Goal: Task Accomplishment & Management: Manage account settings

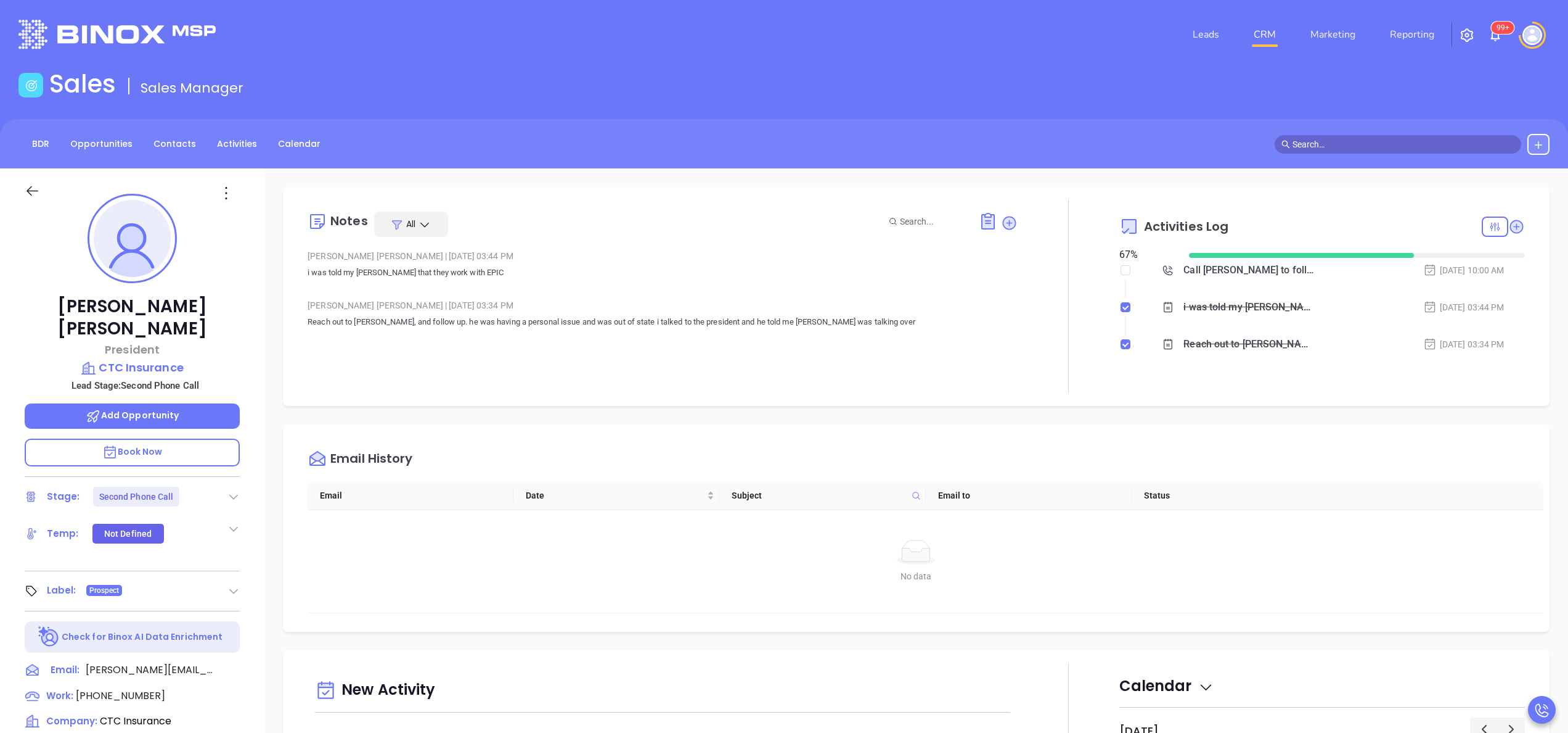
scroll to position [359, 0]
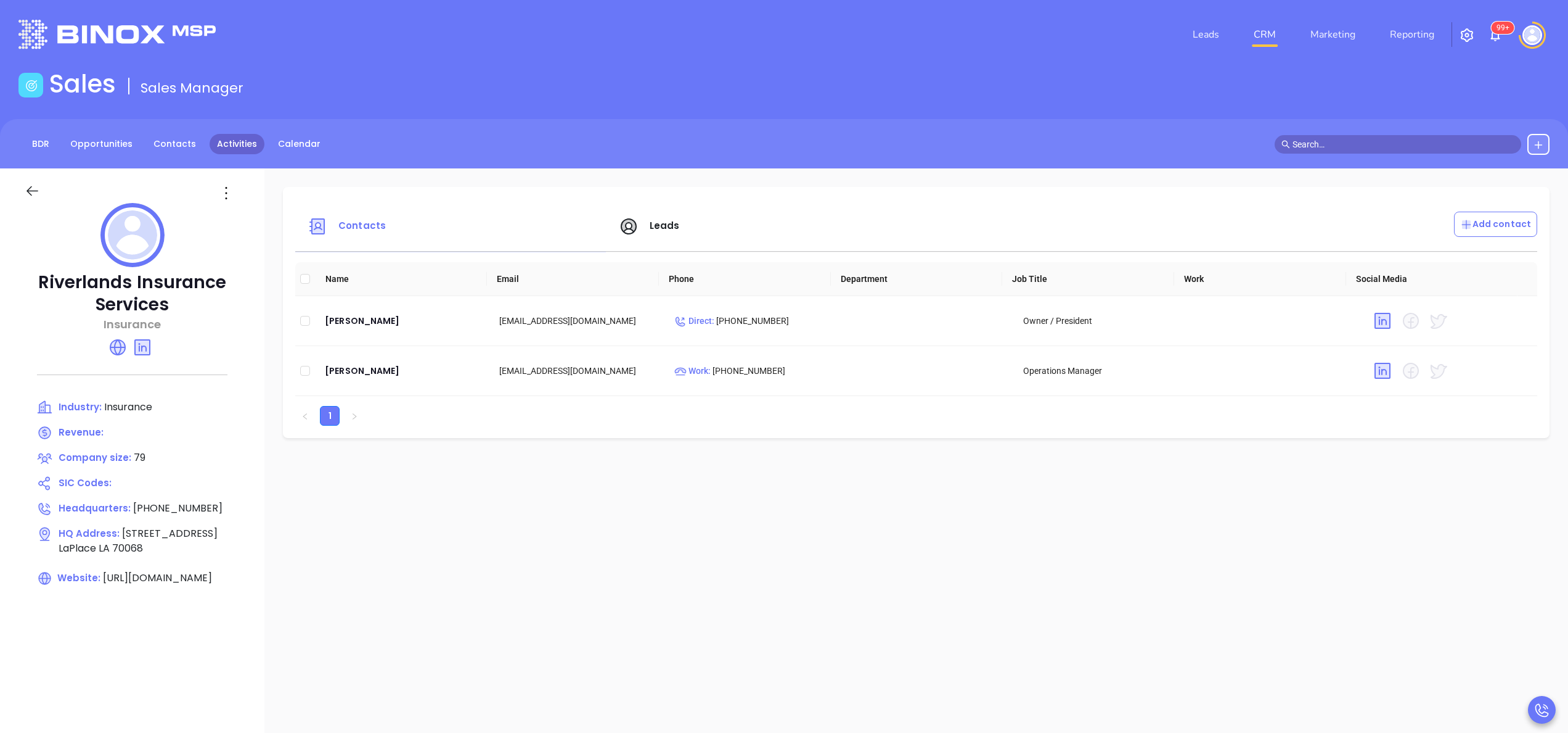
drag, startPoint x: 0, startPoint y: 0, endPoint x: 213, endPoint y: 144, distance: 257.1
click at [213, 144] on link "Activities" at bounding box center [237, 144] width 55 height 20
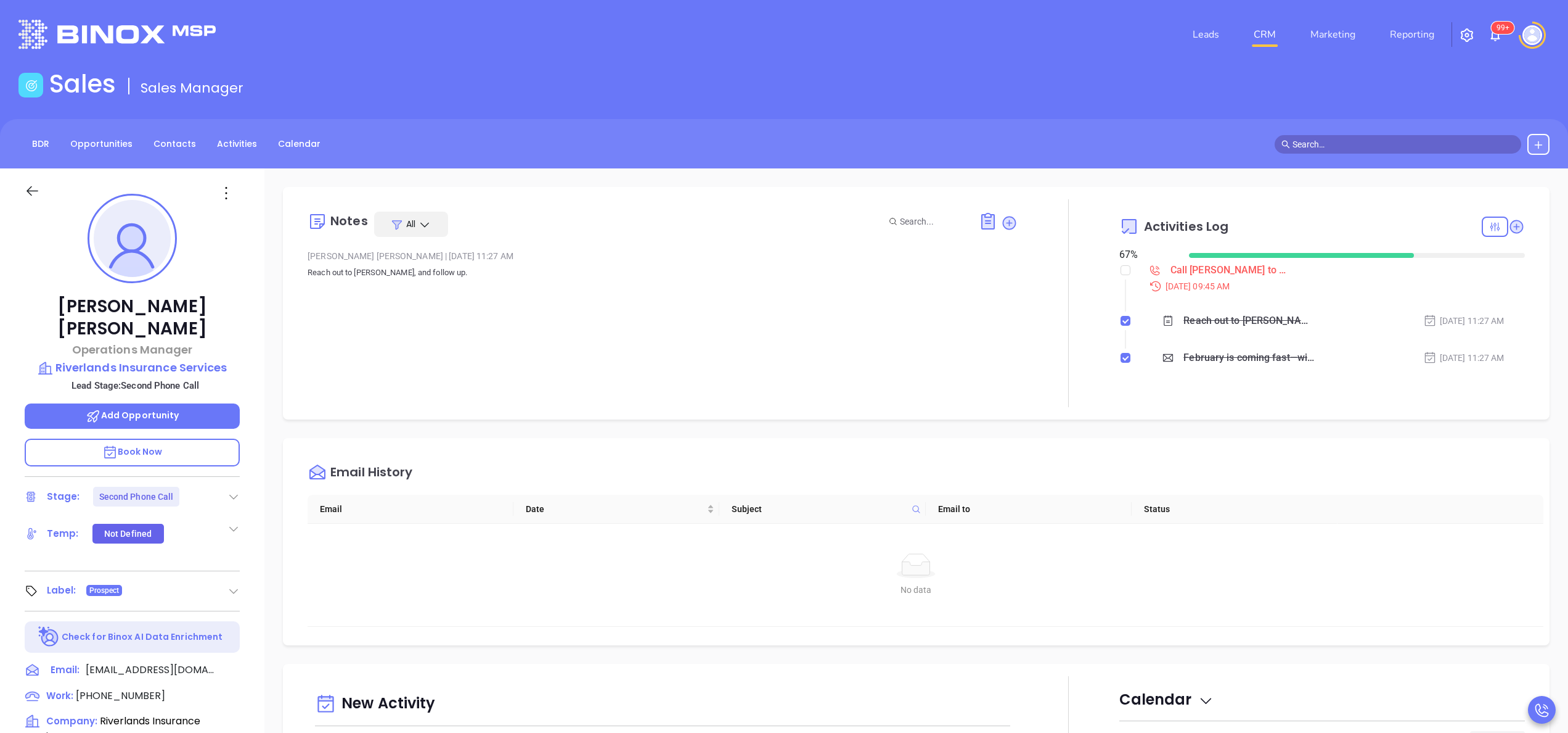
scroll to position [359, 0]
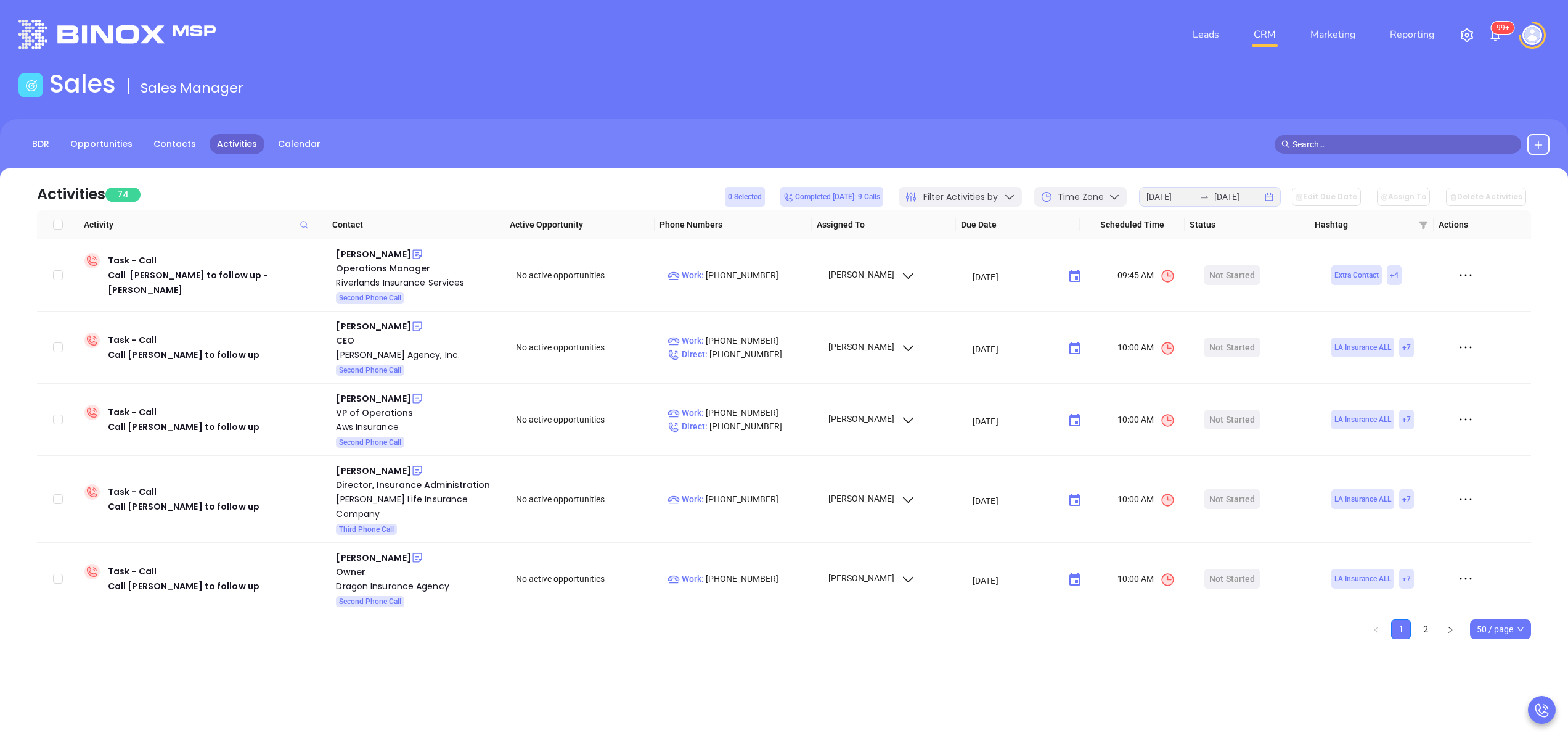
click at [1260, 35] on link "CRM" at bounding box center [1265, 35] width 32 height 25
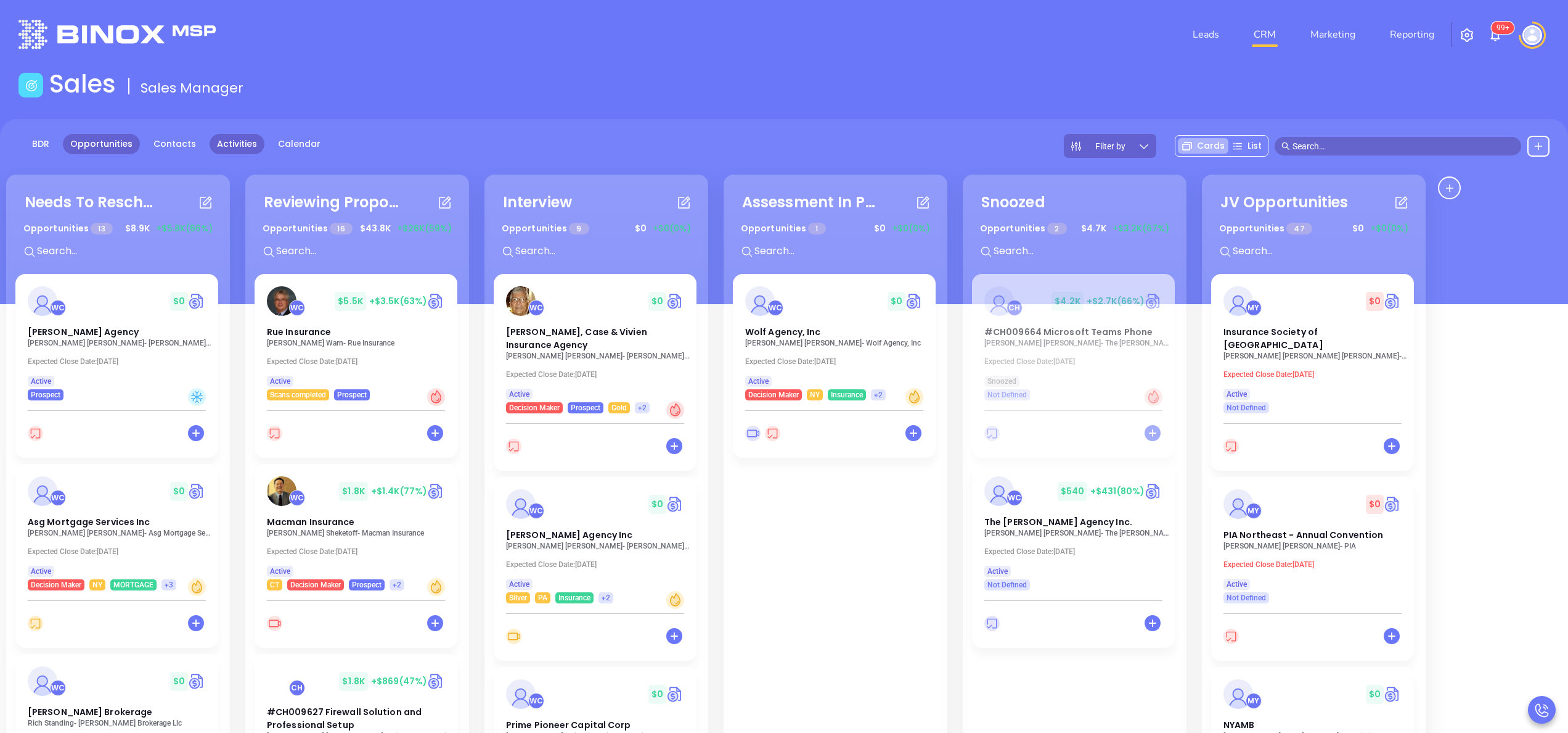
click at [247, 144] on link "Activities" at bounding box center [237, 144] width 55 height 20
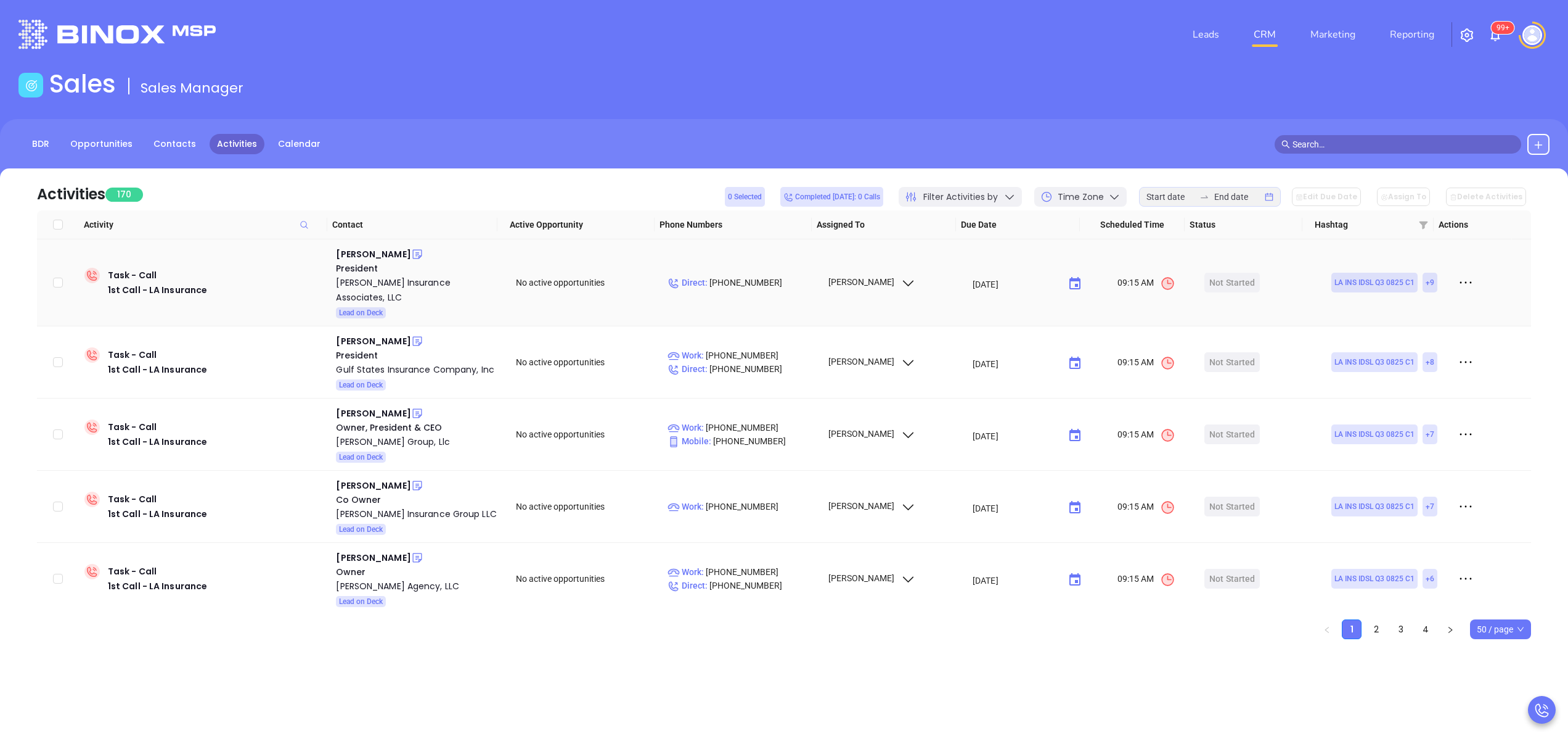
click at [1456, 273] on icon at bounding box center [1465, 282] width 19 height 19
click at [375, 250] on div "Christopher Paulin" at bounding box center [373, 254] width 74 height 15
click at [365, 334] on div "Marc Carter" at bounding box center [373, 341] width 74 height 15
click at [363, 406] on div "[PERSON_NAME]" at bounding box center [373, 413] width 74 height 15
click at [371, 434] on div "[PERSON_NAME] Group, Llc" at bounding box center [417, 441] width 162 height 15
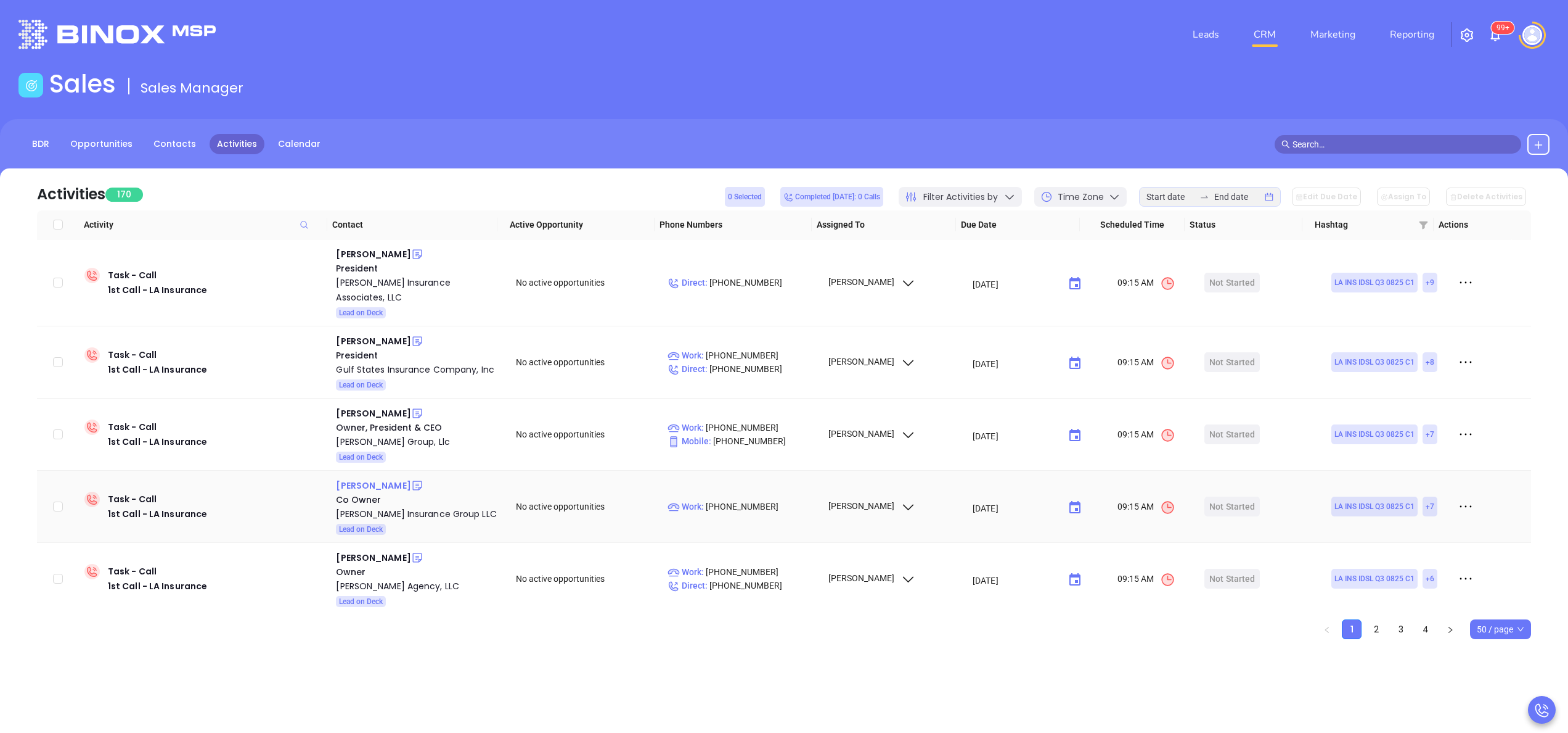
click at [372, 478] on div "Carter McDonald" at bounding box center [373, 485] width 74 height 15
click at [376, 507] on div "DePaula Insurance Group LLC" at bounding box center [417, 514] width 162 height 15
click at [365, 550] on div "Andrew Wagley" at bounding box center [373, 557] width 74 height 15
click at [380, 579] on div "Wagley Agency, LLC" at bounding box center [417, 586] width 162 height 15
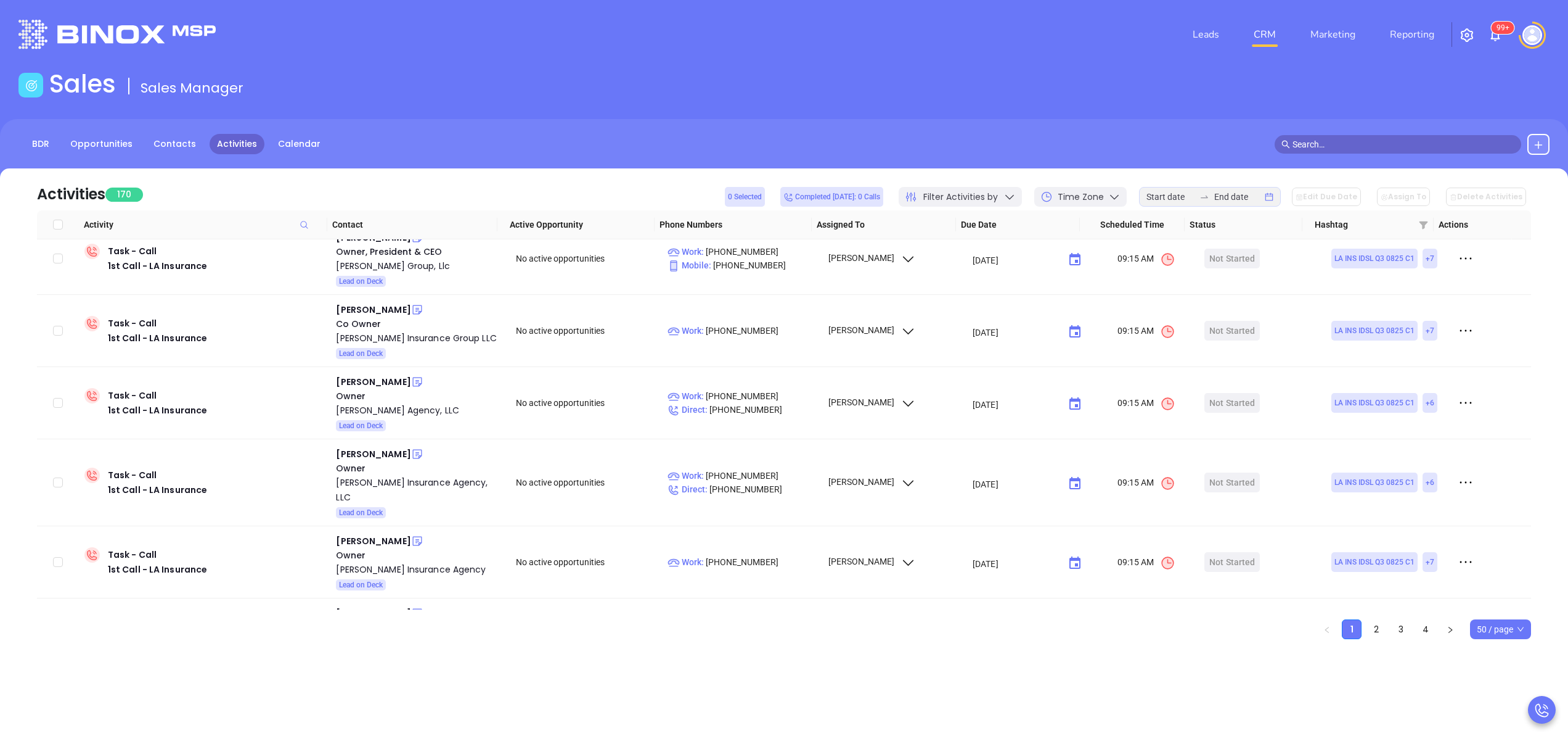
scroll to position [282, 0]
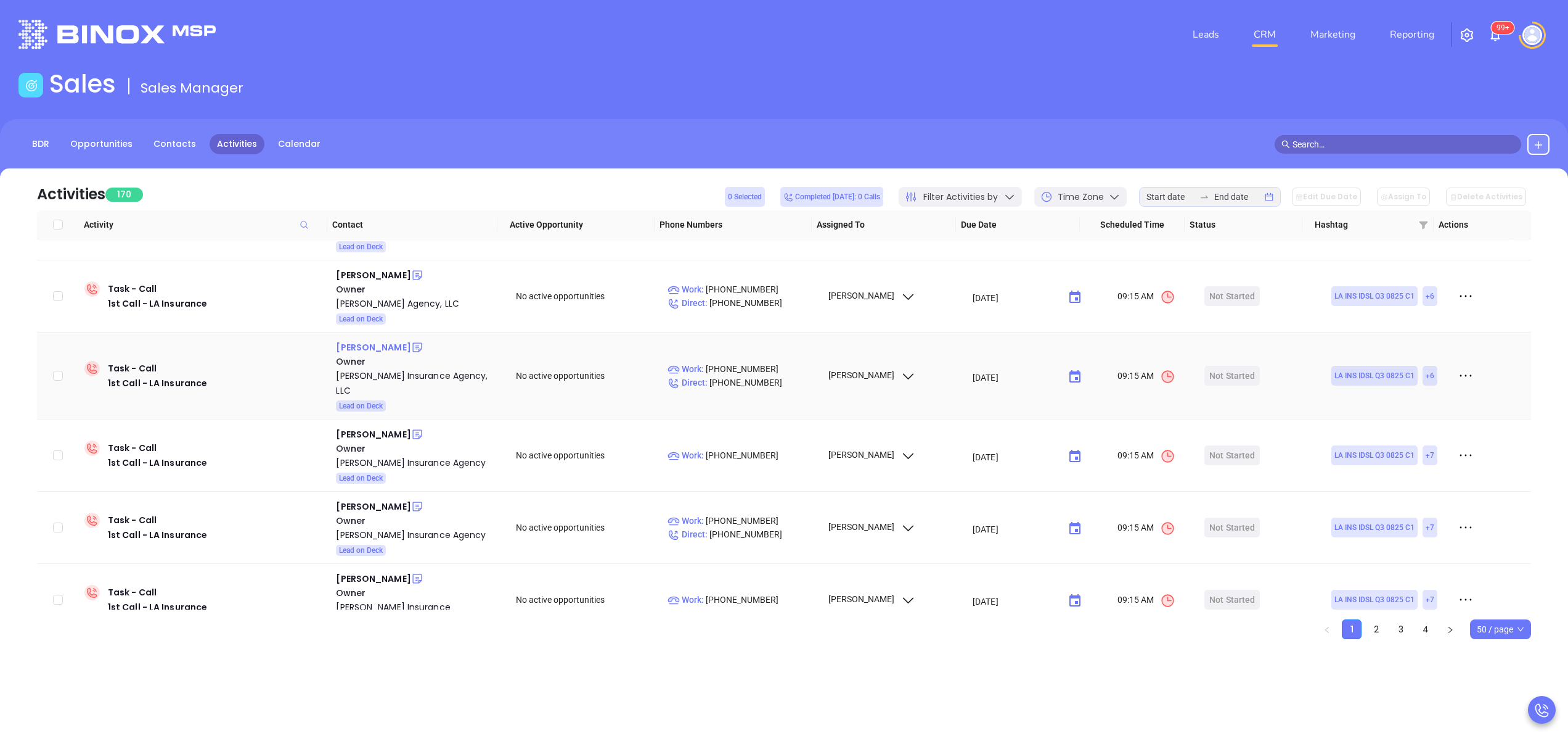
click at [378, 340] on div "Chad Toups" at bounding box center [373, 347] width 74 height 15
click at [397, 368] on div "Toups Insurance Agency, LLC" at bounding box center [417, 382] width 162 height 29
click at [376, 427] on div "Trenton Romero" at bounding box center [373, 434] width 74 height 15
click at [412, 455] on div "Thomas Insurance Agency" at bounding box center [417, 462] width 162 height 15
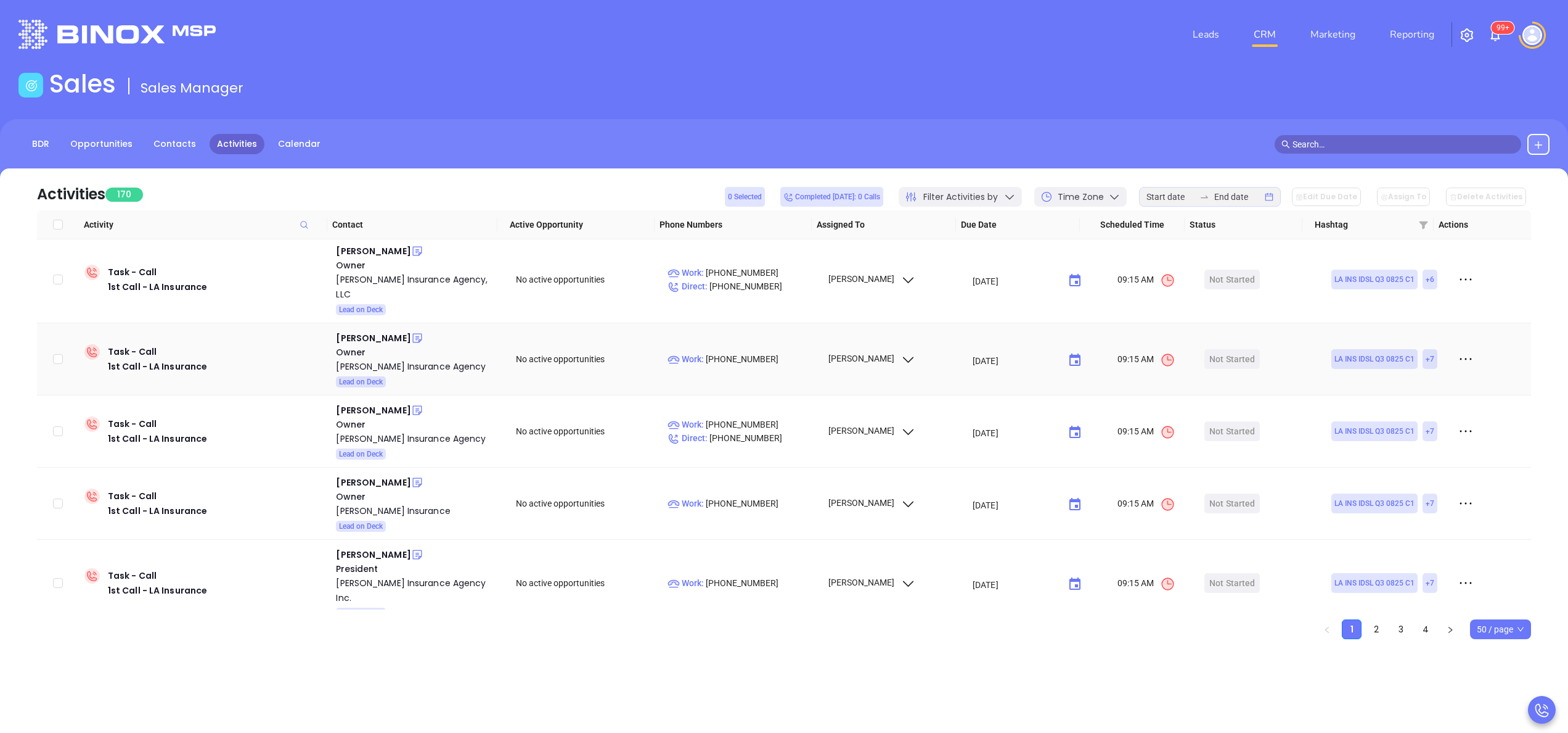
scroll to position [381, 0]
click at [389, 400] on div "Dominick Gendusa" at bounding box center [373, 407] width 74 height 15
click at [405, 429] on div "Gendusa Insurance Agency" at bounding box center [417, 436] width 162 height 15
click at [369, 472] on div "Connie Driskell" at bounding box center [373, 479] width 74 height 15
click at [380, 500] on div "Curtis Insurance" at bounding box center [417, 508] width 162 height 15
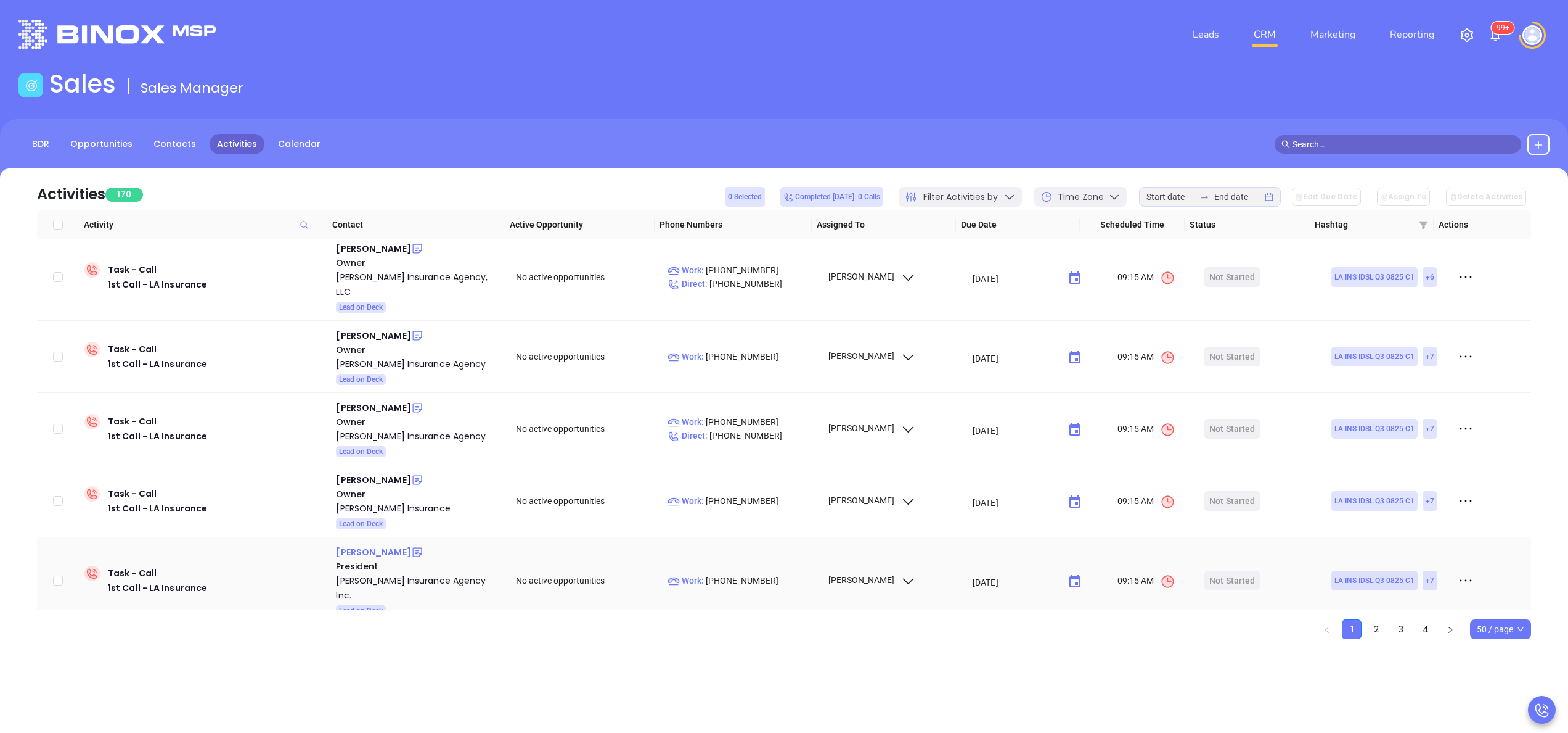
click at [376, 545] on div "George Roane" at bounding box center [373, 552] width 74 height 15
click at [412, 573] on div "Roane Insurance Agency Inc." at bounding box center [417, 587] width 162 height 29
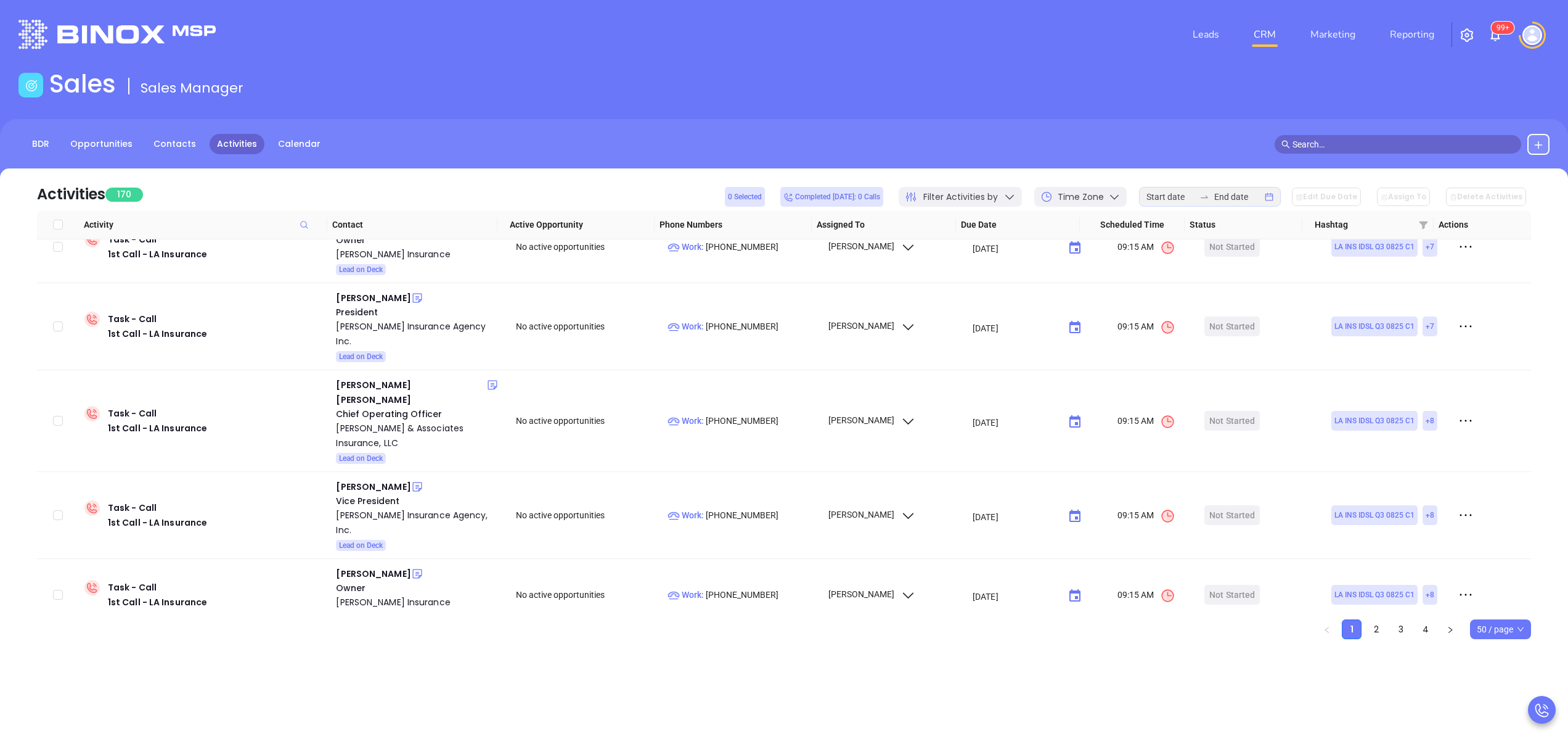
scroll to position [644, 0]
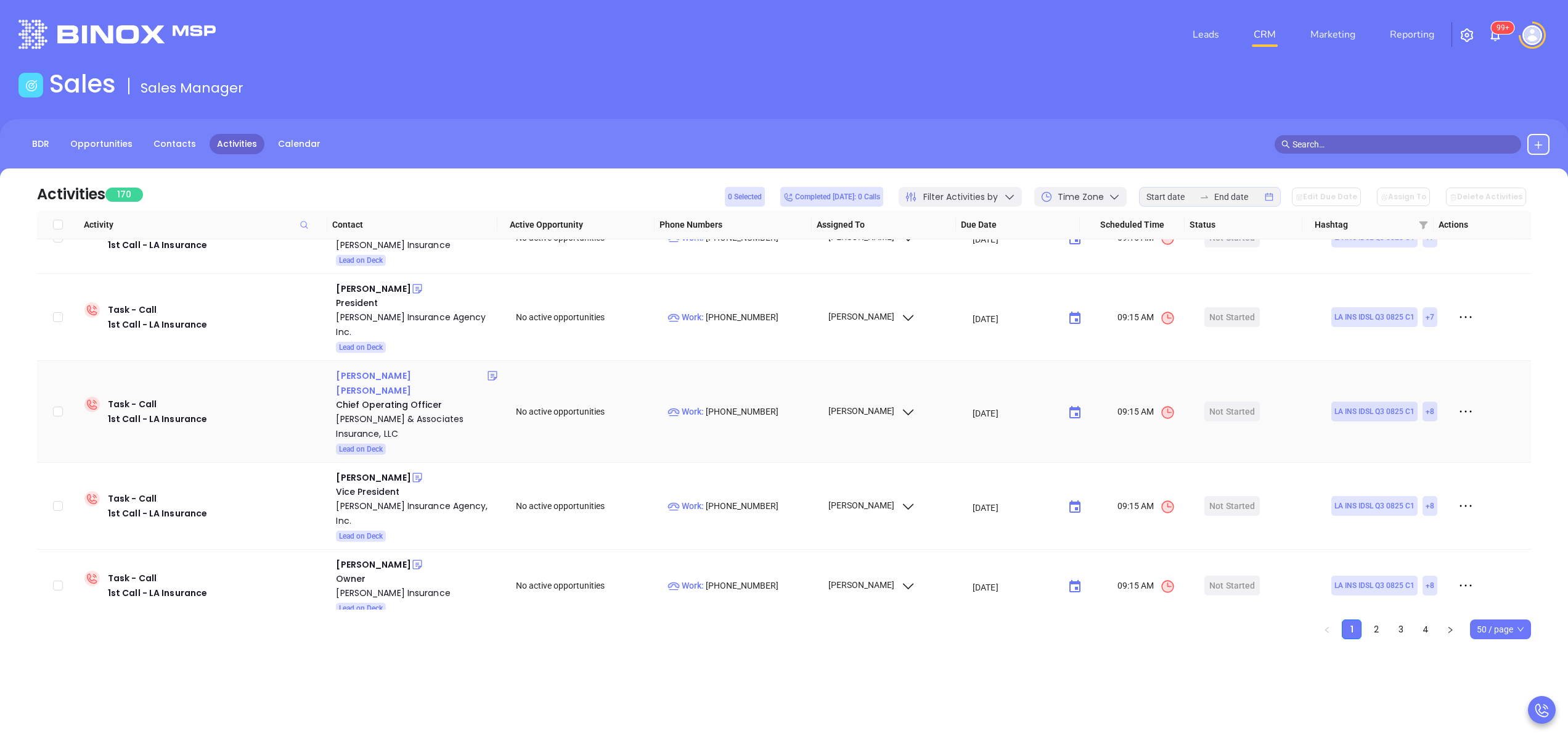
click at [350, 368] on div "Austen Powell" at bounding box center [412, 382] width 151 height 29
click at [388, 412] on div "Powell & Associates Insurance, LLC" at bounding box center [417, 426] width 162 height 29
click at [368, 470] on div "Jeff Contine" at bounding box center [373, 477] width 74 height 15
click at [405, 499] on div "Guffey Insurance Agency, Inc." at bounding box center [417, 513] width 162 height 29
click at [387, 557] on div "James Fontenot" at bounding box center [373, 564] width 74 height 15
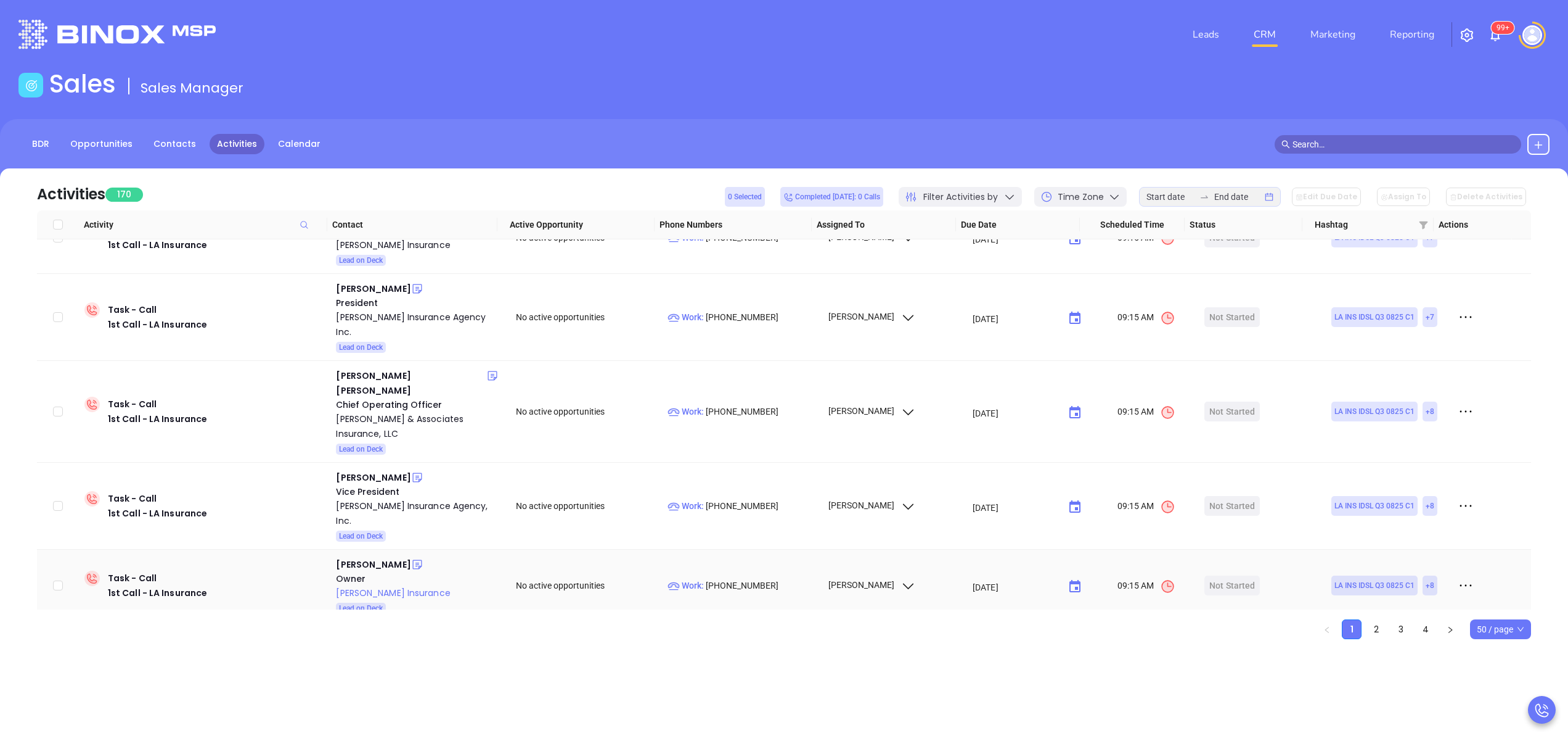
click at [393, 586] on div "Fontenot Insurance" at bounding box center [417, 593] width 162 height 15
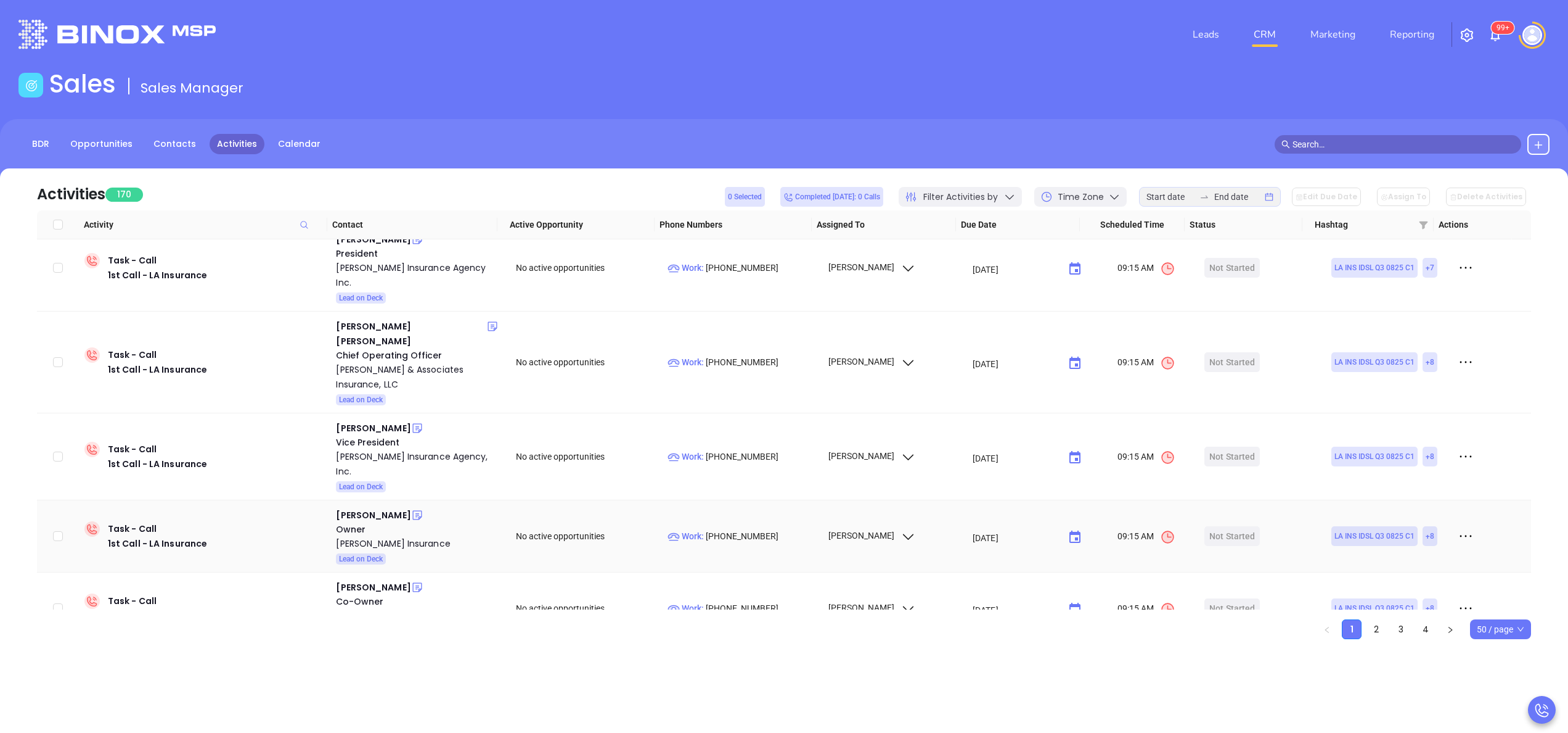
scroll to position [842, 0]
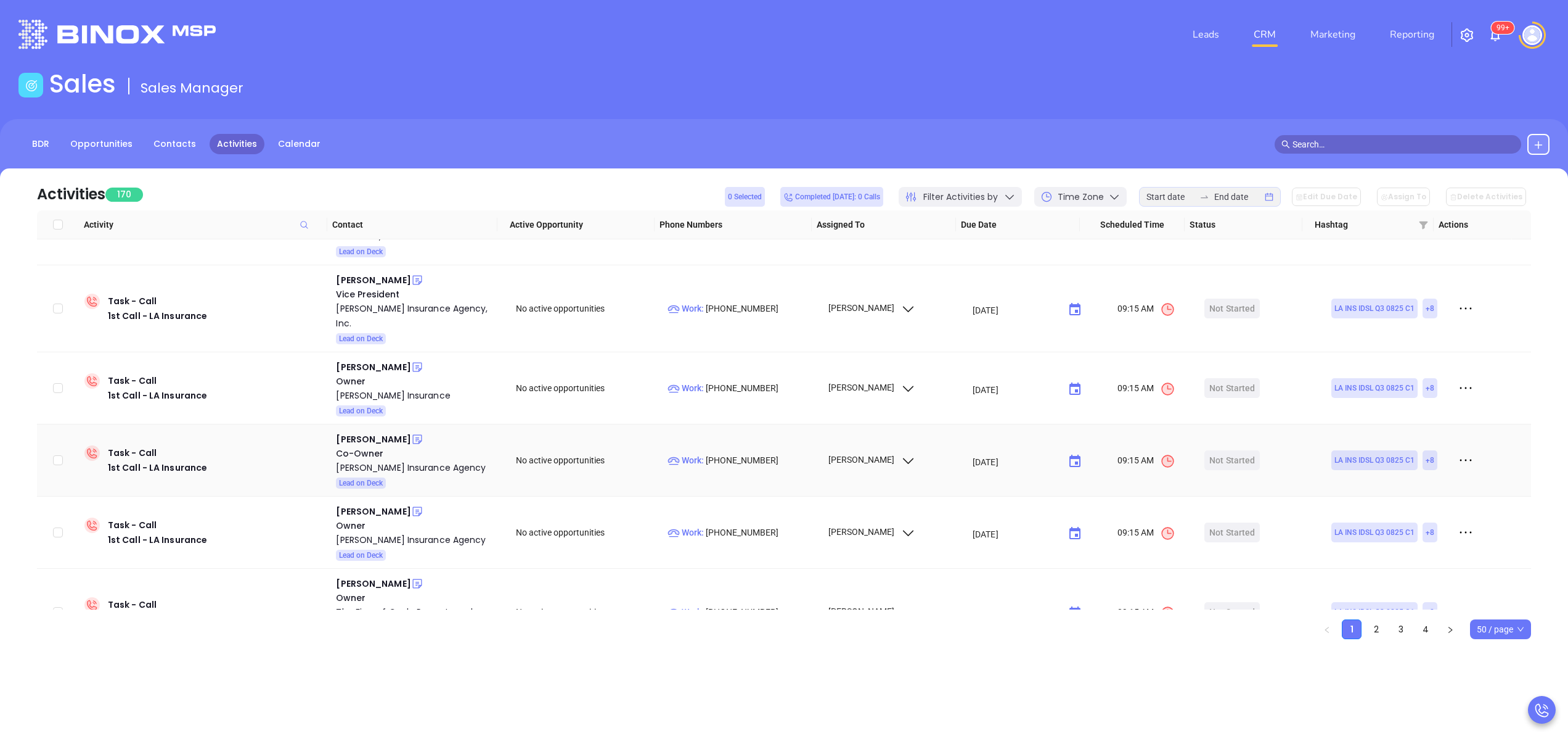
click at [364, 424] on td "Greg Zeringue Co-Owner Englade Boudreaux Insurance Agency Lead on Deck" at bounding box center [417, 460] width 173 height 72
click at [366, 431] on div "Greg Zeringue" at bounding box center [373, 438] width 74 height 15
click at [358, 460] on div "Englade Boudreaux Insurance Agency" at bounding box center [417, 467] width 162 height 15
click at [361, 504] on div "Ann Sagona" at bounding box center [373, 511] width 74 height 15
click at [391, 532] on div "Ann Sagona Insurance Agency" at bounding box center [417, 540] width 162 height 15
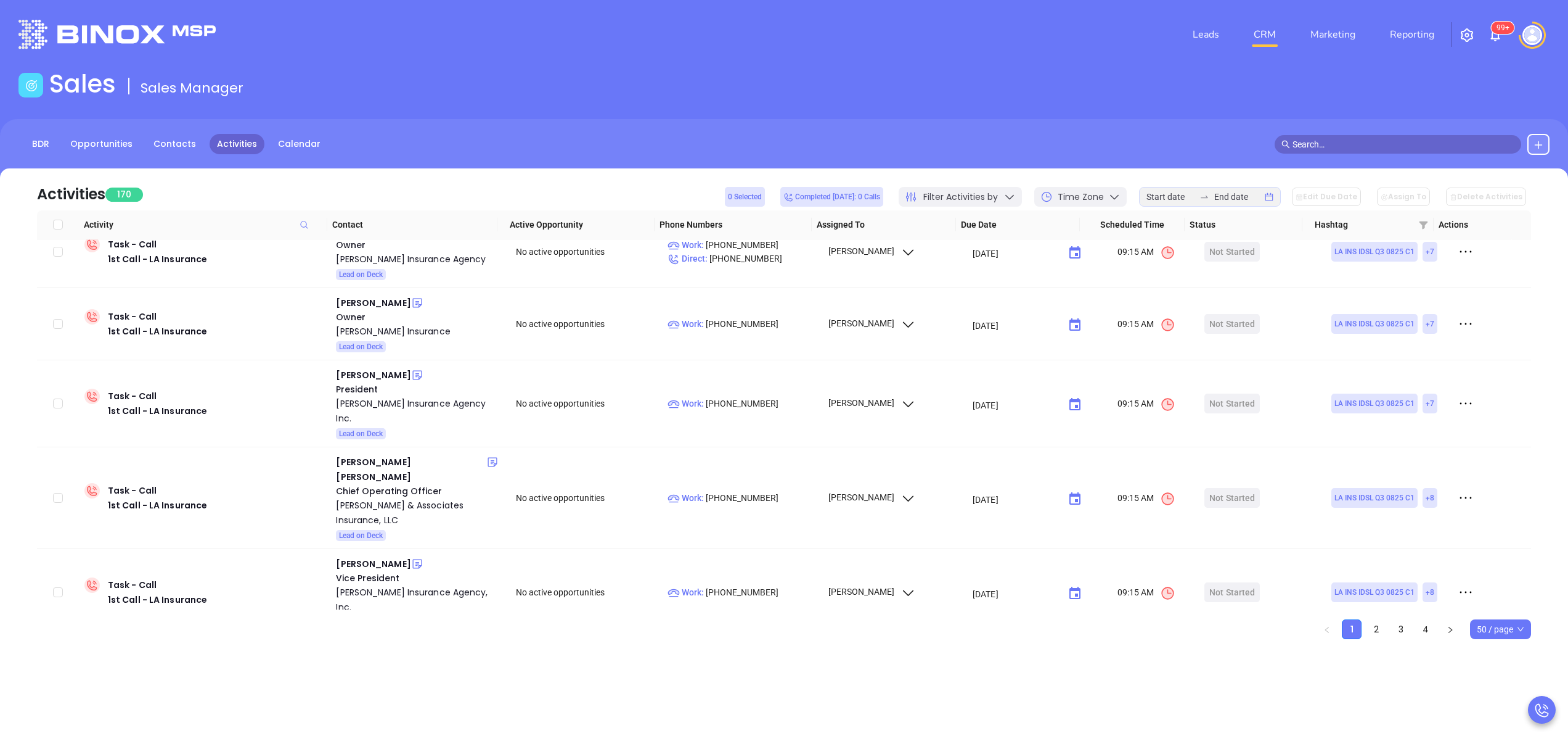
scroll to position [546, 0]
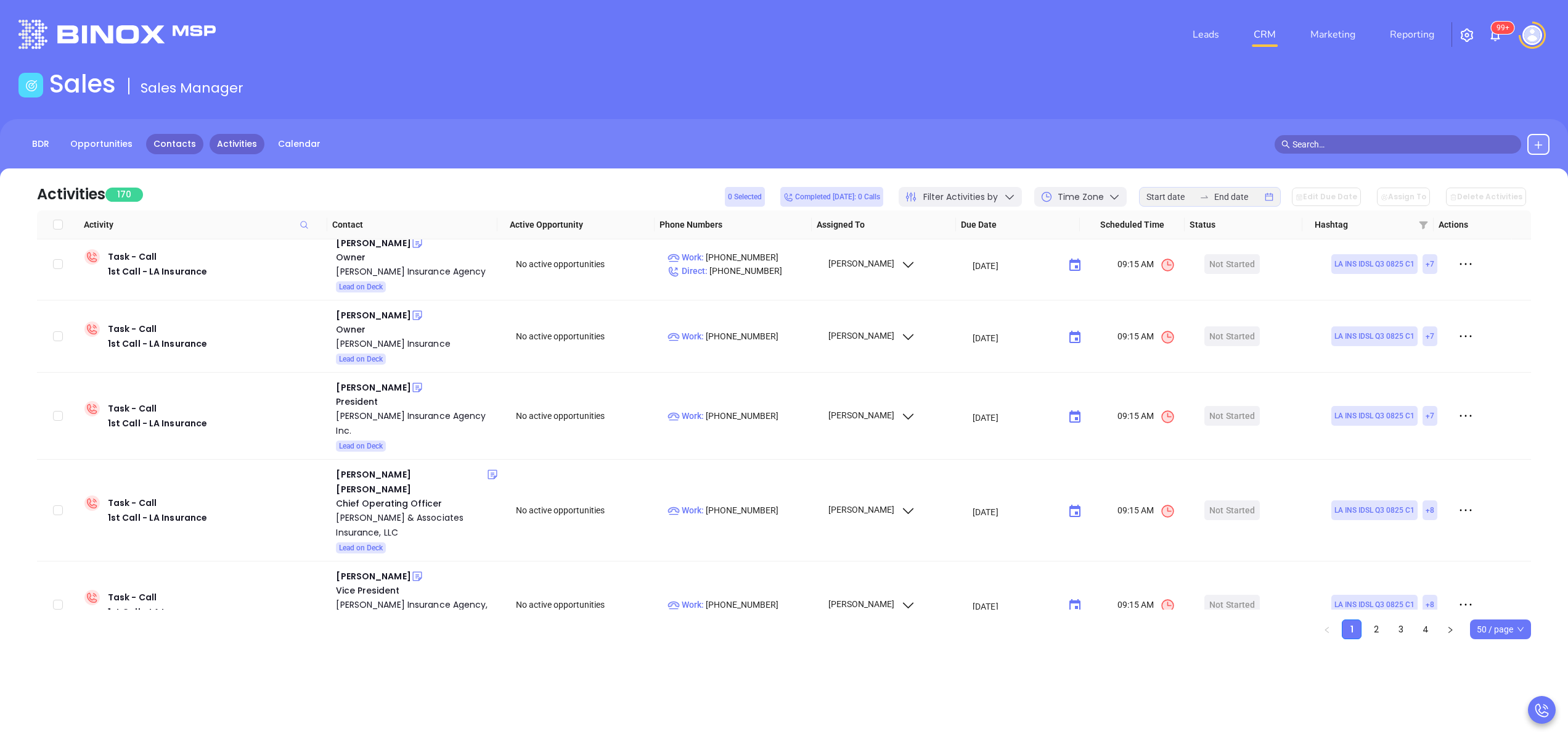
click at [159, 138] on link "Contacts" at bounding box center [175, 144] width 58 height 20
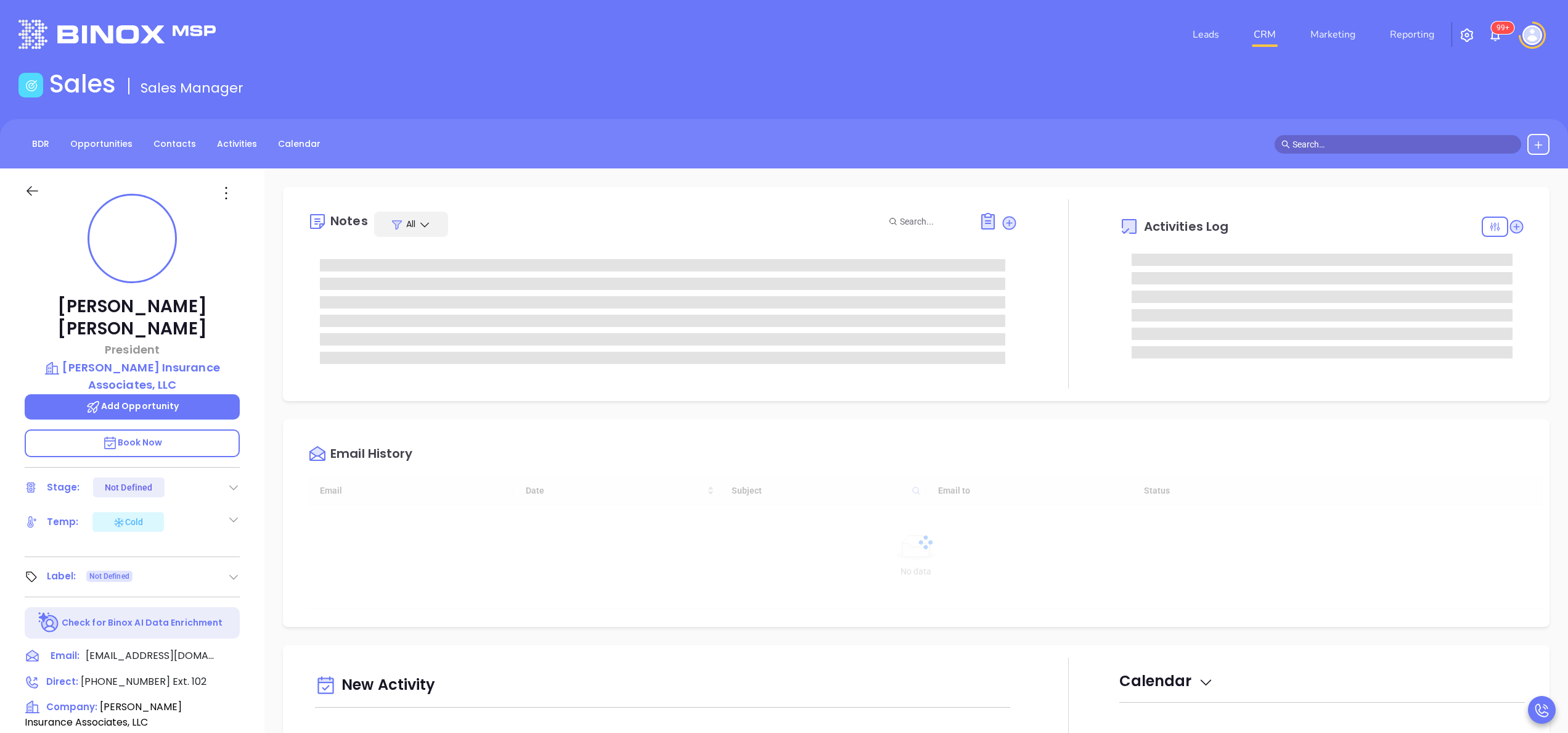
type input "[DATE]"
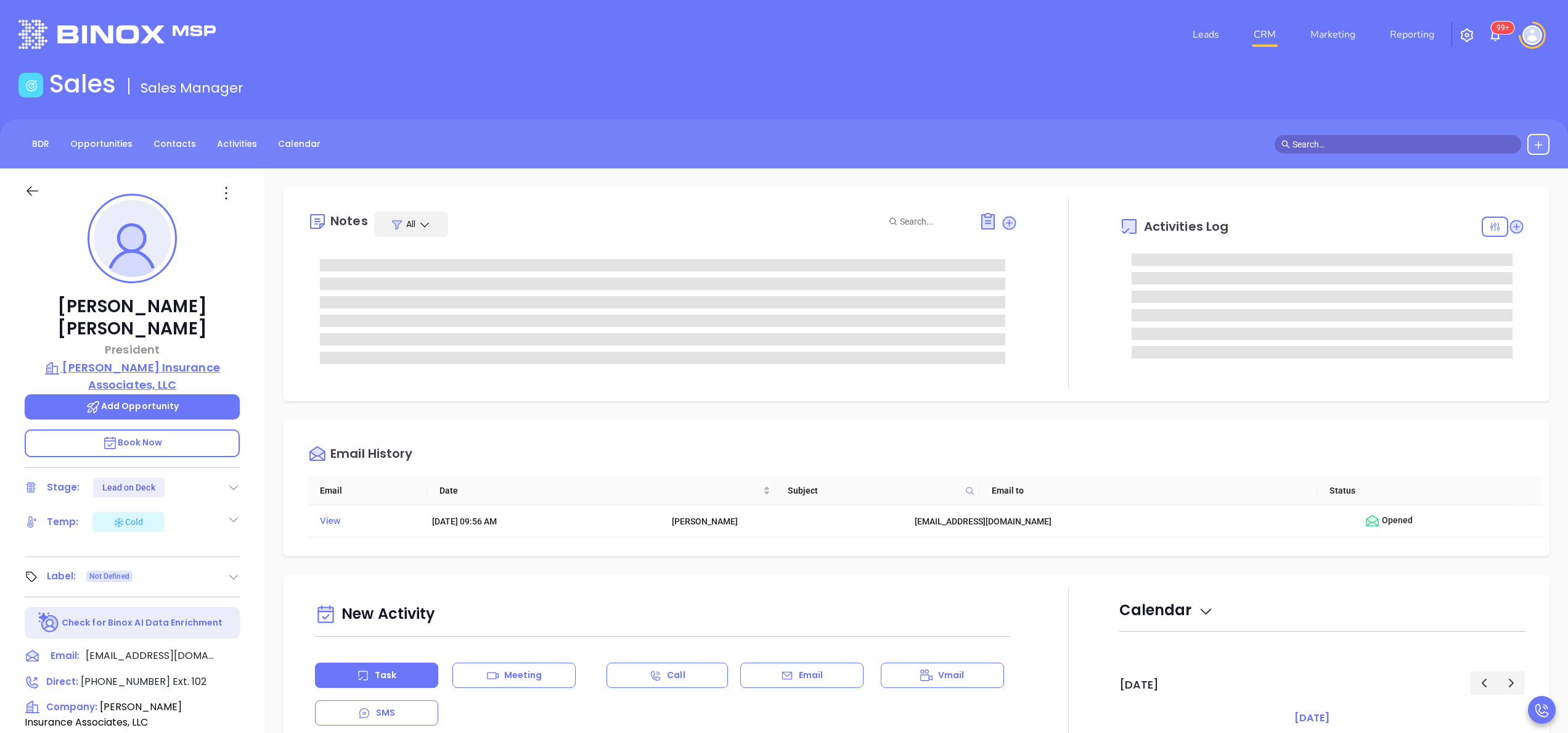
click at [171, 359] on p "Paulin Insurance Associates, LLC" at bounding box center [132, 375] width 216 height 34
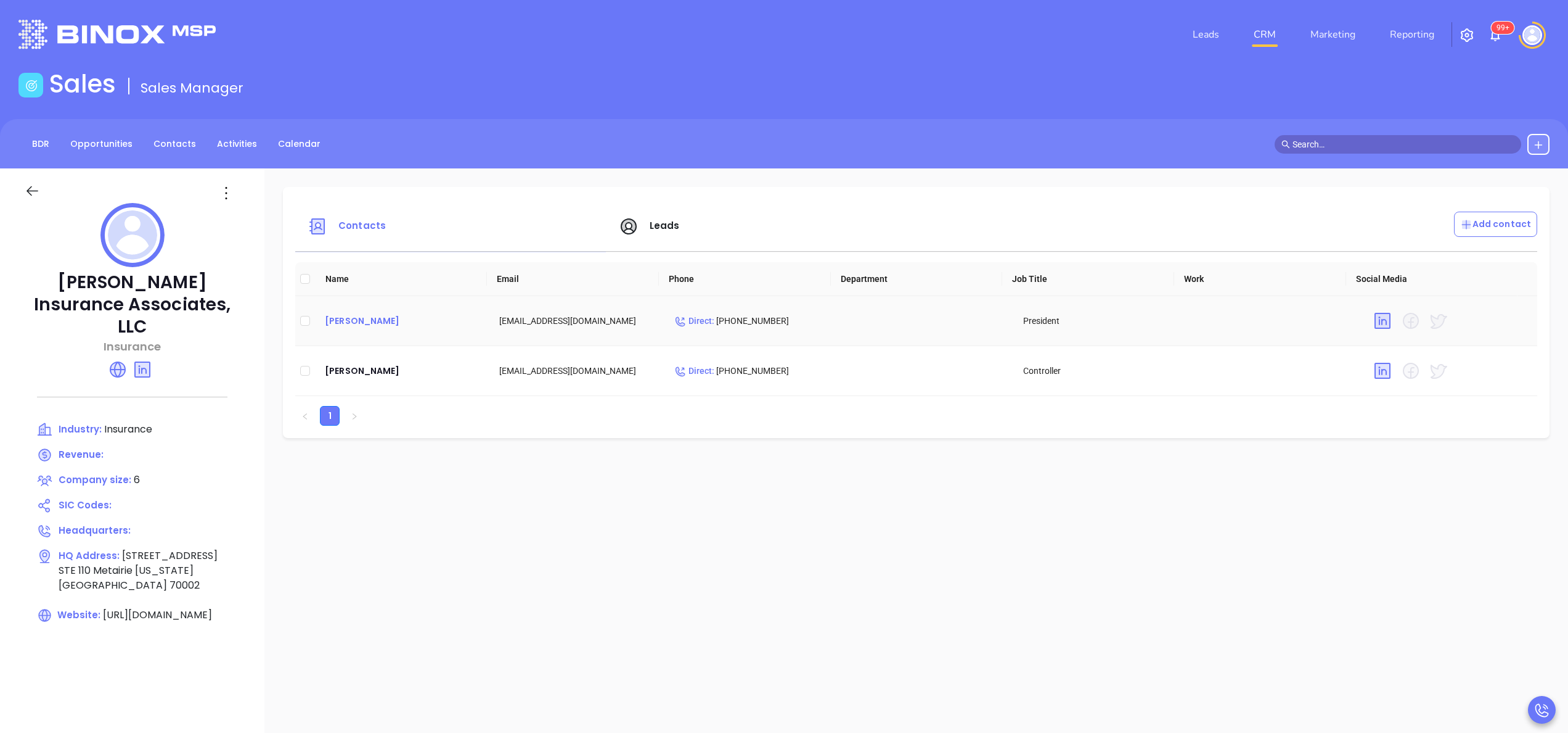
click at [376, 317] on div "Christopher Paulin" at bounding box center [402, 320] width 154 height 15
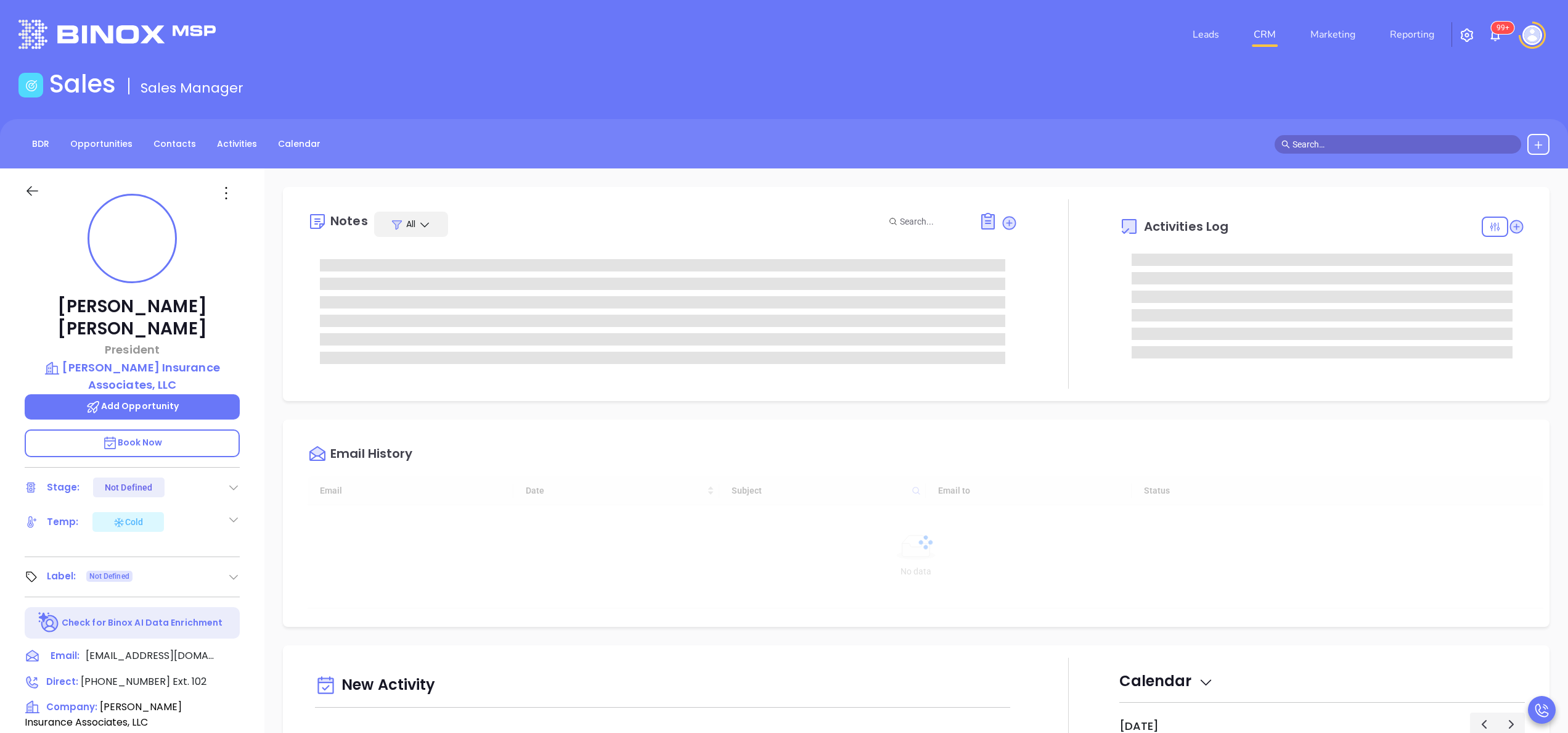
type input "[DATE]"
type input "[PERSON_NAME]"
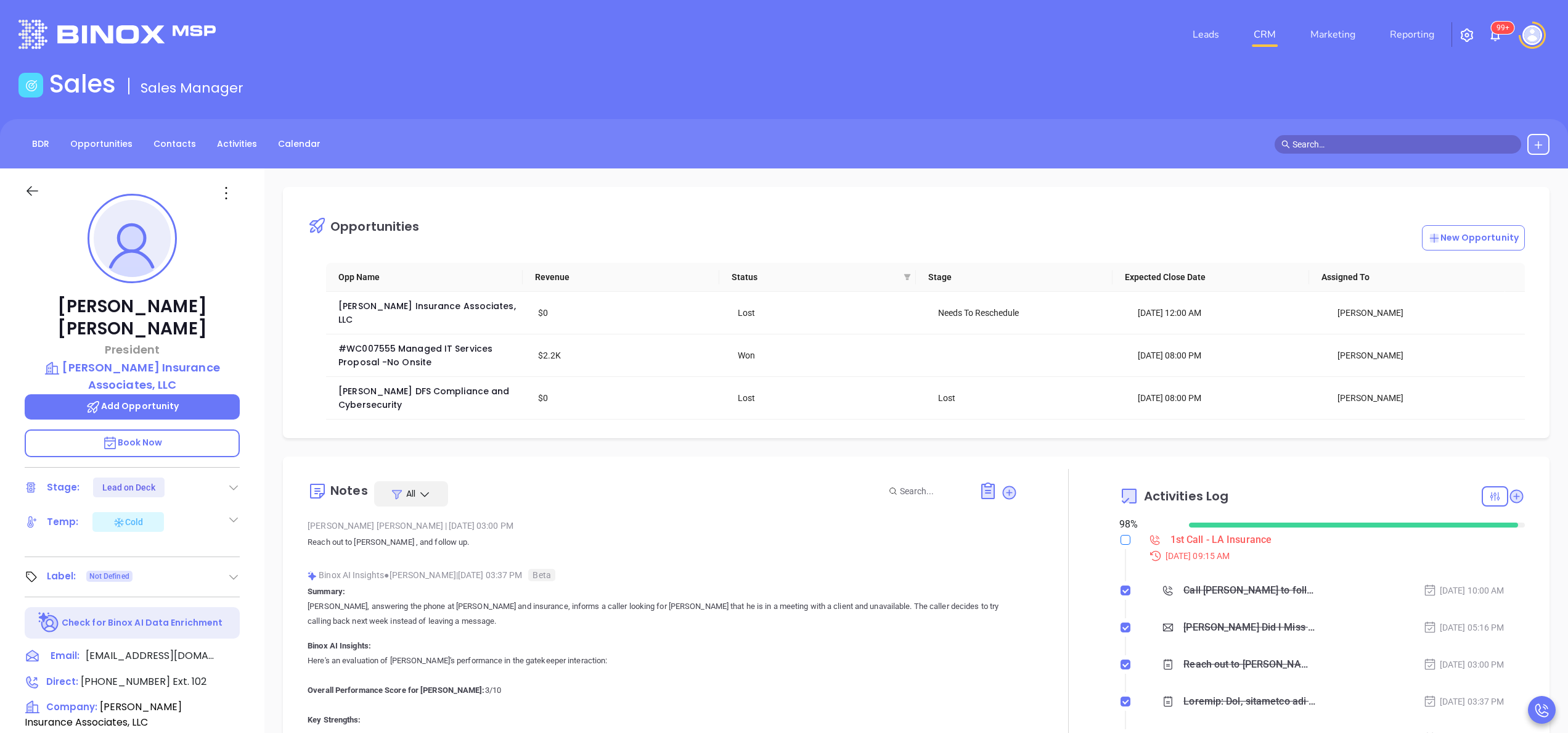
click at [1120, 535] on input "checkbox" at bounding box center [1125, 540] width 10 height 10
checkbox input "true"
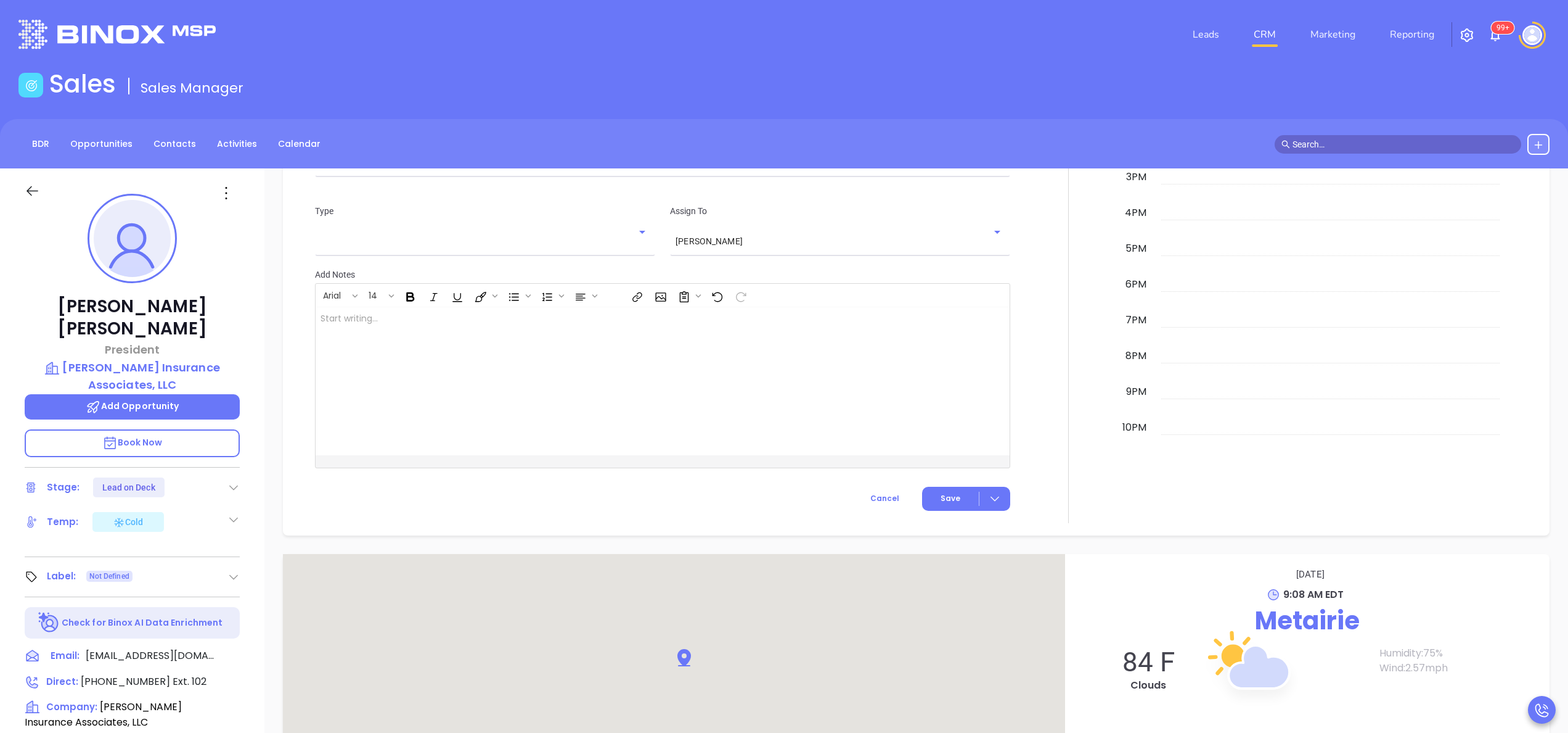
scroll to position [1125, 0]
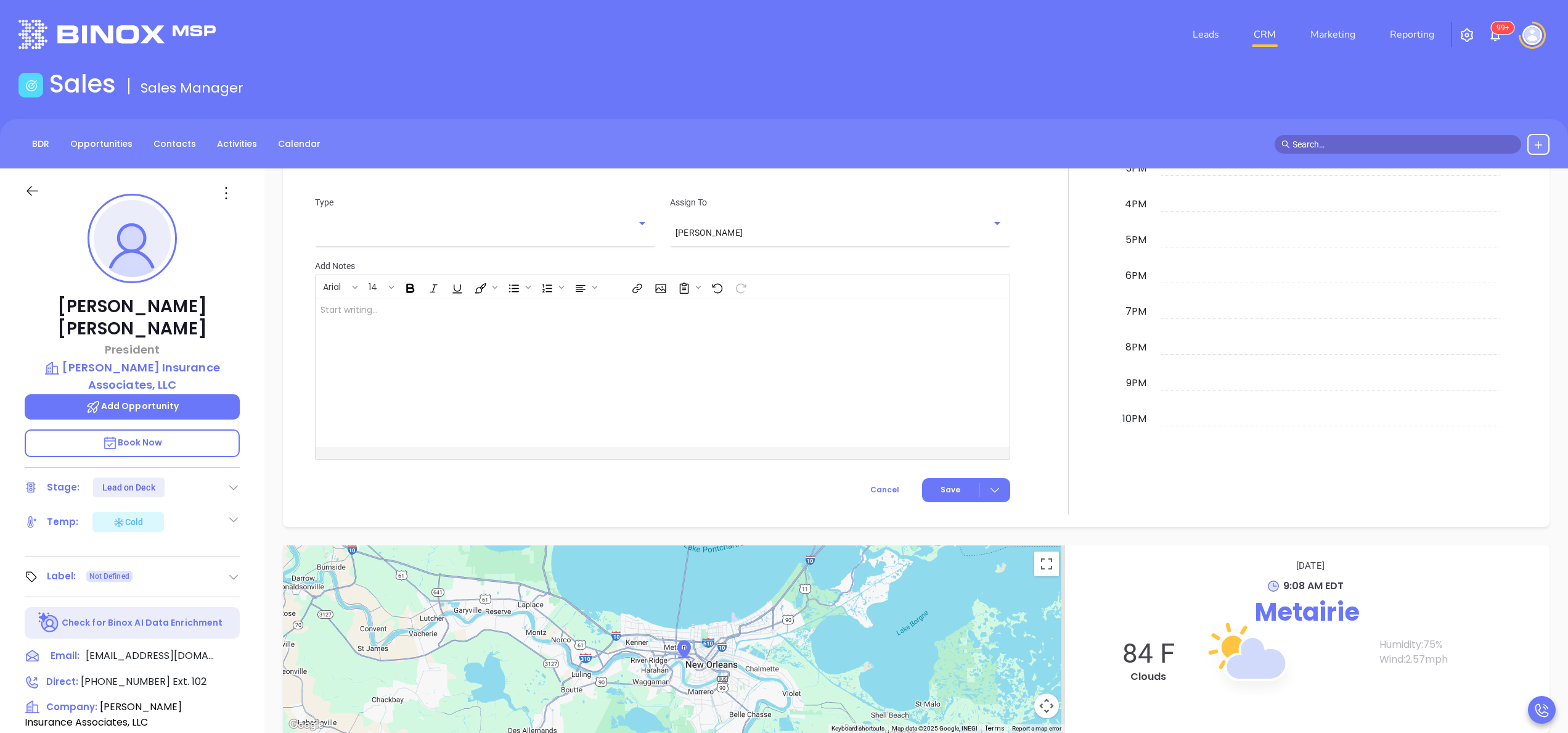
click at [1120, 489] on div "Calendar September 23, 2025 Tuesday 12am 1am 2am 3am 4am 5am 6am 7am 8am 9am 10…" at bounding box center [1321, 174] width 405 height 682
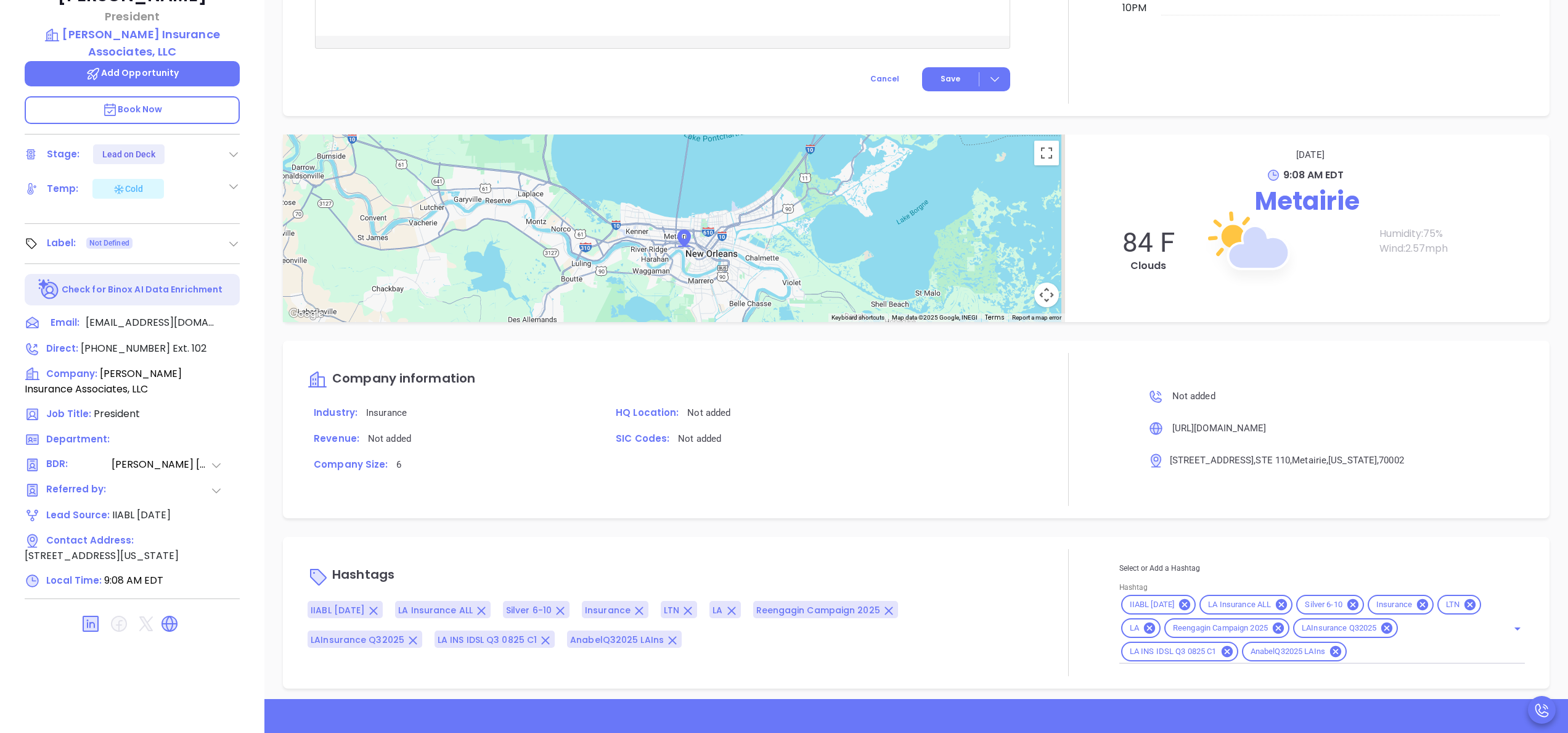
scroll to position [351, 0]
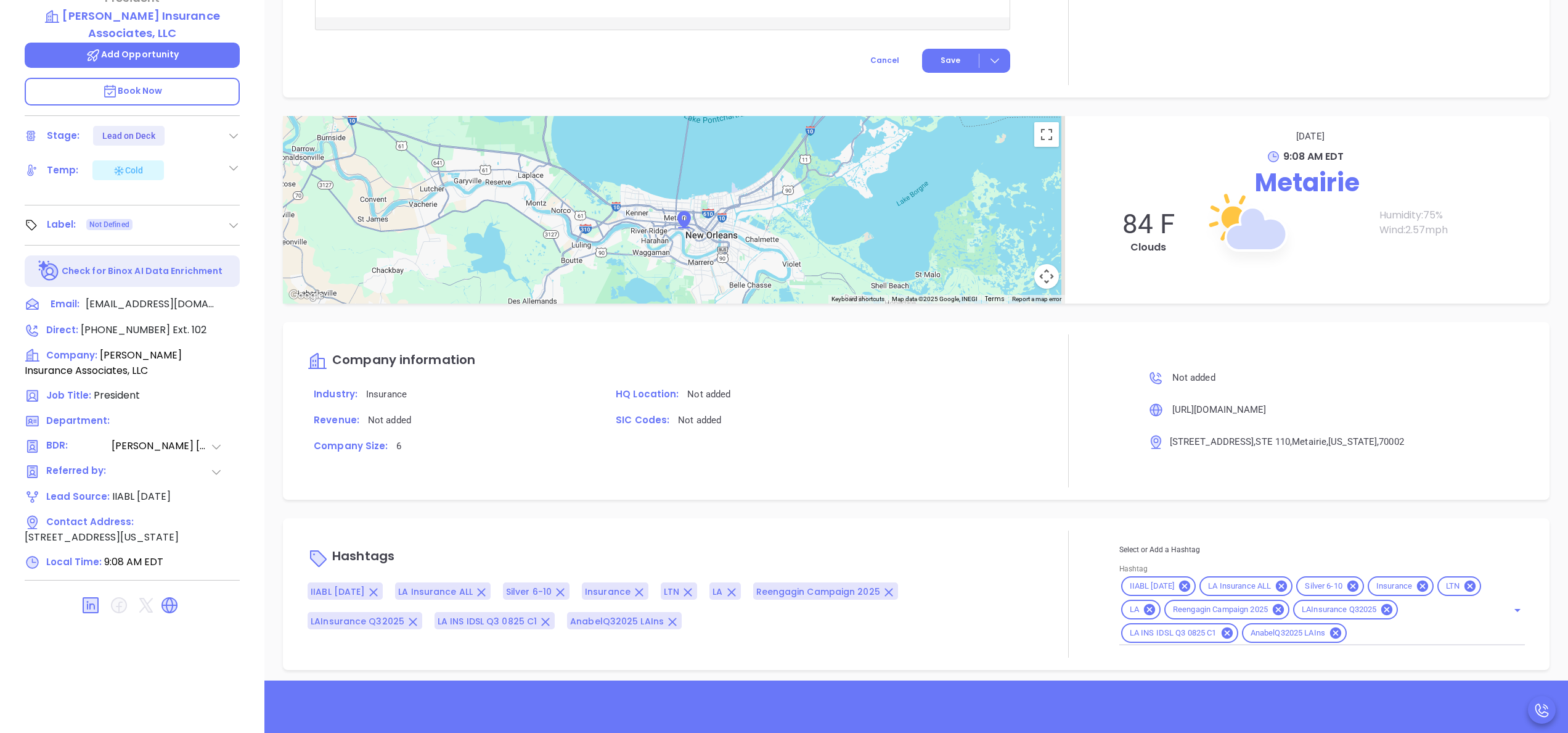
click at [234, 130] on icon at bounding box center [233, 136] width 12 height 12
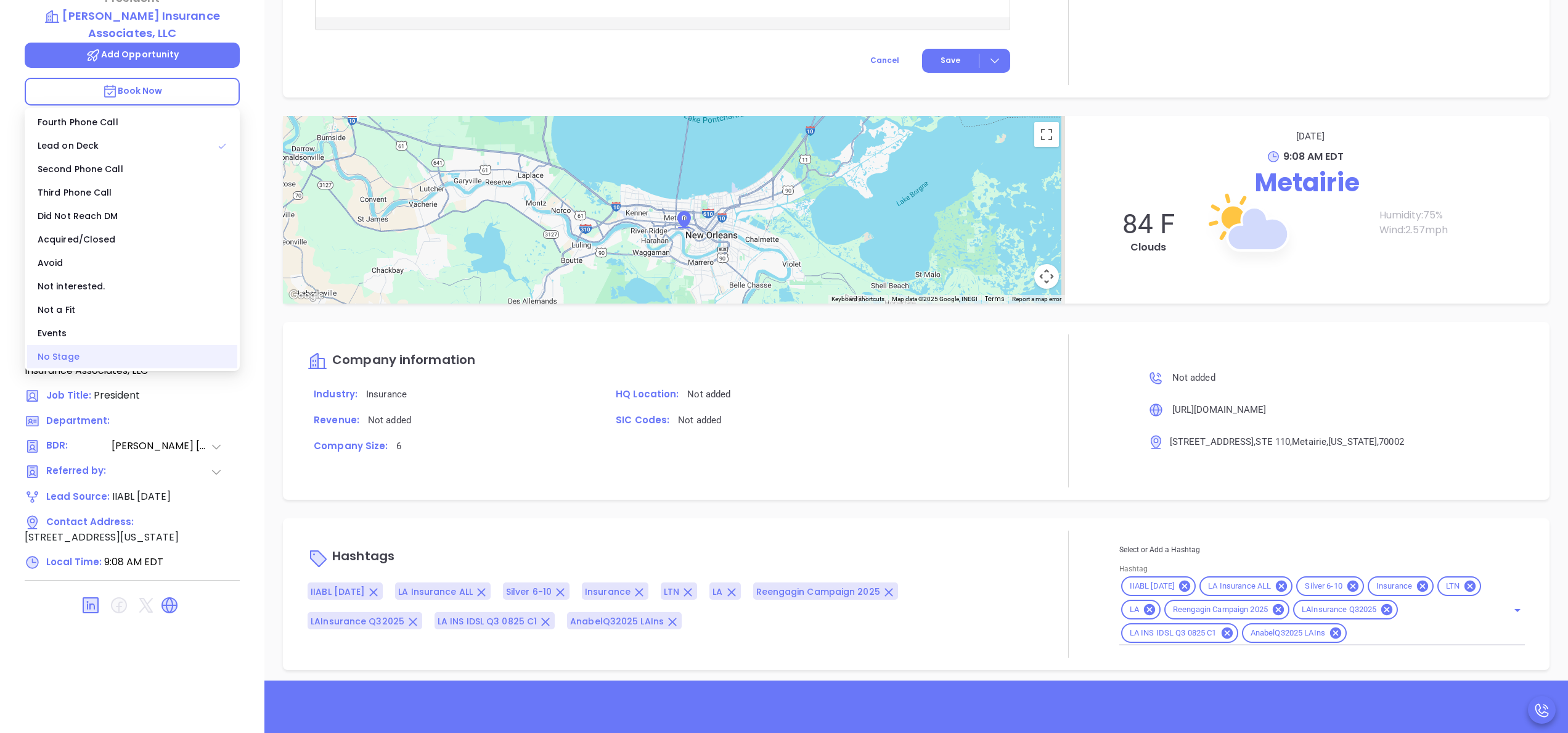
click at [130, 346] on div "No Stage" at bounding box center [132, 356] width 210 height 23
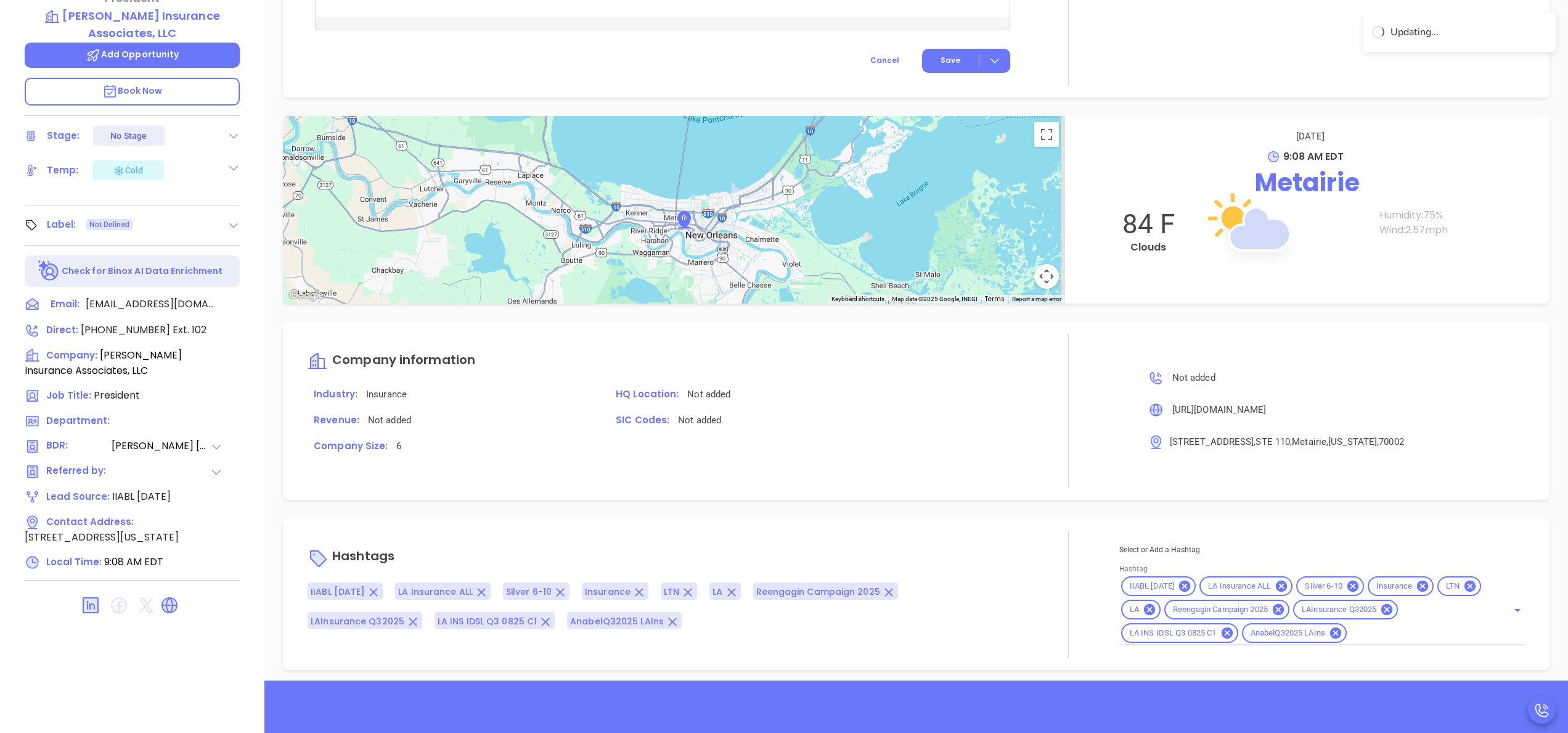
scroll to position [1101, 0]
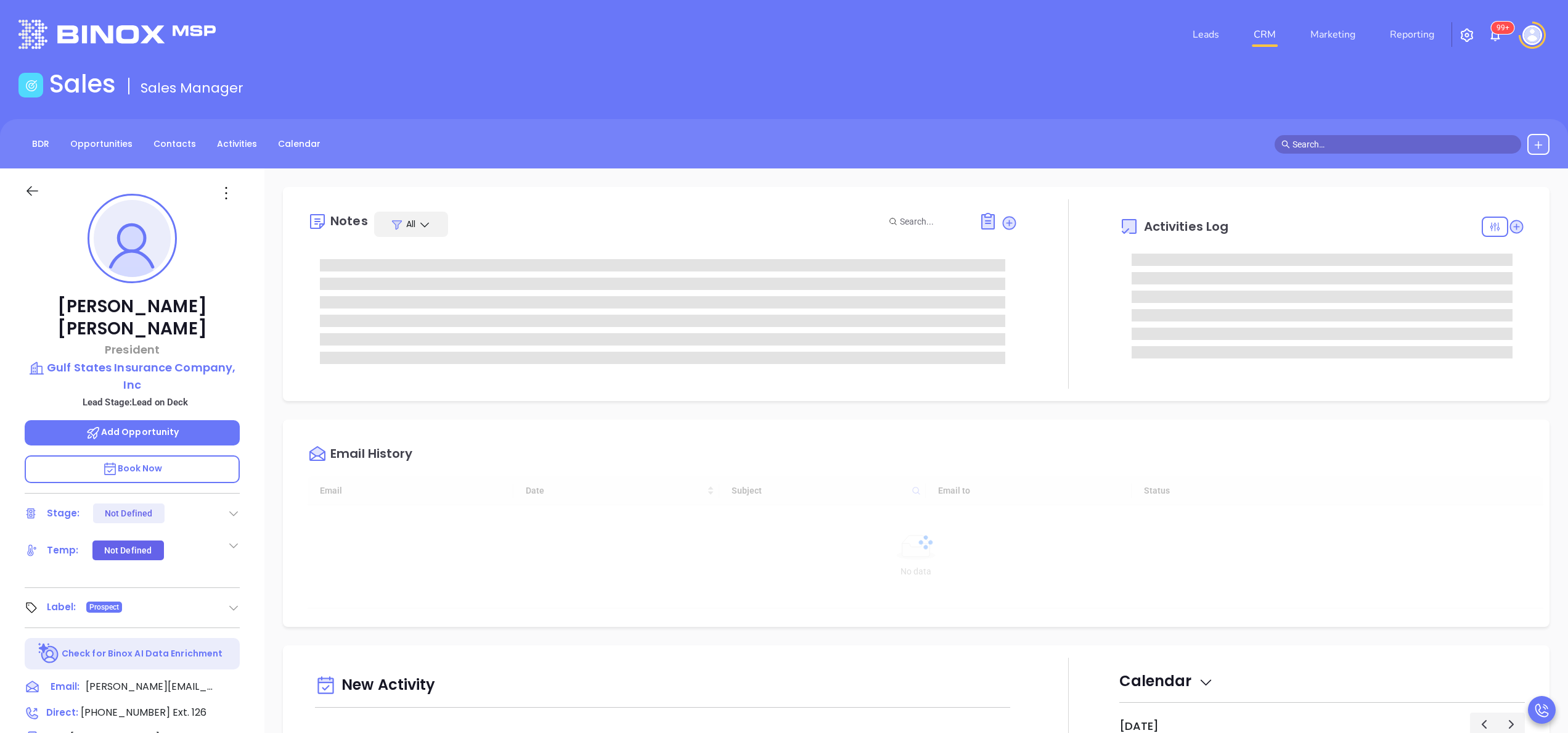
type input "[DATE]"
type input "[PERSON_NAME]"
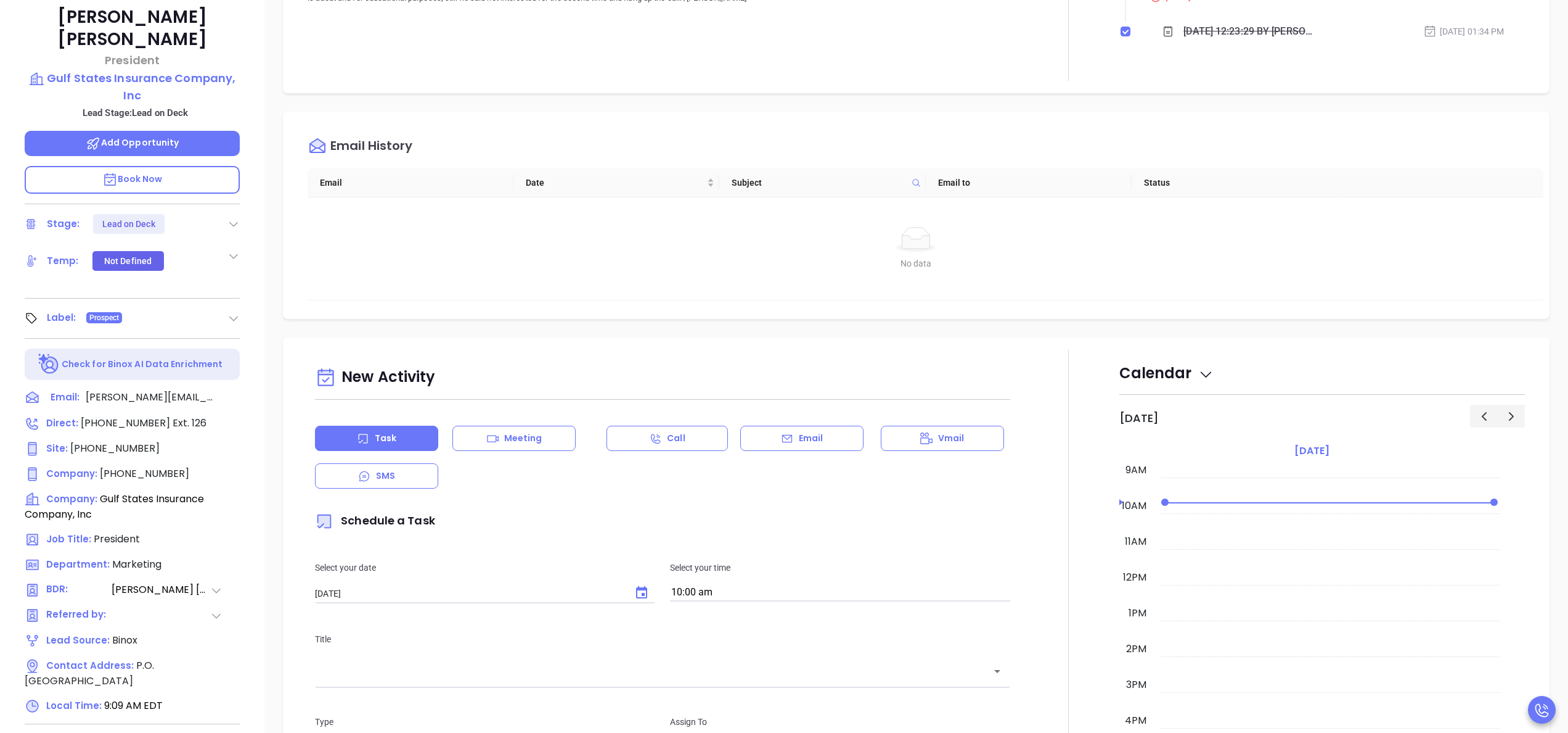
scroll to position [351, 0]
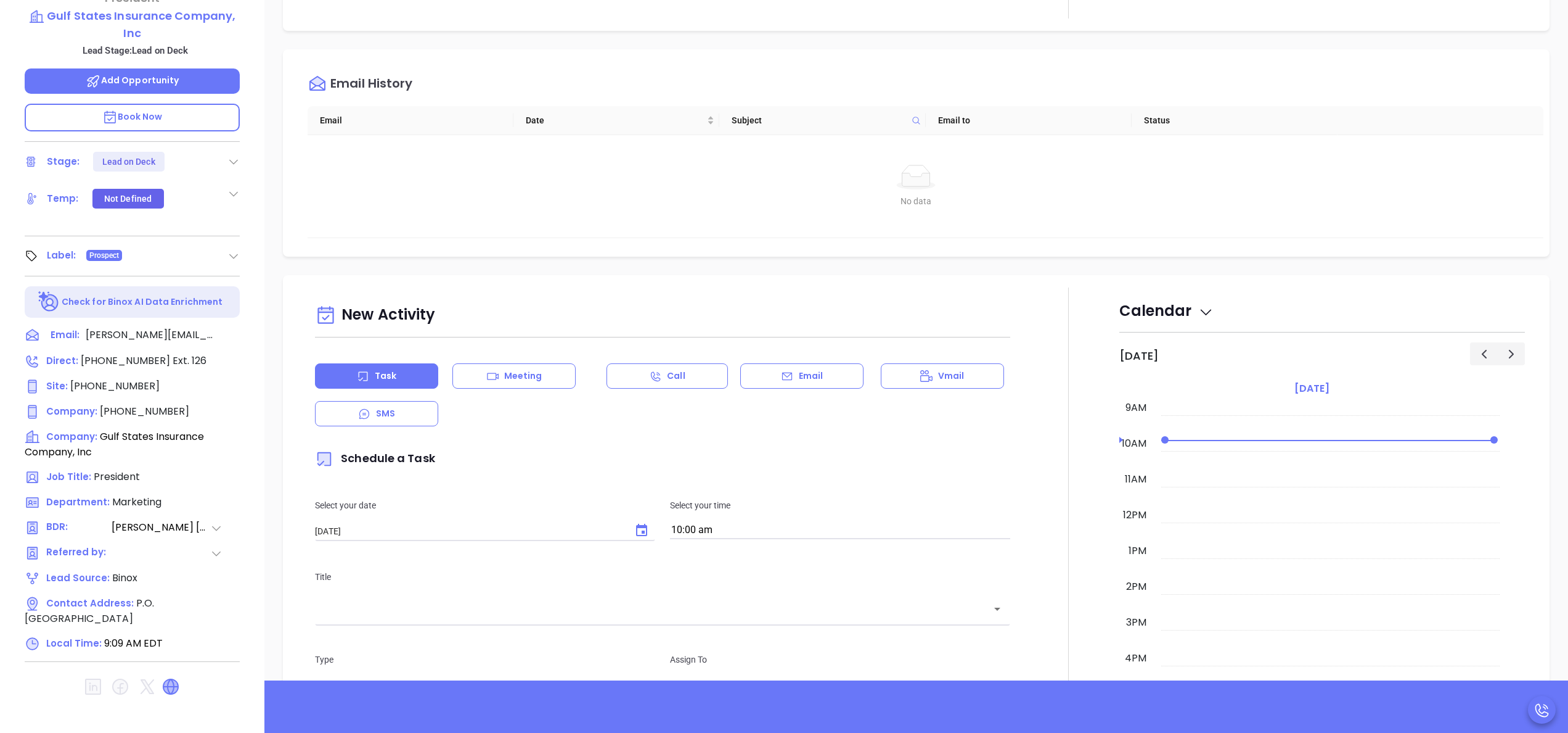
click at [174, 679] on icon at bounding box center [170, 686] width 15 height 15
click at [787, 385] on div "Email" at bounding box center [802, 375] width 123 height 25
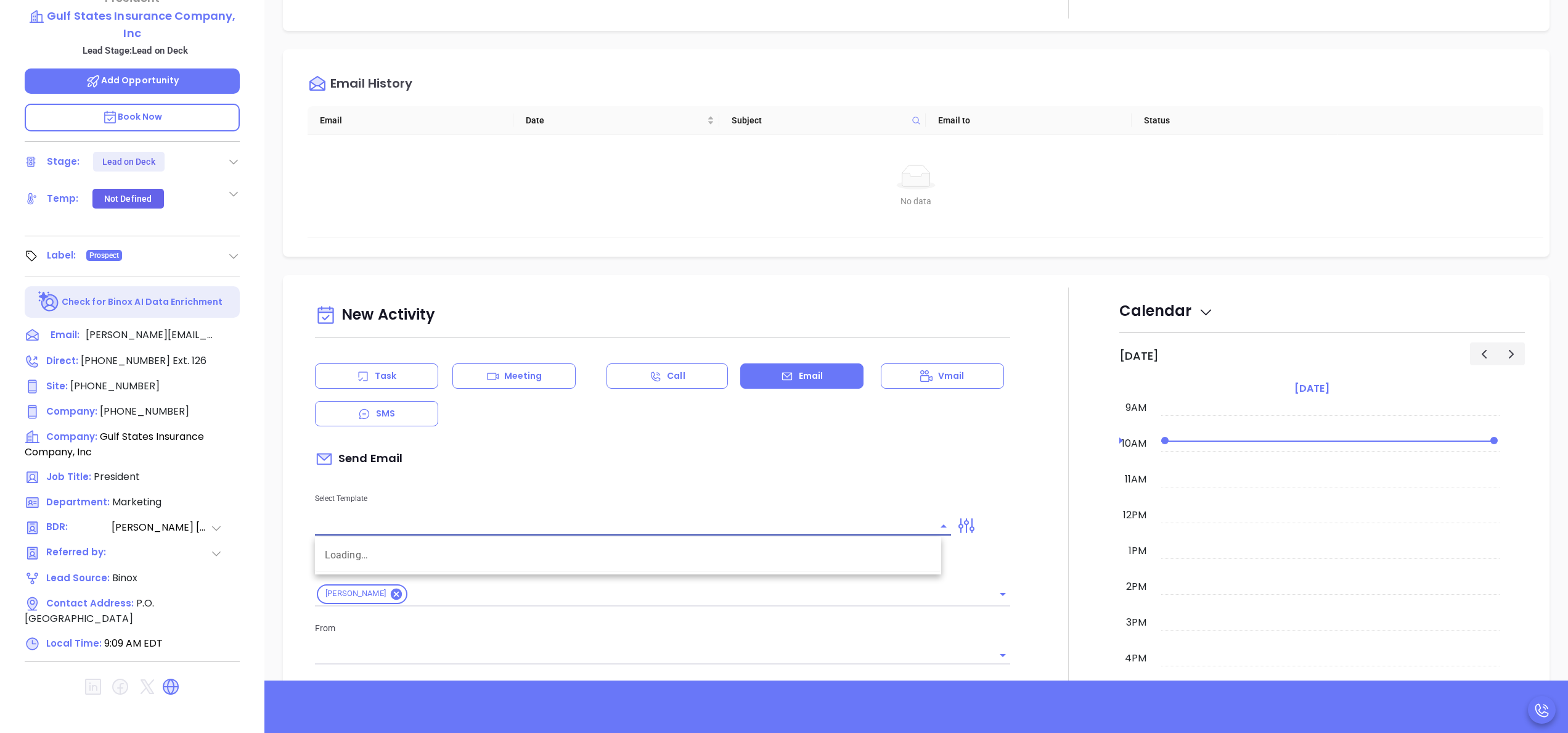
click at [659, 525] on input "text" at bounding box center [623, 525] width 617 height 18
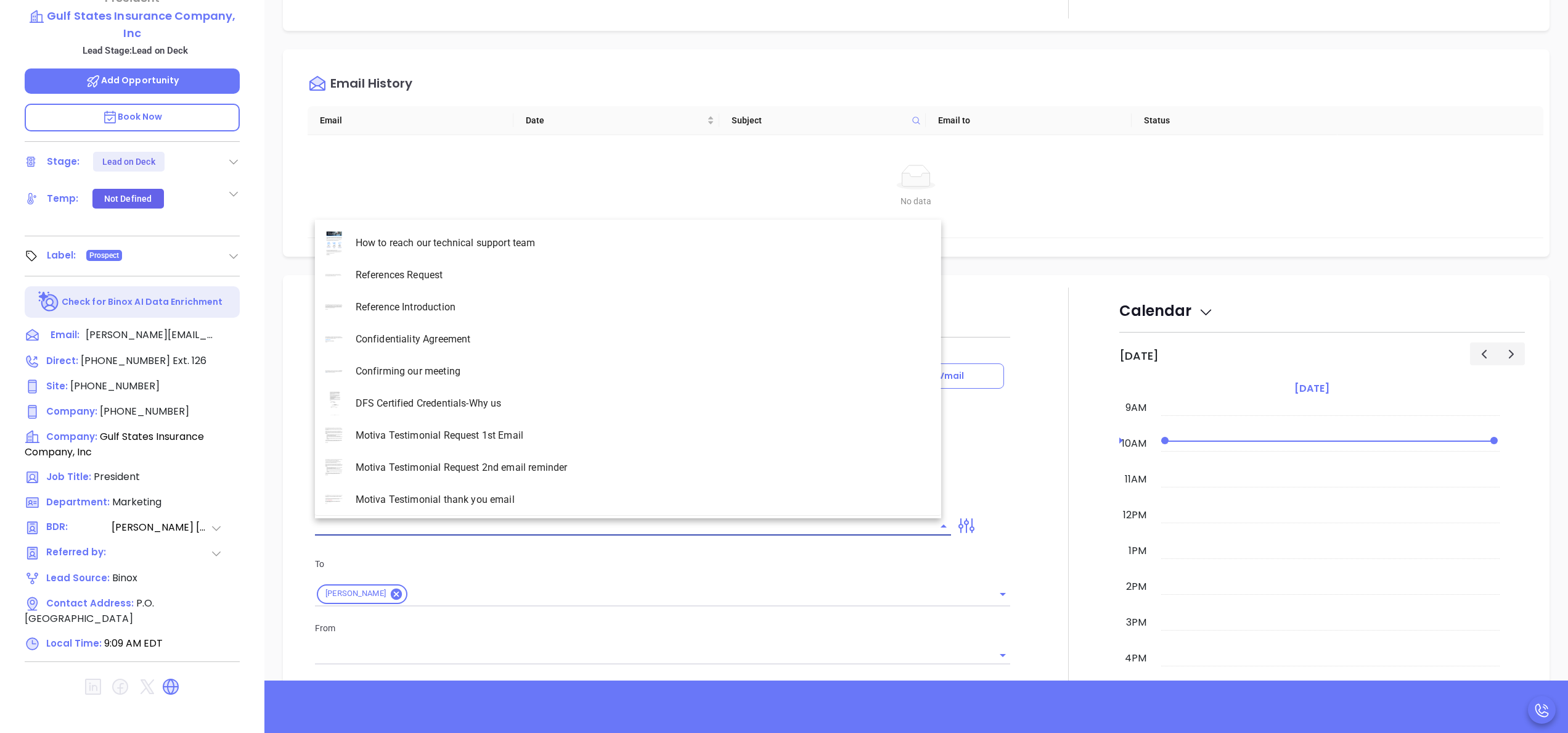
type input "l"
type input "[PERSON_NAME]"
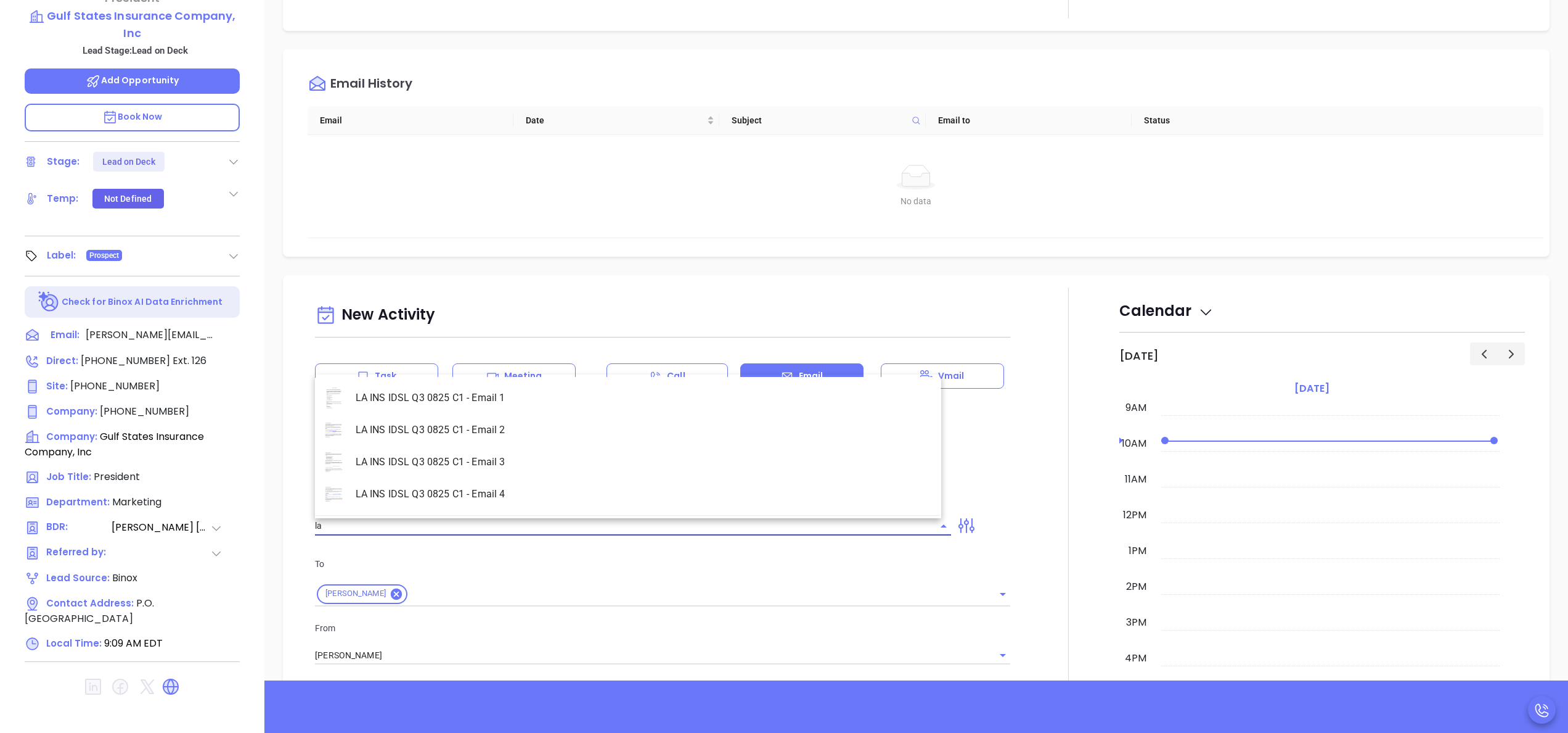
click at [482, 424] on li "LA INS IDSL Q3 0825 C1 - Email 2" at bounding box center [628, 430] width 626 height 32
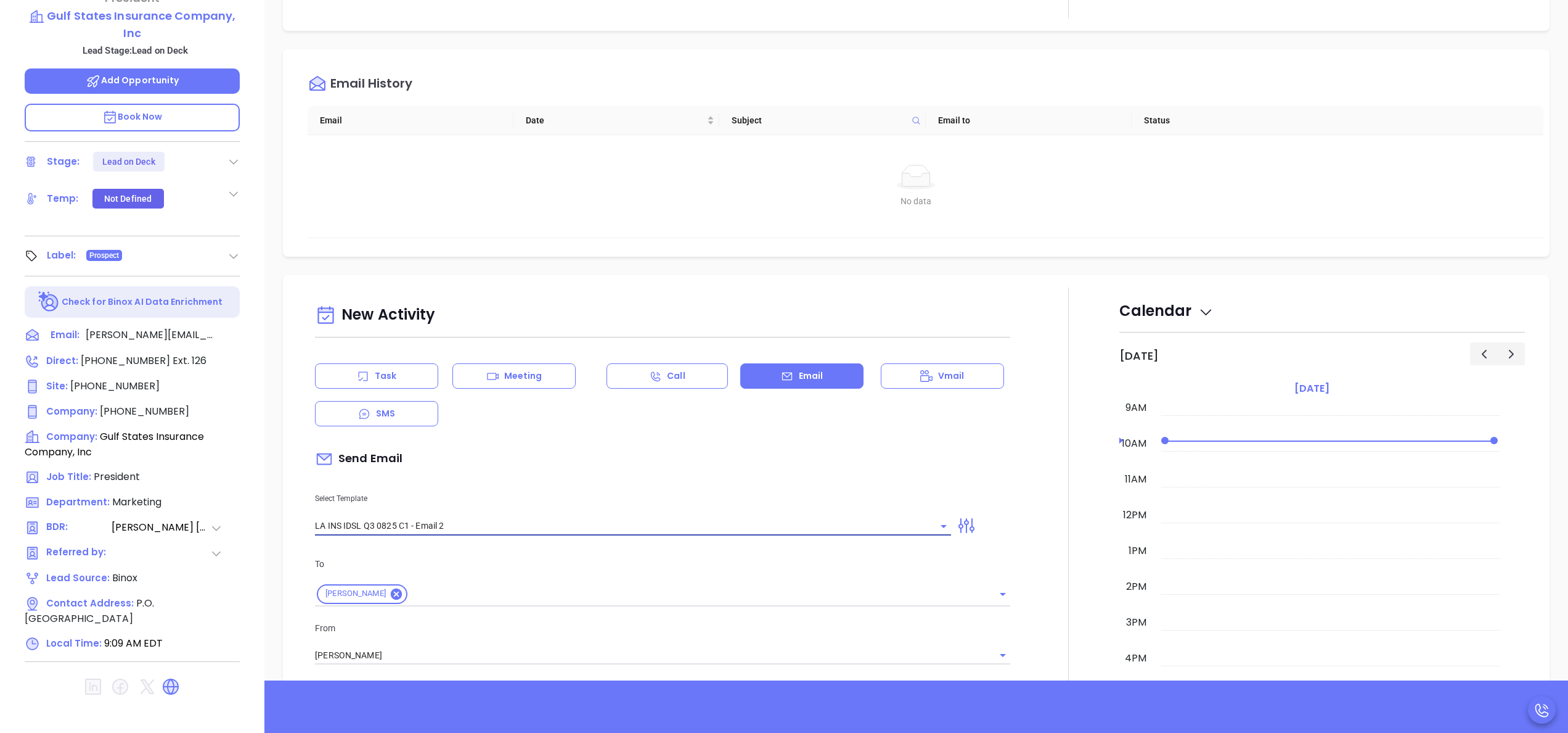
type input "LA INS IDSL Q3 0825 C1 - Email 2"
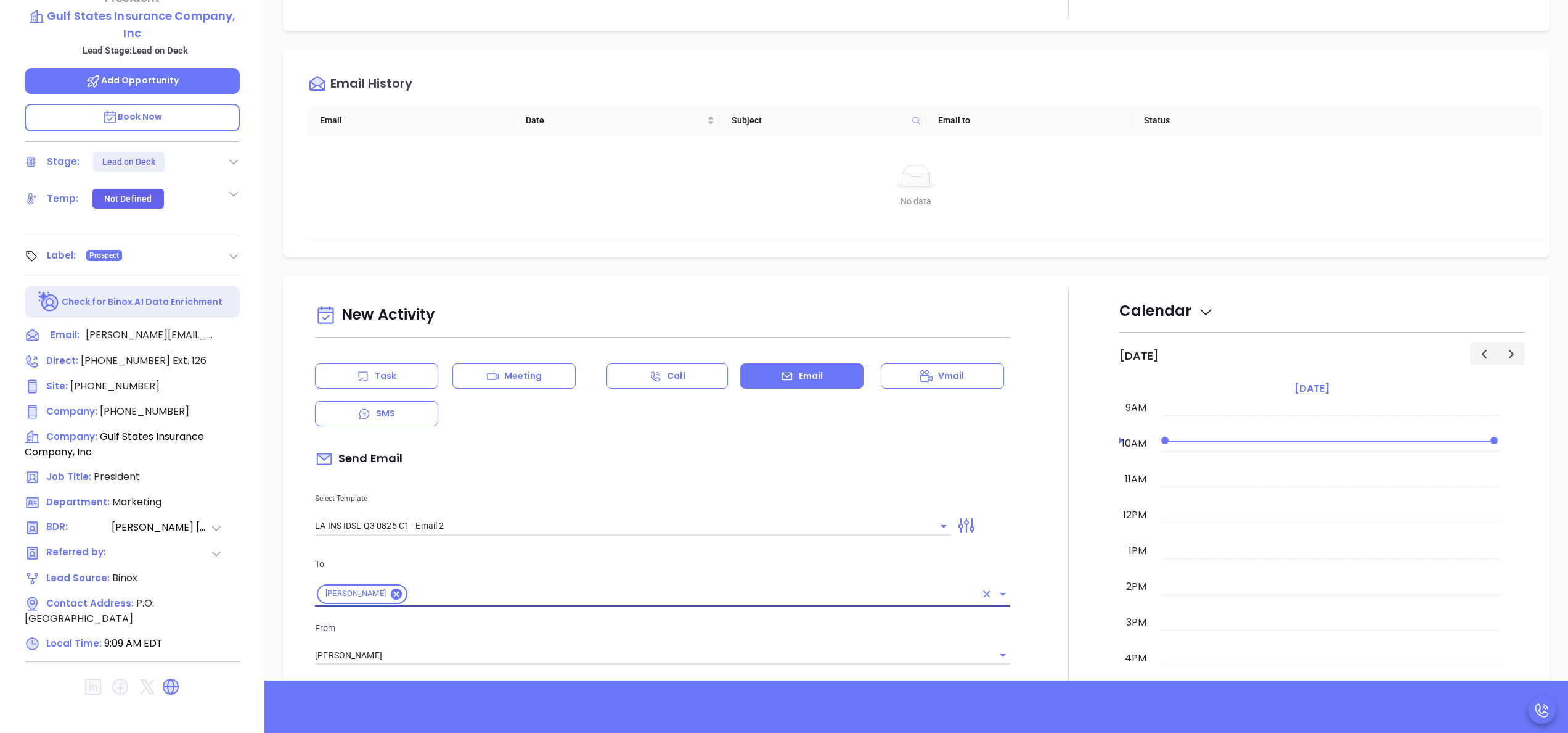
type input "February is coming fast—will Gulf States Insurance Company, Inc be compliant?"
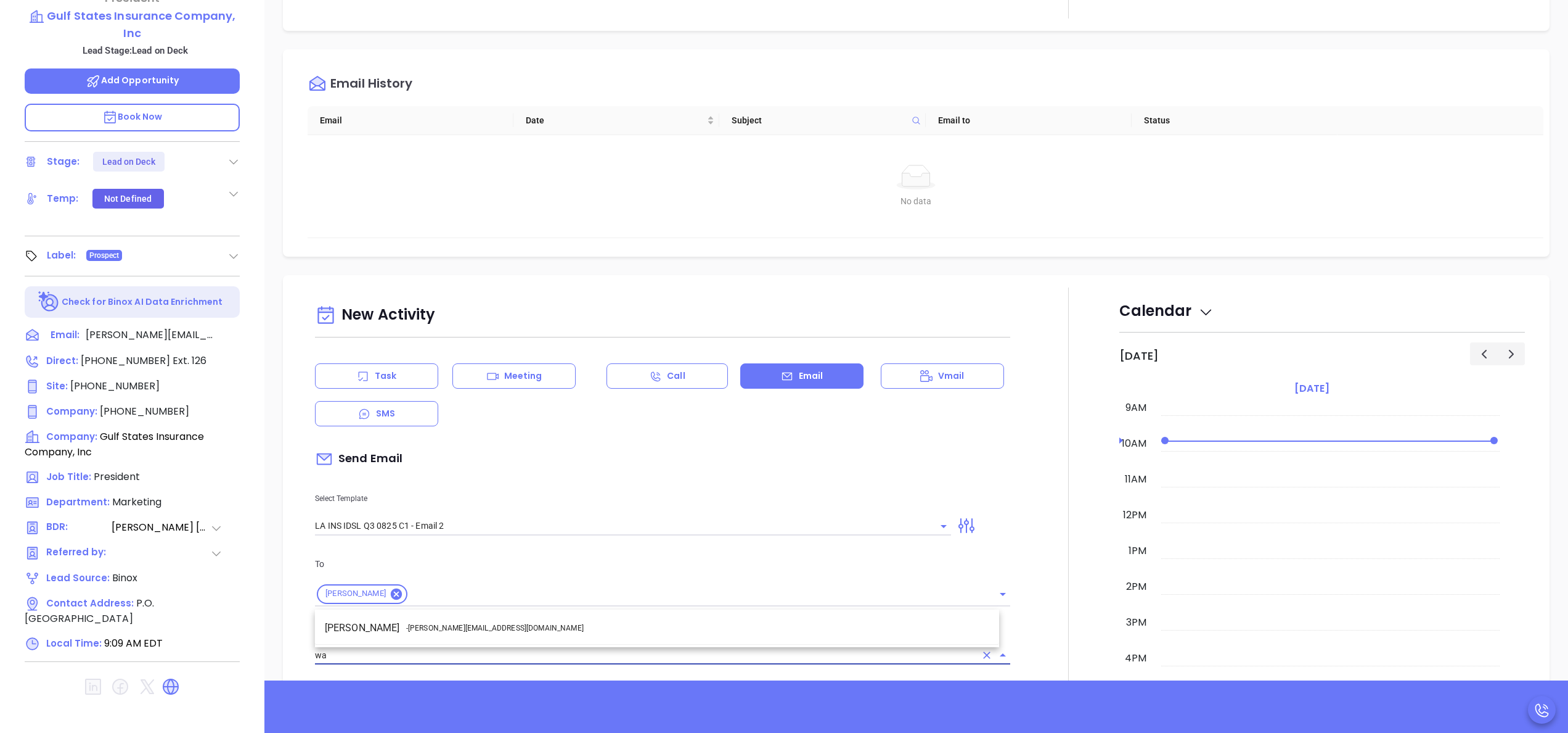
click at [506, 634] on li "Walter Contreras - [EMAIL_ADDRESS][DOMAIN_NAME]" at bounding box center [656, 627] width 684 height 22
type input "[PERSON_NAME]"
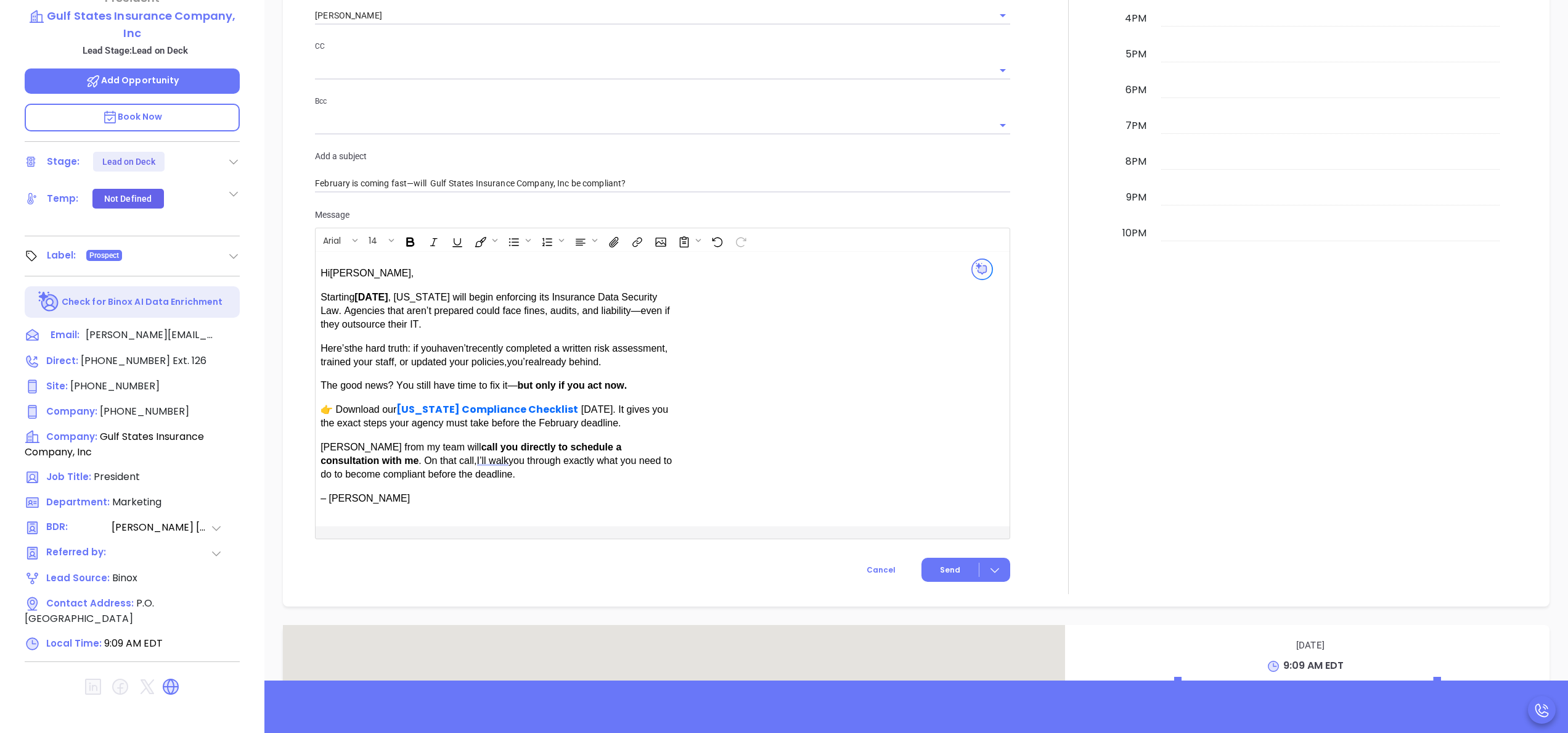
scroll to position [642, 0]
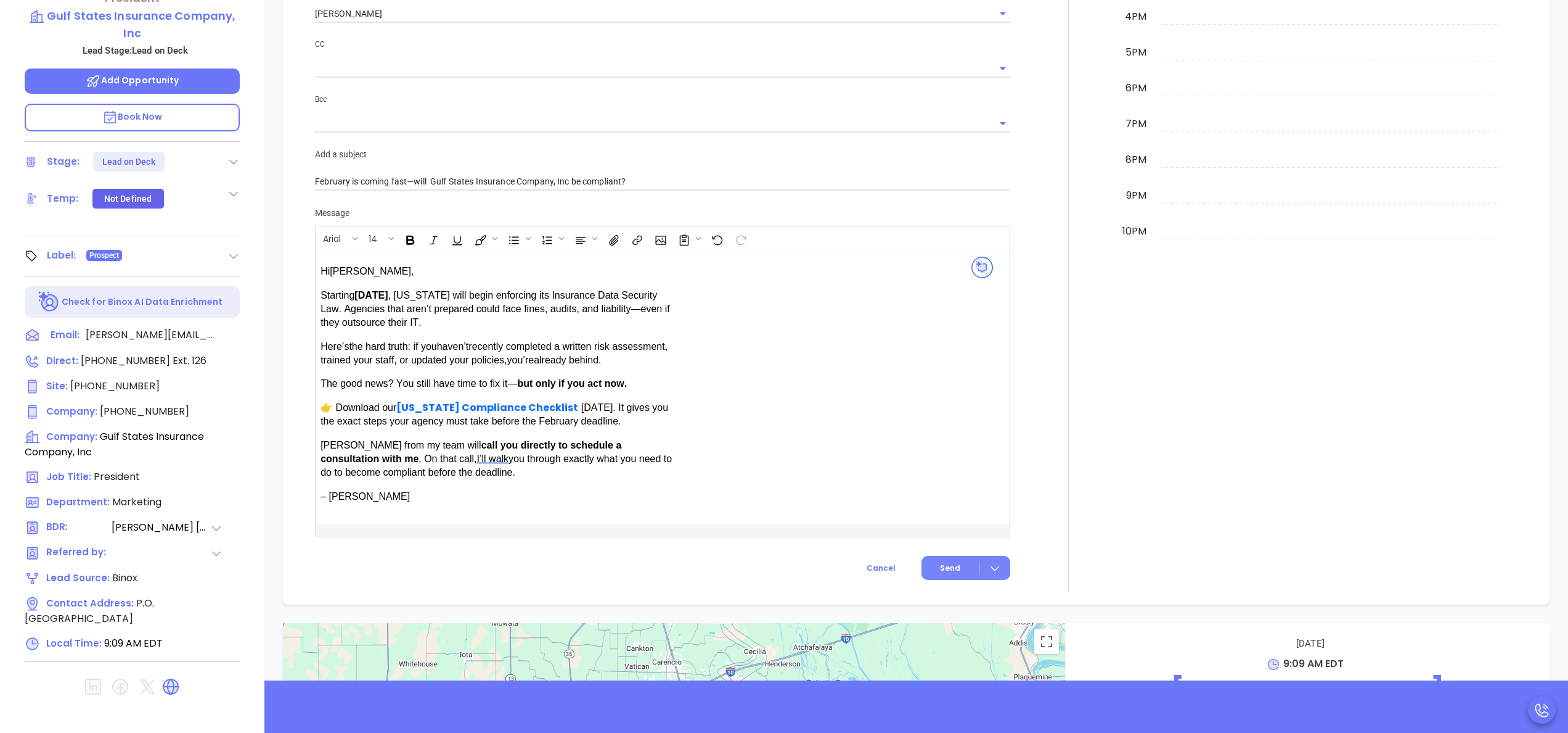
click at [945, 572] on span "Send" at bounding box center [950, 568] width 20 height 12
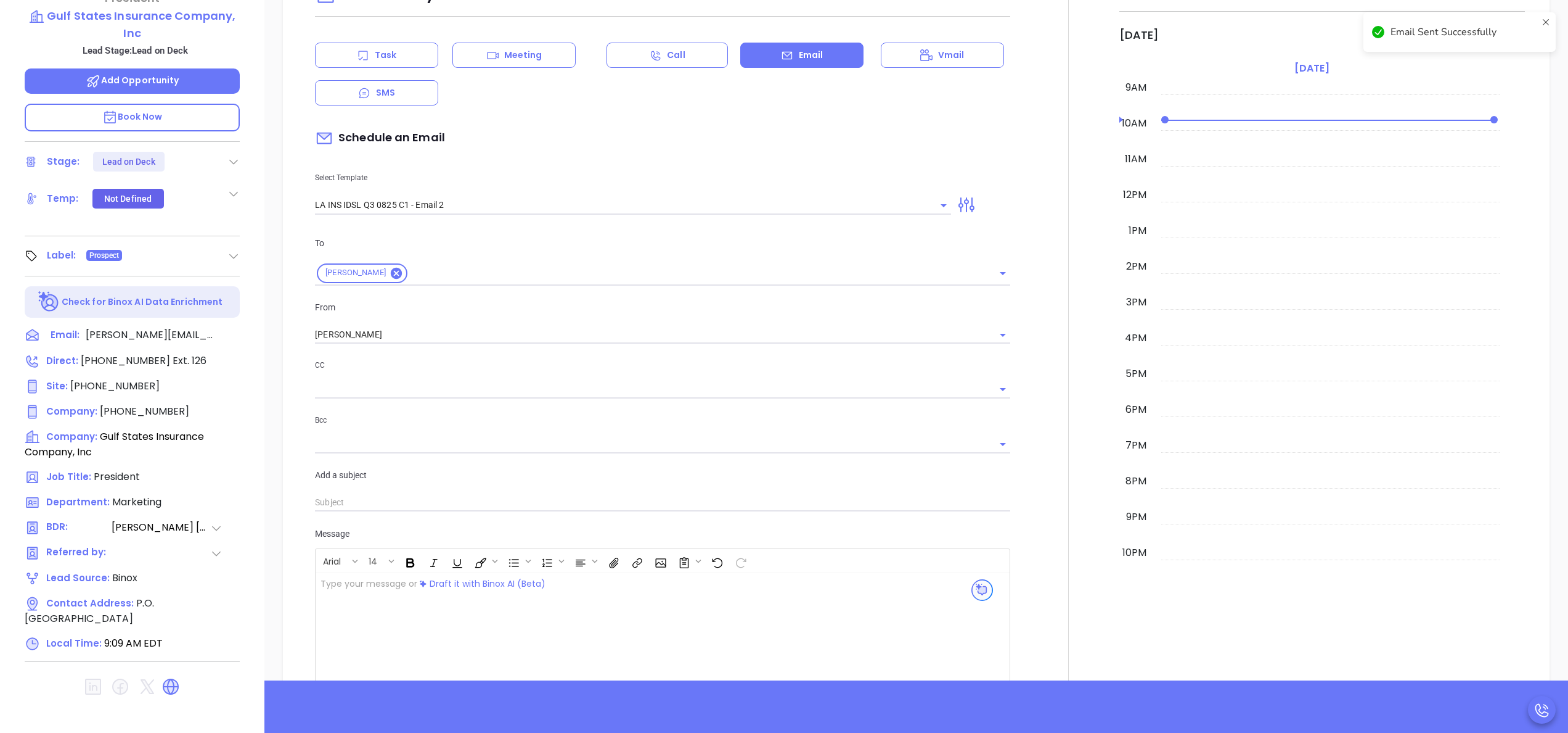
scroll to position [314, 0]
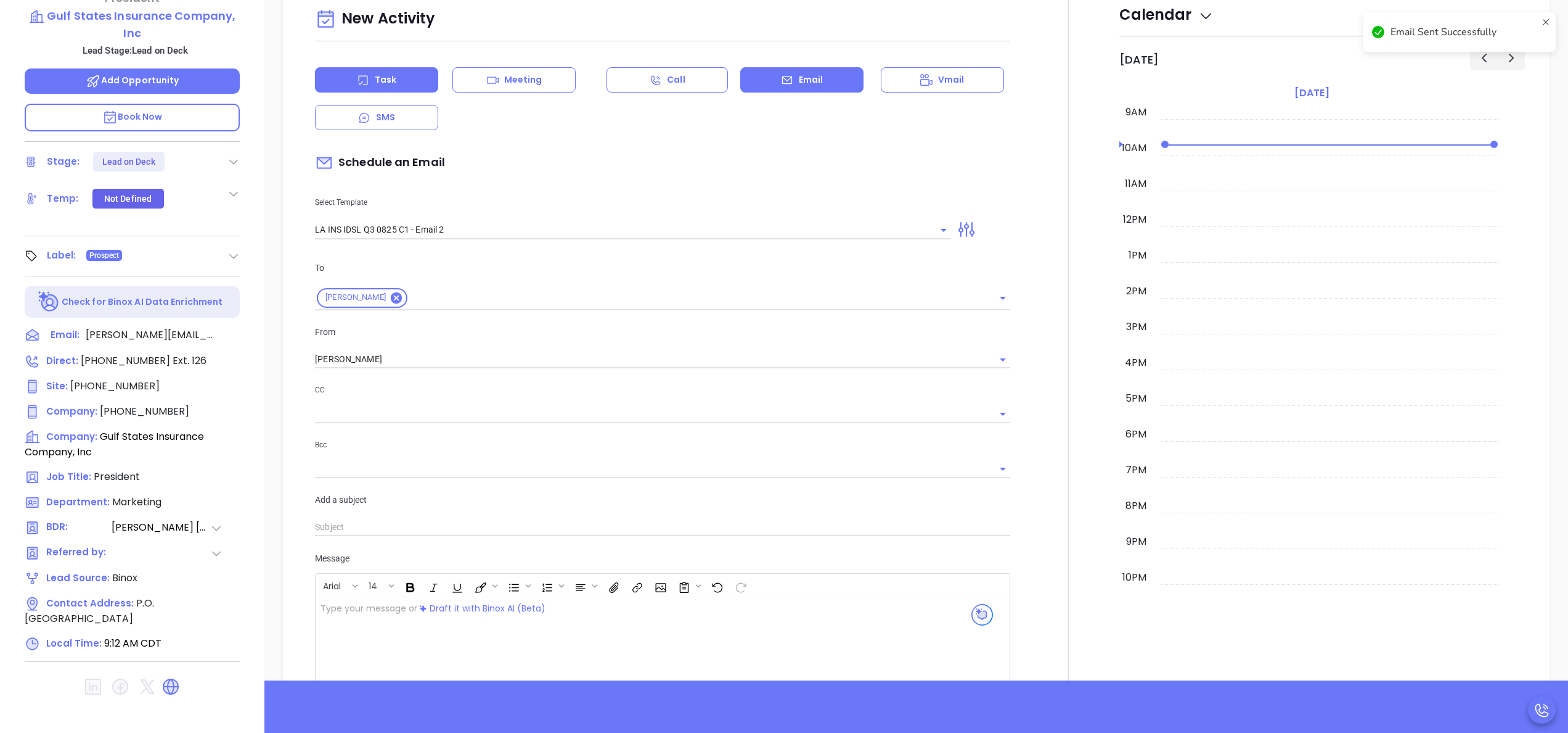
click at [388, 88] on div "Task" at bounding box center [376, 80] width 123 height 25
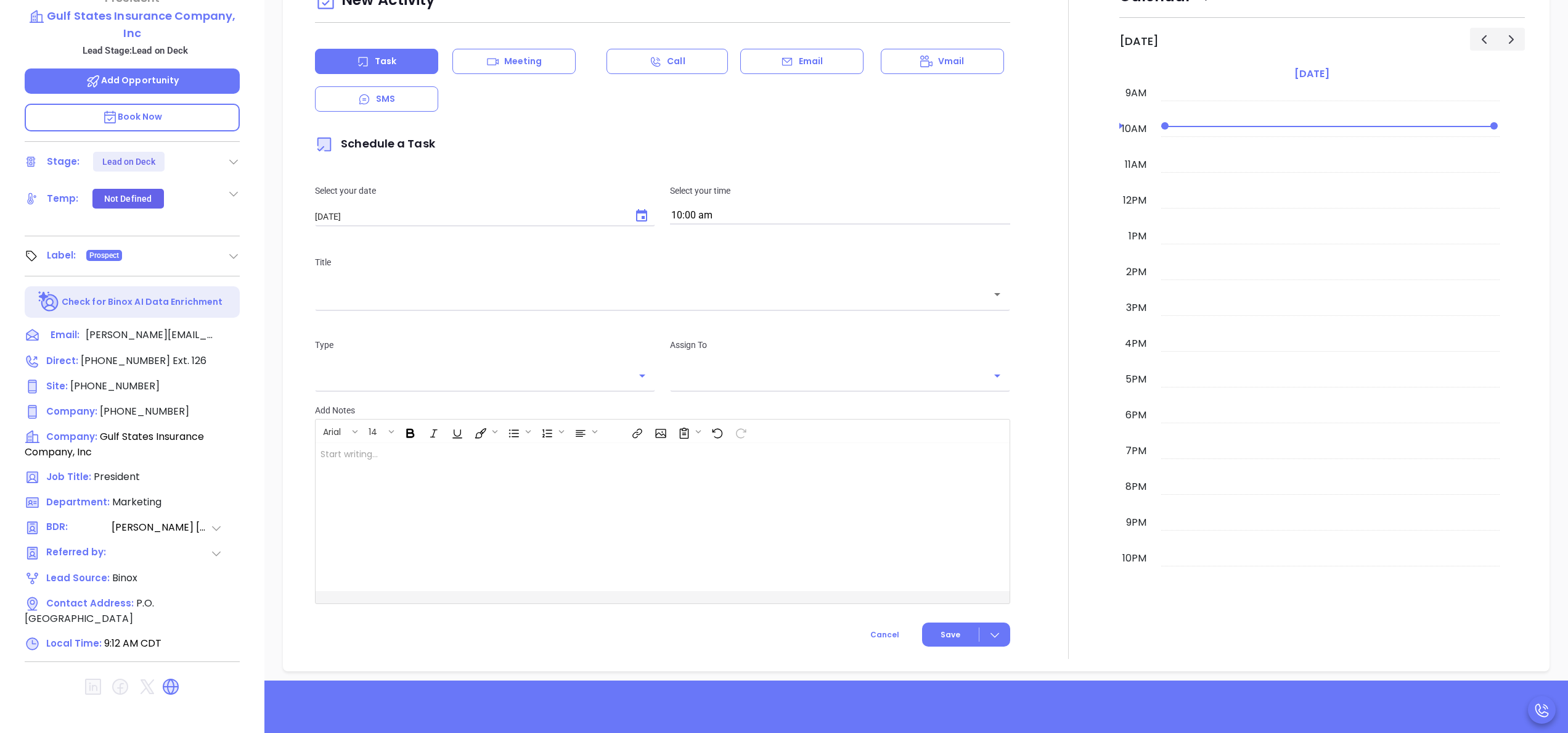
scroll to position [296, 0]
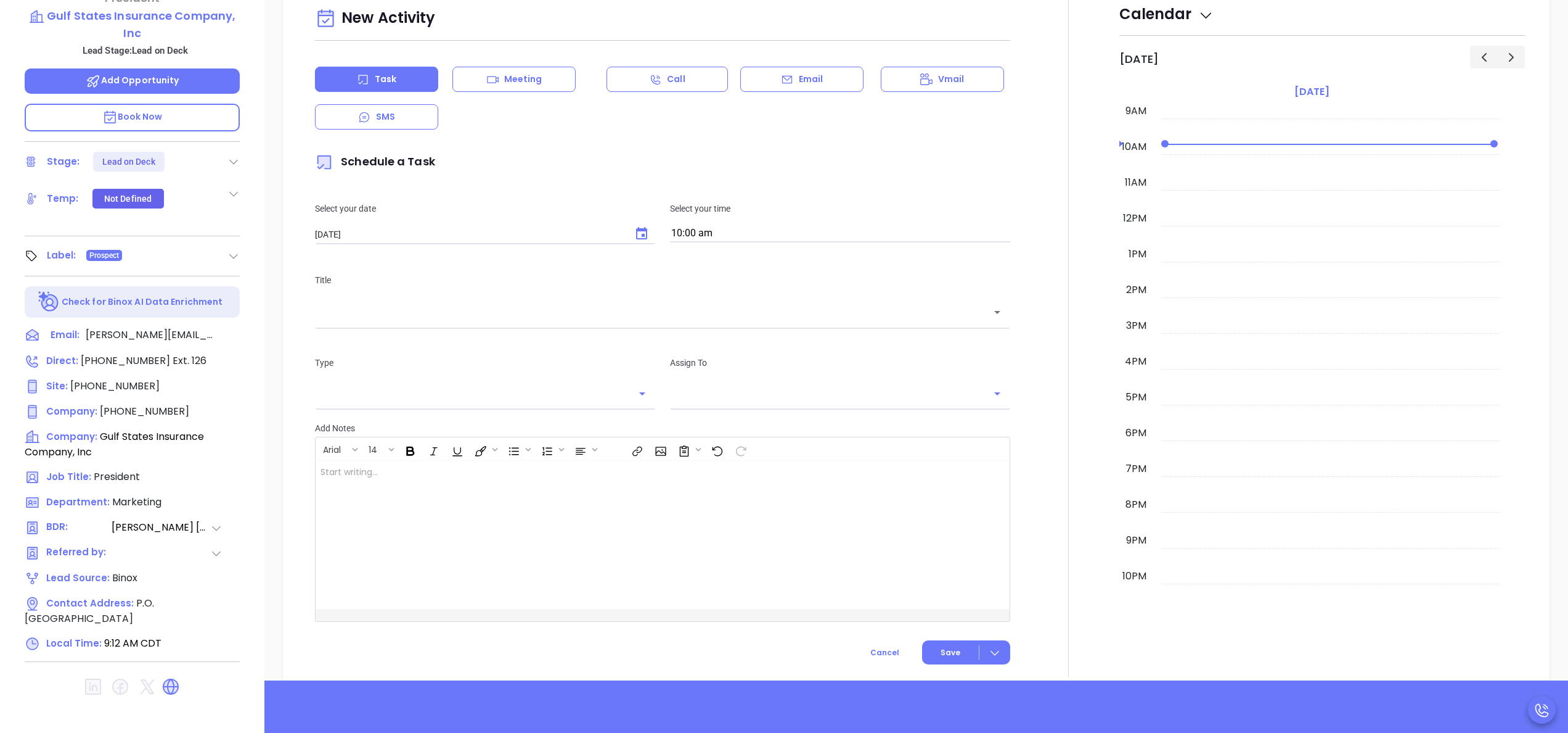
type input "[PERSON_NAME]"
click at [639, 230] on icon "Choose date, selected date is Sep 24, 2025" at bounding box center [641, 233] width 12 height 12
click at [390, 380] on button "23" at bounding box center [388, 382] width 22 height 22
type input "[DATE]"
click at [502, 319] on div "​" at bounding box center [662, 311] width 695 height 27
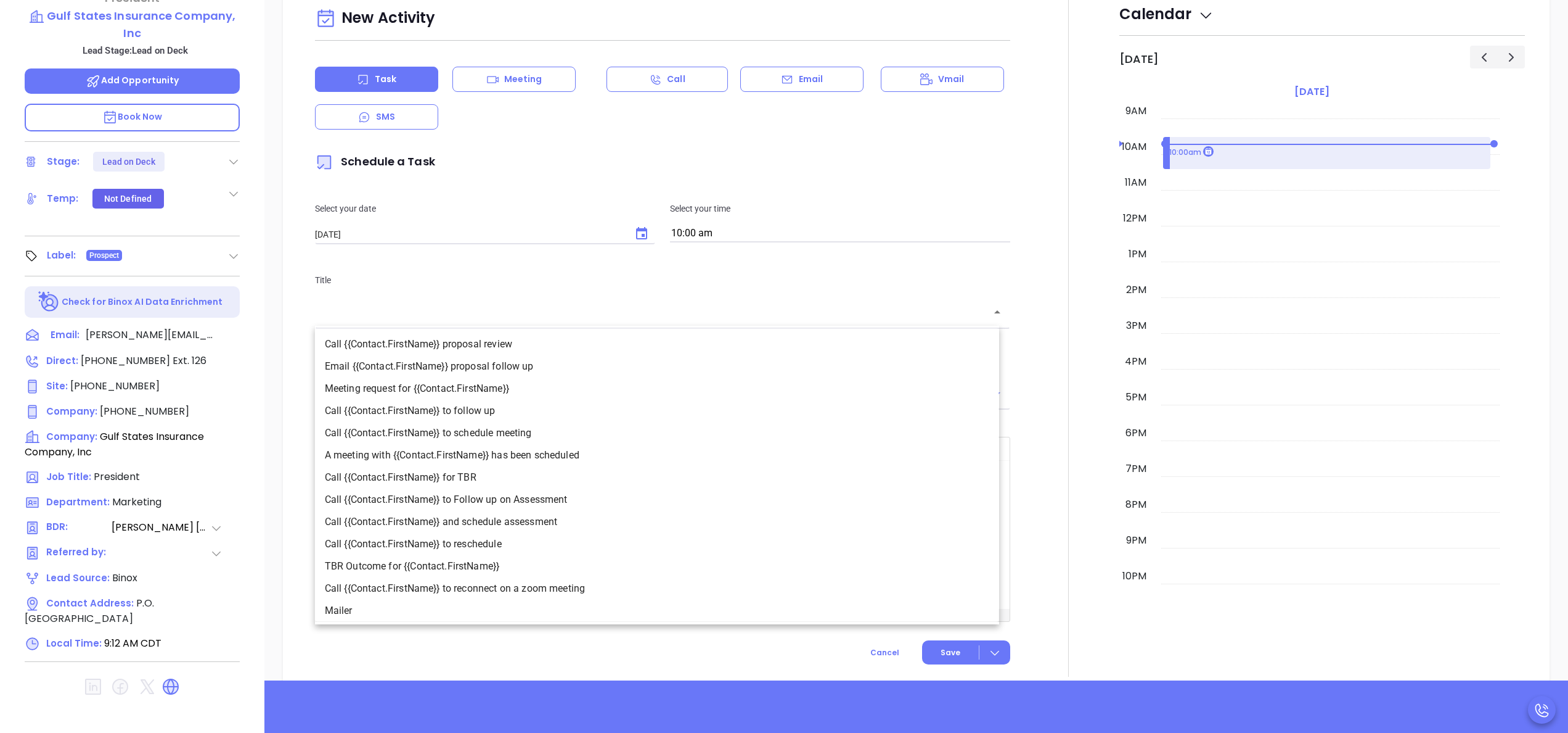
click at [476, 414] on li "Call {{Contact.FirstName}} to follow up" at bounding box center [656, 410] width 684 height 22
type input "Call Marc to follow up"
type input "Call"
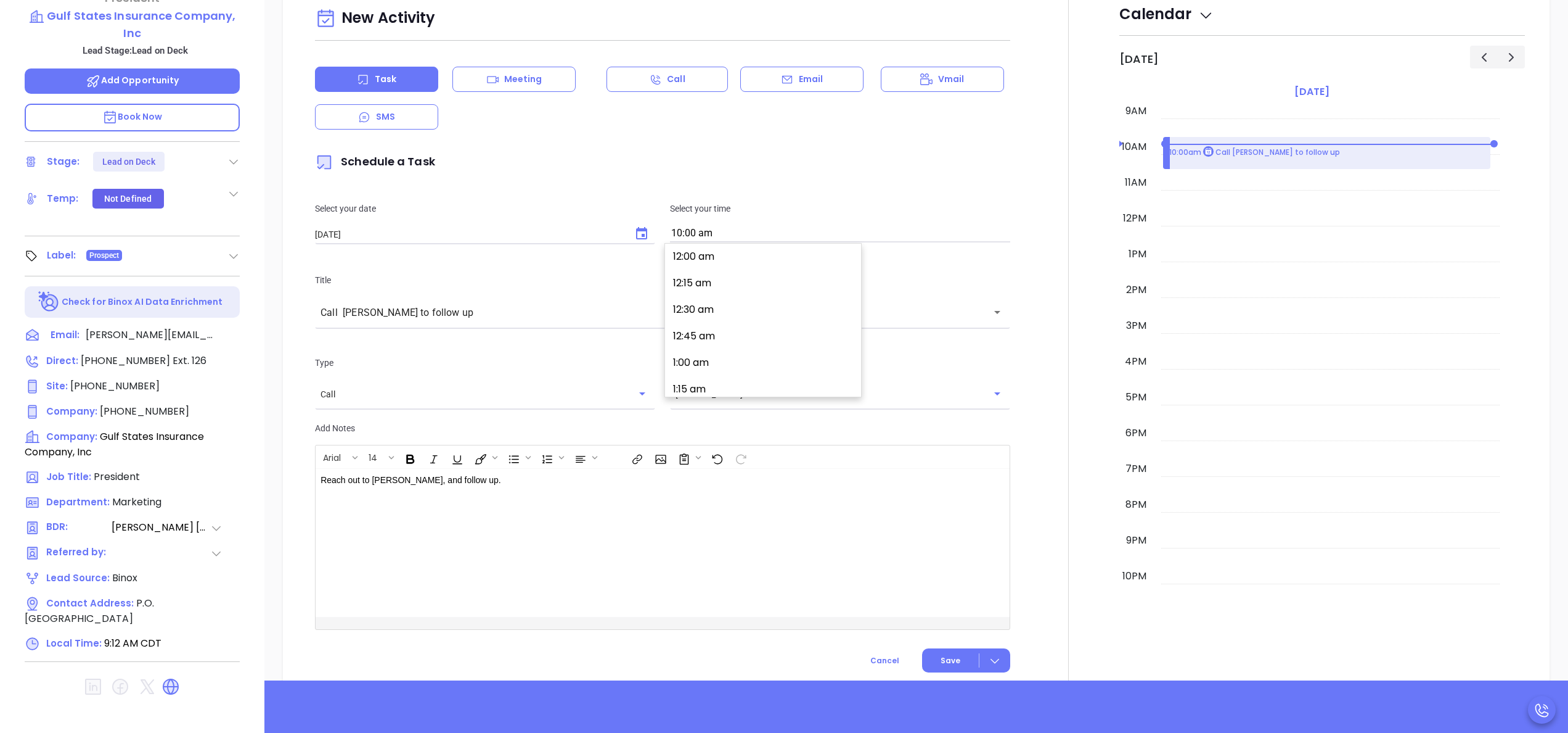
scroll to position [1034, 0]
click at [781, 227] on input "10:00 am" at bounding box center [840, 233] width 341 height 17
click at [827, 117] on div "Task Meeting Call Email Vmail SMS" at bounding box center [662, 98] width 695 height 63
click at [775, 225] on input "10:00 am" at bounding box center [840, 233] width 341 height 17
click at [688, 369] on button "10:45 am" at bounding box center [764, 359] width 191 height 27
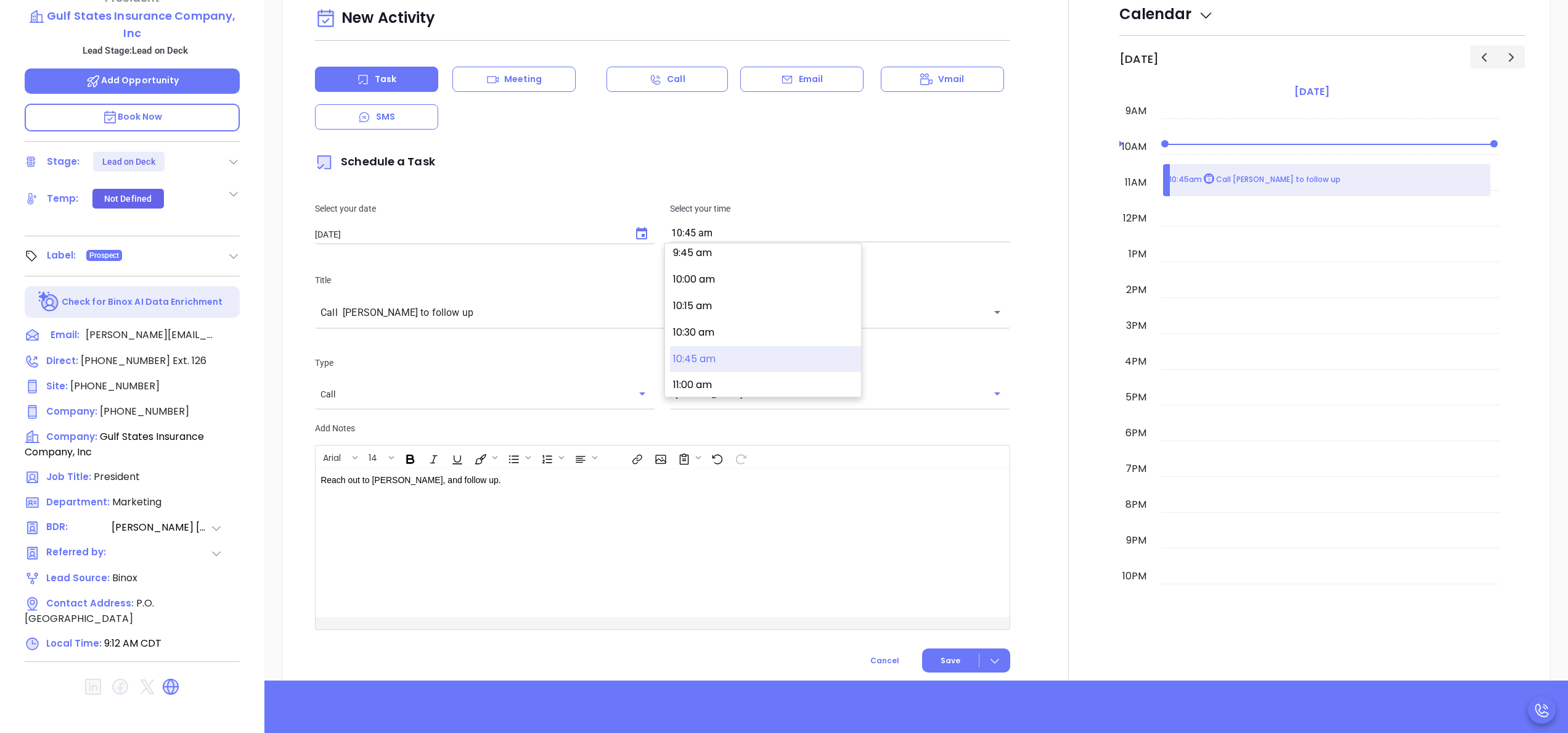
scroll to position [1114, 0]
click at [772, 228] on input "10:45 am" at bounding box center [840, 233] width 341 height 17
click at [757, 290] on button "3:00 pm" at bounding box center [764, 280] width 191 height 27
type input "3:00 pm"
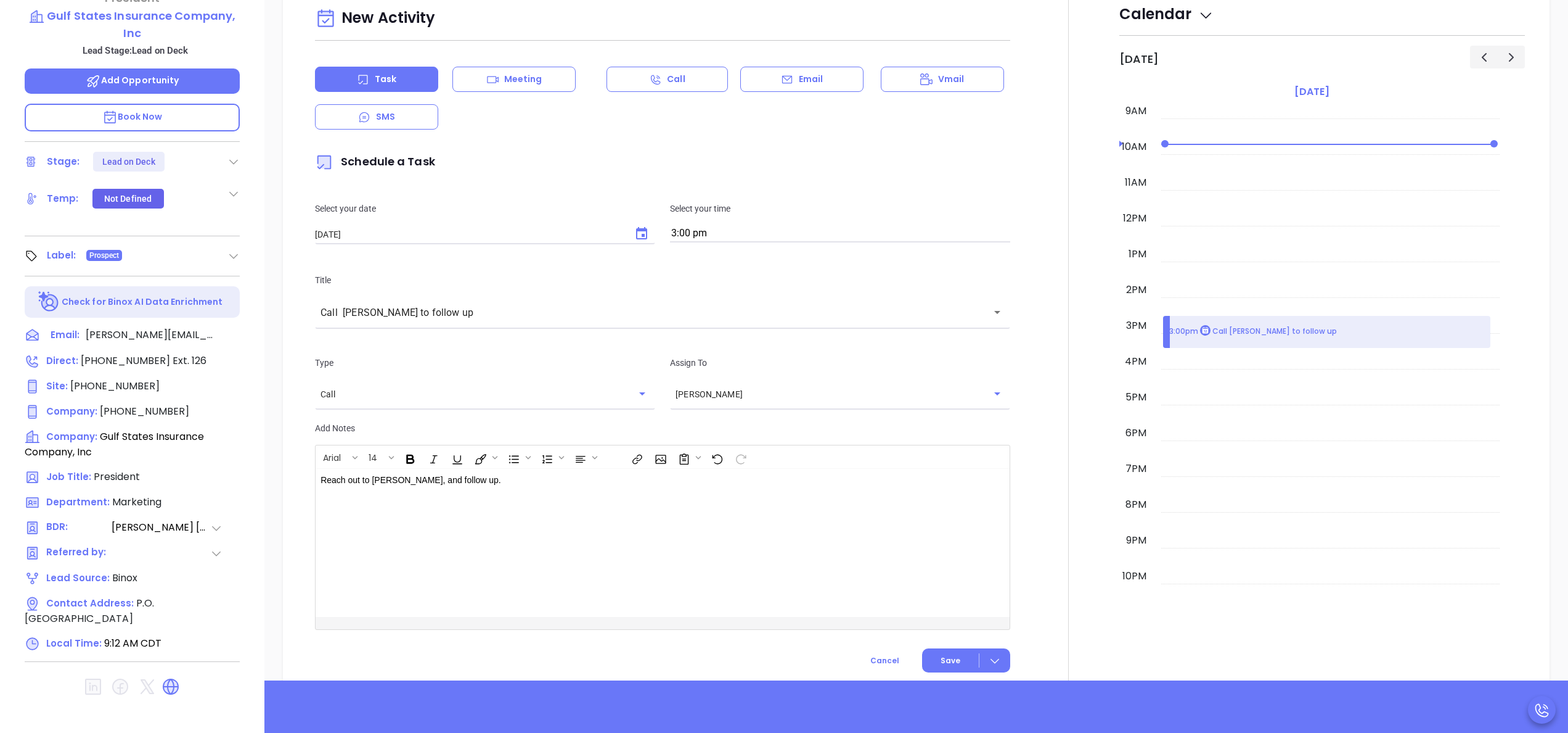
click at [1003, 442] on div "New Activity Task Meeting Call Email Vmail SMS Schedule a Task Select your date…" at bounding box center [662, 316] width 710 height 627
click at [943, 655] on span "Save" at bounding box center [951, 660] width 20 height 12
click at [1064, 469] on div at bounding box center [1068, 338] width 102 height 694
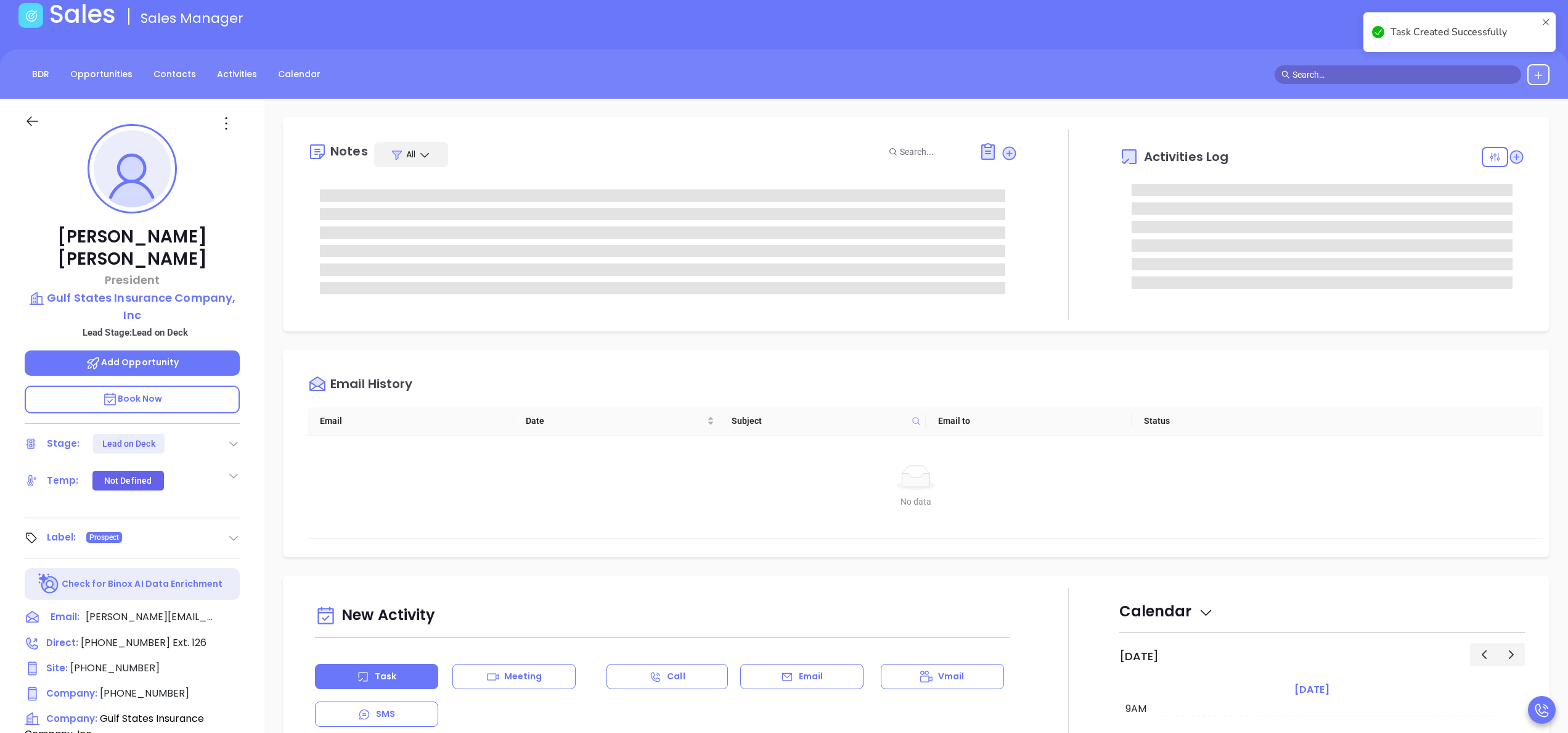
scroll to position [0, 0]
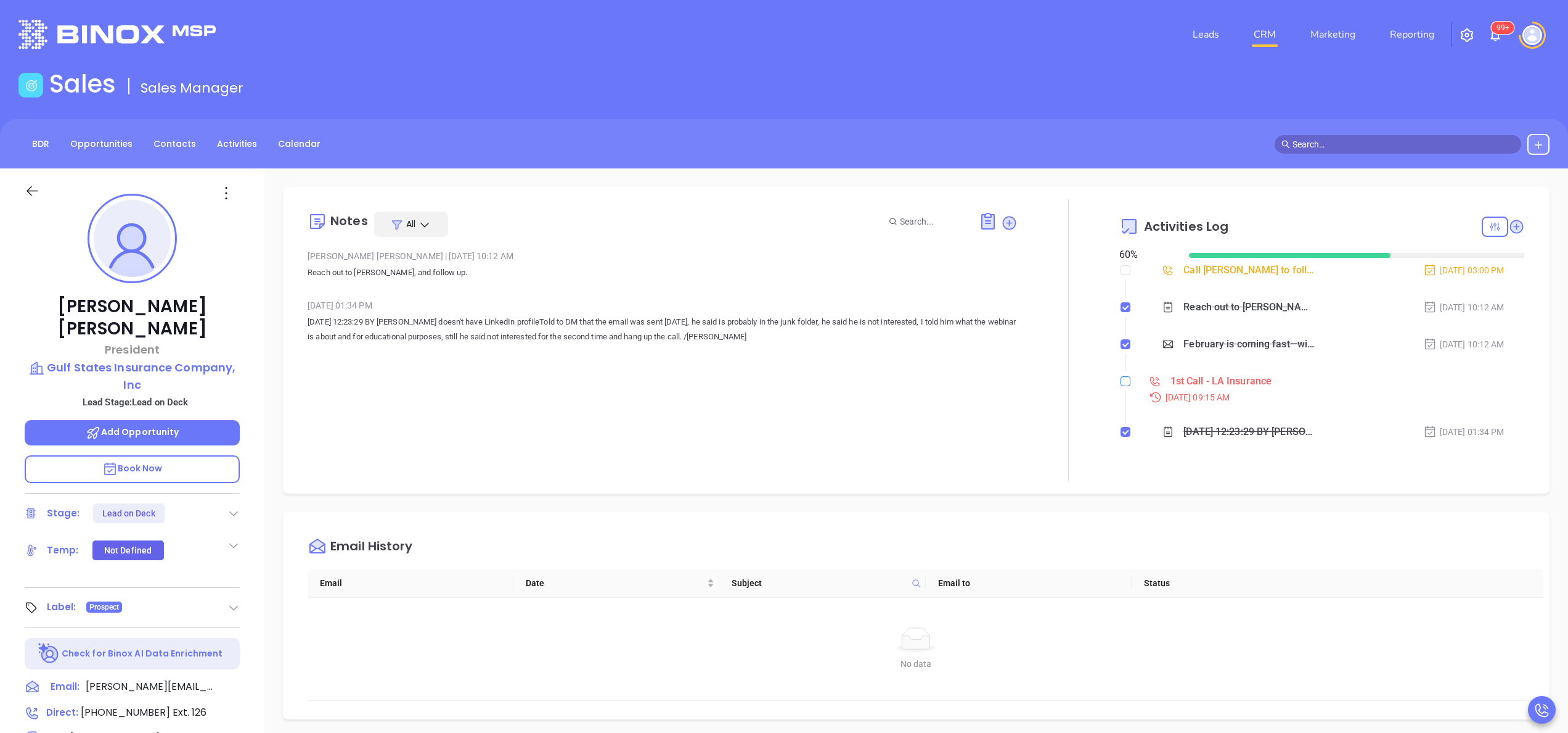
click at [1120, 381] on input "checkbox" at bounding box center [1125, 381] width 10 height 10
checkbox input "true"
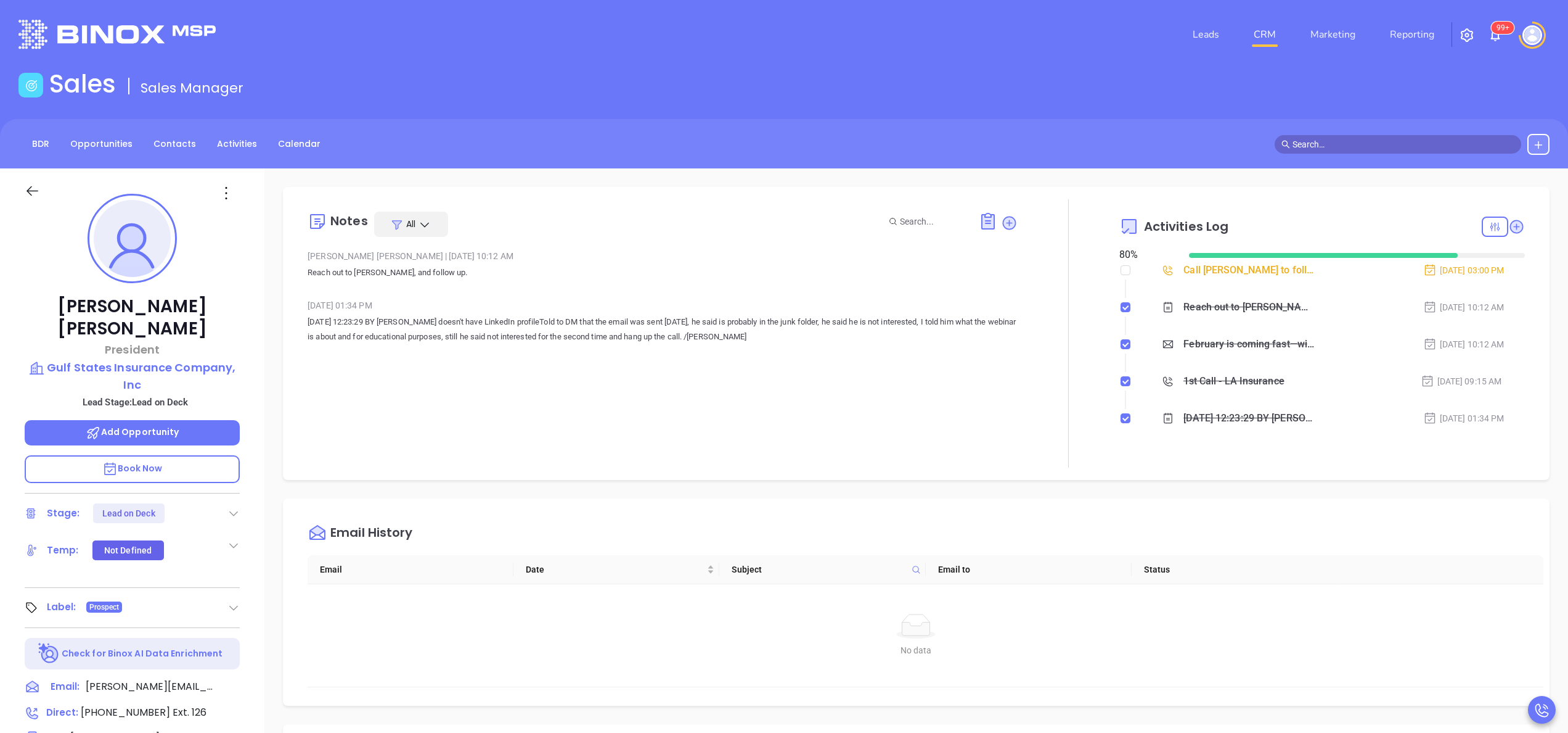
click at [235, 507] on icon at bounding box center [233, 513] width 12 height 12
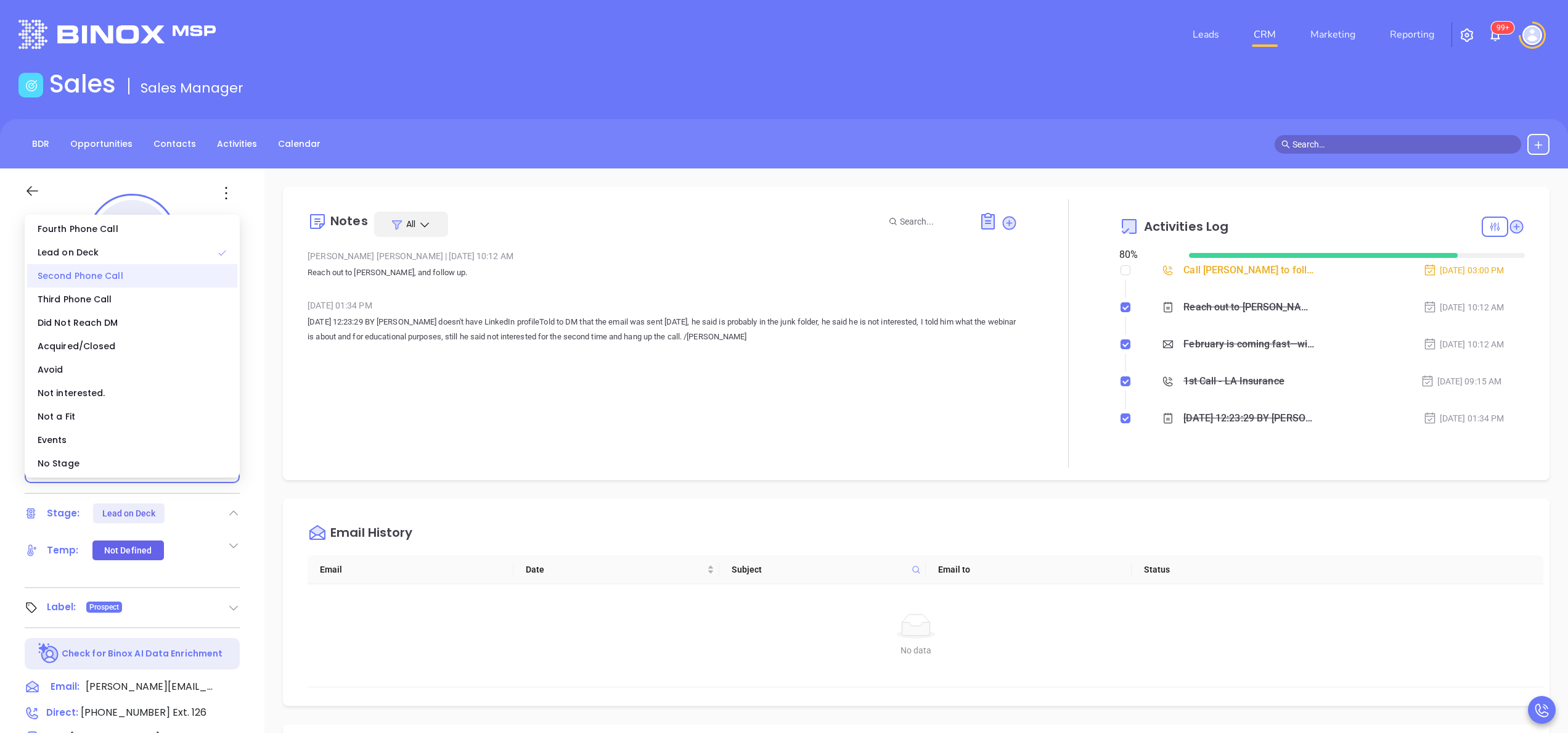
click at [114, 274] on div "Second Phone Call" at bounding box center [132, 275] width 210 height 23
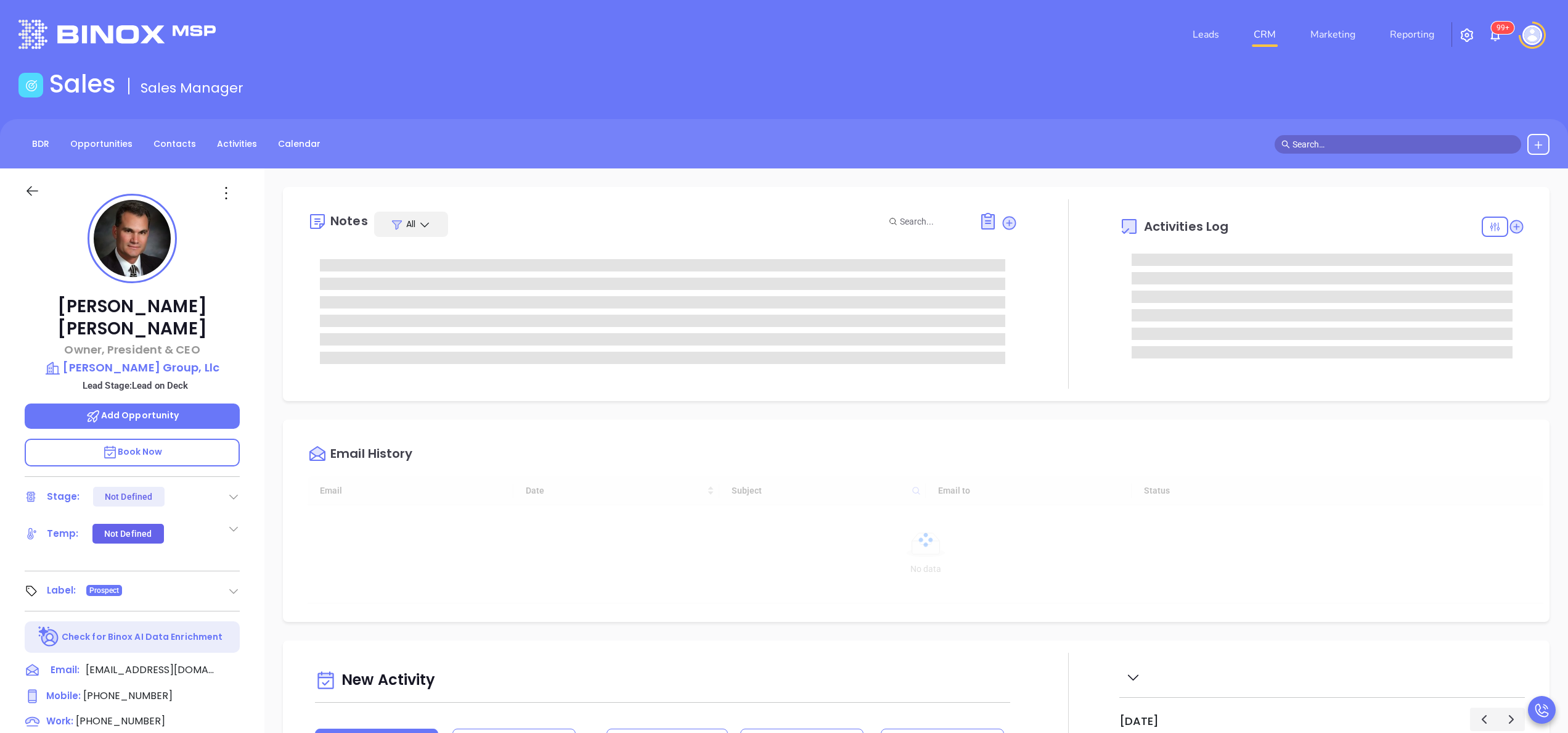
type input "[DATE]"
type input "[PERSON_NAME]"
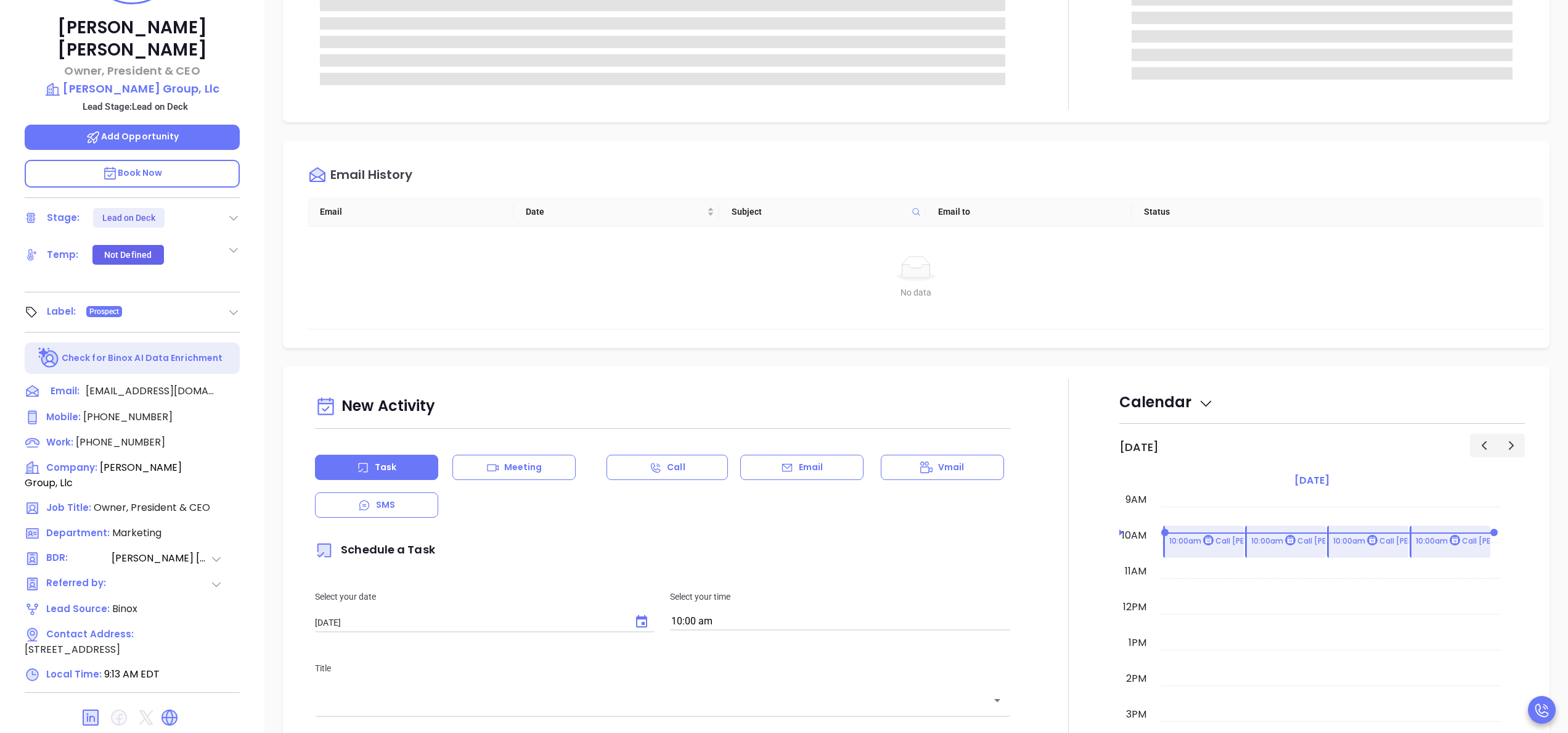
scroll to position [351, 0]
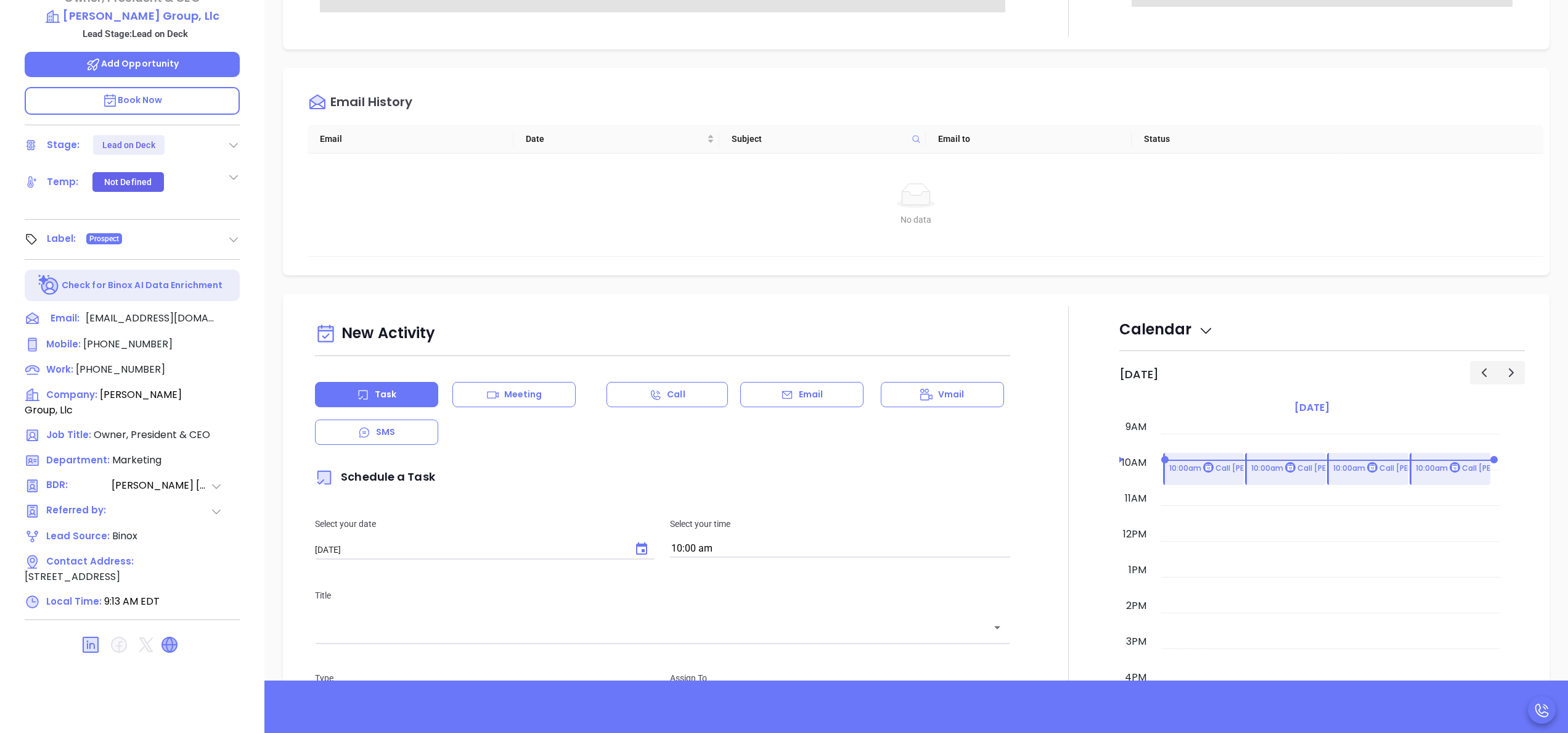
click at [170, 637] on icon at bounding box center [169, 644] width 15 height 15
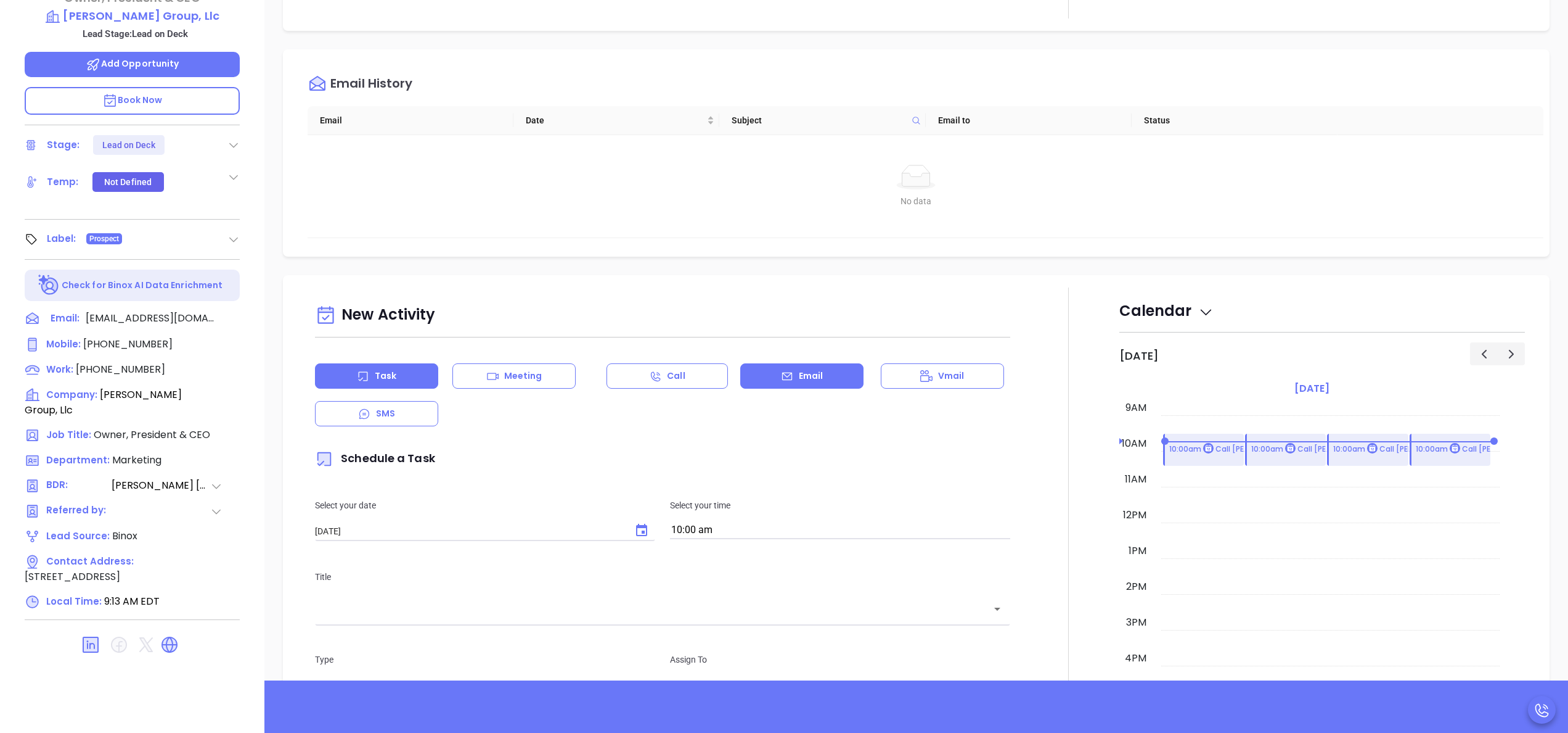
click at [809, 380] on p "Email" at bounding box center [811, 375] width 25 height 13
click at [619, 536] on div "New Activity Task Meeting Call Email Vmail SMS Send Email Select Template To [P…" at bounding box center [662, 698] width 710 height 797
type input "[PERSON_NAME]"
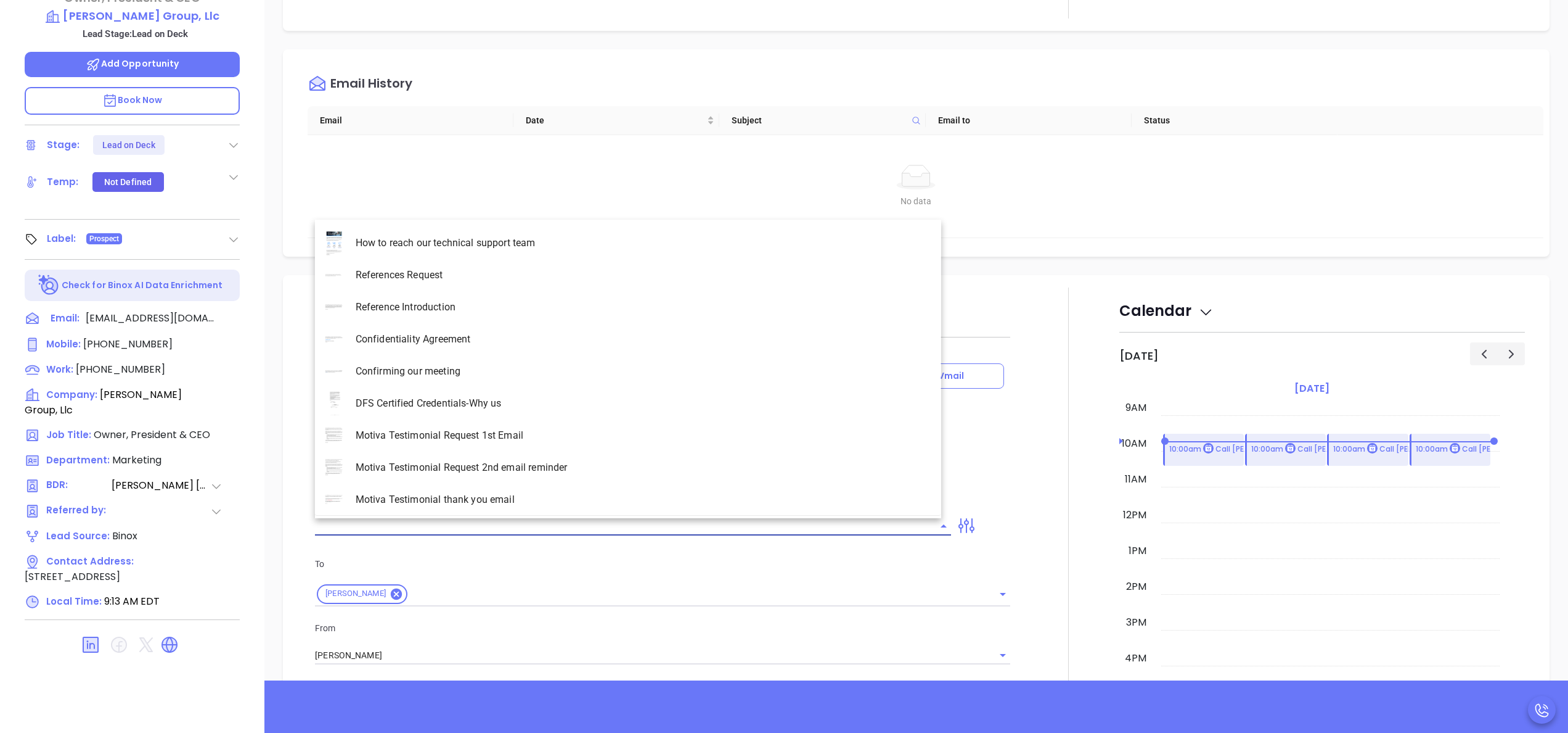
click at [637, 521] on input "text" at bounding box center [623, 525] width 617 height 18
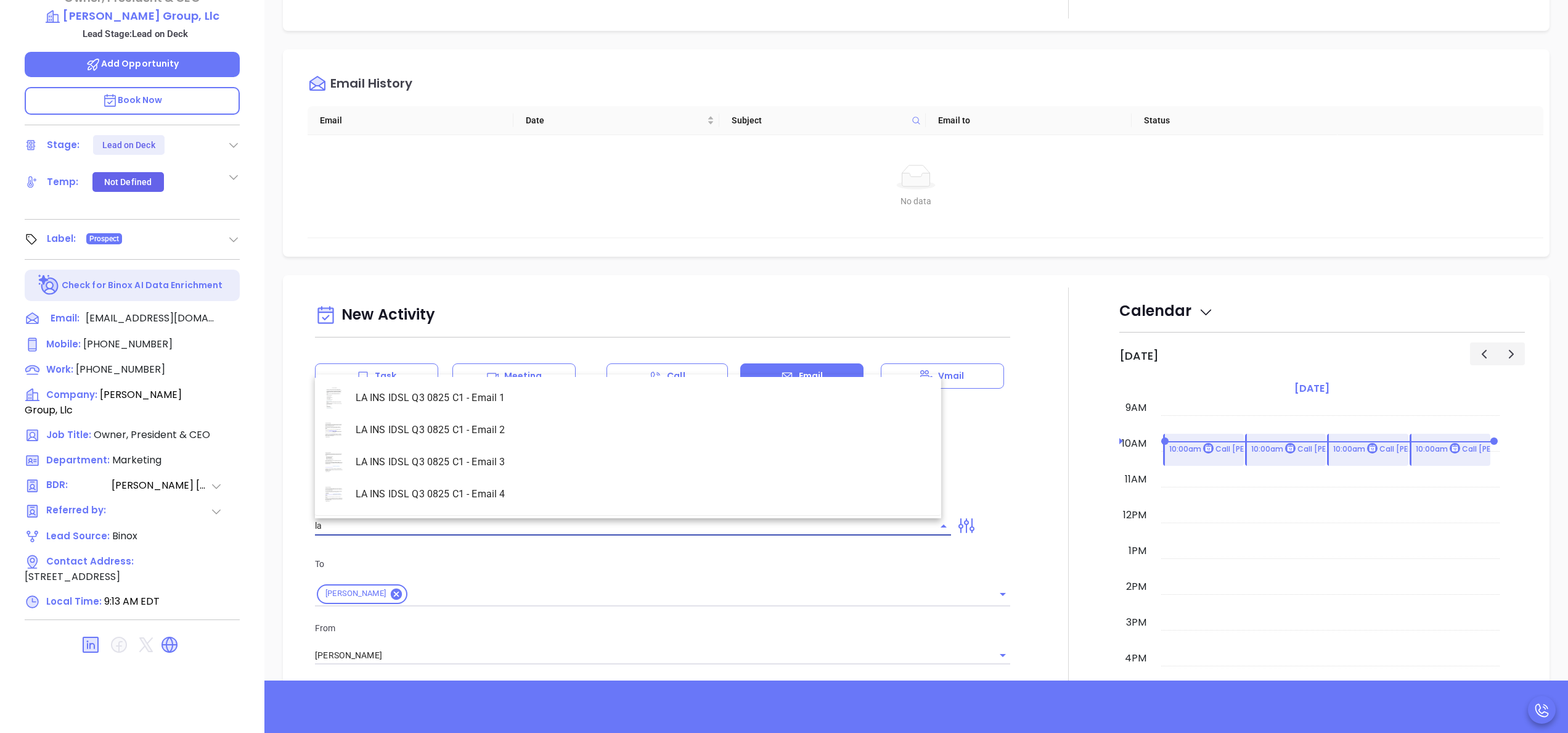
click at [519, 422] on li "LA INS IDSL Q3 0825 C1 - Email 2" at bounding box center [628, 430] width 626 height 32
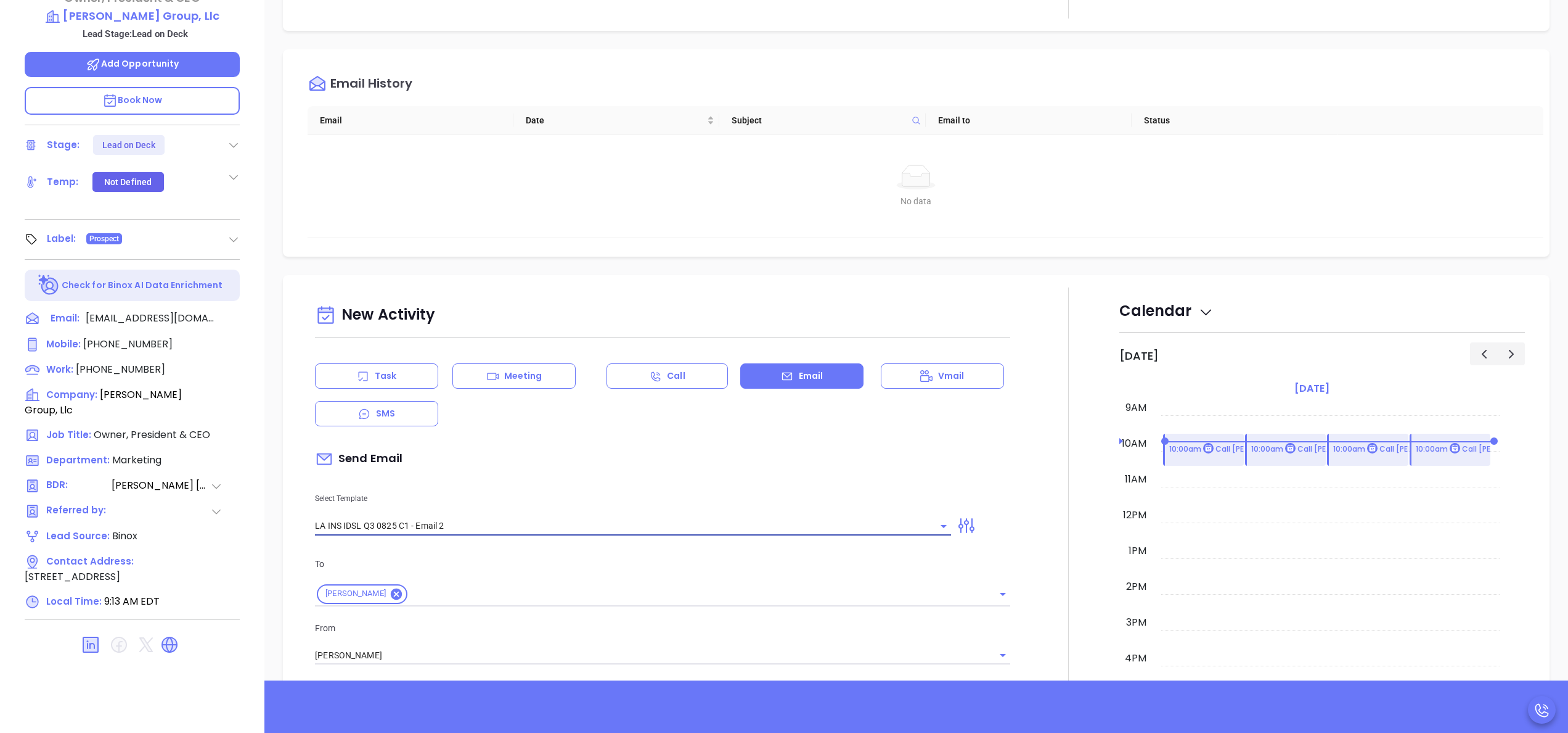
type input "LA INS IDSL Q3 0825 C1 - Email 2"
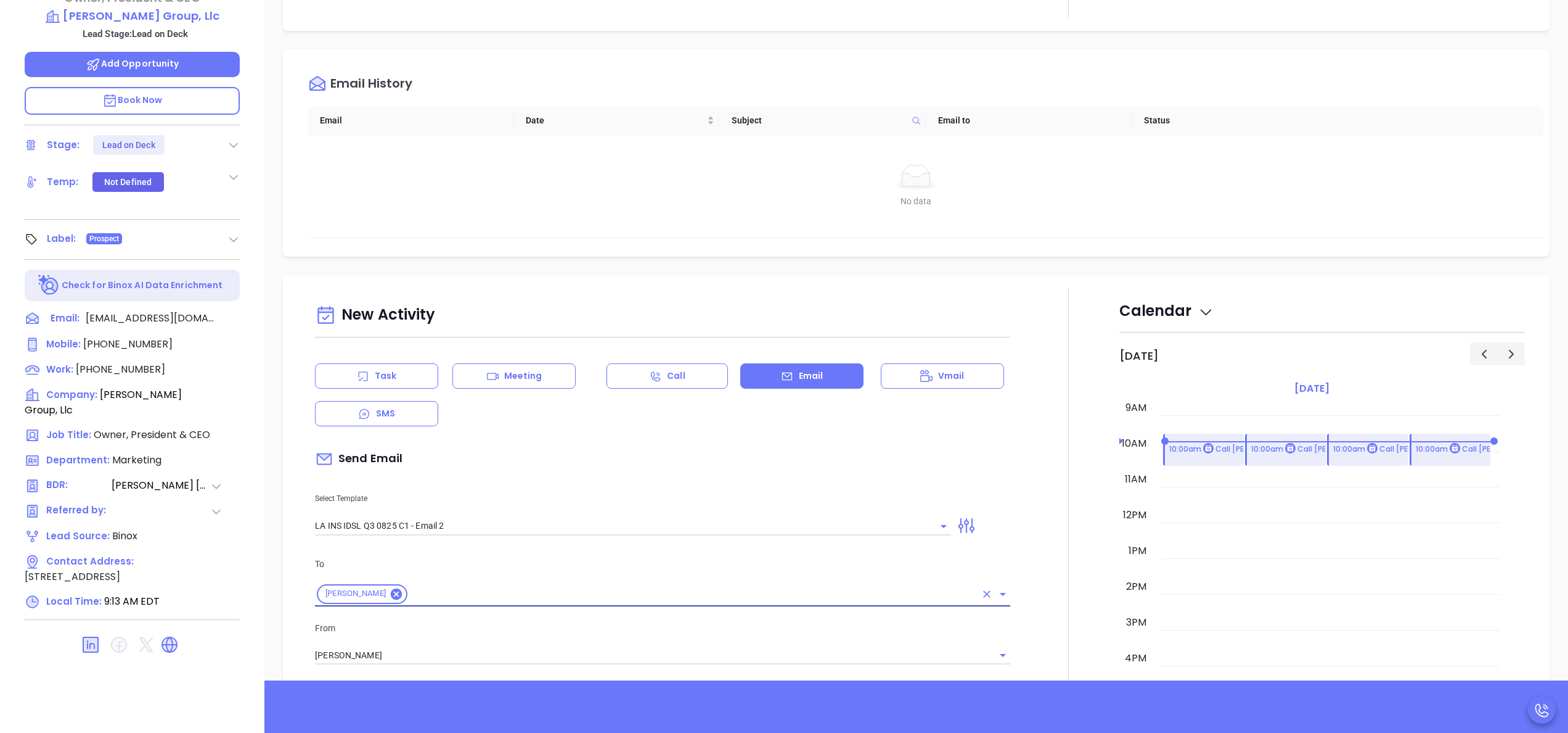
type input "February is coming fast—will [PERSON_NAME] Group, Llc be compliant?"
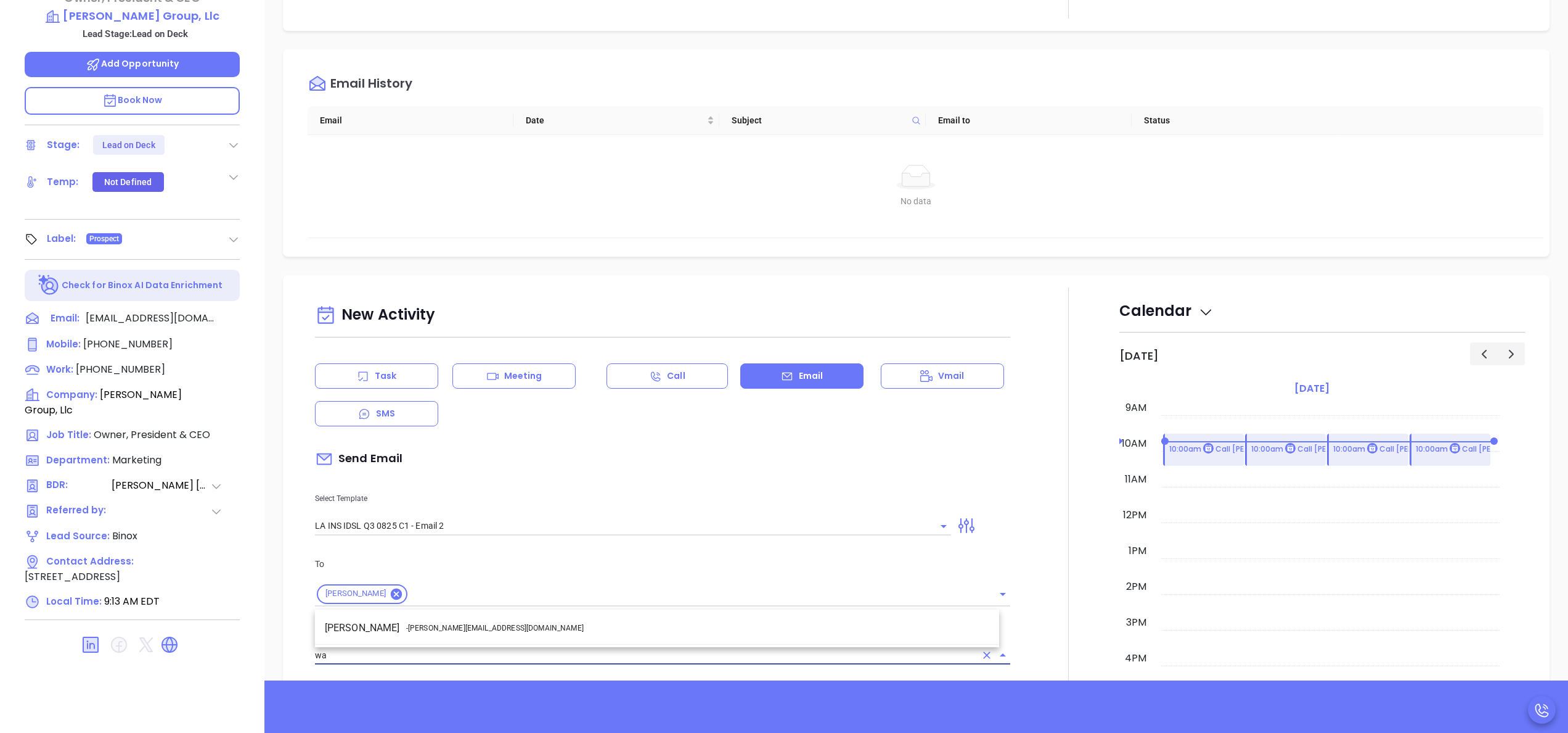
click at [551, 632] on li "Walter Contreras - [EMAIL_ADDRESS][DOMAIN_NAME]" at bounding box center [656, 627] width 684 height 22
type input "[PERSON_NAME]"
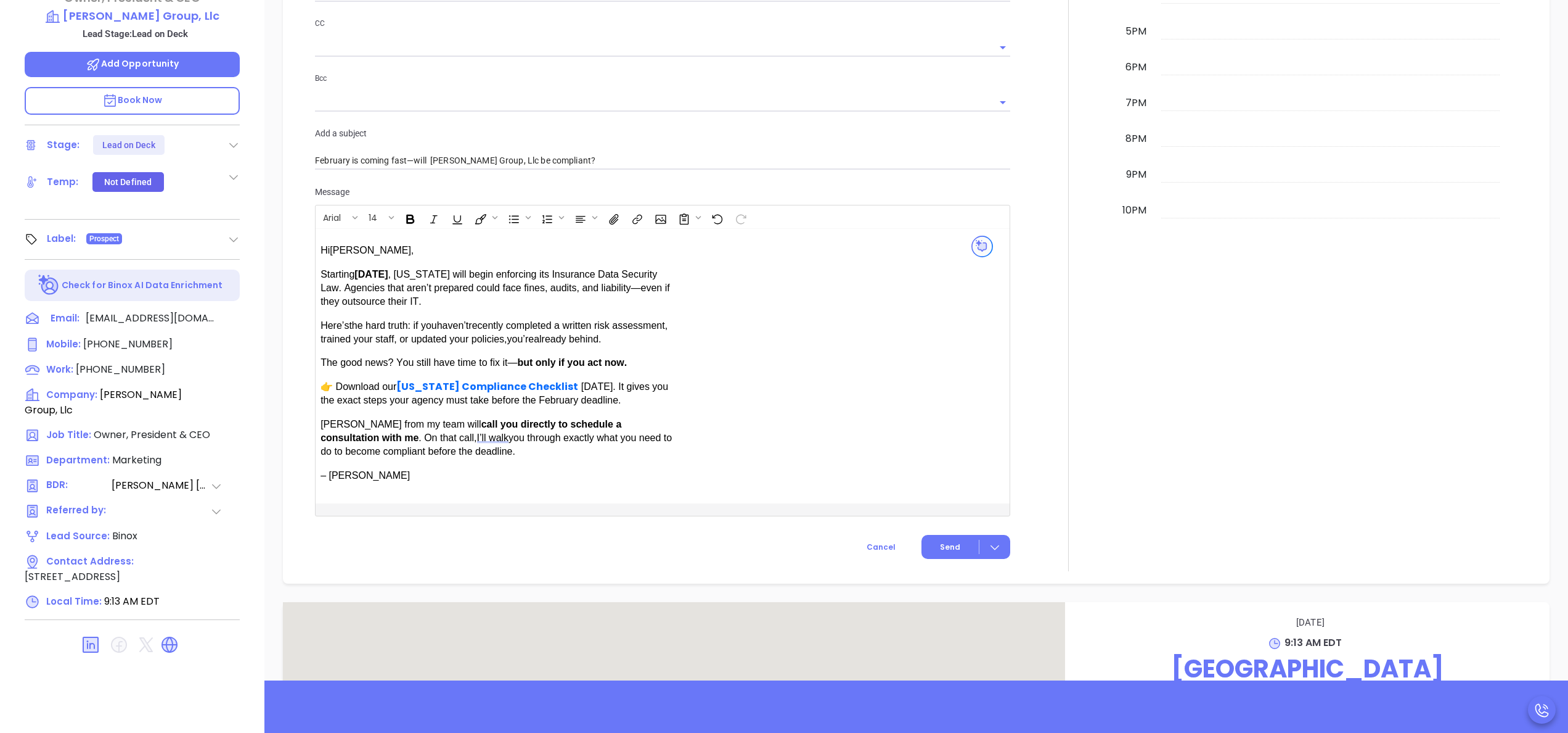
scroll to position [690, 0]
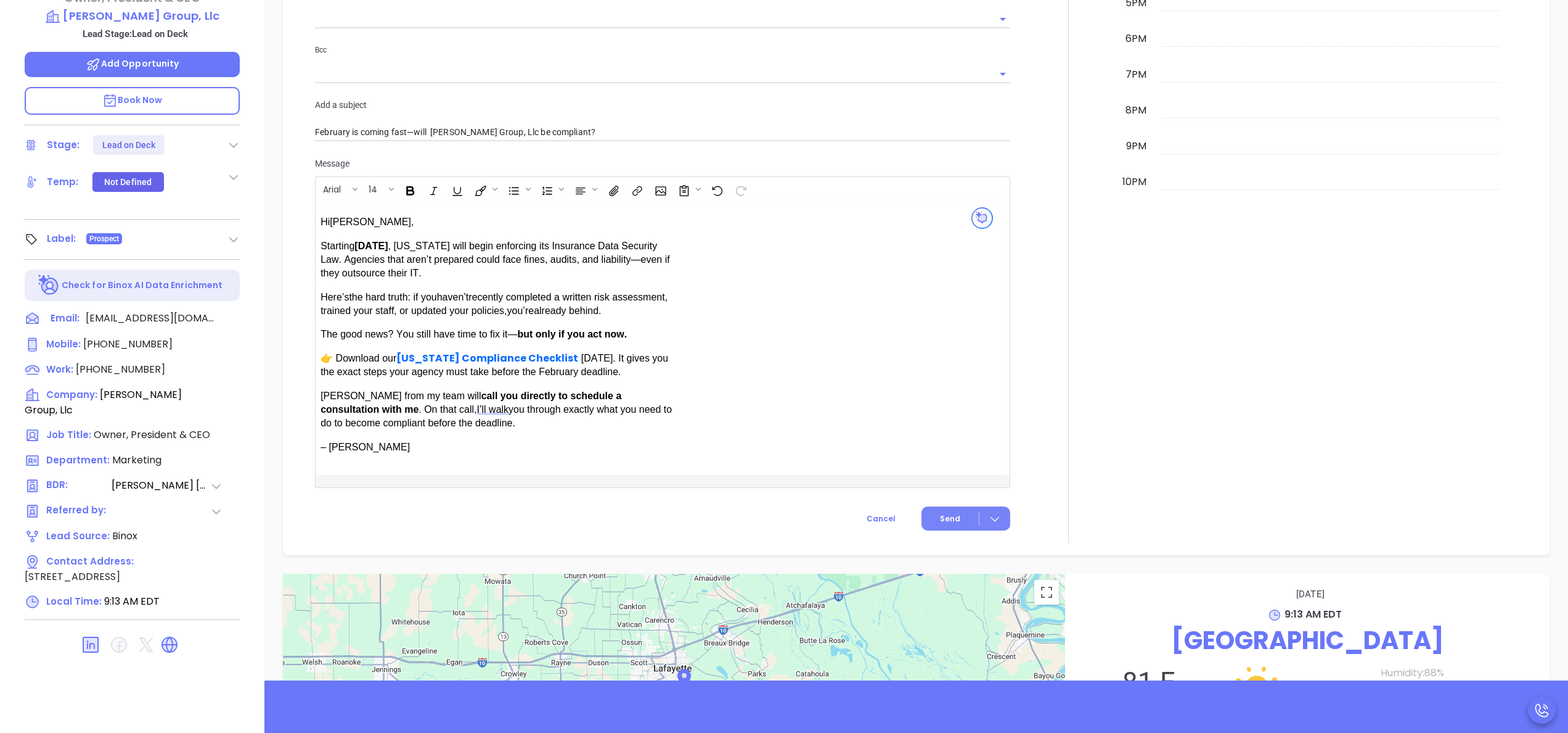
click at [921, 509] on button "Send" at bounding box center [966, 518] width 89 height 24
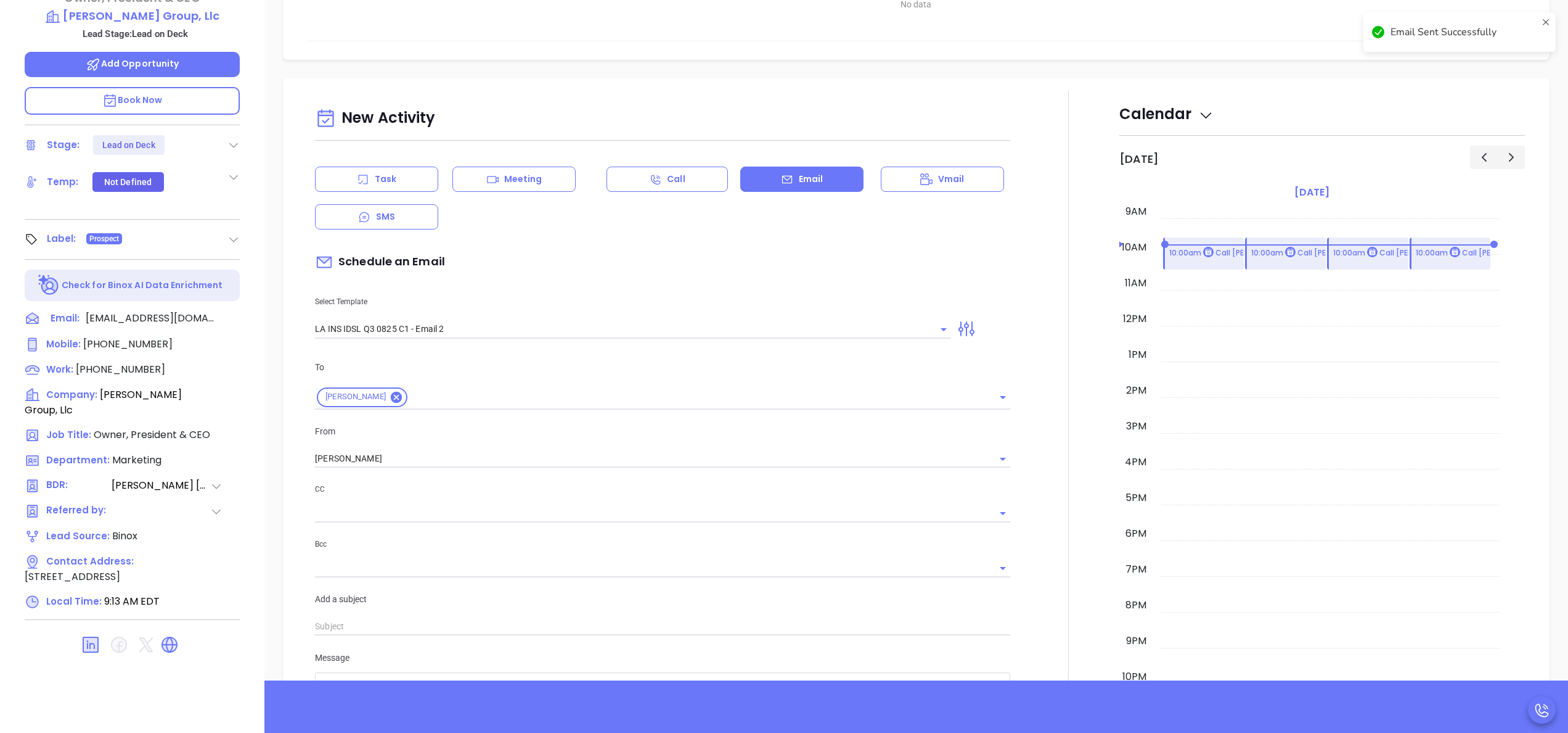
scroll to position [166, 0]
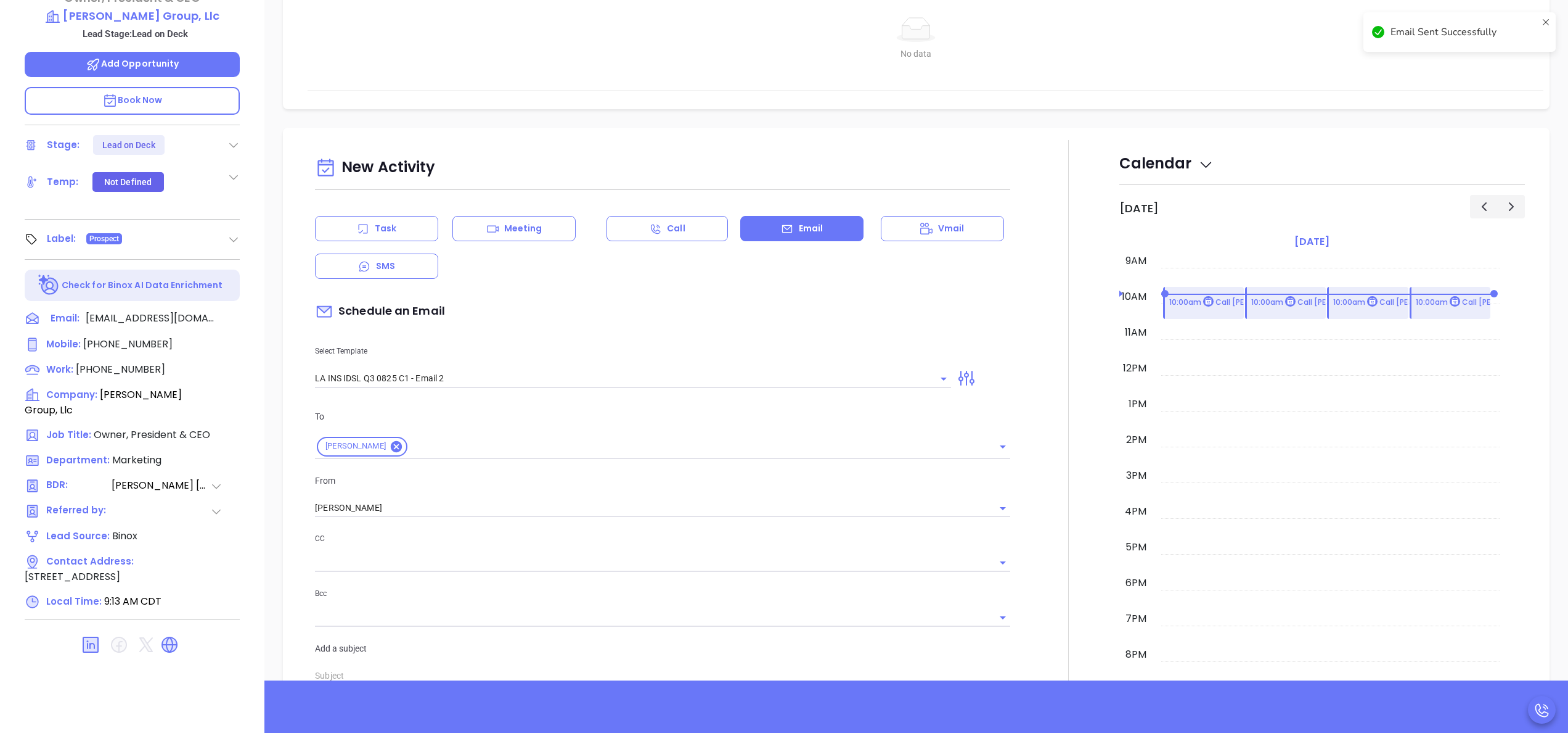
click at [390, 235] on div "Task" at bounding box center [376, 228] width 123 height 25
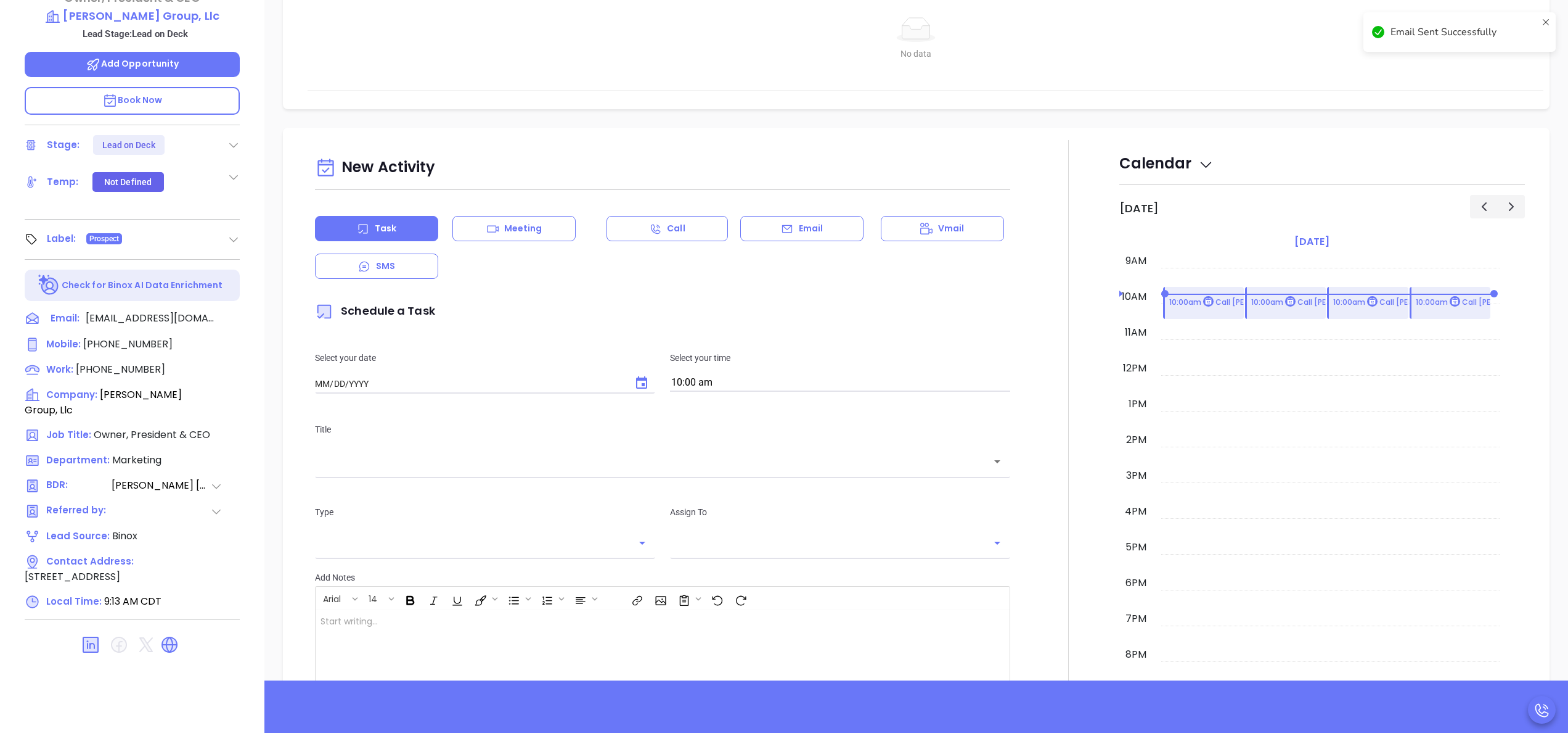
type input "[DATE]"
type input "[PERSON_NAME]"
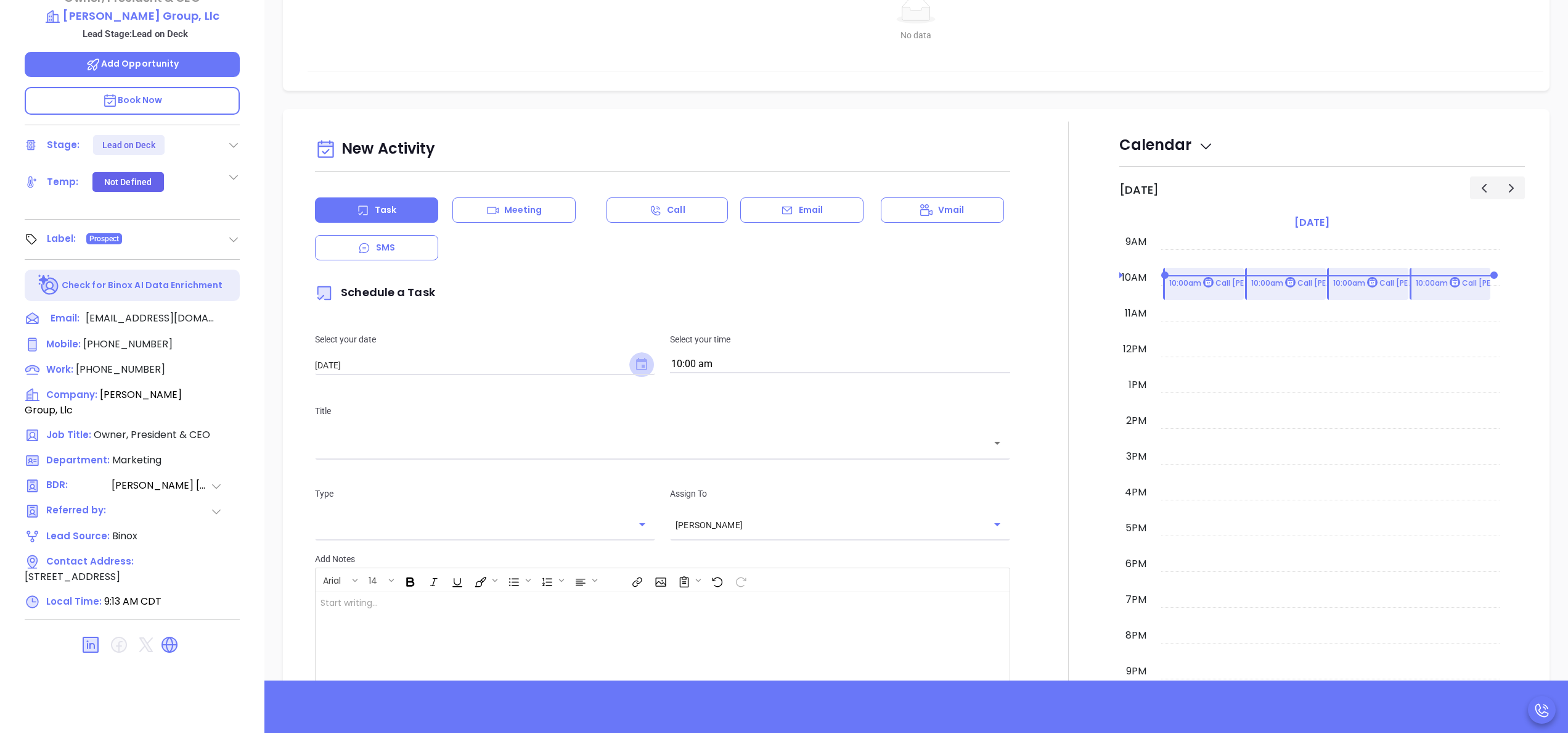
click at [641, 360] on icon "Choose date, selected date is Sep 24, 2025" at bounding box center [641, 364] width 12 height 12
click at [382, 508] on button "23" at bounding box center [388, 513] width 22 height 22
type input "[DATE]"
click at [876, 359] on input "10:00 am" at bounding box center [840, 364] width 341 height 17
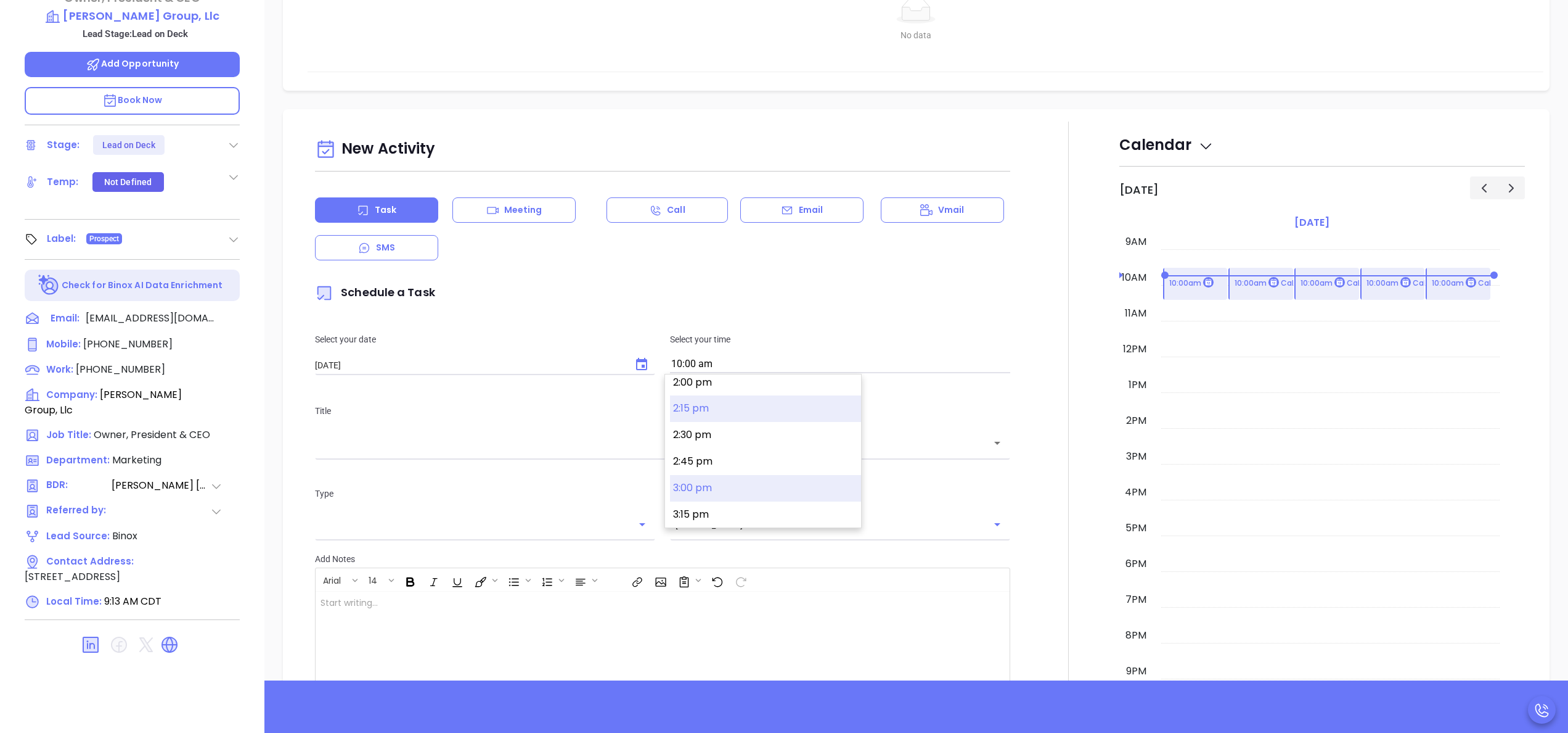
click at [750, 488] on button "3:00 pm" at bounding box center [764, 488] width 191 height 27
type input "3:00 pm"
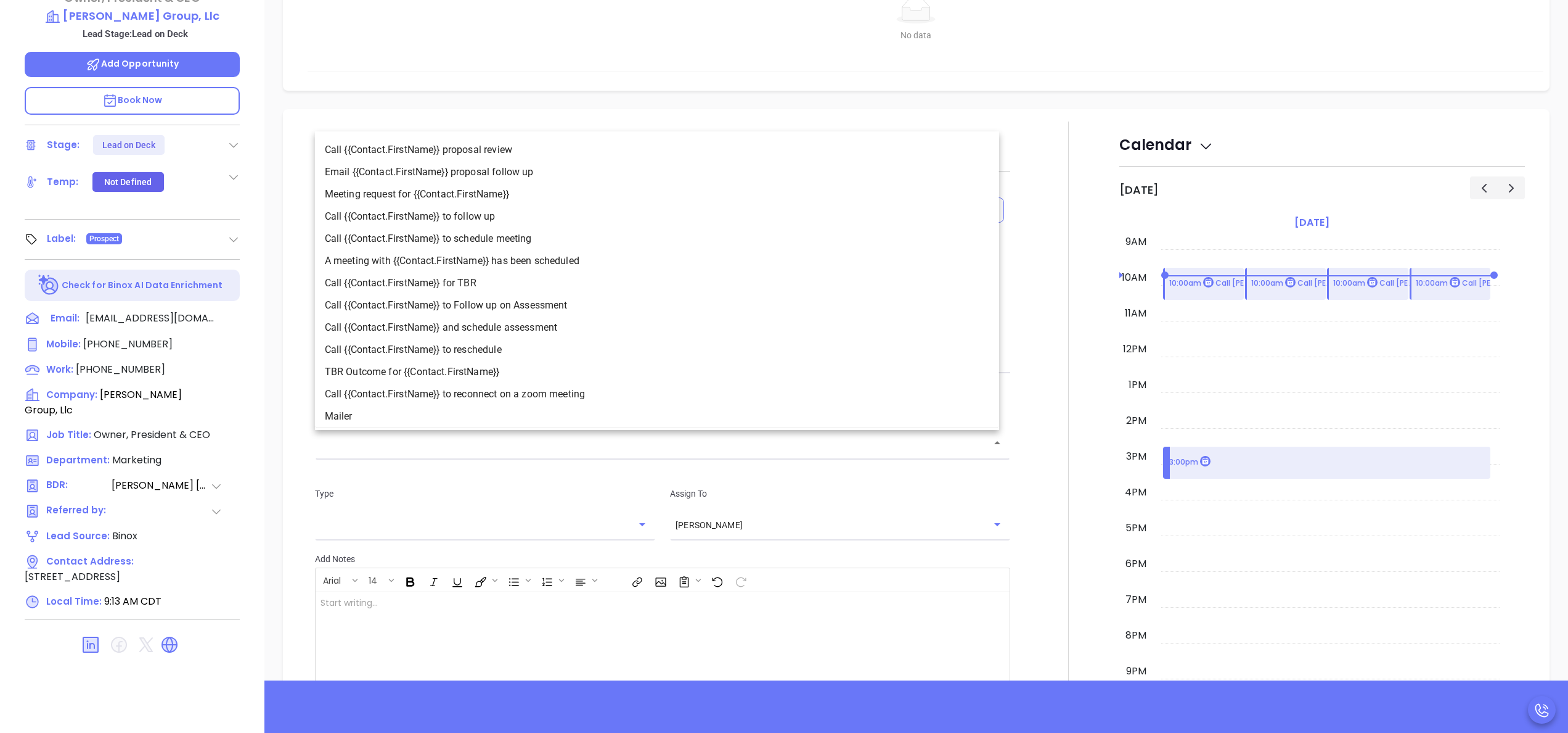
click at [717, 449] on input "text" at bounding box center [653, 443] width 666 height 14
click at [521, 213] on li "Call {{Contact.FirstName}} to follow up" at bounding box center [656, 216] width 684 height 22
type input "Call [PERSON_NAME] to follow up"
type input "Call"
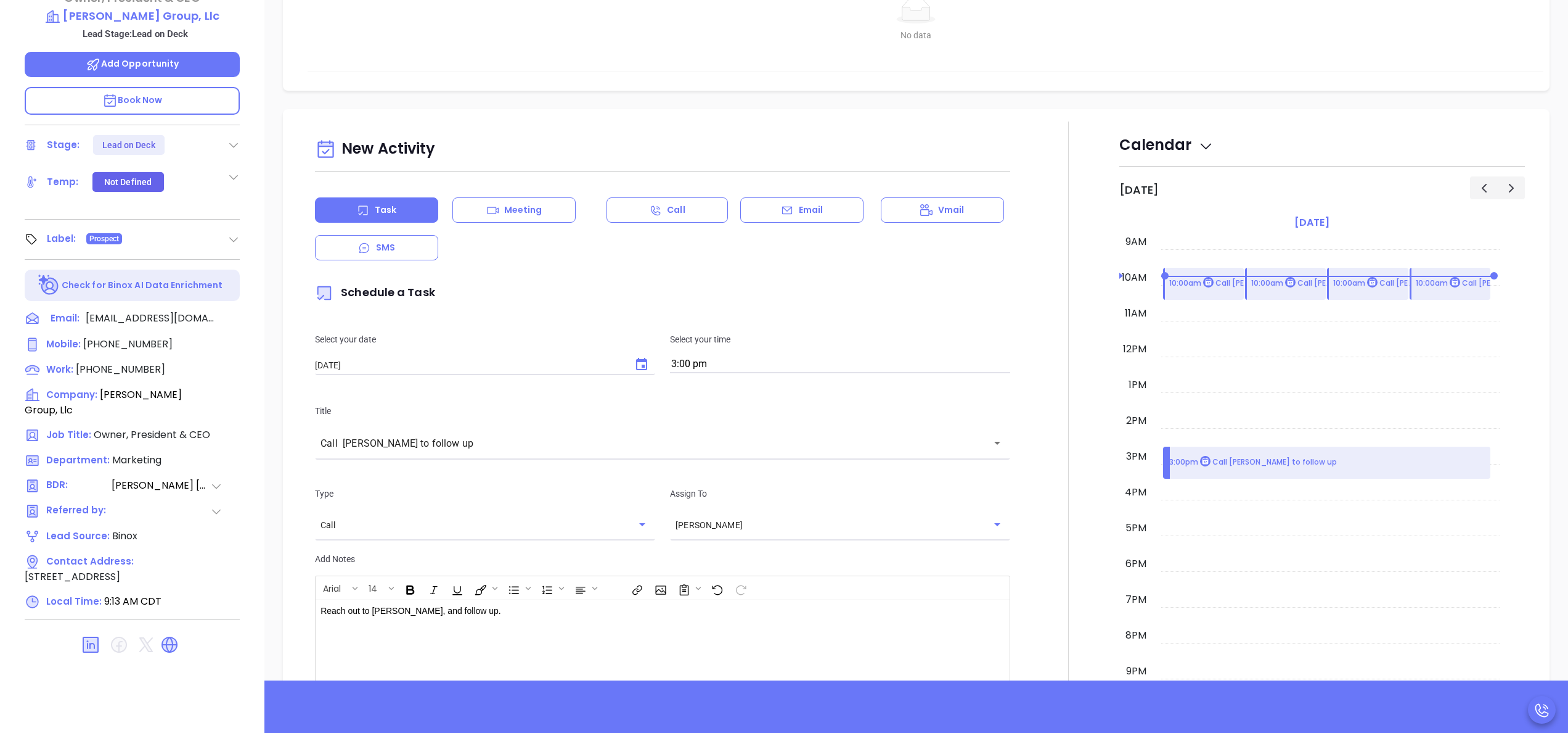
click at [1030, 532] on div at bounding box center [1068, 469] width 102 height 694
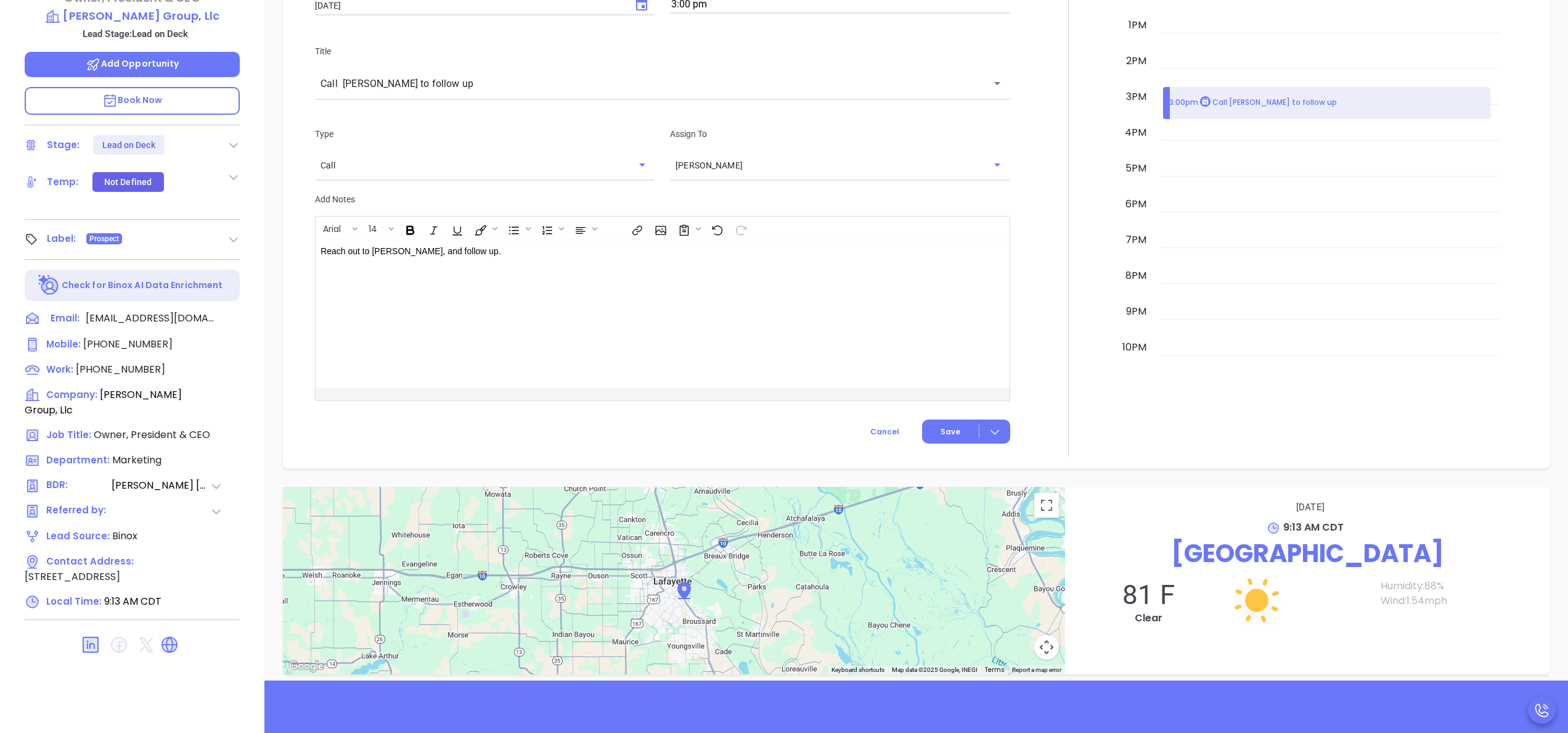
scroll to position [561, 0]
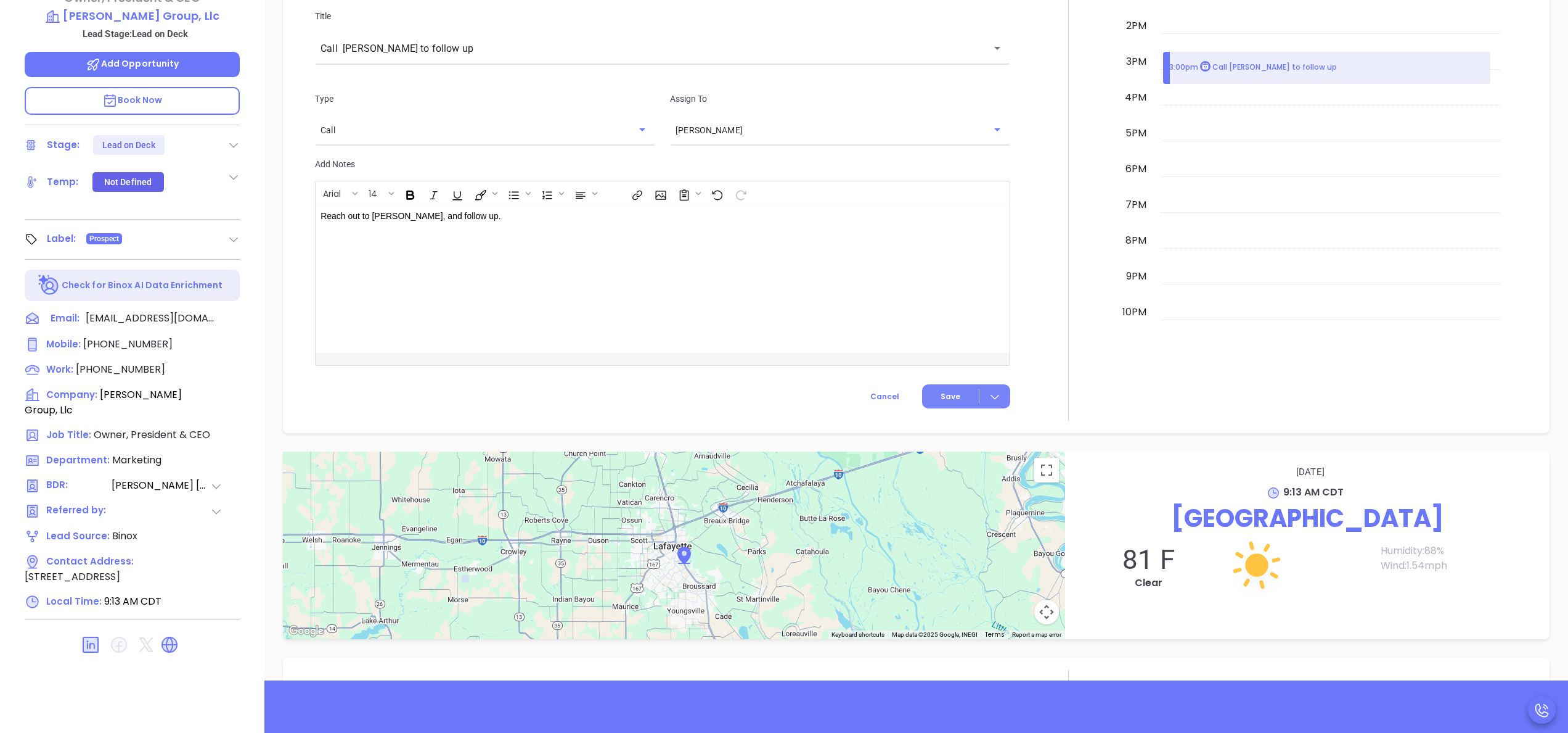
click at [941, 399] on span "Save" at bounding box center [951, 397] width 20 height 12
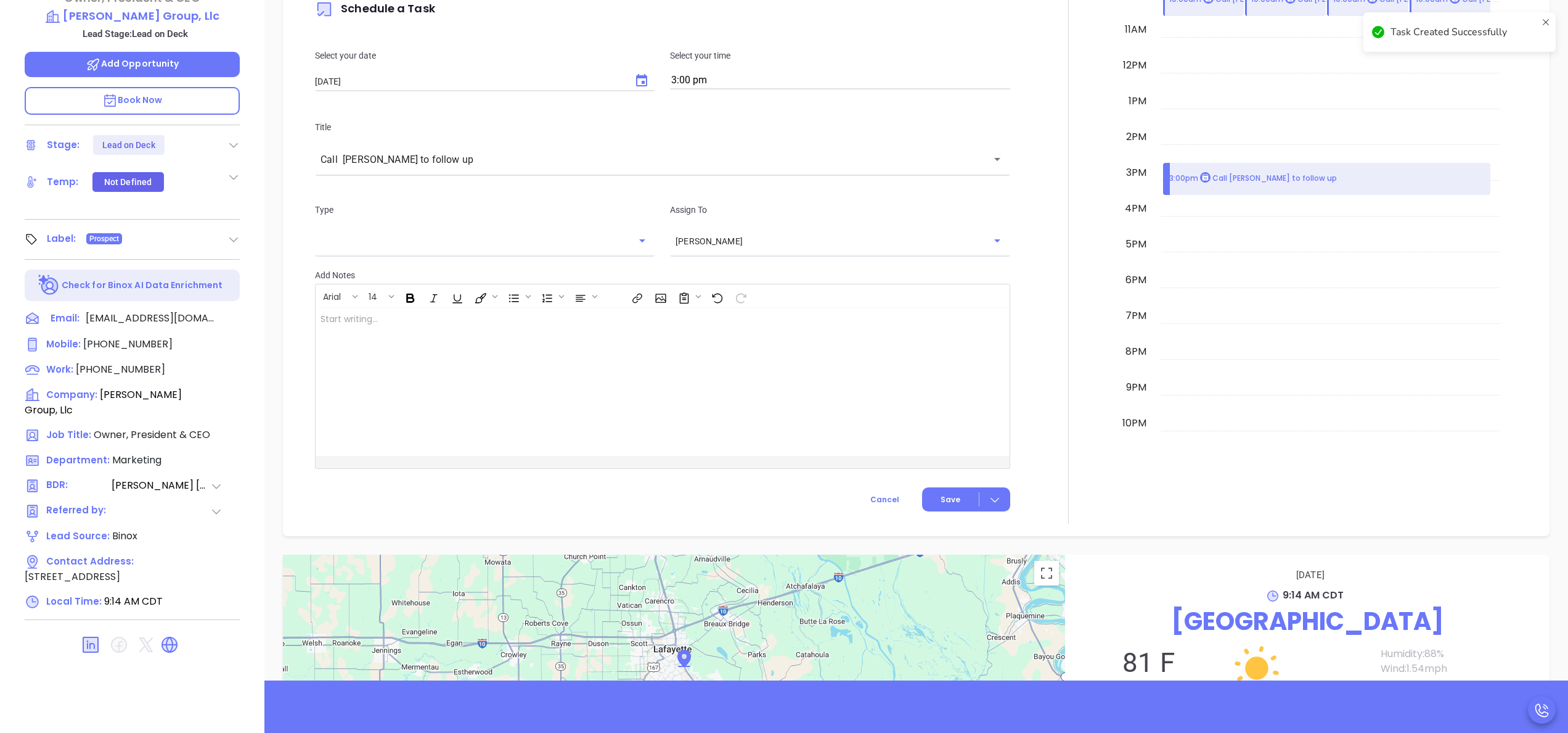
scroll to position [672, 0]
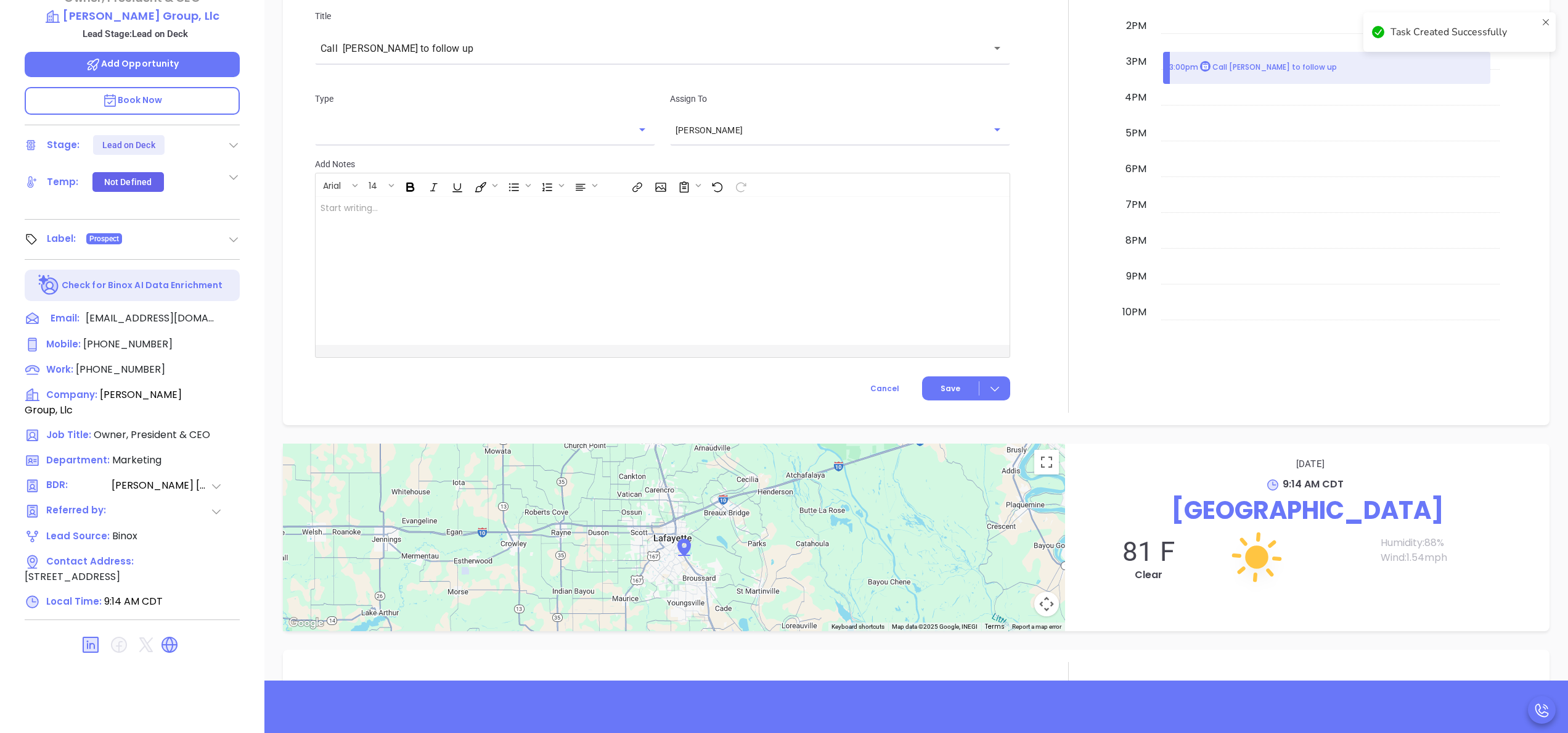
click at [1075, 163] on div at bounding box center [1068, 69] width 102 height 686
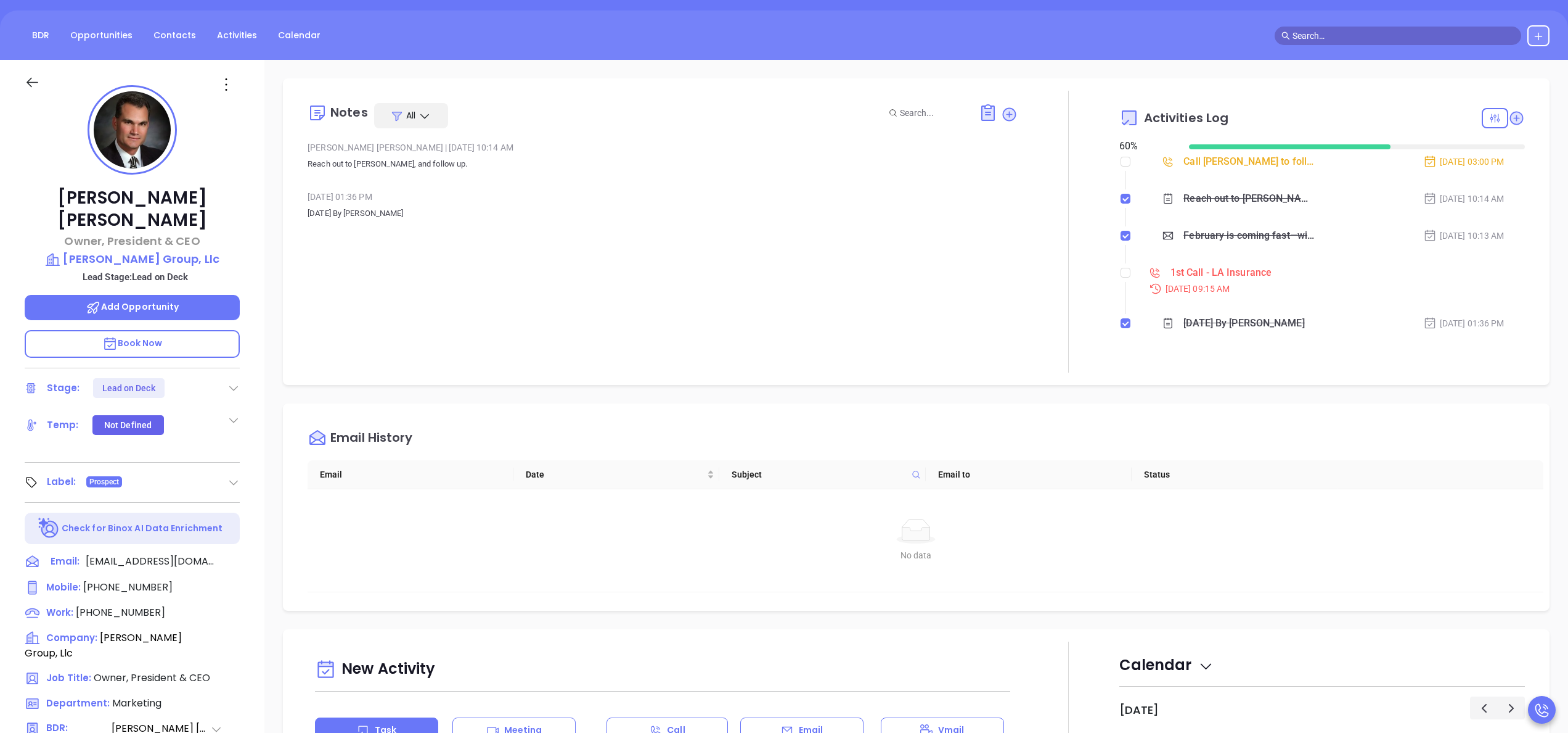
scroll to position [0, 0]
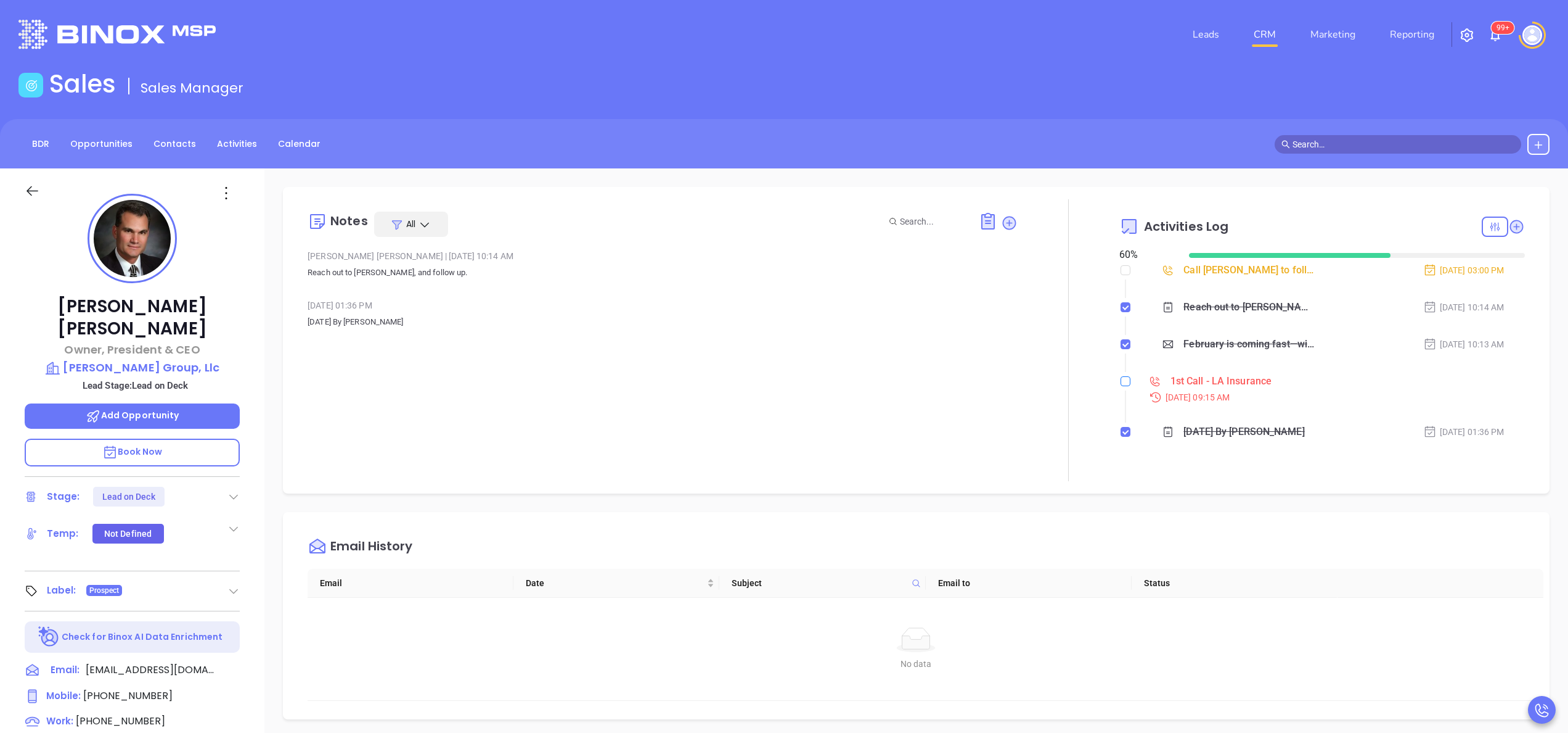
click at [1120, 386] on label at bounding box center [1125, 381] width 10 height 13
click at [1120, 386] on input "checkbox" at bounding box center [1125, 381] width 10 height 10
checkbox input "true"
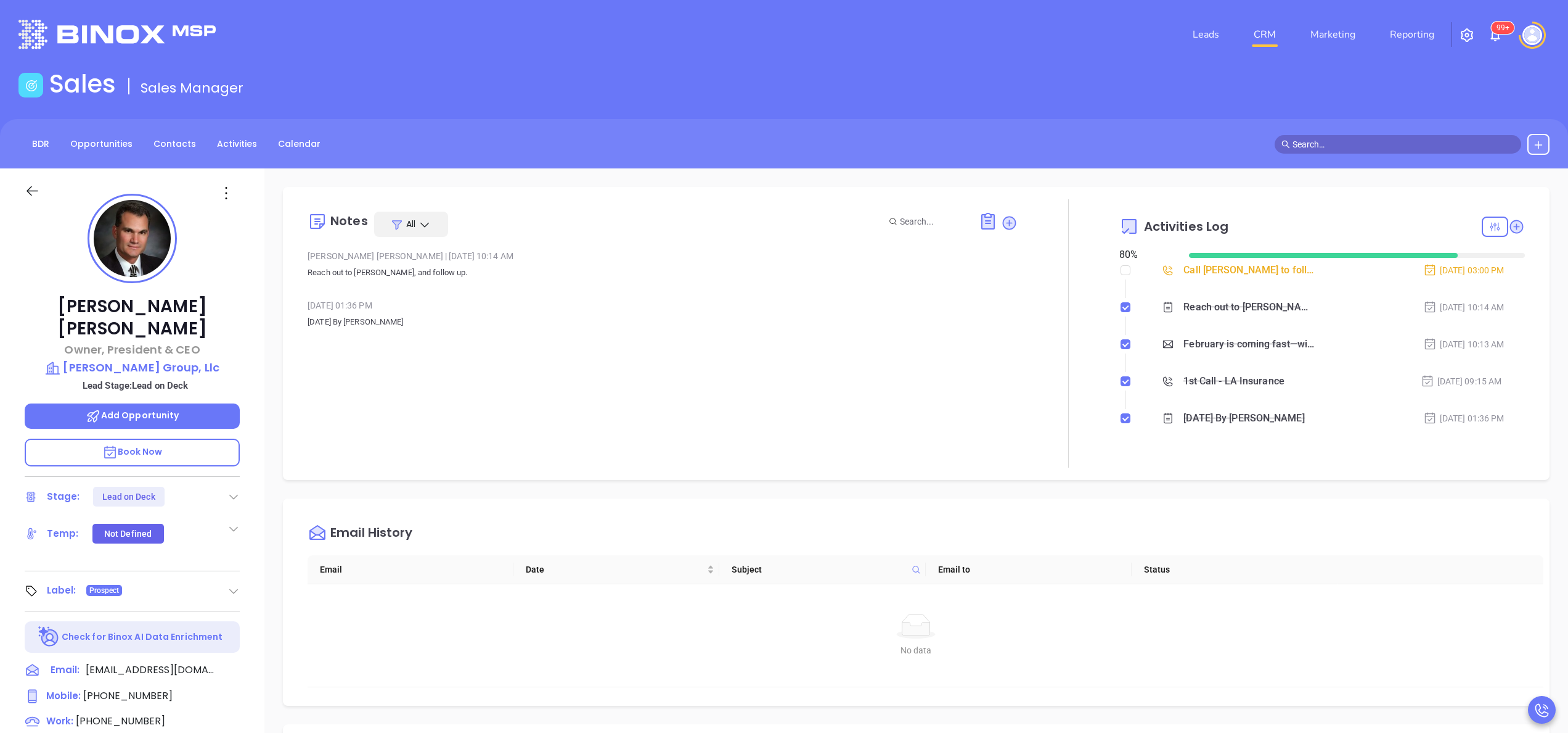
click at [239, 490] on icon at bounding box center [233, 496] width 12 height 12
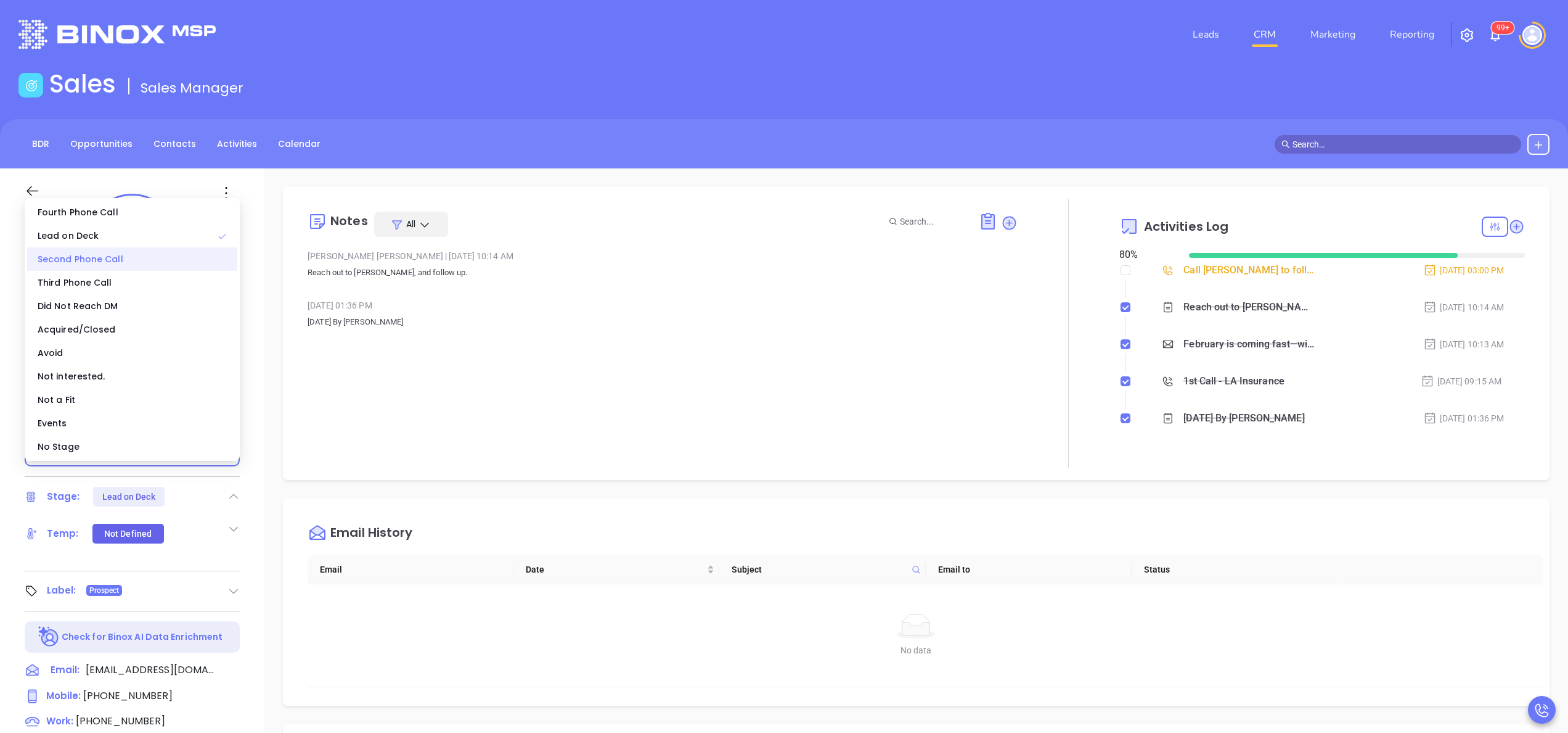
click at [126, 266] on div "Second Phone Call" at bounding box center [132, 259] width 210 height 23
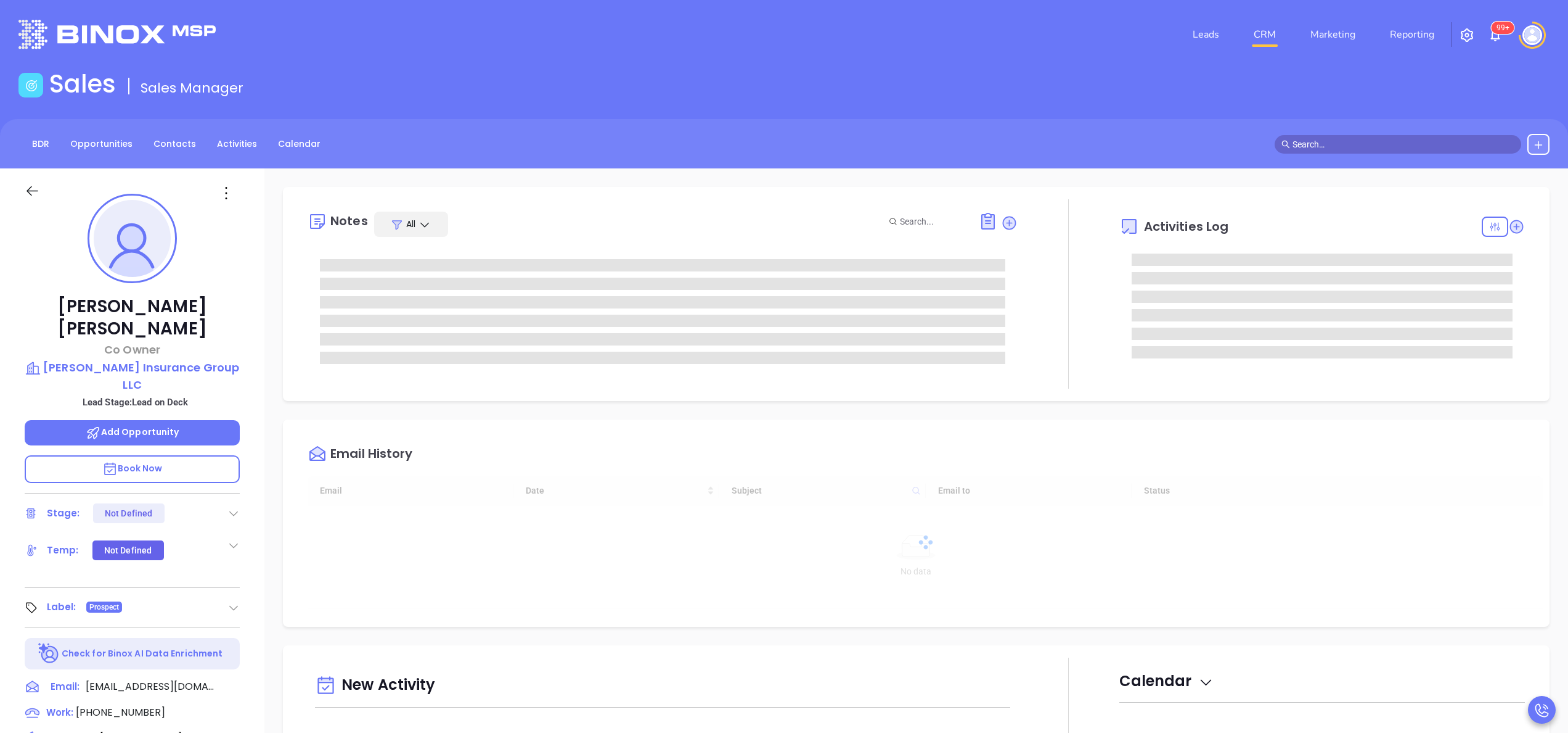
type input "09/24/2025"
type input "[PERSON_NAME]"
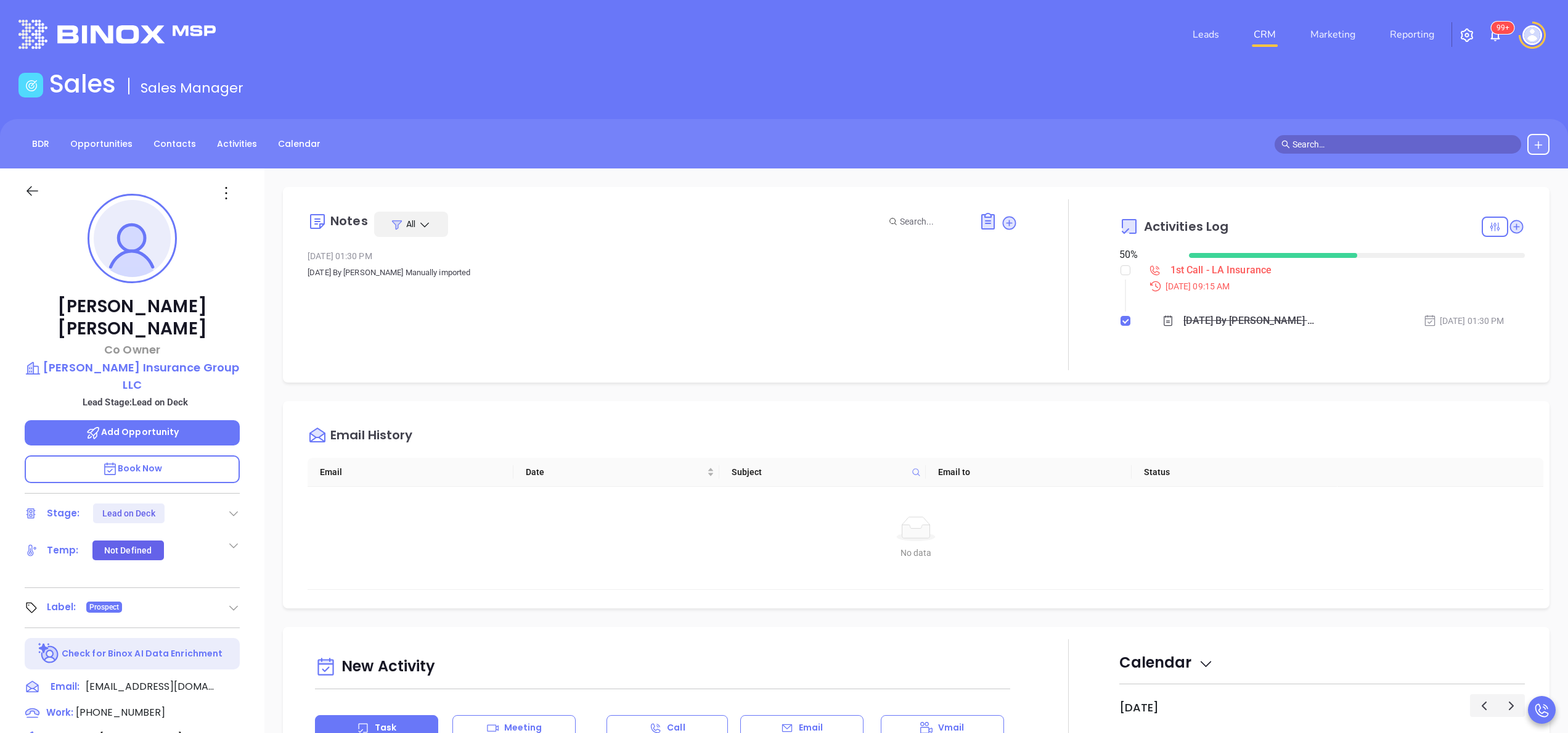
click at [1123, 270] on li "1st Call - LA Insurance Sep 8, 2025 | 09:15 AM" at bounding box center [1324, 289] width 403 height 48
click at [1120, 270] on input "checkbox" at bounding box center [1125, 270] width 10 height 10
checkbox input "true"
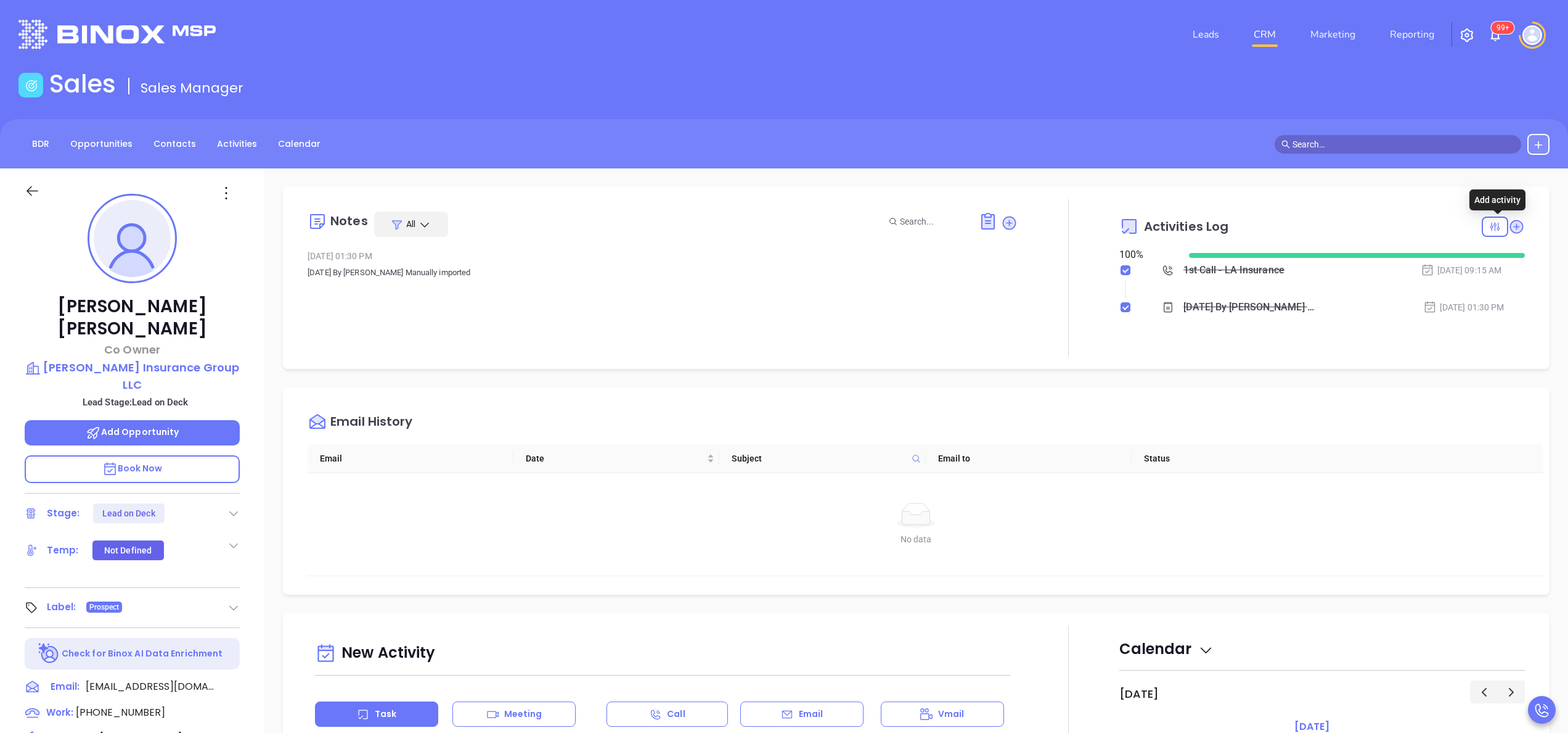
click at [1509, 227] on icon at bounding box center [1517, 226] width 17 height 17
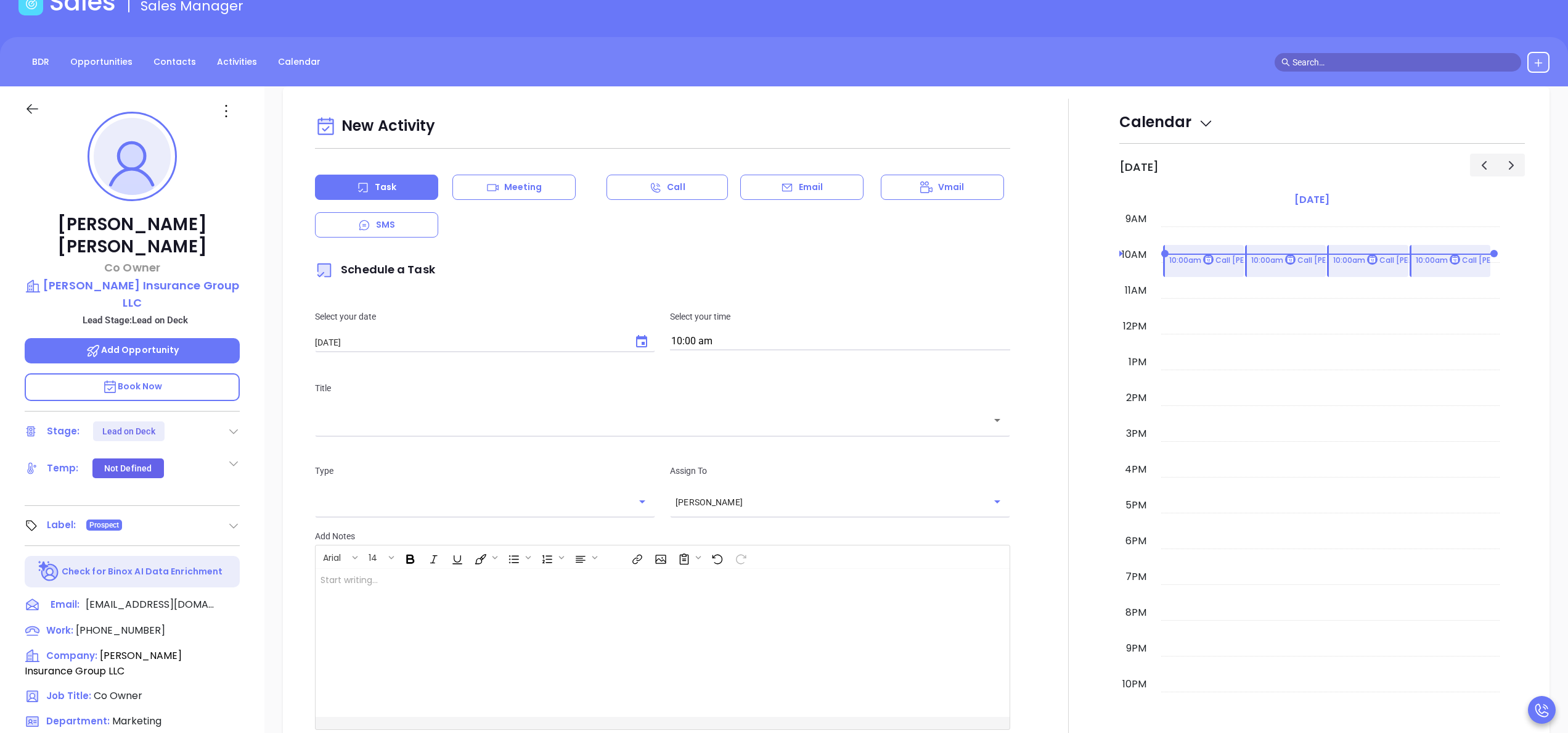
scroll to position [169, 0]
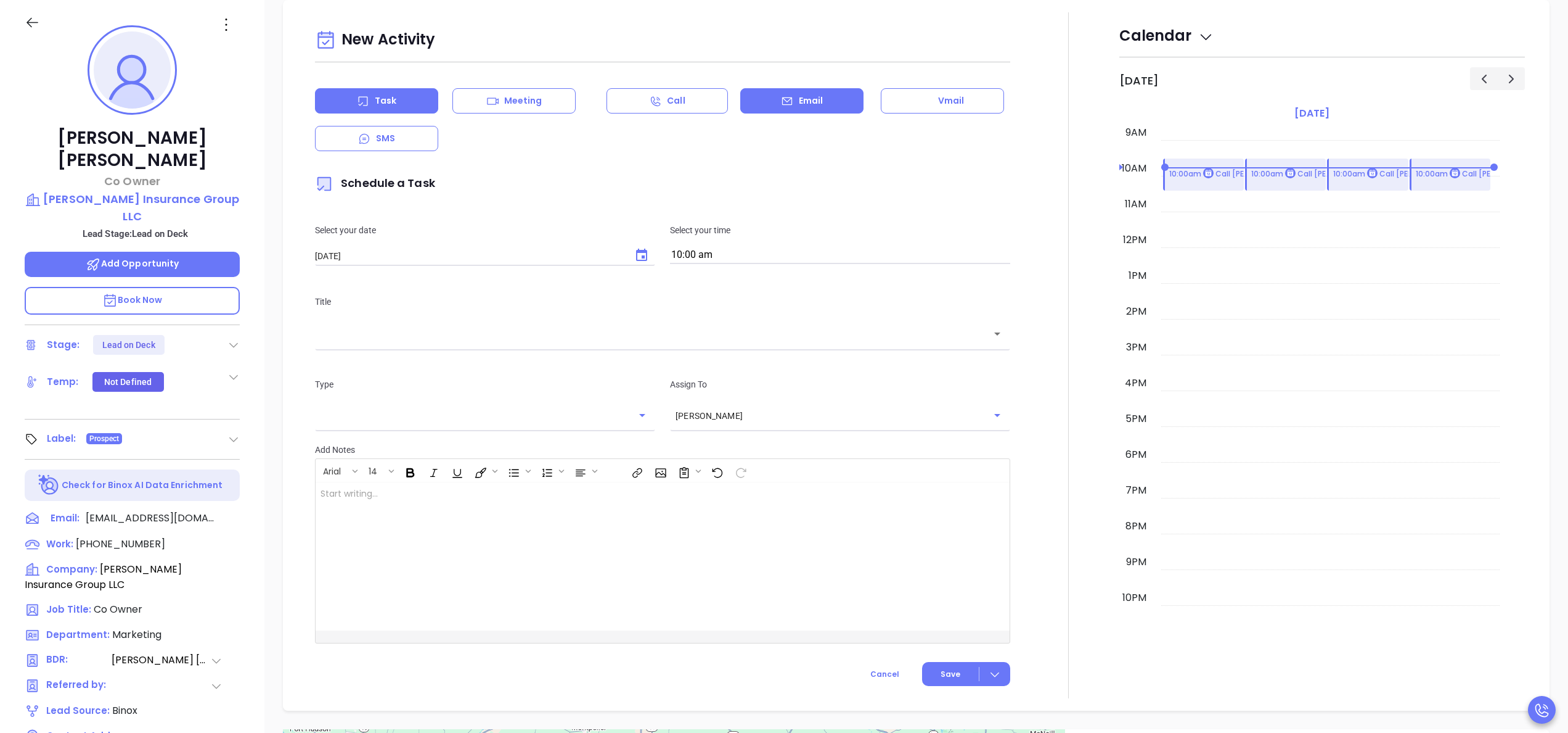
click at [805, 102] on p "Email" at bounding box center [811, 100] width 25 height 13
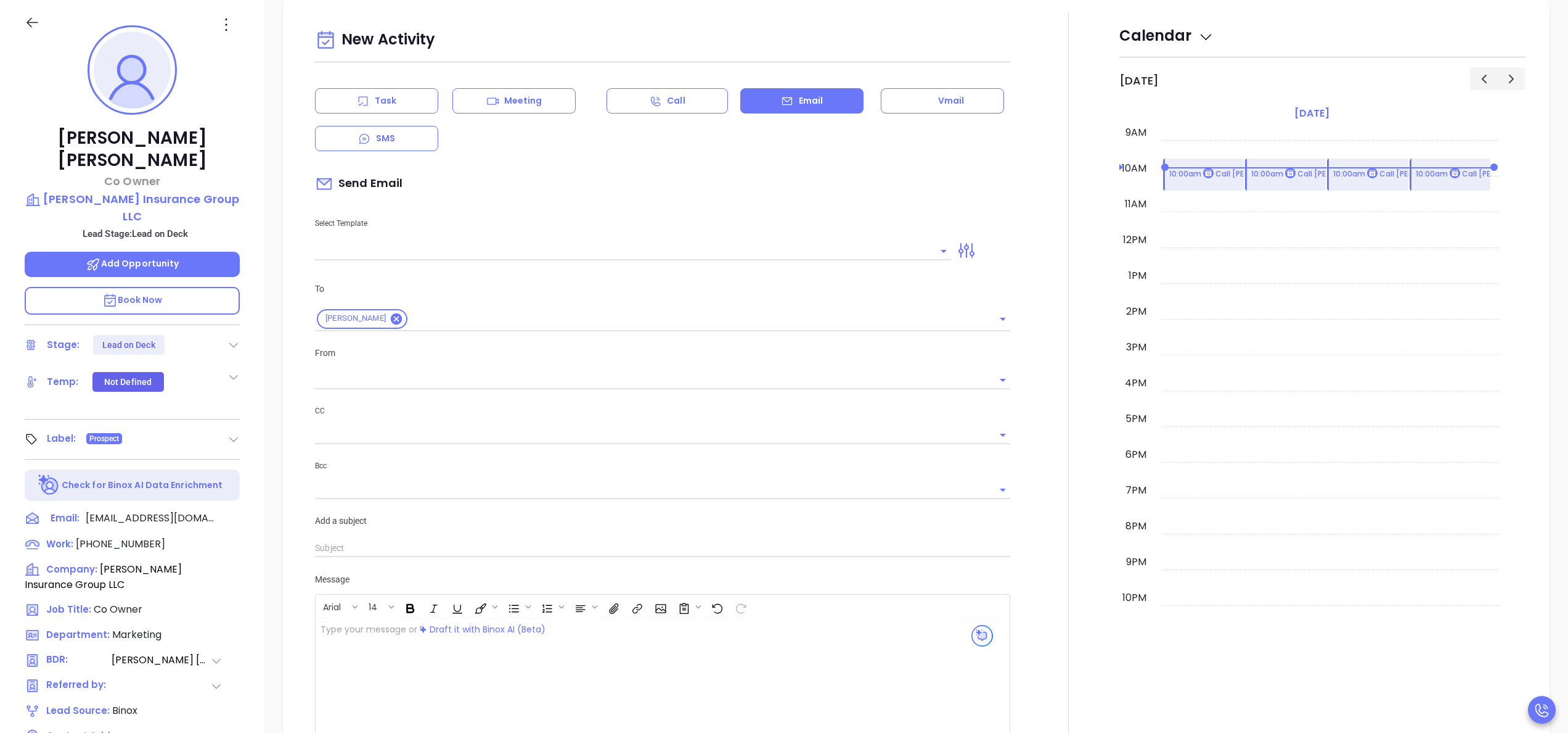
click at [604, 241] on div at bounding box center [632, 249] width 636 height 20
type input "[PERSON_NAME]"
click at [601, 247] on input "text" at bounding box center [623, 250] width 617 height 18
type input "LA INS IDSL Q3 0825 C1 - Email 2"
type input "February is coming fast—will DePaula Insurance Group LLC be compliant?"
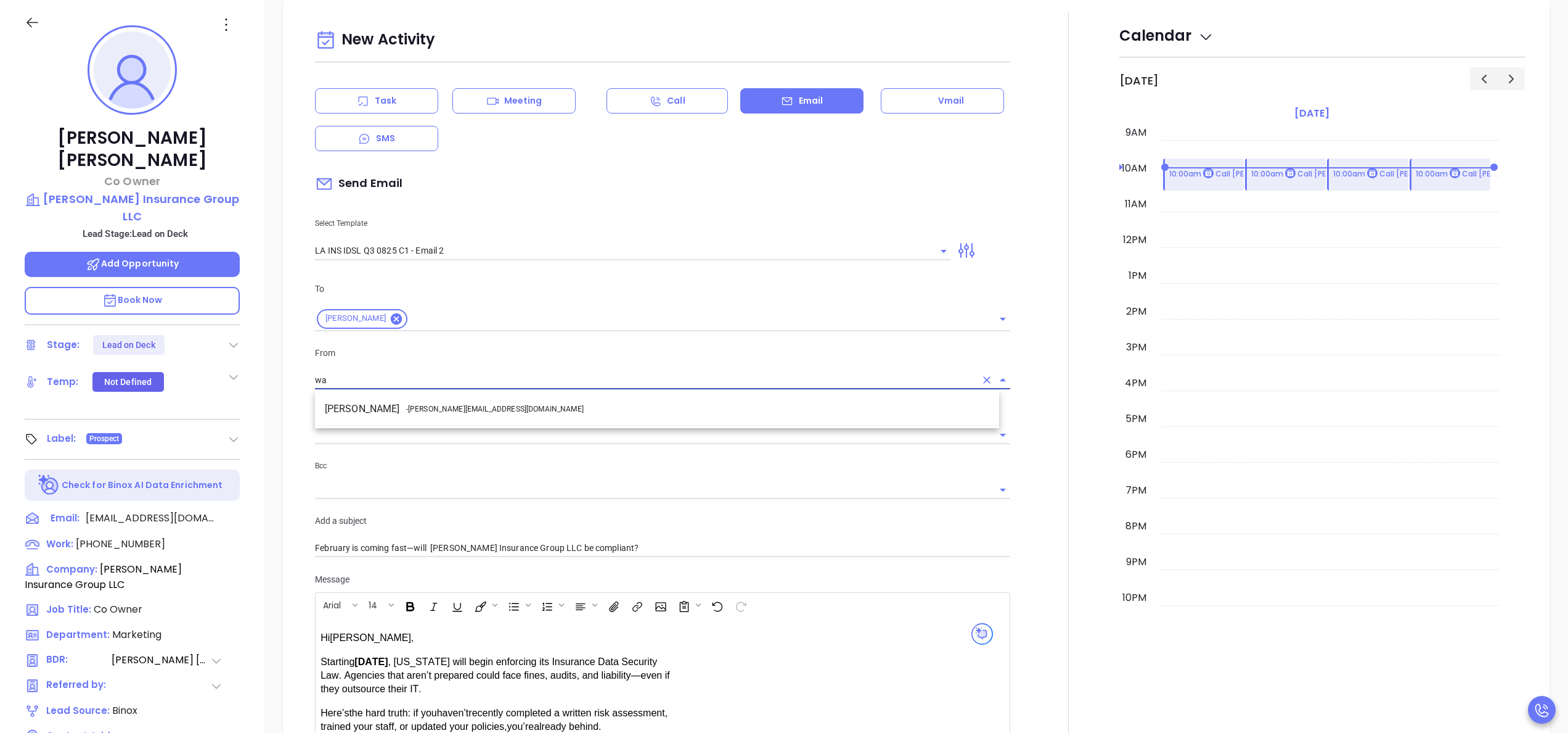
click at [636, 410] on li "Walter Contreras - walter@motiva.net" at bounding box center [656, 408] width 684 height 22
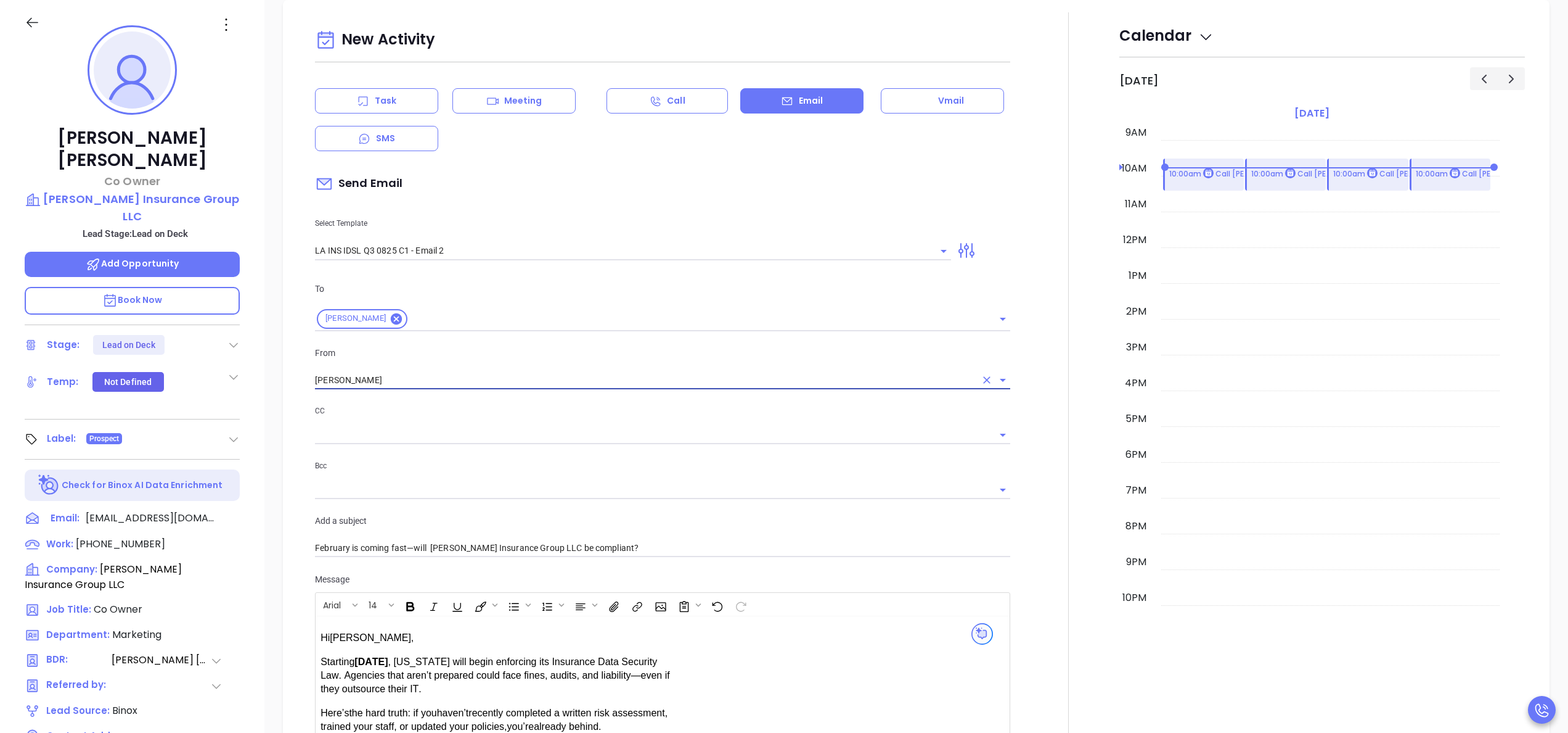
type input "[PERSON_NAME]"
click at [1017, 554] on div at bounding box center [1068, 485] width 102 height 946
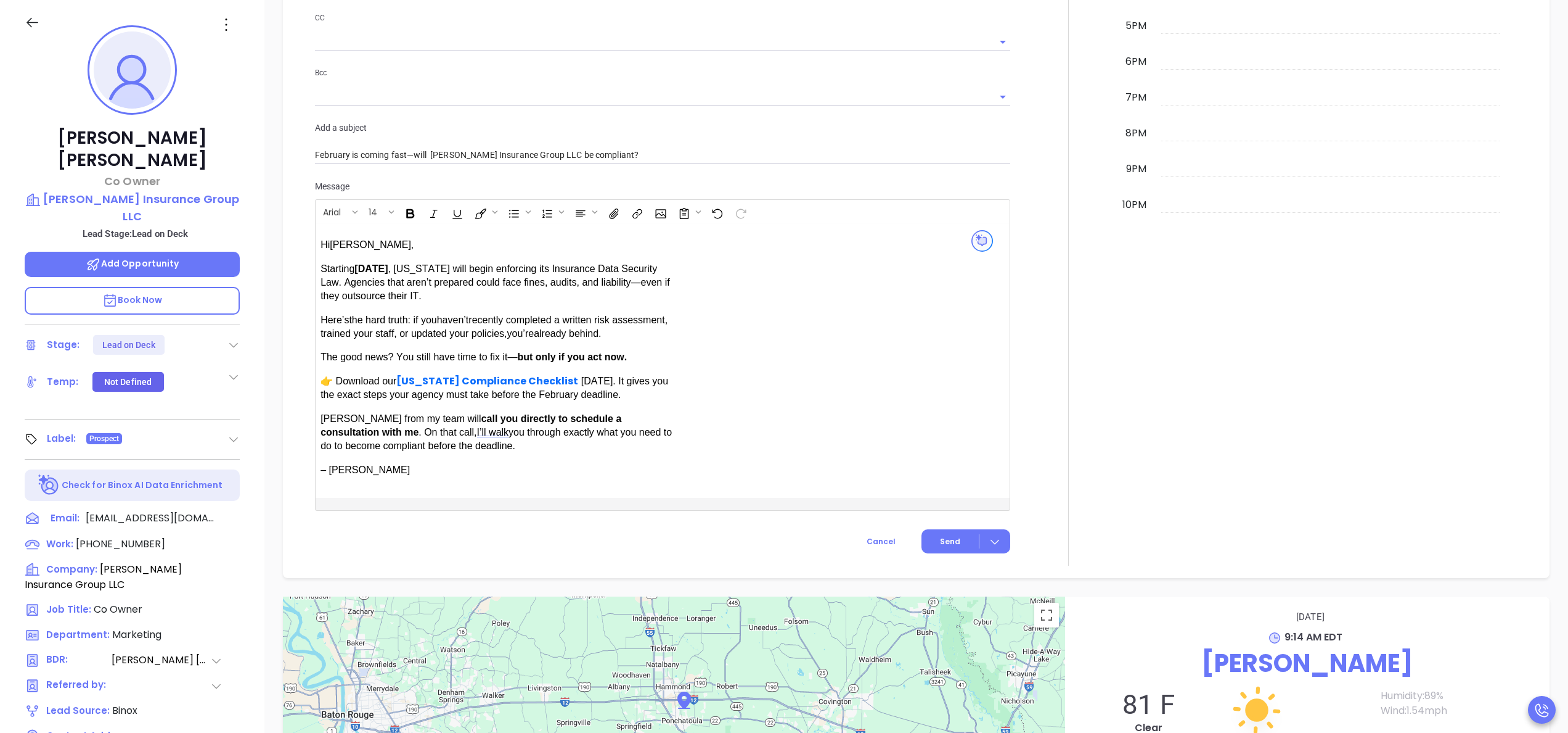
scroll to position [839, 0]
click at [945, 539] on span "Send" at bounding box center [950, 540] width 20 height 12
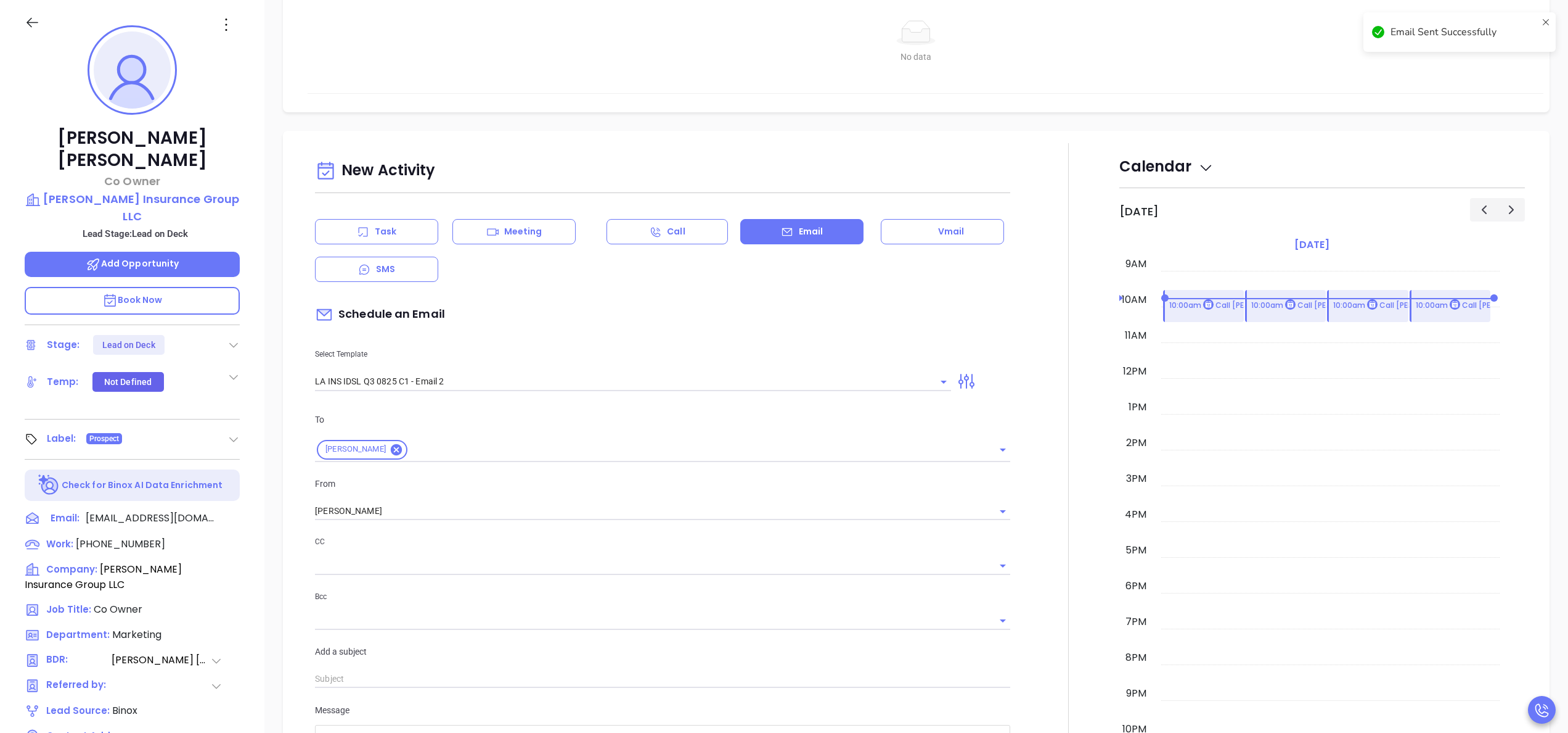
scroll to position [280, 0]
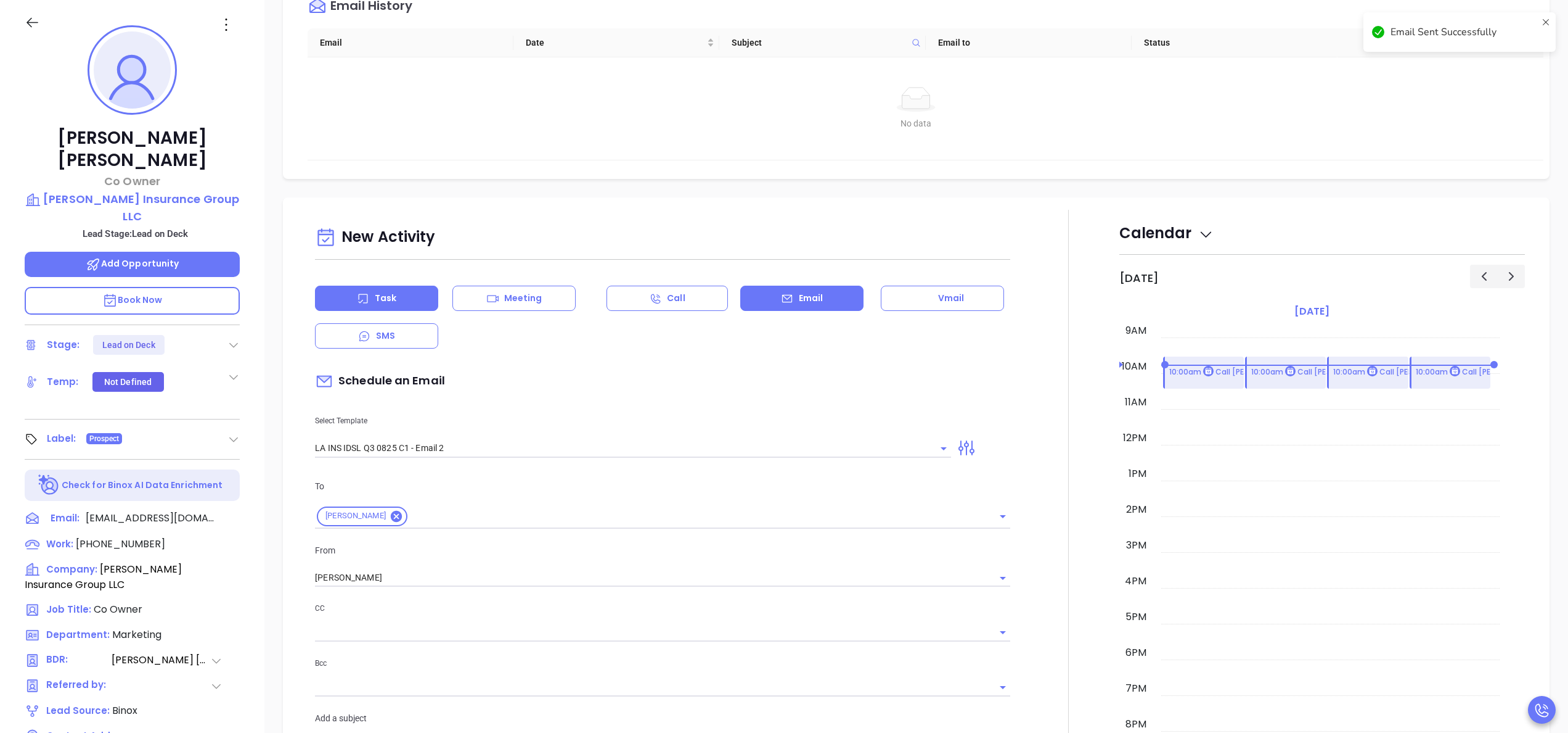
click at [405, 308] on div "Task" at bounding box center [376, 298] width 123 height 25
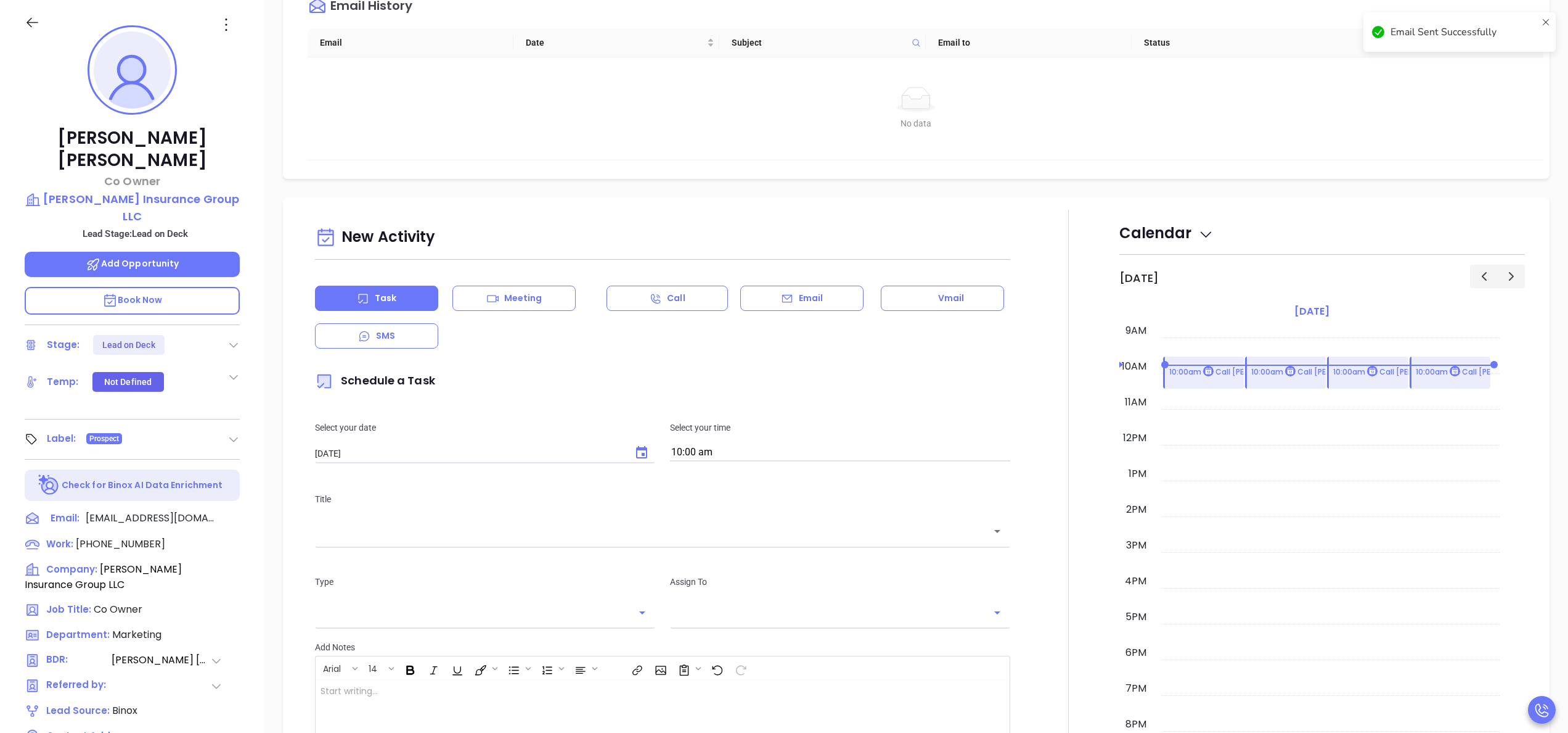
type input "[PERSON_NAME]"
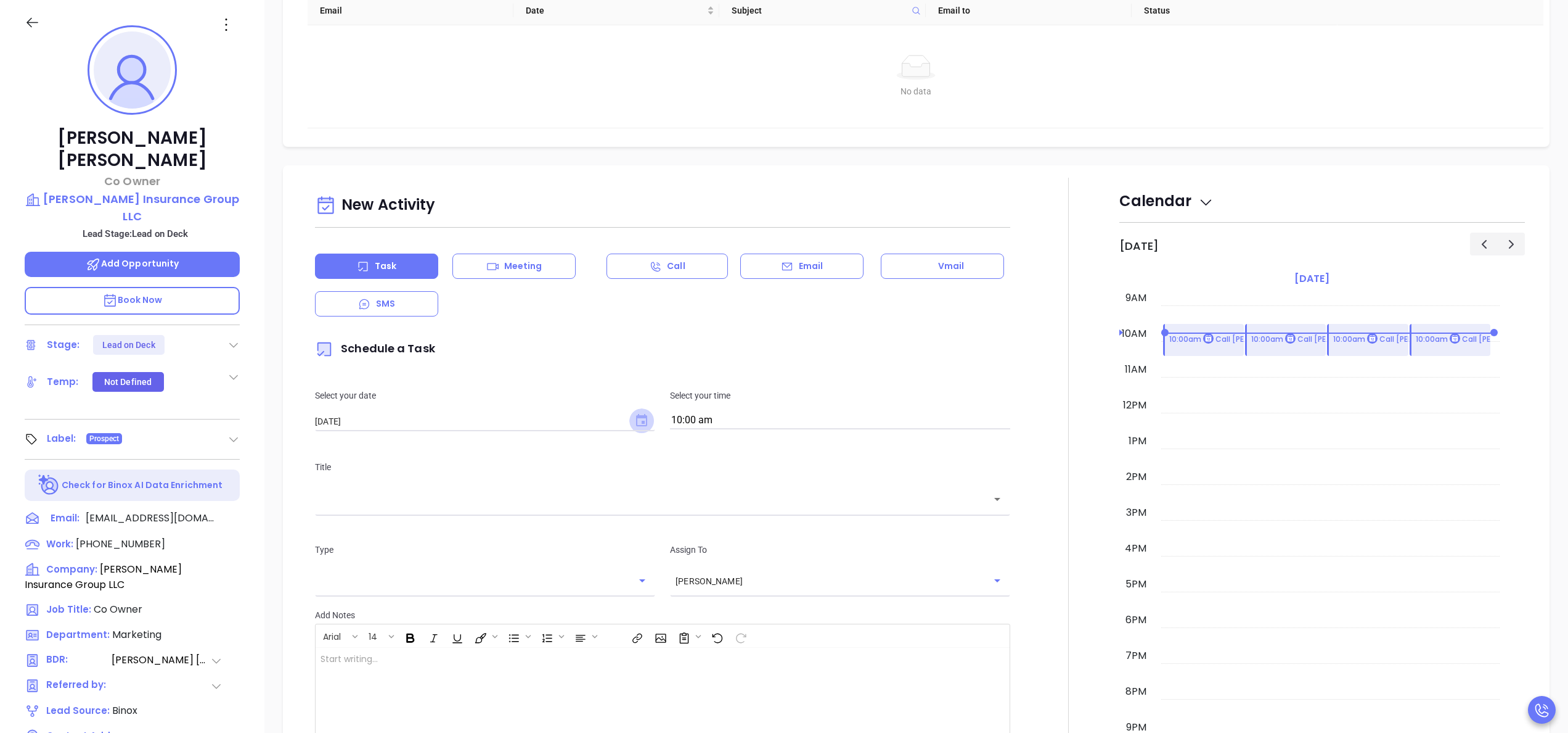
scroll to position [248, 0]
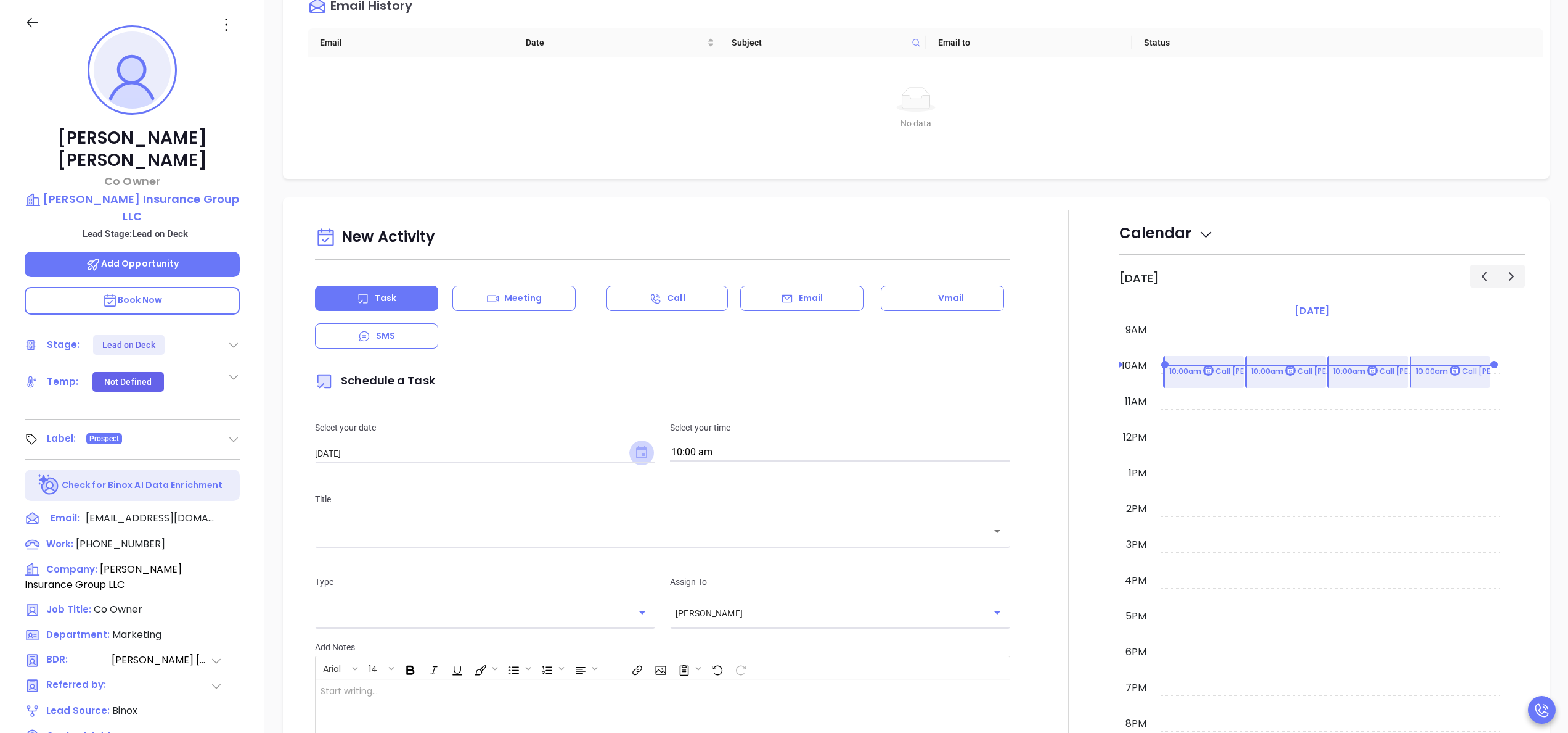
click at [636, 450] on icon "Choose date, selected date is Sep 24, 2025" at bounding box center [641, 452] width 12 height 12
click at [385, 600] on button "23" at bounding box center [388, 601] width 22 height 22
type input "[DATE]"
click at [764, 450] on input "10:00 am" at bounding box center [840, 452] width 341 height 17
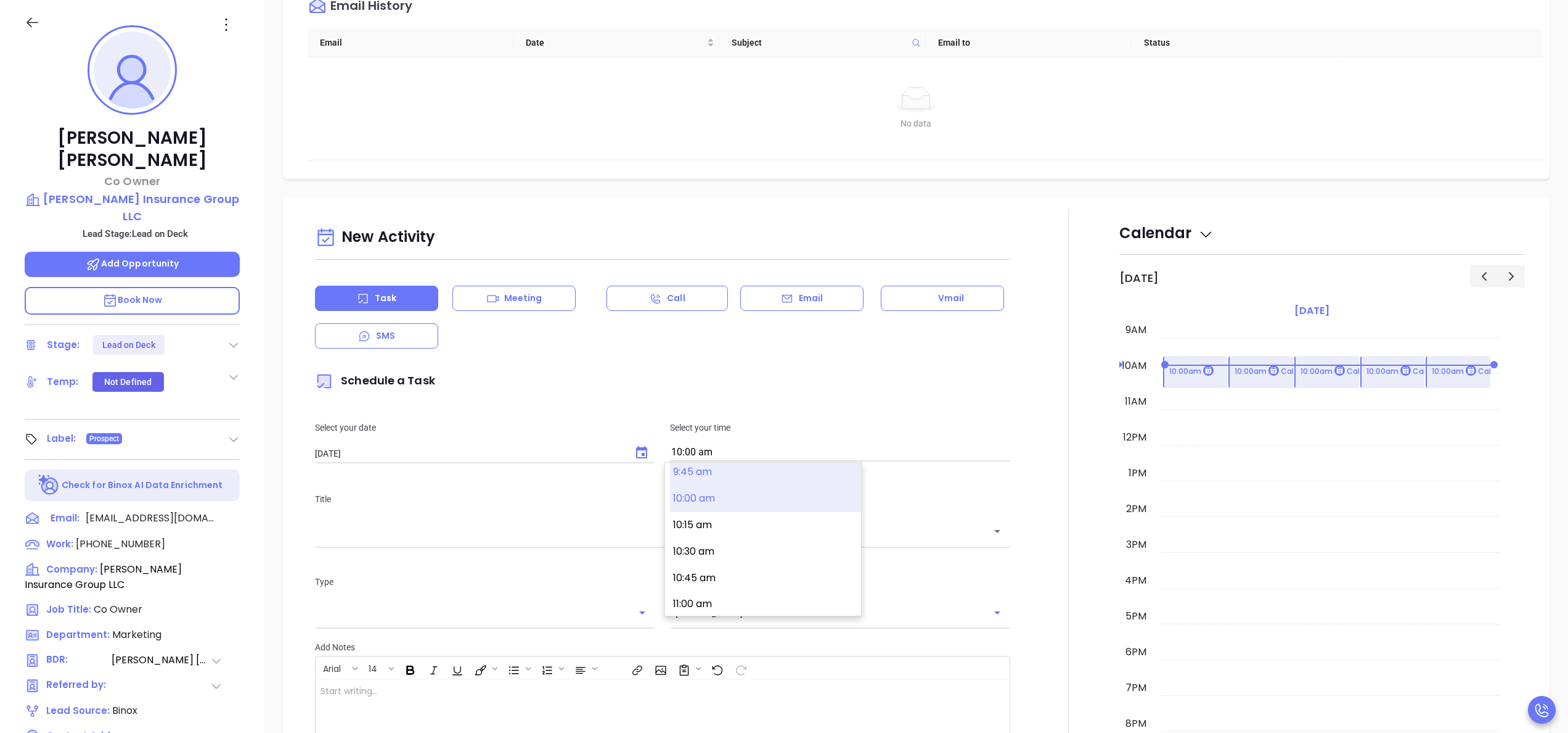
click at [682, 474] on button "9:45 am" at bounding box center [764, 472] width 191 height 27
click at [721, 449] on input "9:45 am" at bounding box center [840, 452] width 341 height 17
click at [737, 540] on button "3:00 pm" at bounding box center [764, 550] width 191 height 27
type input "3:00 pm"
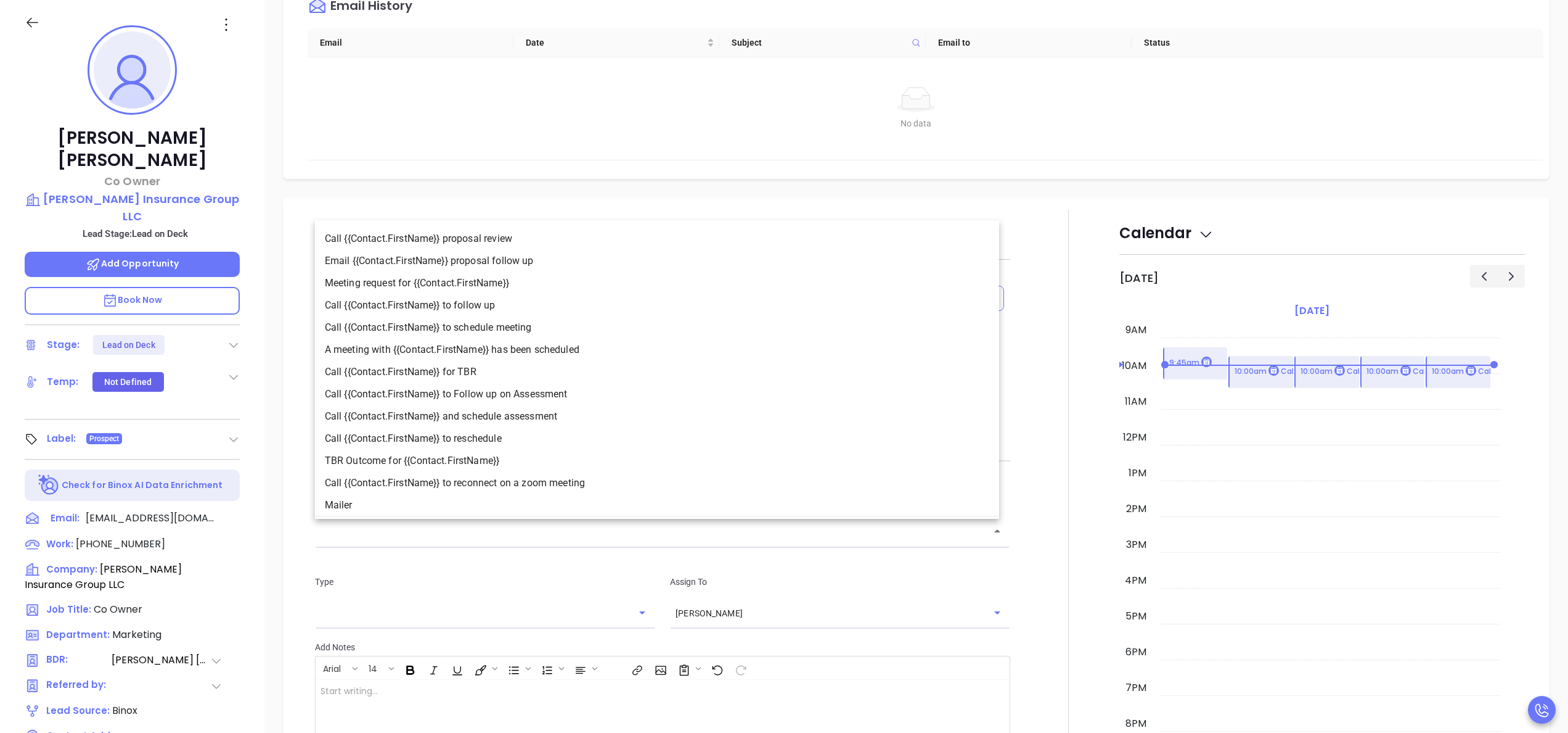
click at [674, 534] on input "text" at bounding box center [653, 532] width 666 height 14
click at [484, 306] on li "Call {{Contact.FirstName}} to follow up" at bounding box center [656, 304] width 684 height 22
type input "Call Carter to follow up"
type input "Call"
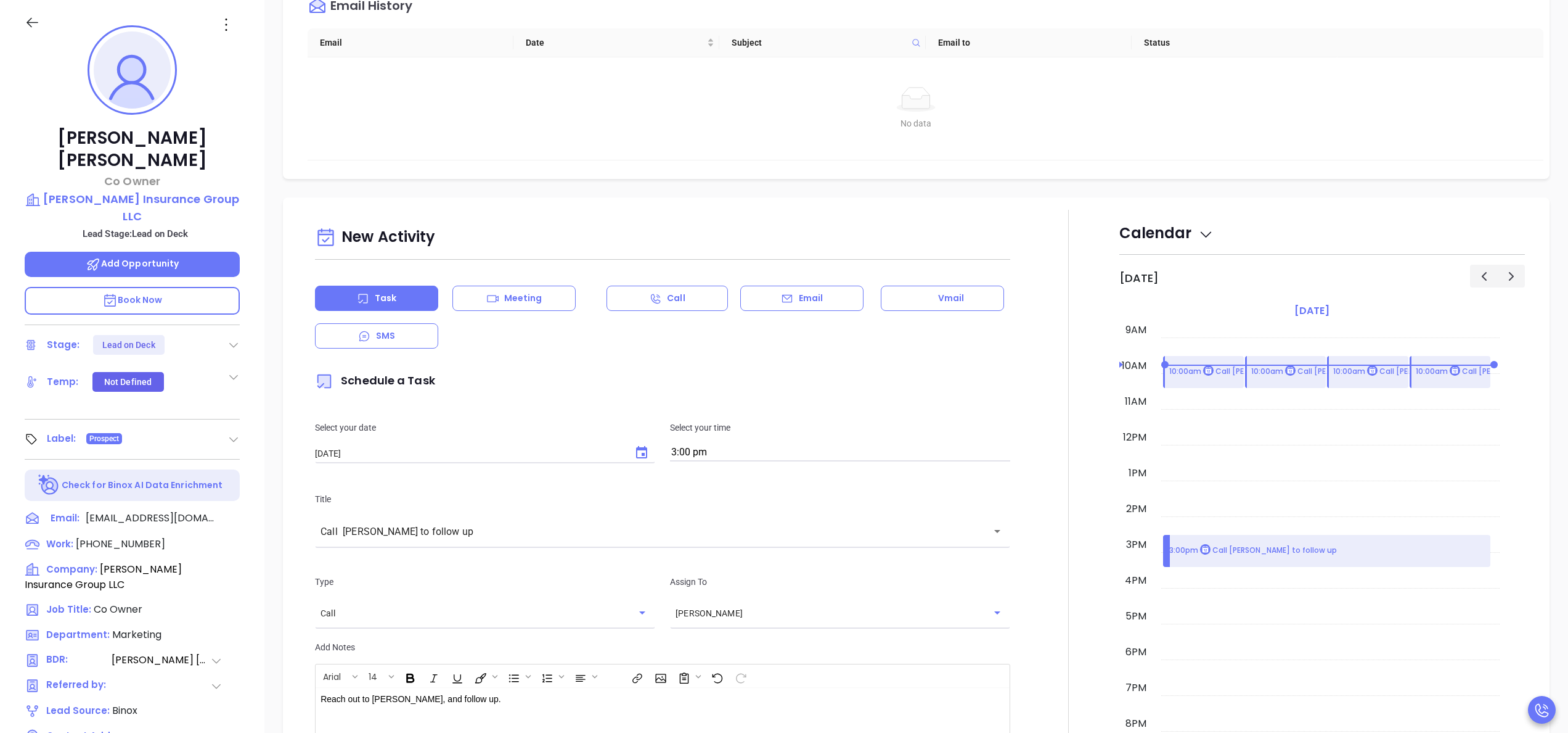
click at [1038, 660] on div at bounding box center [1068, 556] width 102 height 694
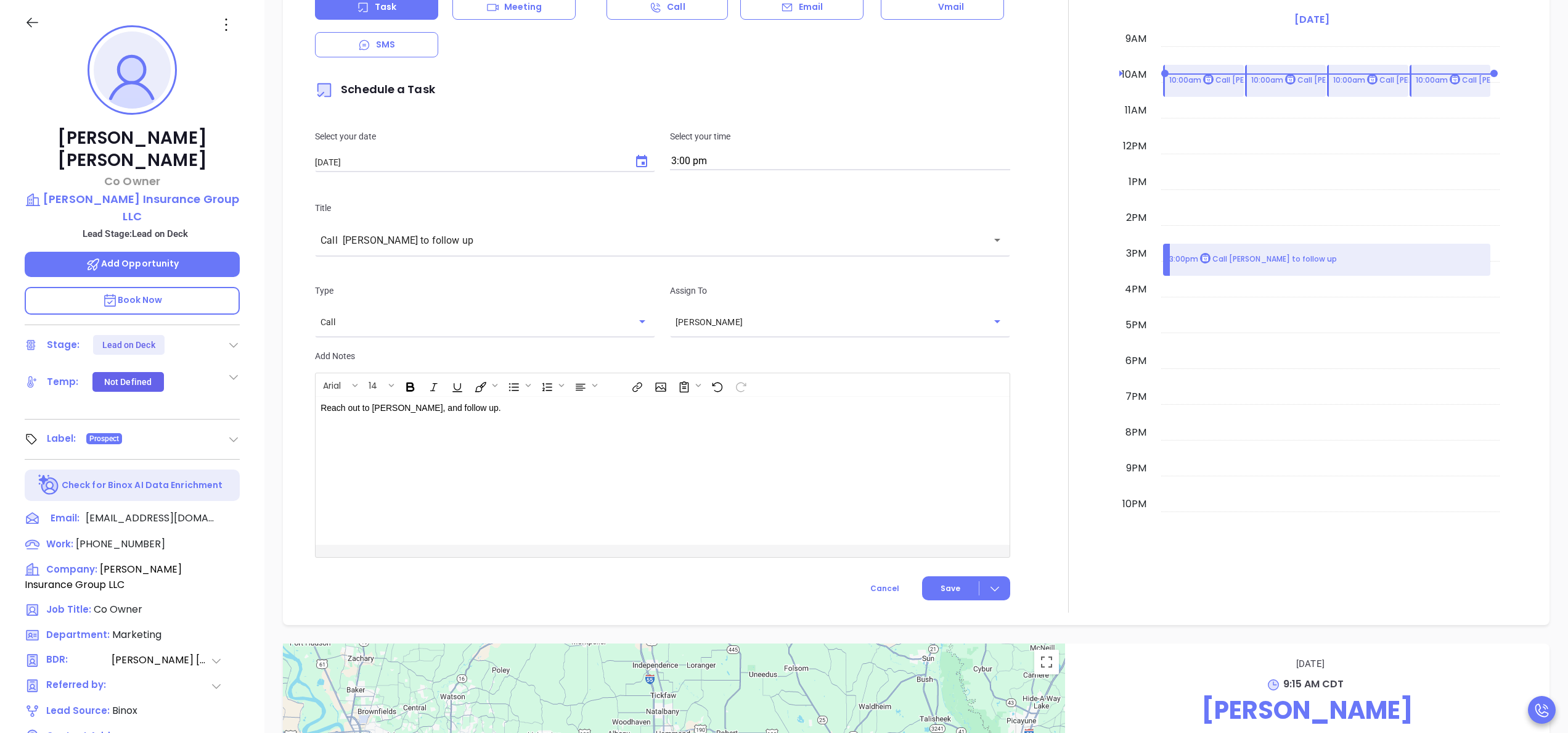
scroll to position [593, 0]
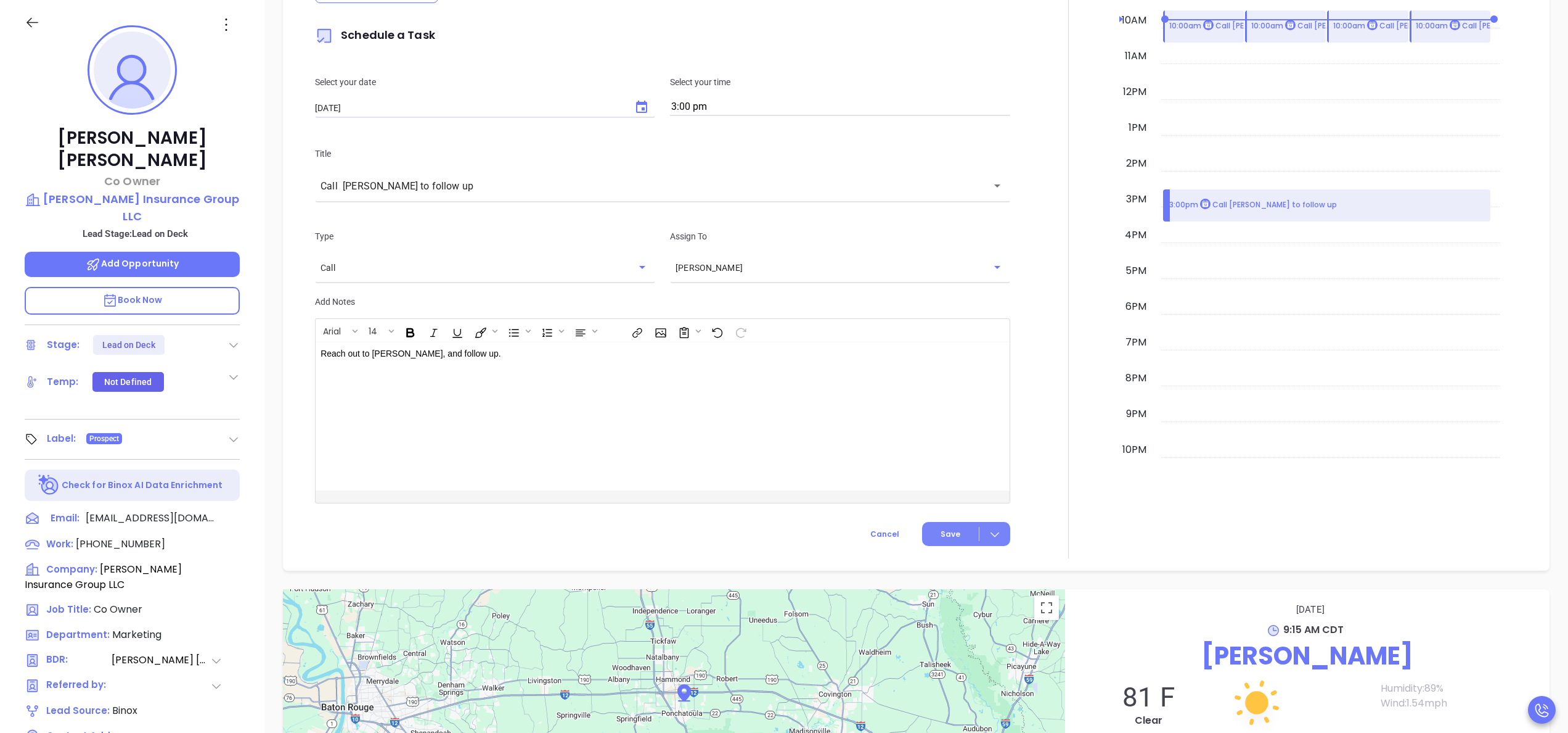
click at [943, 532] on span "Save" at bounding box center [951, 534] width 20 height 12
click at [227, 339] on icon at bounding box center [233, 345] width 12 height 12
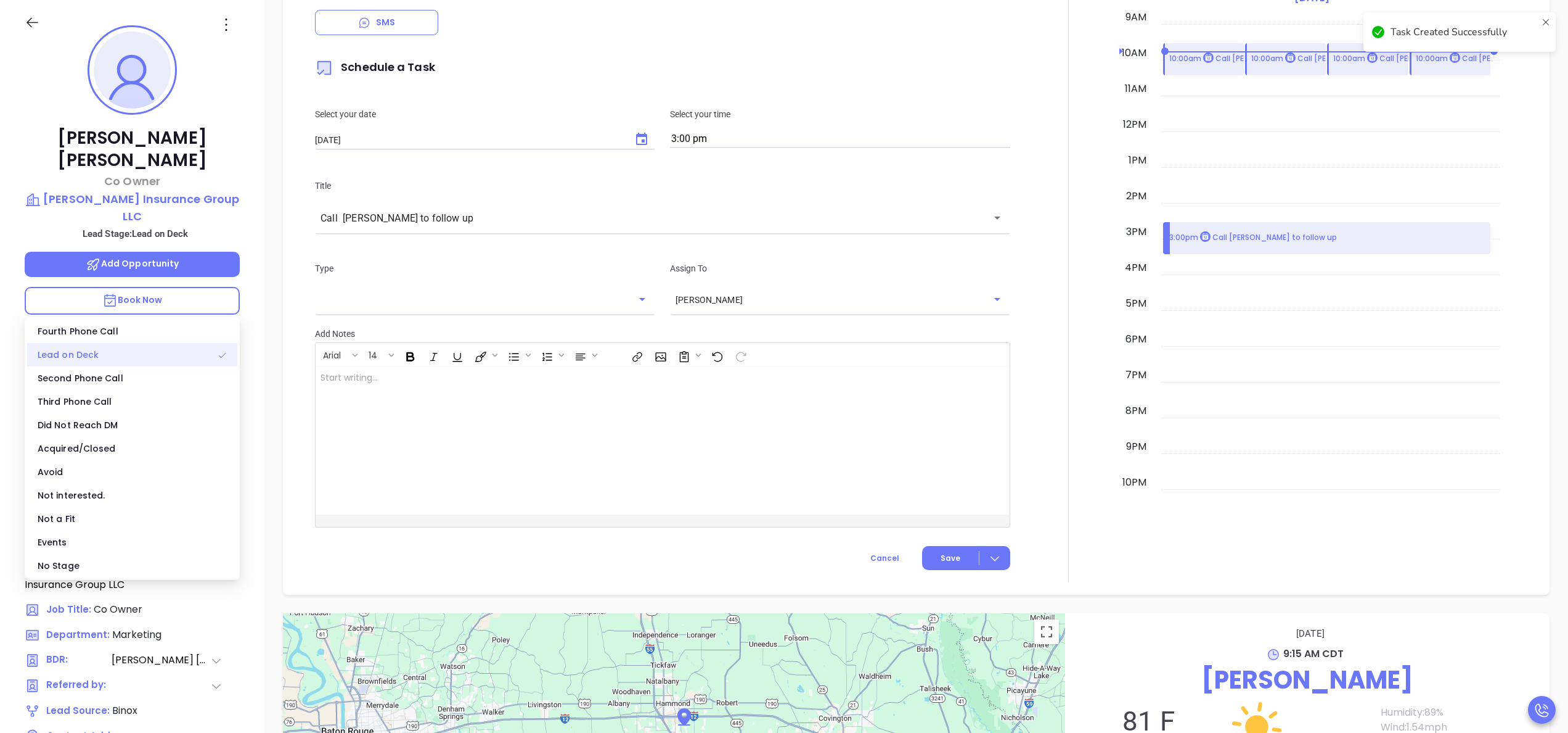
scroll to position [625, 0]
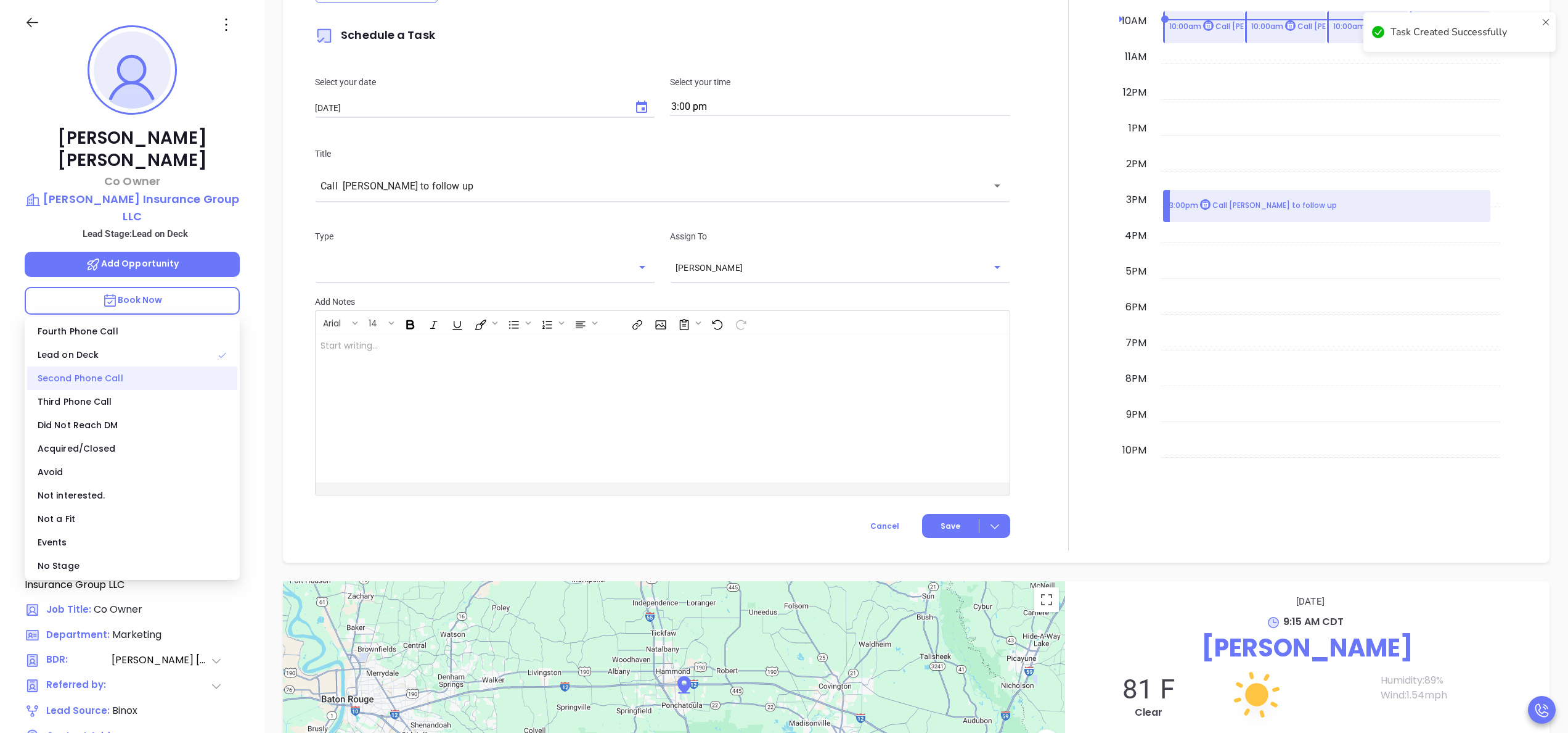
click at [114, 387] on div "Second Phone Call" at bounding box center [132, 378] width 210 height 23
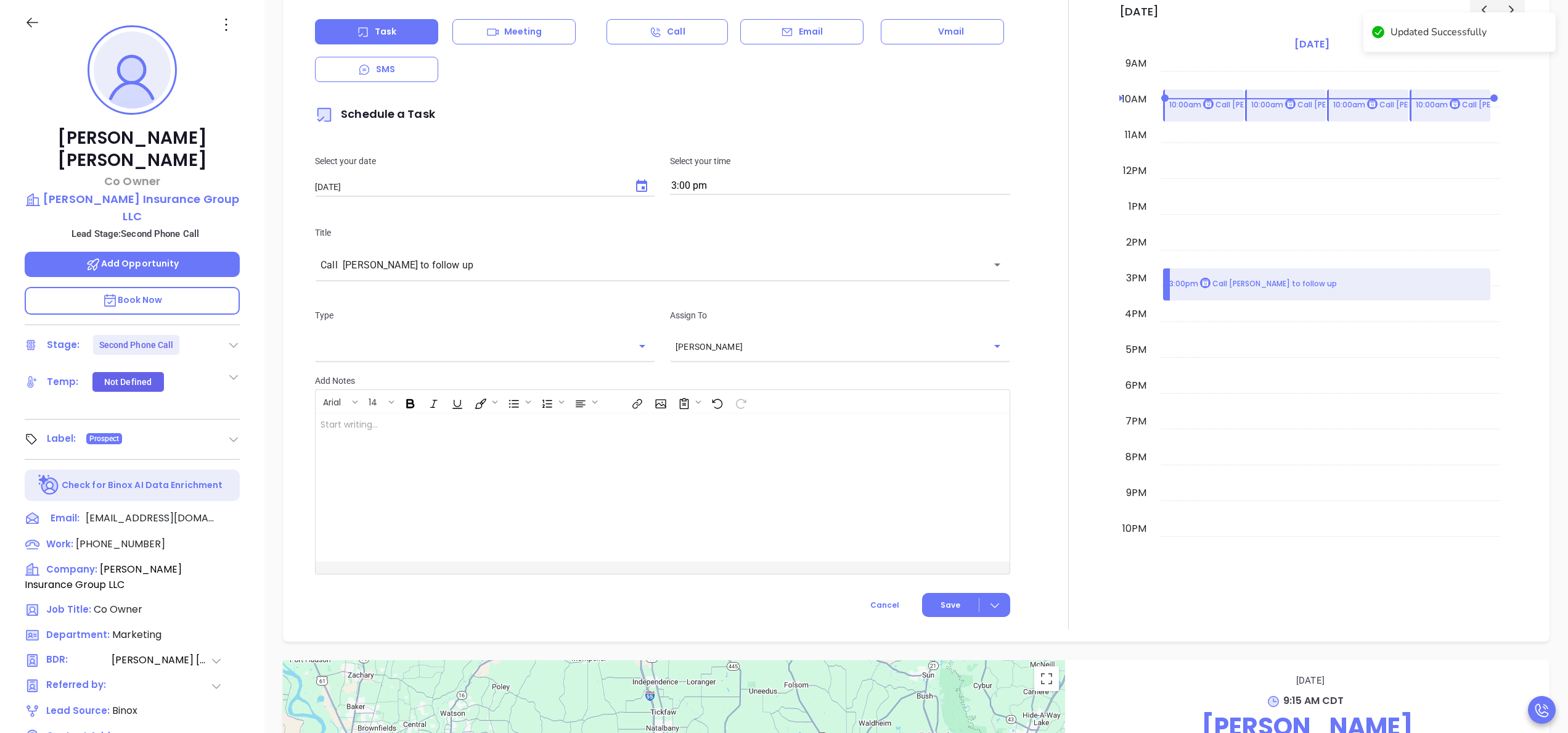
scroll to position [704, 0]
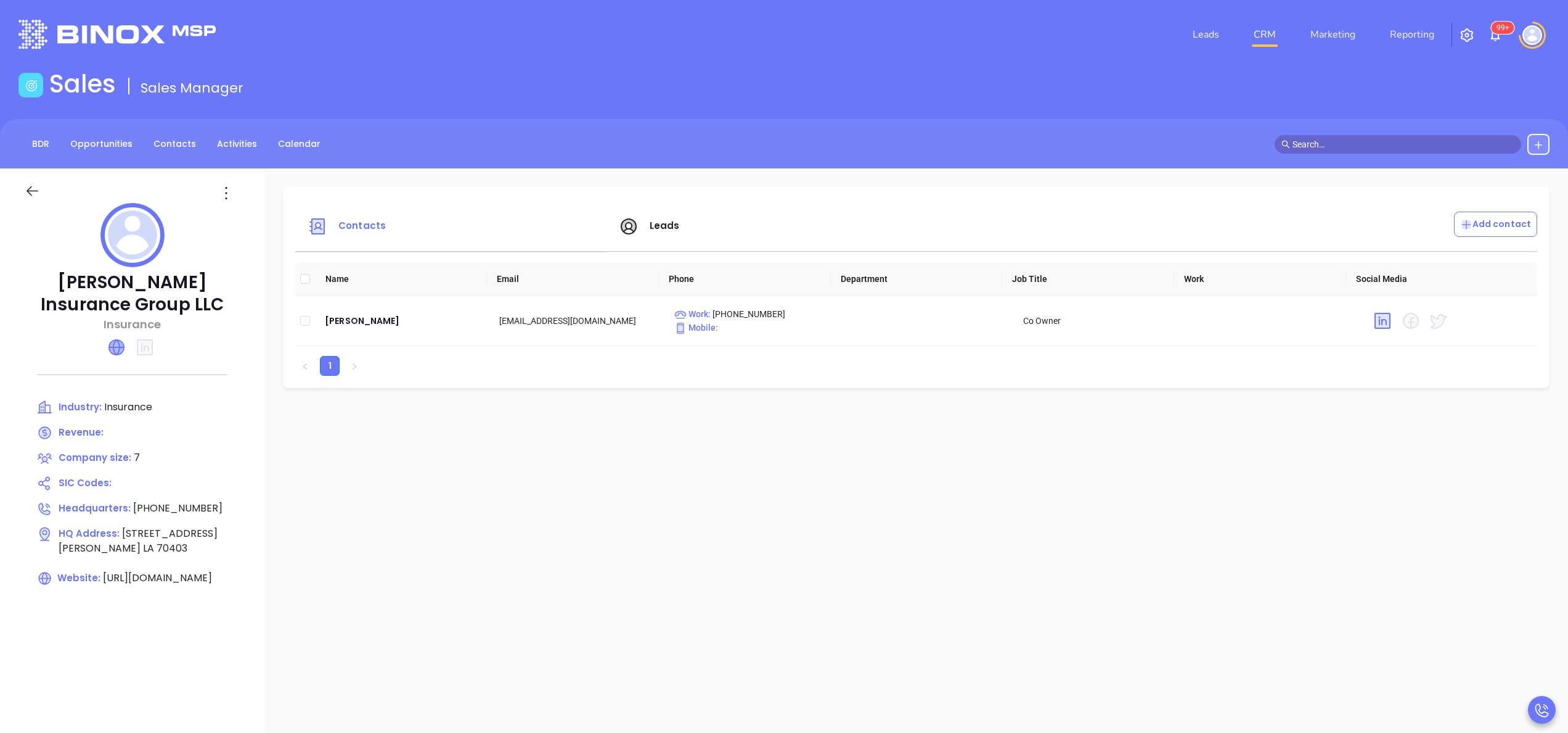
click at [116, 341] on icon at bounding box center [116, 347] width 15 height 15
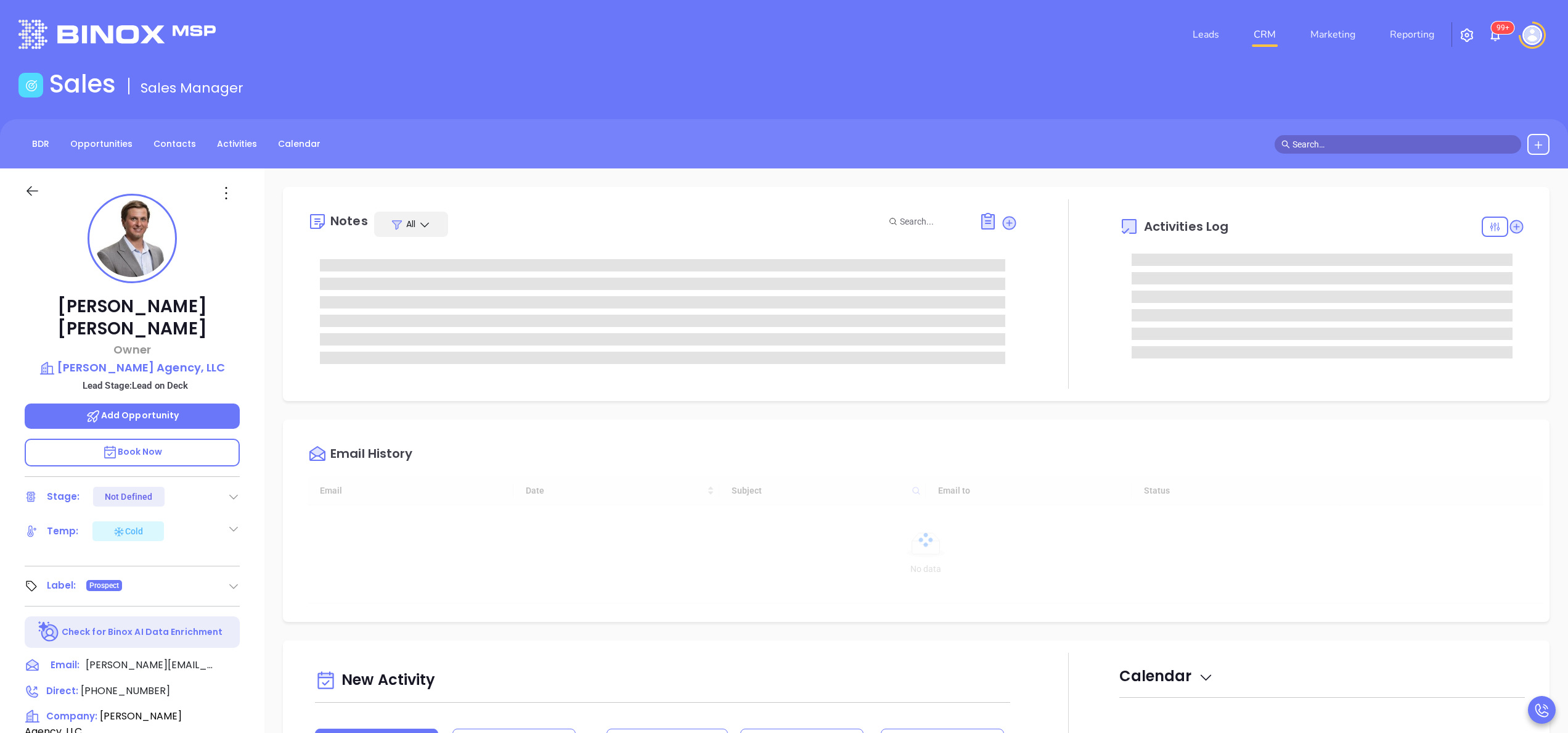
type input "[DATE]"
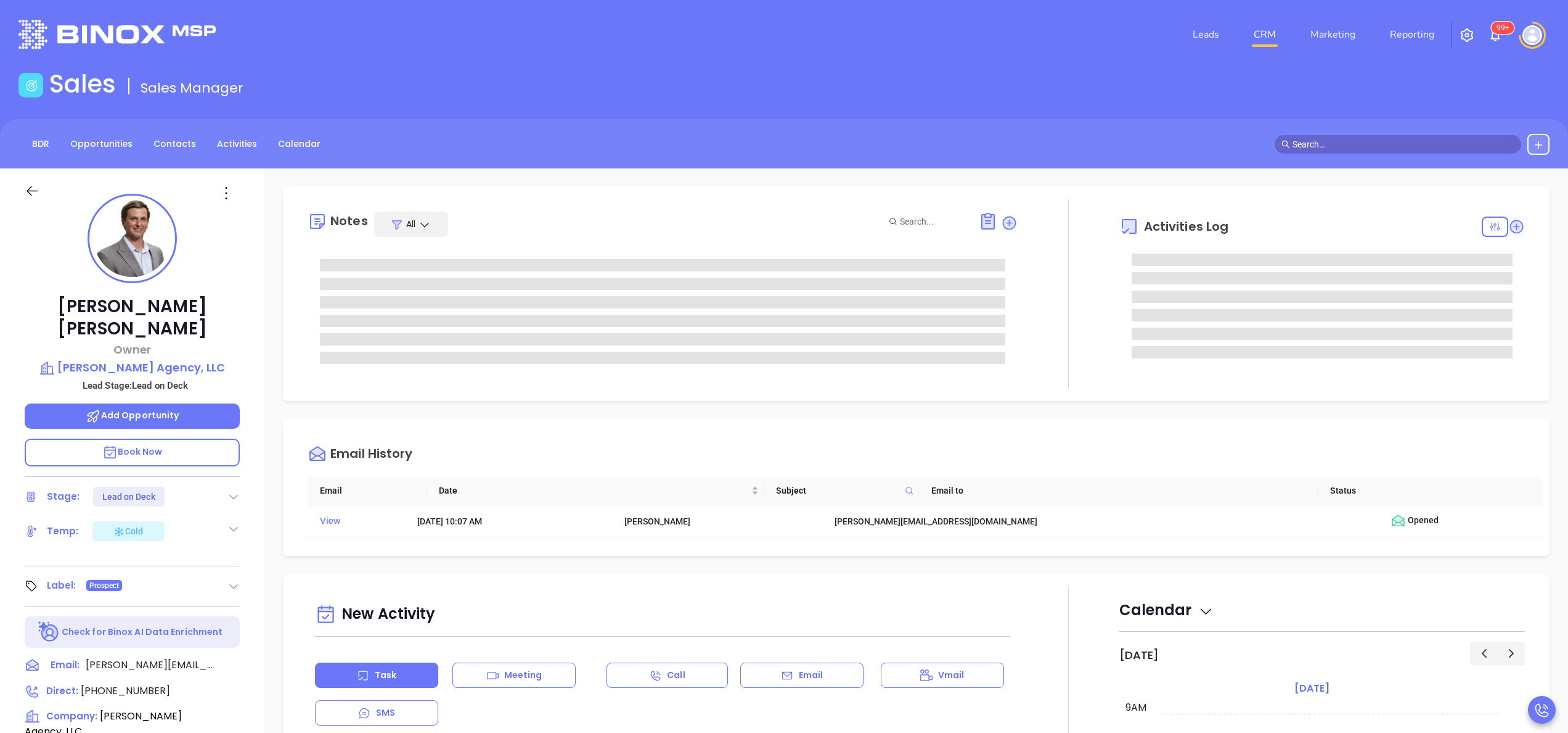
type input "[PERSON_NAME]"
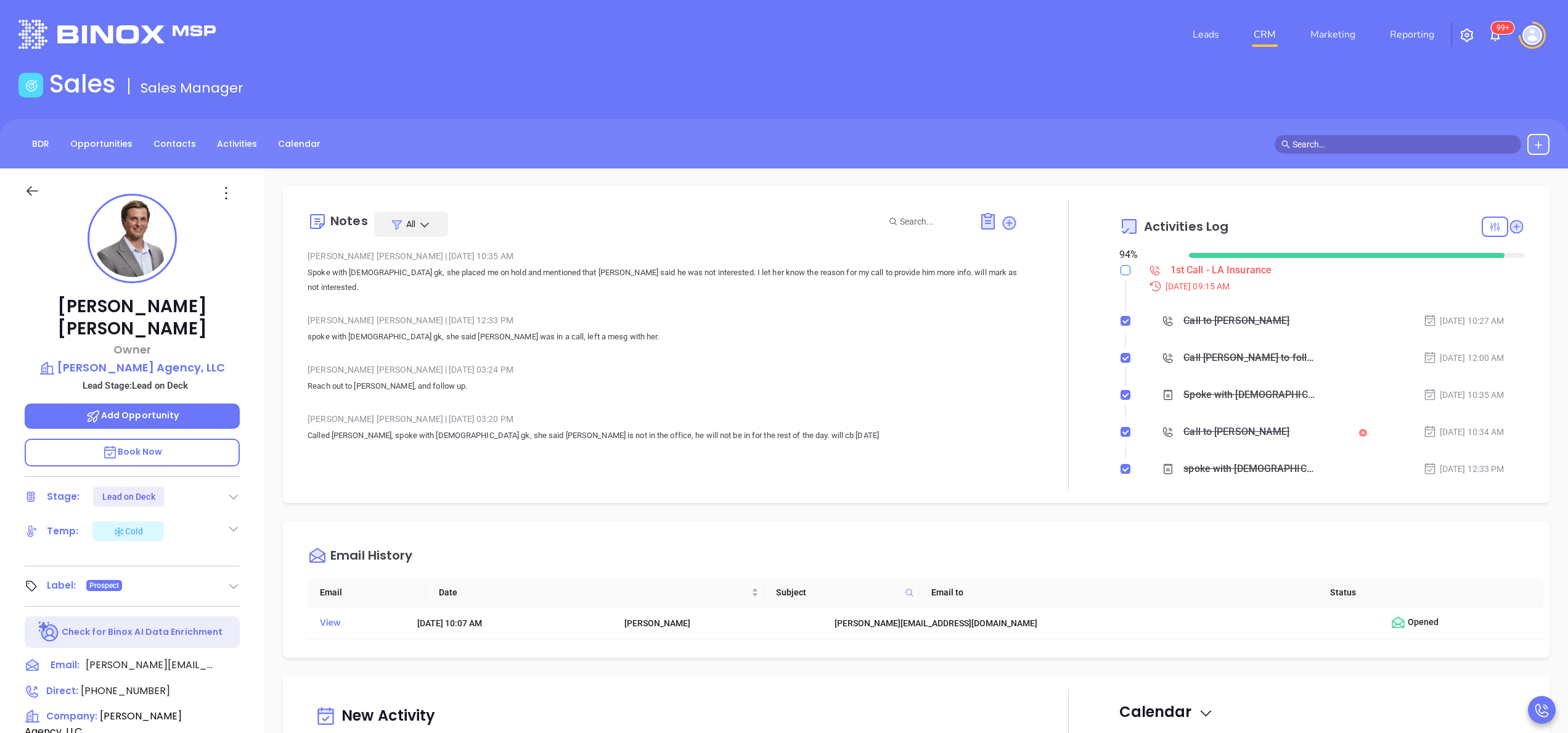
click at [1120, 274] on input "checkbox" at bounding box center [1125, 270] width 10 height 10
checkbox input "true"
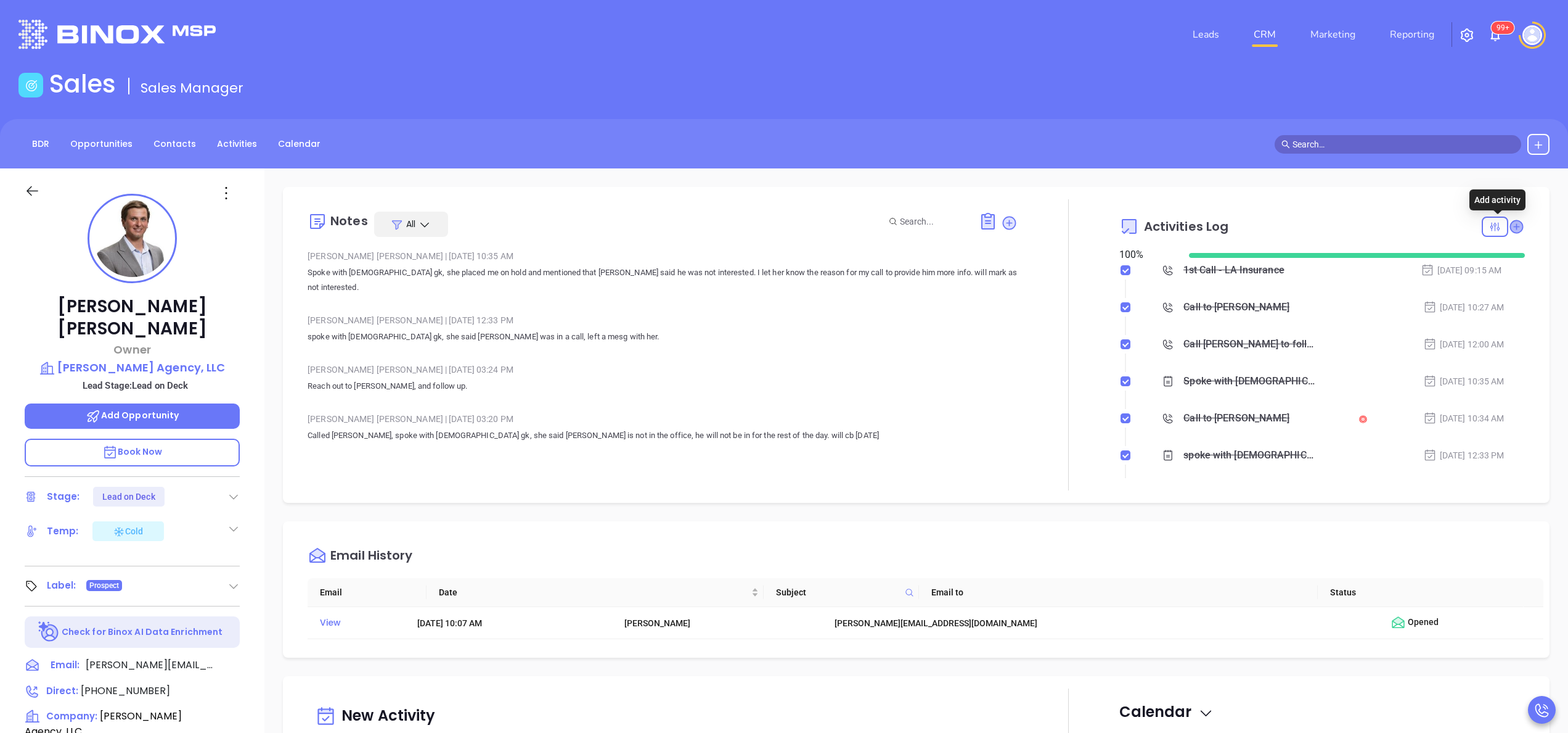
click at [1510, 227] on icon at bounding box center [1517, 226] width 12 height 12
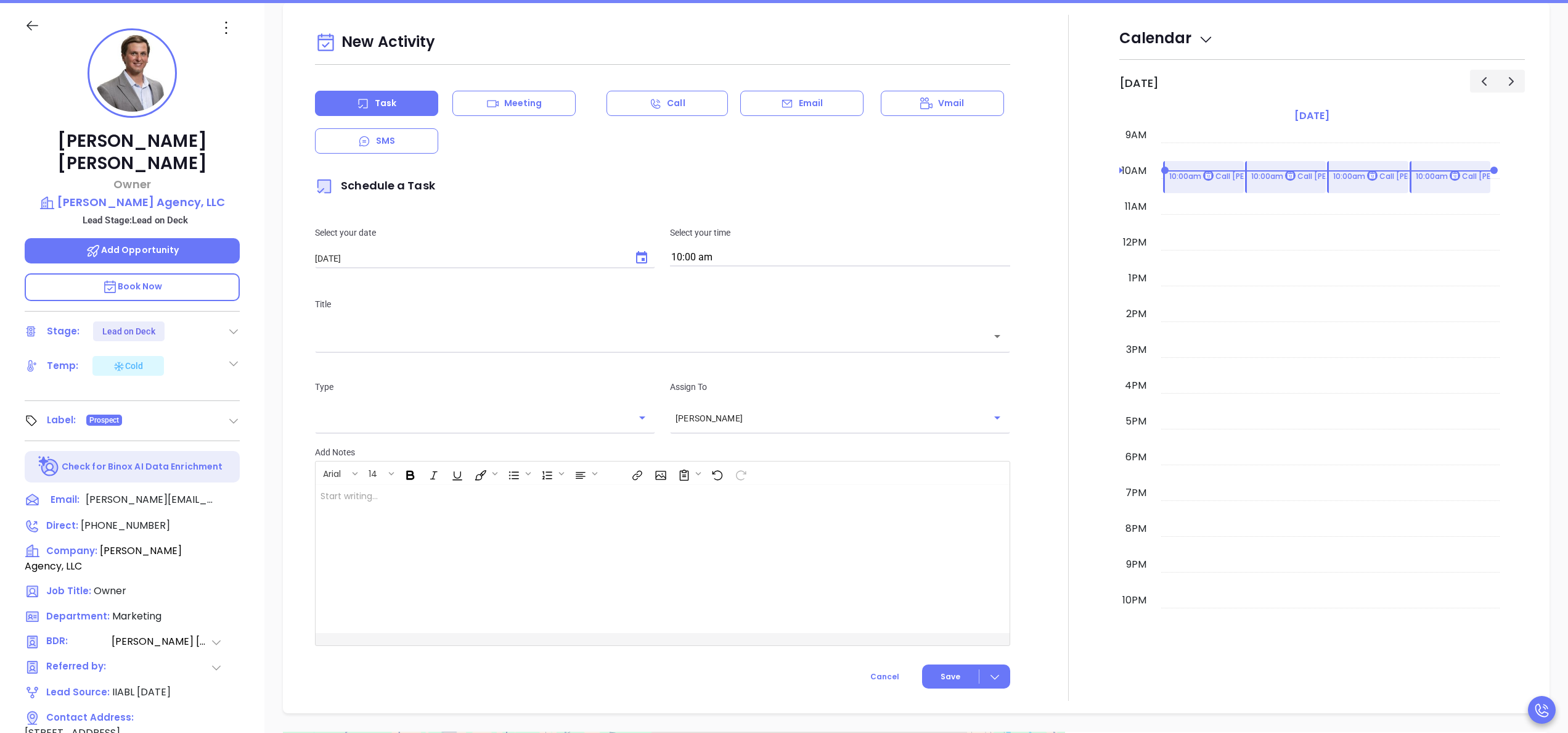
scroll to position [169, 0]
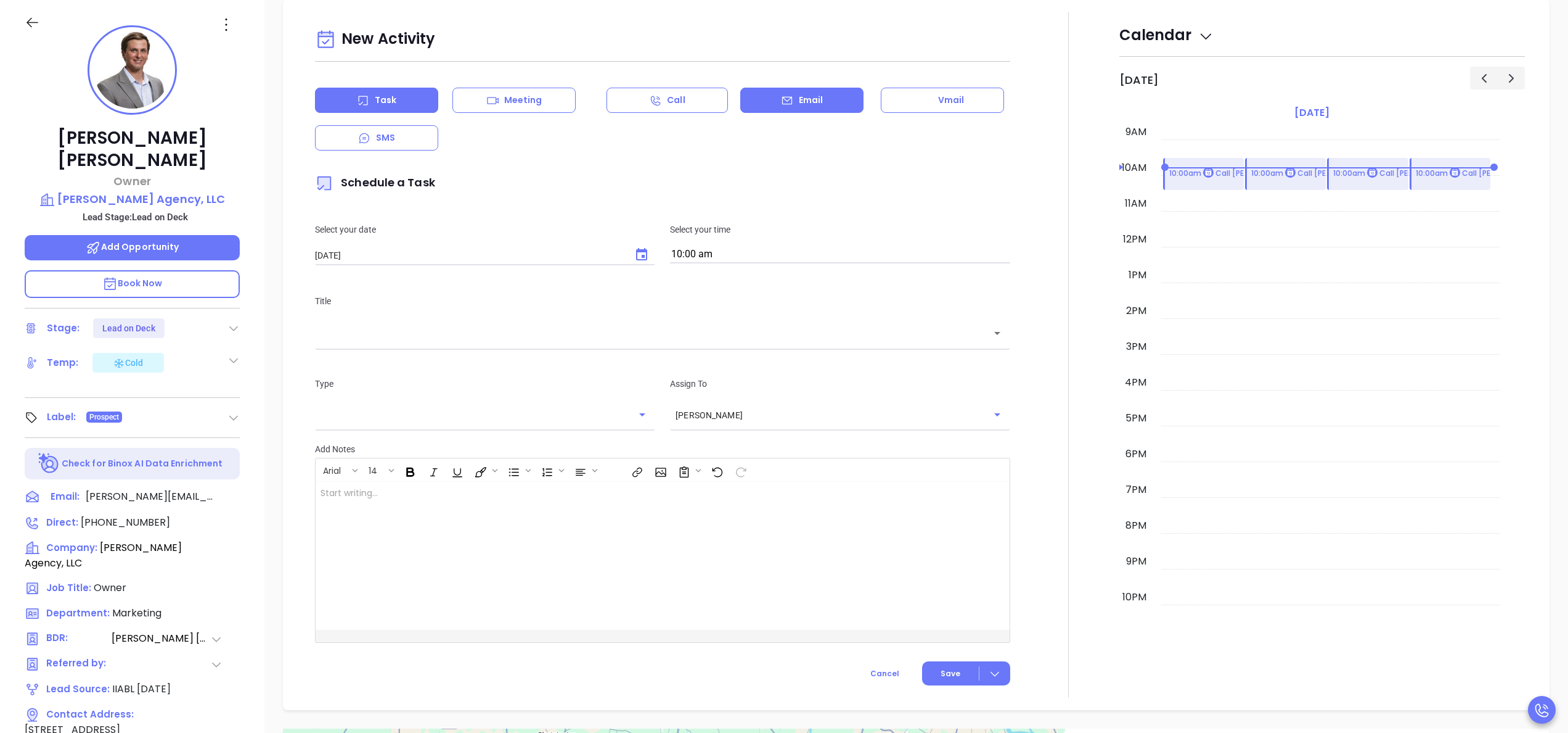
click at [807, 108] on div "Email" at bounding box center [802, 100] width 123 height 25
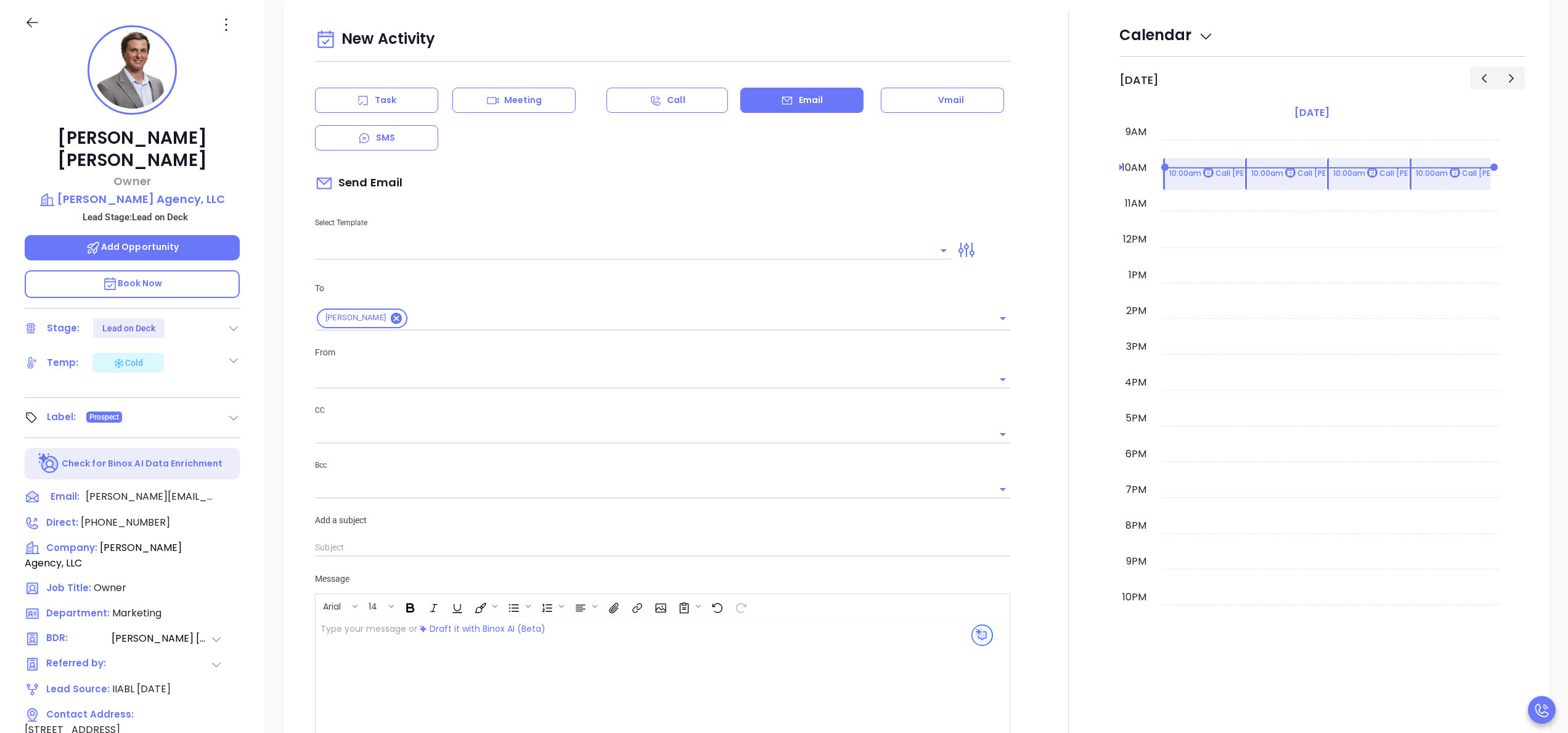
type input "[PERSON_NAME]"
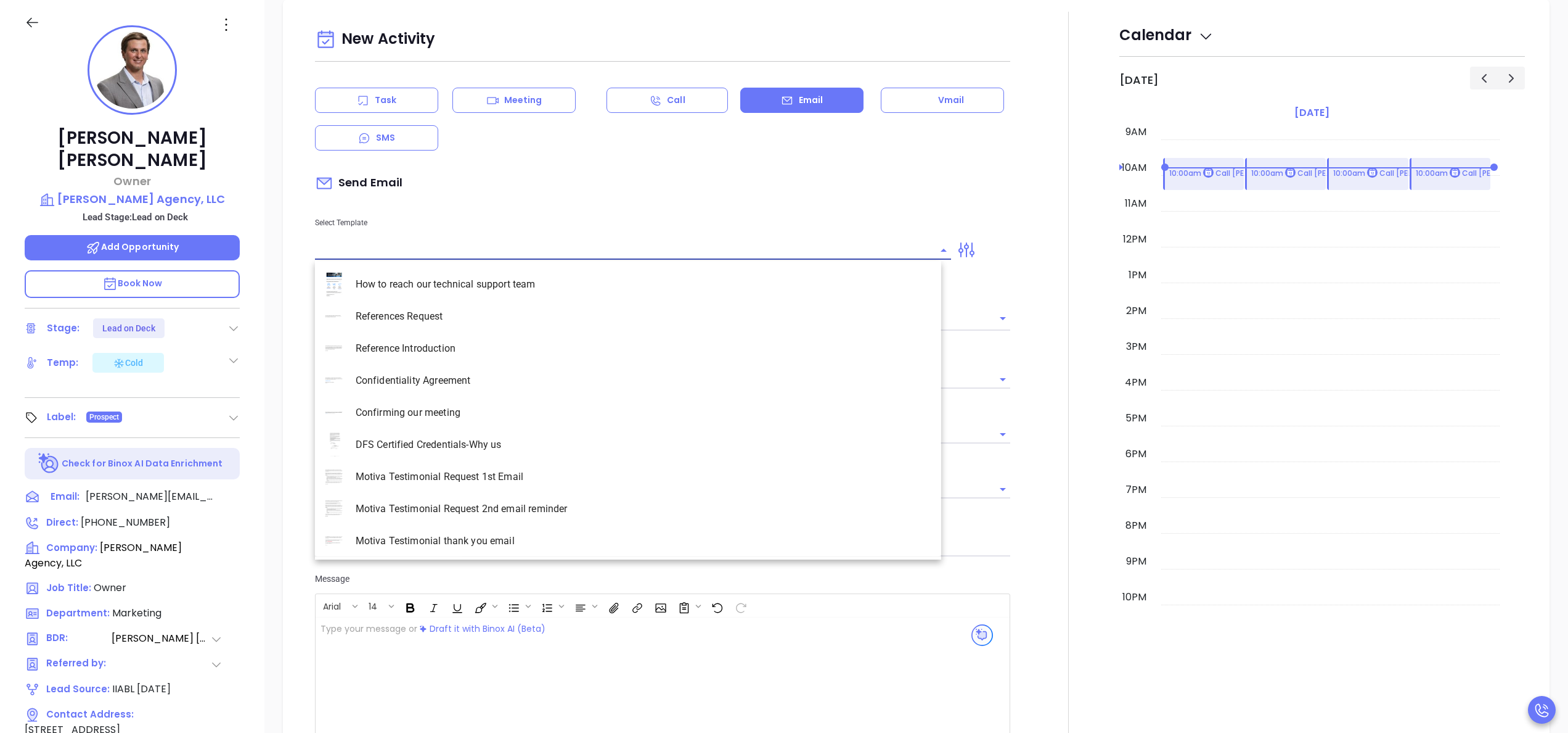
click at [607, 257] on input "text" at bounding box center [623, 250] width 617 height 18
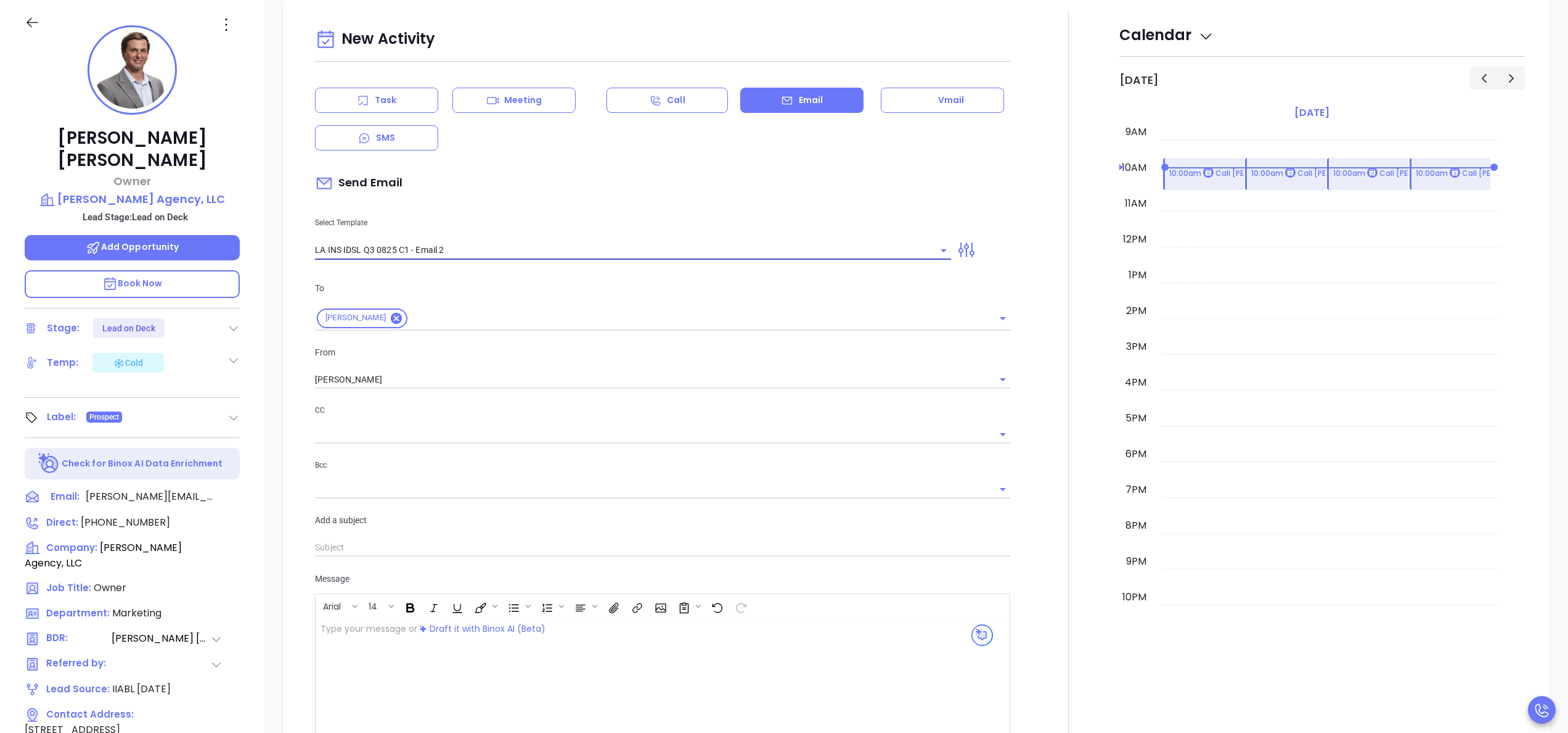
type input "LA INS IDSL Q3 0825 C1 - Email 2"
type input "February is coming fast—will Wagley Agency, LLC be compliant?"
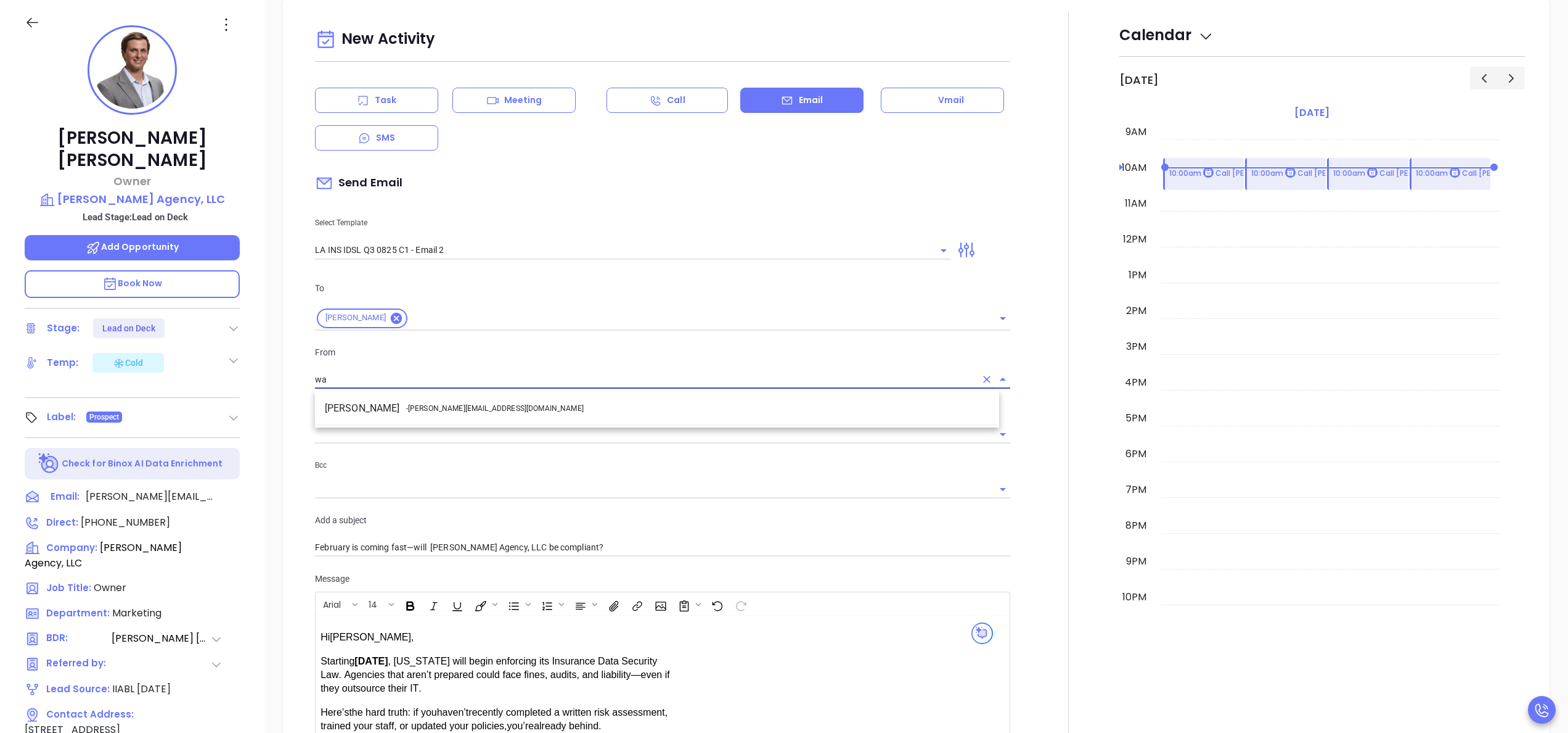
click at [479, 408] on li "Walter Contreras - walter@motiva.net" at bounding box center [656, 408] width 684 height 22
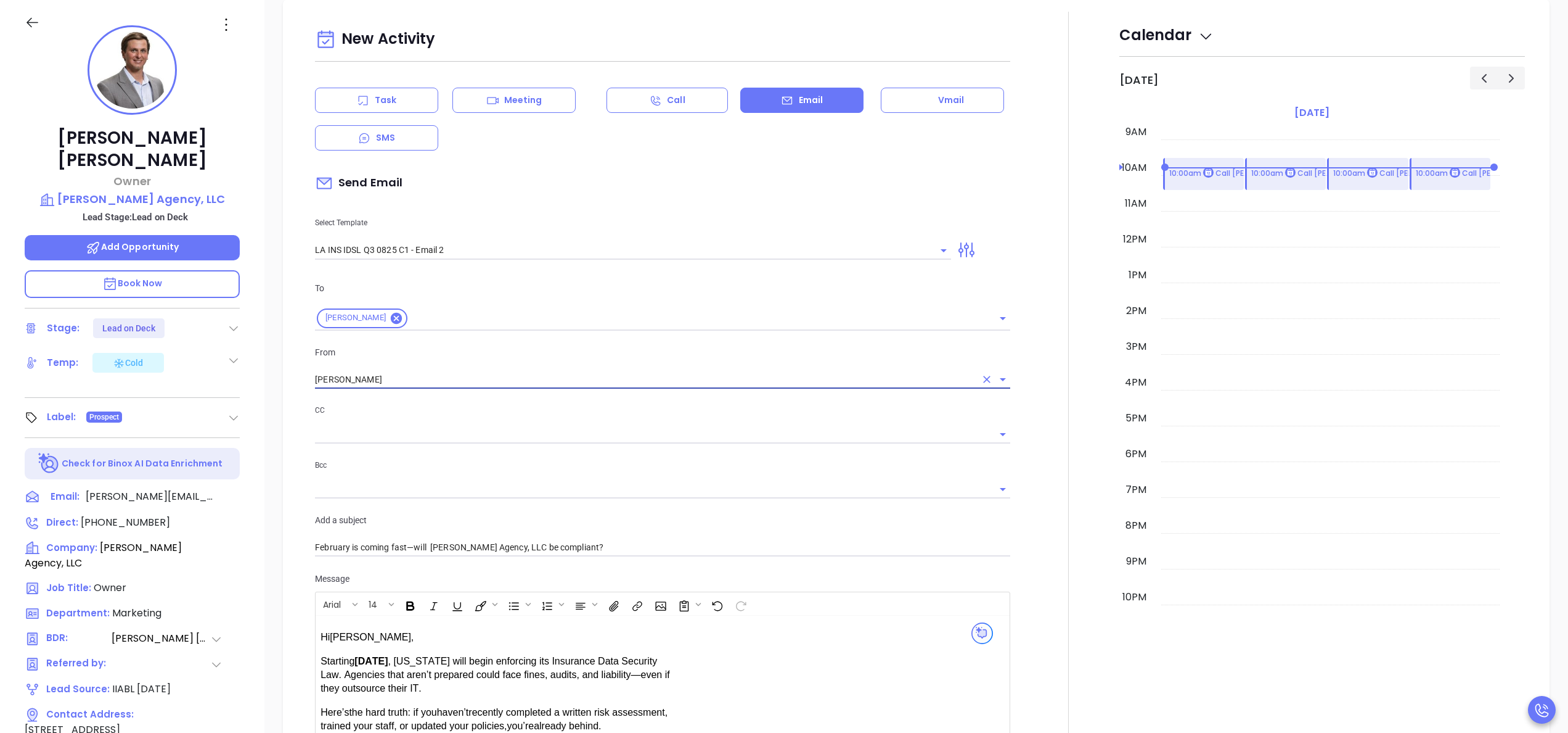
type input "[PERSON_NAME]"
click at [1023, 414] on div at bounding box center [1068, 485] width 102 height 946
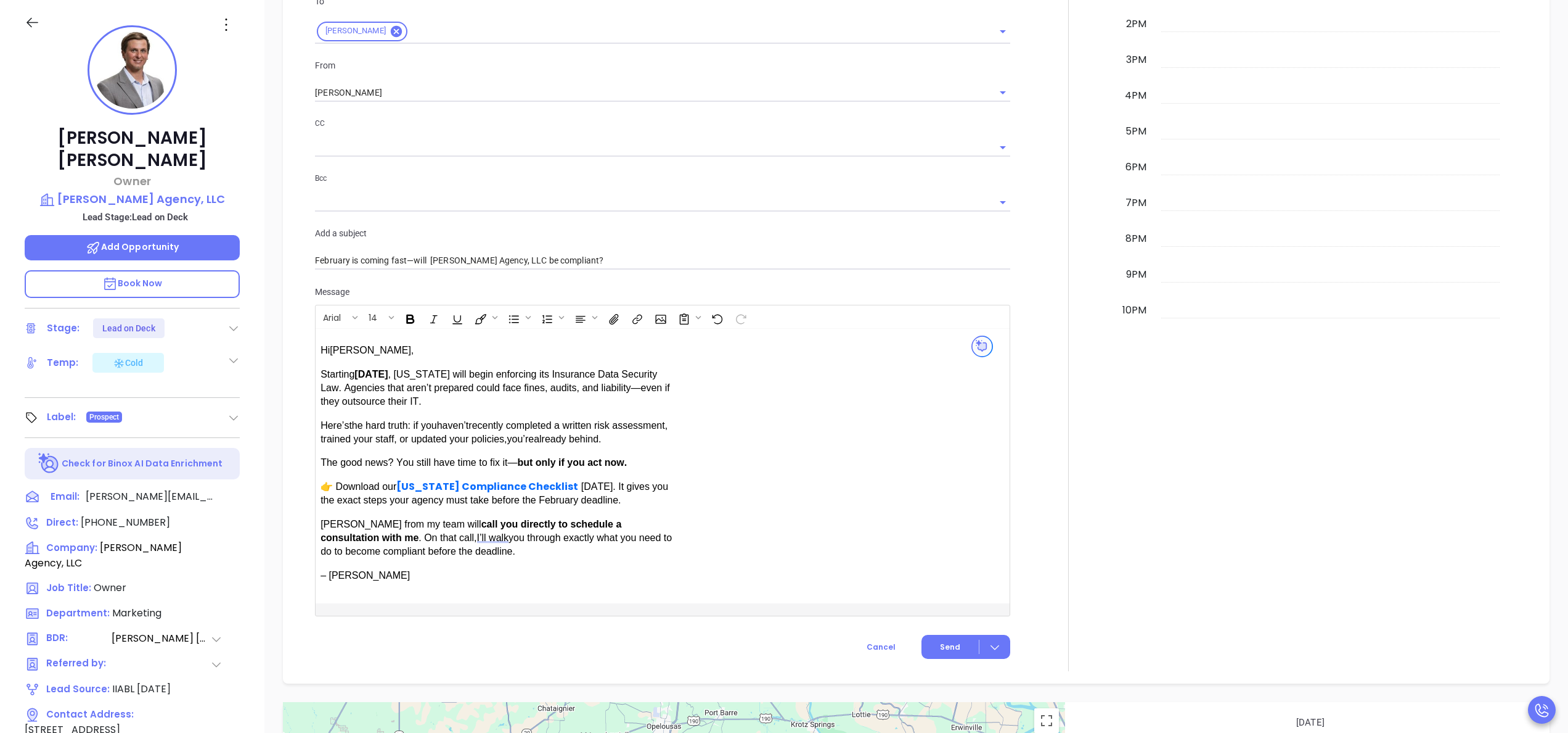
scroll to position [854, 0]
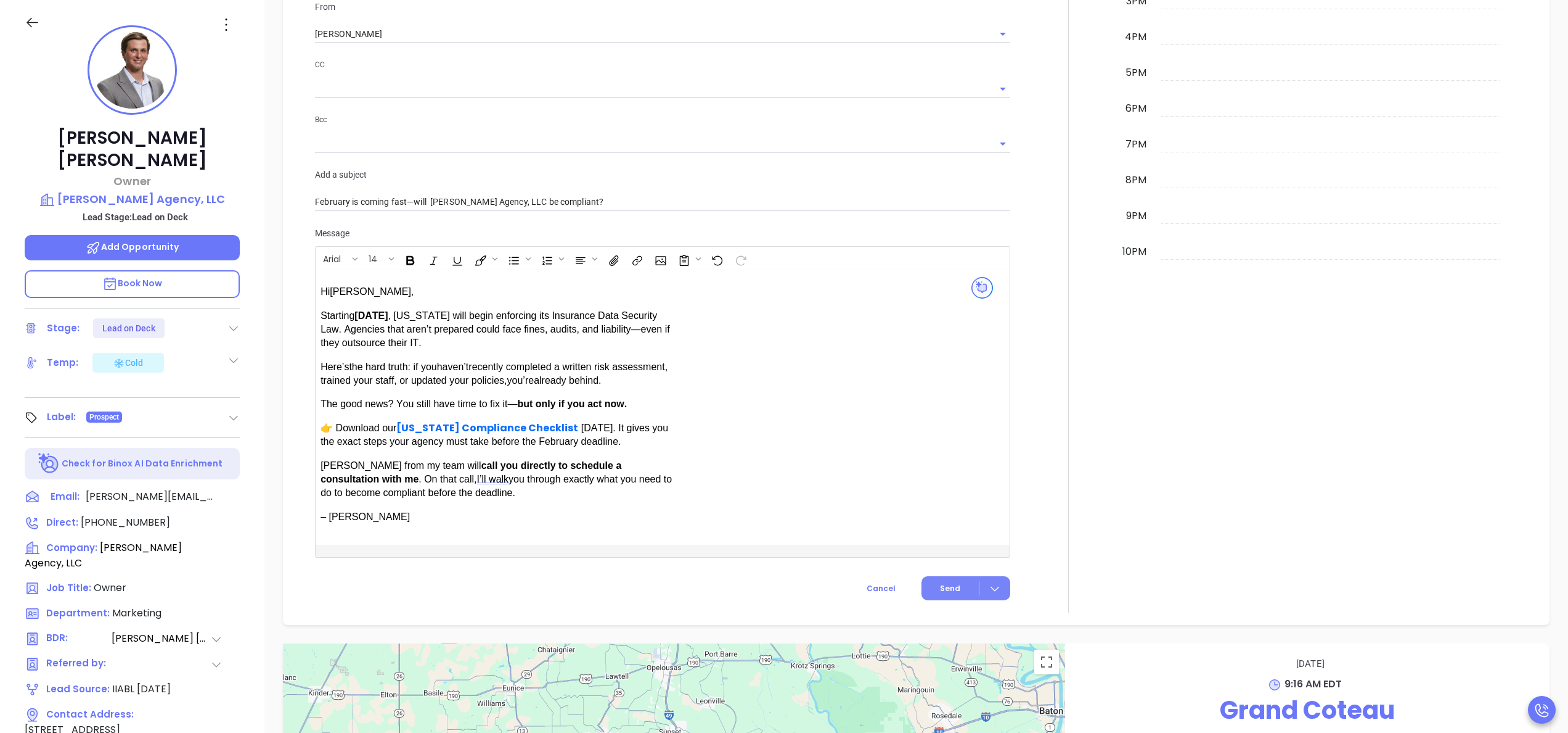
click at [940, 593] on span "Send" at bounding box center [950, 588] width 20 height 12
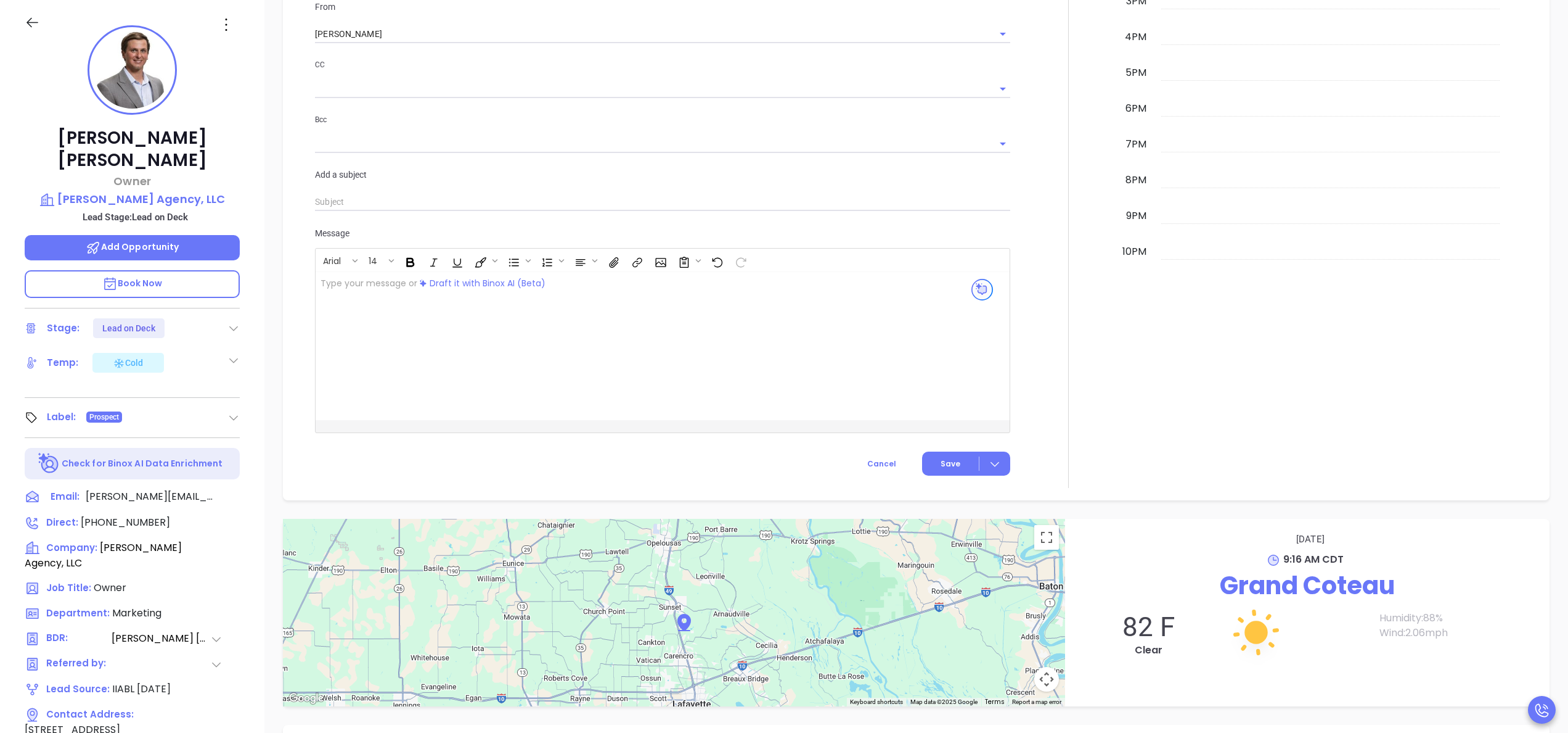
click at [1066, 219] on div at bounding box center [1068, 77] width 102 height 822
click at [227, 322] on icon at bounding box center [233, 328] width 12 height 12
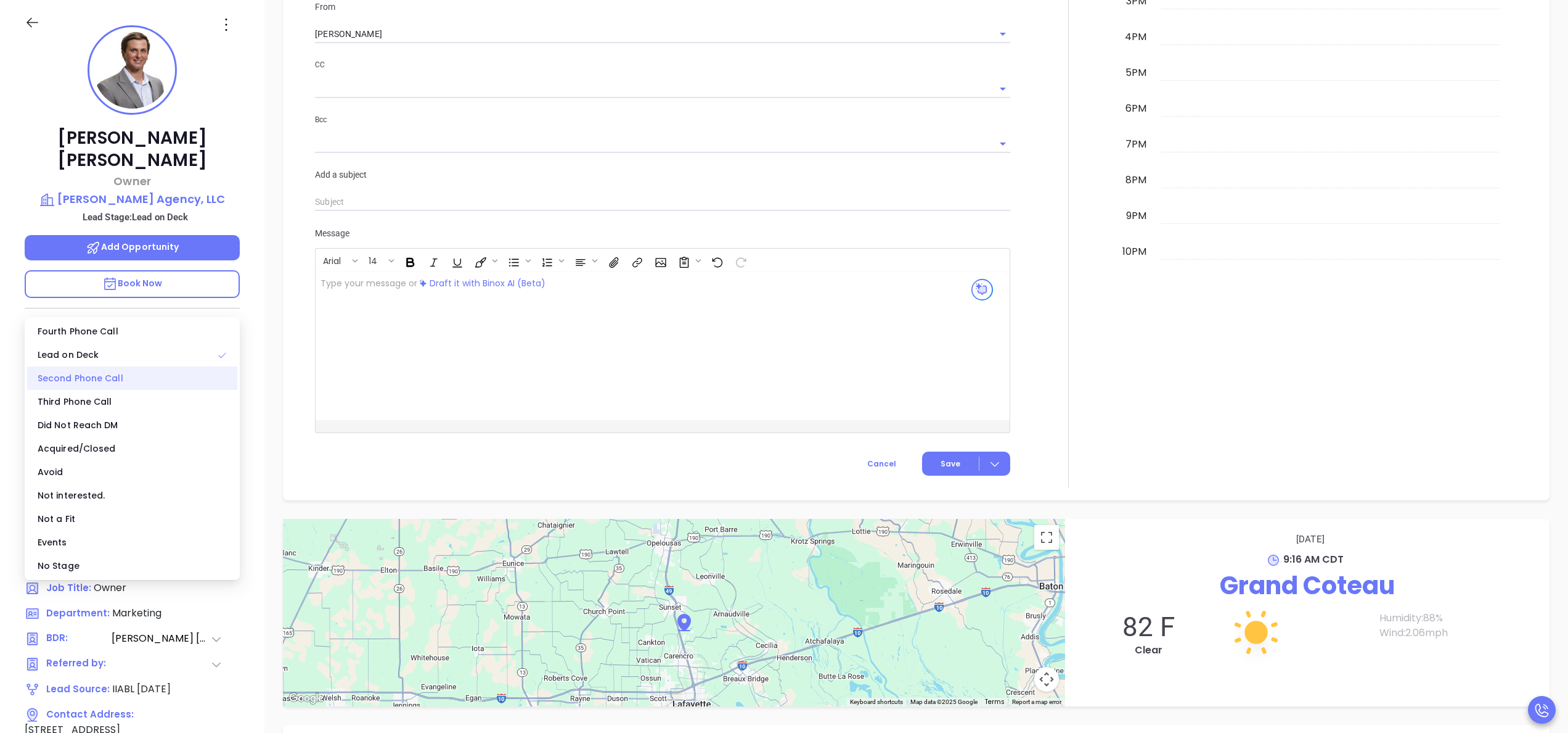
click at [116, 378] on div "Second Phone Call" at bounding box center [132, 378] width 210 height 23
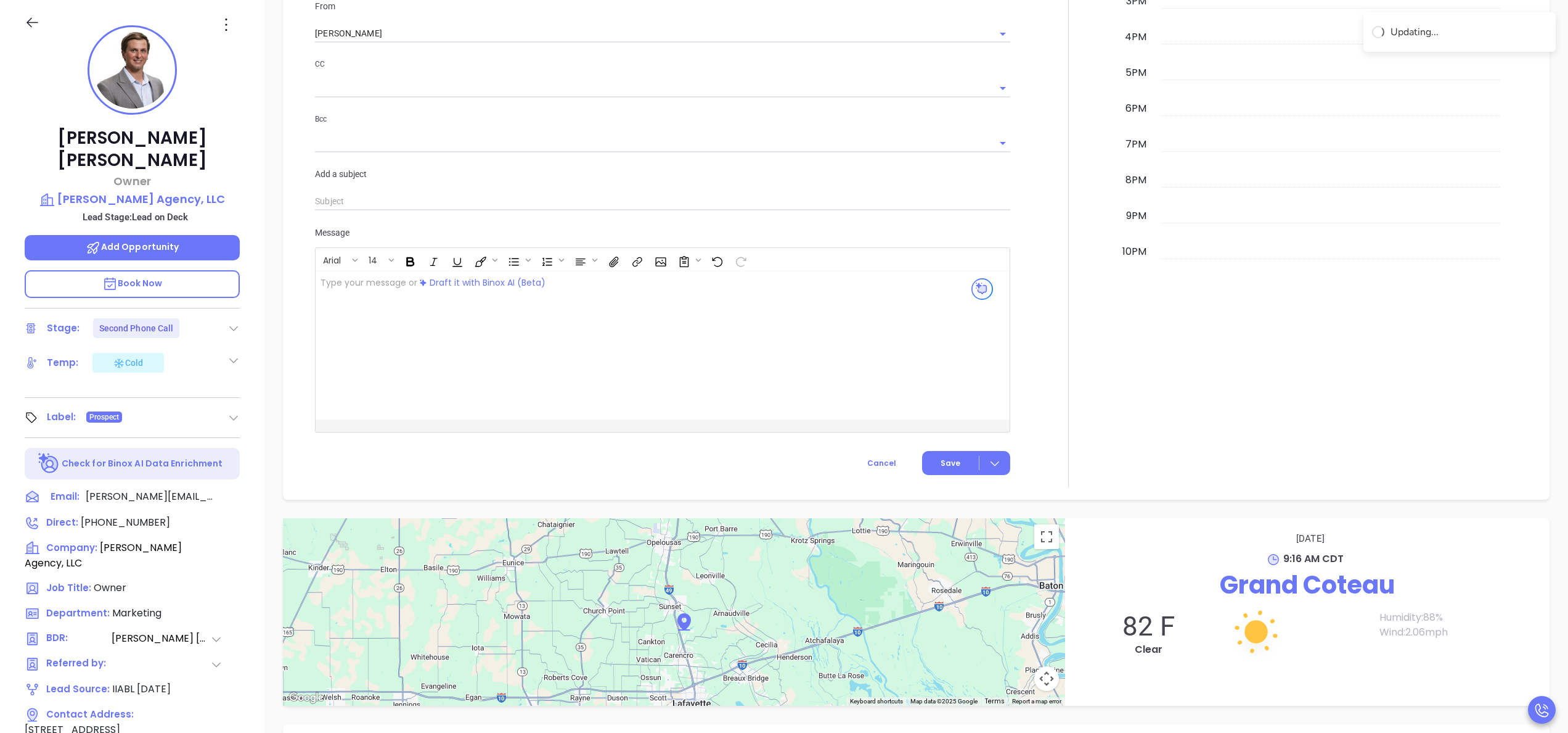
click at [1055, 343] on div at bounding box center [1068, 76] width 102 height 822
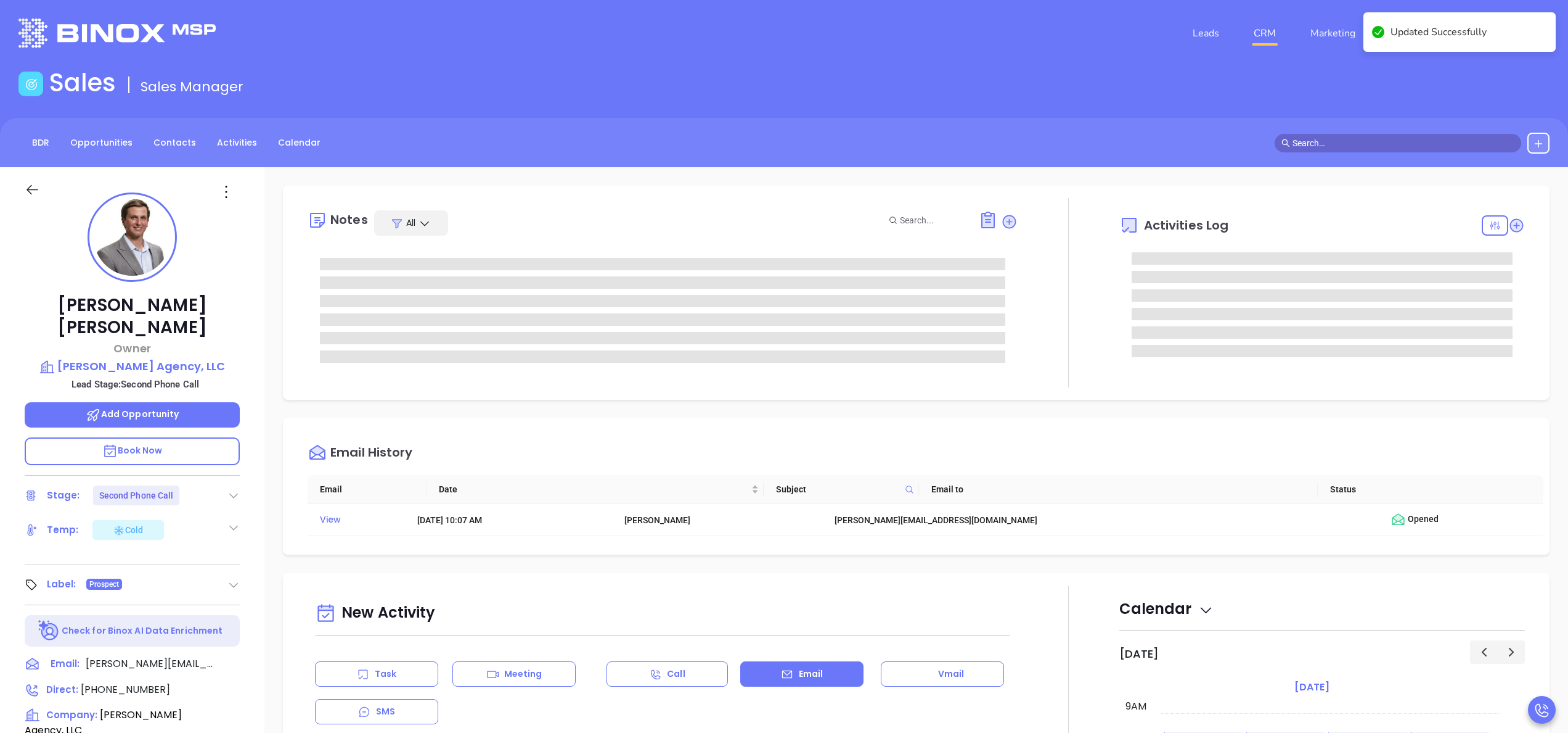
scroll to position [0, 0]
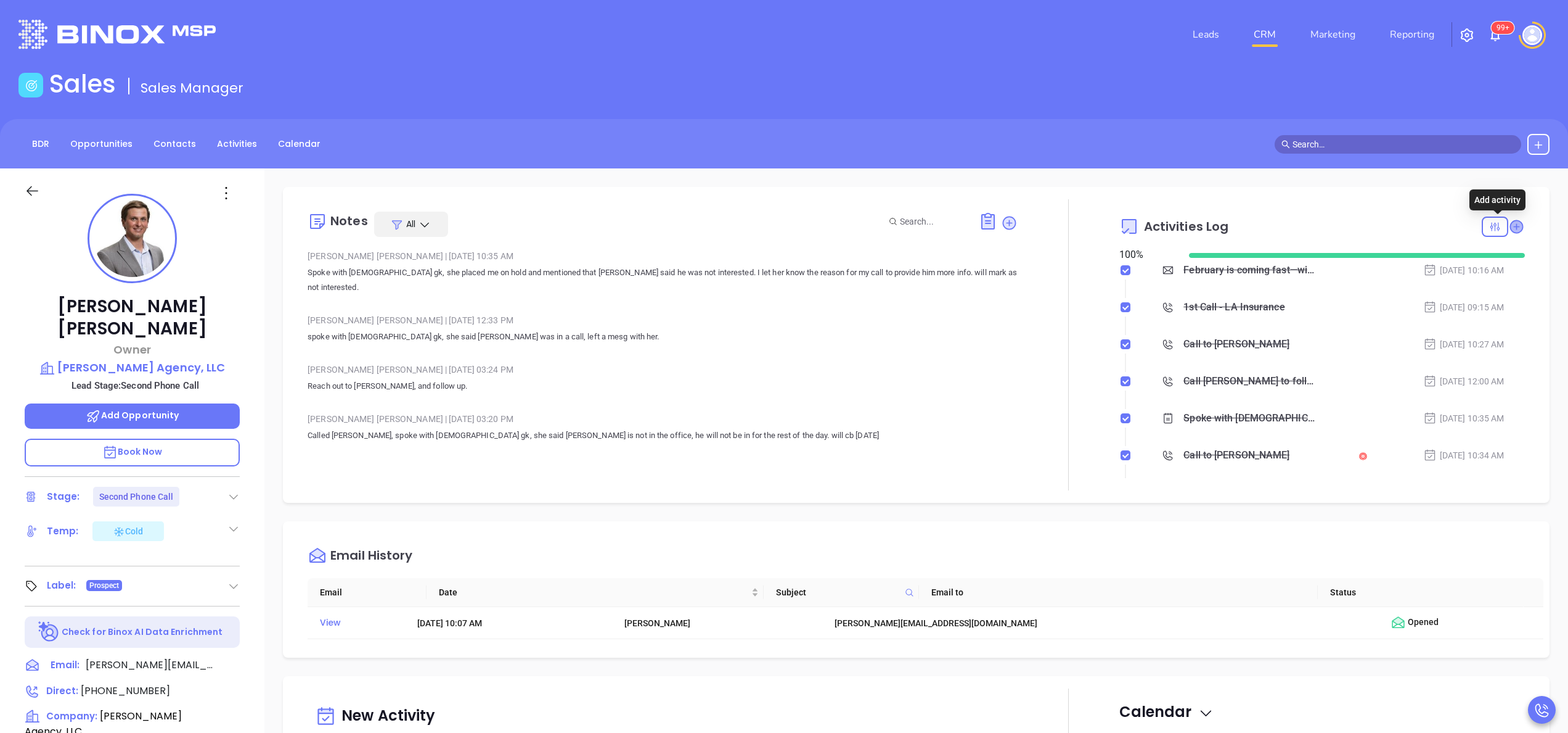
click at [1510, 227] on icon at bounding box center [1517, 226] width 12 height 12
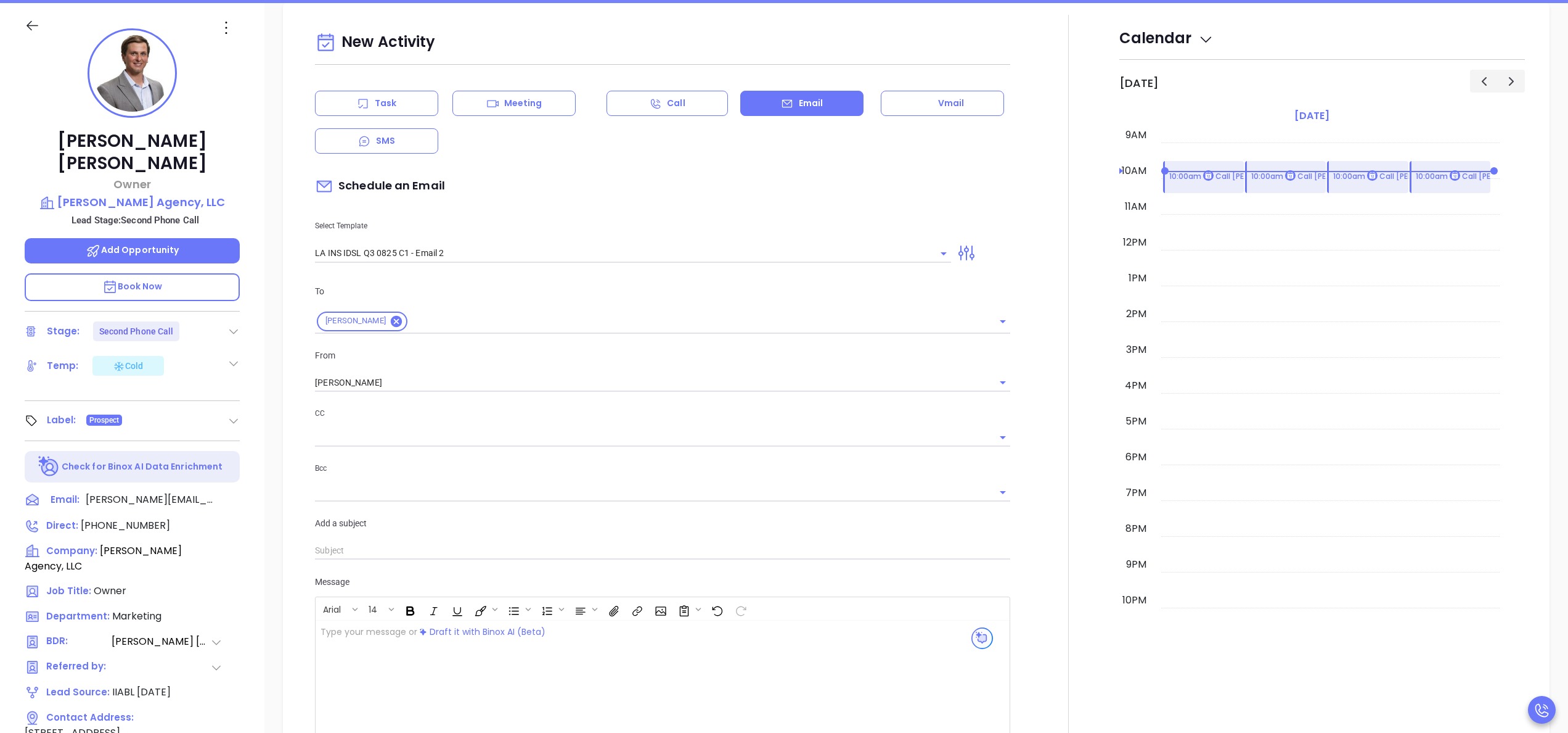
scroll to position [169, 0]
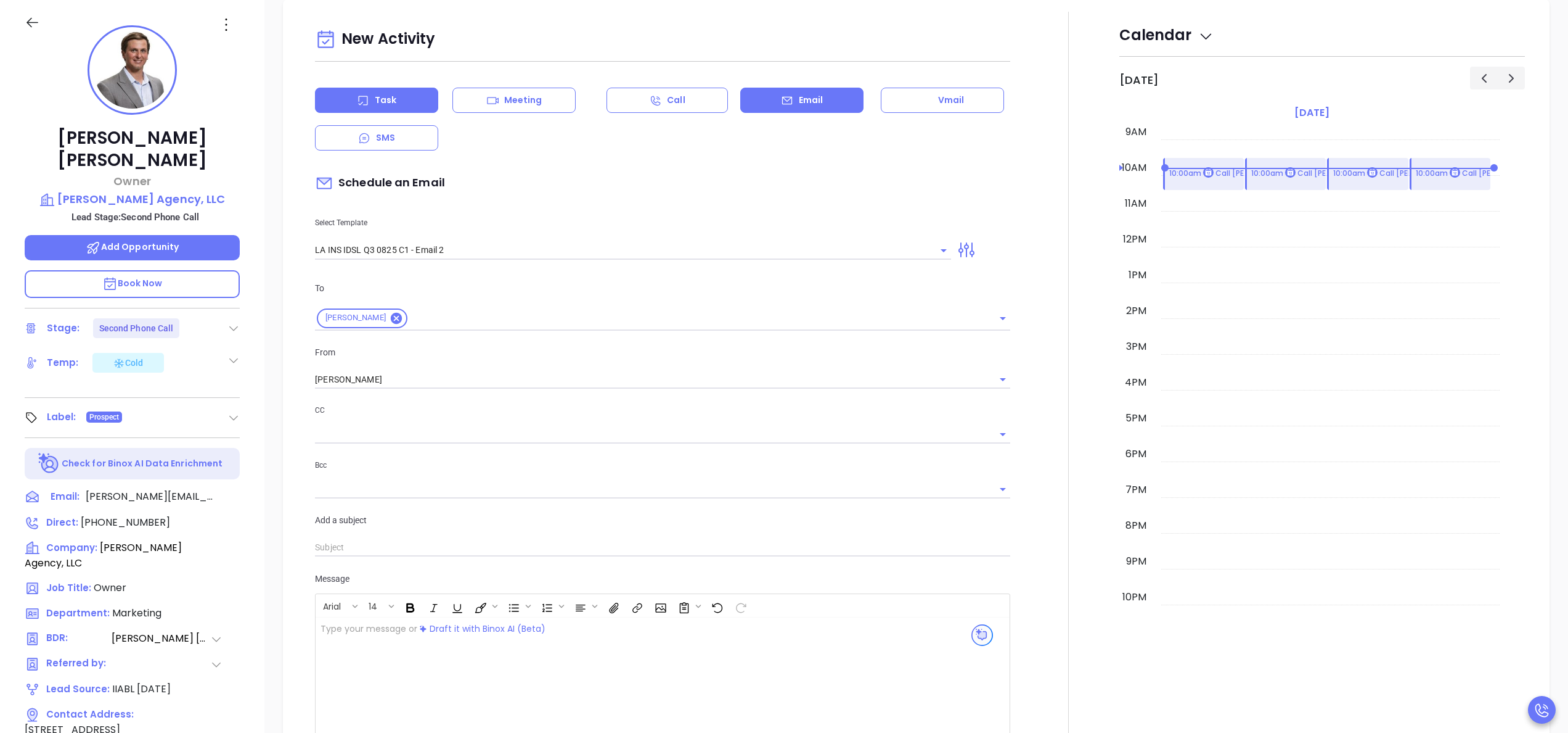
click at [424, 99] on div "Task" at bounding box center [376, 100] width 123 height 25
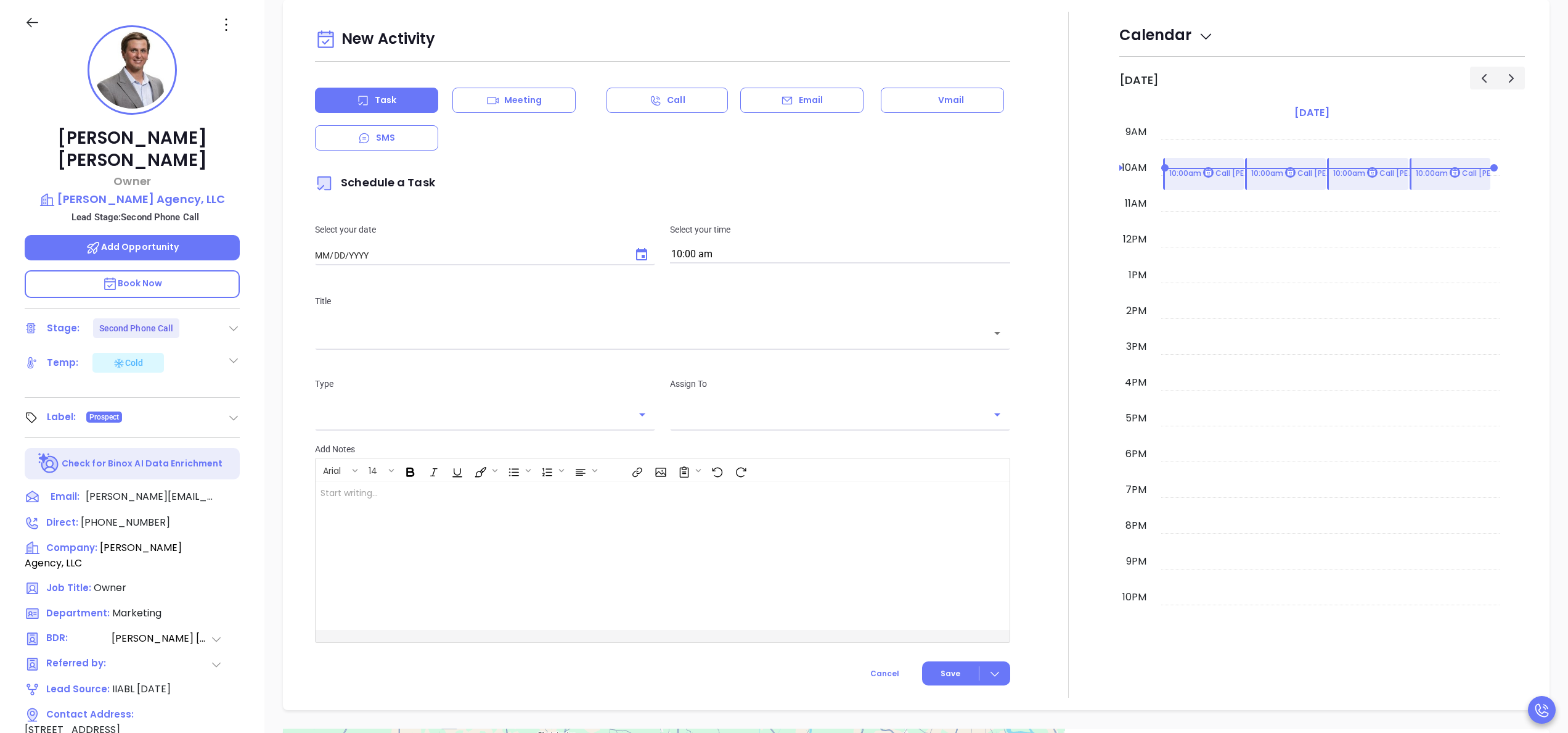
type input "[DATE]"
type input "[PERSON_NAME]"
click at [636, 252] on icon "Choose date, selected date is Sep 24, 2025" at bounding box center [641, 254] width 12 height 12
click at [389, 408] on button "23" at bounding box center [388, 404] width 22 height 22
type input "[DATE]"
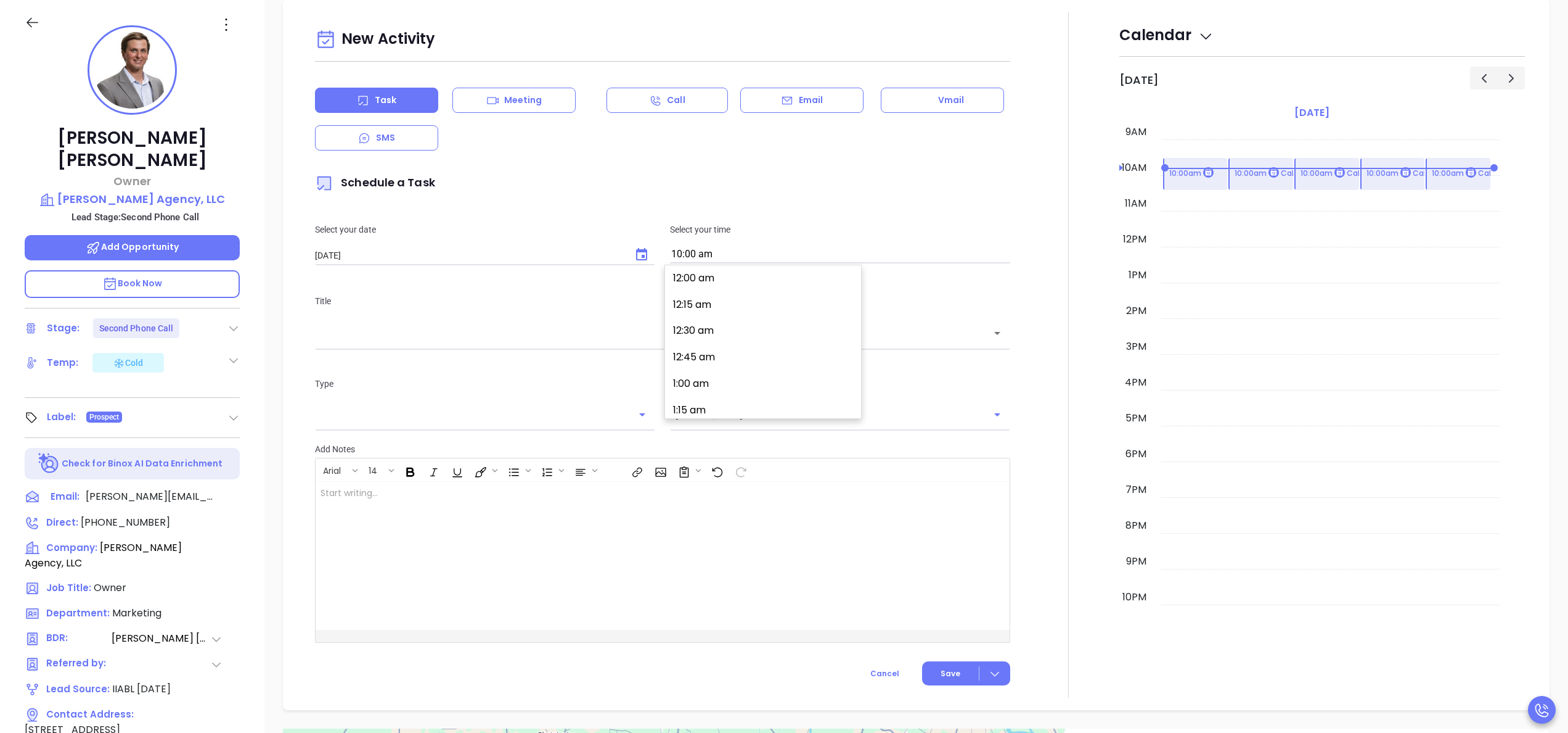
click at [730, 259] on input "10:00 am" at bounding box center [840, 254] width 341 height 17
click at [714, 342] on button "3:00 pm" at bounding box center [764, 352] width 191 height 27
type input "3:00 pm"
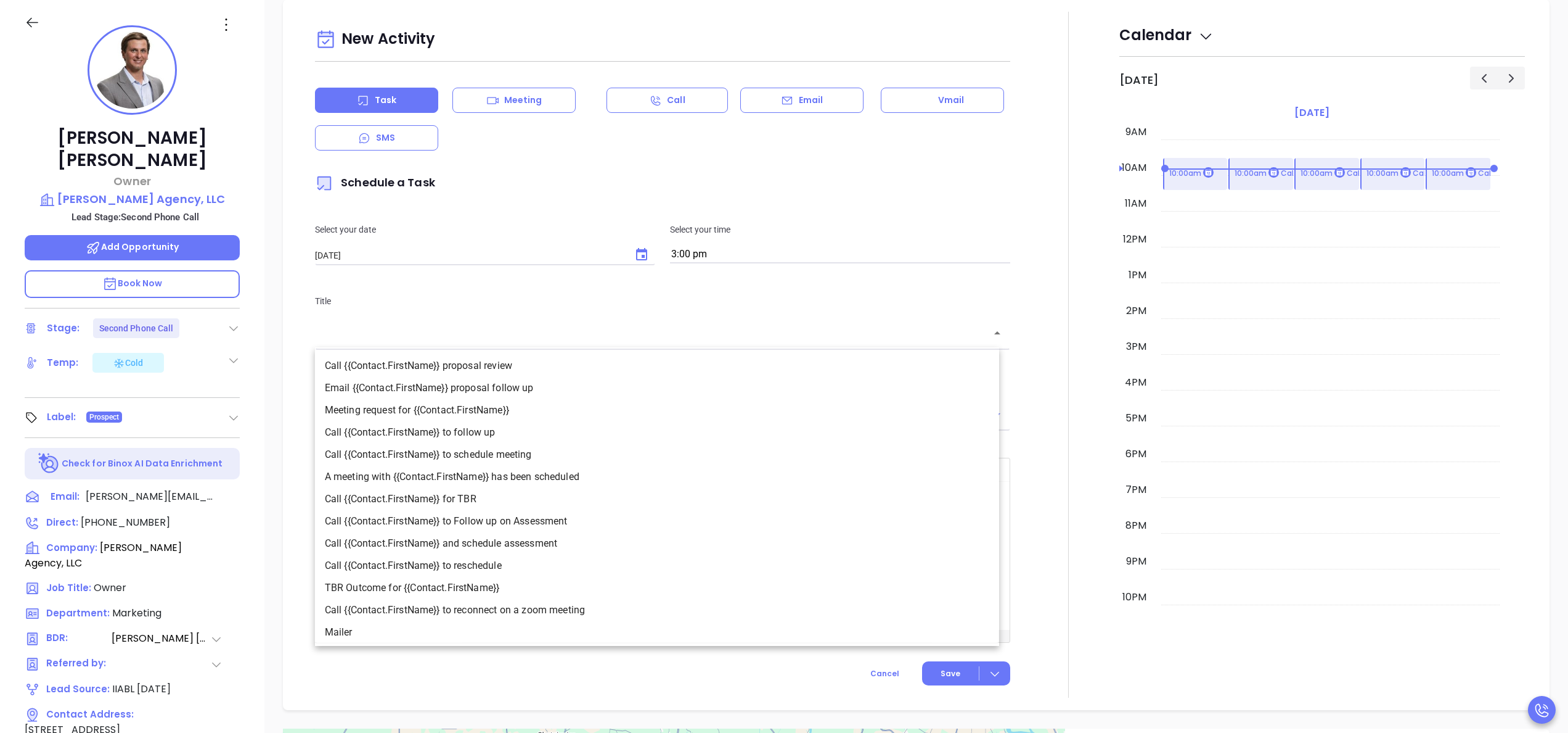
click at [690, 341] on input "text" at bounding box center [653, 334] width 666 height 14
click at [492, 422] on li "Call {{Contact.FirstName}} to follow up" at bounding box center [656, 432] width 684 height 22
type input "Call Andrew to follow up"
type input "Call"
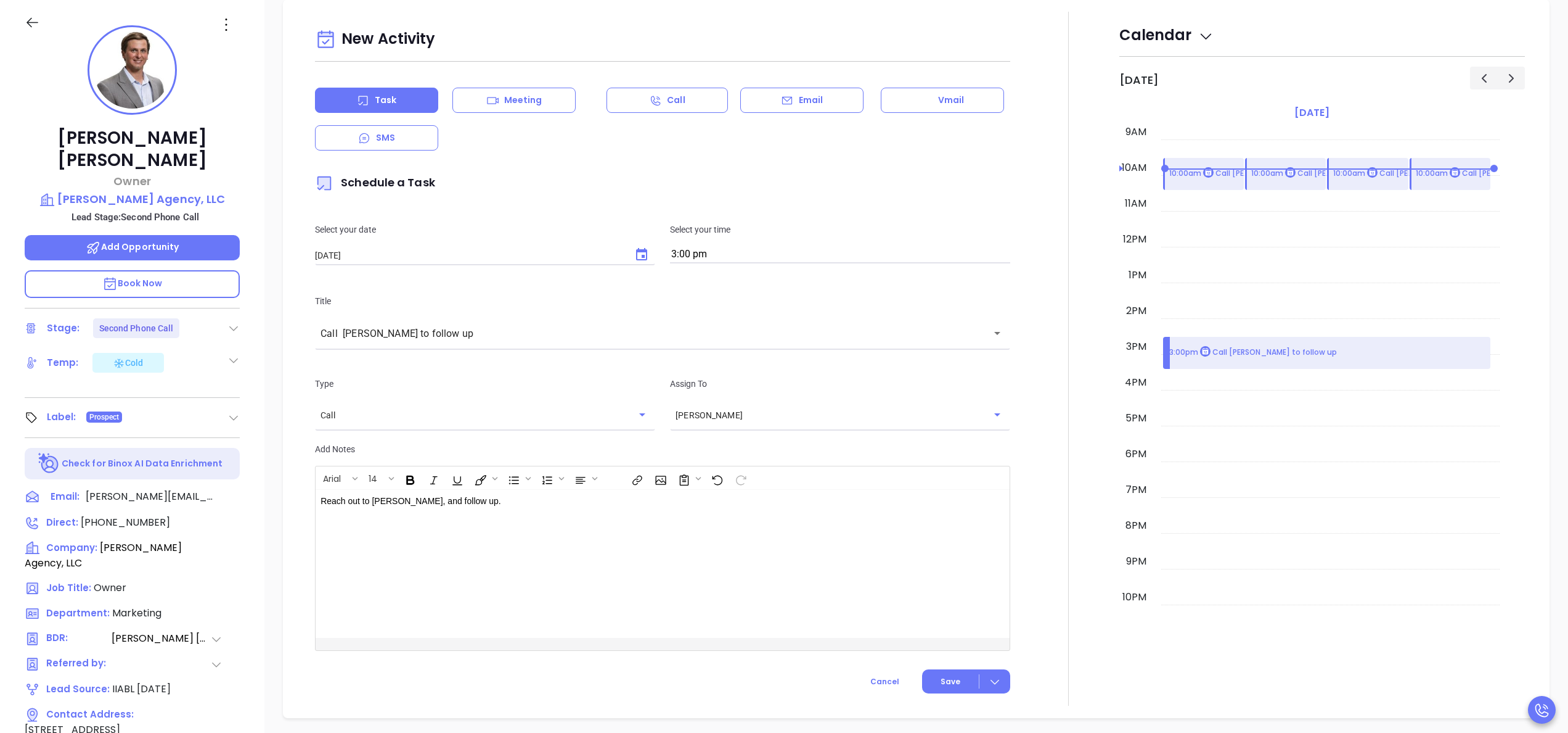
click at [1017, 472] on div at bounding box center [1068, 359] width 102 height 694
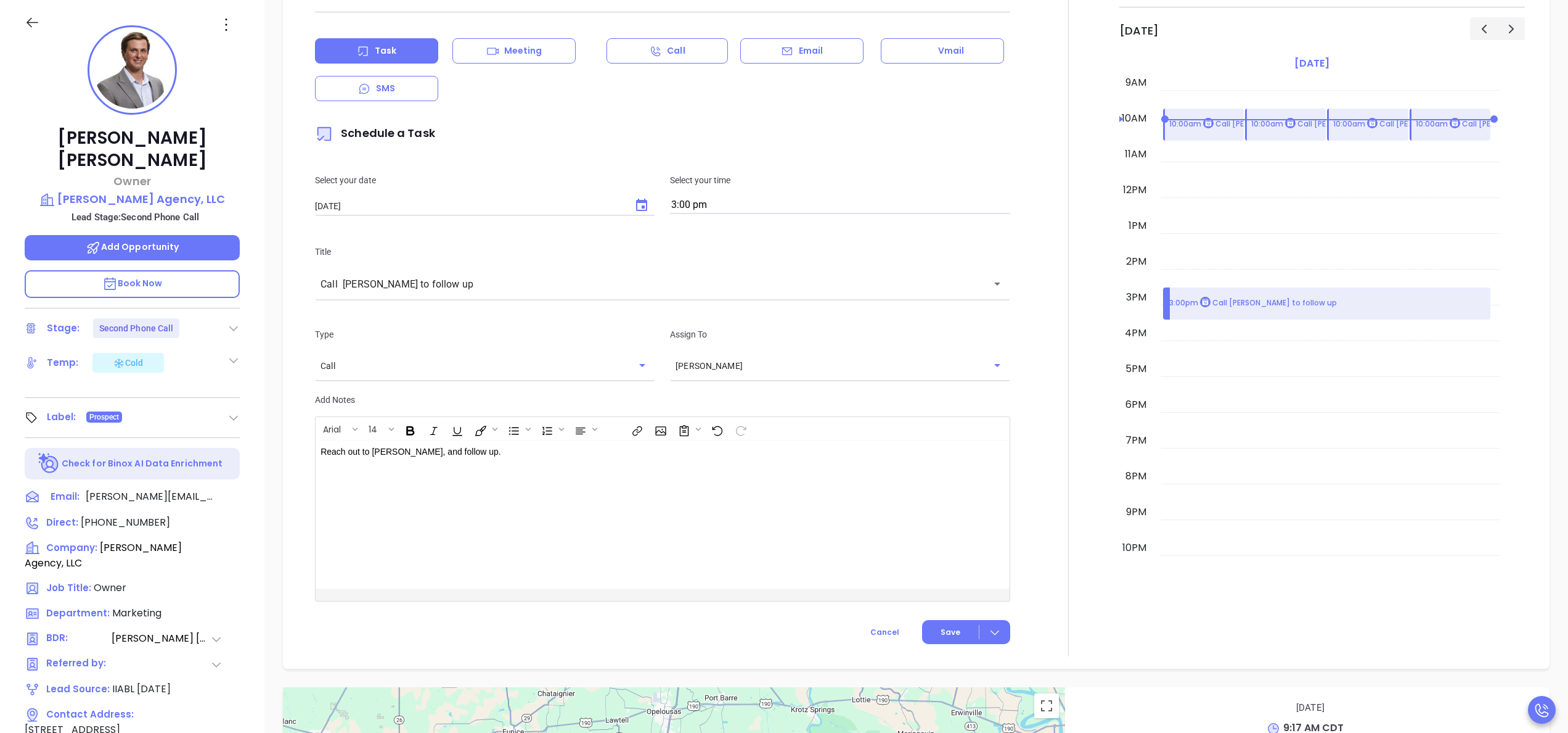
scroll to position [656, 0]
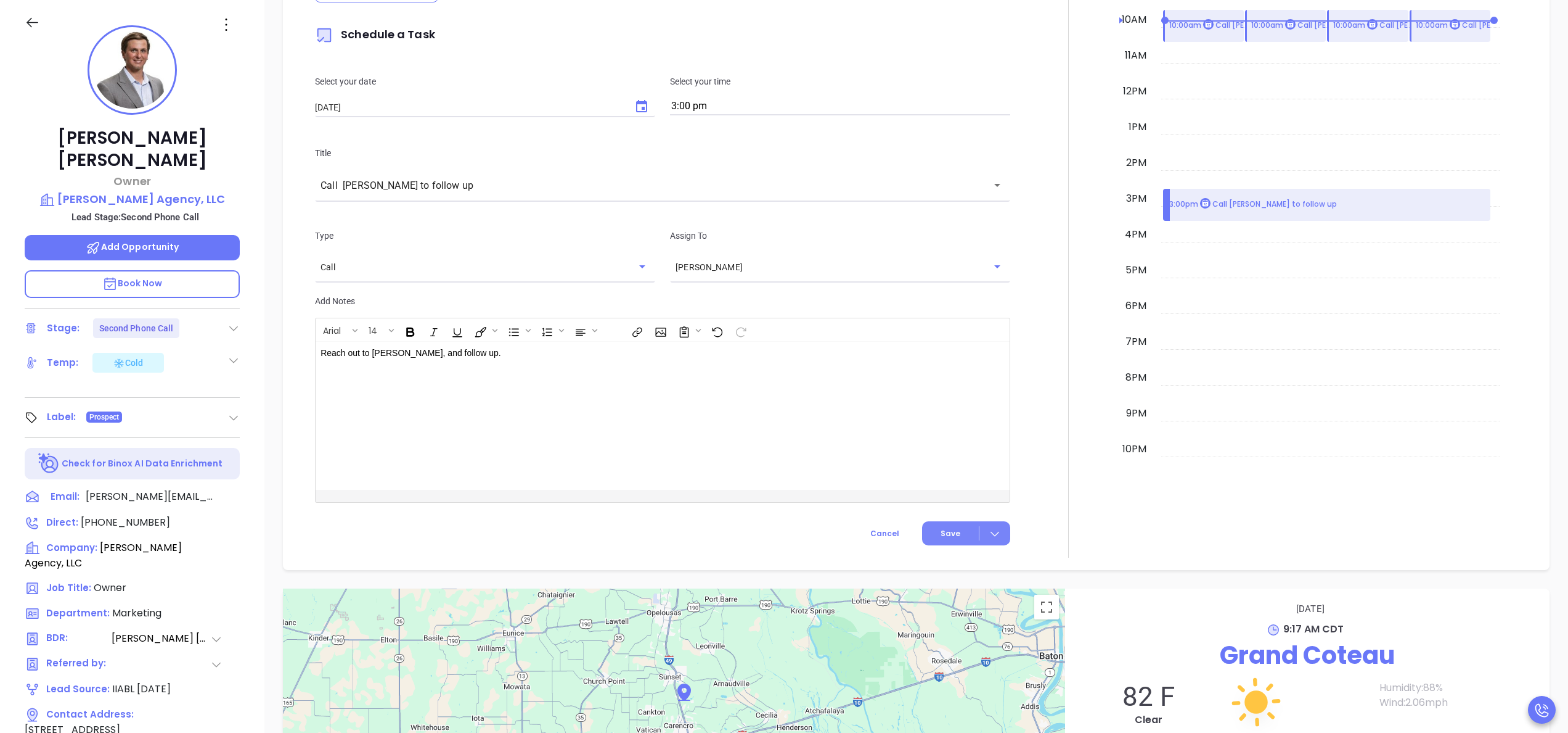
click at [942, 531] on span "Save" at bounding box center [951, 533] width 20 height 12
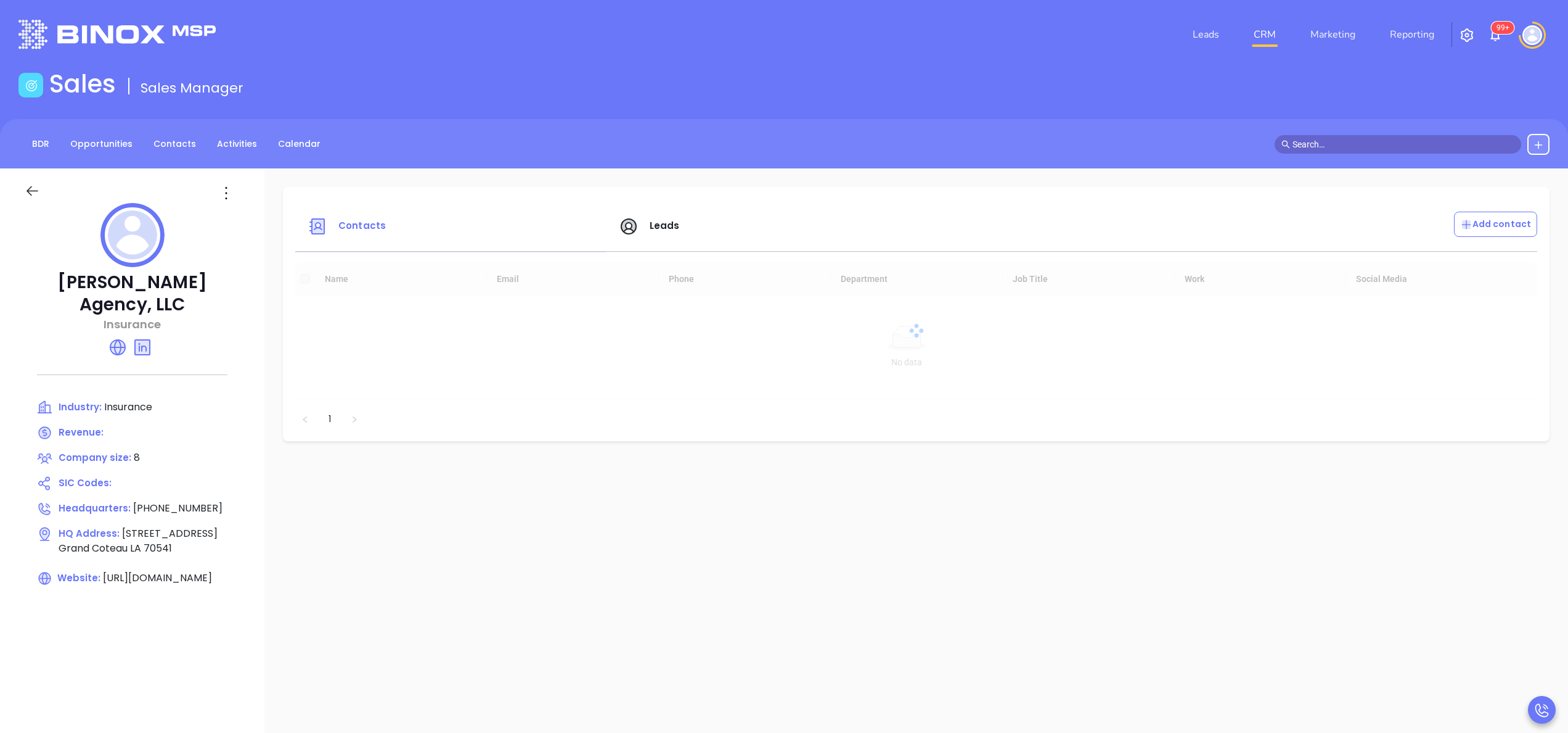
click at [116, 289] on p "[PERSON_NAME] Agency, LLC" at bounding box center [132, 294] width 216 height 44
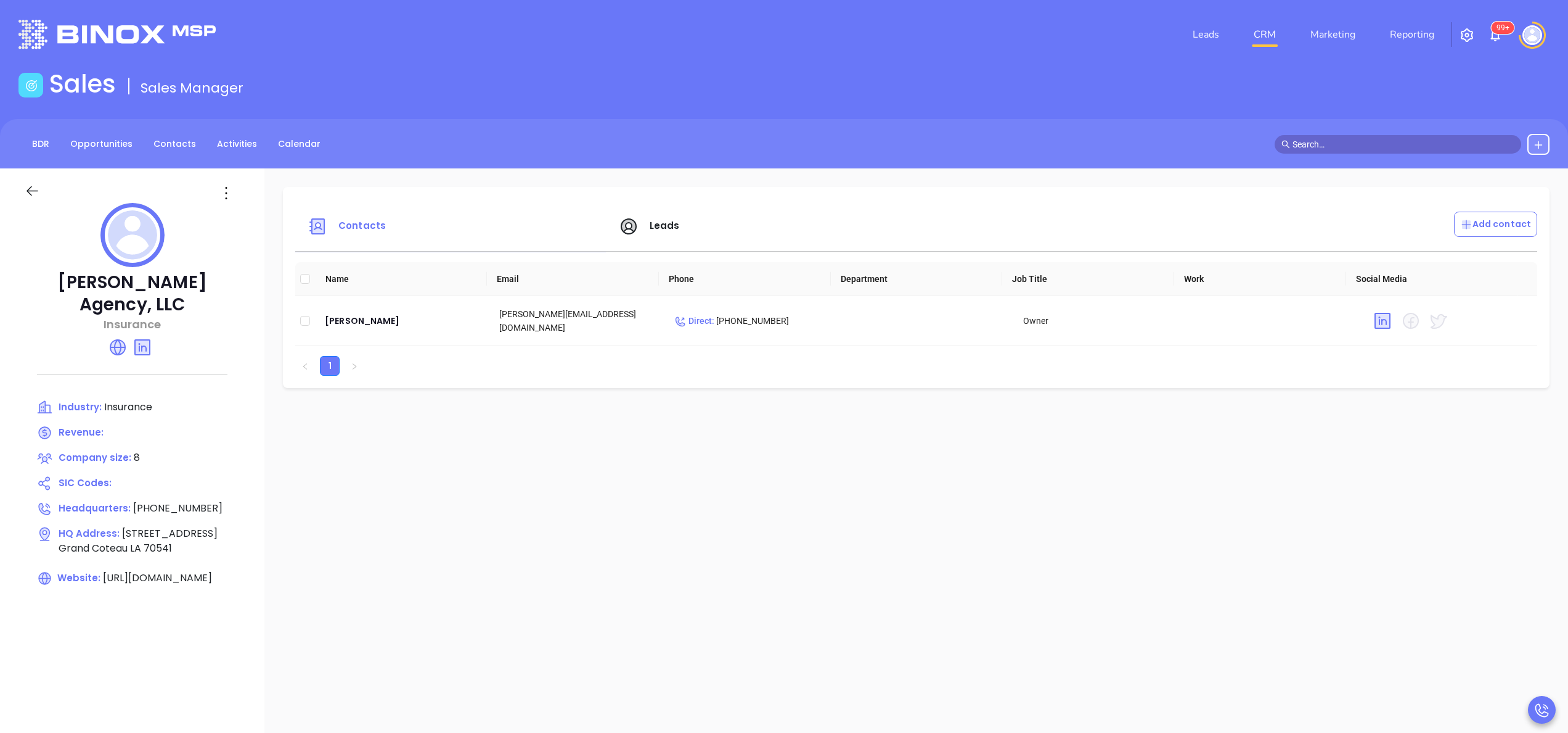
click at [126, 337] on icon at bounding box center [118, 347] width 20 height 20
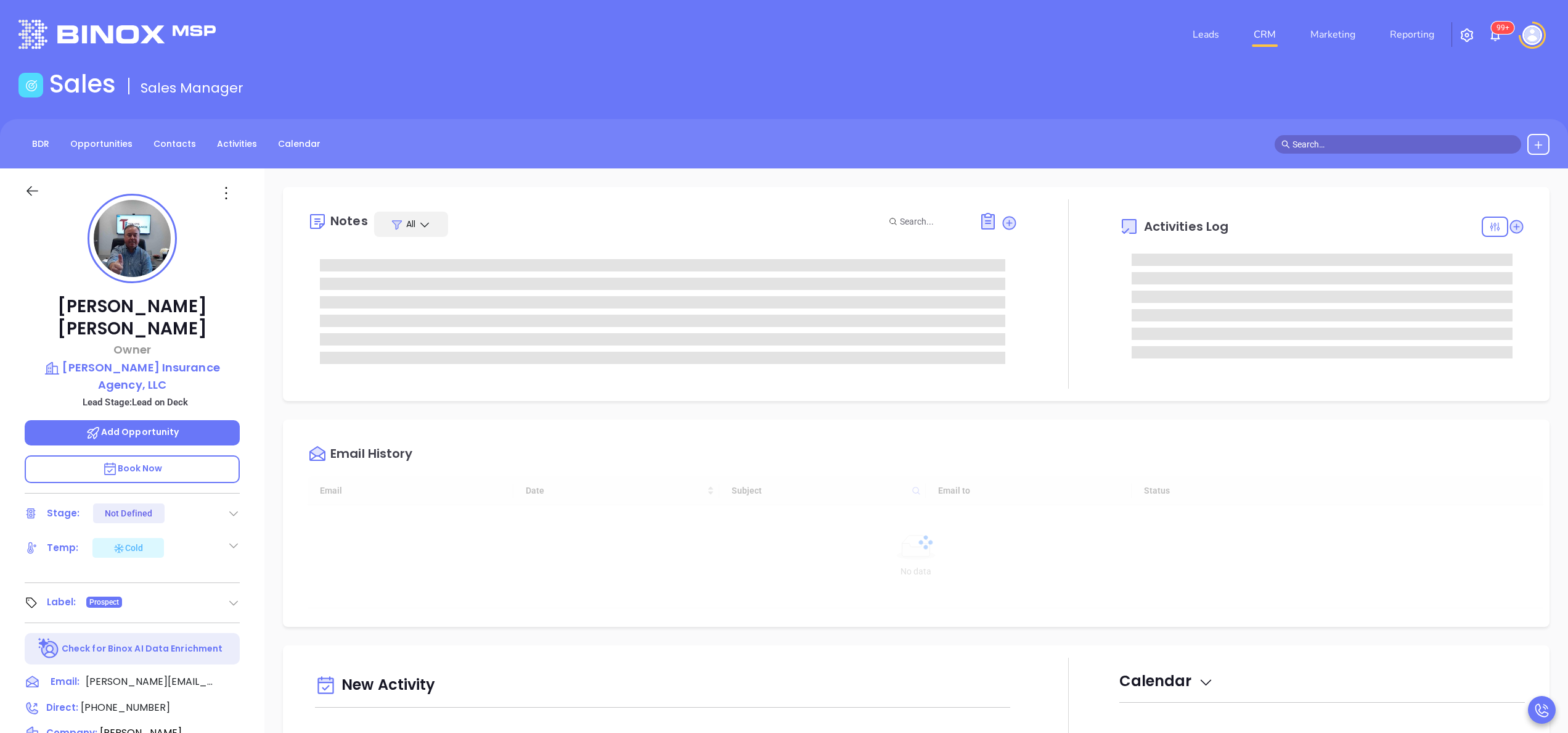
type input "[DATE]"
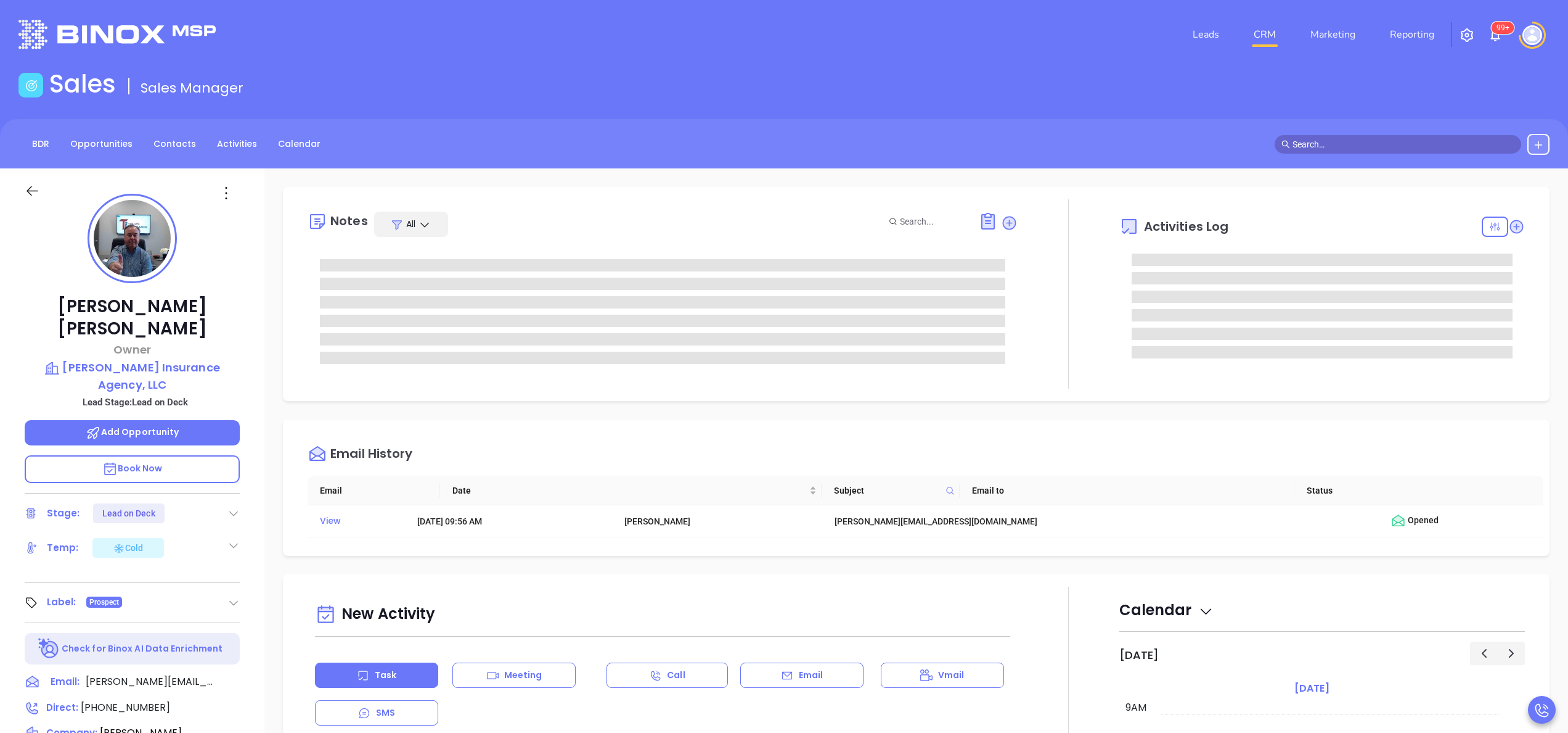
type input "[PERSON_NAME]"
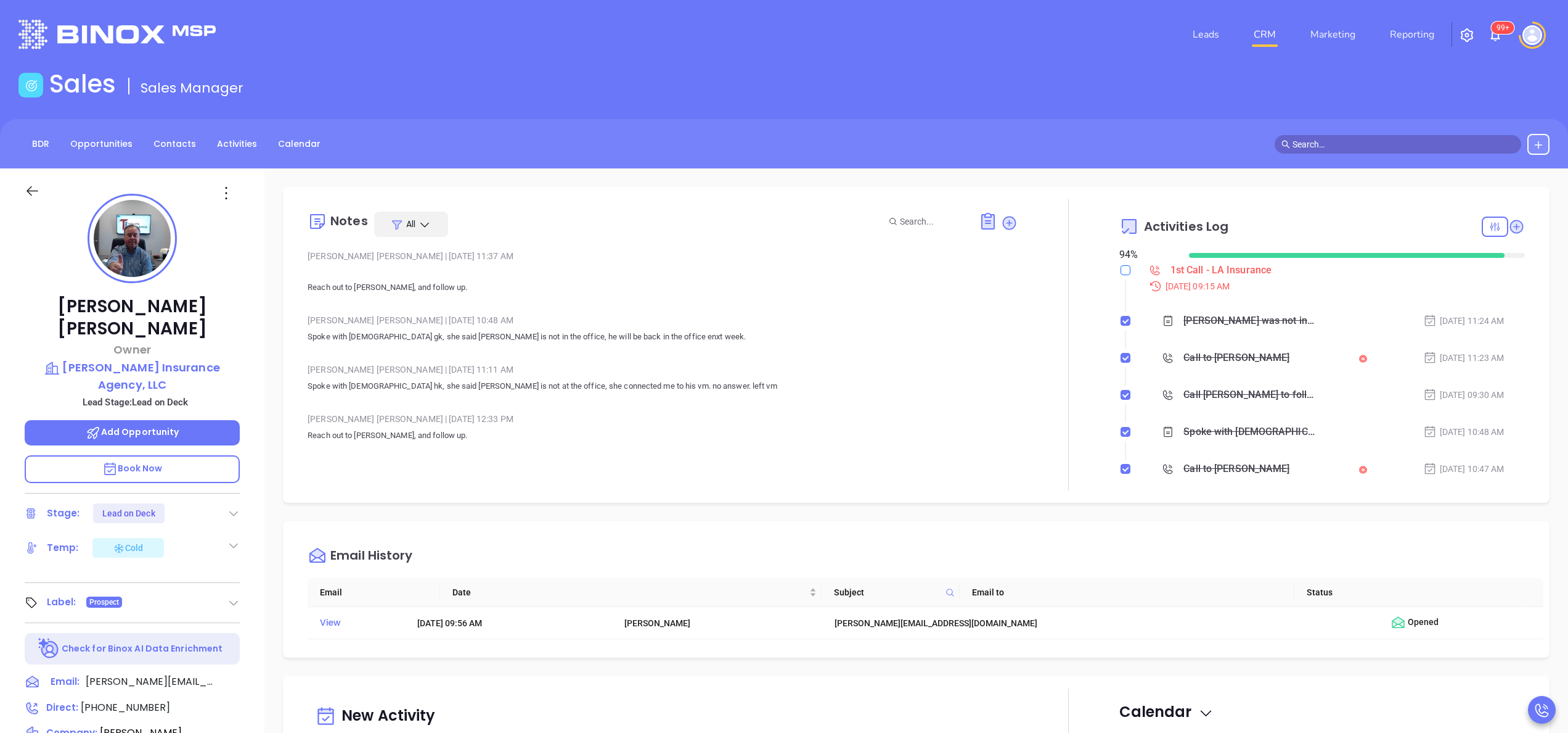
click at [1120, 266] on input "checkbox" at bounding box center [1125, 270] width 10 height 10
checkbox input "true"
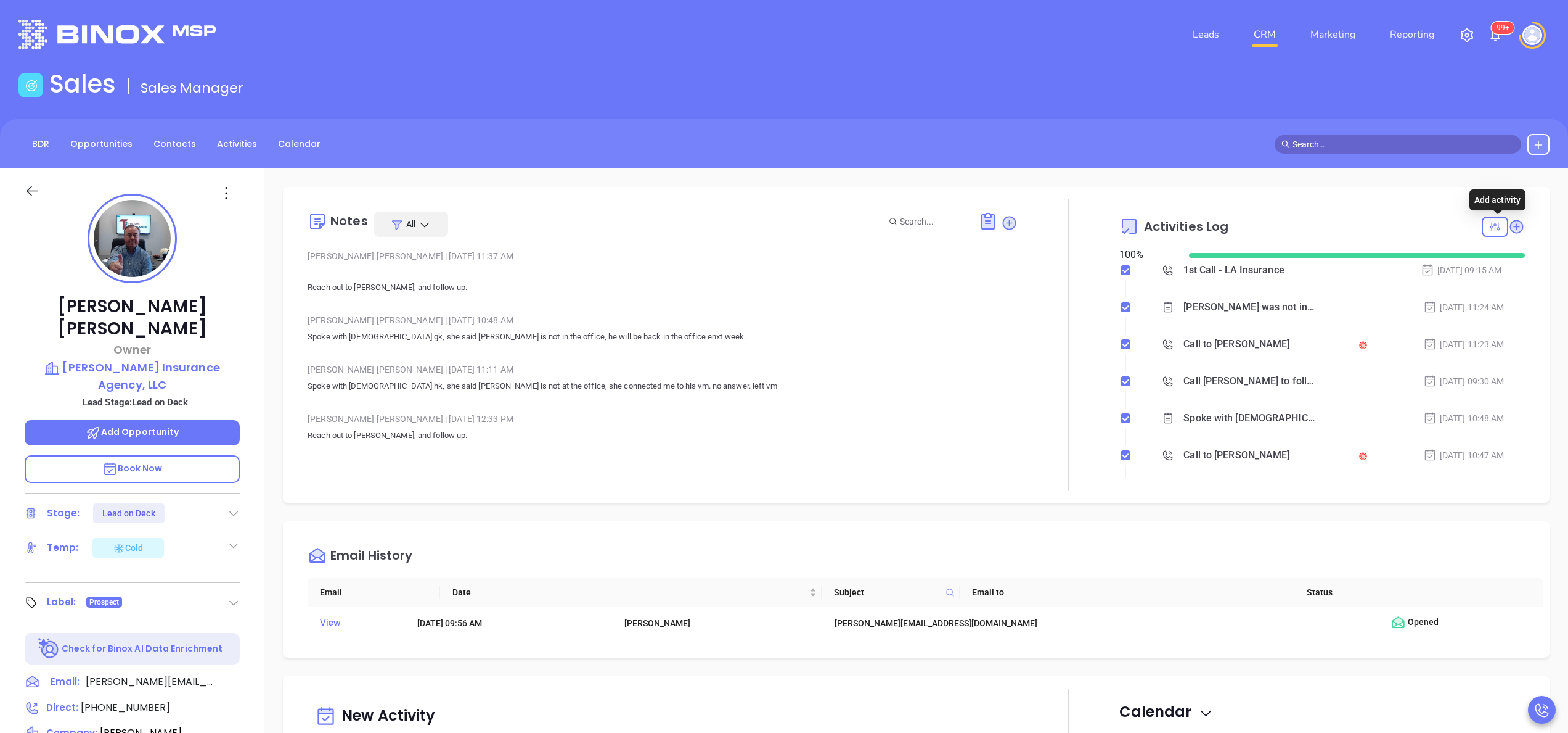
click at [1509, 224] on icon at bounding box center [1517, 226] width 17 height 17
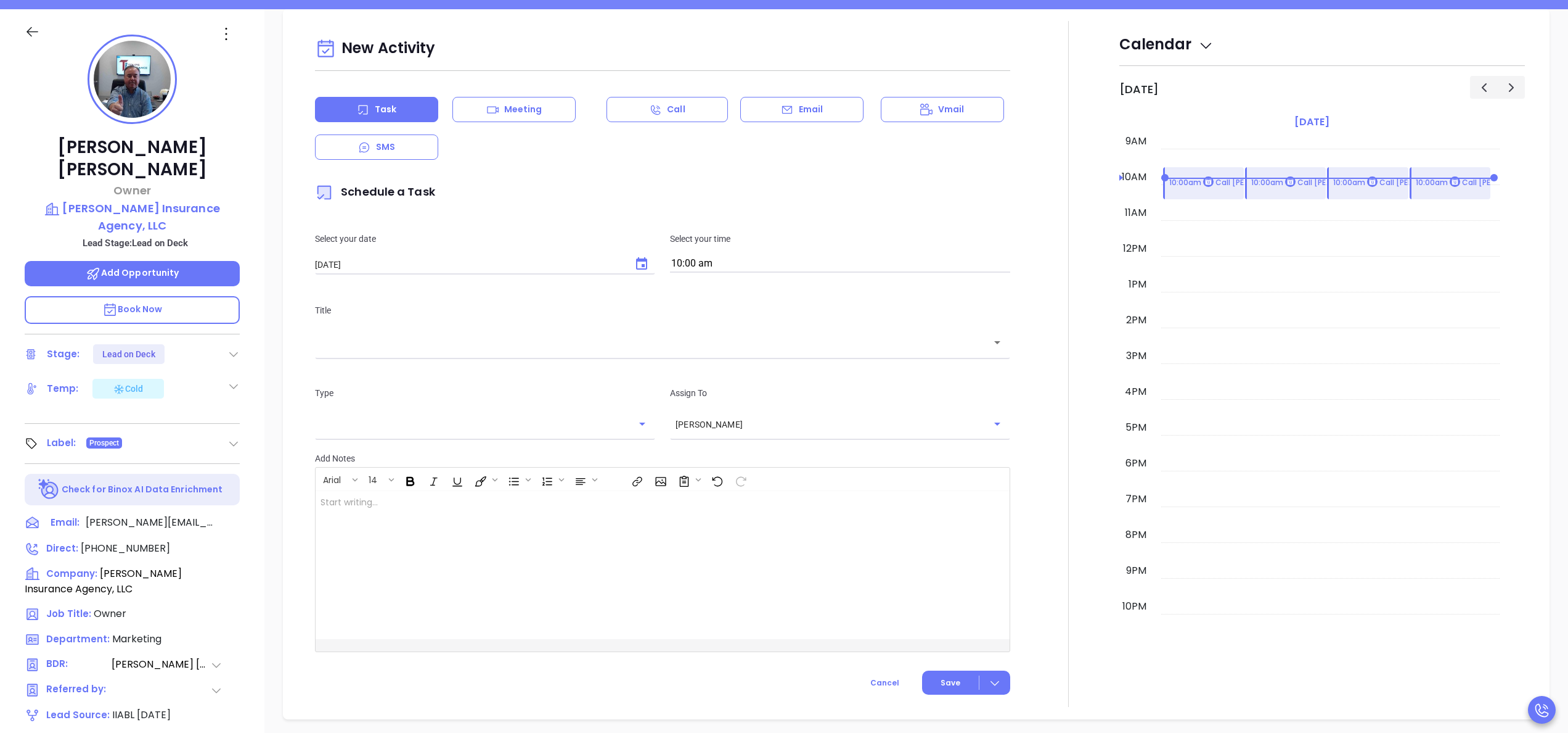
scroll to position [169, 0]
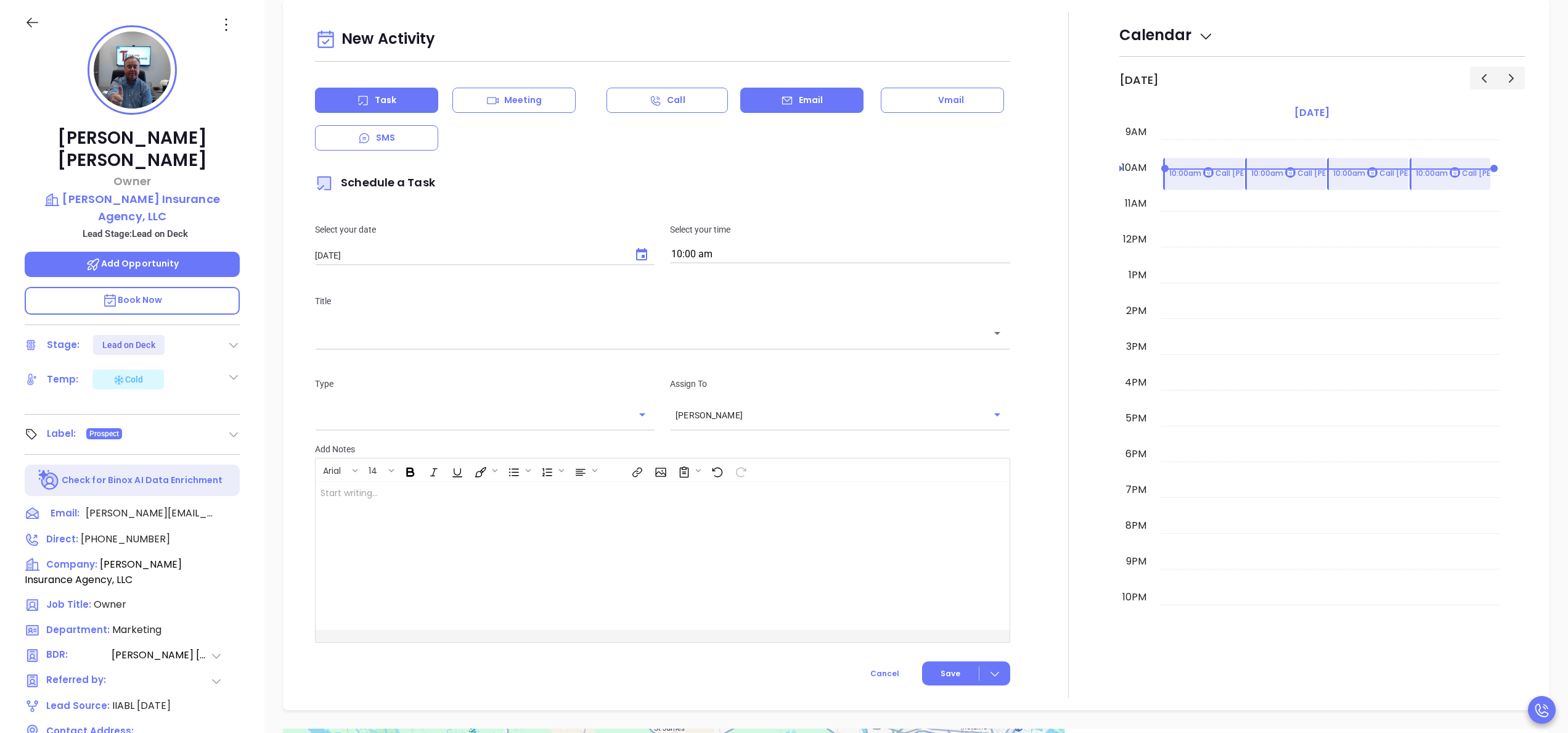
click at [787, 102] on div "Email" at bounding box center [802, 100] width 123 height 25
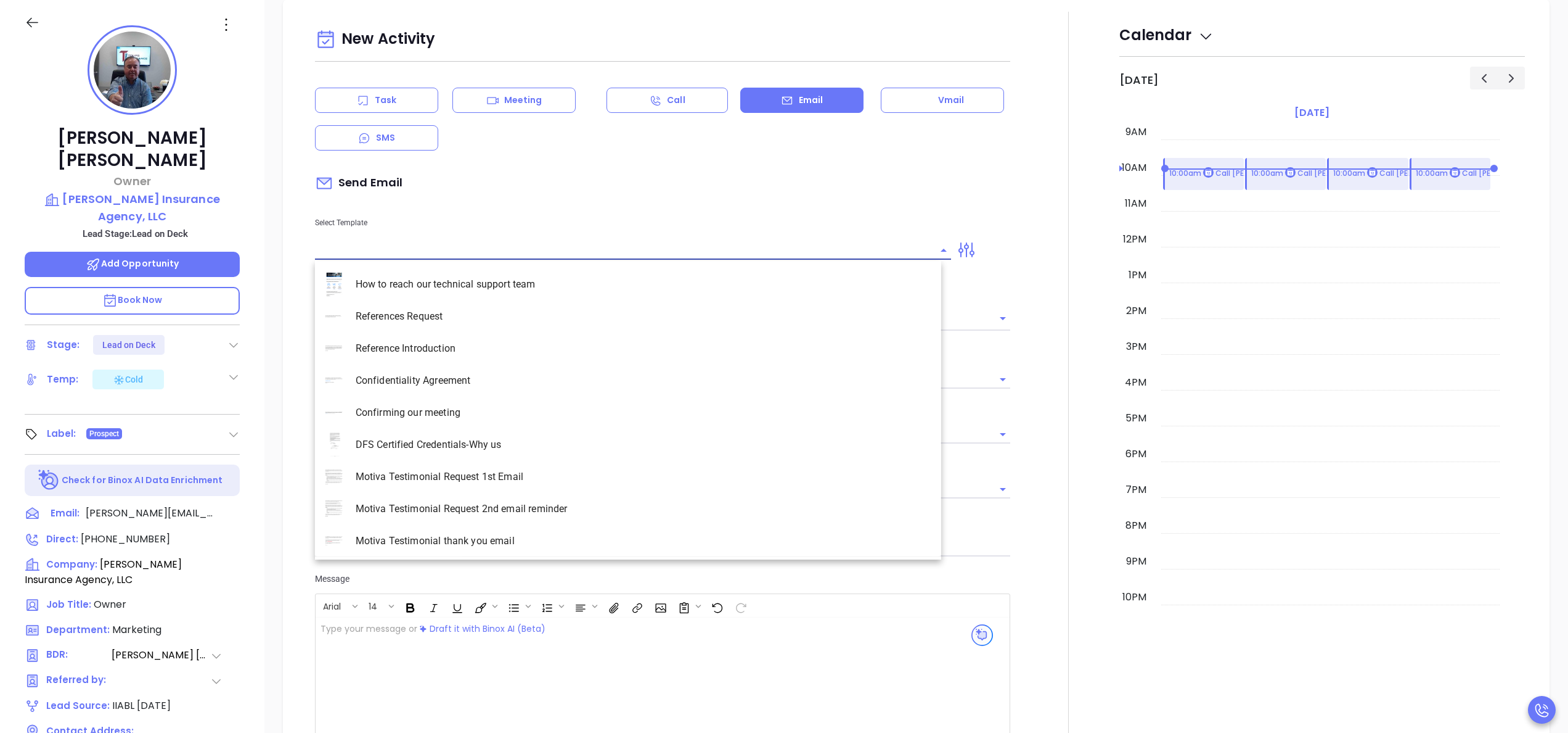
click at [459, 253] on input "text" at bounding box center [623, 250] width 617 height 18
type input "l"
type input "[PERSON_NAME]"
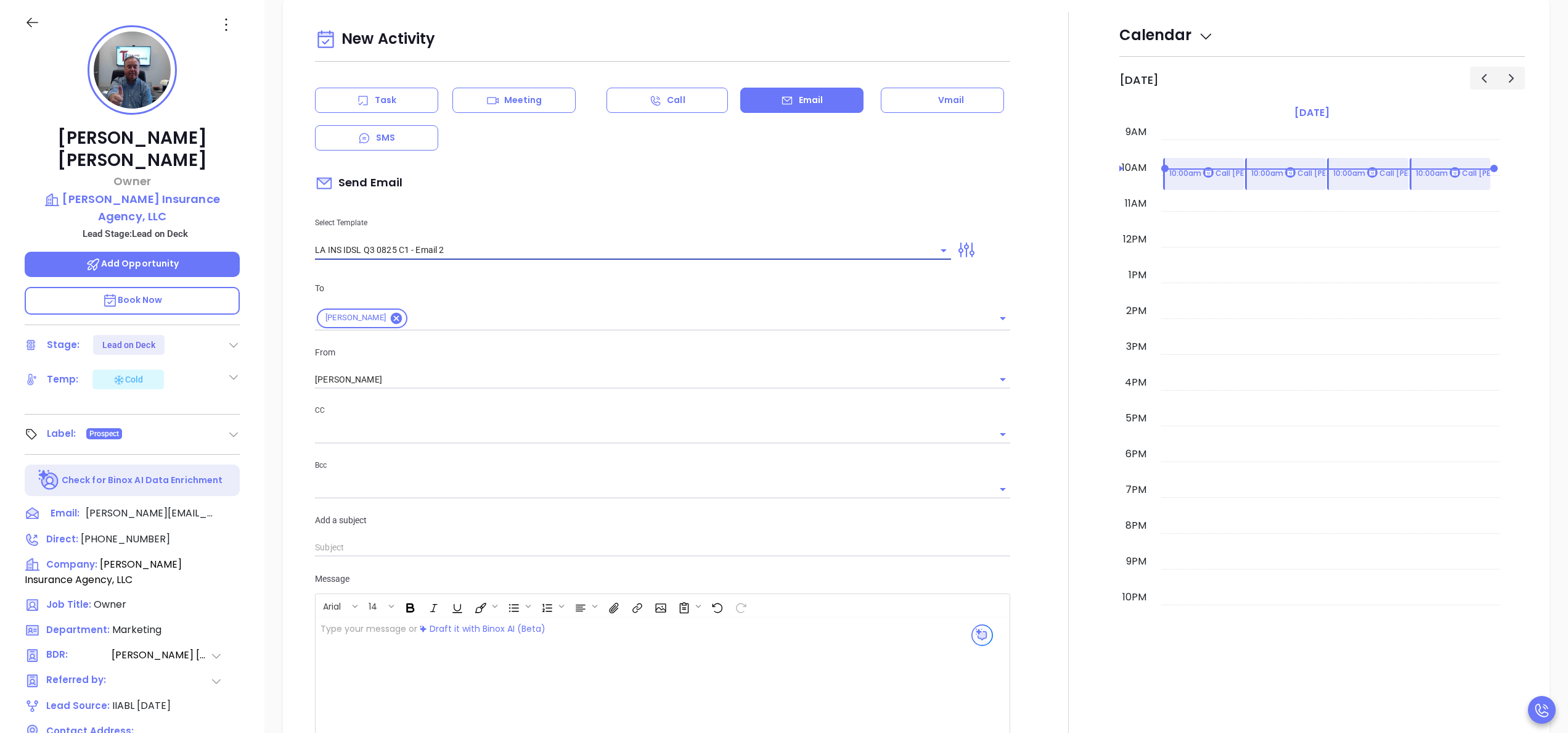
type input "LA INS IDSL Q3 0825 C1 - Email 2"
type input "February is coming fast—will [PERSON_NAME] Insurance Agency, LLC be compliant?"
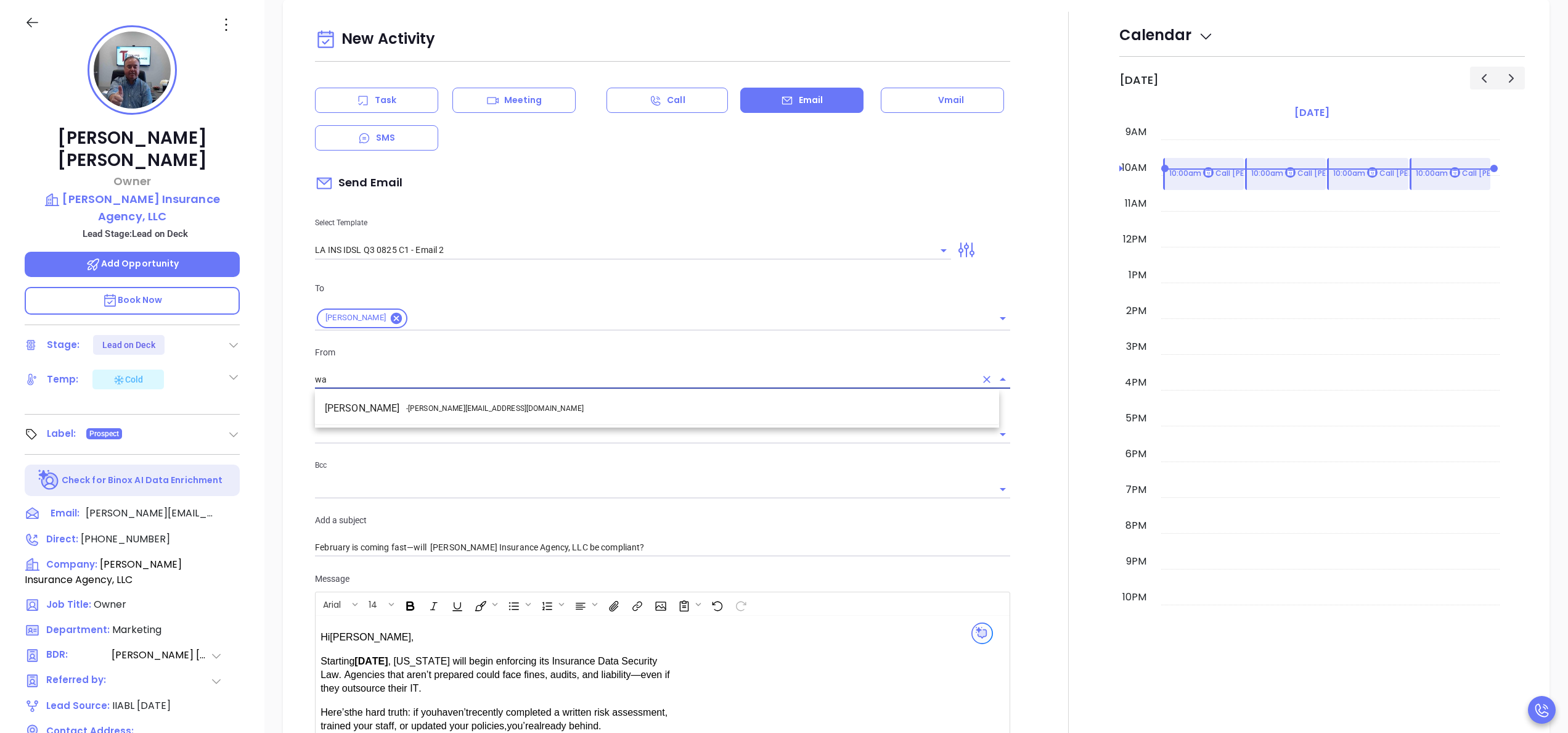
click at [470, 406] on span "- [PERSON_NAME][EMAIL_ADDRESS][DOMAIN_NAME]" at bounding box center [495, 408] width 177 height 12
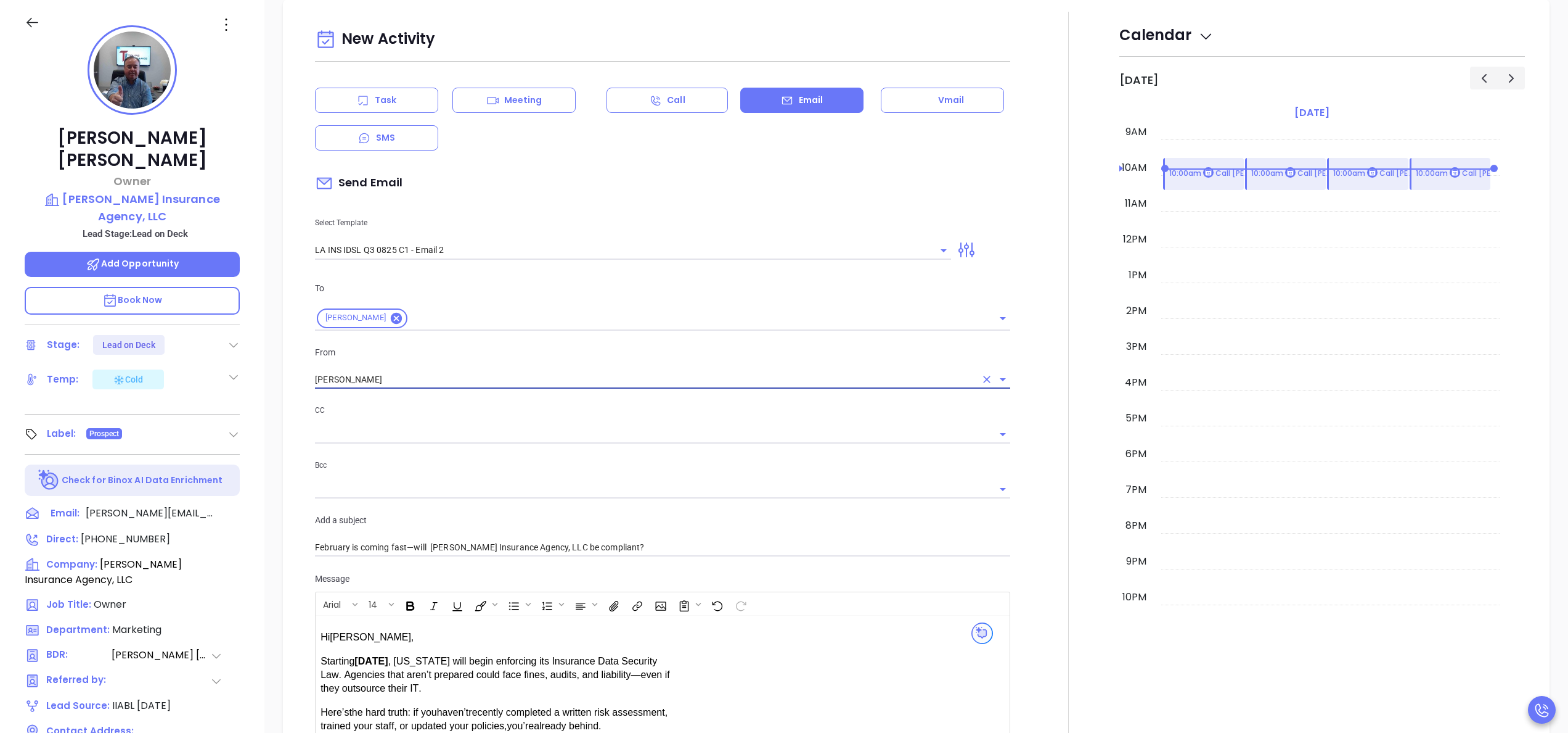
type input "[PERSON_NAME]"
click at [1017, 568] on div at bounding box center [1068, 485] width 102 height 946
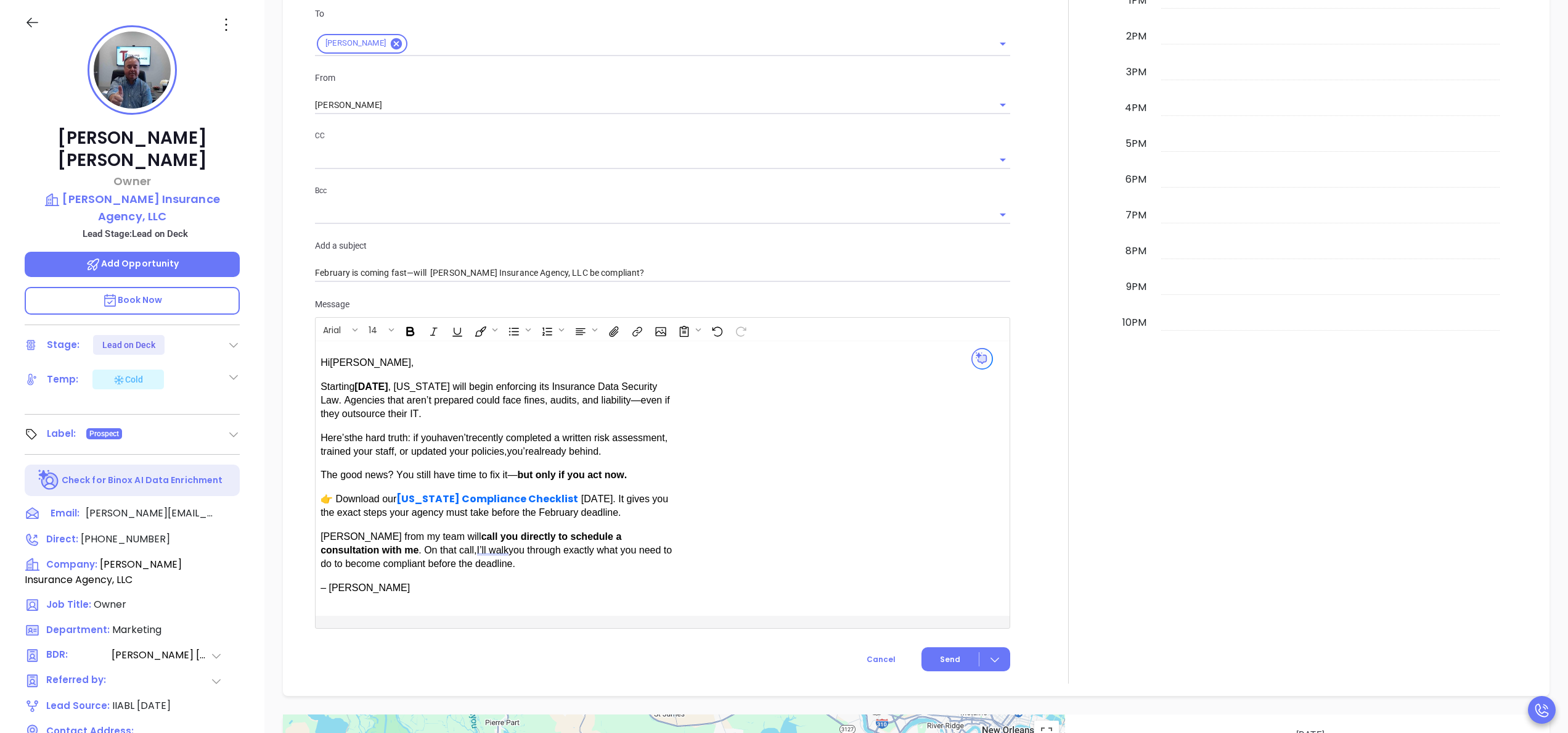
scroll to position [804, 0]
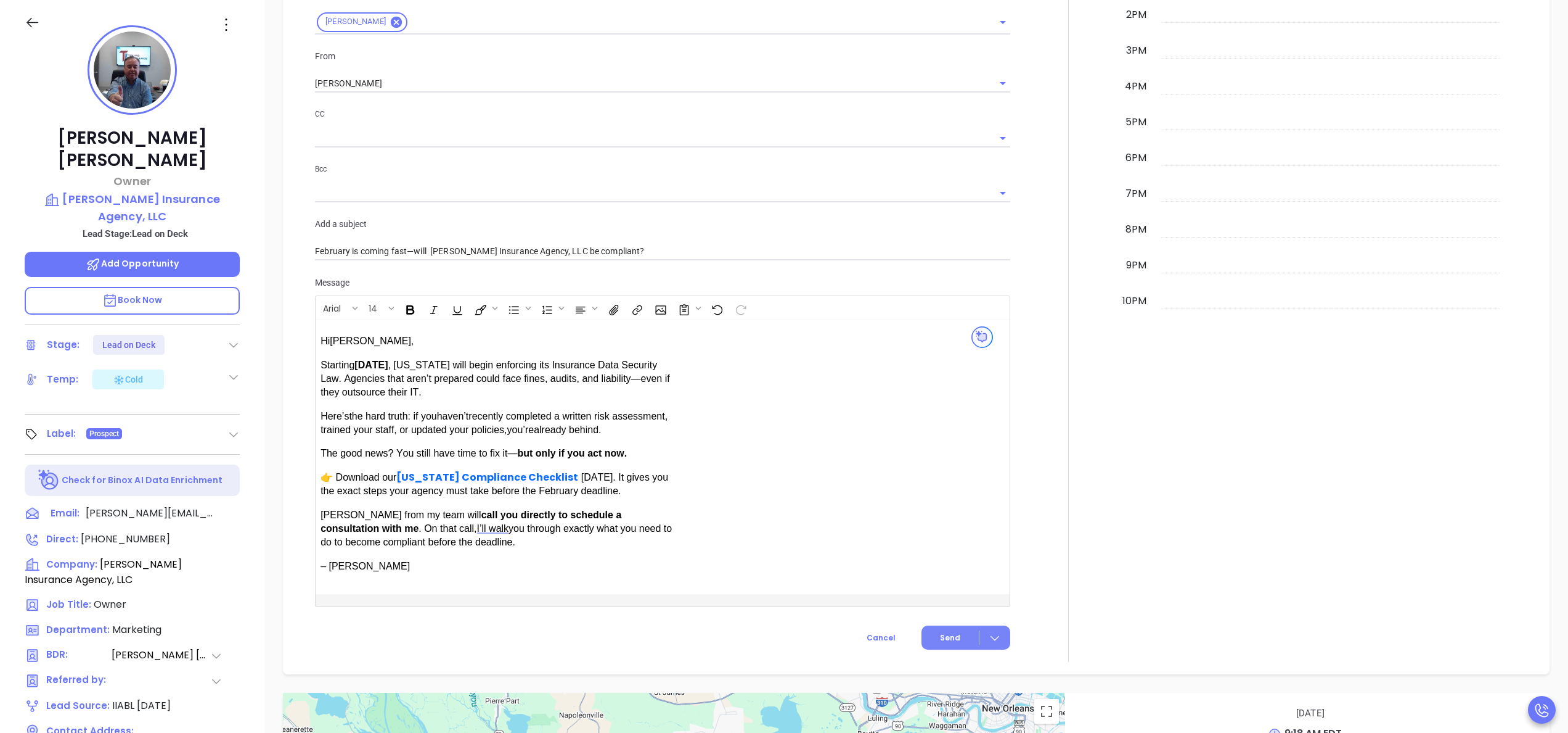
click at [926, 636] on button "Send" at bounding box center [966, 637] width 89 height 24
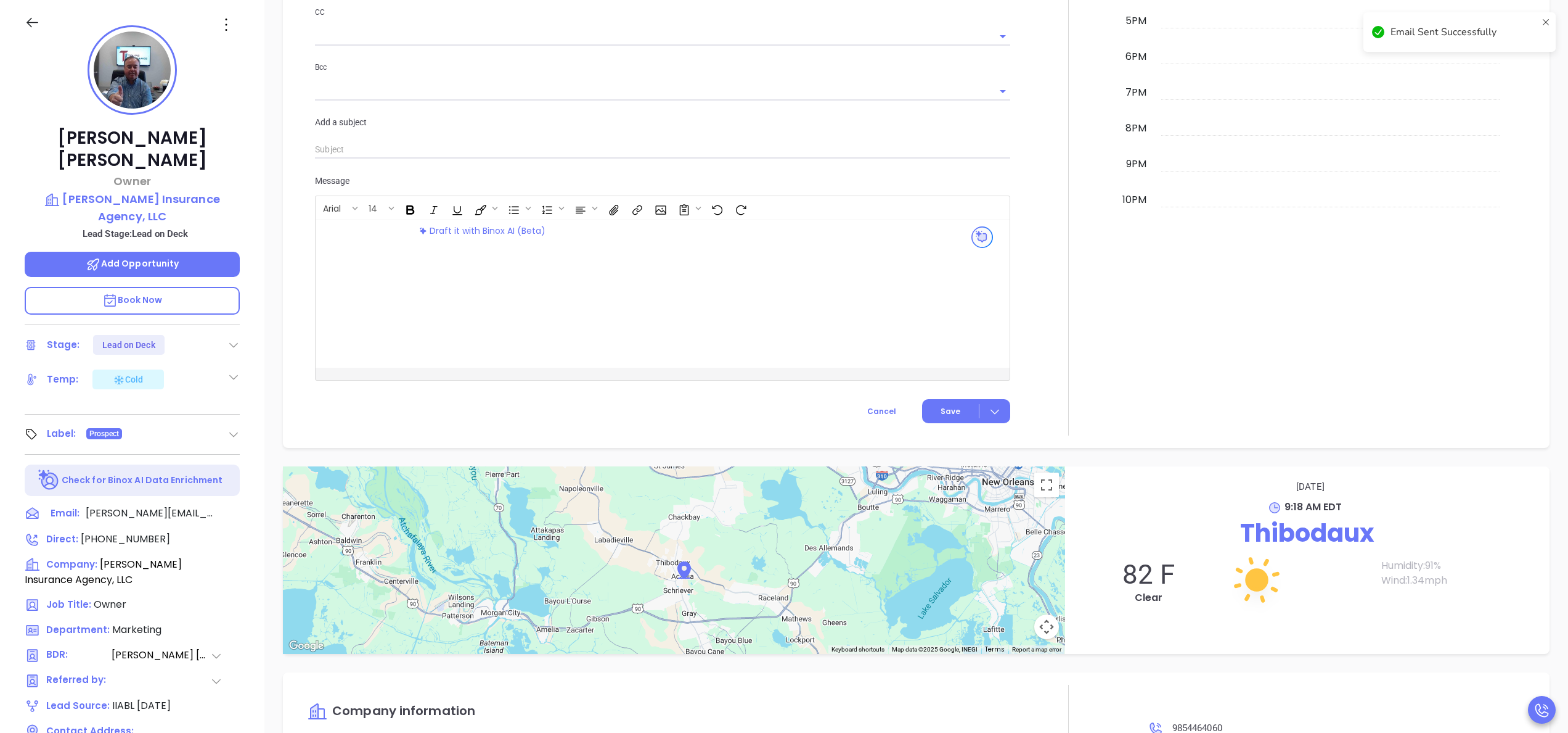
scroll to position [702, 0]
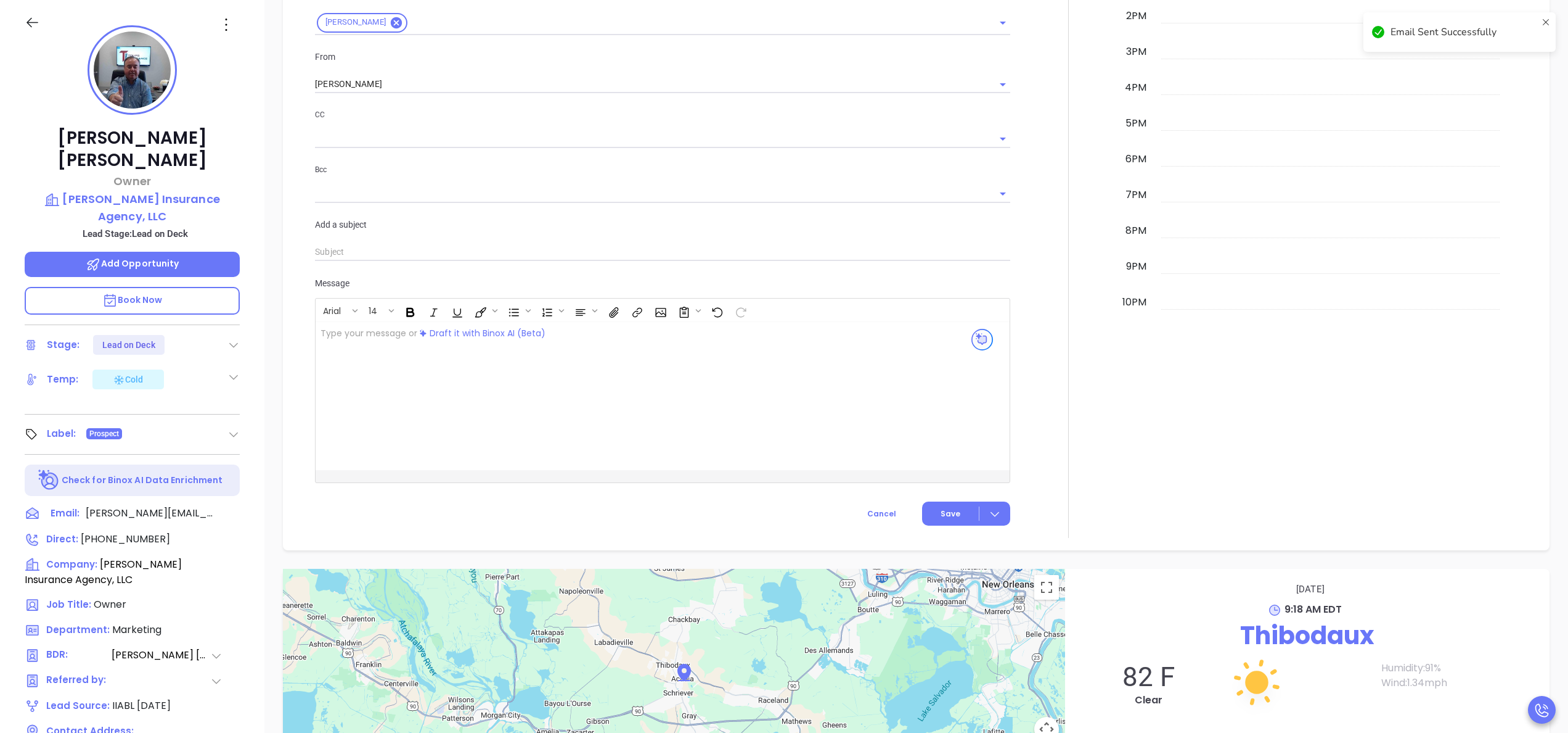
click at [233, 339] on icon at bounding box center [233, 345] width 12 height 12
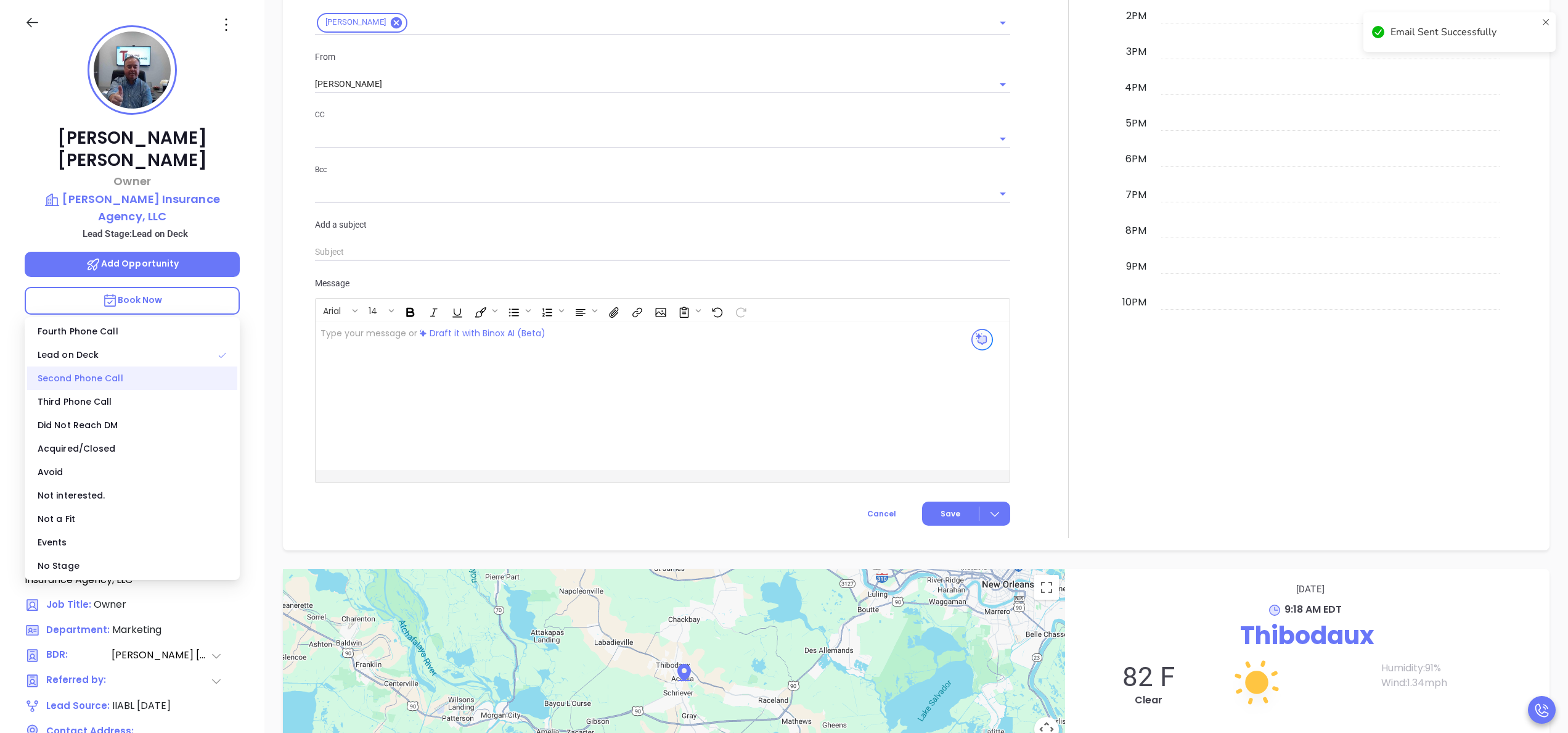
click at [109, 374] on div "Second Phone Call" at bounding box center [132, 378] width 210 height 23
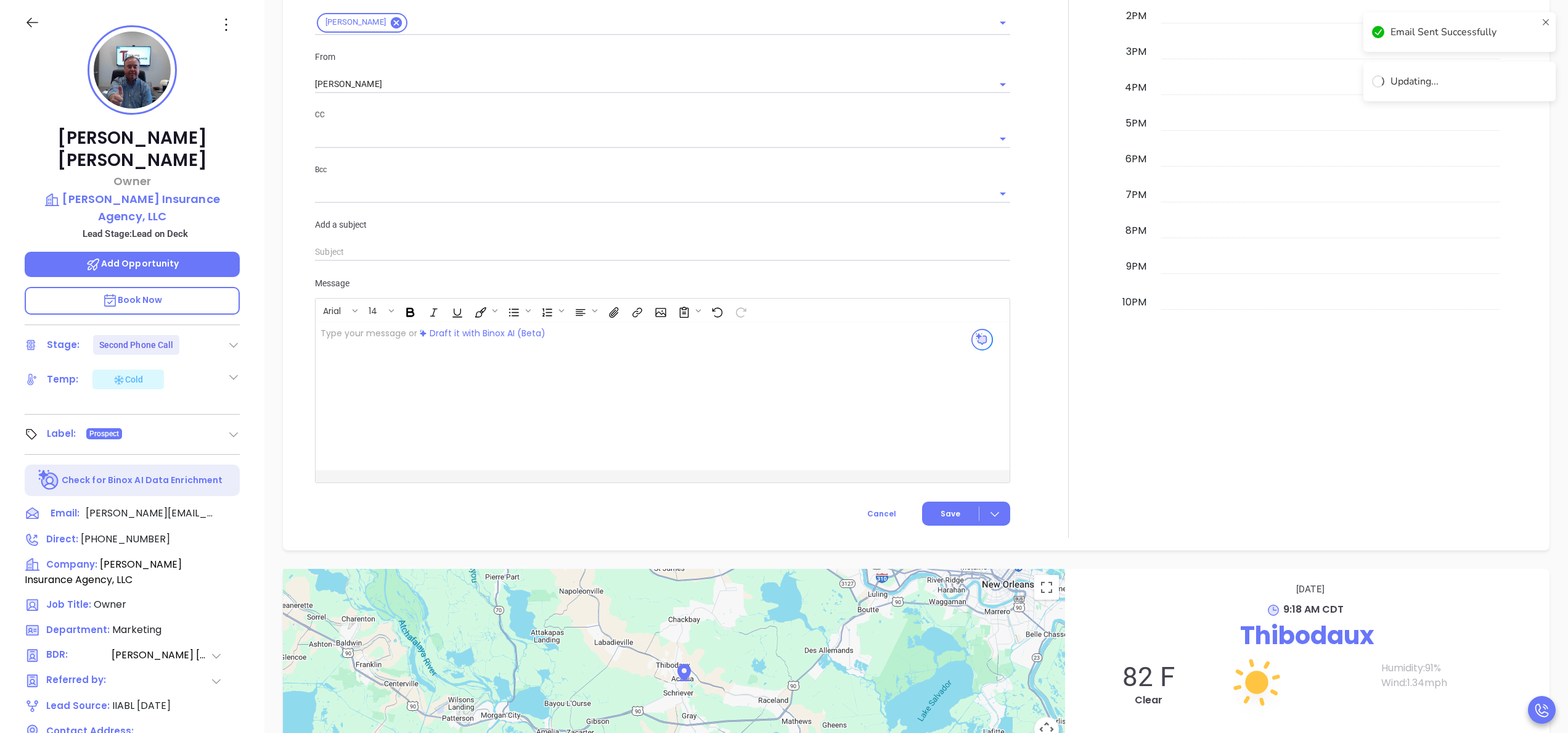
click at [1062, 366] on div at bounding box center [1068, 127] width 102 height 822
click at [1044, 360] on div at bounding box center [1068, 127] width 102 height 822
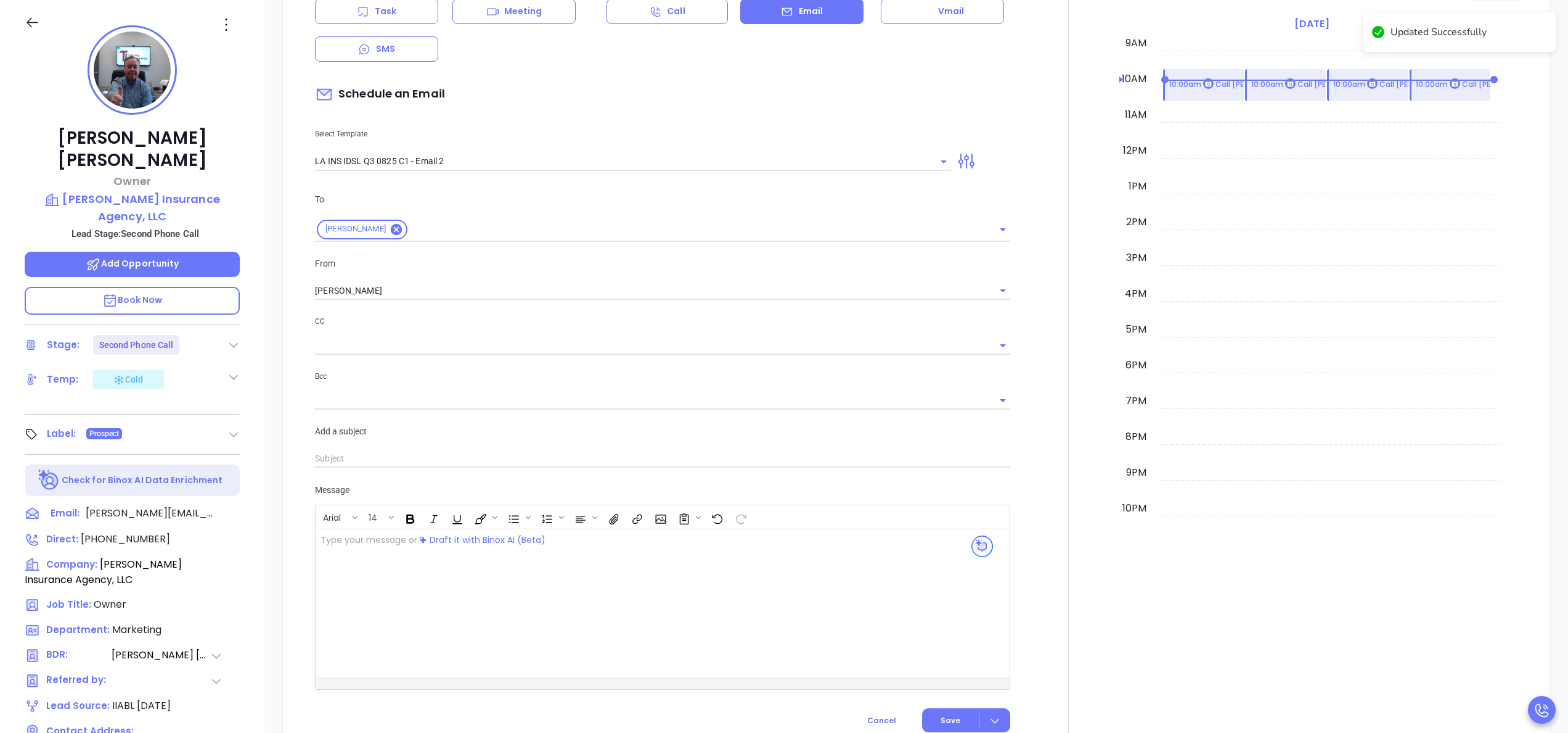
scroll to position [458, 0]
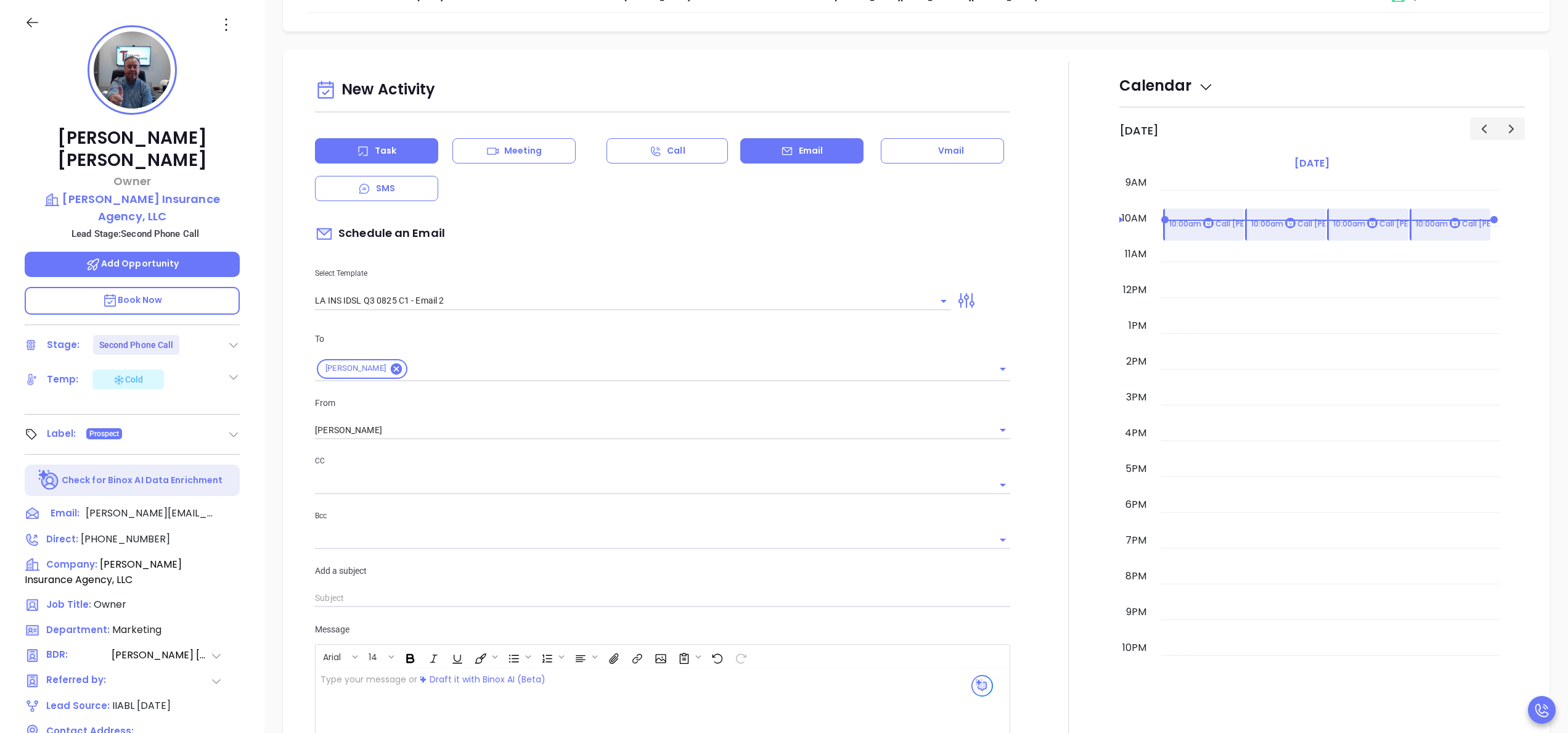
click at [397, 151] on div "Task" at bounding box center [376, 151] width 123 height 25
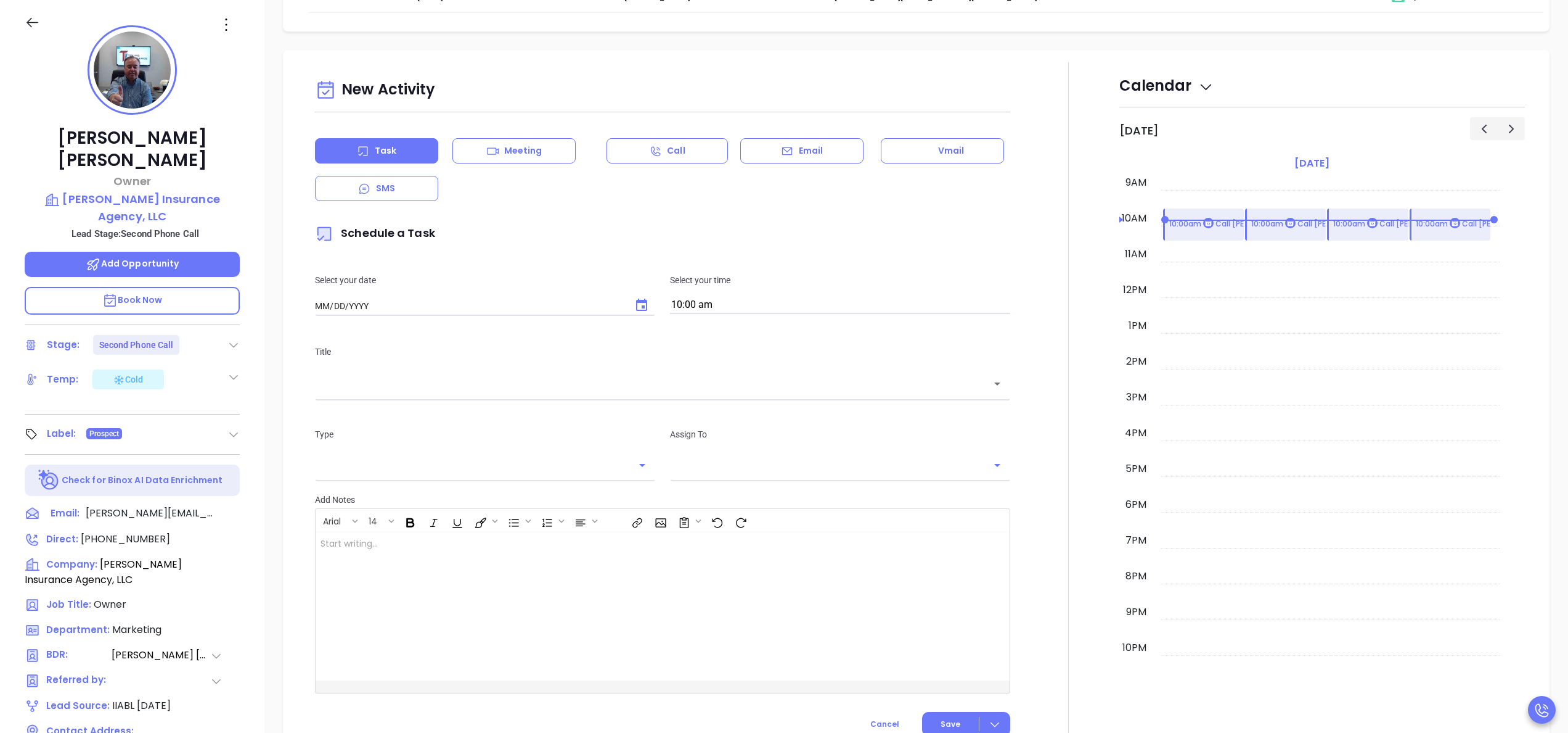
type input "[DATE]"
type input "[PERSON_NAME]"
click at [639, 304] on icon "Choose date, selected date is Sep 24, 2025" at bounding box center [641, 305] width 15 height 15
click at [410, 457] on button "24" at bounding box center [413, 453] width 22 height 22
click at [529, 393] on div "​" at bounding box center [662, 383] width 695 height 27
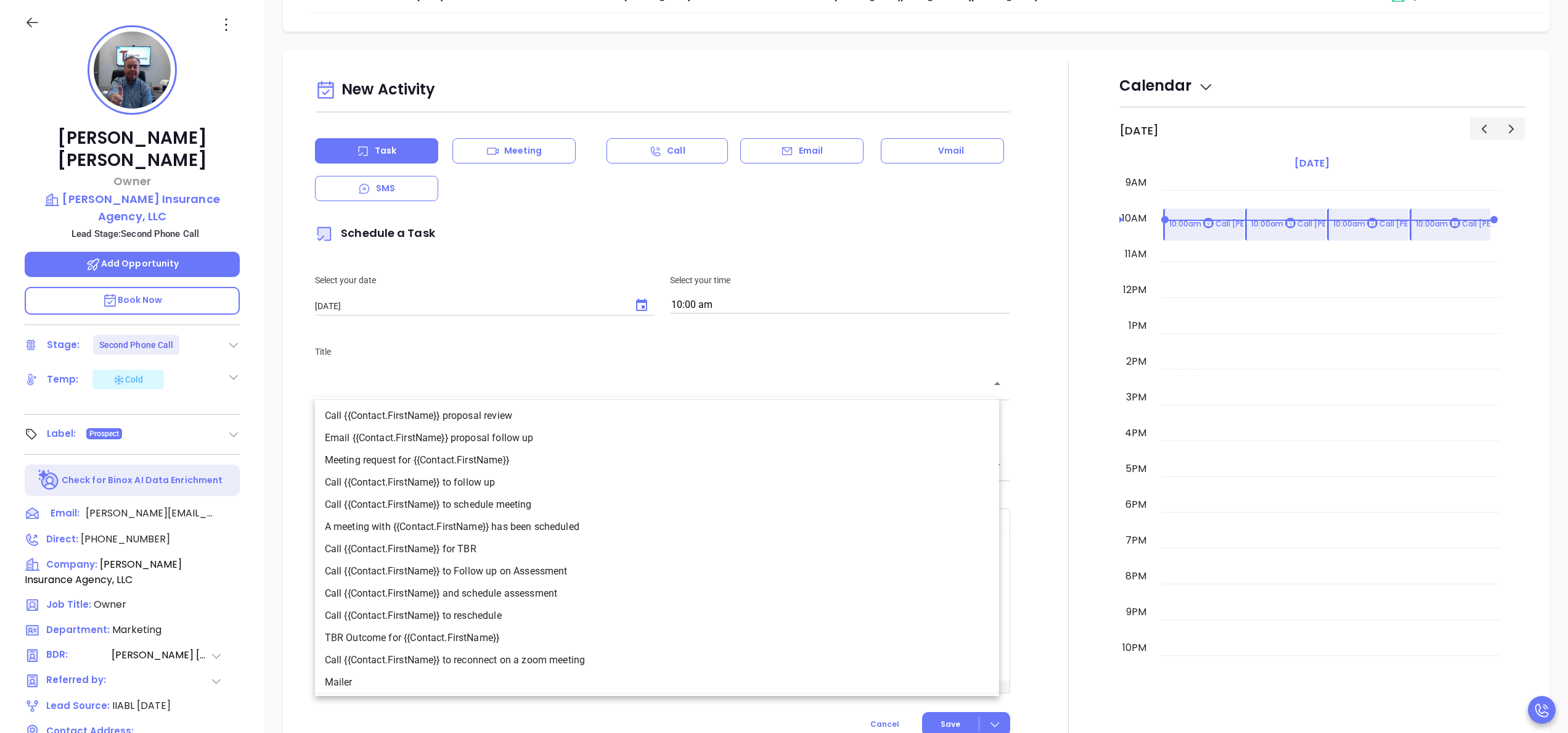
click at [518, 481] on li "Call {{Contact.FirstName}} to follow up" at bounding box center [656, 482] width 684 height 22
type input "Call Chad to follow up"
type input "Call"
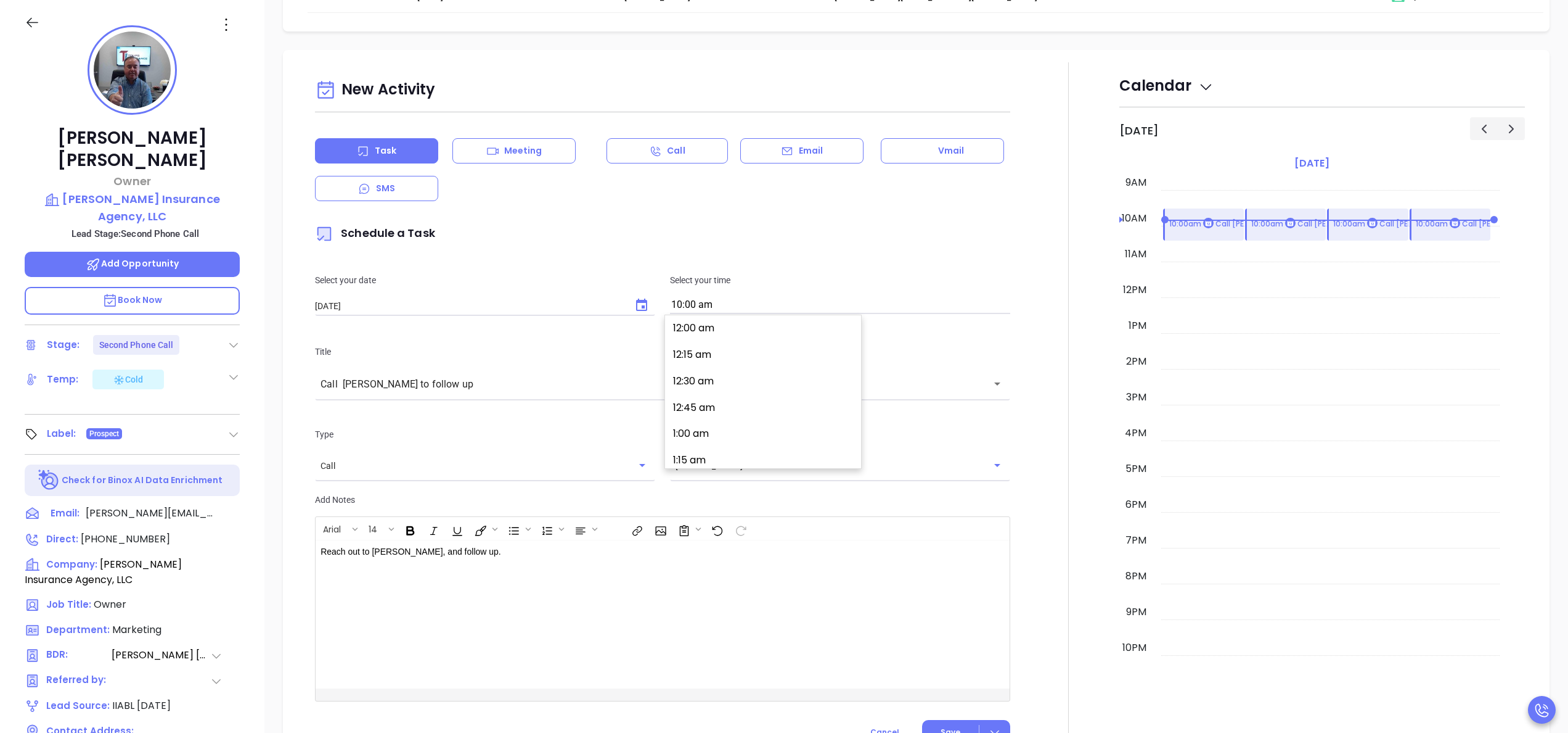
click at [730, 304] on input "10:00 am" at bounding box center [840, 304] width 341 height 17
click at [631, 358] on p "Title" at bounding box center [662, 351] width 695 height 13
click at [740, 303] on input "10:00 am" at bounding box center [840, 304] width 341 height 17
click at [686, 354] on button "10:00 am" at bounding box center [764, 351] width 191 height 27
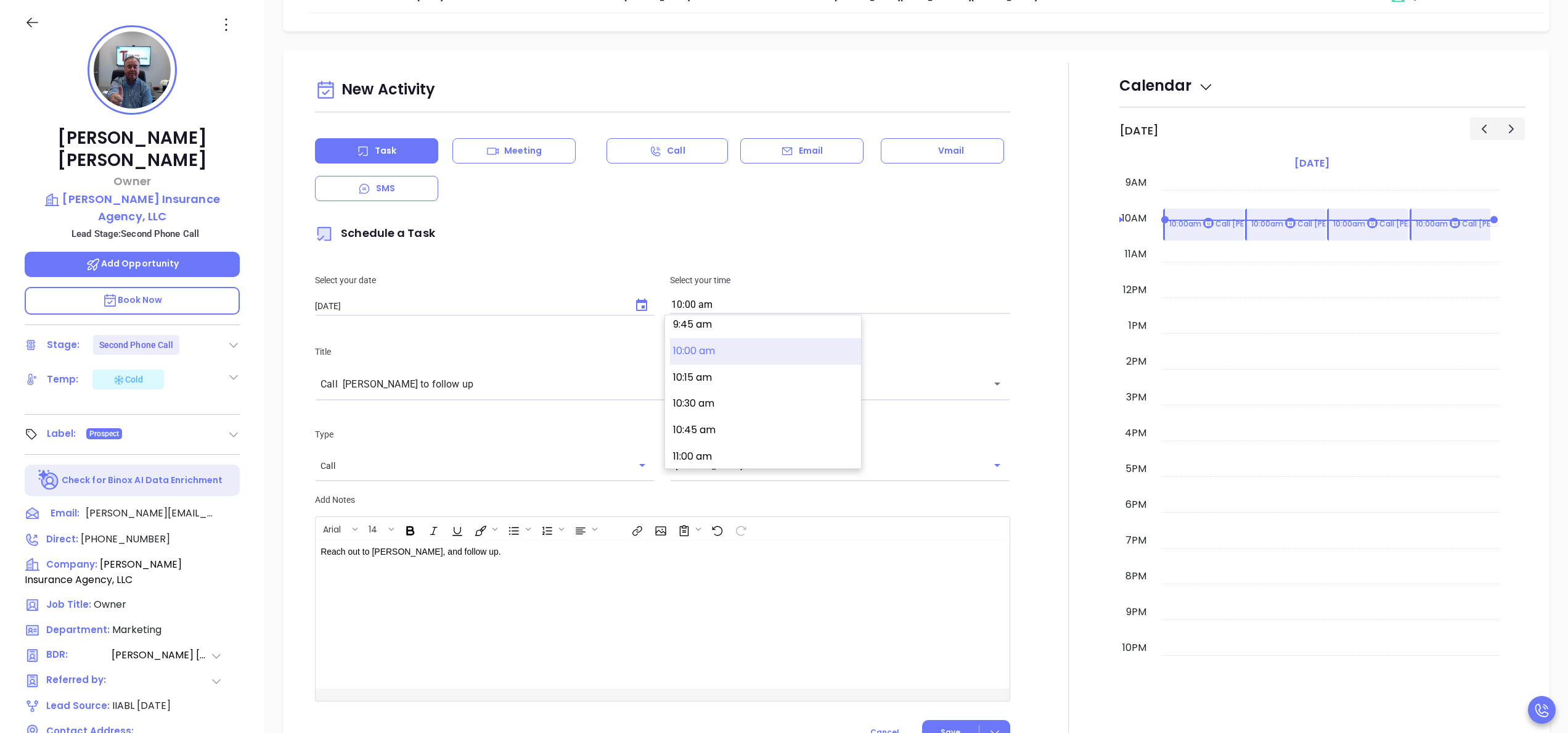
click at [728, 296] on input "10:00 am" at bounding box center [840, 304] width 341 height 17
click at [741, 381] on button "3:00 pm" at bounding box center [764, 376] width 191 height 27
type input "3:00 pm"
click at [639, 301] on icon "Choose date, selected date is Sep 24, 2025" at bounding box center [641, 304] width 12 height 12
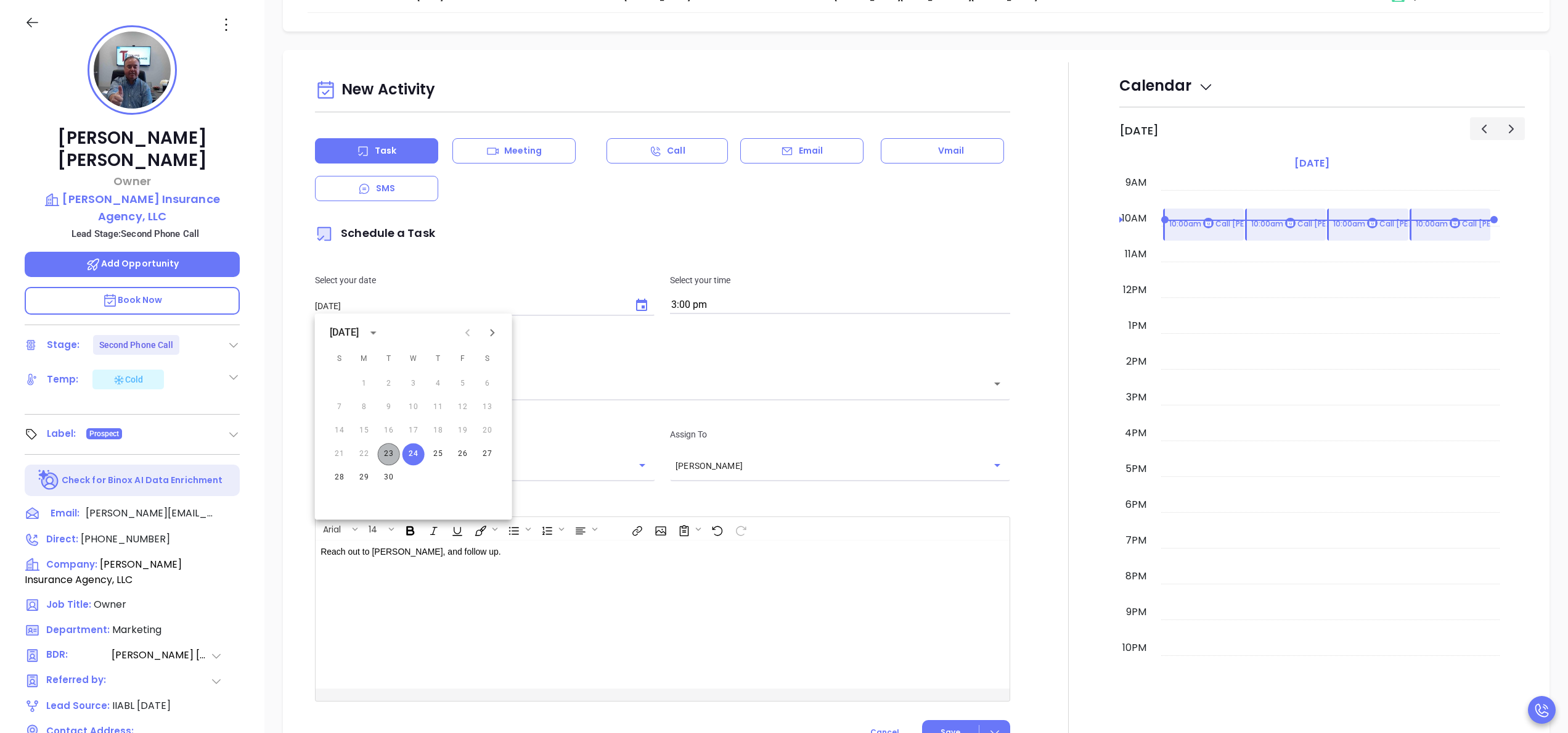
click at [390, 449] on button "23" at bounding box center [388, 453] width 22 height 22
type input "[DATE]"
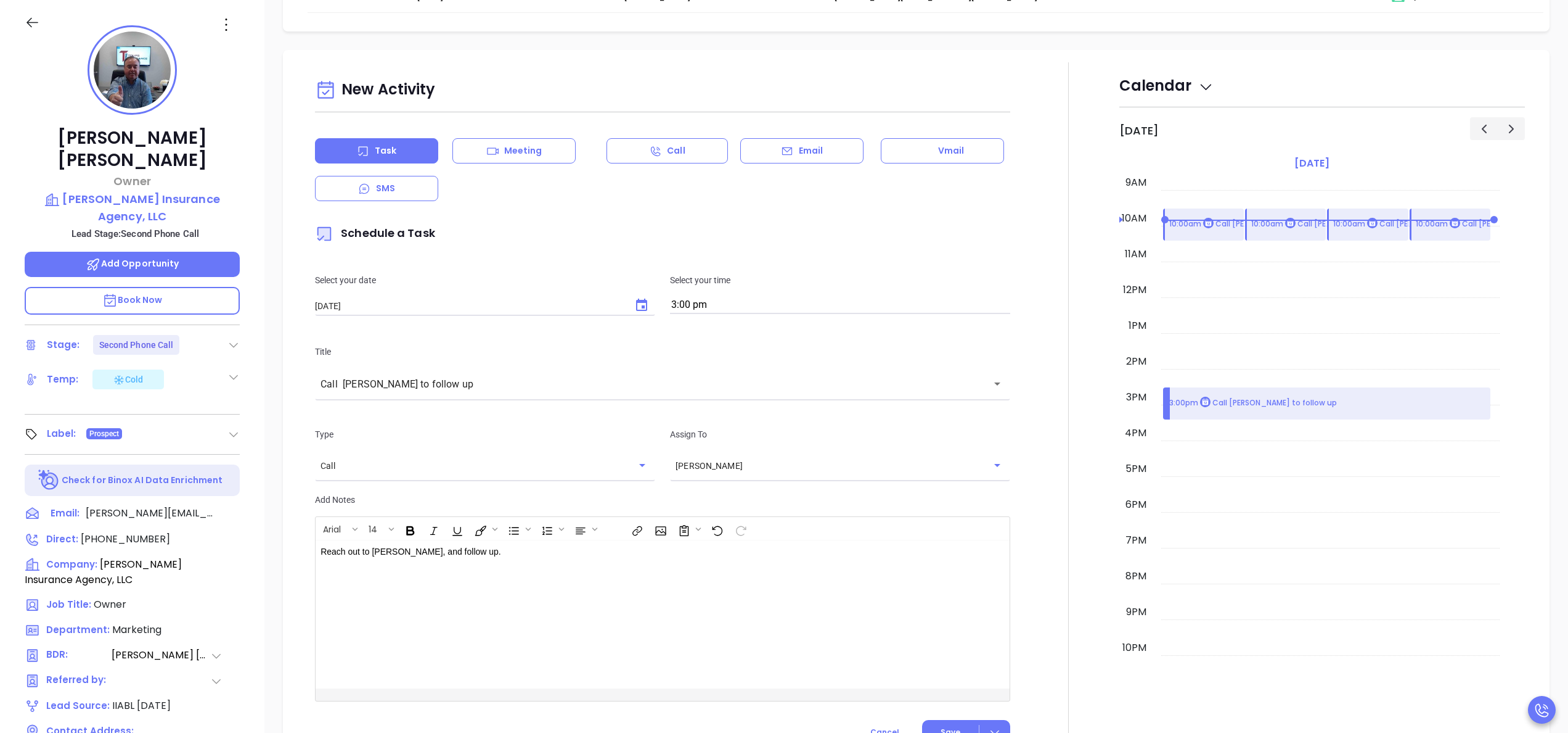
click at [1030, 535] on div at bounding box center [1068, 409] width 102 height 694
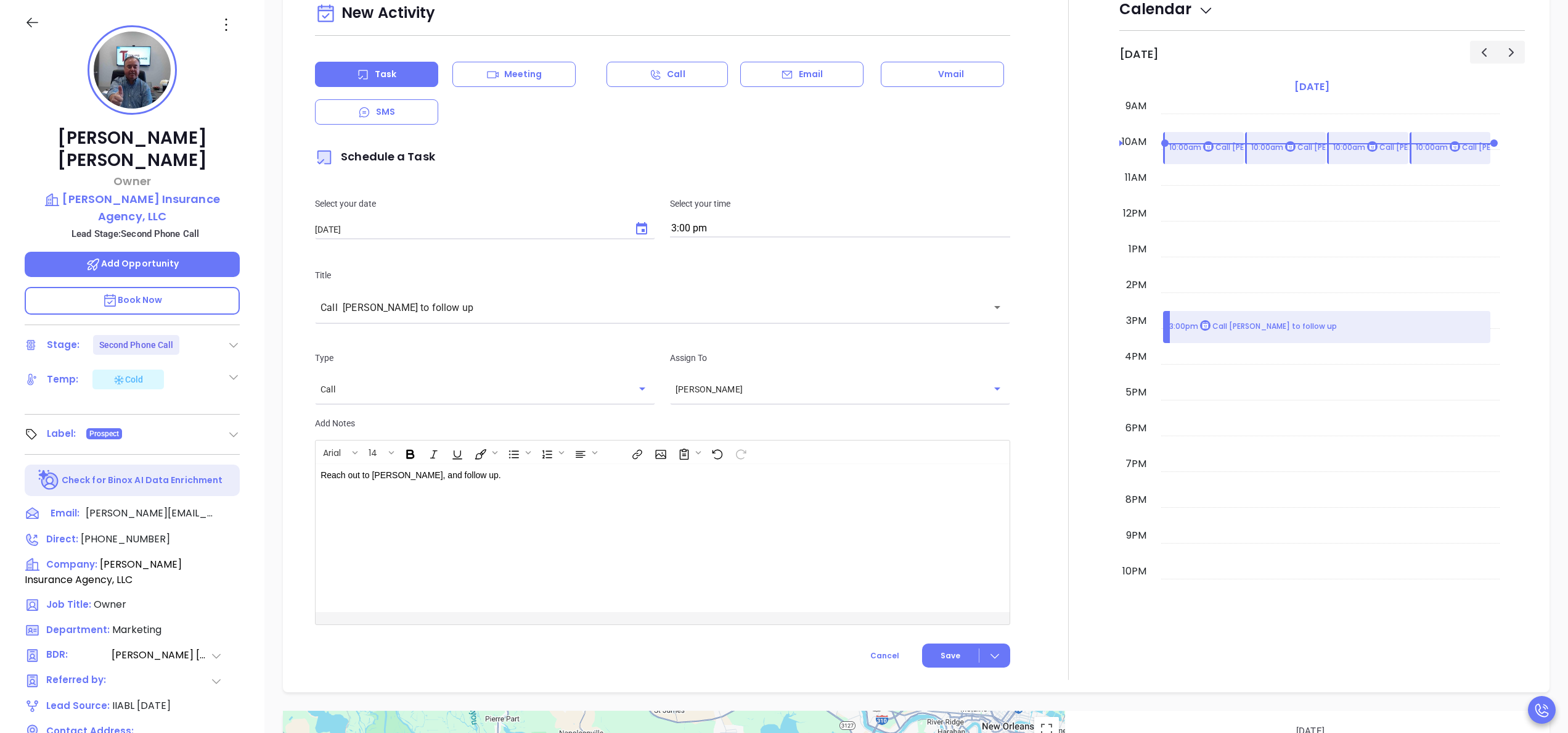
scroll to position [556, 0]
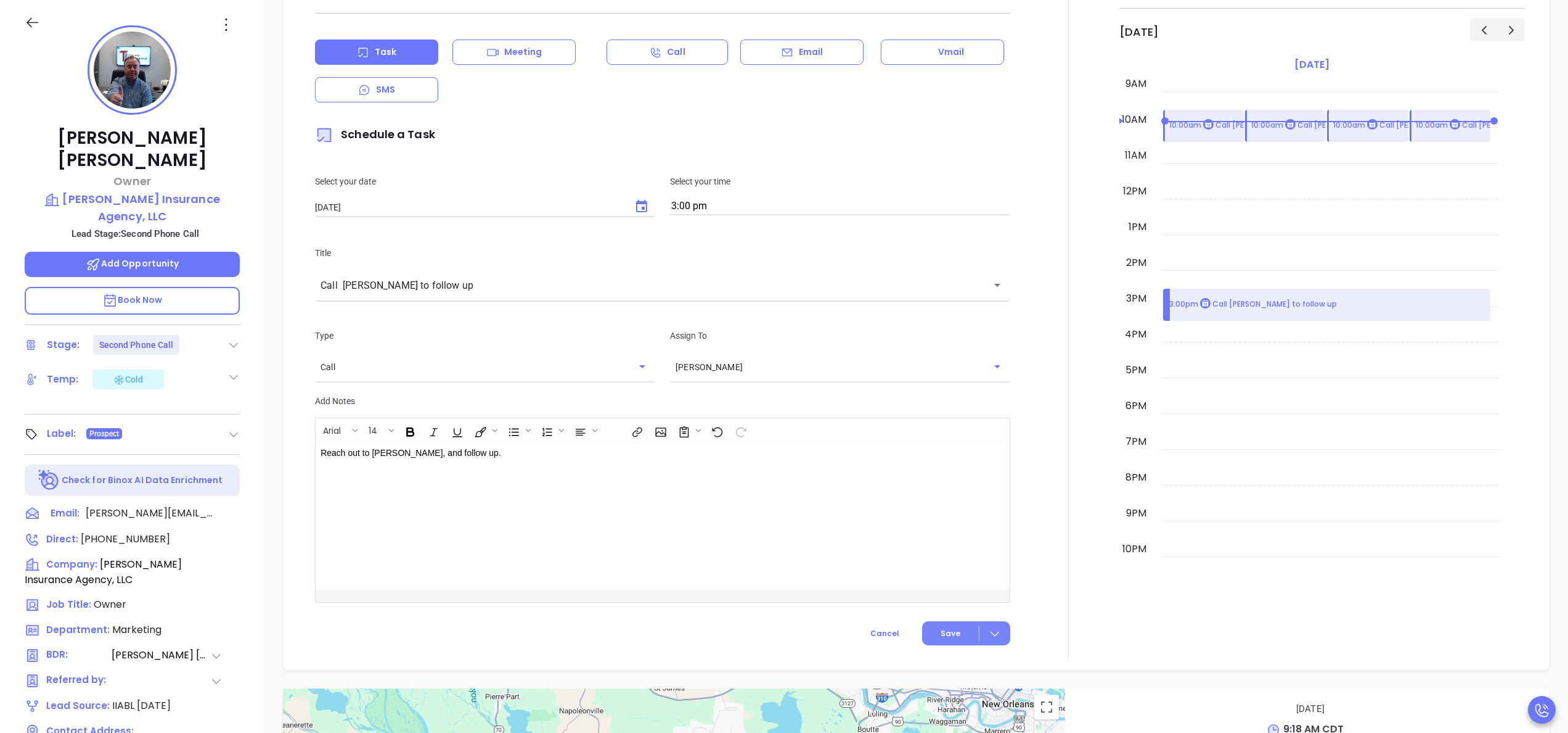
click at [924, 642] on button "Save" at bounding box center [966, 633] width 88 height 24
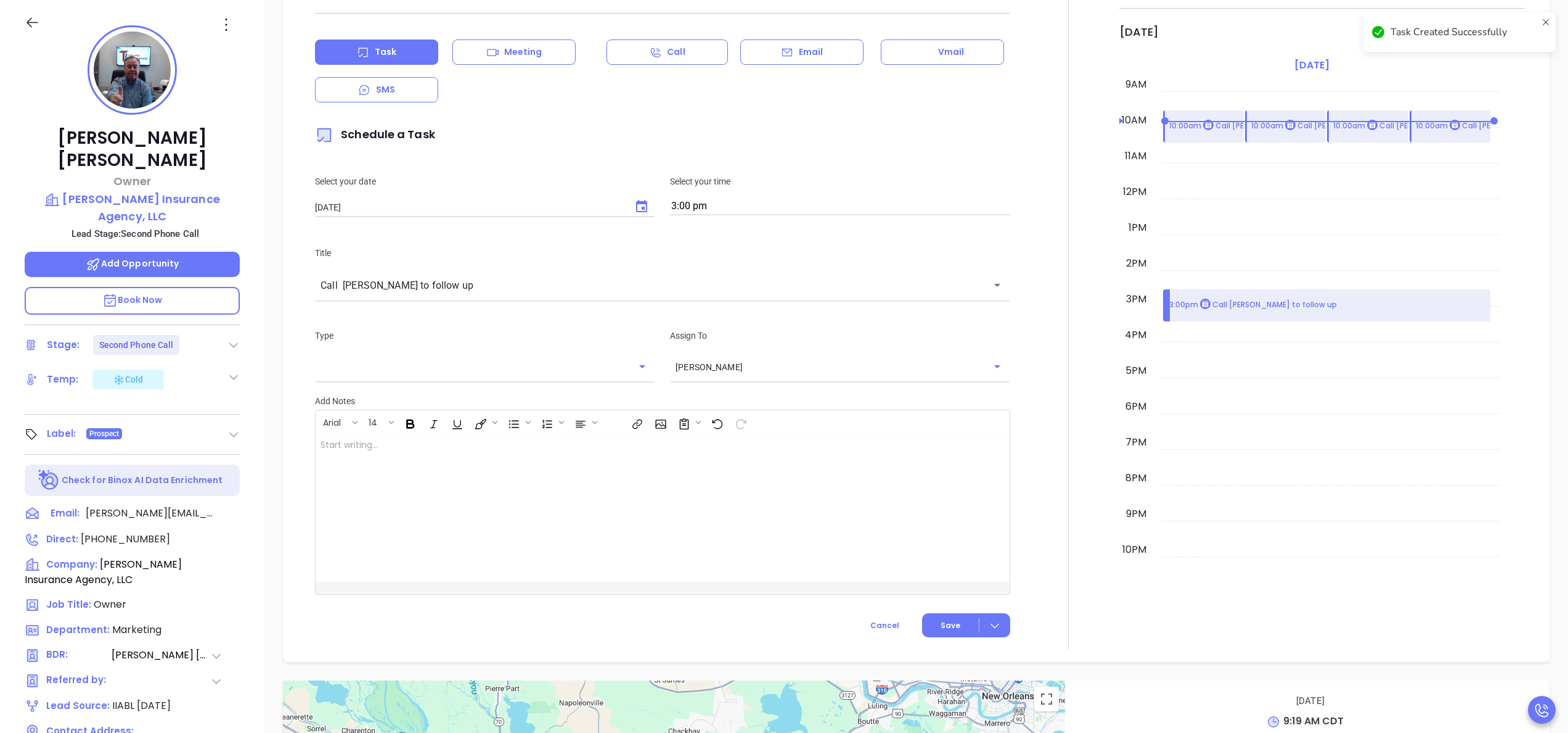
click at [1022, 500] on div at bounding box center [1068, 306] width 102 height 686
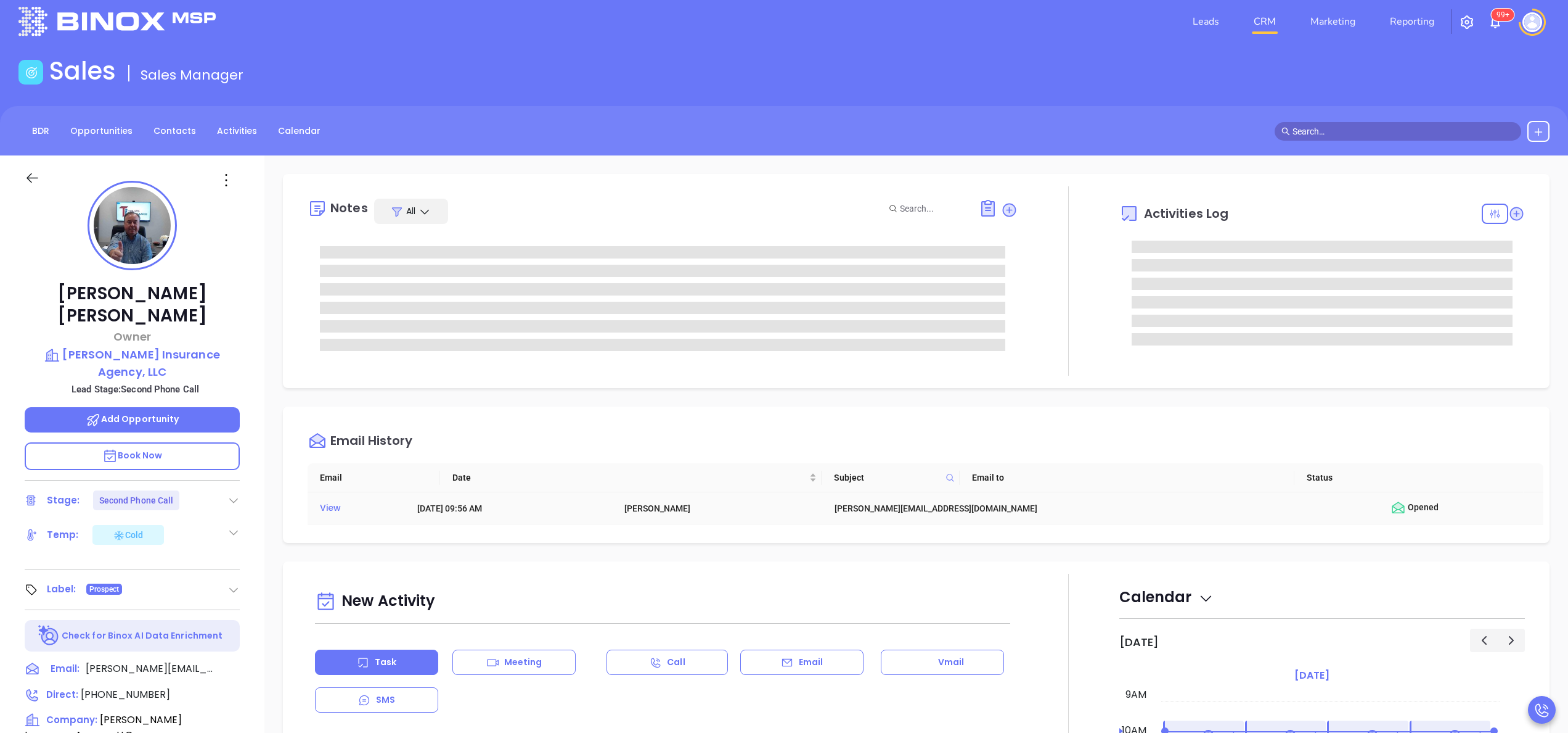
scroll to position [0, 0]
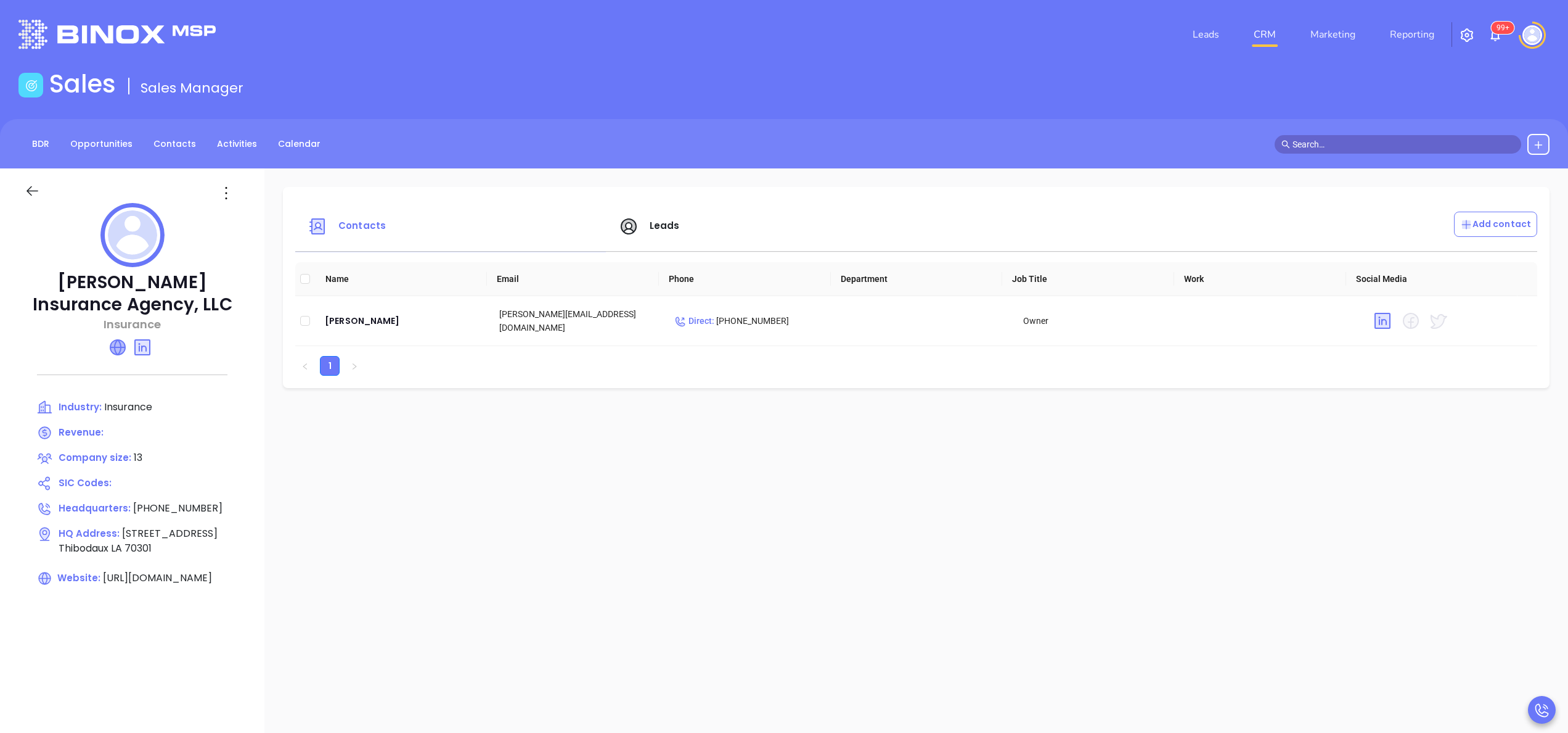
click at [121, 341] on icon at bounding box center [117, 347] width 15 height 15
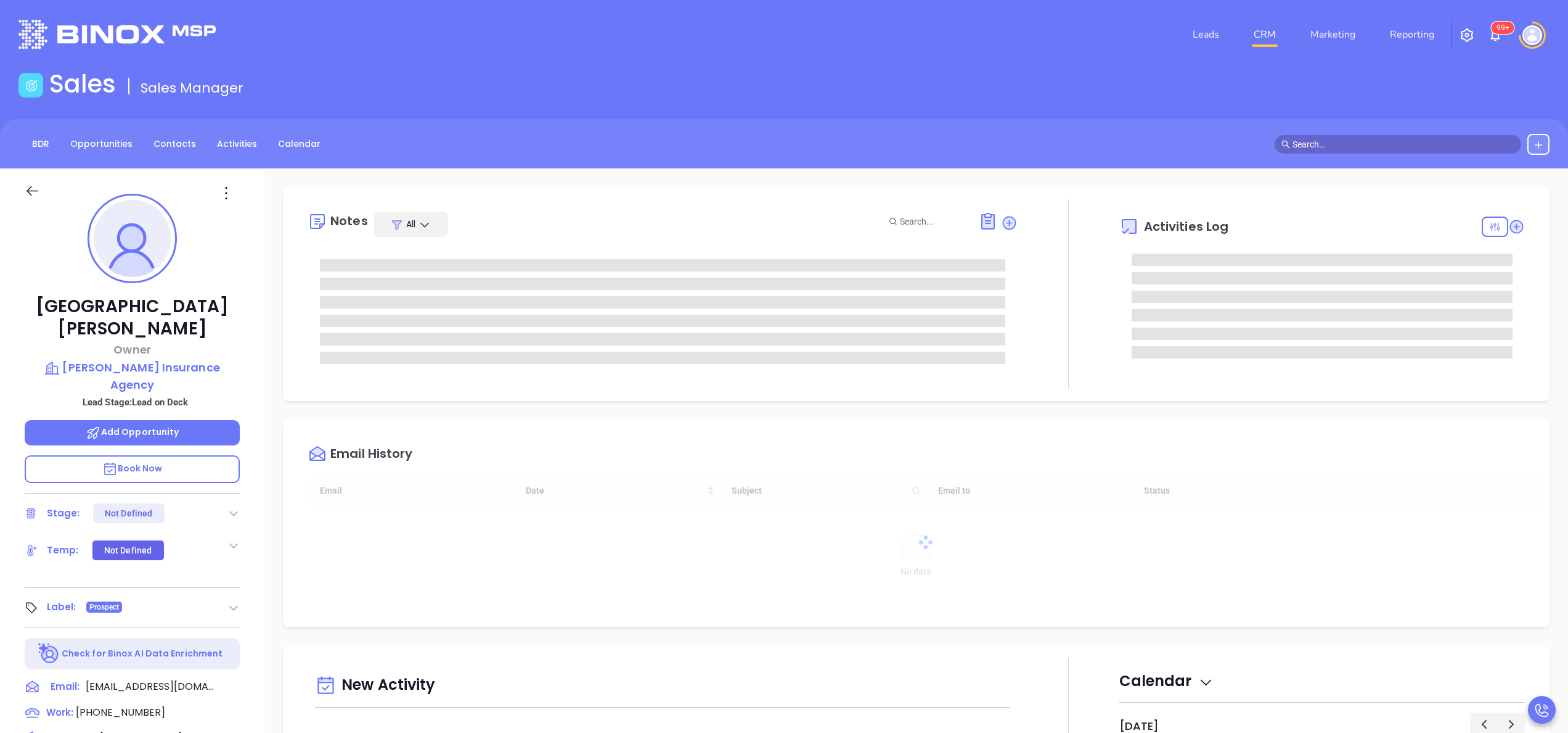
type input "[DATE]"
type input "[PERSON_NAME]"
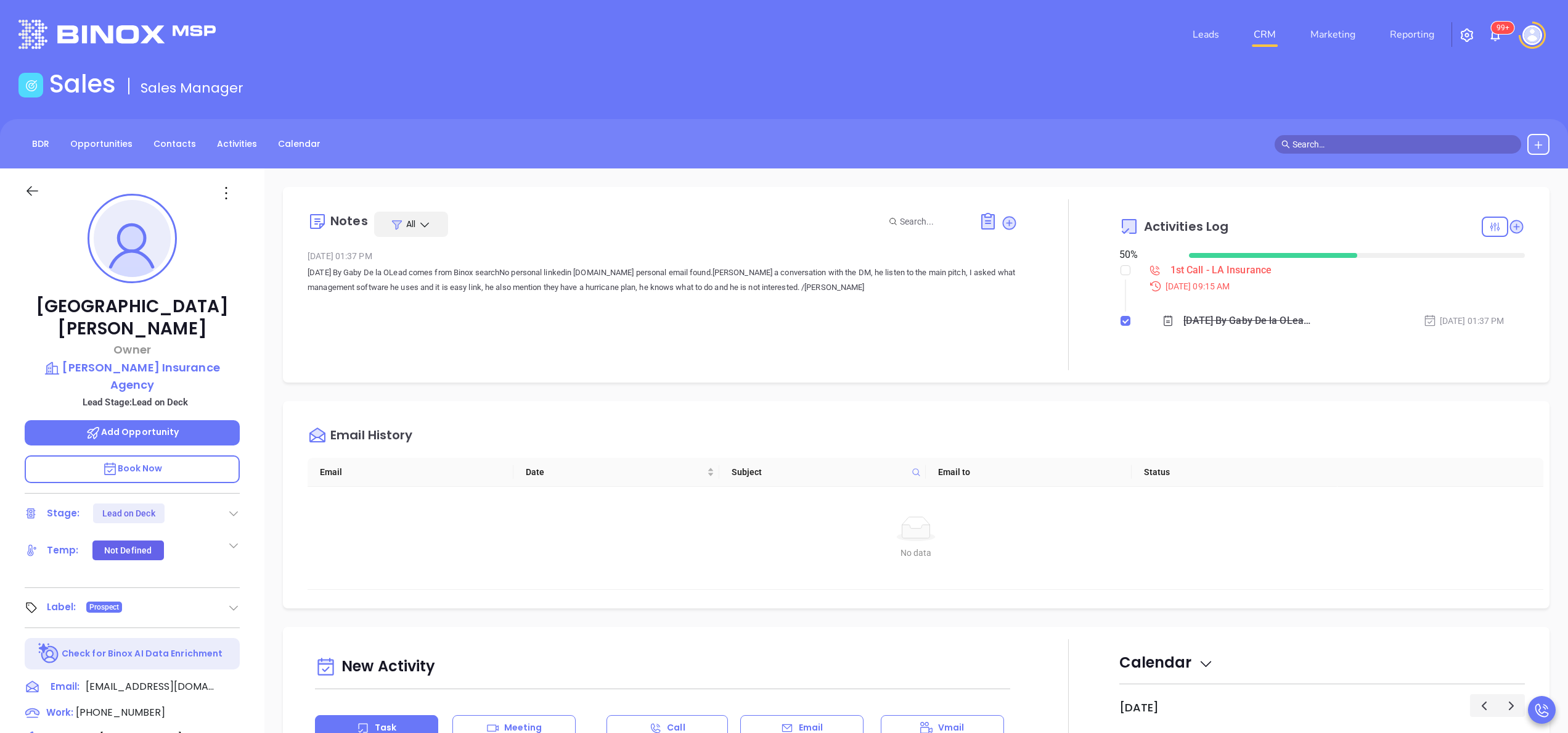
click at [250, 460] on div "[PERSON_NAME] Owner [PERSON_NAME] Insurance Agency Lead Stage: Lead on Deck Add…" at bounding box center [132, 627] width 264 height 916
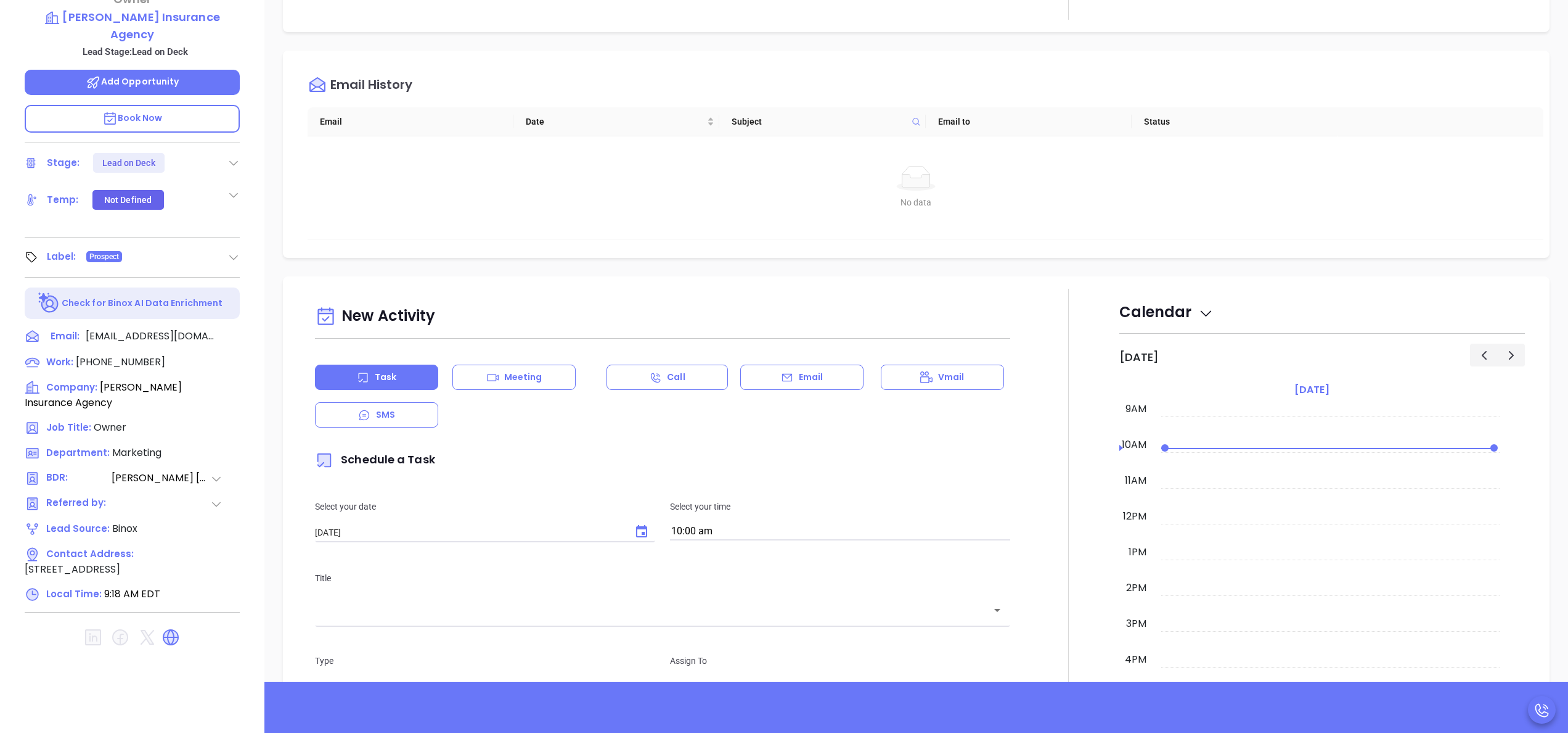
scroll to position [351, 0]
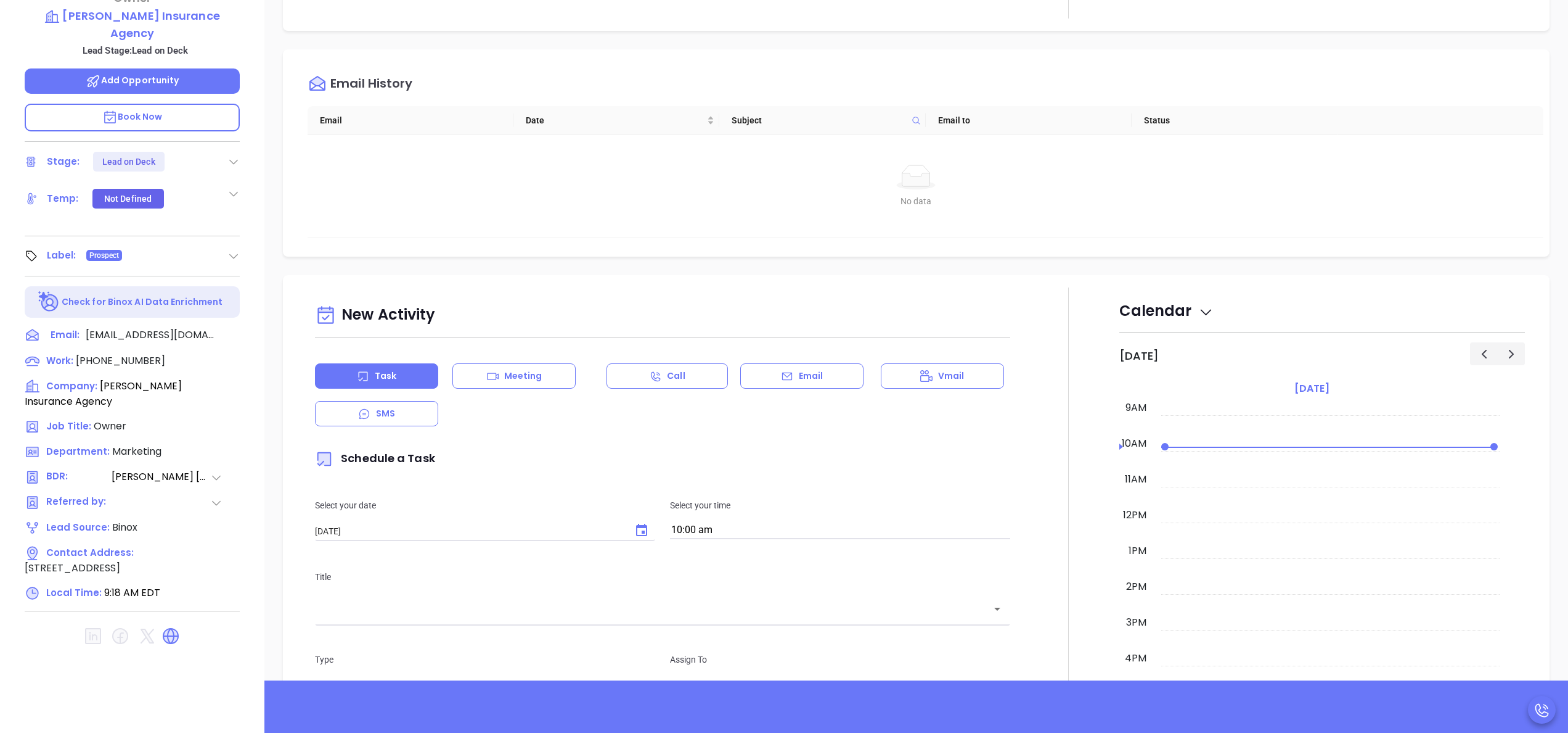
click at [1054, 385] on div at bounding box center [1068, 630] width 102 height 686
click at [231, 327] on icon at bounding box center [237, 335] width 15 height 15
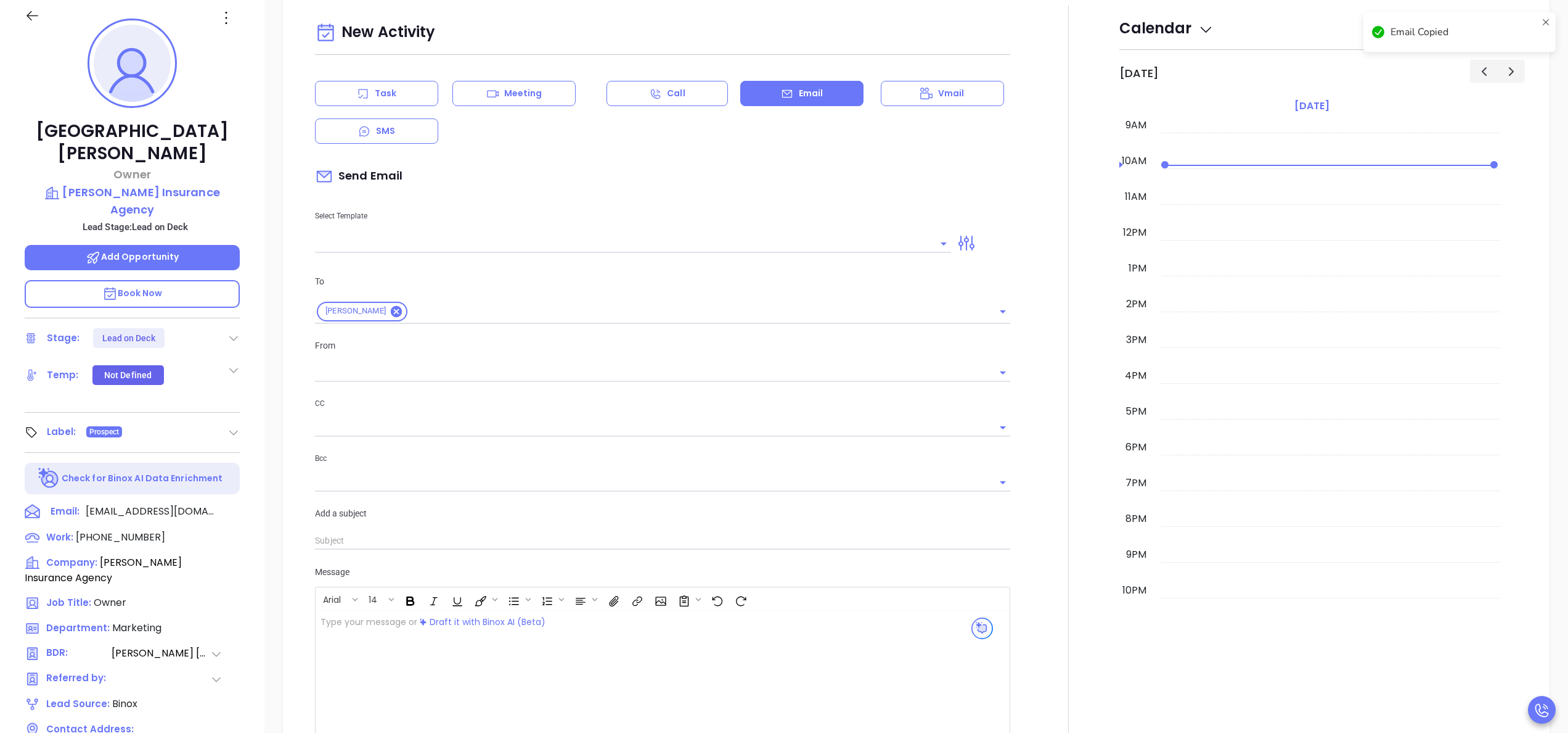
scroll to position [169, 0]
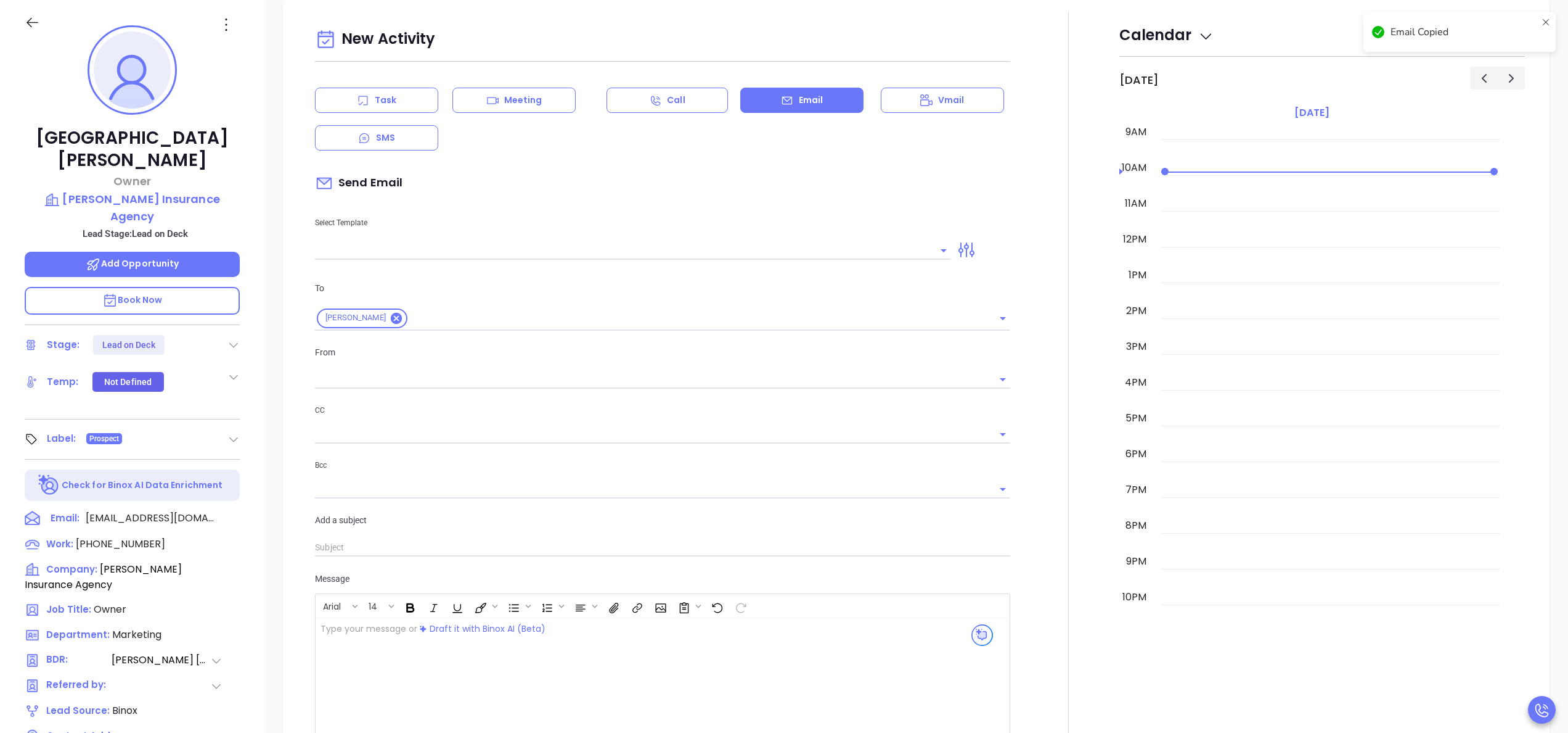
type input "[PERSON_NAME]"
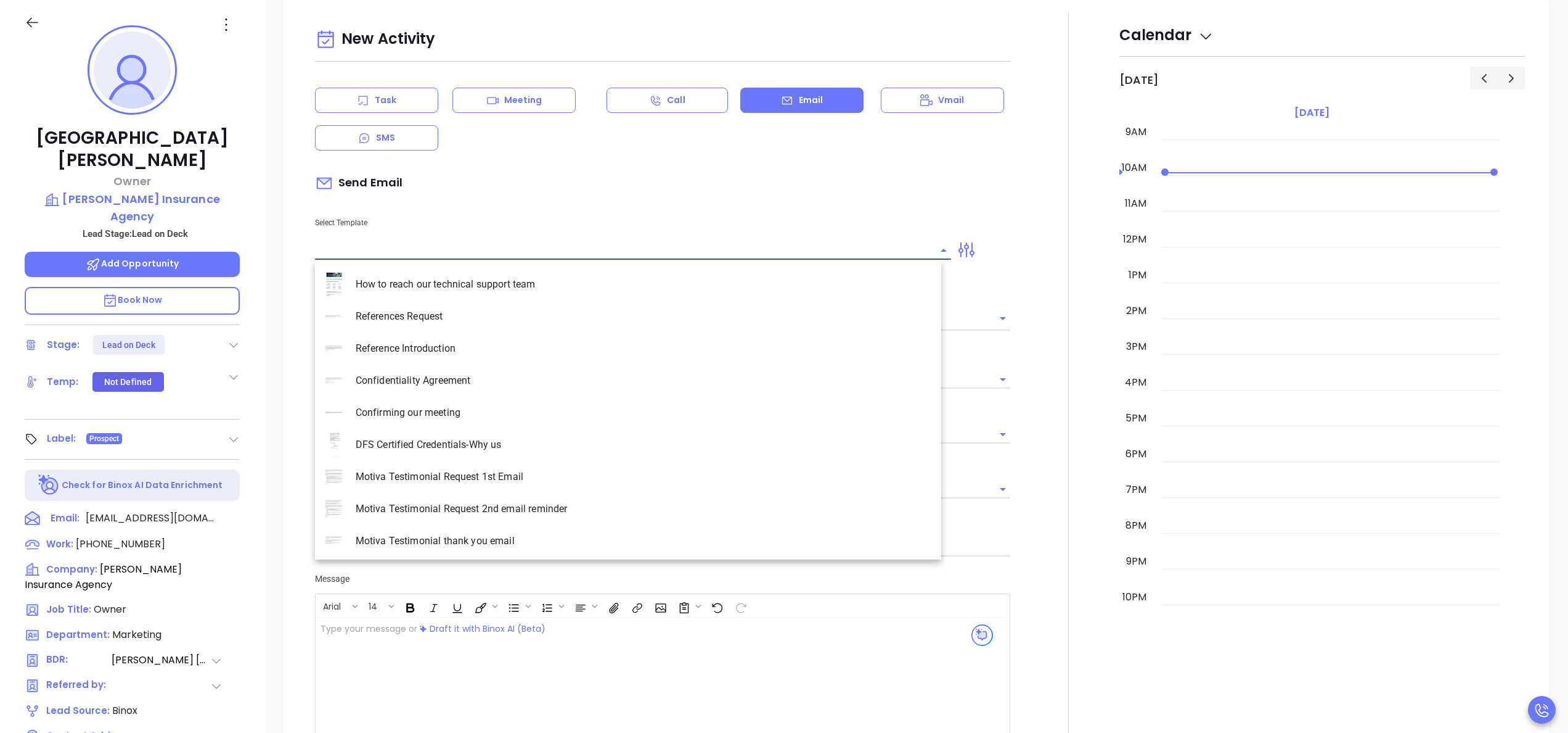
click at [466, 249] on input "text" at bounding box center [623, 250] width 617 height 18
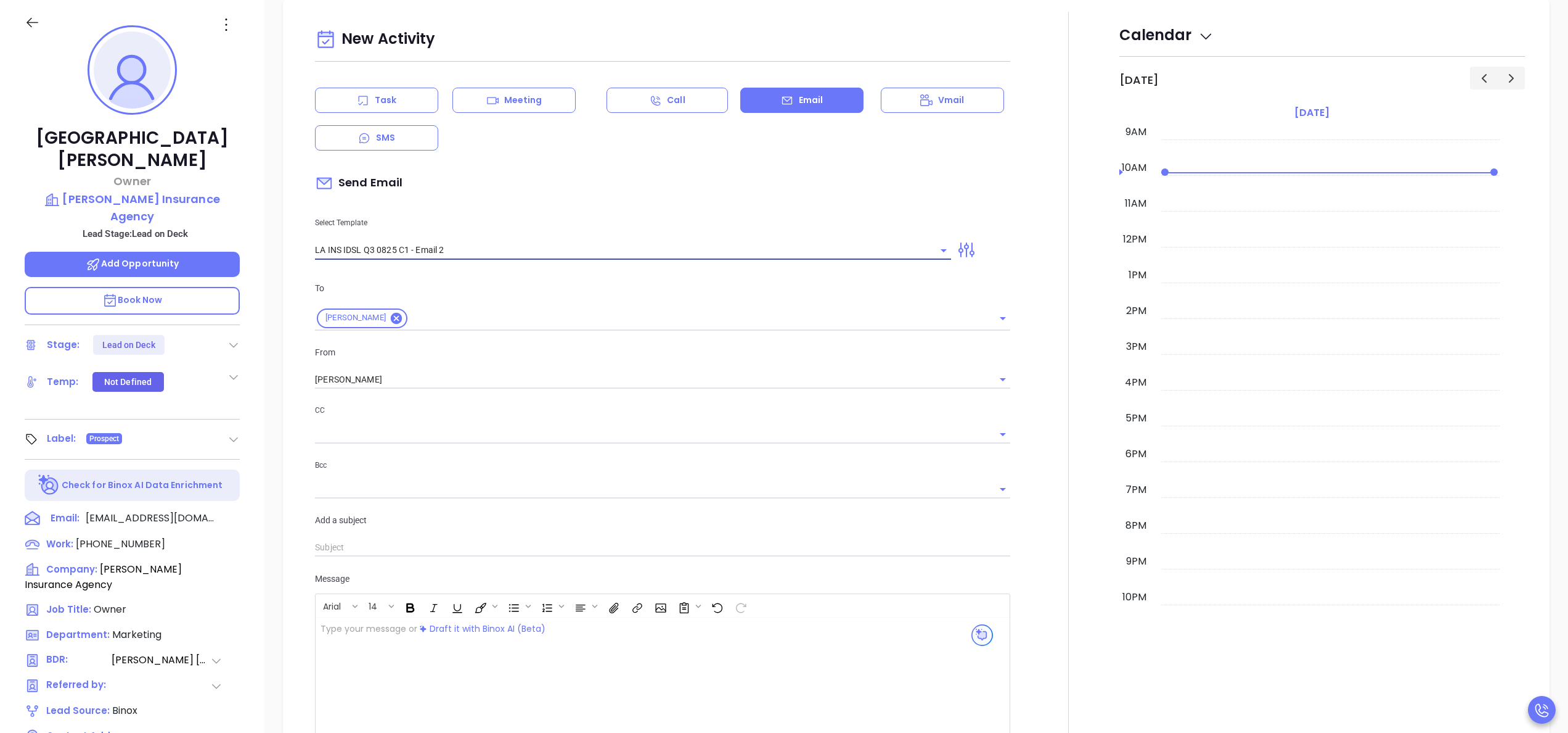
type input "LA INS IDSL Q3 0825 C1 - Email 2"
type input "February is coming fast—[PERSON_NAME] Insurance Agency be compliant?"
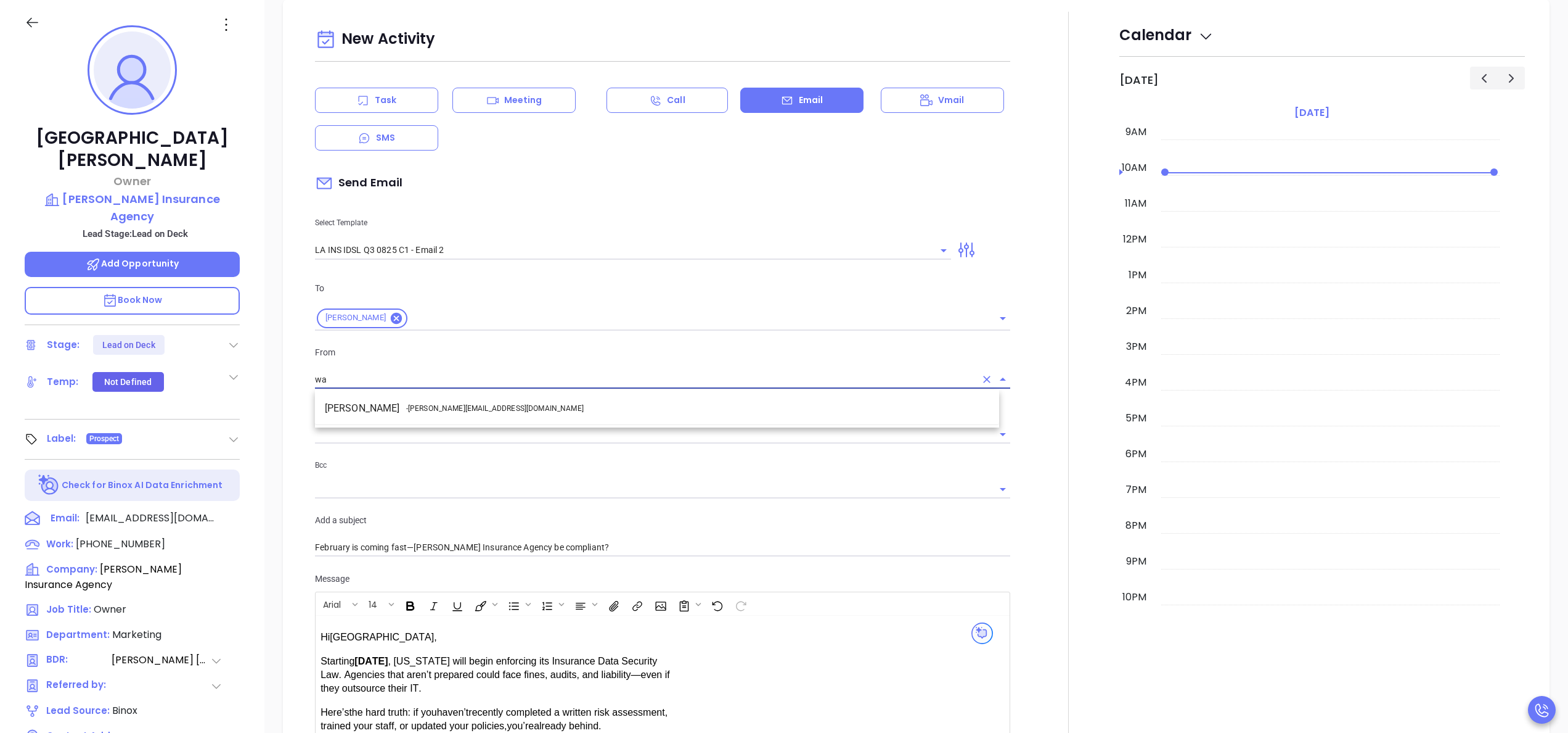
click at [480, 400] on li "Walter Contreras - [EMAIL_ADDRESS][DOMAIN_NAME]" at bounding box center [656, 408] width 684 height 22
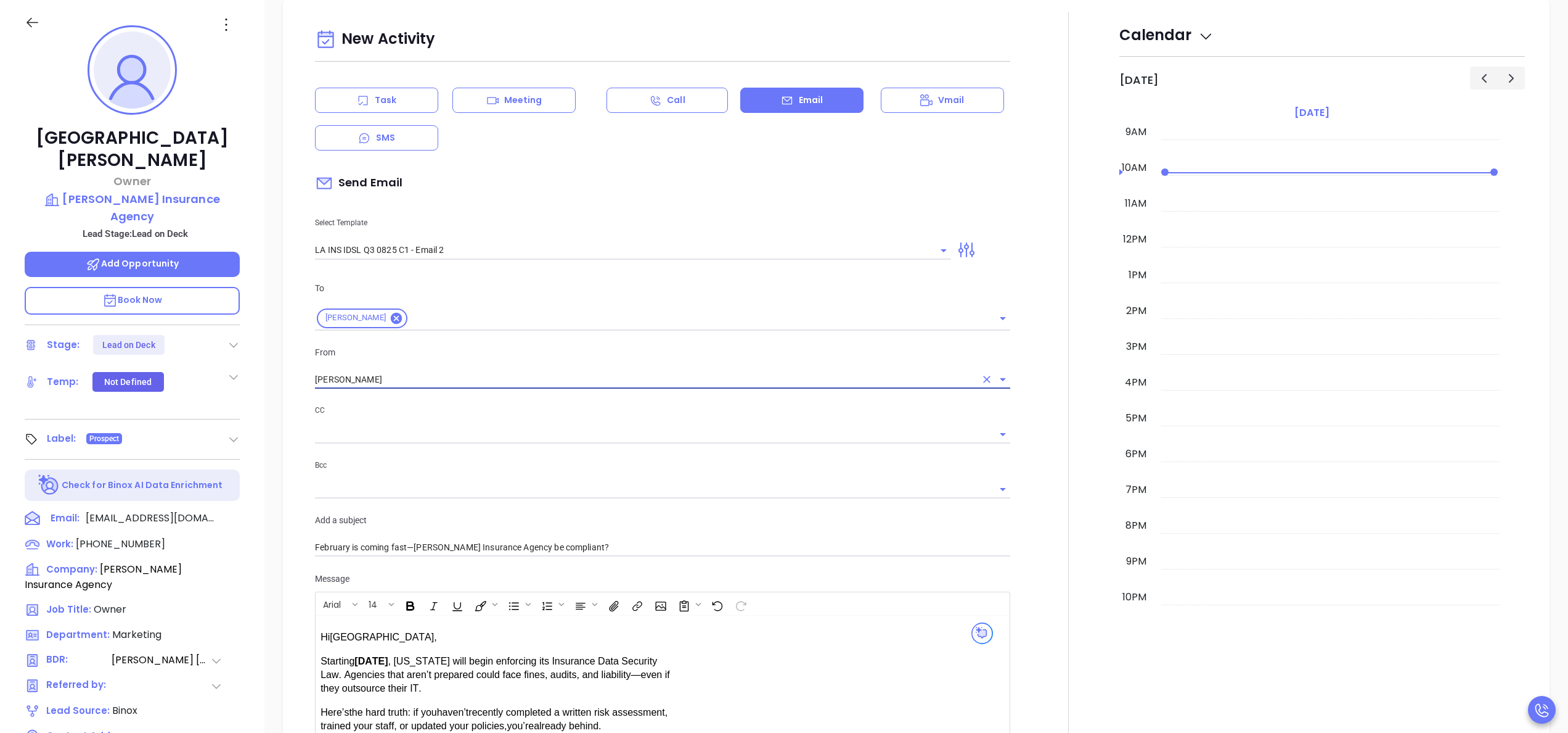
type input "[PERSON_NAME]"
click at [1005, 492] on div "CC Bcc" at bounding box center [662, 458] width 710 height 109
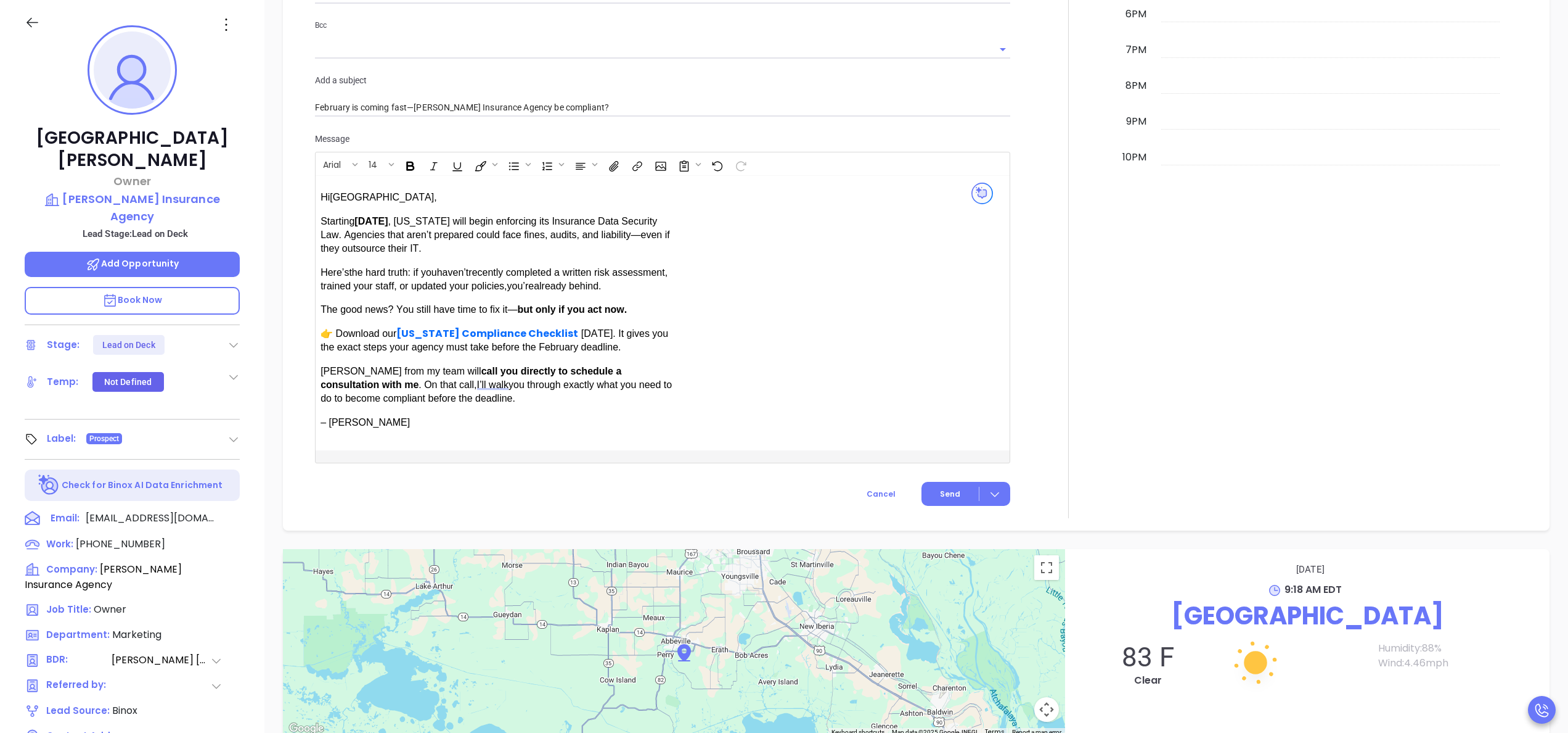
scroll to position [902, 0]
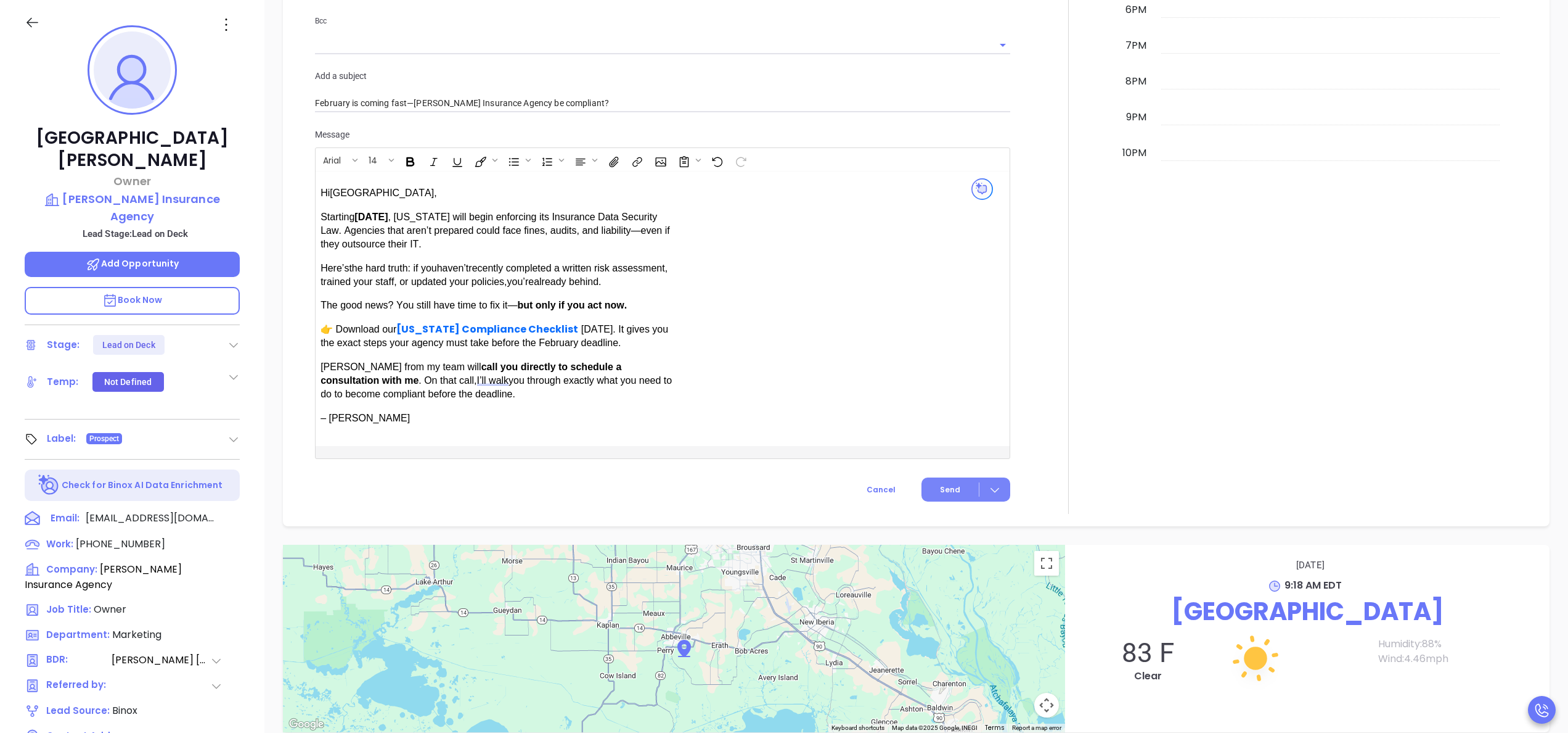
click at [945, 489] on span "Send" at bounding box center [950, 490] width 20 height 12
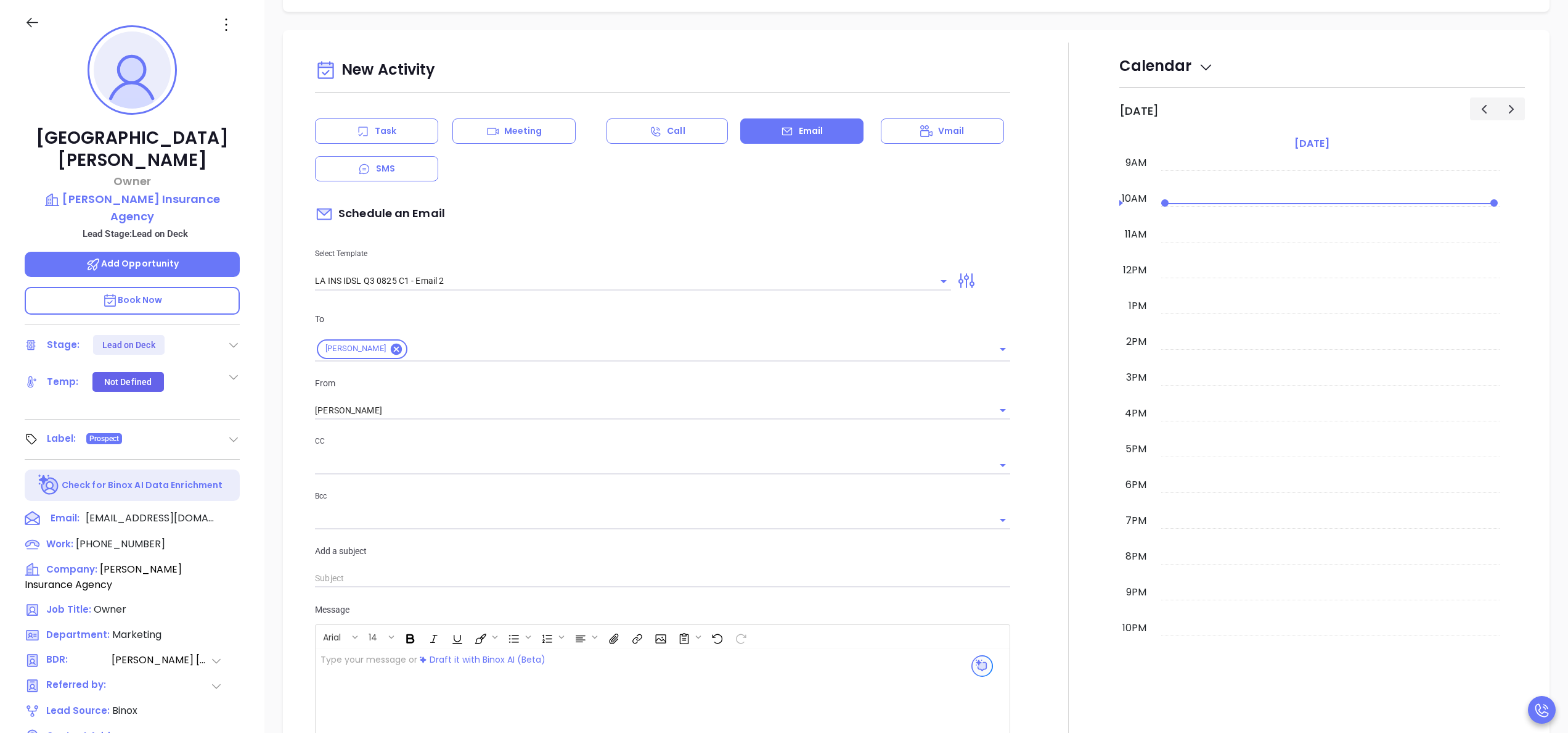
scroll to position [410, 0]
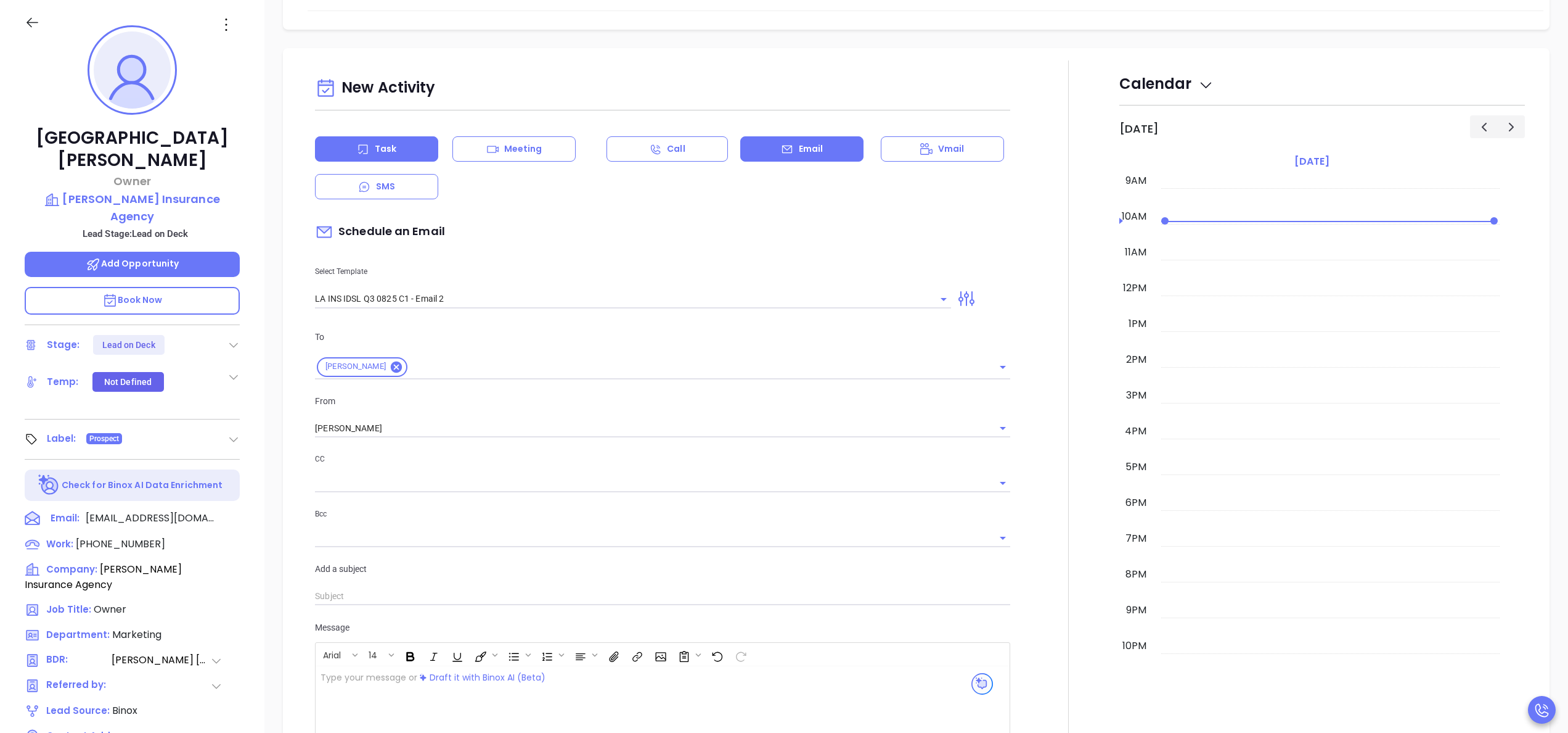
click at [413, 140] on div "Task" at bounding box center [376, 149] width 123 height 25
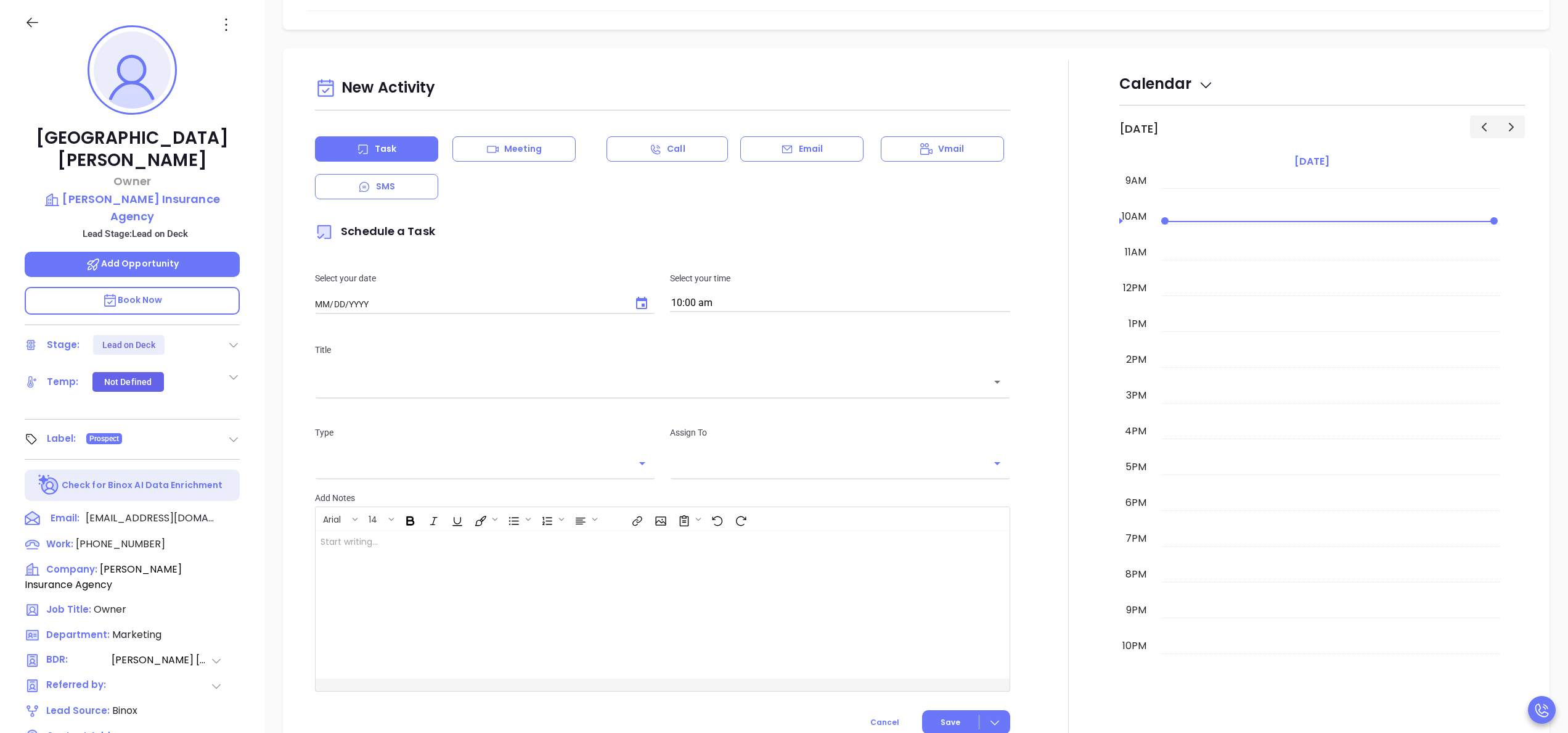
type input "[DATE]"
type input "[PERSON_NAME]"
click at [638, 307] on icon "Choose date, selected date is Sep 24, 2025" at bounding box center [641, 303] width 12 height 12
click at [388, 452] on button "23" at bounding box center [388, 453] width 22 height 22
type input "[DATE]"
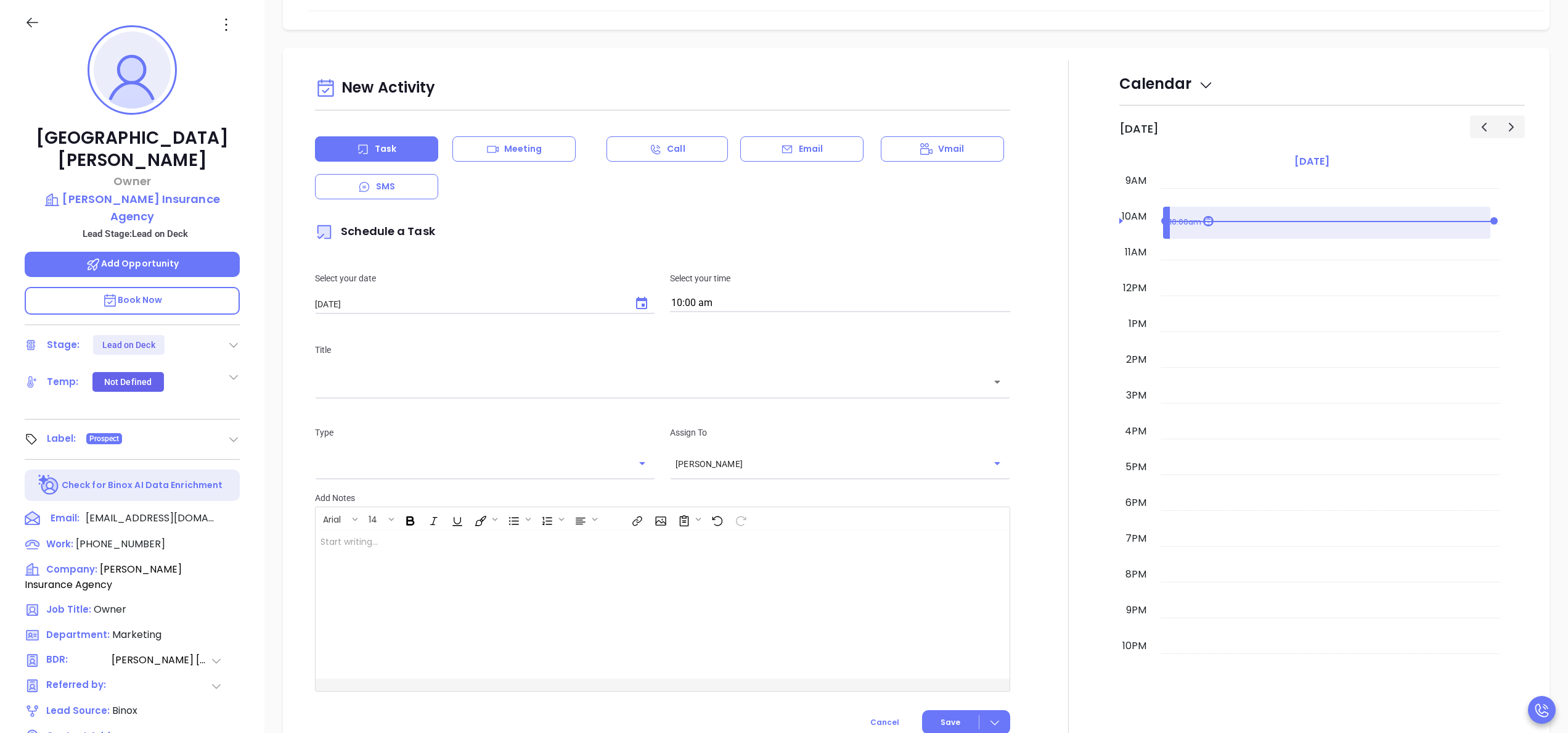
click at [780, 306] on input "10:00 am" at bounding box center [840, 303] width 341 height 17
click at [741, 415] on button "4:00 pm" at bounding box center [764, 406] width 191 height 27
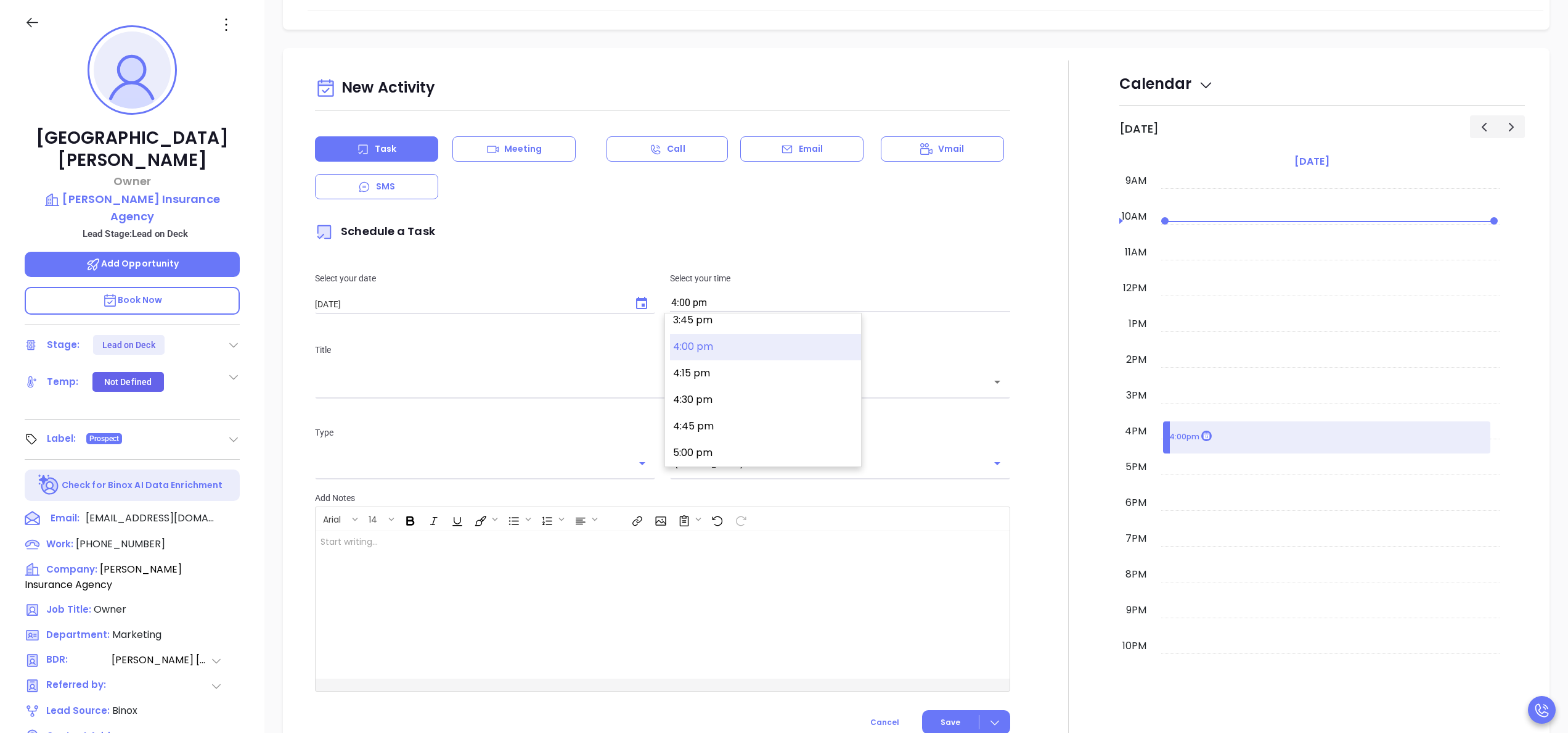
click at [757, 311] on input "4:00 pm" at bounding box center [840, 303] width 341 height 17
click at [733, 344] on button "3:00 pm" at bounding box center [764, 348] width 191 height 27
type input "3:00 pm"
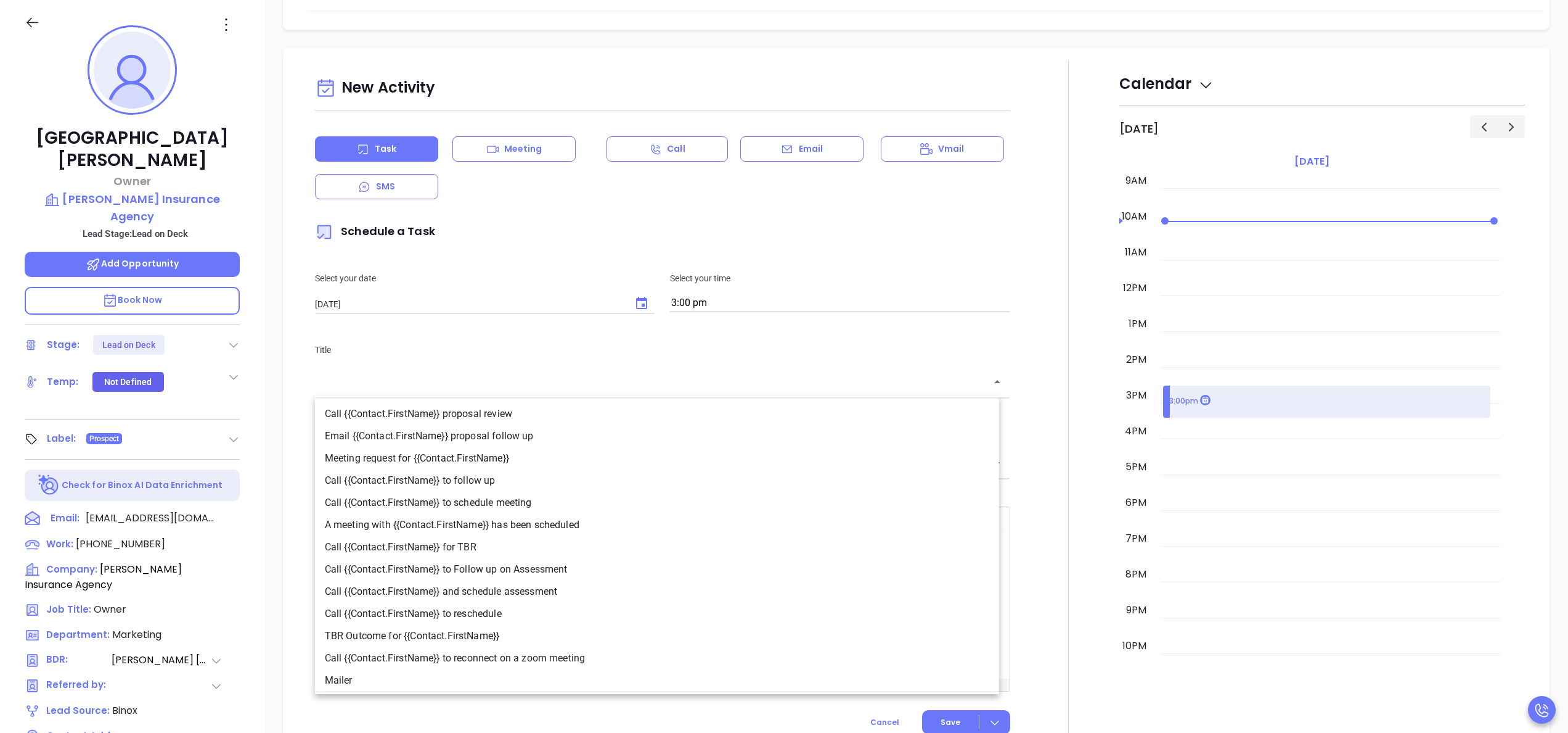
click at [635, 383] on input "text" at bounding box center [653, 382] width 666 height 14
click at [508, 486] on li "Call {{Contact.FirstName}} to follow up" at bounding box center [656, 480] width 684 height 22
type input "Call Trenton to follow up"
type input "Call"
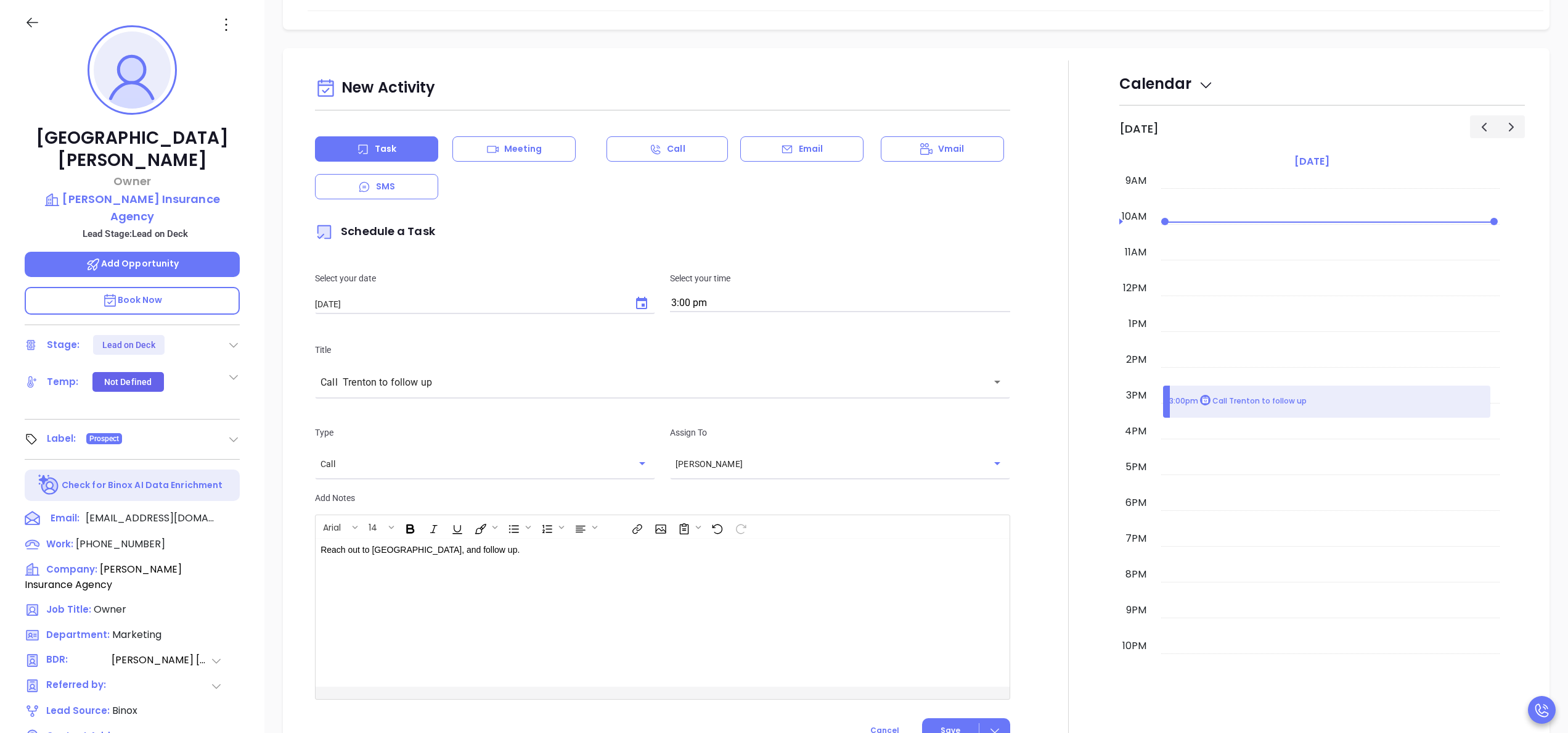
click at [1022, 513] on div at bounding box center [1068, 407] width 102 height 694
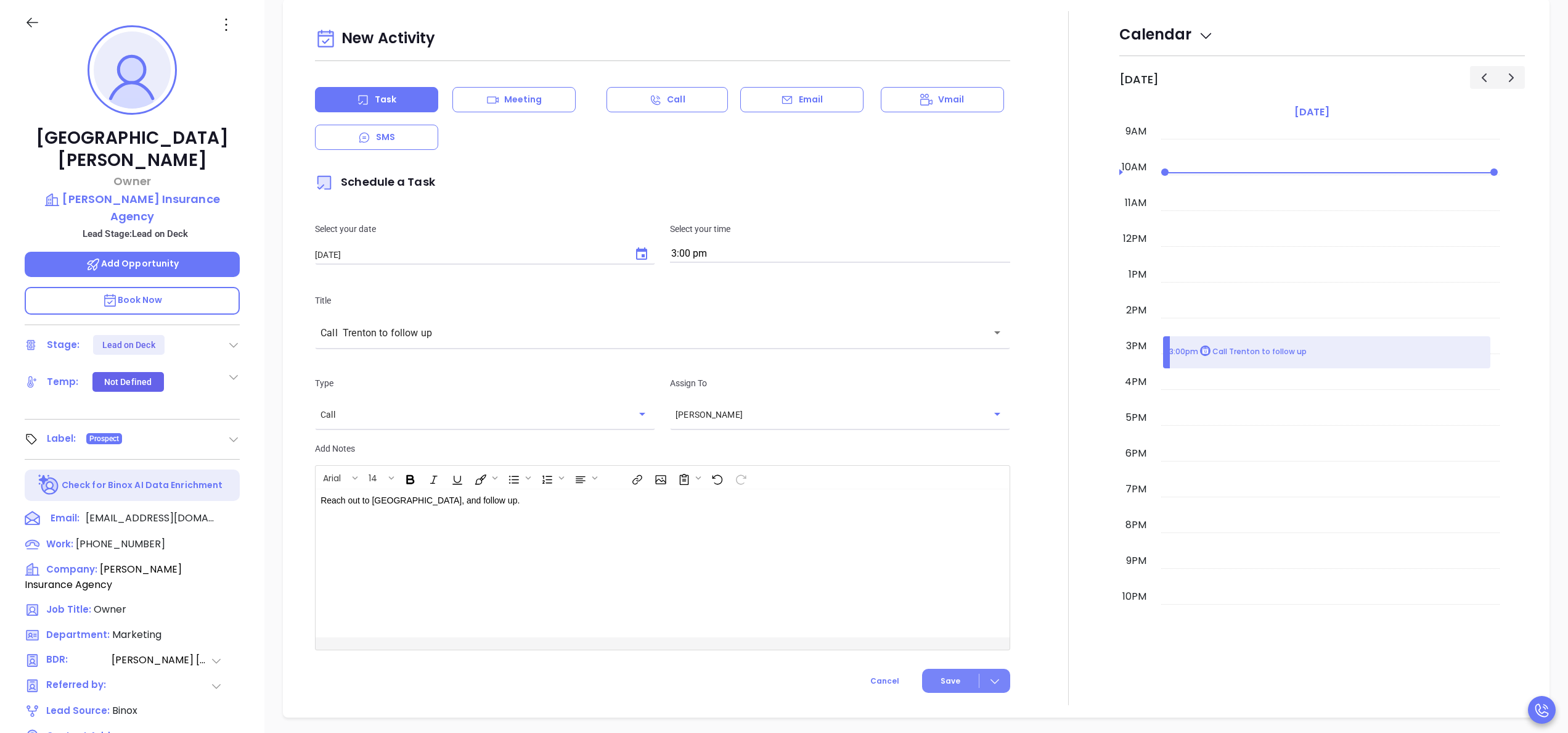
click at [960, 681] on button "Save" at bounding box center [966, 680] width 88 height 24
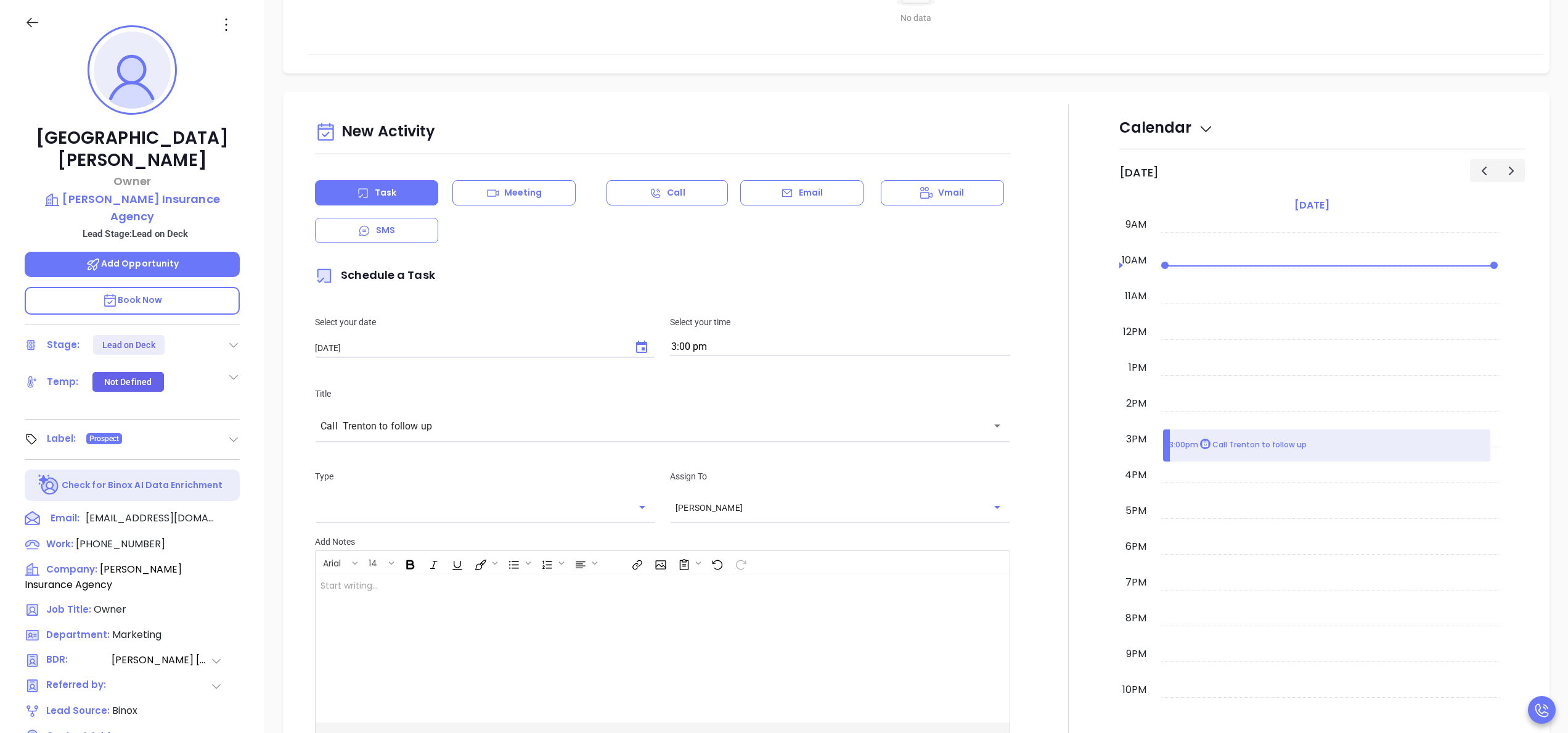
scroll to position [571, 0]
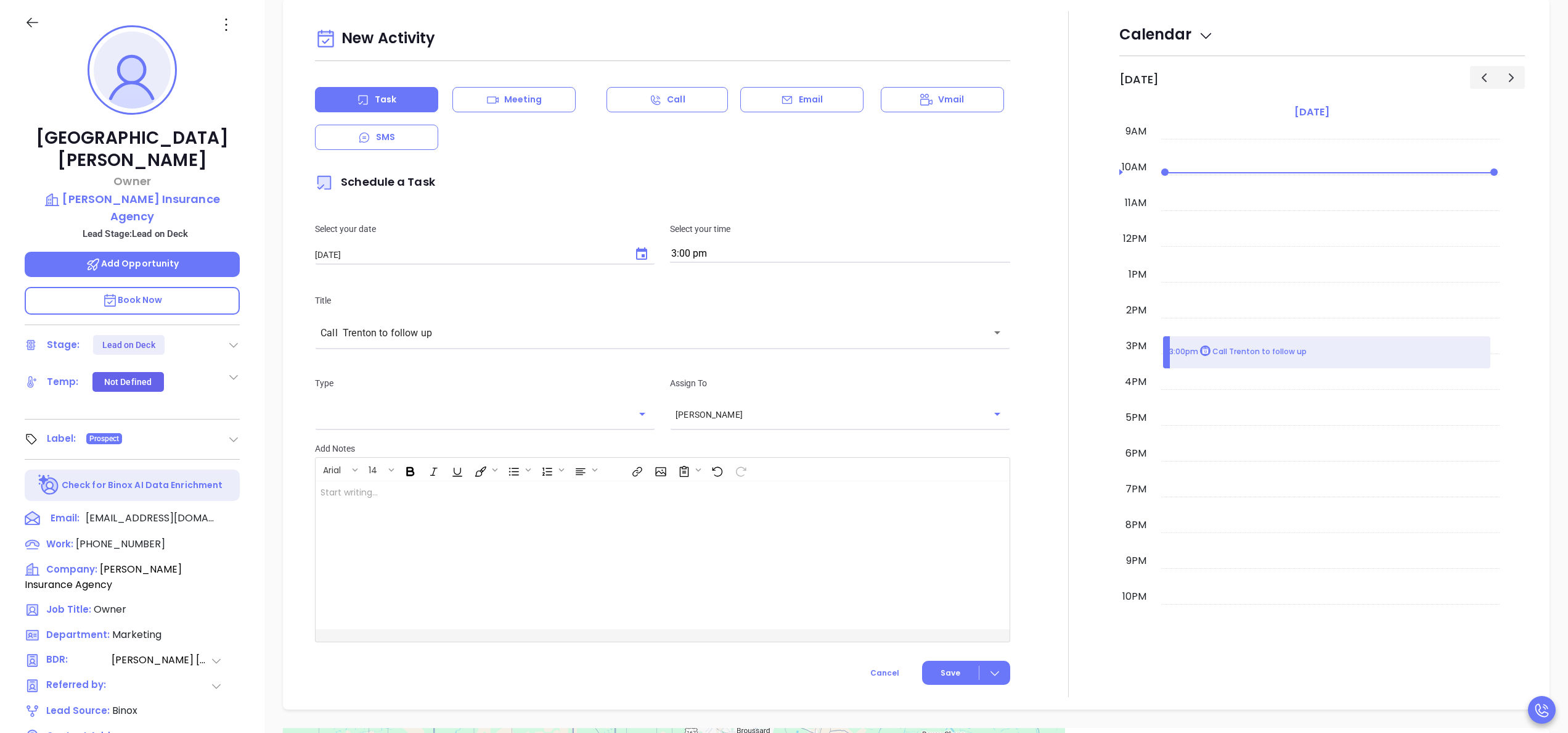
click at [231, 337] on div at bounding box center [233, 344] width 12 height 15
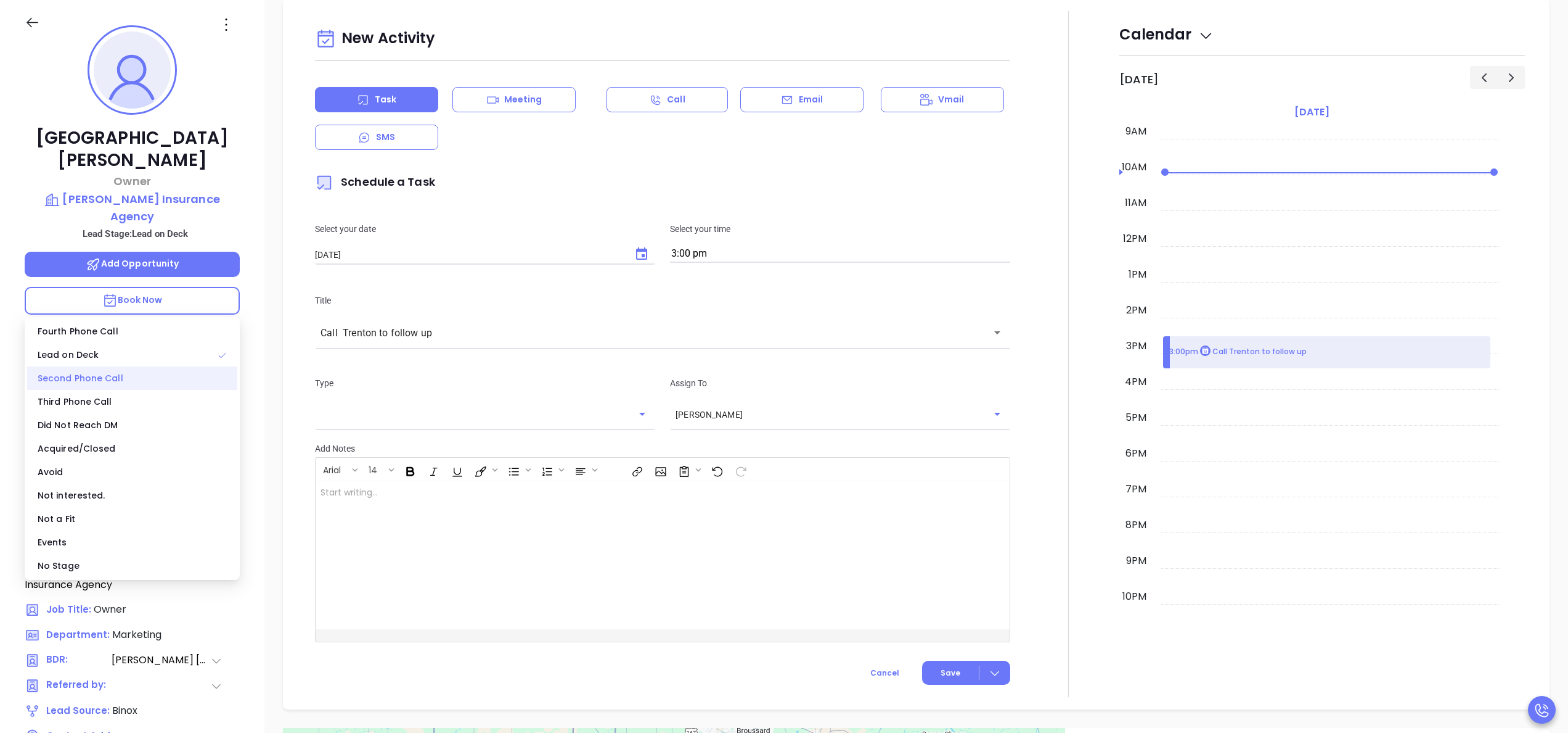
click at [98, 370] on div "Second Phone Call" at bounding box center [132, 378] width 210 height 23
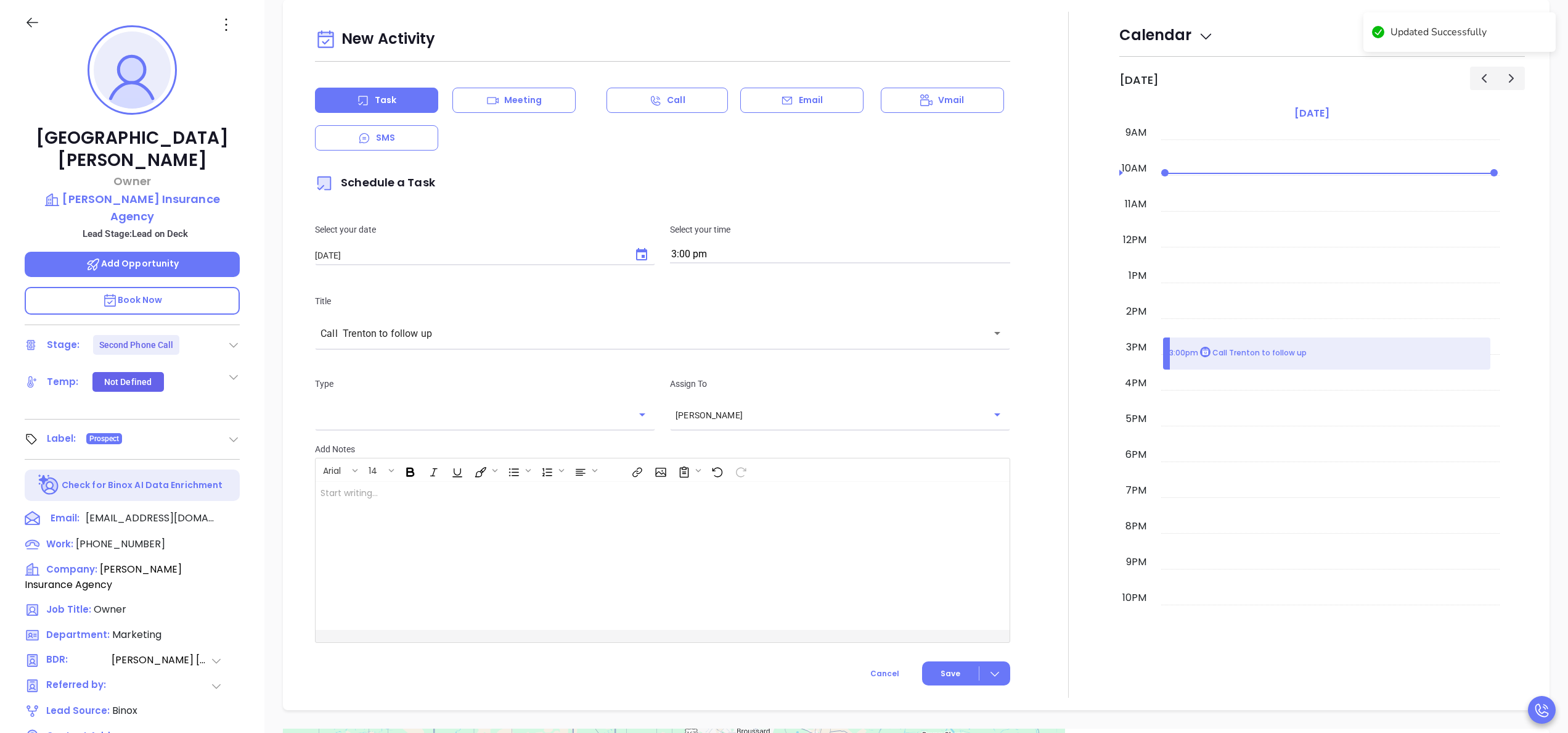
click at [1065, 376] on div at bounding box center [1068, 354] width 102 height 686
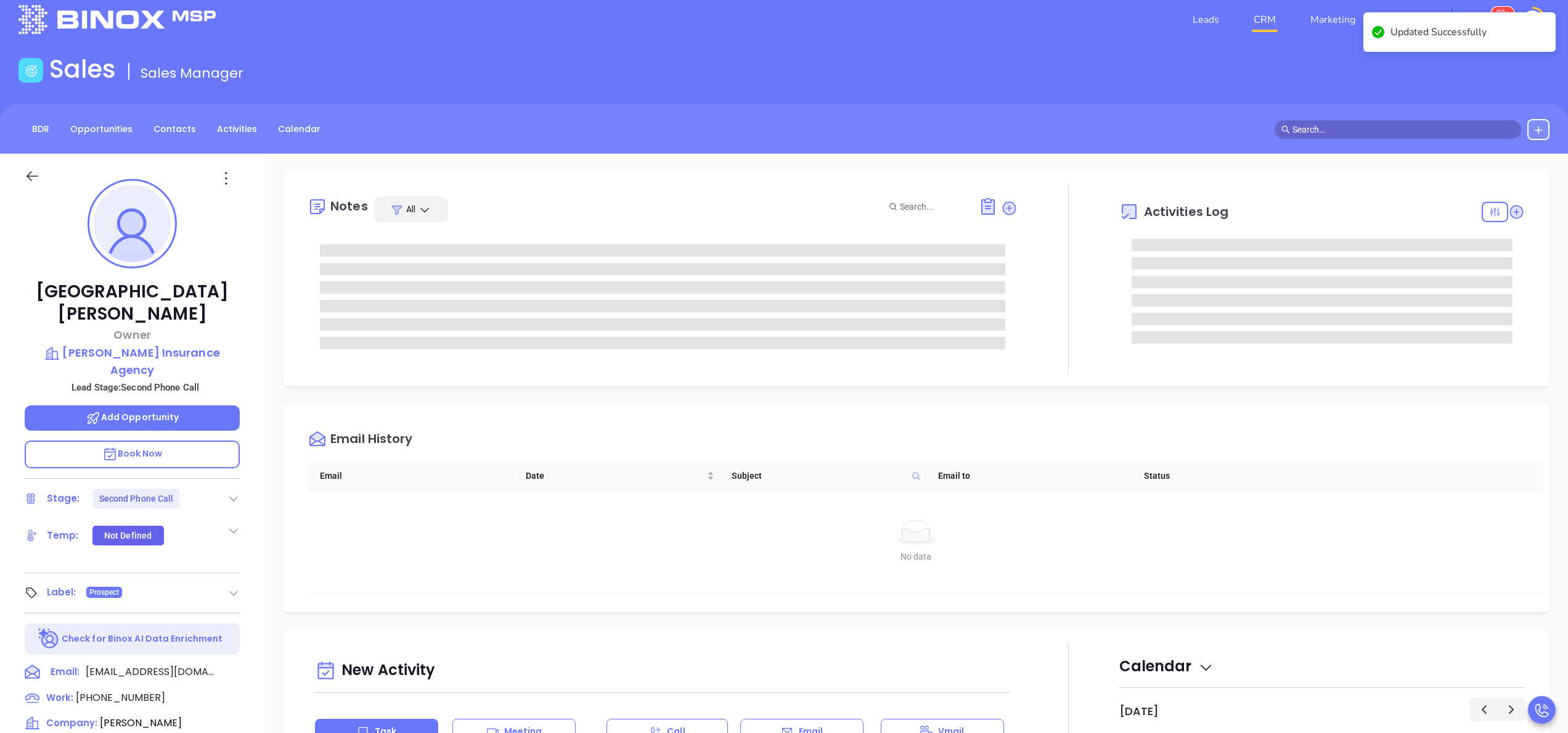
scroll to position [0, 0]
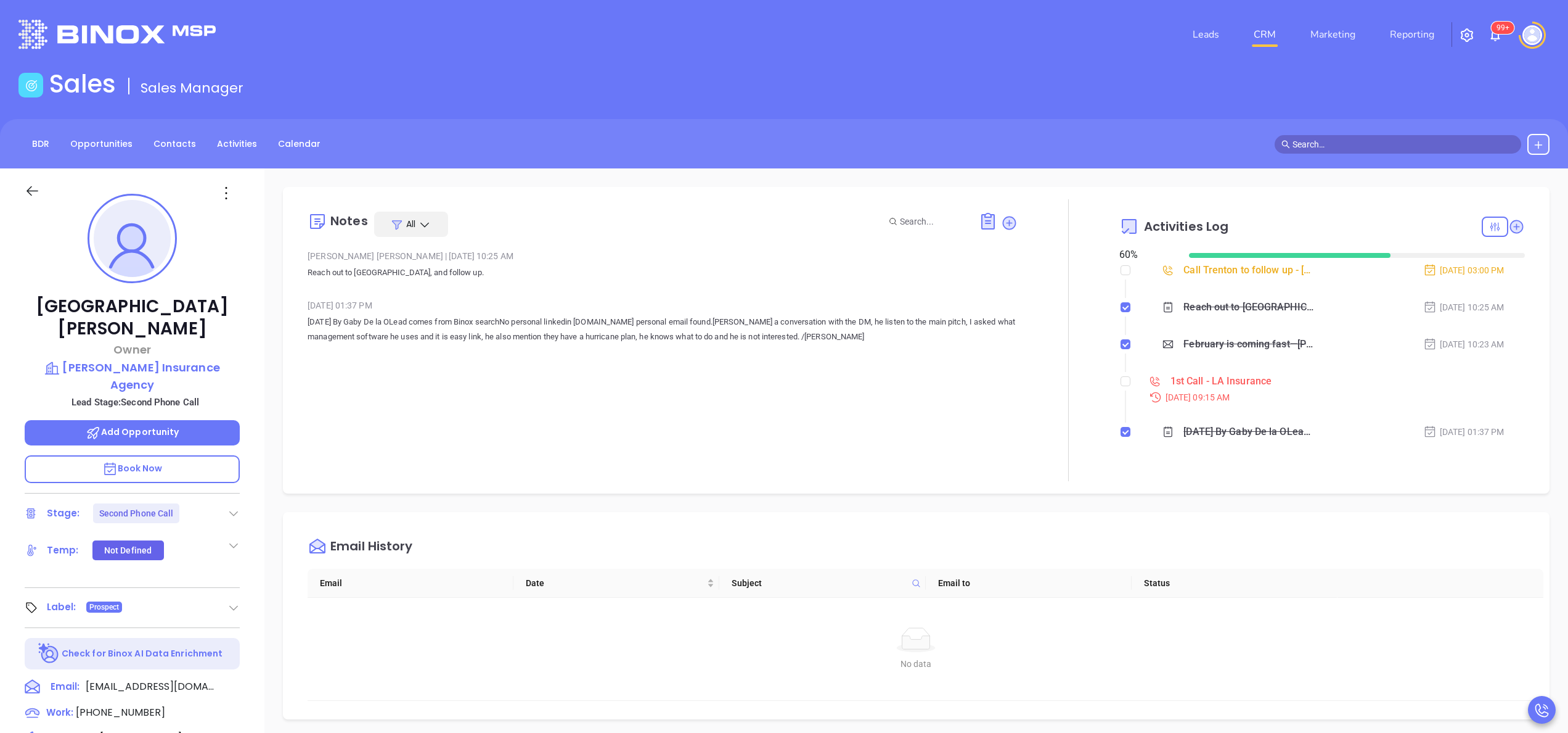
click at [1123, 380] on li "1st Call - LA Insurance Sep 8, 2025 | 09:15 AM" at bounding box center [1324, 400] width 403 height 48
click at [1120, 380] on input "checkbox" at bounding box center [1125, 381] width 10 height 10
checkbox input "true"
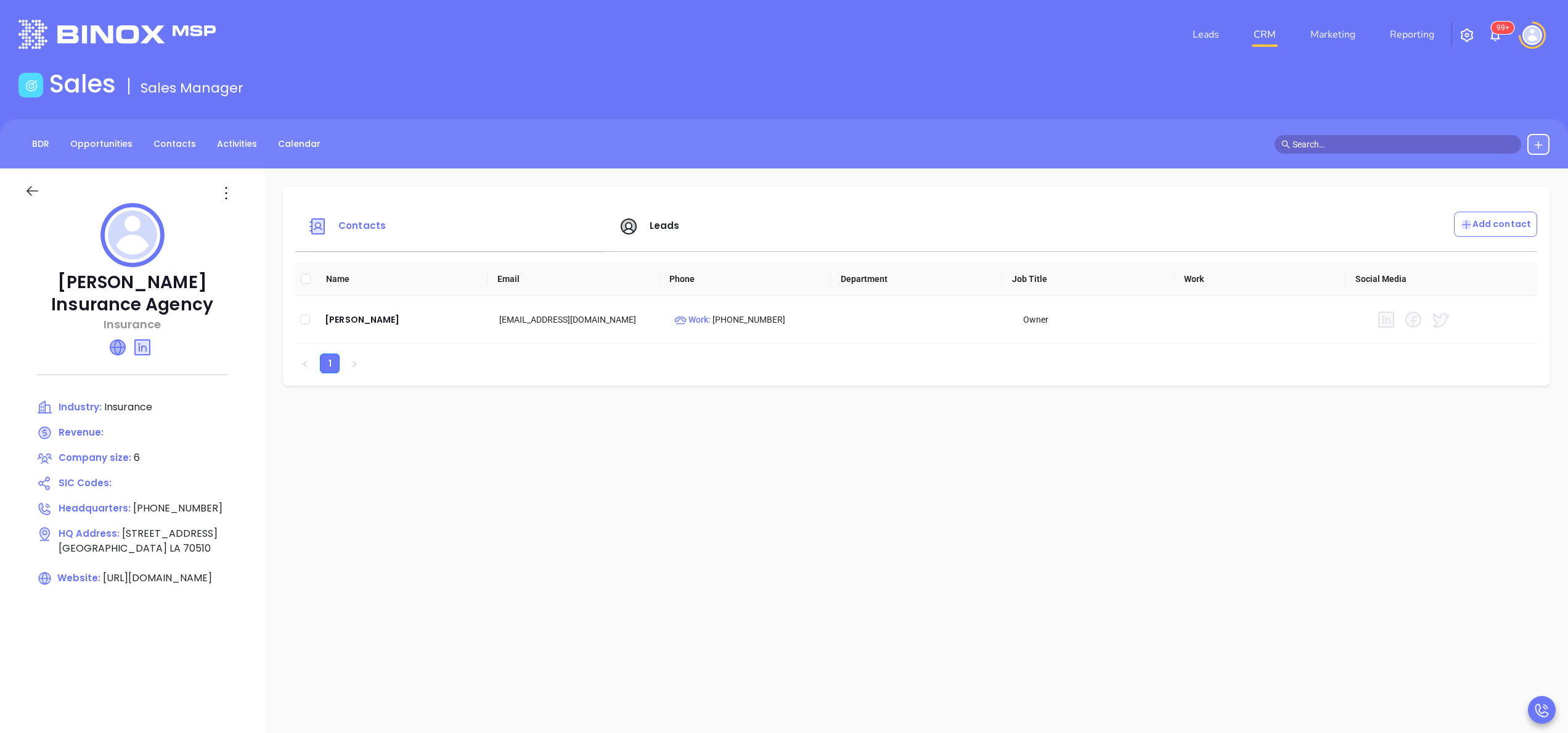
click at [125, 340] on icon at bounding box center [117, 347] width 15 height 15
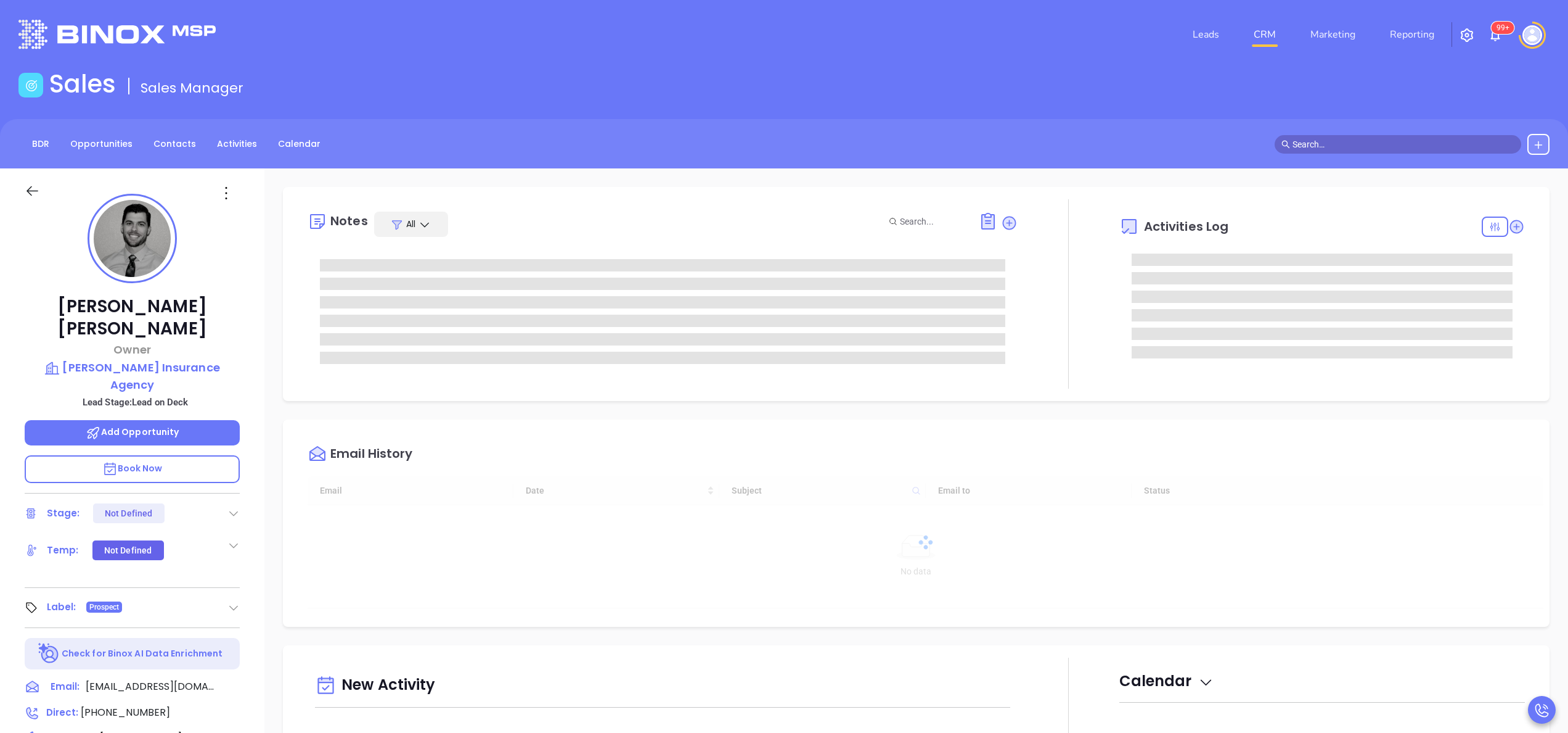
type input "[DATE]"
type input "Anabell Dominguez"
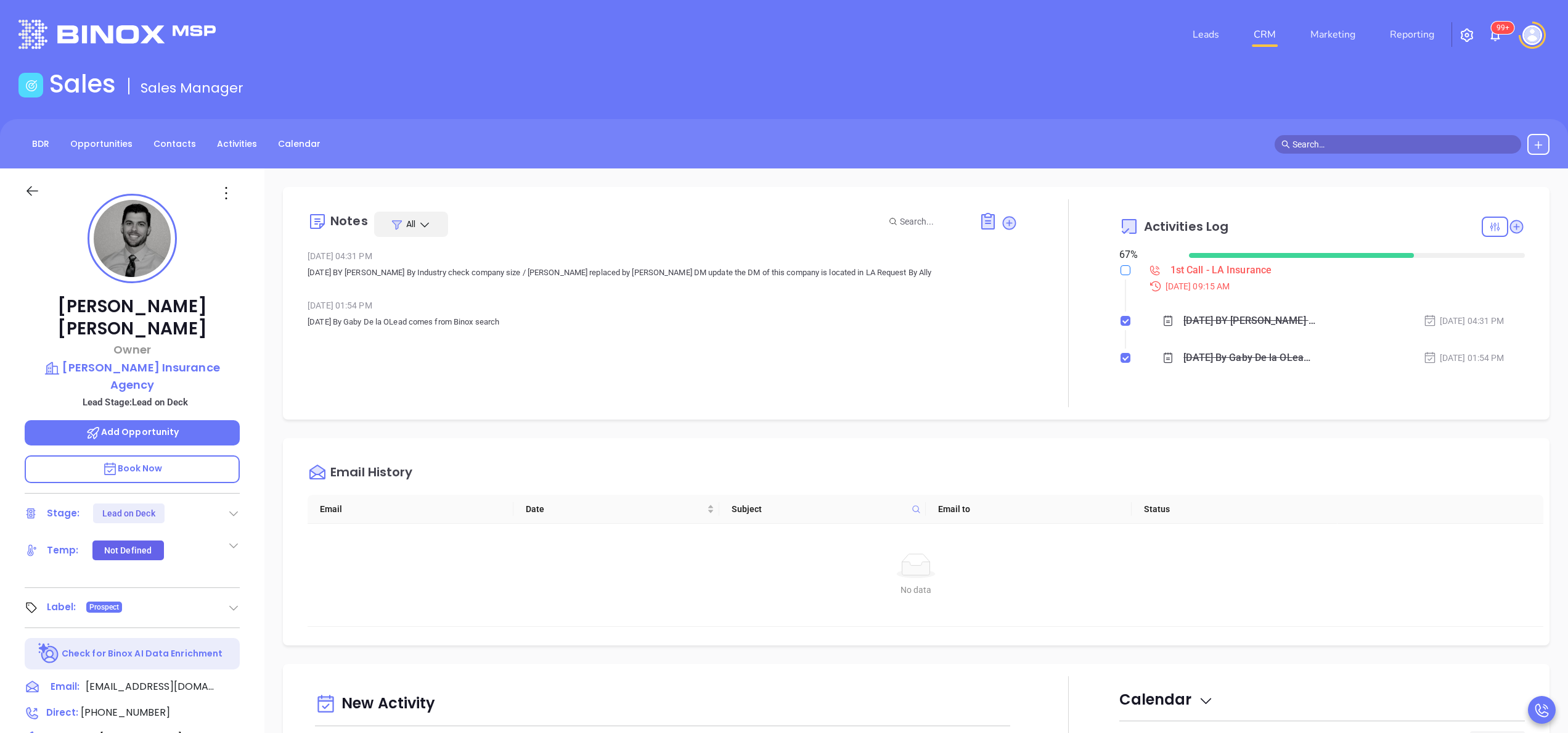
click at [1120, 266] on input "checkbox" at bounding box center [1125, 270] width 10 height 10
checkbox input "true"
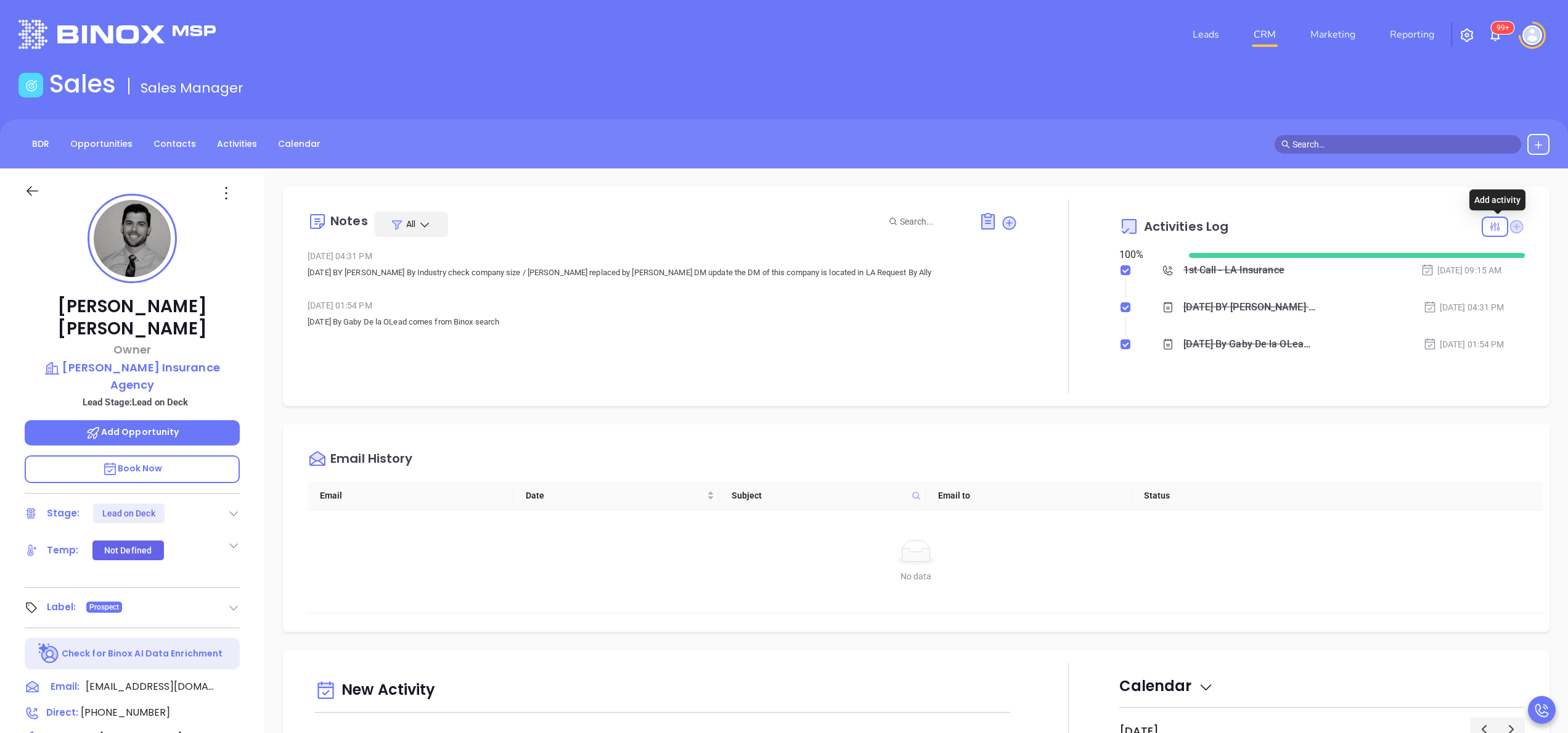
click at [1510, 227] on icon at bounding box center [1517, 225] width 13 height 13
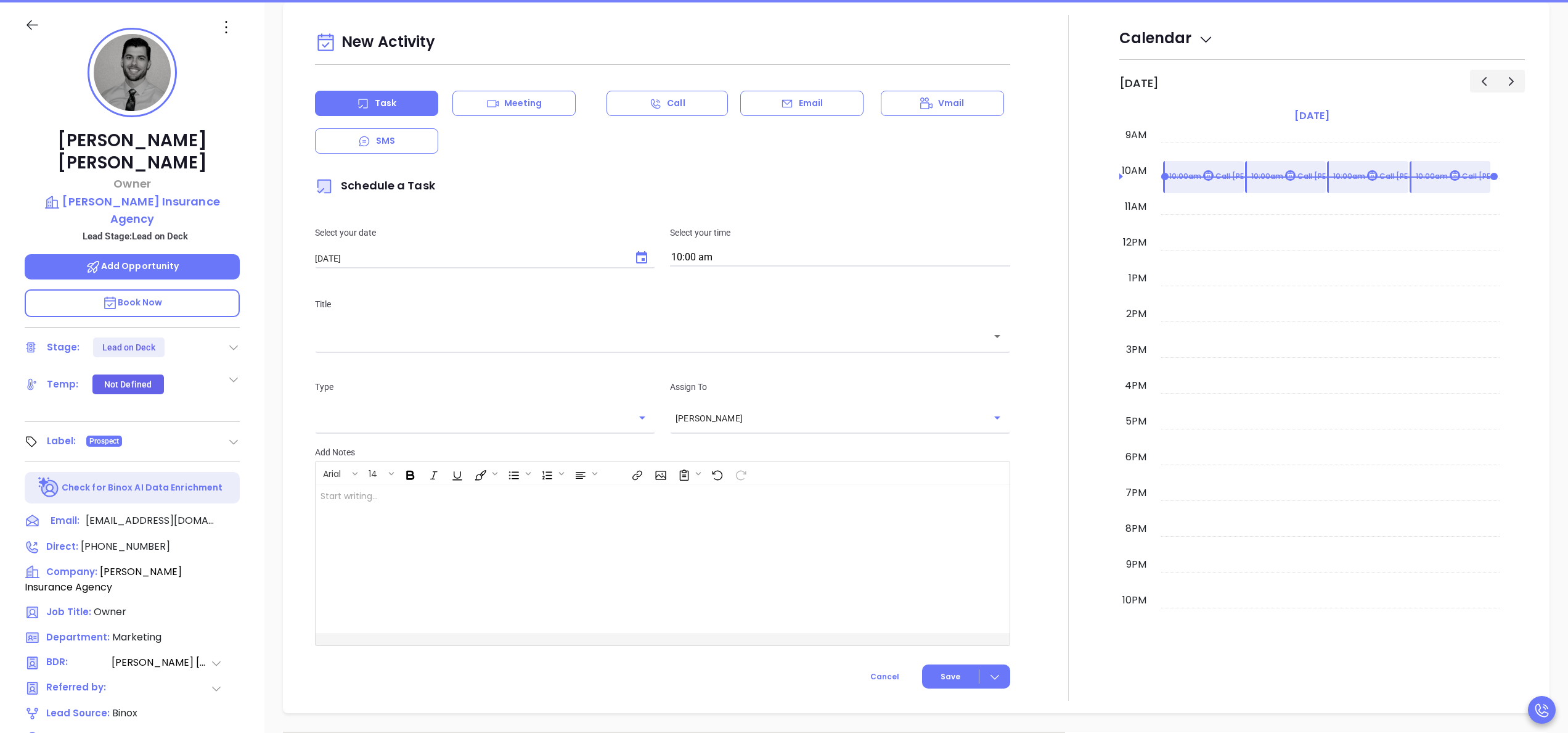
scroll to position [169, 0]
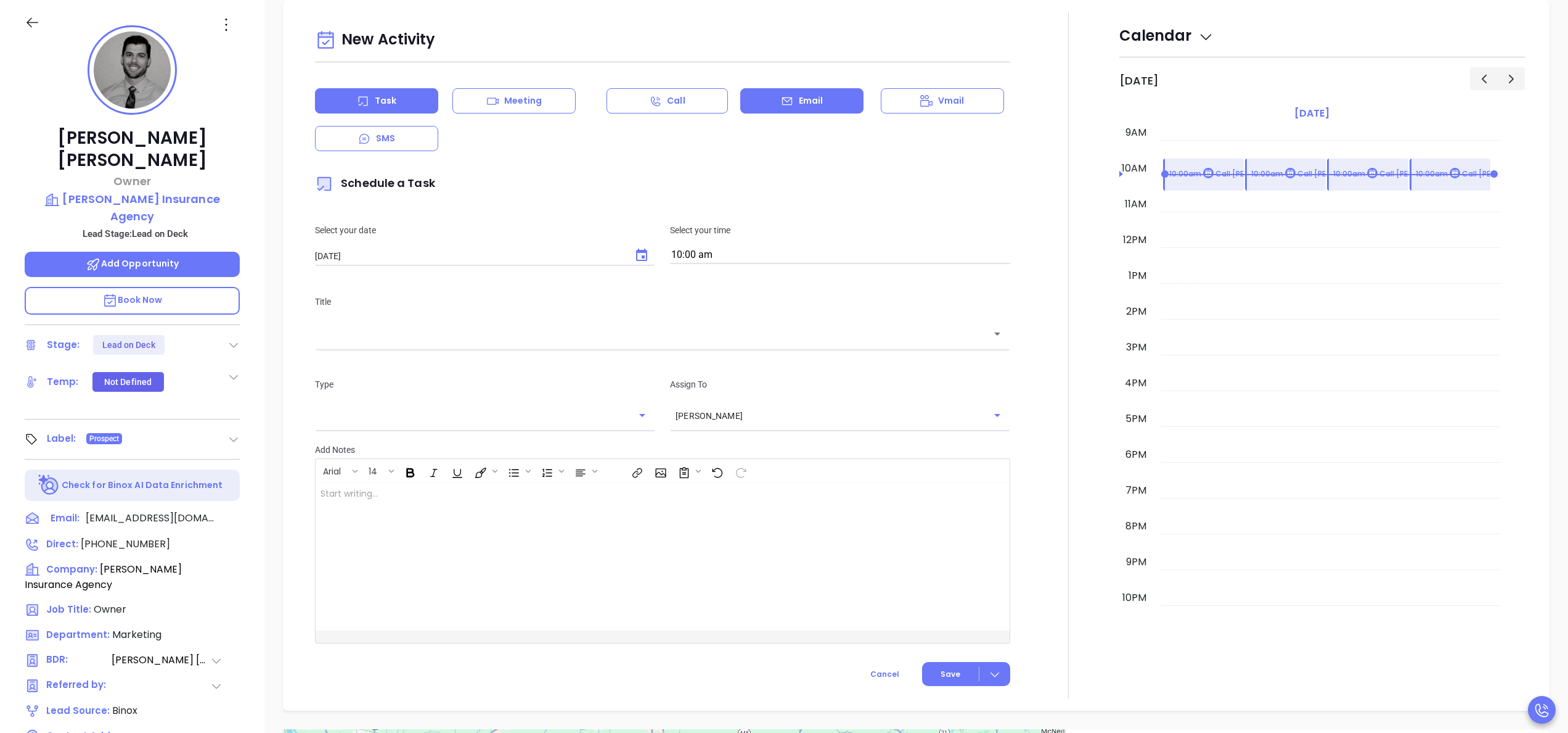
click at [774, 89] on div "Email" at bounding box center [802, 100] width 123 height 25
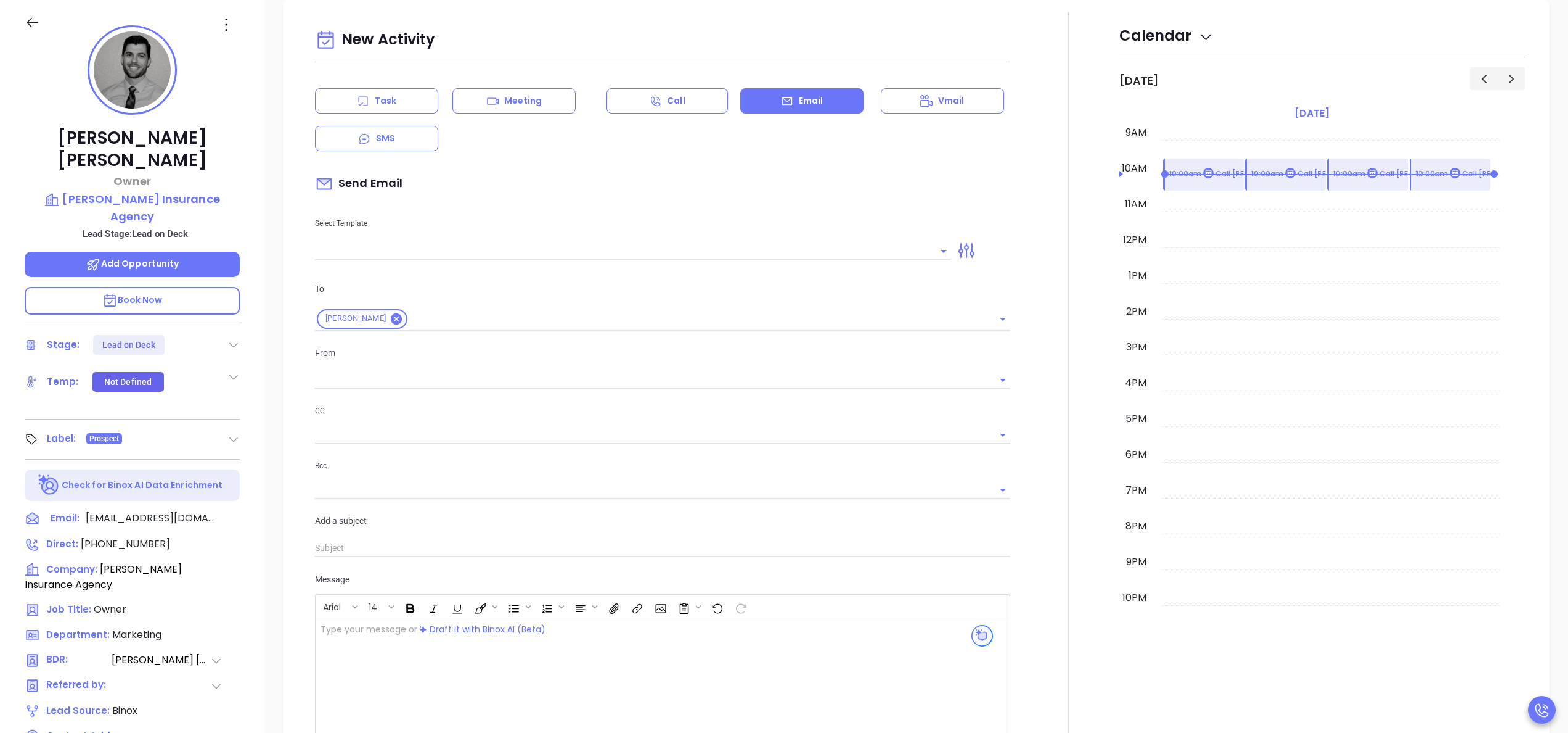
type input "[PERSON_NAME]"
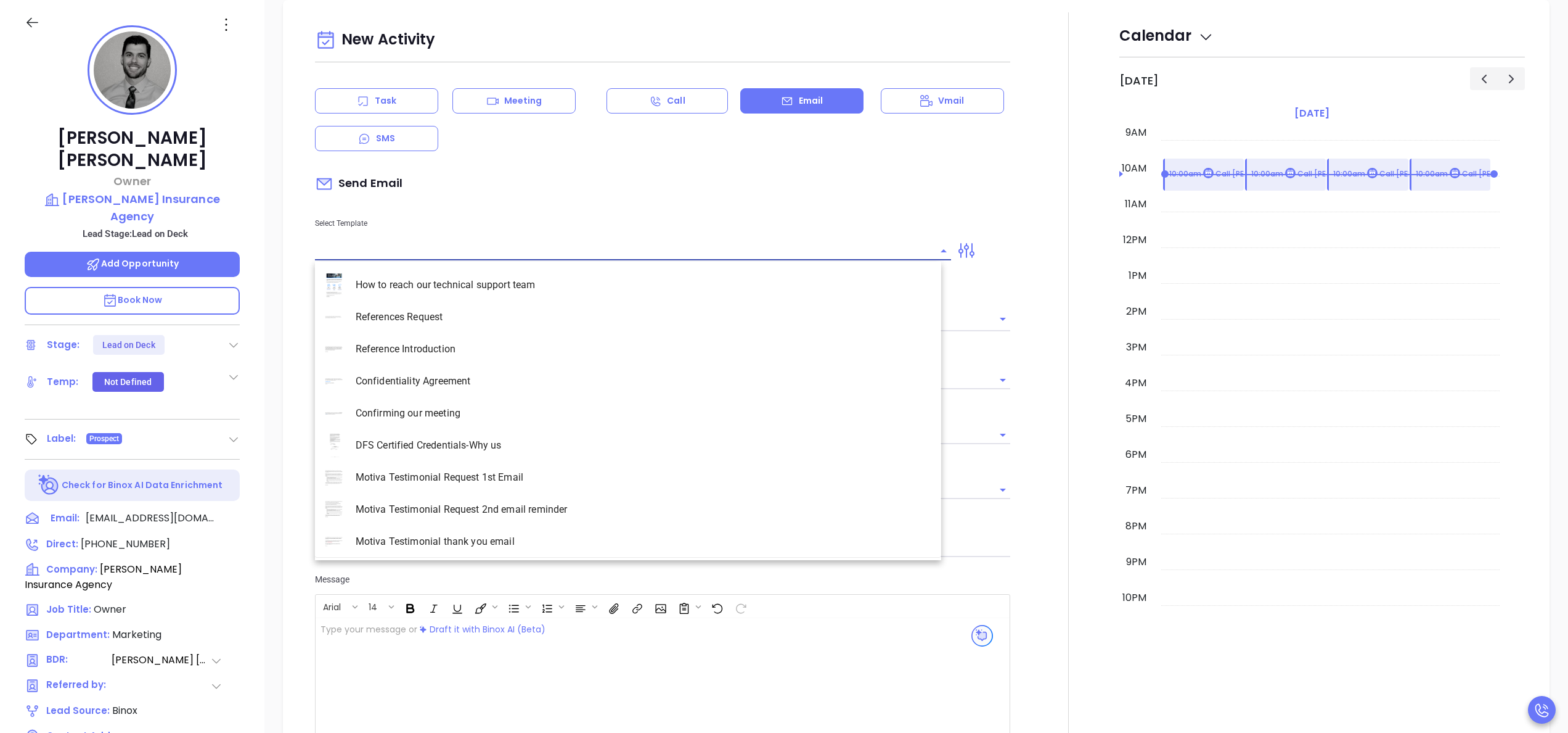
click at [497, 255] on input "text" at bounding box center [623, 250] width 617 height 18
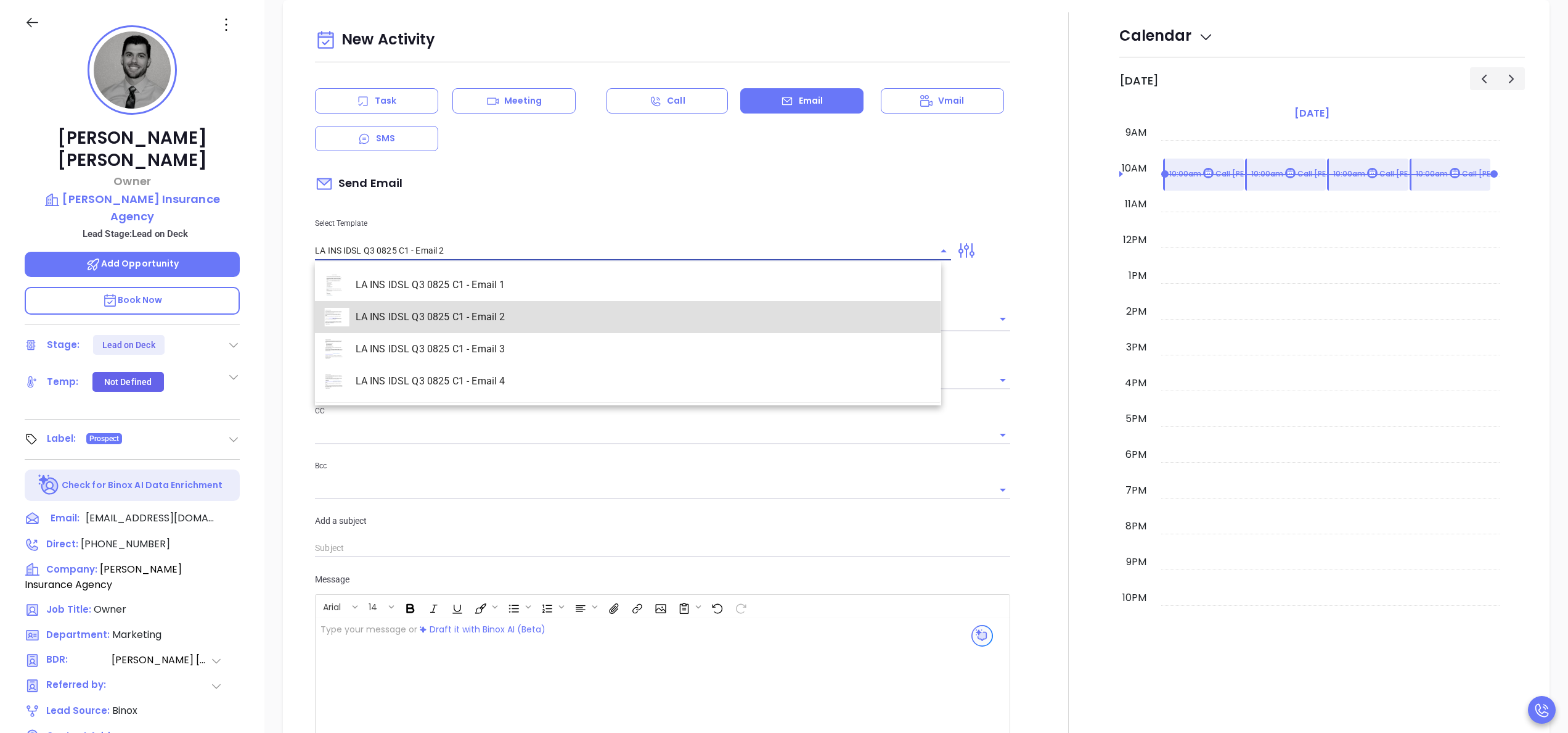
type input "LA INS IDSL Q3 0825 C1 - Email 2"
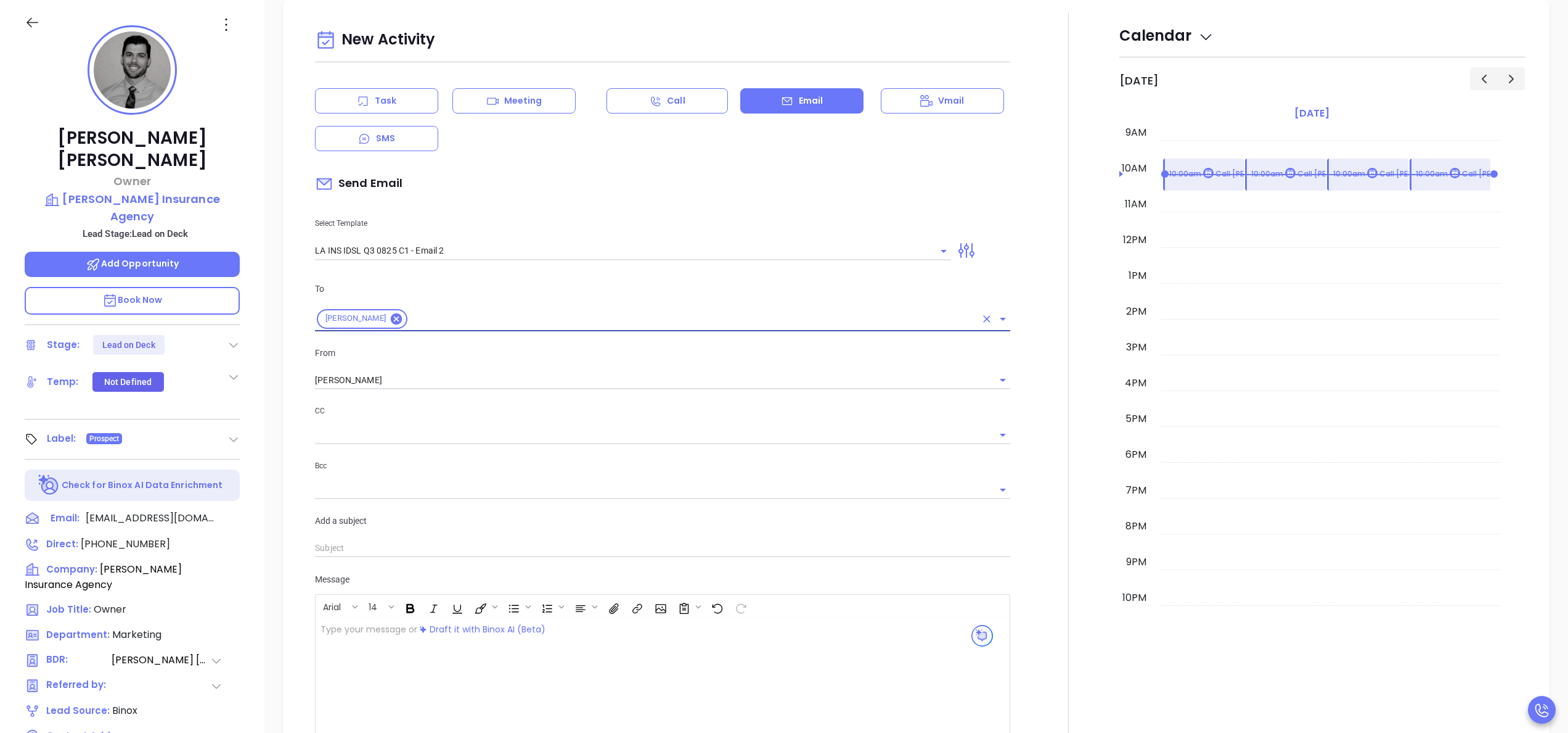
type input "February is coming fast—will Gendusa Insurance Agency be compliant?"
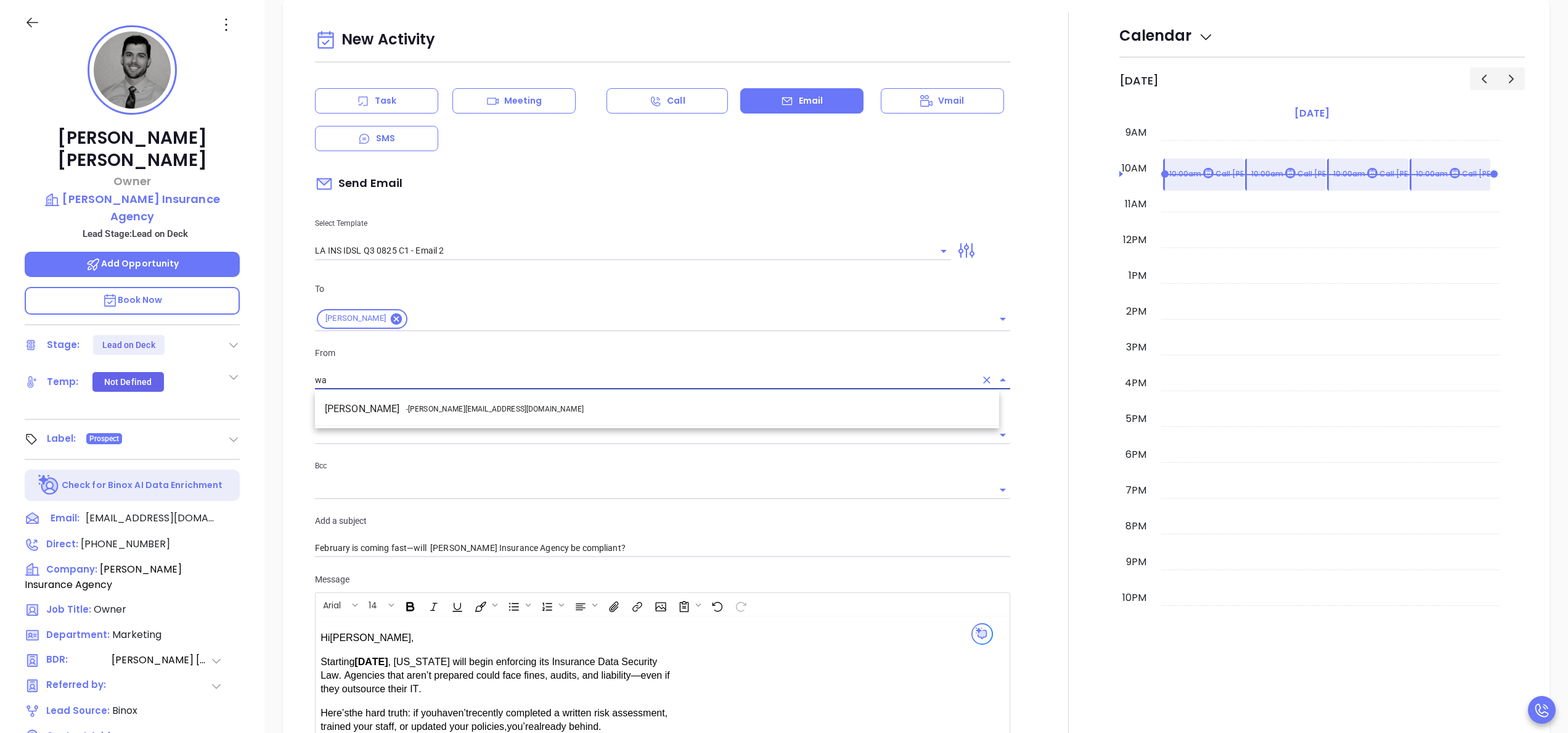
click at [501, 417] on li "Walter Contreras - [EMAIL_ADDRESS][DOMAIN_NAME]" at bounding box center [656, 408] width 684 height 22
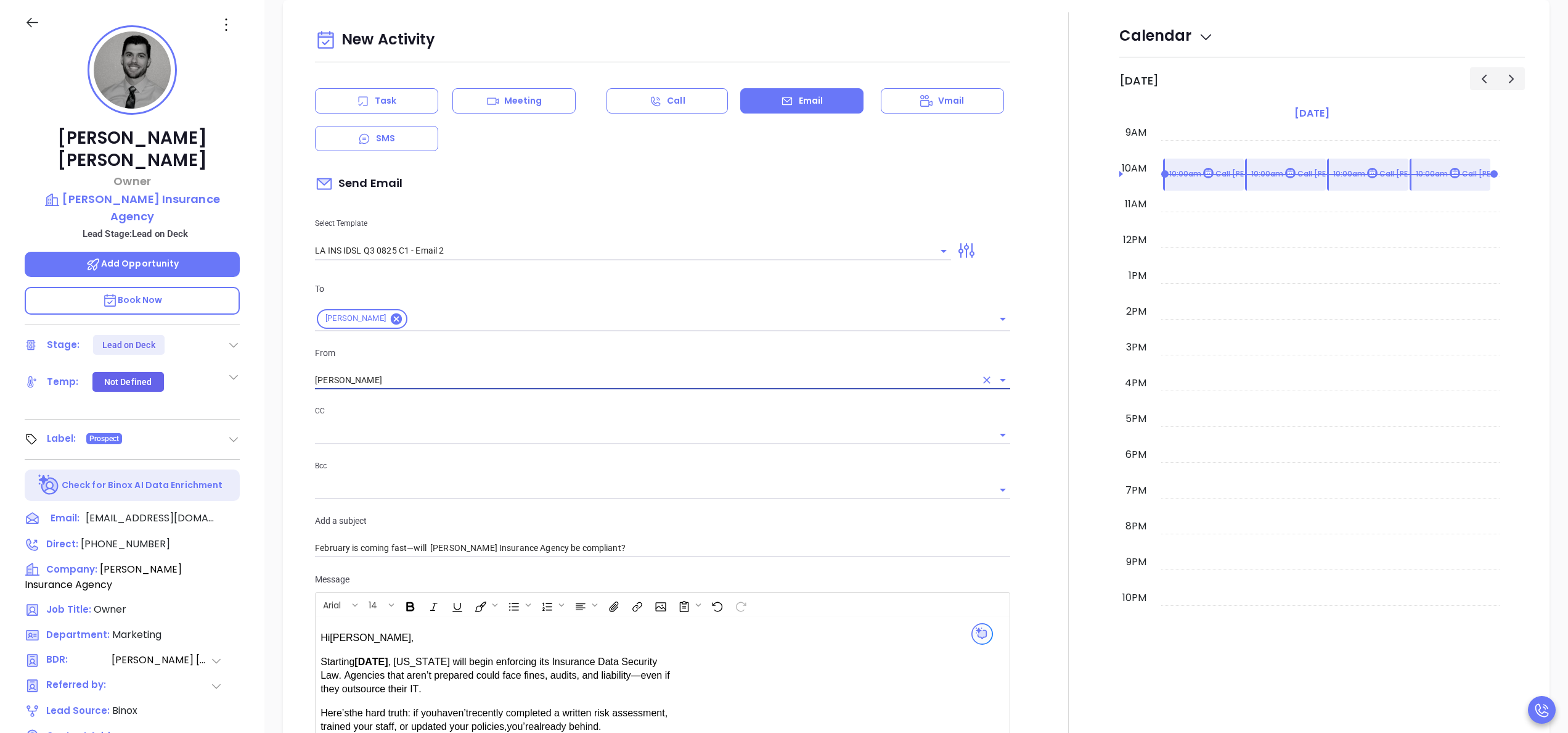
type input "[PERSON_NAME]"
click at [1017, 425] on div at bounding box center [1068, 485] width 102 height 946
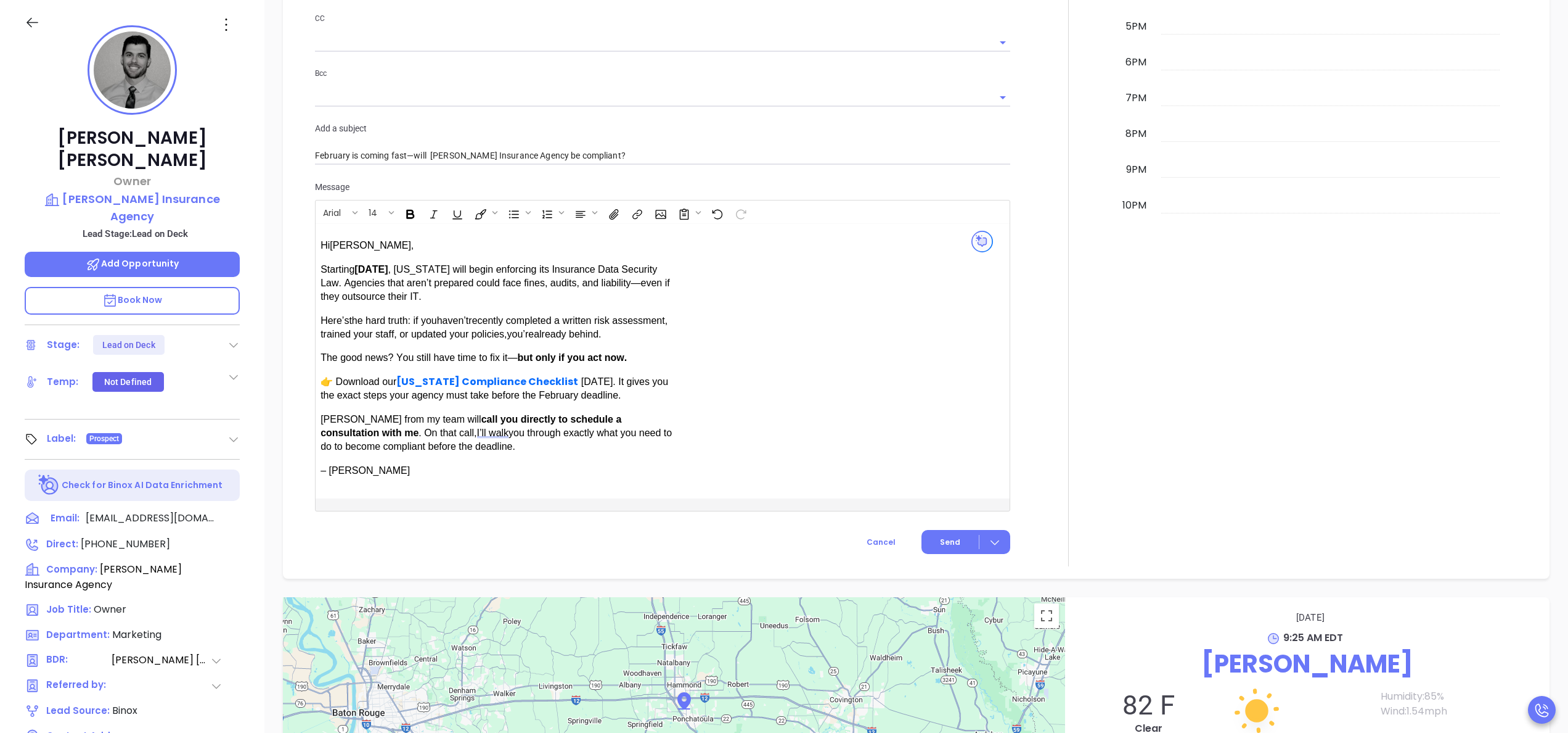
scroll to position [877, 0]
click at [945, 532] on button "Send" at bounding box center [966, 539] width 89 height 24
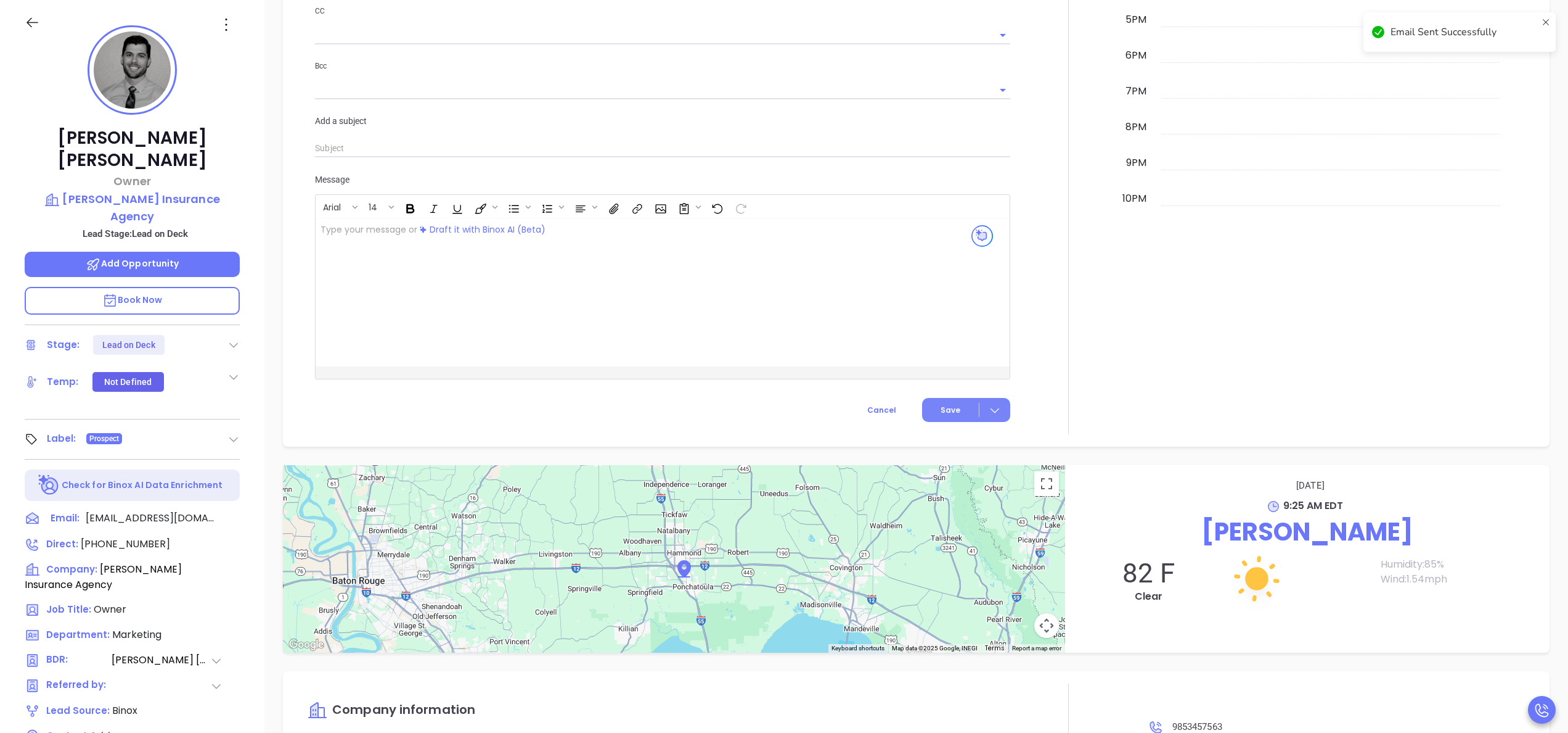
scroll to position [871, 0]
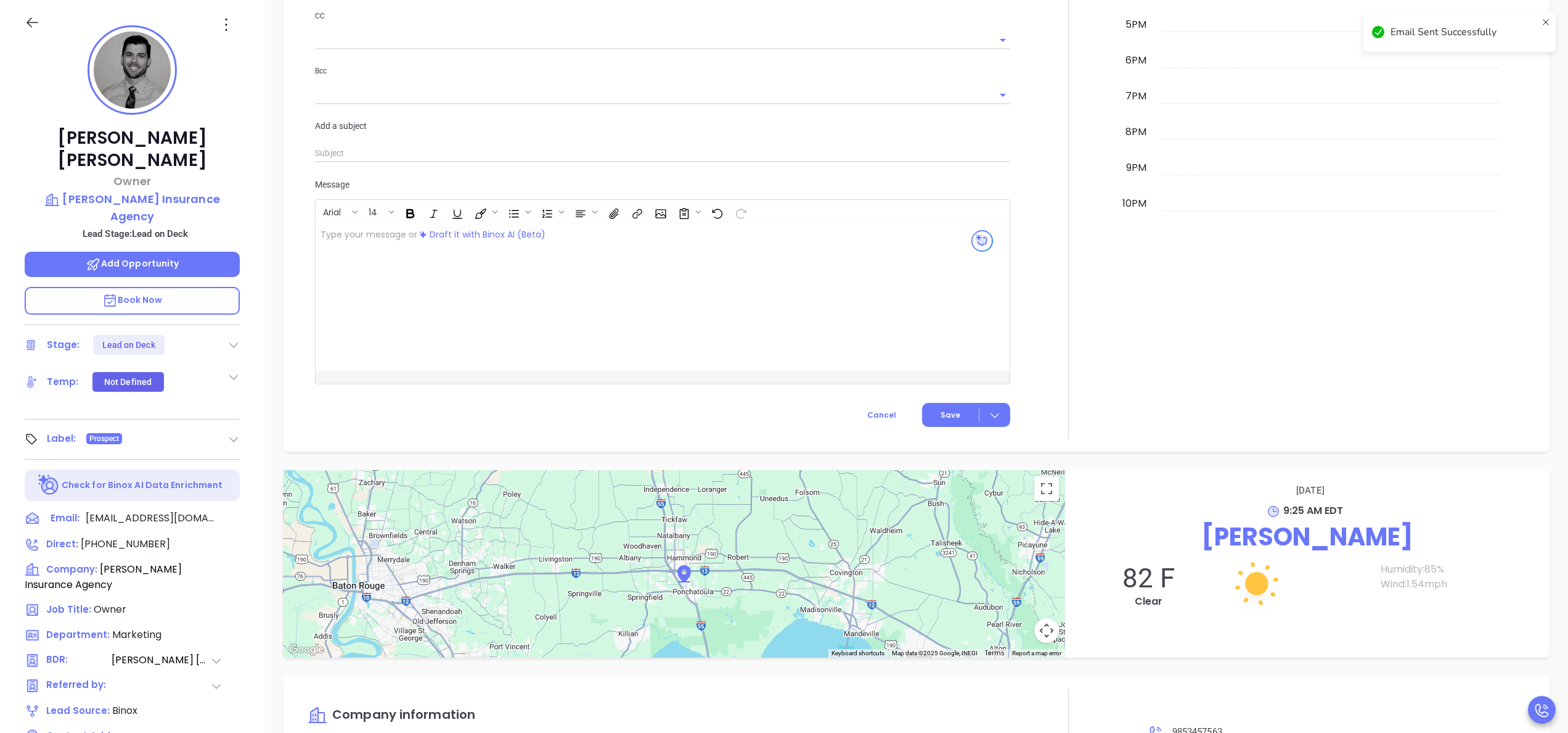
click at [1017, 298] on div at bounding box center [1068, 28] width 102 height 822
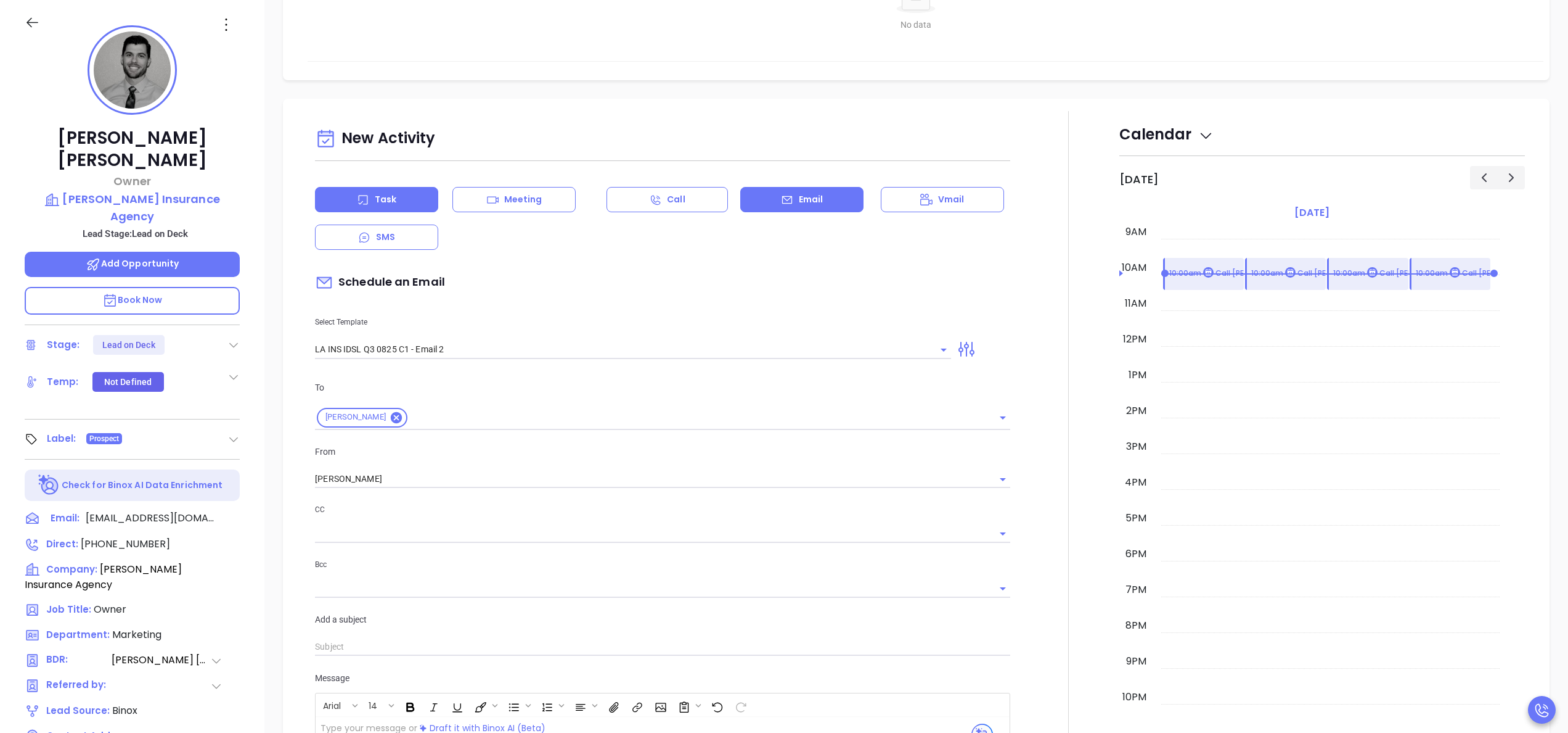
scroll to position [383, 0]
click at [404, 193] on div "Task" at bounding box center [376, 200] width 123 height 25
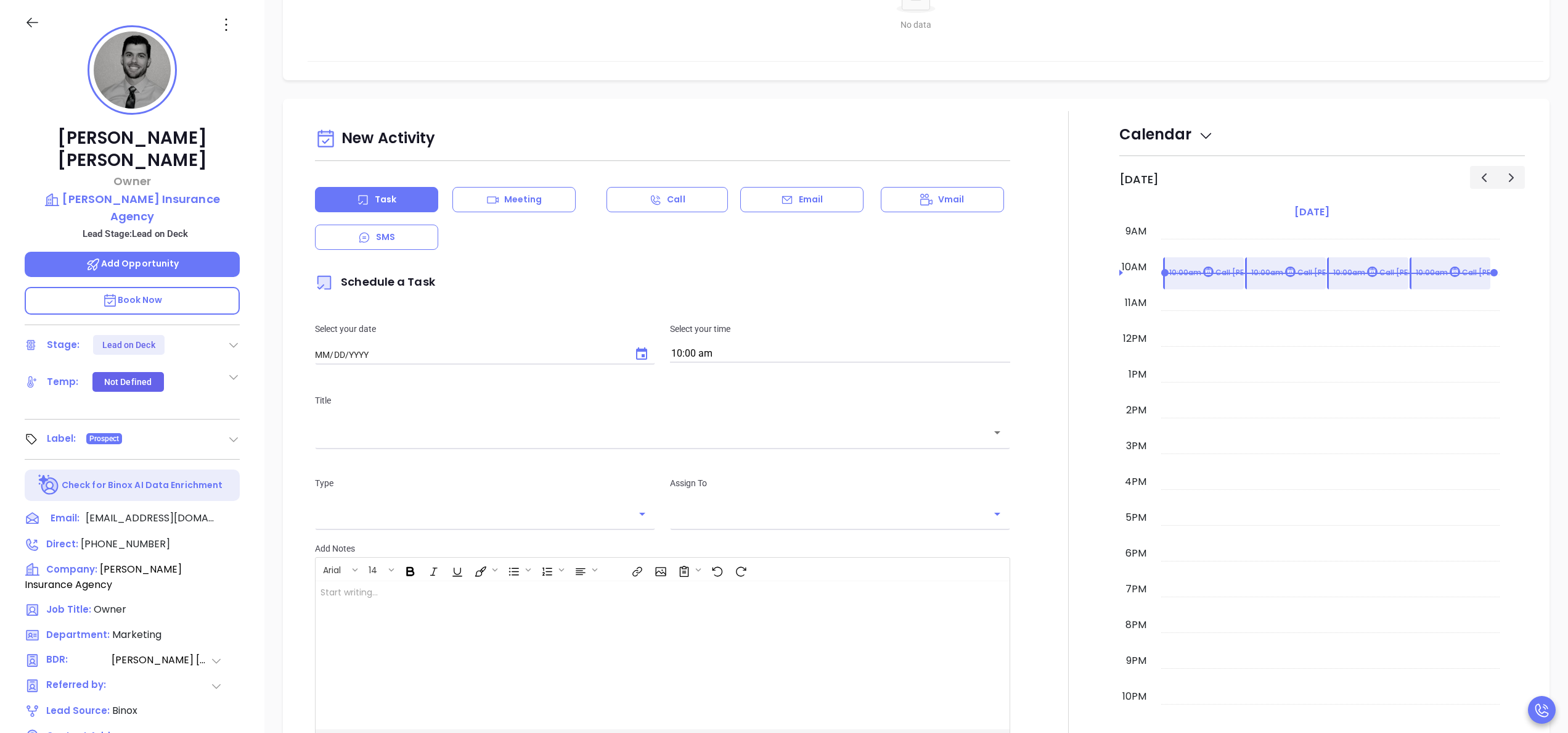
type input "[DATE]"
type input "[PERSON_NAME]"
click at [639, 353] on icon "Choose date, selected date is Sep 24, 2025" at bounding box center [641, 354] width 15 height 15
click at [387, 499] on button "23" at bounding box center [388, 502] width 22 height 22
type input "09/23/2025"
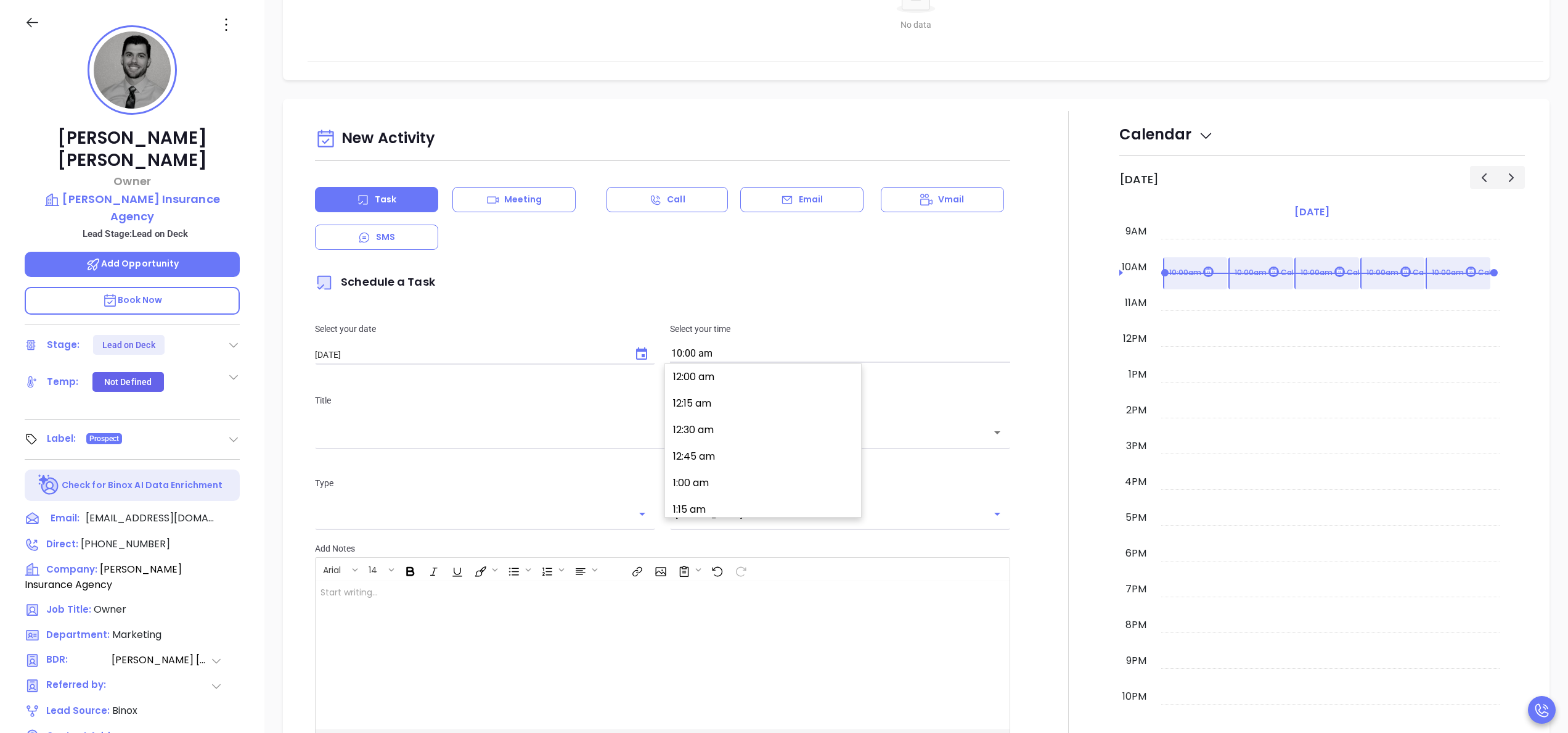
click at [742, 351] on input "10:00 am" at bounding box center [840, 353] width 341 height 17
click at [734, 456] on button "3:00 pm" at bounding box center [764, 452] width 191 height 27
type input "3:00 pm"
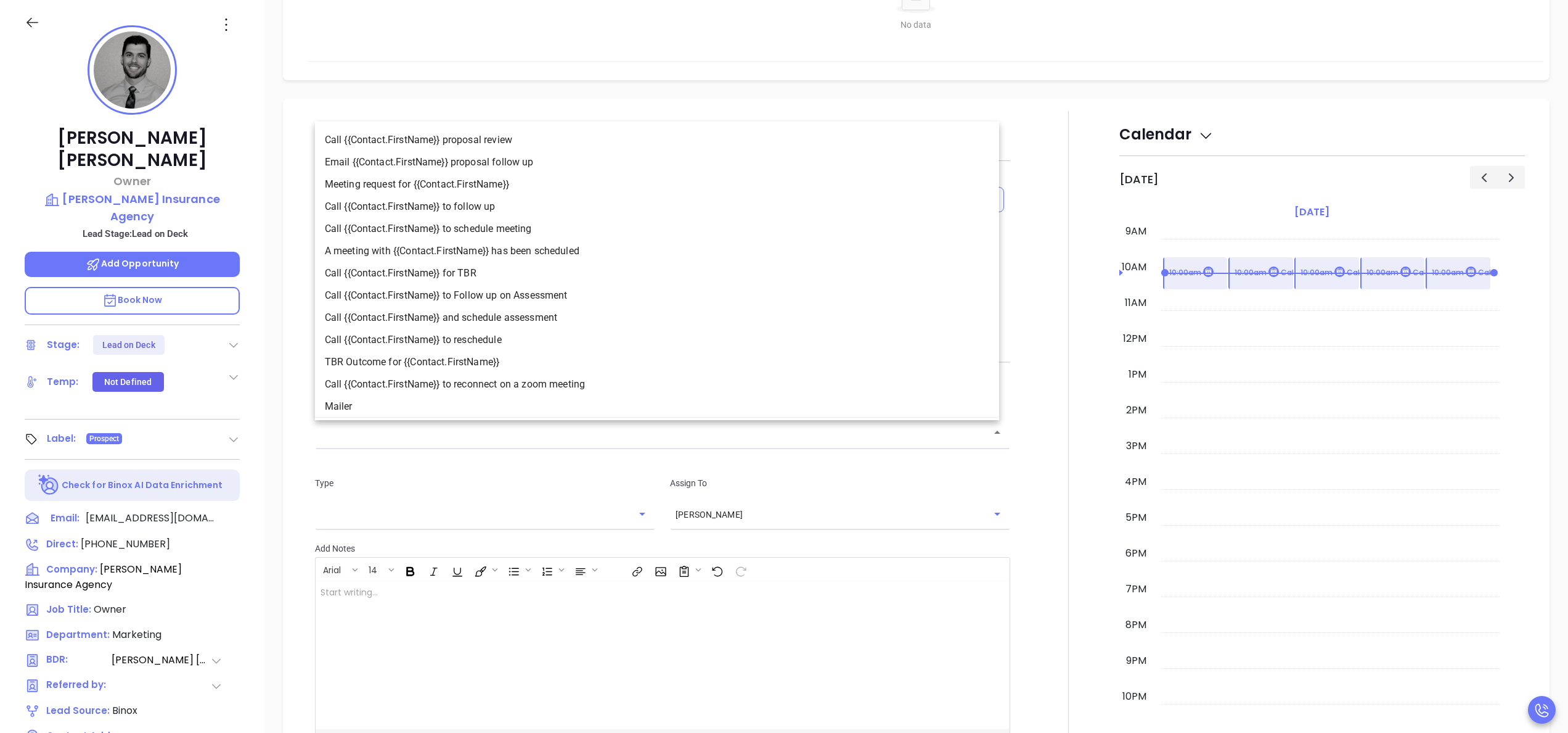
click at [706, 433] on input "text" at bounding box center [653, 433] width 666 height 14
click at [503, 202] on li "Call {{Contact.FirstName}} to follow up" at bounding box center [656, 206] width 684 height 22
type input "Call Dominick to follow up"
type input "Call"
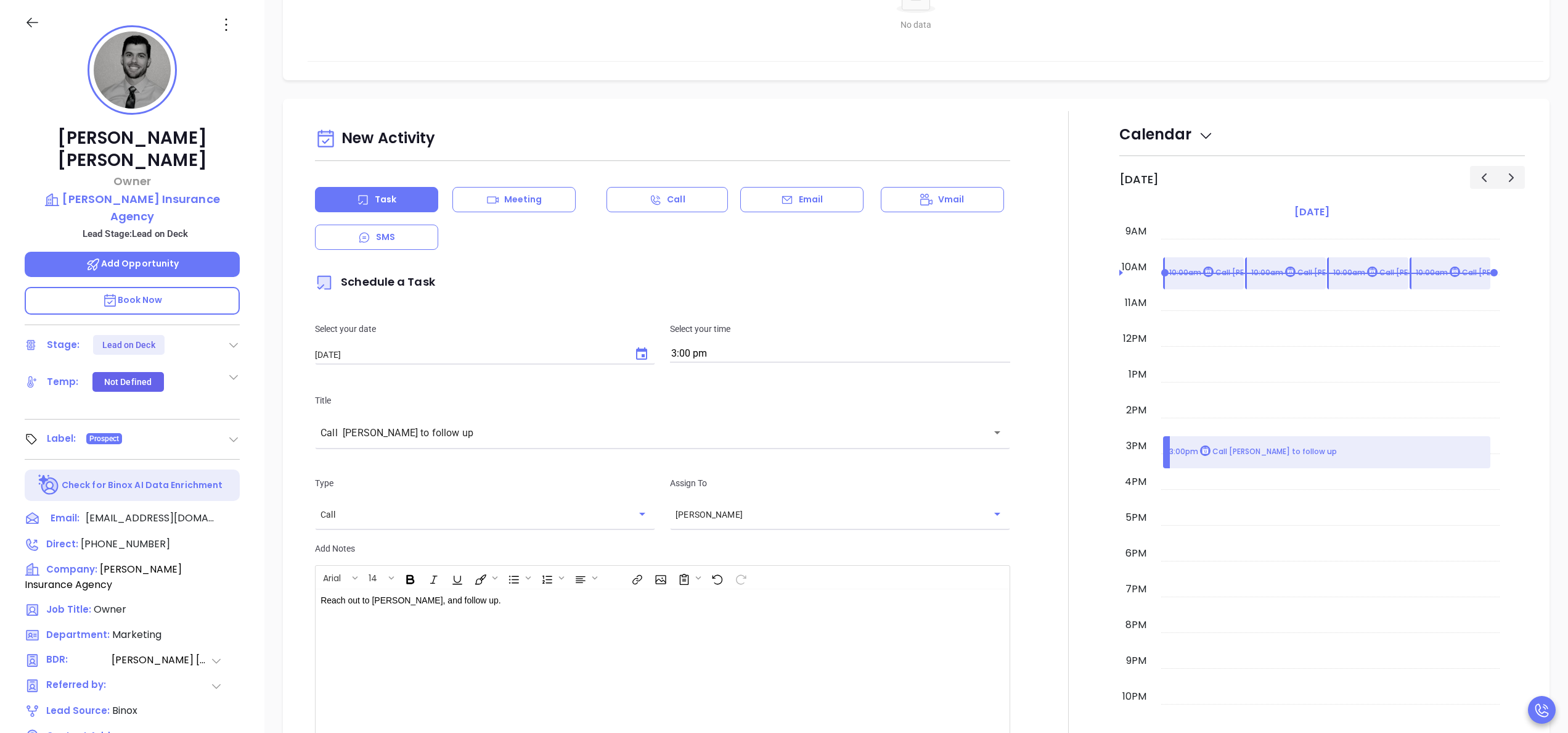
click at [1033, 597] on div at bounding box center [1068, 458] width 102 height 694
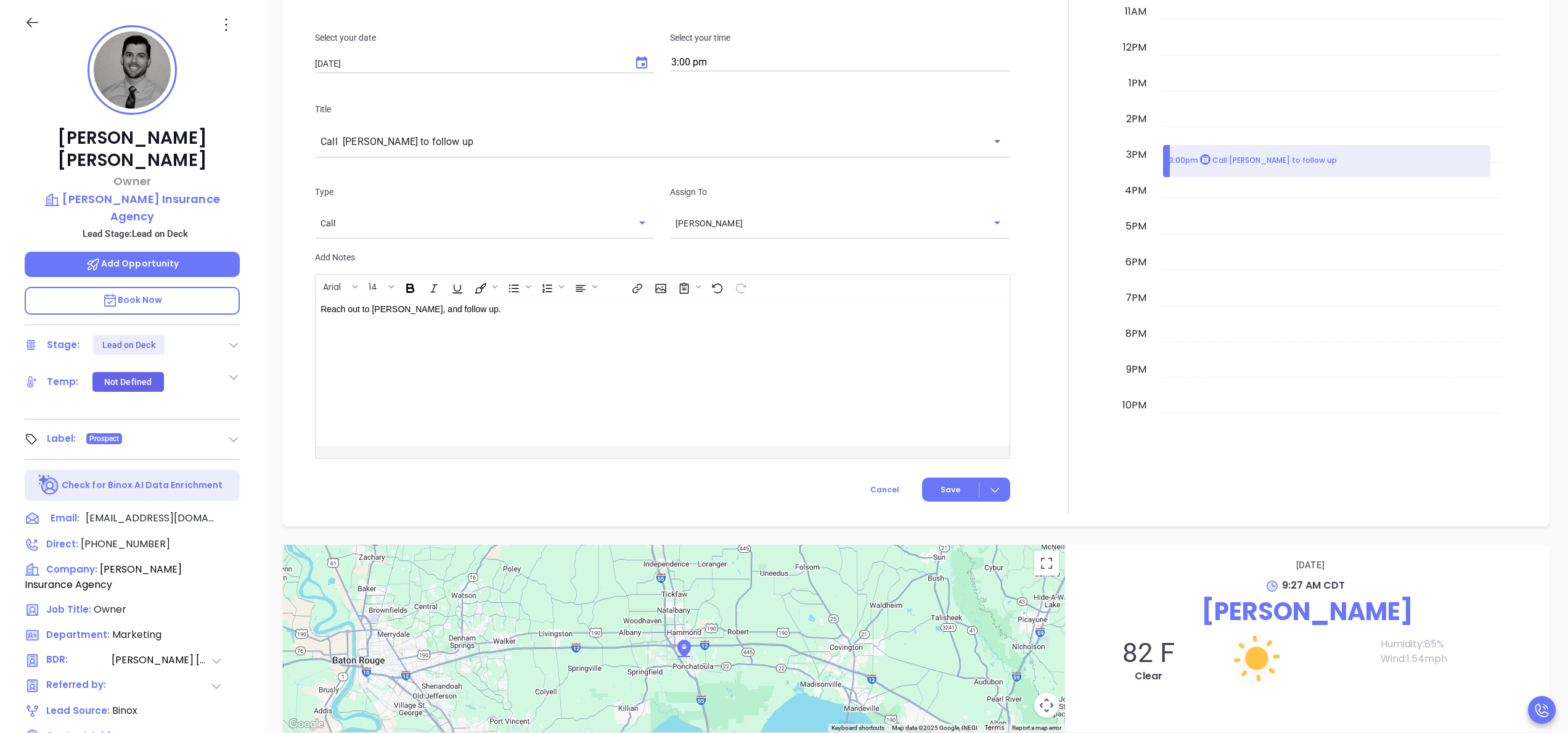
scroll to position [729, 0]
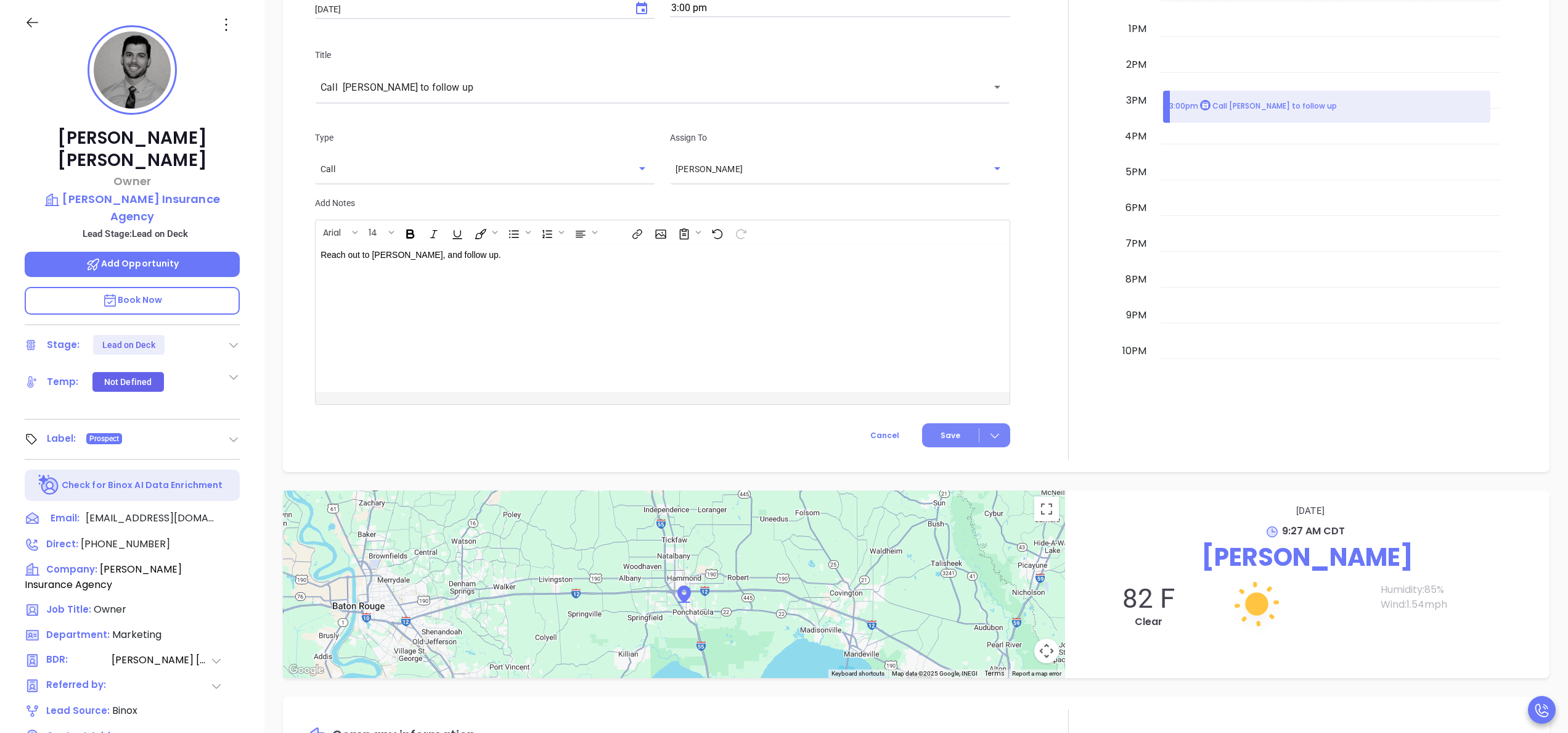
click at [941, 435] on span "Save" at bounding box center [951, 435] width 20 height 12
click at [223, 335] on div "Stage: Lead on Deck" at bounding box center [132, 344] width 216 height 20
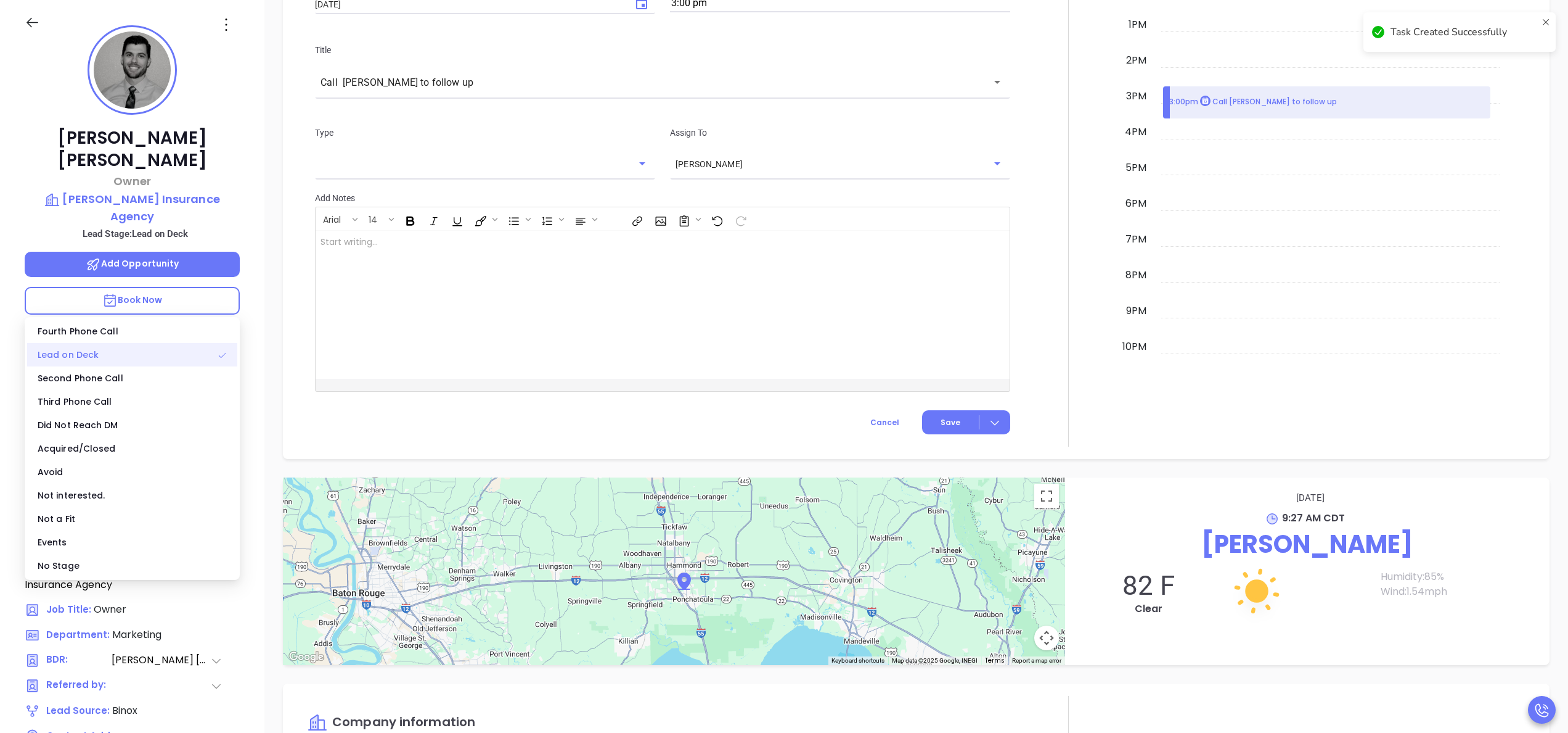
scroll to position [723, 0]
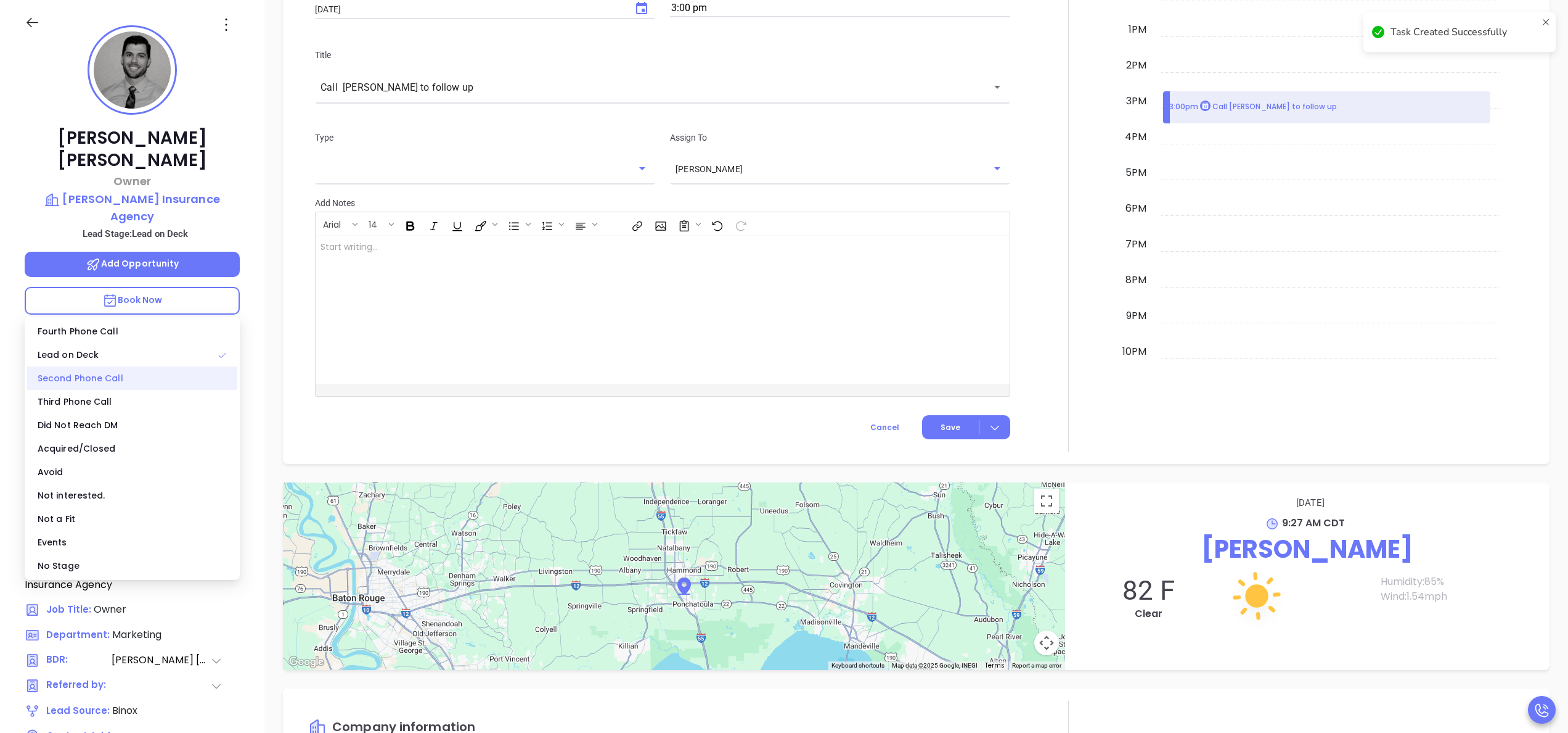
click at [96, 378] on div "Second Phone Call" at bounding box center [132, 378] width 210 height 23
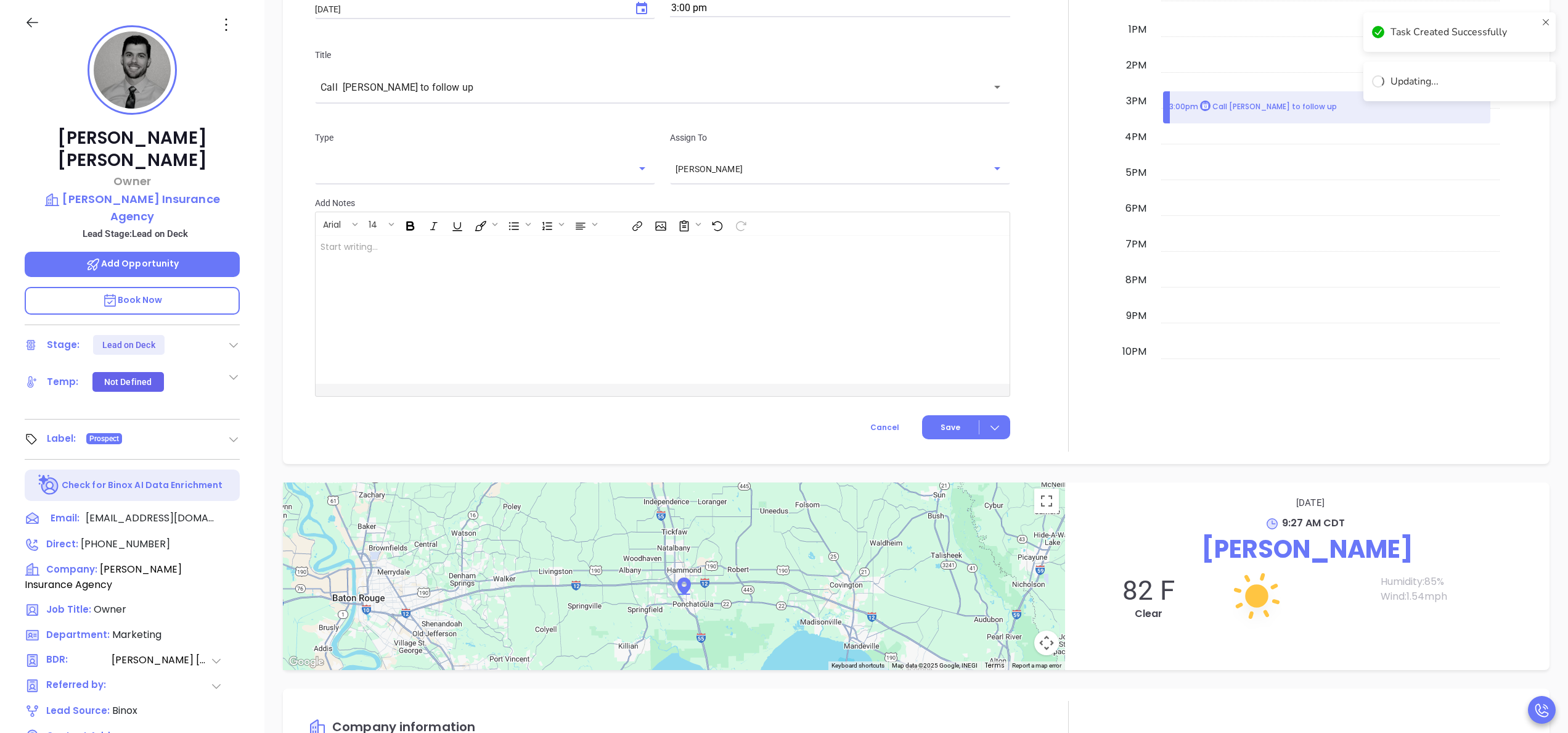
click at [1065, 324] on div at bounding box center [1068, 108] width 102 height 686
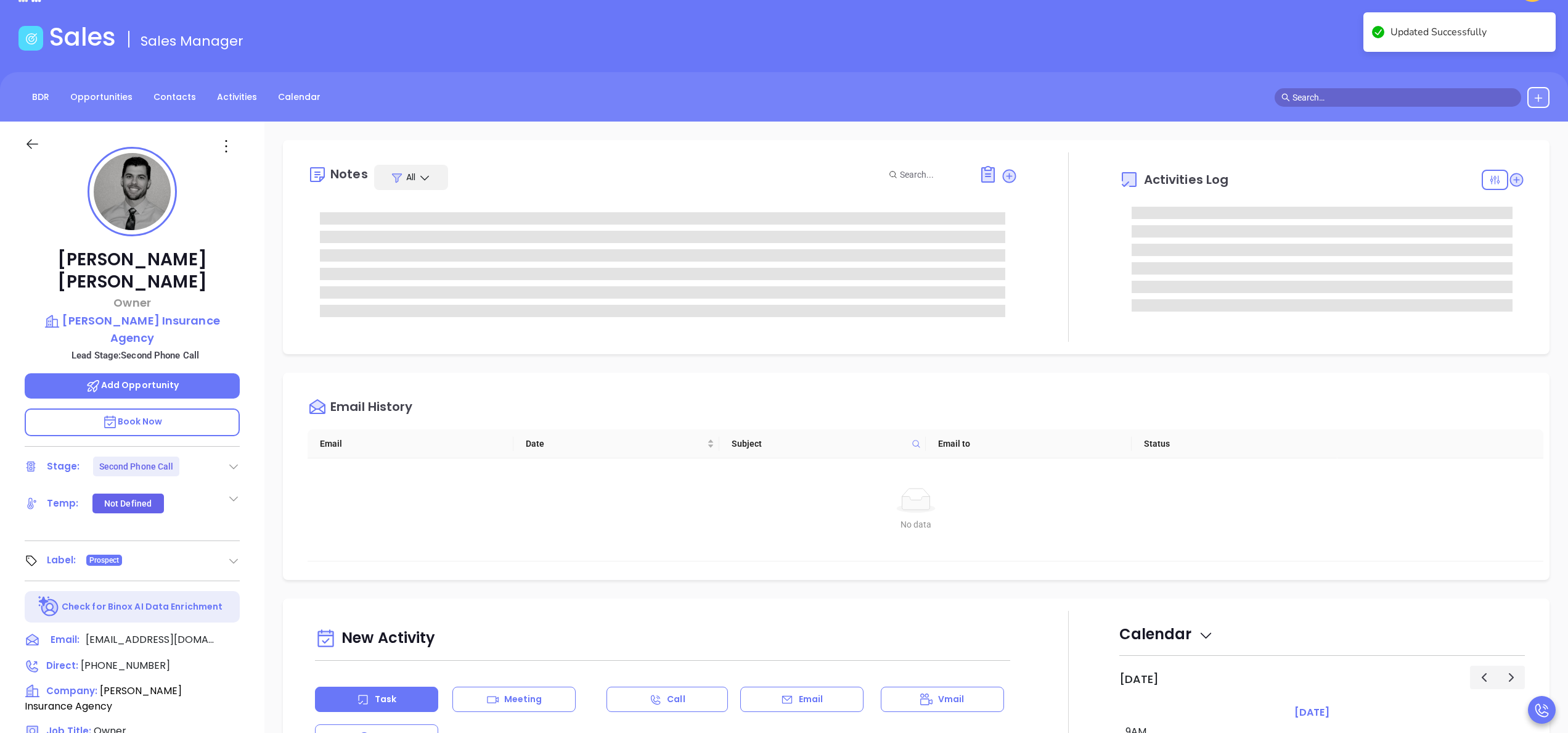
scroll to position [0, 0]
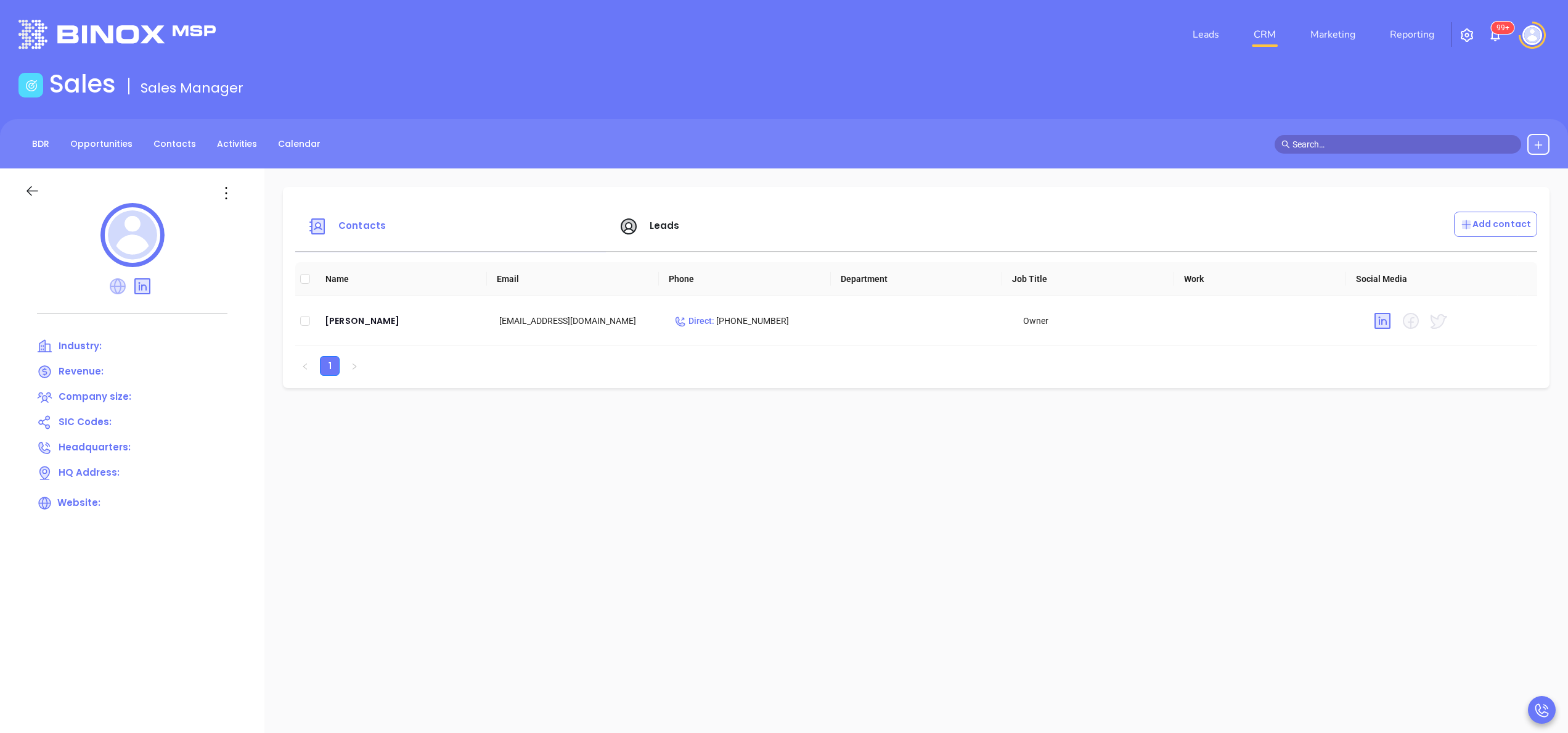
click at [124, 288] on icon at bounding box center [118, 286] width 16 height 16
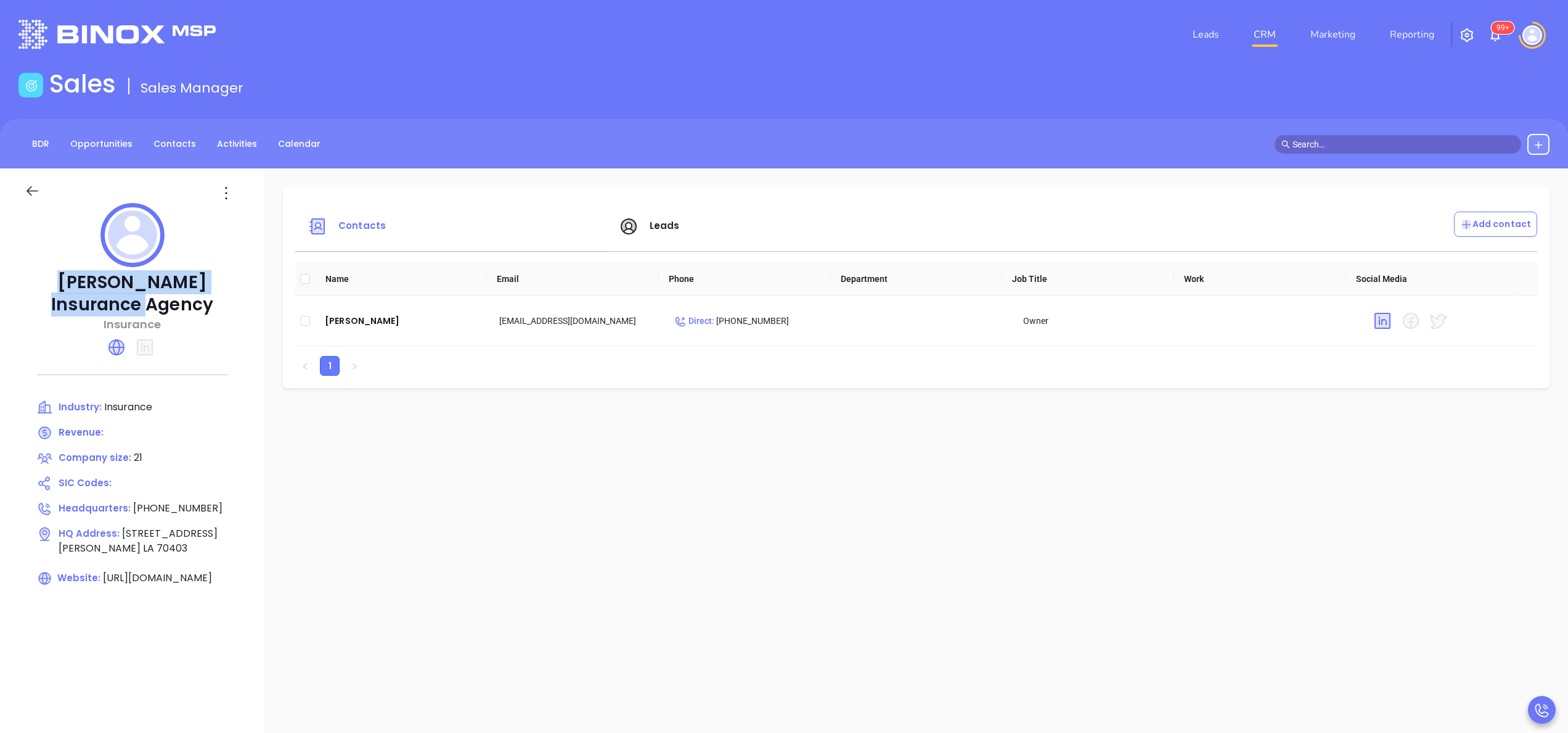
drag, startPoint x: 183, startPoint y: 303, endPoint x: 43, endPoint y: 274, distance: 143.0
click at [43, 274] on p "[PERSON_NAME] Insurance Agency" at bounding box center [132, 294] width 216 height 44
copy p "[PERSON_NAME] Insurance Agency"
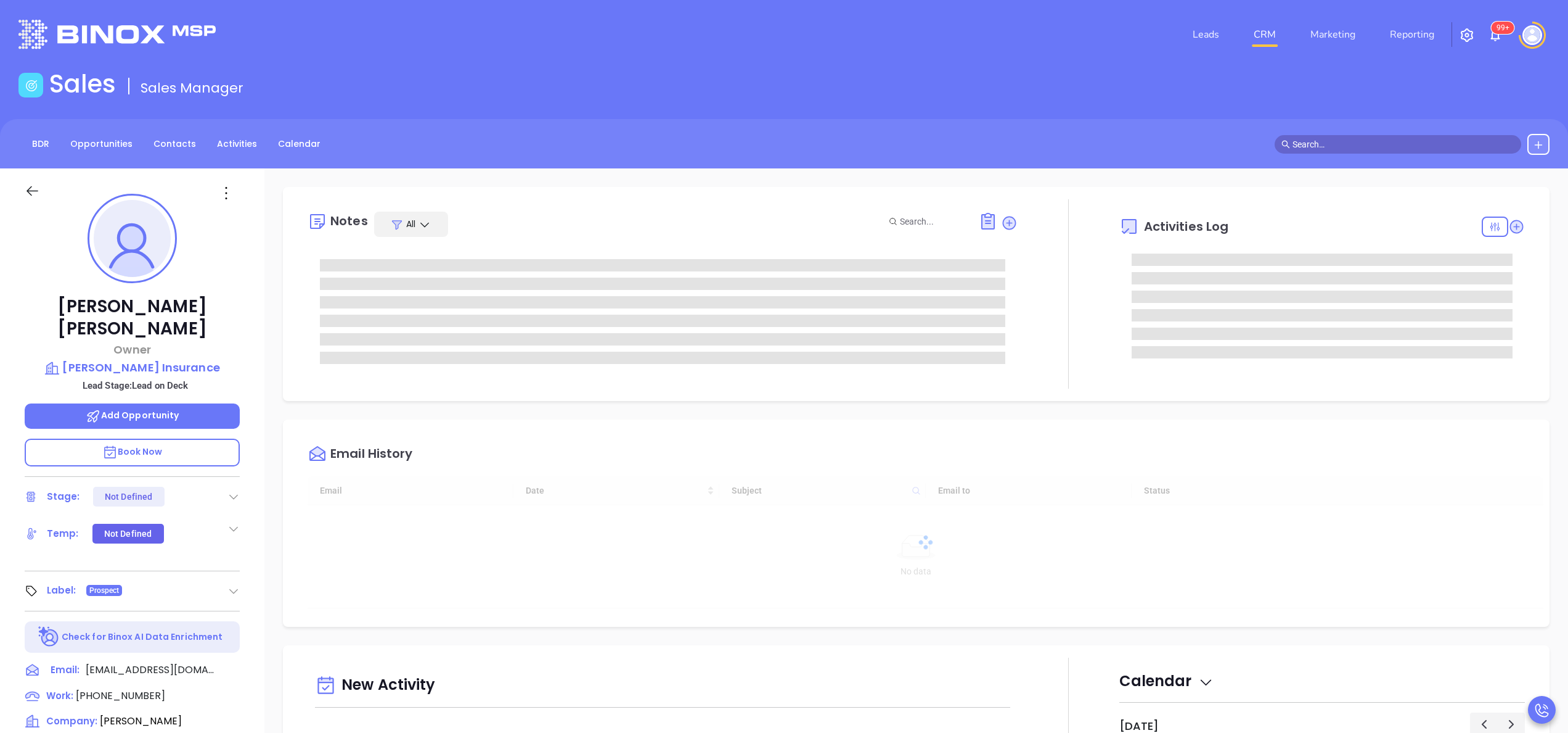
type input "[DATE]"
type input "[PERSON_NAME]"
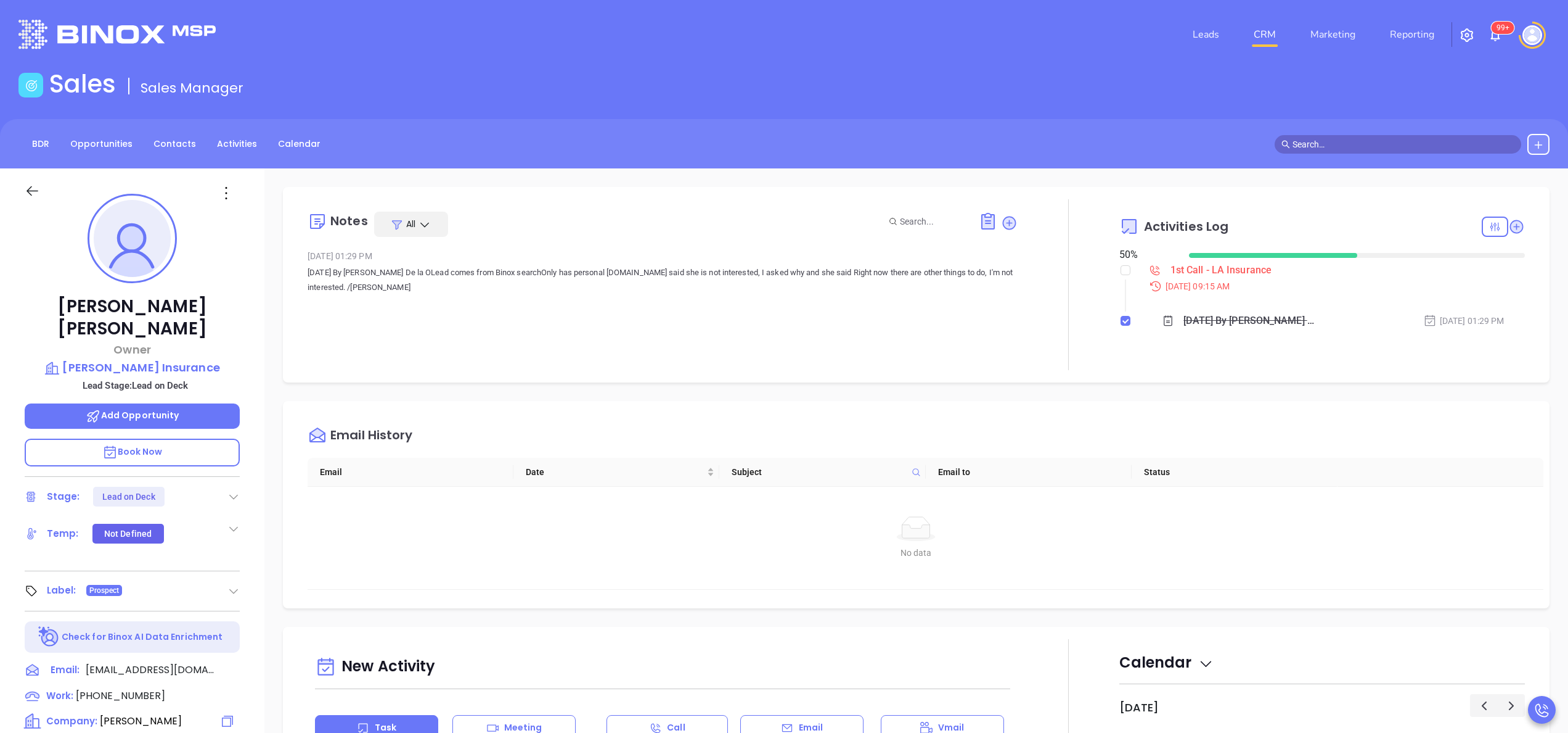
click at [231, 713] on icon at bounding box center [227, 721] width 15 height 15
click at [224, 713] on icon at bounding box center [227, 721] width 15 height 15
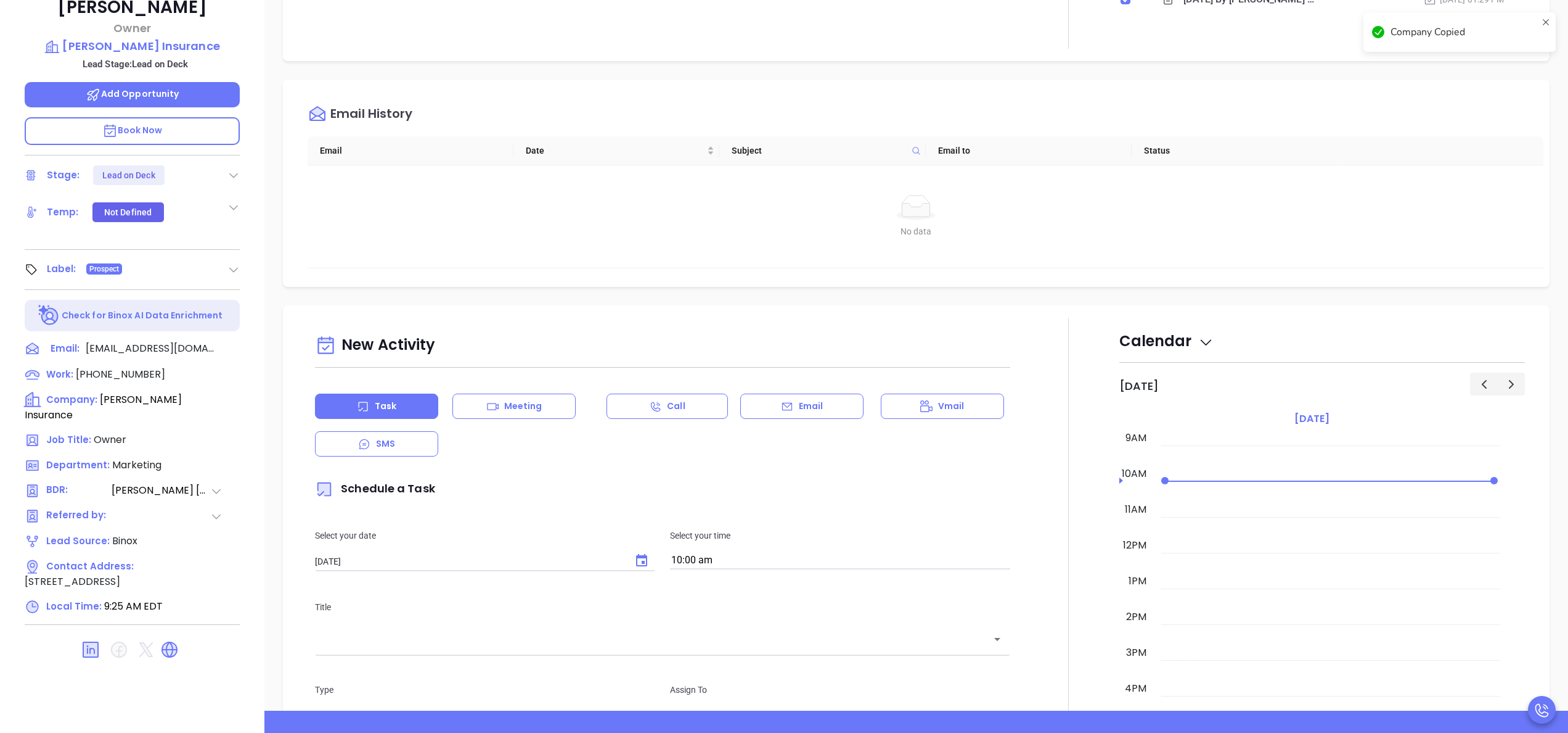
scroll to position [351, 0]
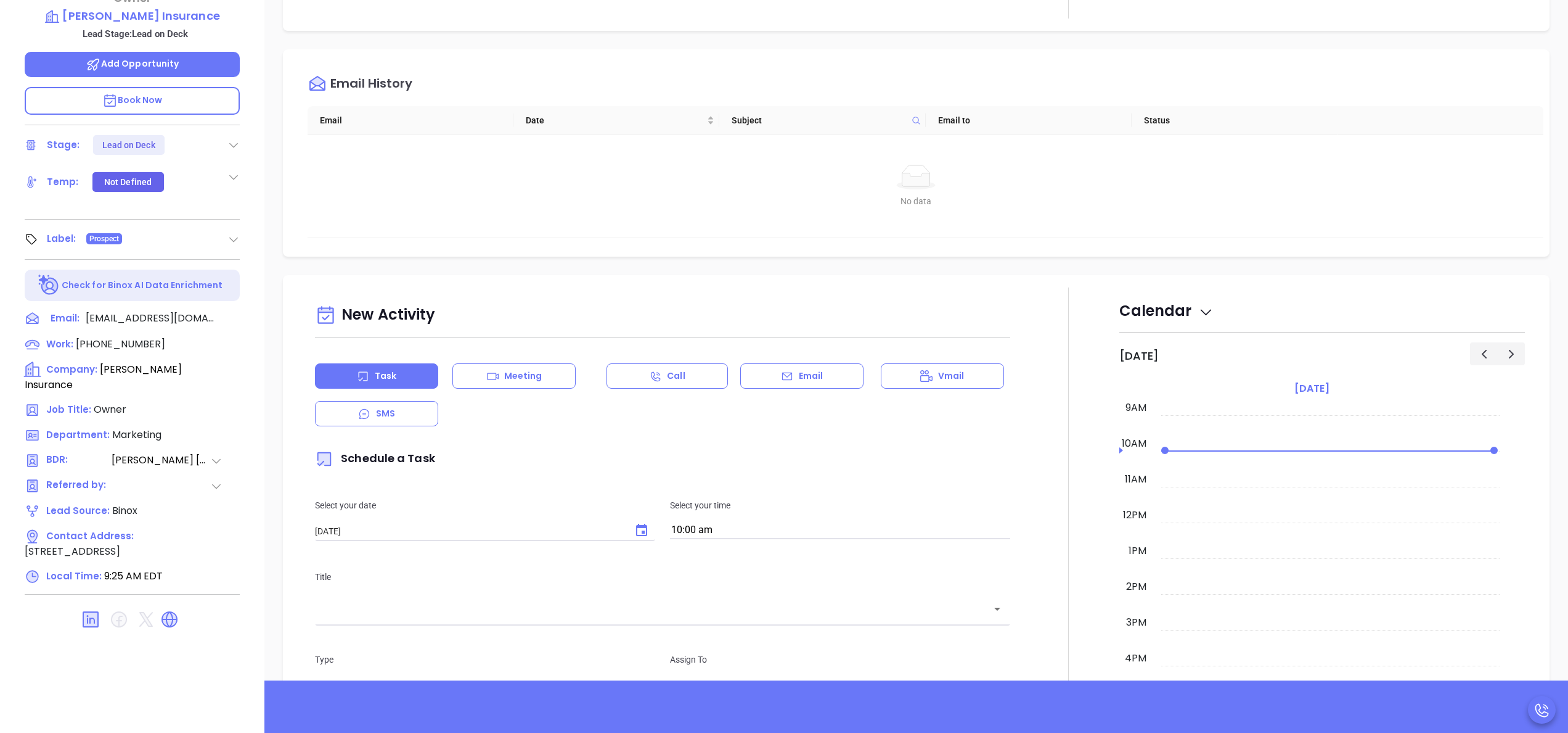
click at [1048, 406] on div at bounding box center [1068, 630] width 102 height 686
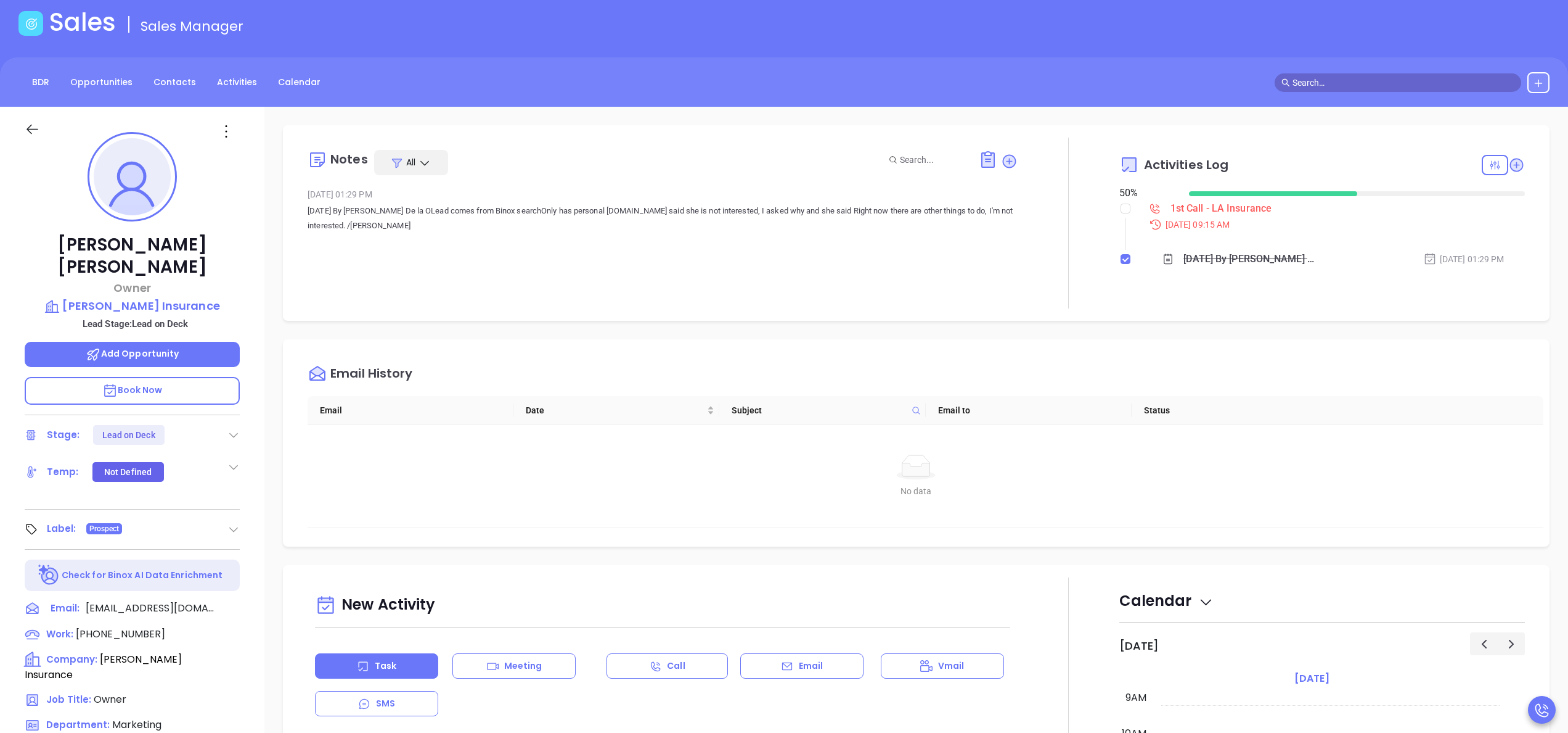
scroll to position [0, 0]
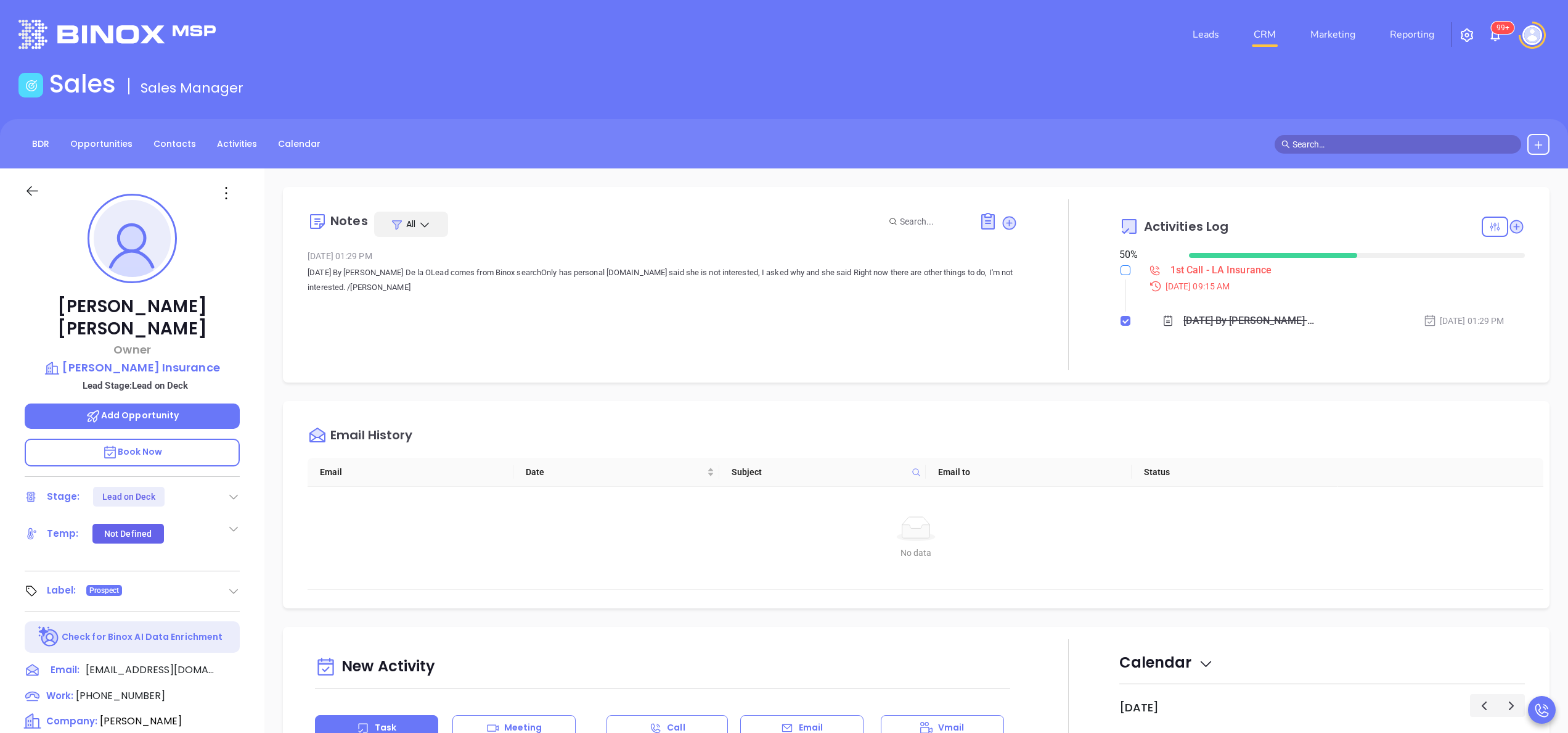
click at [1120, 265] on input "checkbox" at bounding box center [1125, 270] width 10 height 10
checkbox input "true"
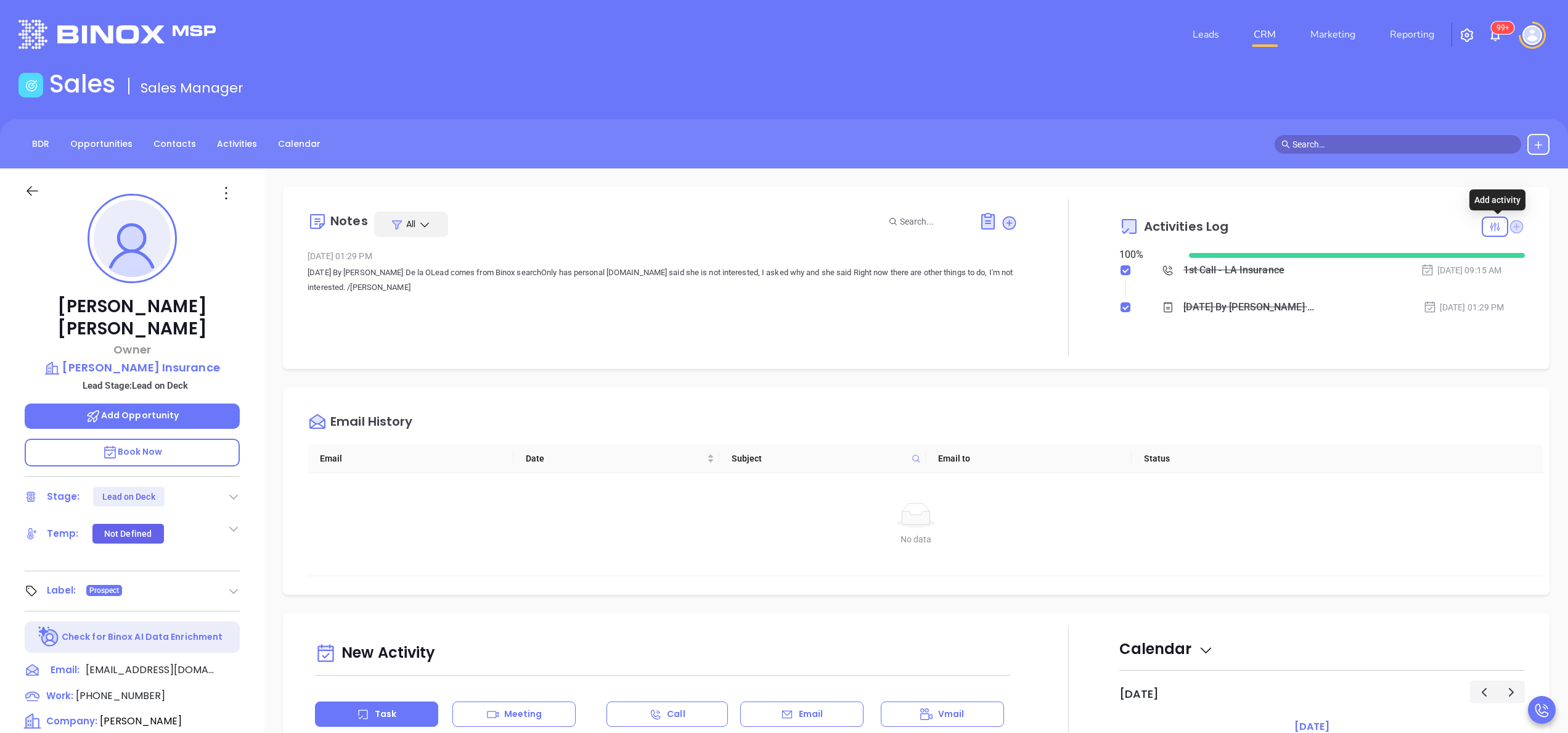
click at [1510, 227] on icon at bounding box center [1517, 226] width 12 height 12
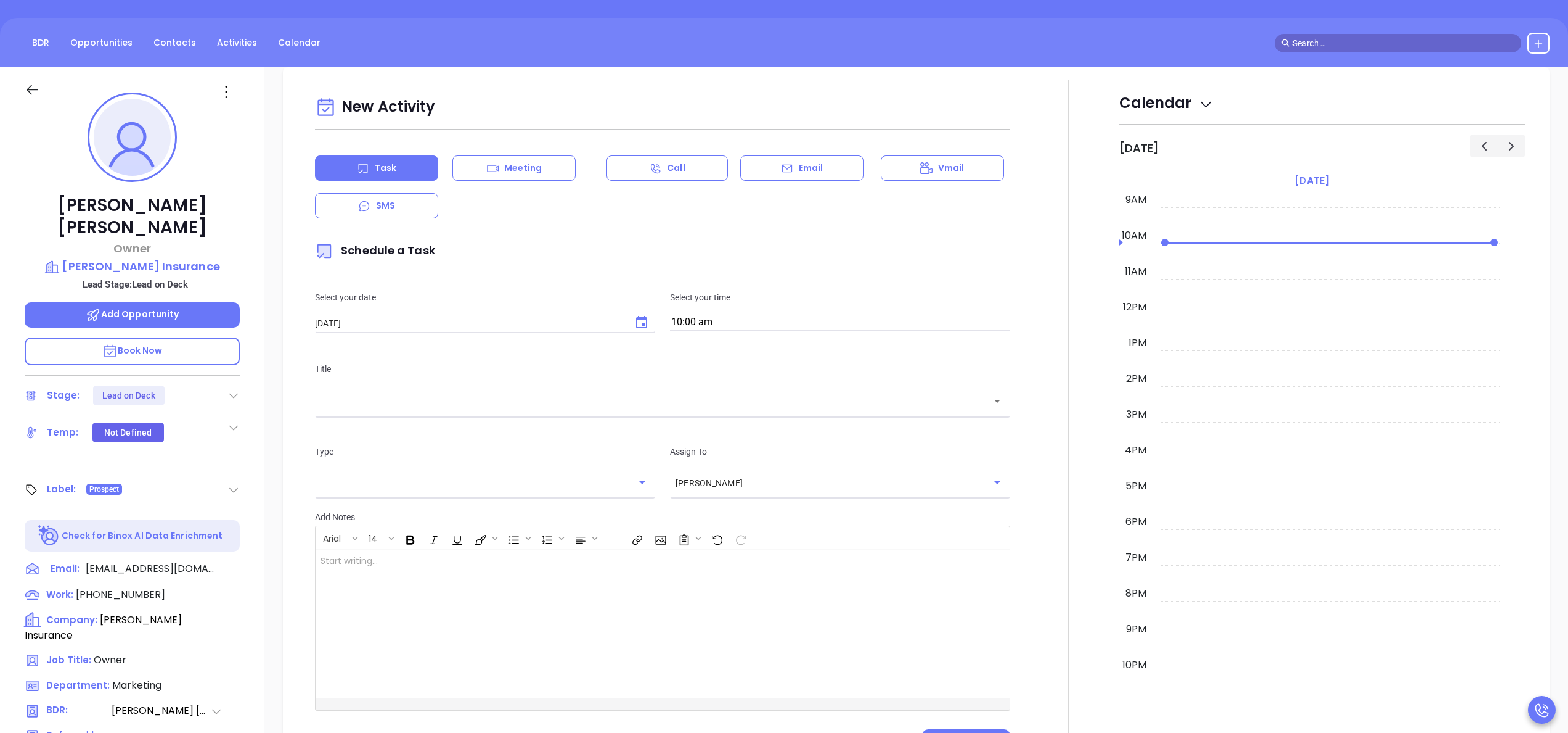
scroll to position [169, 0]
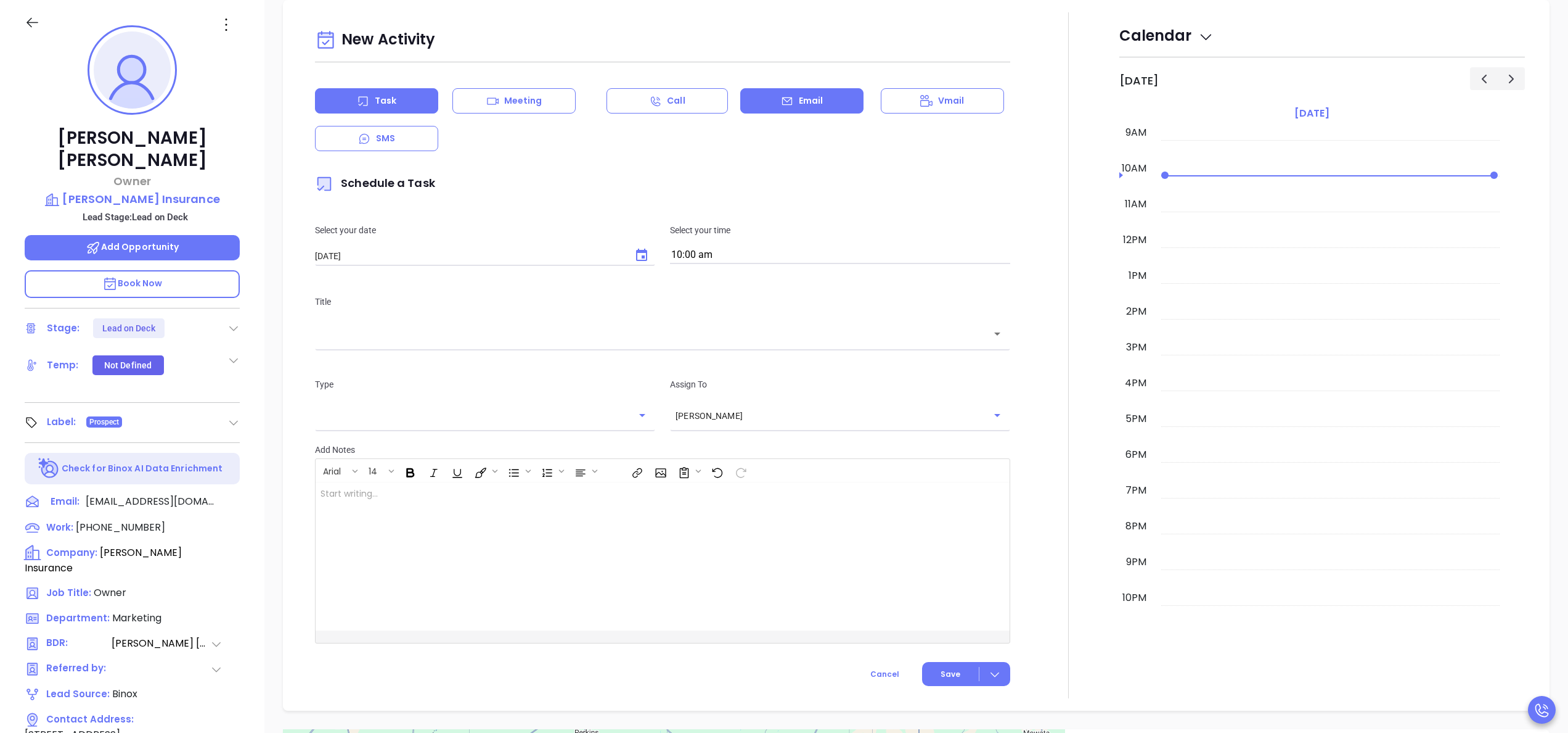
click at [799, 105] on p "Email" at bounding box center [811, 100] width 25 height 13
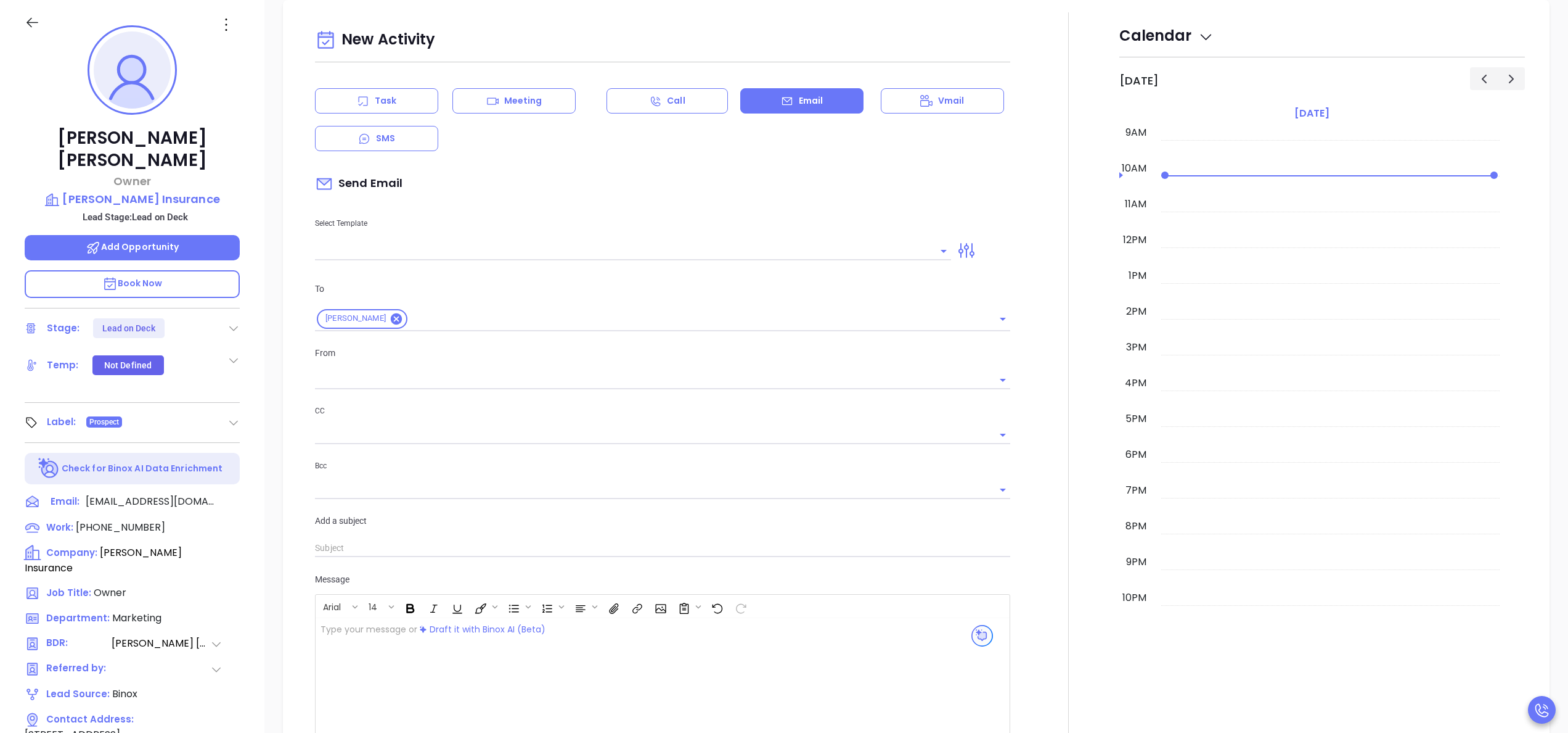
type input "[PERSON_NAME]"
click at [568, 238] on div "Select Template" at bounding box center [633, 229] width 651 height 62
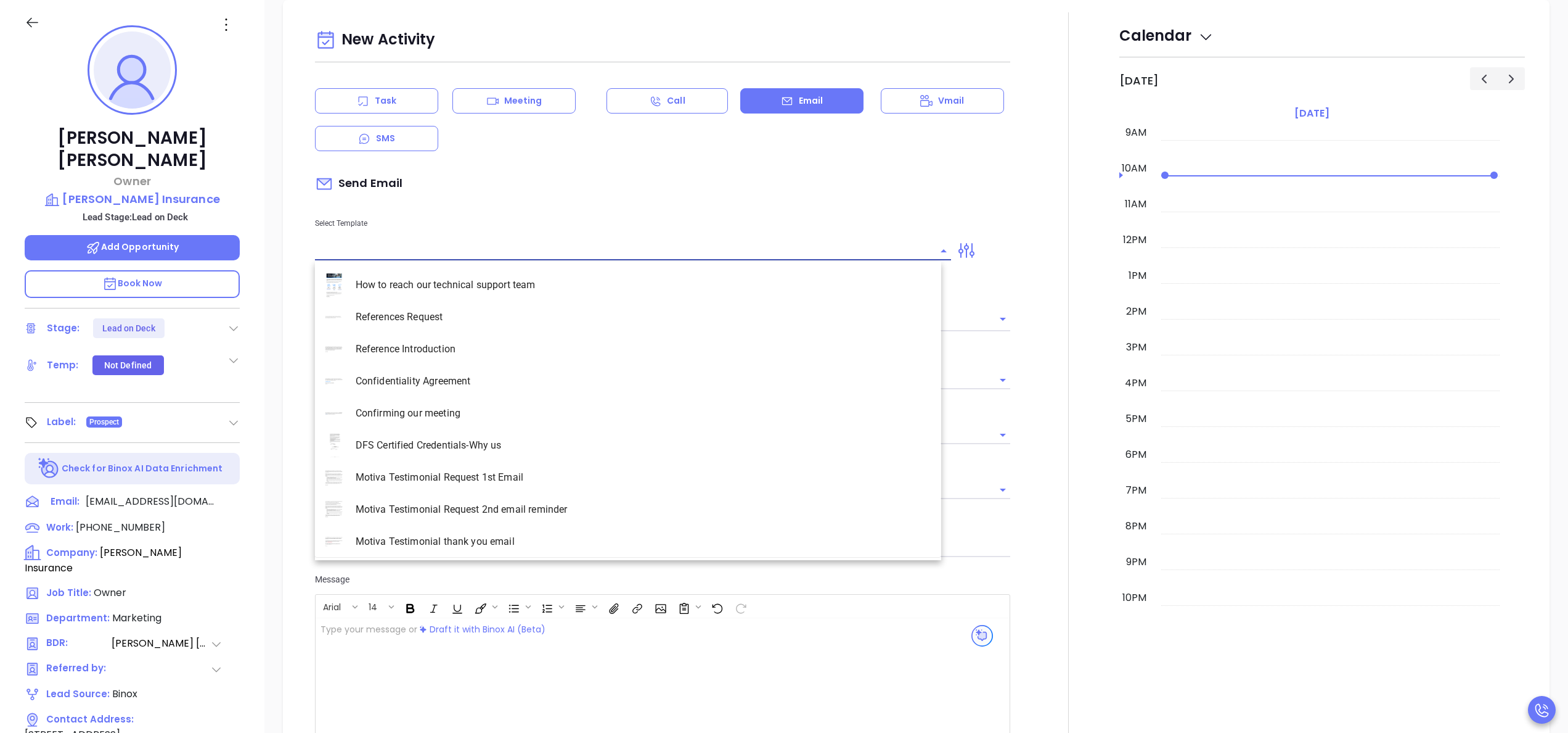
click at [560, 242] on input "text" at bounding box center [623, 250] width 617 height 18
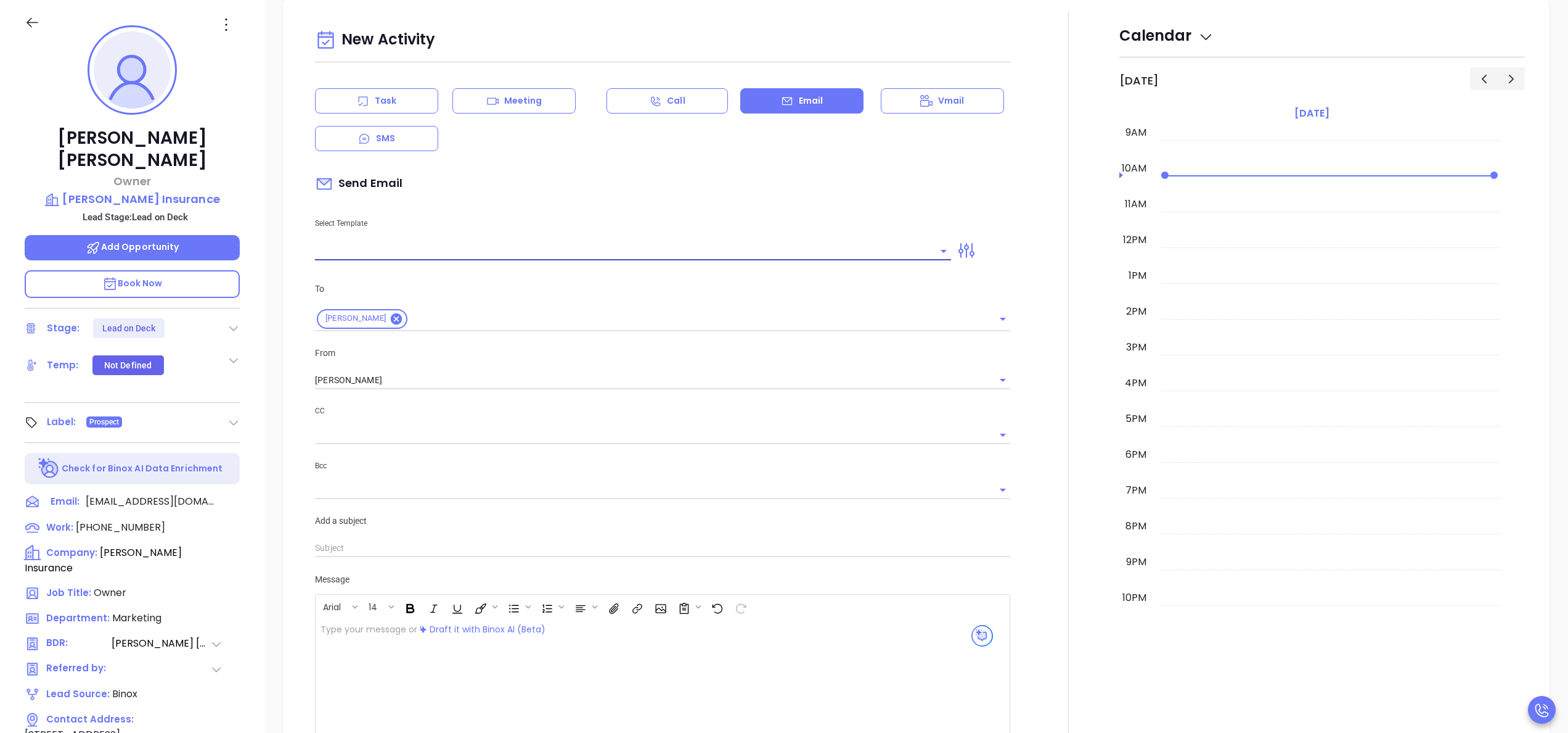
click at [560, 242] on input "text" at bounding box center [623, 250] width 617 height 18
type input "LA INS IDSL Q3 0825 C1 - Email 2"
type input "February is coming fast—[PERSON_NAME] Insurance be compliant?"
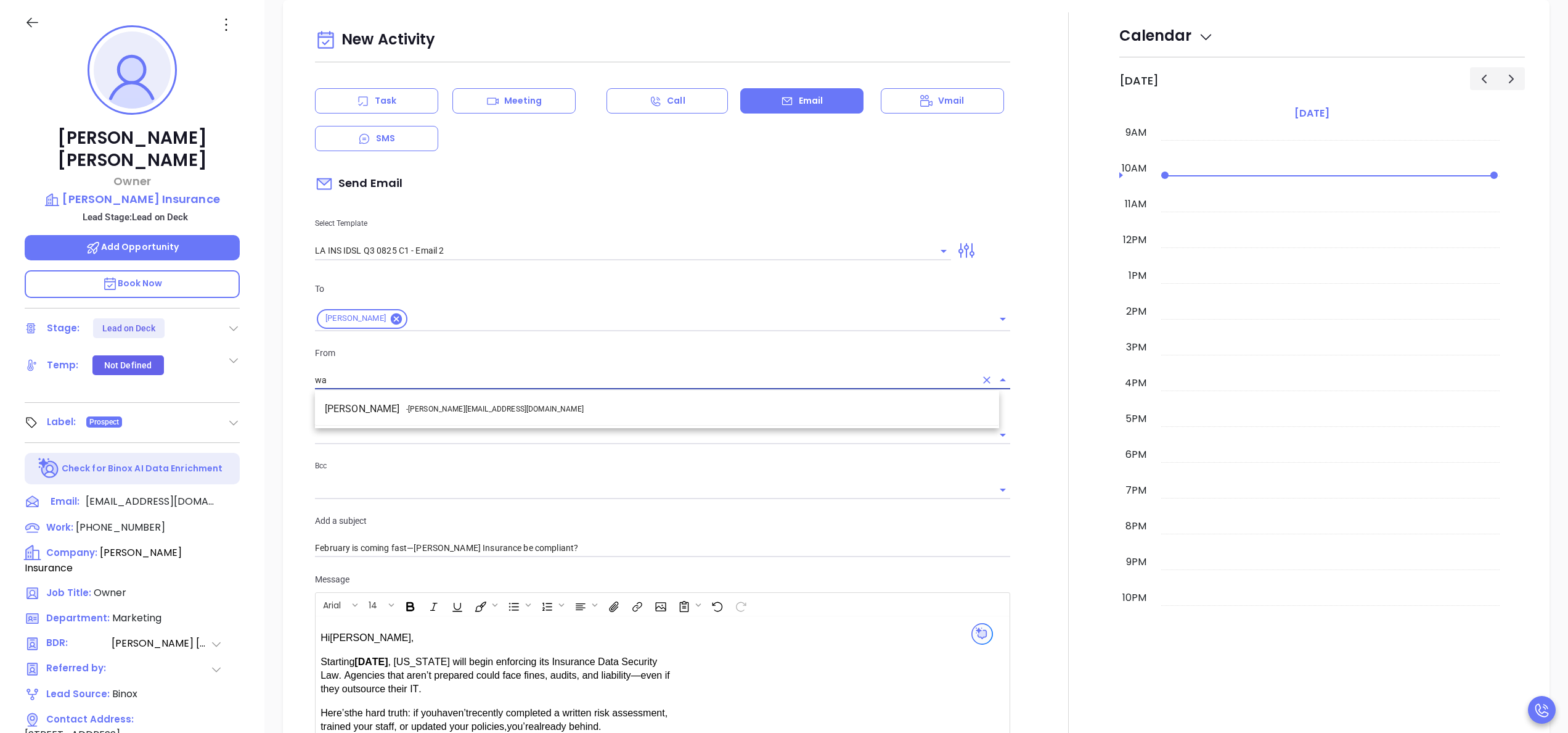
click at [524, 414] on li "Walter Contreras - [EMAIL_ADDRESS][DOMAIN_NAME]" at bounding box center [656, 408] width 684 height 22
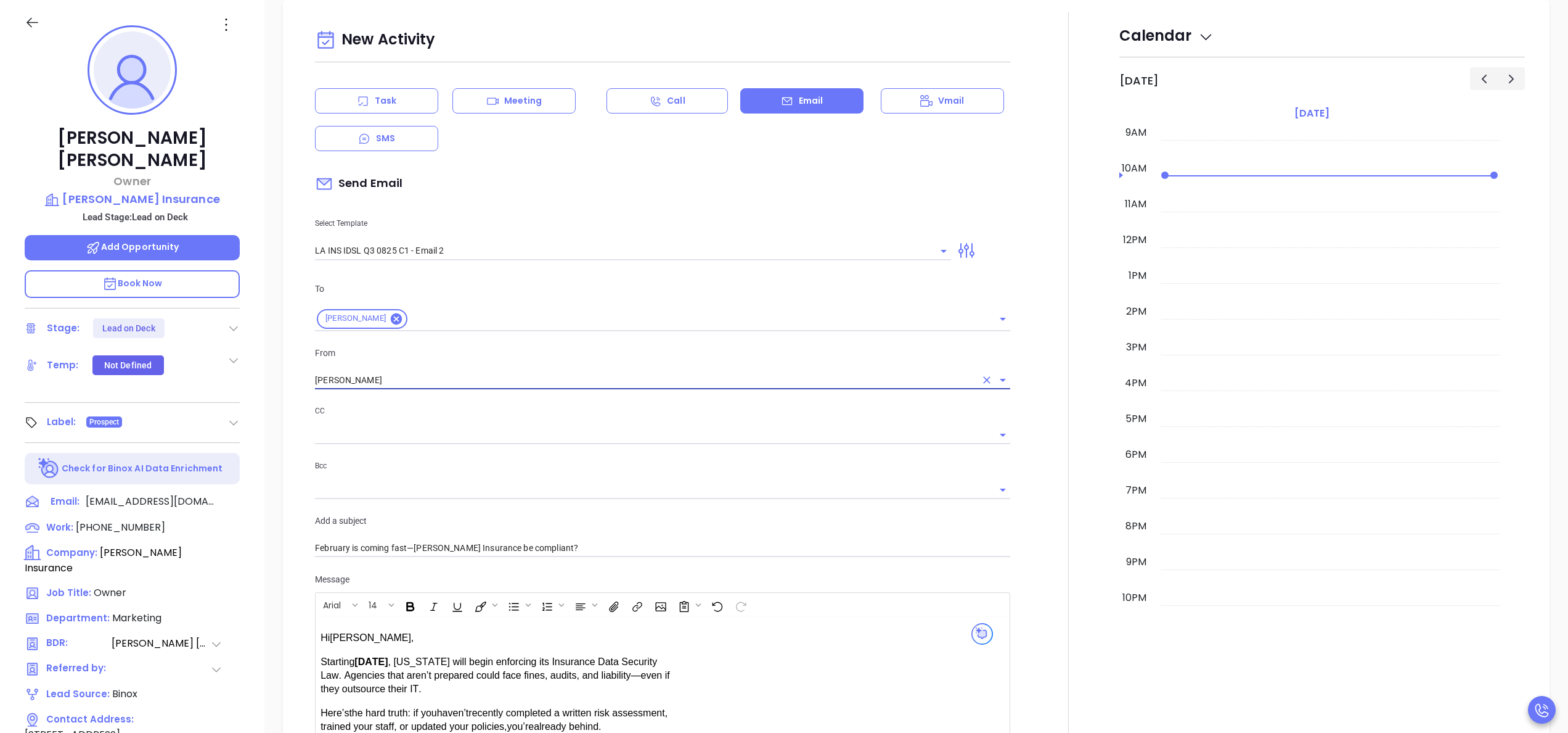
type input "[PERSON_NAME]"
click at [1044, 422] on div at bounding box center [1068, 485] width 102 height 946
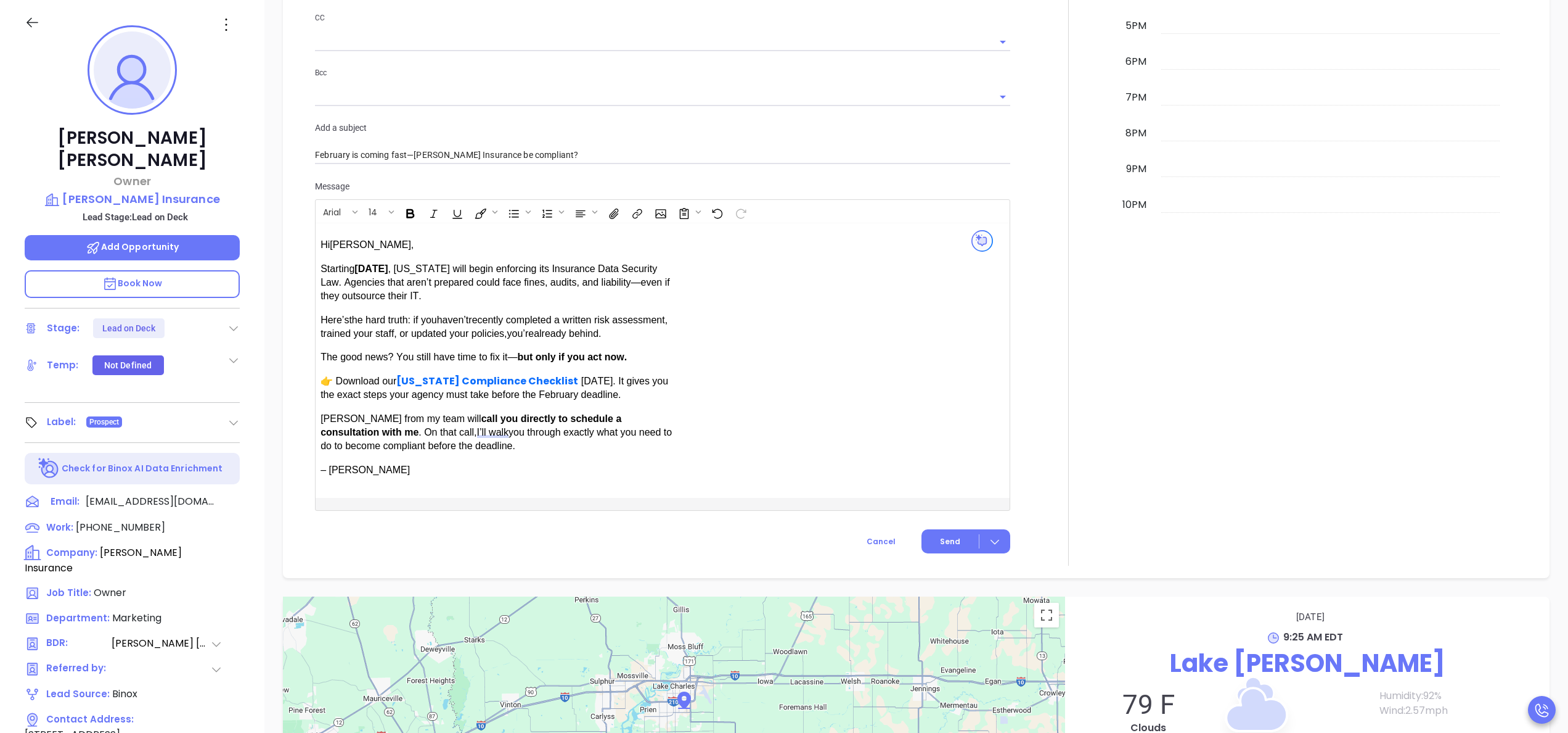
scroll to position [888, 0]
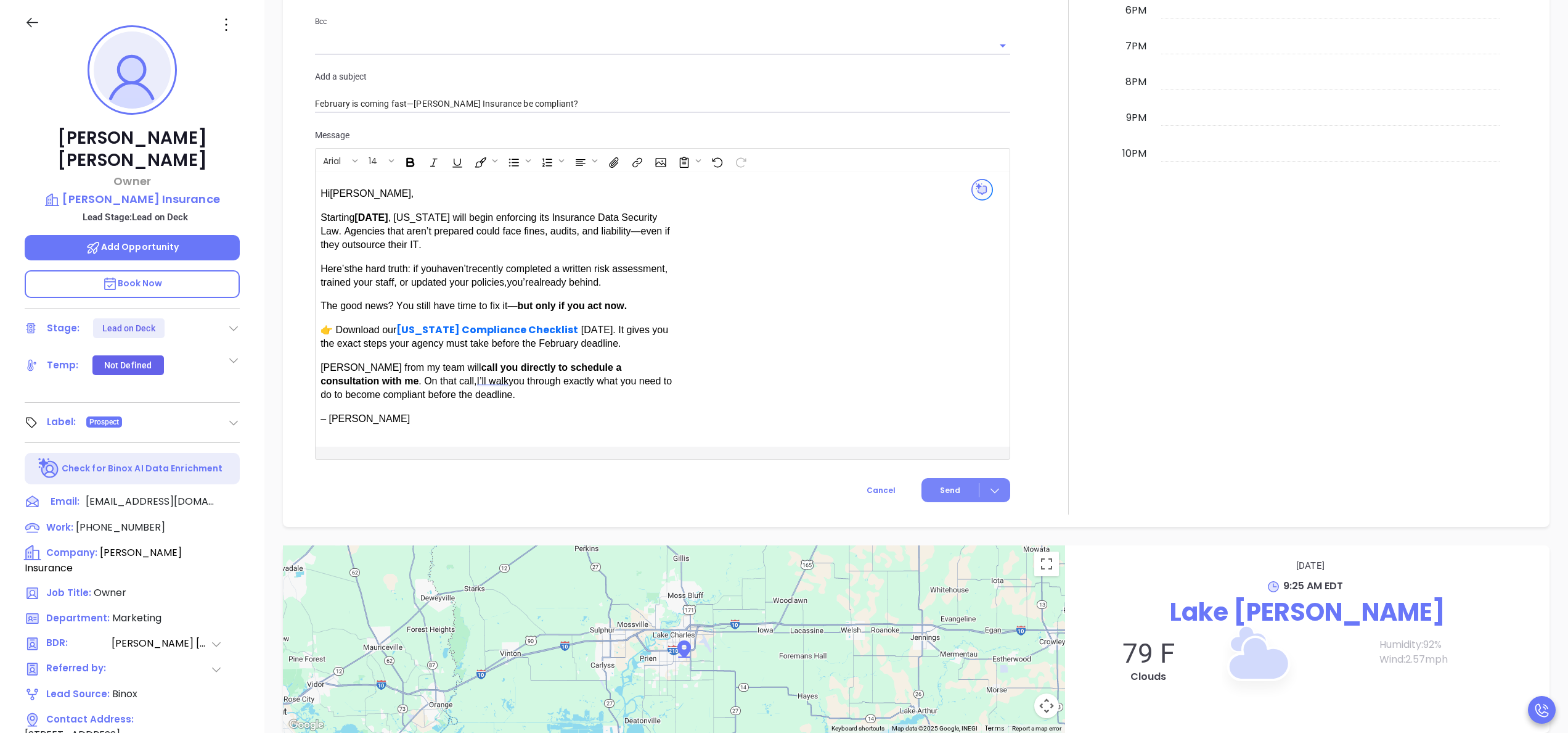
click at [945, 493] on span "Send" at bounding box center [950, 490] width 20 height 12
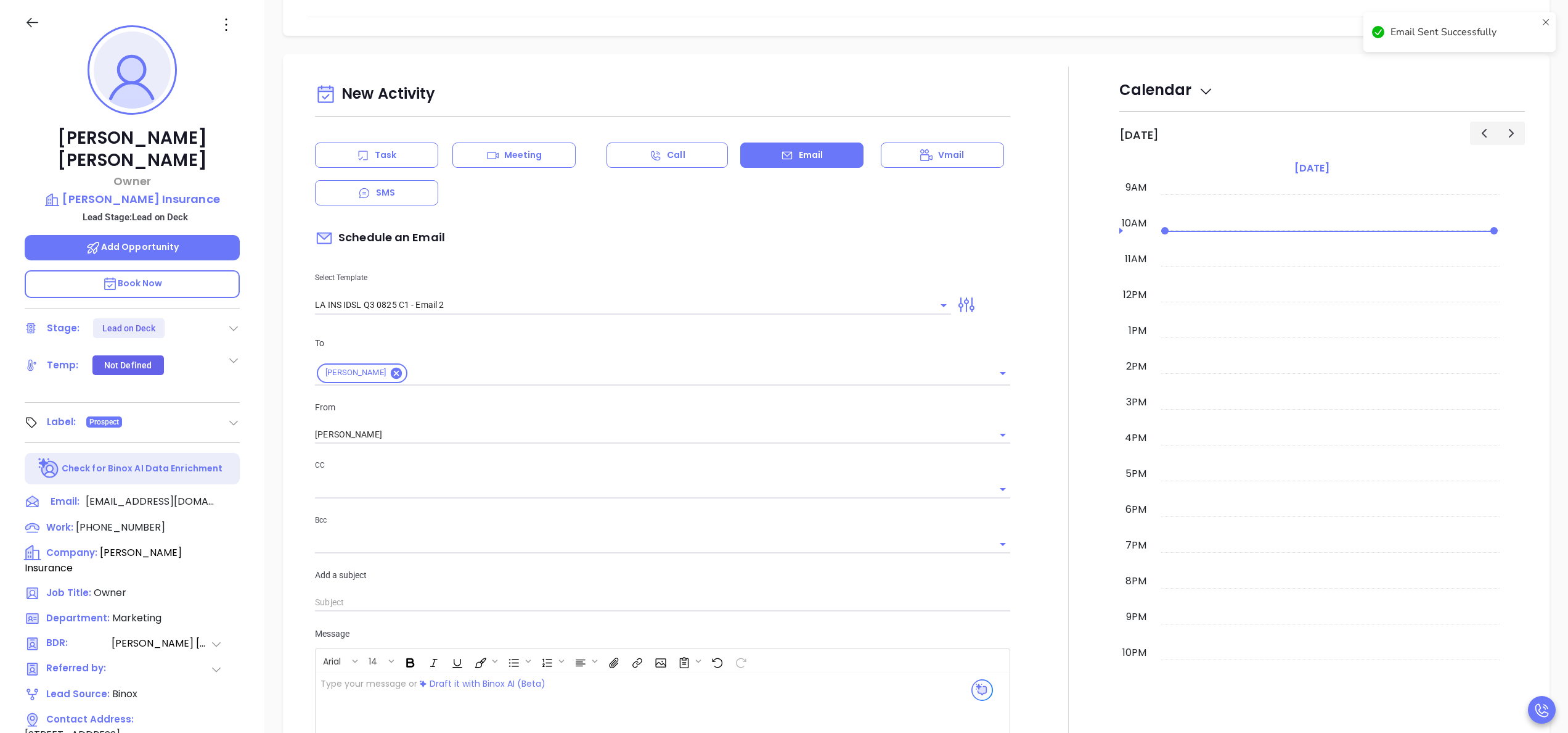
scroll to position [378, 0]
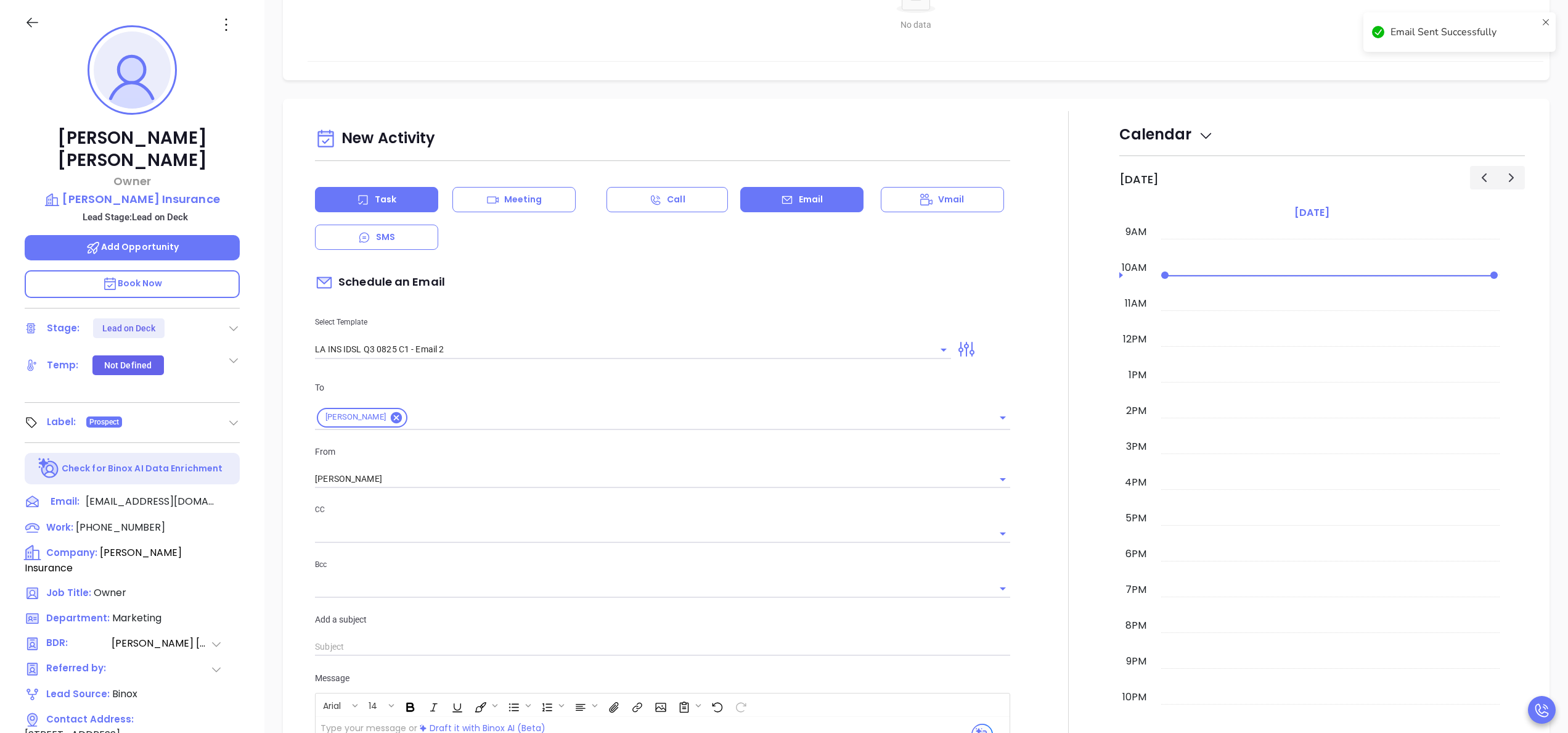
click at [357, 208] on div "Task" at bounding box center [376, 200] width 123 height 25
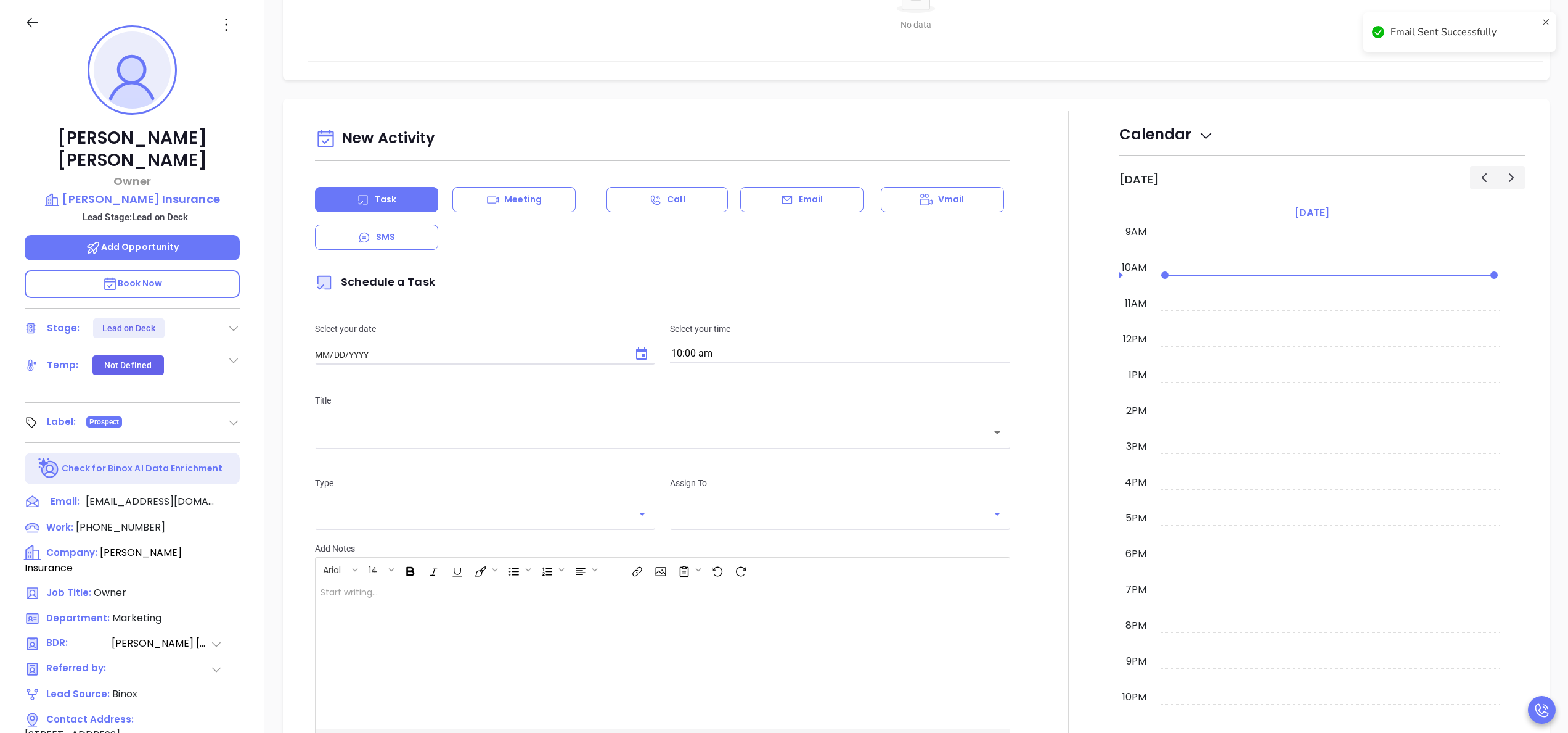
type input "[DATE]"
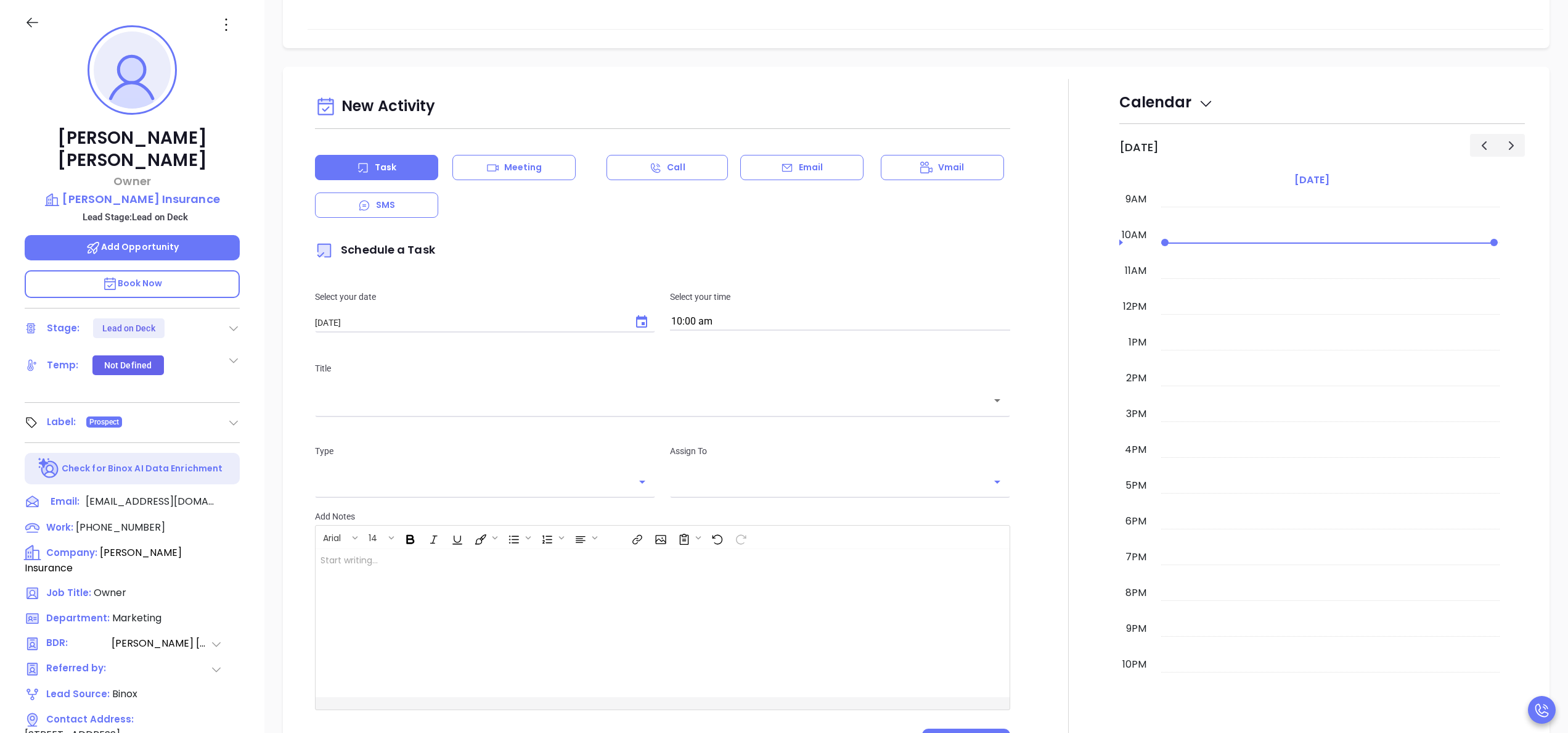
scroll to position [346, 0]
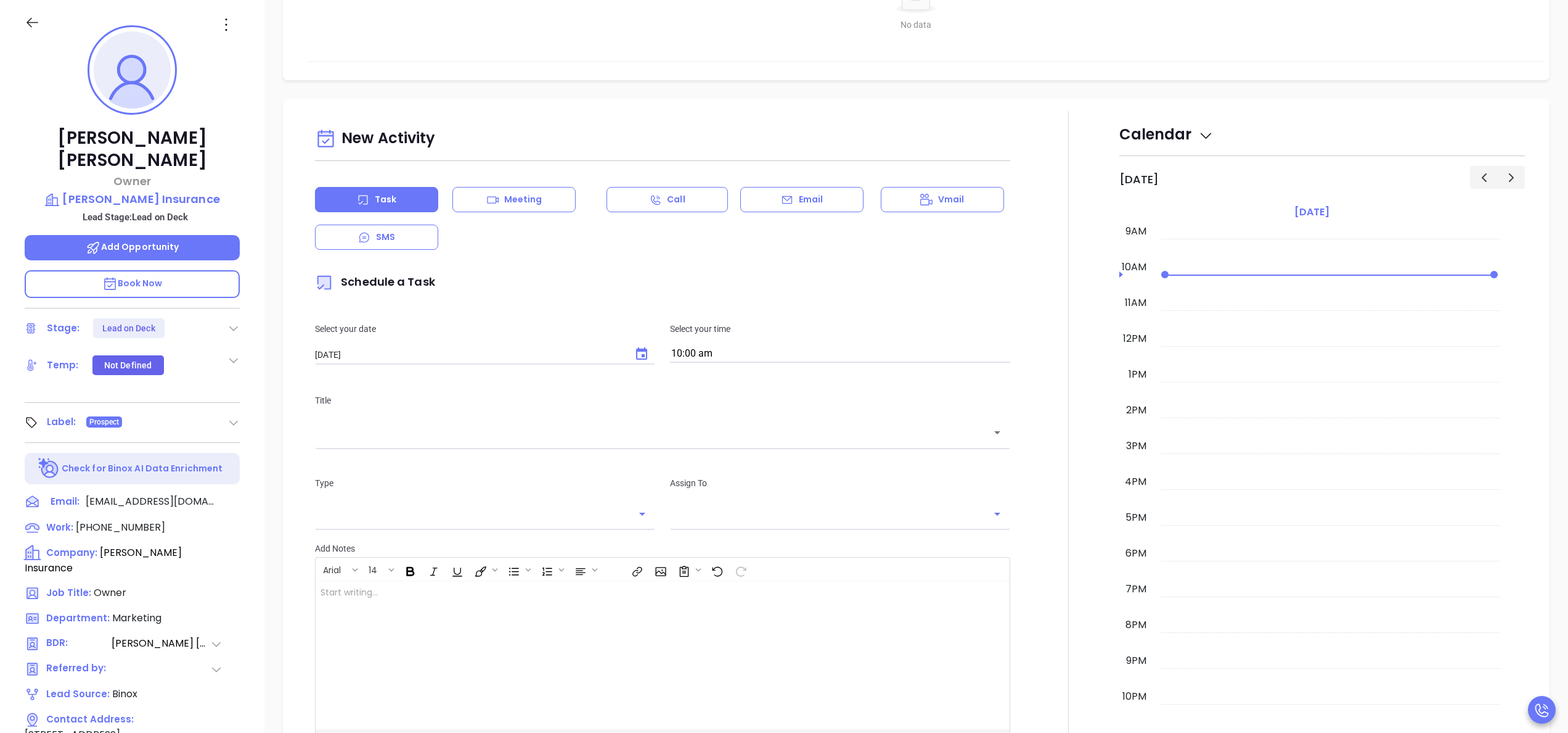
type input "[PERSON_NAME]"
click at [639, 351] on icon "Choose date, selected date is Sep 24, 2025" at bounding box center [641, 353] width 12 height 12
click at [386, 499] on button "23" at bounding box center [388, 502] width 22 height 22
type input "[DATE]"
click at [742, 341] on div "Select your time 10:00 am" at bounding box center [840, 343] width 355 height 41
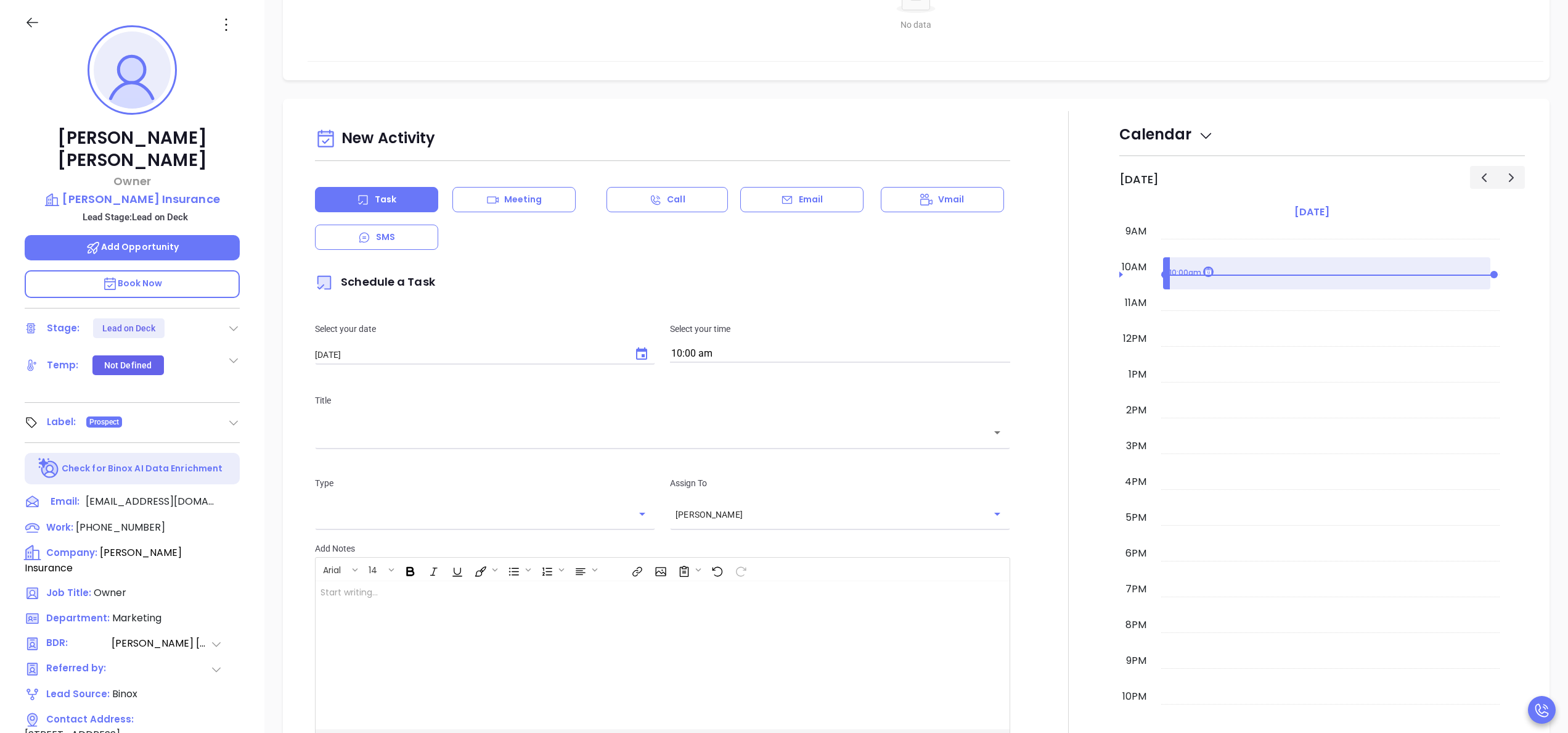
click at [747, 347] on input "10:00 am" at bounding box center [840, 353] width 341 height 17
click at [738, 422] on button "3:00 pm" at bounding box center [764, 425] width 191 height 27
type input "3:00 pm"
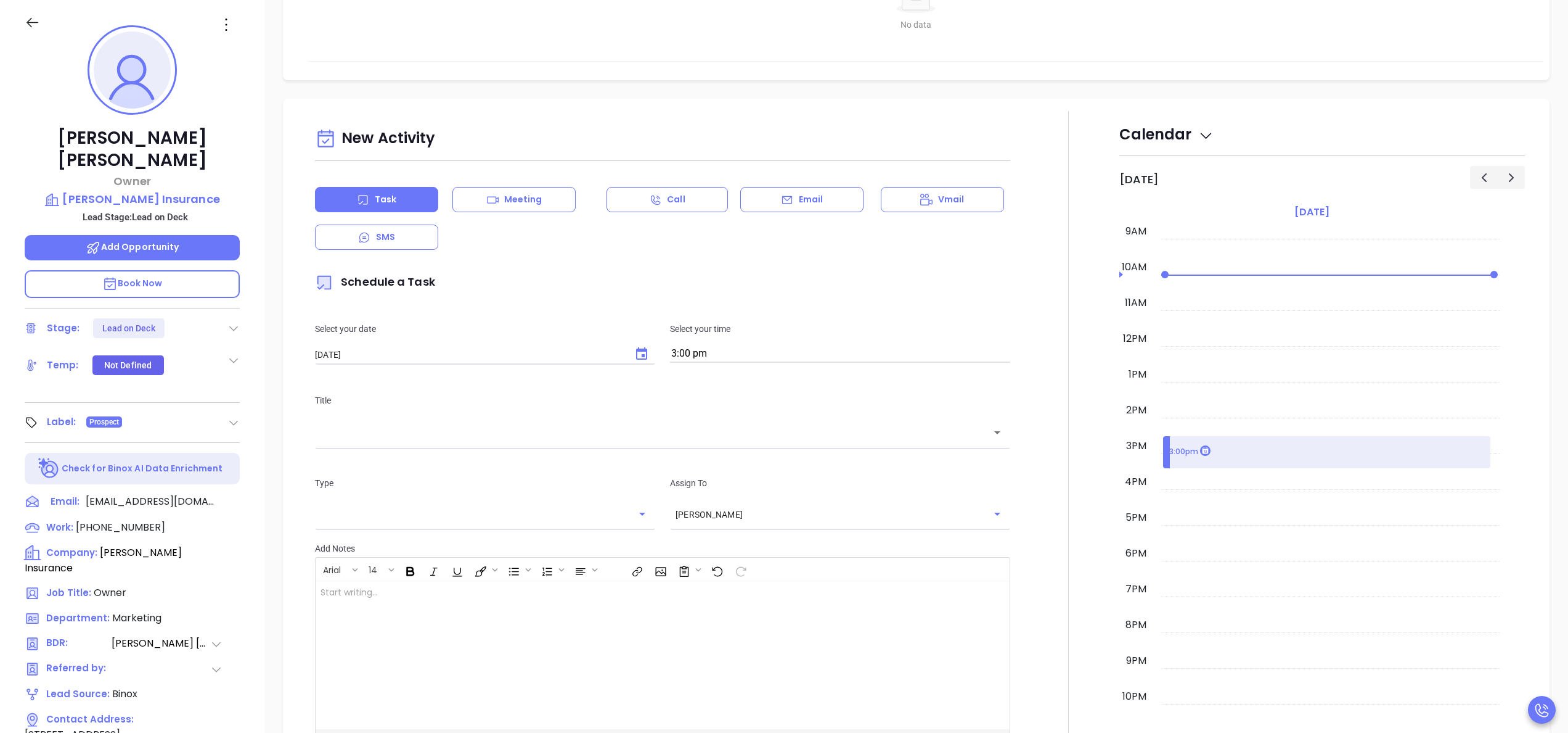
click at [677, 445] on div "​" at bounding box center [662, 432] width 695 height 27
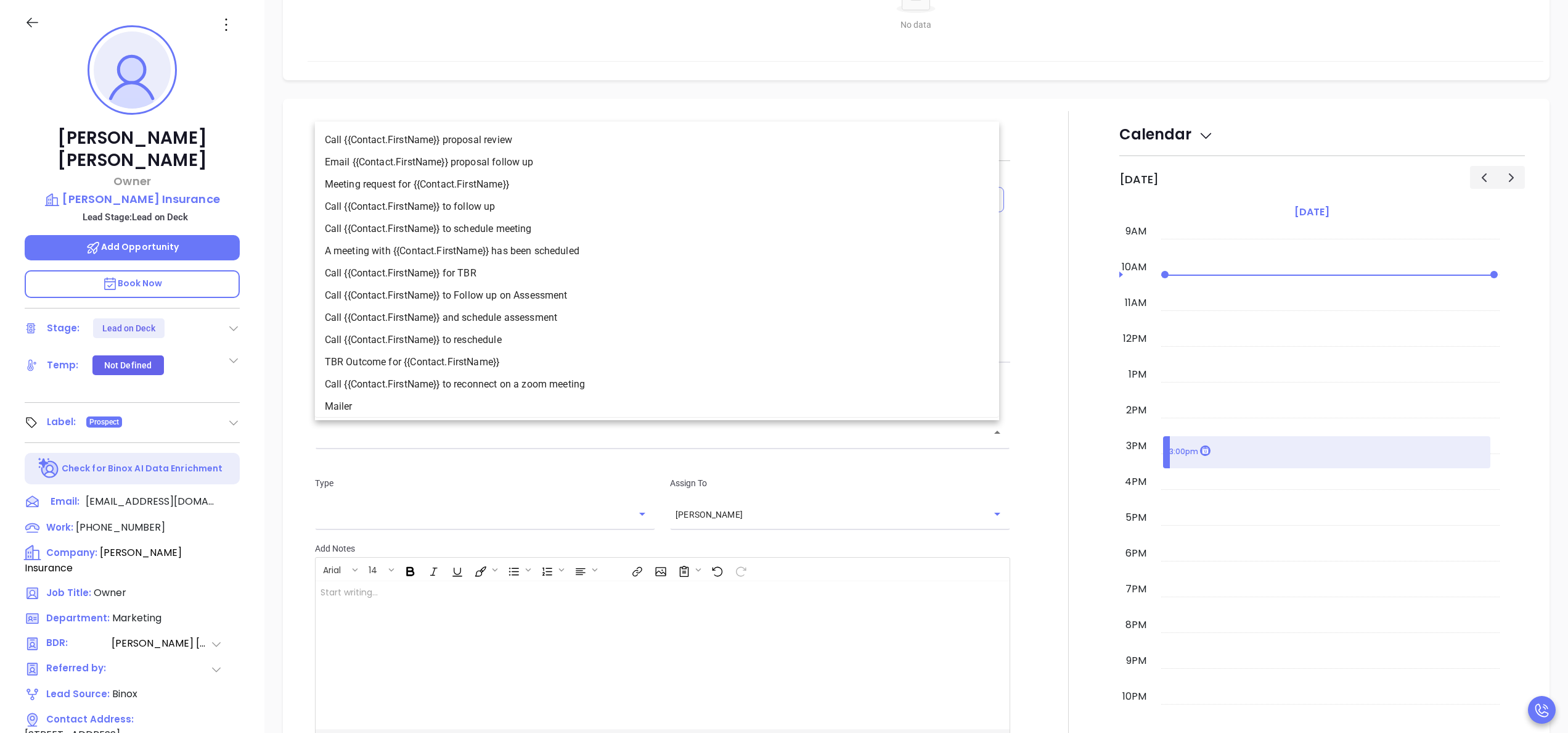
click at [442, 210] on li "Call {{Contact.FirstName}} to follow up" at bounding box center [656, 206] width 684 height 22
type input "Call Connie to follow up"
type input "Call"
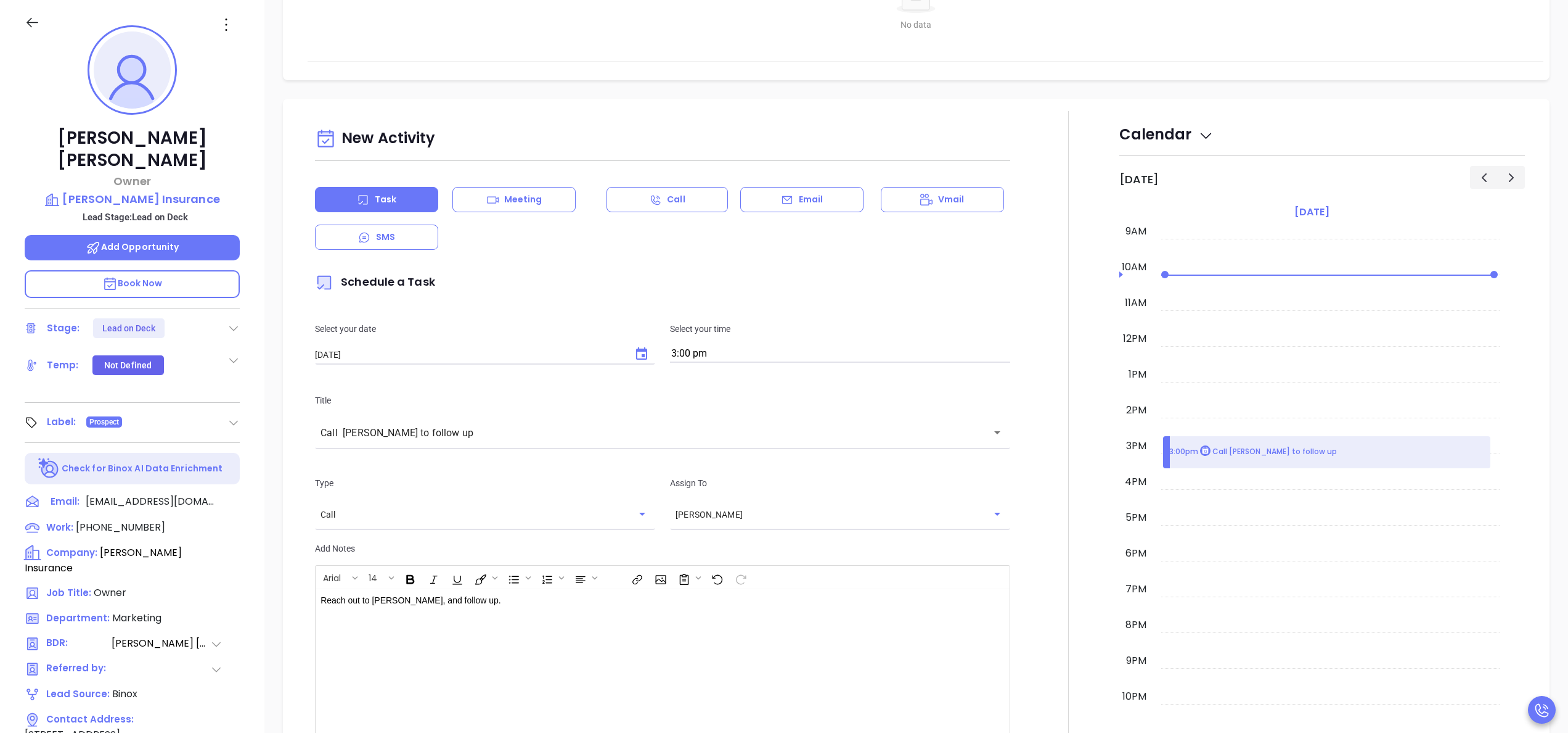
click at [1058, 586] on div at bounding box center [1068, 458] width 102 height 694
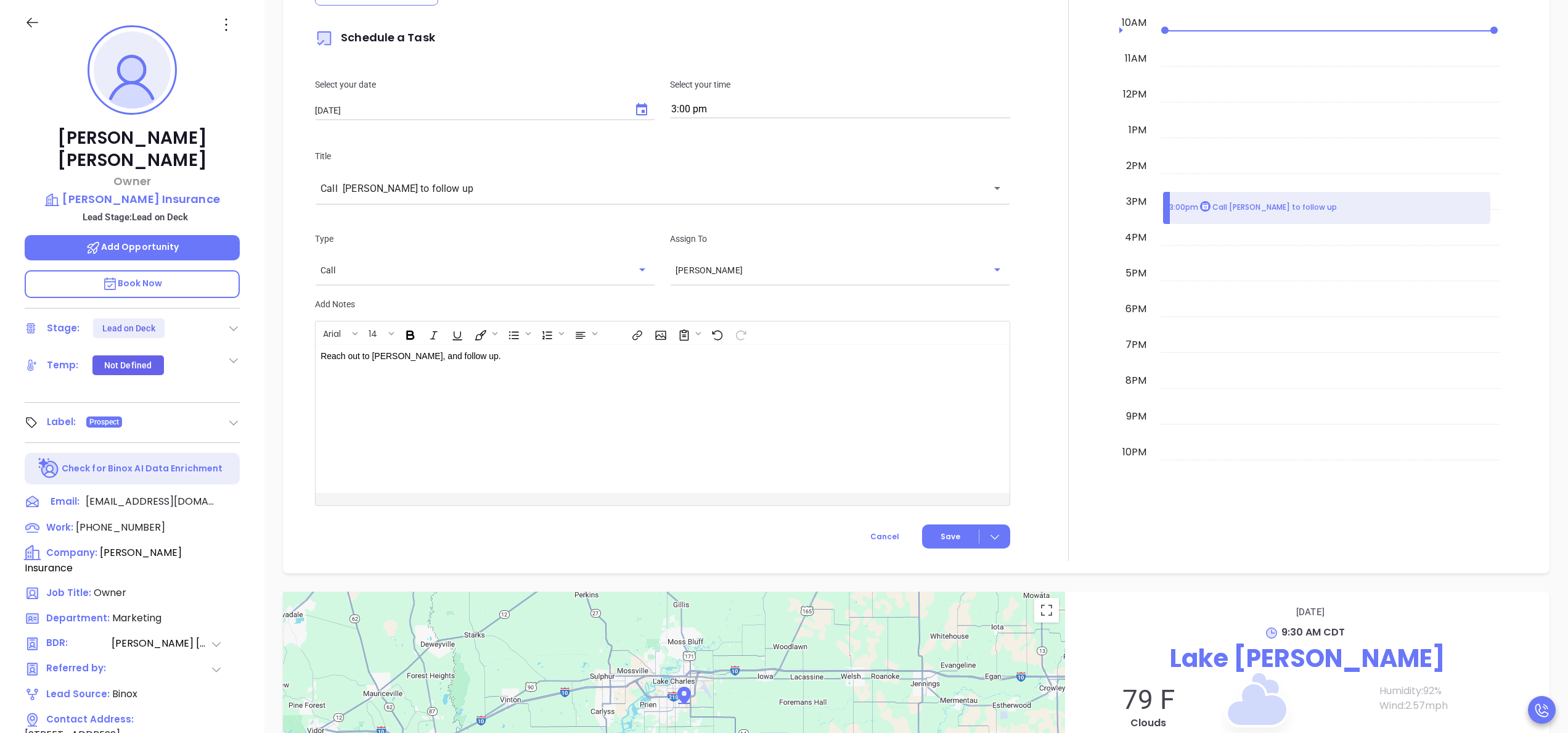
scroll to position [593, 0]
click at [925, 533] on button "Save" at bounding box center [966, 533] width 88 height 24
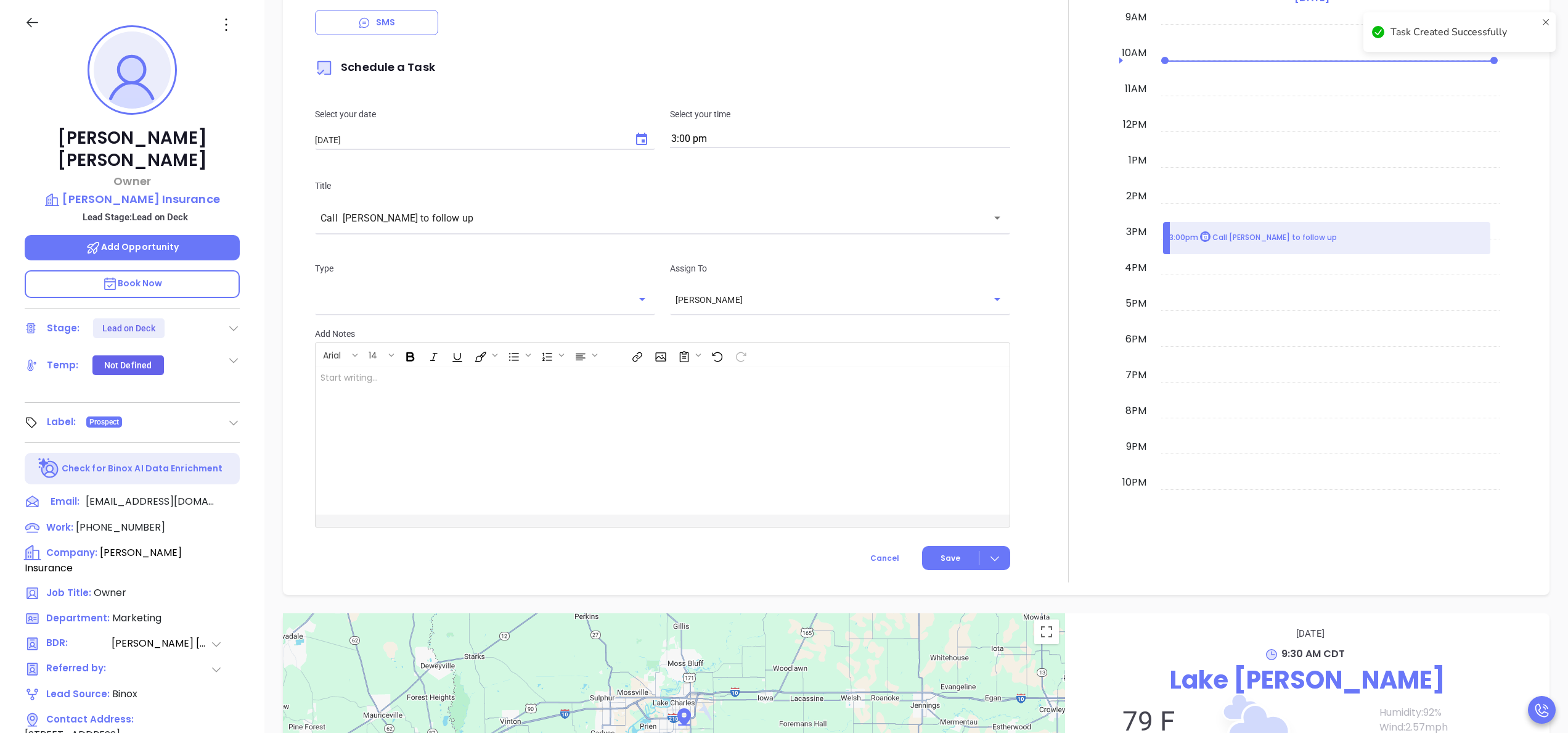
scroll to position [625, 0]
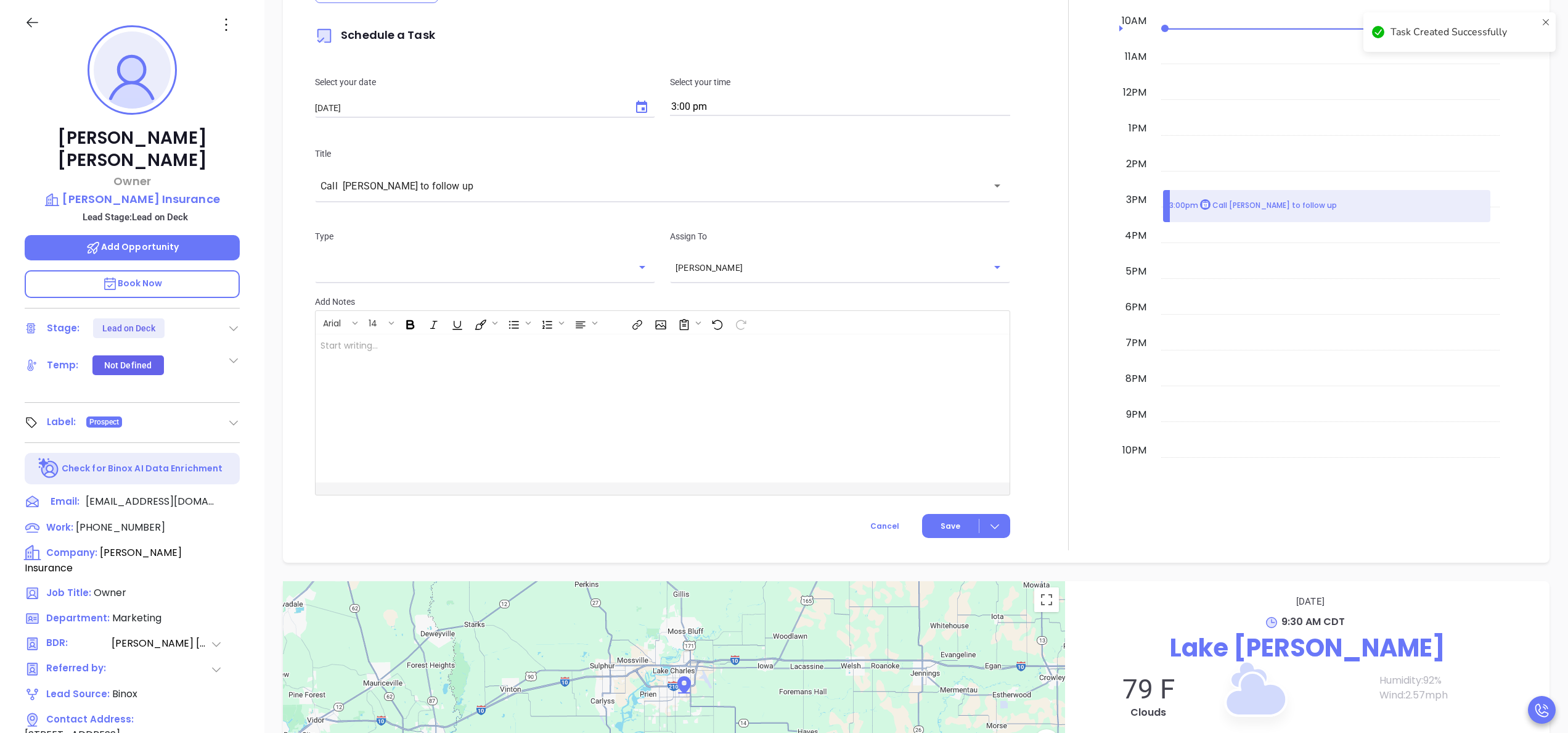
click at [233, 322] on icon at bounding box center [233, 328] width 12 height 12
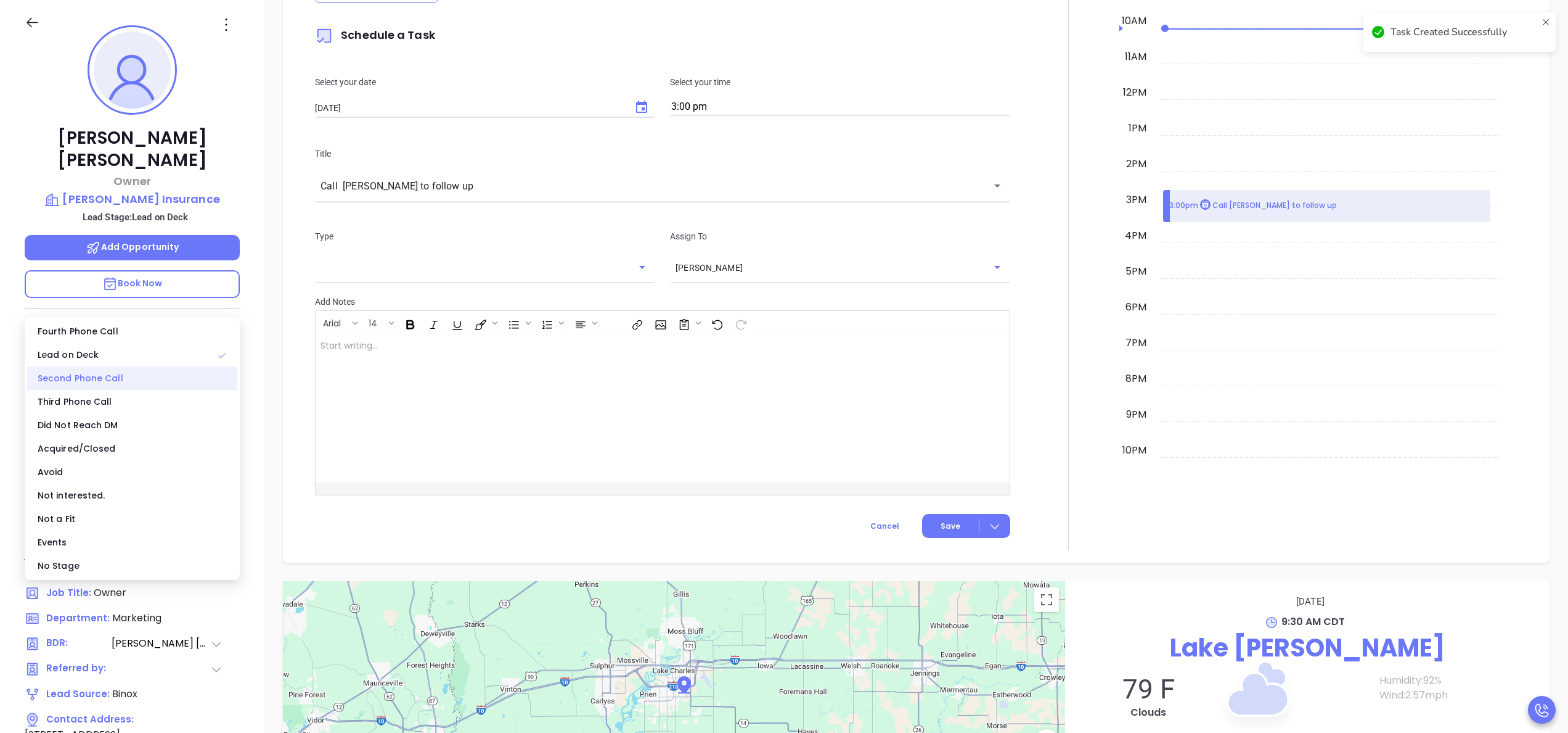
click at [106, 383] on div "Second Phone Call" at bounding box center [132, 378] width 210 height 23
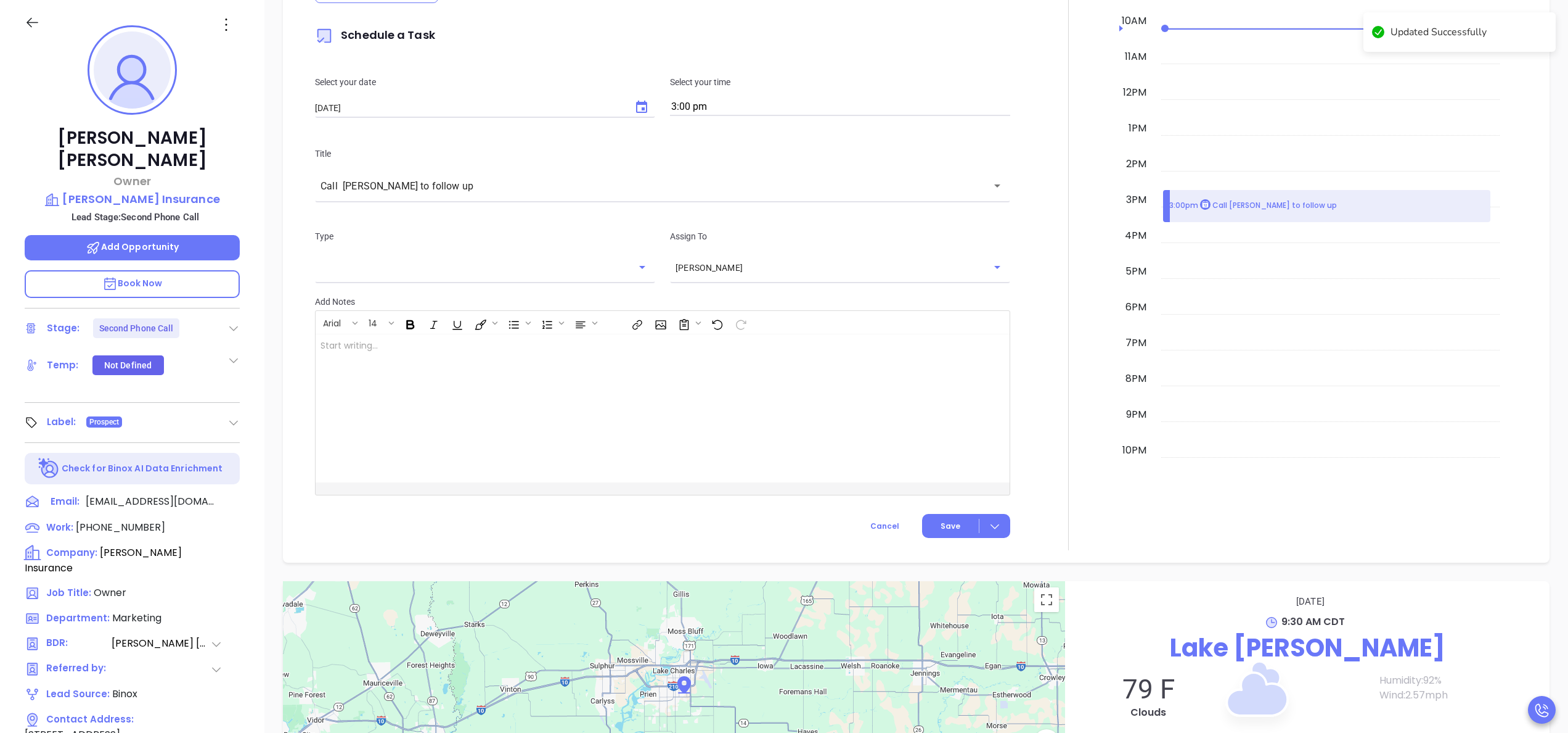
click at [1085, 333] on div at bounding box center [1068, 207] width 102 height 686
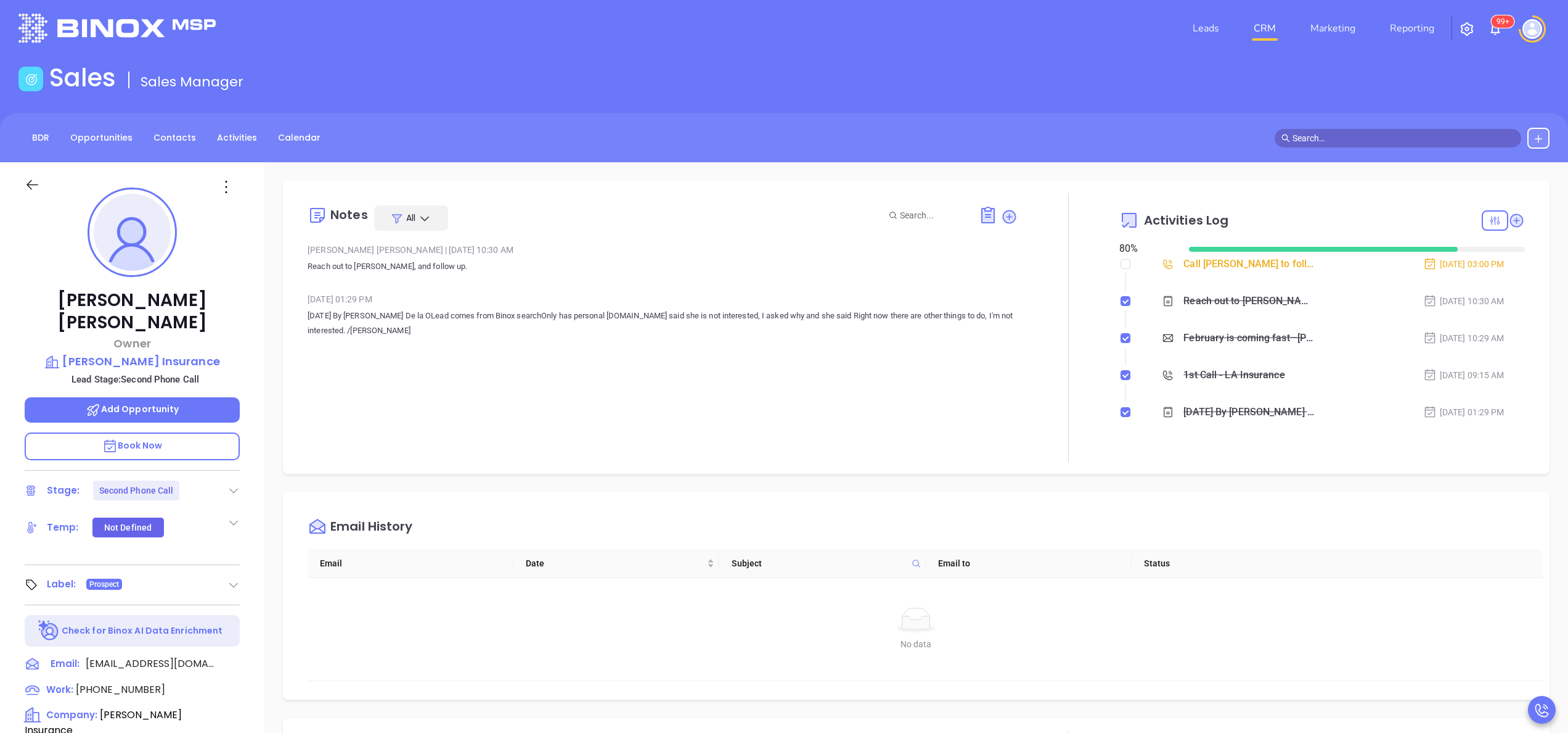
scroll to position [0, 0]
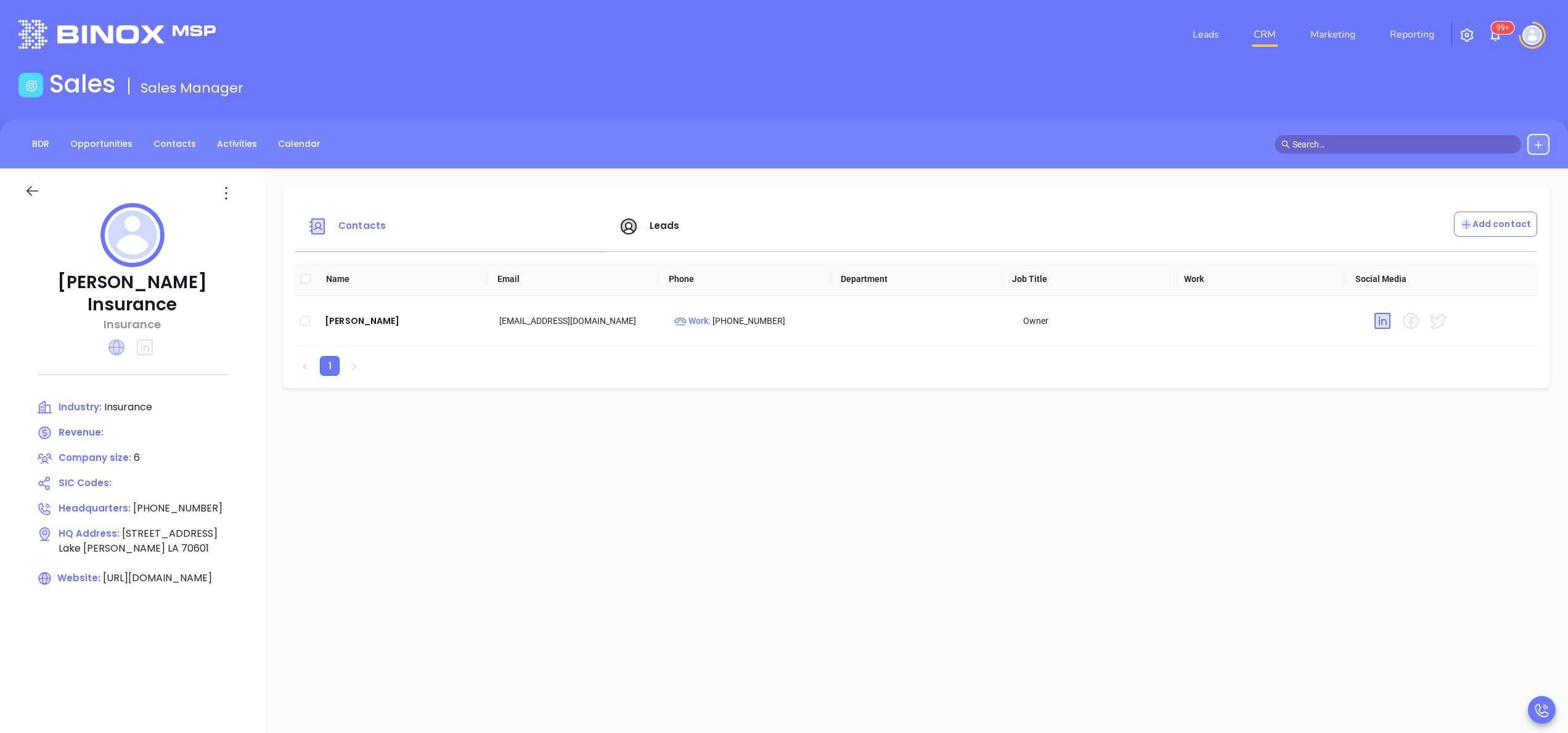
click at [124, 339] on icon at bounding box center [116, 347] width 16 height 16
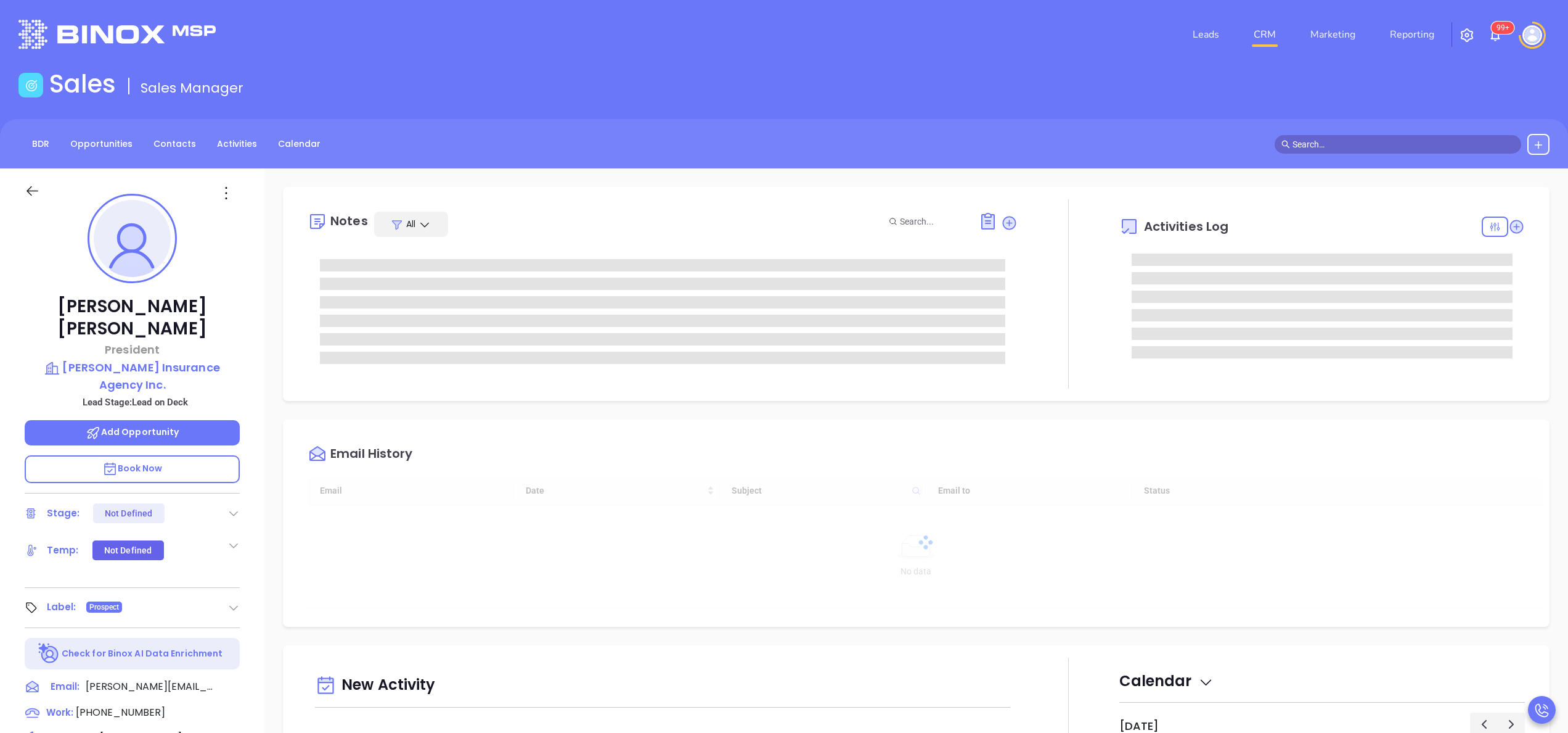
type input "[DATE]"
type input "[PERSON_NAME]"
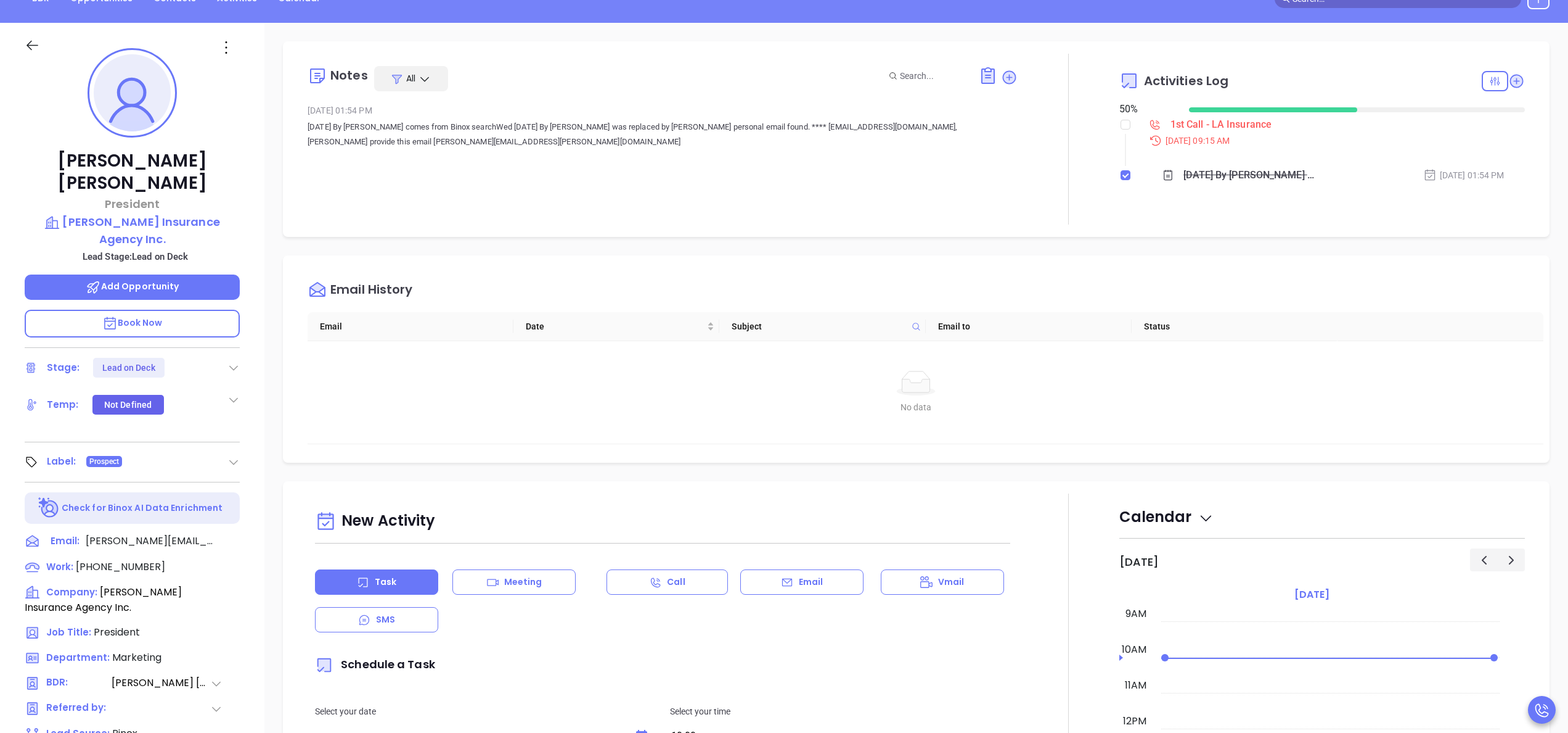
scroll to position [351, 0]
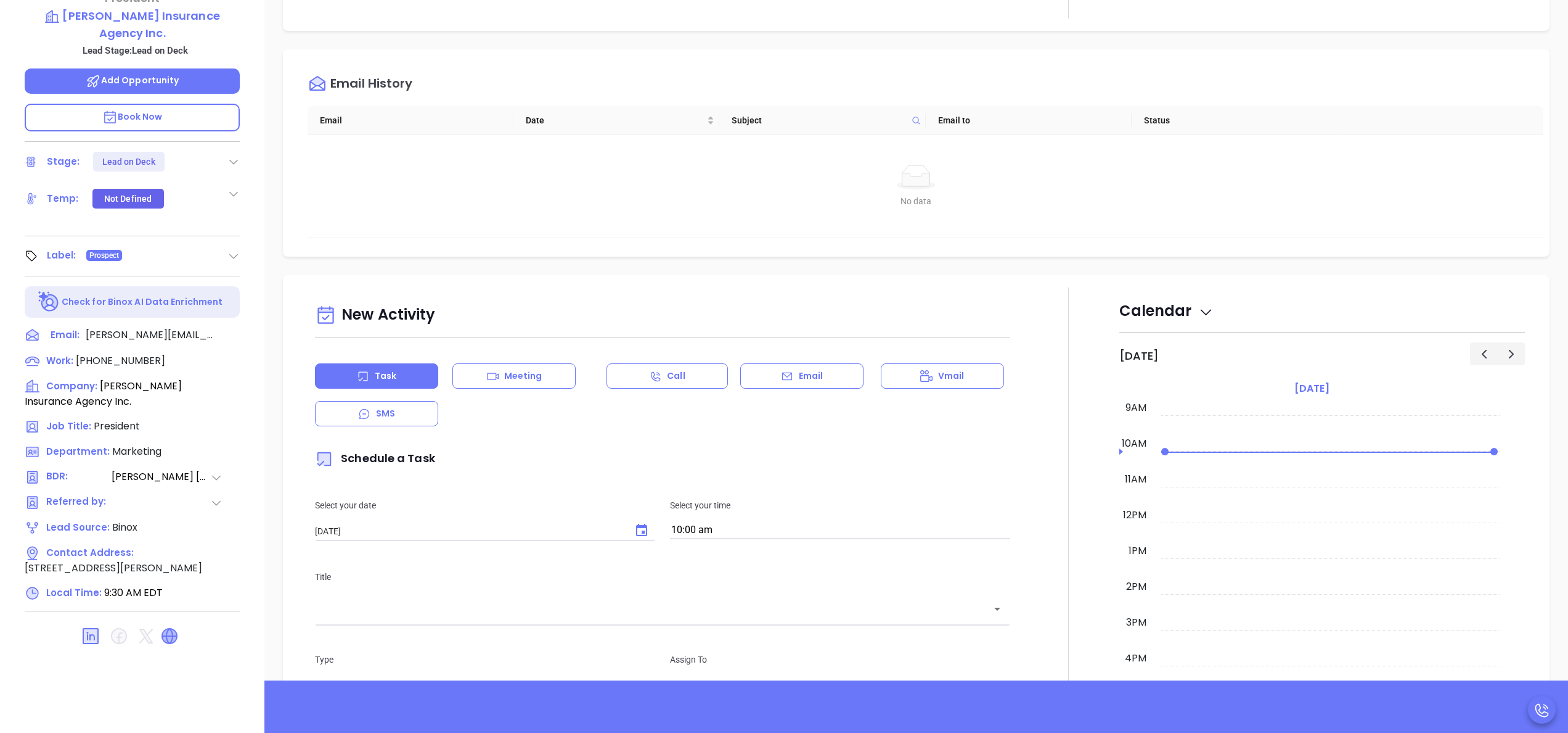
click at [176, 628] on icon at bounding box center [169, 635] width 15 height 15
click at [760, 379] on div "Email" at bounding box center [802, 375] width 123 height 25
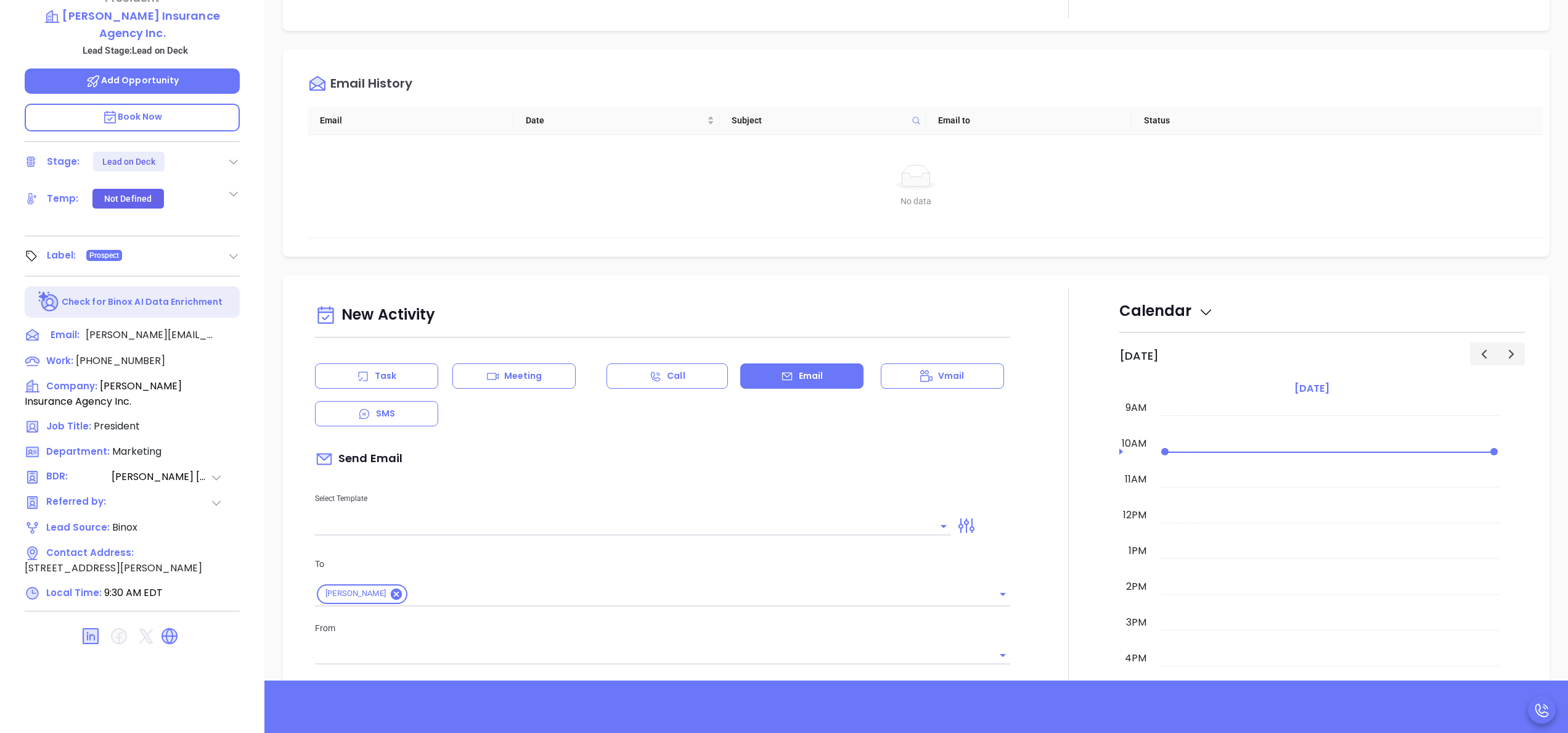
type input "Anabell Dominguez"
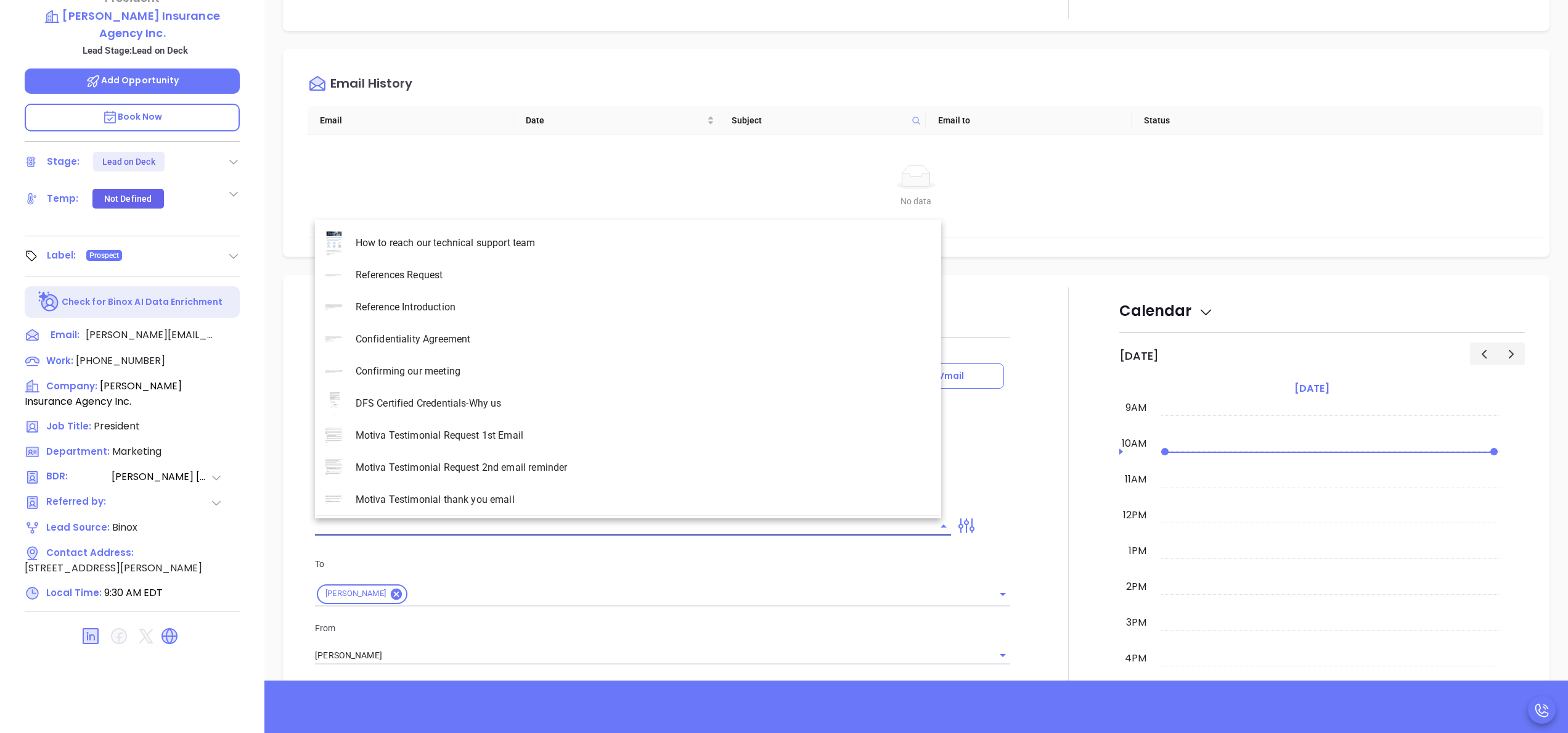
click at [439, 519] on input "text" at bounding box center [623, 525] width 617 height 18
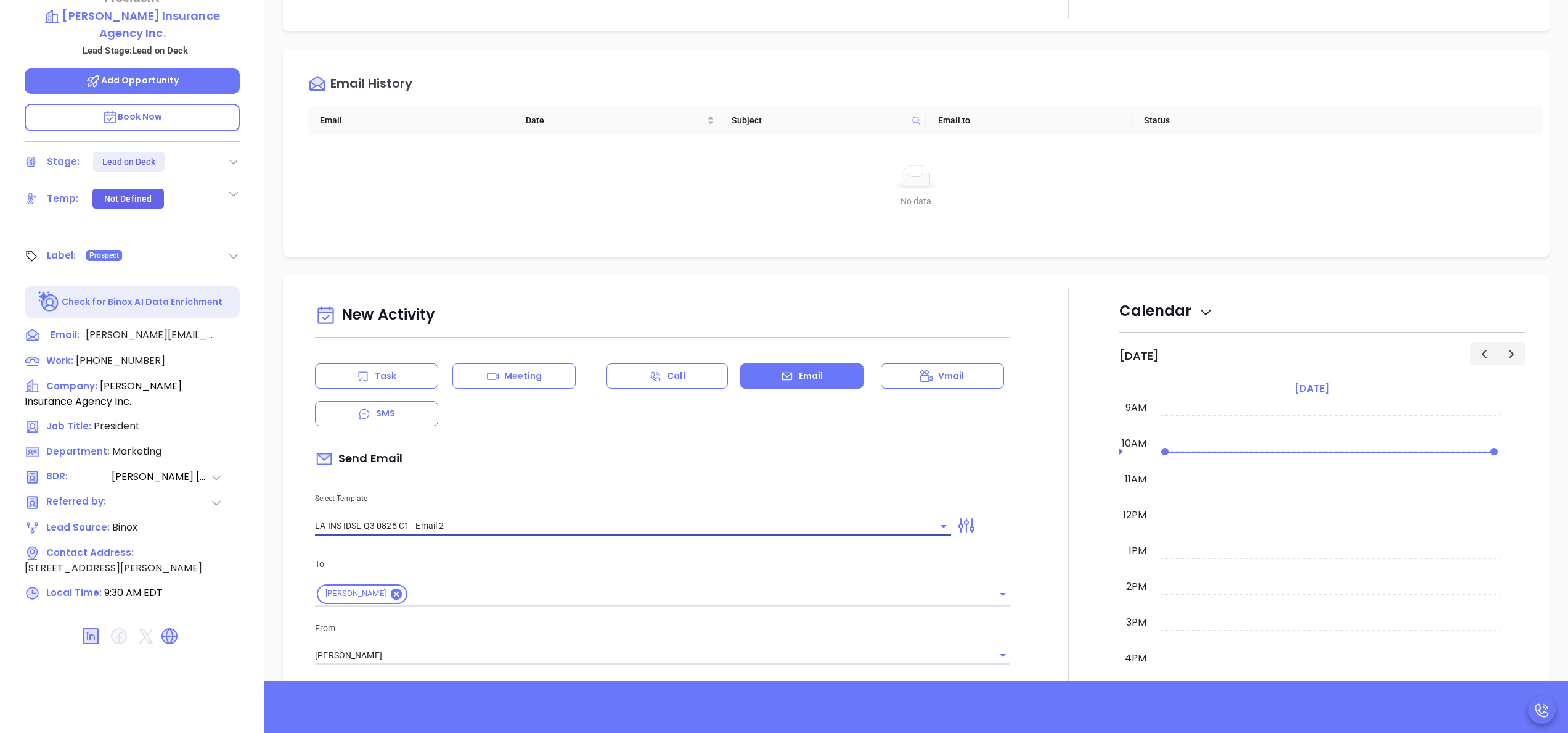
type input "LA INS IDSL Q3 0825 C1 - Email 2"
type input "February is coming fast—will Roane Insurance Agency Inc. be compliant?"
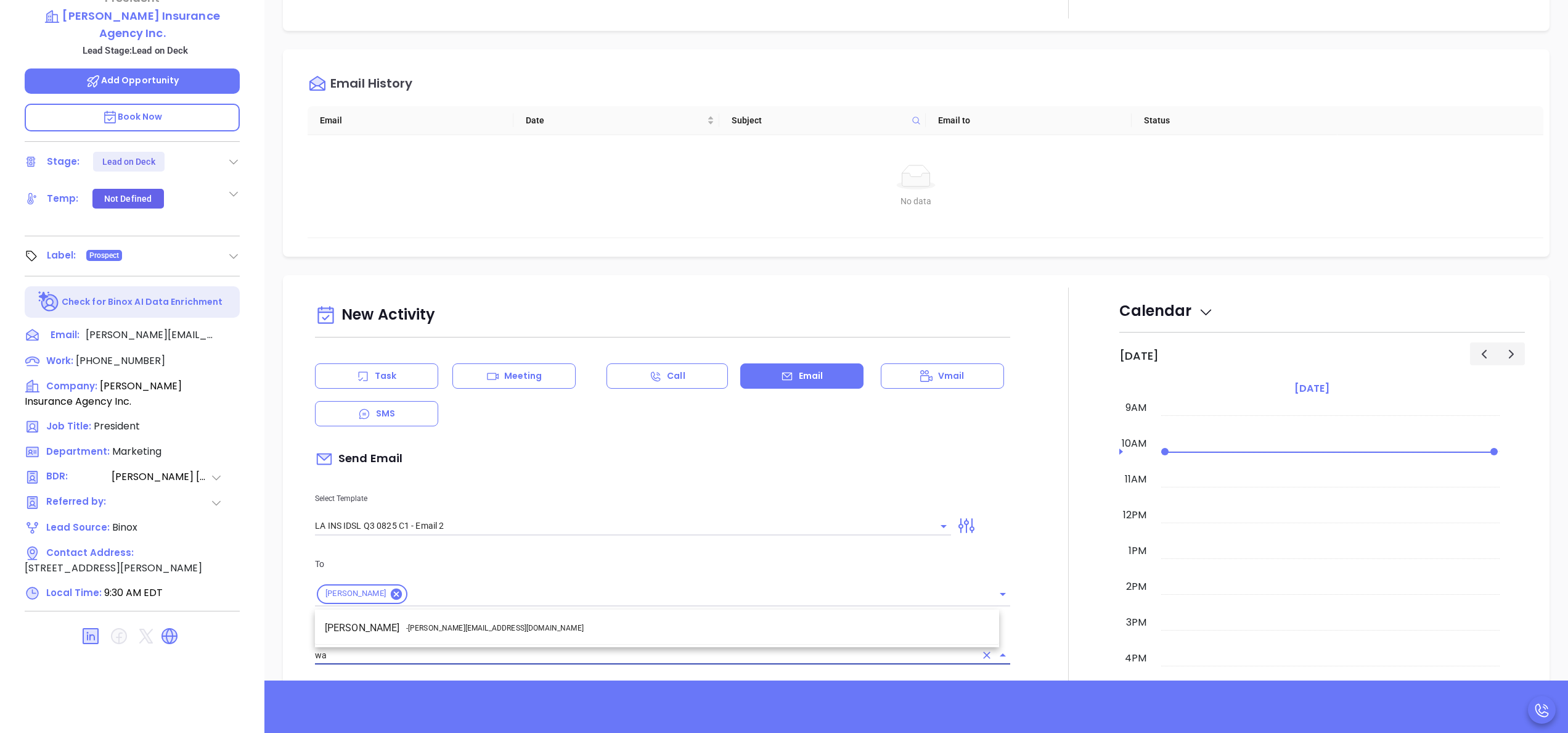
click at [433, 614] on ul "Walter Contreras - walter@motiva.net" at bounding box center [656, 627] width 684 height 32
click at [446, 630] on span "- [PERSON_NAME][EMAIL_ADDRESS][DOMAIN_NAME]" at bounding box center [495, 627] width 177 height 12
type input "[PERSON_NAME]"
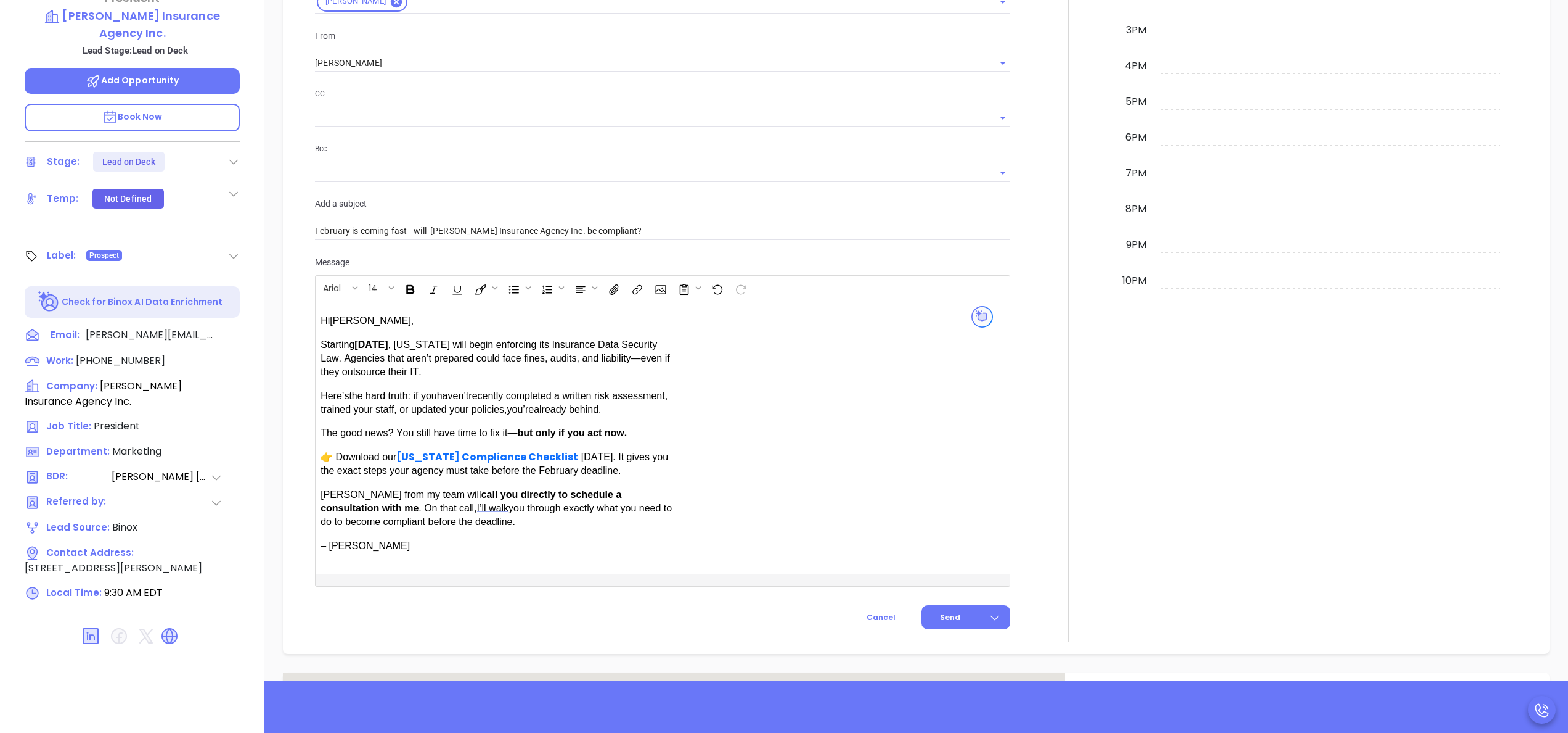
scroll to position [642, 0]
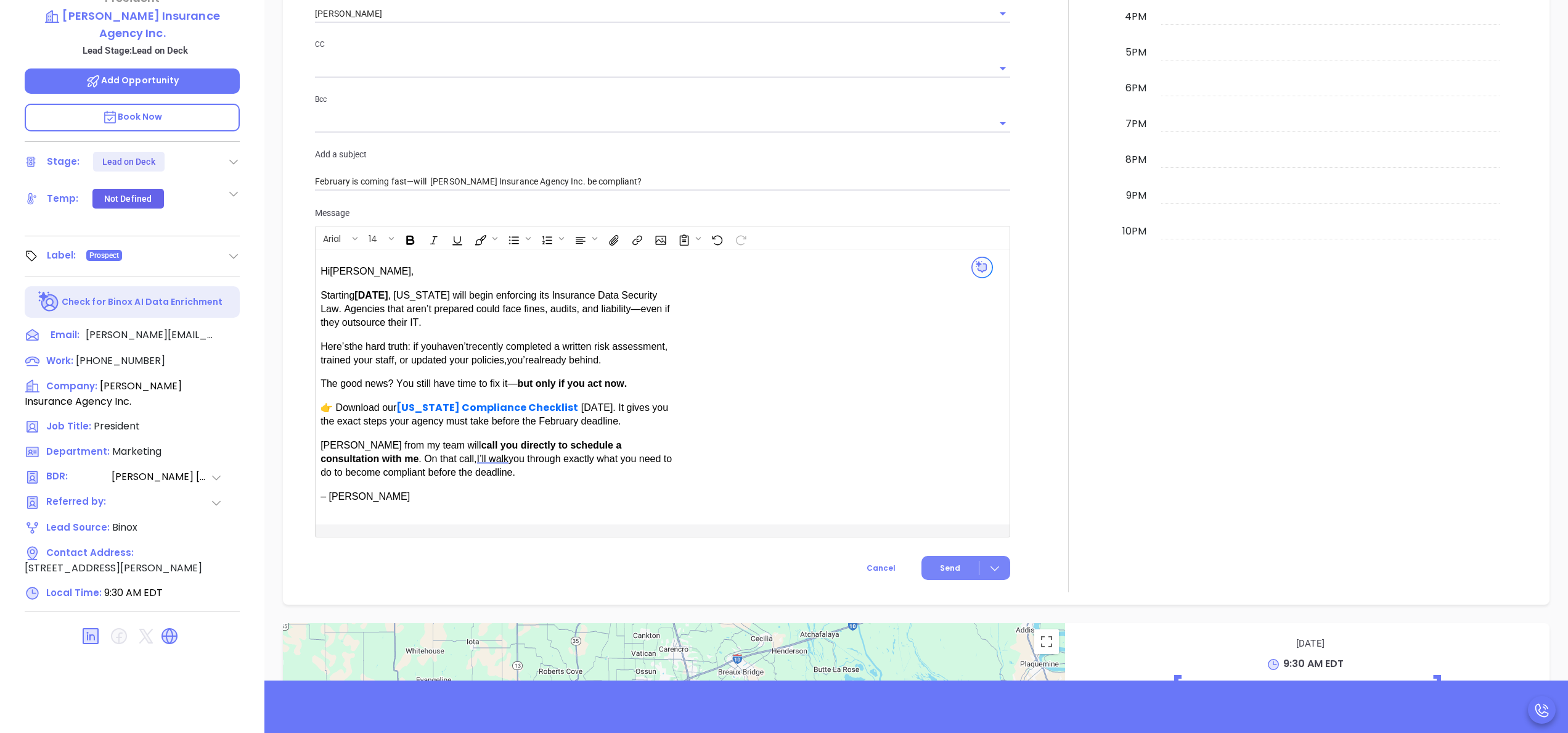
click at [945, 564] on span "Send" at bounding box center [950, 568] width 20 height 12
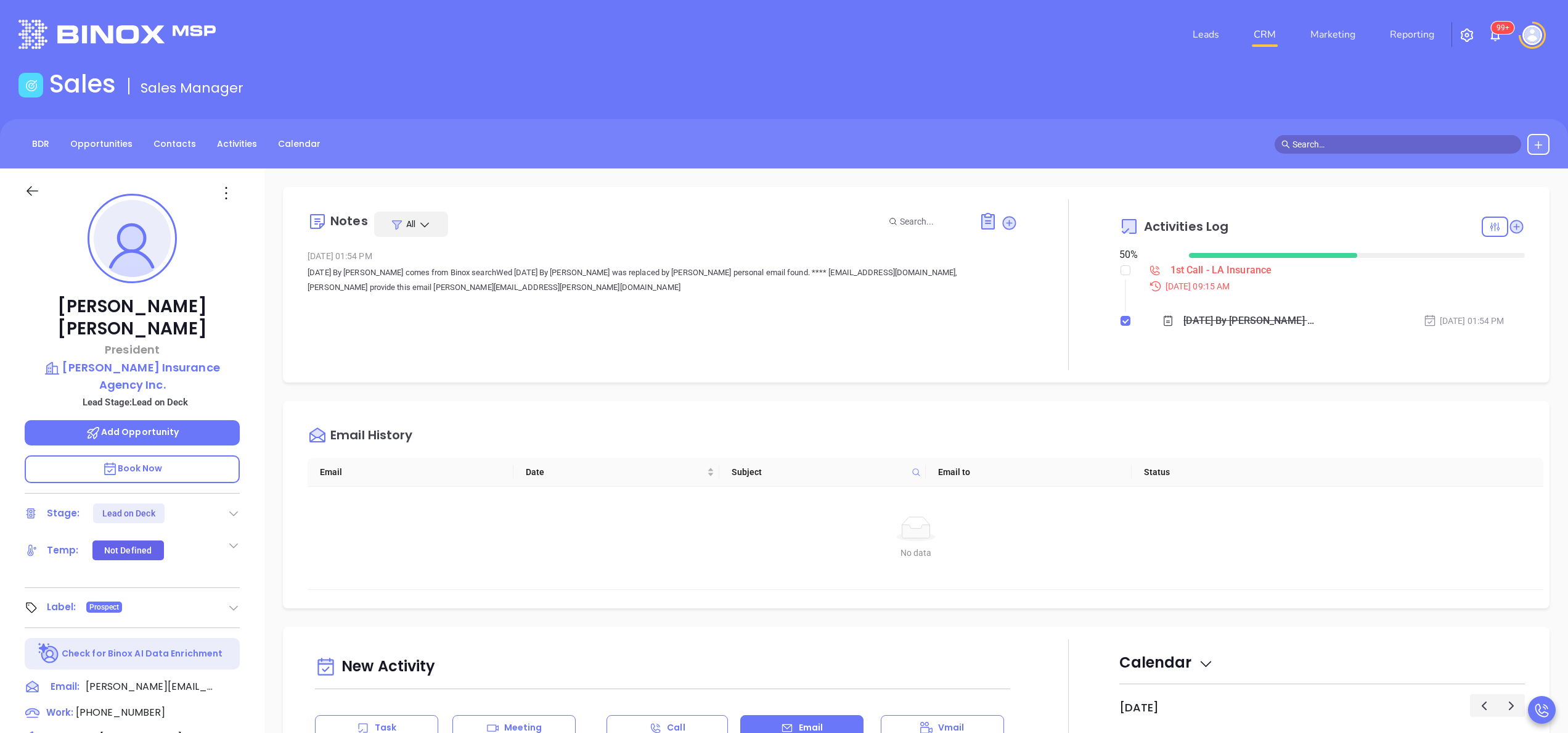
scroll to position [50, 0]
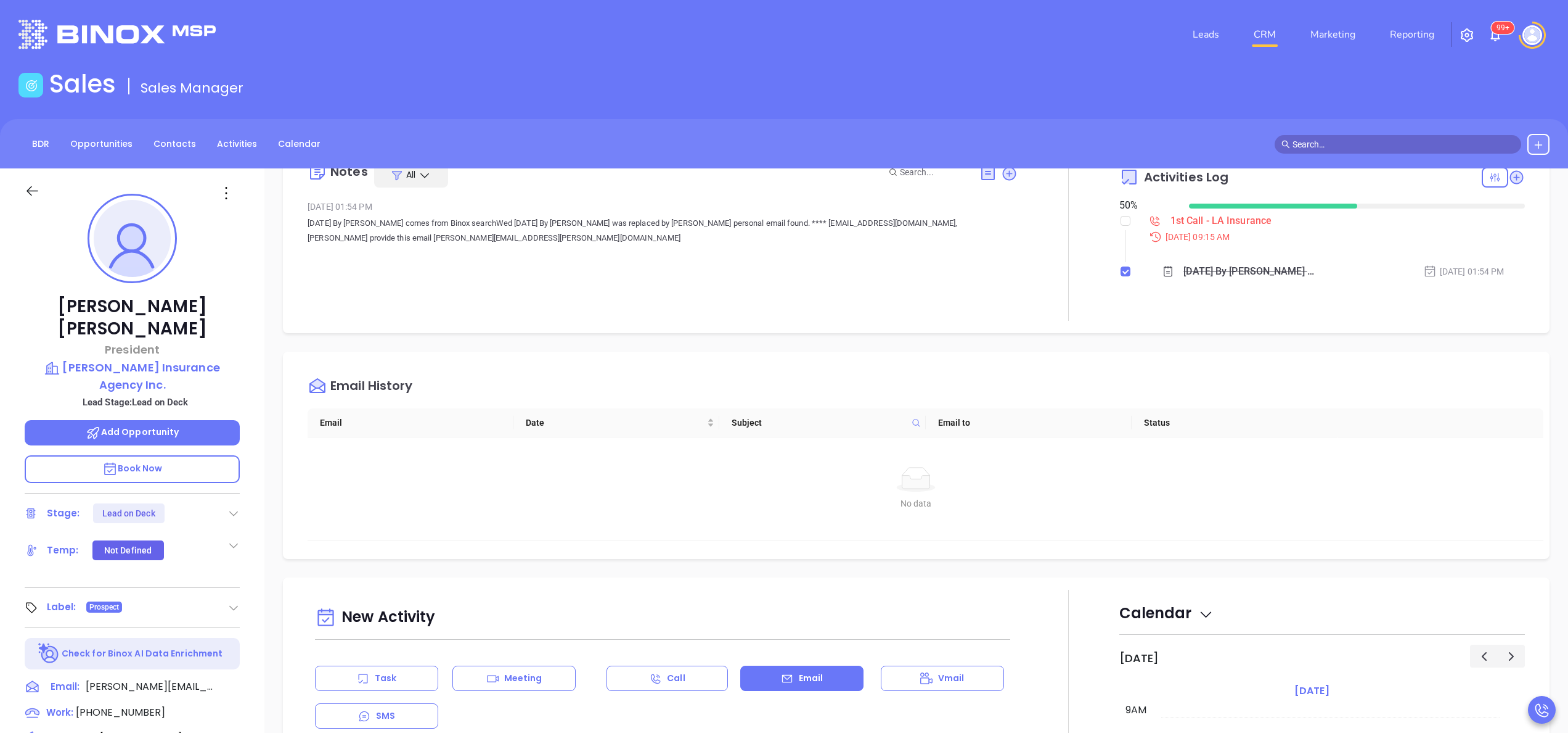
click at [1119, 215] on div "1st Call - LA Insurance Sep 8, 2025 | 09:15 AM Thur 12 May 2022 By Gaby De la O…" at bounding box center [1321, 261] width 405 height 96
click at [1120, 218] on input "checkbox" at bounding box center [1125, 220] width 10 height 10
checkbox input "true"
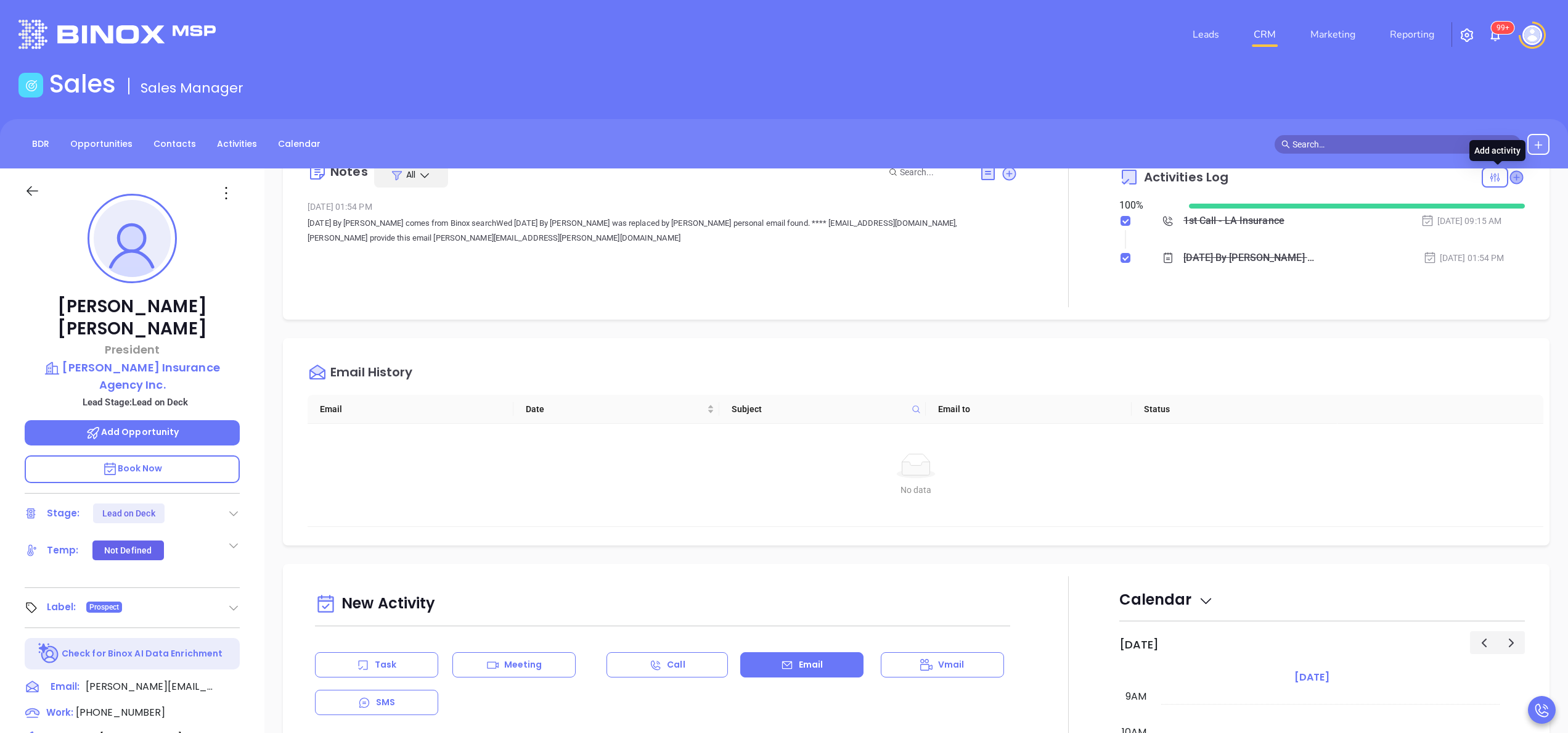
click at [1510, 181] on icon at bounding box center [1517, 177] width 12 height 12
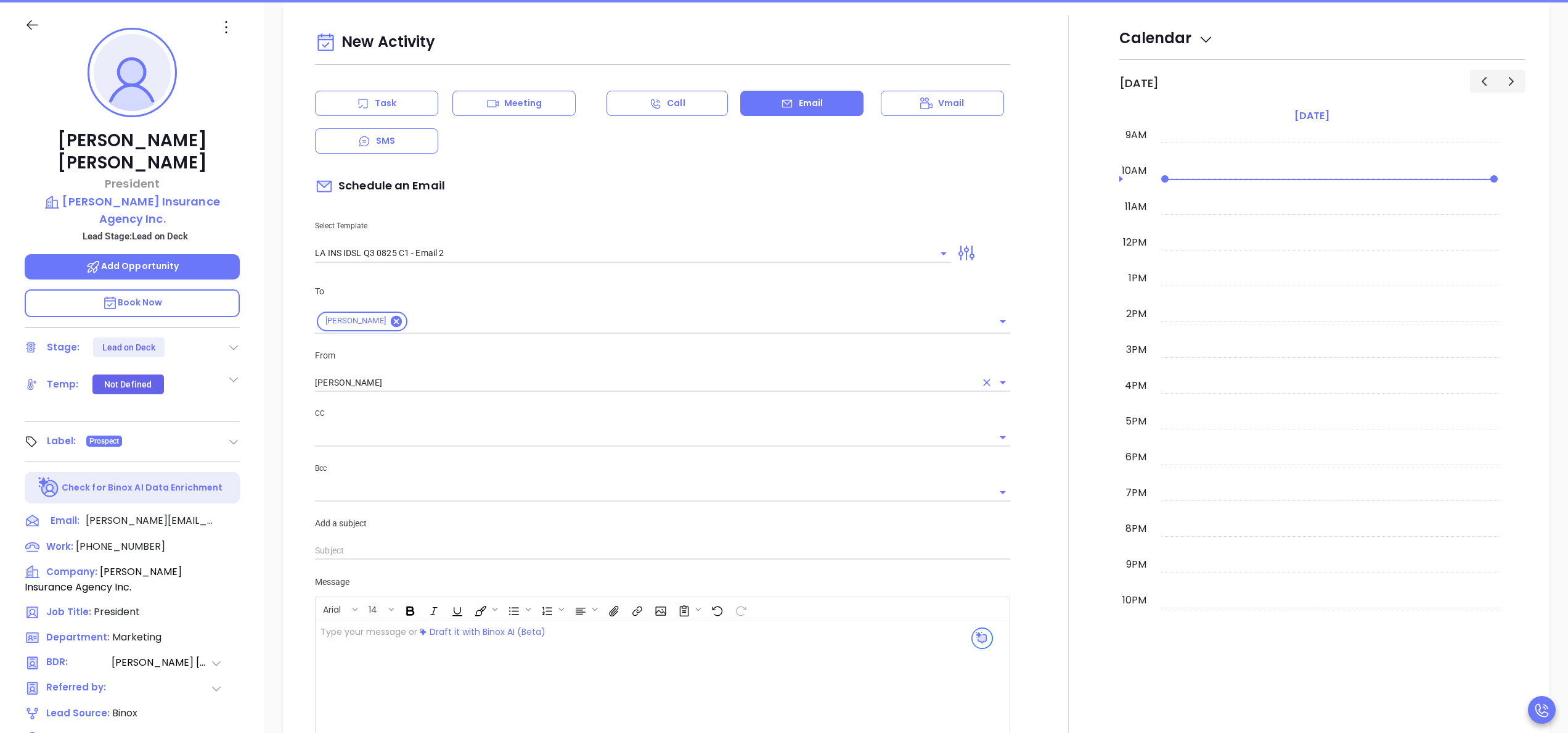
scroll to position [169, 0]
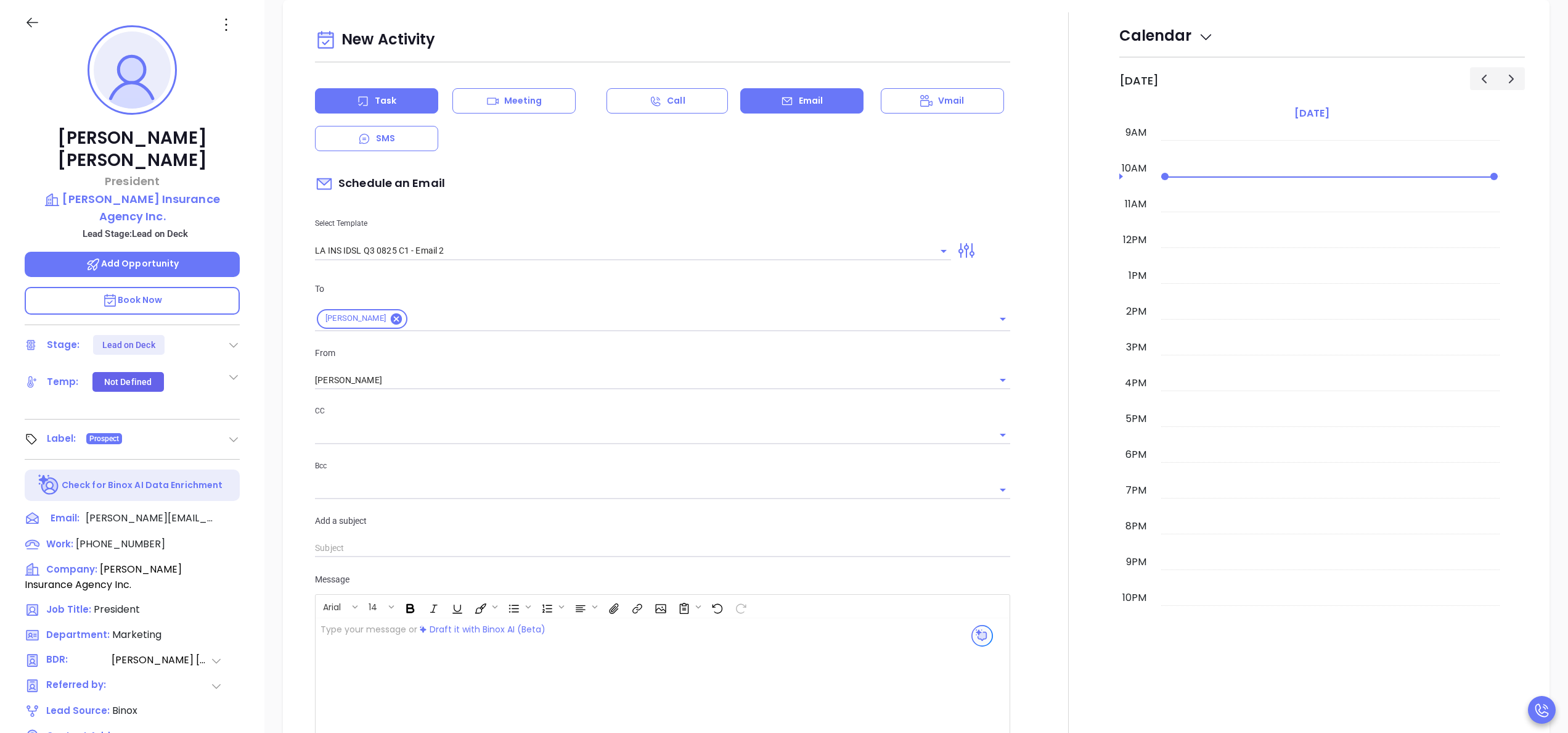
click at [379, 104] on p "Task" at bounding box center [386, 100] width 21 height 13
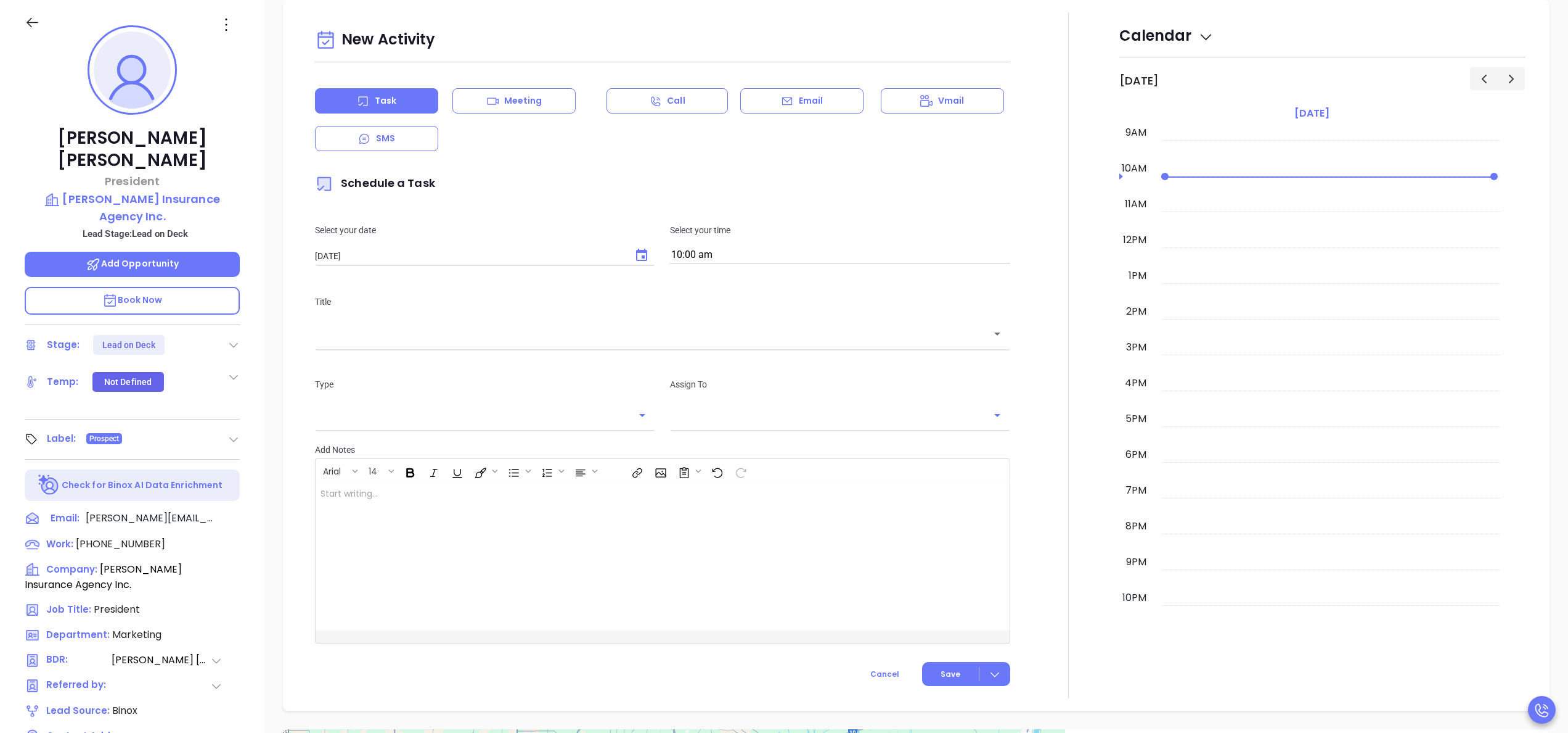
type input "Anabell Dominguez"
click at [634, 262] on icon "Choose date, selected date is Sep 24, 2025" at bounding box center [641, 255] width 15 height 15
click at [390, 406] on button "23" at bounding box center [388, 404] width 22 height 22
type input "09/23/2025"
drag, startPoint x: 753, startPoint y: 240, endPoint x: 743, endPoint y: 260, distance: 22.4
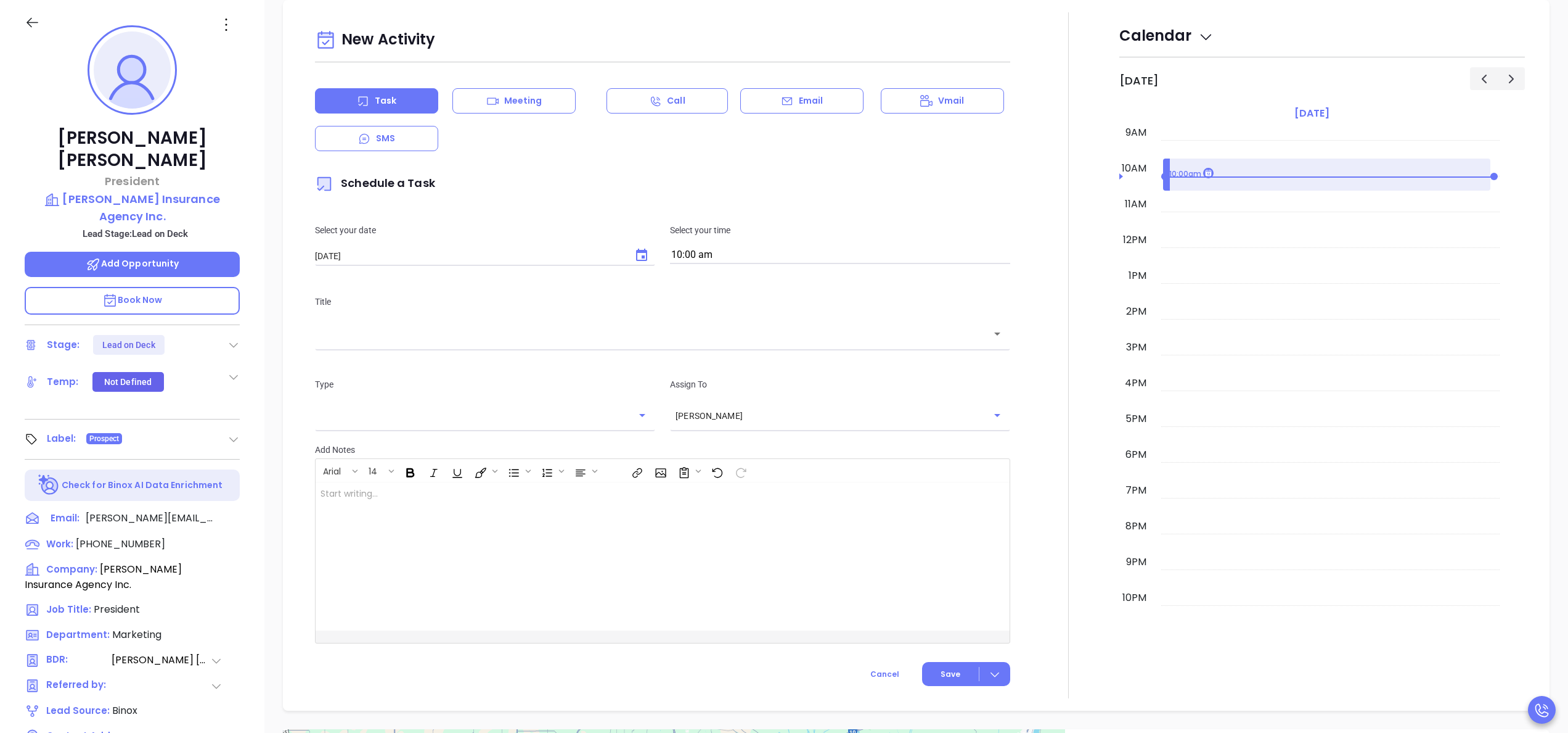
click at [743, 260] on div "Select your time 10:00 am" at bounding box center [840, 244] width 355 height 41
click at [743, 260] on input "10:00 am" at bounding box center [840, 255] width 341 height 17
click at [723, 375] on button "3:00 pm" at bounding box center [764, 379] width 191 height 27
type input "3:00 pm"
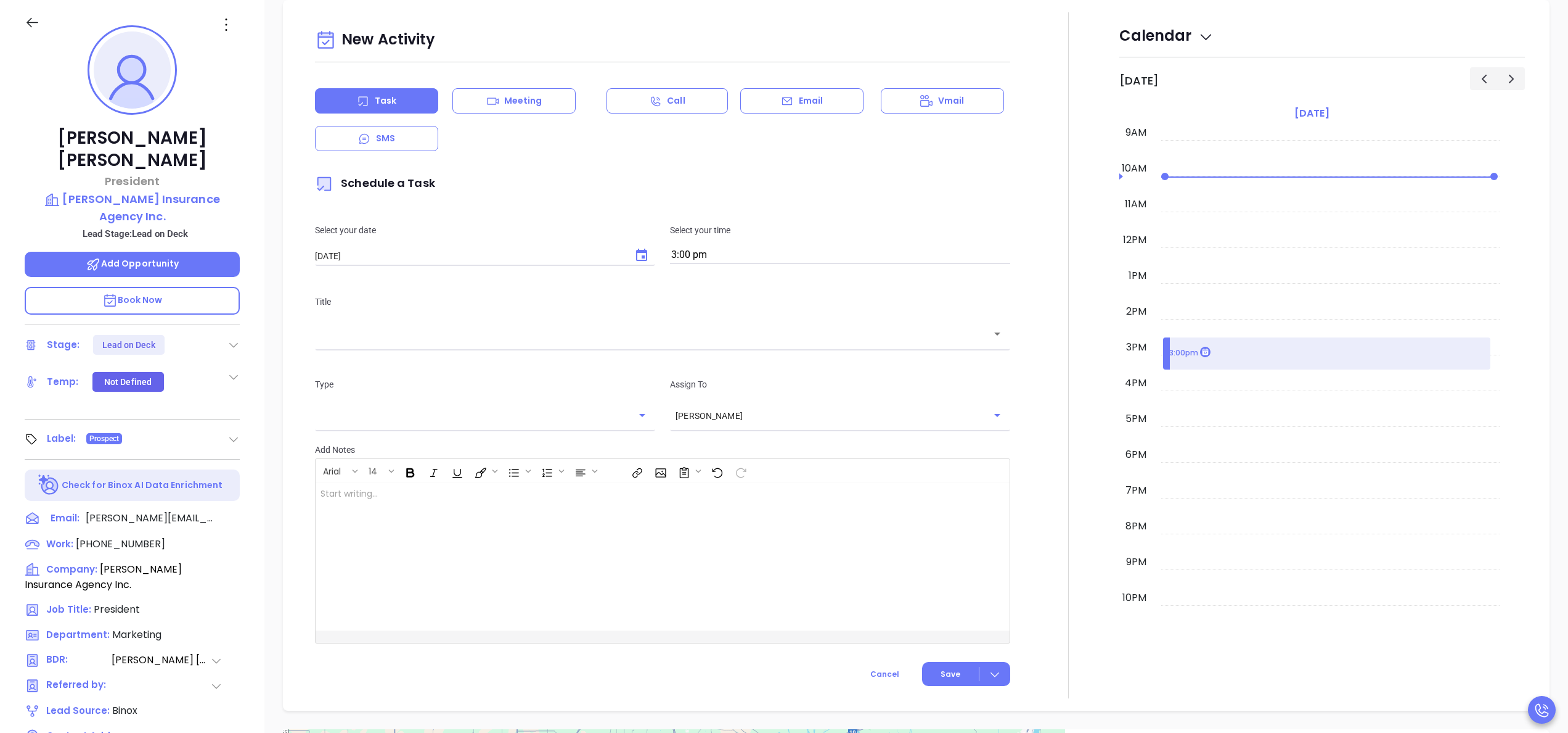
click at [655, 346] on div "​" at bounding box center [662, 334] width 695 height 27
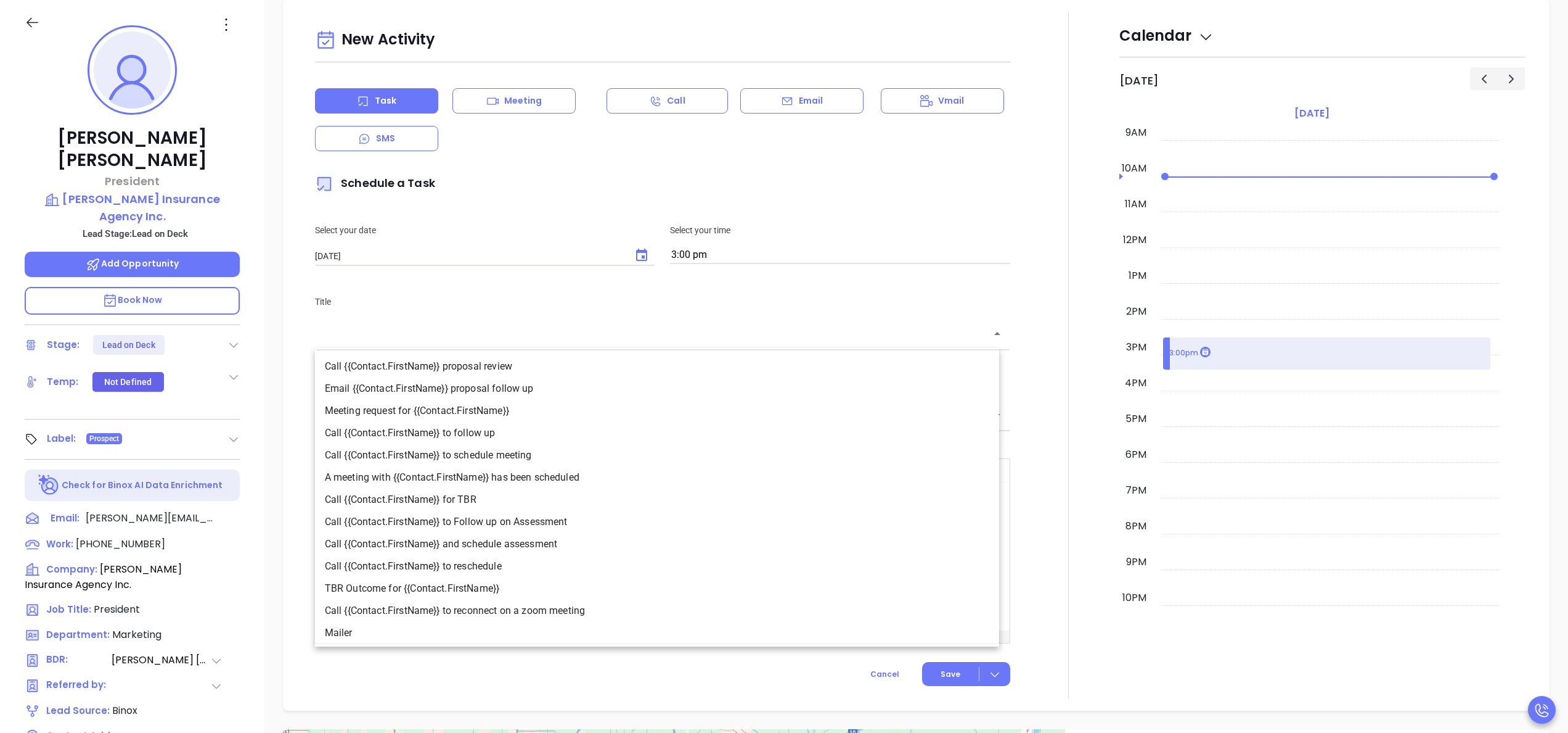
click at [471, 437] on li "Call {{Contact.FirstName}} to follow up" at bounding box center [656, 432] width 684 height 22
type input "Call George to follow up"
type input "Call"
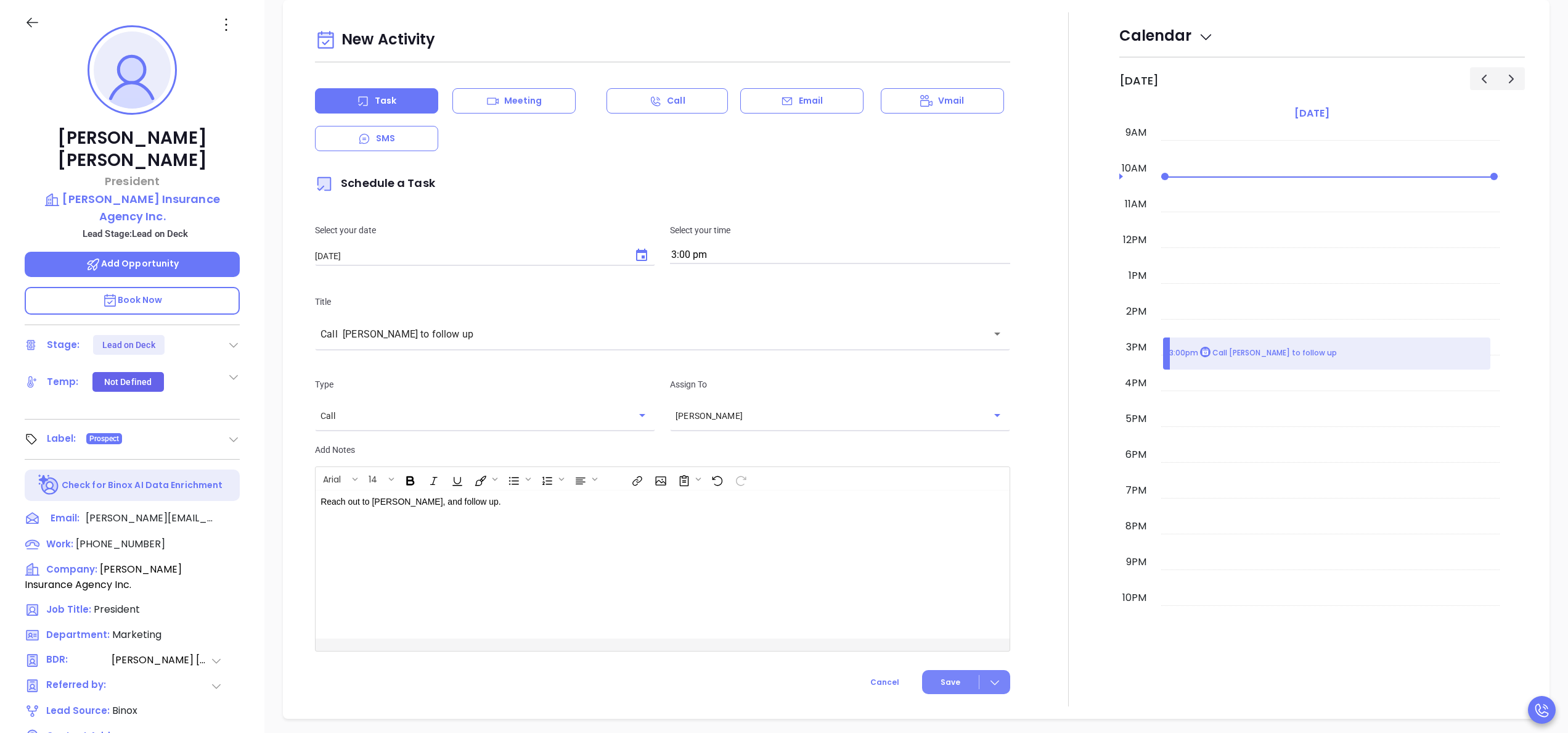
click at [953, 681] on button "Save" at bounding box center [966, 682] width 88 height 24
click at [231, 335] on div "Stage: Lead on Deck" at bounding box center [132, 344] width 216 height 20
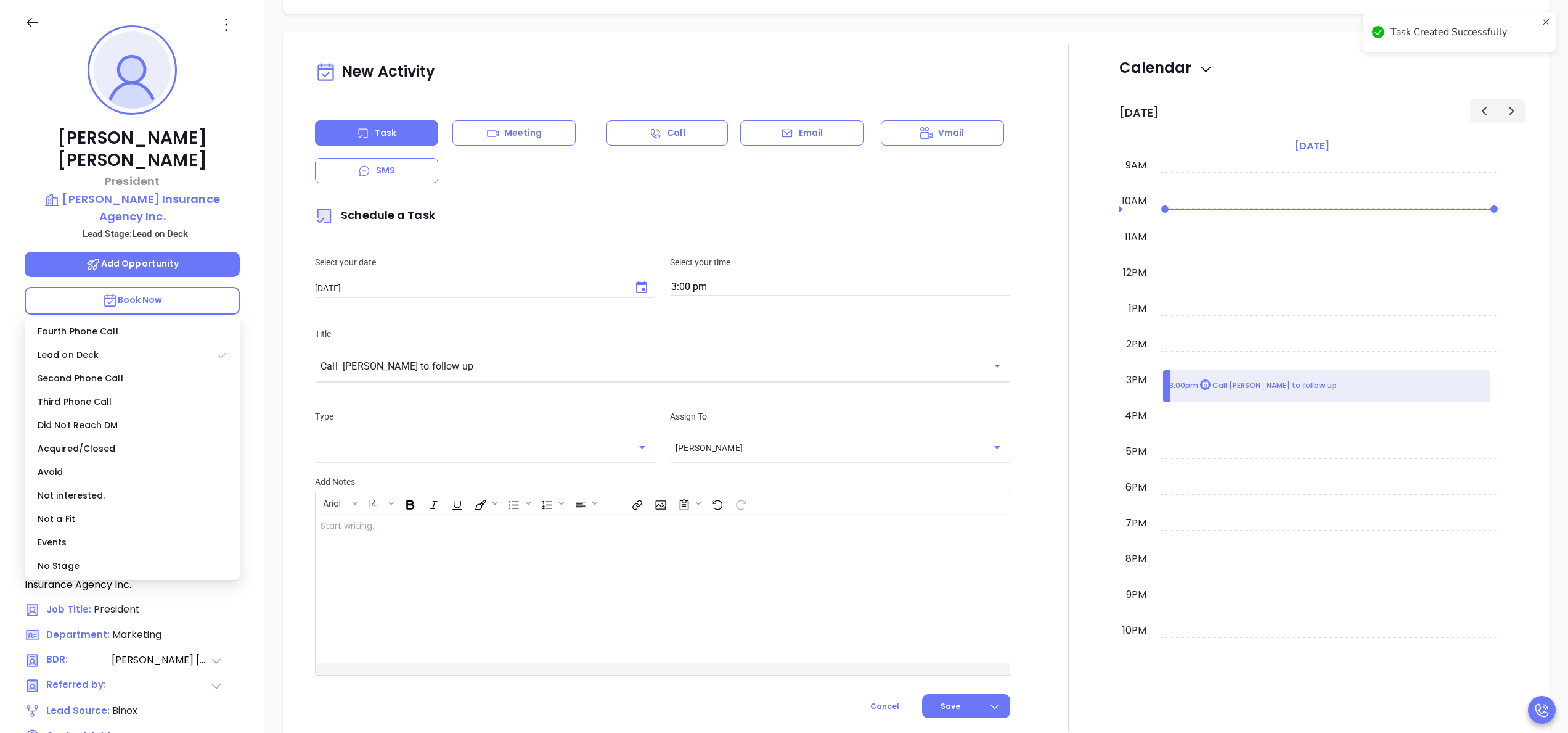
scroll to position [477, 0]
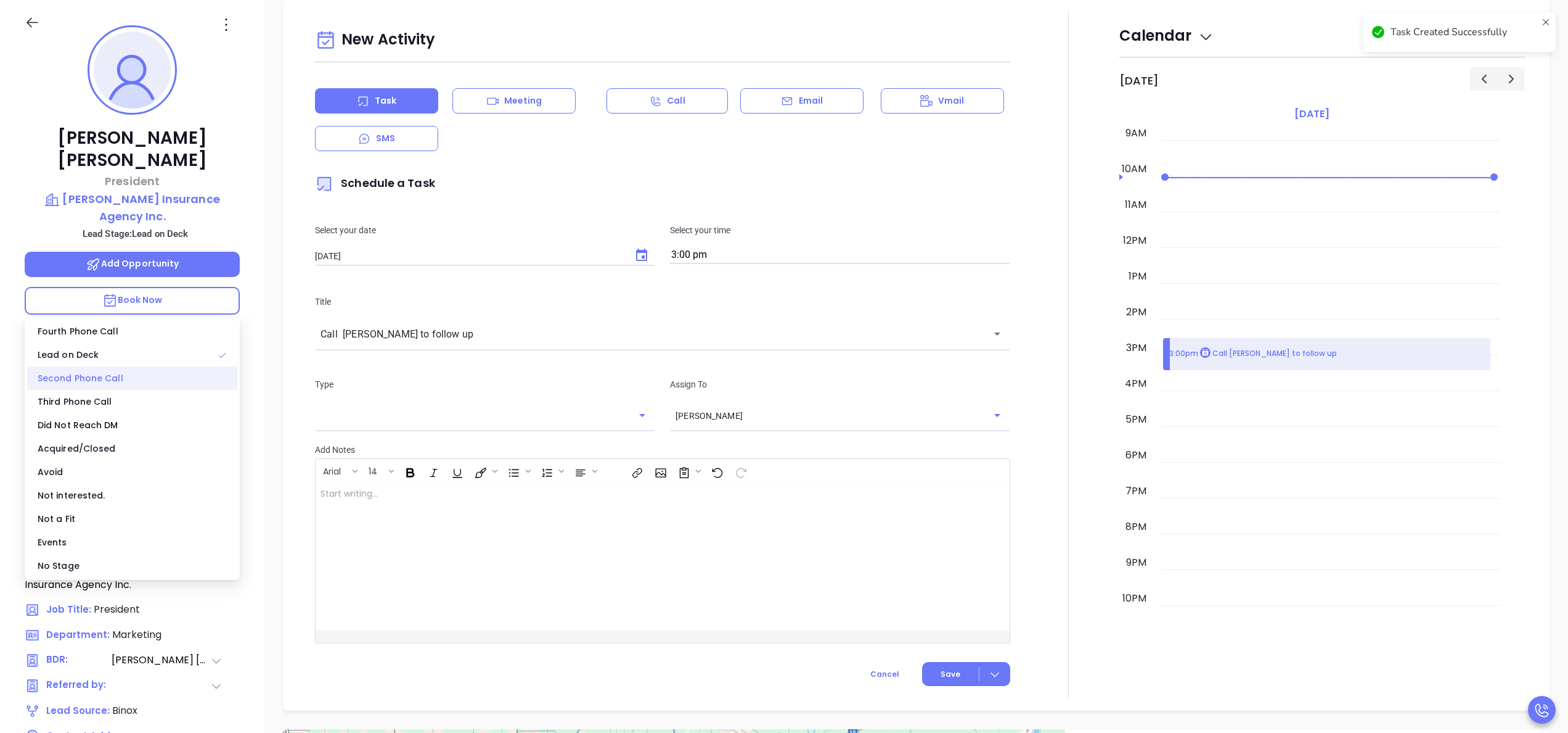
click at [114, 368] on div "Second Phone Call" at bounding box center [132, 378] width 210 height 23
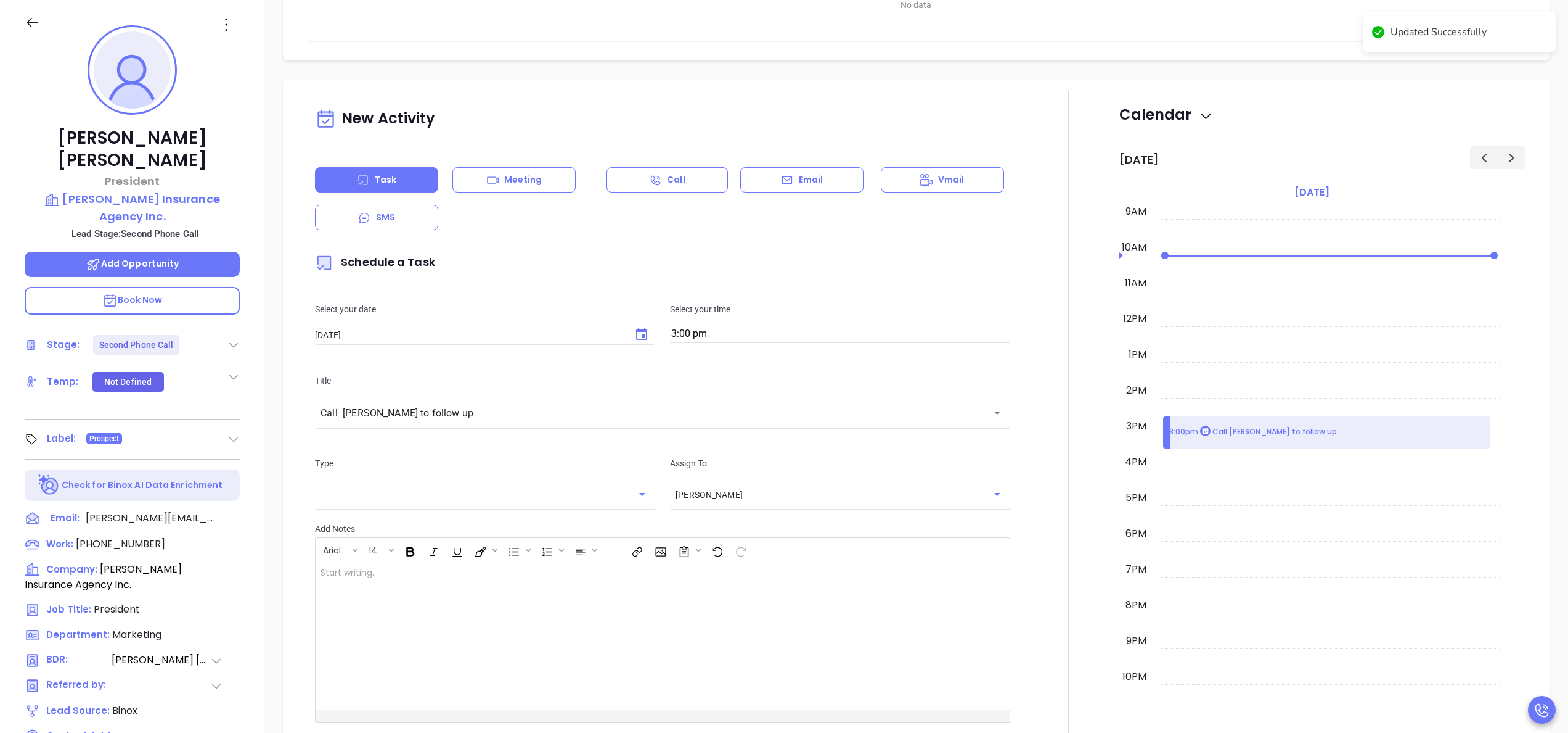
scroll to position [556, 0]
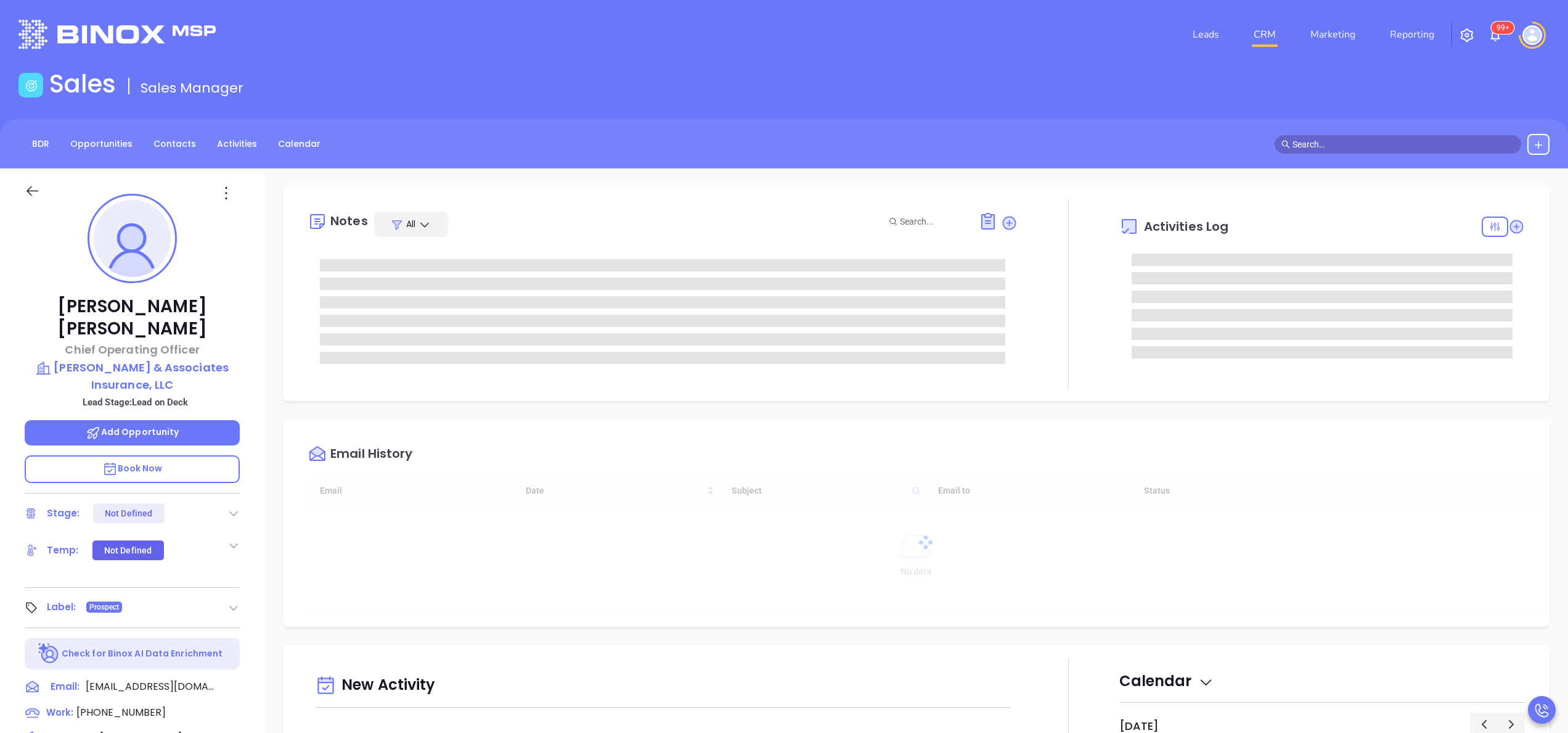
type input "[DATE]"
type input "[PERSON_NAME]"
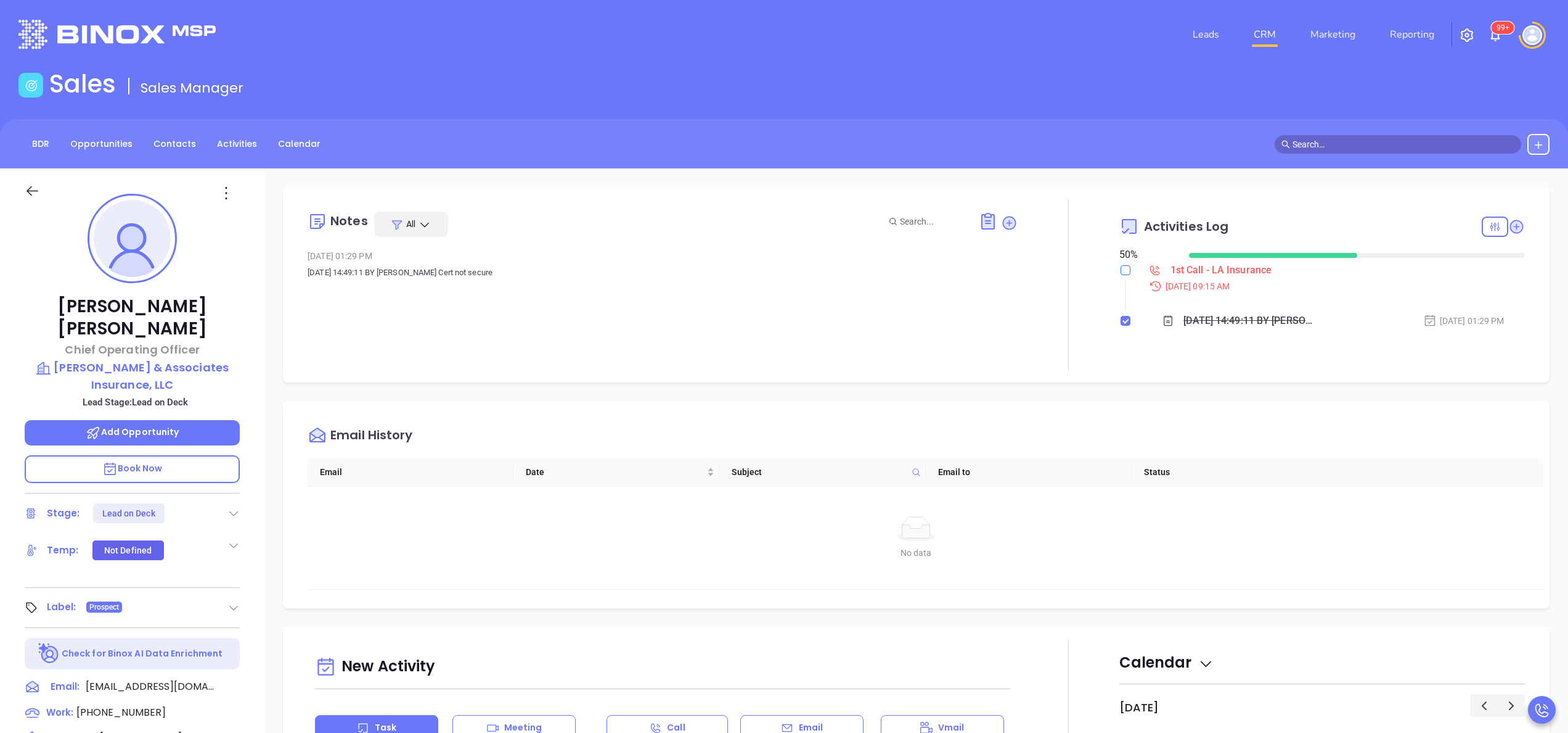
click at [1120, 274] on input "checkbox" at bounding box center [1125, 270] width 10 height 10
checkbox input "true"
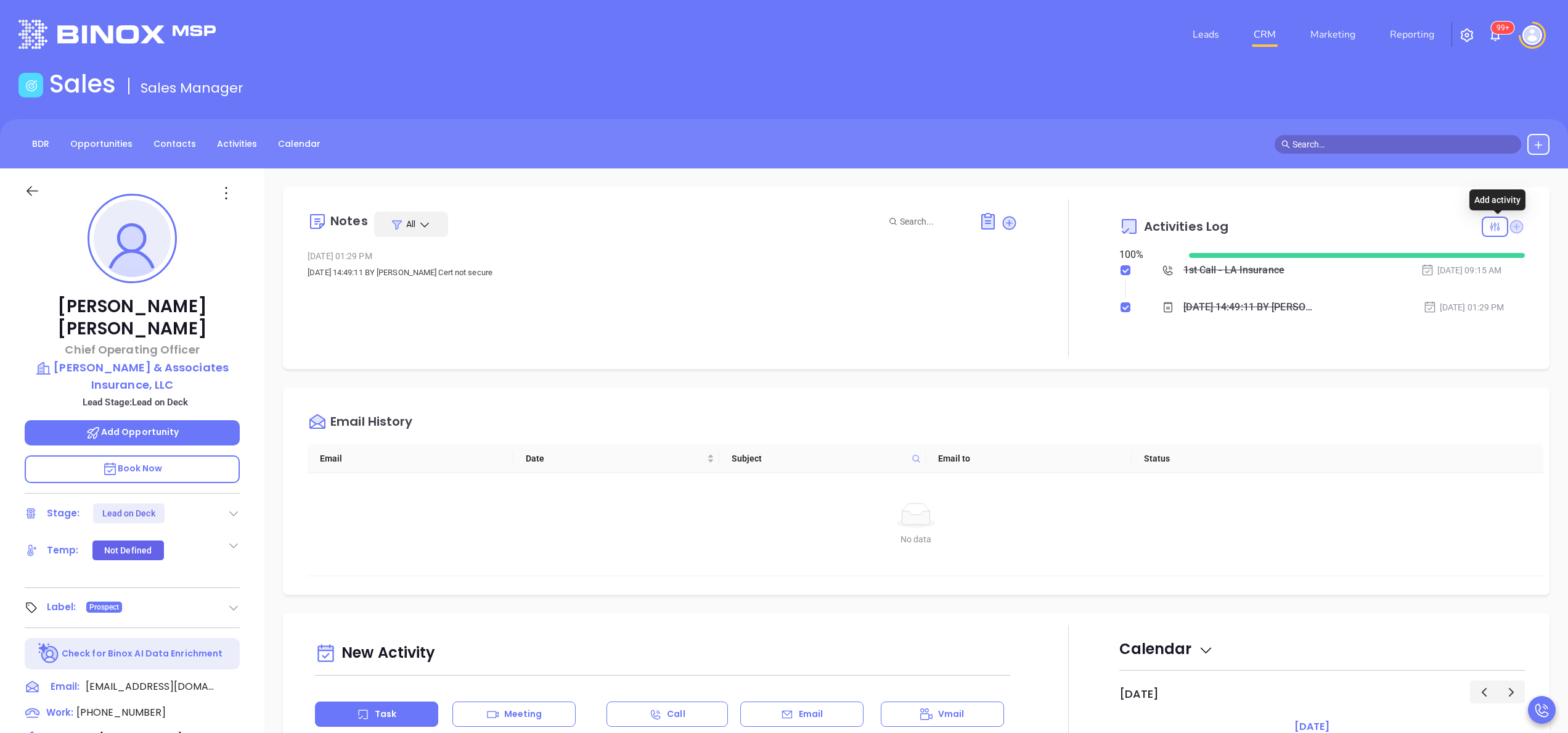
click at [1510, 224] on icon at bounding box center [1517, 225] width 13 height 13
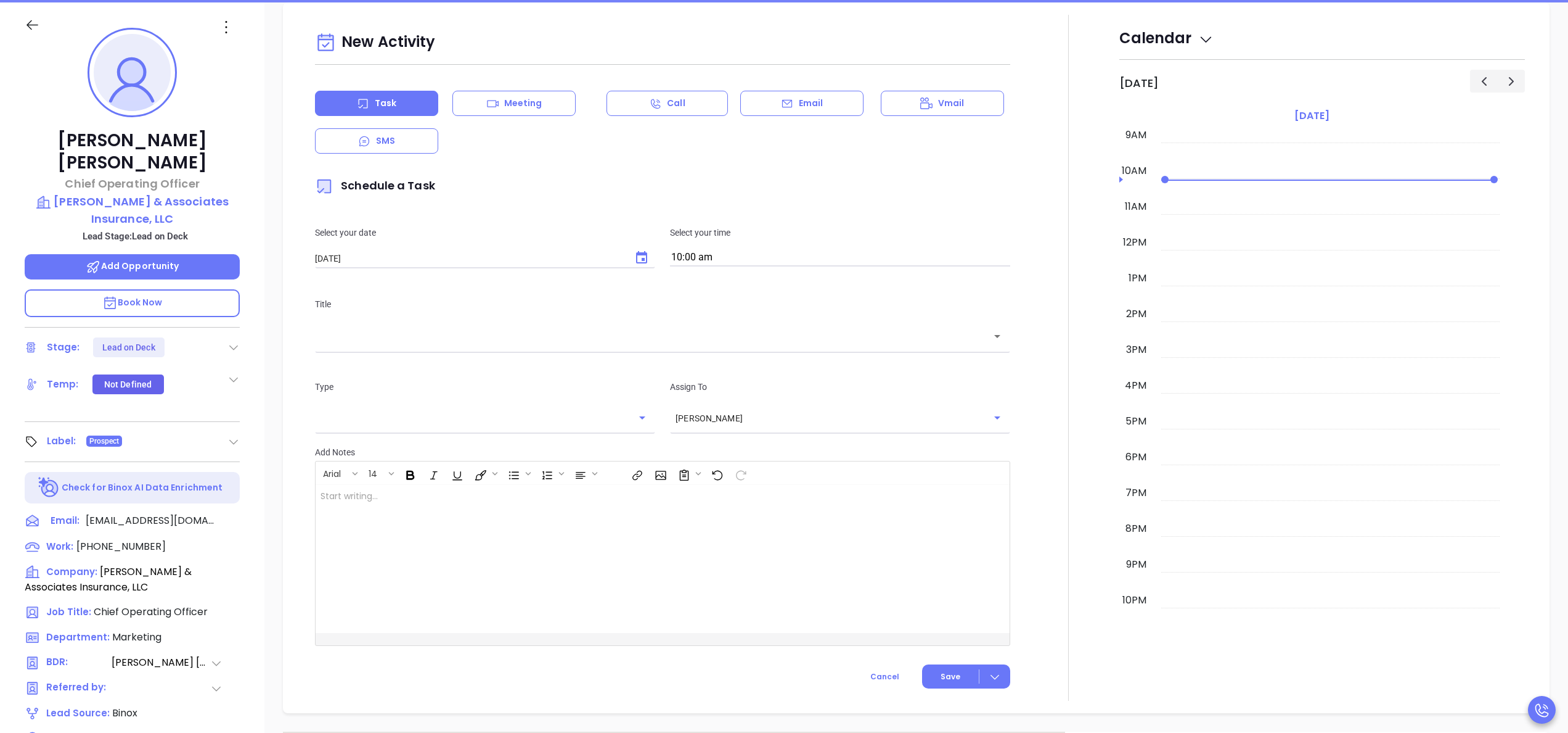
scroll to position [169, 0]
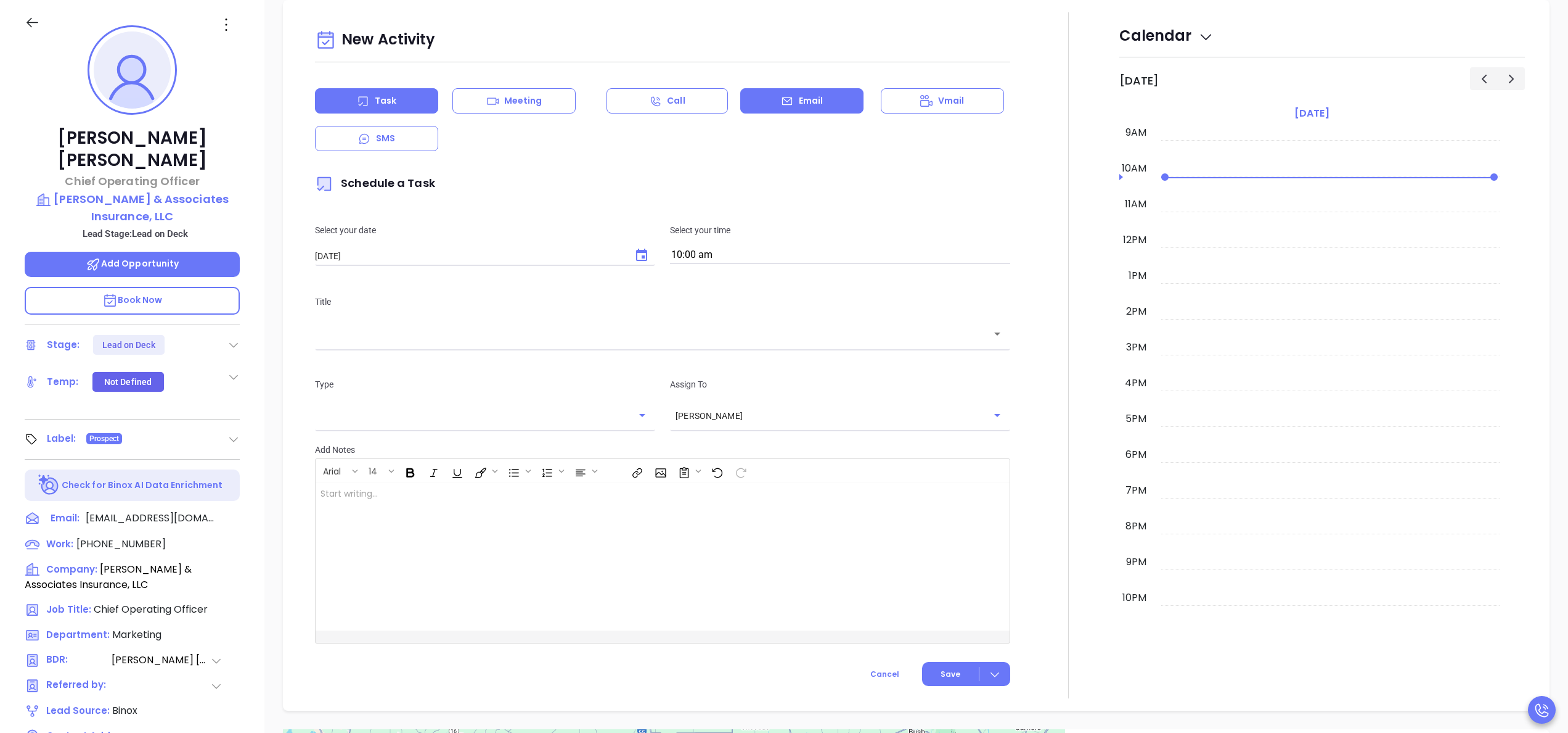
click at [799, 106] on p "Email" at bounding box center [811, 100] width 25 height 13
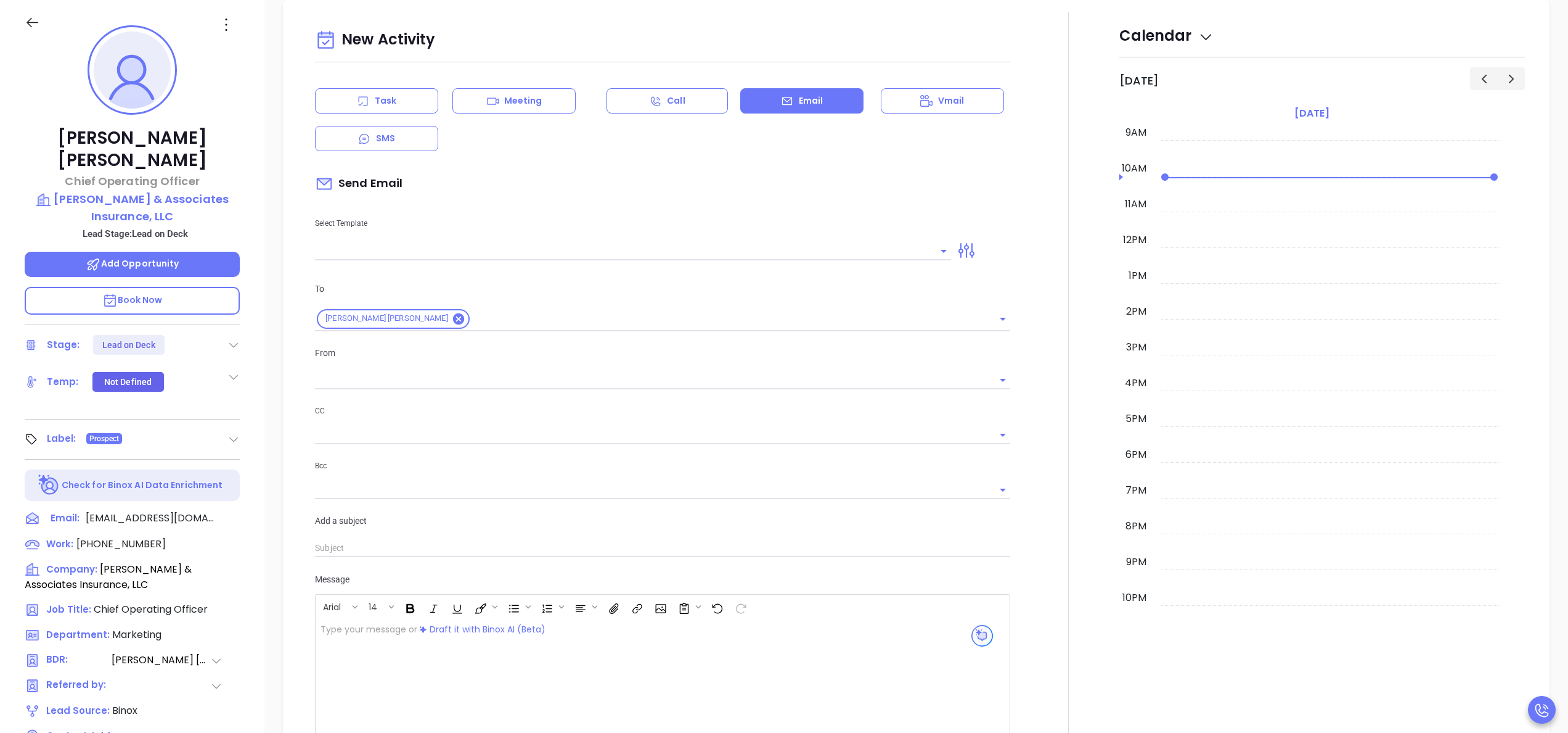
type input "[PERSON_NAME]"
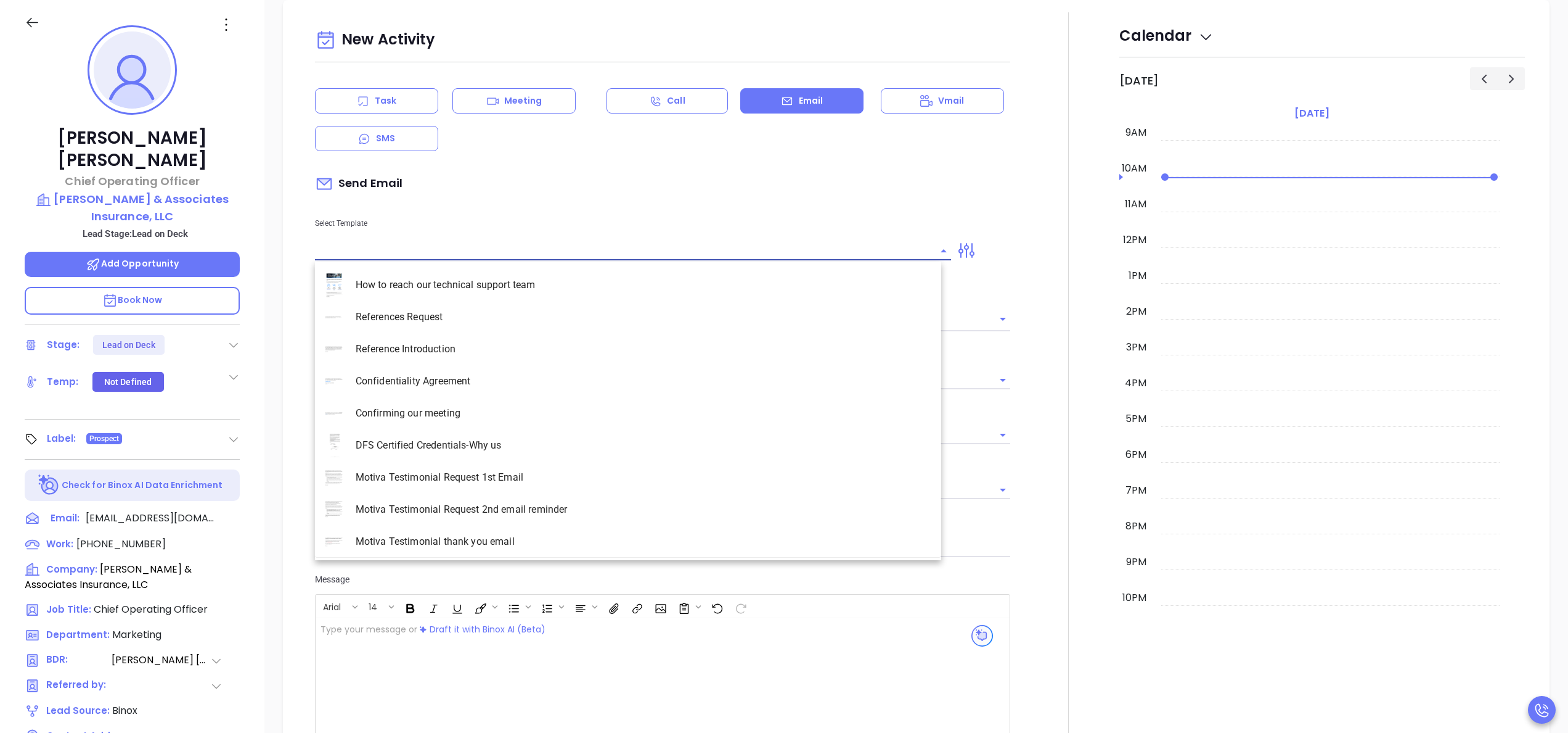
click at [411, 249] on input "text" at bounding box center [623, 250] width 617 height 18
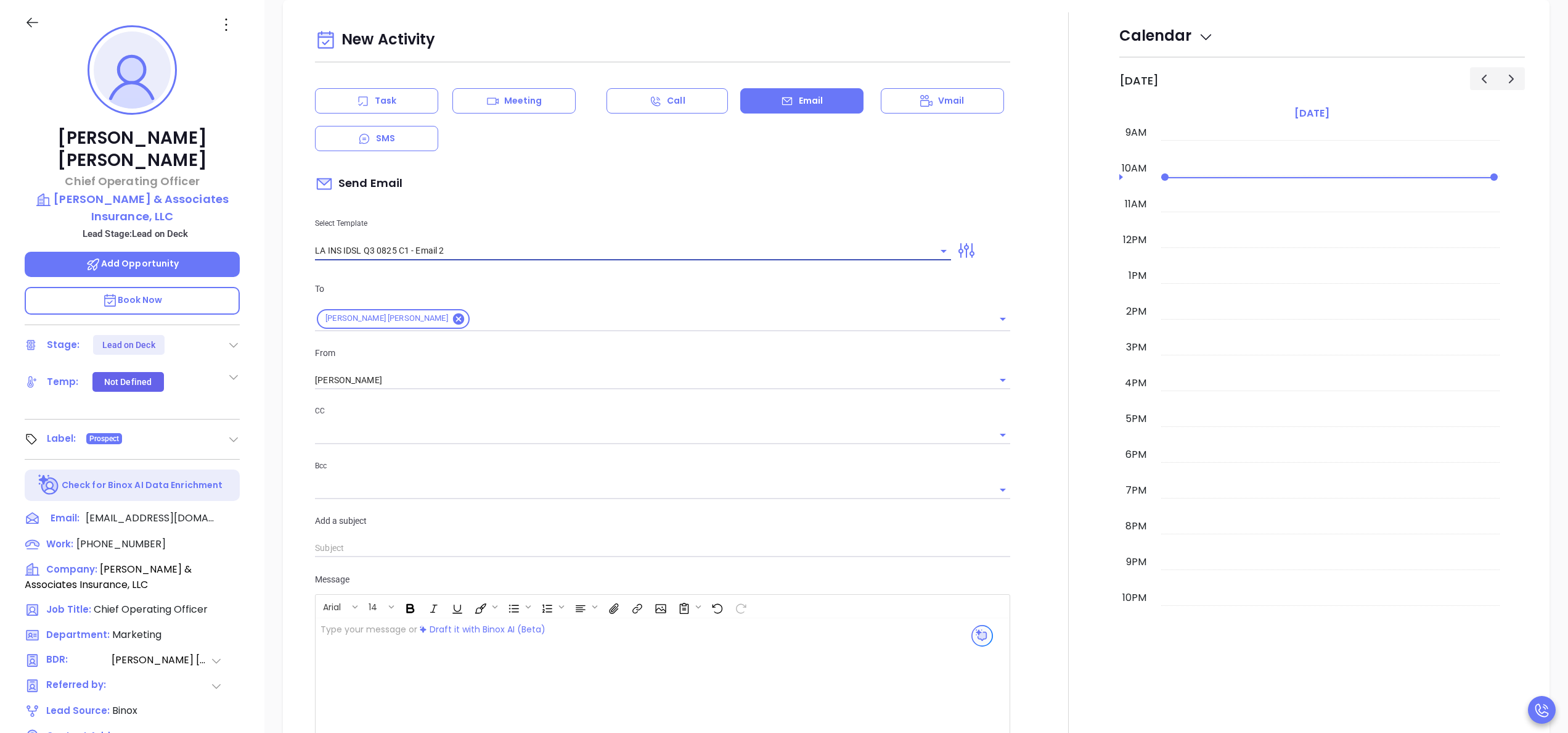
type input "LA INS IDSL Q3 0825 C1 - Email 2"
type input "February is coming fast—[PERSON_NAME] & Associates Insurance, LLC be compliant?"
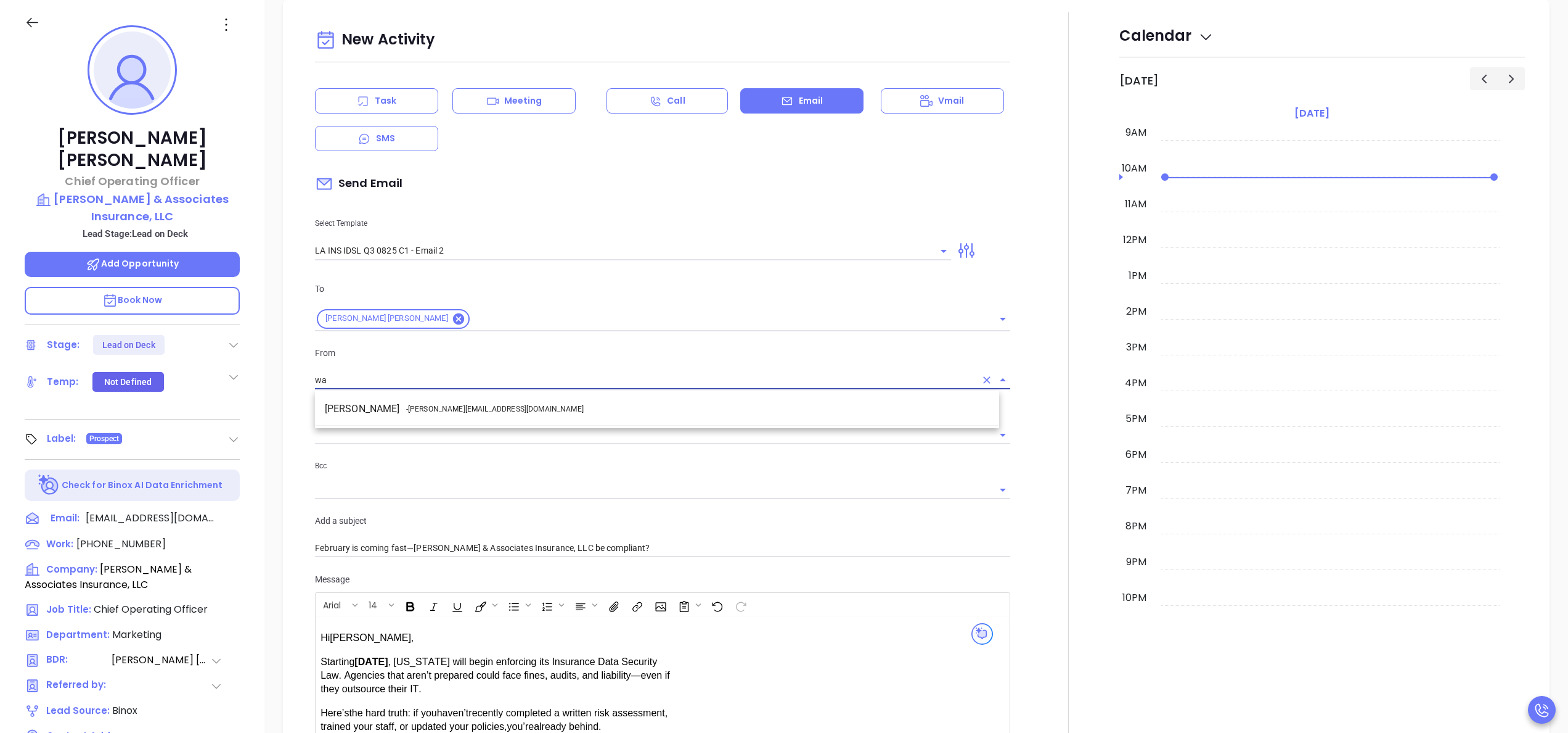
click at [409, 408] on span "- [PERSON_NAME][EMAIL_ADDRESS][DOMAIN_NAME]" at bounding box center [495, 409] width 177 height 12
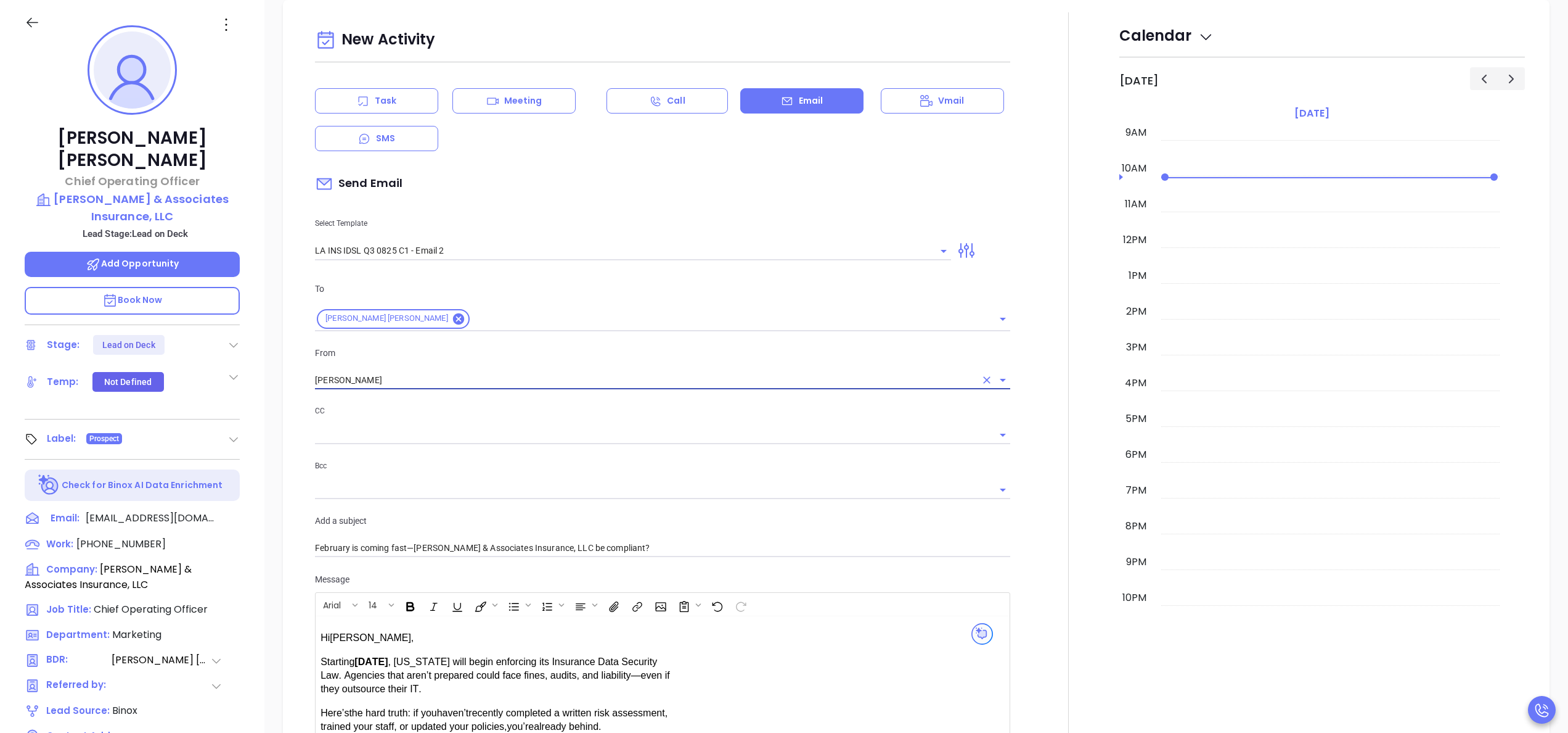
type input "[PERSON_NAME]"
click at [1028, 490] on div at bounding box center [1068, 485] width 102 height 946
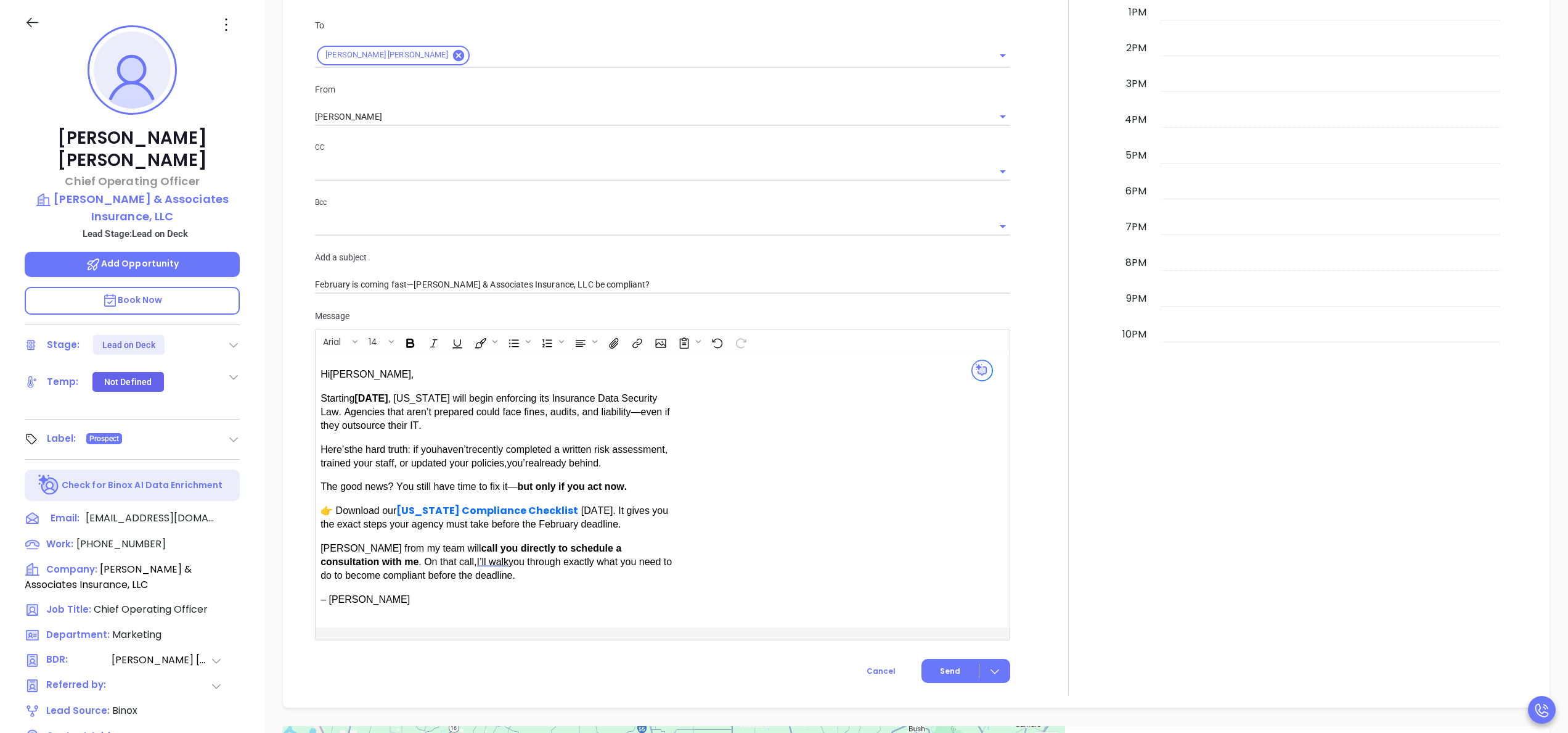
scroll to position [741, 0]
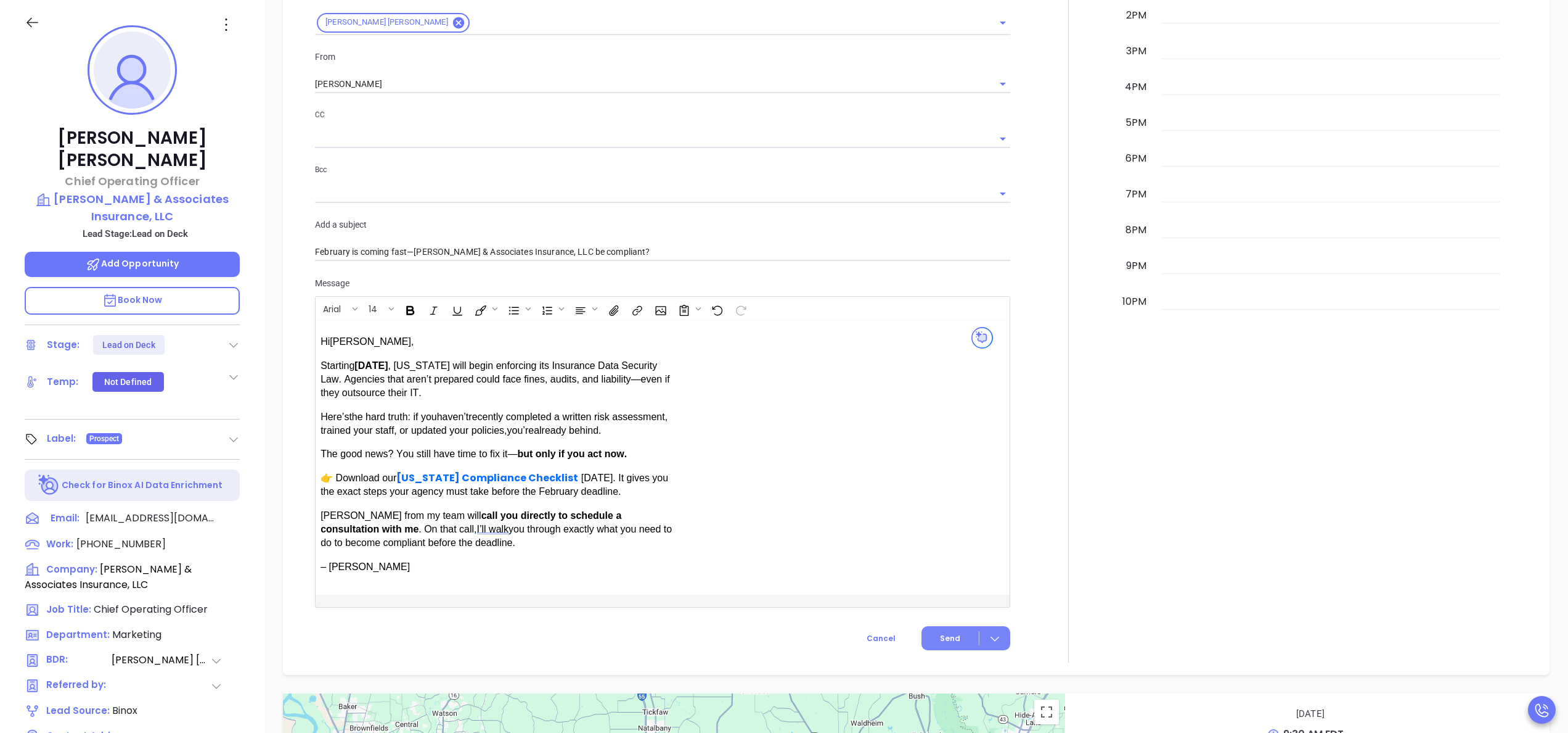
click at [929, 642] on button "Send" at bounding box center [966, 637] width 89 height 24
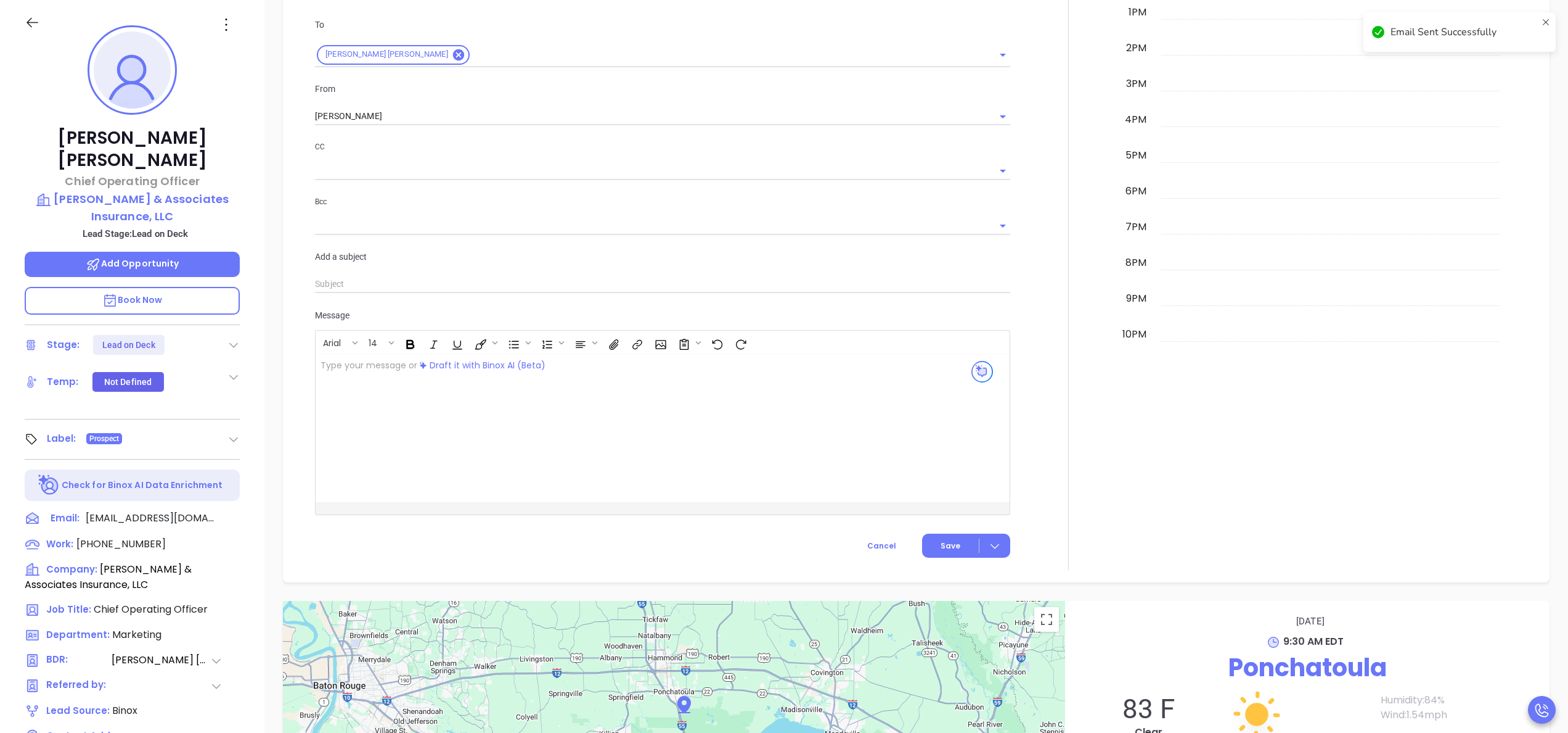
scroll to position [773, 0]
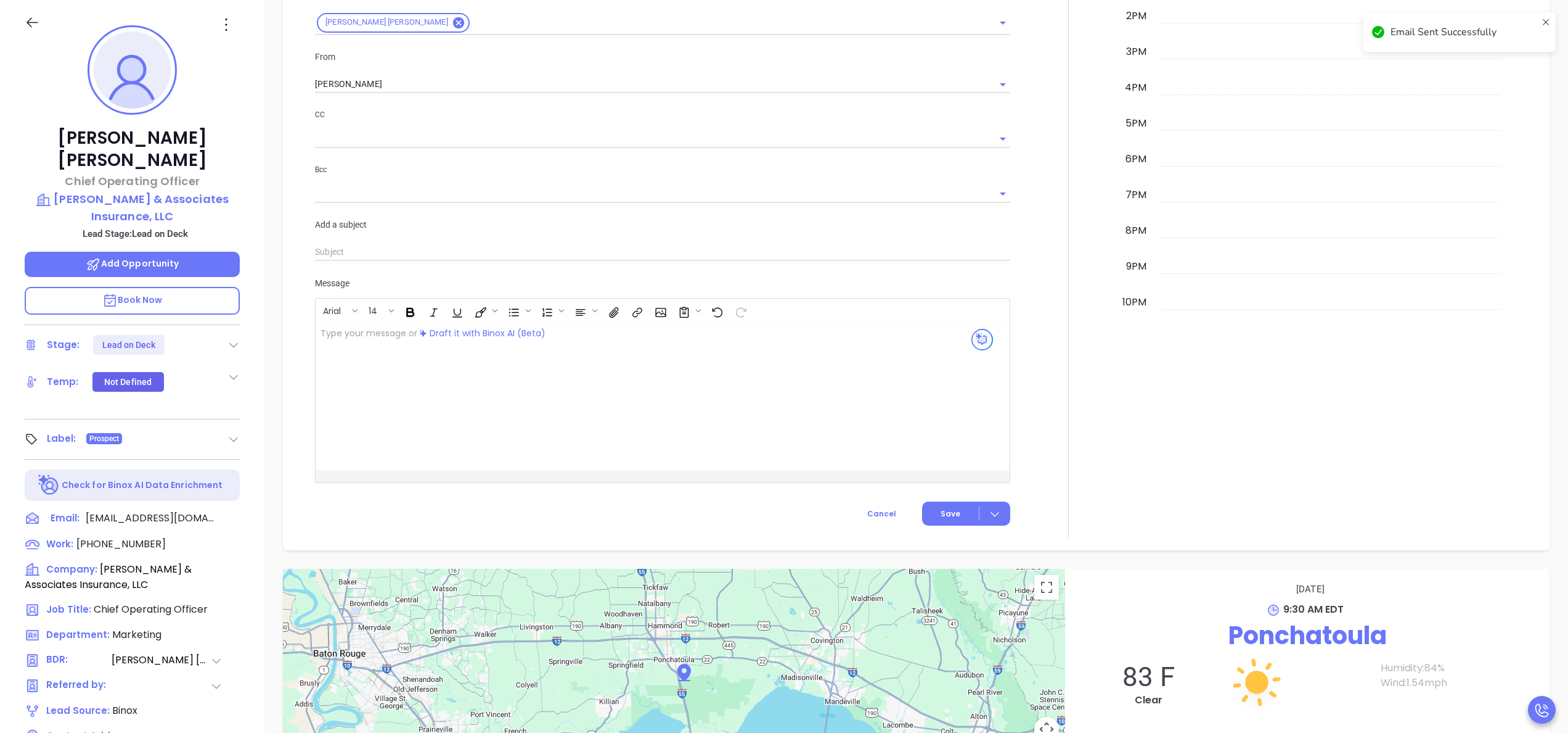
click at [1062, 342] on div at bounding box center [1068, 127] width 102 height 822
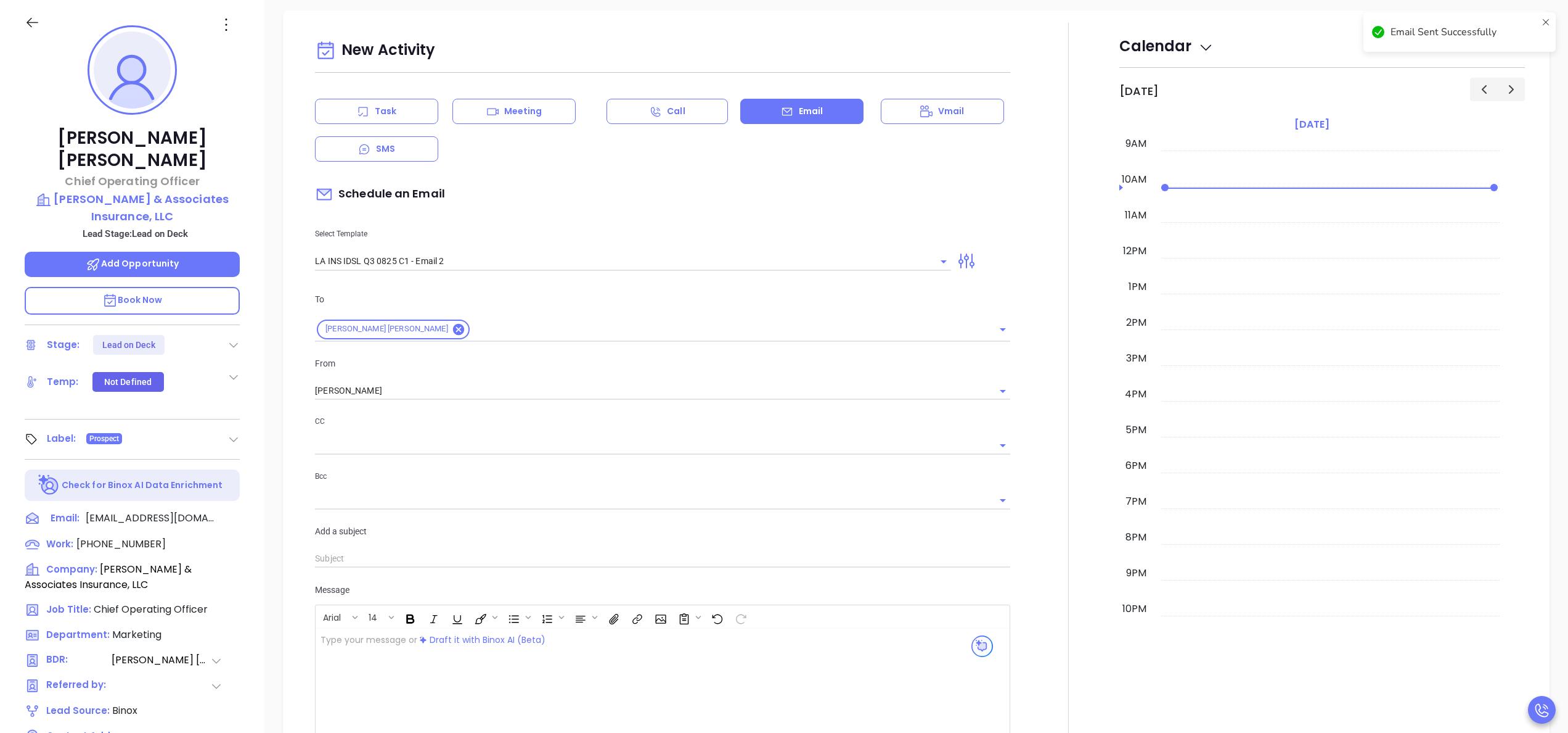
scroll to position [428, 0]
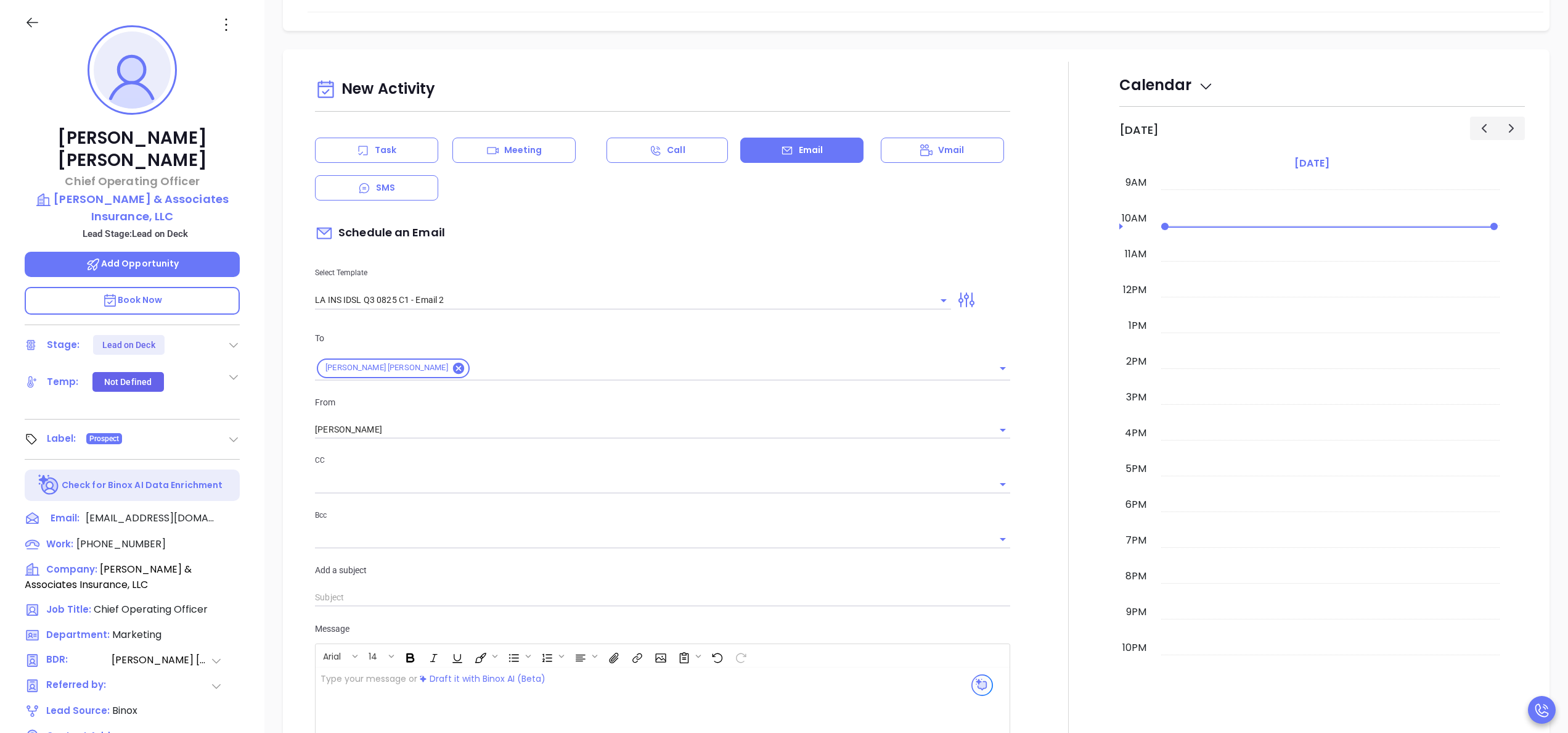
click at [361, 154] on icon at bounding box center [363, 151] width 12 height 12
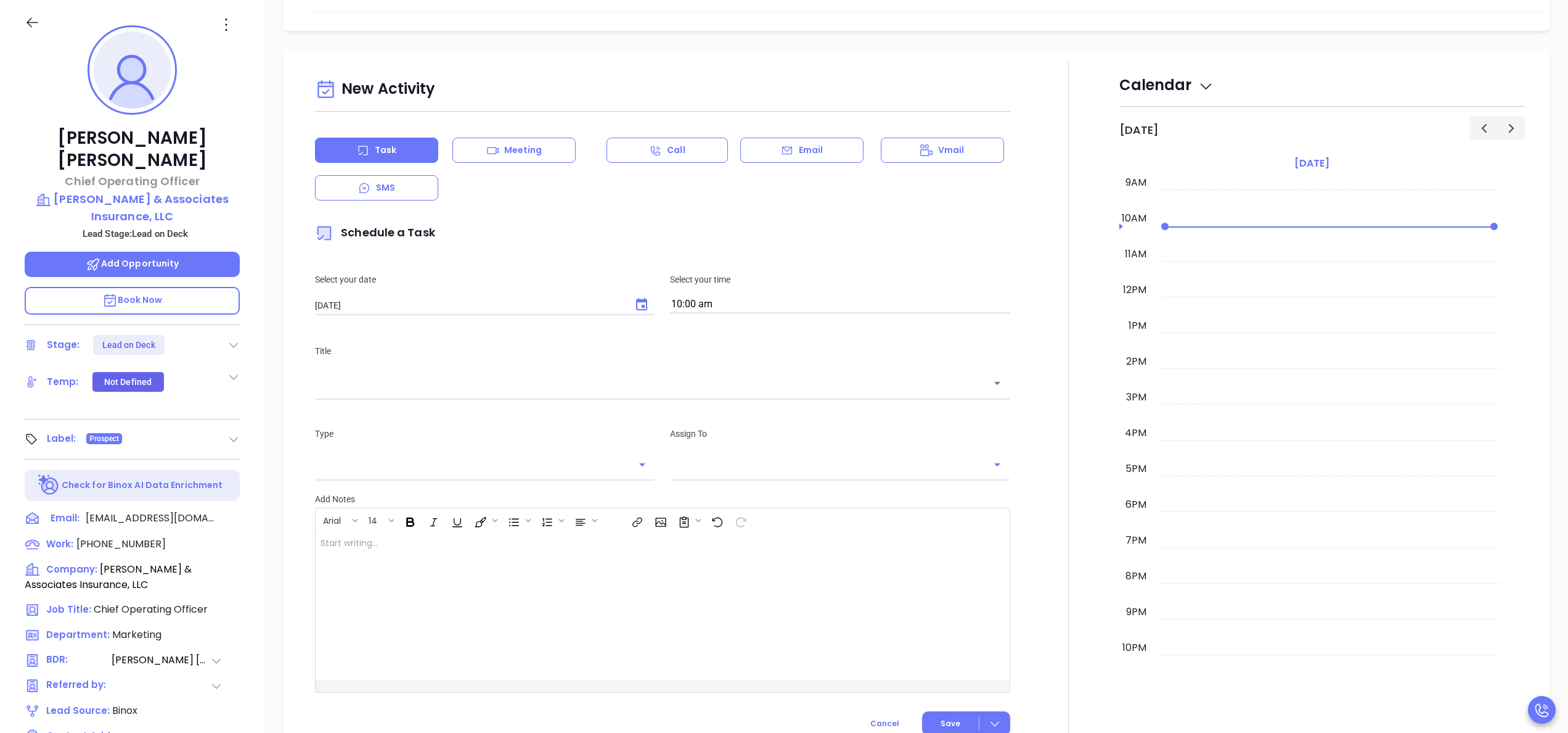
scroll to position [395, 0]
type input "Anabell Dominguez"
click at [642, 299] on icon "Choose date, selected date is Sep 24, 2025" at bounding box center [641, 304] width 15 height 15
click at [390, 446] on button "23" at bounding box center [388, 453] width 22 height 22
type input "09/23/2025"
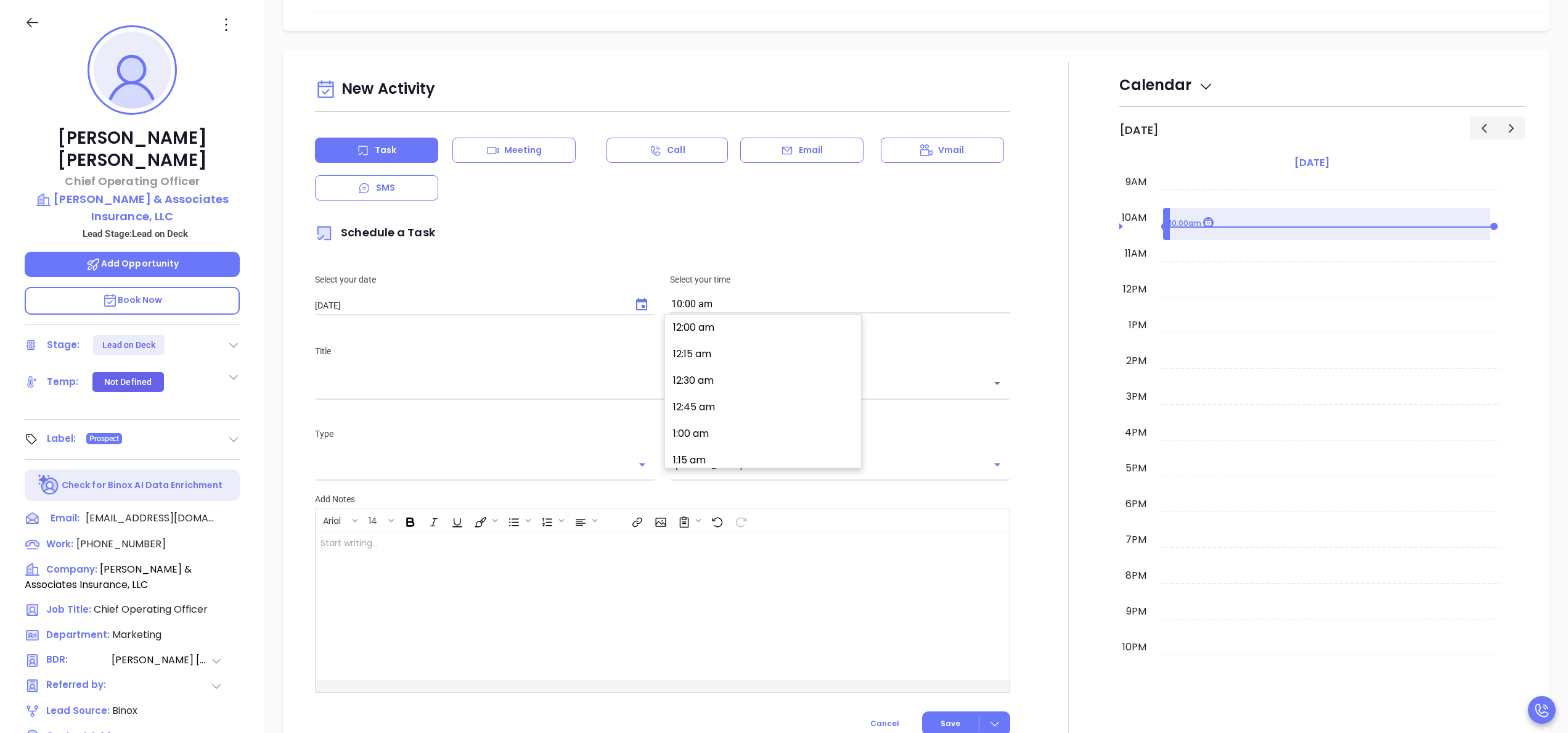
click at [726, 303] on input "10:00 am" at bounding box center [840, 304] width 341 height 17
click at [709, 404] on button "3:00 pm" at bounding box center [764, 403] width 191 height 27
type input "3:00 pm"
click at [633, 391] on div "​" at bounding box center [662, 382] width 695 height 27
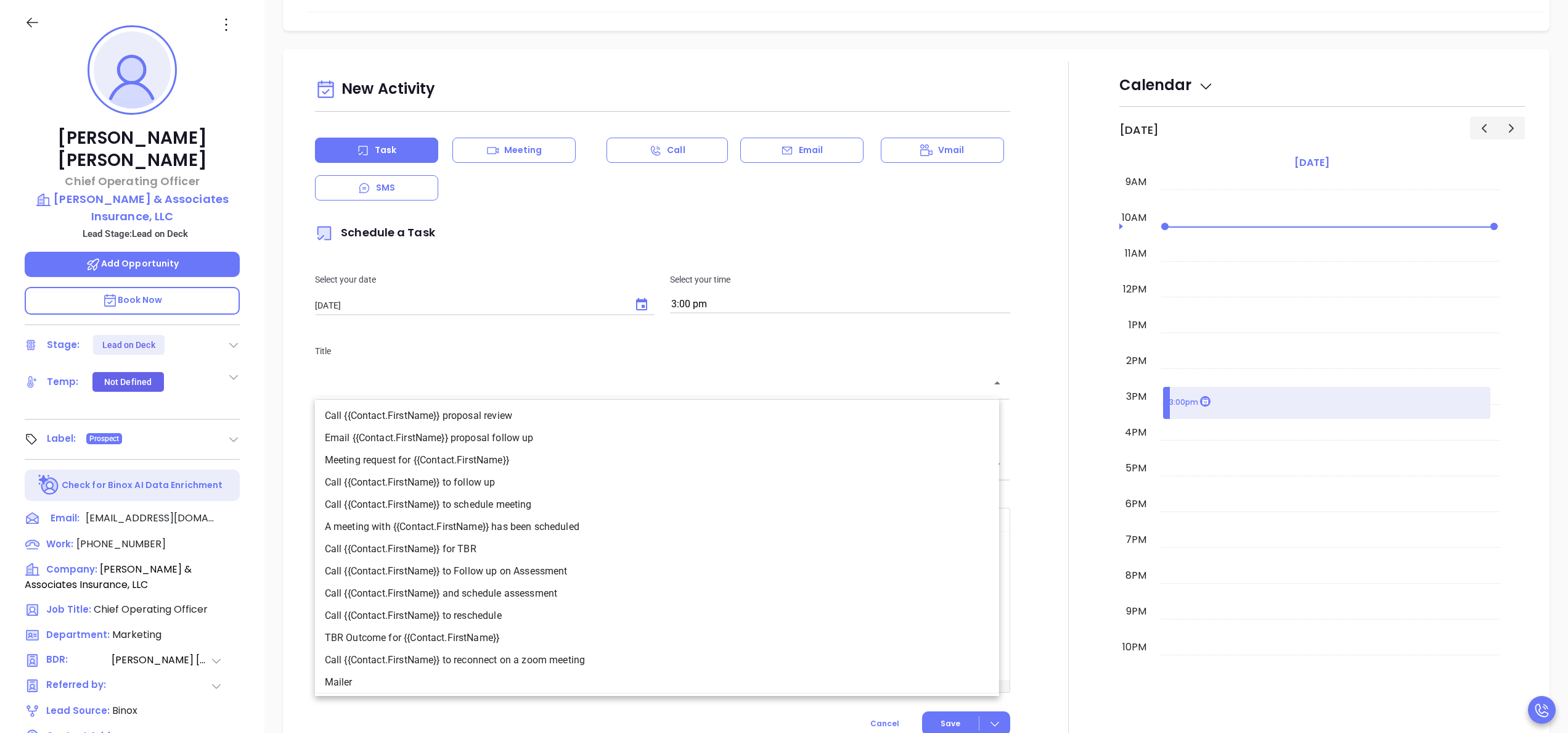
click at [464, 486] on li "Call {{Contact.FirstName}} to follow up" at bounding box center [656, 482] width 684 height 22
type input "Call Austen to follow up"
type input "Call"
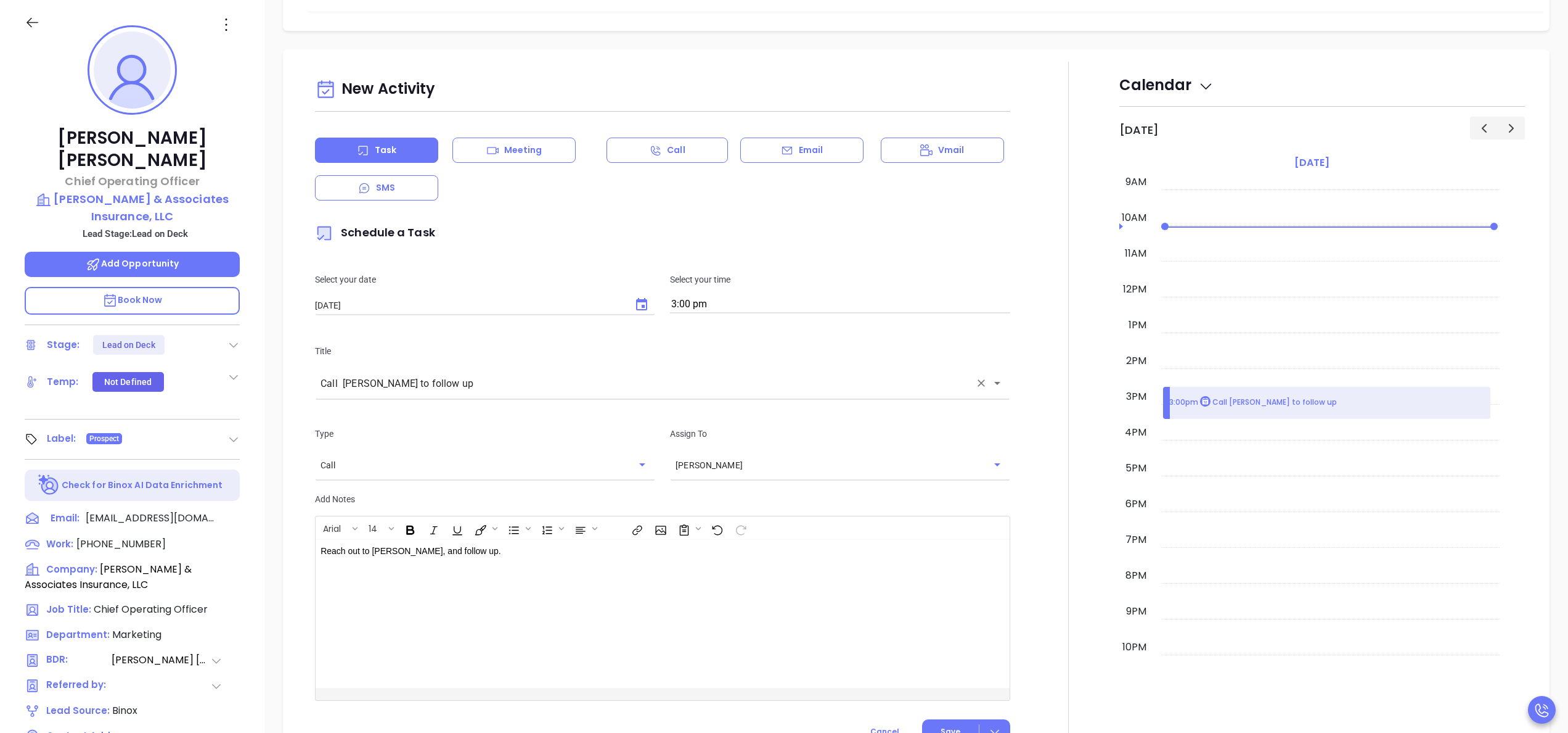
click at [1050, 543] on div at bounding box center [1068, 408] width 102 height 694
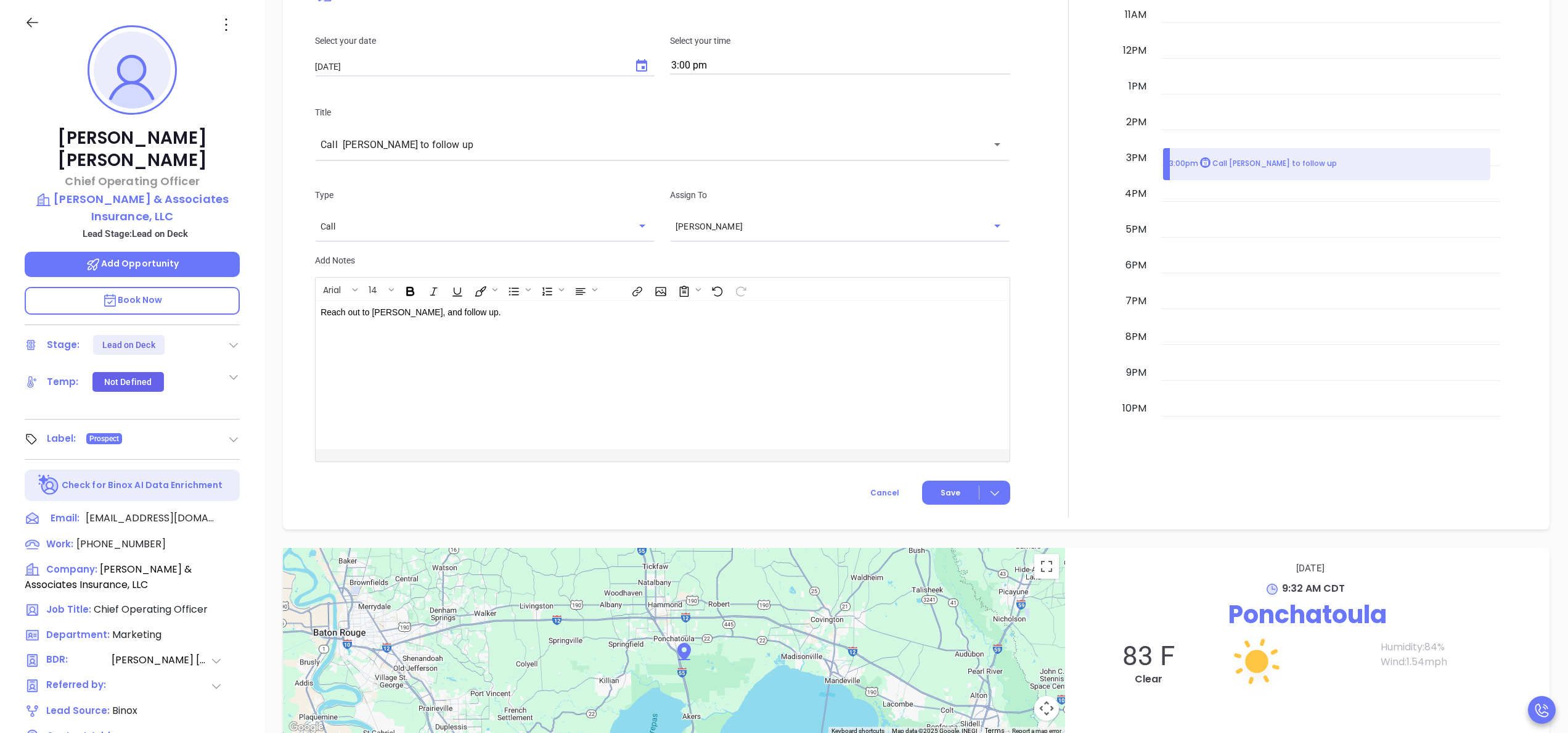
scroll to position [691, 0]
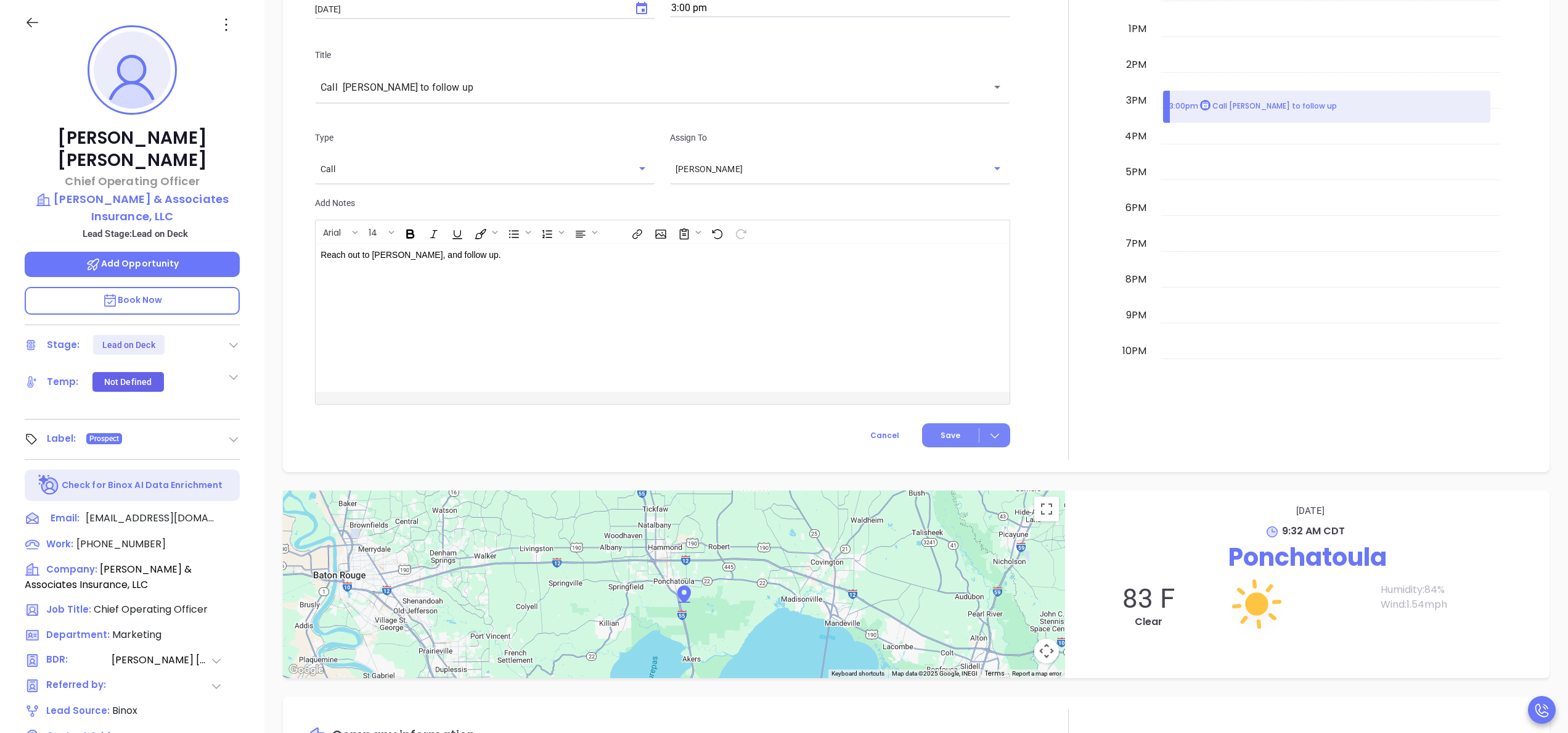
click at [923, 436] on button "Save" at bounding box center [966, 435] width 88 height 24
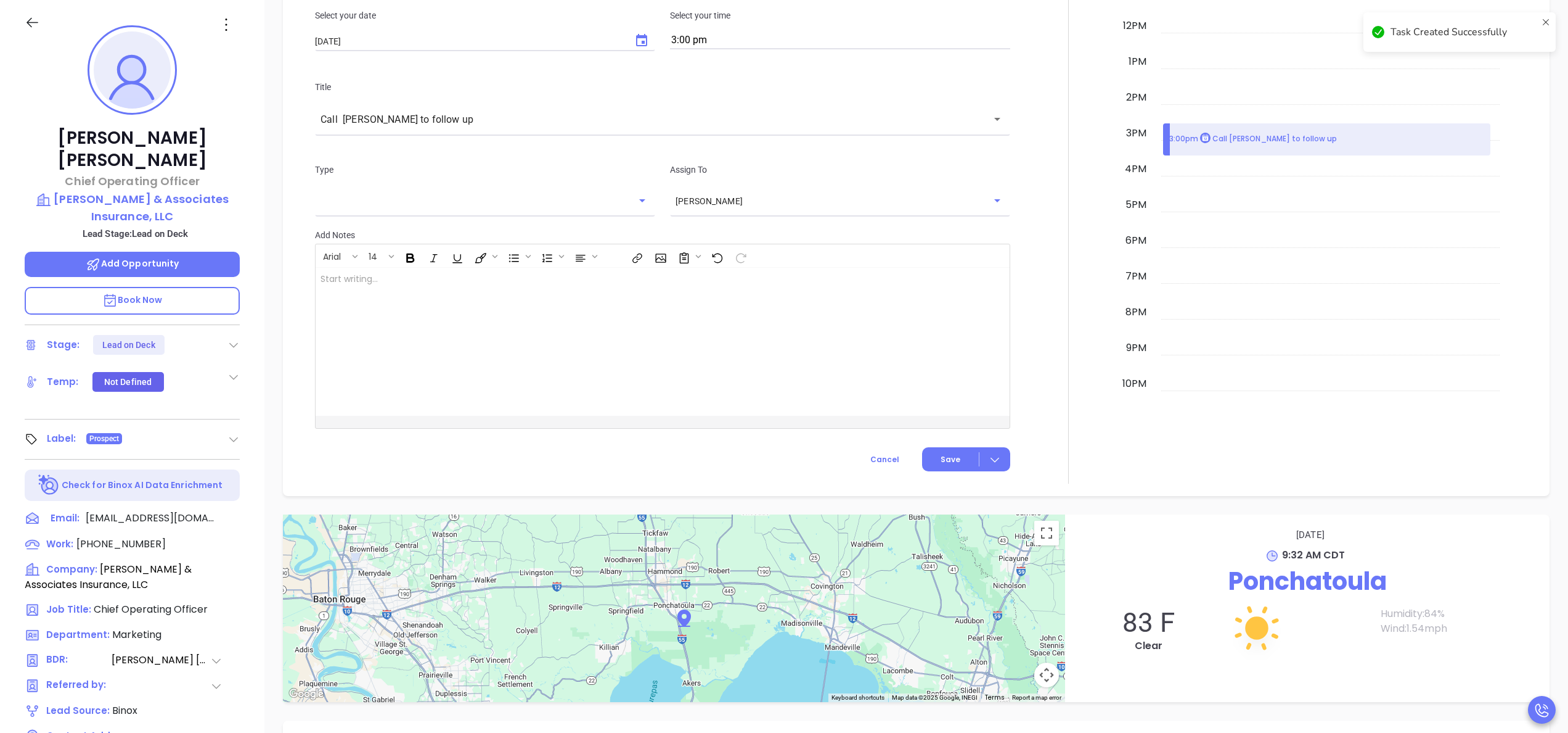
scroll to position [723, 0]
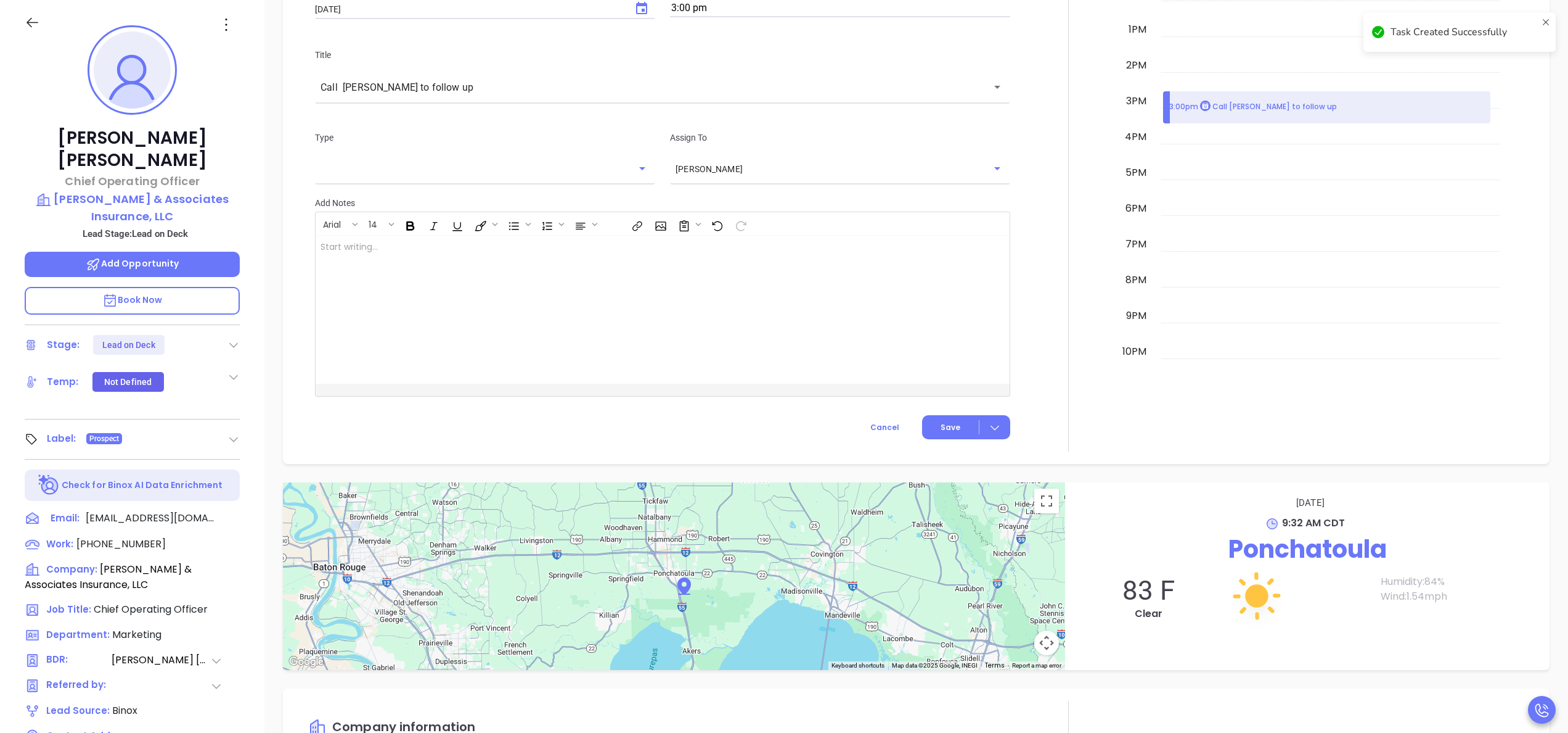
click at [234, 339] on icon at bounding box center [233, 345] width 12 height 12
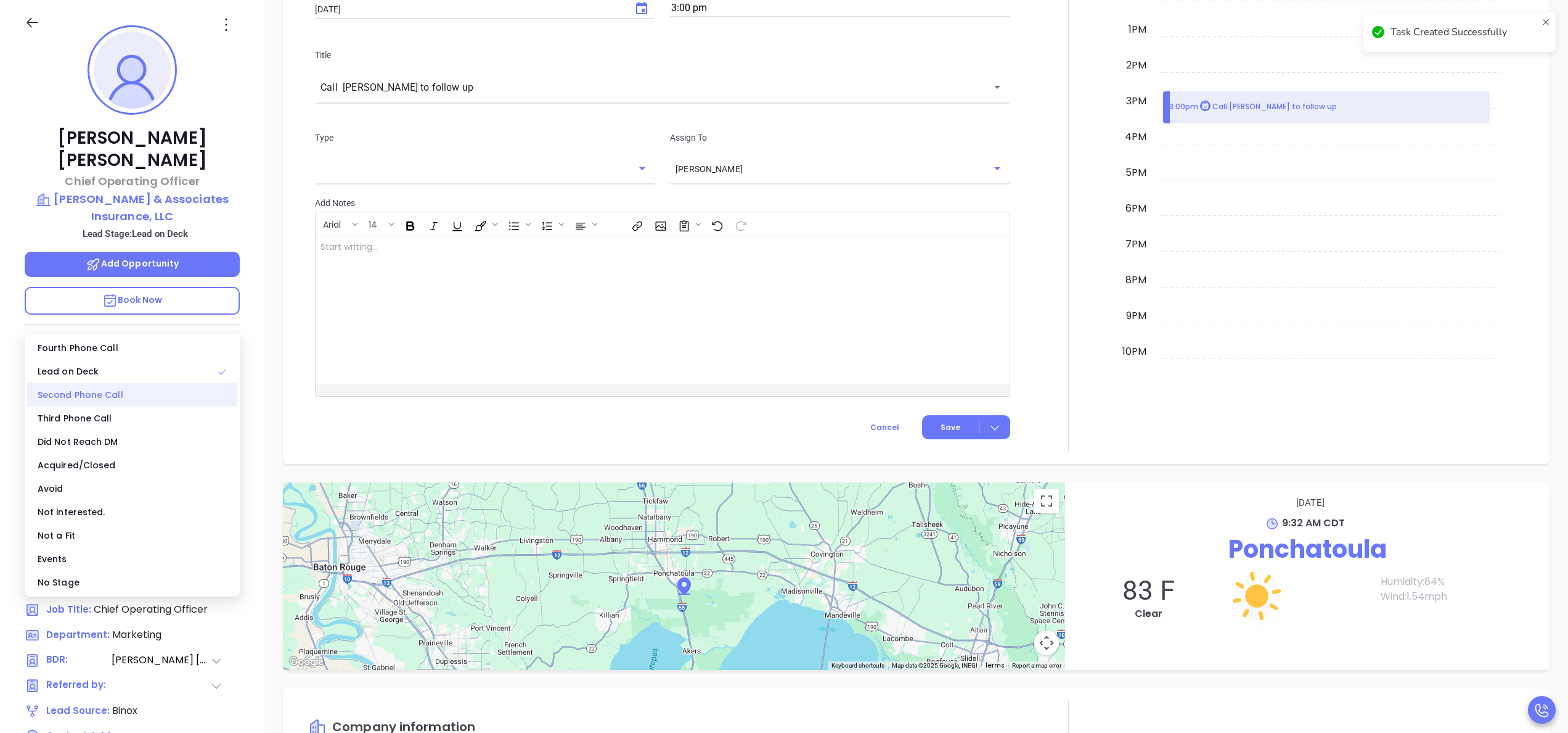
click at [104, 391] on div "Second Phone Call" at bounding box center [132, 395] width 210 height 23
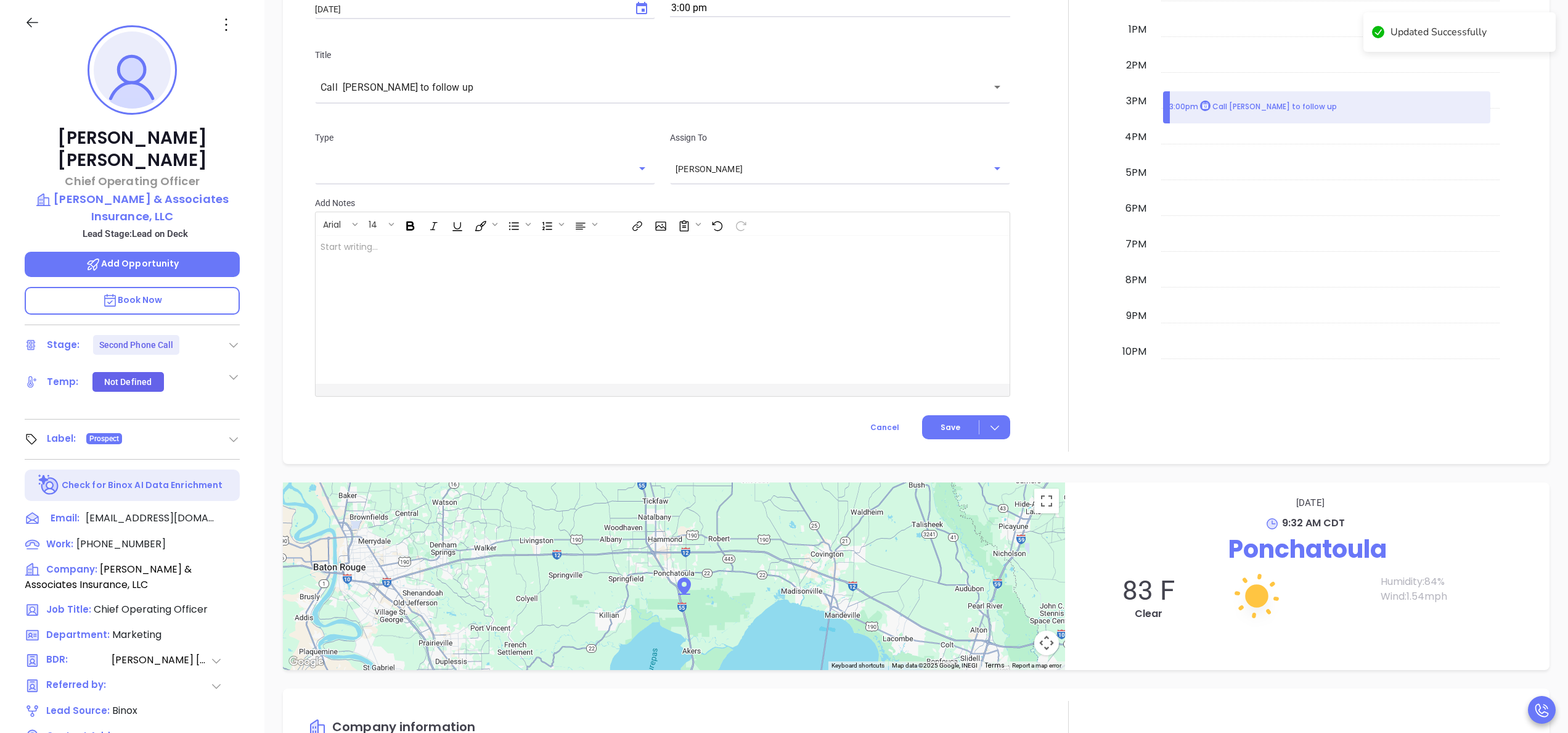
click at [1074, 288] on div at bounding box center [1068, 108] width 102 height 686
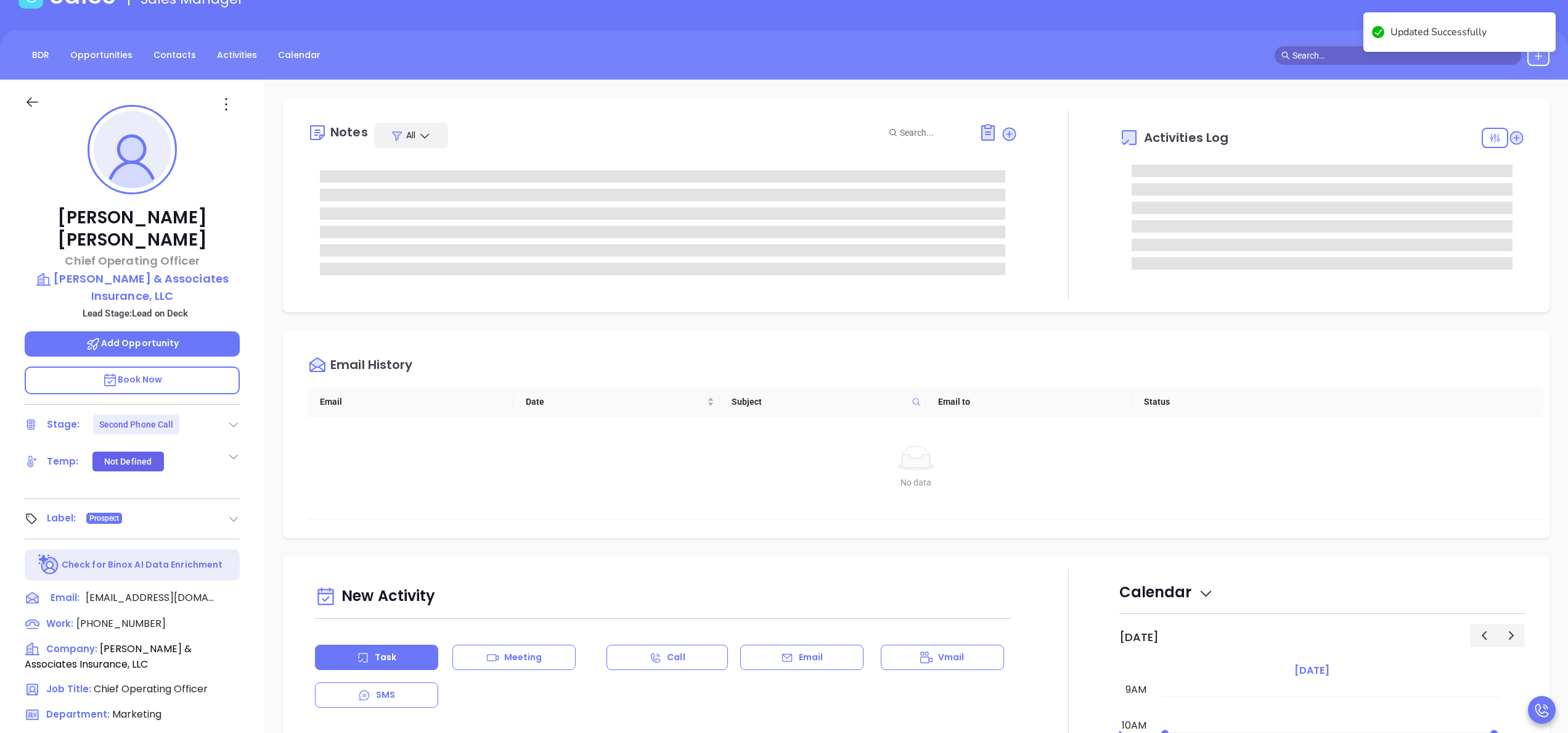
scroll to position [0, 0]
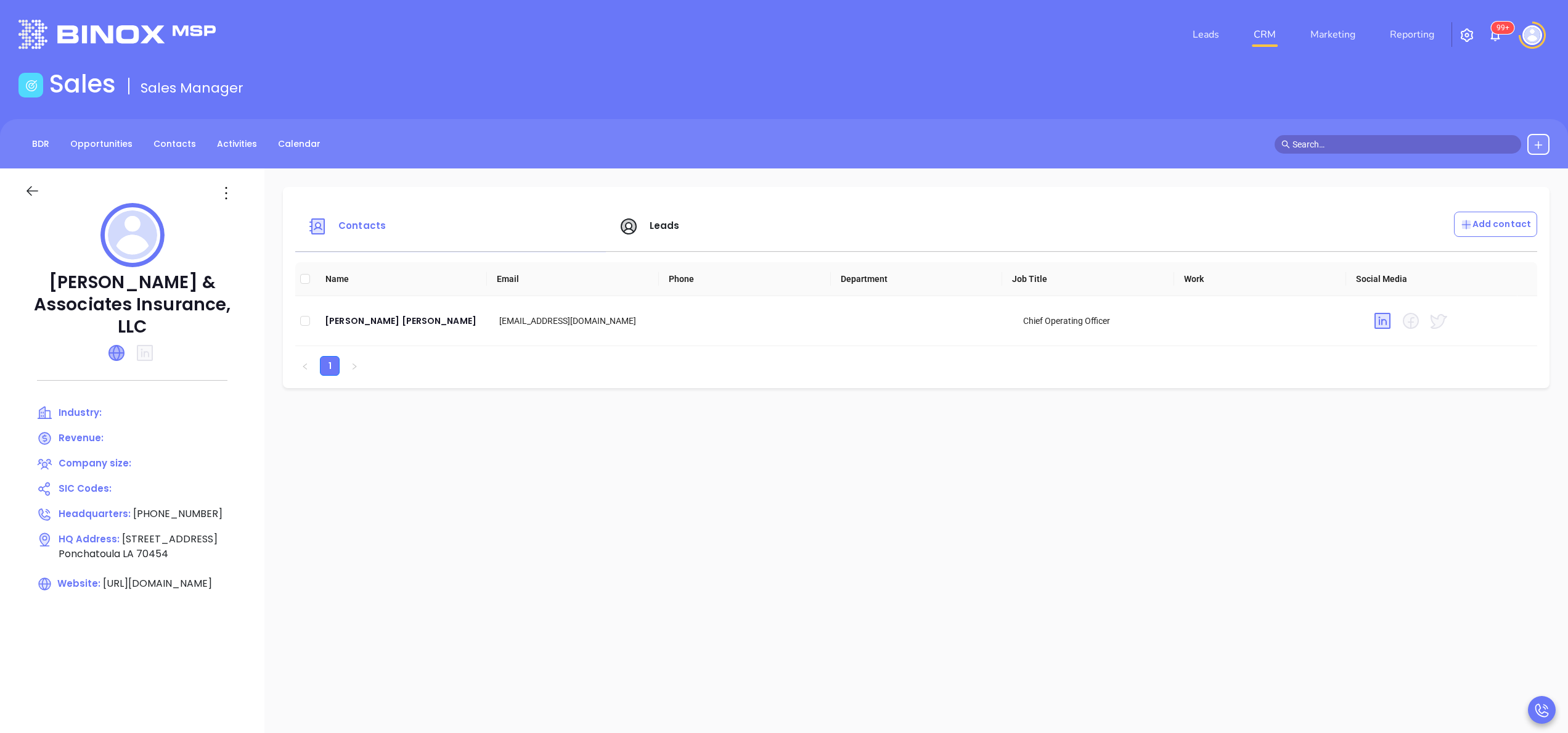
click at [112, 345] on icon at bounding box center [116, 352] width 15 height 15
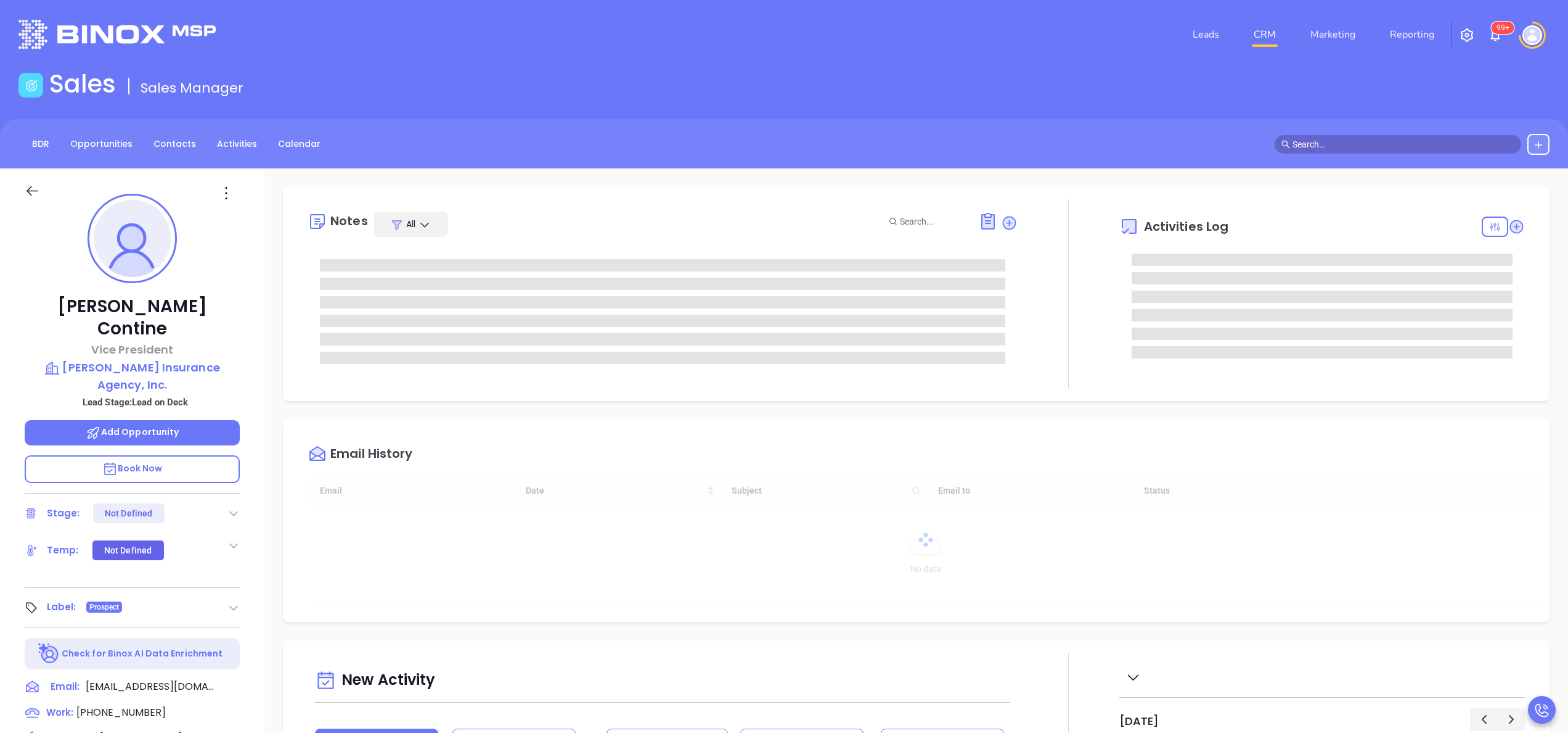
type input "[DATE]"
type input "[PERSON_NAME]"
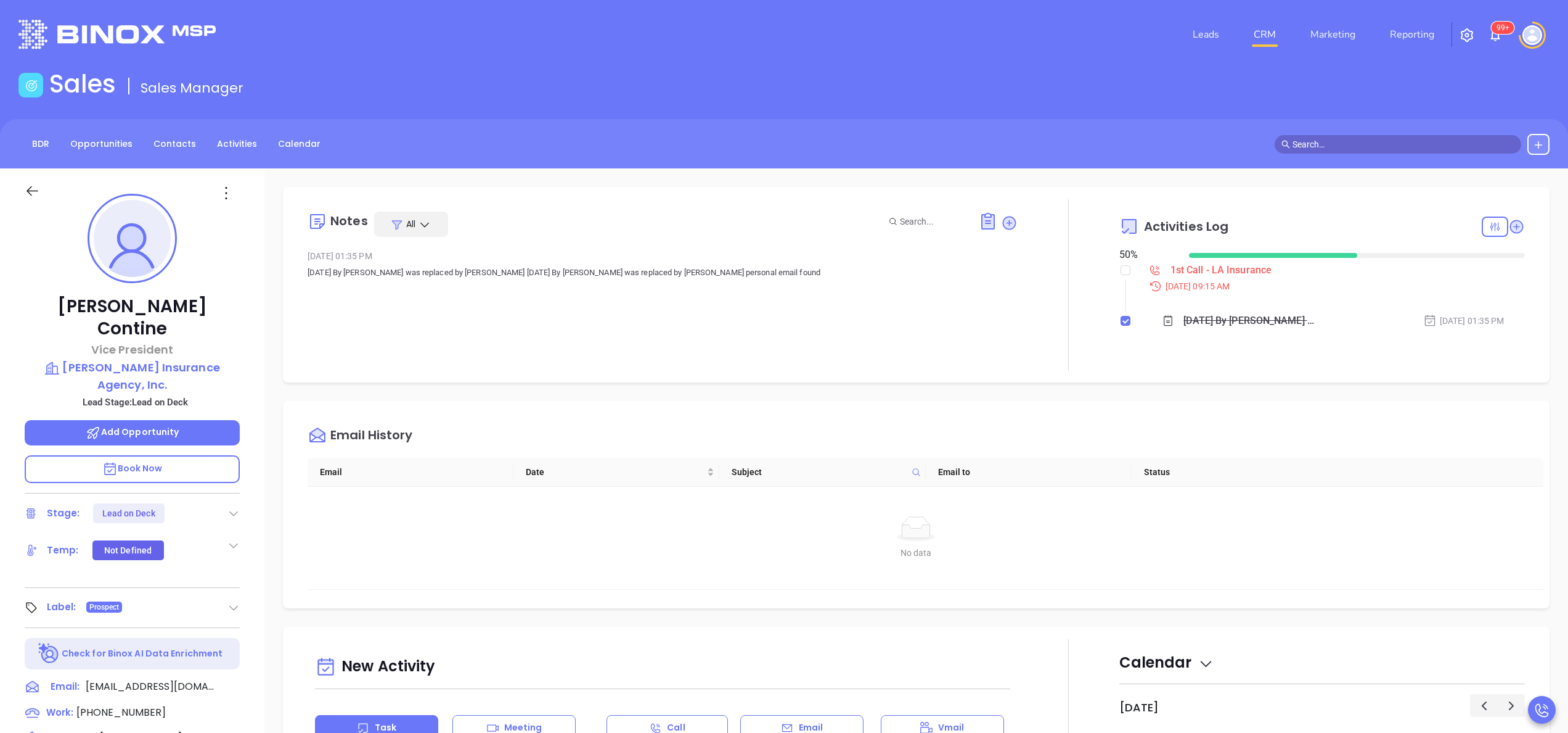
click at [1120, 276] on label at bounding box center [1125, 270] width 10 height 13
click at [1120, 275] on input "checkbox" at bounding box center [1125, 270] width 10 height 10
checkbox input "true"
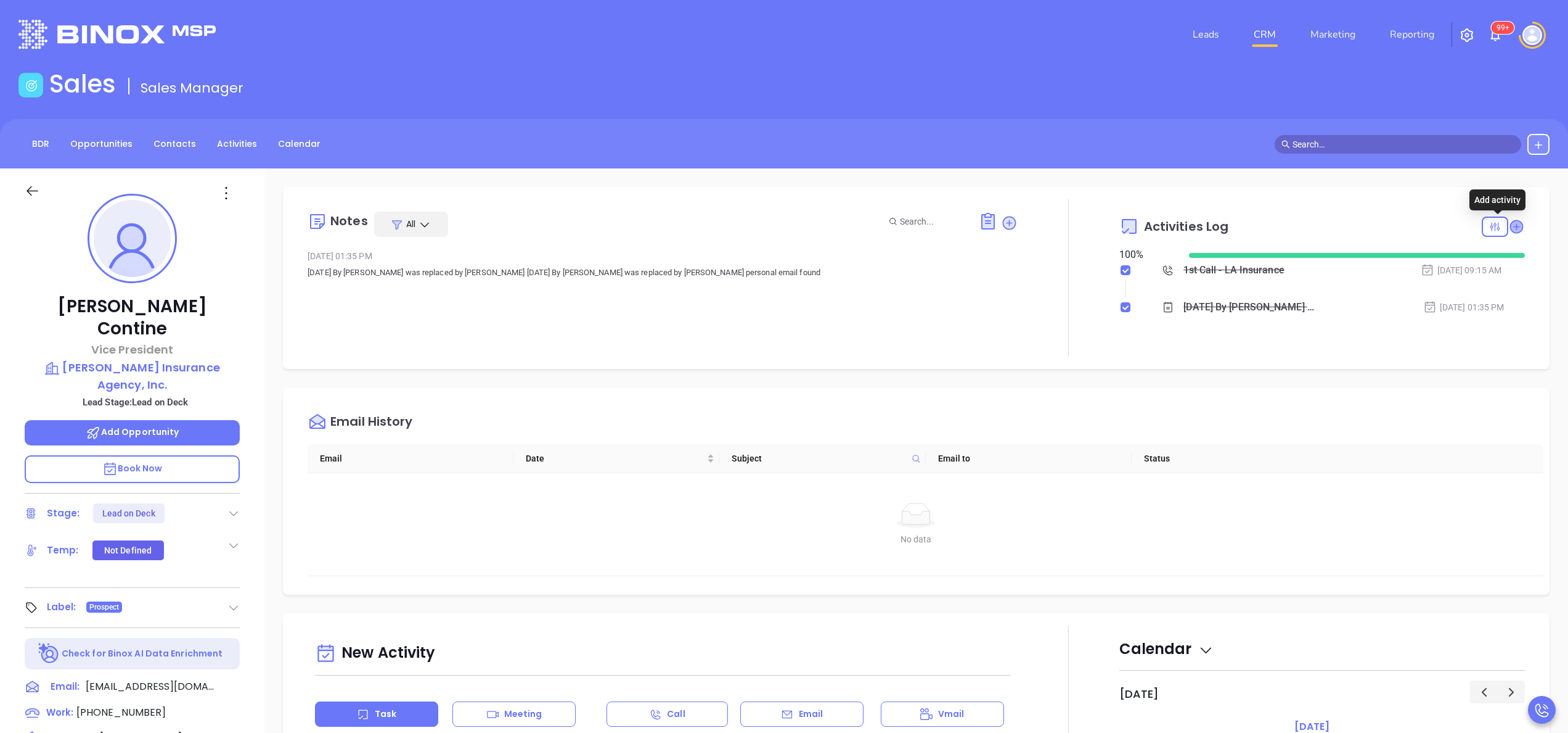
click at [1510, 227] on icon at bounding box center [1517, 226] width 12 height 12
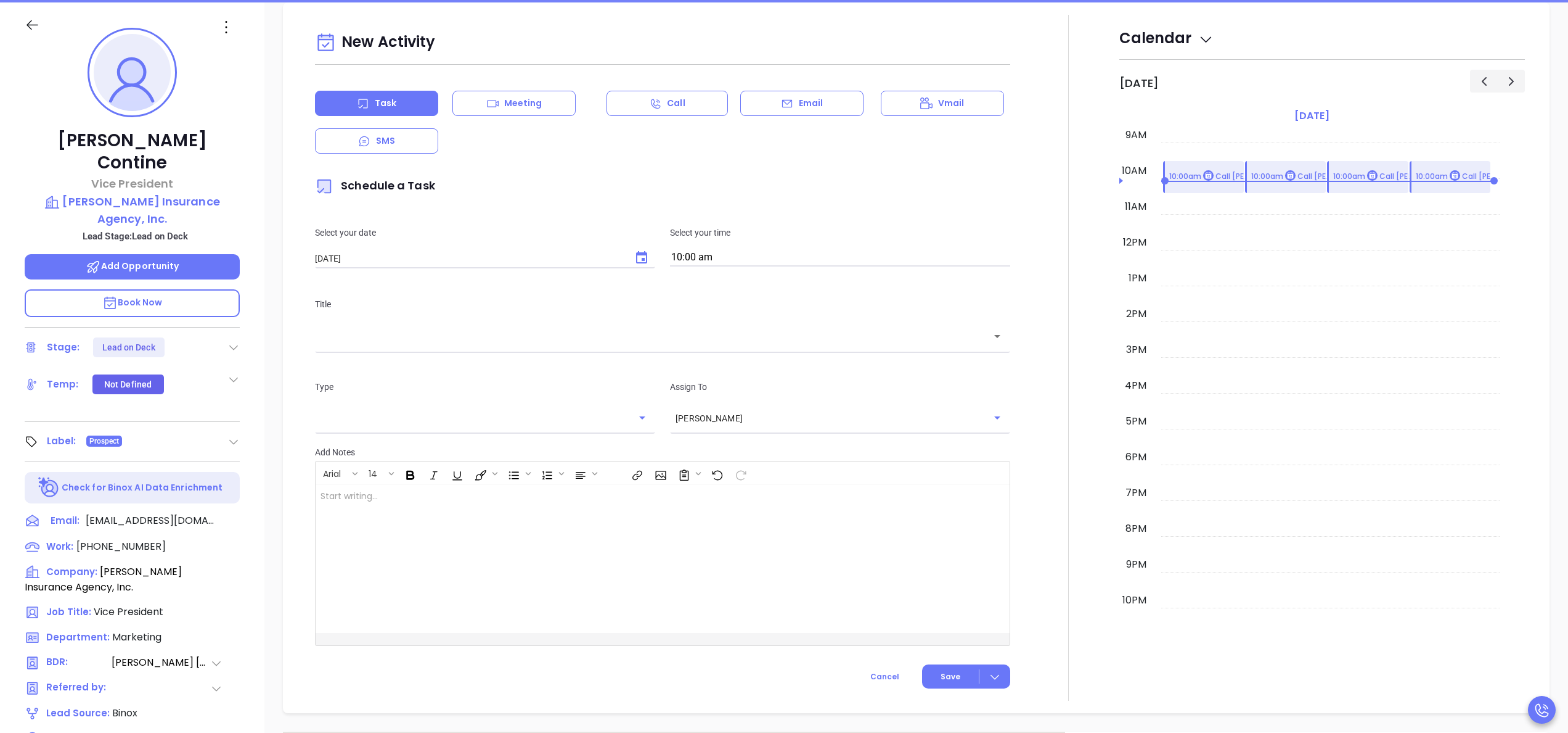
scroll to position [169, 0]
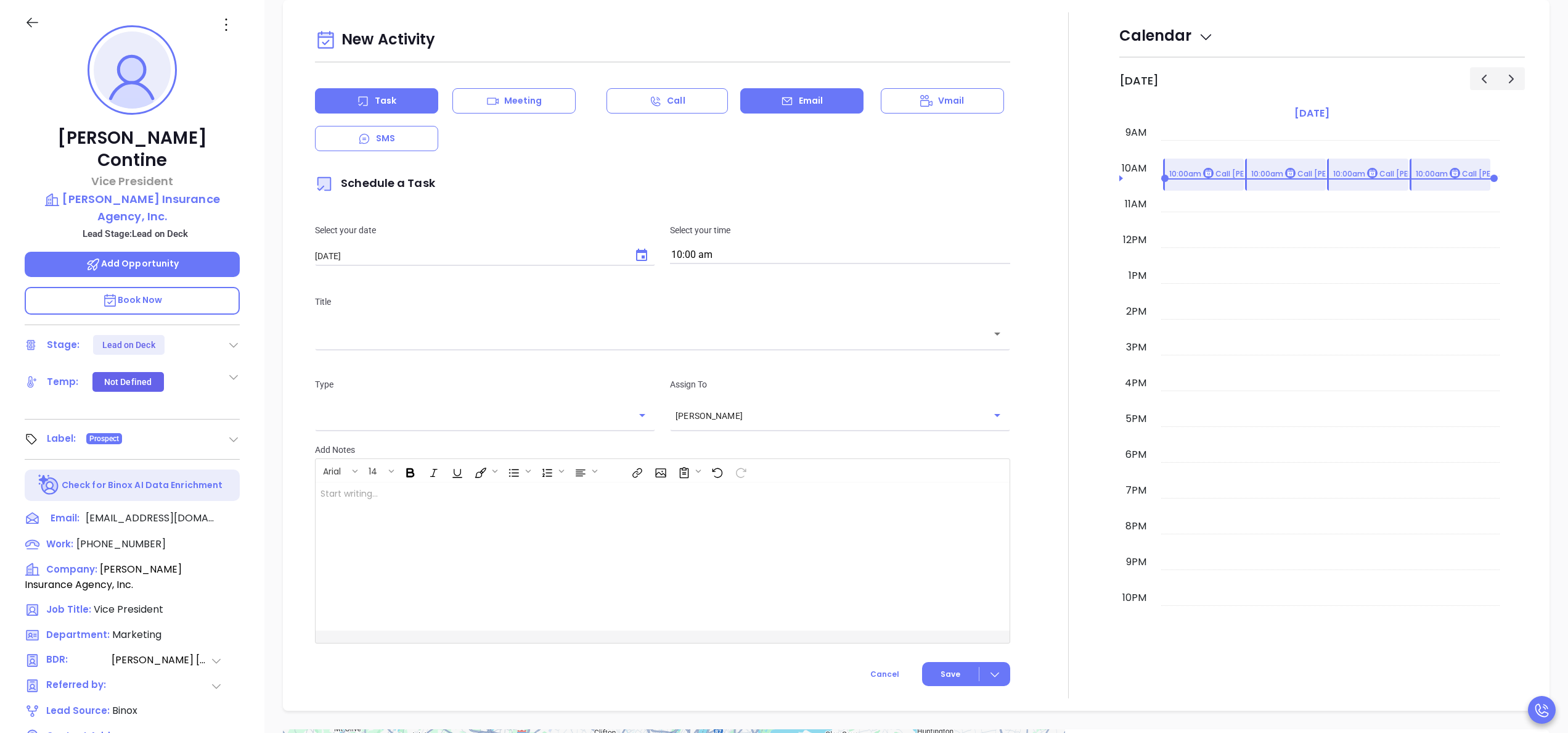
click at [823, 102] on div "Email" at bounding box center [802, 100] width 123 height 25
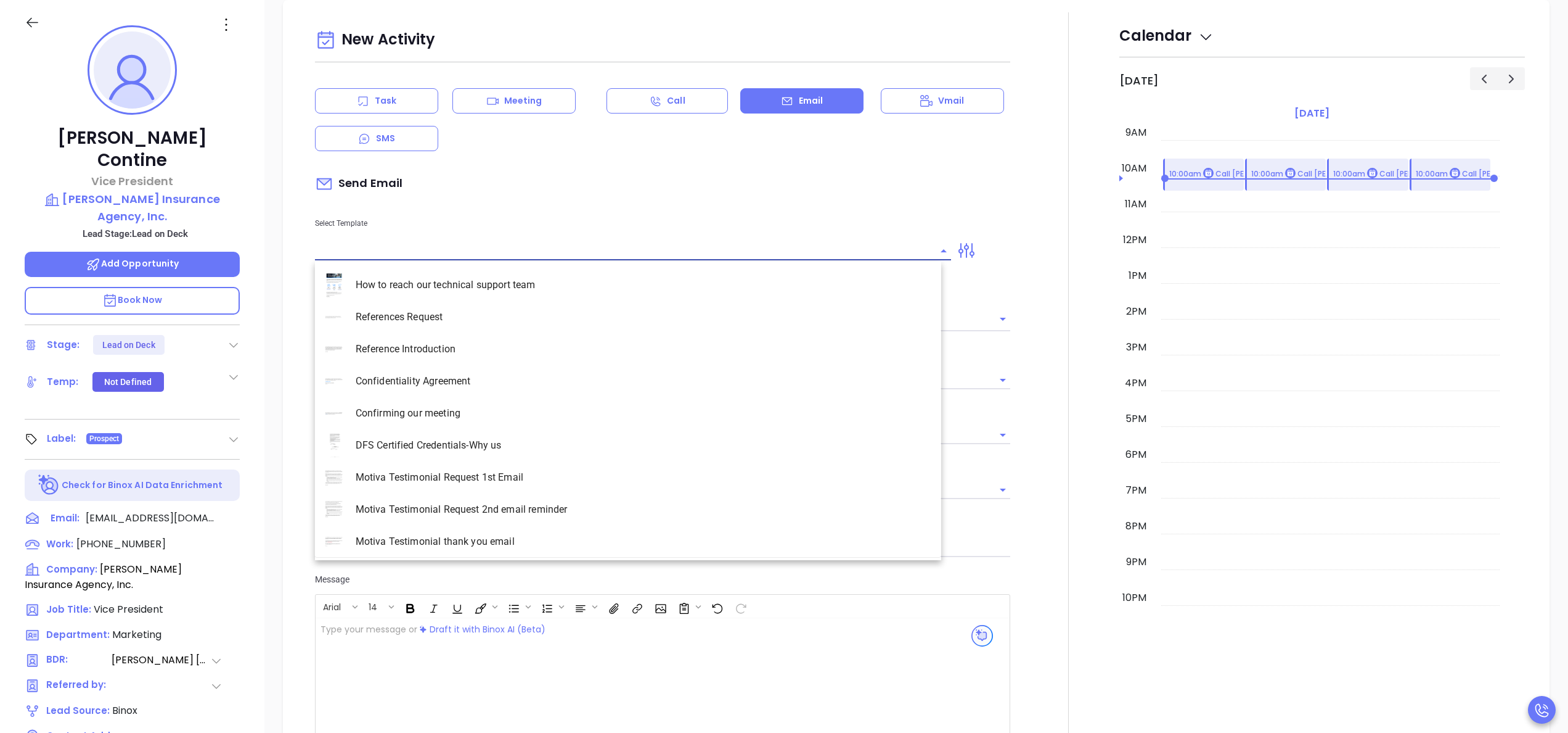
click at [625, 250] on input "text" at bounding box center [623, 250] width 617 height 18
type input "[PERSON_NAME]"
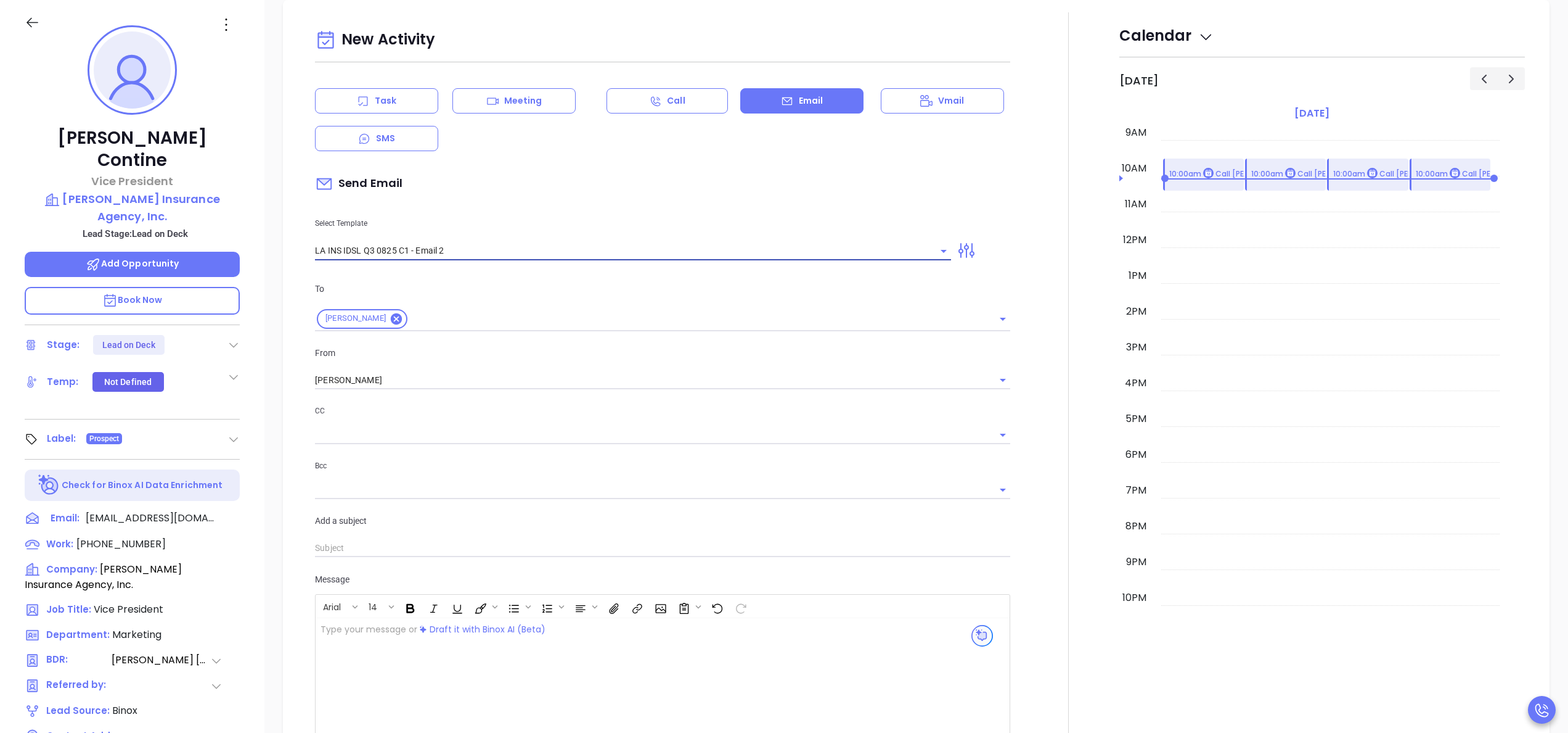
type input "LA INS IDSL Q3 0825 C1 - Email 2"
type input "February is coming fast—will Guffey Insurance Agency, Inc. be compliant?"
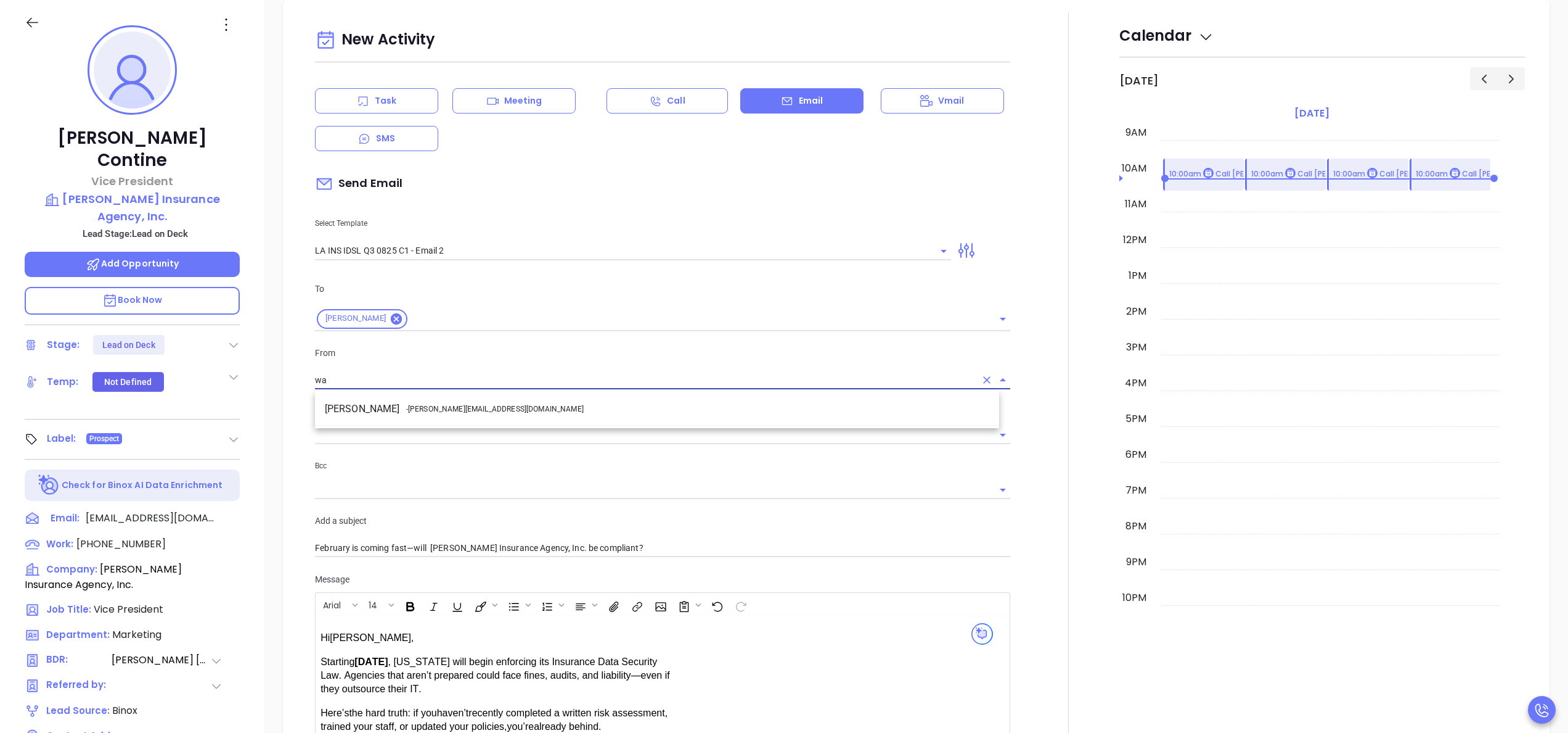
click at [479, 406] on li "Walter Contreras - [EMAIL_ADDRESS][DOMAIN_NAME]" at bounding box center [656, 408] width 684 height 22
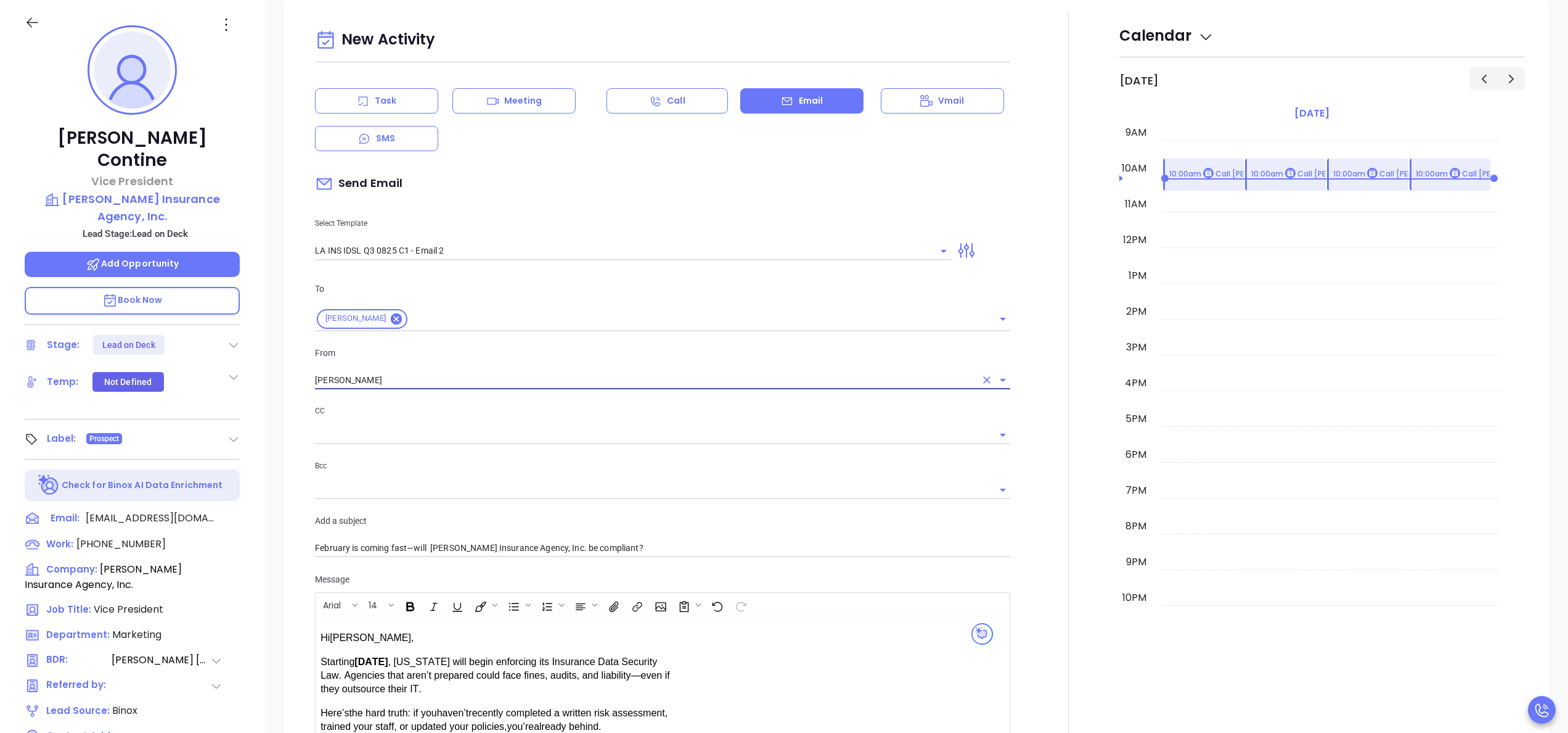
type input "[PERSON_NAME]"
click at [1060, 485] on div at bounding box center [1068, 485] width 102 height 946
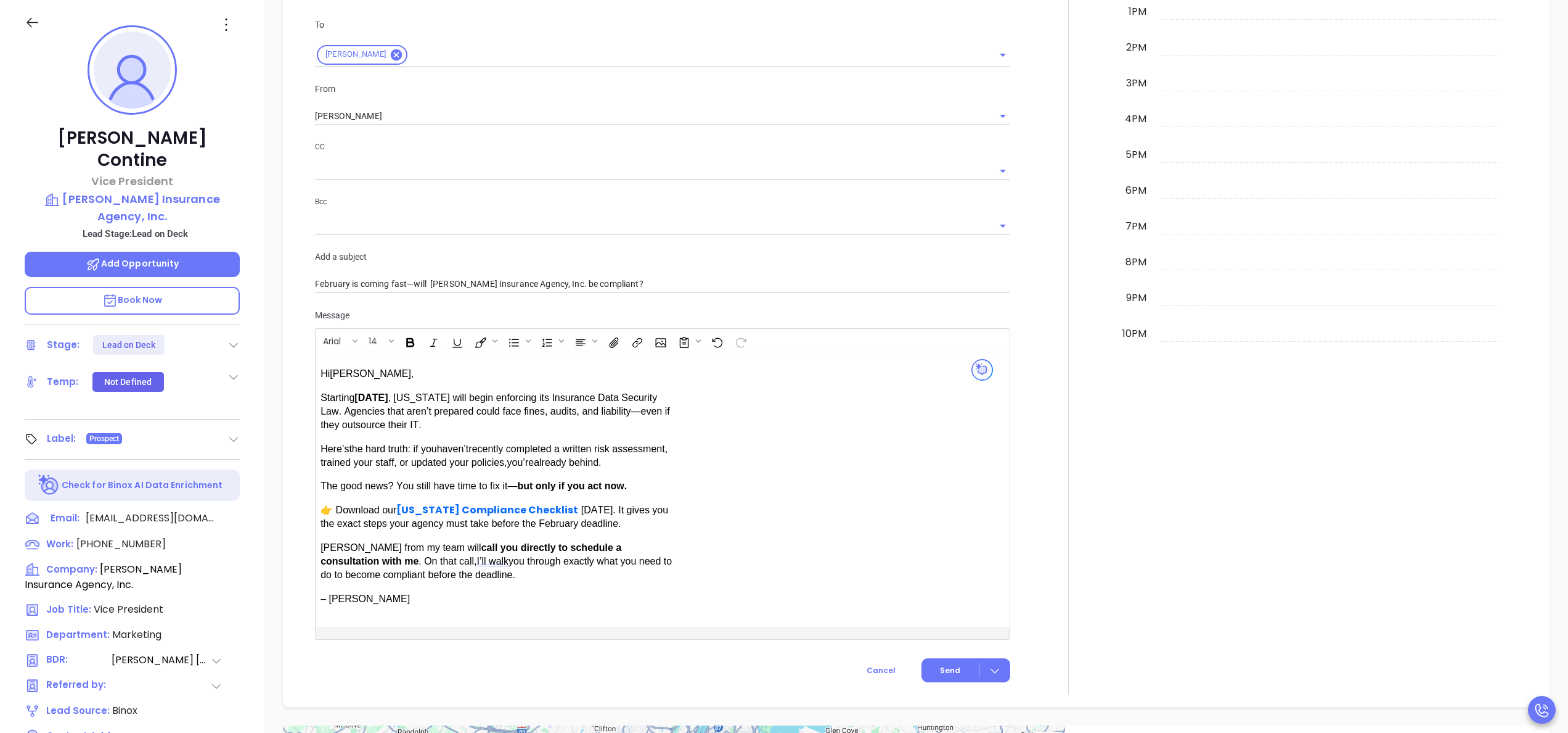
scroll to position [790, 0]
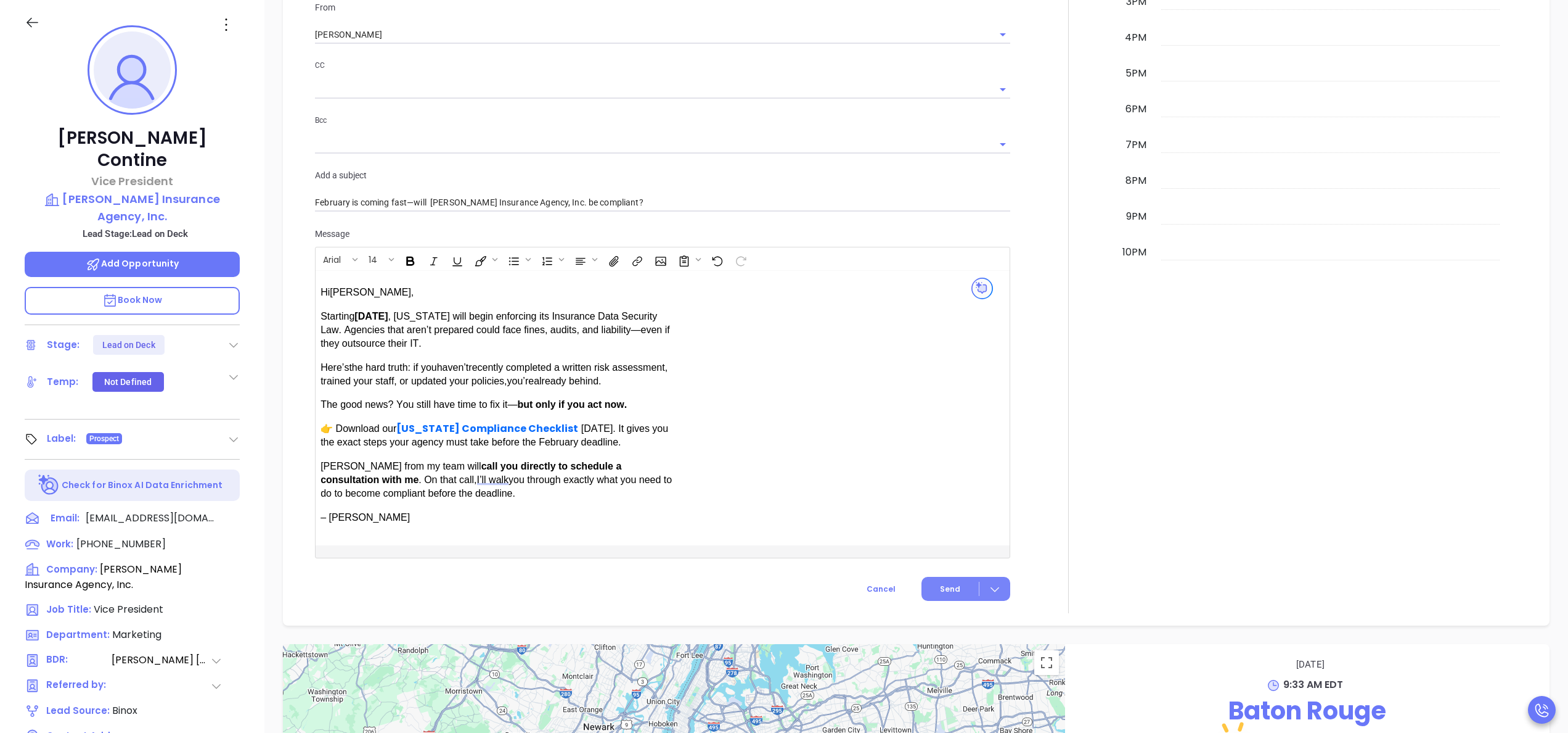
click at [940, 583] on span "Send" at bounding box center [950, 588] width 20 height 12
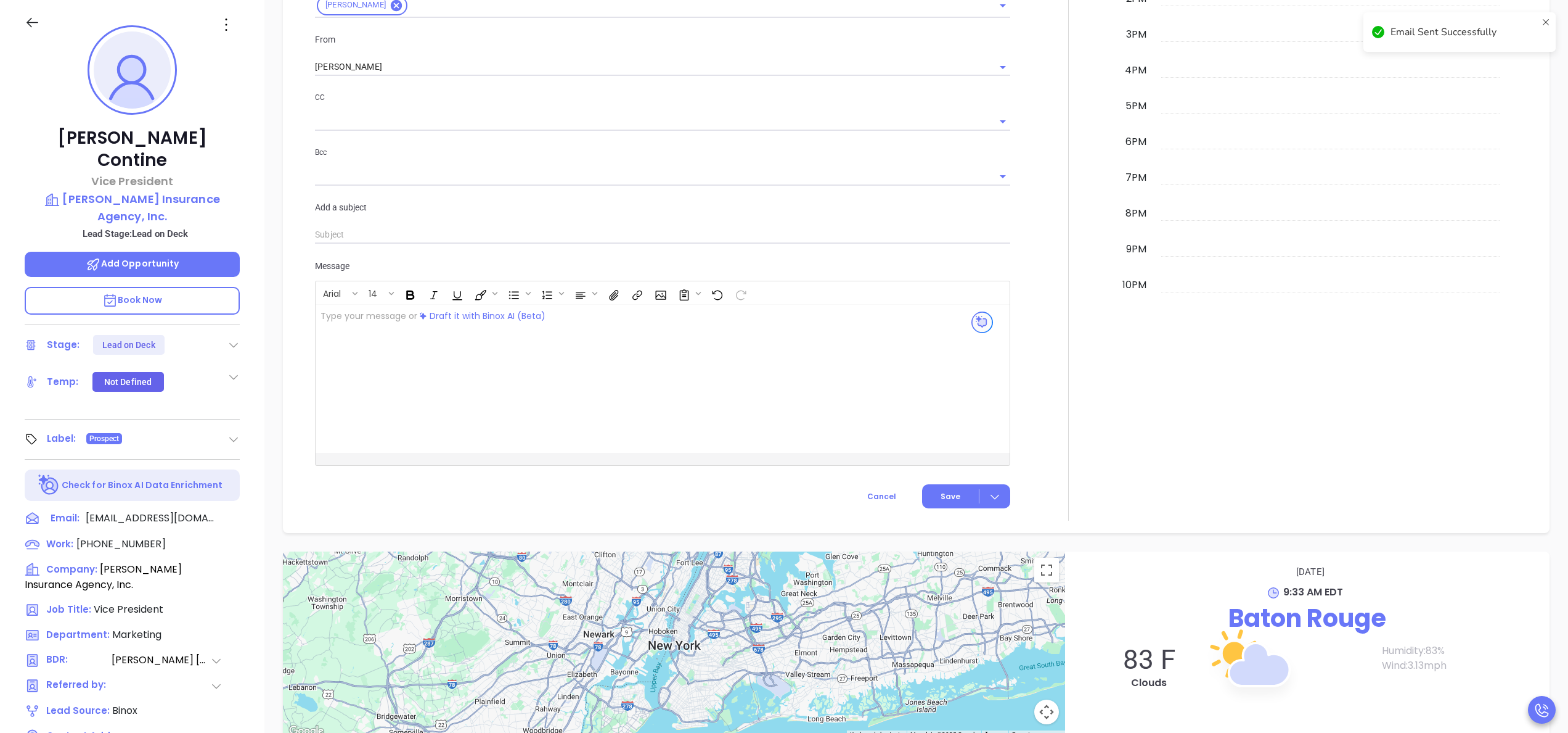
scroll to position [822, 0]
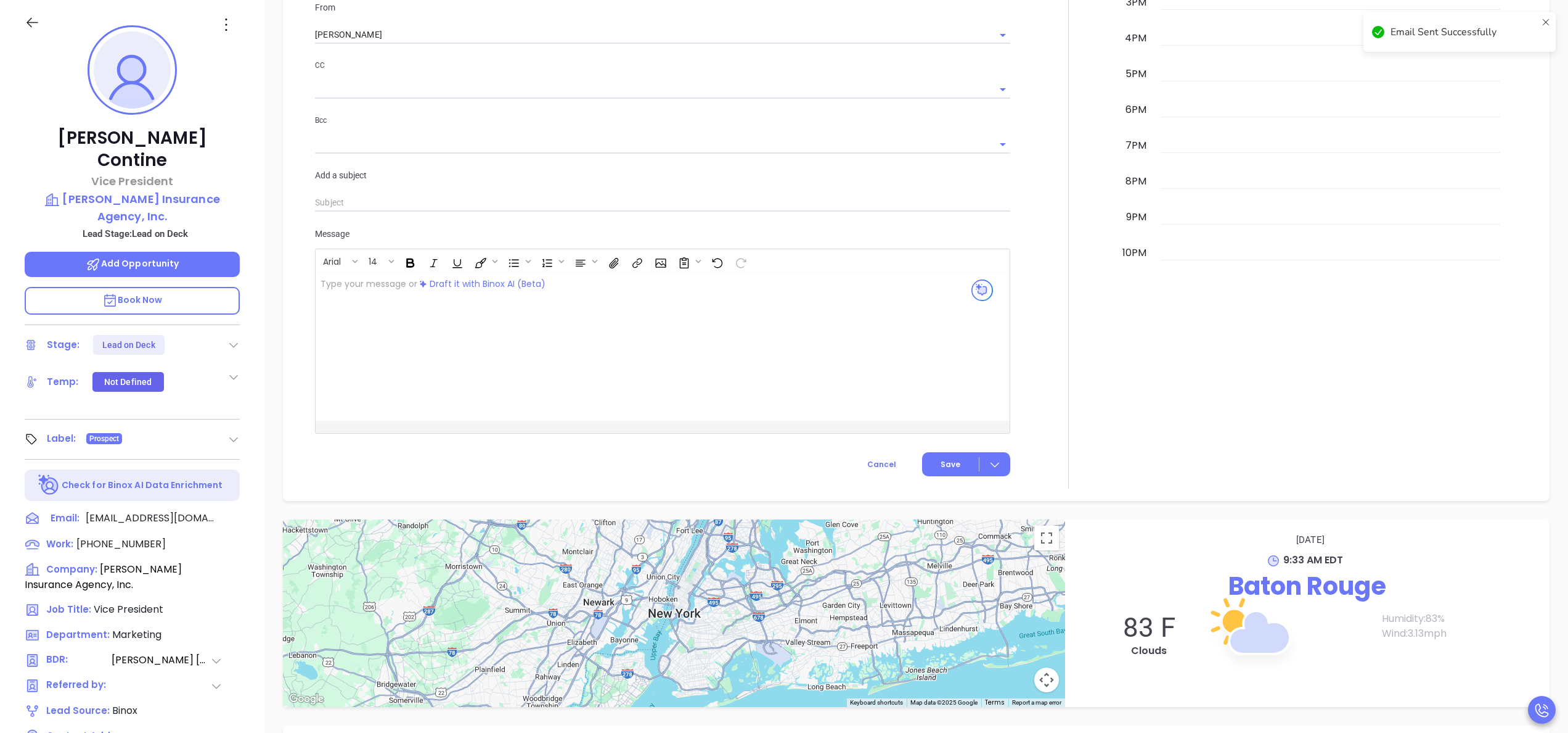
click at [235, 339] on icon at bounding box center [233, 345] width 12 height 12
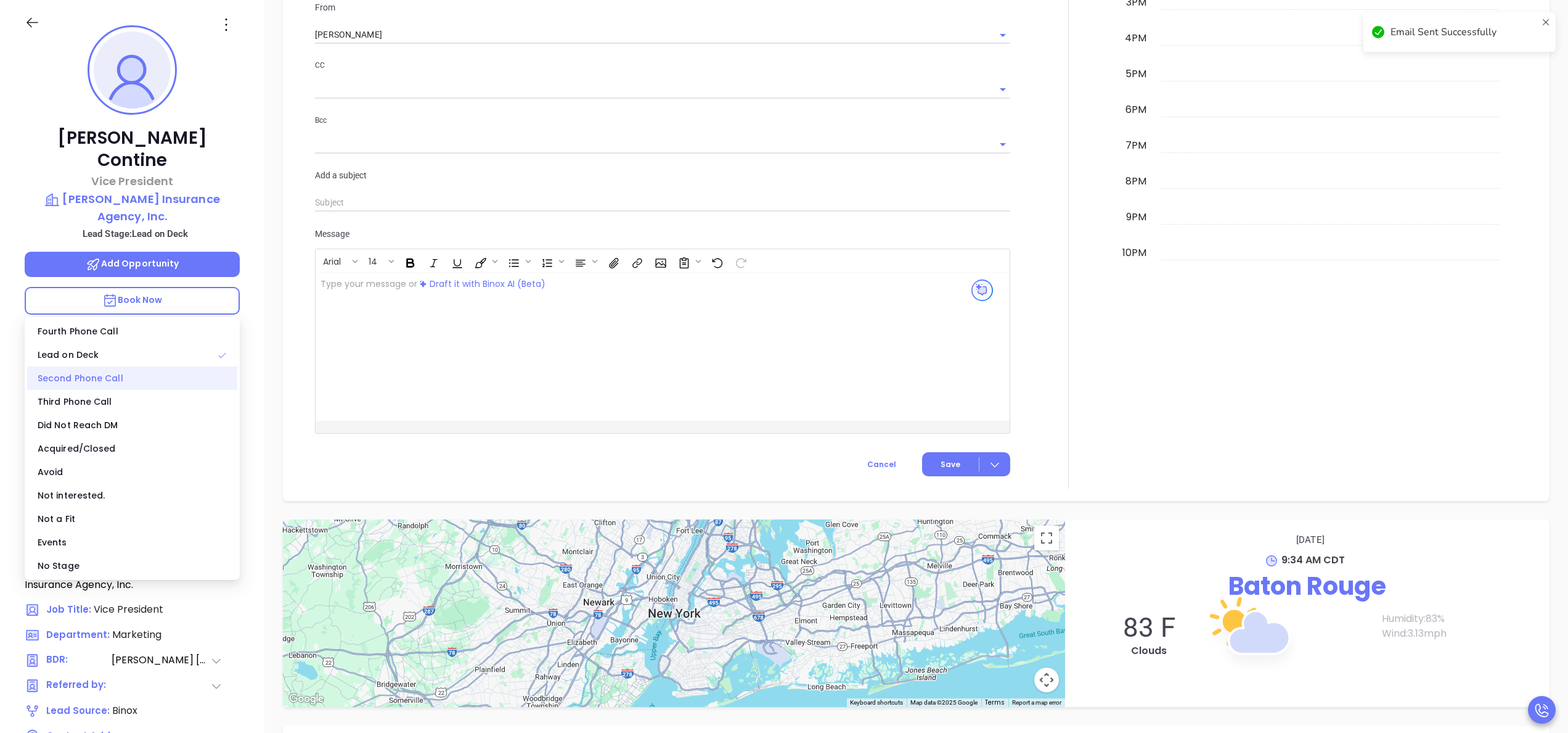
click at [138, 371] on div "Second Phone Call" at bounding box center [132, 378] width 210 height 23
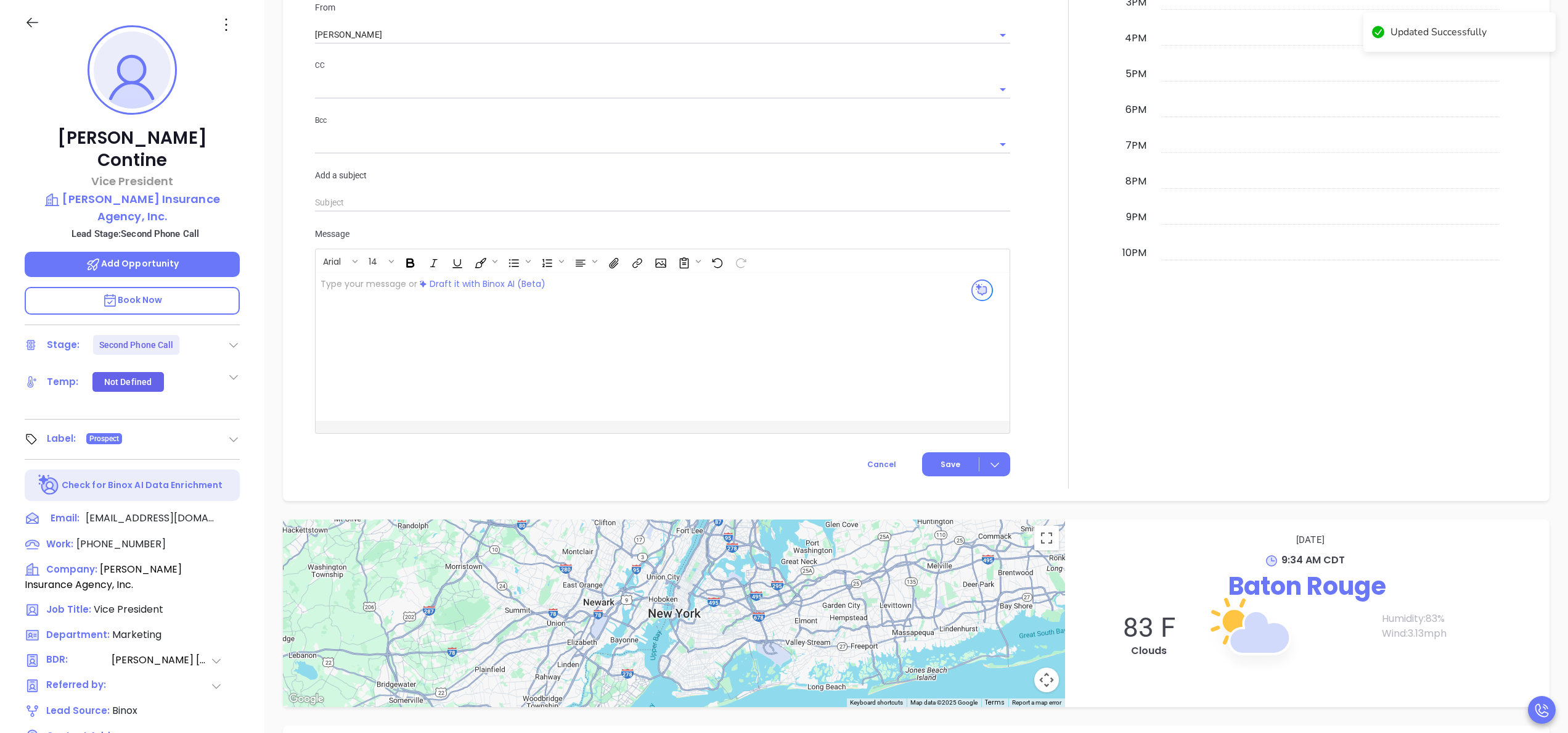
click at [1039, 235] on div at bounding box center [1068, 78] width 102 height 822
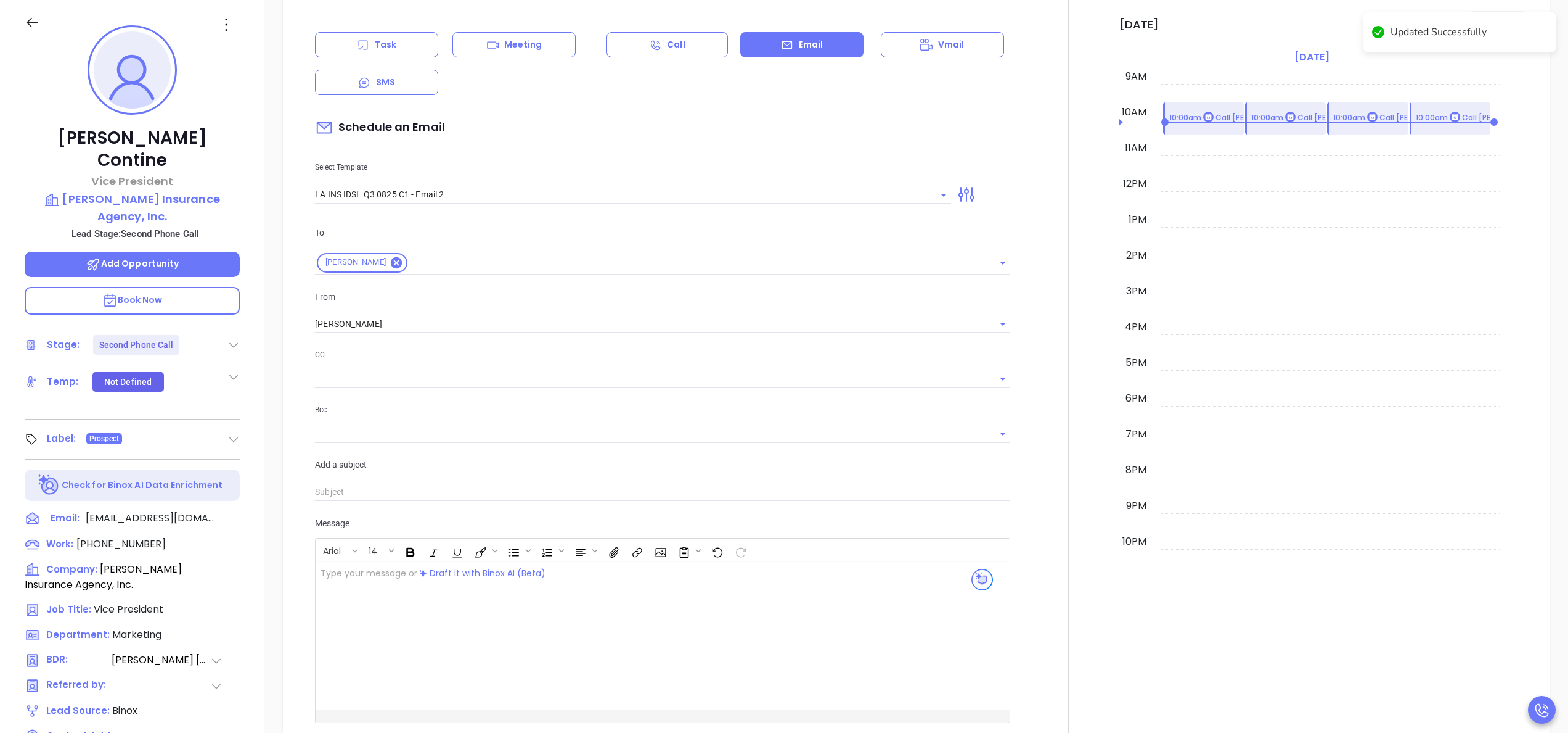
scroll to position [445, 0]
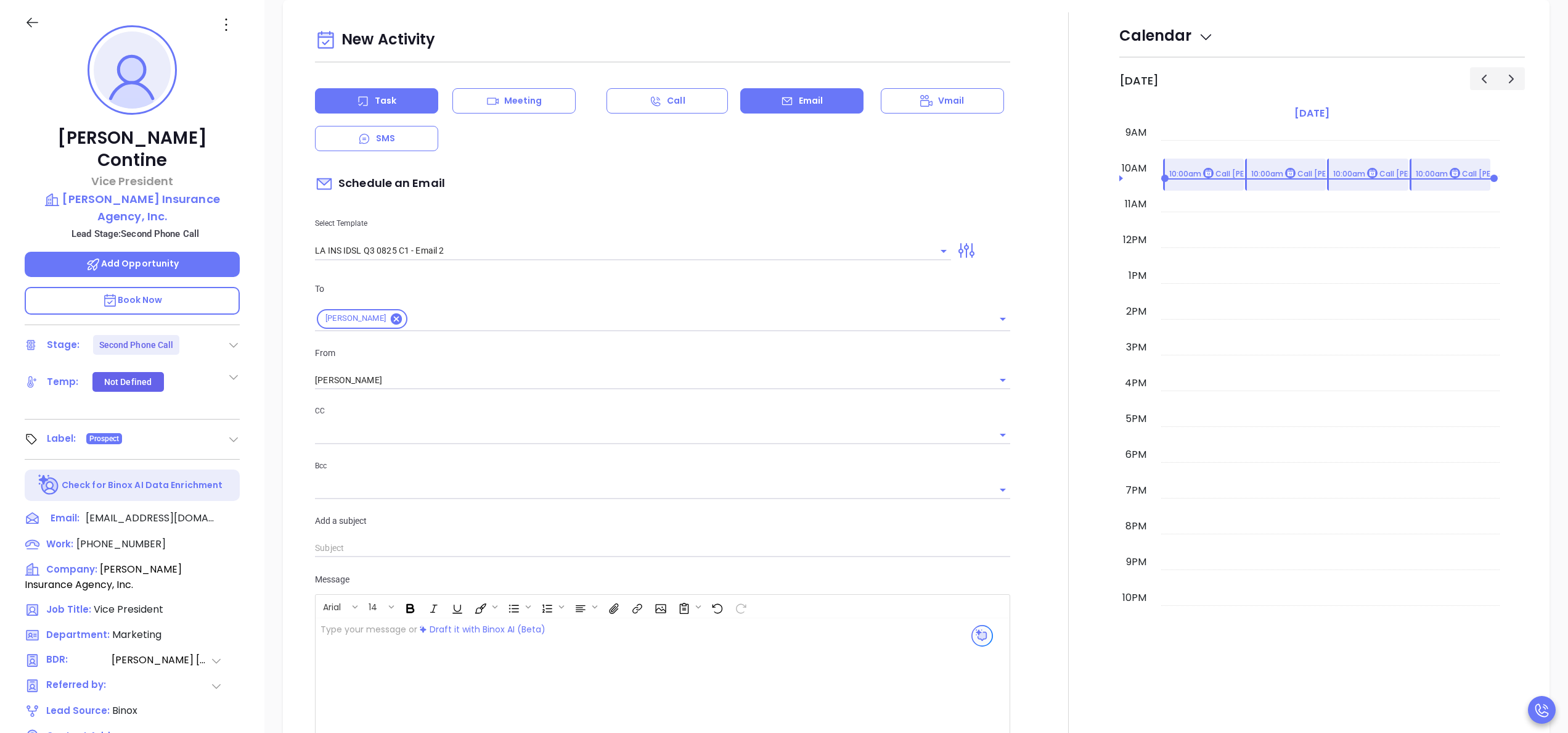
click at [358, 106] on icon at bounding box center [363, 101] width 12 height 12
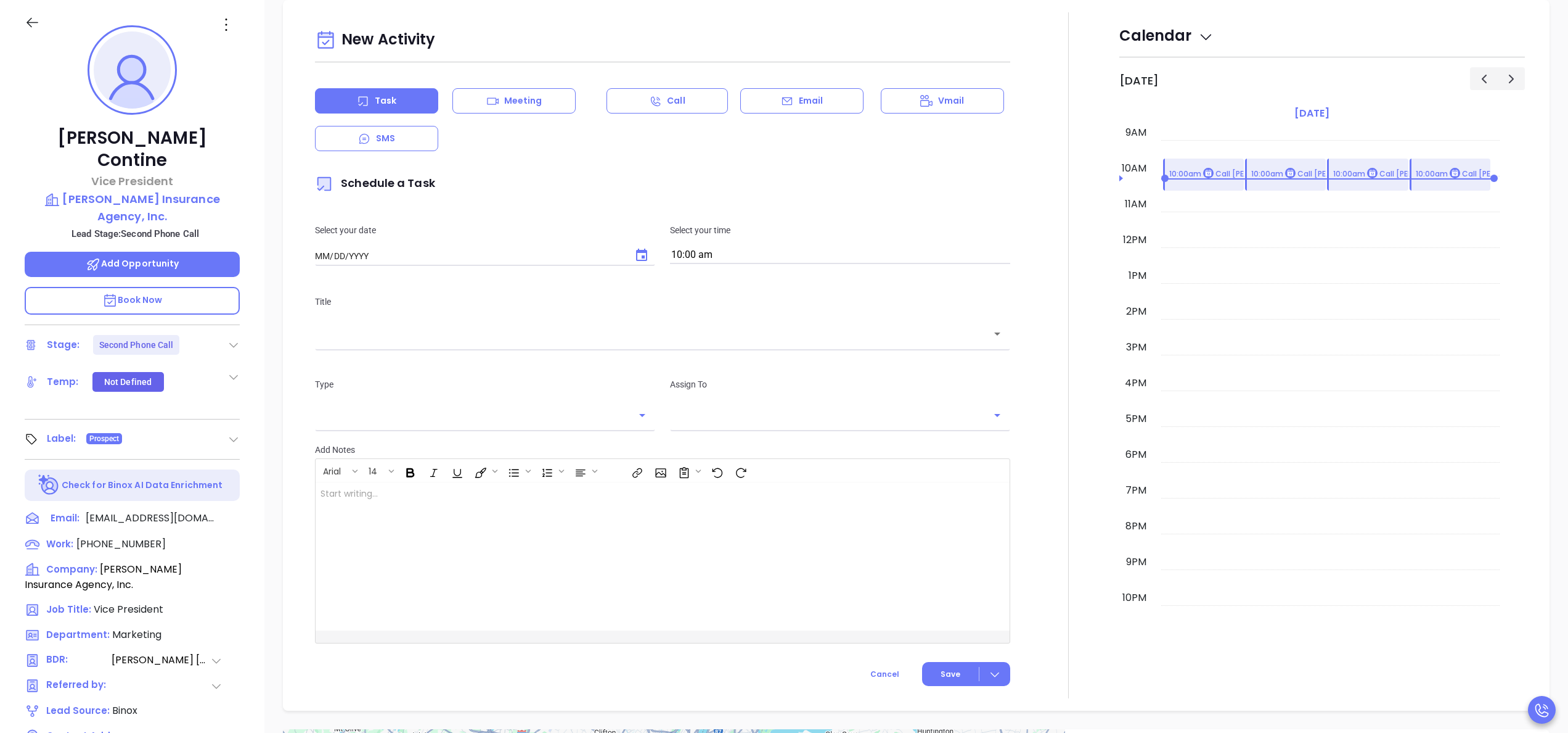
type input "09/24/2025"
type input "Anabell Dominguez"
click at [630, 252] on button "Choose date, selected date is Sep 24, 2025" at bounding box center [642, 256] width 25 height 25
click at [395, 401] on button "23" at bounding box center [388, 404] width 22 height 22
type input "09/23/2025"
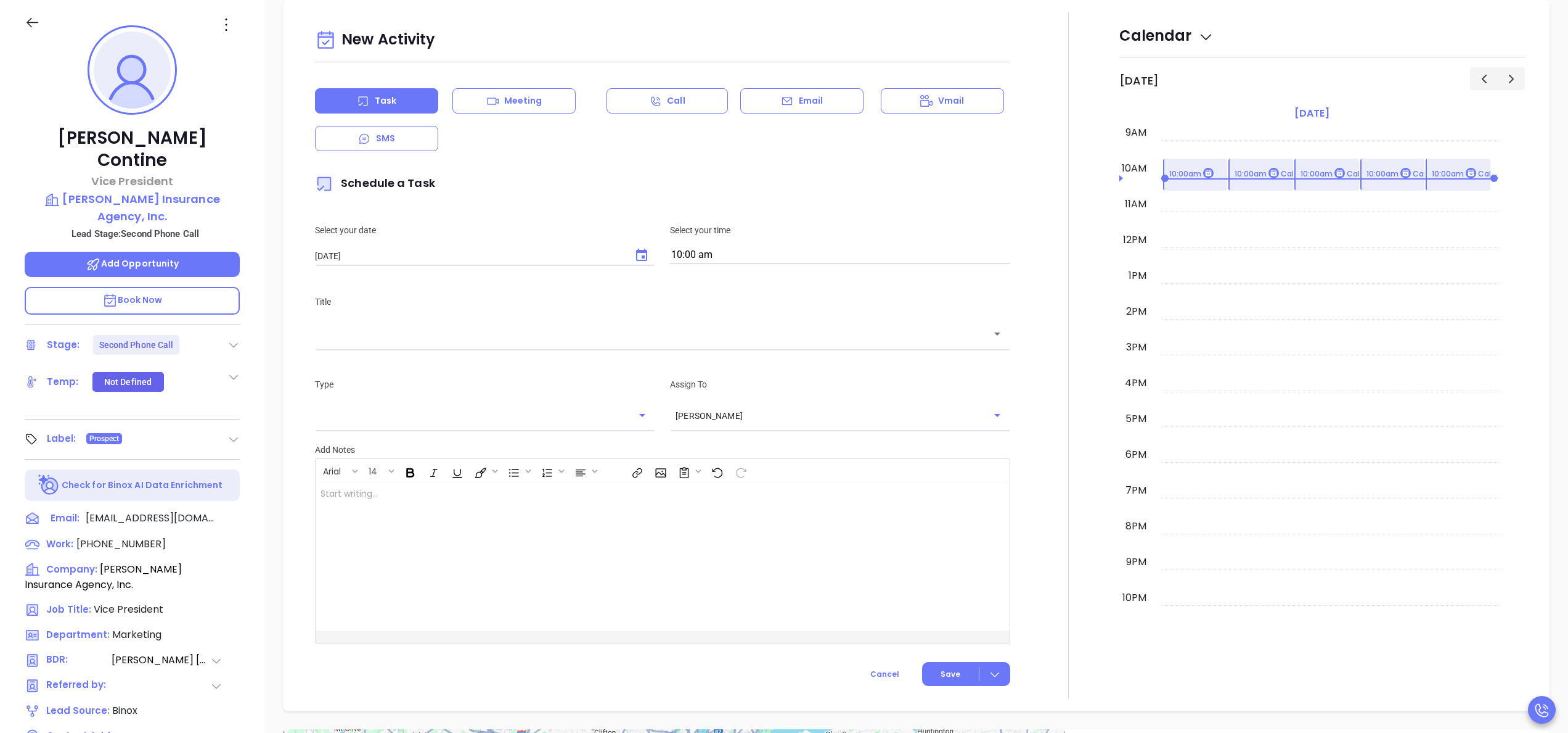
click at [775, 259] on input "10:00 am" at bounding box center [840, 255] width 341 height 17
click at [688, 385] on button "3:00 pm" at bounding box center [764, 379] width 191 height 27
type input "3:00 pm"
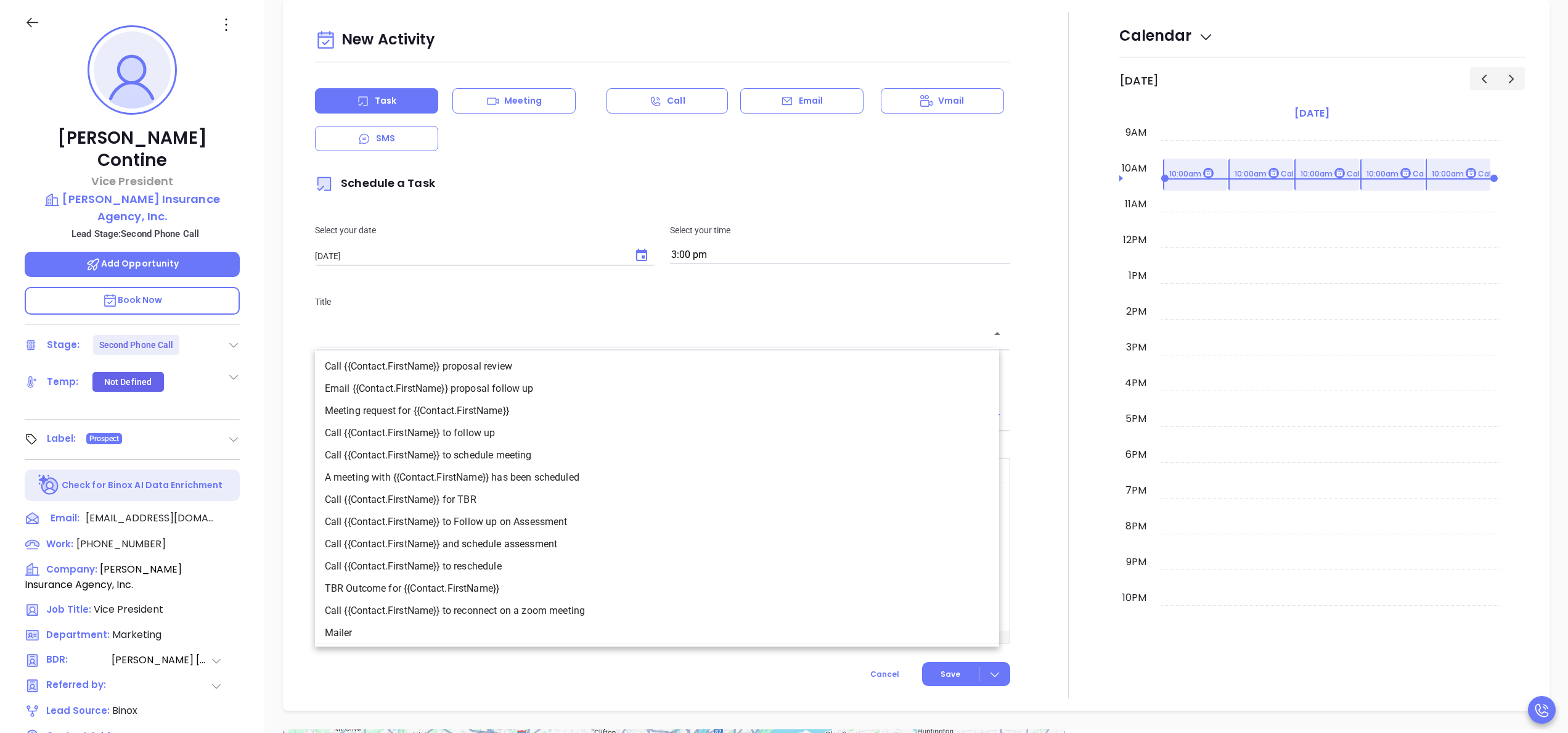
click at [594, 331] on input "text" at bounding box center [653, 334] width 666 height 14
click at [499, 430] on li "Call {{Contact.FirstName}} to follow up" at bounding box center [656, 432] width 684 height 22
type input "Call Jeff to follow up"
type input "Call"
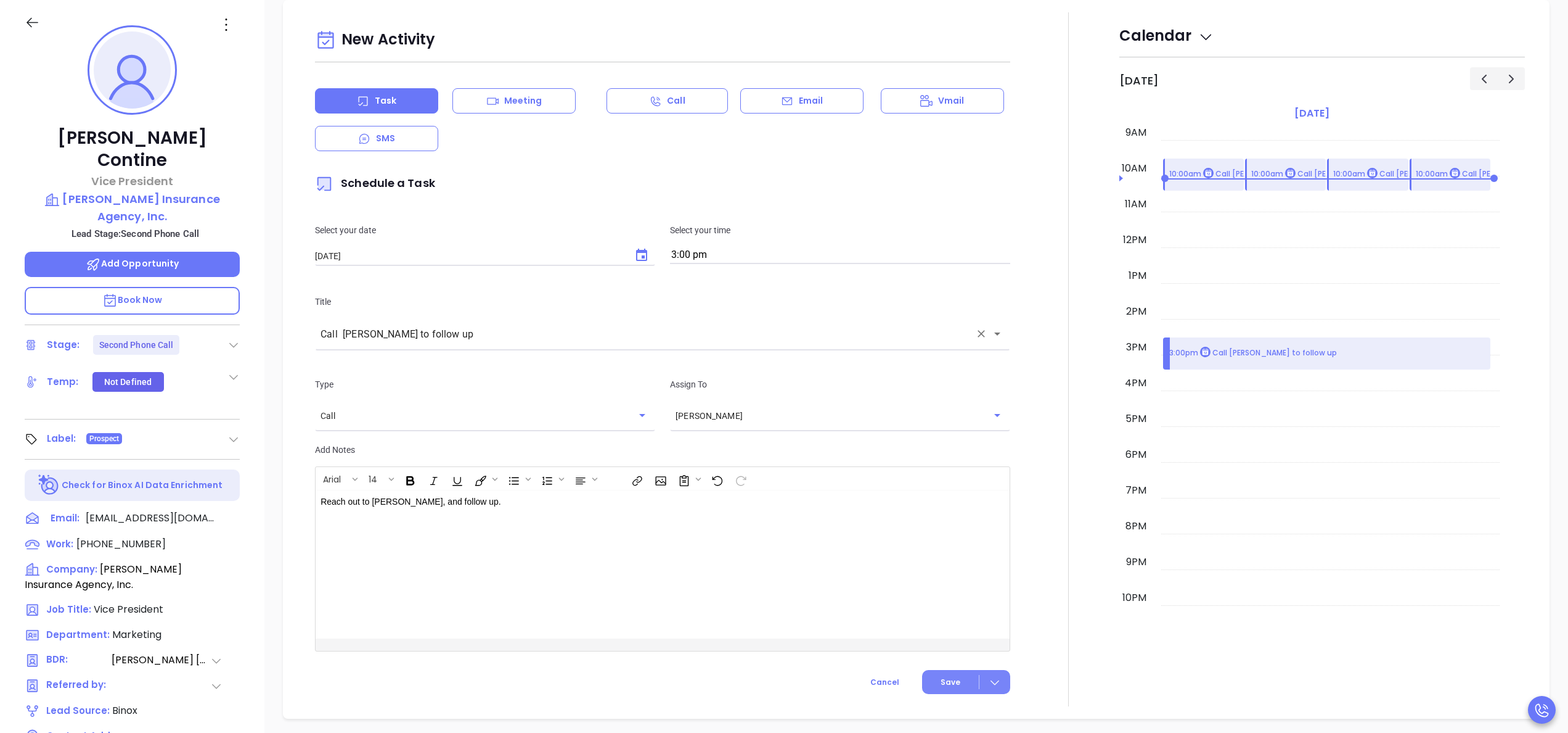
click at [941, 676] on span "Save" at bounding box center [951, 682] width 20 height 12
click at [1060, 366] on div at bounding box center [1068, 359] width 102 height 694
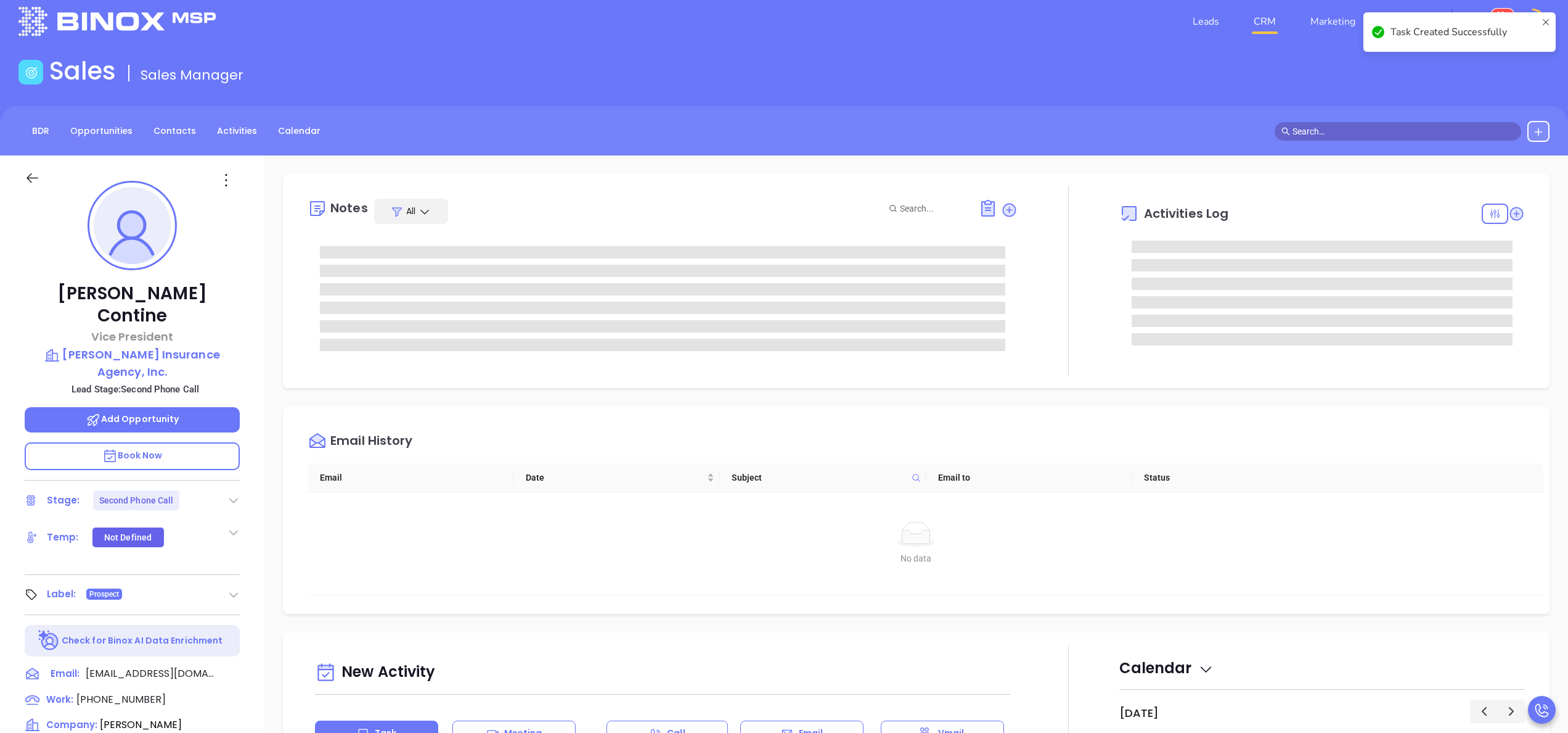
scroll to position [0, 0]
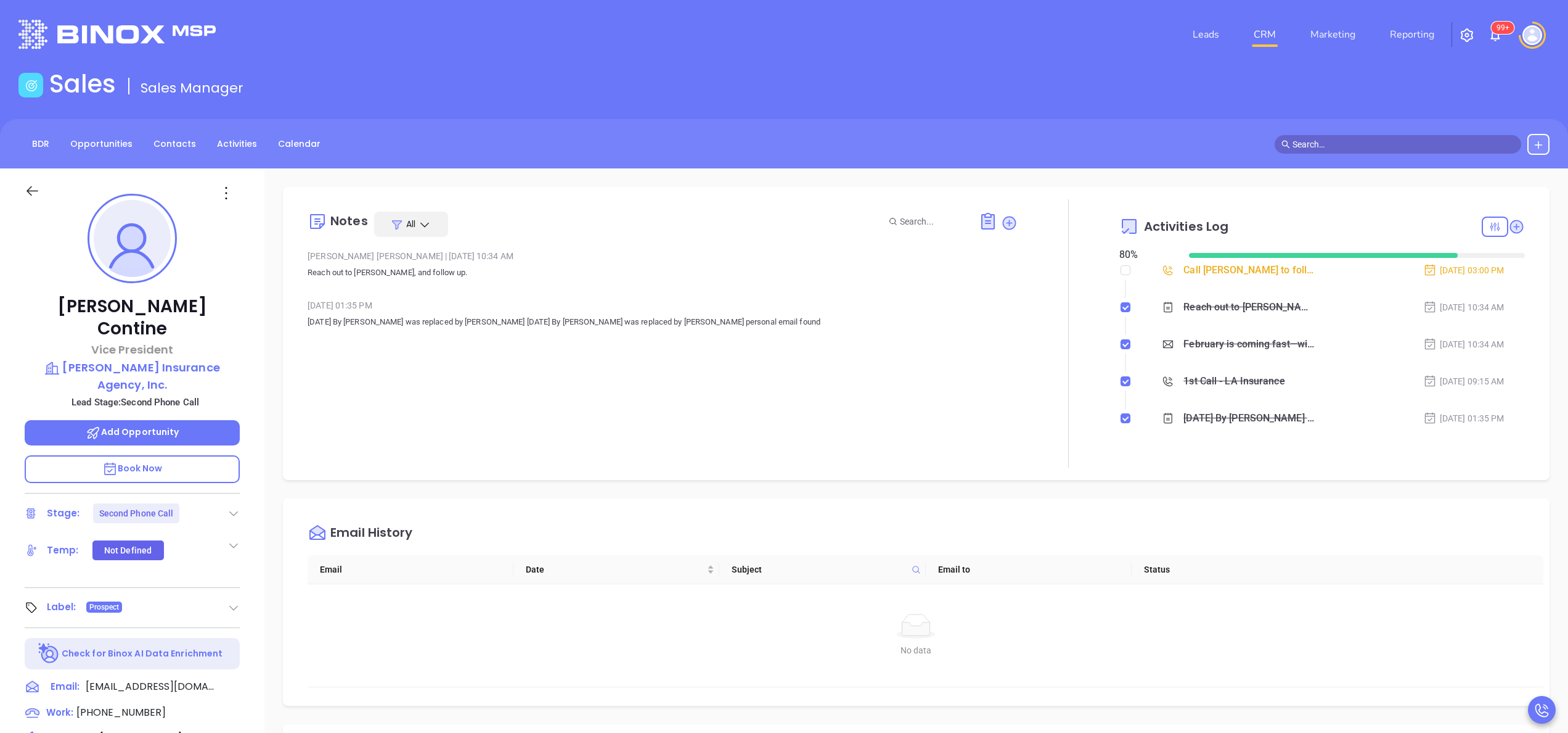
click at [1066, 317] on div at bounding box center [1068, 333] width 102 height 268
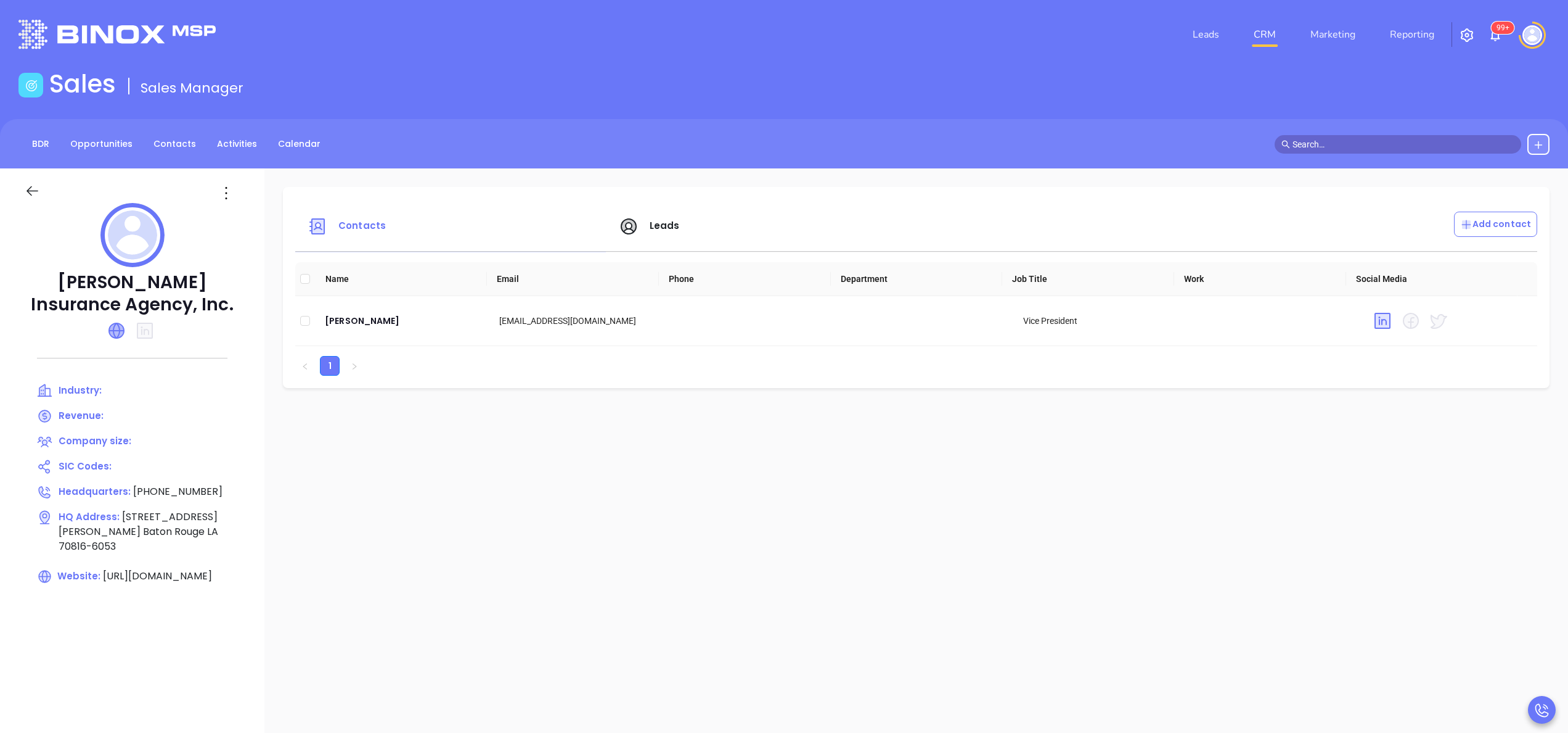
click at [114, 327] on icon at bounding box center [116, 330] width 15 height 15
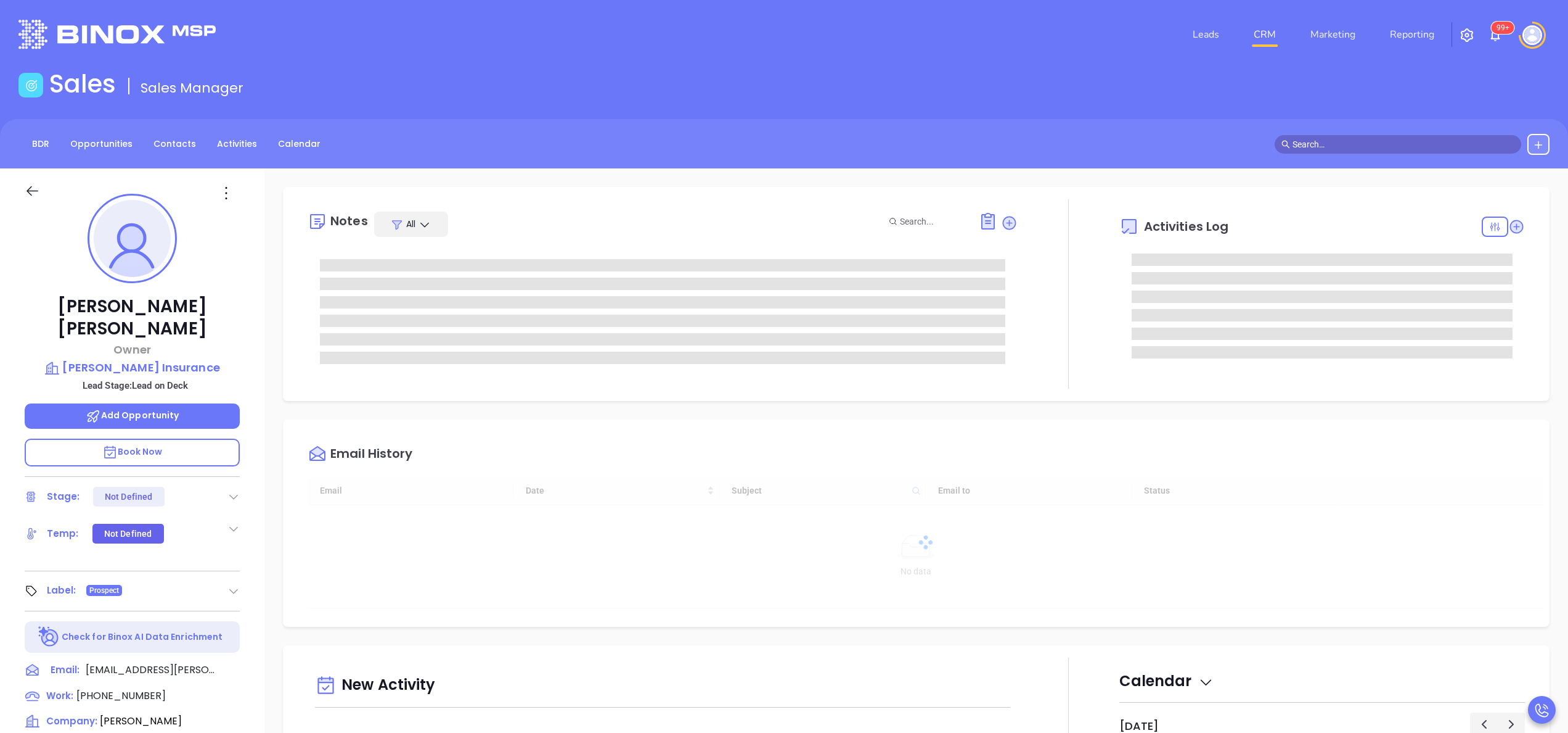
type input "[DATE]"
type input "[PERSON_NAME]"
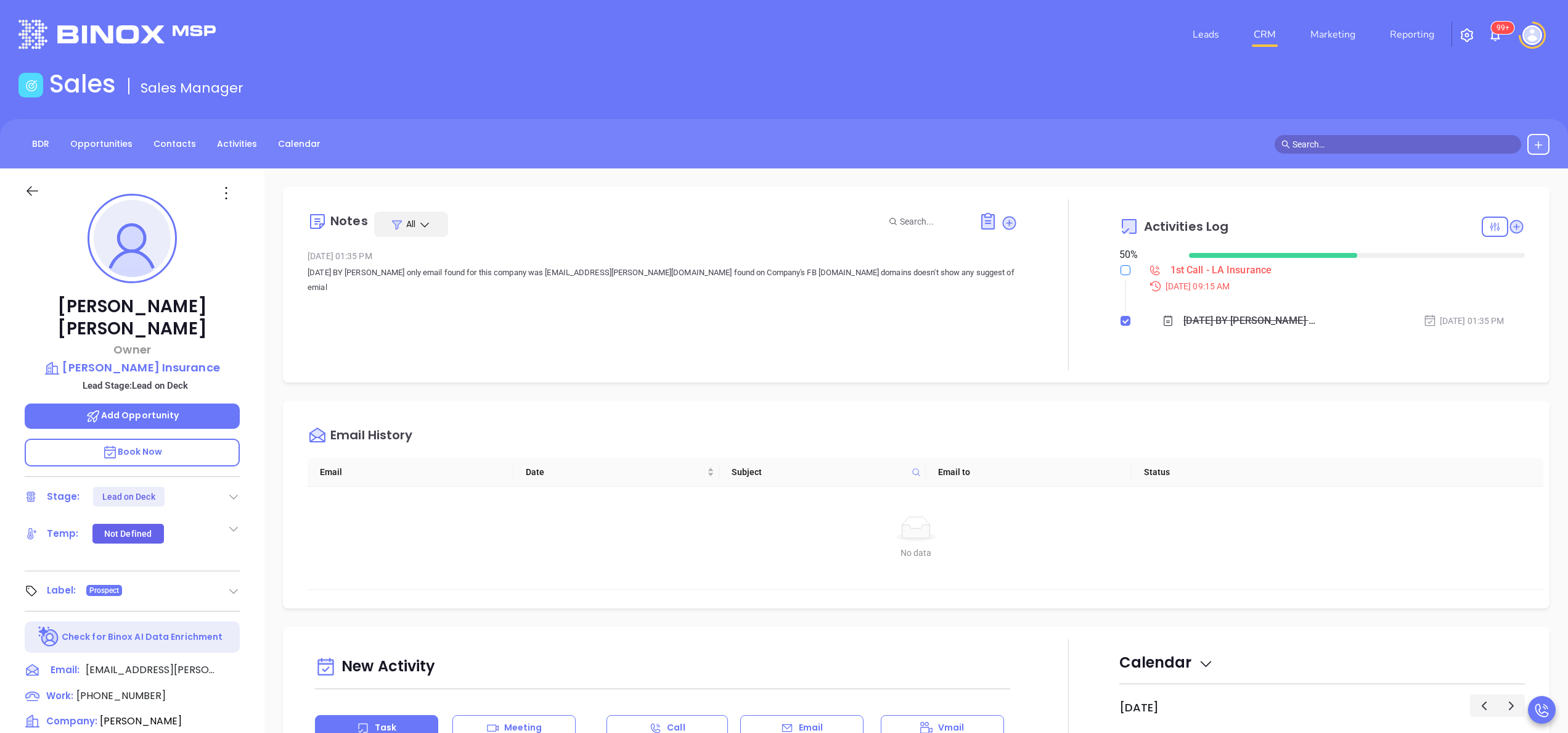
click at [1123, 270] on li "1st Call - LA Insurance [DATE] 09:15 AM" at bounding box center [1324, 289] width 403 height 48
click at [1120, 270] on input "checkbox" at bounding box center [1125, 270] width 10 height 10
checkbox input "true"
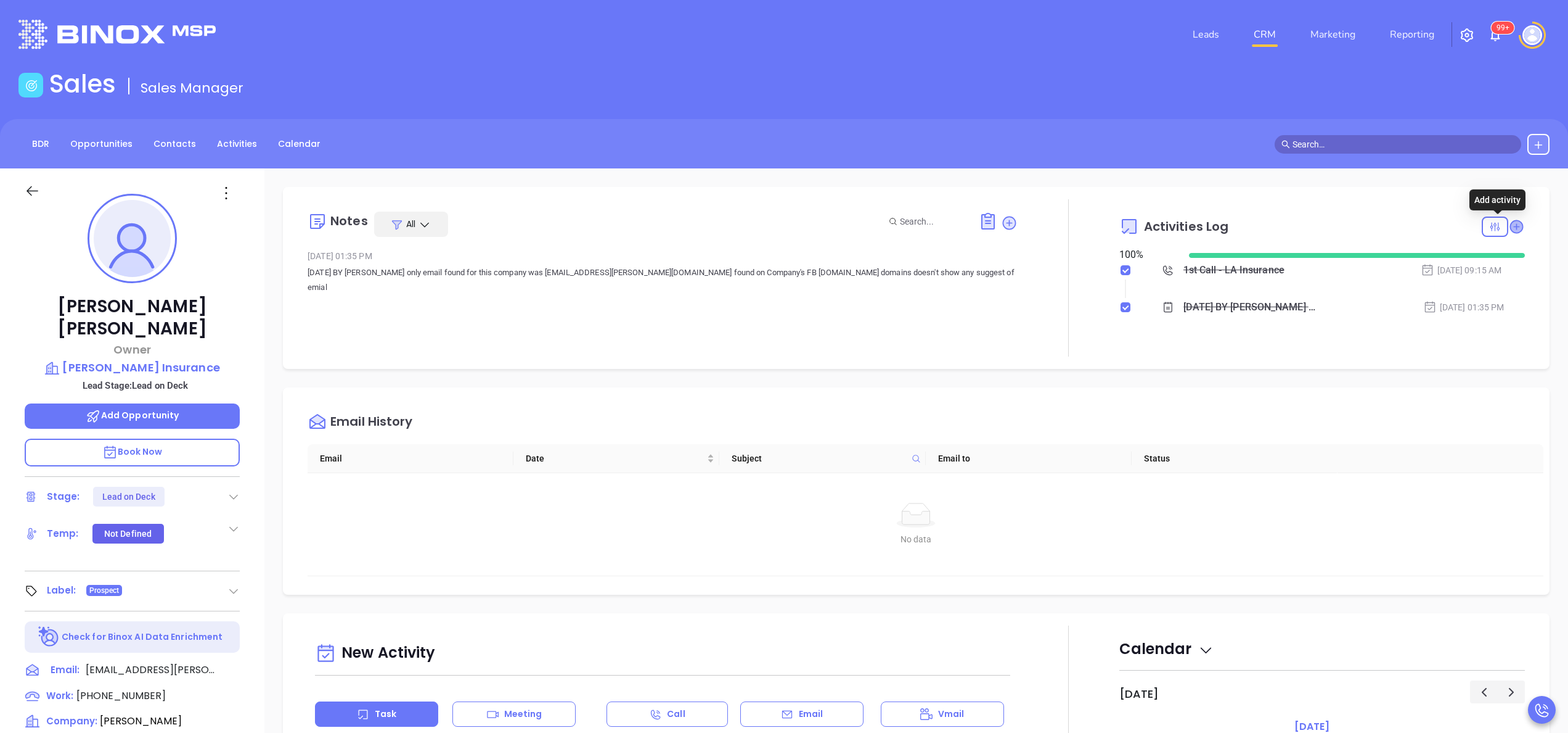
click at [1510, 230] on icon at bounding box center [1517, 226] width 12 height 12
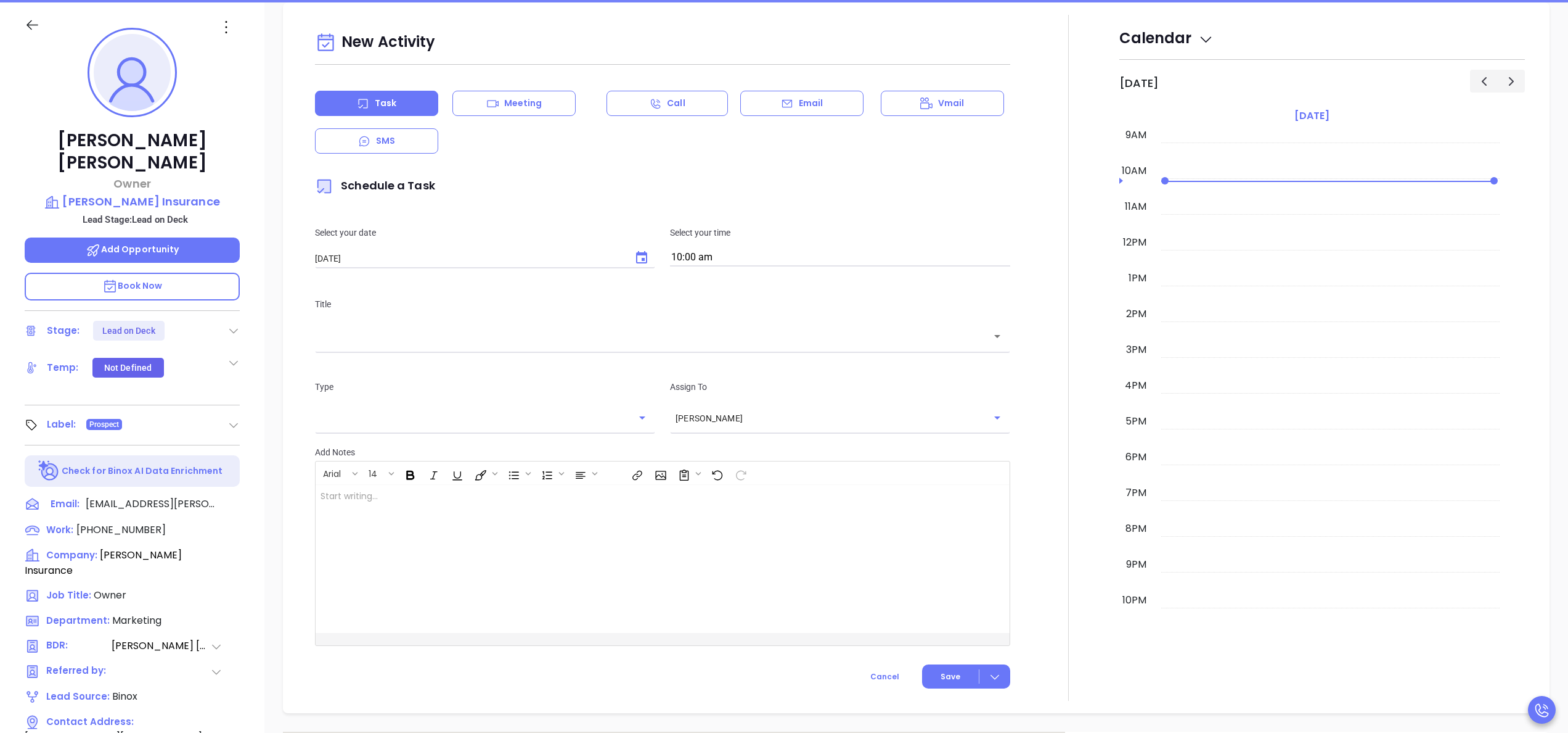
scroll to position [169, 0]
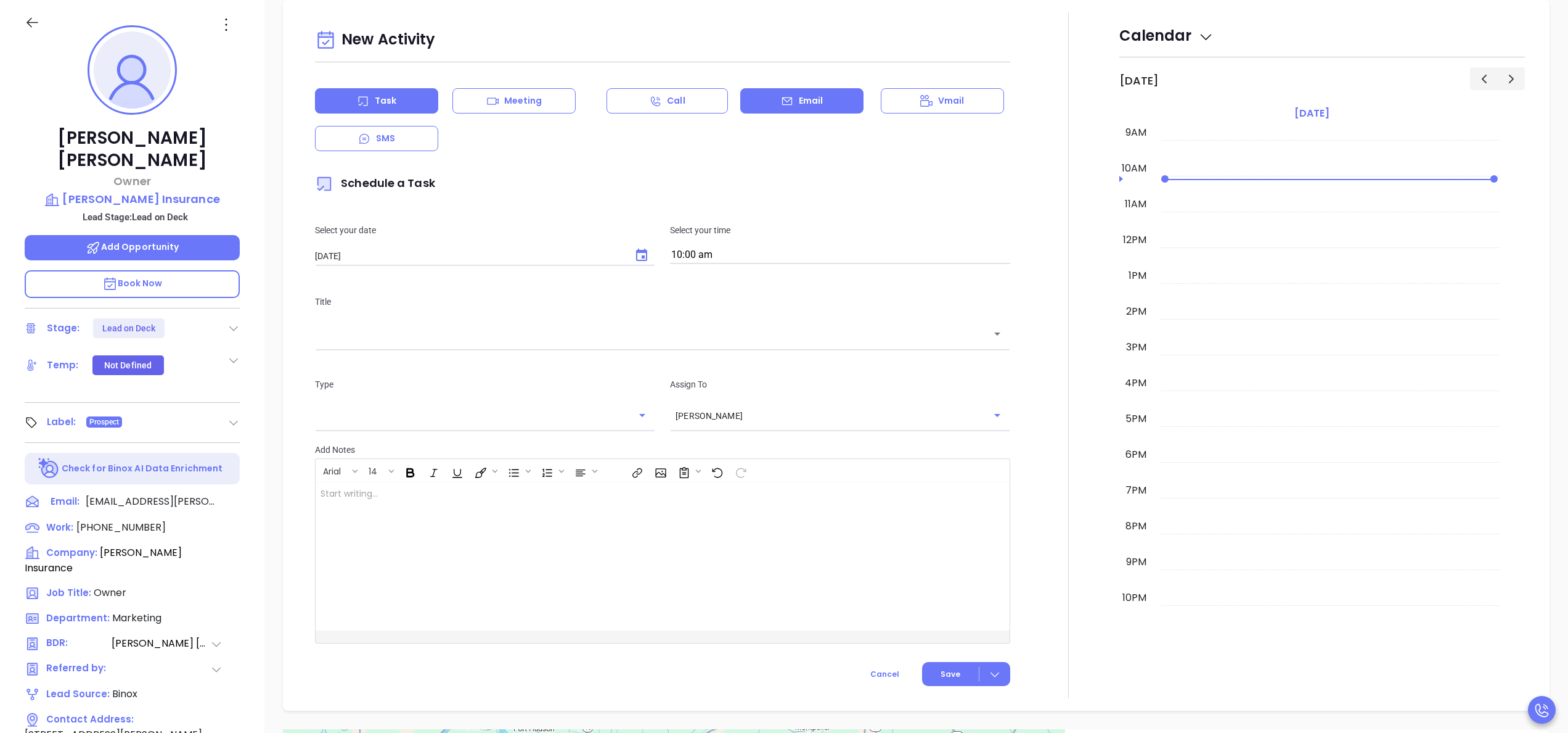
click at [781, 99] on icon at bounding box center [788, 101] width 12 height 12
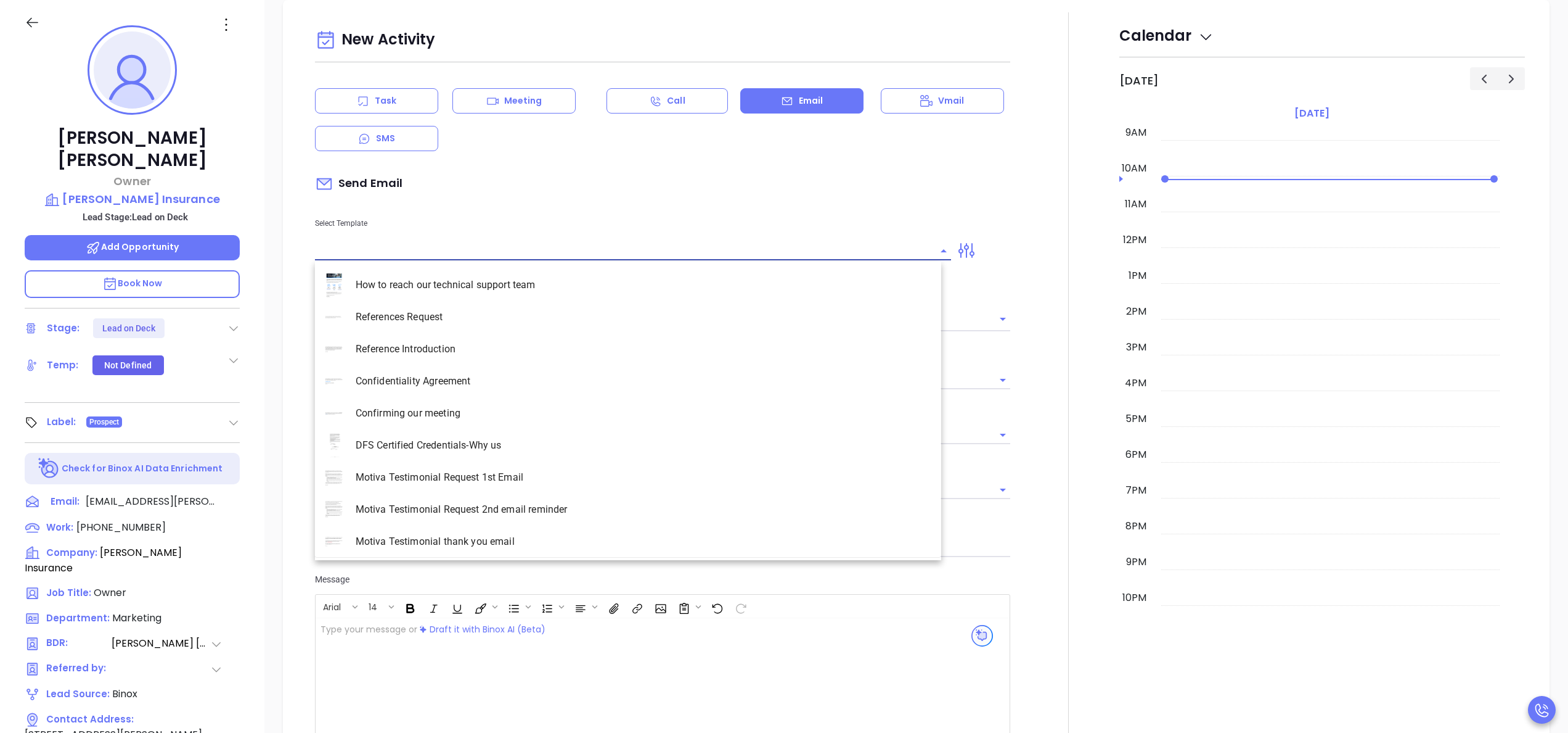
click at [545, 254] on input "text" at bounding box center [623, 250] width 617 height 18
type input "[PERSON_NAME]"
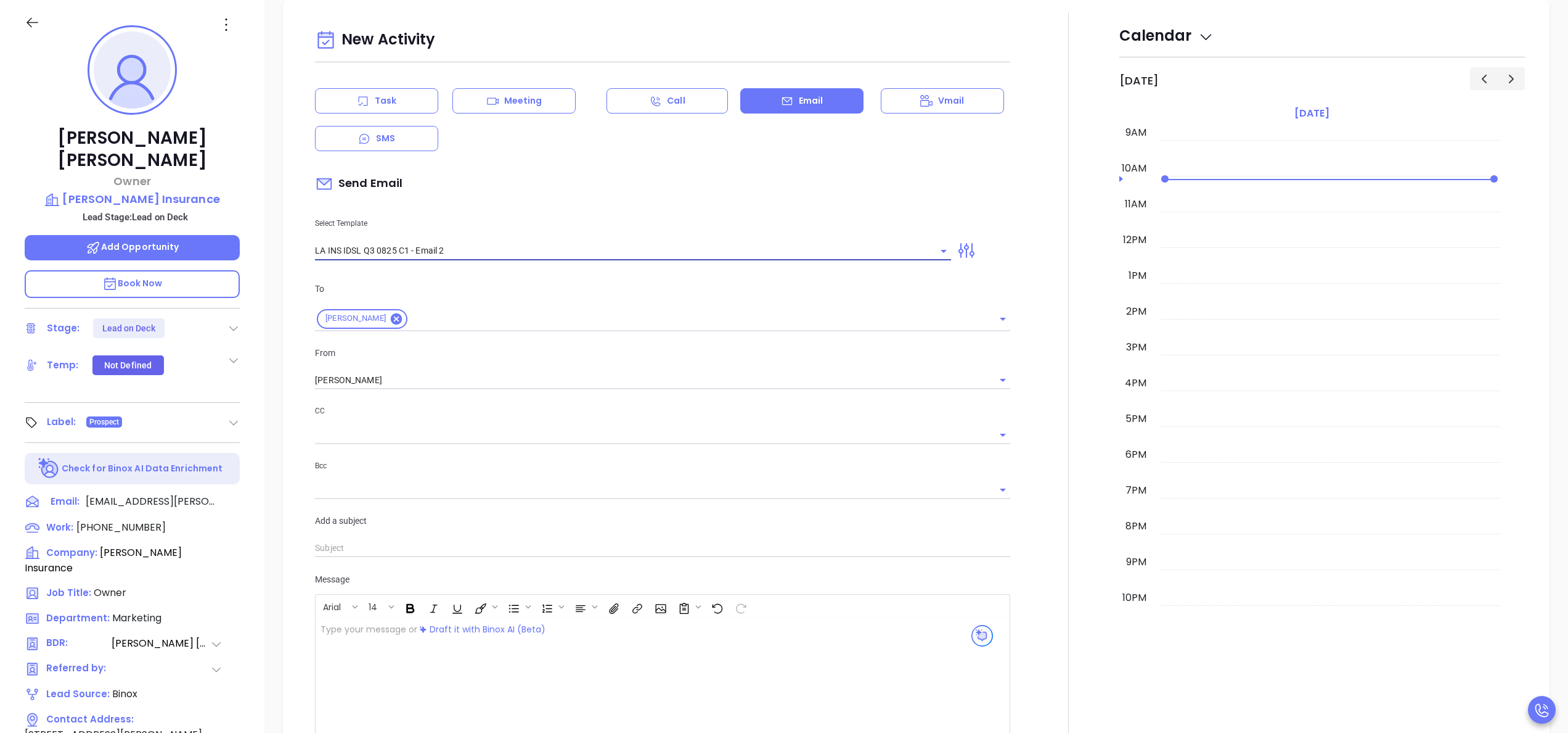
type input "LA INS IDSL Q3 0825 C1 - Email 2"
type input "February is coming fast—will [PERSON_NAME] Insurance be compliant?"
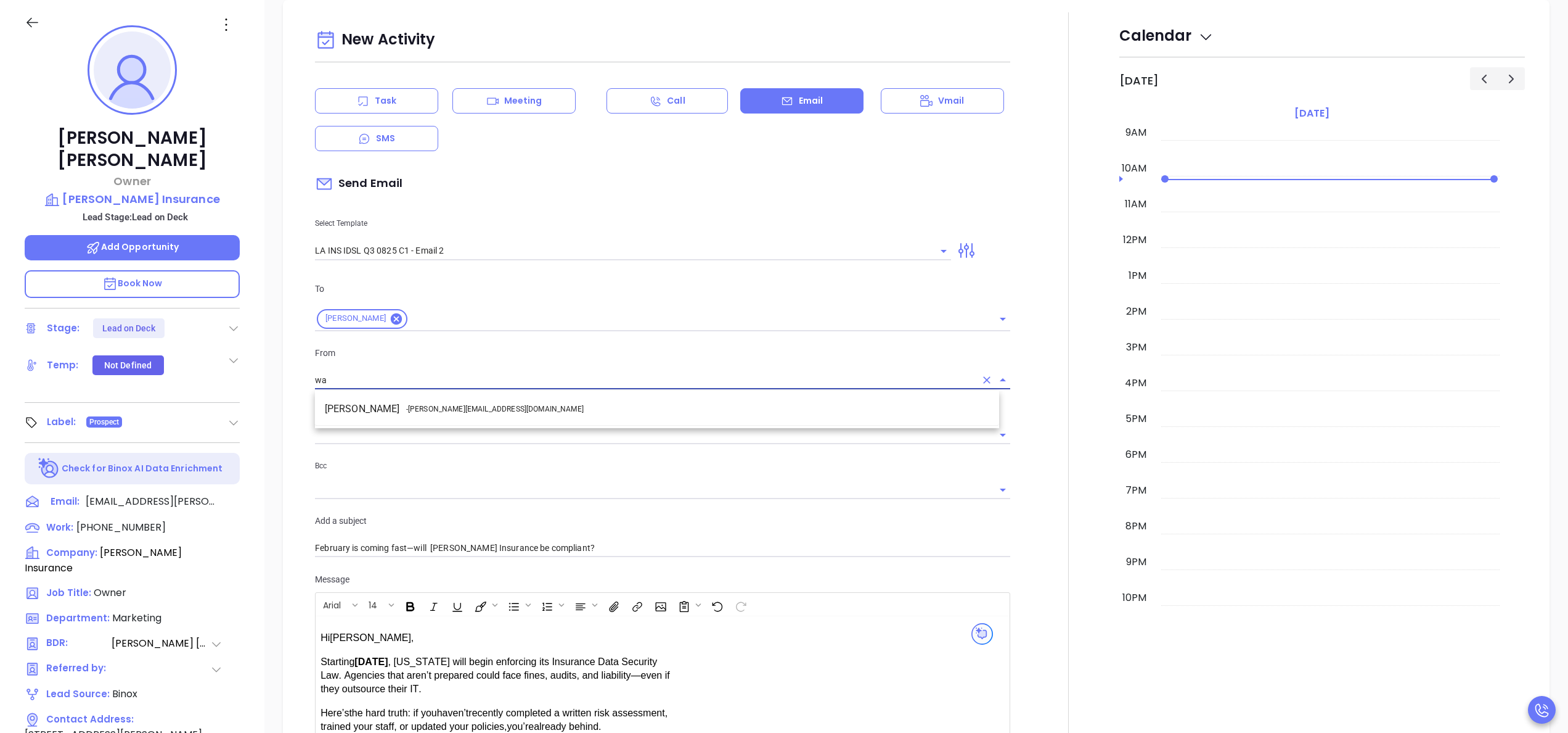
click at [522, 417] on li "Walter Contreras - [EMAIL_ADDRESS][DOMAIN_NAME]" at bounding box center [656, 408] width 684 height 22
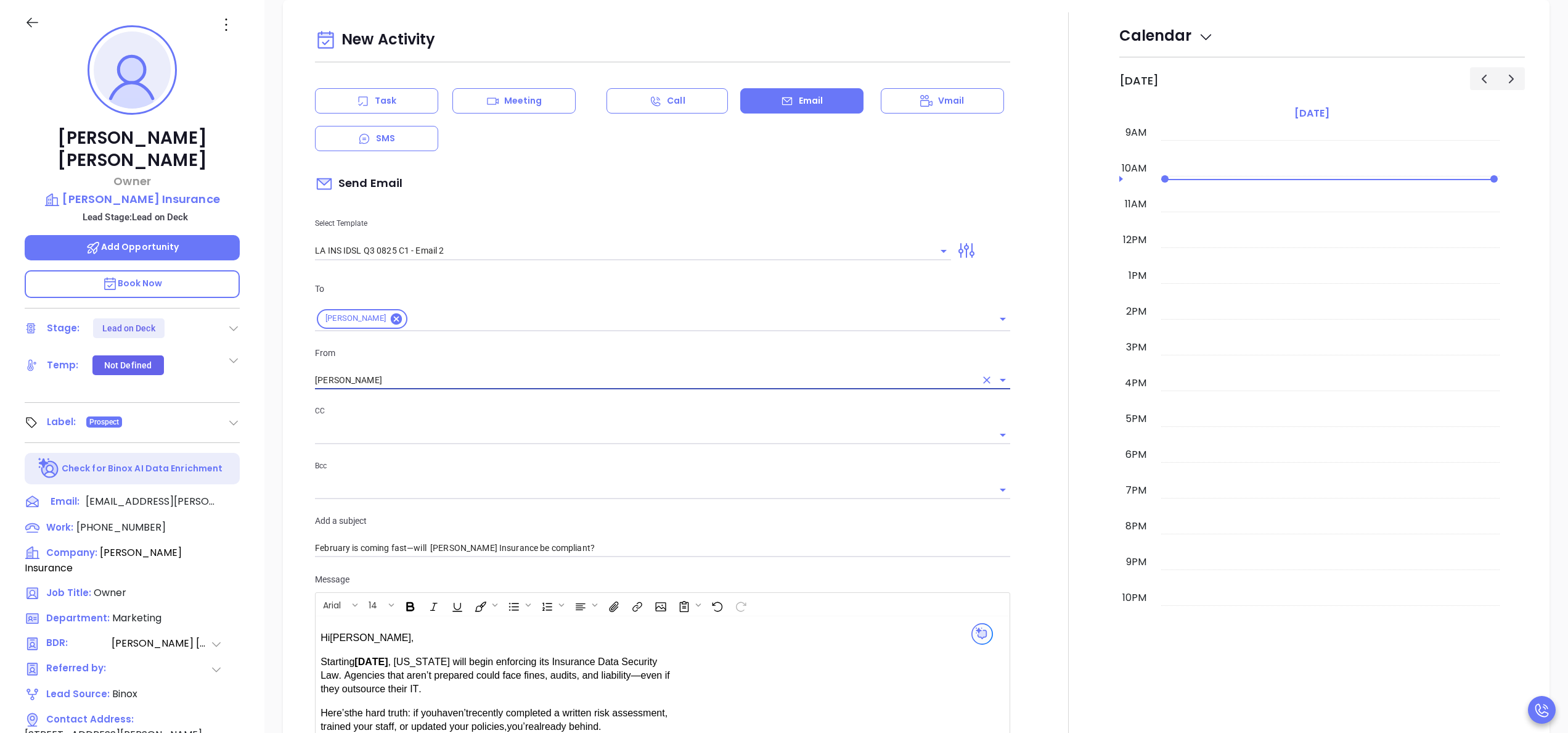
type input "[PERSON_NAME]"
click at [1017, 499] on div at bounding box center [1068, 485] width 102 height 946
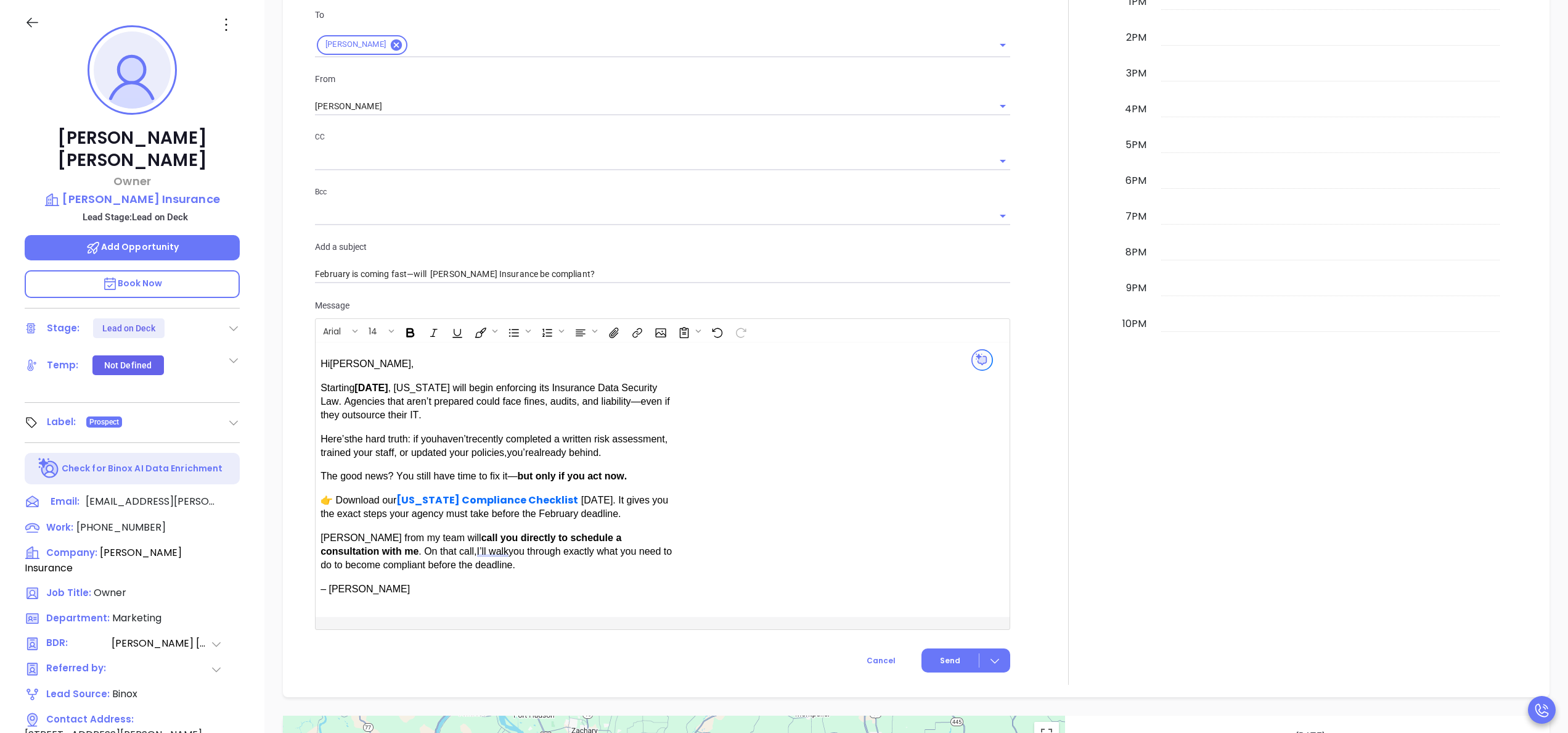
scroll to position [741, 0]
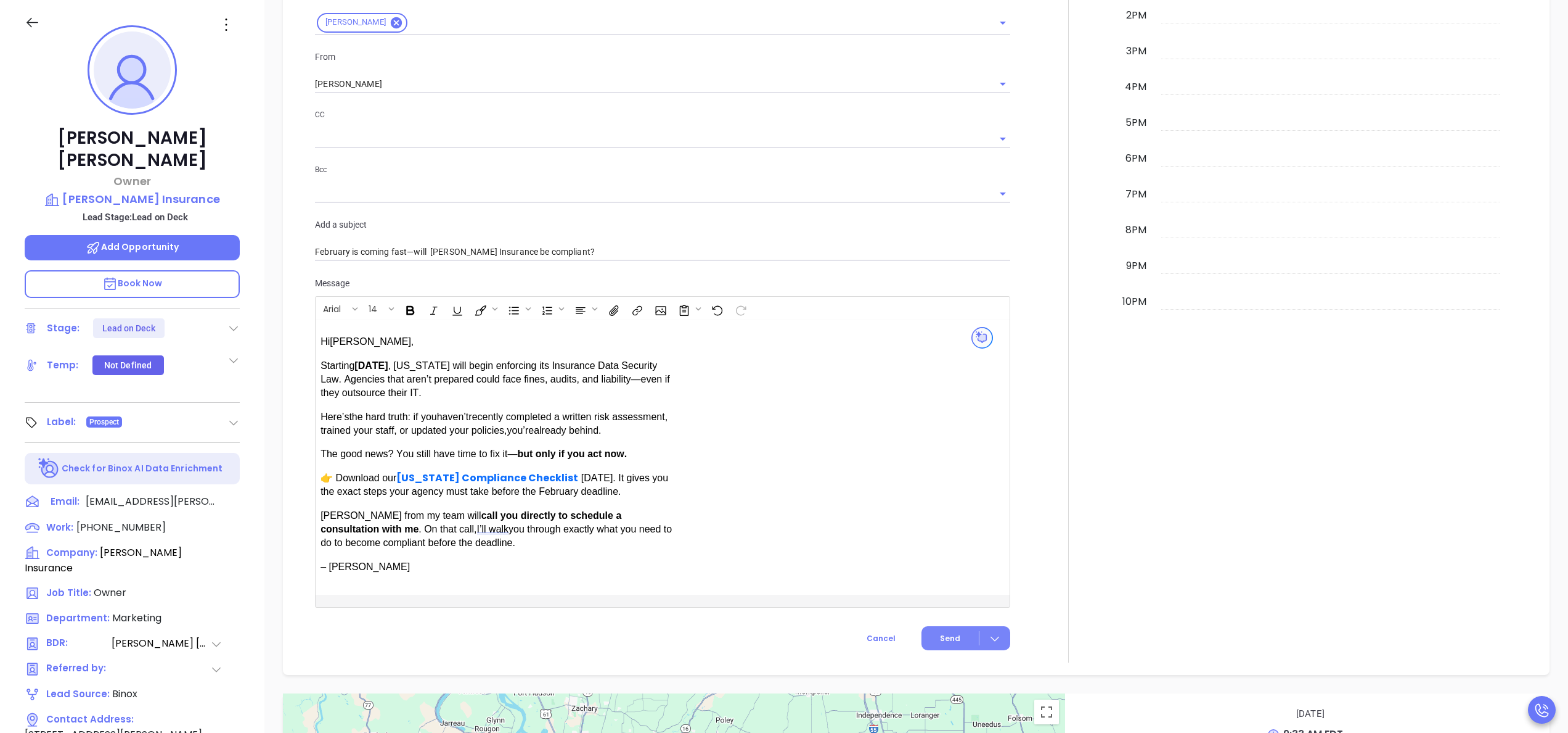
click at [943, 637] on span "Send" at bounding box center [950, 638] width 20 height 12
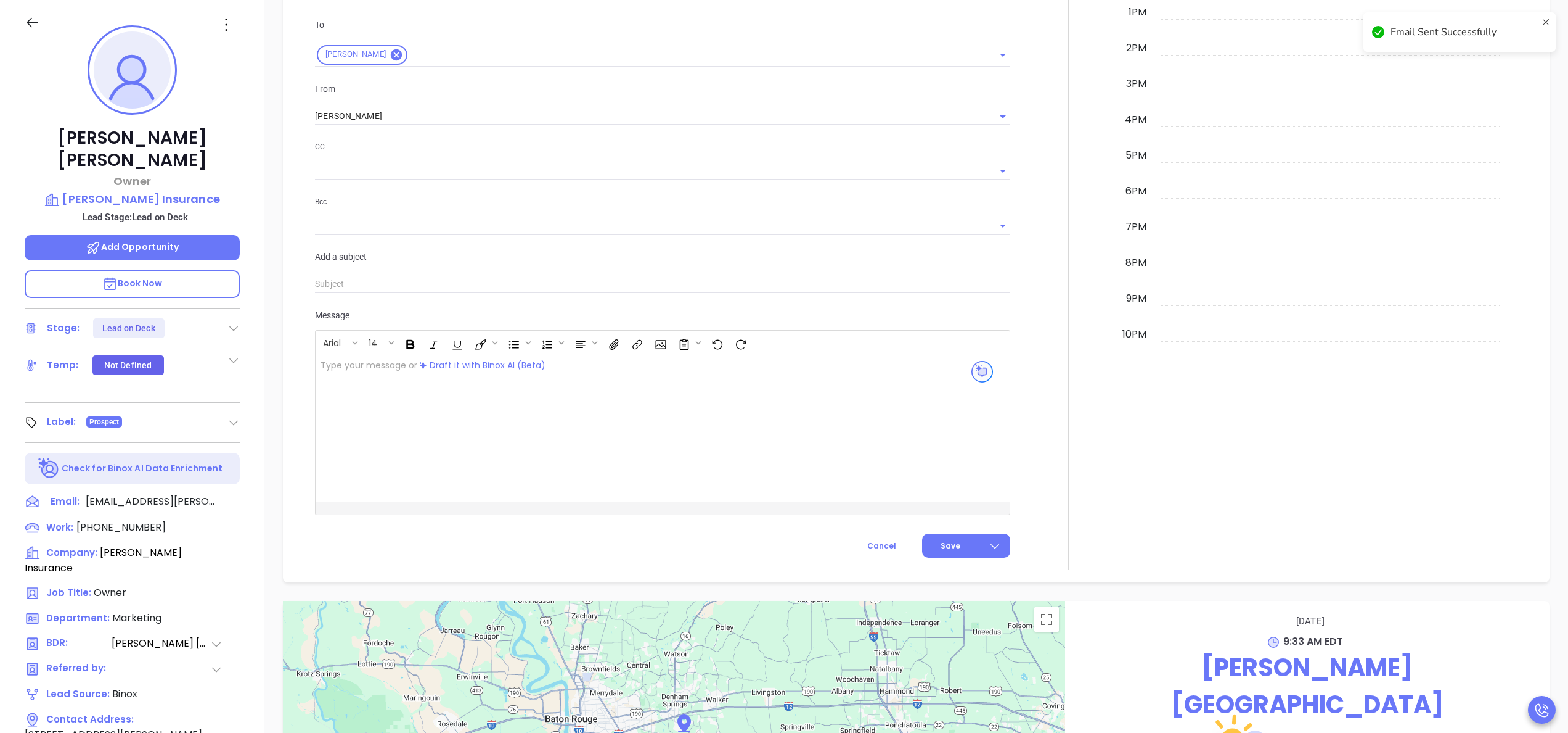
scroll to position [773, 0]
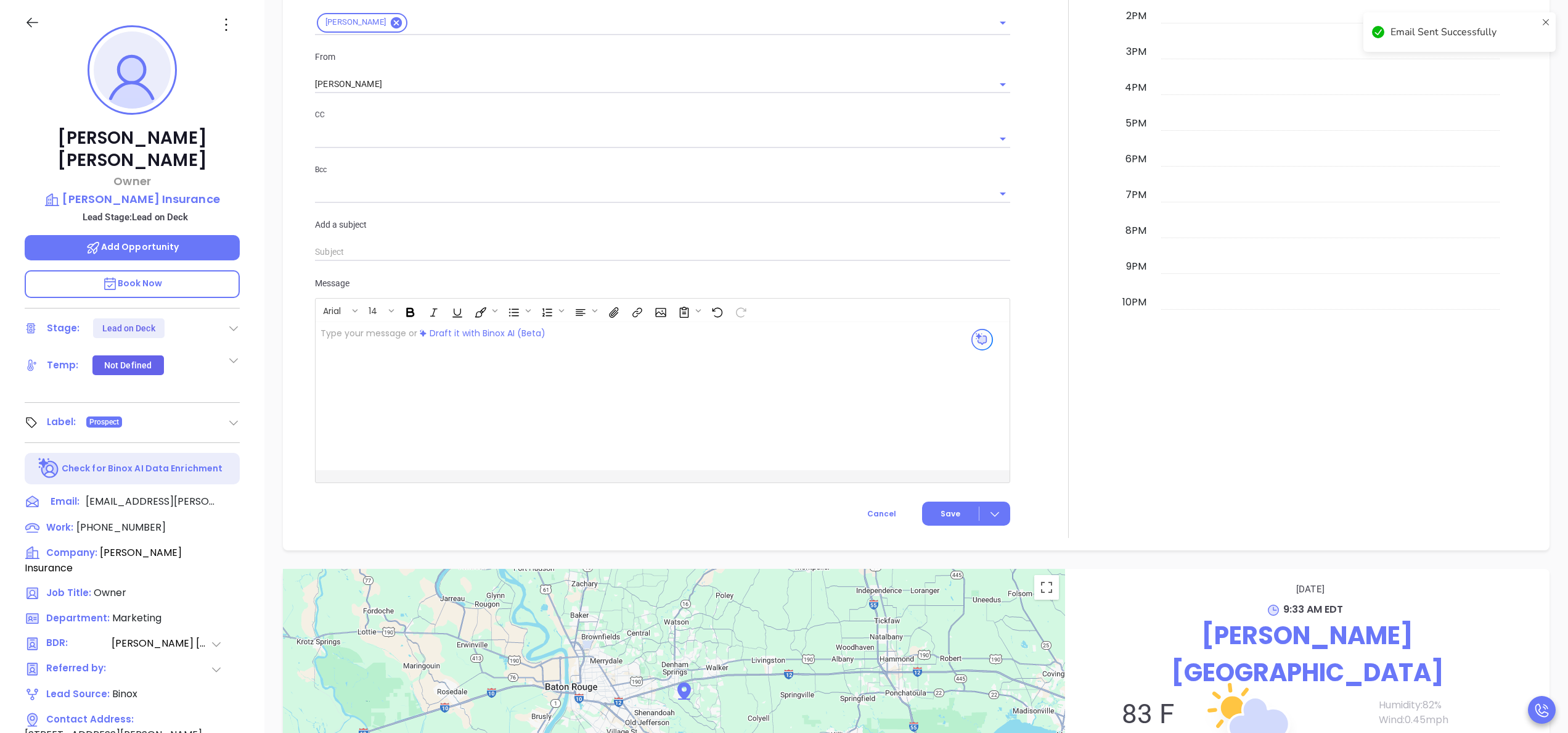
click at [1028, 375] on div at bounding box center [1068, 127] width 102 height 822
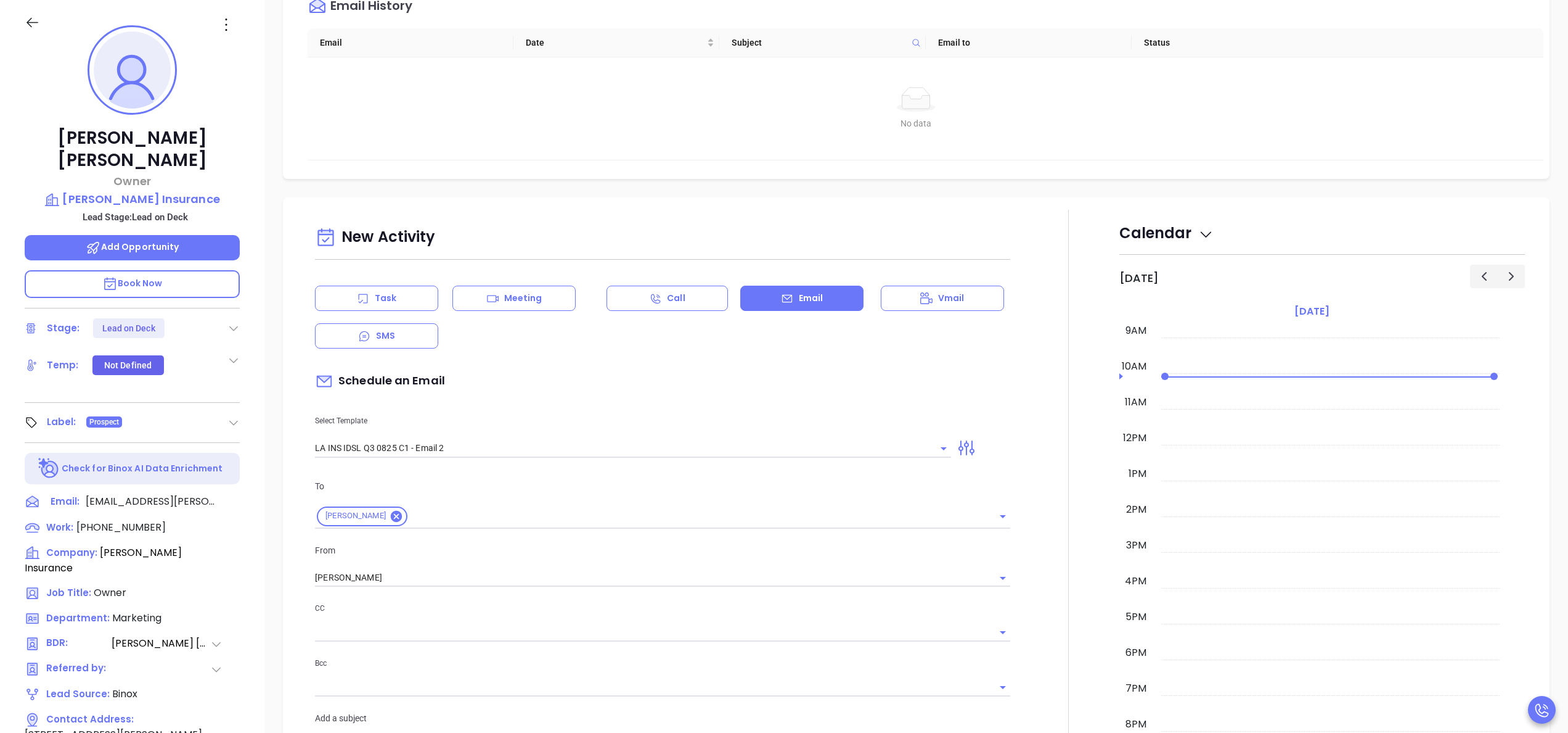
scroll to position [248, 0]
click at [409, 296] on div "Task" at bounding box center [376, 298] width 123 height 25
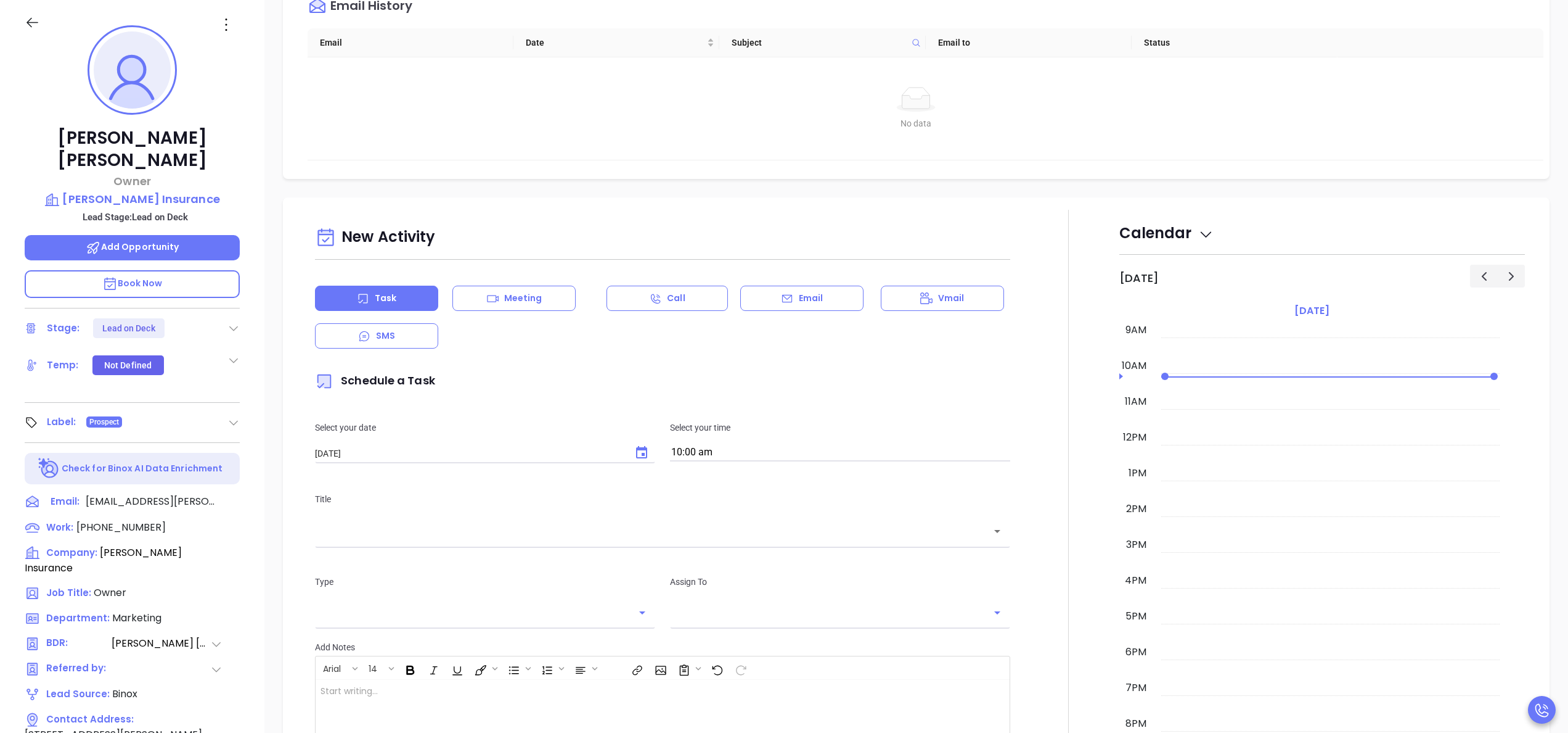
type input "[PERSON_NAME]"
click at [634, 455] on icon "Choose date, selected date is Sep 24, 2025" at bounding box center [641, 453] width 15 height 15
click at [388, 605] on button "23" at bounding box center [388, 601] width 22 height 22
type input "[DATE]"
click at [735, 450] on input "10:00 am" at bounding box center [840, 452] width 341 height 17
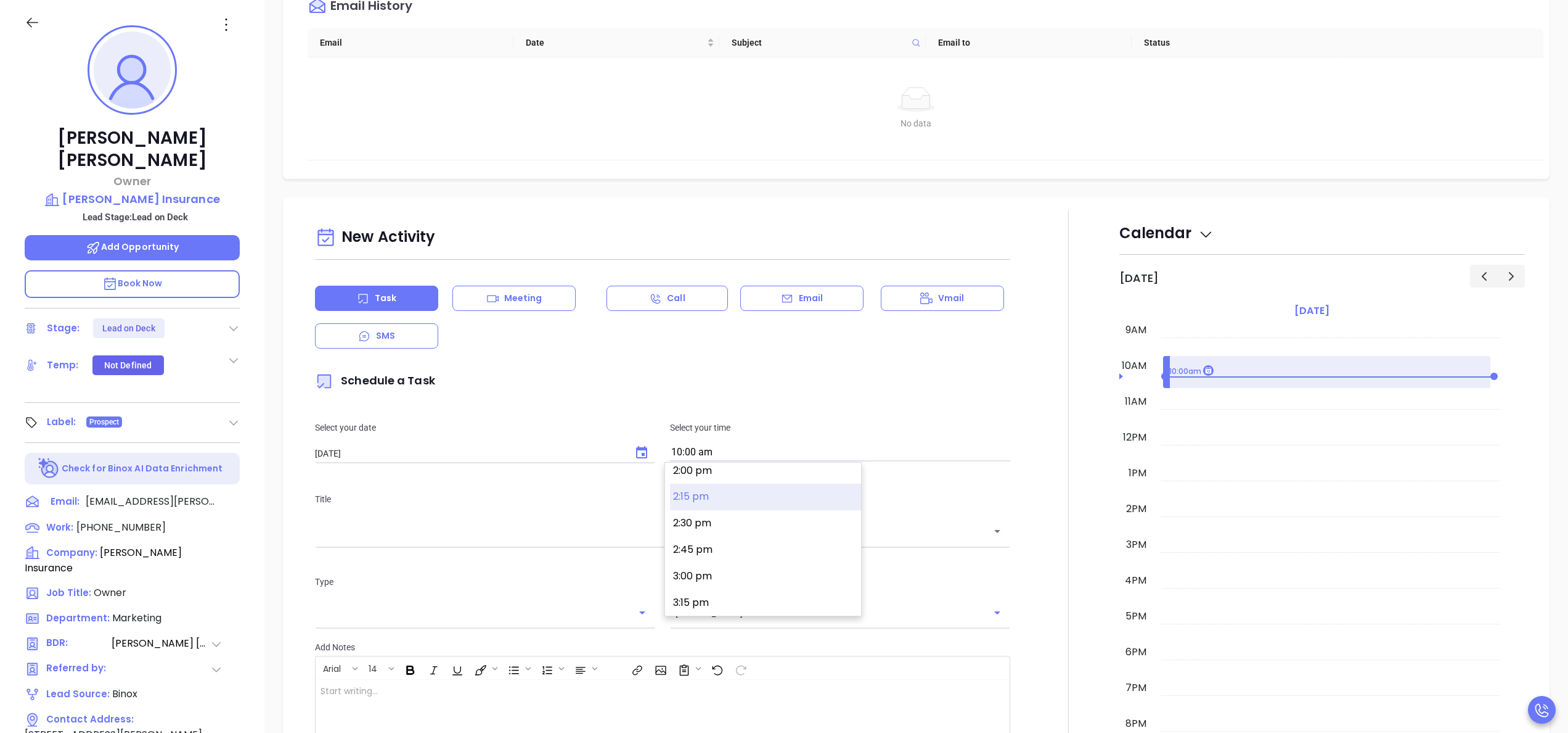
scroll to position [1511, 0]
click at [753, 545] on button "3:00 pm" at bounding box center [764, 550] width 191 height 27
type input "3:00 pm"
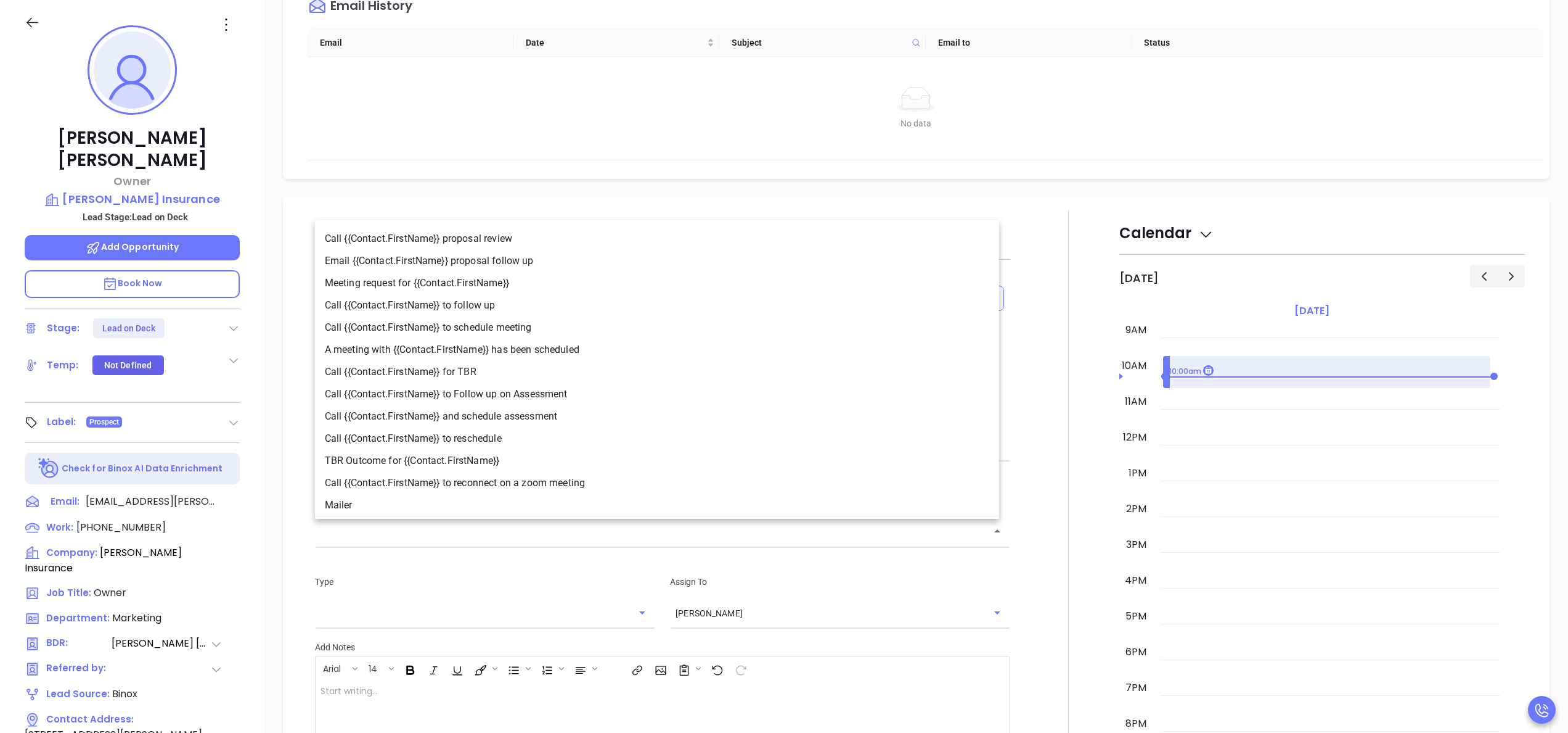
click at [699, 536] on input "text" at bounding box center [653, 532] width 666 height 14
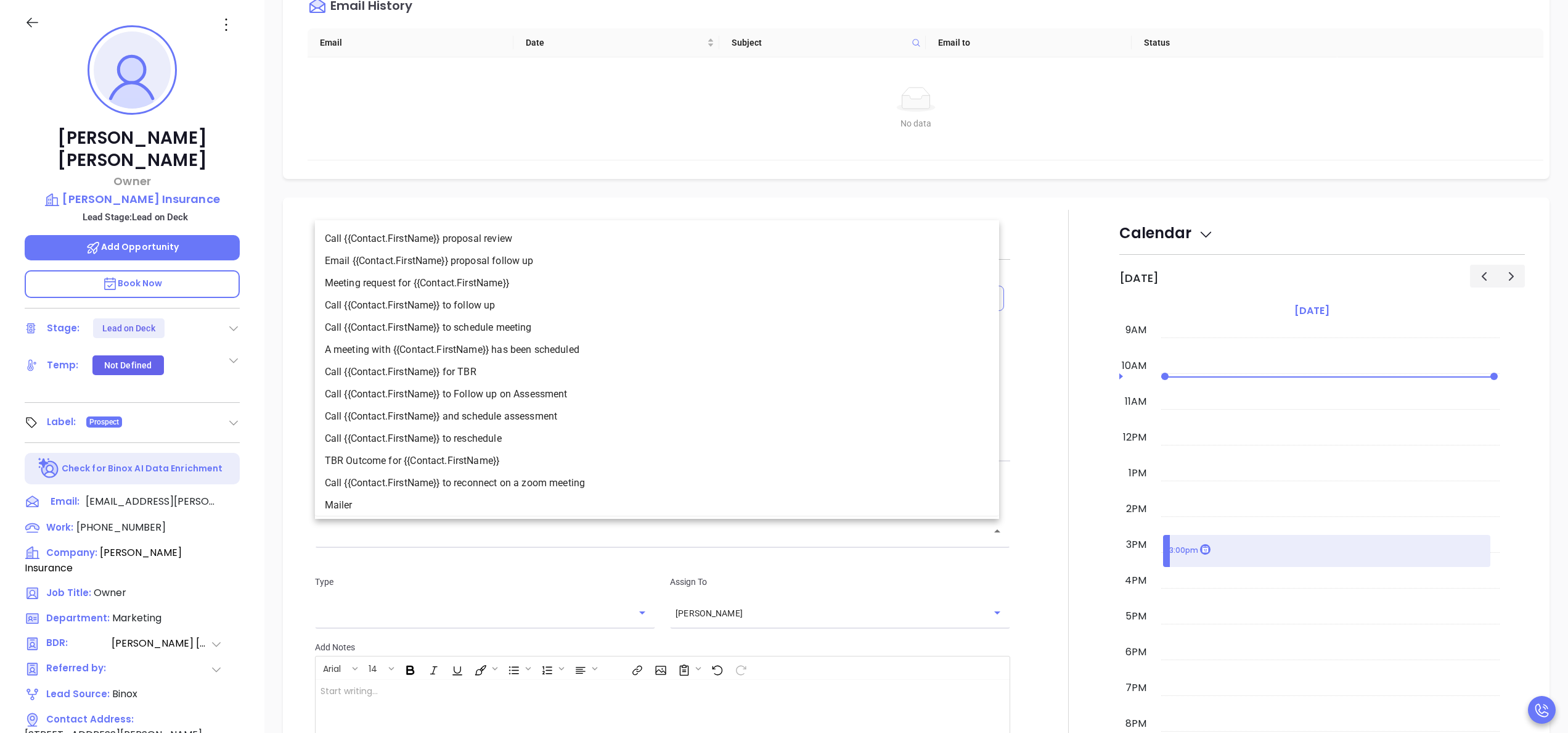
click at [489, 299] on li "Call {{Contact.FirstName}} to follow up" at bounding box center [656, 304] width 684 height 22
type input "Call James to follow up"
type input "Call"
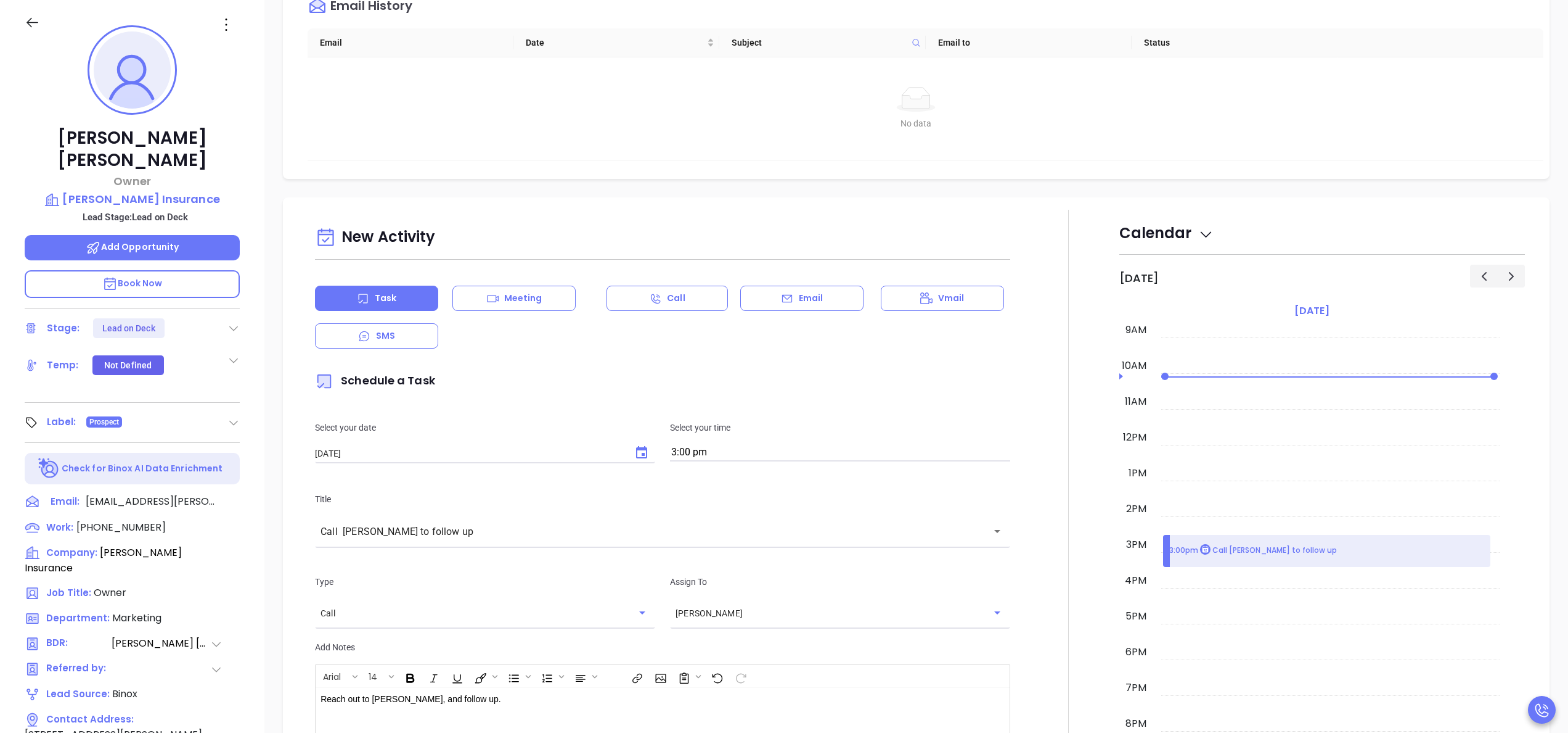
click at [1031, 560] on div at bounding box center [1068, 556] width 102 height 694
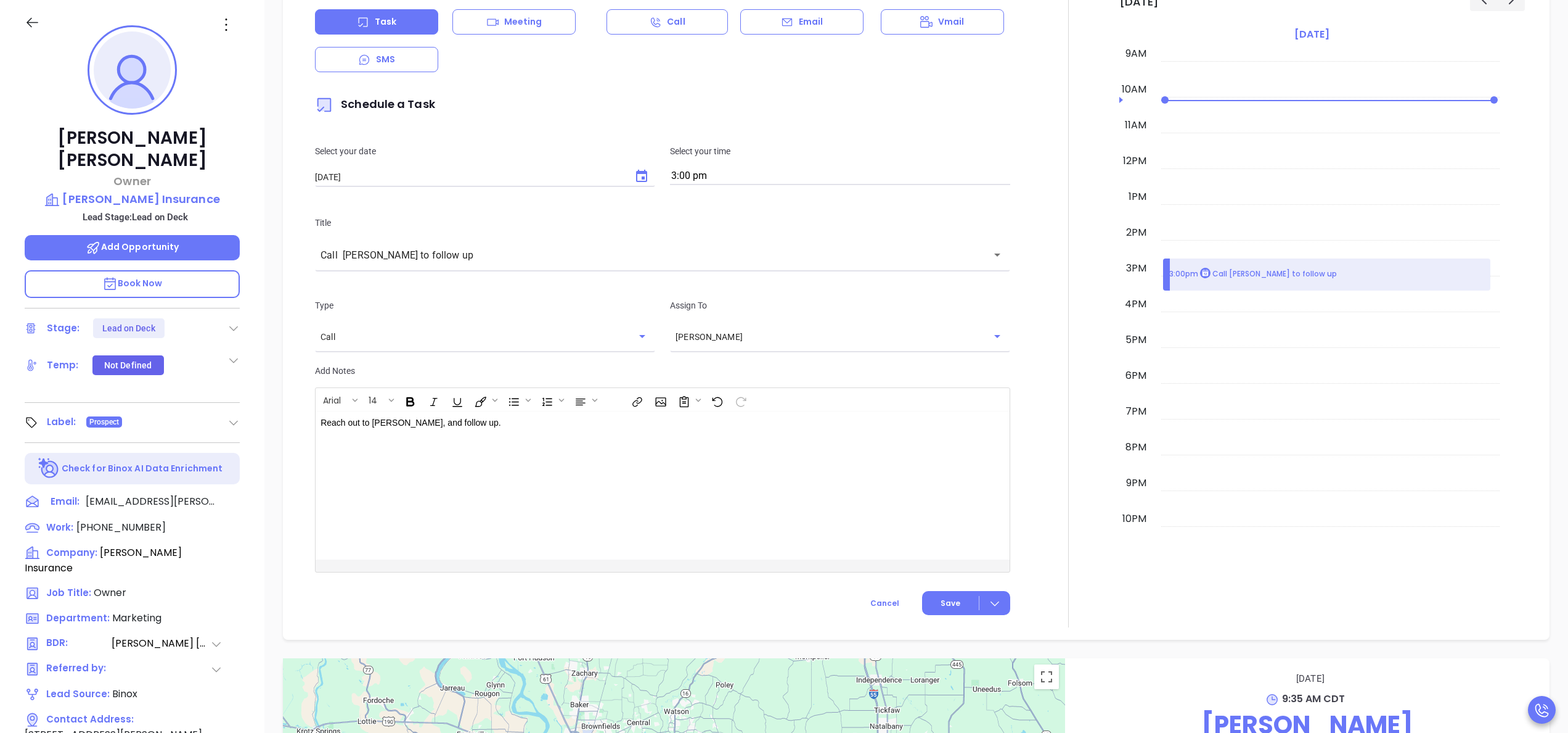
scroll to position [543, 0]
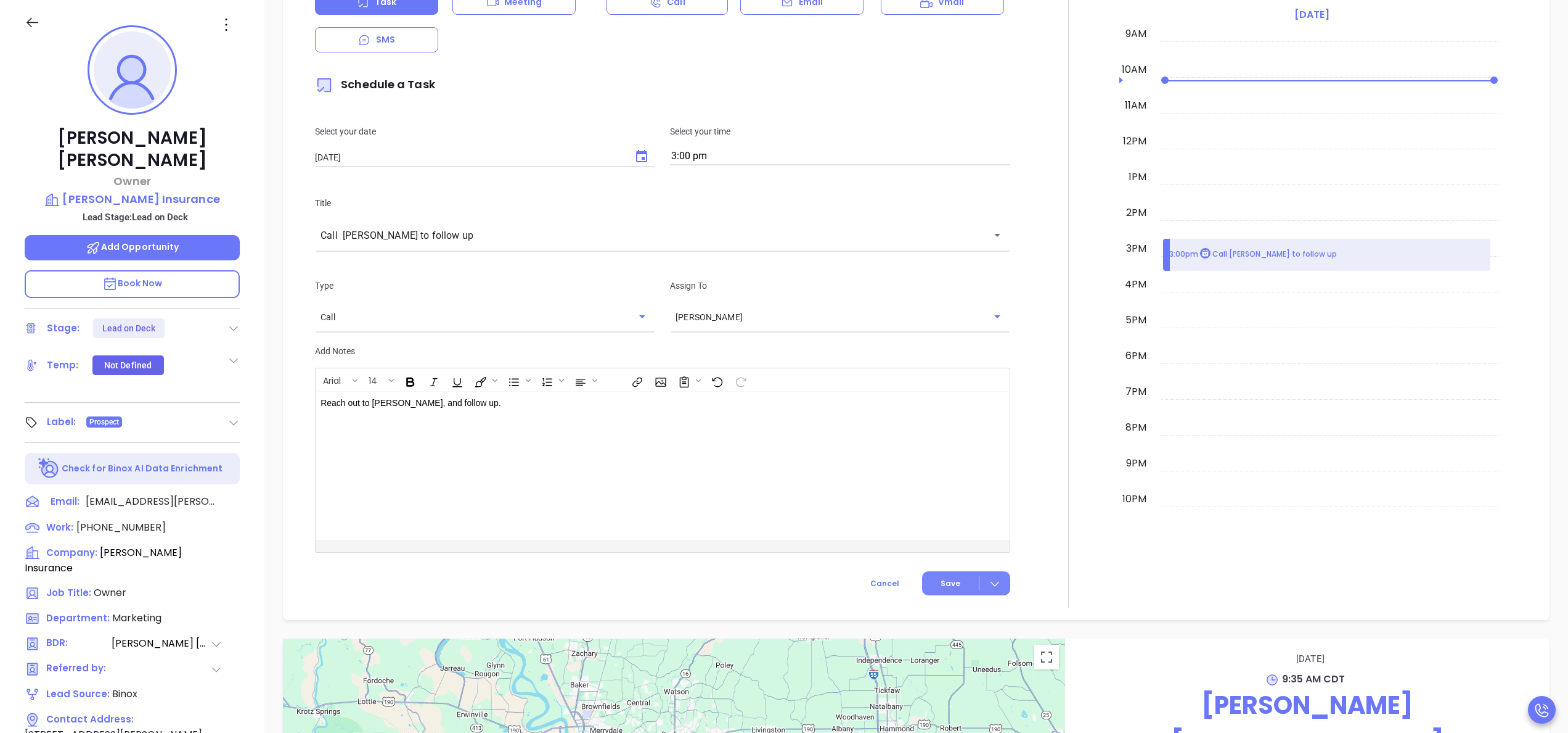
click at [946, 579] on span "Save" at bounding box center [951, 583] width 20 height 12
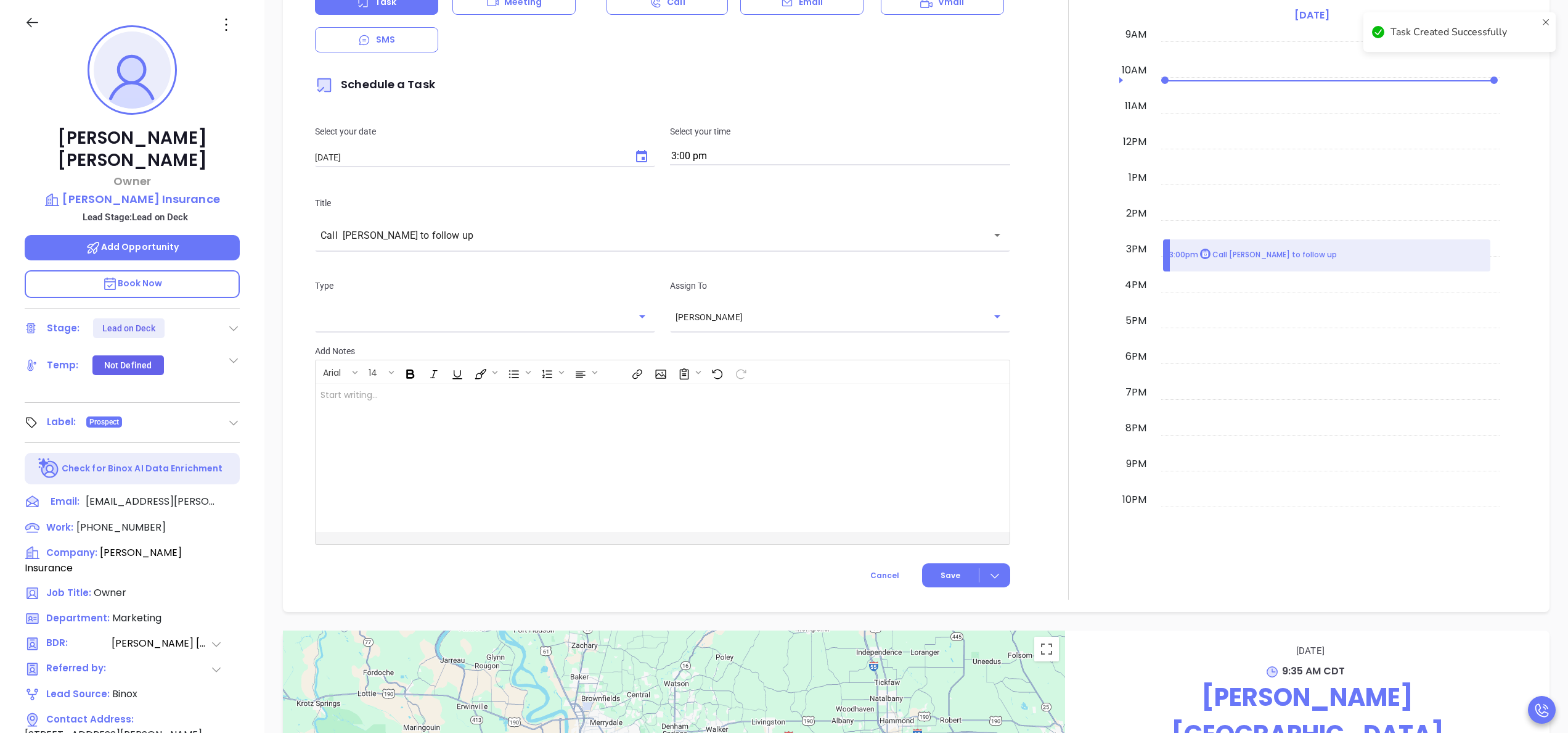
click at [232, 322] on icon at bounding box center [233, 328] width 12 height 12
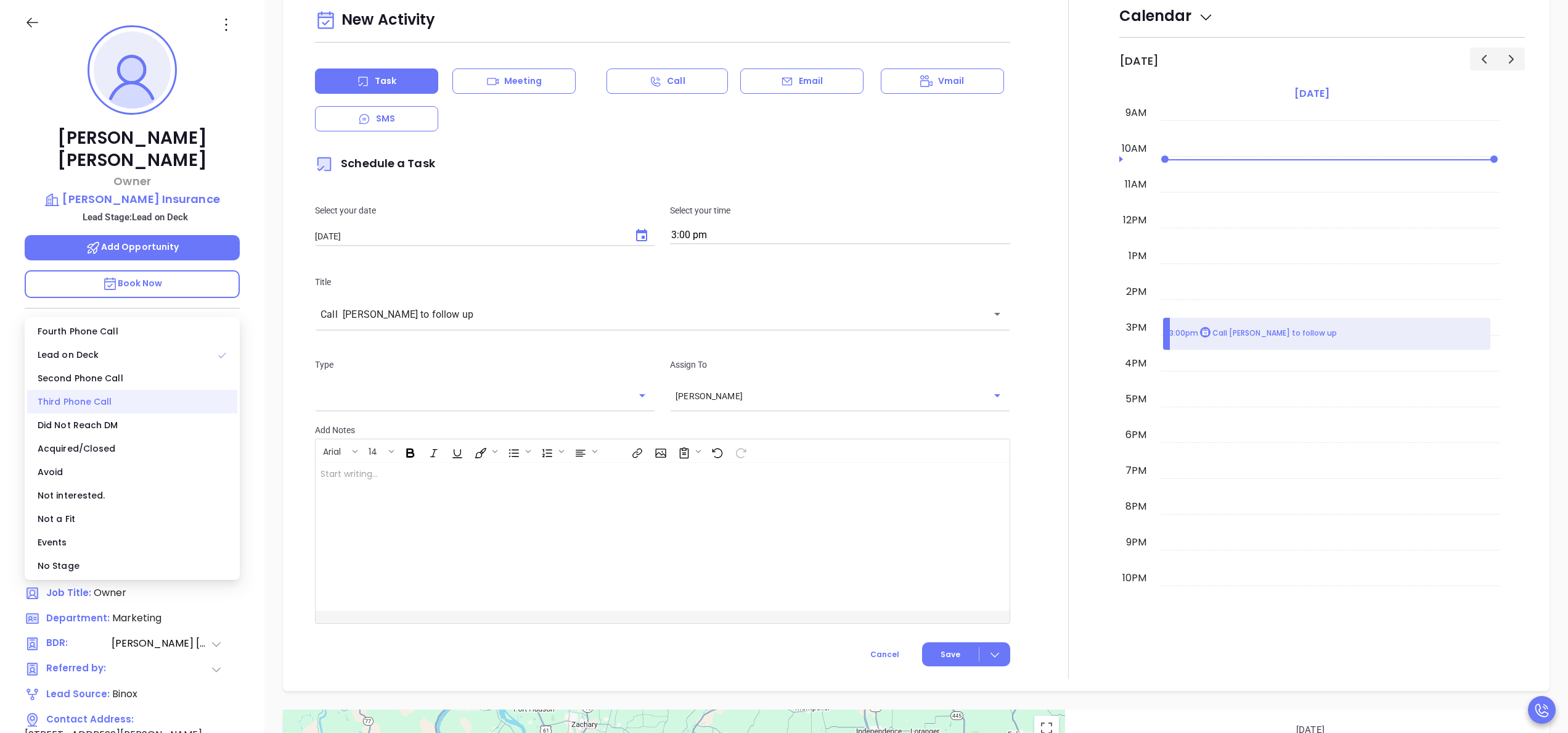
scroll to position [654, 0]
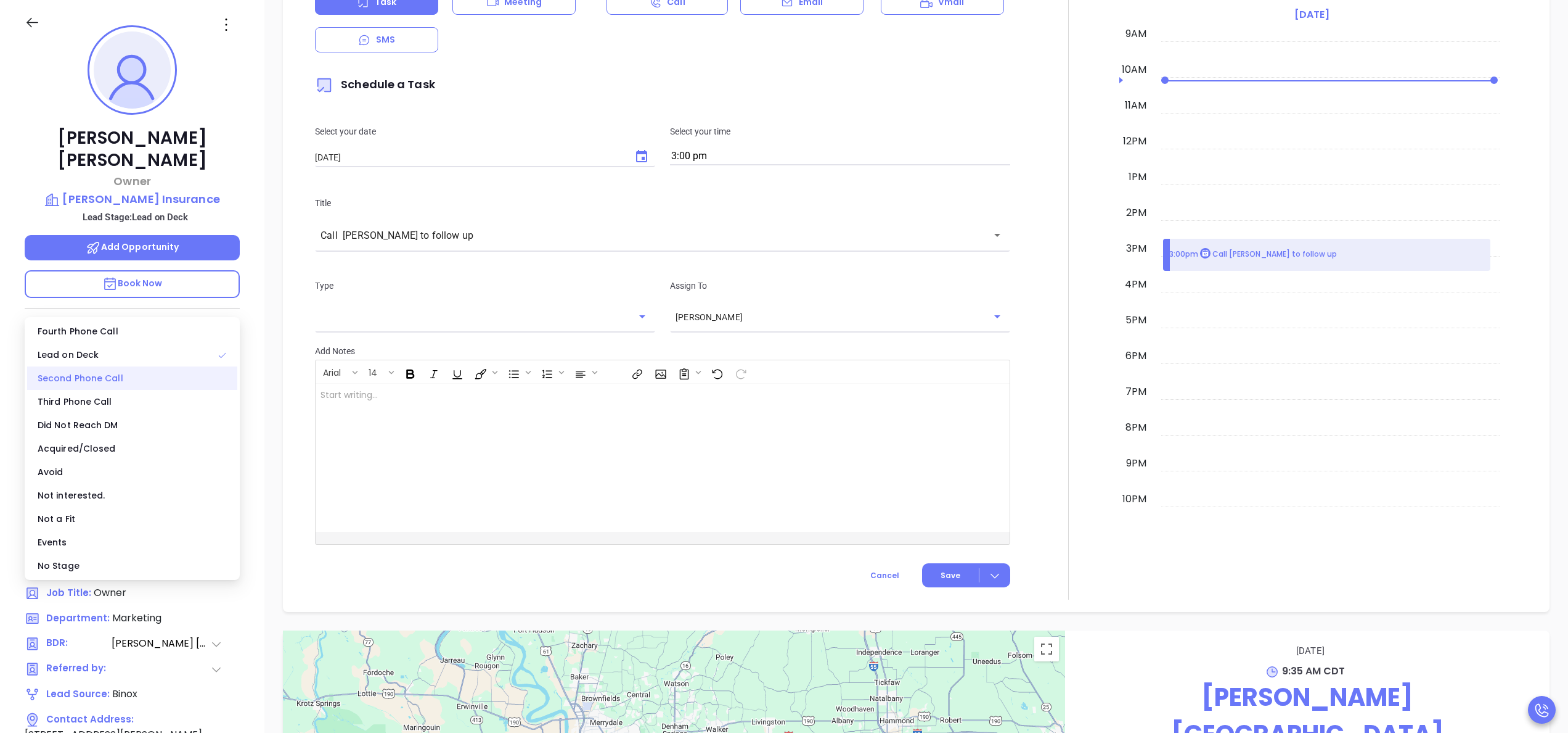
click at [122, 383] on div "Second Phone Call" at bounding box center [132, 378] width 210 height 23
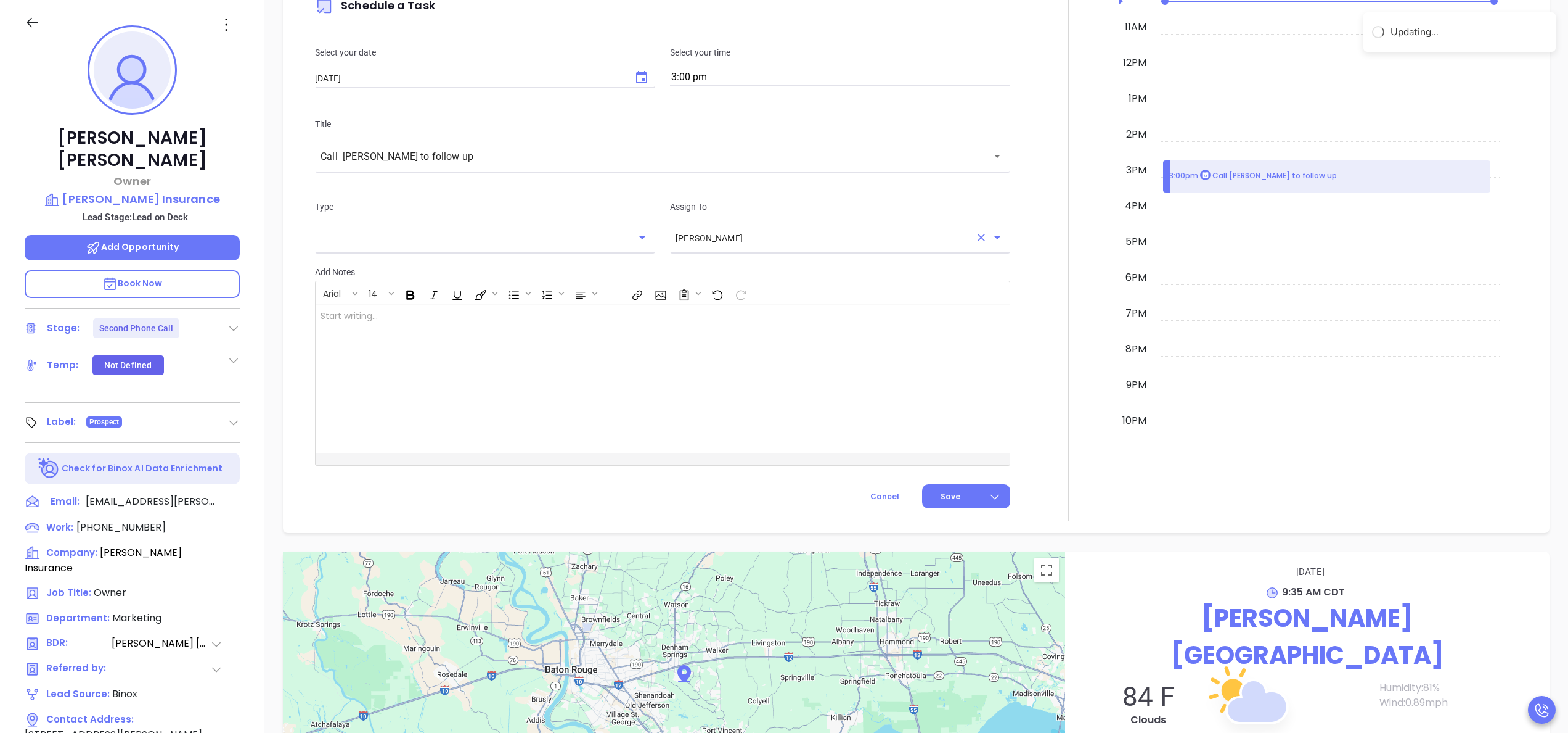
scroll to position [575, 0]
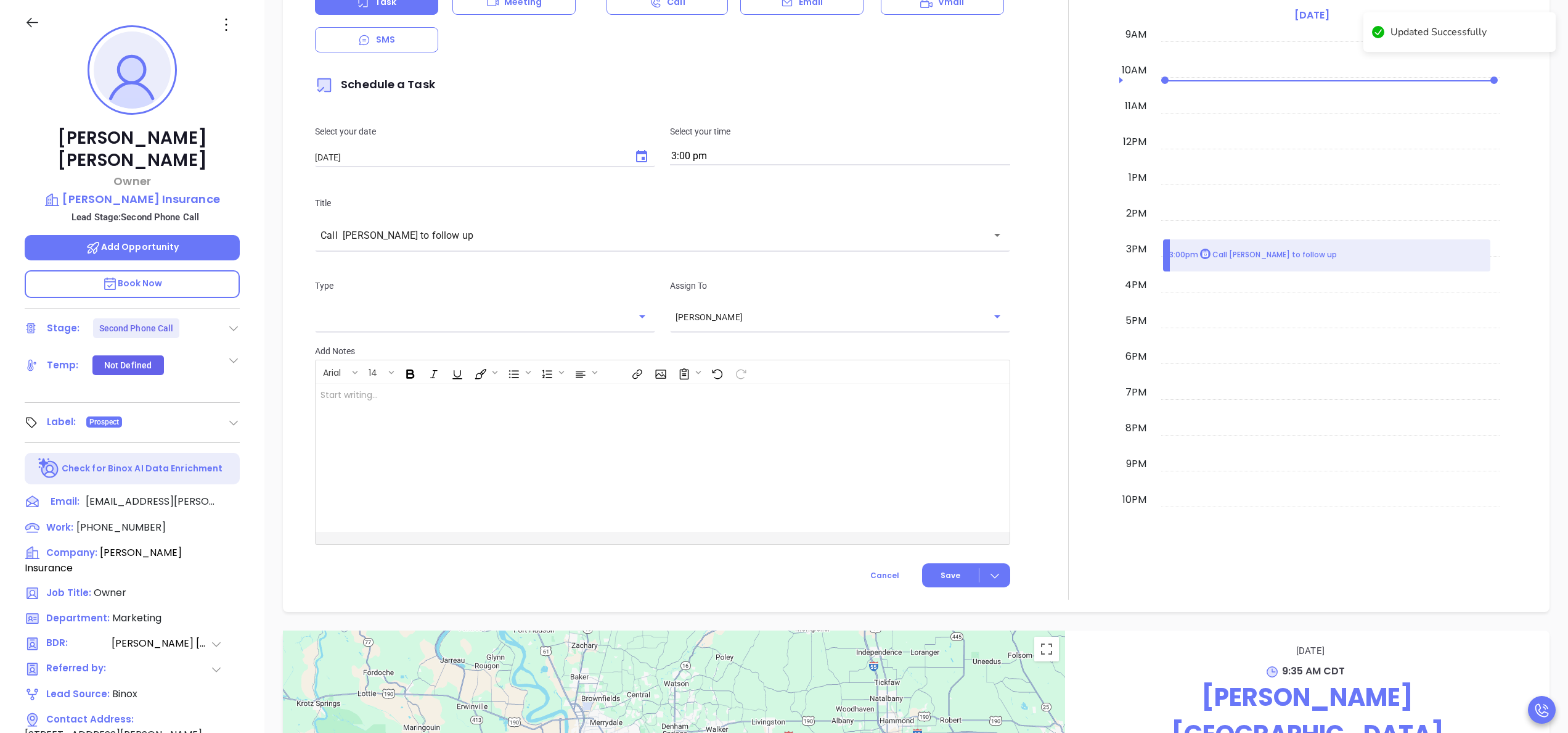
click at [1068, 296] on div at bounding box center [1068, 256] width 1 height 686
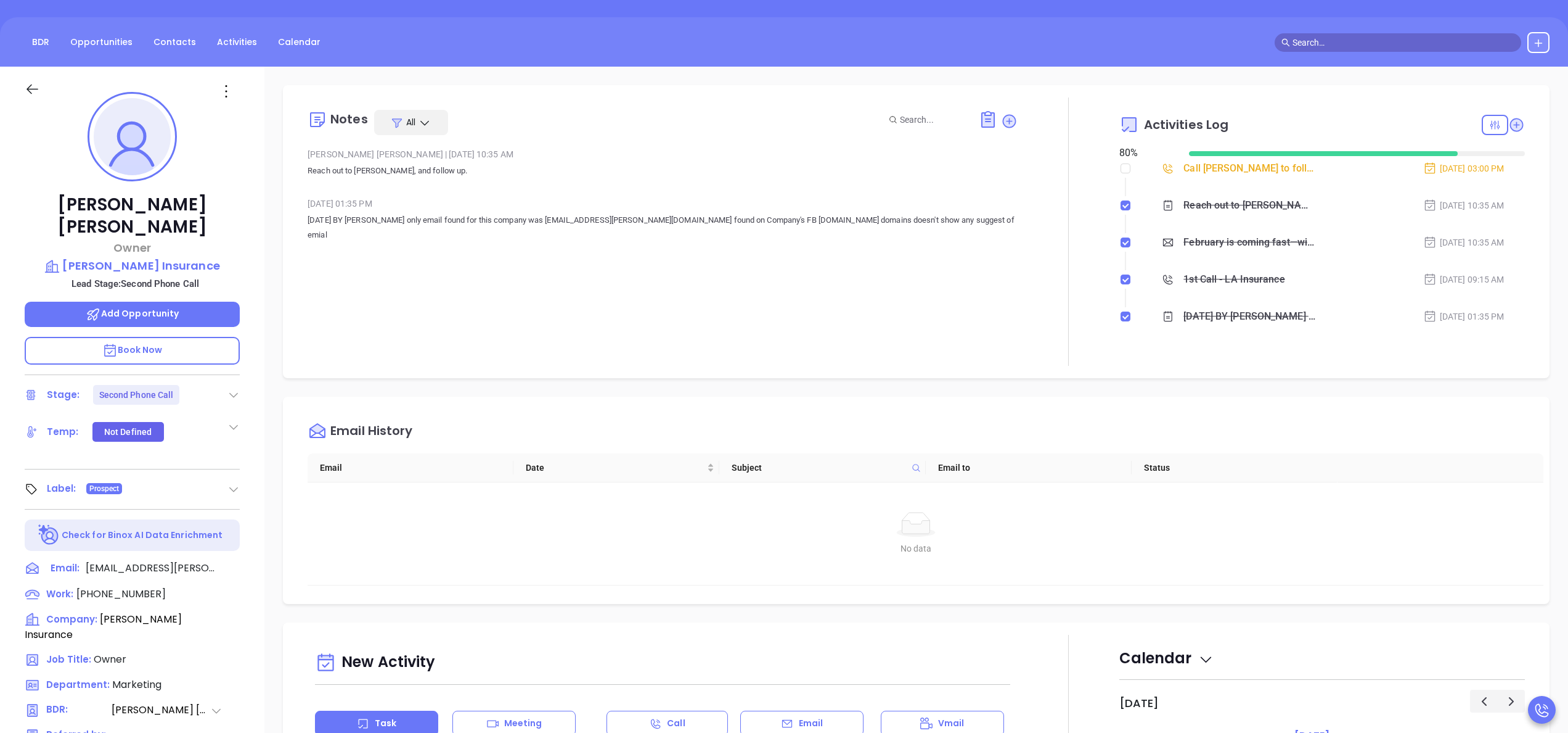
scroll to position [0, 0]
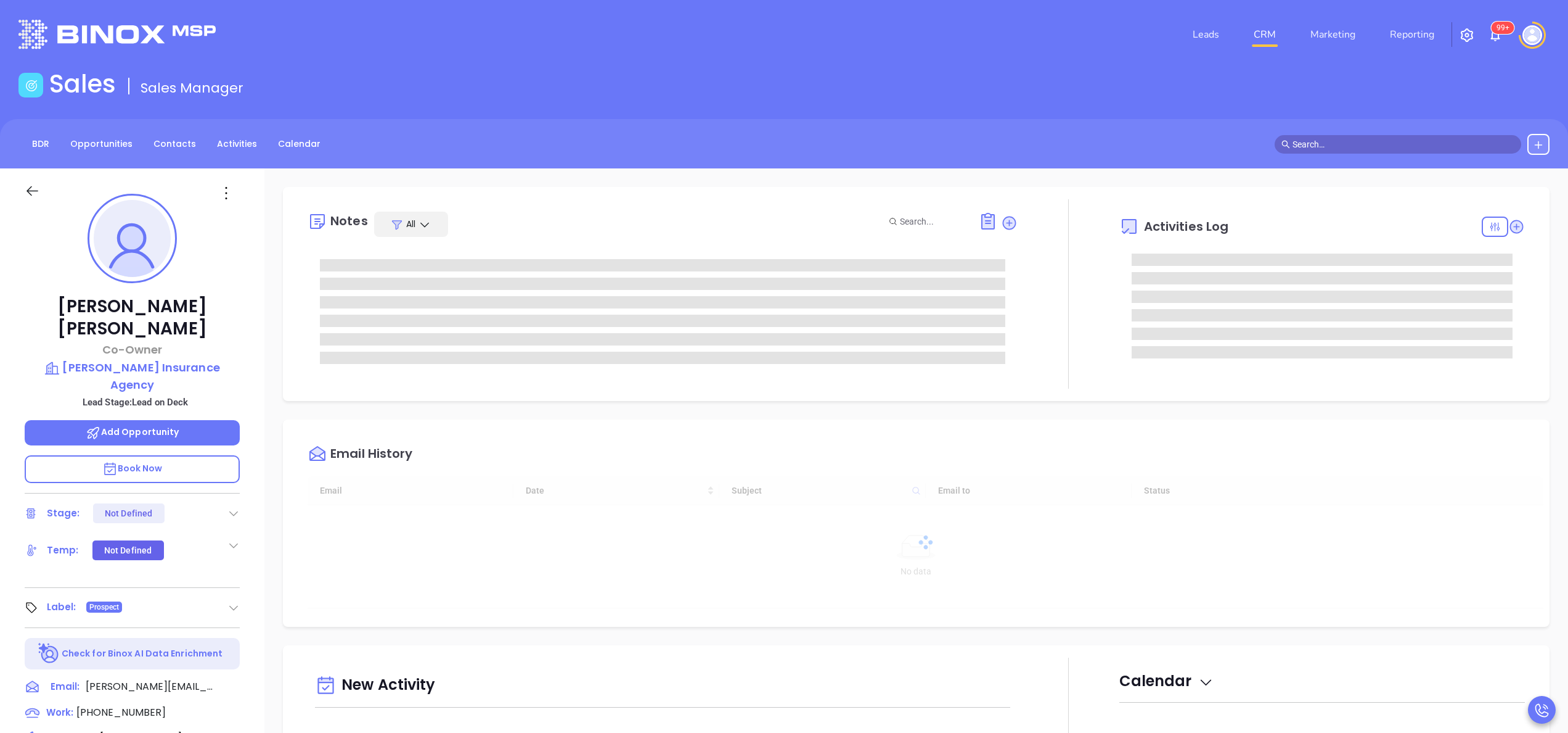
type input "[DATE]"
type input "[PERSON_NAME]"
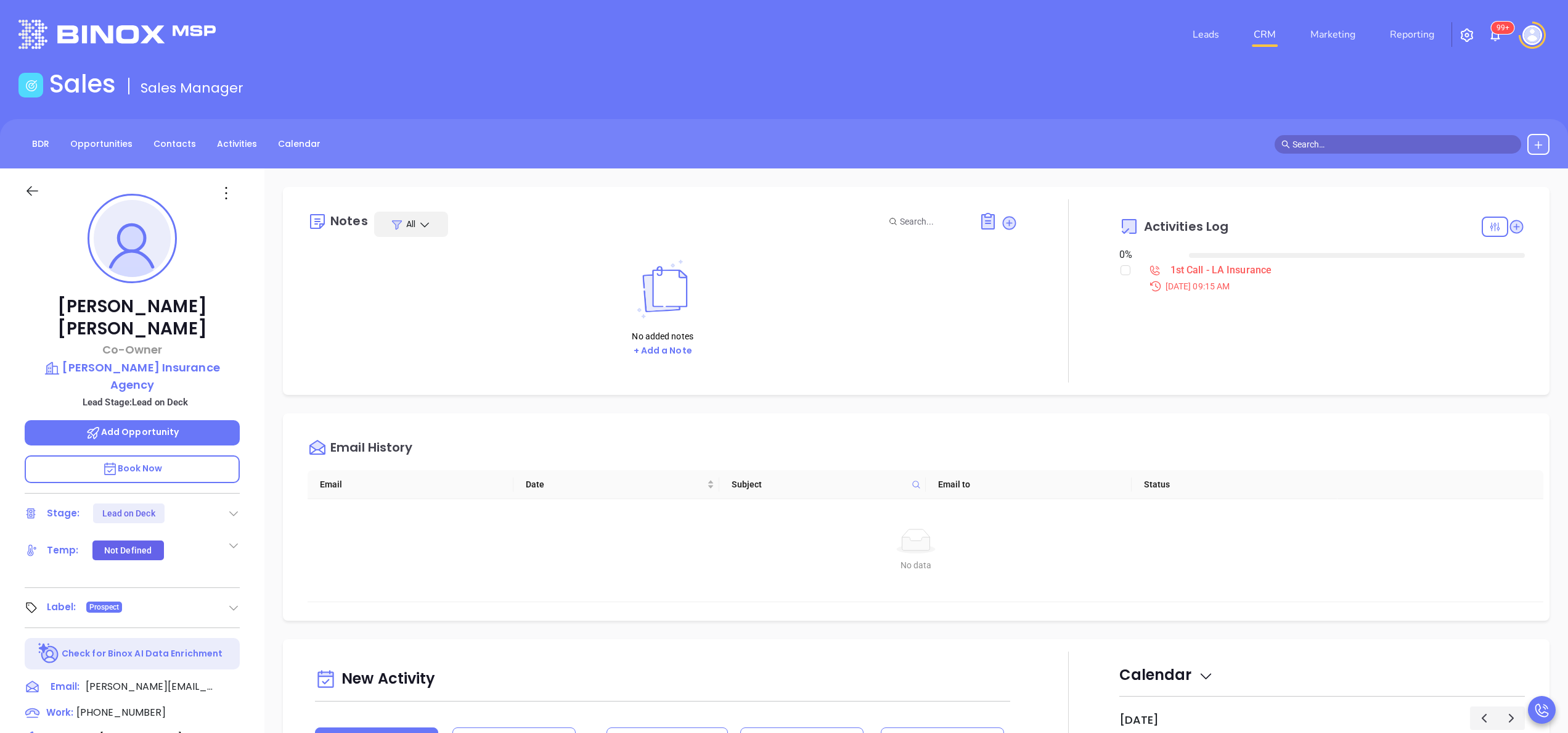
scroll to position [322, 0]
click at [1120, 270] on input "checkbox" at bounding box center [1125, 270] width 10 height 10
checkbox input "true"
click at [1510, 225] on icon at bounding box center [1517, 225] width 13 height 13
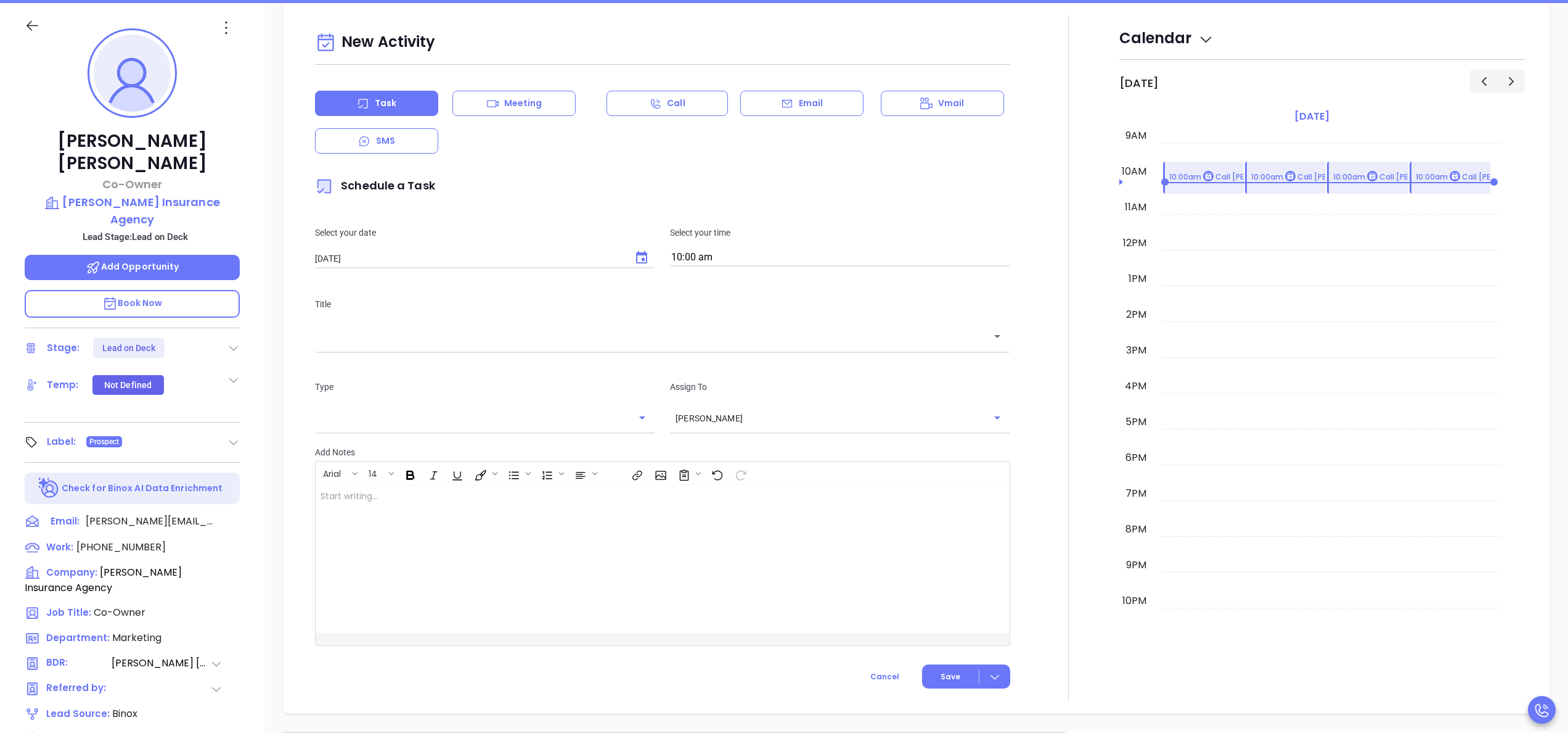
scroll to position [169, 0]
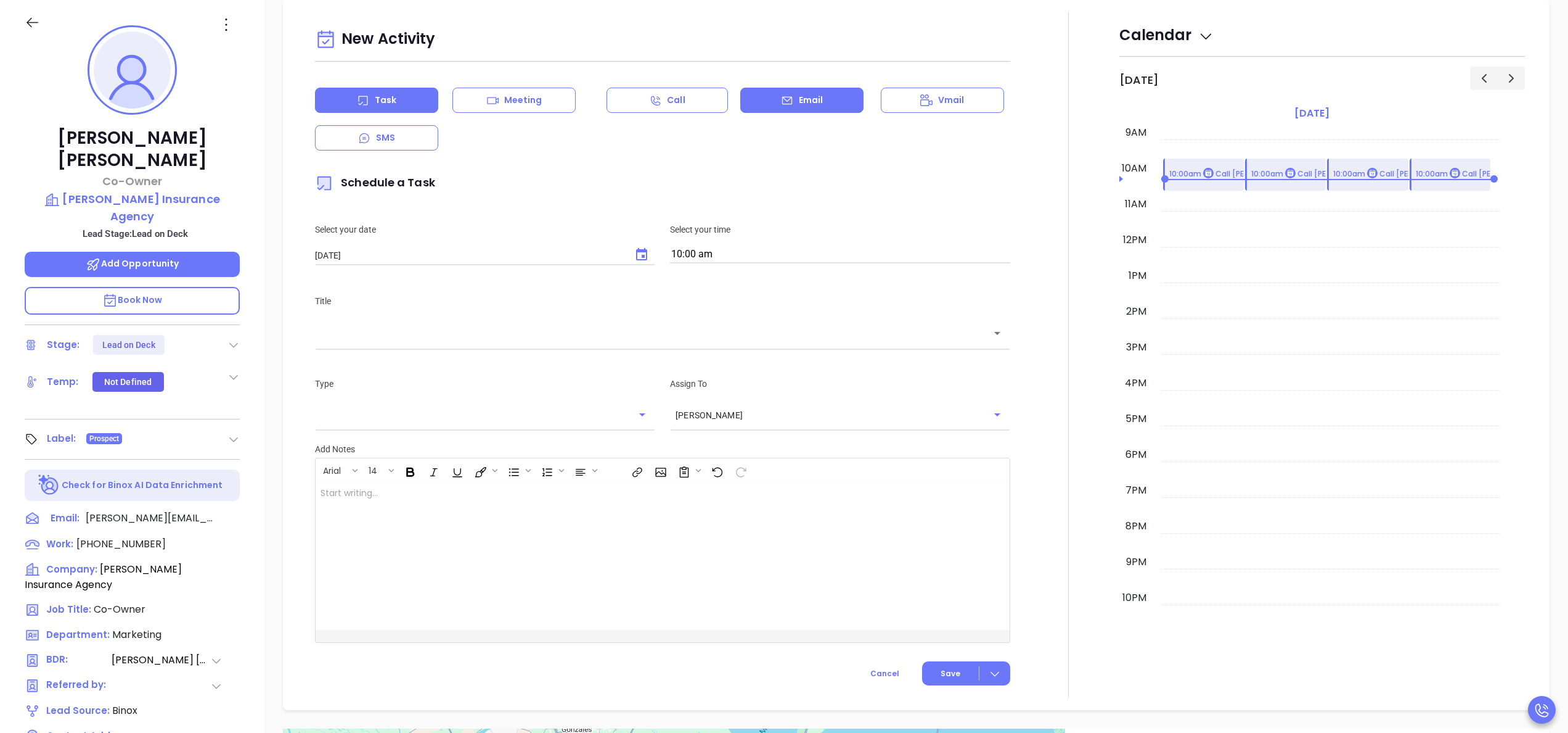
click at [784, 97] on icon at bounding box center [788, 100] width 12 height 12
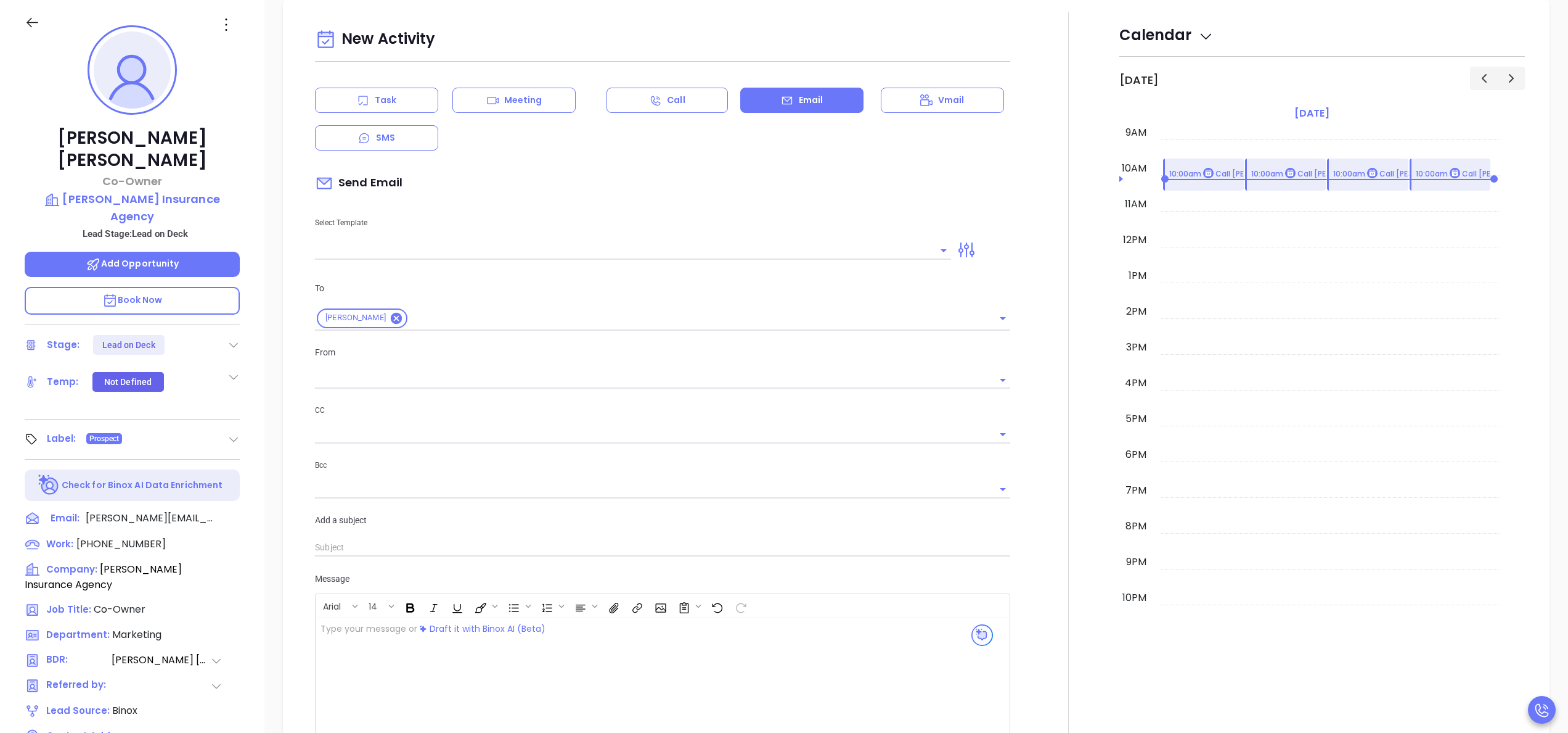
type input "Anabell Dominguez"
click at [450, 243] on input "text" at bounding box center [623, 250] width 617 height 18
type input "LA INS IDSL Q3 0825 C1 - Email 2"
type input "February is coming fast—will Englade Boudreaux Insurance Agency be compliant?"
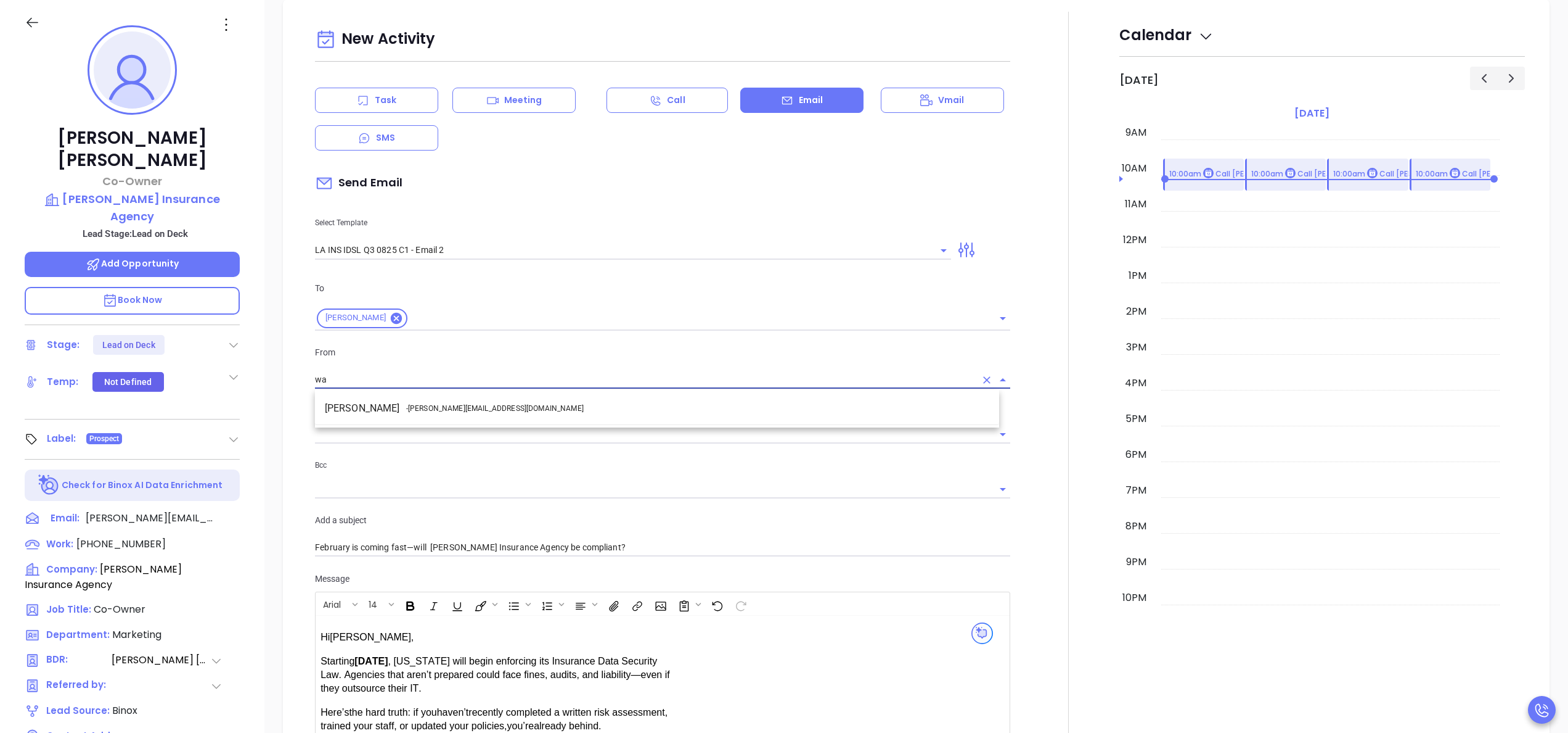
click at [479, 402] on li "Walter Contreras - [EMAIL_ADDRESS][DOMAIN_NAME]" at bounding box center [656, 408] width 684 height 22
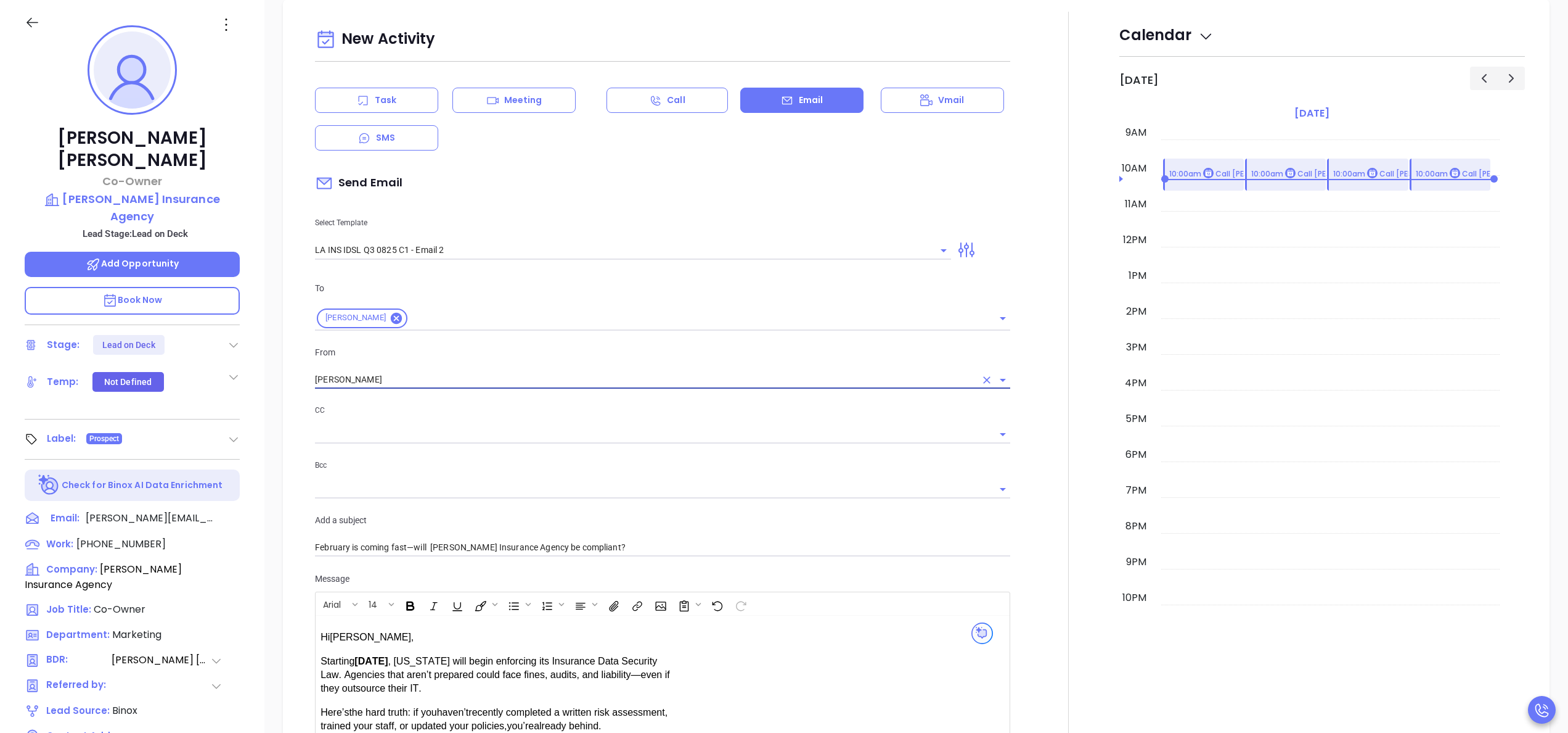
type input "[PERSON_NAME]"
click at [1005, 472] on div "CC Bcc" at bounding box center [662, 458] width 710 height 109
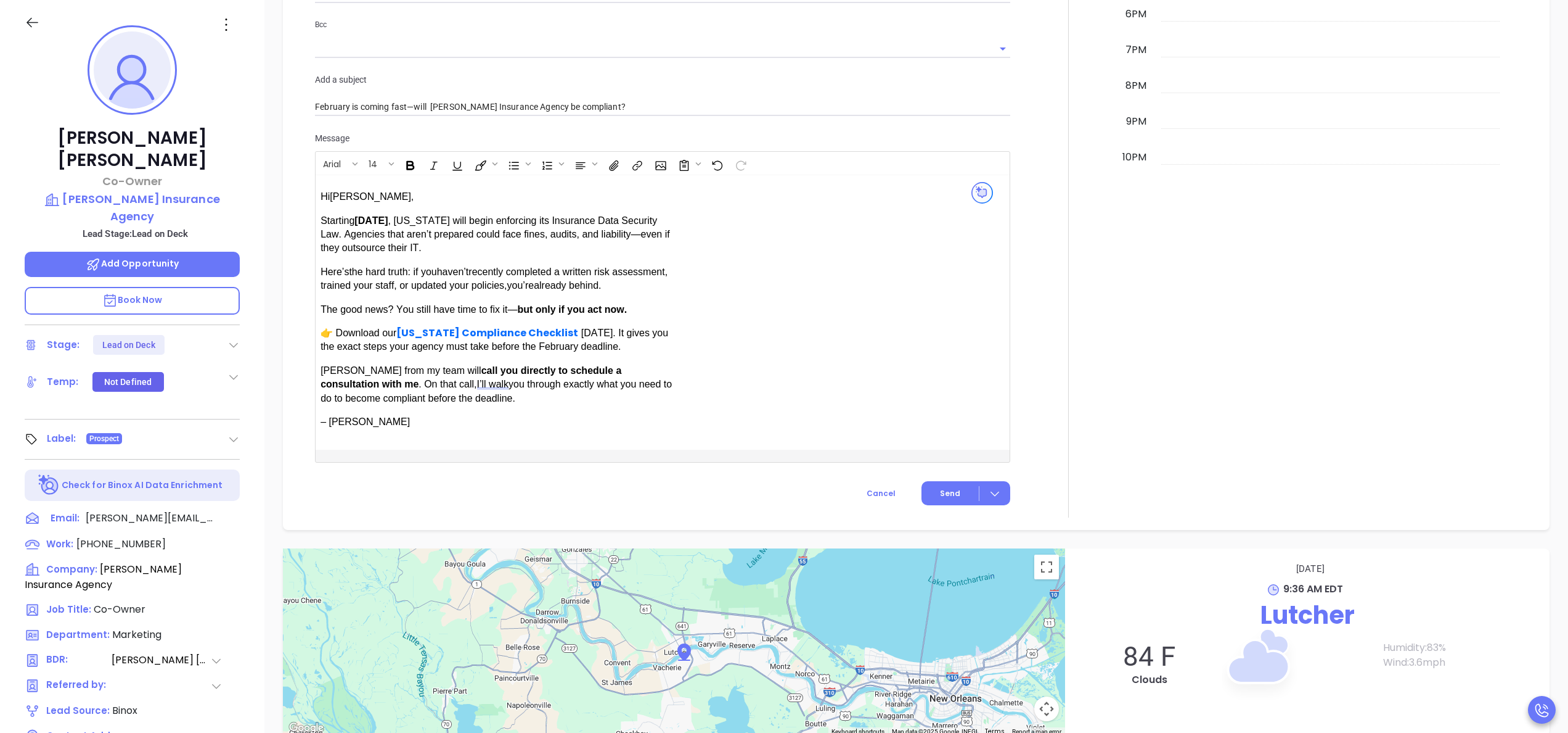
scroll to position [915, 0]
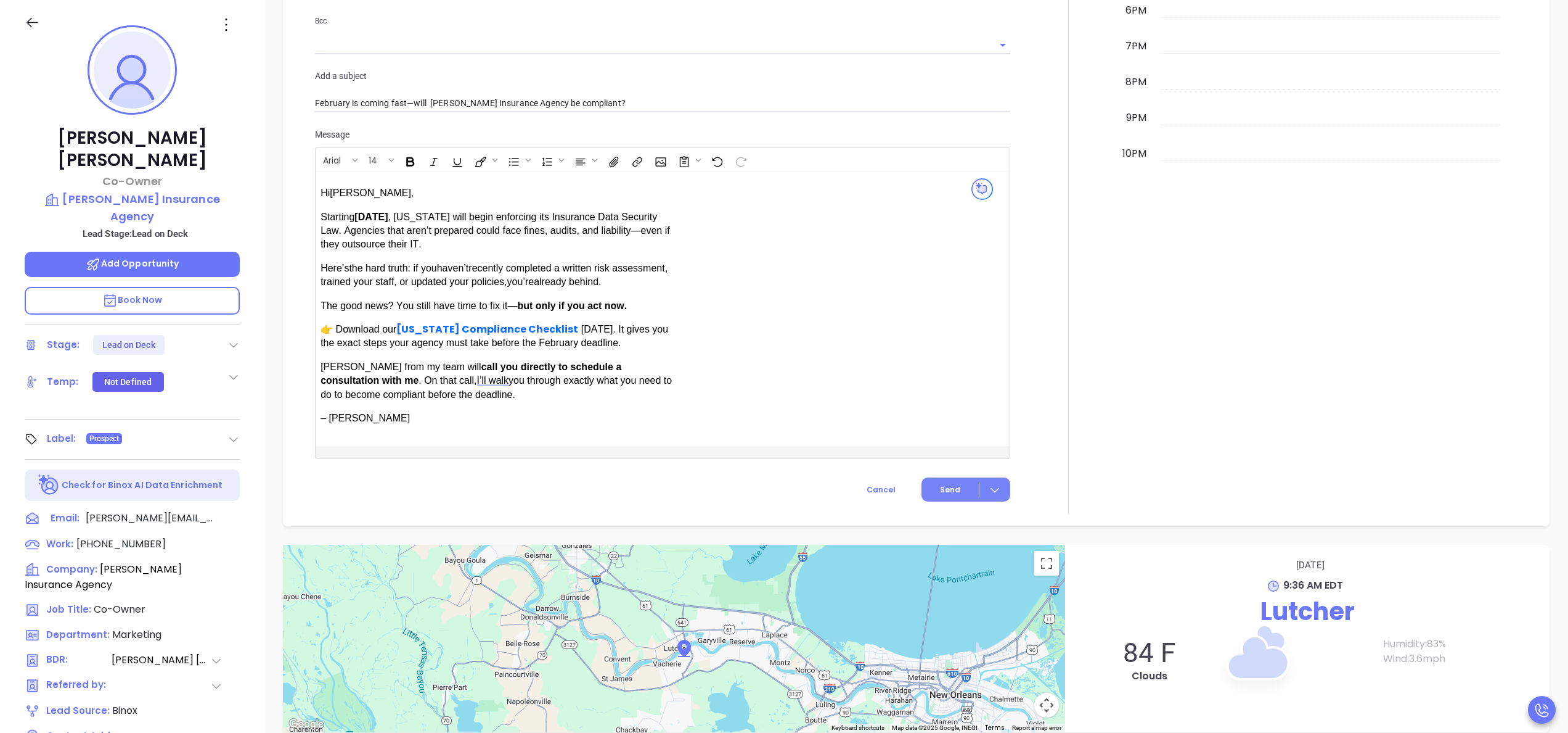
click at [957, 484] on button "Send" at bounding box center [966, 489] width 89 height 24
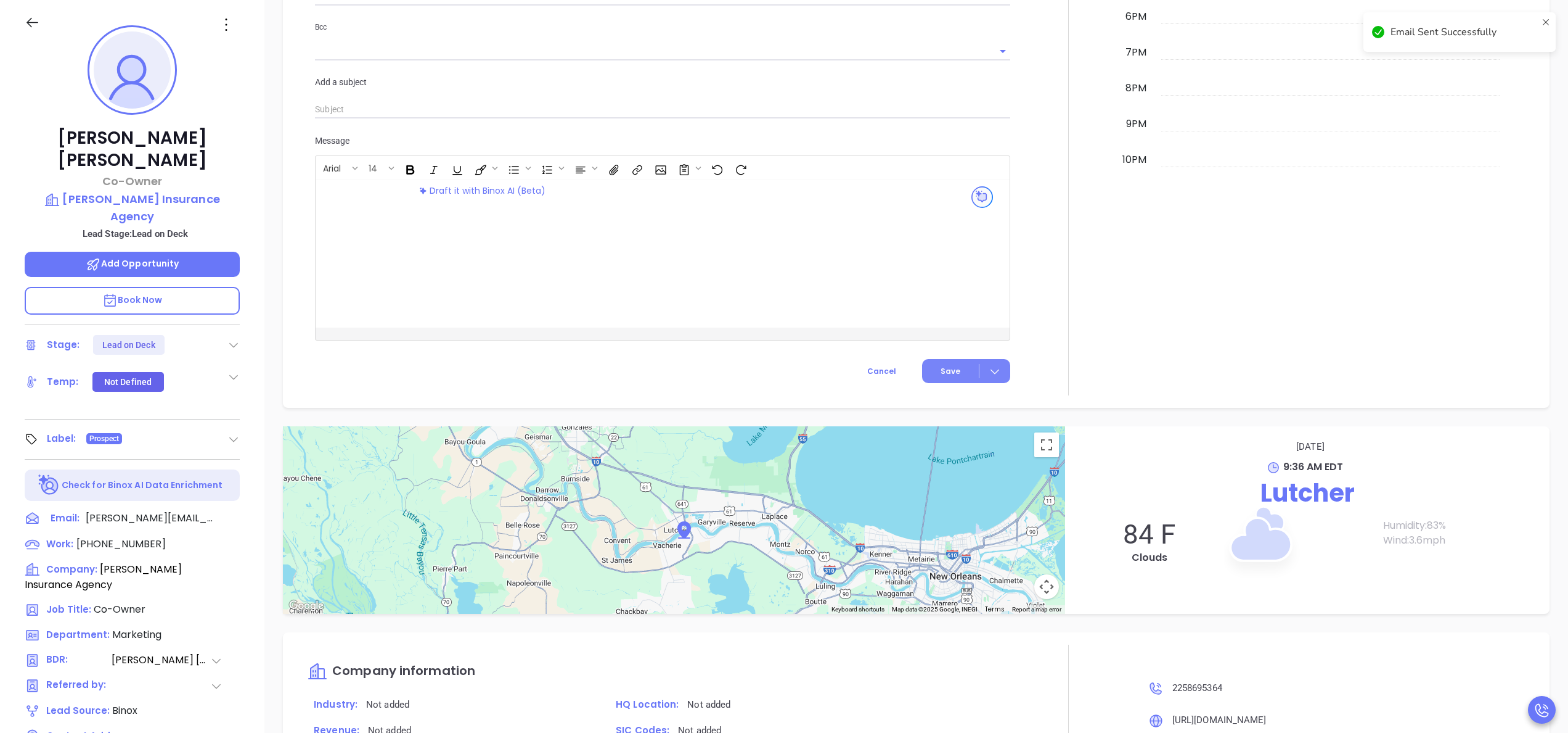
scroll to position [921, 0]
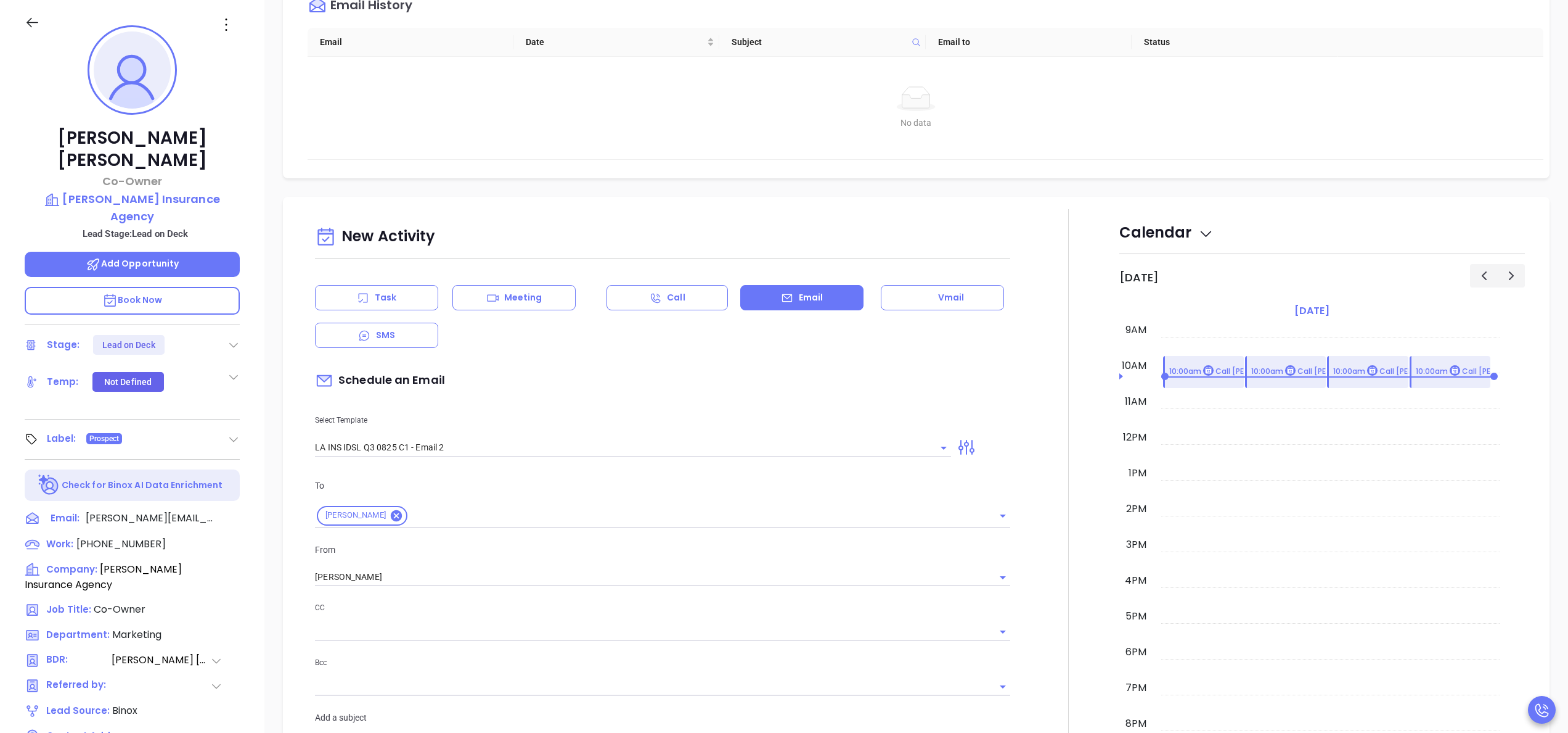
scroll to position [274, 0]
click at [400, 306] on div "Task" at bounding box center [376, 296] width 123 height 25
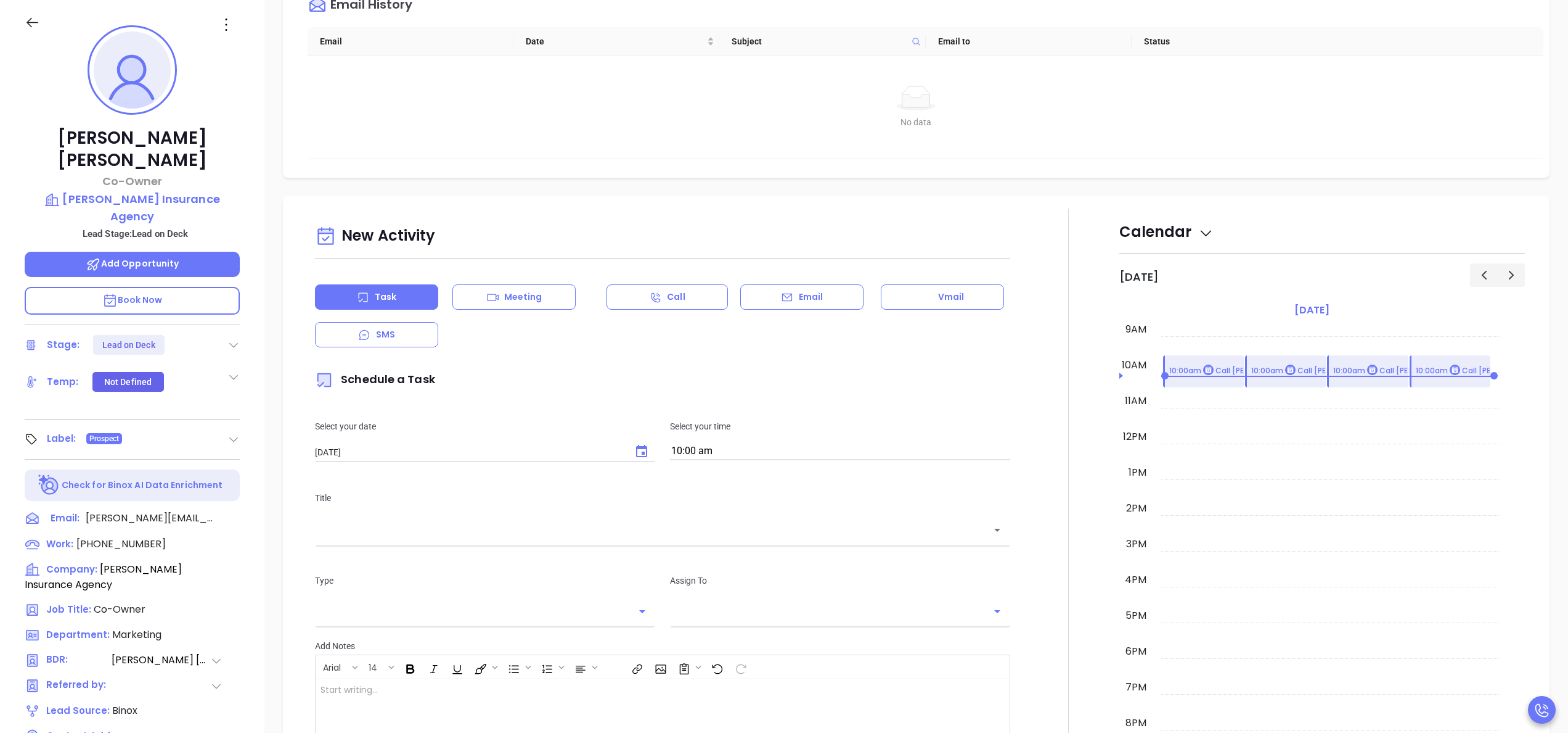
type input "[PERSON_NAME]"
click at [639, 445] on icon "Choose date, selected date is Sep 24, 2025" at bounding box center [641, 451] width 12 height 12
click at [385, 604] on button "23" at bounding box center [388, 600] width 22 height 22
type input "[DATE]"
click at [763, 452] on input "10:00 am" at bounding box center [840, 451] width 341 height 17
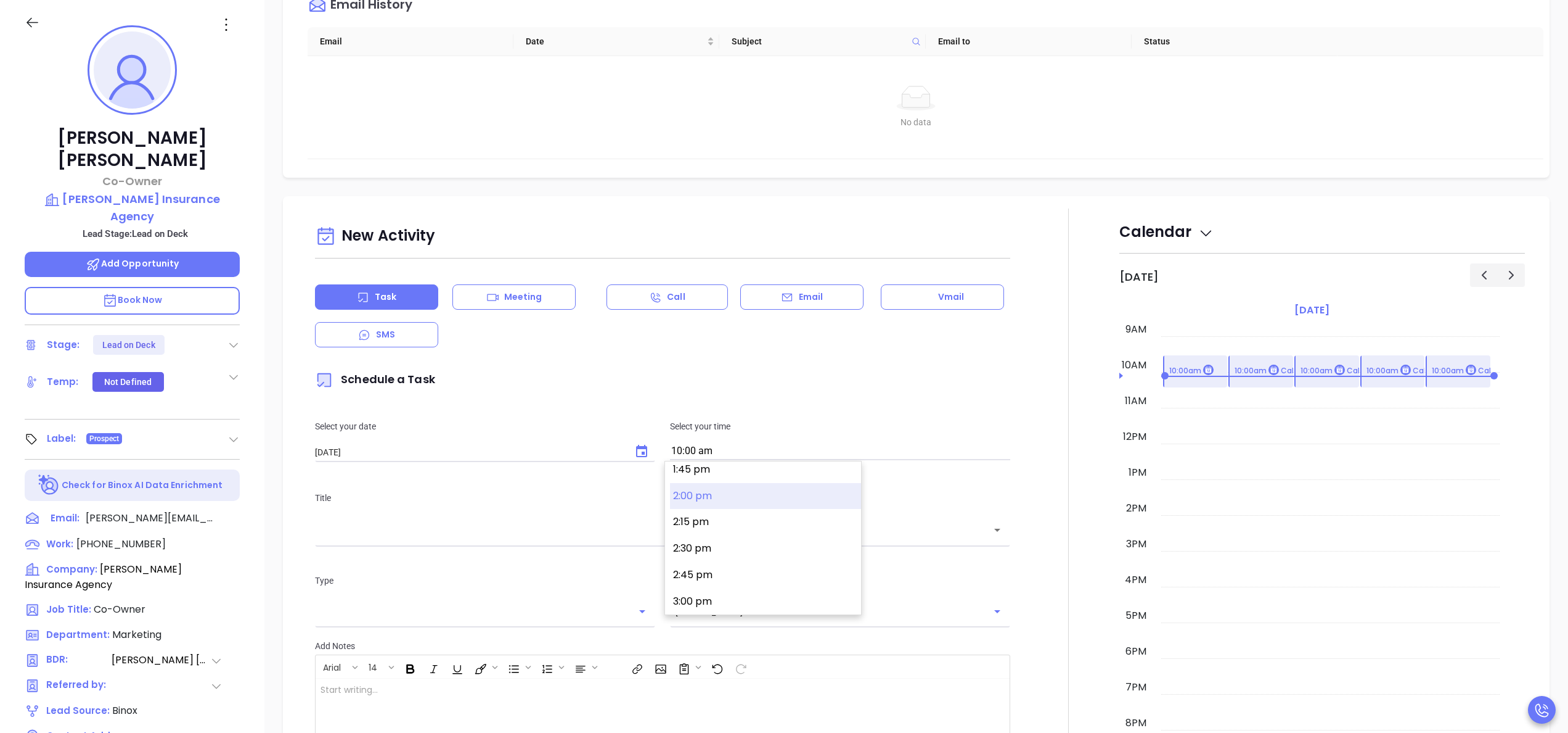
scroll to position [1485, 0]
click at [720, 578] on button "3:00 pm" at bounding box center [764, 575] width 191 height 27
type input "3:00 pm"
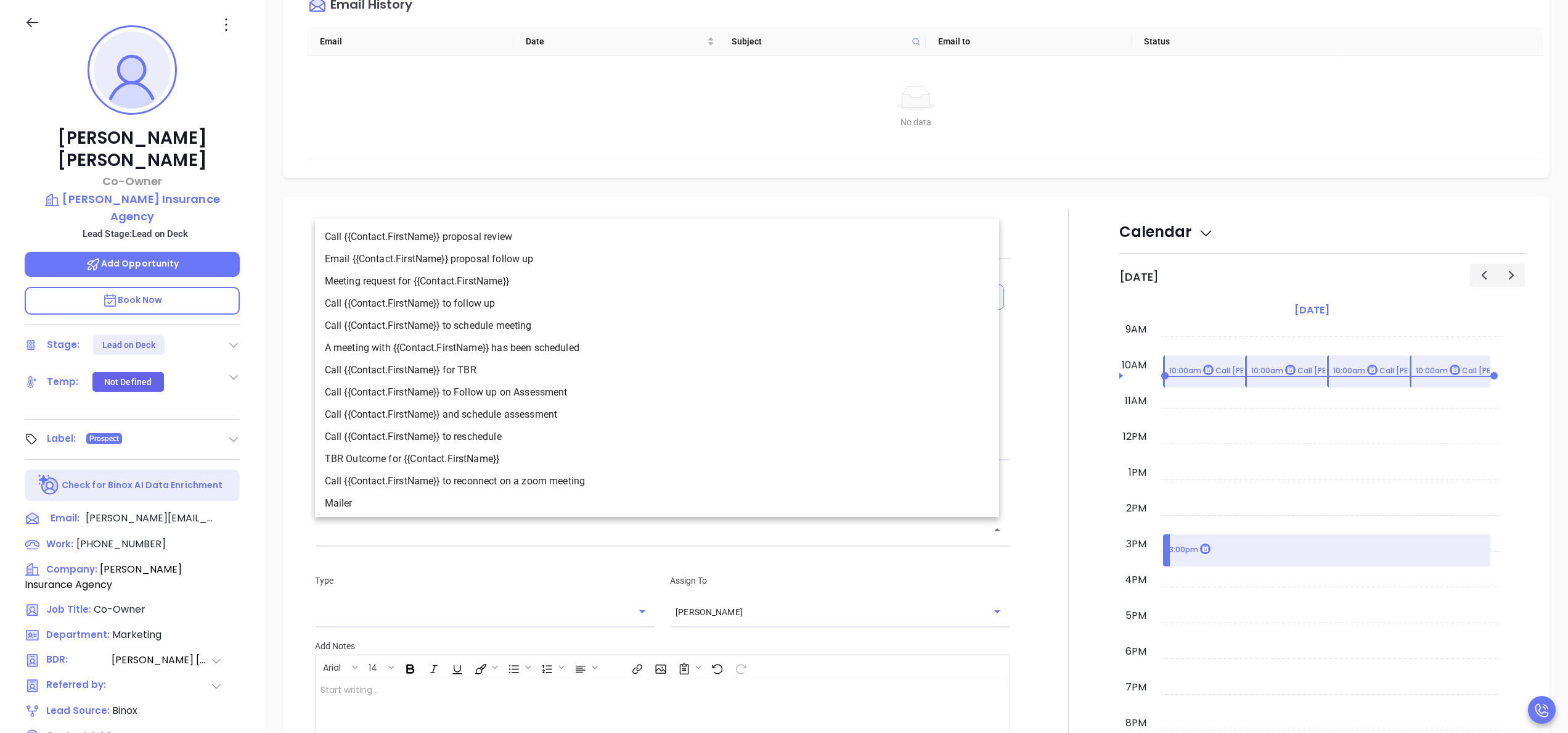
click at [684, 535] on input "text" at bounding box center [653, 530] width 666 height 14
click at [506, 306] on li "Call {{Contact.FirstName}} to follow up" at bounding box center [656, 303] width 684 height 22
type input "Call Greg to follow up"
type input "Call"
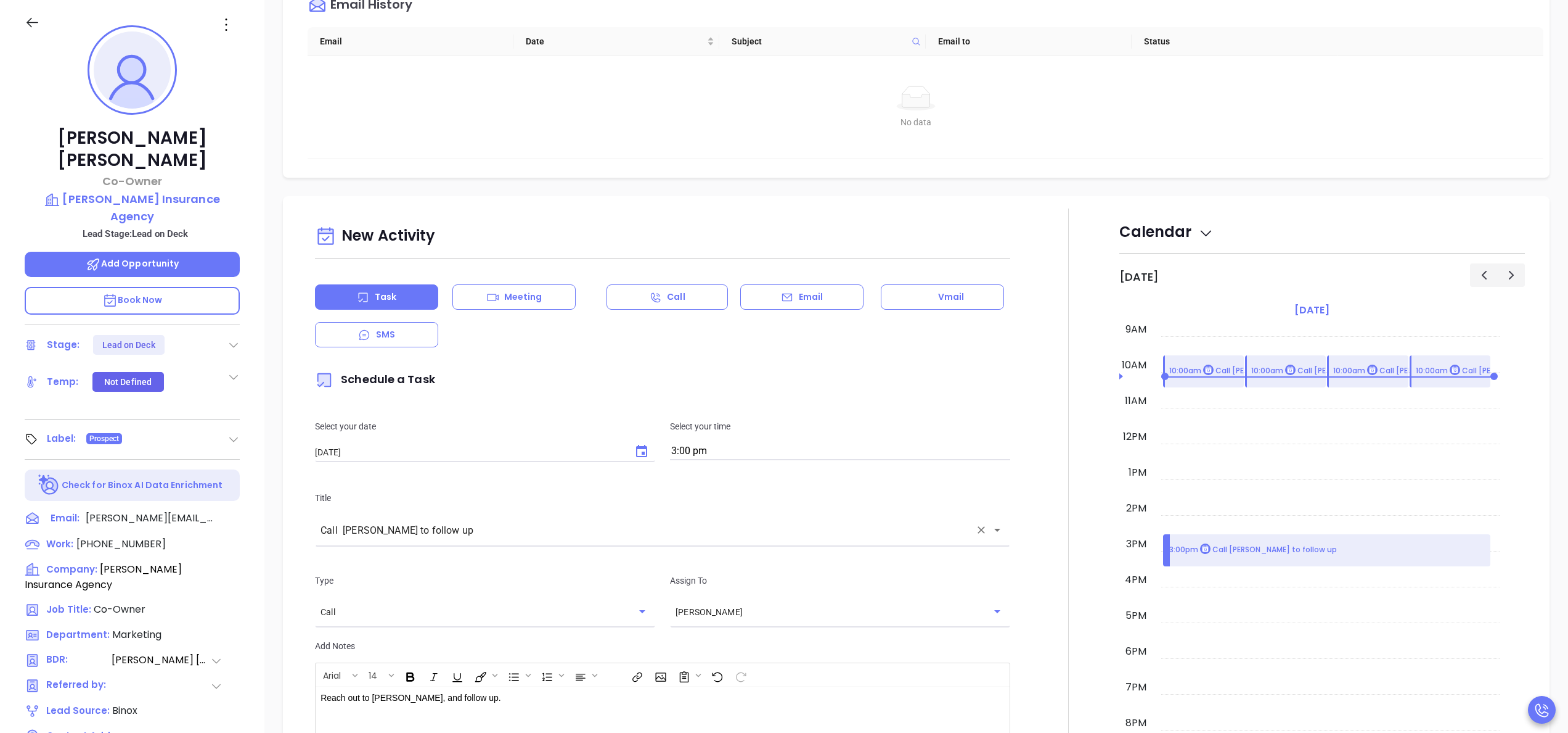
click at [1022, 561] on div at bounding box center [1068, 556] width 102 height 694
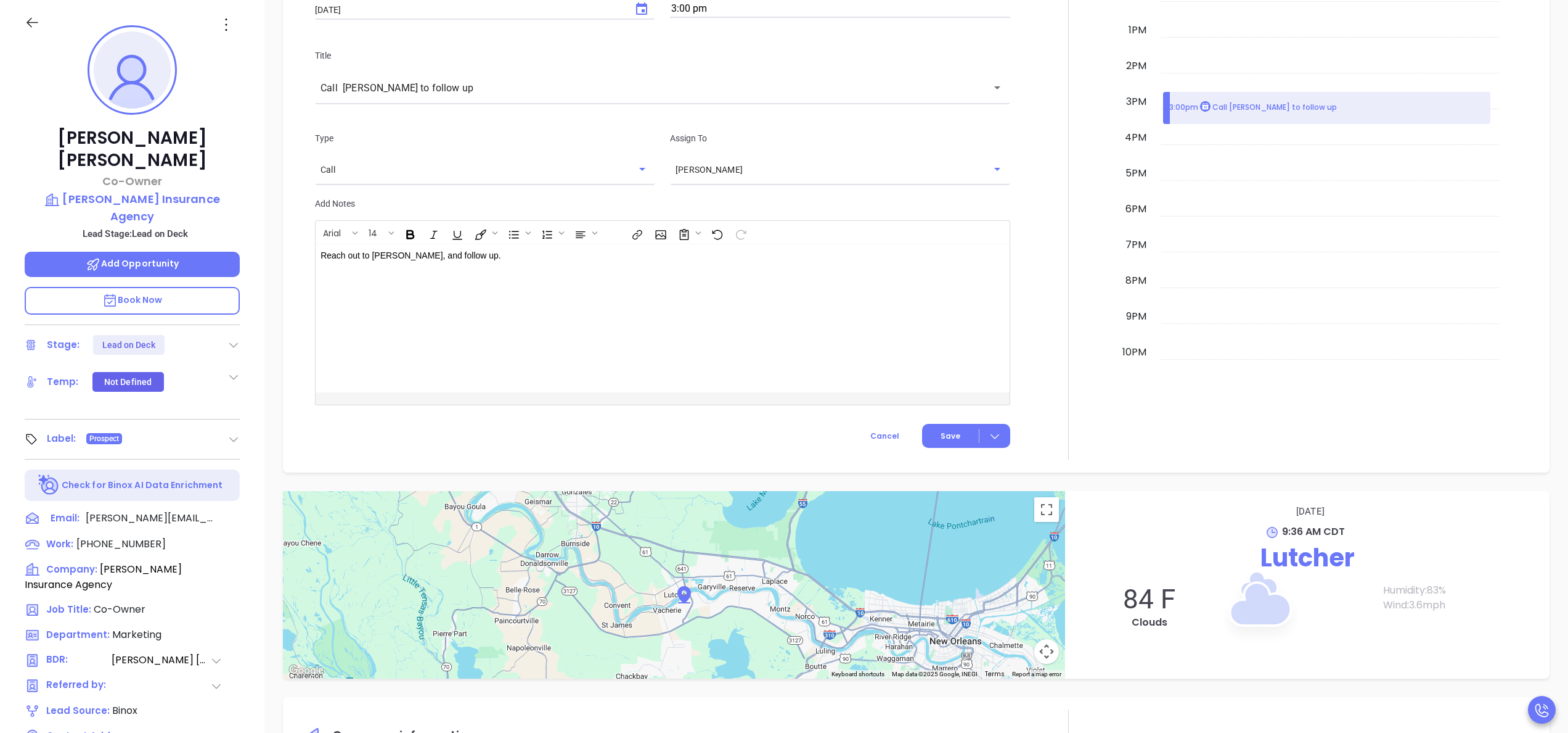
scroll to position [719, 0]
click at [922, 437] on button "Save" at bounding box center [966, 433] width 88 height 24
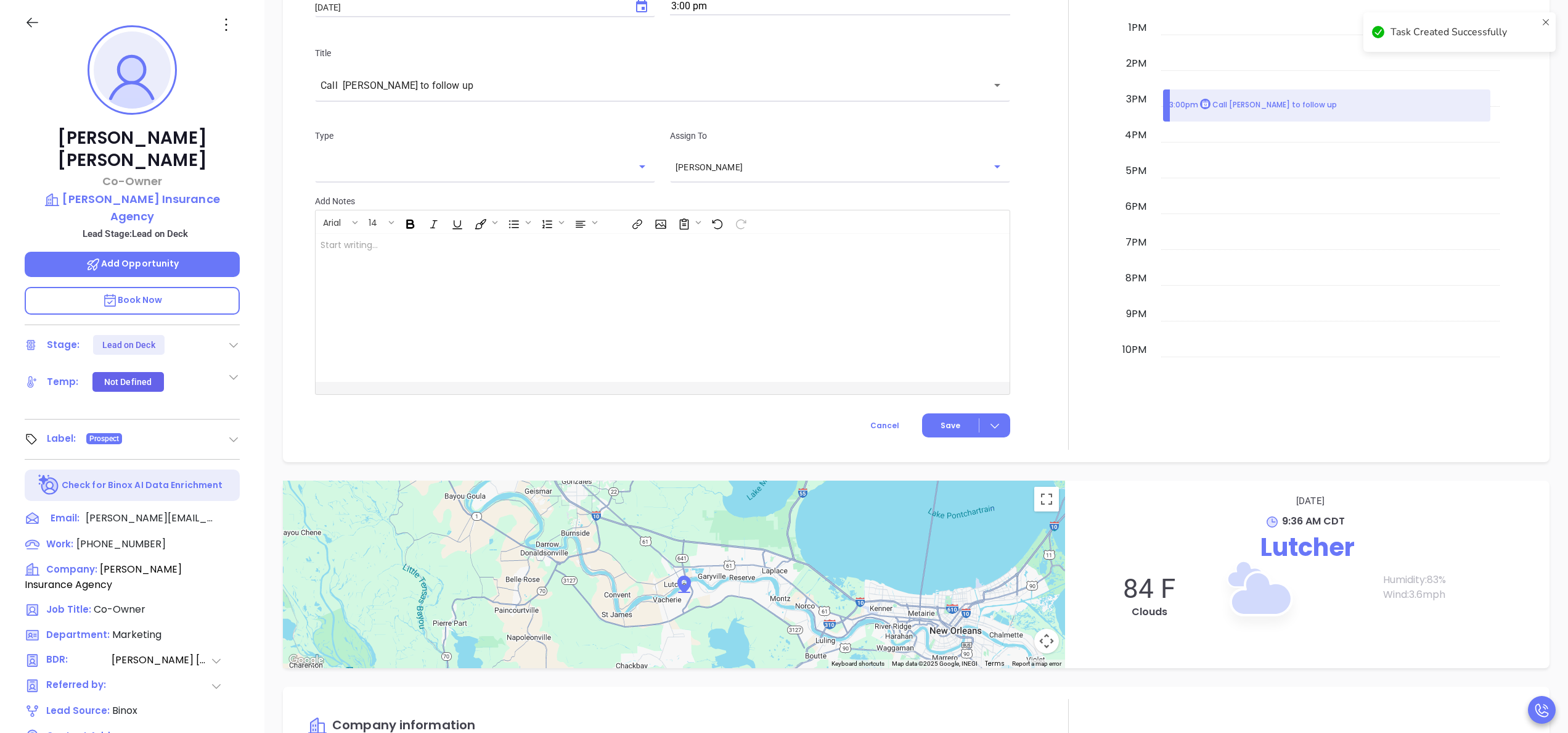
click at [234, 339] on icon at bounding box center [233, 345] width 12 height 12
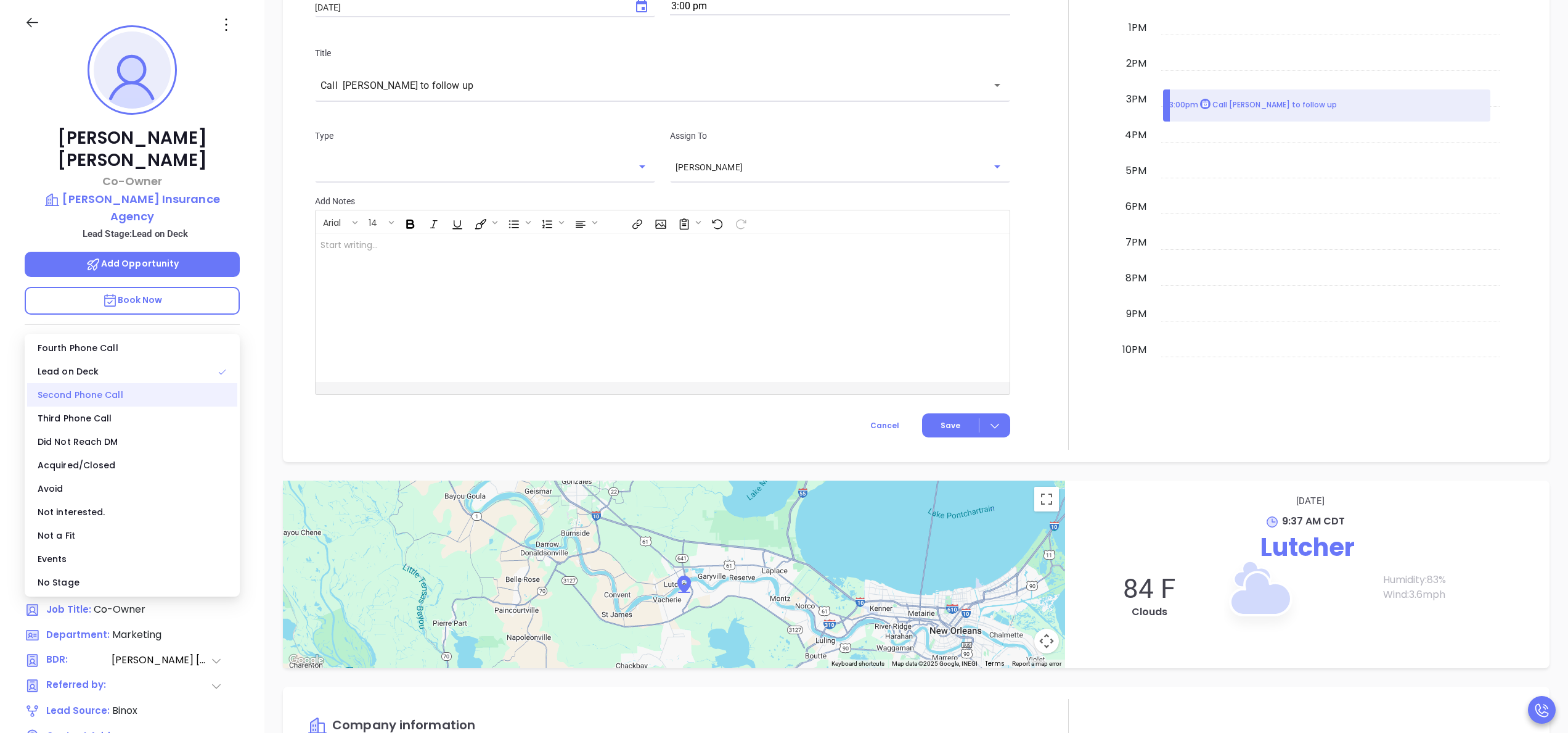
click at [114, 388] on div "Second Phone Call" at bounding box center [132, 395] width 210 height 23
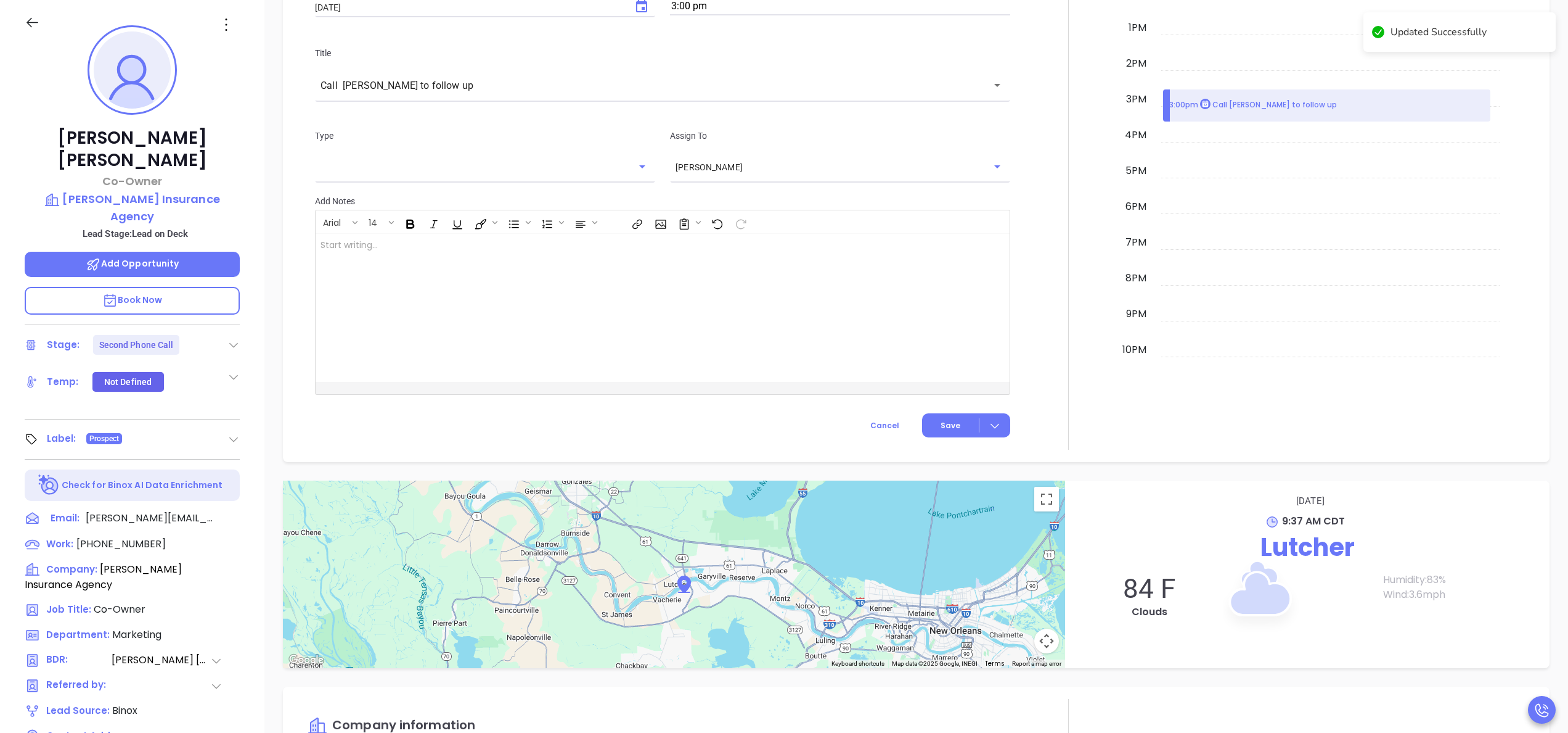
scroll to position [768, 0]
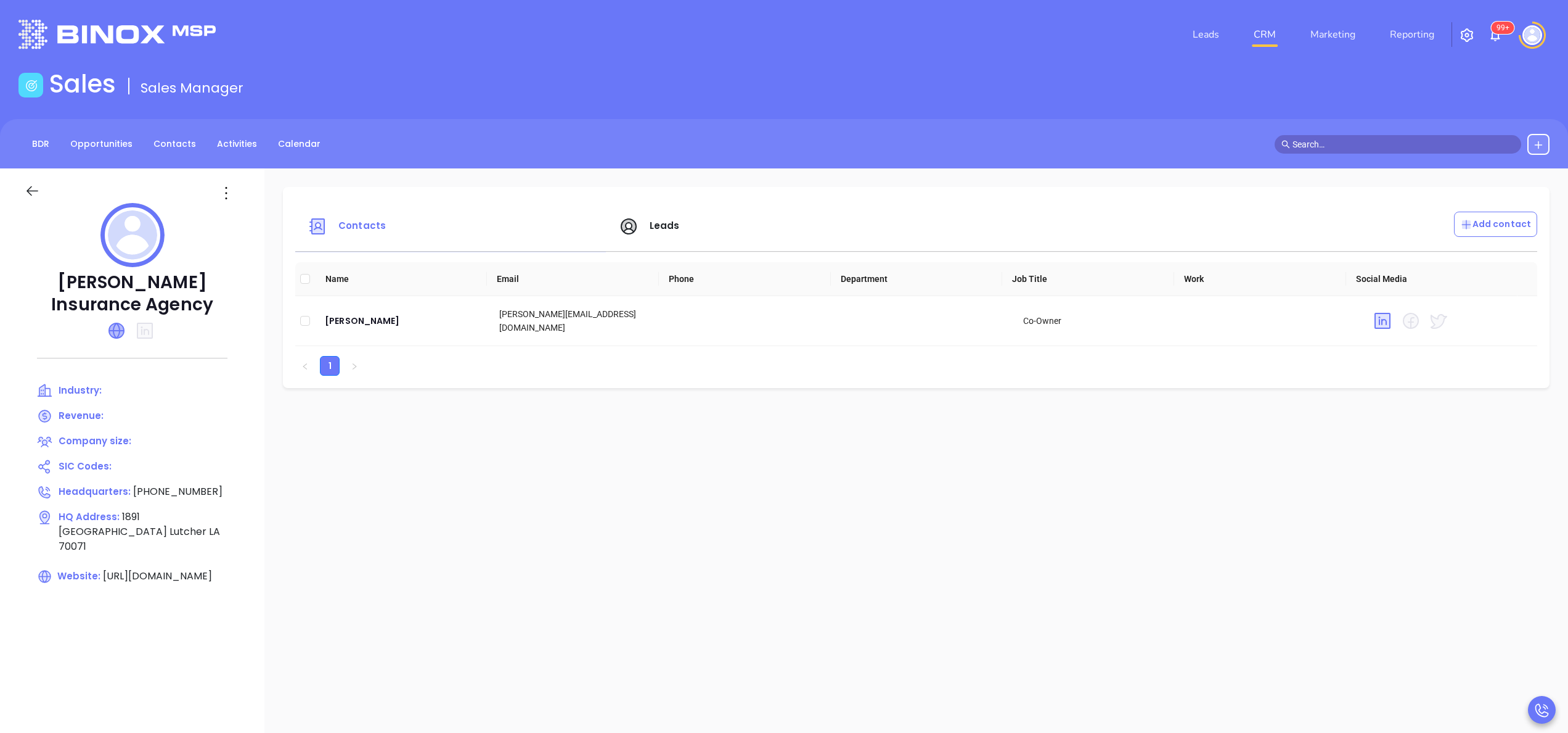
click at [114, 332] on icon at bounding box center [116, 330] width 15 height 15
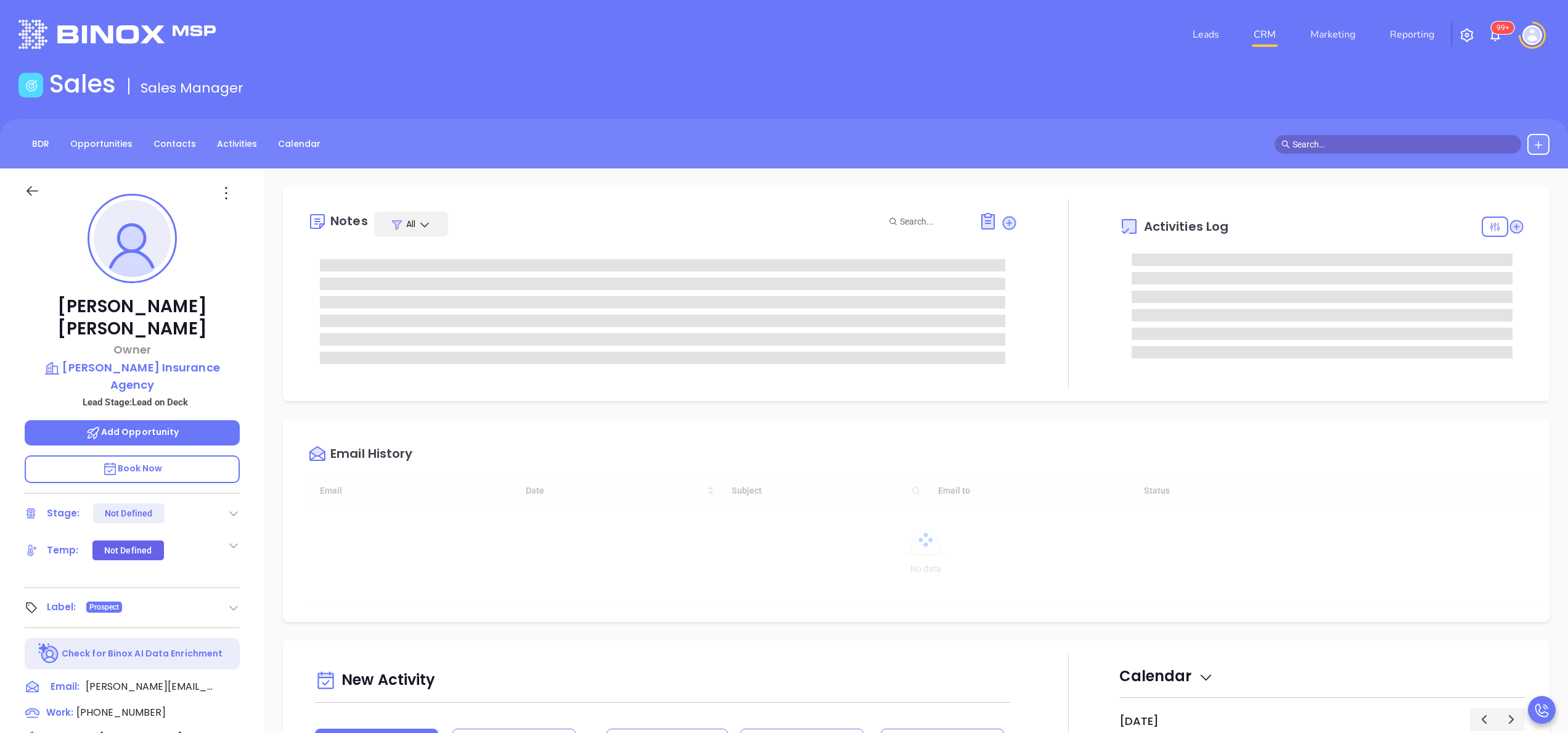
type input "[DATE]"
type input "[PERSON_NAME]"
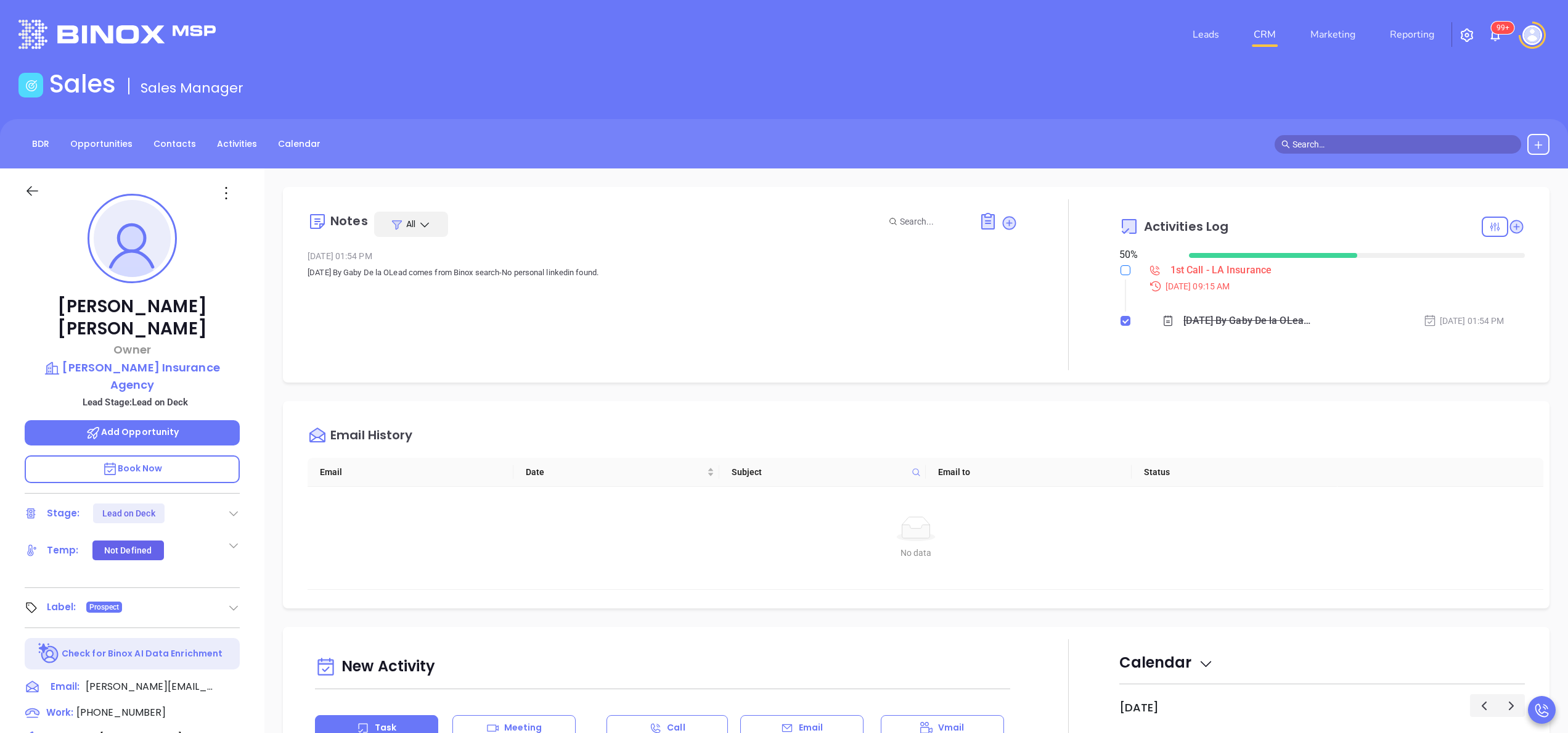
click at [1120, 266] on input "checkbox" at bounding box center [1125, 270] width 10 height 10
checkbox input "true"
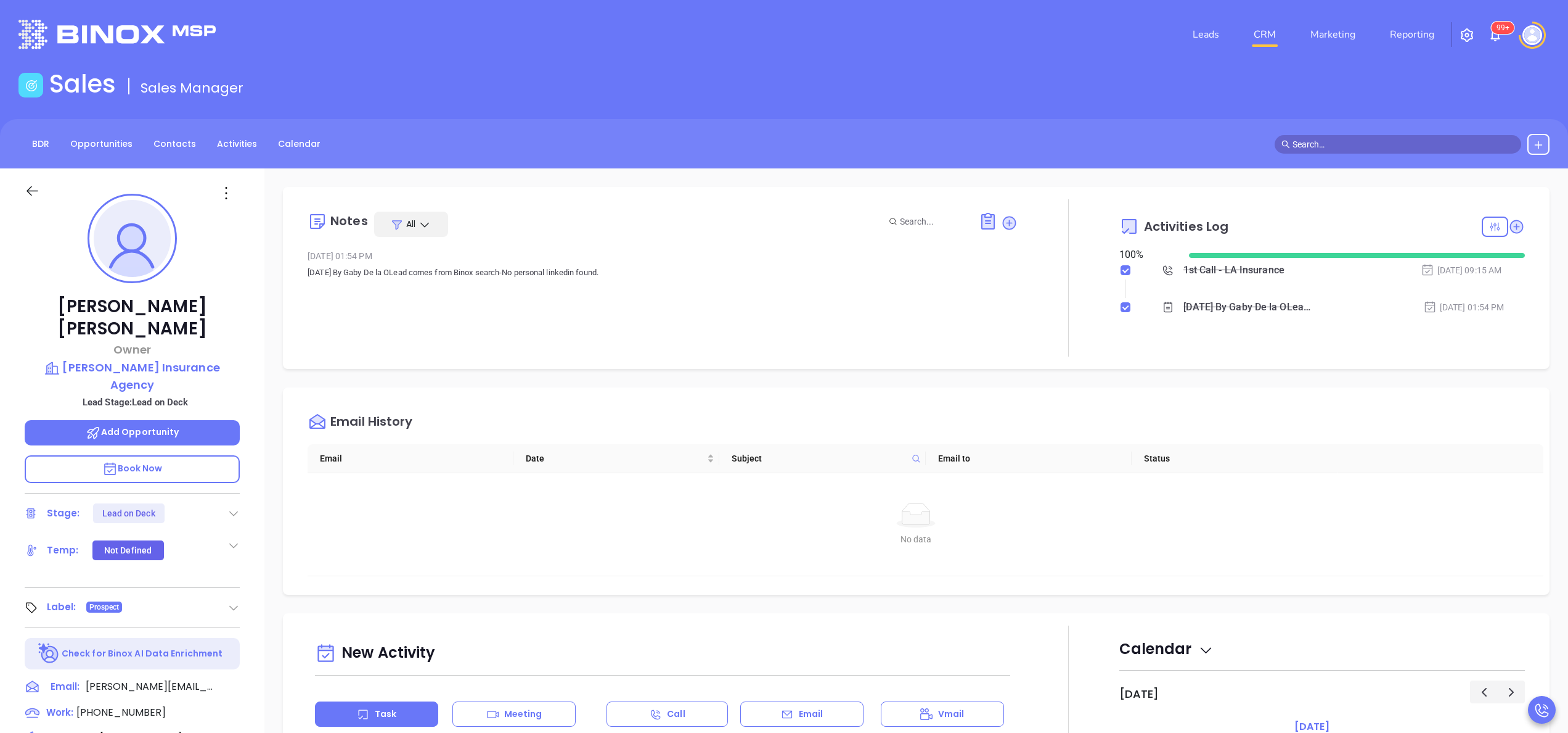
click at [1499, 213] on div "Activities Log" at bounding box center [1321, 225] width 405 height 29
click at [1510, 227] on icon at bounding box center [1517, 226] width 12 height 12
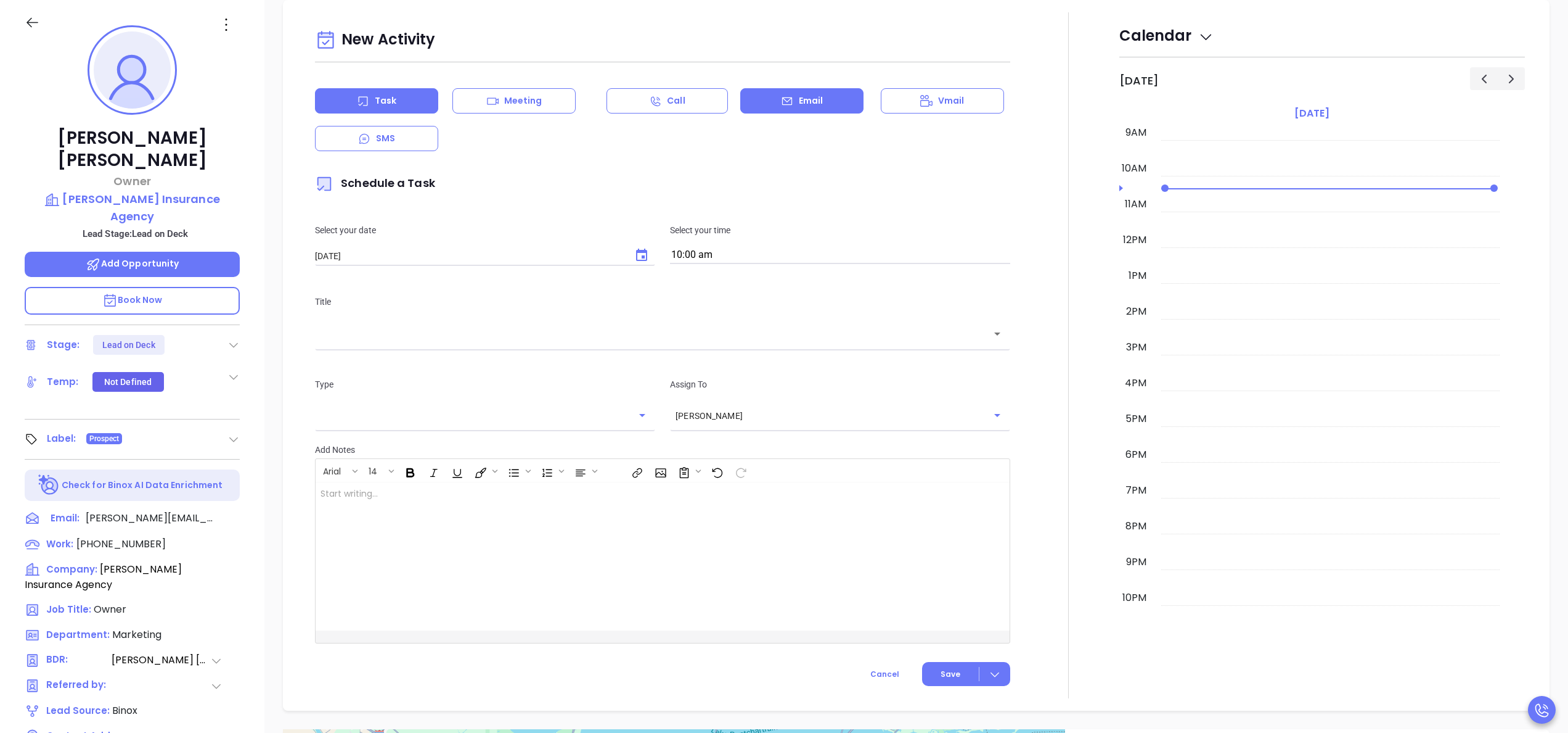
click at [781, 105] on icon at bounding box center [788, 101] width 12 height 12
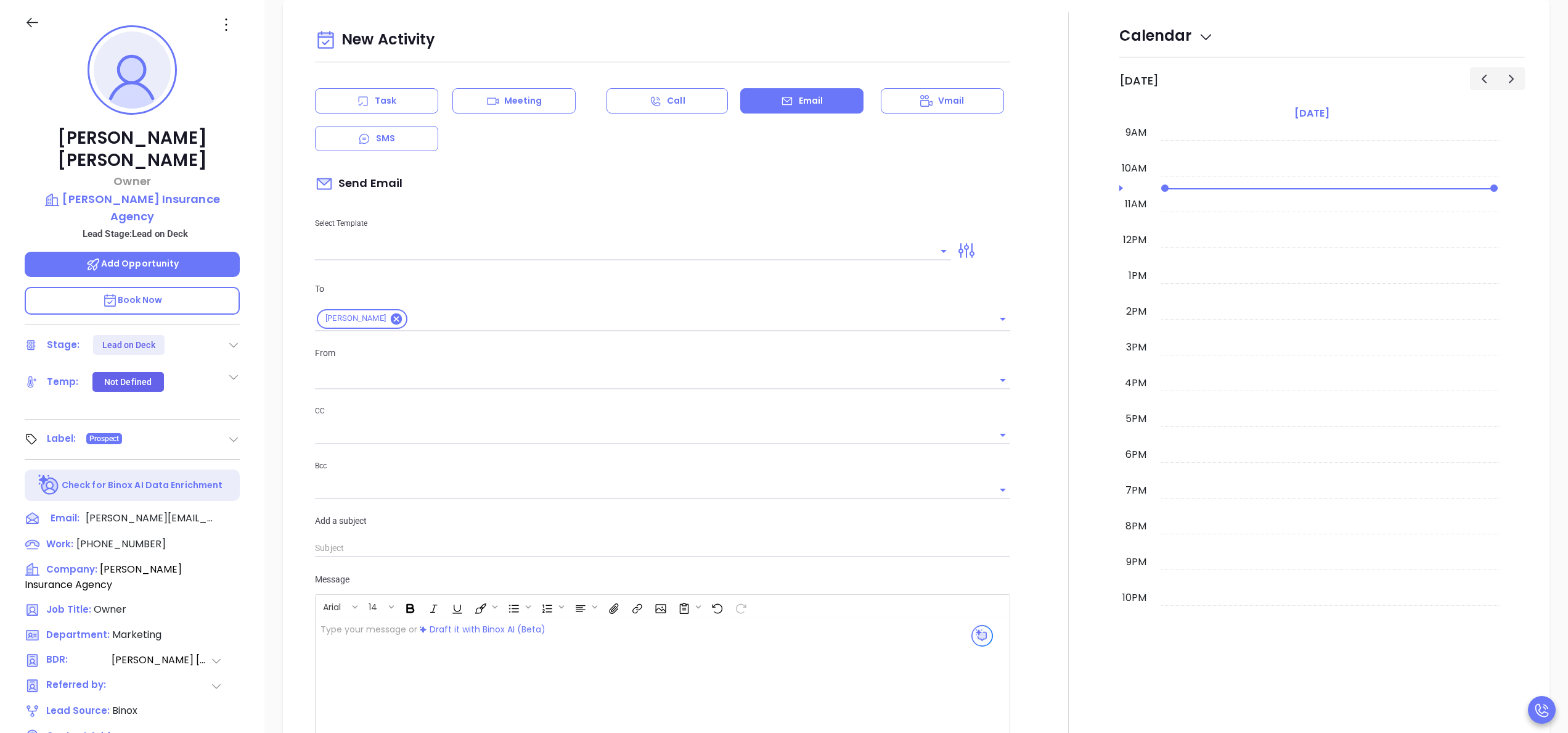
type input "[PERSON_NAME]"
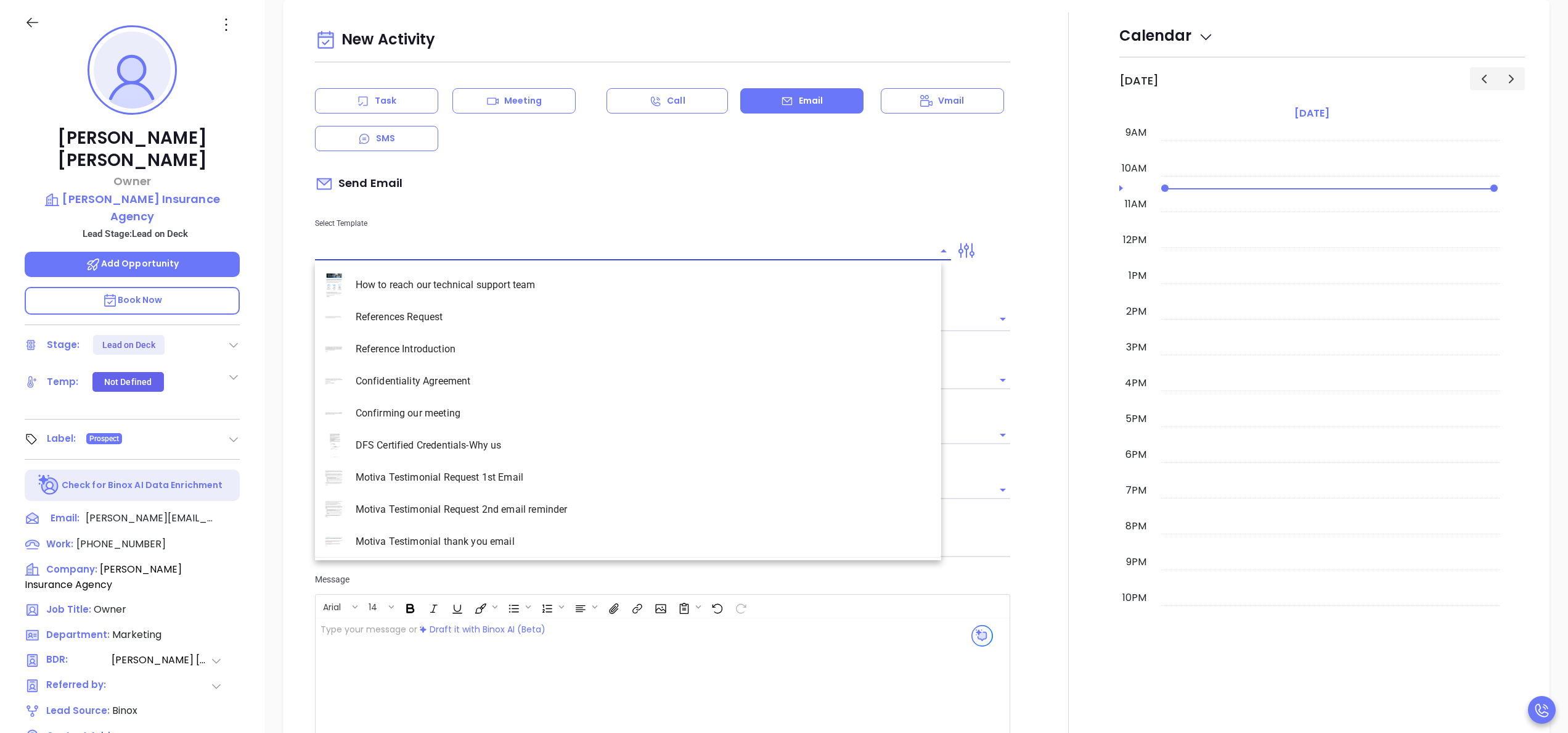
click at [489, 243] on input "text" at bounding box center [623, 250] width 617 height 18
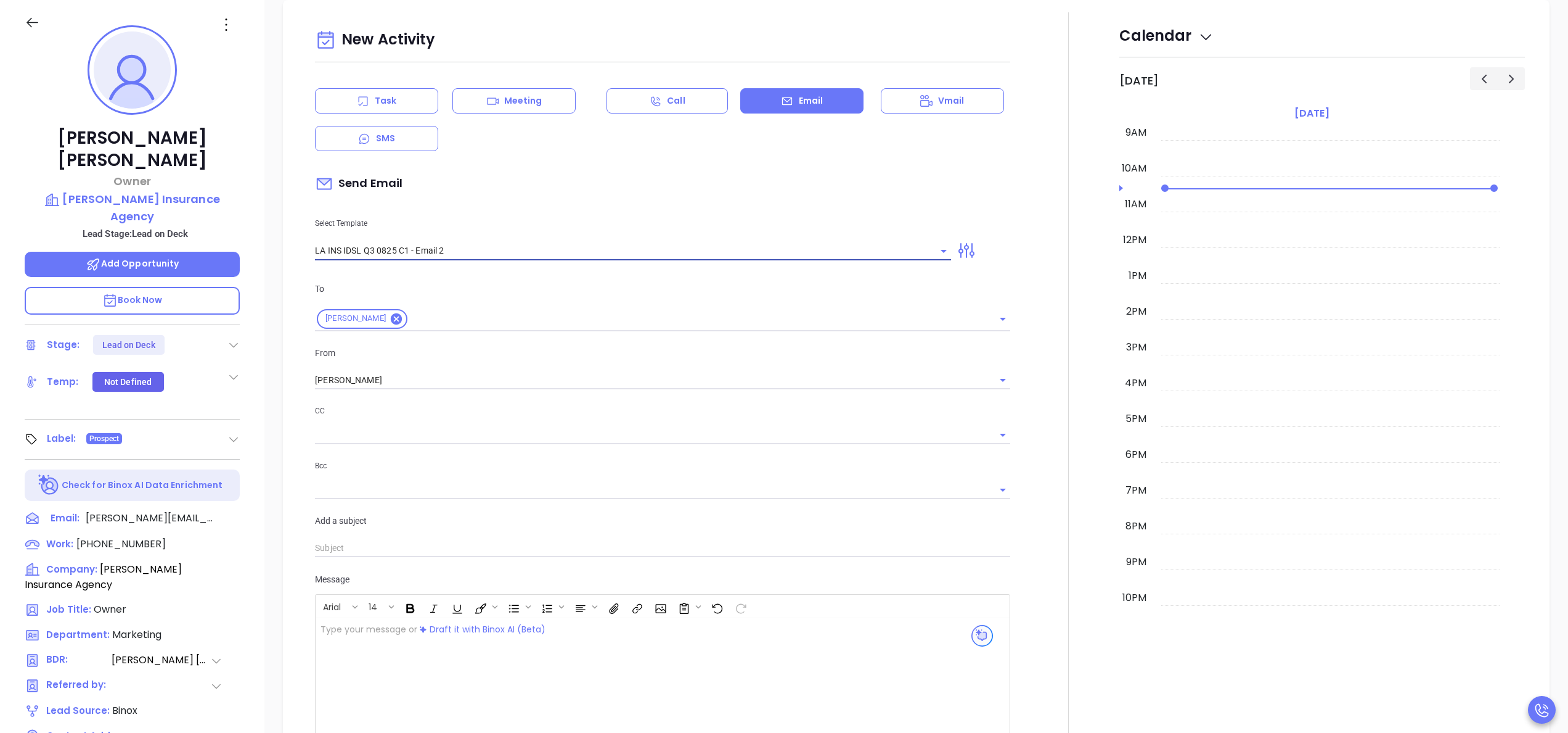
type input "LA INS IDSL Q3 0825 C1 - Email 2"
type input "February is coming fast—will [PERSON_NAME] Insurance Agency be compliant?"
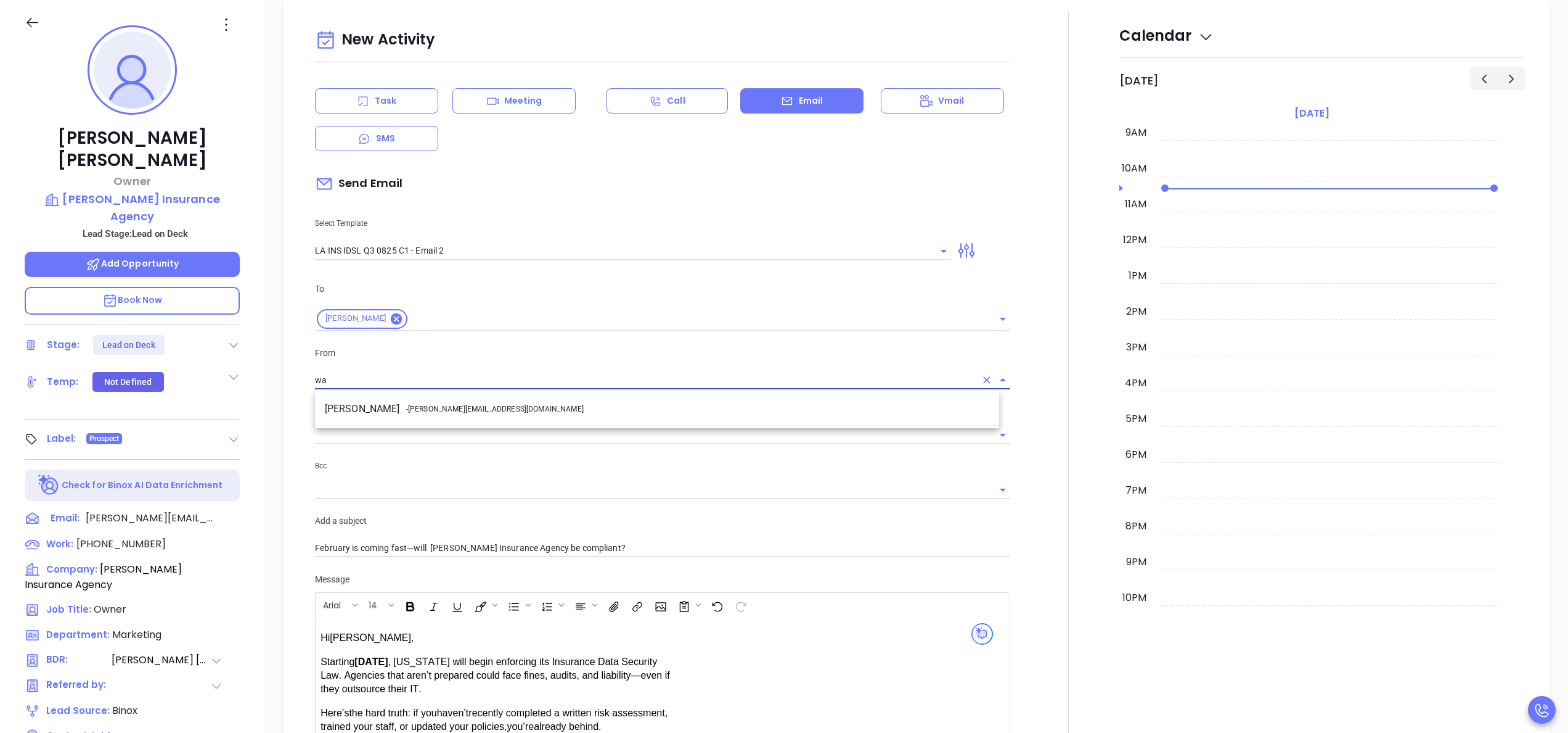
click at [538, 411] on li "Walter Contreras - [EMAIL_ADDRESS][DOMAIN_NAME]" at bounding box center [656, 408] width 684 height 22
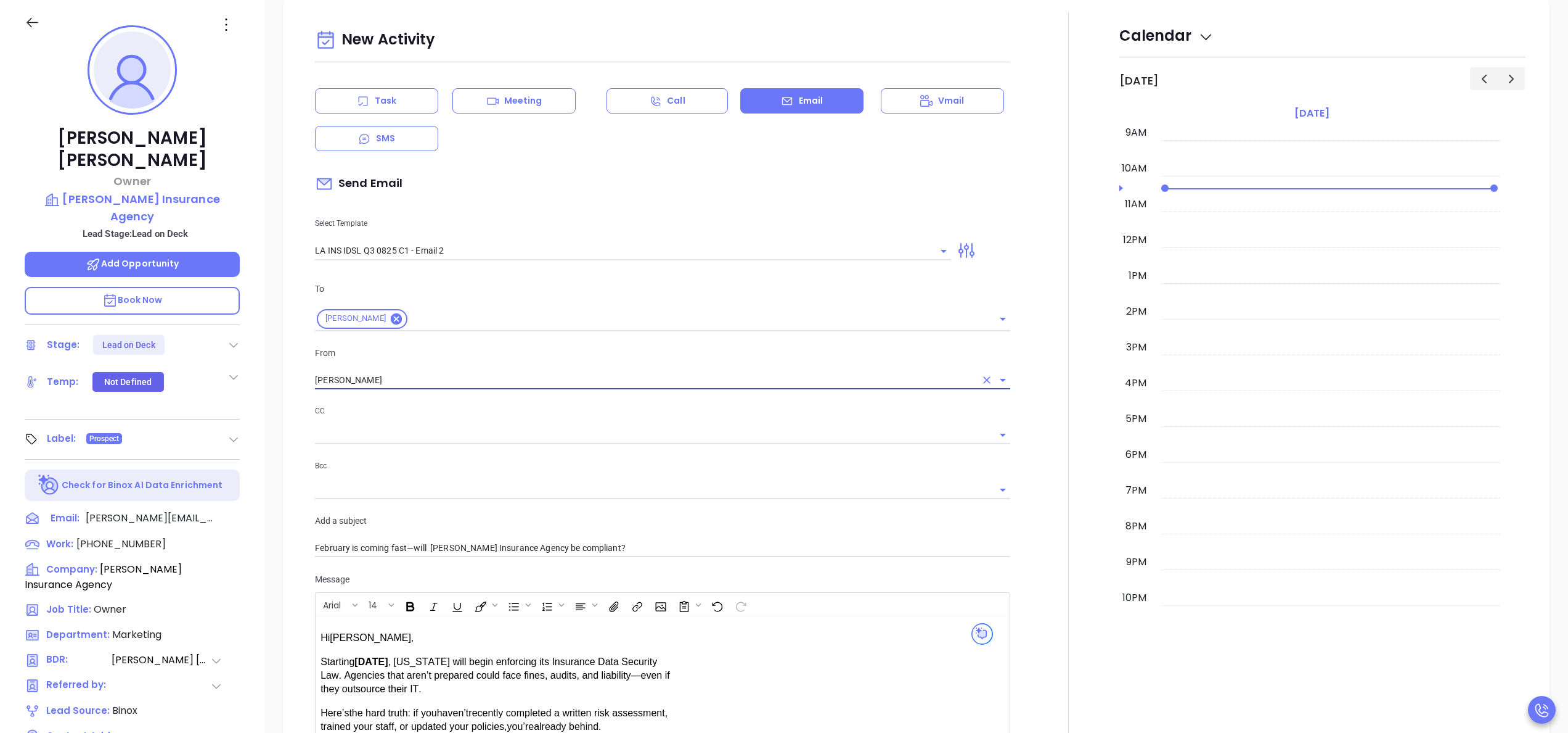
type input "[PERSON_NAME]"
click at [1027, 538] on div at bounding box center [1068, 485] width 102 height 946
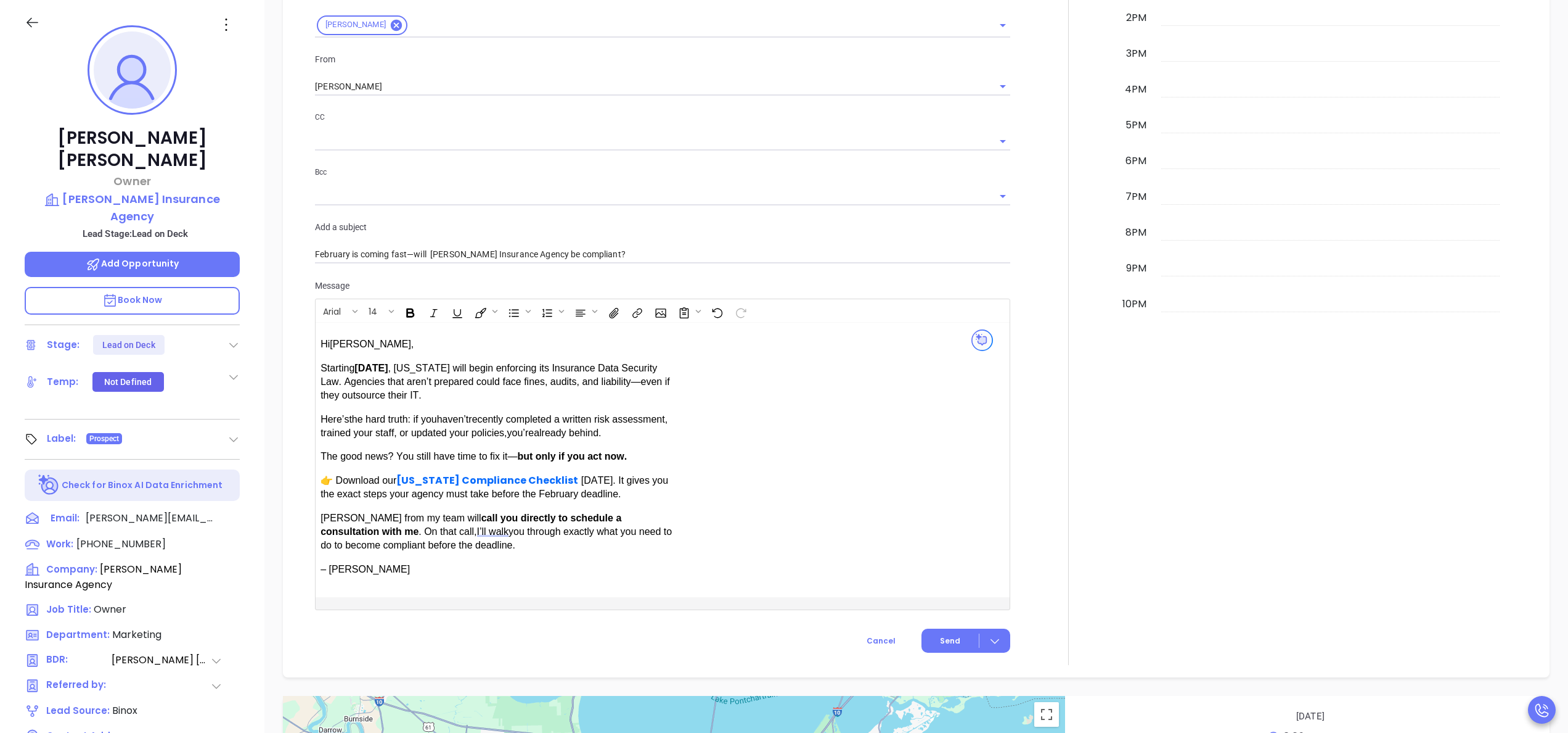
scroll to position [839, 0]
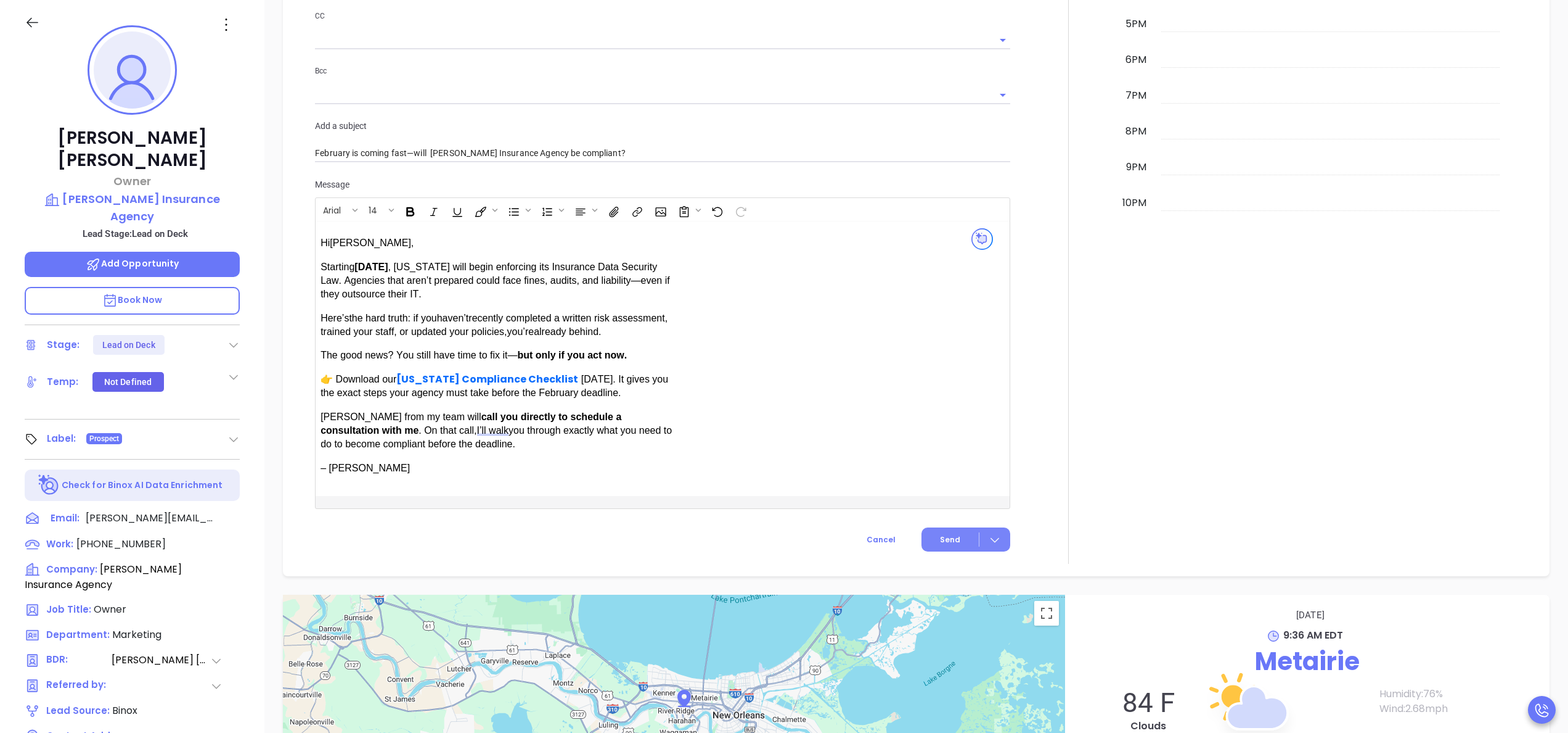
click at [943, 531] on button "Send" at bounding box center [966, 539] width 89 height 24
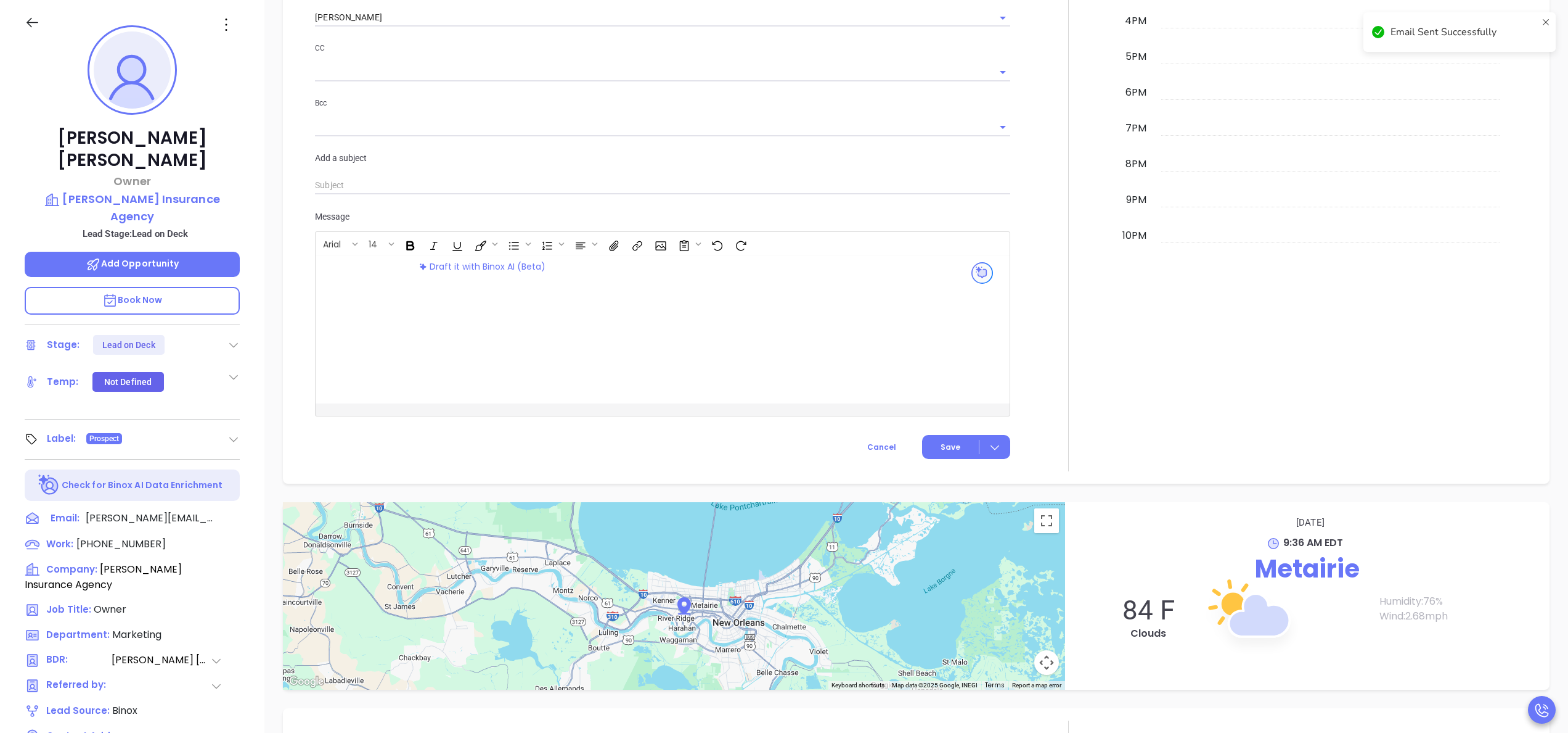
scroll to position [871, 0]
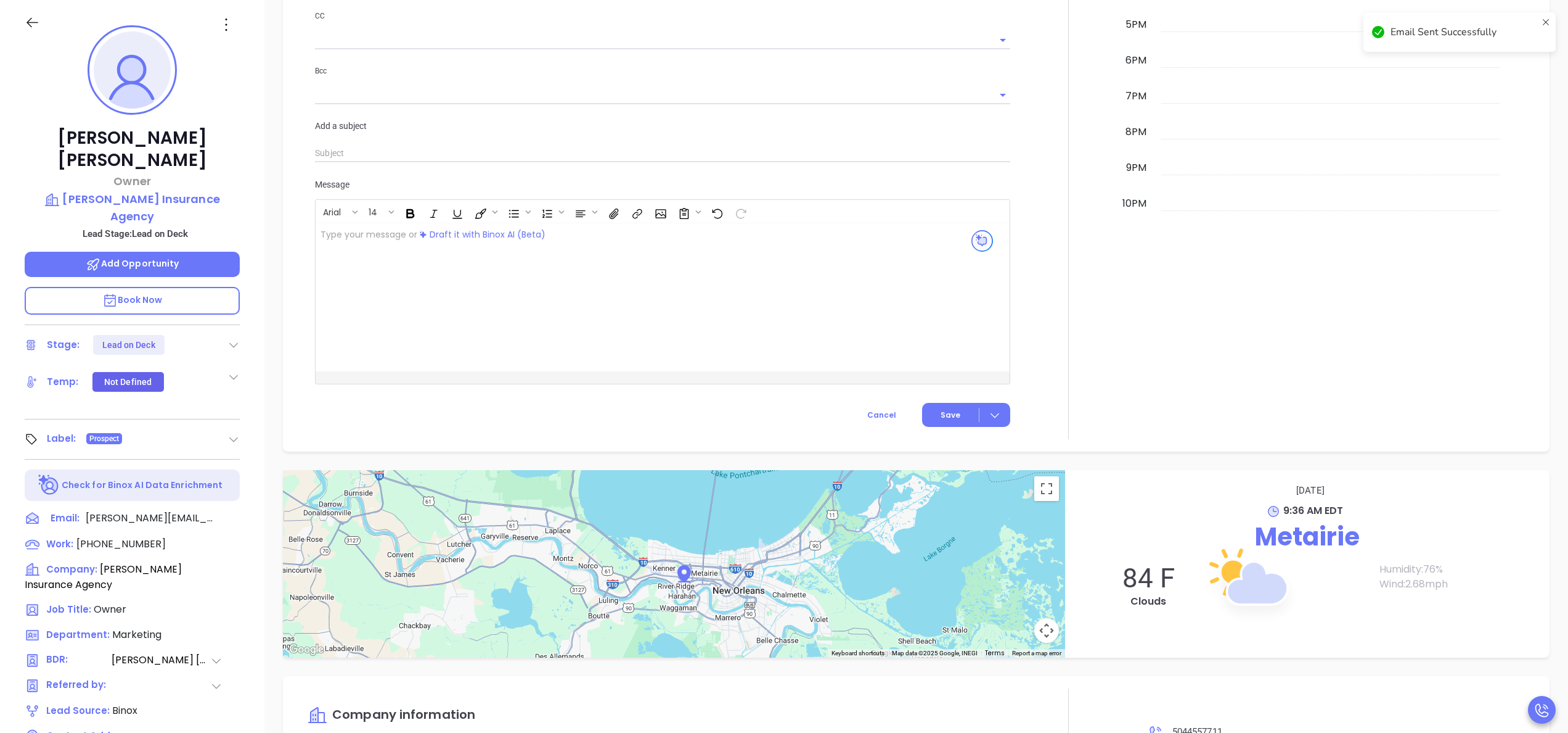
click at [238, 339] on icon at bounding box center [233, 345] width 12 height 12
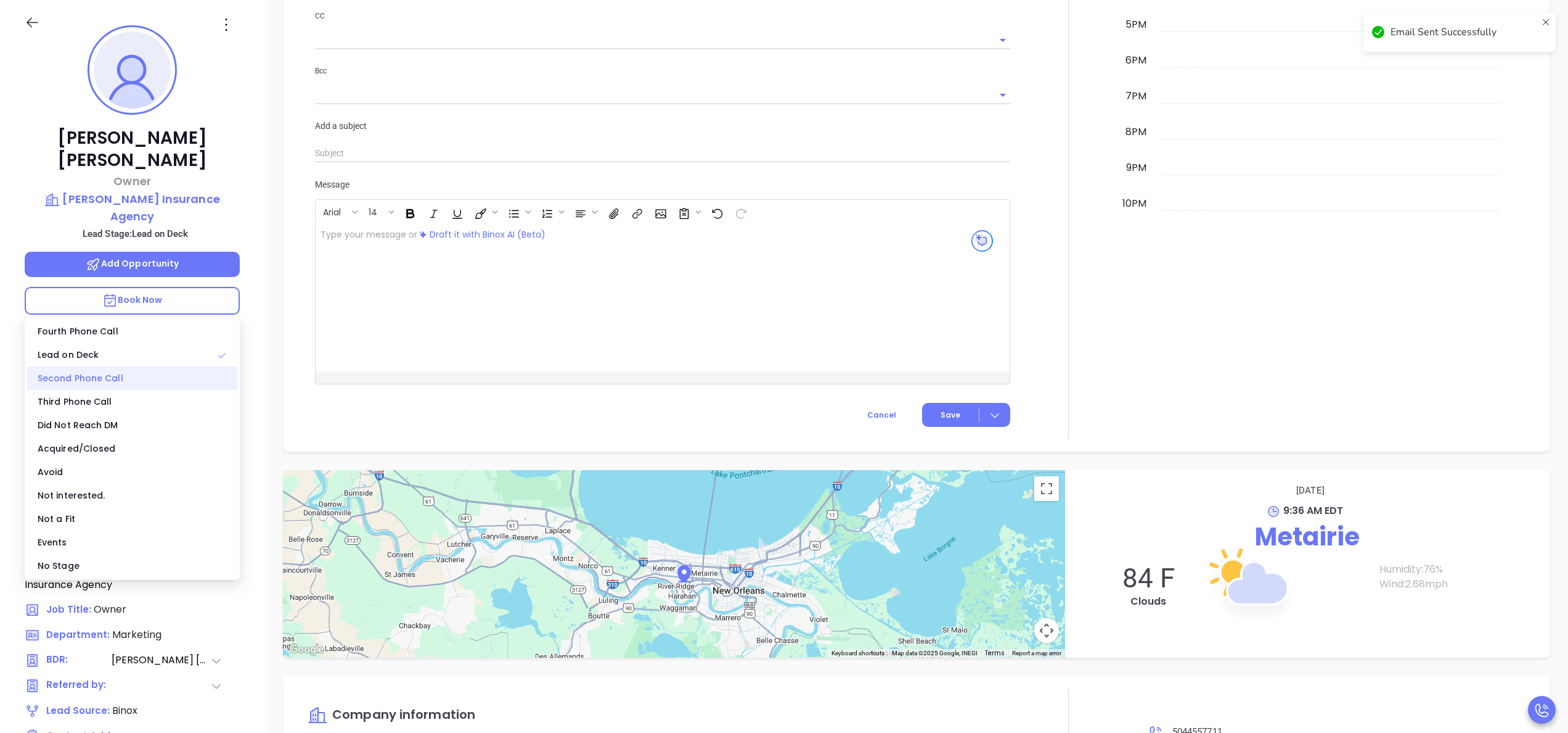
click at [90, 373] on div "Second Phone Call" at bounding box center [132, 378] width 210 height 23
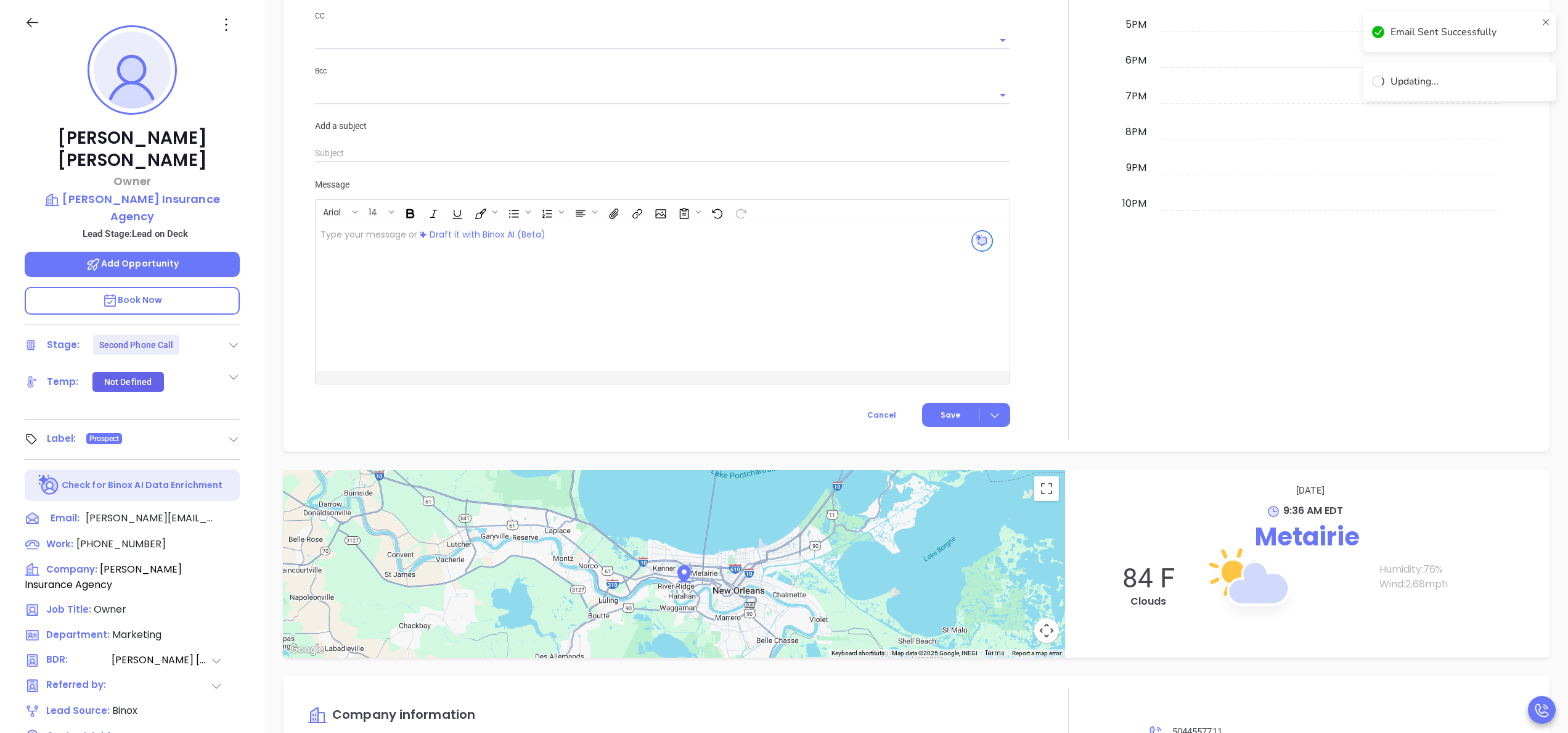
click at [1058, 321] on div at bounding box center [1068, 28] width 102 height 822
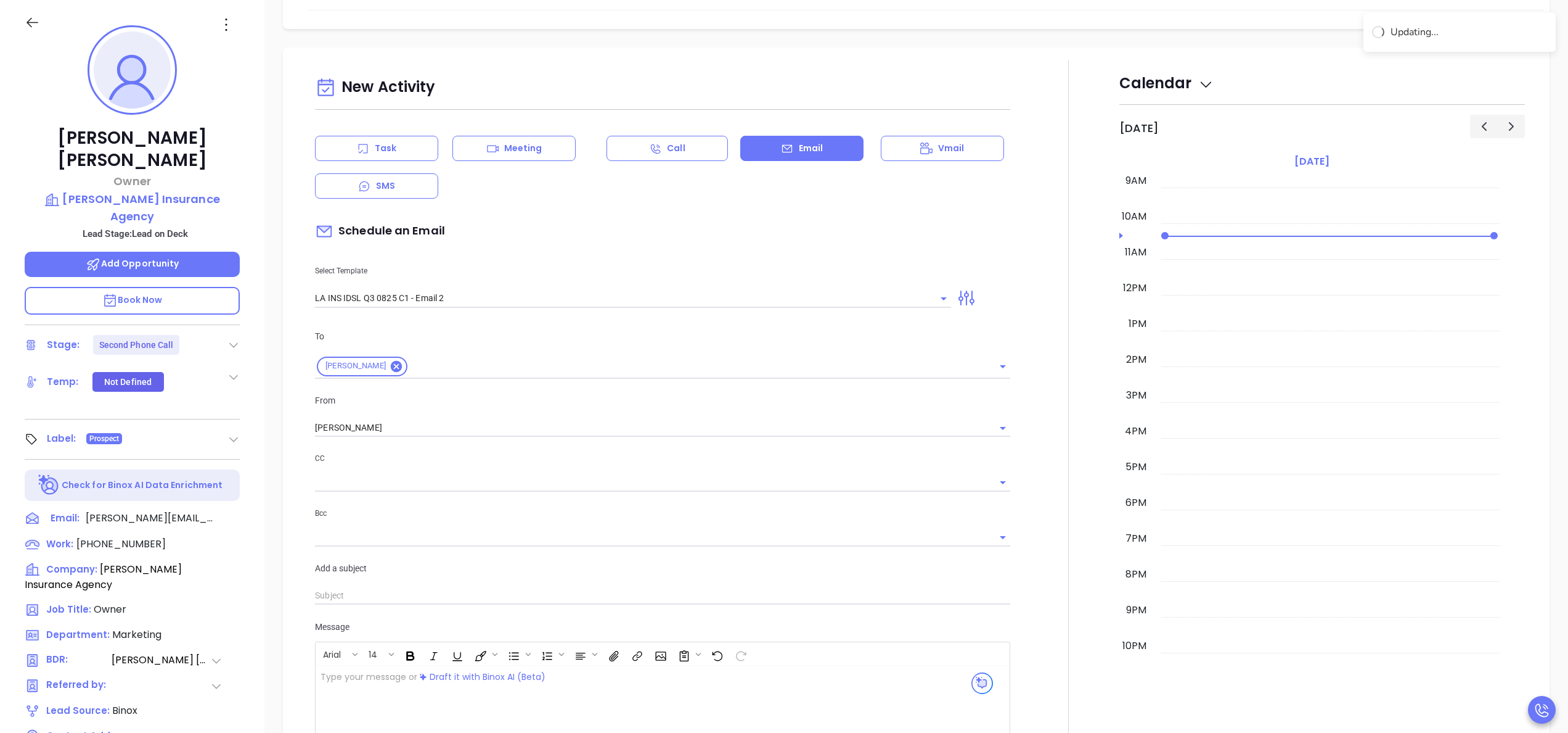
scroll to position [428, 0]
click at [355, 146] on div "Task" at bounding box center [376, 150] width 123 height 25
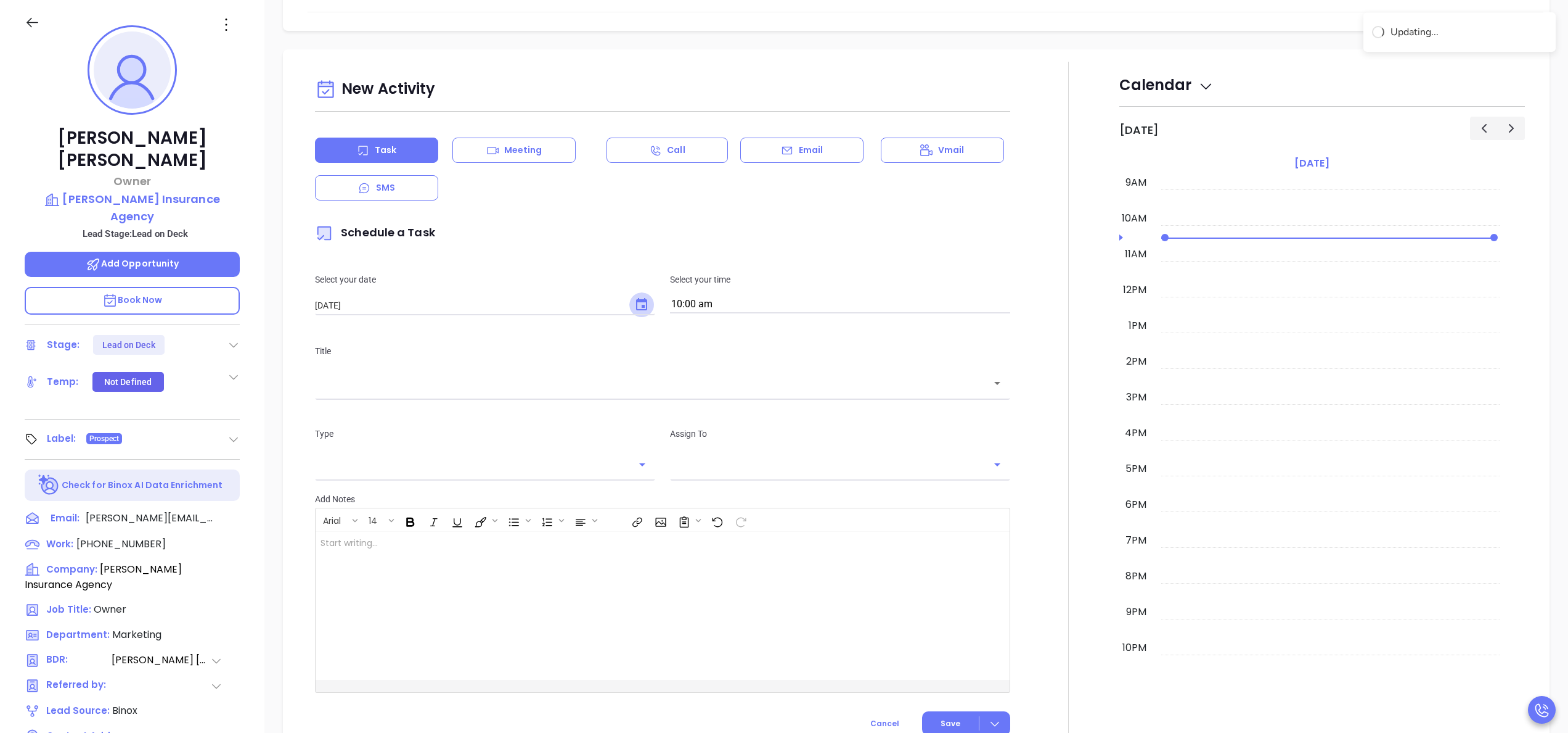
click at [634, 307] on icon "Choose date, selected date is Sep 24, 2025" at bounding box center [641, 304] width 15 height 15
type input "[PERSON_NAME]"
click at [390, 455] on button "23" at bounding box center [388, 453] width 22 height 22
type input "[DATE]"
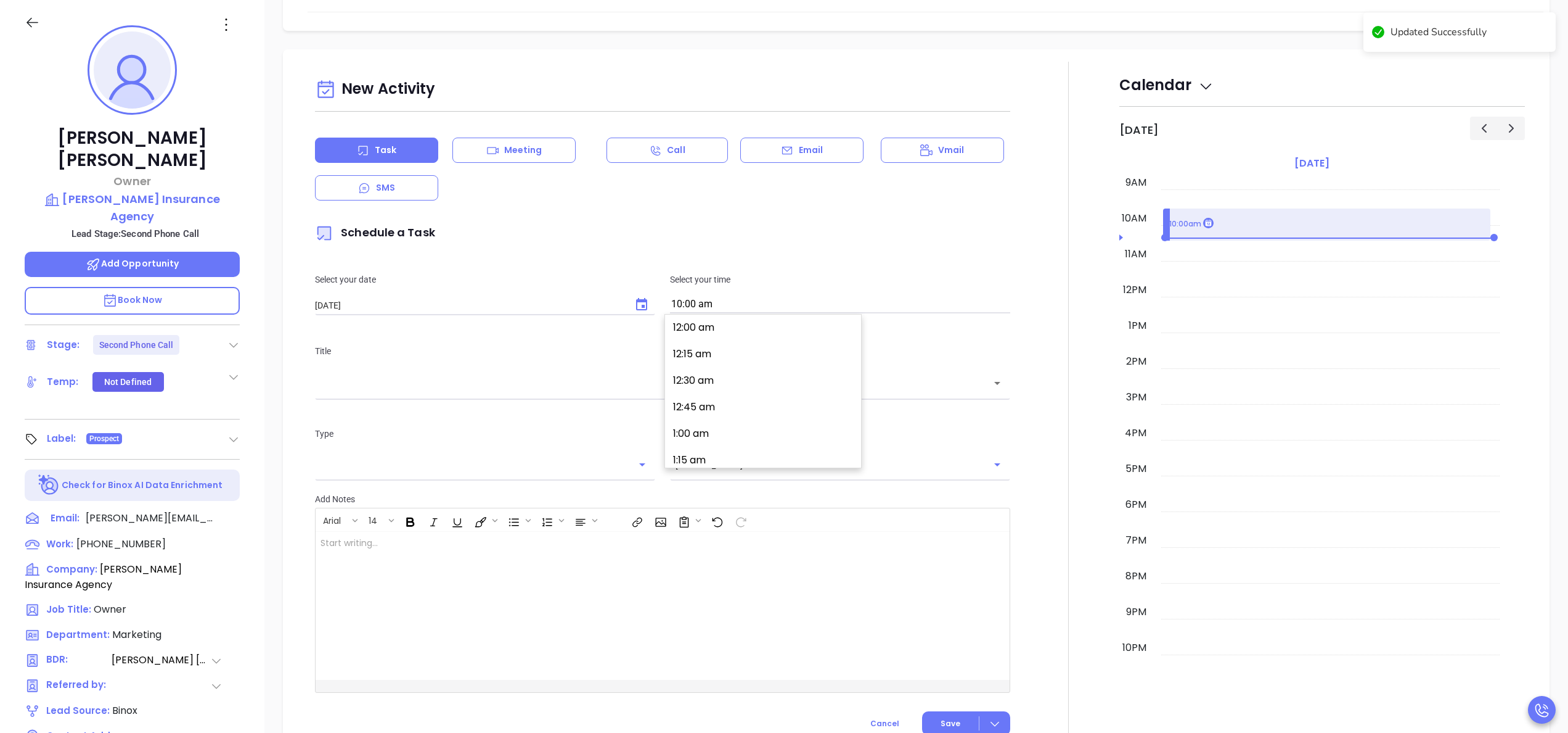
click at [774, 302] on input "10:00 am" at bounding box center [840, 304] width 341 height 17
click at [700, 449] on button "3:00 pm" at bounding box center [764, 455] width 191 height 27
type input "3:00 pm"
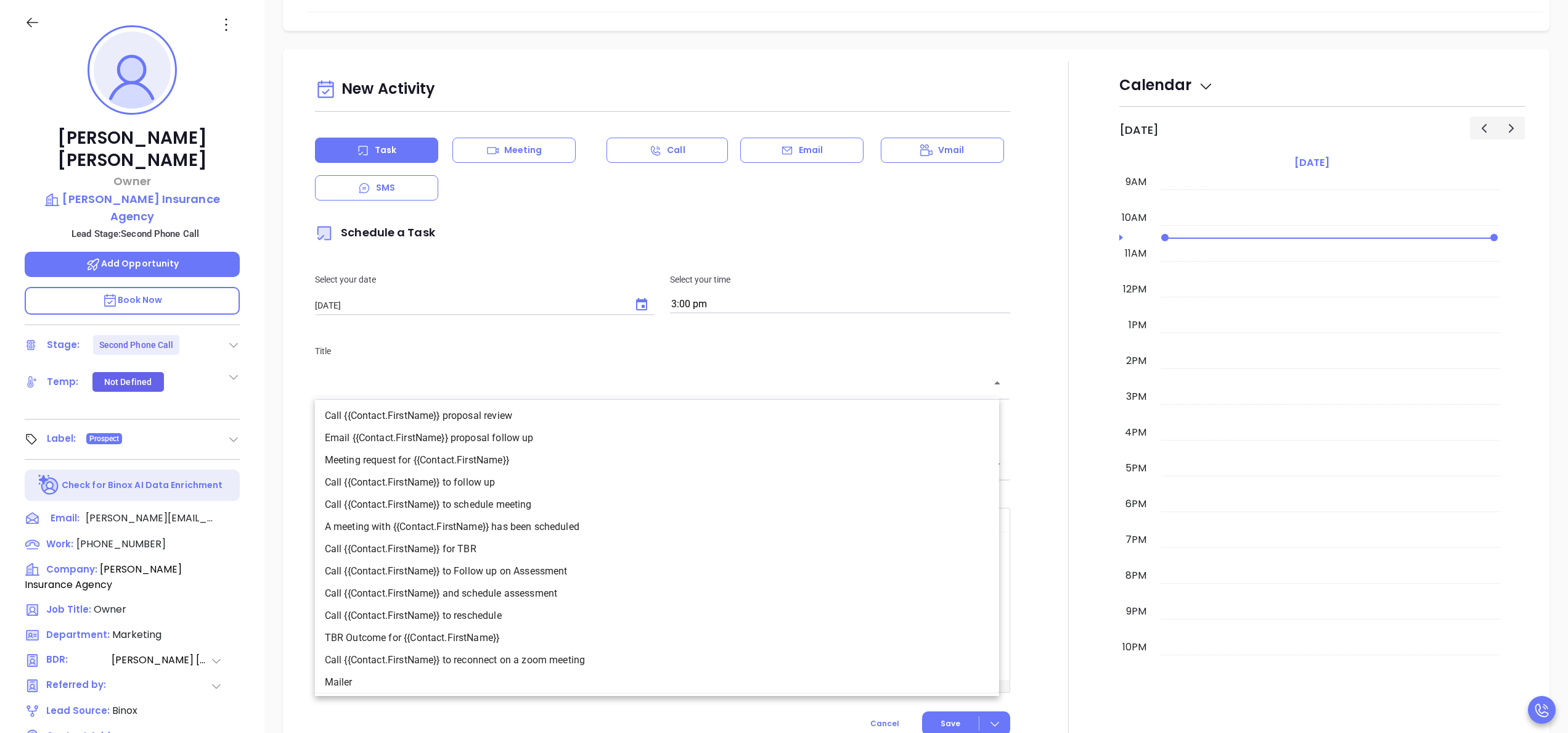
click at [630, 390] on input "text" at bounding box center [653, 383] width 666 height 14
click at [459, 469] on li "Meeting request for {{Contact.FirstName}}" at bounding box center [656, 460] width 684 height 22
type input "Meeting request for [PERSON_NAME]"
type input "Meeting"
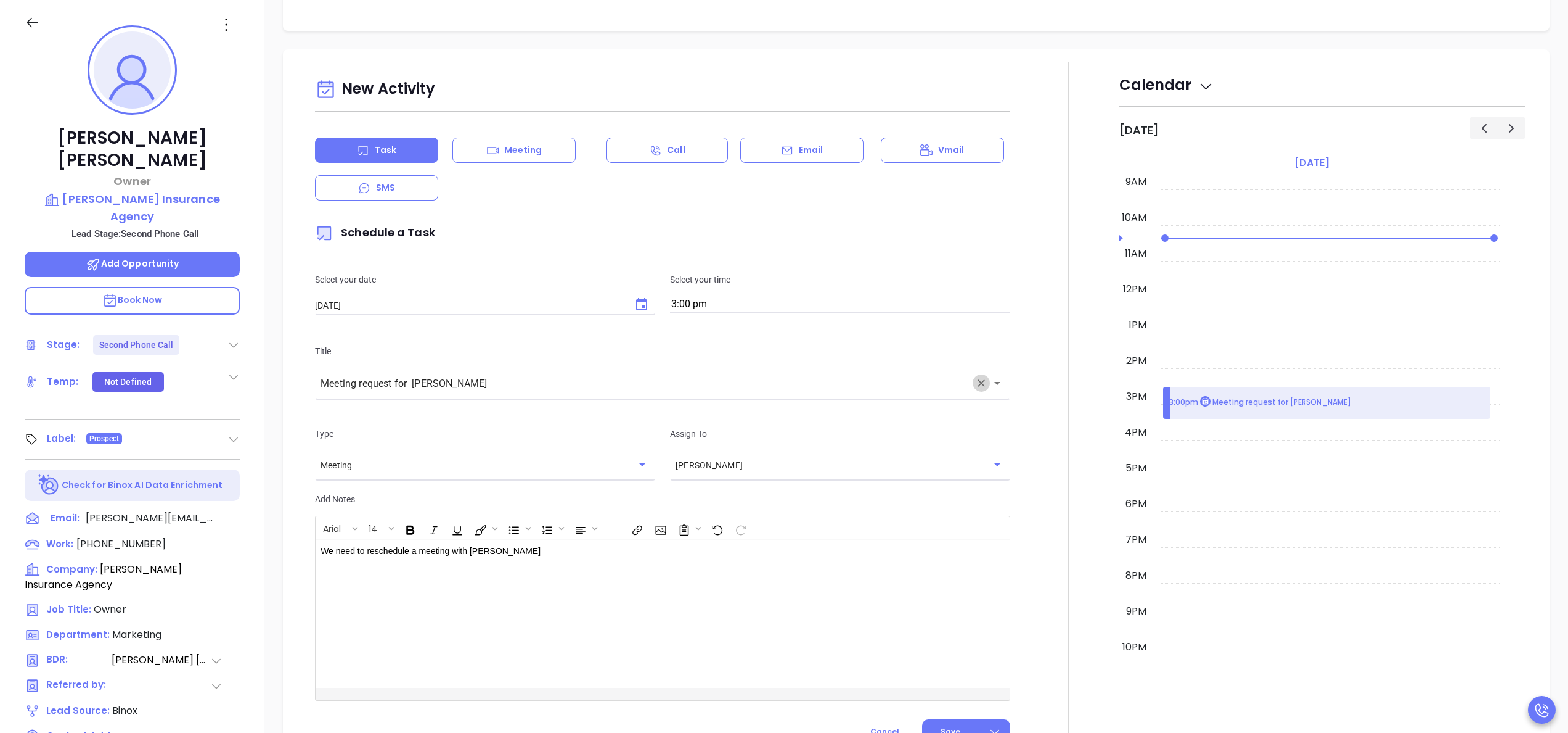
click at [975, 378] on icon "Clear" at bounding box center [981, 383] width 12 height 12
click at [990, 385] on icon "Open" at bounding box center [997, 382] width 15 height 15
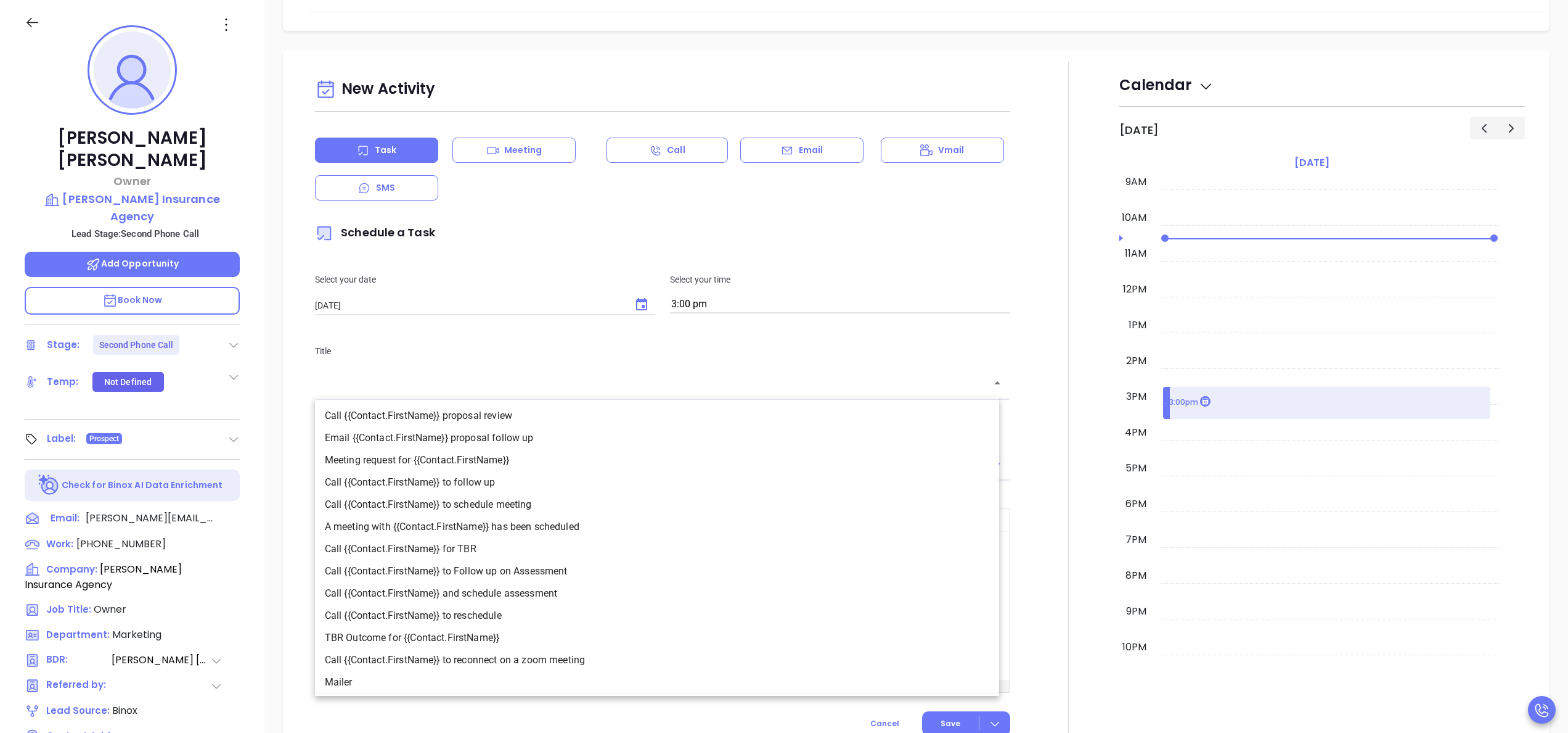
click at [482, 480] on li "Call {{Contact.FirstName}} to follow up" at bounding box center [656, 482] width 684 height 22
type input "Call [PERSON_NAME] to follow up"
type input "Call"
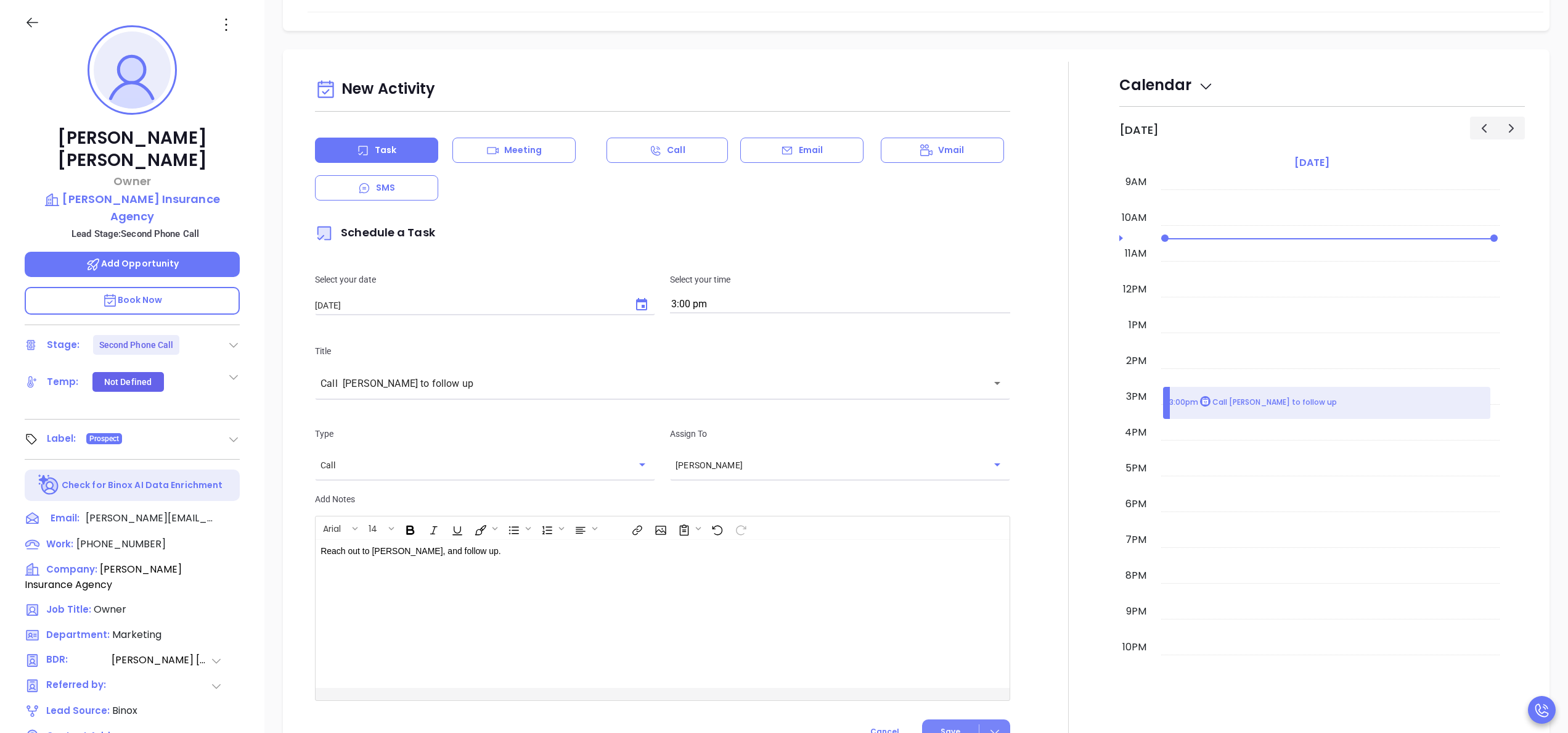
click at [947, 725] on button "Save" at bounding box center [966, 730] width 88 height 24
click at [1065, 558] on div at bounding box center [1068, 404] width 102 height 686
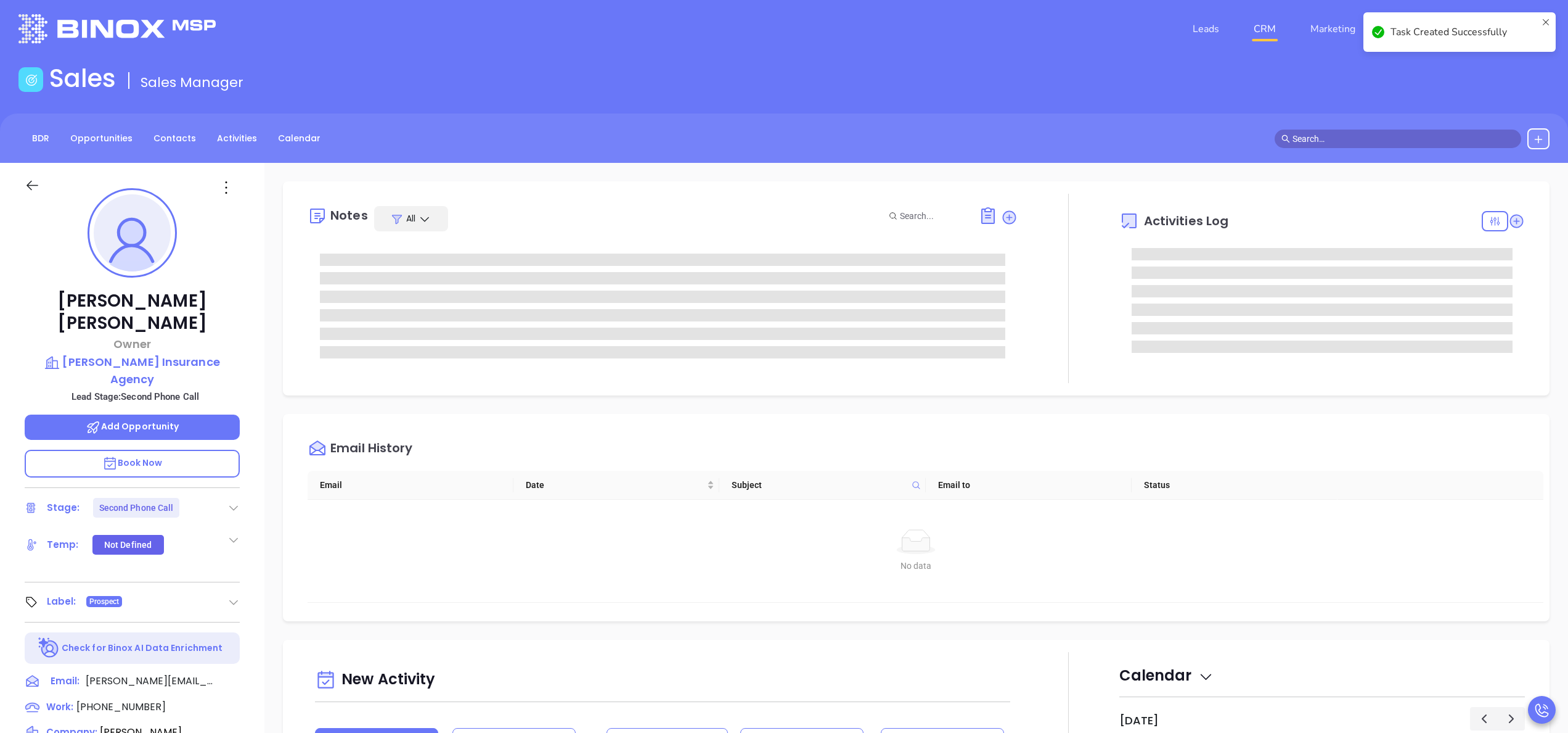
scroll to position [0, 0]
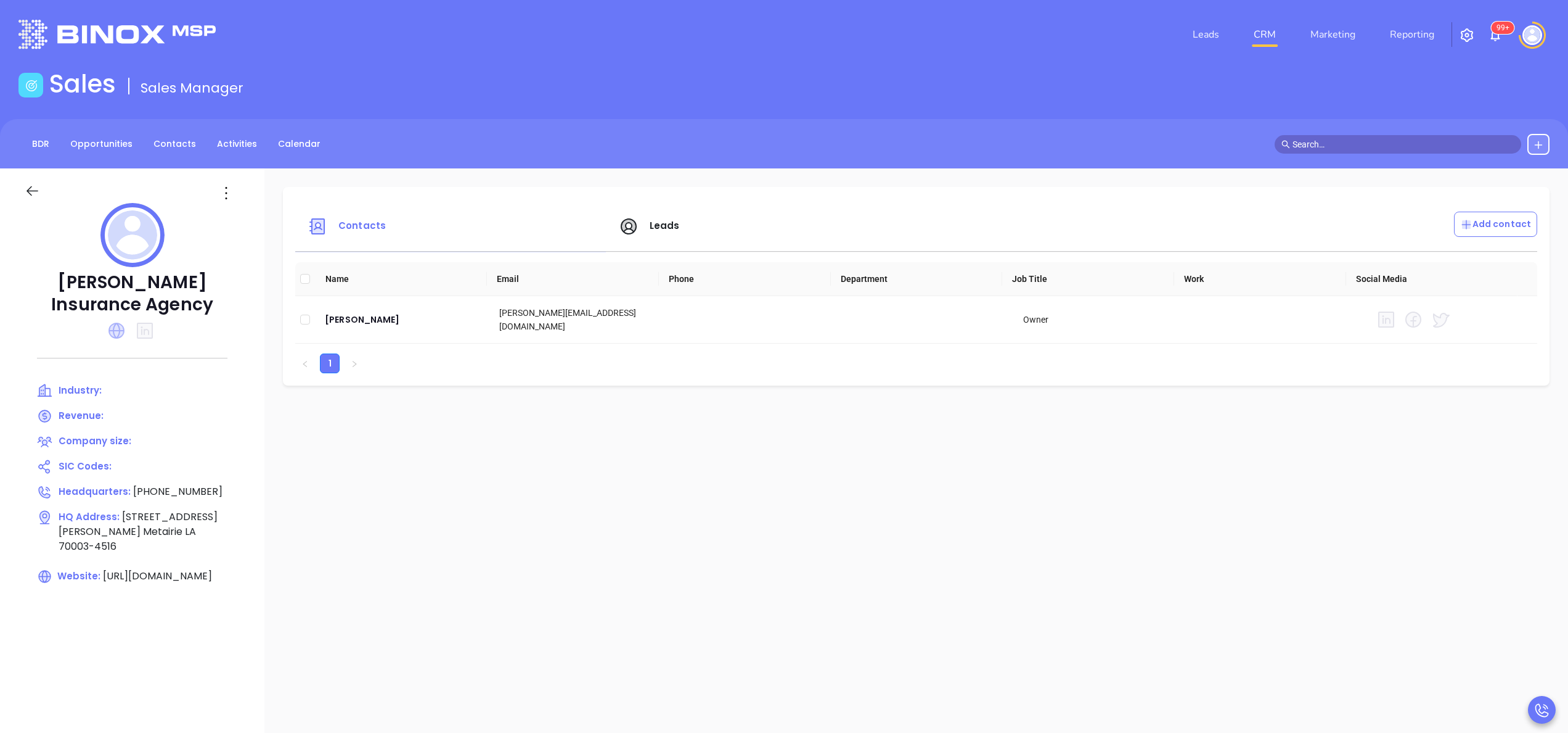
click at [116, 336] on icon at bounding box center [116, 330] width 16 height 16
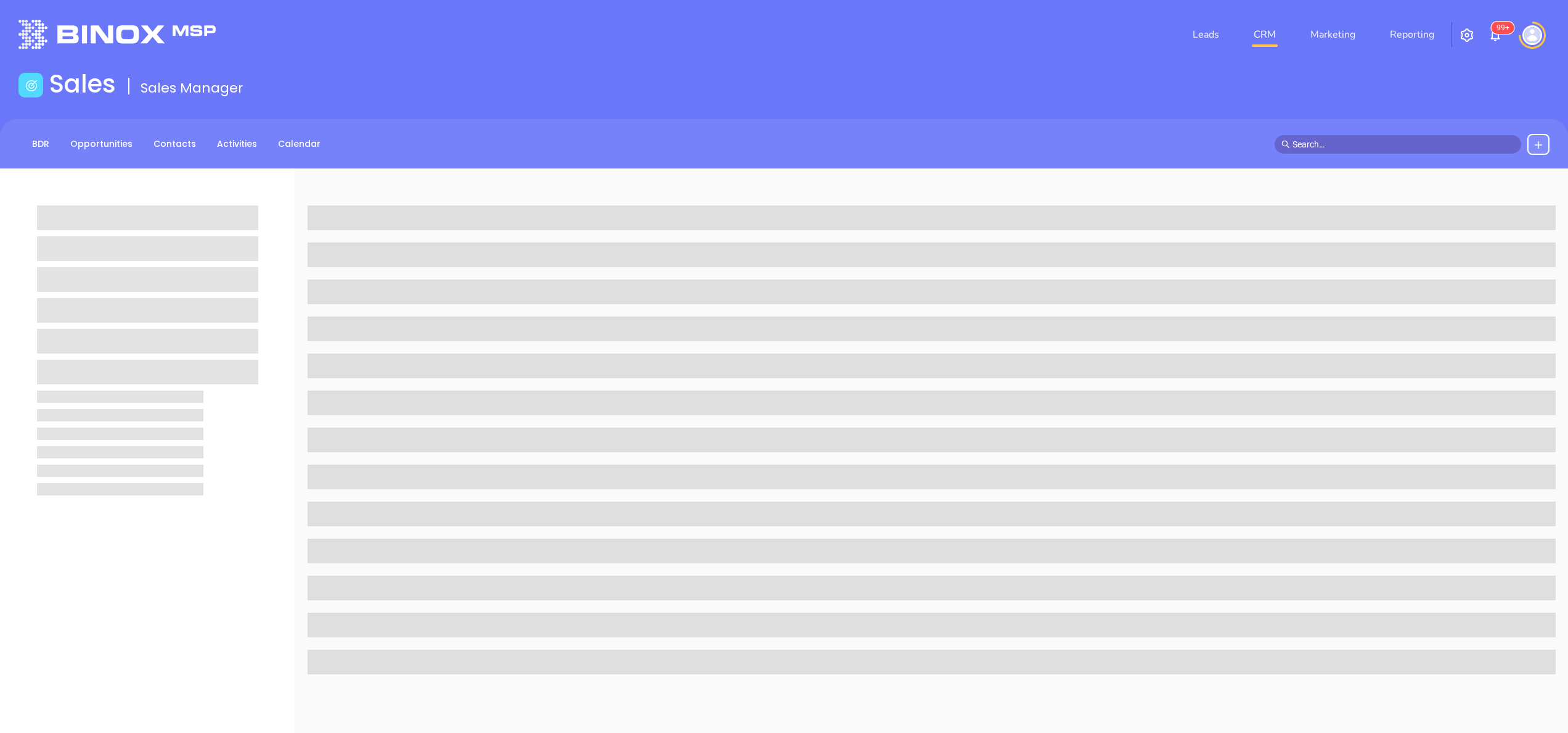
scroll to position [169, 0]
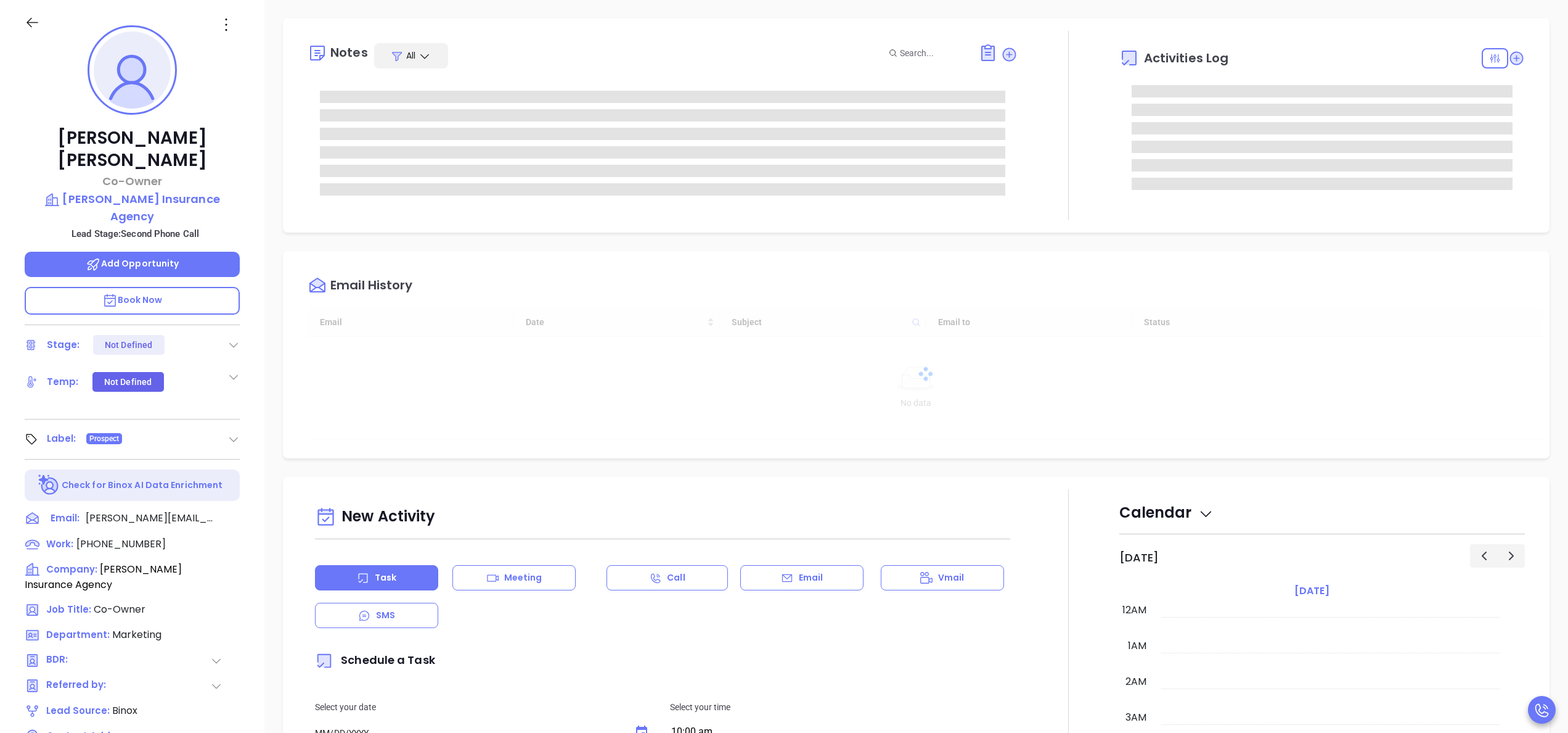
type input "09/24/2025"
type input "[PERSON_NAME]"
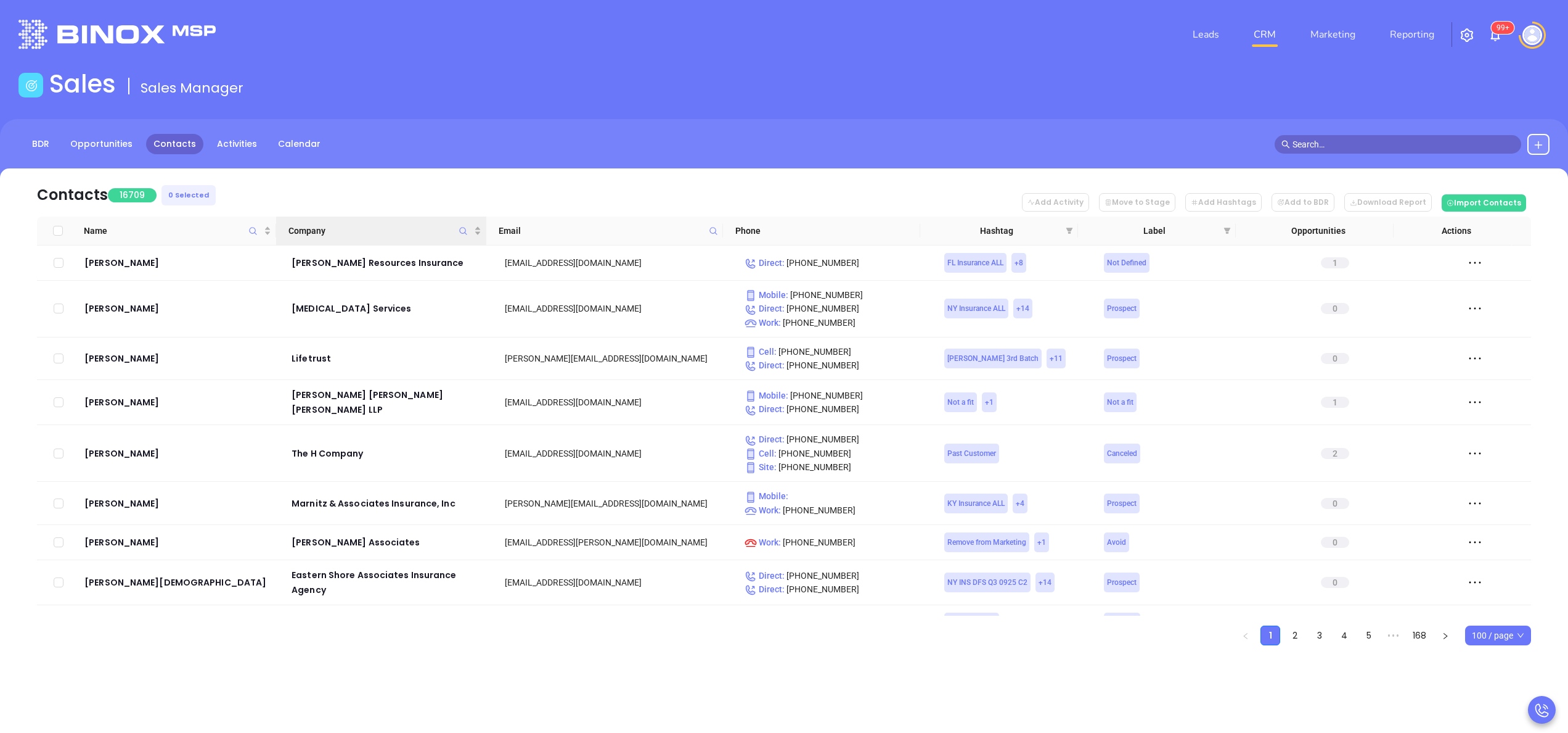
click at [459, 230] on icon "Company" at bounding box center [463, 231] width 9 height 9
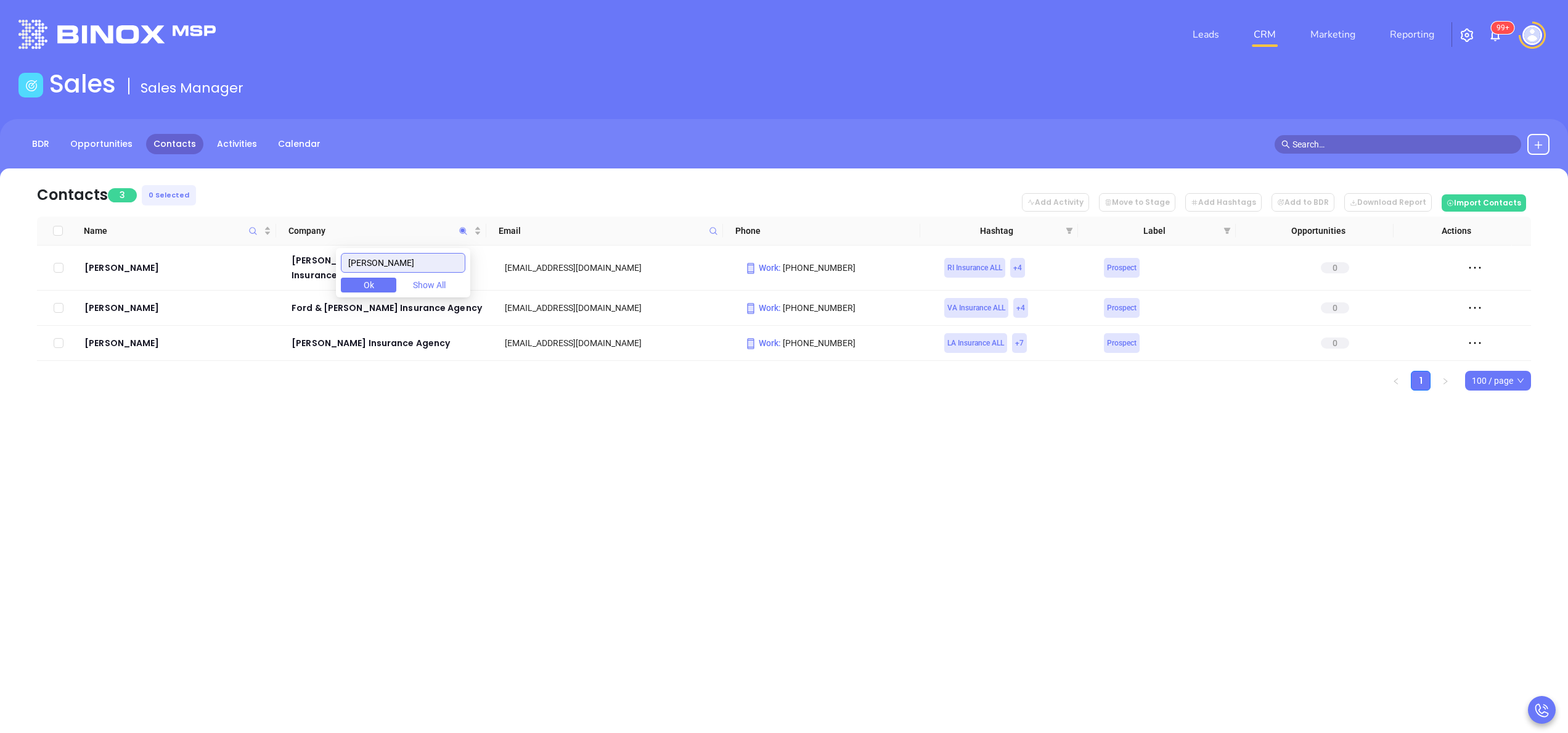
type input "[PERSON_NAME]"
click at [354, 414] on div "Contacts 3 0 Selected Add Activity Move to Stage Add Hashtags Add to BDR Downlo…" at bounding box center [784, 301] width 1568 height 265
click at [127, 335] on div "[PERSON_NAME]" at bounding box center [179, 343] width 190 height 15
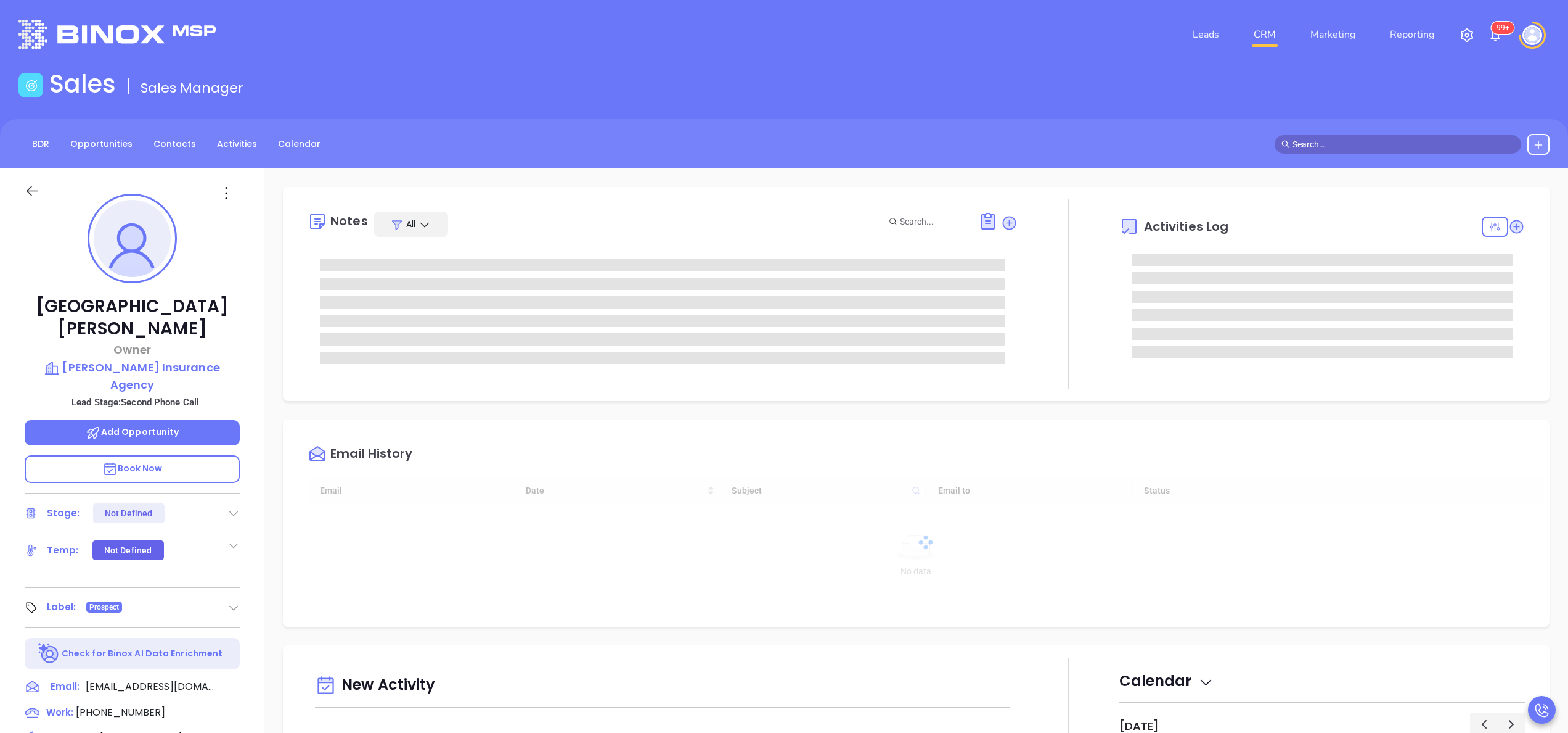
scroll to position [322, 0]
type input "[PERSON_NAME]"
click at [225, 197] on icon at bounding box center [226, 193] width 2 height 12
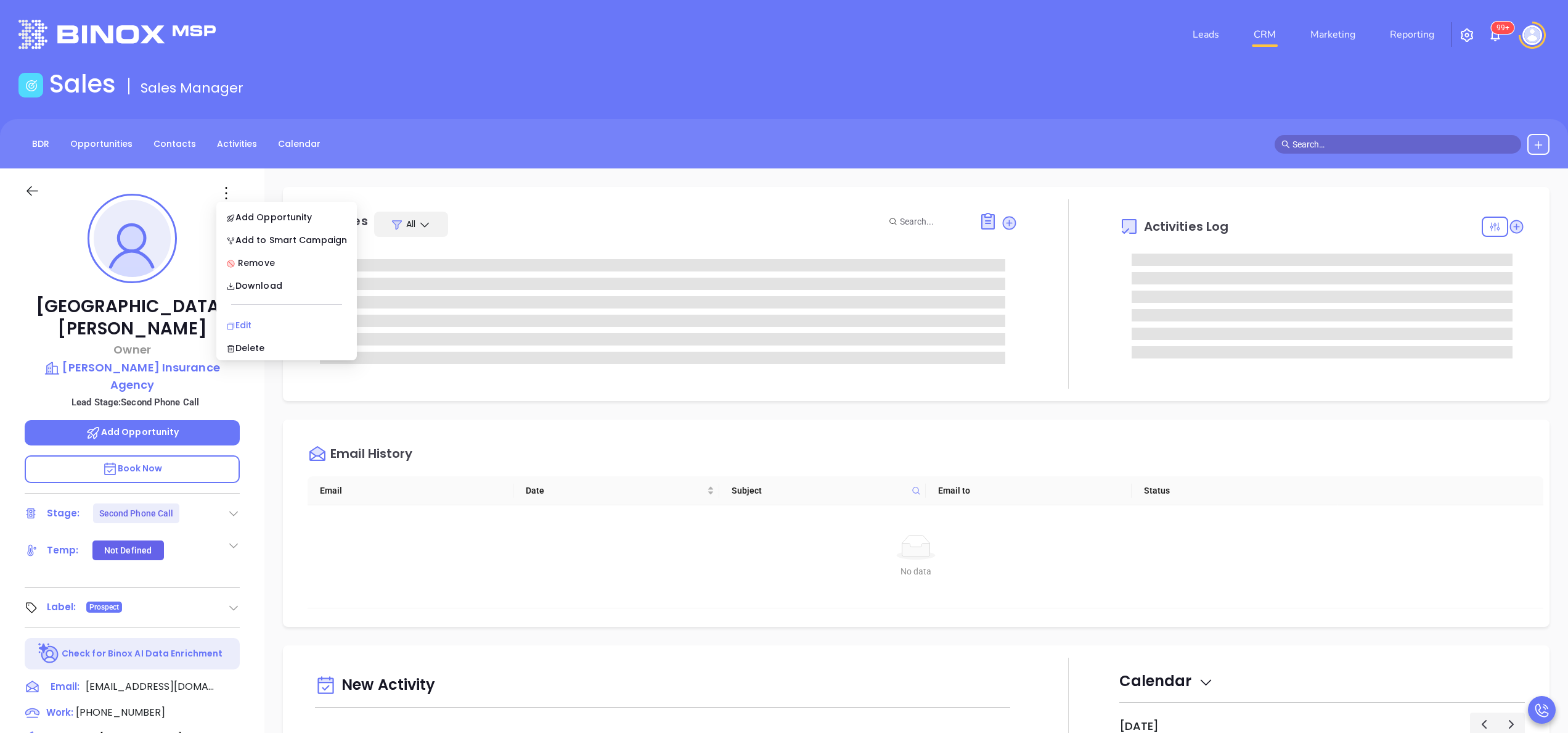
click at [257, 329] on div "Edit" at bounding box center [286, 325] width 121 height 13
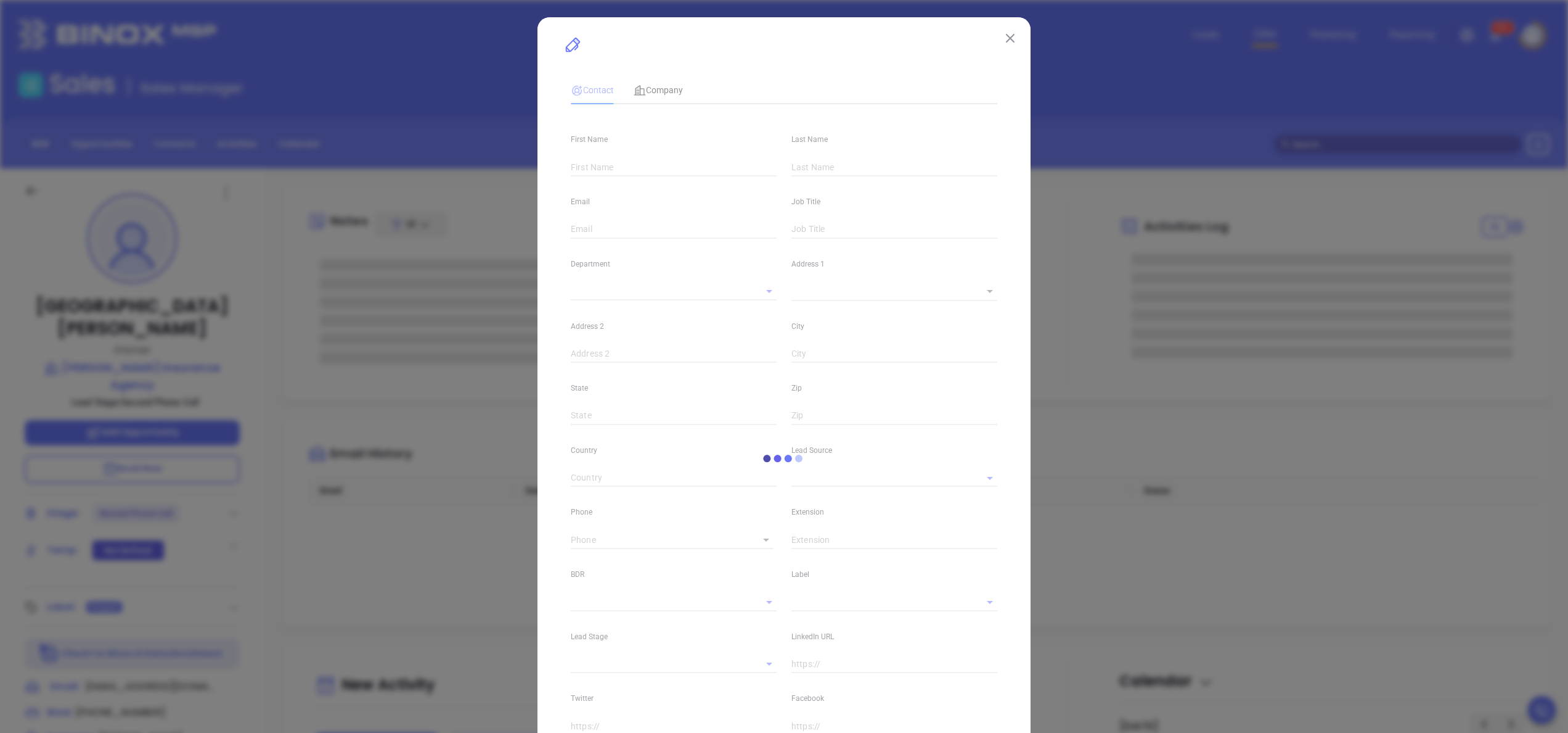
type input "[GEOGRAPHIC_DATA]"
type input "Romero"
type input "thomins@connections-lct.com"
type input "Owner"
type input "1"
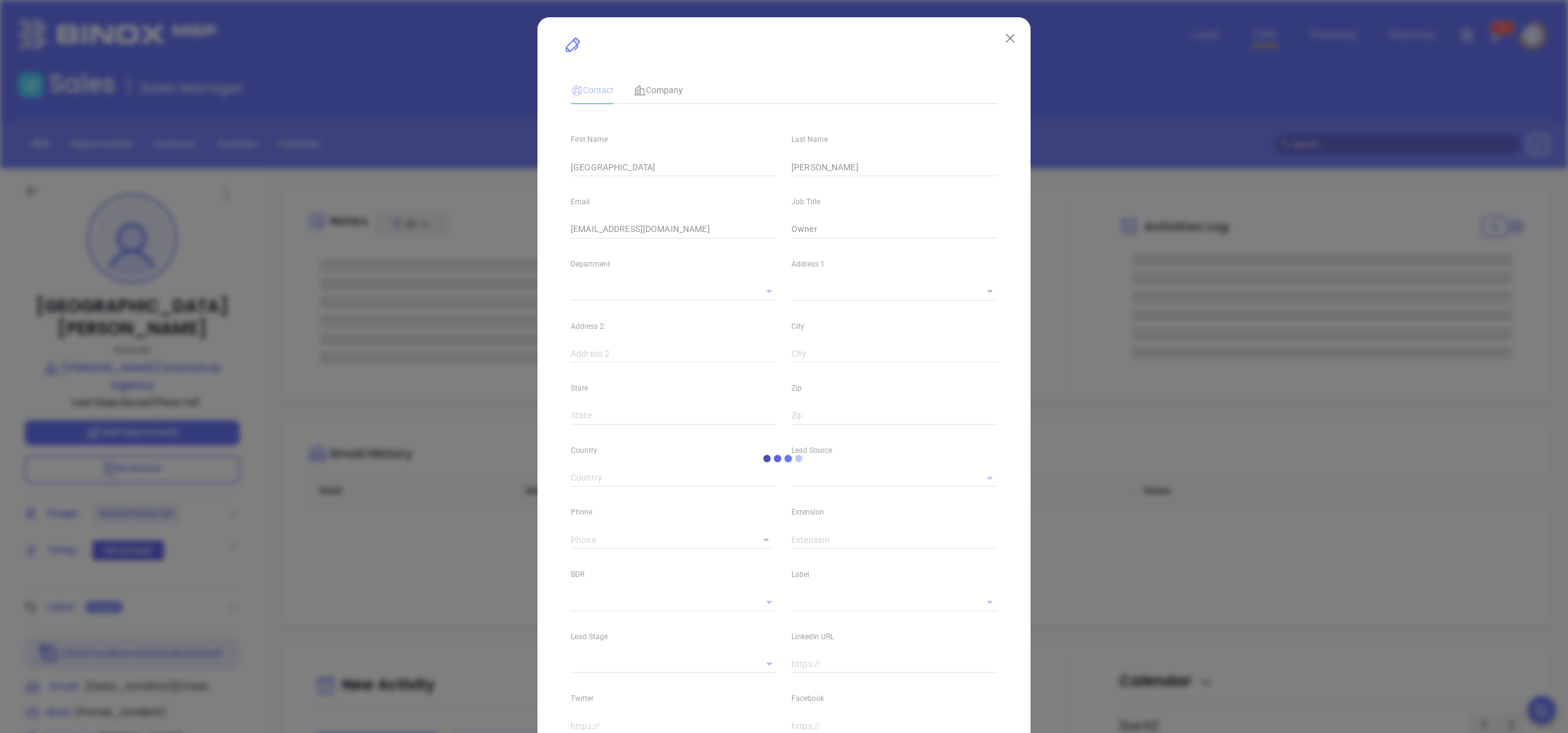
type input "Marketing"
type input "Binox"
type input "[PERSON_NAME]"
type input "Second Phone Call"
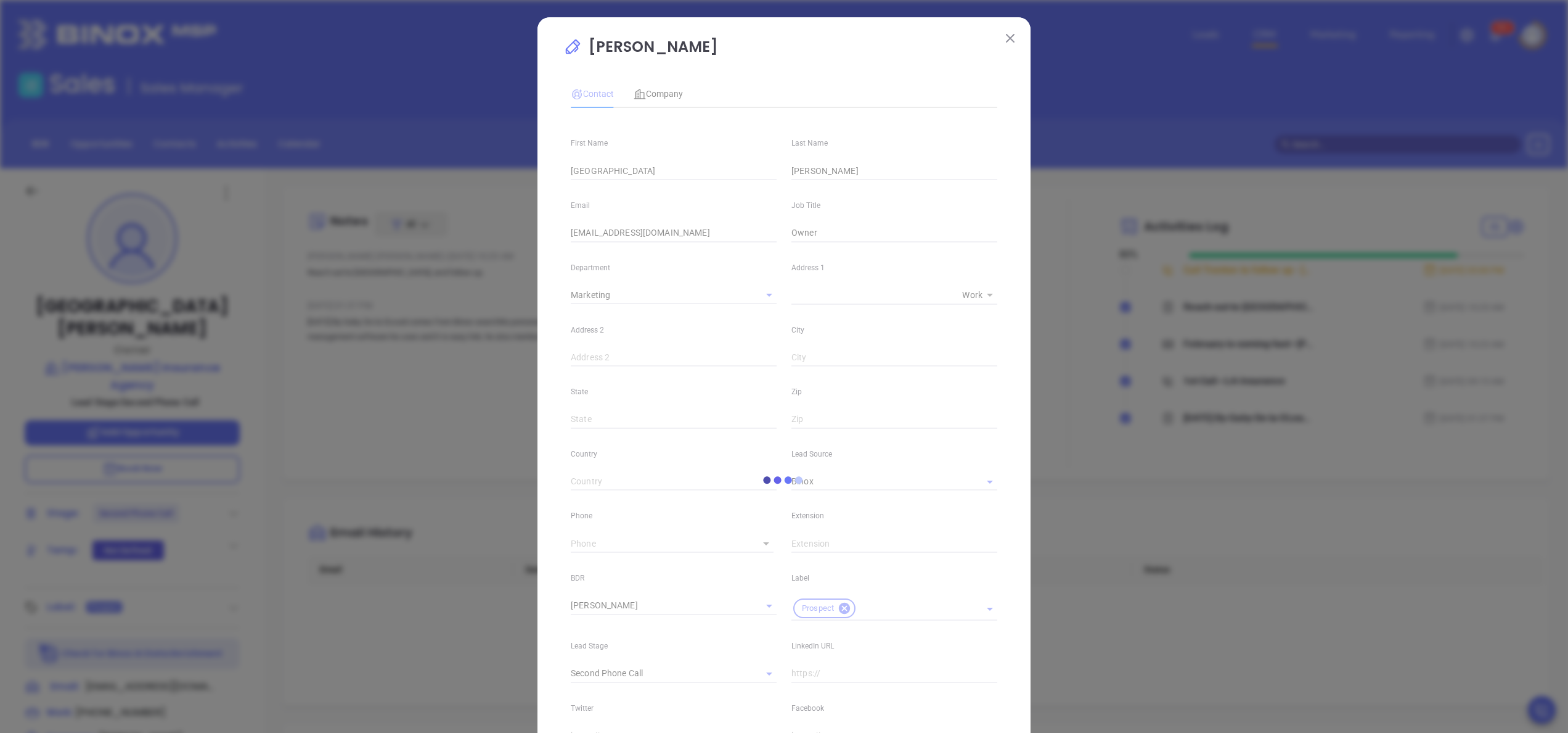
type input "(337) 893-5515"
type input "1"
drag, startPoint x: 703, startPoint y: 230, endPoint x: 419, endPoint y: 240, distance: 284.2
click at [419, 240] on div "Trenton Romero Contact Company First Name Trenton Last Name Romero Email thomin…" at bounding box center [784, 366] width 1568 height 733
type input "office@thomasinsurancela.com"
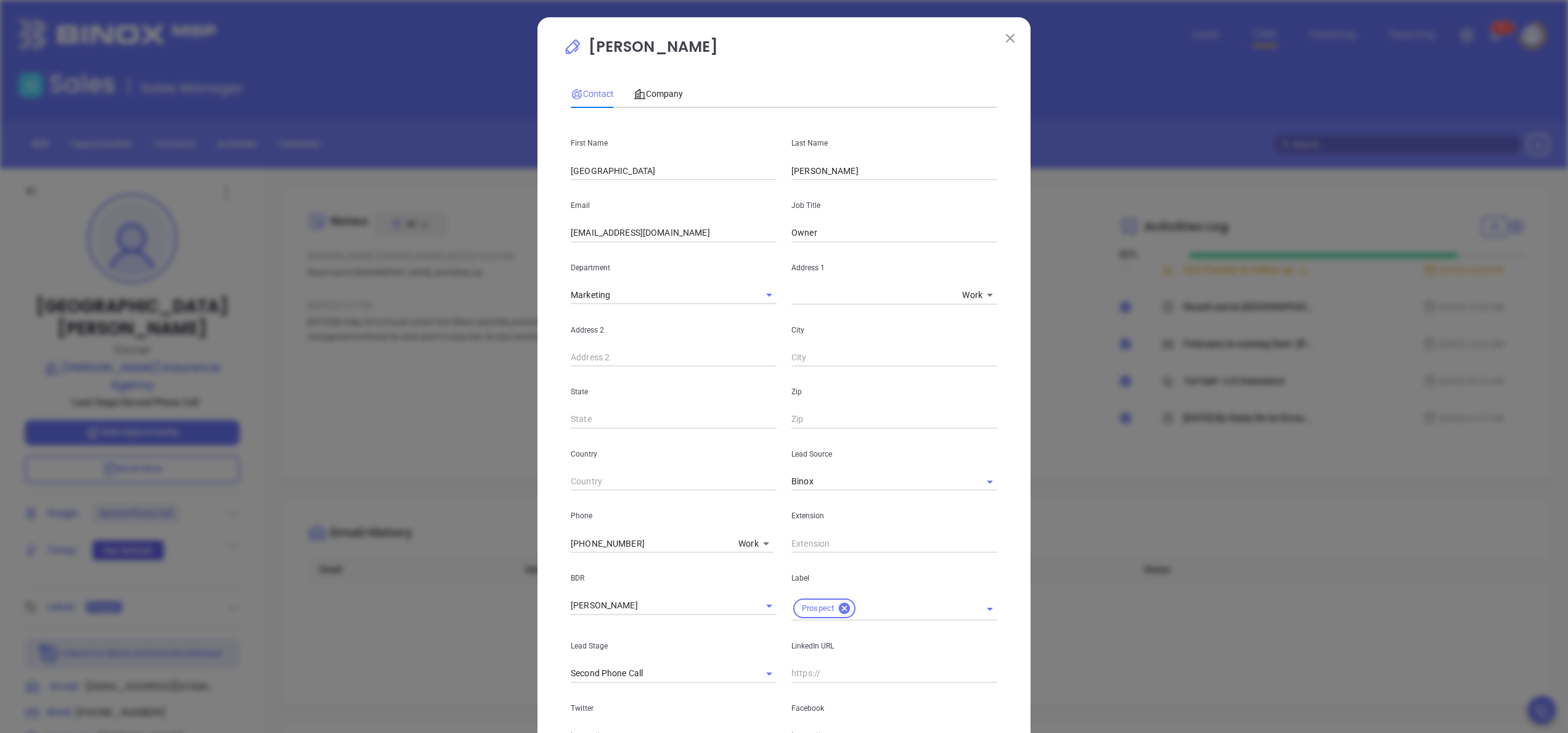
click at [1001, 487] on div "Trenton Romero Contact Company First Name Trenton Last Name Romero Email office…" at bounding box center [784, 464] width 493 height 895
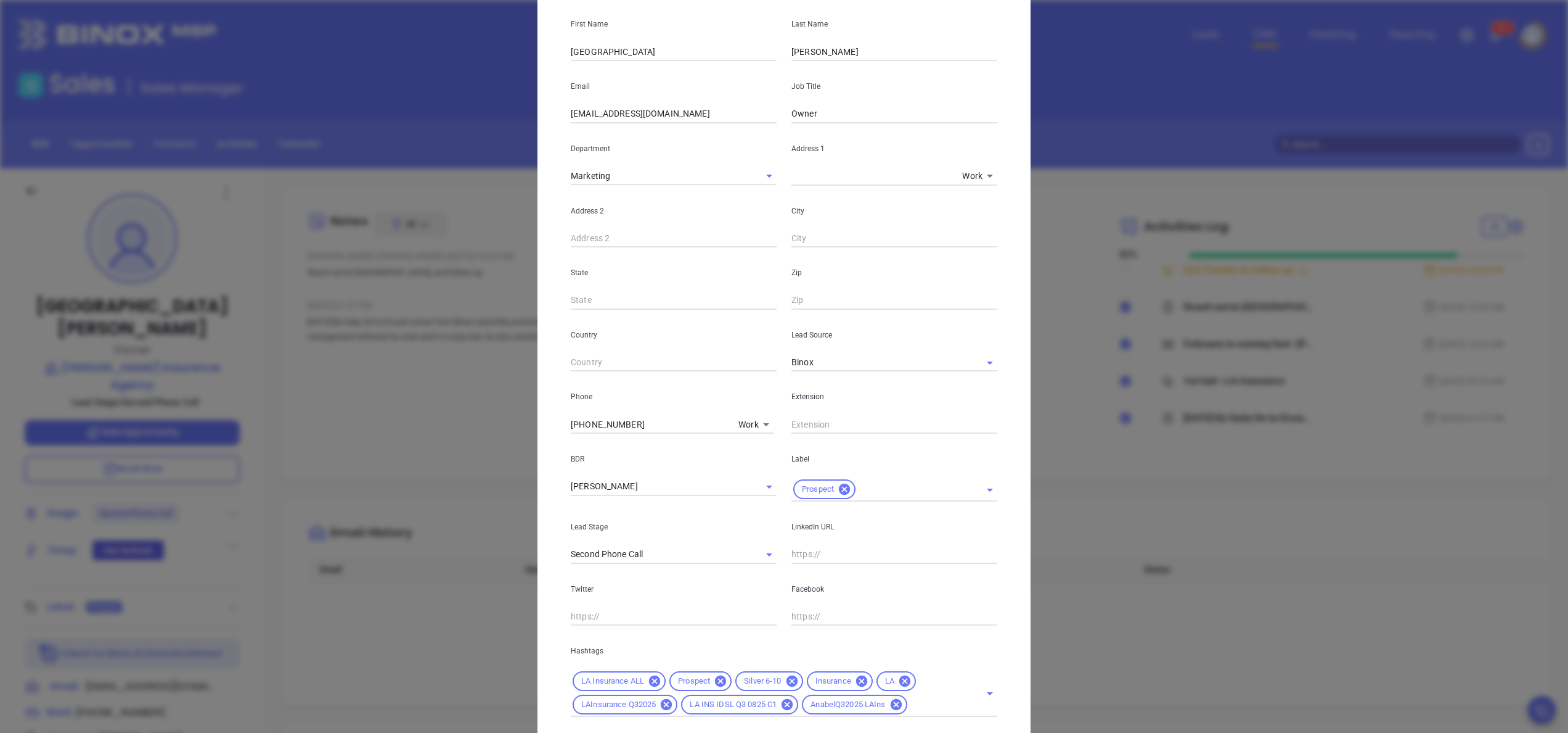
scroll to position [196, 0]
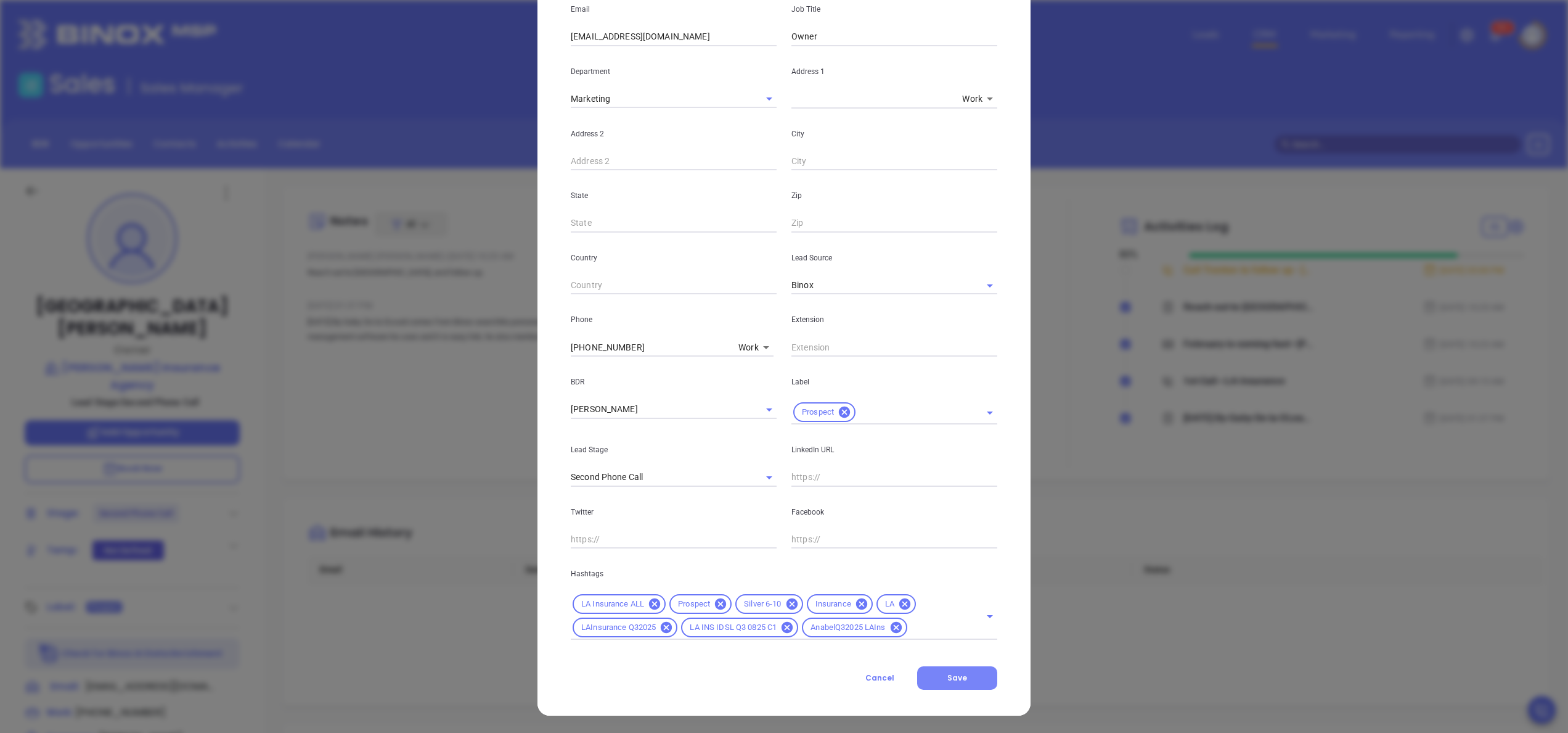
click at [947, 674] on span "Save" at bounding box center [957, 678] width 20 height 11
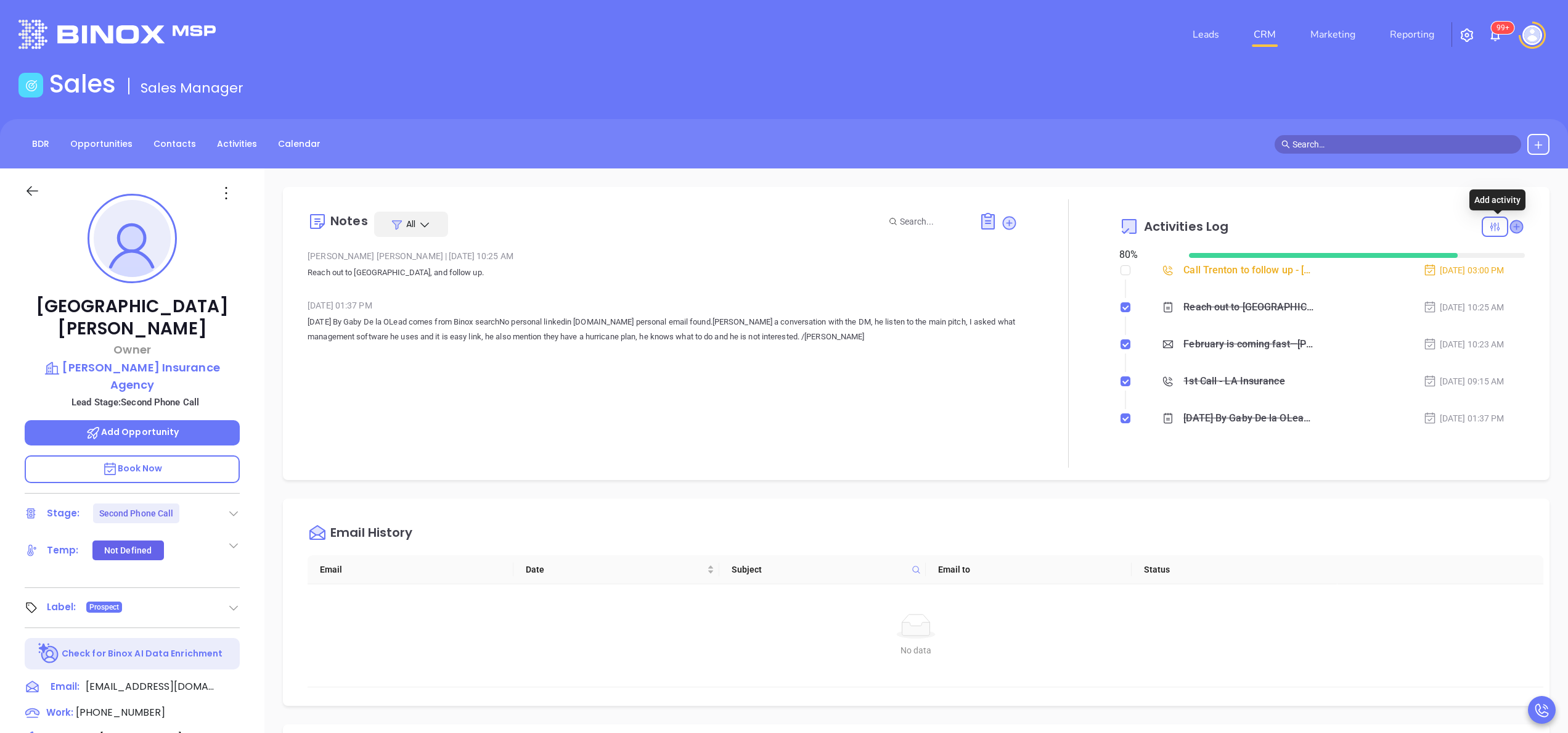
click at [1510, 227] on icon at bounding box center [1517, 226] width 12 height 12
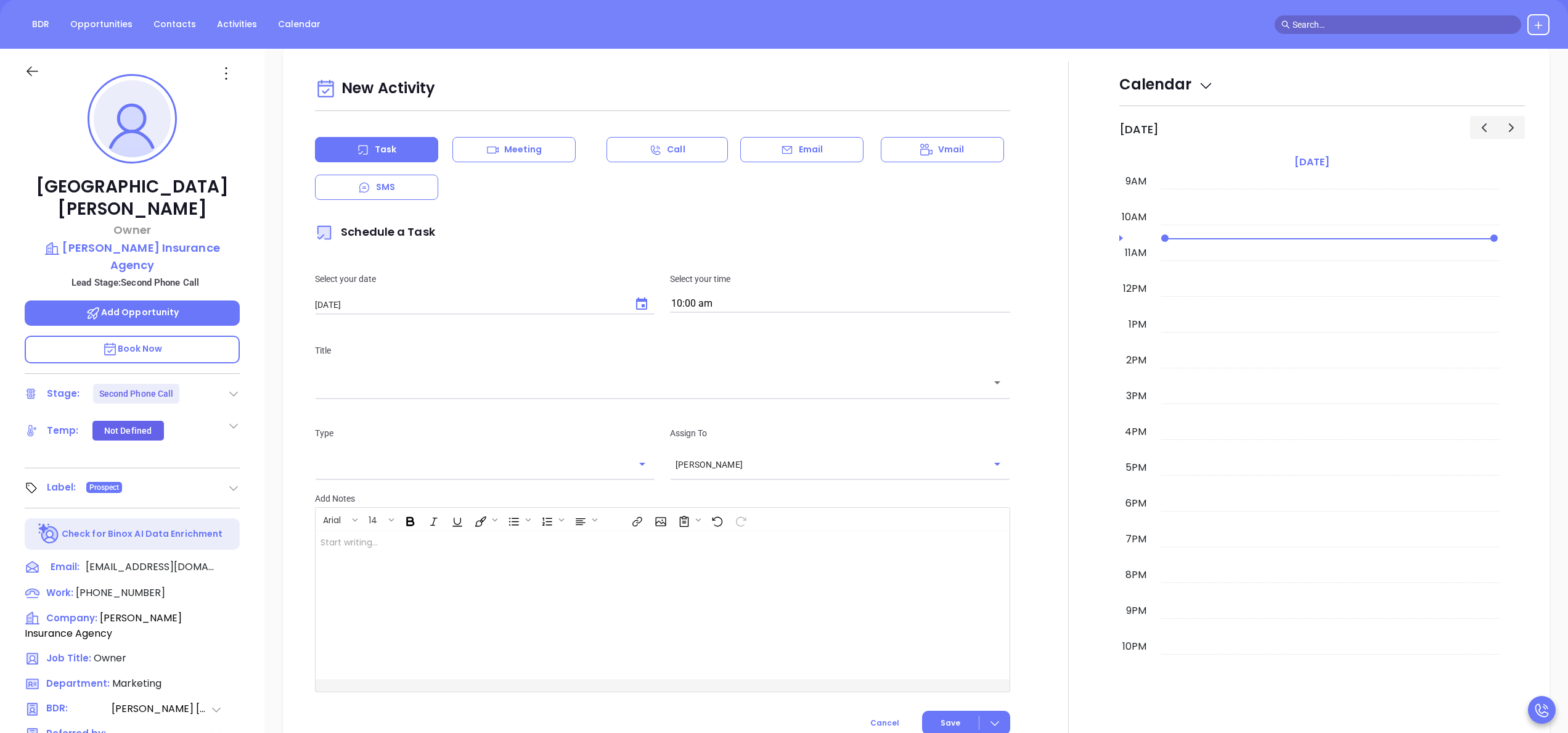
scroll to position [169, 0]
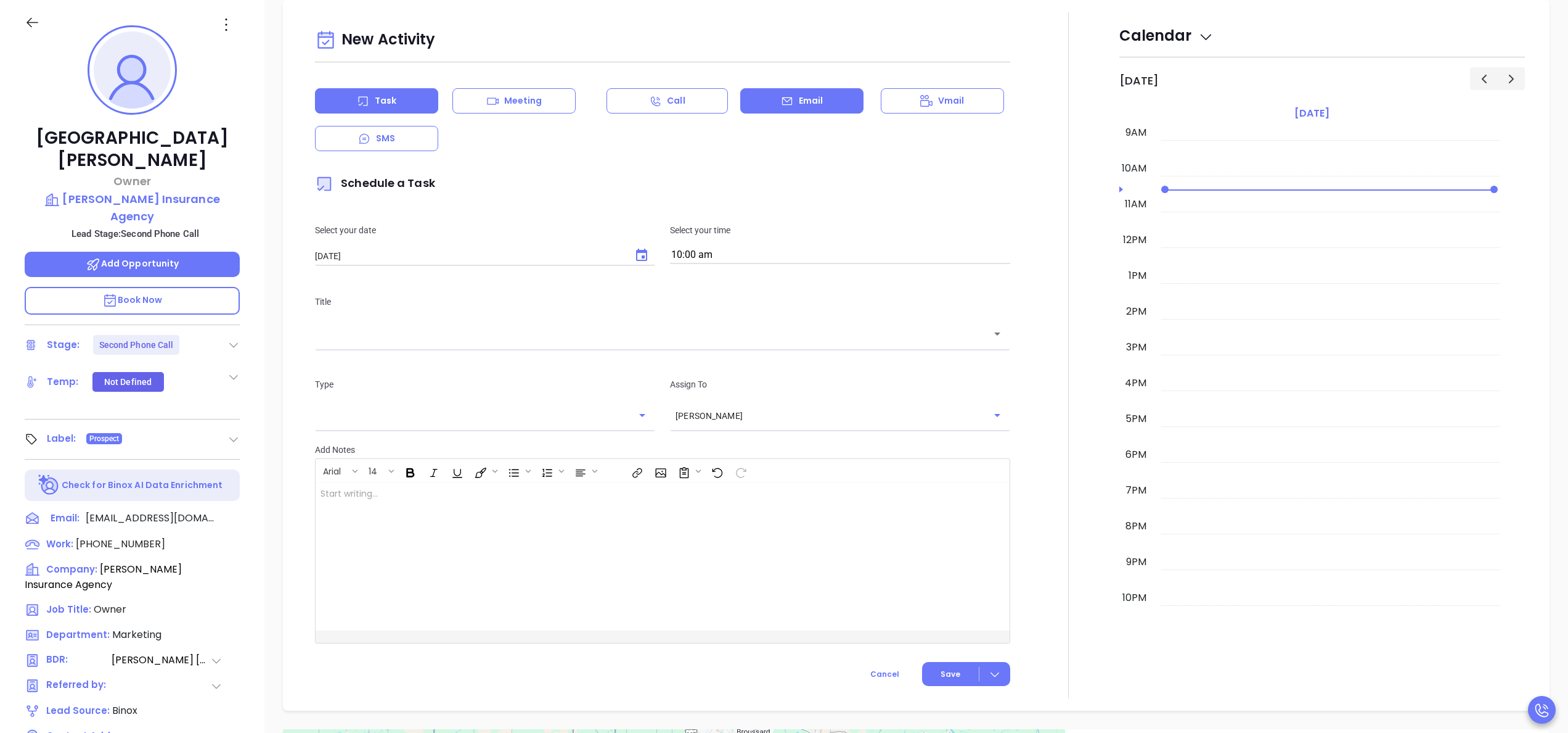
click at [741, 104] on div "Email" at bounding box center [802, 100] width 123 height 25
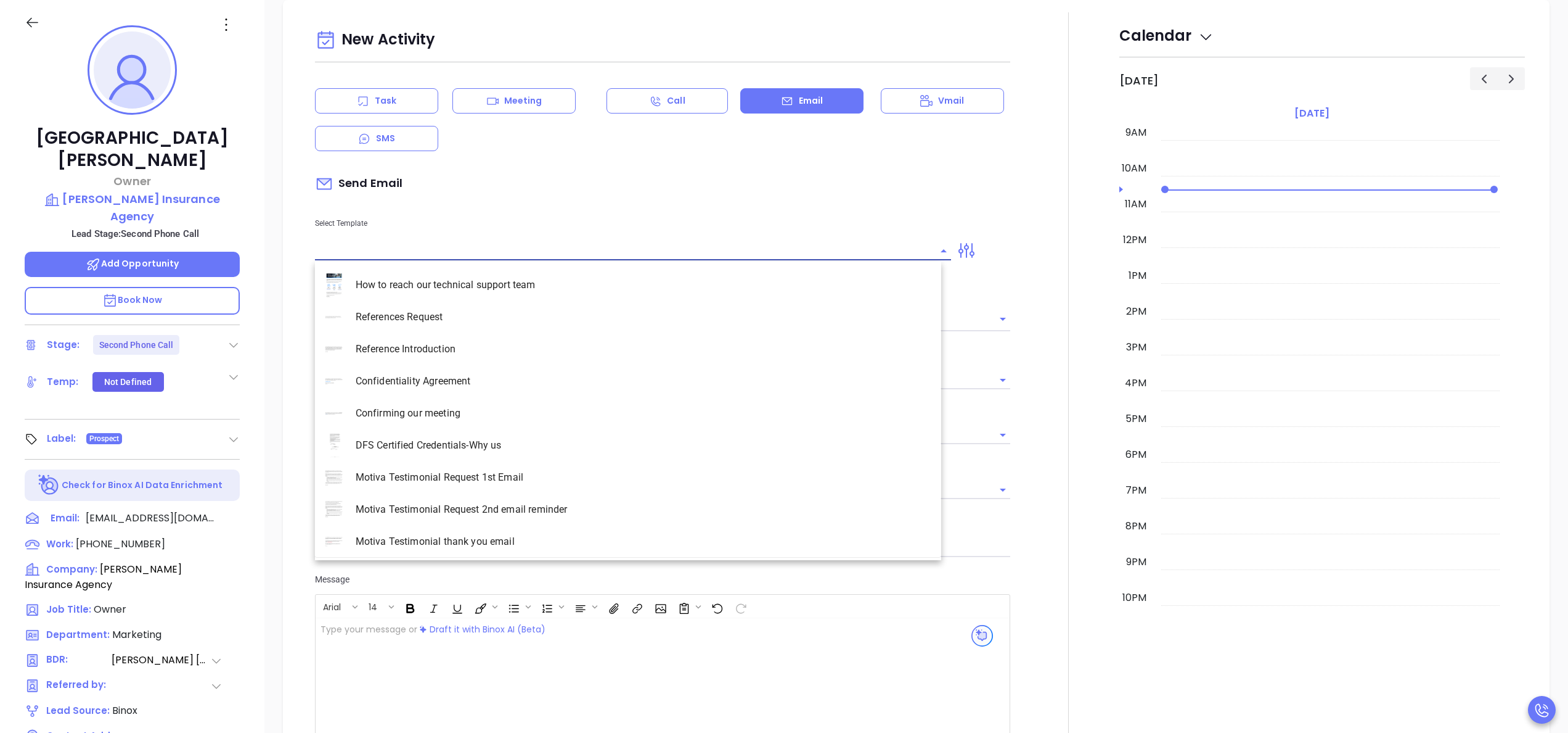
click at [393, 260] on input "text" at bounding box center [623, 250] width 617 height 18
type input "[PERSON_NAME]"
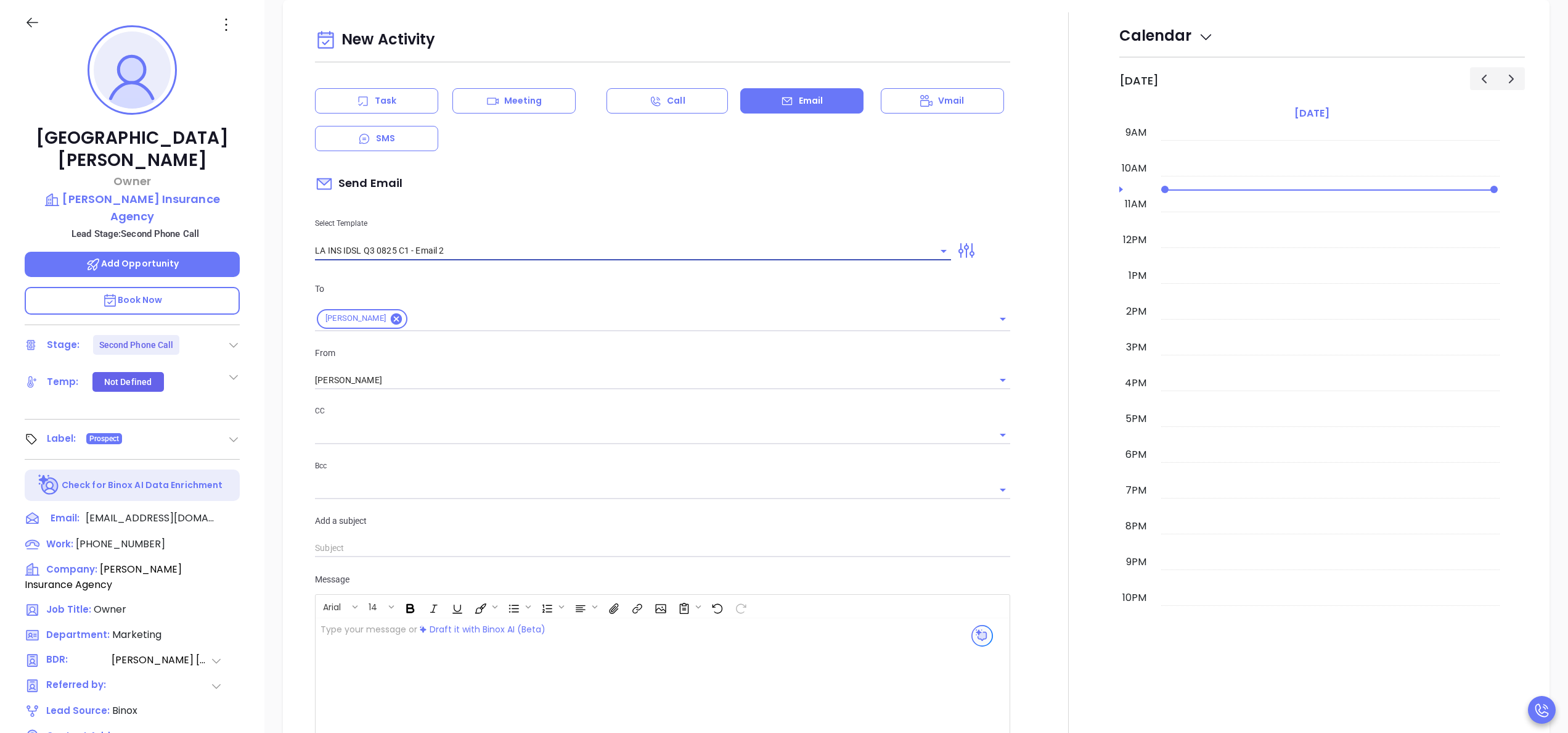
type input "LA INS IDSL Q3 0825 C1 - Email 2"
type input "February is coming fast—will Thomas Insurance Agency be compliant?"
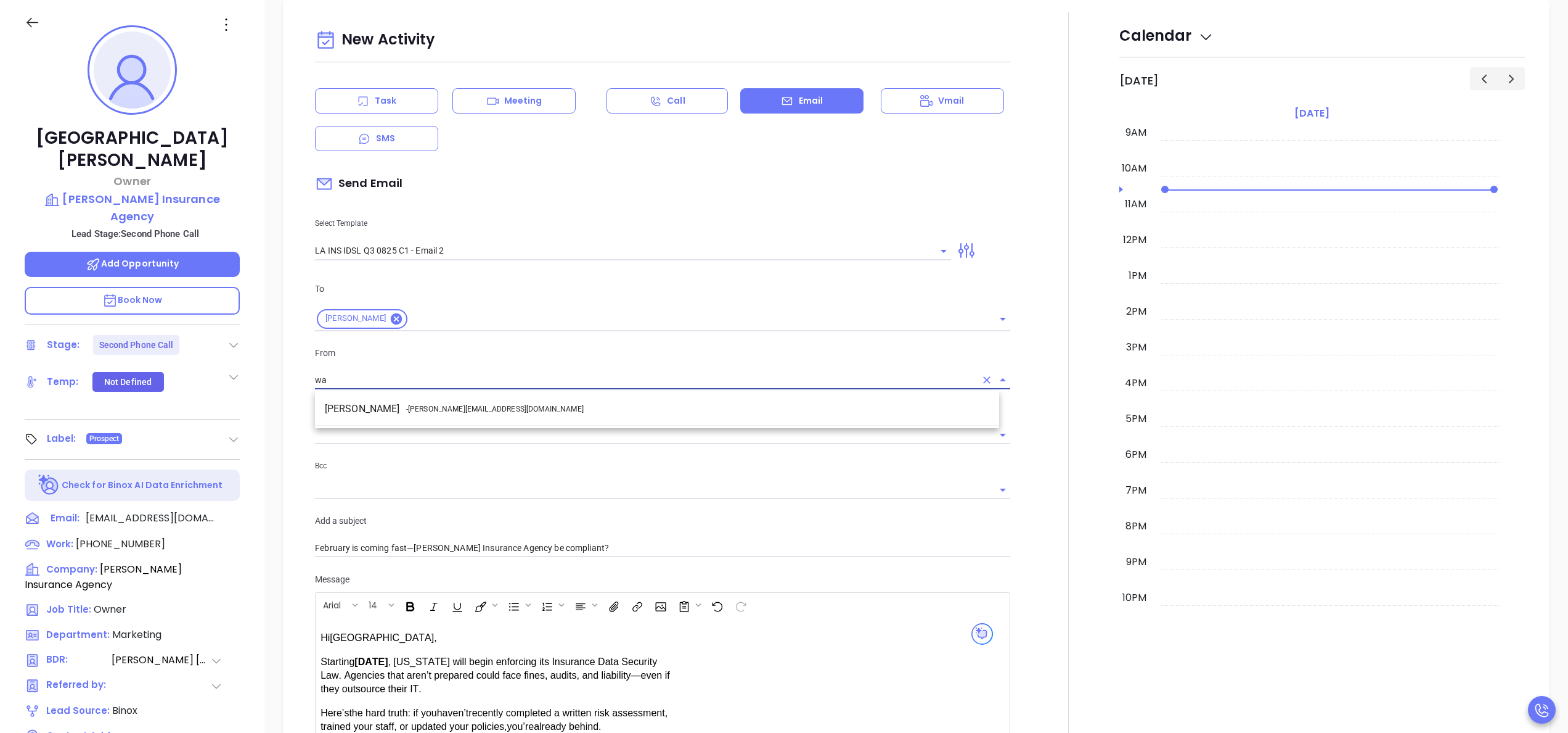
click at [472, 404] on span "- walter@motiva.net" at bounding box center [495, 409] width 177 height 12
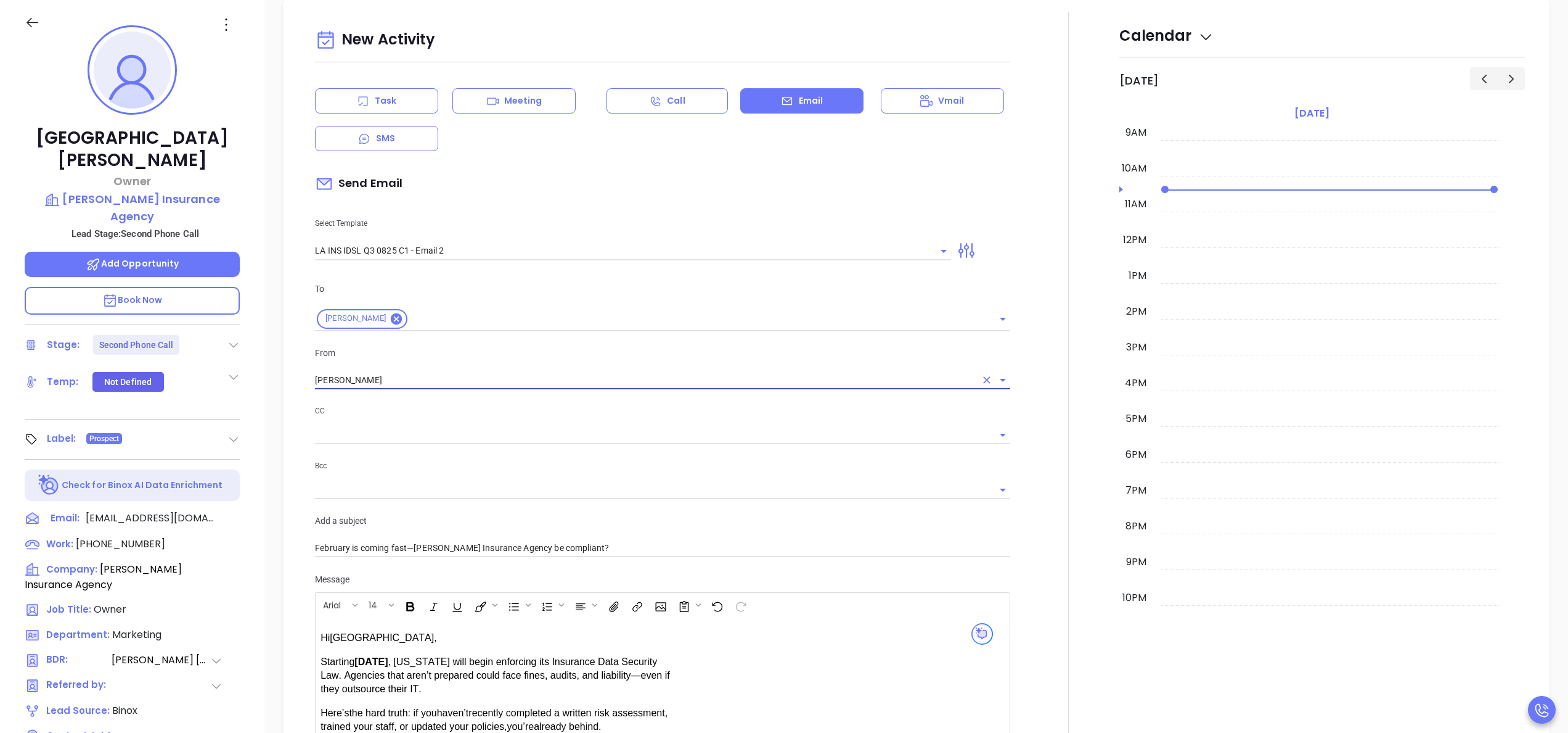
type input "Walter Contreras"
click at [1019, 503] on div at bounding box center [1068, 485] width 102 height 946
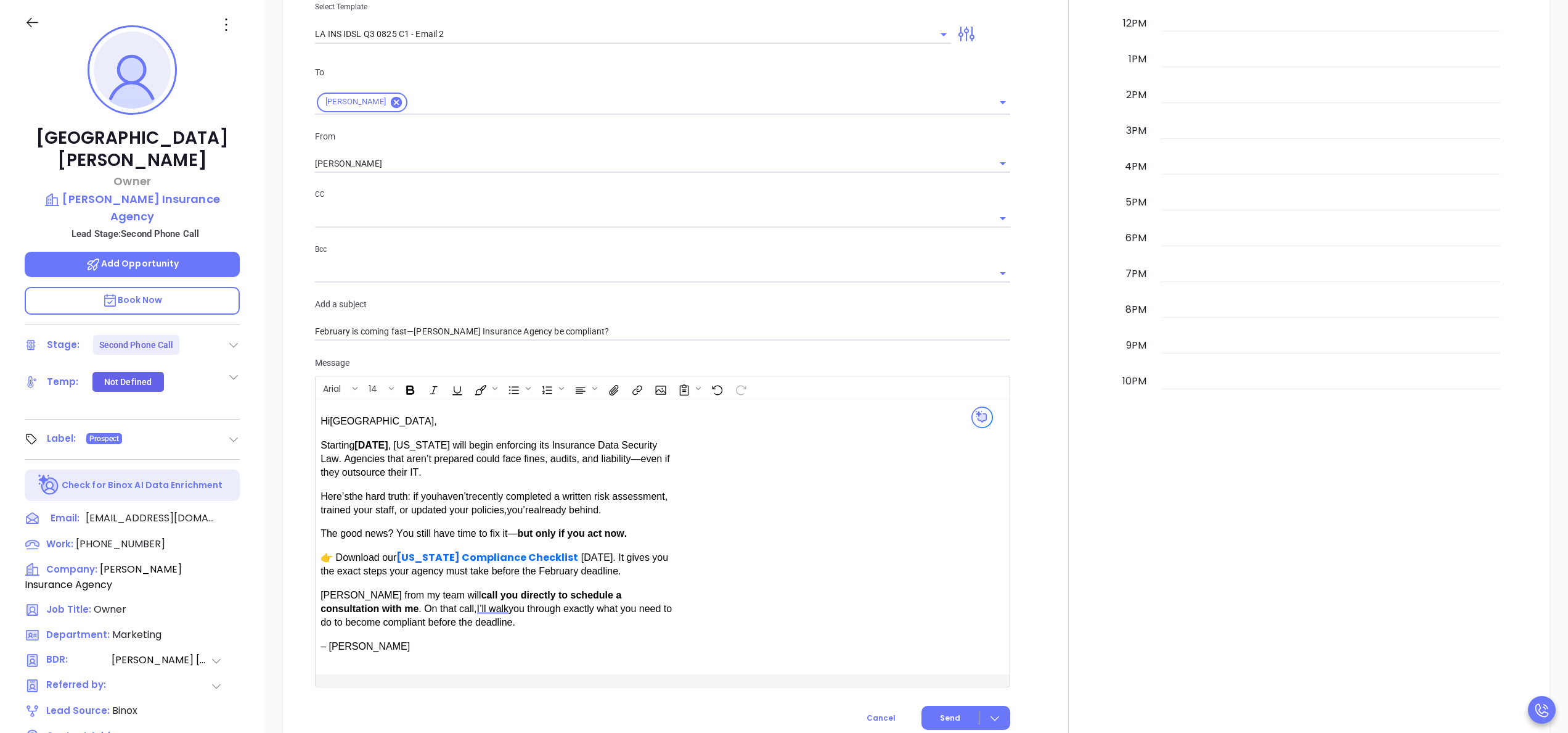
scroll to position [852, 0]
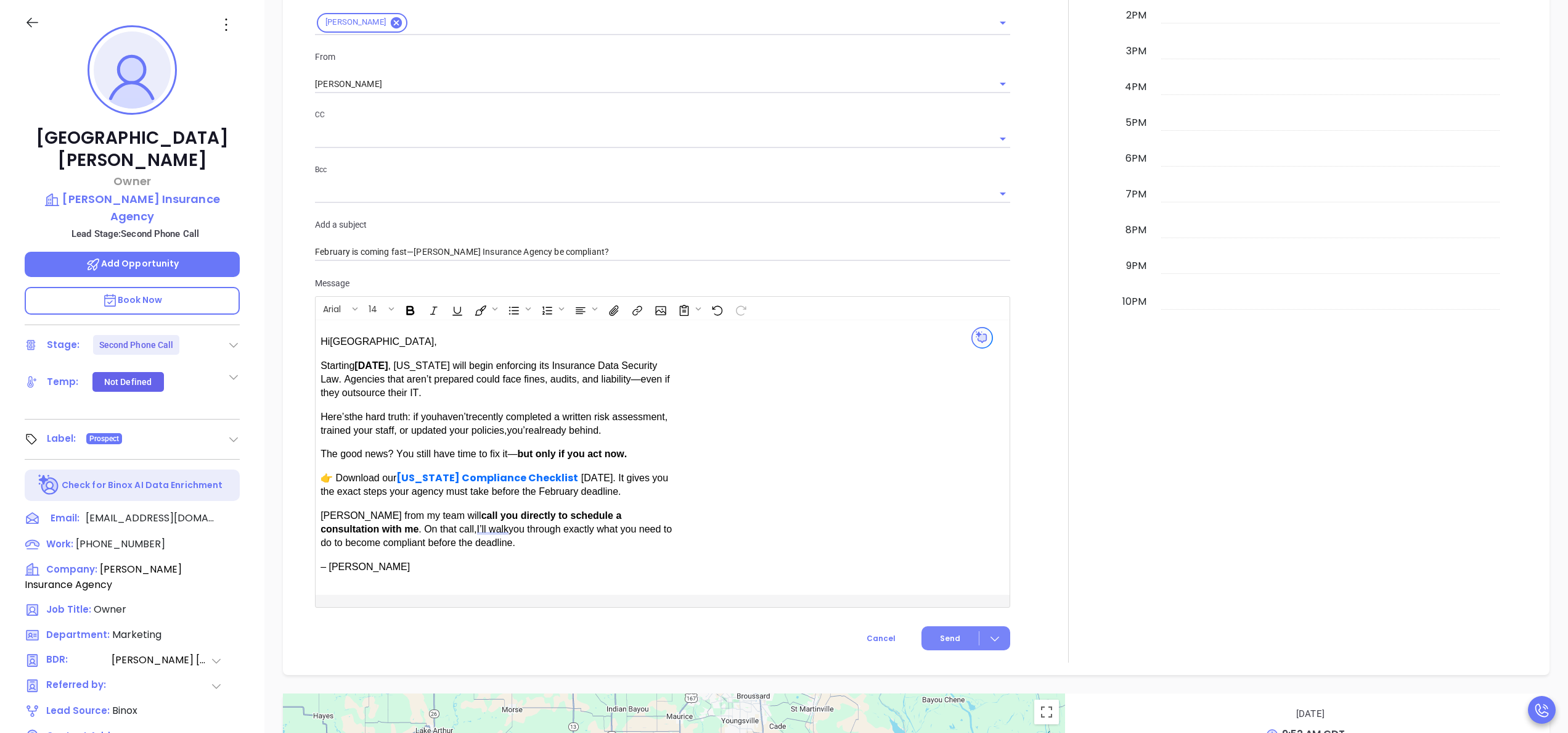
click at [940, 635] on span "Send" at bounding box center [950, 638] width 20 height 12
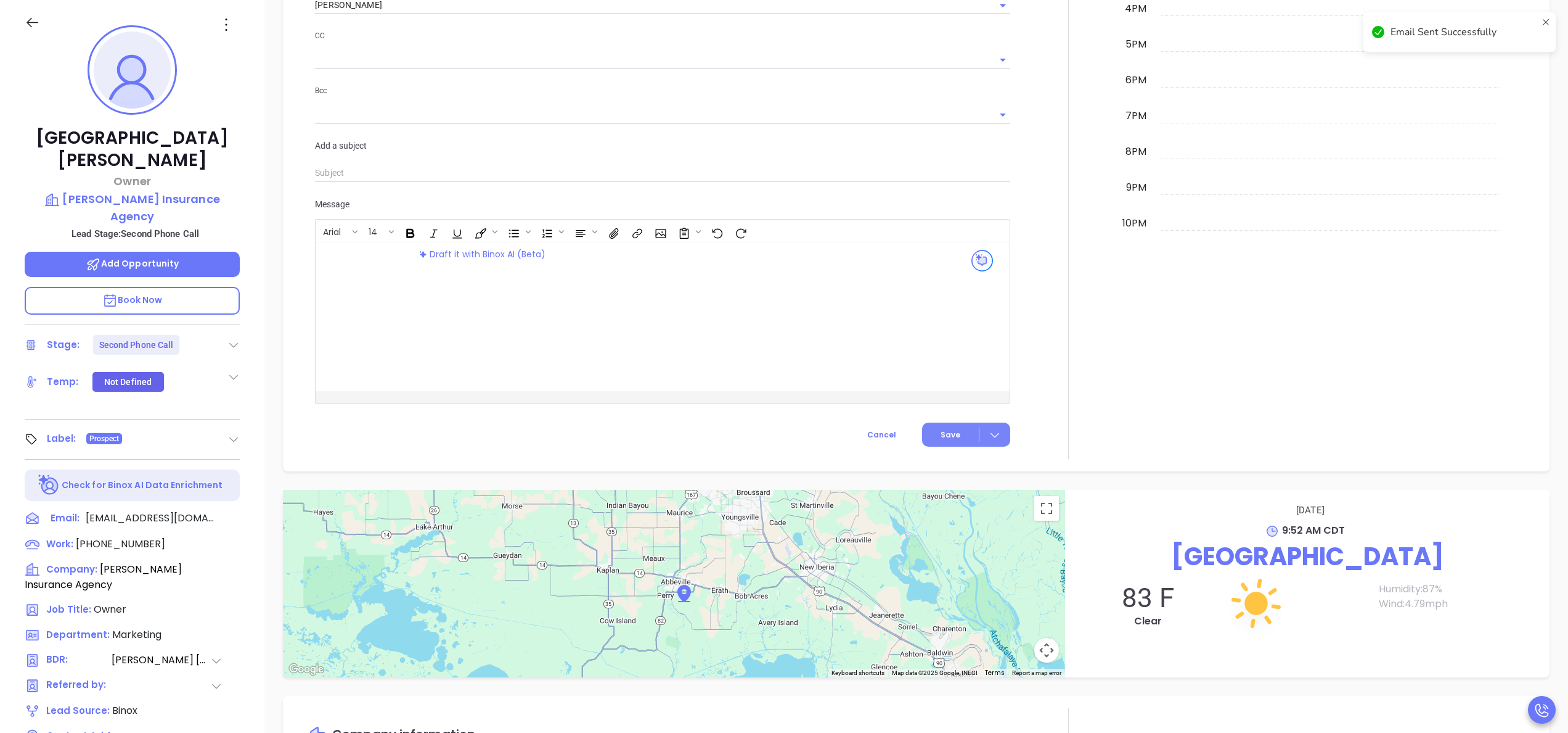
scroll to position [773, 0]
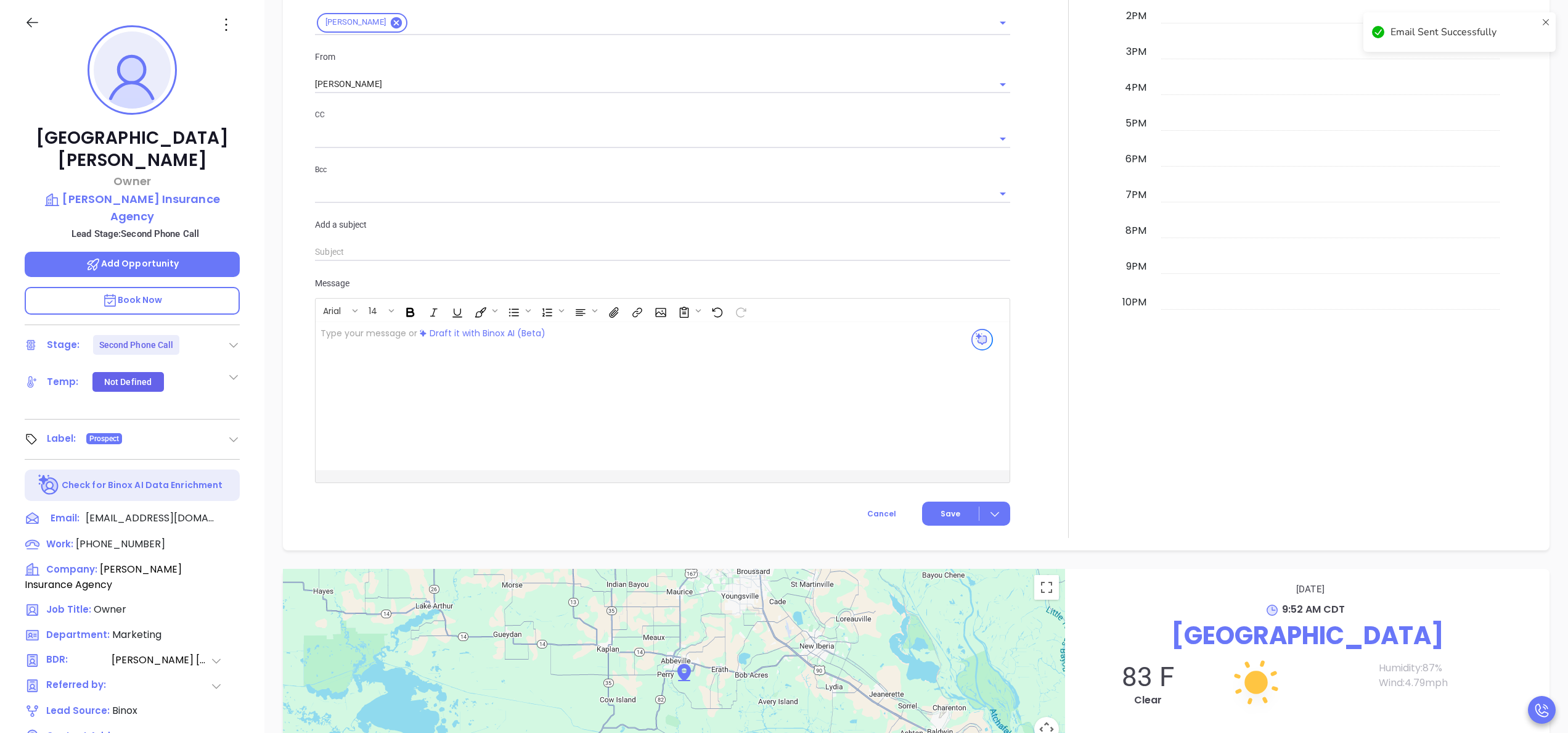
click at [1036, 233] on div at bounding box center [1068, 127] width 102 height 822
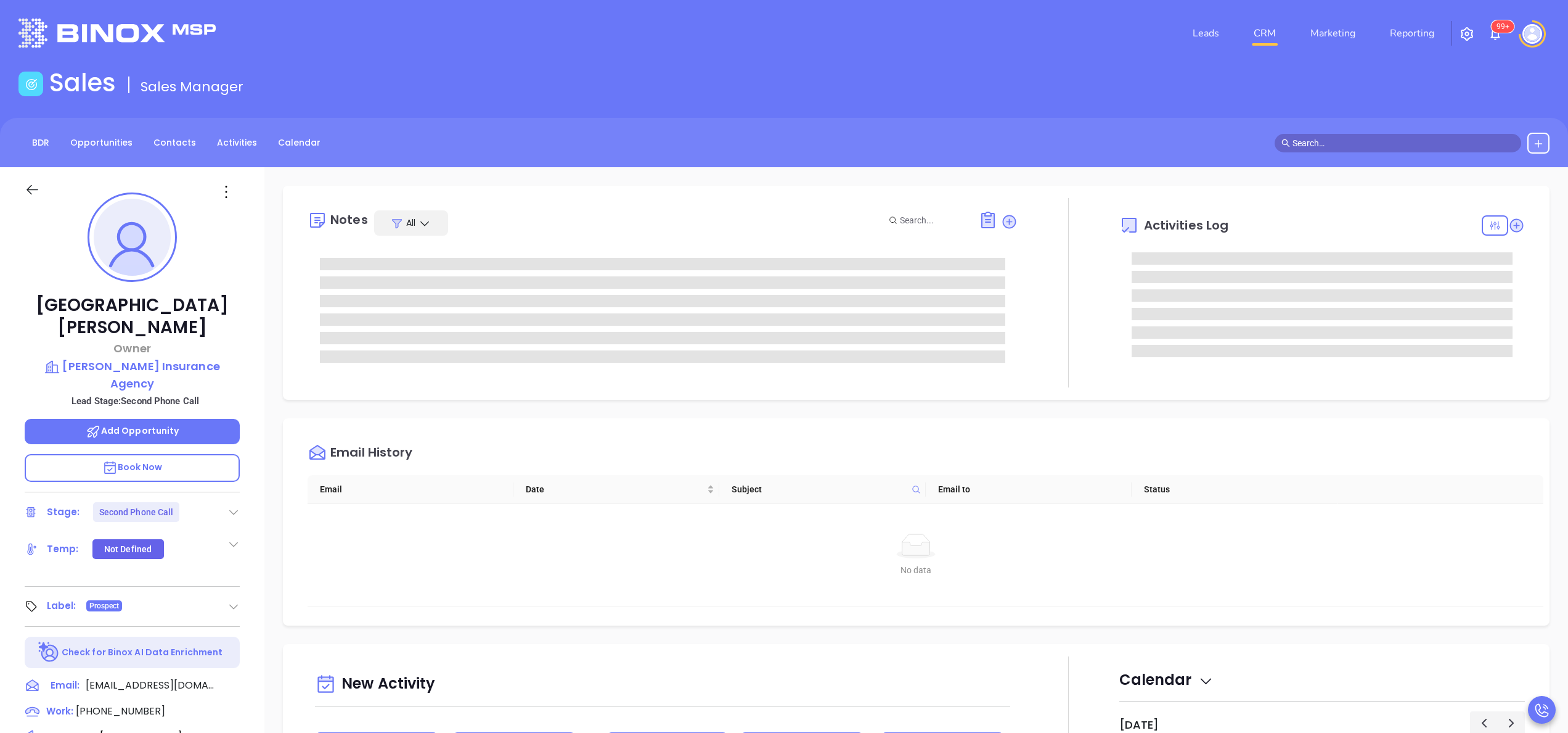
scroll to position [0, 0]
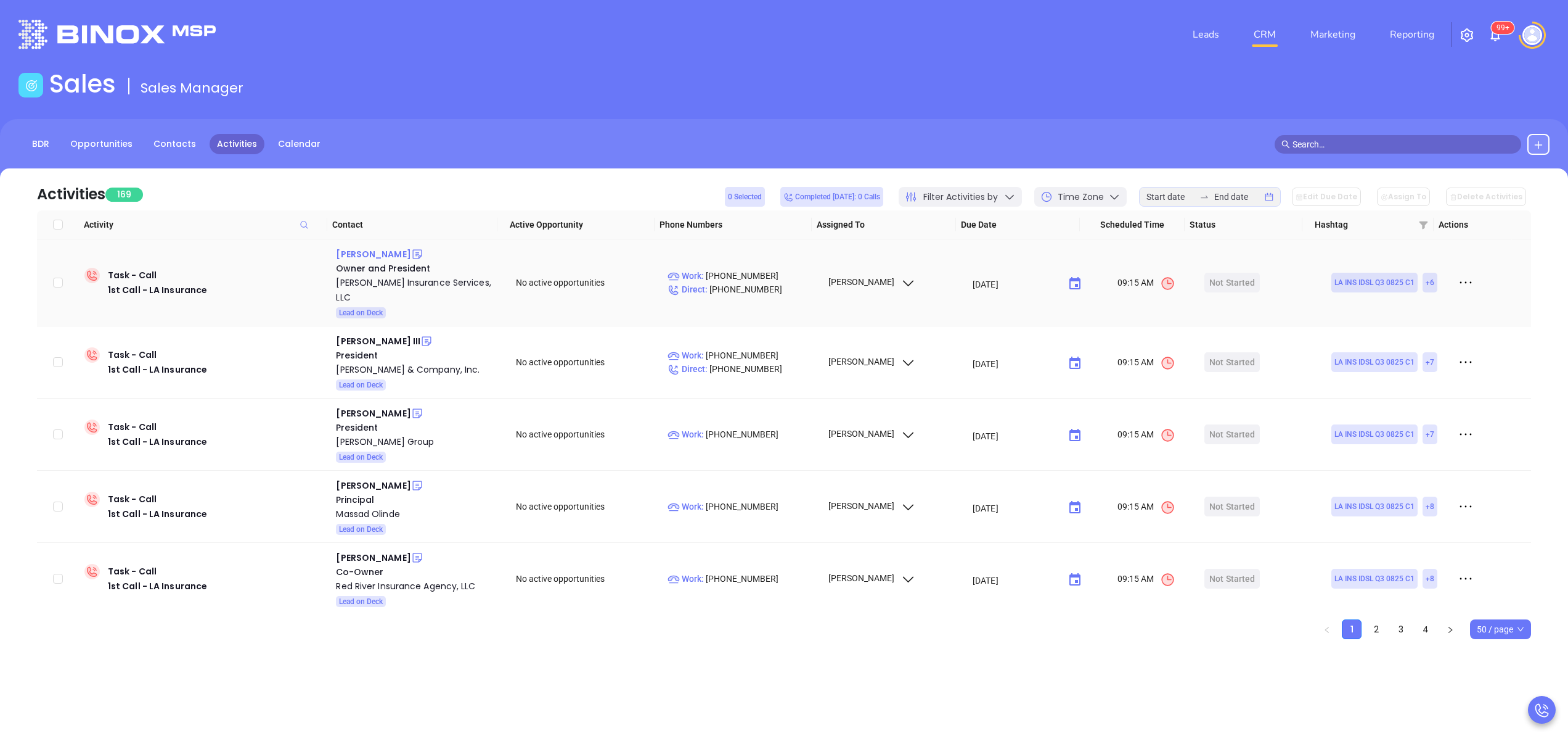
click at [375, 248] on div "[PERSON_NAME]" at bounding box center [373, 254] width 74 height 15
click at [397, 284] on div "[PERSON_NAME] Insurance Services, LLC" at bounding box center [417, 289] width 162 height 29
click at [412, 255] on icon at bounding box center [417, 254] width 9 height 9
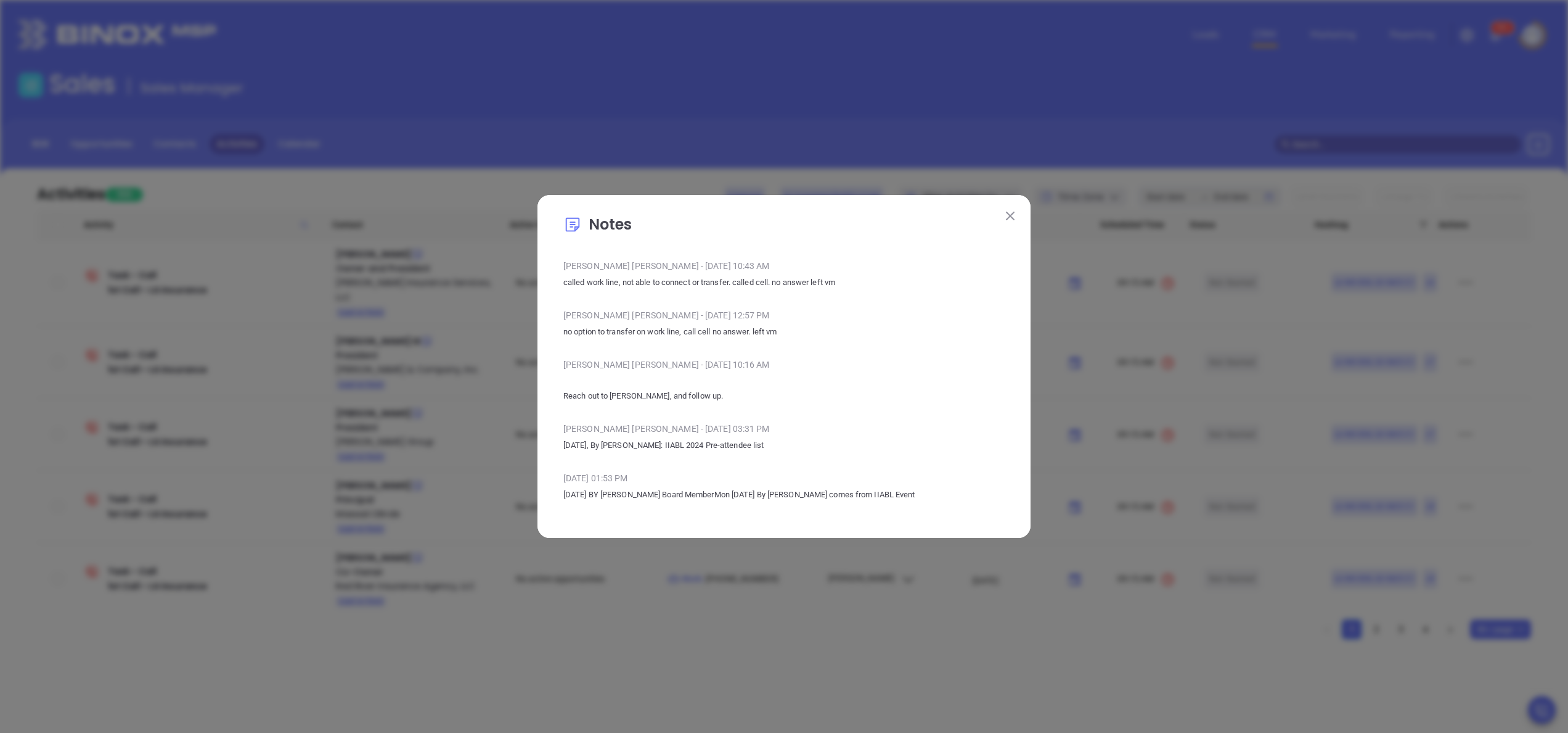
click at [1011, 217] on img at bounding box center [1010, 216] width 9 height 9
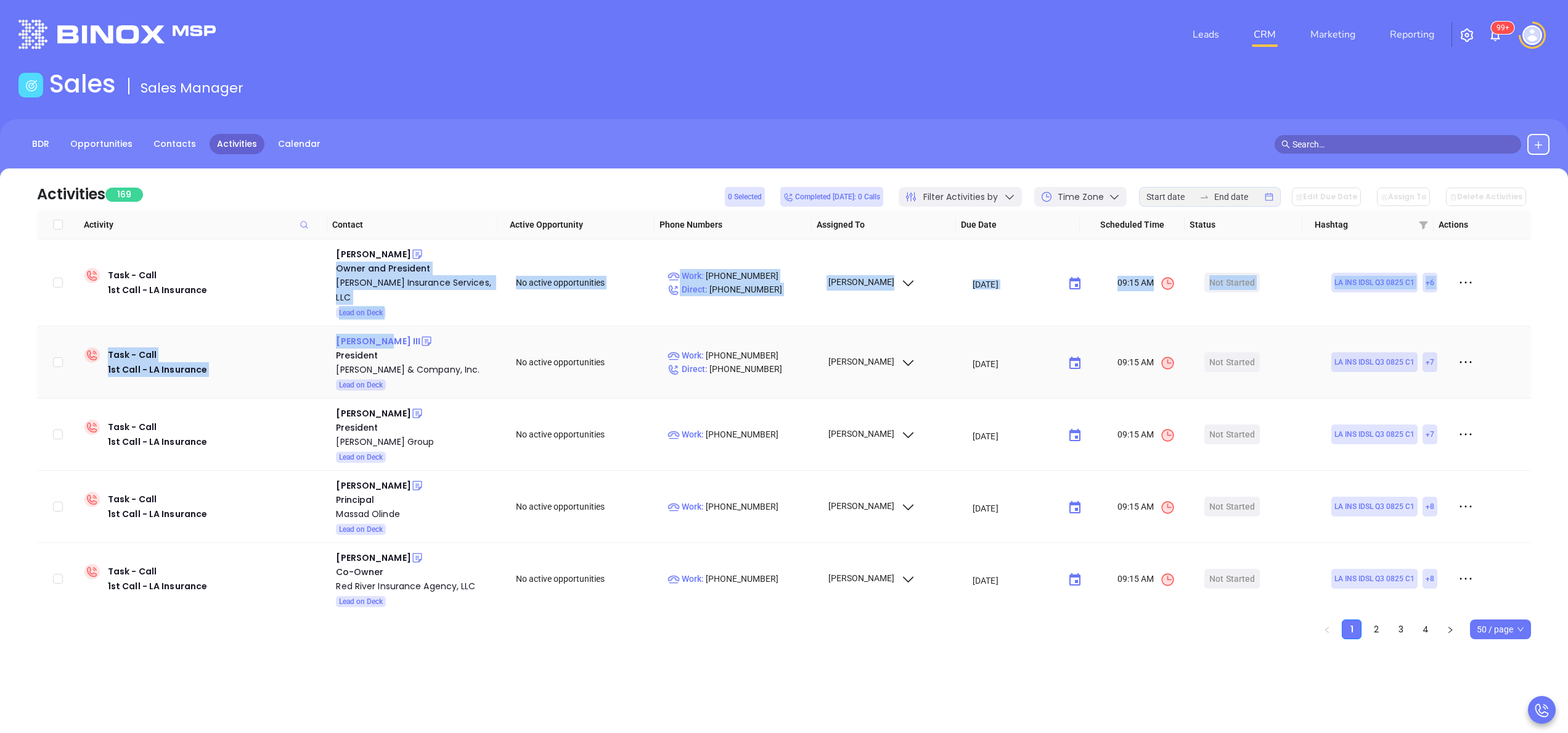
click at [372, 334] on div "Harry B. Kelleher III" at bounding box center [378, 341] width 84 height 15
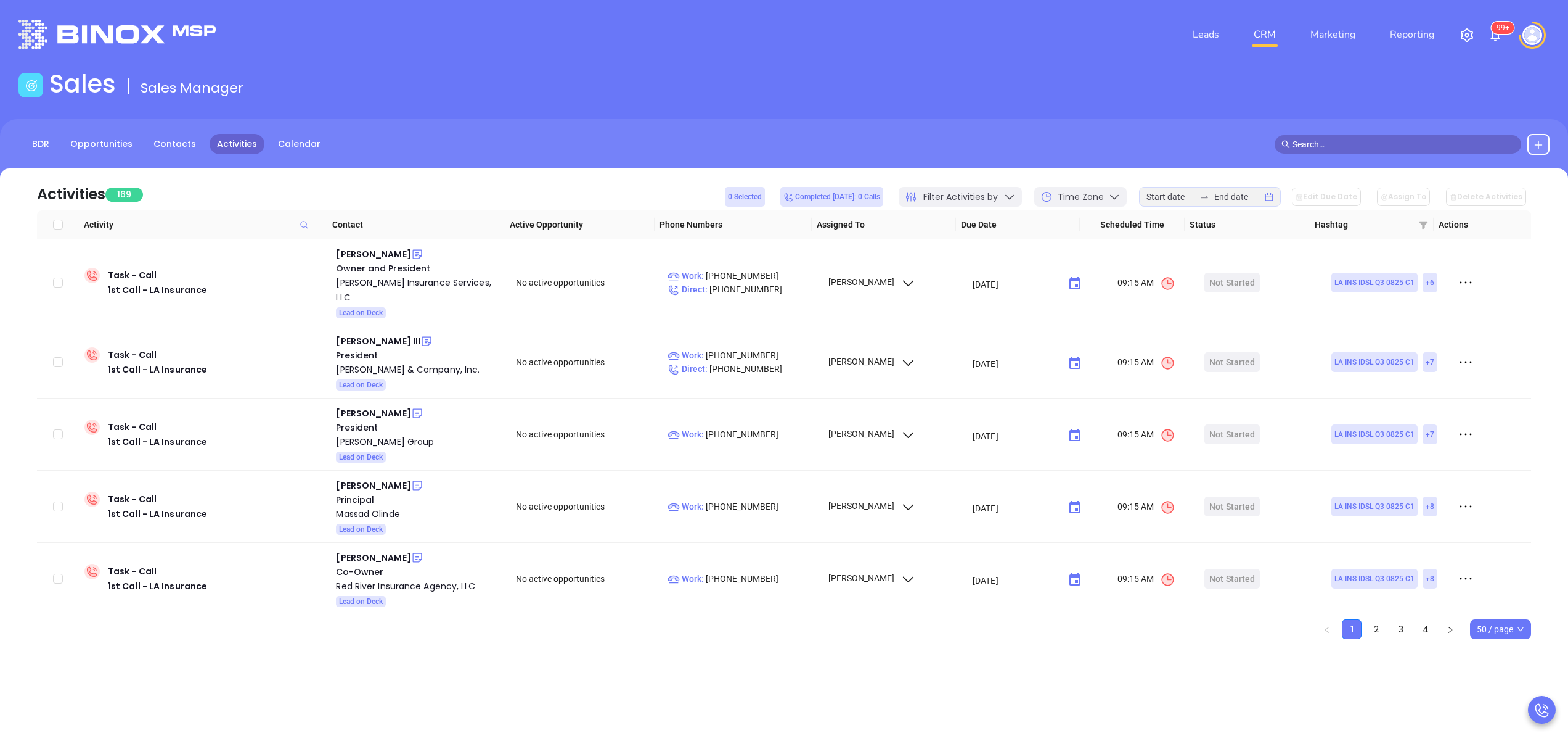
click at [316, 630] on ul "1 2 3 4 50 / page" at bounding box center [784, 629] width 1494 height 20
click at [364, 406] on div "[PERSON_NAME]" at bounding box center [373, 413] width 74 height 15
click at [380, 434] on div "[PERSON_NAME] Group" at bounding box center [417, 441] width 162 height 15
click at [369, 478] on div "Michael Olinde" at bounding box center [373, 485] width 74 height 15
click at [379, 507] on div "Massad Olinde" at bounding box center [417, 514] width 162 height 15
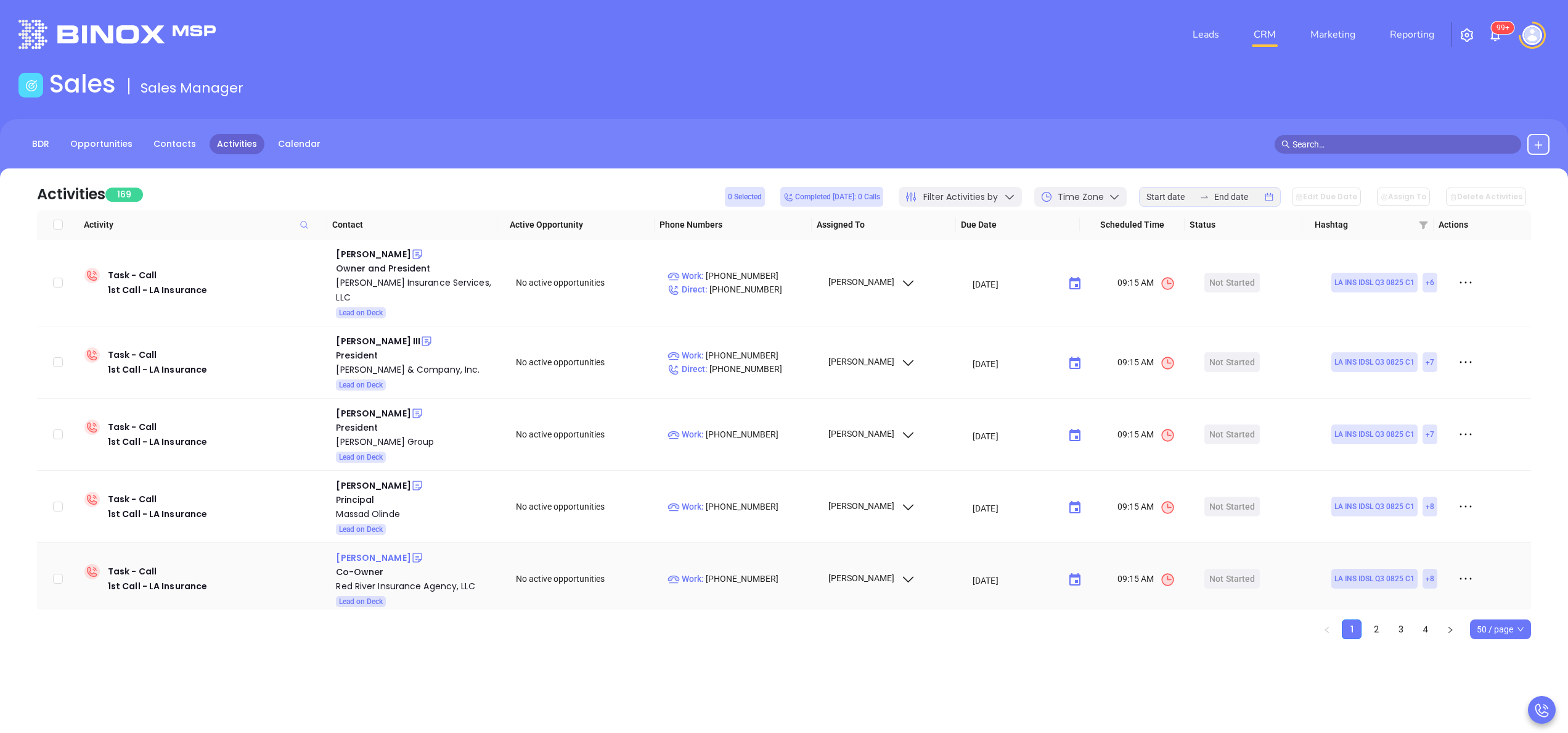
click at [373, 550] on div "George Fritze" at bounding box center [373, 557] width 74 height 15
click at [400, 579] on div "Red River Insurance Agency, LLC" at bounding box center [417, 586] width 162 height 15
click at [412, 551] on icon at bounding box center [418, 557] width 12 height 12
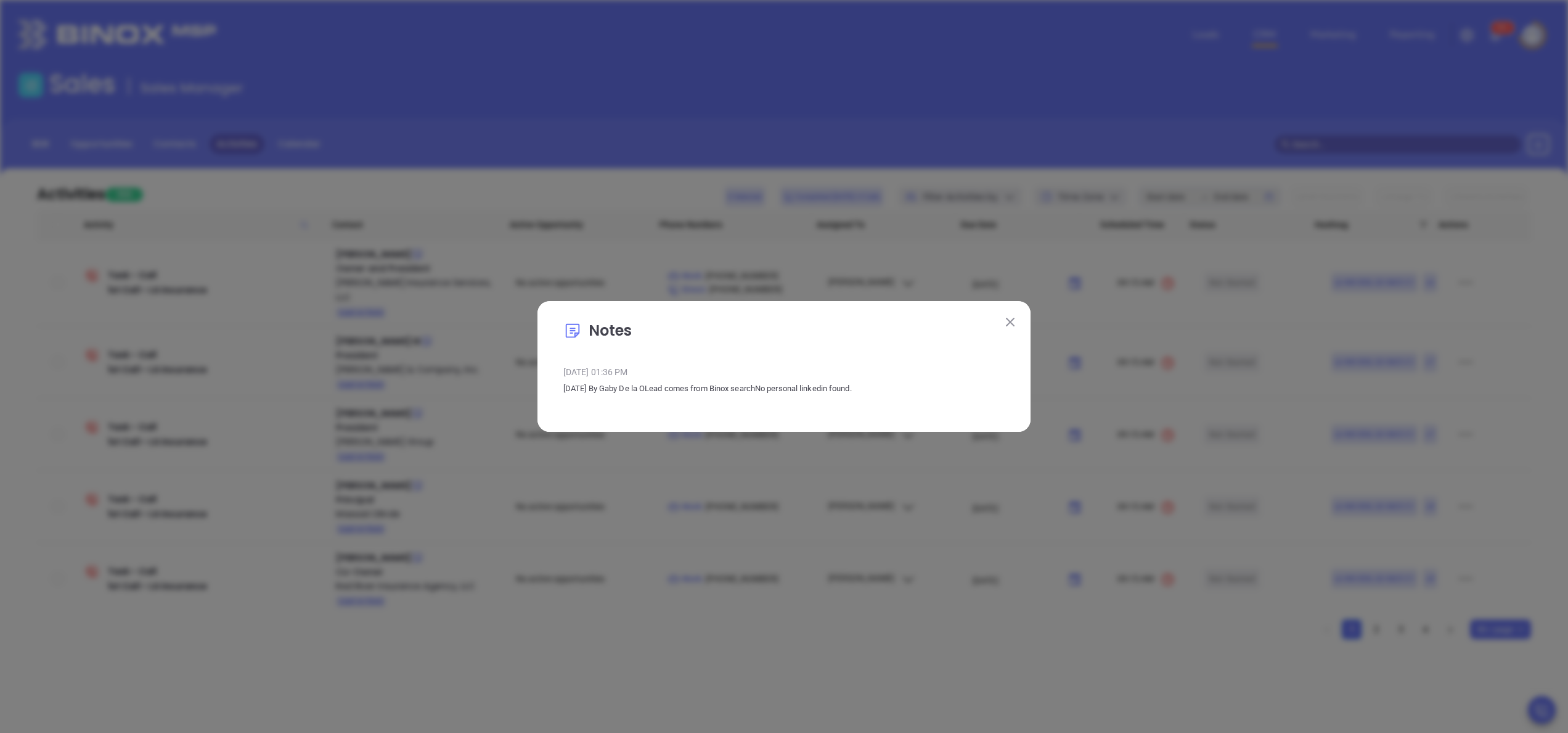
click at [1014, 327] on button at bounding box center [1010, 321] width 16 height 16
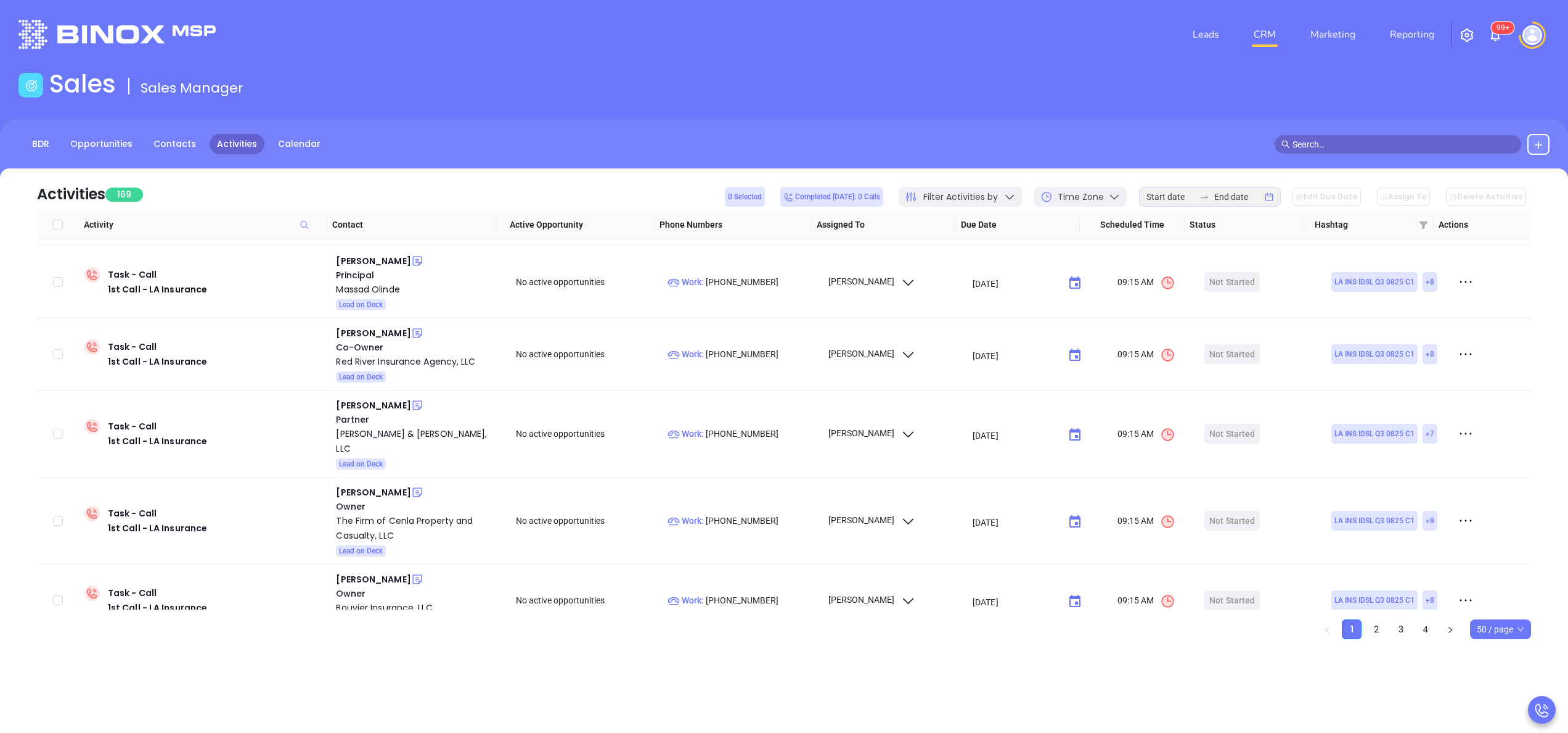
scroll to position [234, 0]
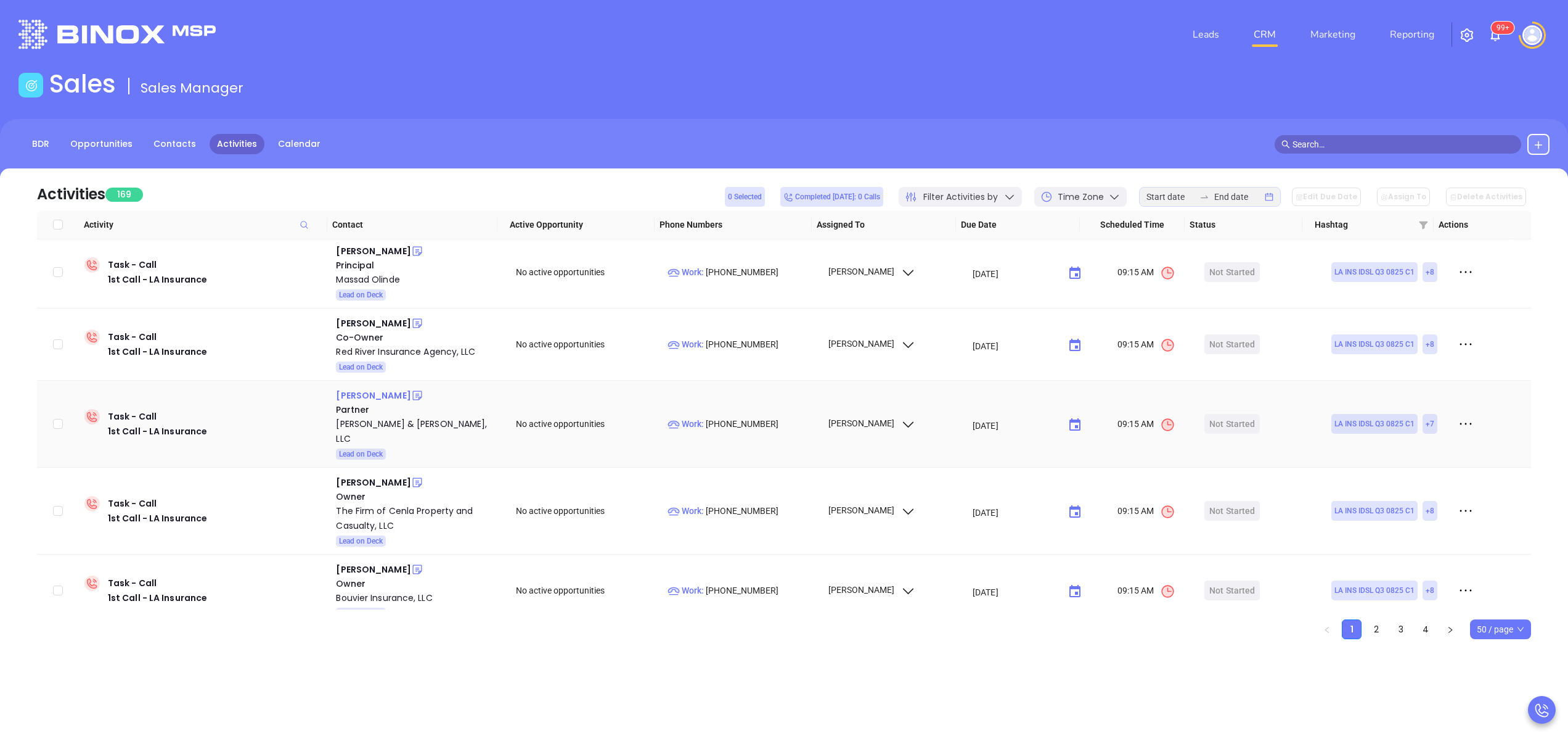
click at [350, 388] on div "Edd Bomar" at bounding box center [373, 395] width 74 height 15
click at [383, 416] on div "McClure, Bomar & Harris, LLC" at bounding box center [417, 430] width 162 height 29
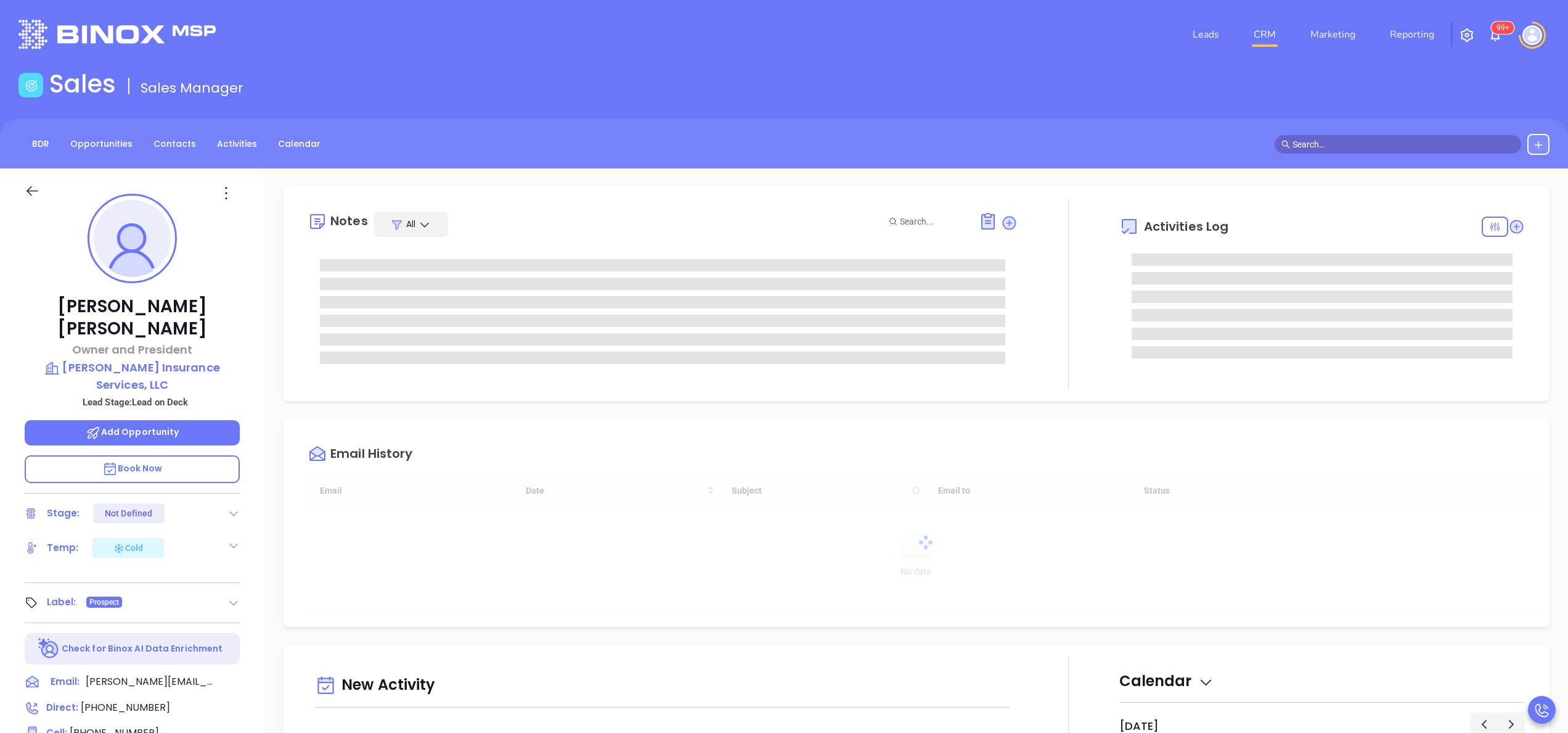
type input "[DATE]"
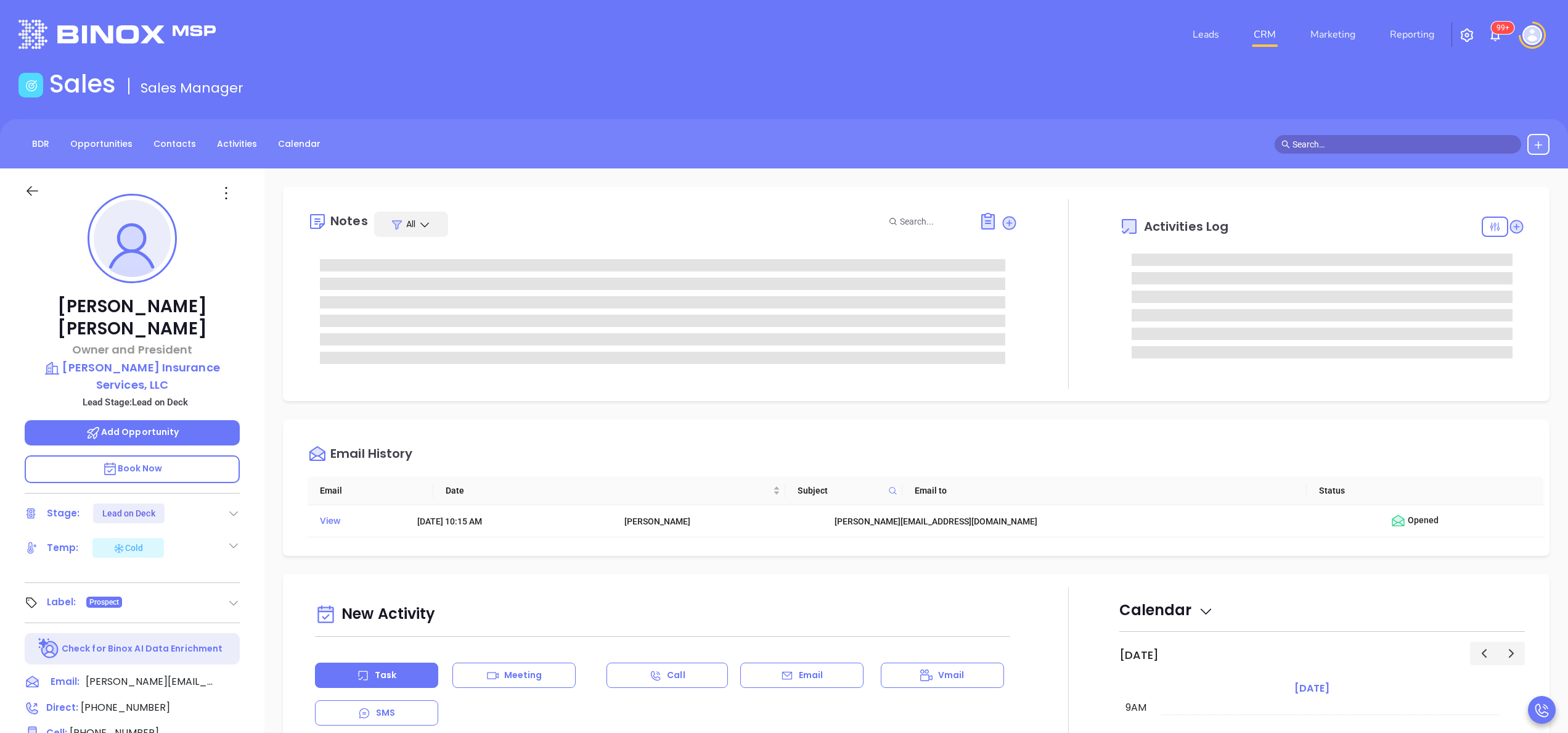
type input "[PERSON_NAME]"
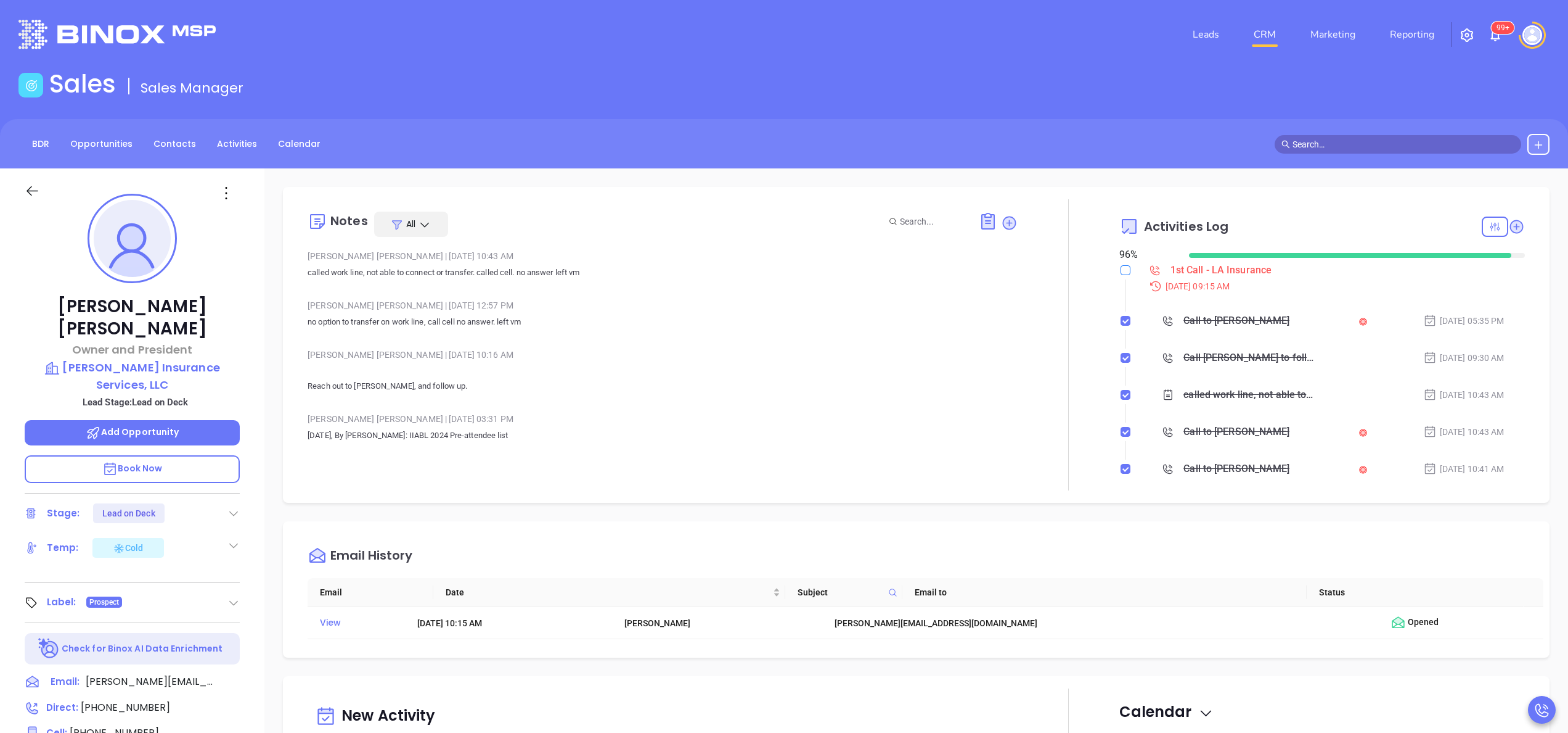
click at [1120, 268] on input "checkbox" at bounding box center [1125, 270] width 10 height 10
checkbox input "true"
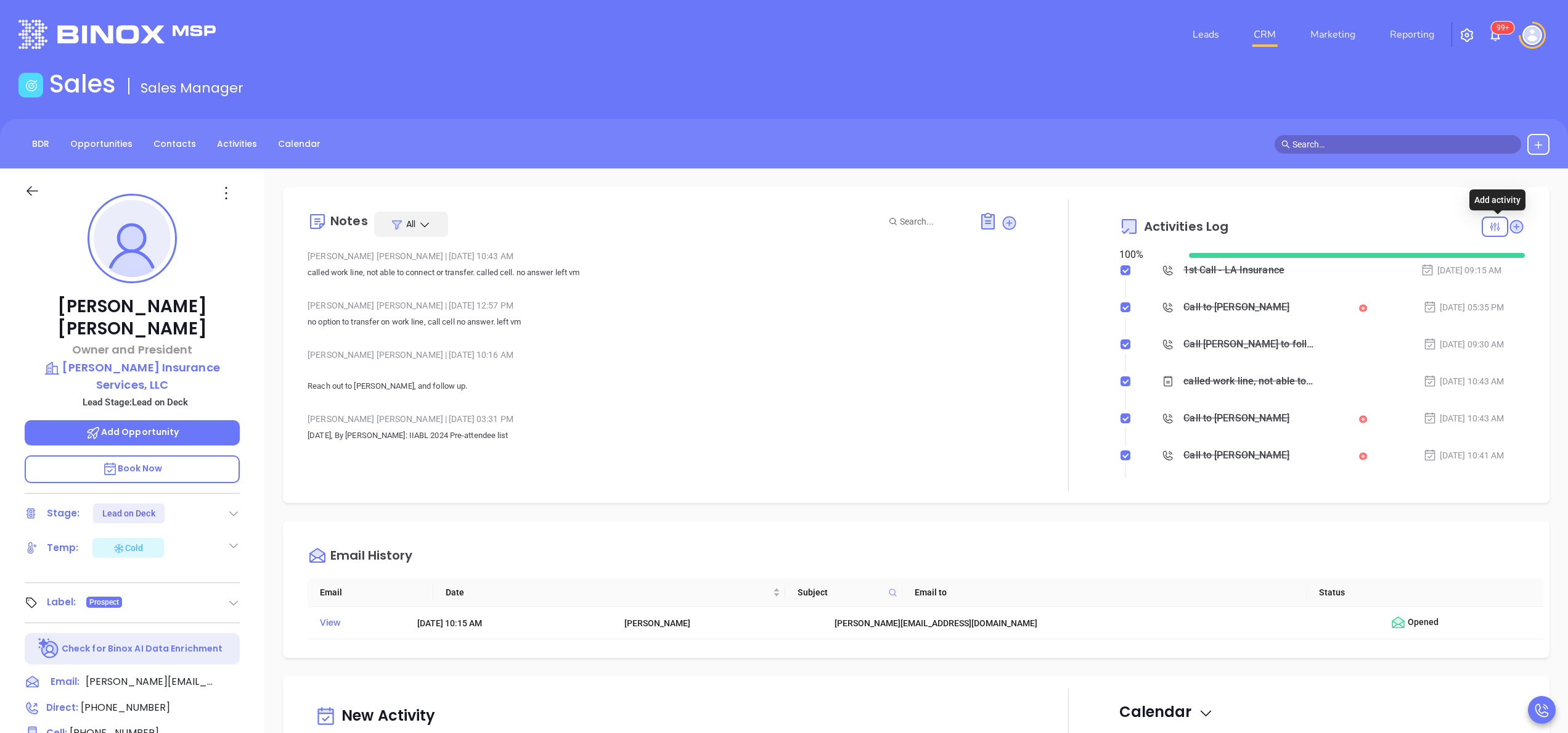
click at [1496, 217] on div at bounding box center [1503, 226] width 43 height 20
click at [1510, 225] on icon at bounding box center [1517, 225] width 13 height 13
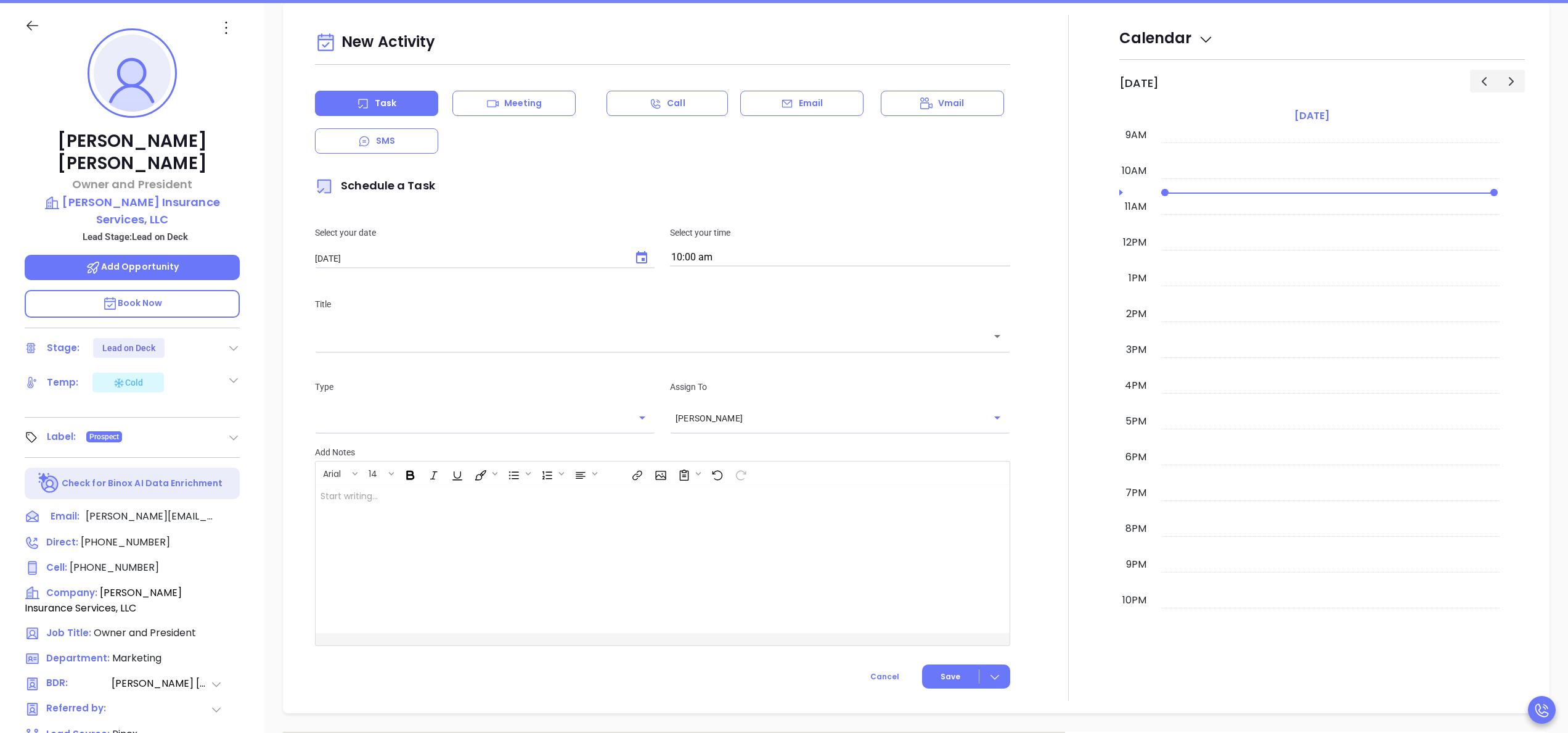
scroll to position [169, 0]
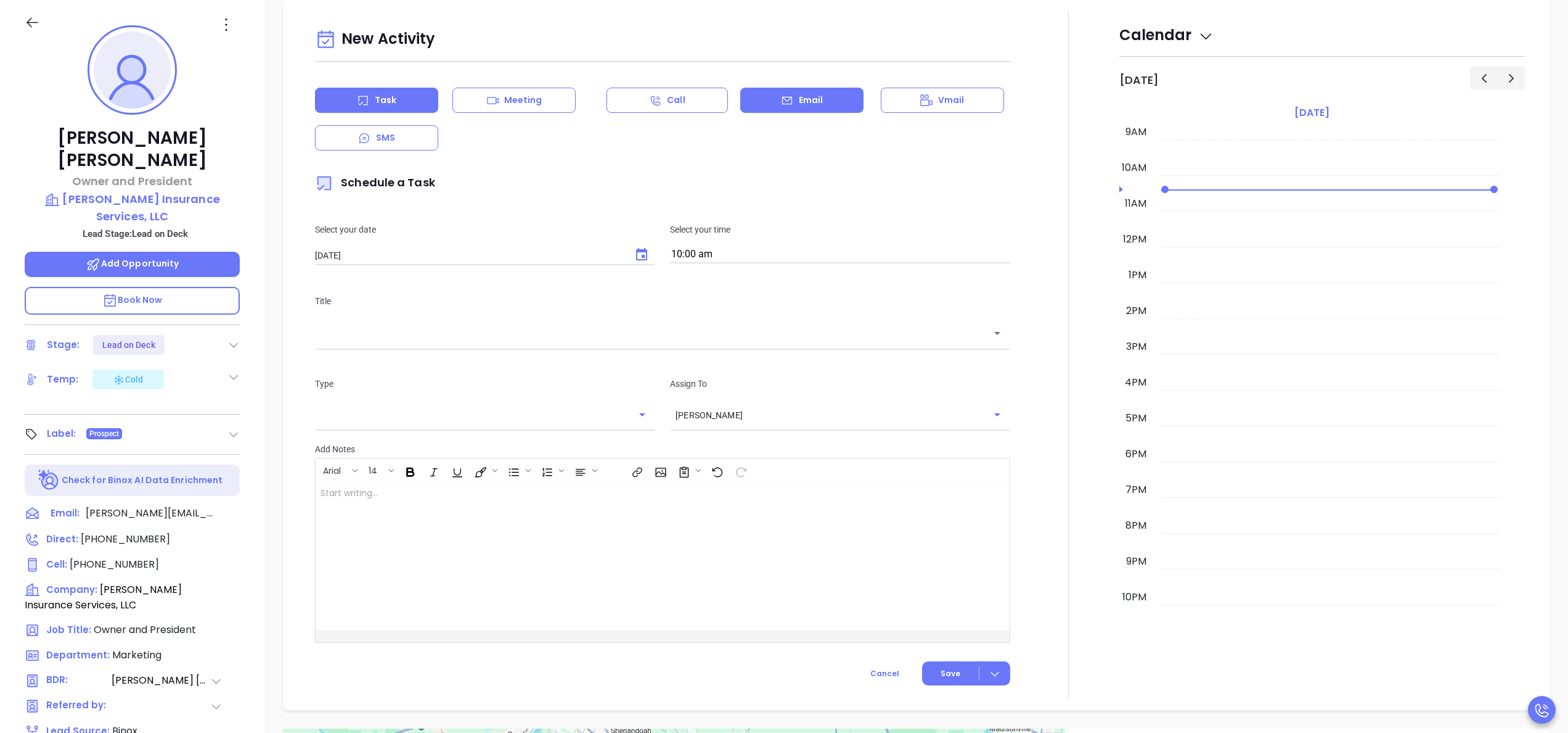
click at [806, 106] on p "Email" at bounding box center [811, 100] width 25 height 13
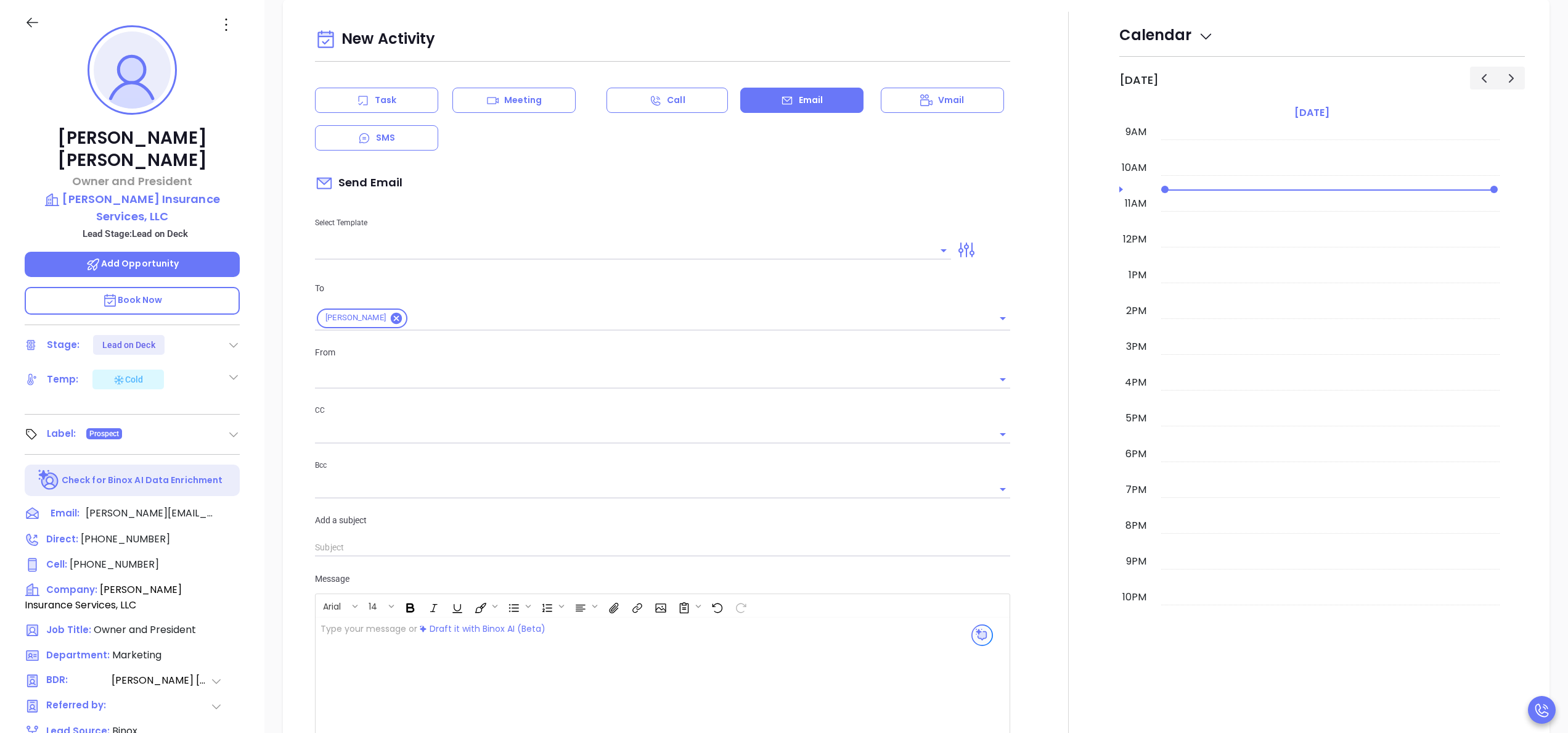
type input "Anabell Dominguez"
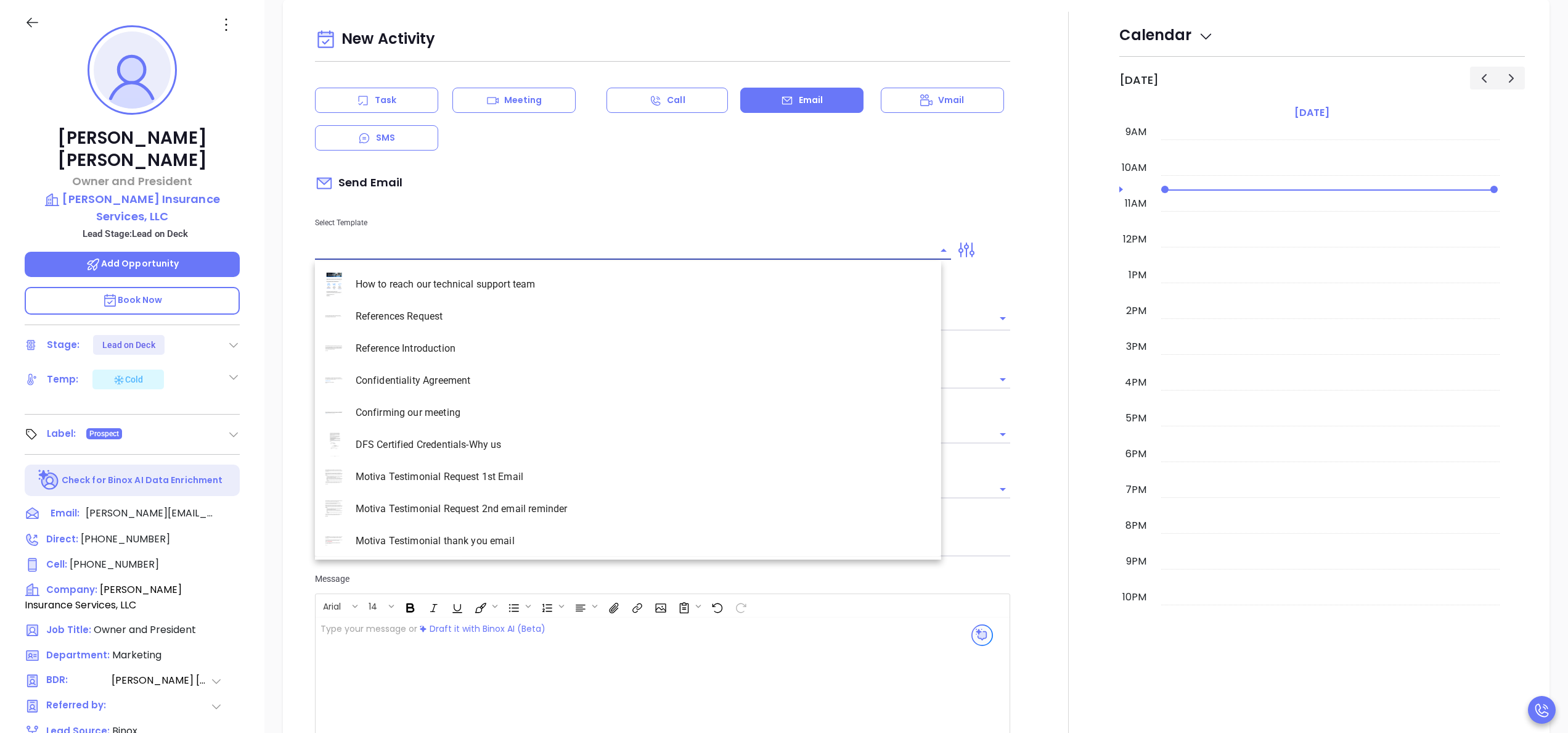
click at [545, 249] on input "text" at bounding box center [623, 250] width 617 height 18
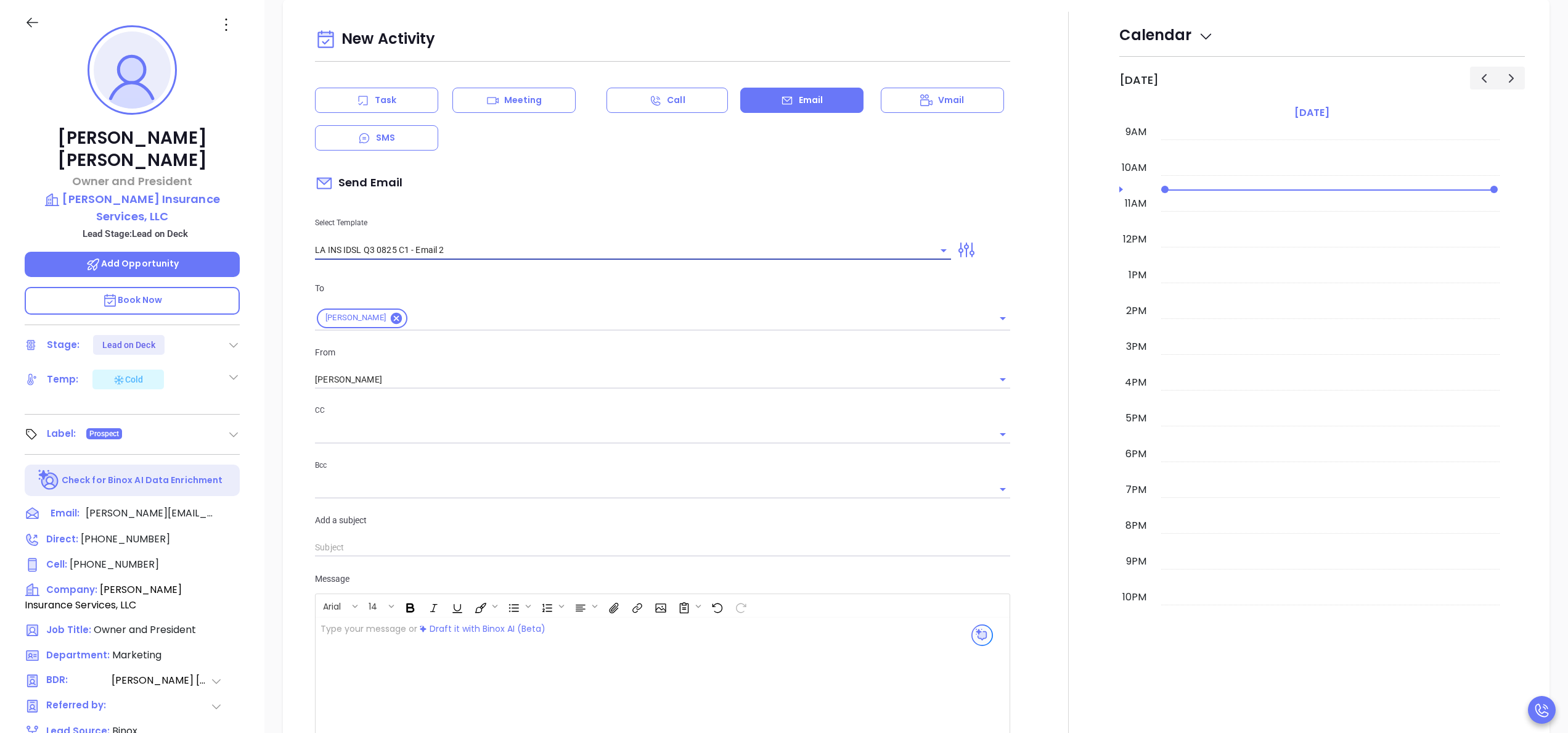
type input "LA INS IDSL Q3 0825 C1 - Email 2"
type input "February is coming fast—will Hughes Insurance Services, LLC be compliant?"
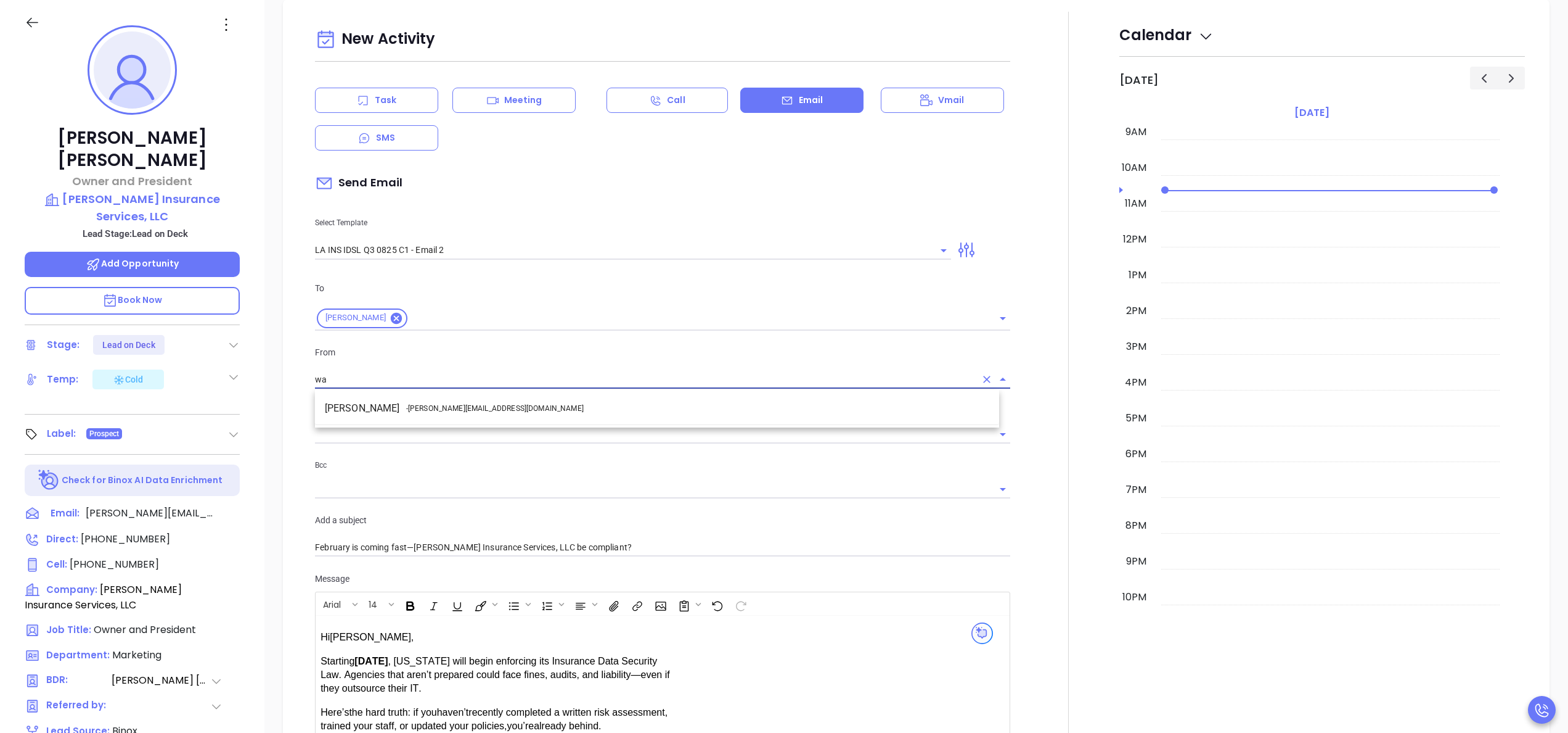
click at [488, 411] on li "Walter Contreras - [EMAIL_ADDRESS][DOMAIN_NAME]" at bounding box center [656, 408] width 684 height 22
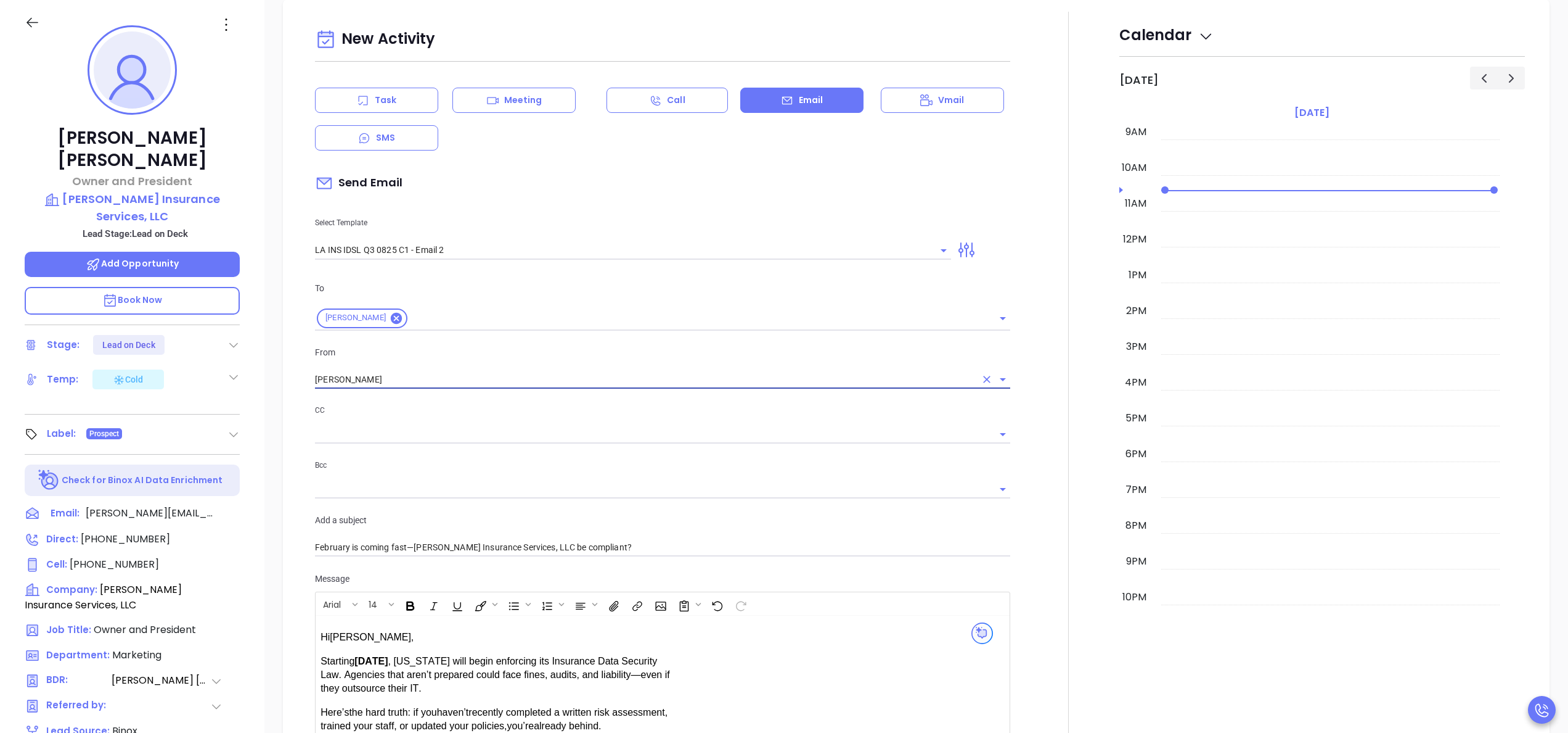
type input "[PERSON_NAME]"
click at [1027, 506] on div at bounding box center [1068, 485] width 102 height 946
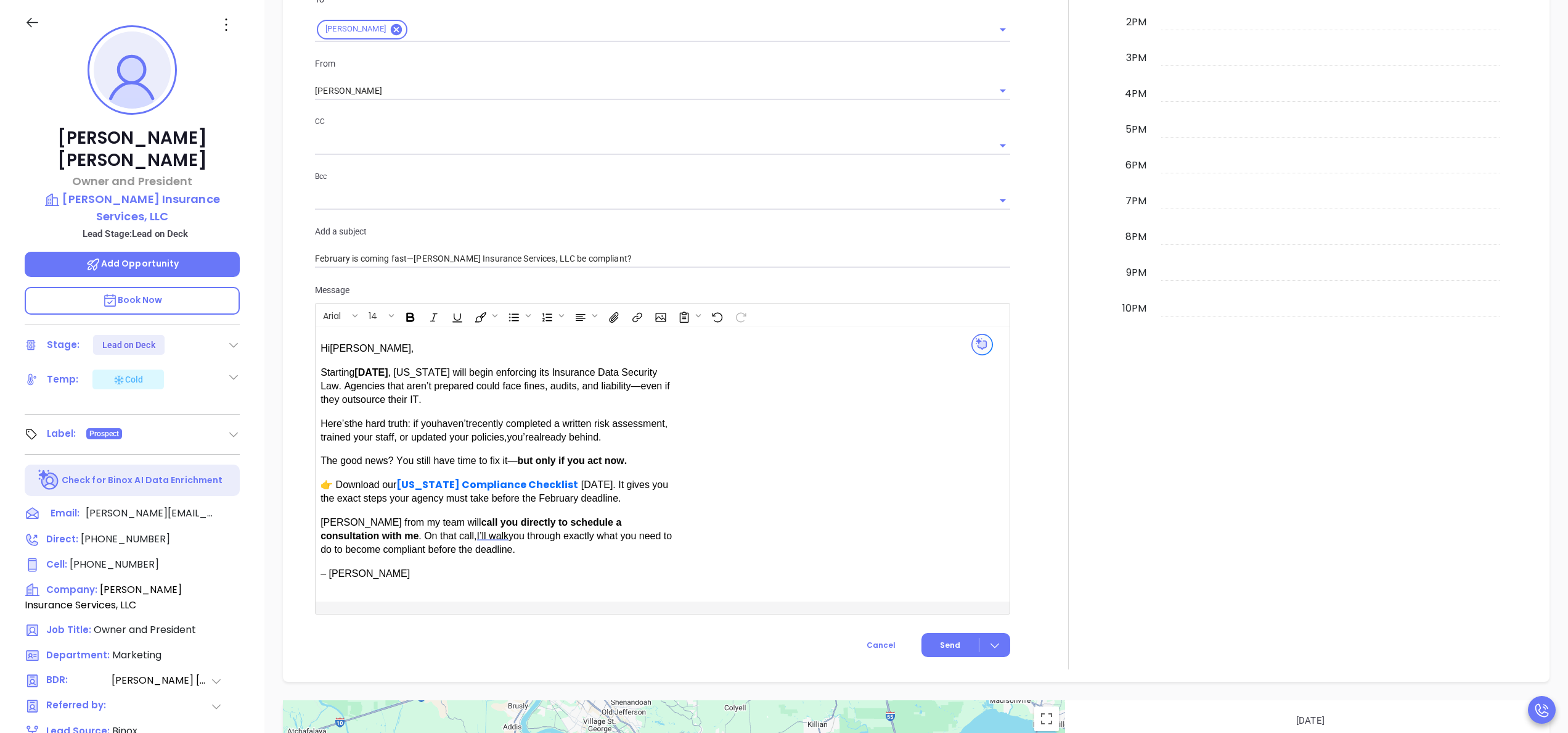
scroll to position [902, 0]
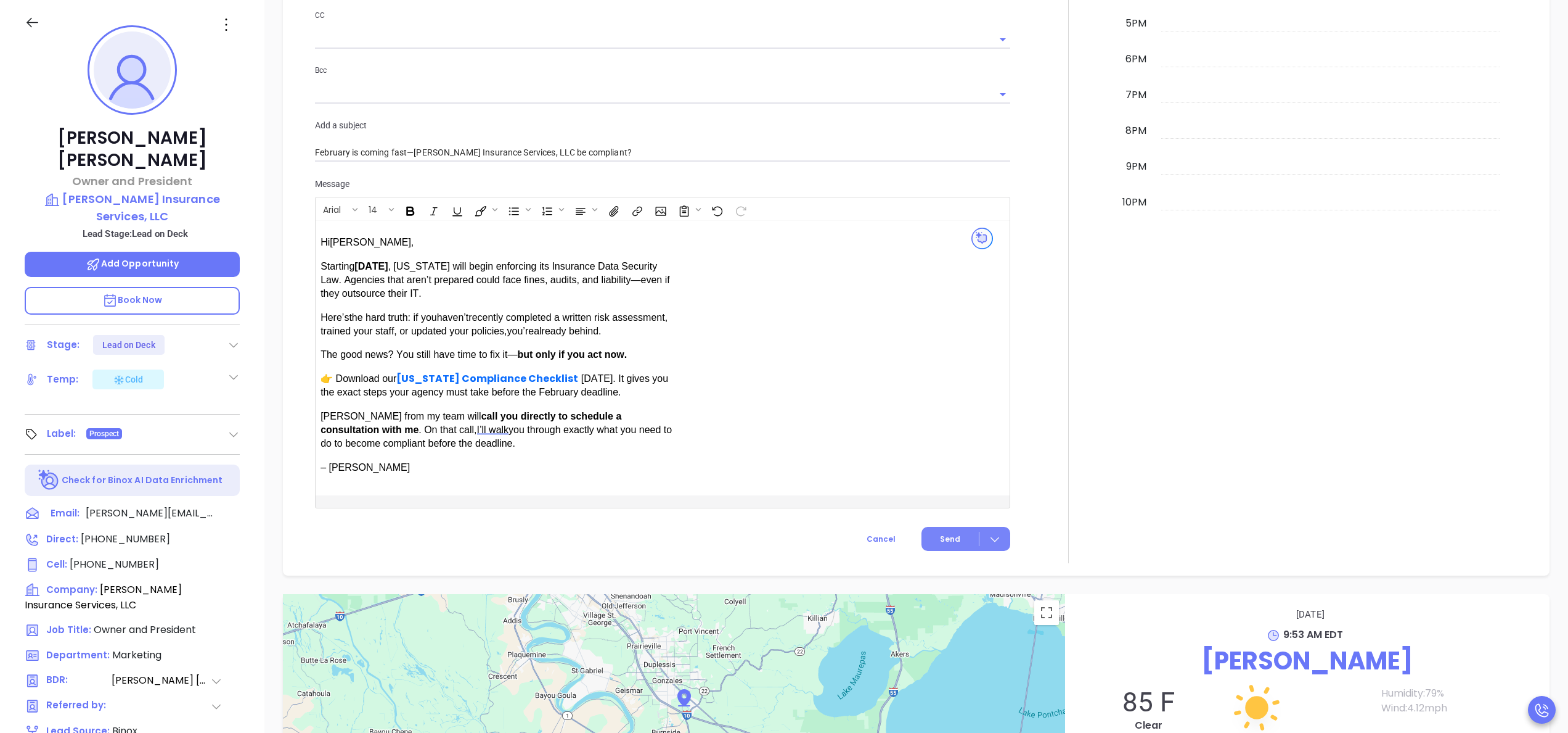
click at [946, 531] on button "Send" at bounding box center [966, 539] width 89 height 24
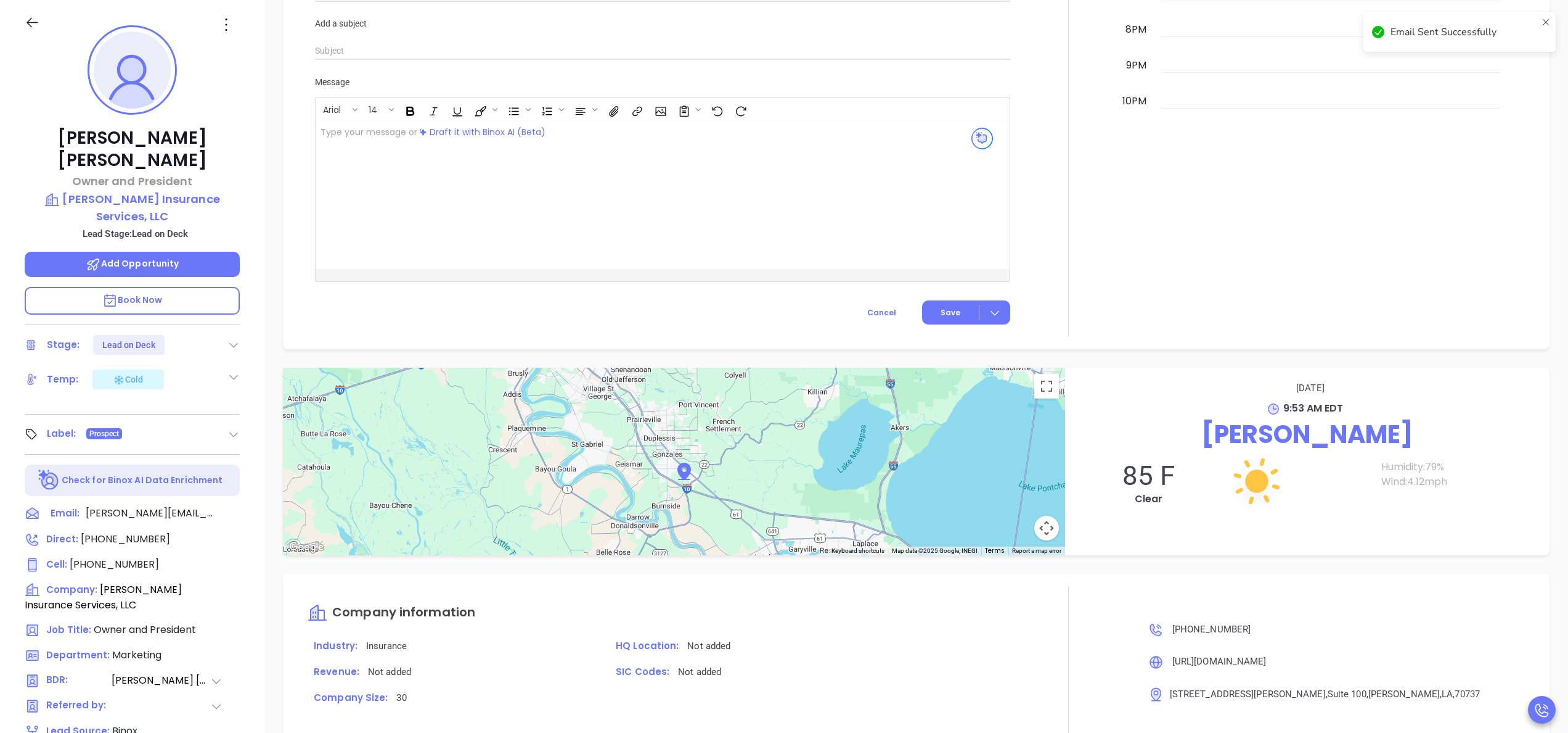
scroll to position [801, 0]
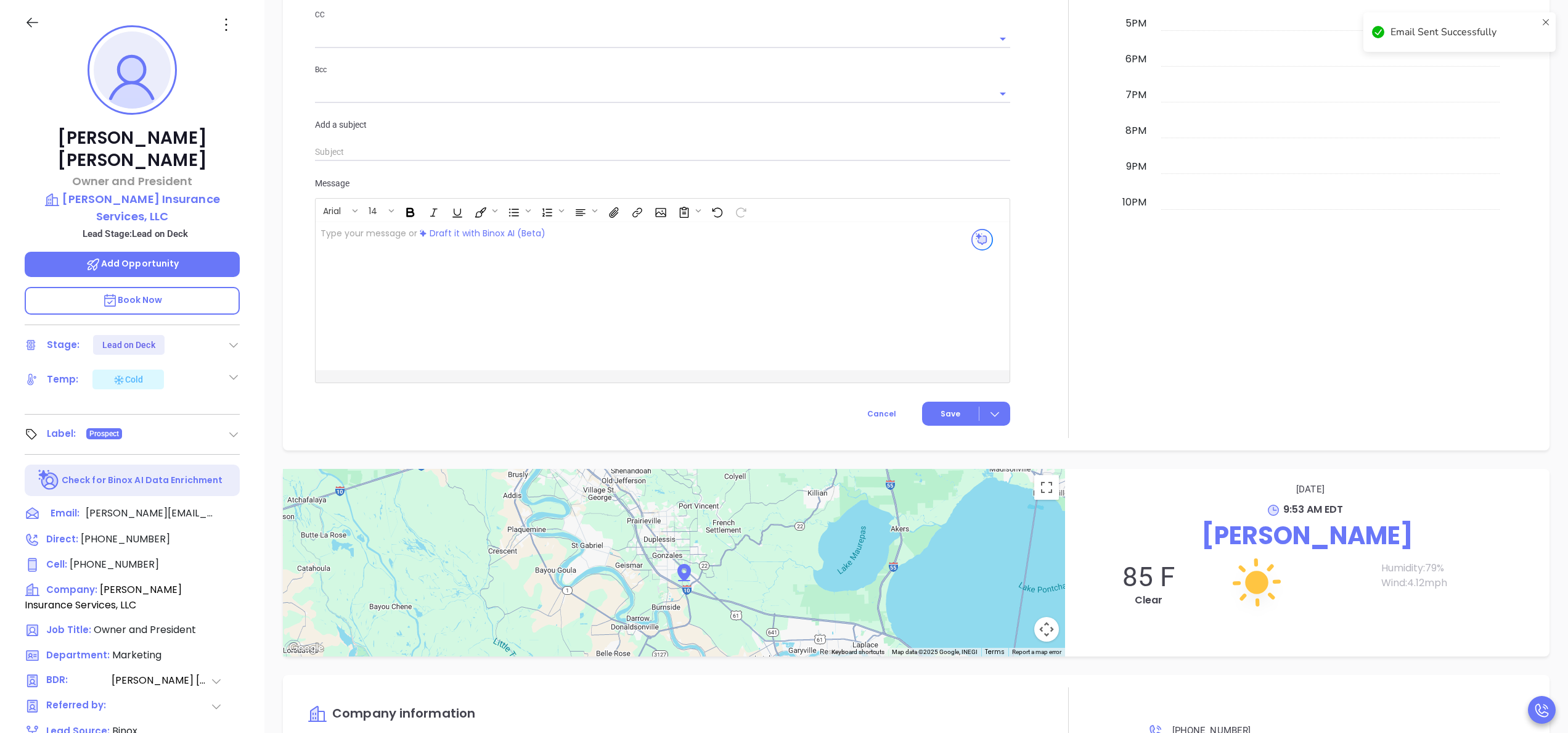
click at [230, 339] on icon at bounding box center [233, 345] width 12 height 12
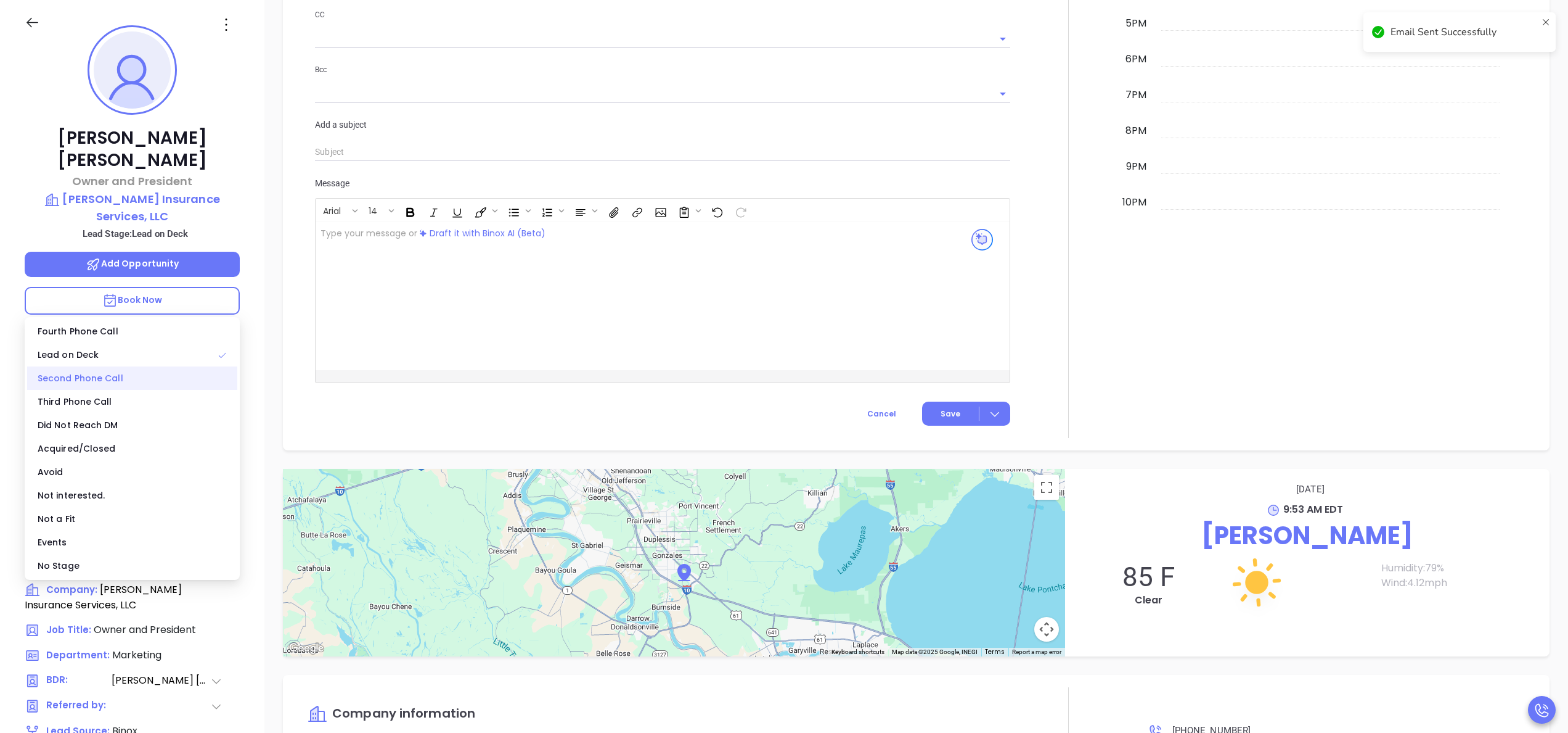
click at [94, 373] on div "Second Phone Call" at bounding box center [132, 378] width 210 height 23
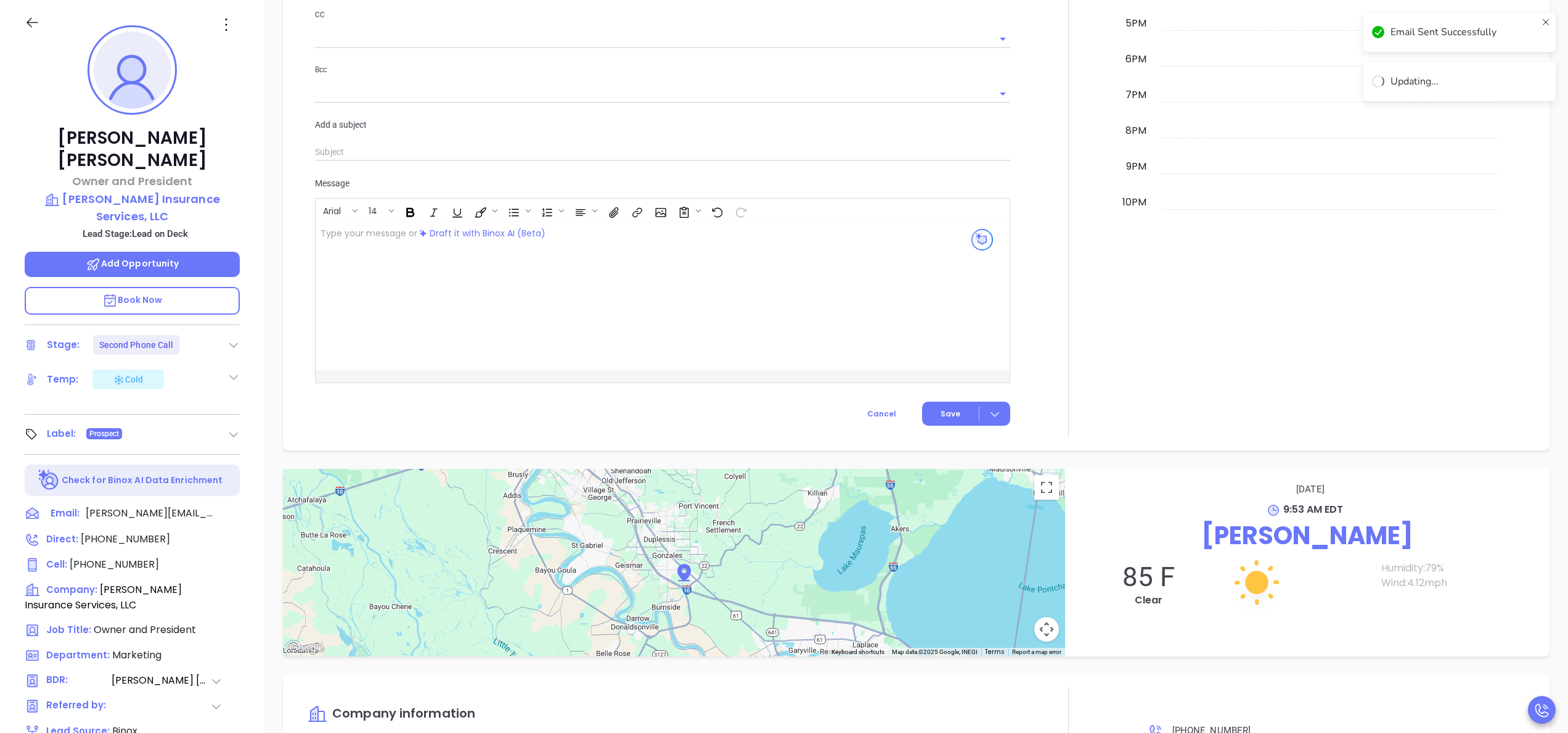
click at [1033, 355] on div at bounding box center [1068, 28] width 102 height 822
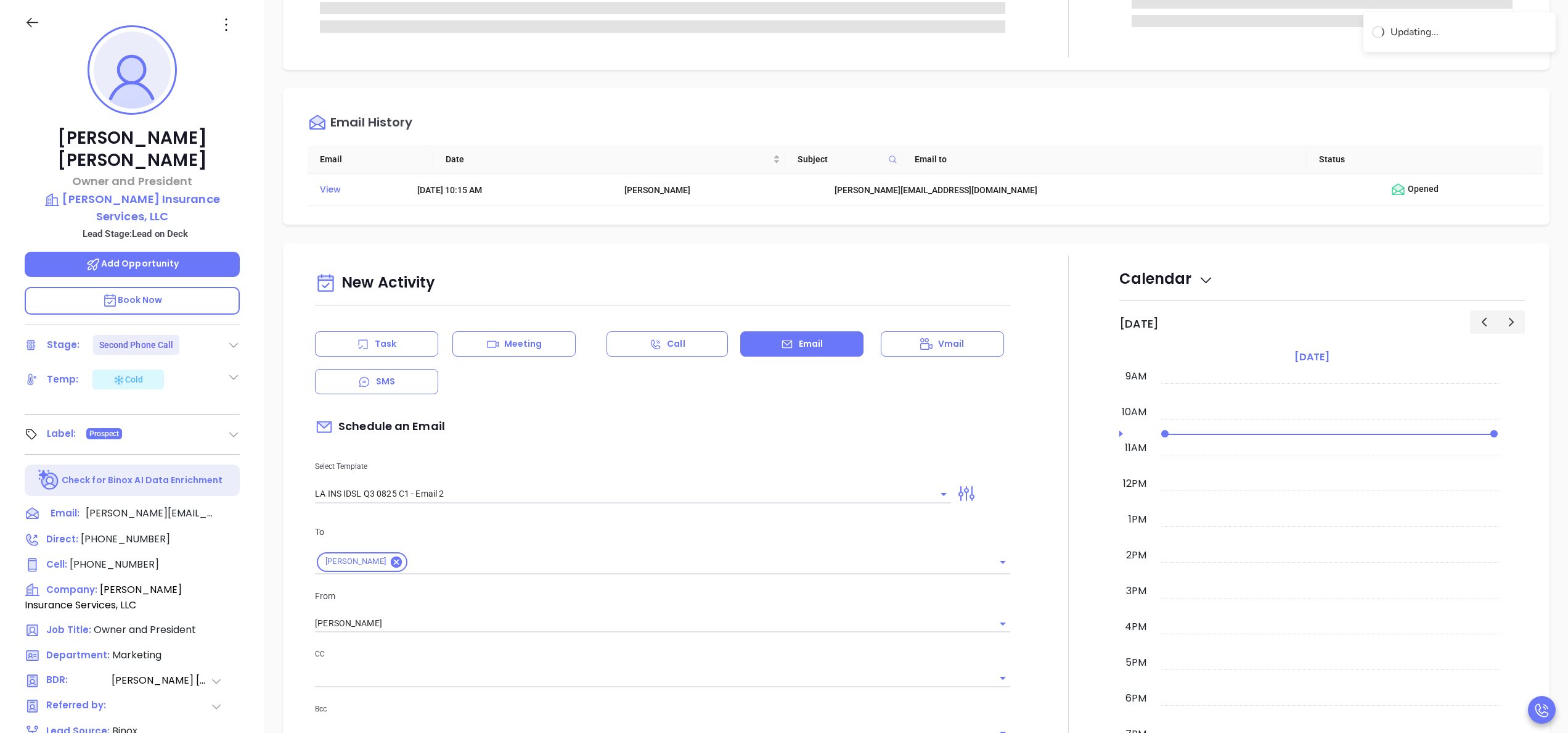
scroll to position [161, 0]
click at [431, 343] on div "Task" at bounding box center [376, 346] width 123 height 25
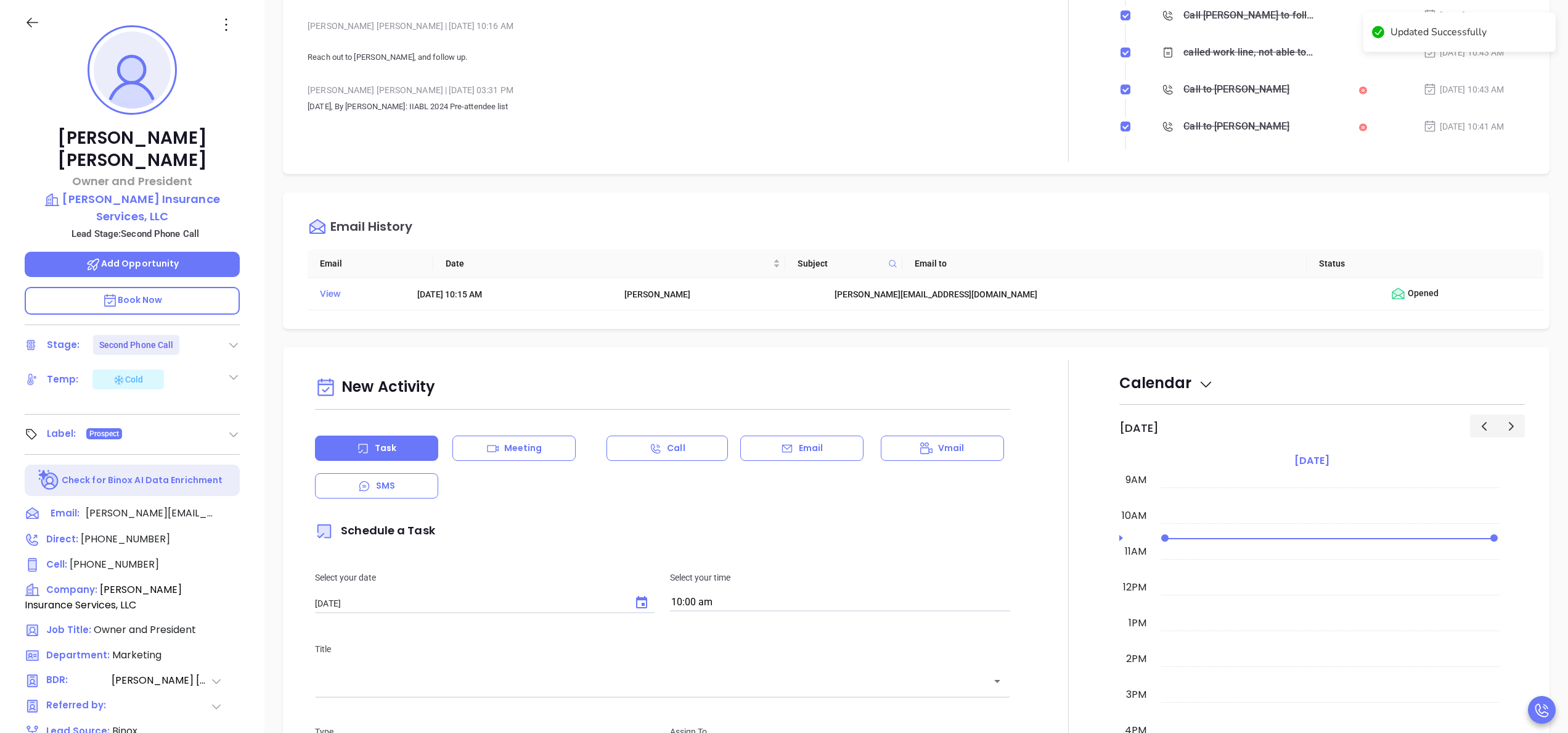
type input "[PERSON_NAME]"
click at [637, 605] on icon "Choose date, selected date is Sep 24, 2025" at bounding box center [641, 602] width 12 height 12
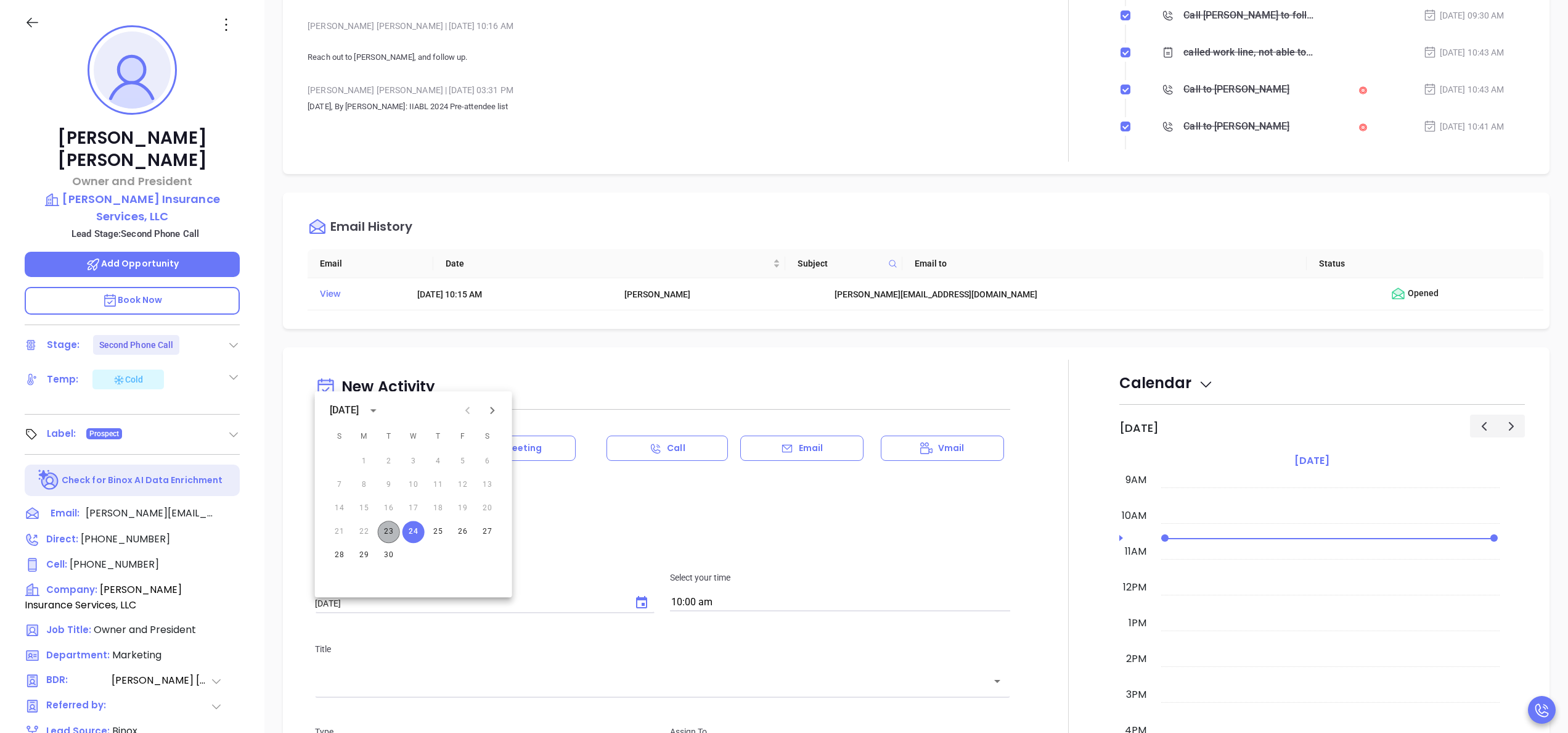
click at [397, 527] on button "23" at bounding box center [388, 532] width 22 height 22
type input "[DATE]"
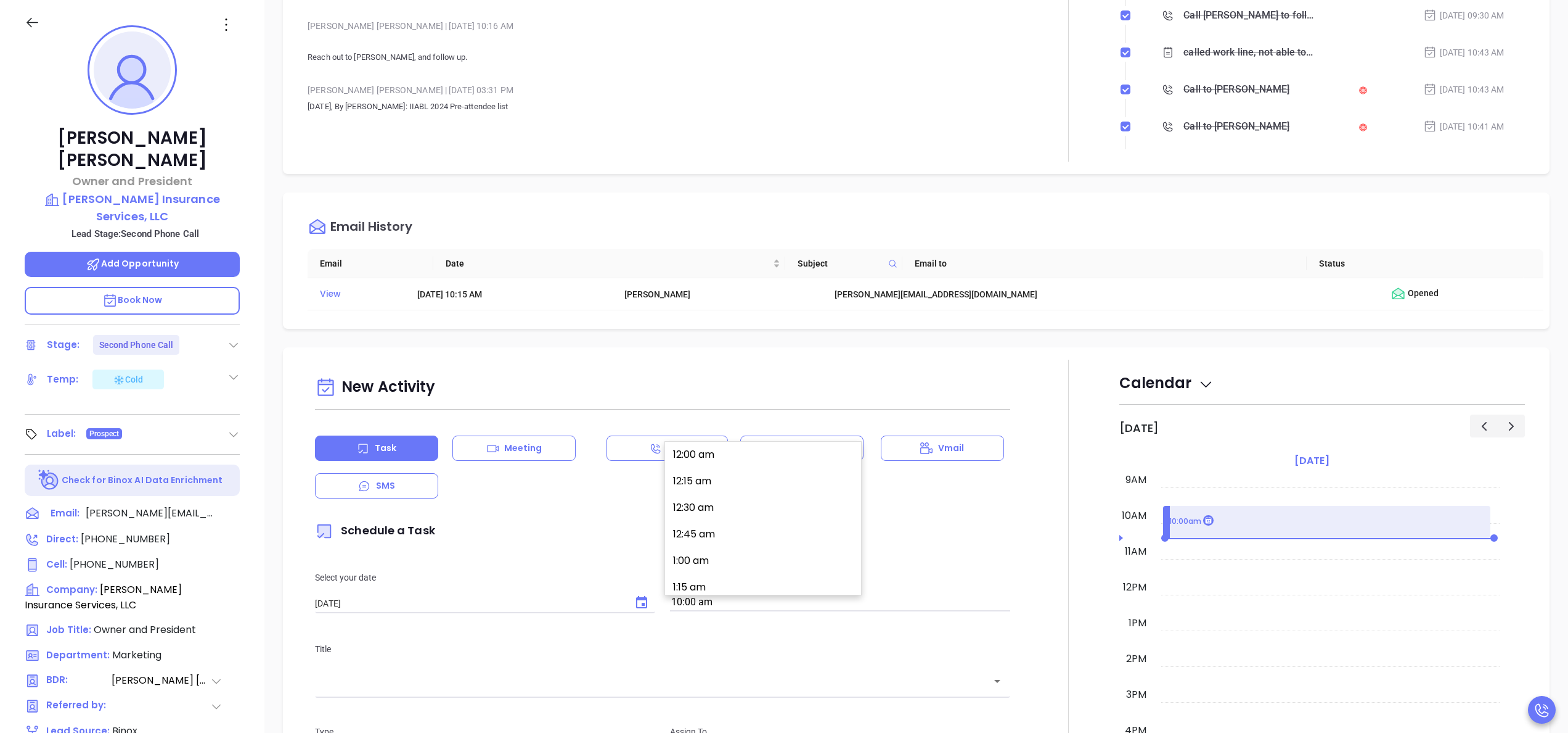
click at [741, 608] on input "10:00 am" at bounding box center [840, 602] width 341 height 17
click at [772, 575] on button "3:00 pm" at bounding box center [764, 582] width 191 height 27
type input "3:00 pm"
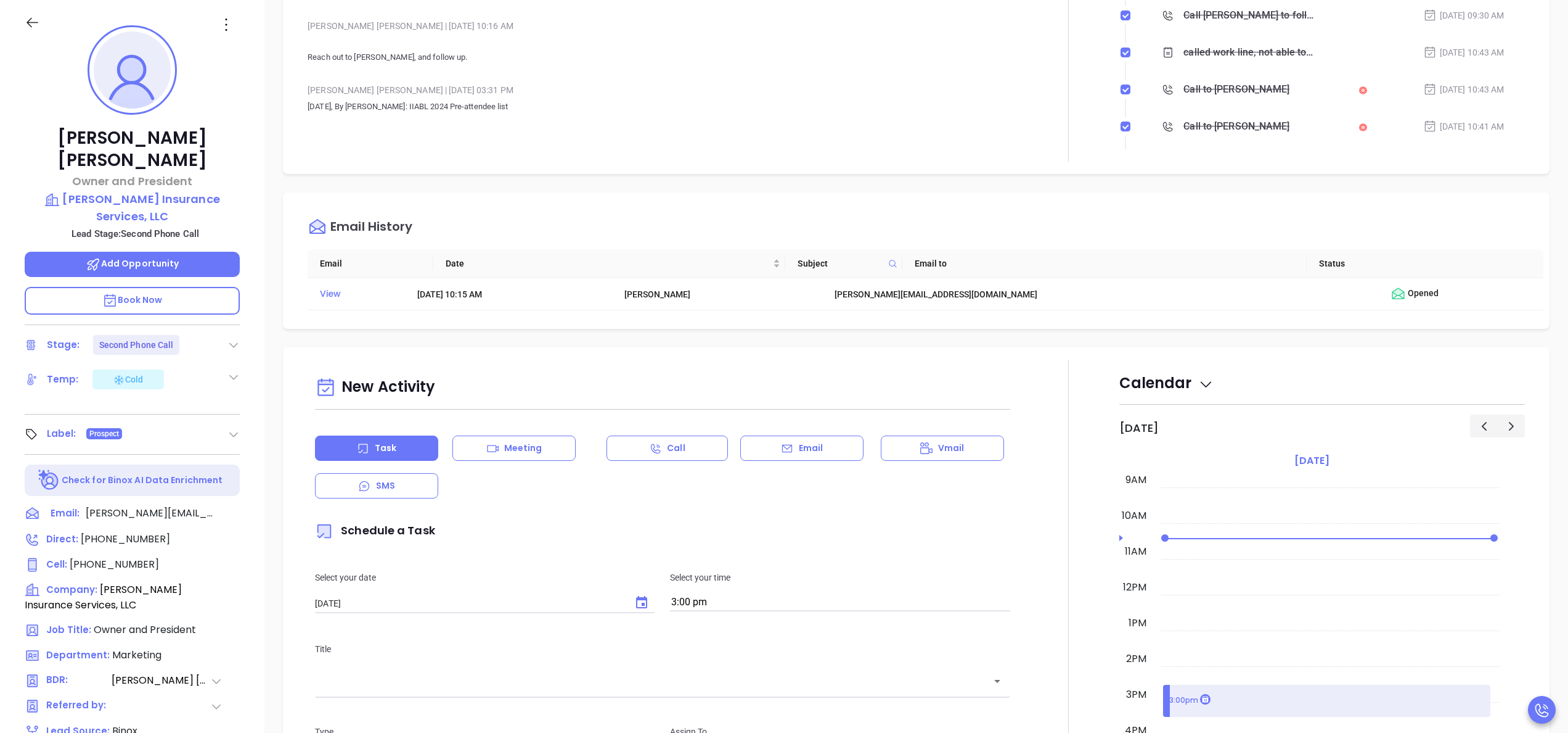
click at [669, 691] on div "​" at bounding box center [662, 681] width 695 height 27
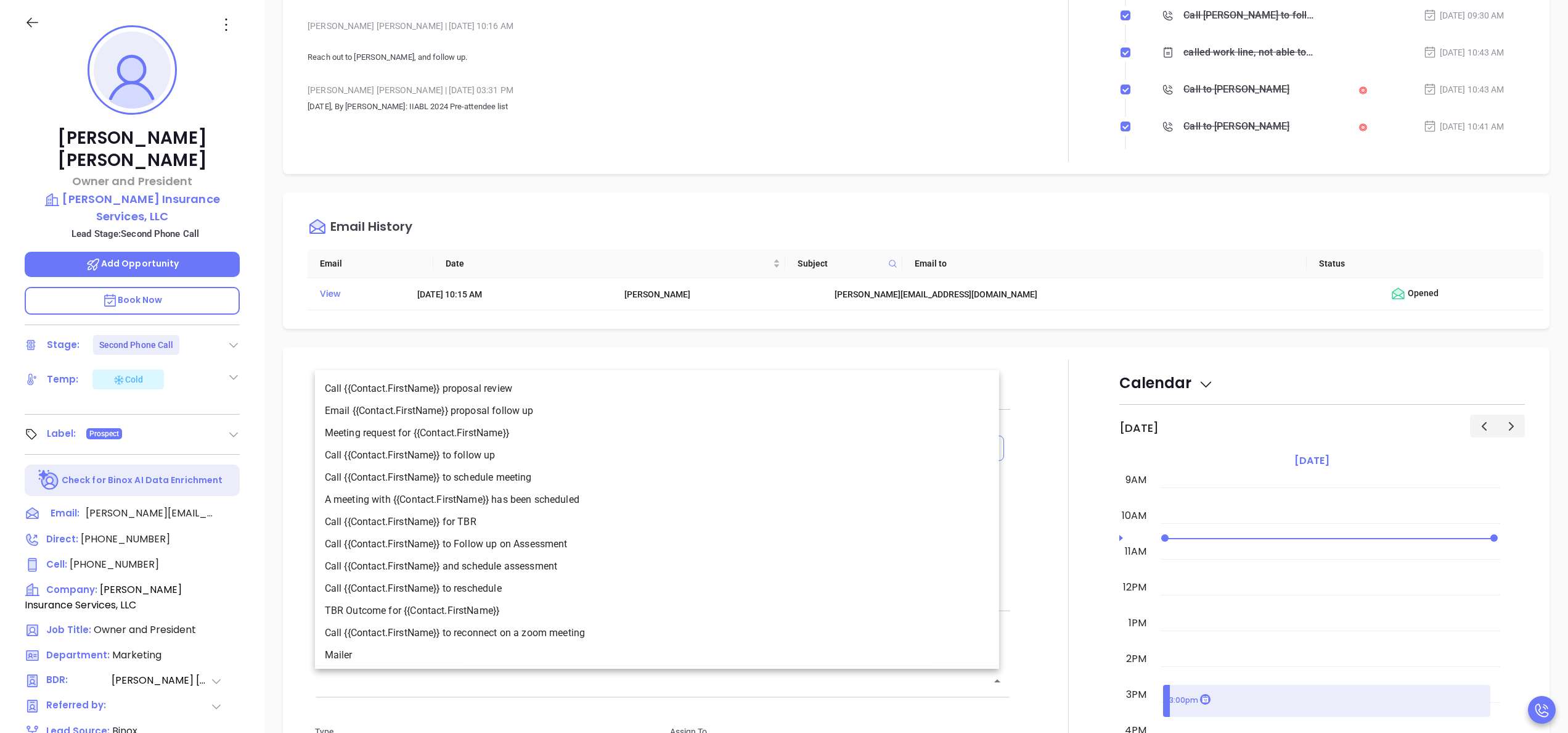
click at [477, 457] on li "Call {{Contact.FirstName}} to follow up" at bounding box center [656, 454] width 684 height 22
type input "Call Bret to follow up"
type input "Call"
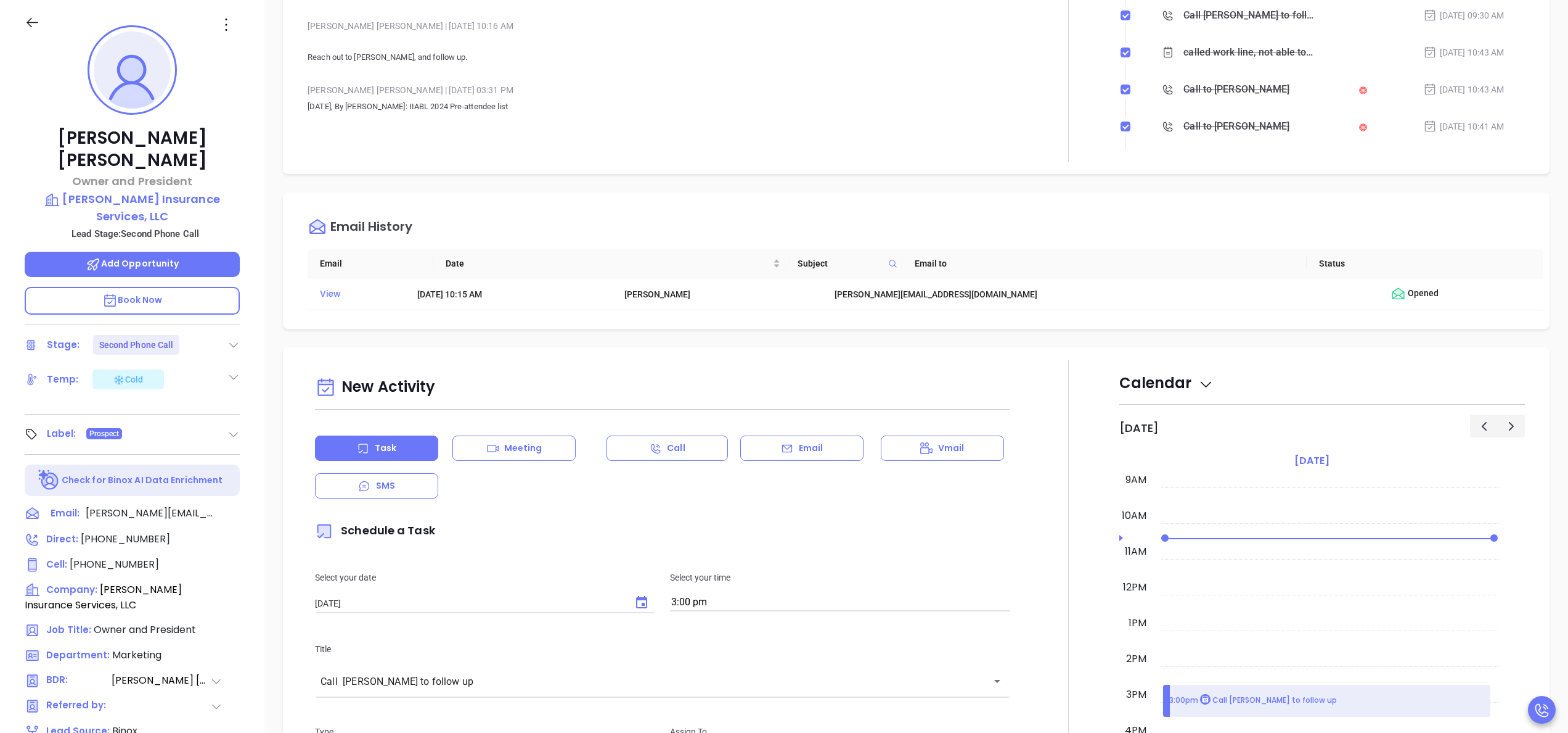
click at [1027, 642] on div at bounding box center [1068, 706] width 102 height 694
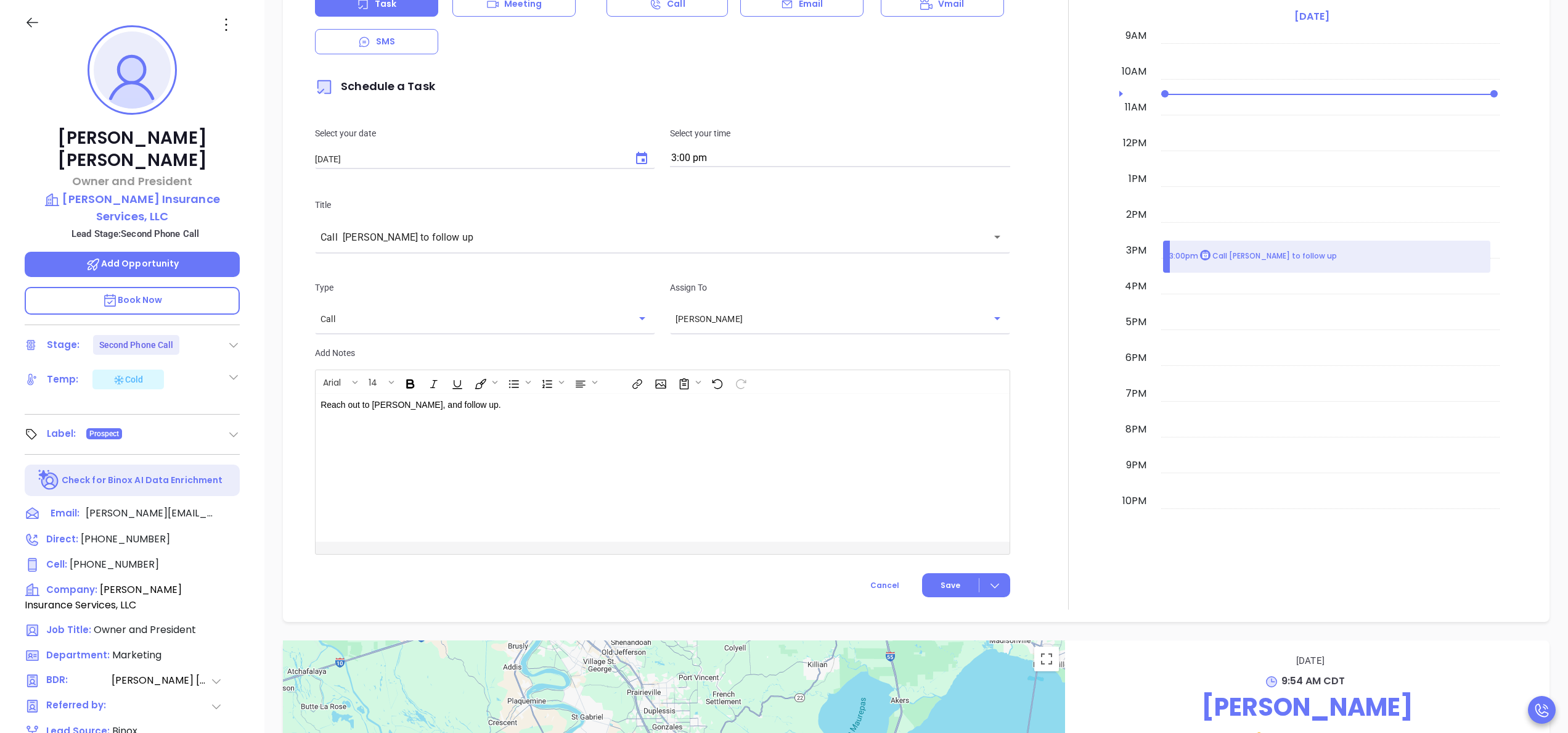
scroll to position [654, 0]
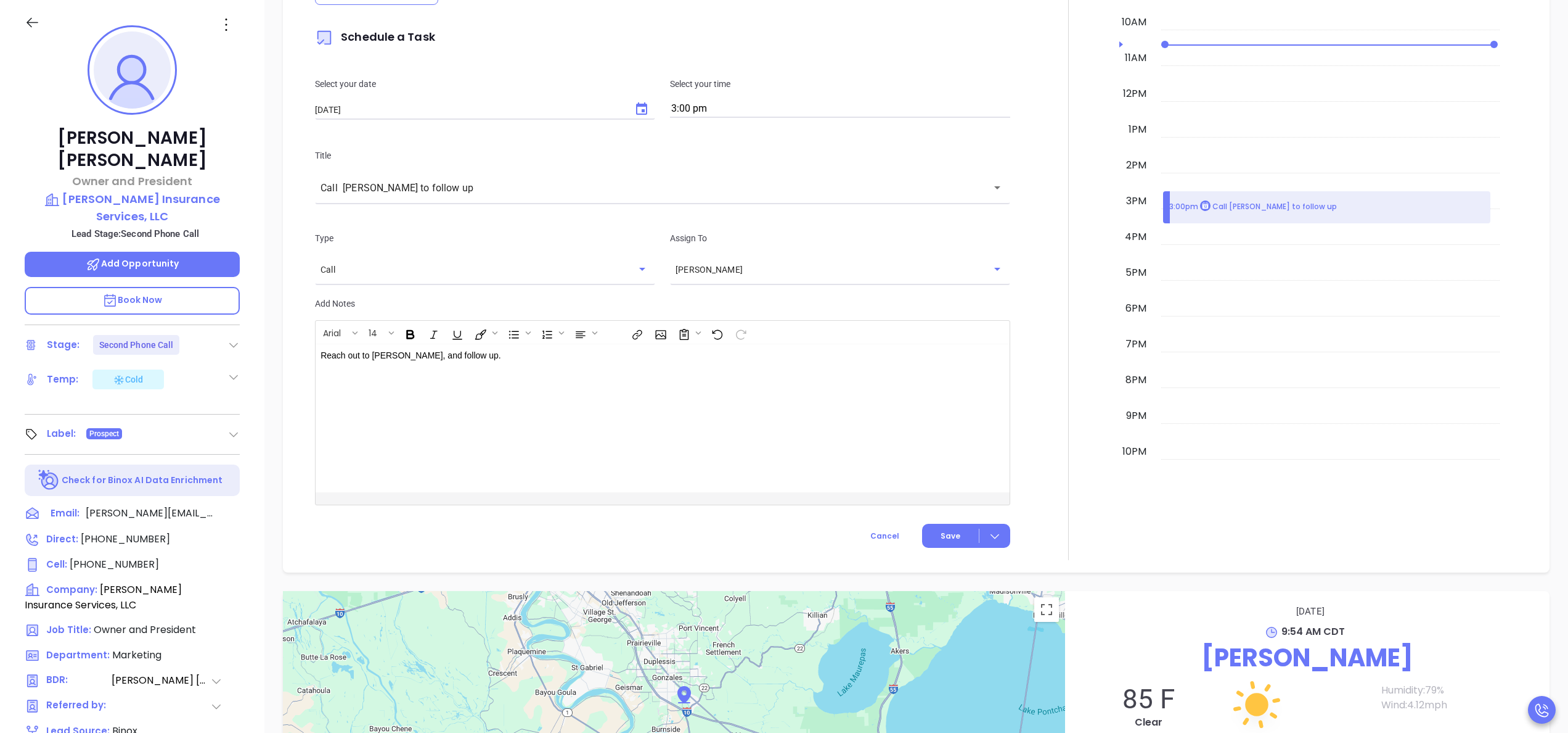
click at [921, 524] on div "New Activity Task Meeting Call Email Vmail SMS Schedule a Task Select your date…" at bounding box center [662, 213] width 710 height 694
click at [941, 534] on span "Save" at bounding box center [951, 536] width 20 height 12
click at [1080, 401] on div at bounding box center [1068, 213] width 102 height 694
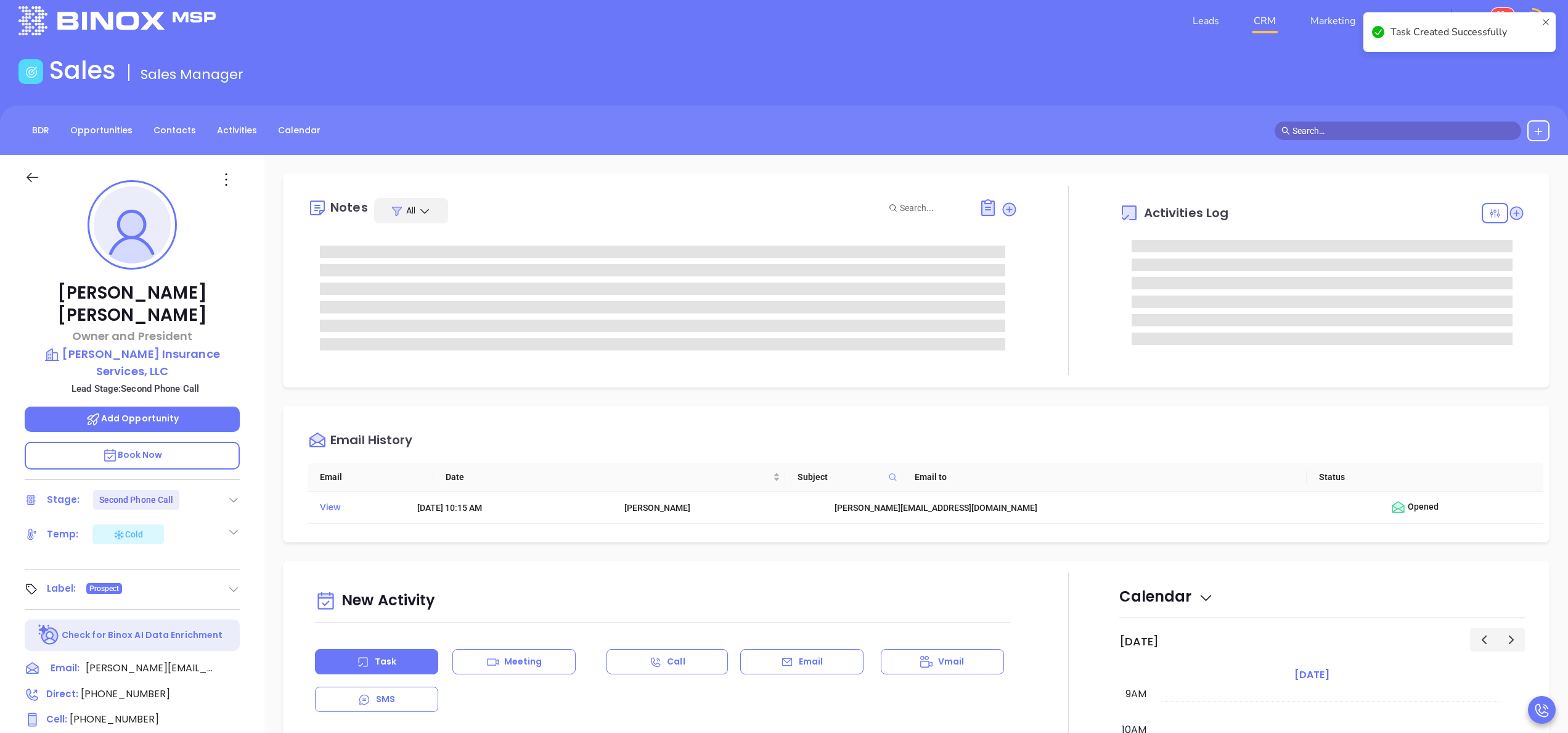
scroll to position [0, 0]
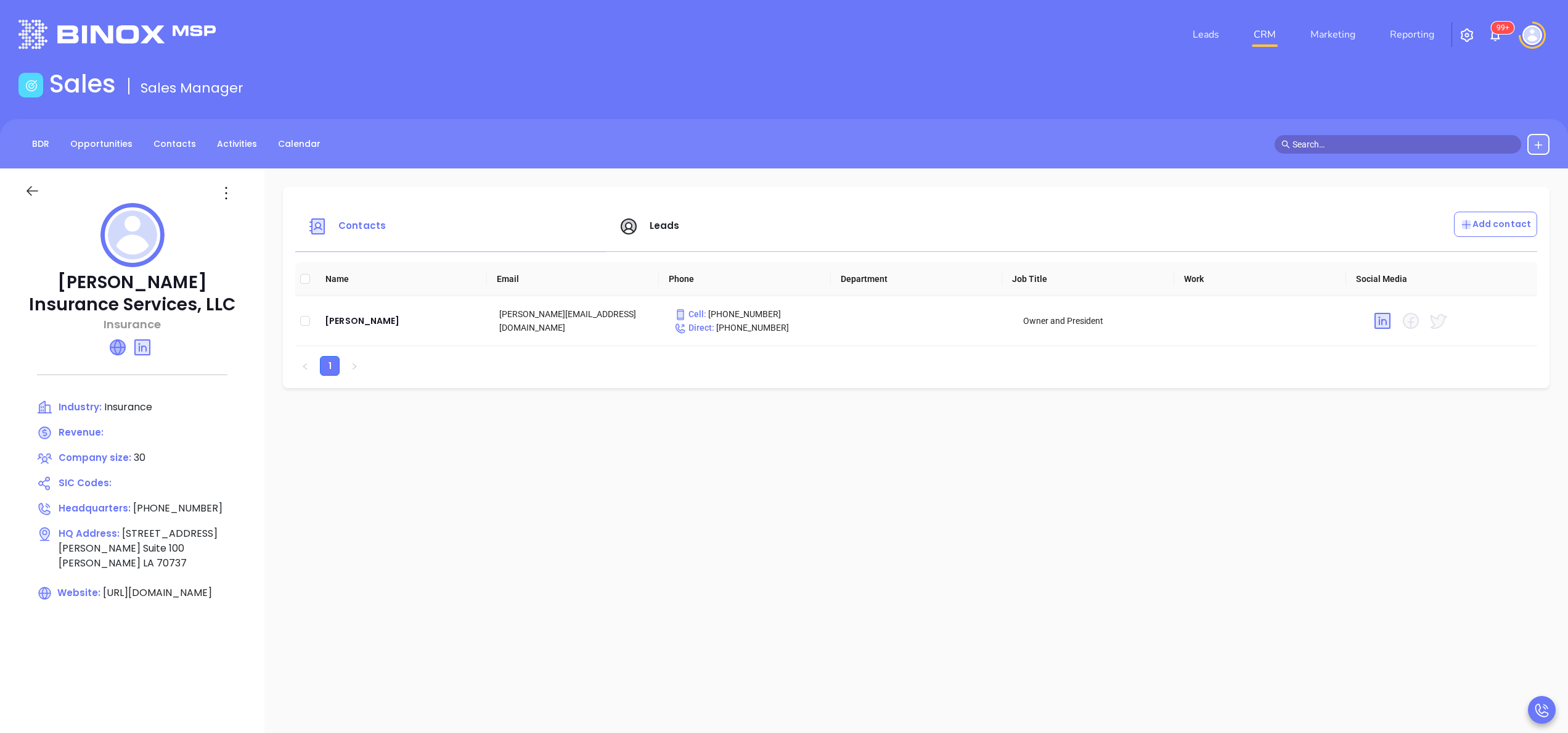
click at [117, 343] on icon at bounding box center [117, 347] width 15 height 15
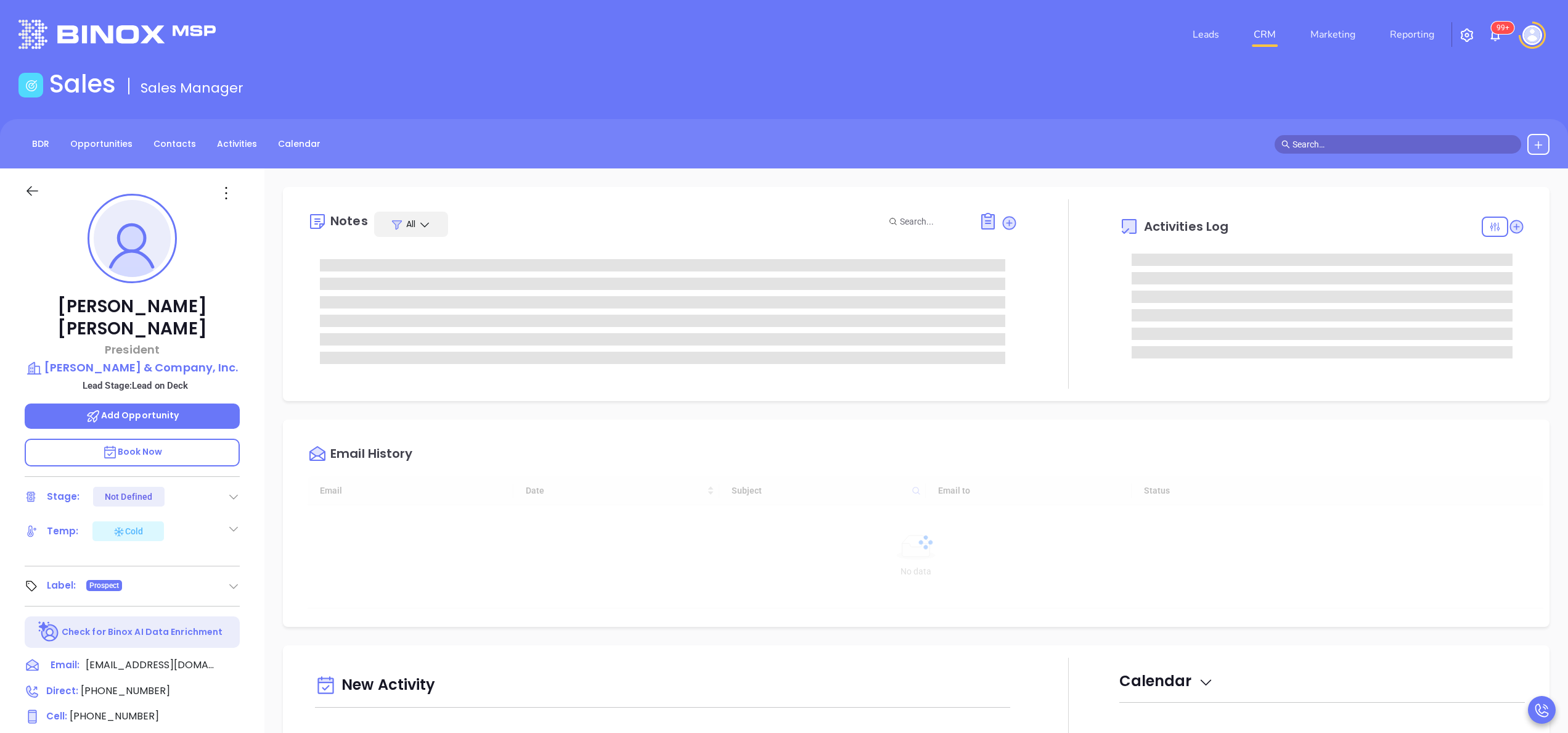
type input "[DATE]"
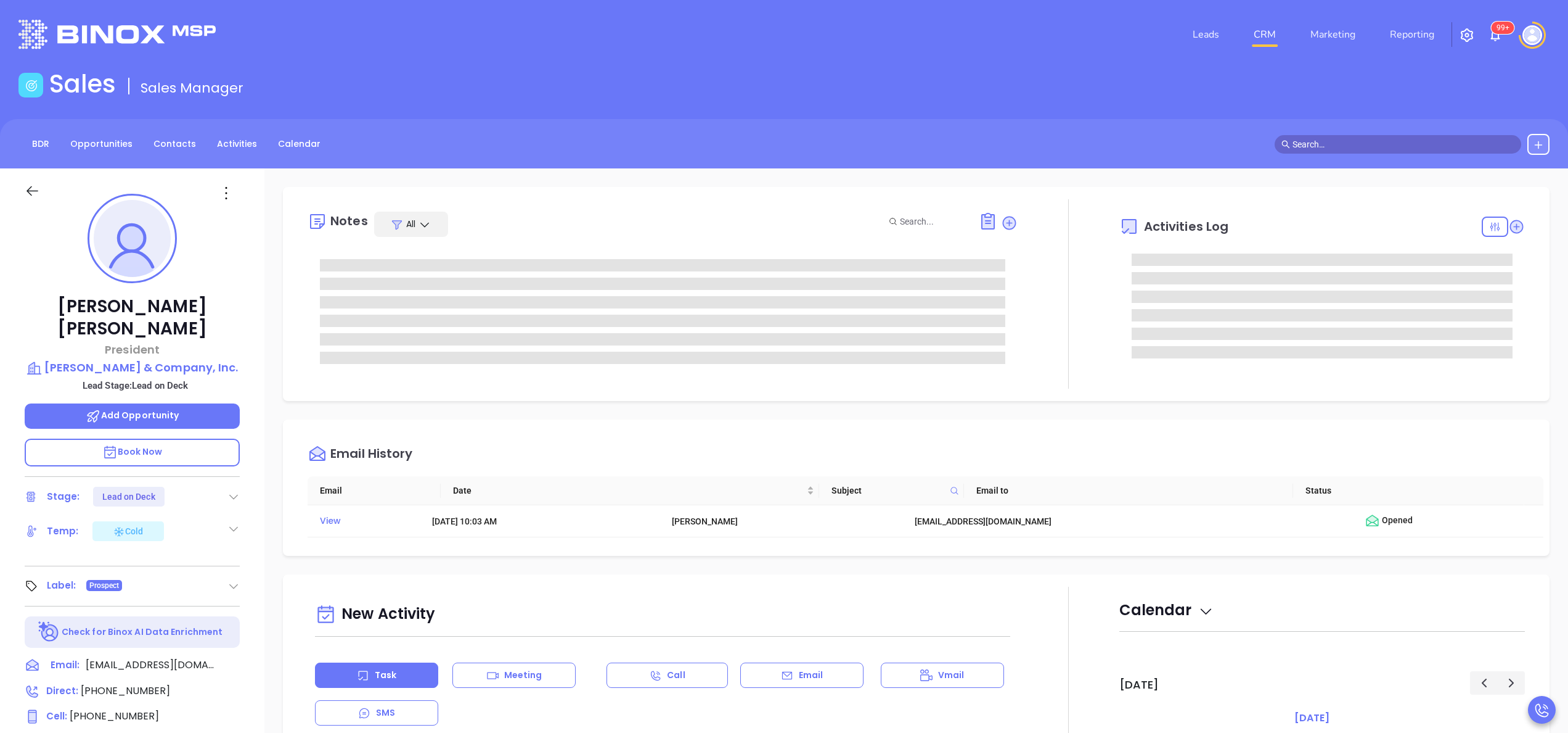
type input "[PERSON_NAME]"
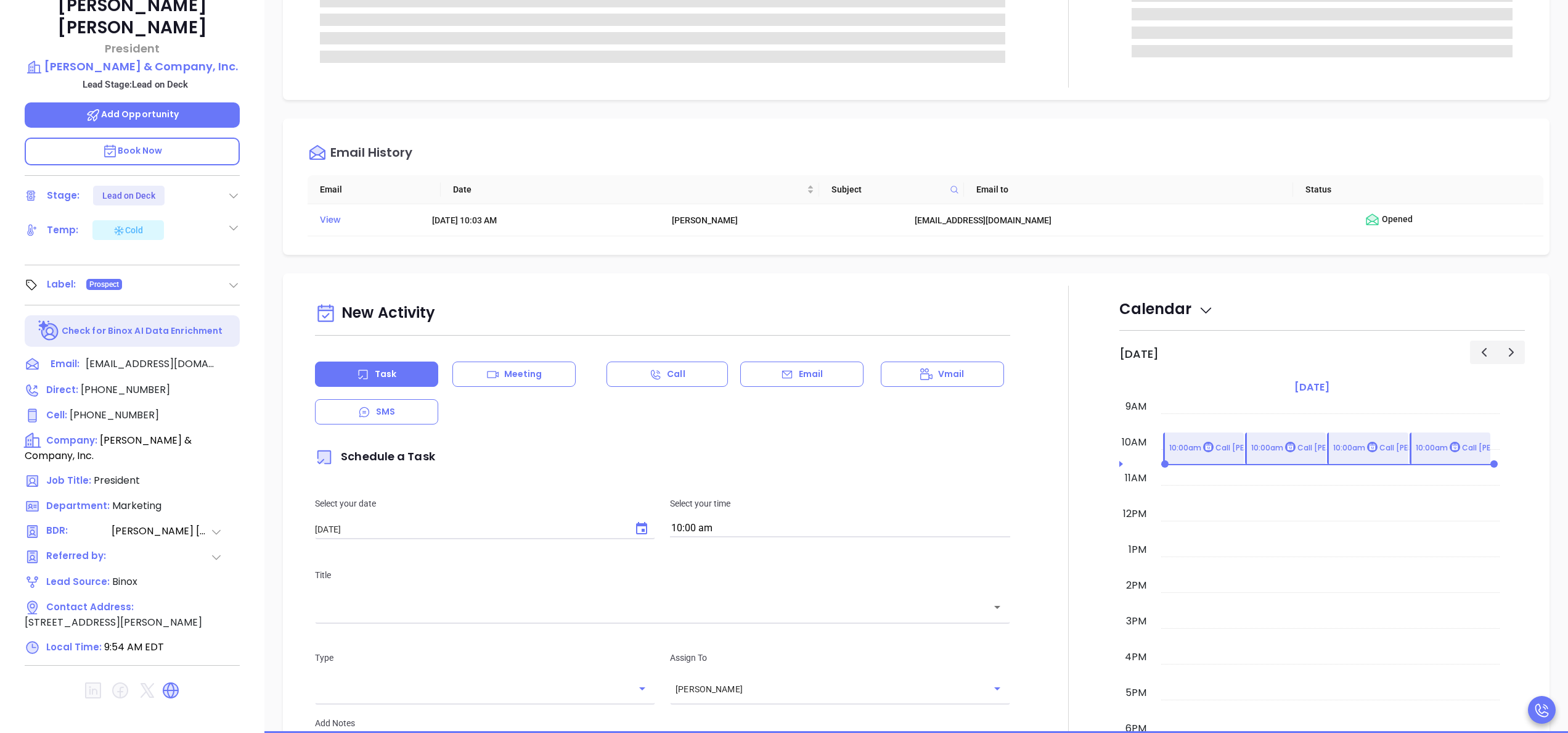
scroll to position [351, 0]
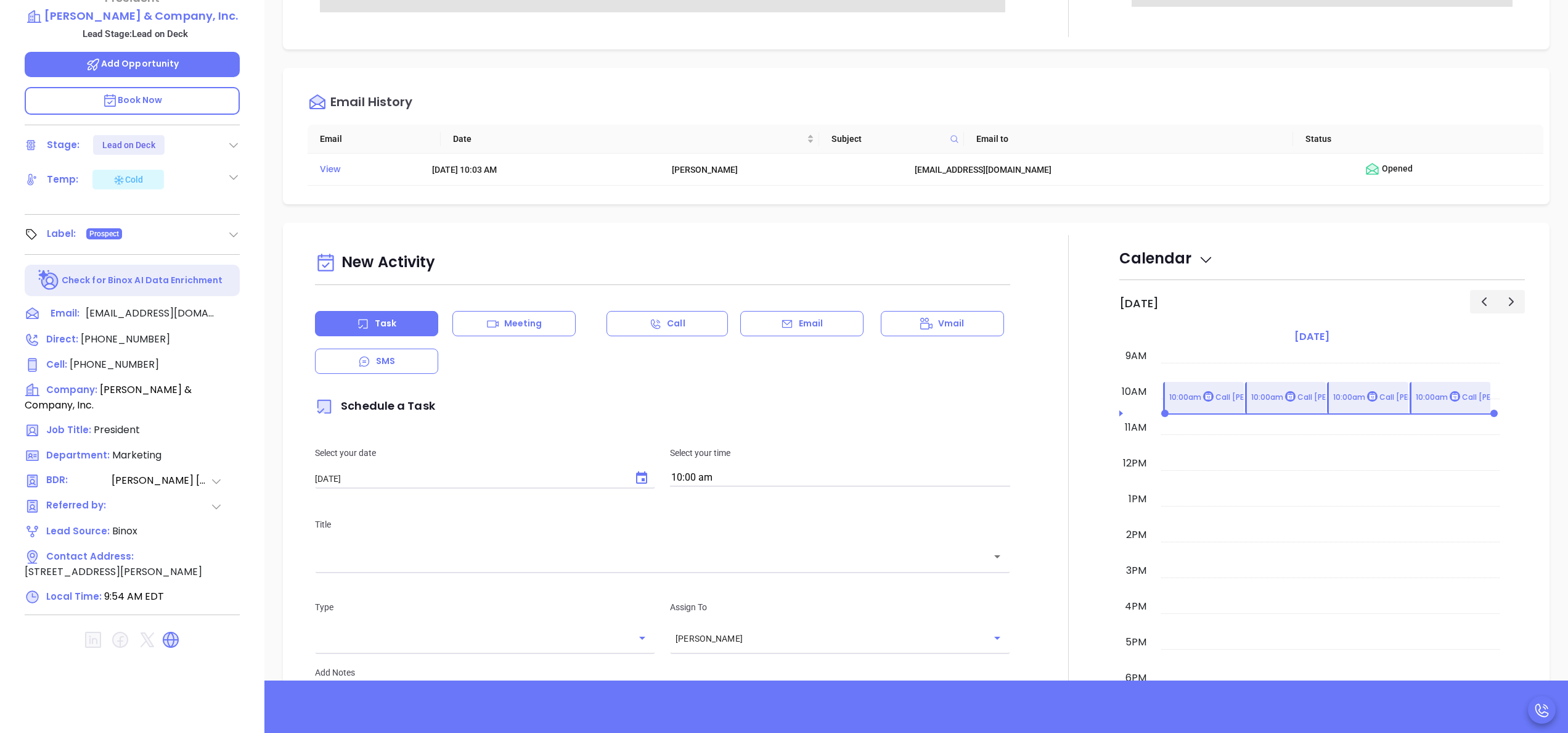
click at [178, 630] on icon at bounding box center [170, 640] width 20 height 20
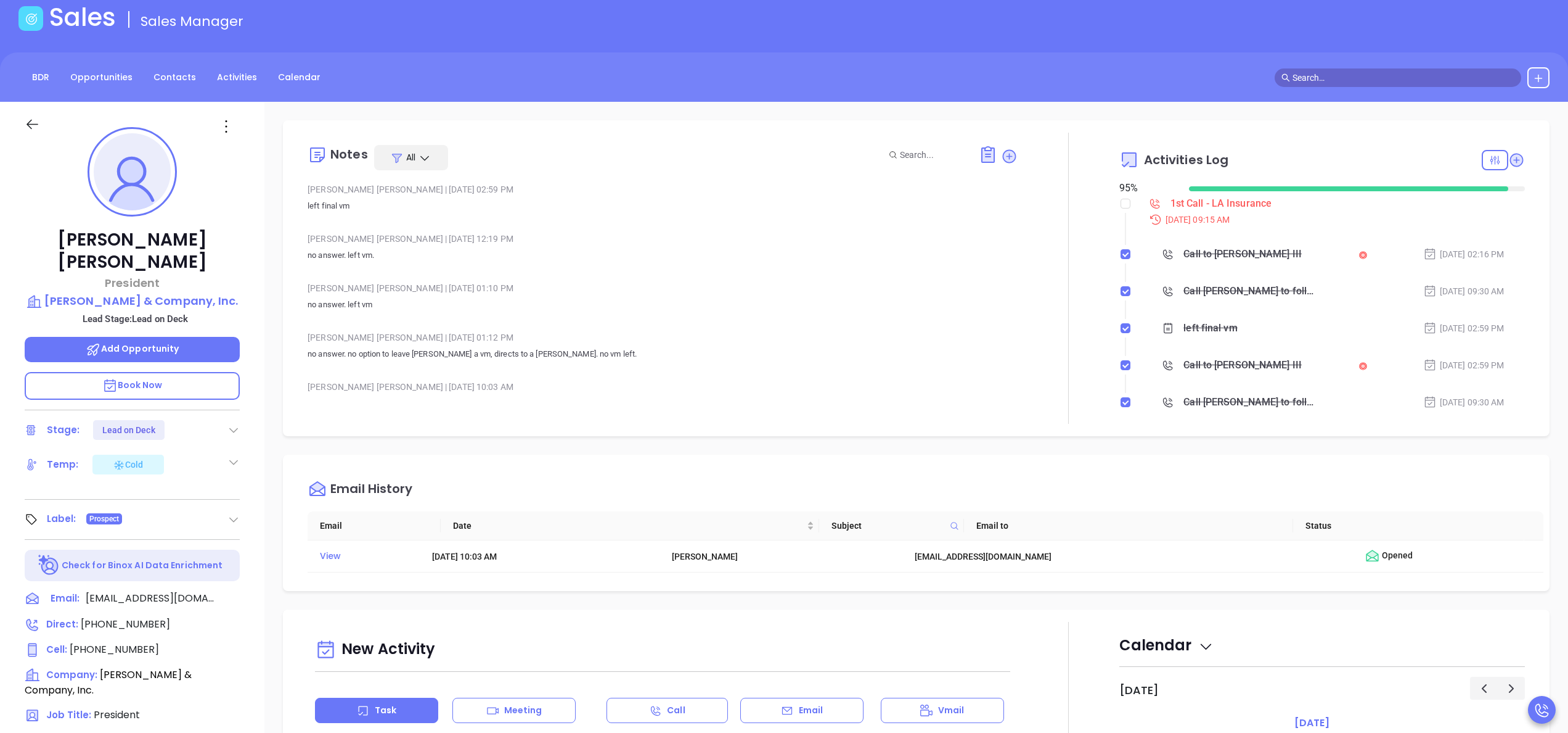
scroll to position [0, 0]
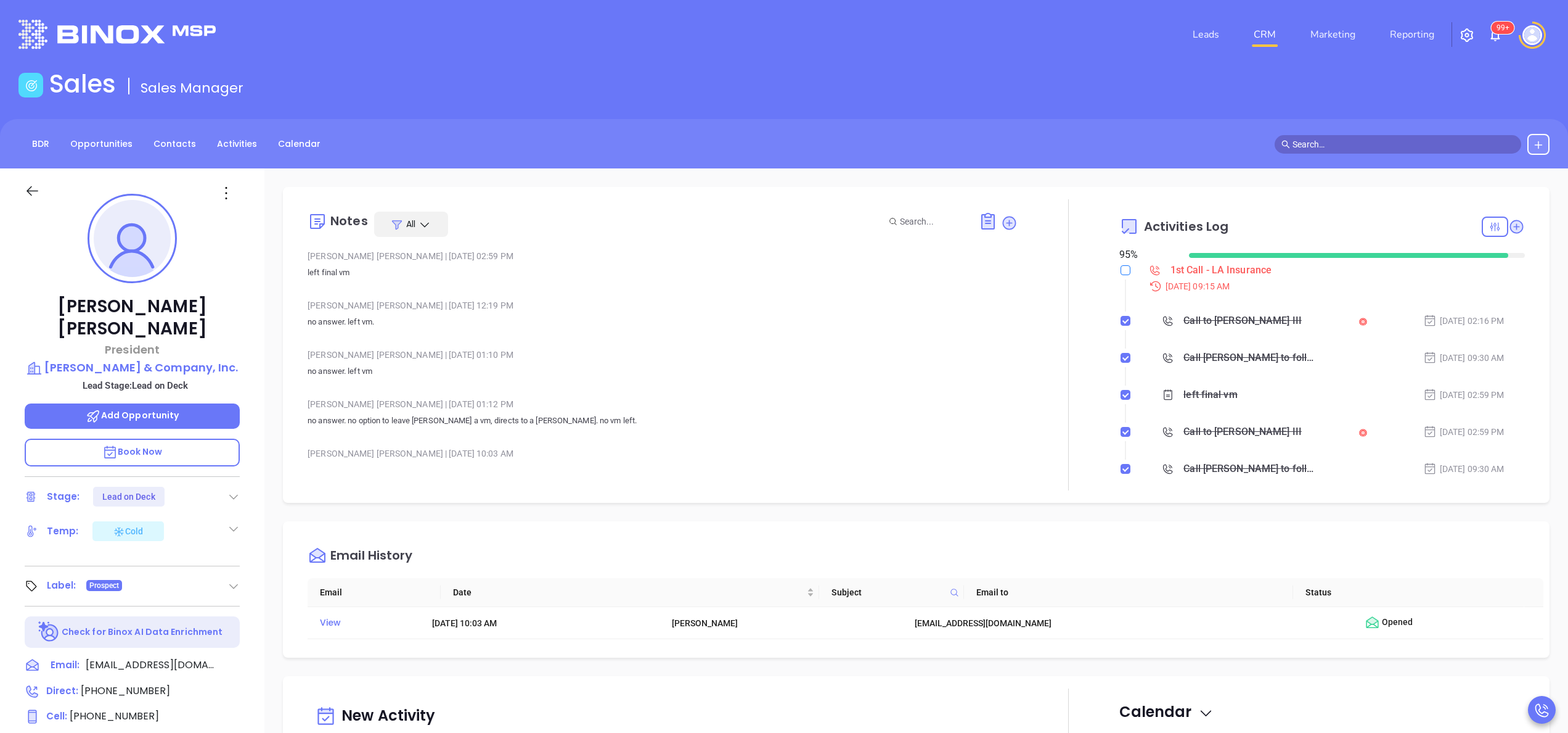
click at [1120, 274] on input "checkbox" at bounding box center [1125, 270] width 10 height 10
checkbox input "true"
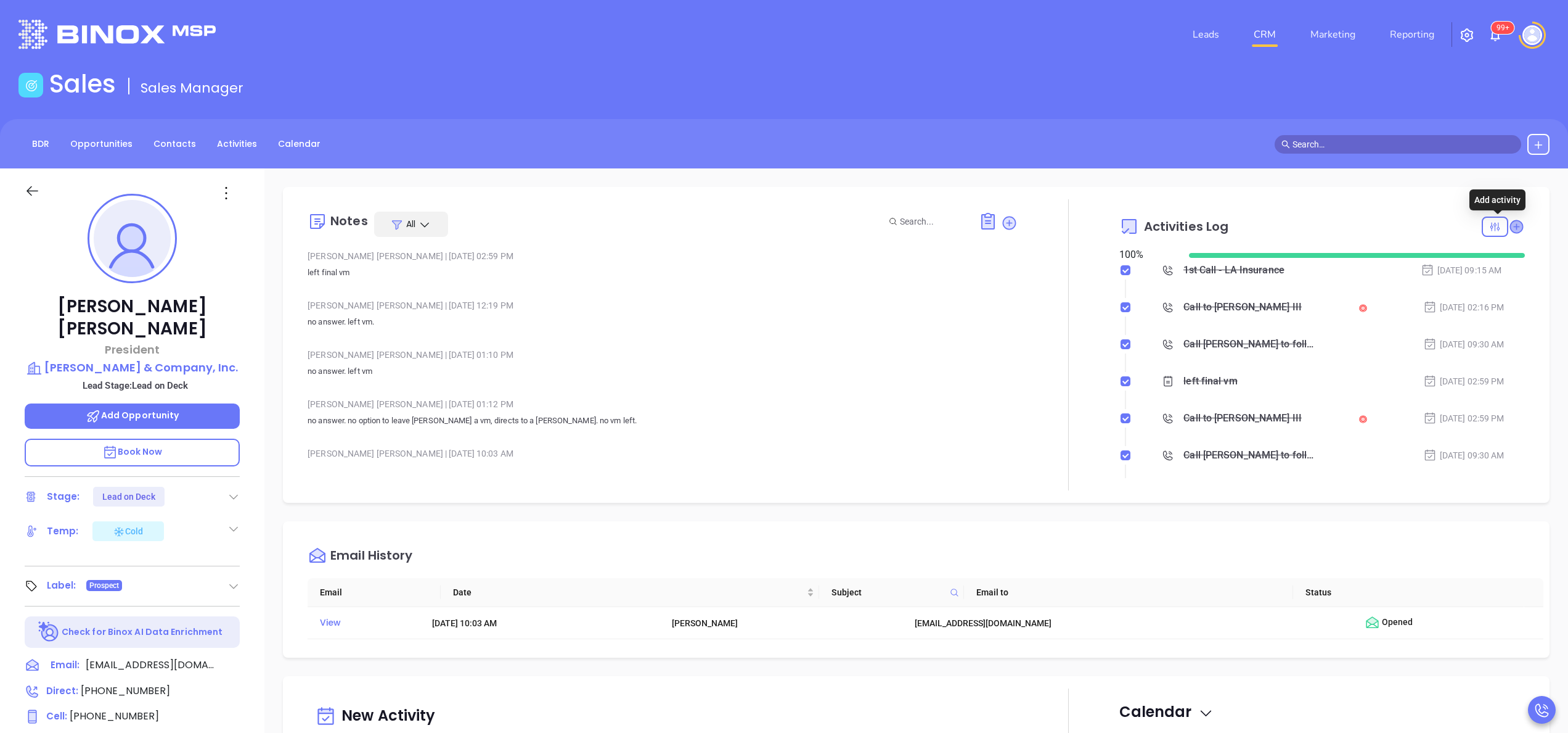
click at [1510, 230] on icon at bounding box center [1517, 226] width 12 height 12
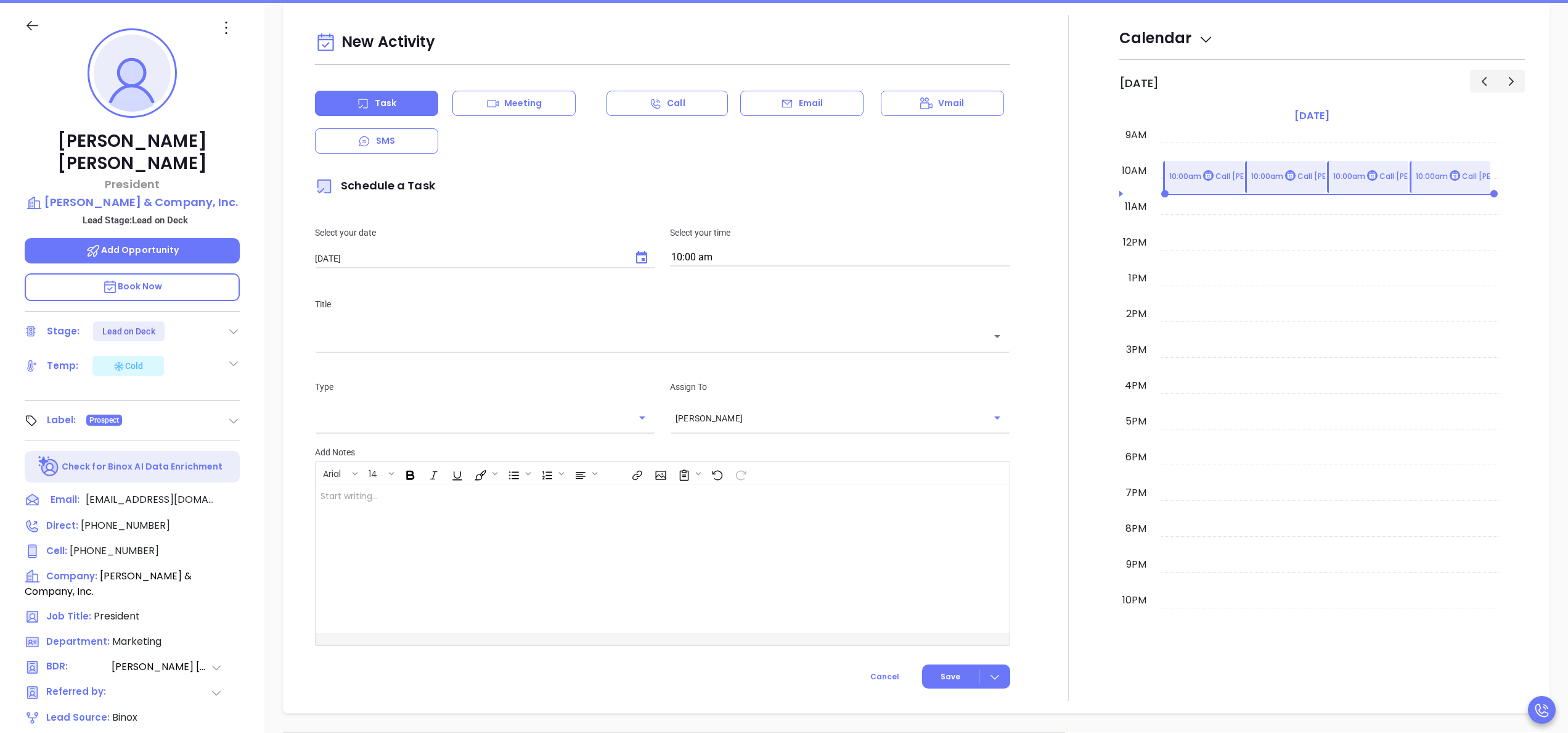
scroll to position [169, 0]
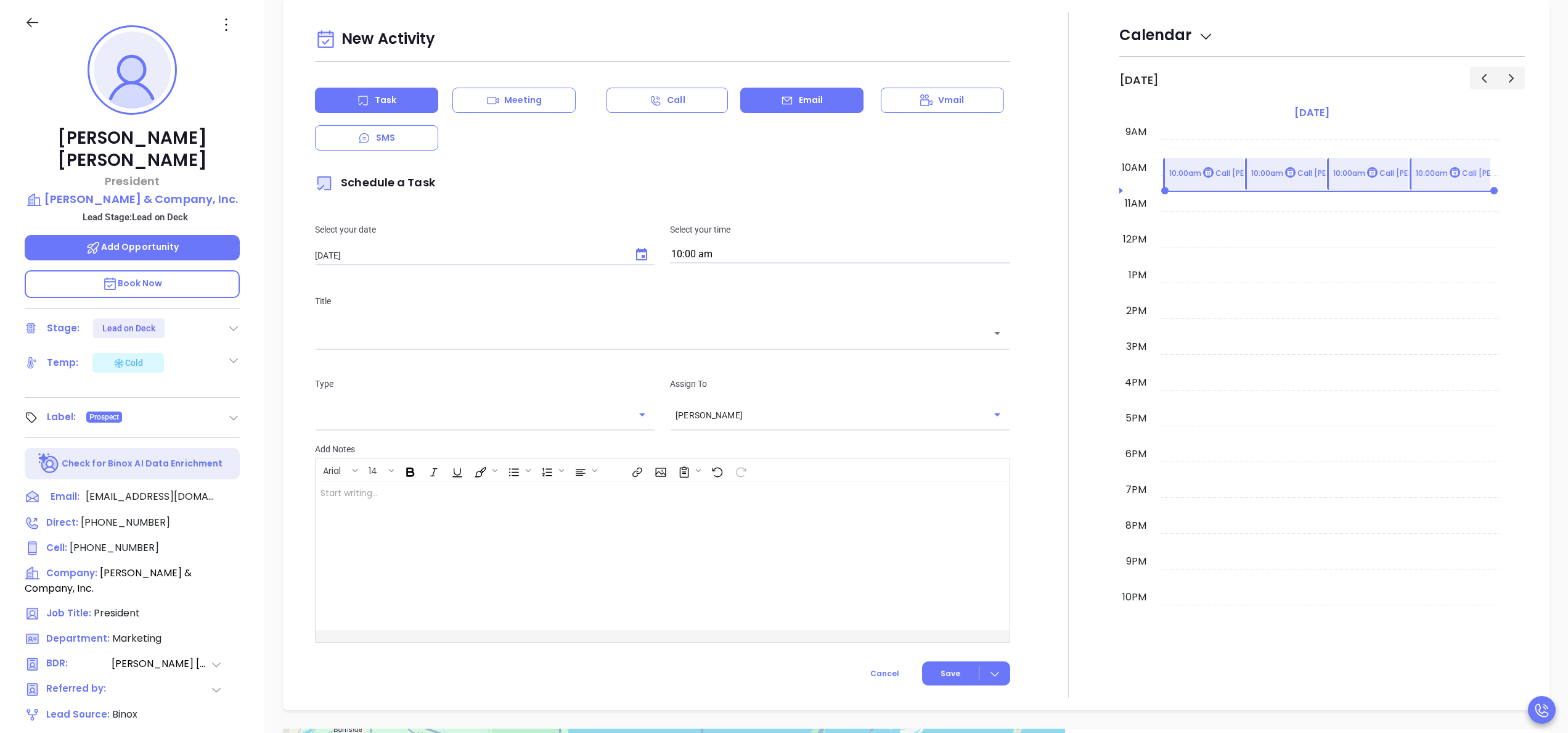
click at [821, 101] on div "Email" at bounding box center [802, 100] width 123 height 25
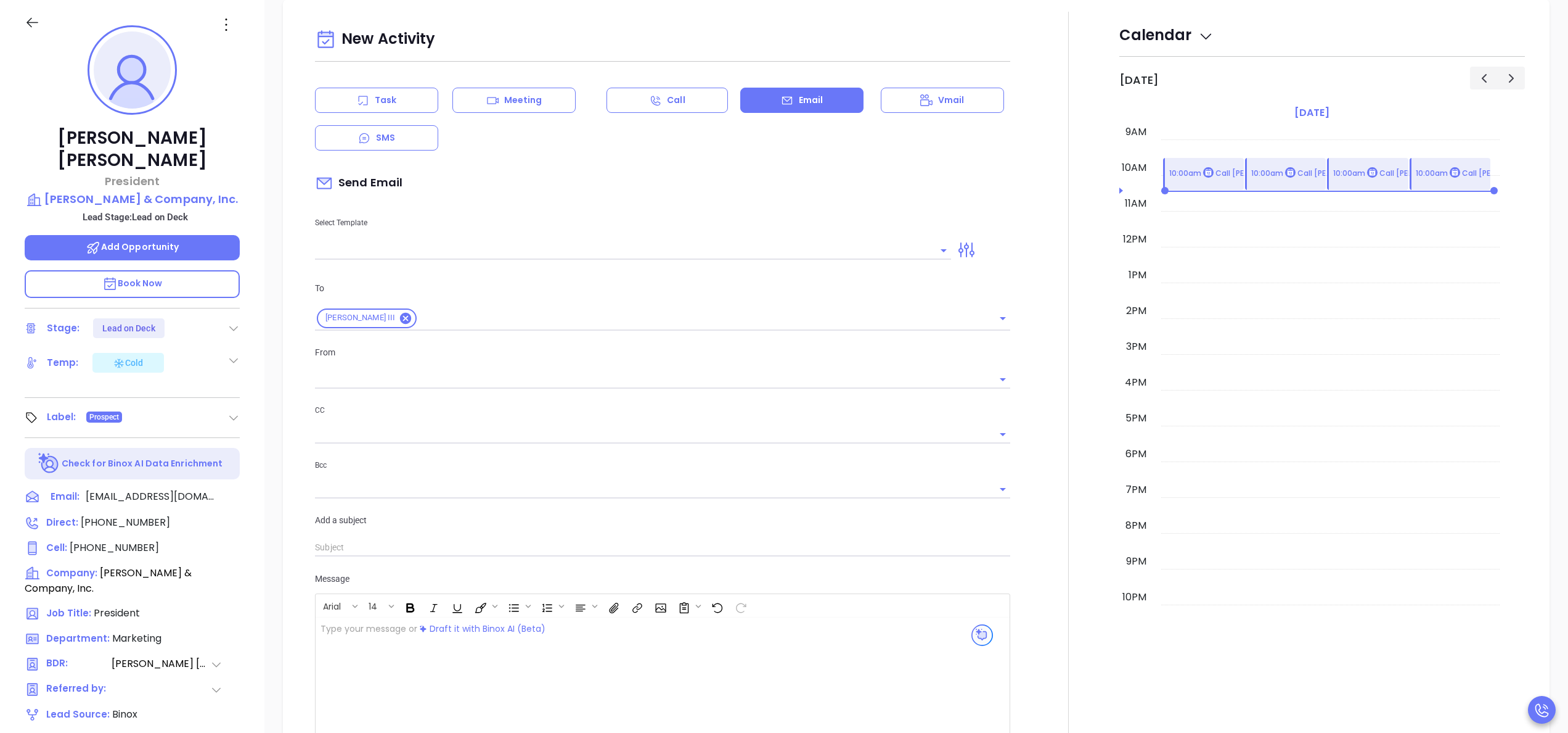
type input "[PERSON_NAME]"
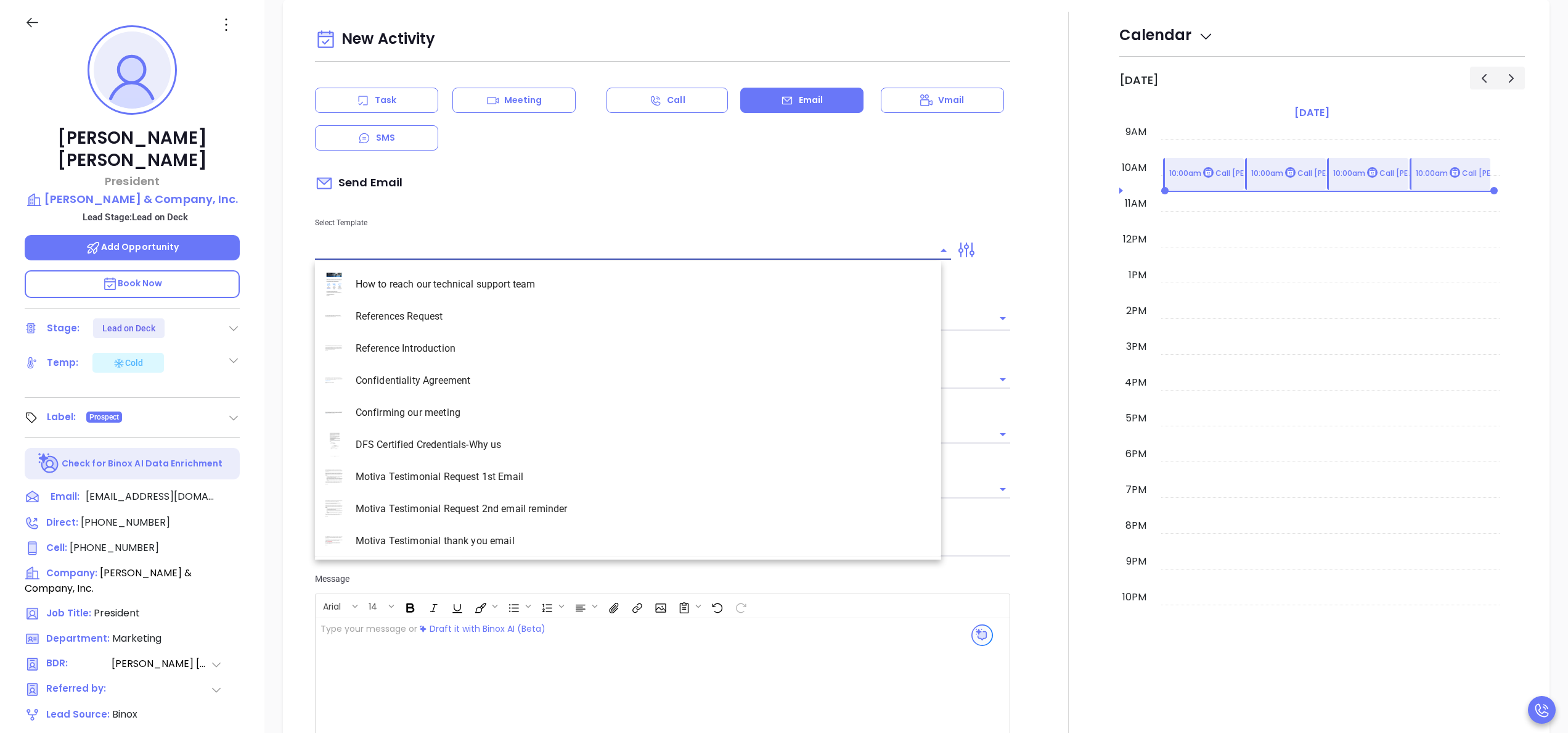
click at [398, 243] on input "text" at bounding box center [623, 250] width 617 height 18
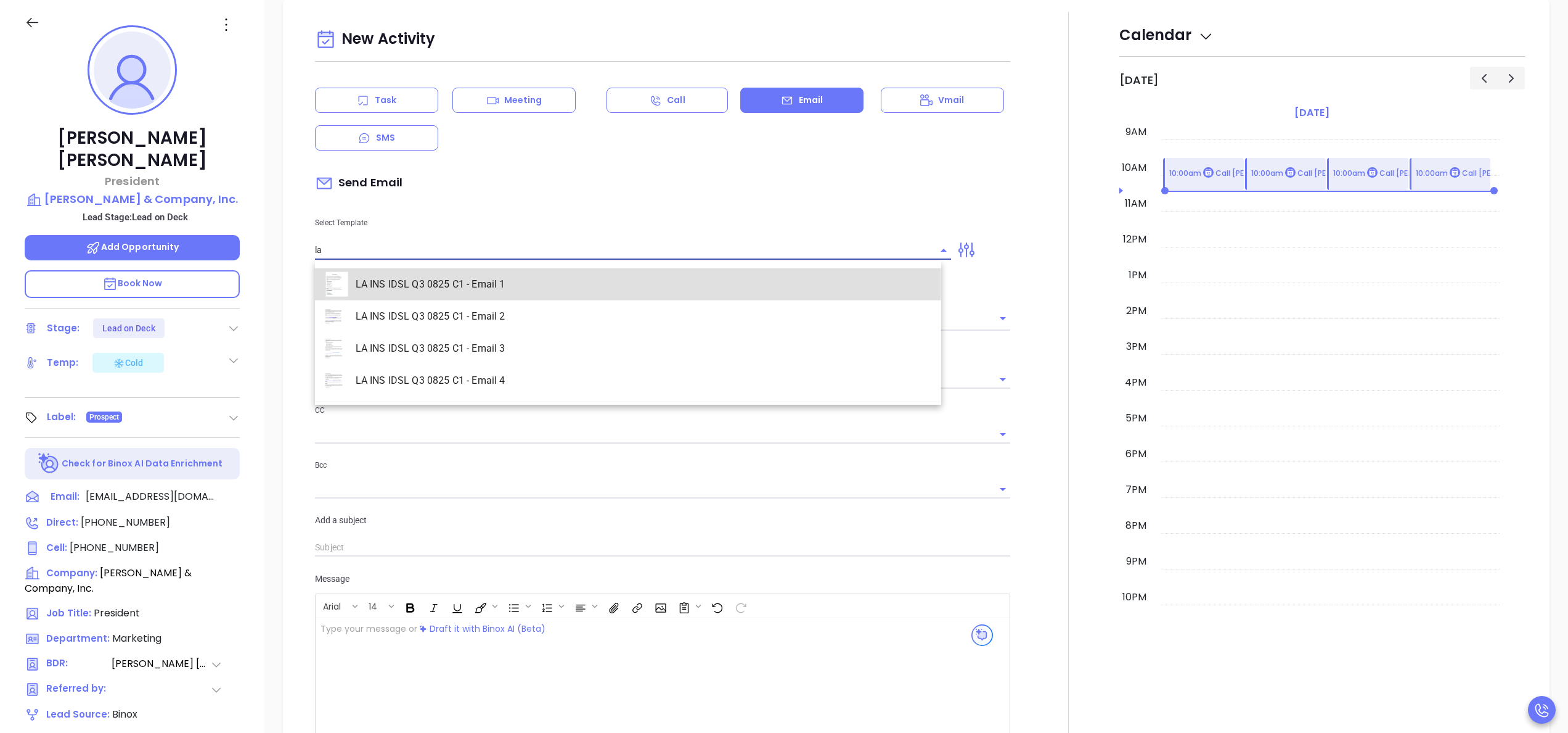
type input "LA INS IDSL Q3 0825 C1 - Email 1"
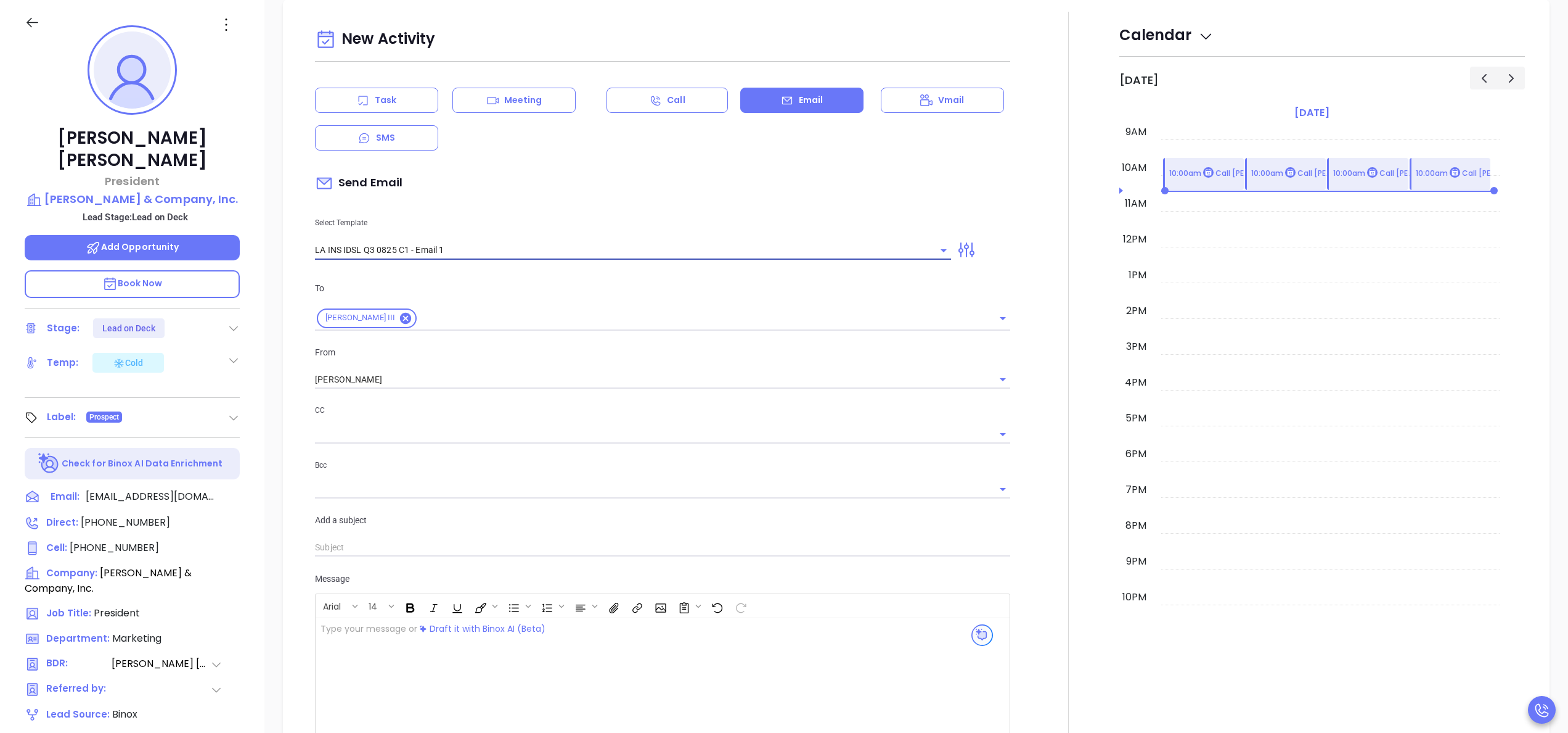
type input "Harry B., did you know Louisiana's Data Protection Law is now being enforced?"
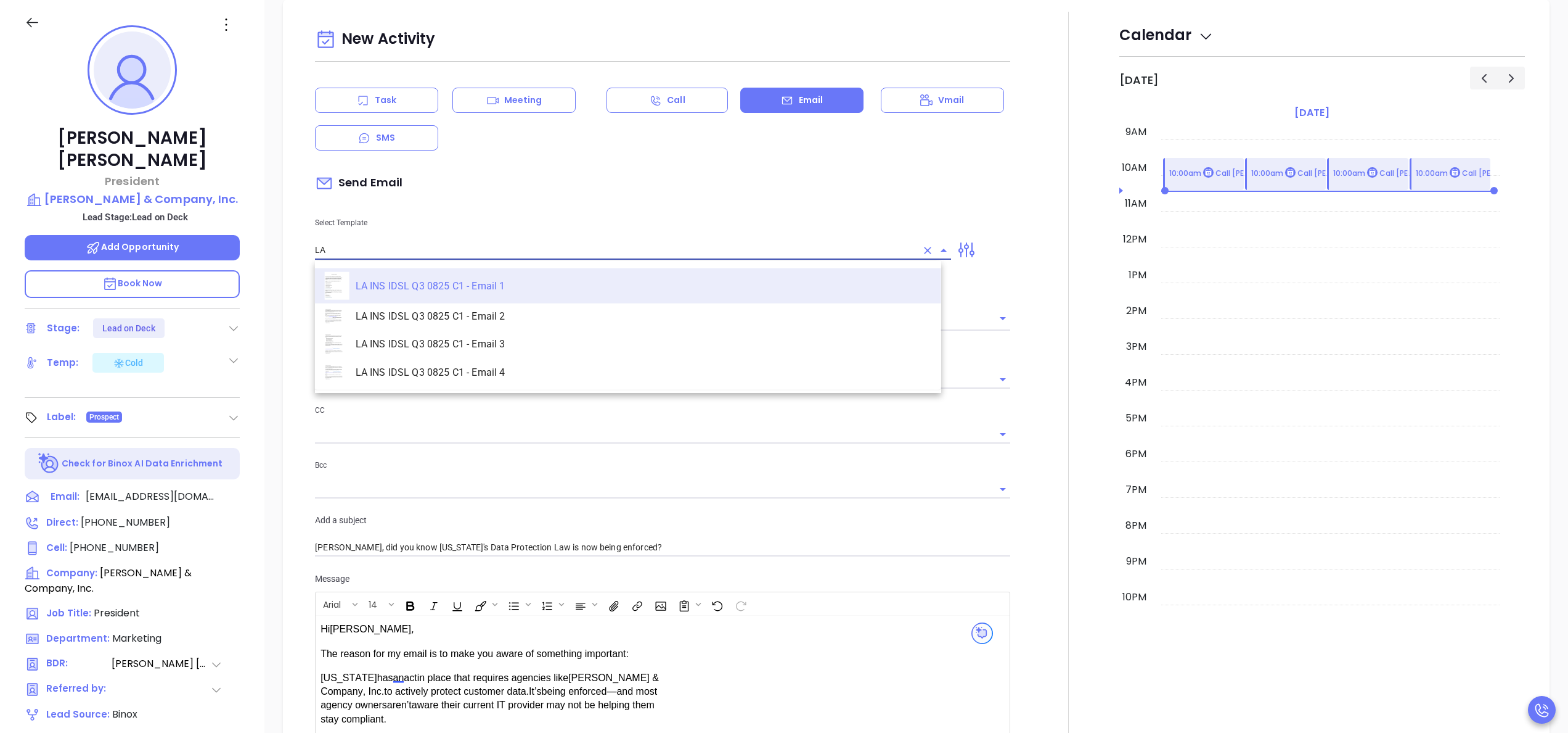
type input "L"
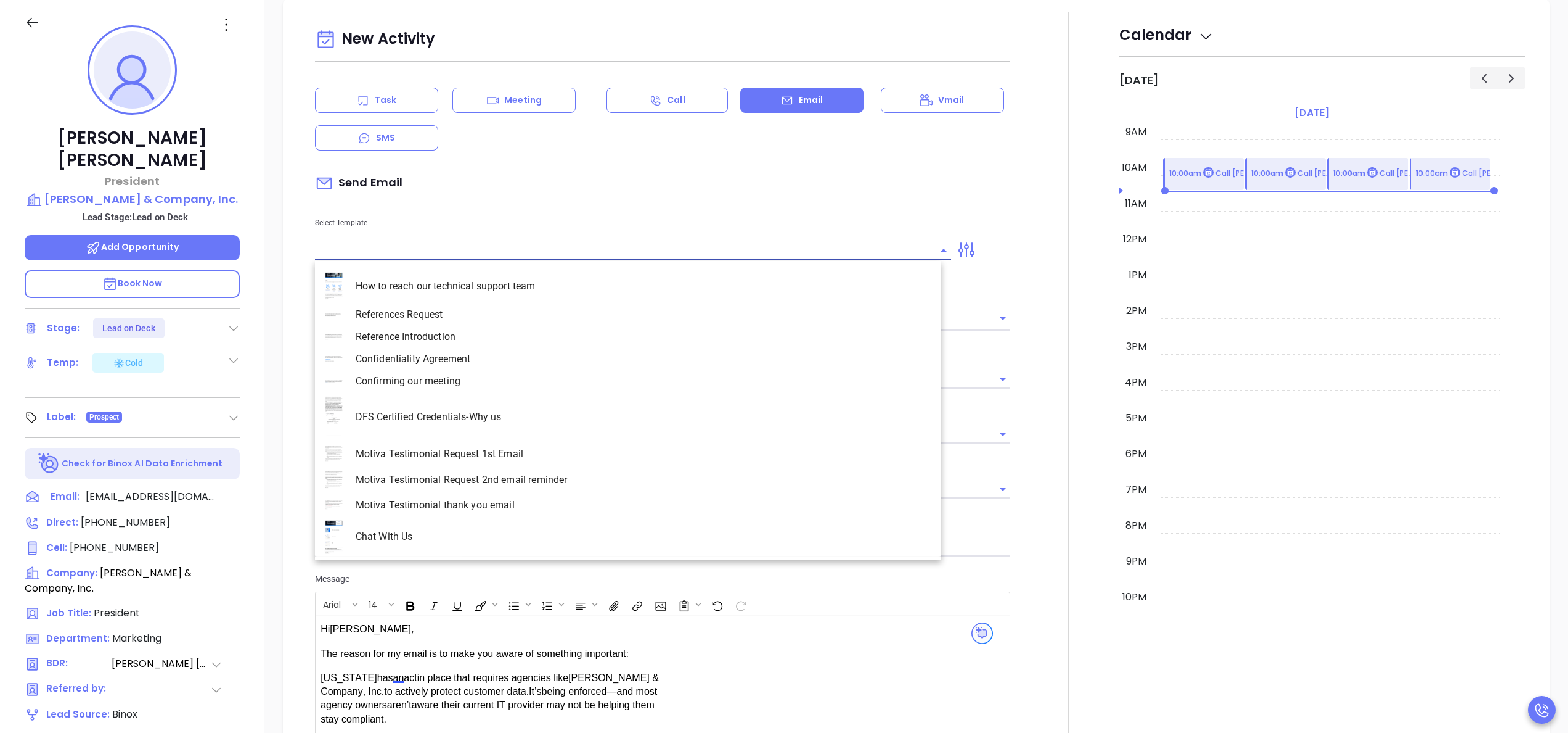
scroll to position [0, 0]
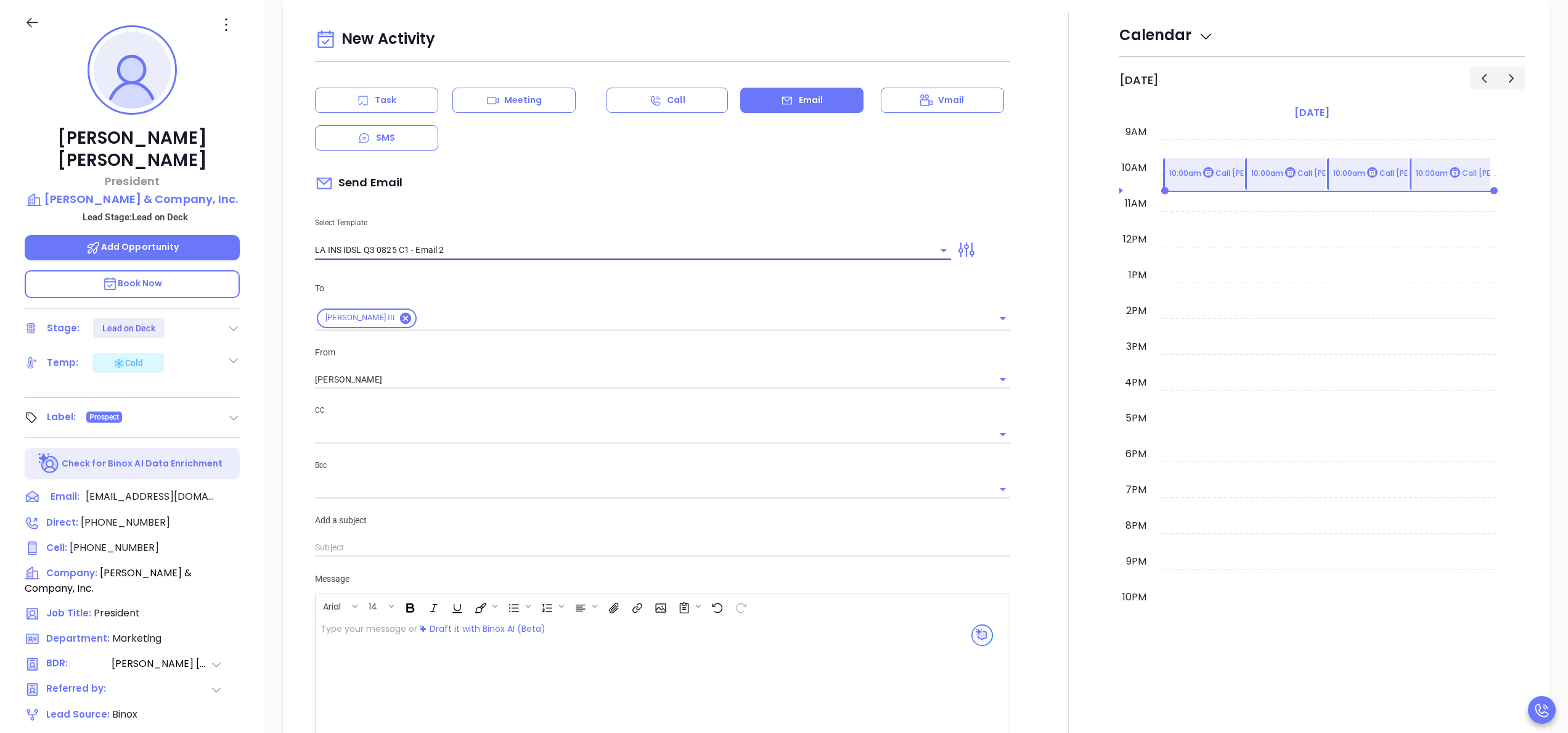
type input "LA INS IDSL Q3 0825 C1 - Email 2"
type input "February is coming fast—will Harry Kelleher & Company, Inc. be compliant?"
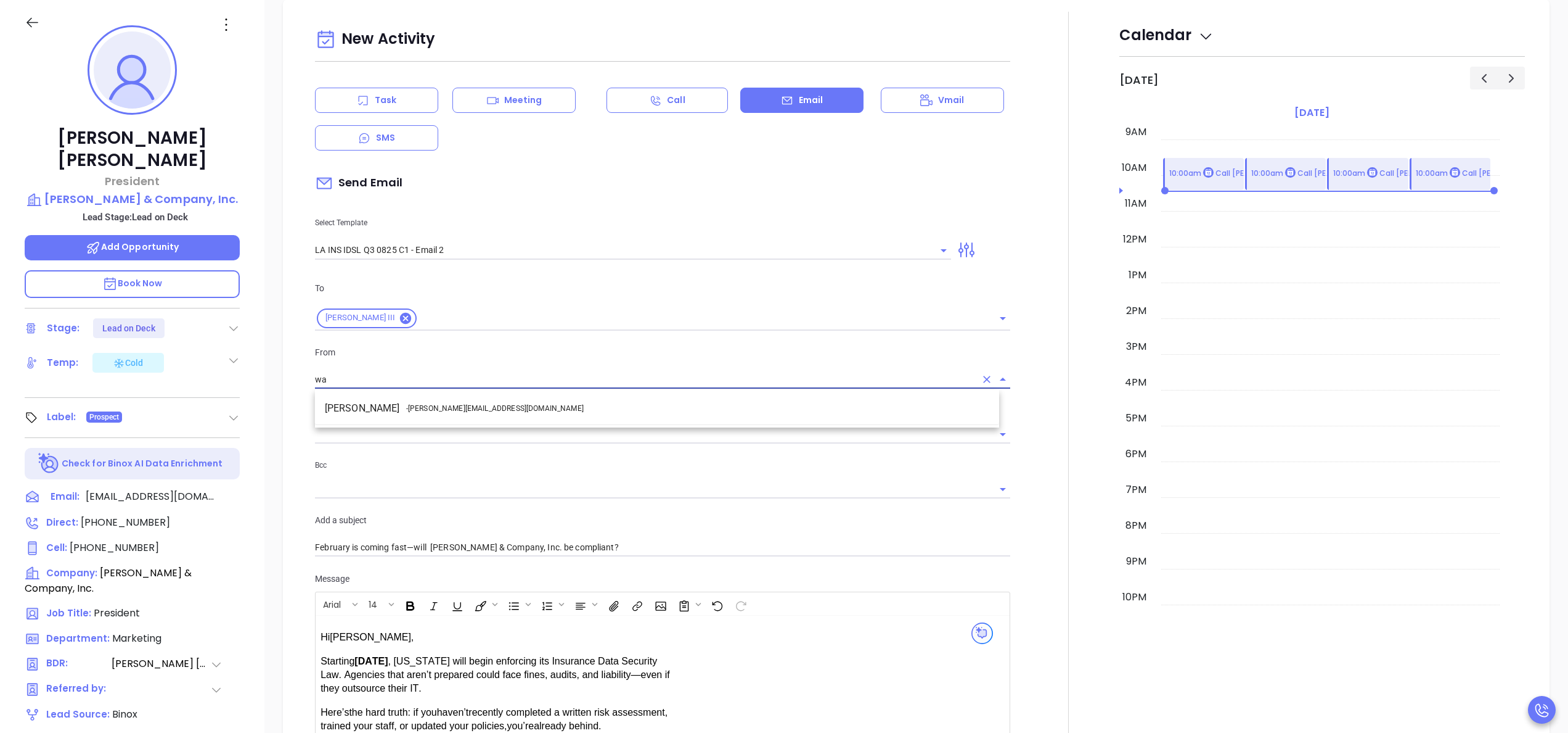
click at [434, 414] on li "Walter Contreras - [EMAIL_ADDRESS][DOMAIN_NAME]" at bounding box center [656, 408] width 684 height 22
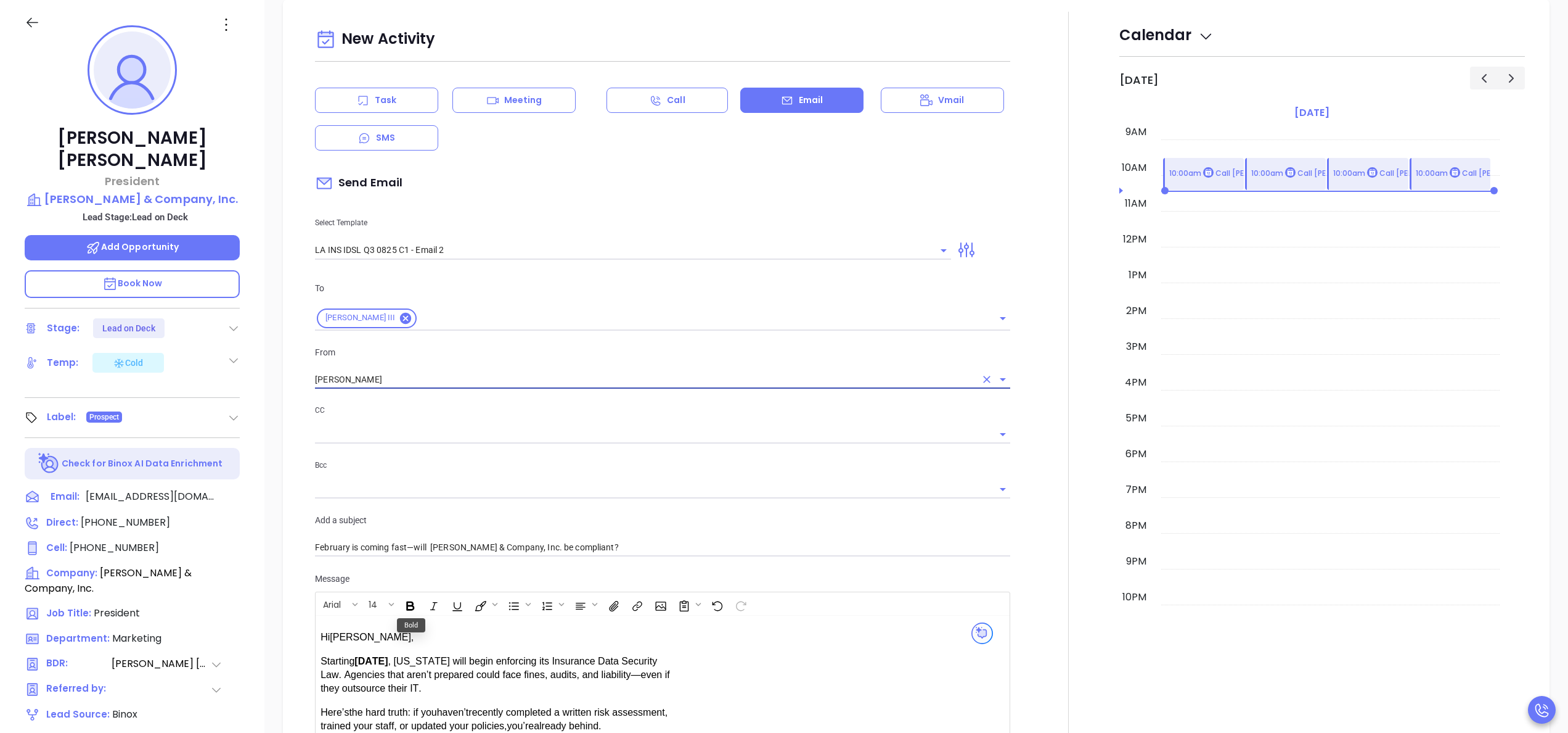
type input "[PERSON_NAME]"
click at [413, 640] on span at bounding box center [414, 637] width 3 height 11
click at [1048, 462] on div at bounding box center [1068, 485] width 102 height 946
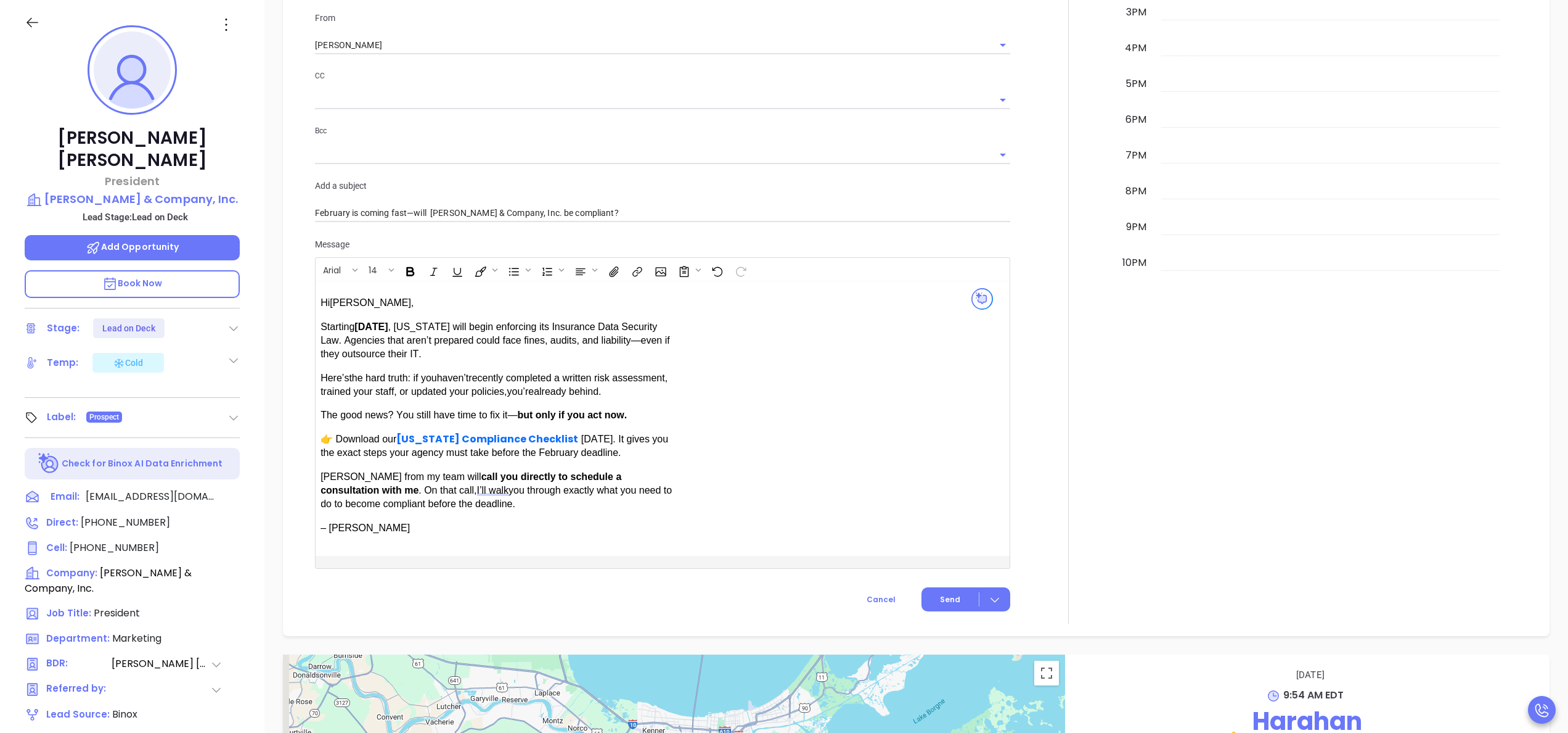
scroll to position [902, 0]
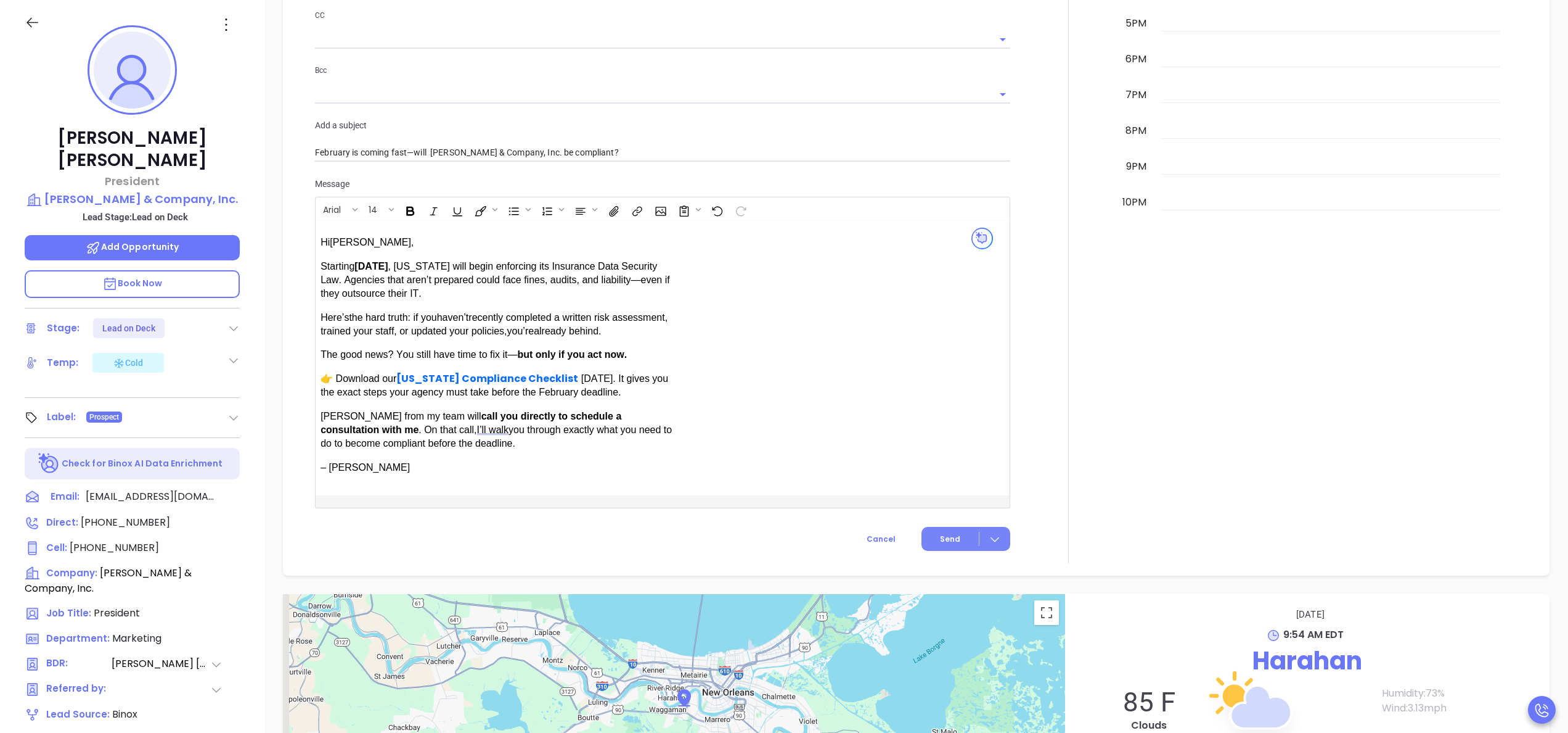
click at [940, 533] on span "Send" at bounding box center [950, 539] width 20 height 12
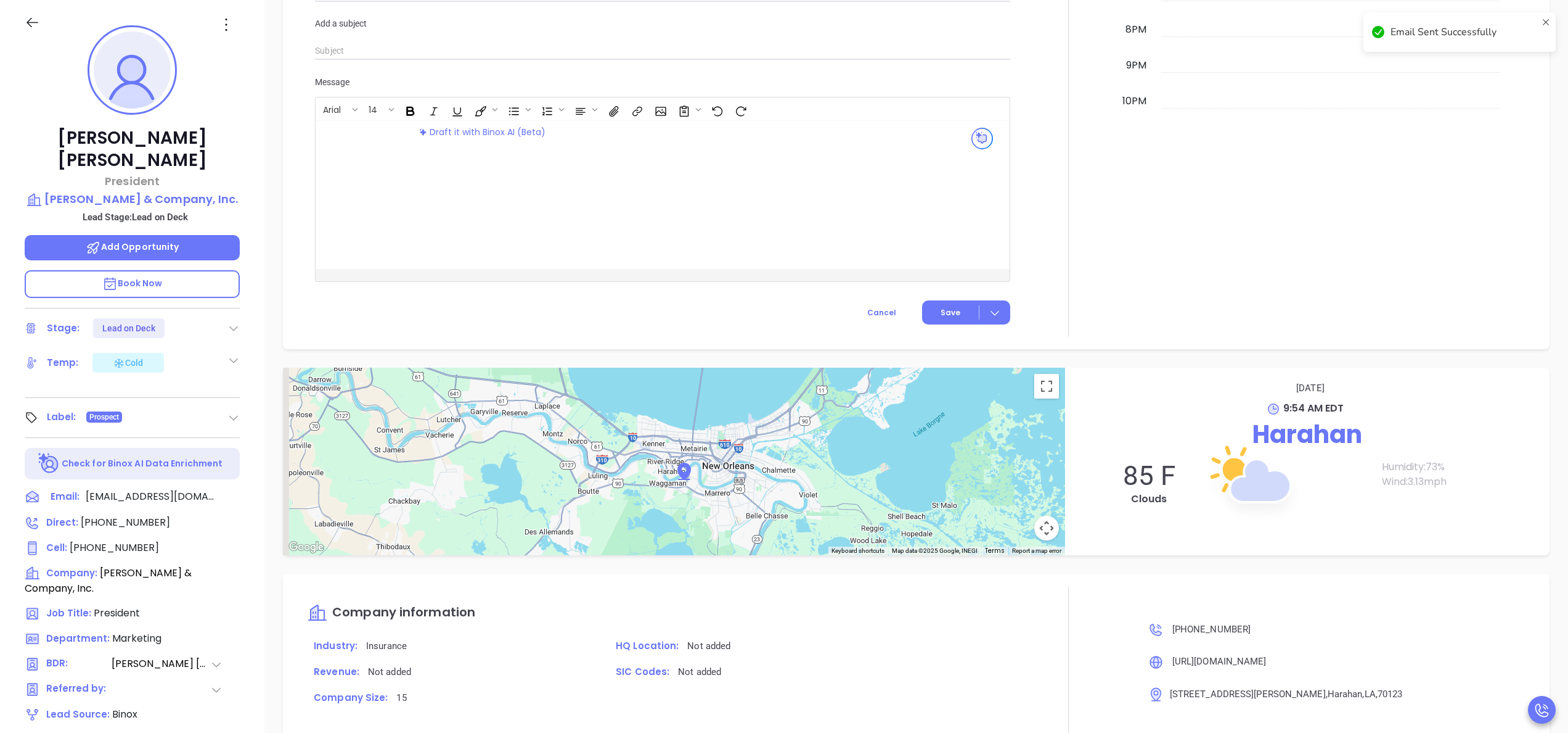
scroll to position [801, 0]
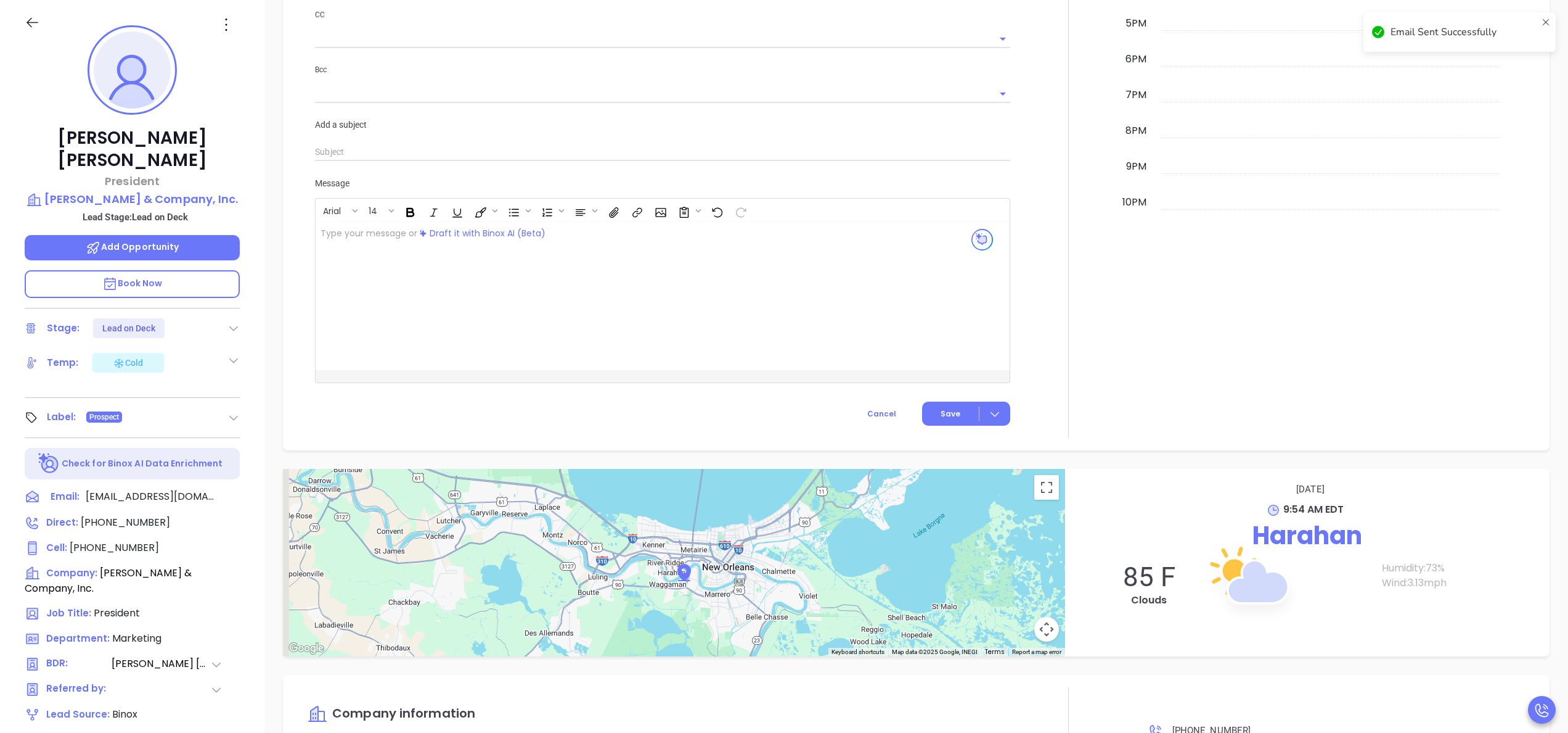
click at [219, 319] on div "Stage: Lead on Deck" at bounding box center [132, 328] width 216 height 20
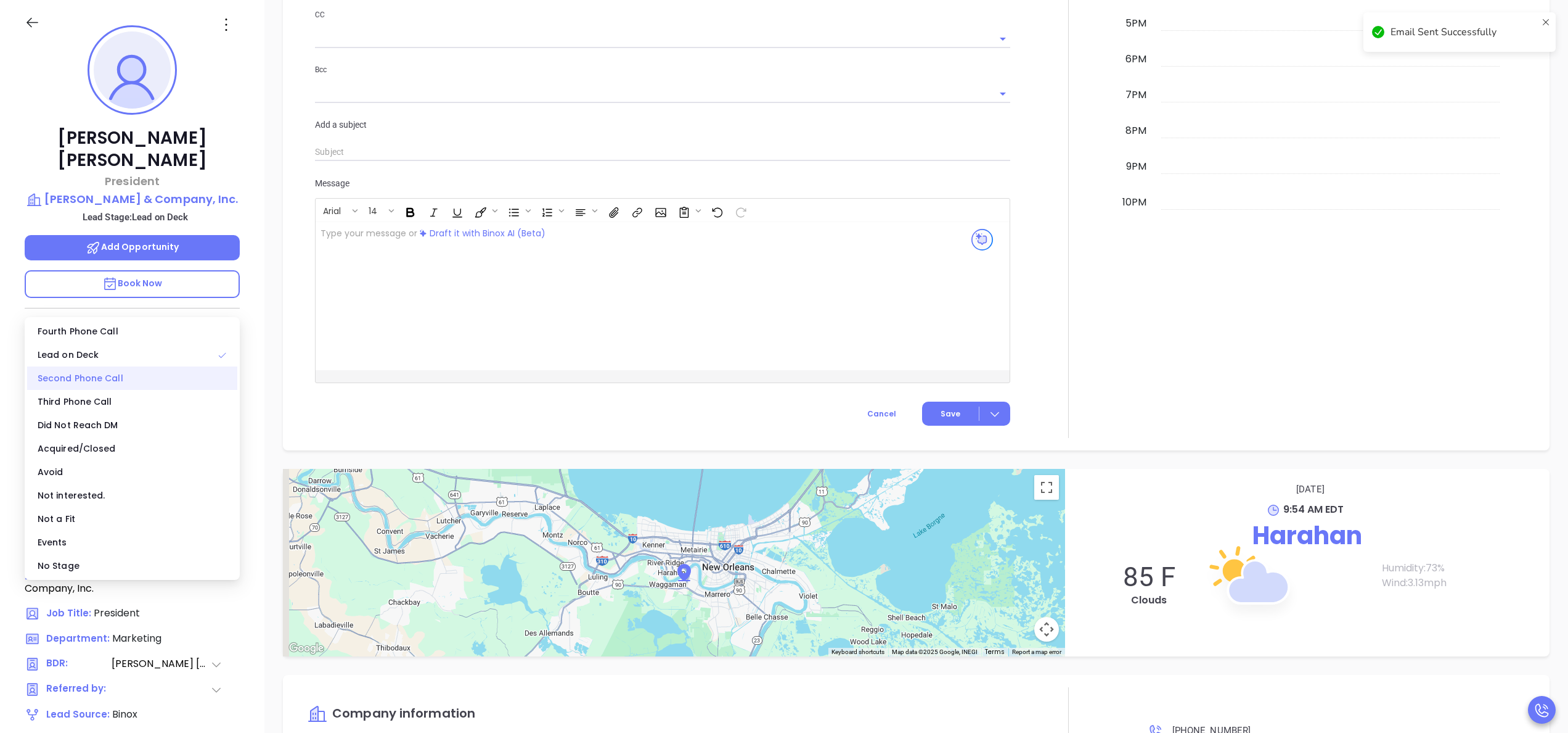
click at [104, 381] on div "Second Phone Call" at bounding box center [132, 378] width 210 height 23
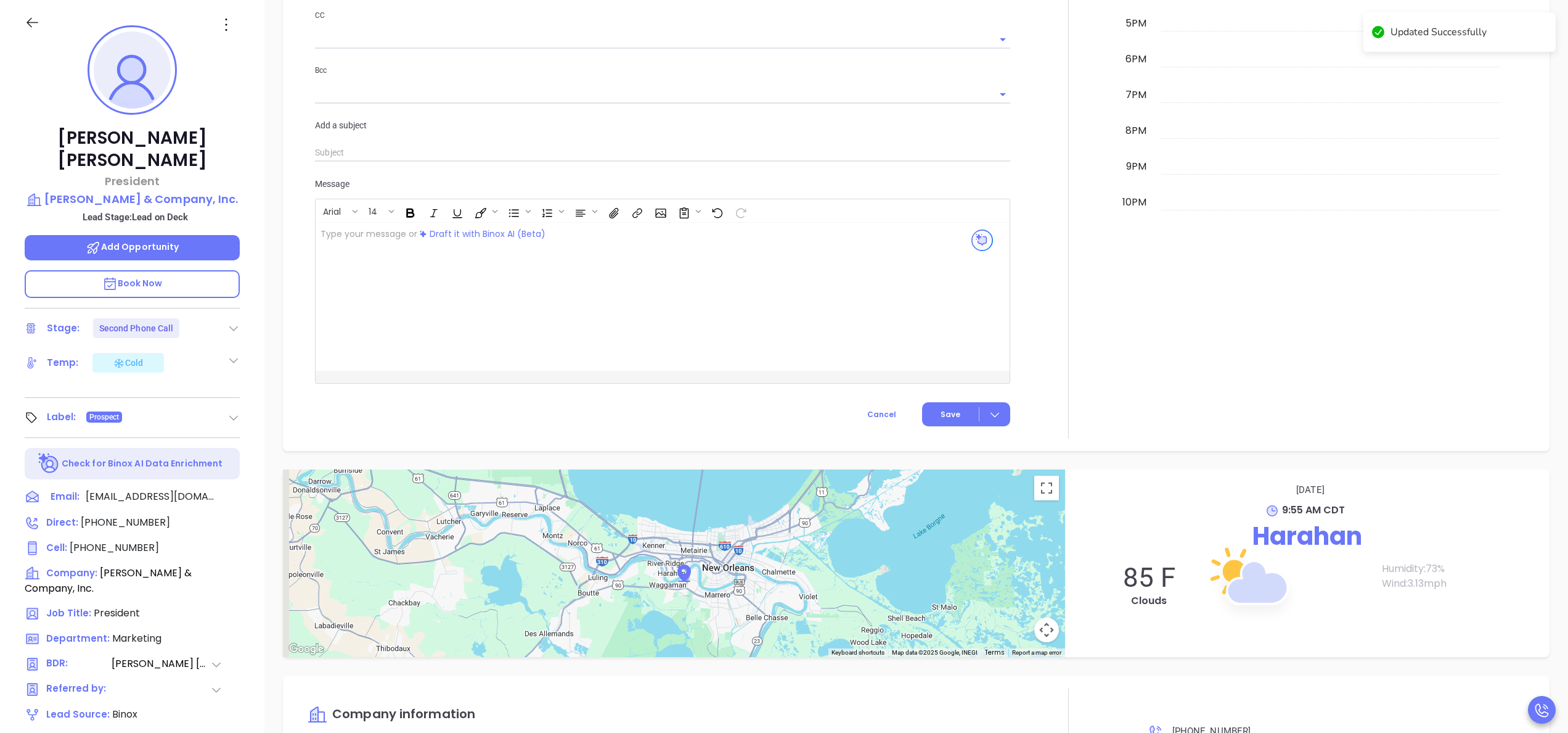
click at [1044, 321] on div at bounding box center [1068, 28] width 102 height 822
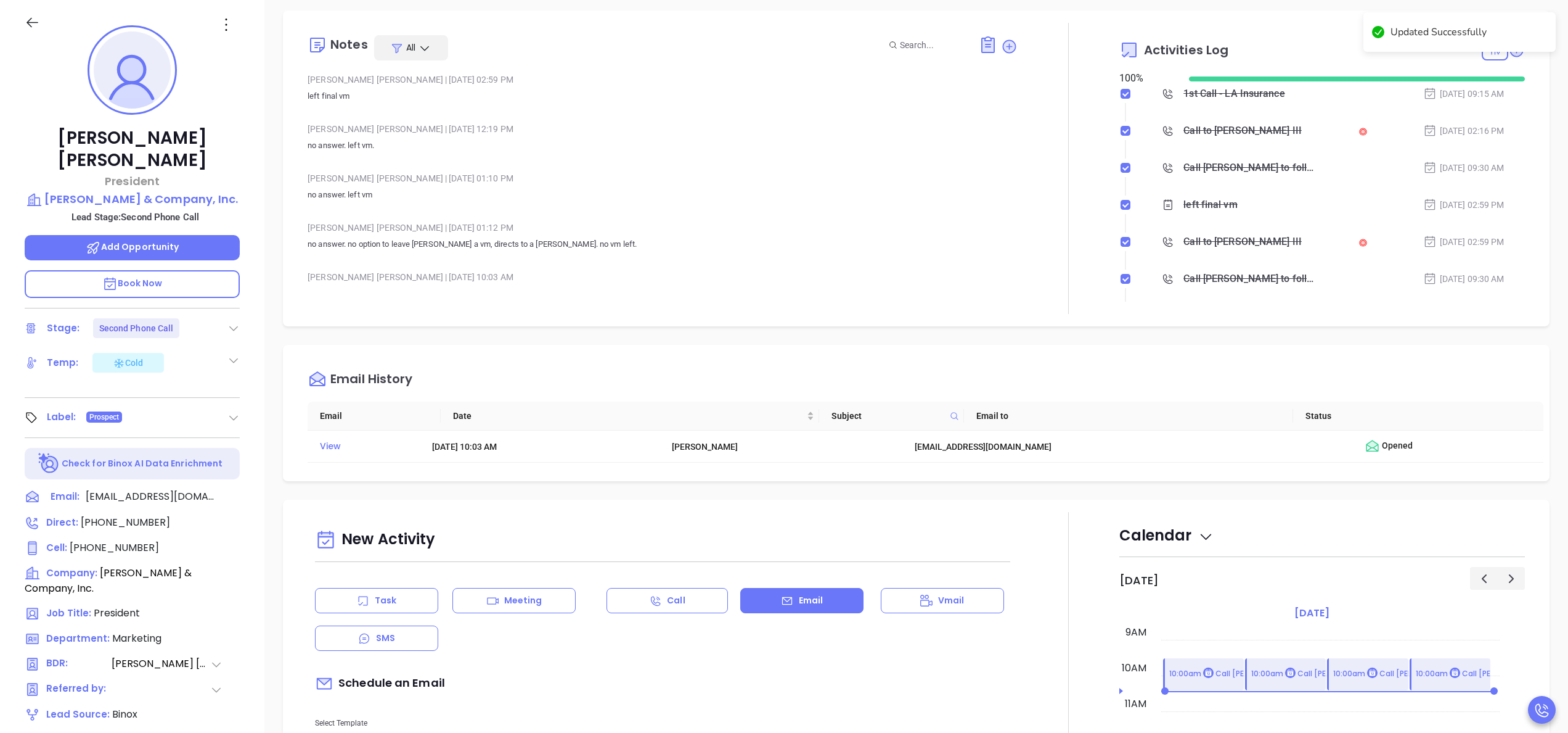
scroll to position [0, 0]
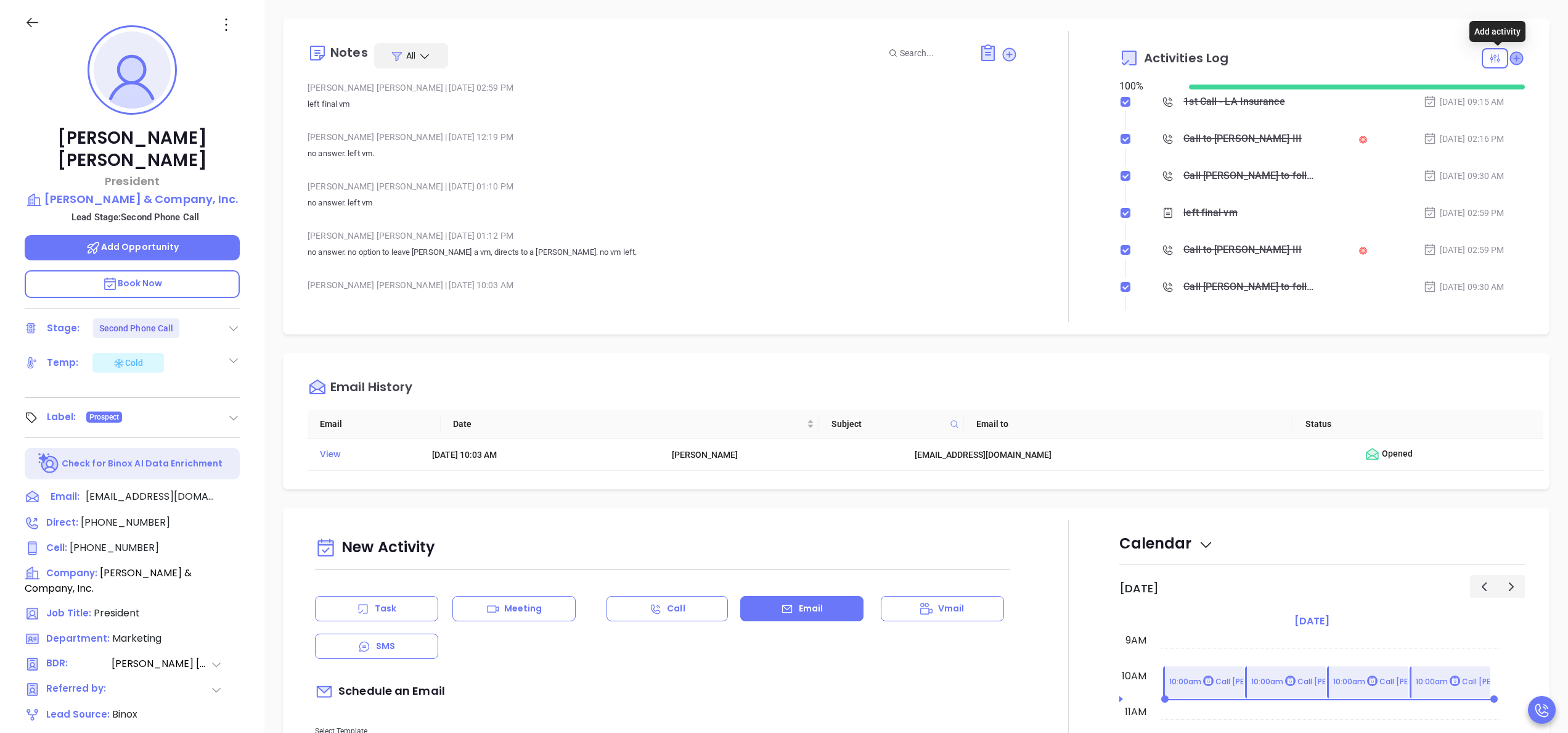
click at [1510, 58] on icon at bounding box center [1517, 58] width 12 height 12
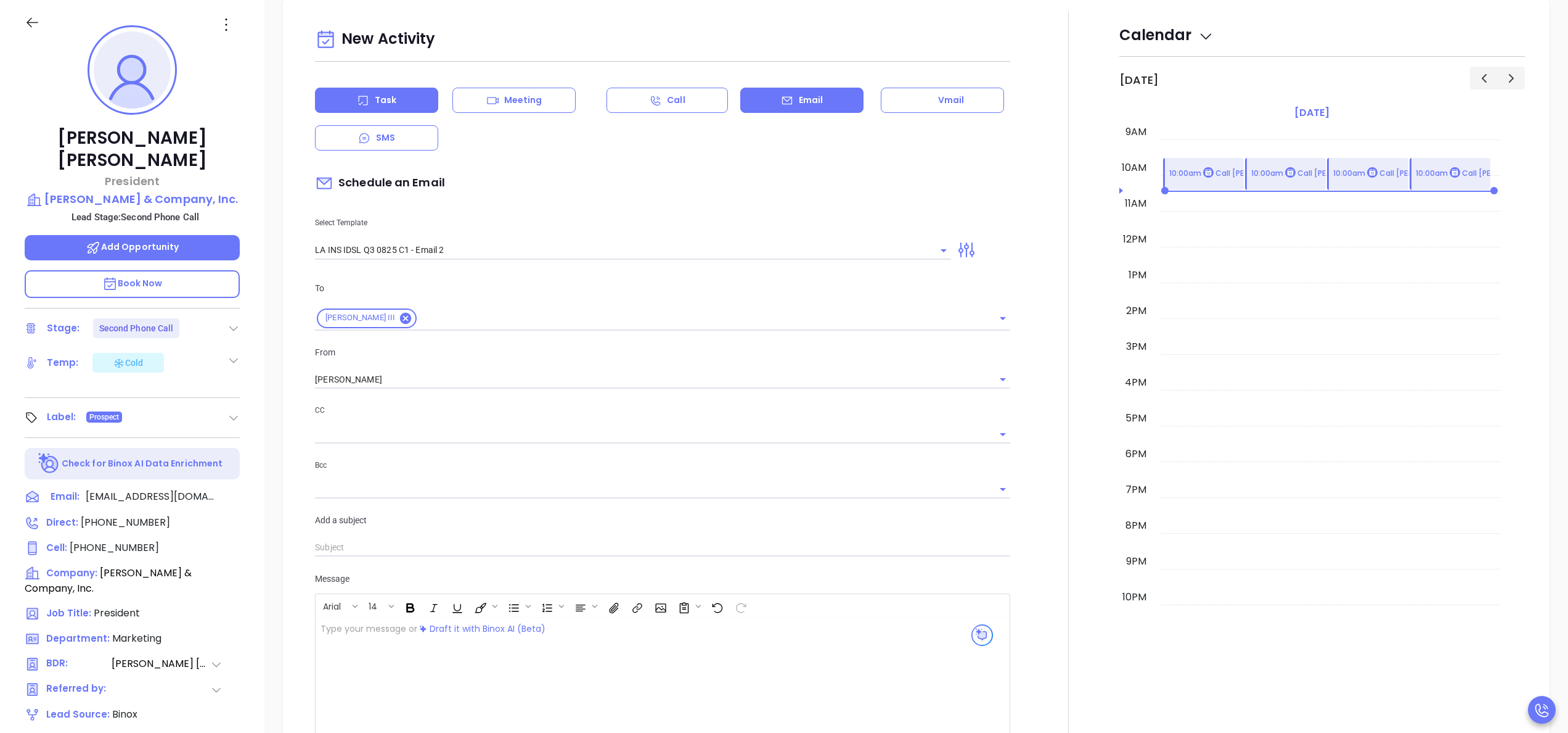
click at [371, 105] on div "Task" at bounding box center [376, 100] width 123 height 25
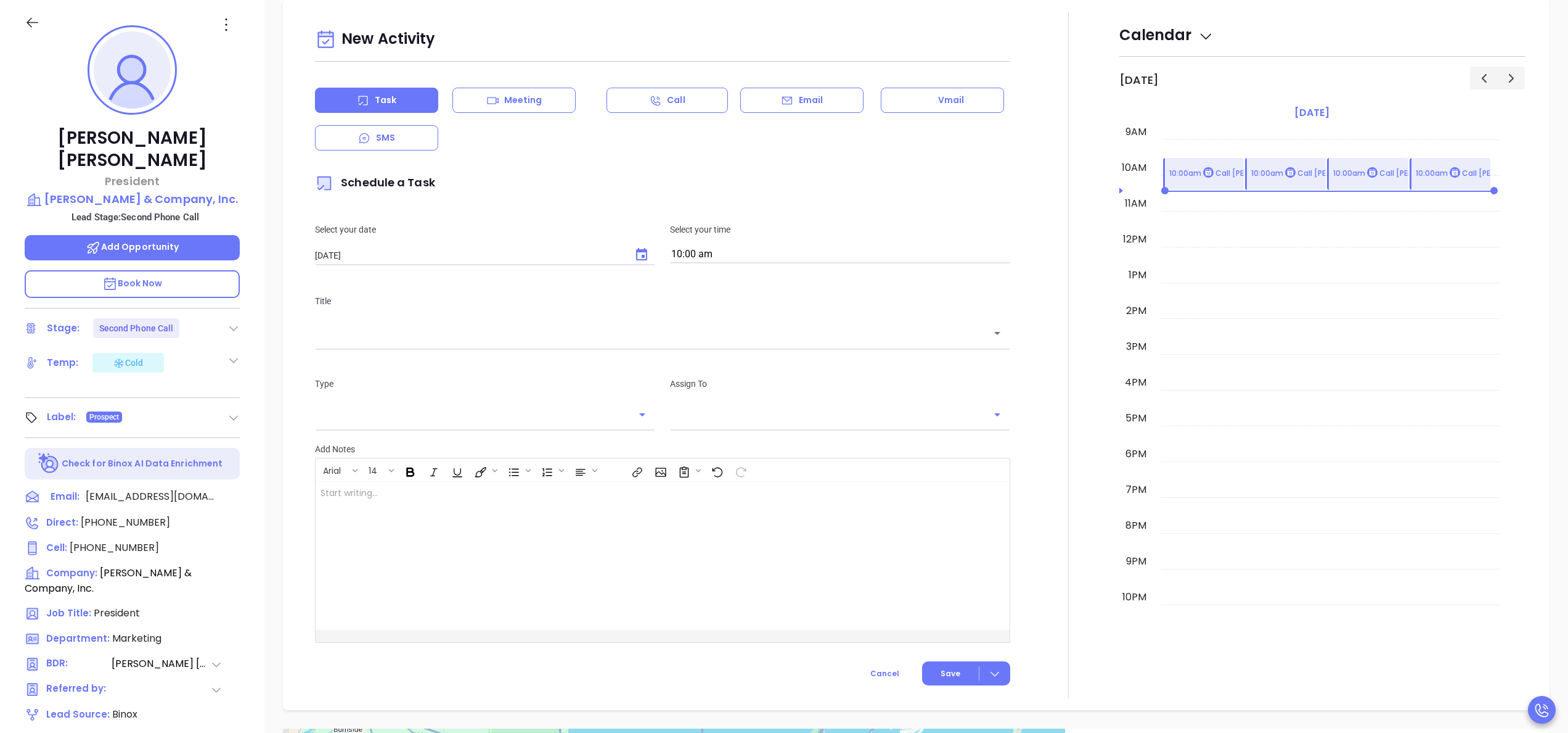
type input "[PERSON_NAME]"
click at [636, 257] on icon "Choose date, selected date is Sep 24, 2025" at bounding box center [641, 254] width 12 height 12
click at [389, 401] on button "23" at bounding box center [388, 404] width 22 height 22
type input "[DATE]"
click at [785, 256] on input "10:00 am" at bounding box center [840, 254] width 341 height 17
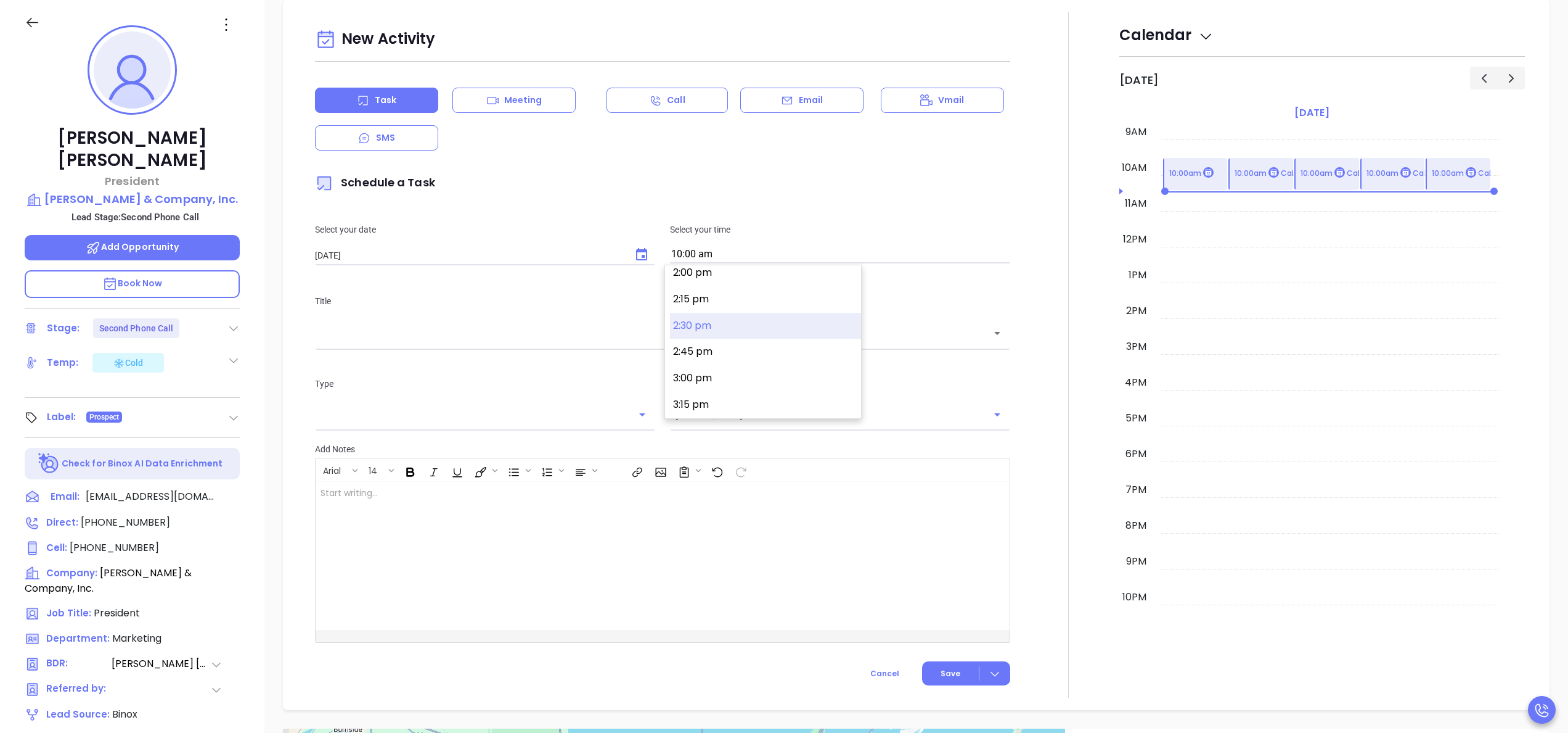
scroll to position [1511, 0]
click at [746, 359] on button "3:00 pm" at bounding box center [764, 352] width 191 height 27
type input "3:00 pm"
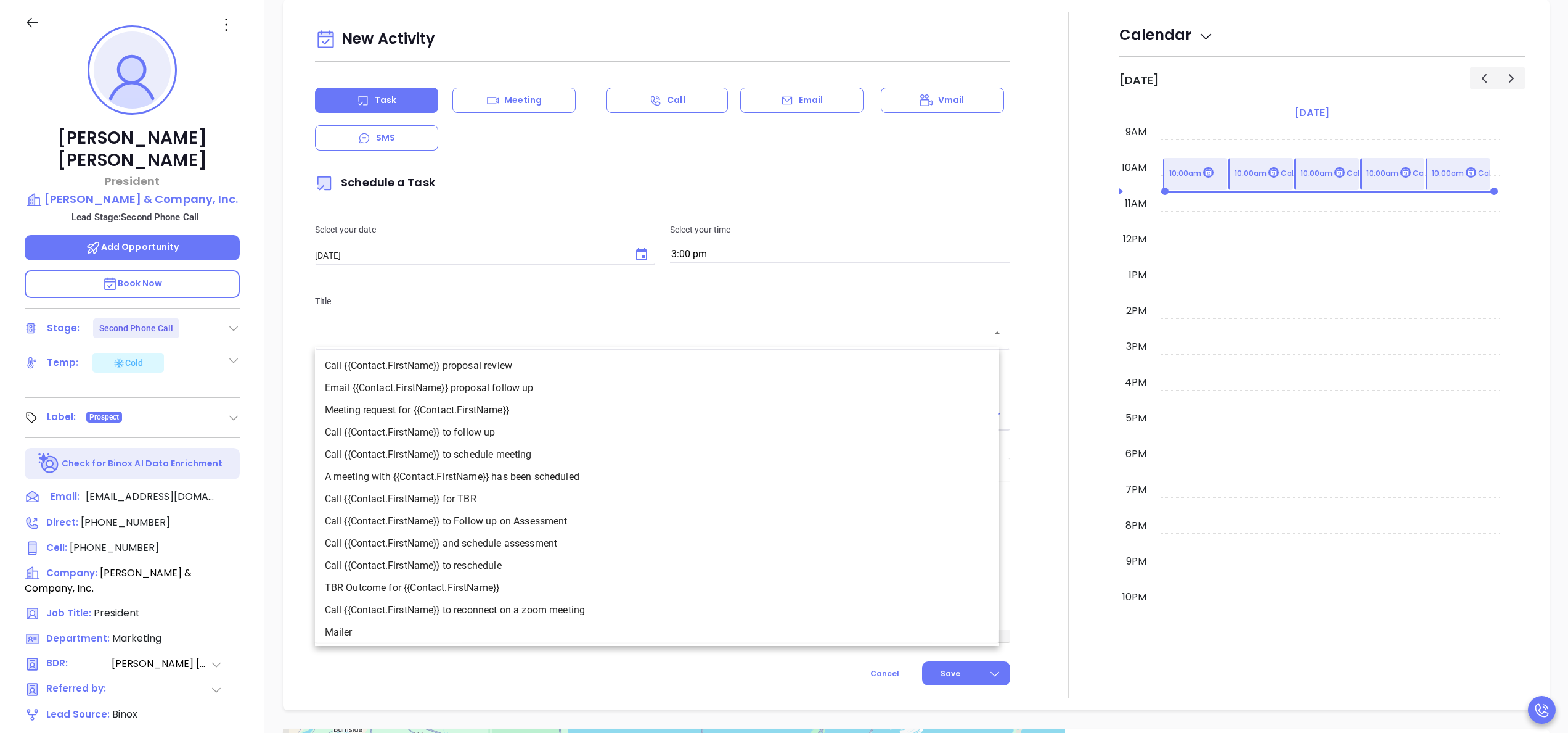
click at [702, 334] on input "text" at bounding box center [653, 334] width 666 height 14
click at [474, 436] on li "Call {{Contact.FirstName}} to follow up" at bounding box center [656, 432] width 684 height 22
type input "Call Harry B. to follow up"
type input "Call"
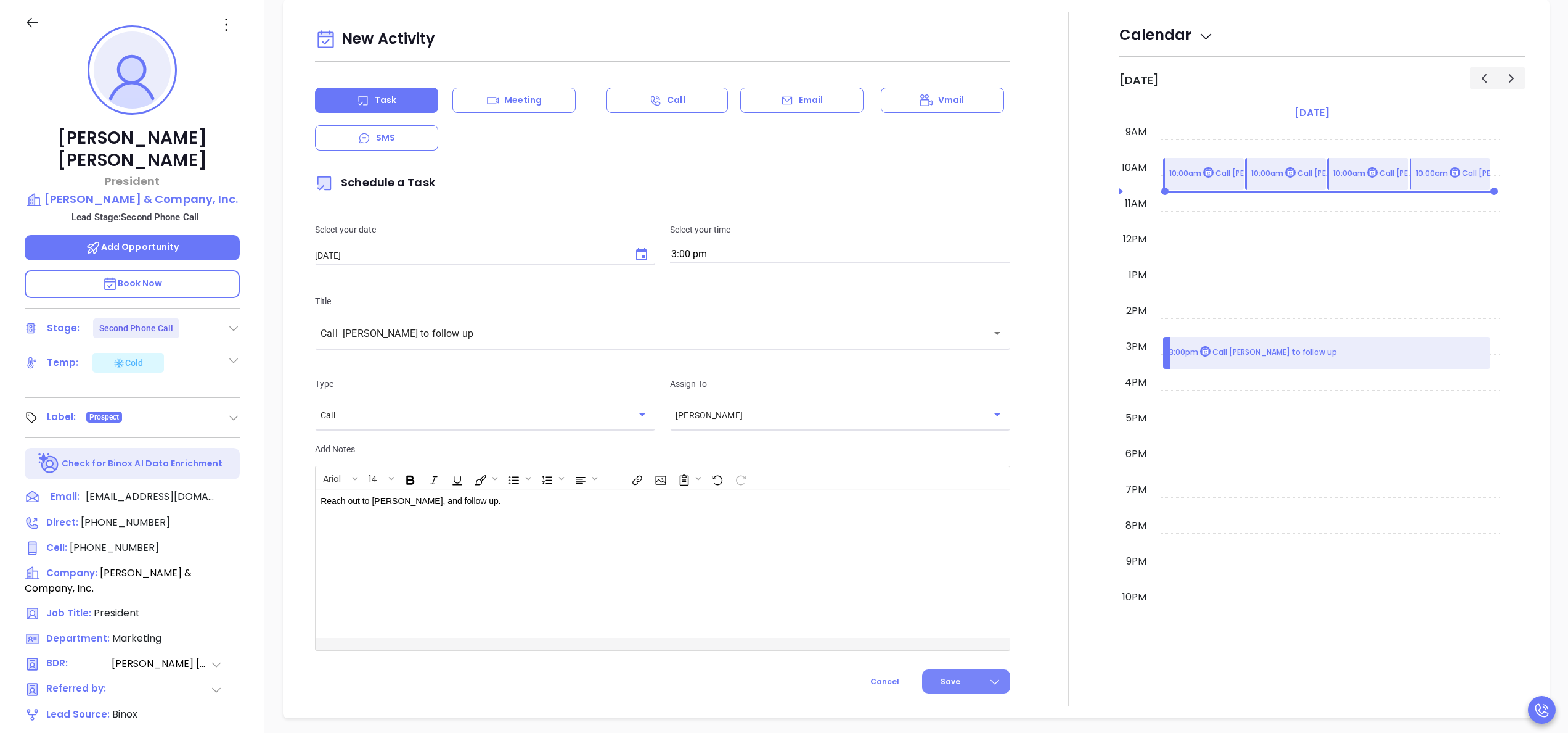
click at [941, 683] on span "Save" at bounding box center [951, 682] width 20 height 12
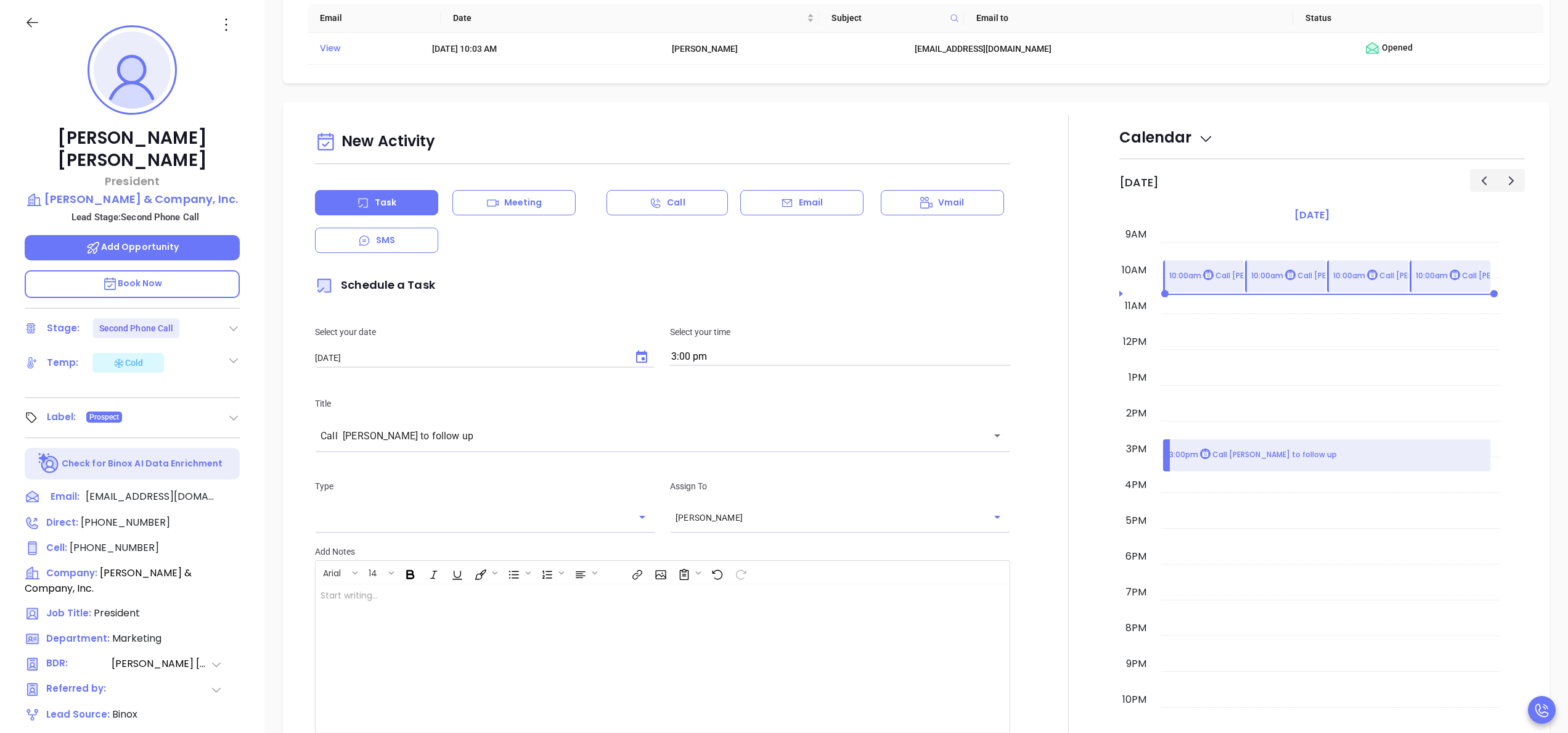
scroll to position [508, 0]
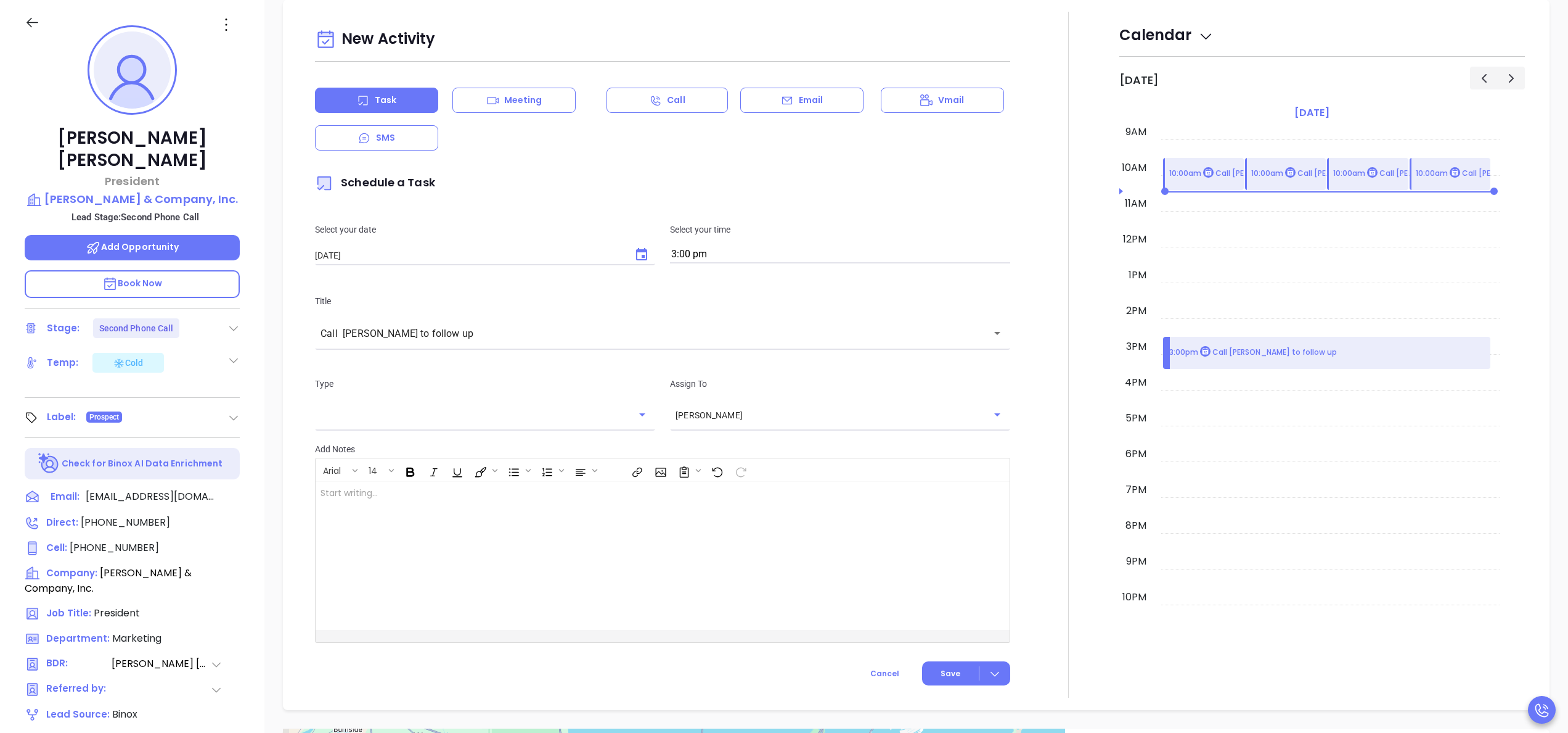
click at [1039, 460] on div at bounding box center [1068, 354] width 102 height 686
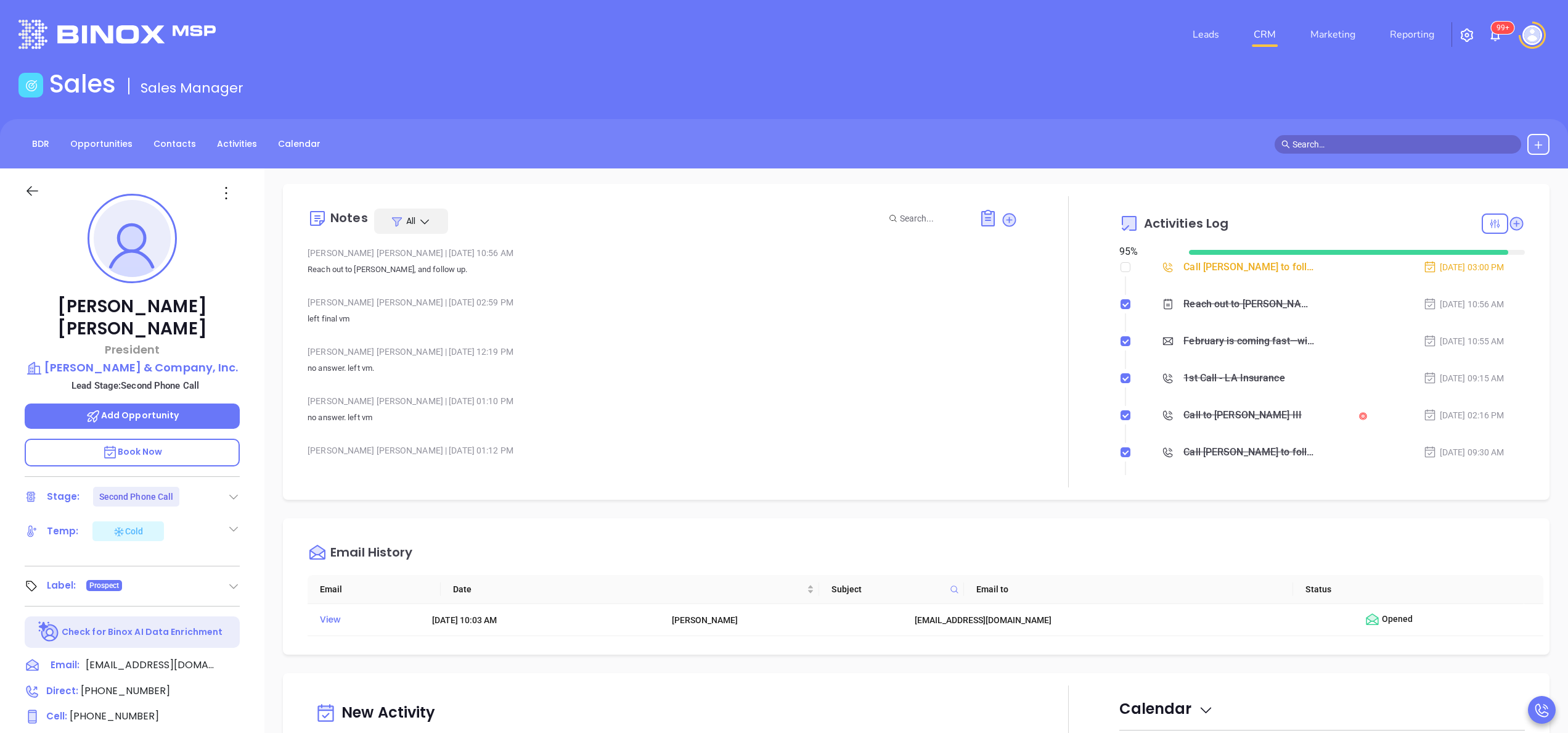
scroll to position [0, 0]
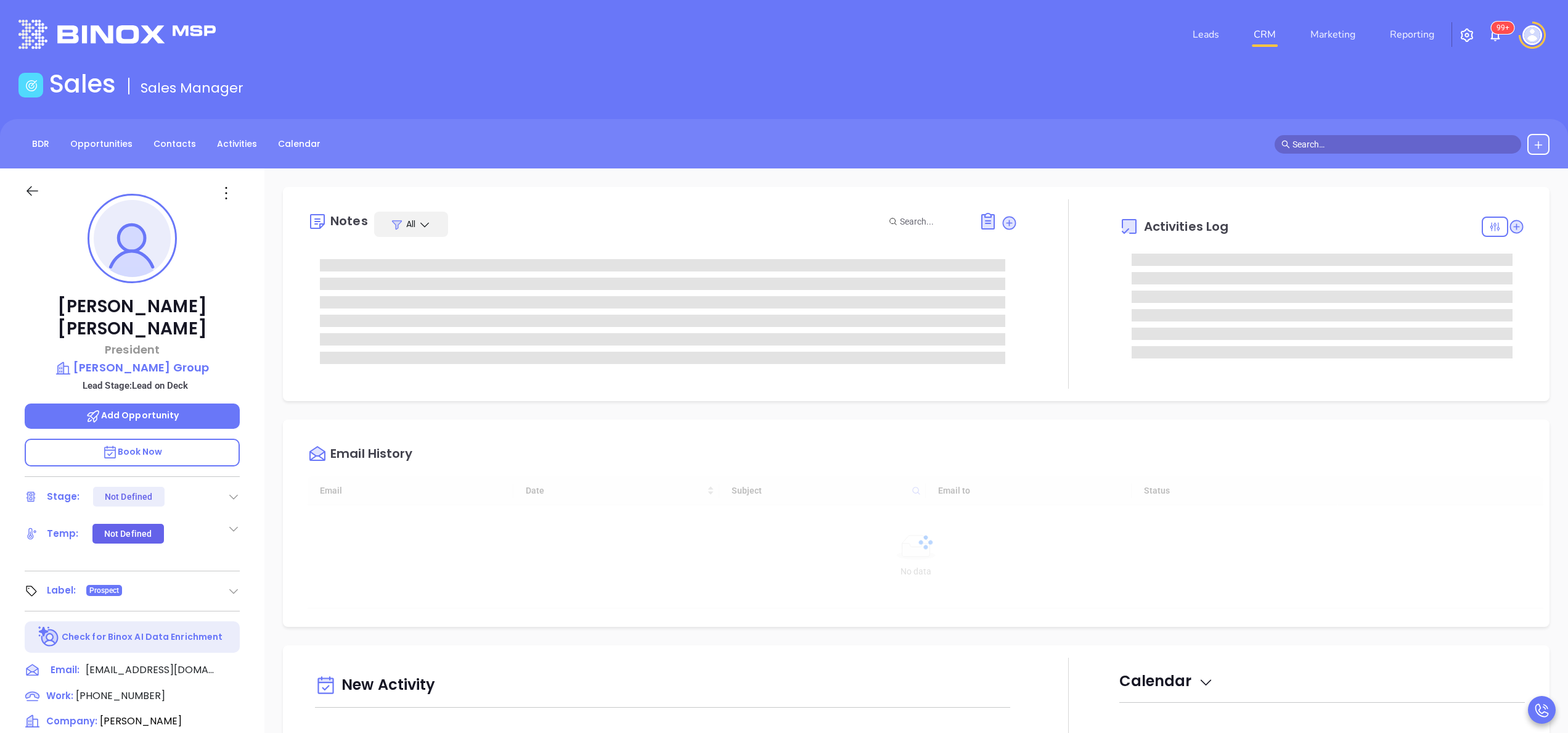
type input "[DATE]"
type input "[PERSON_NAME]"
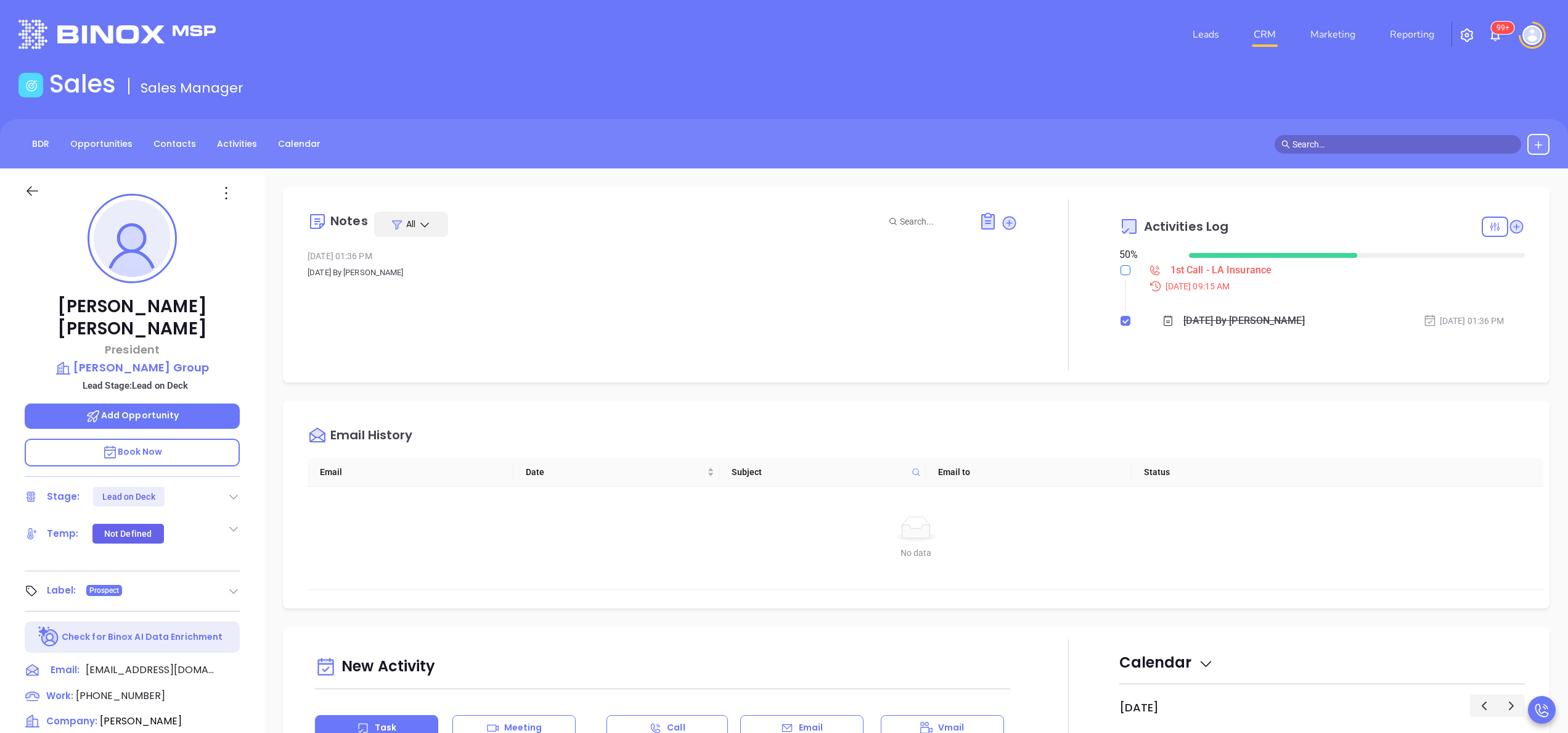
click at [1120, 265] on input "checkbox" at bounding box center [1125, 270] width 10 height 10
checkbox input "true"
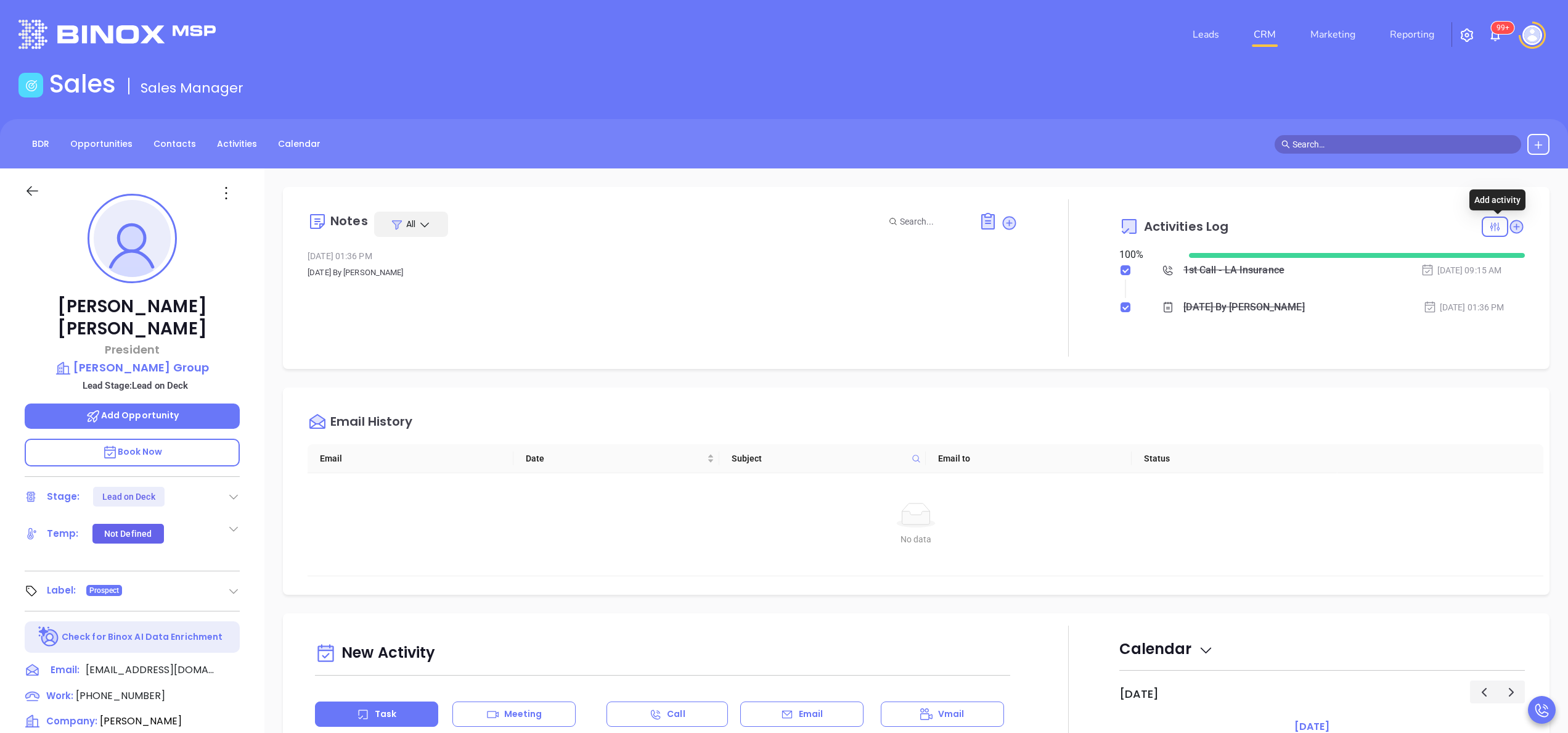
click at [1509, 232] on icon at bounding box center [1517, 226] width 17 height 17
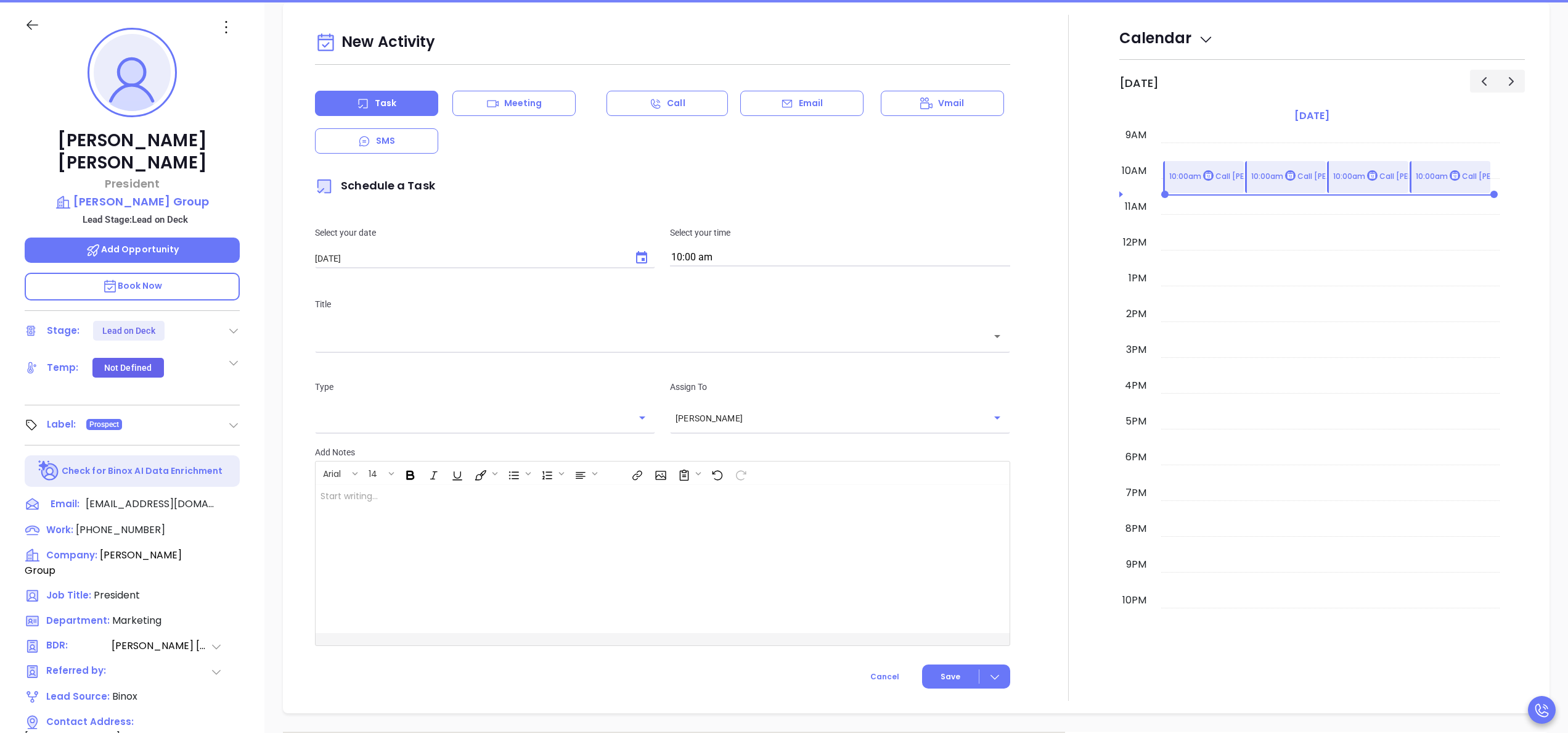
scroll to position [169, 0]
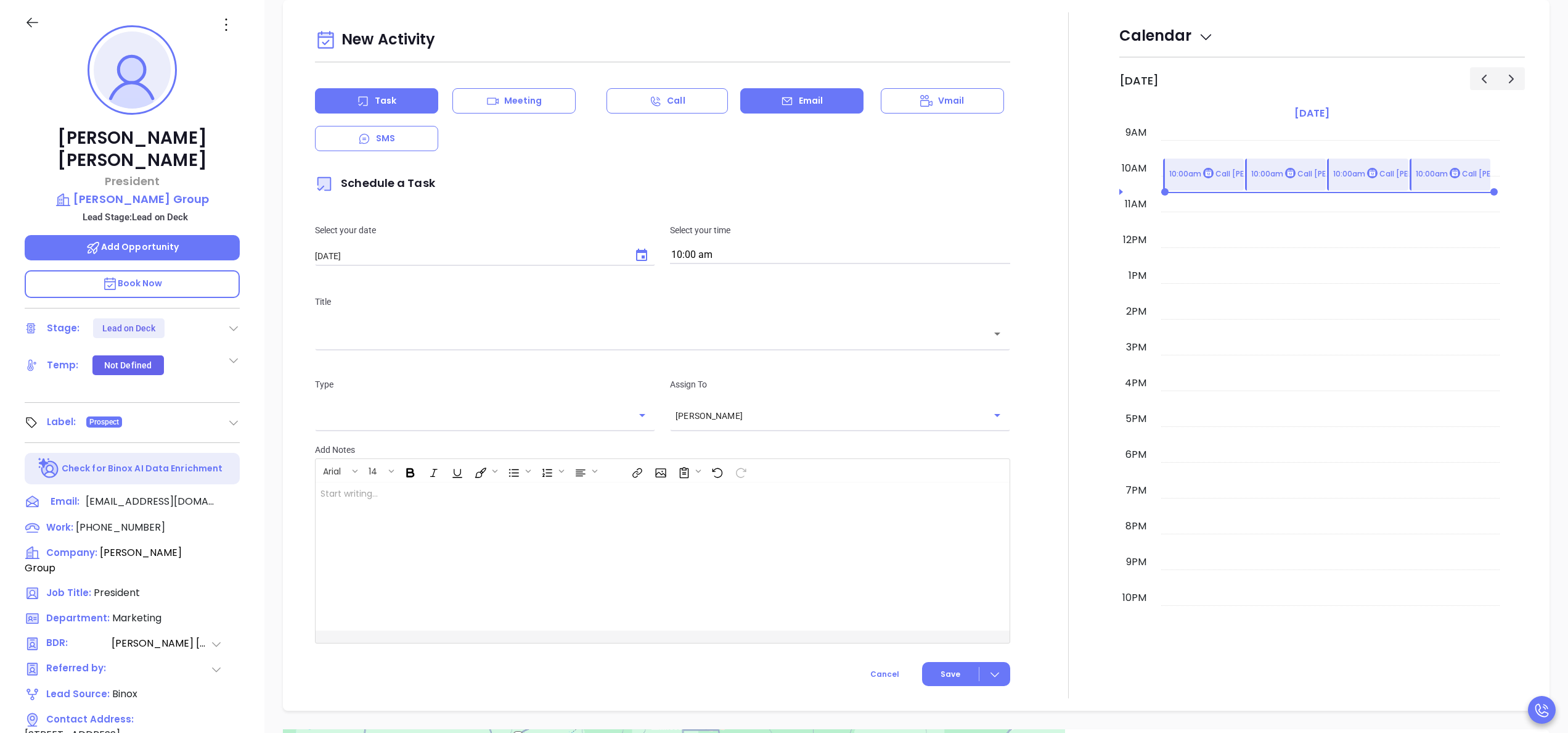
click at [819, 99] on div "Email" at bounding box center [802, 100] width 123 height 25
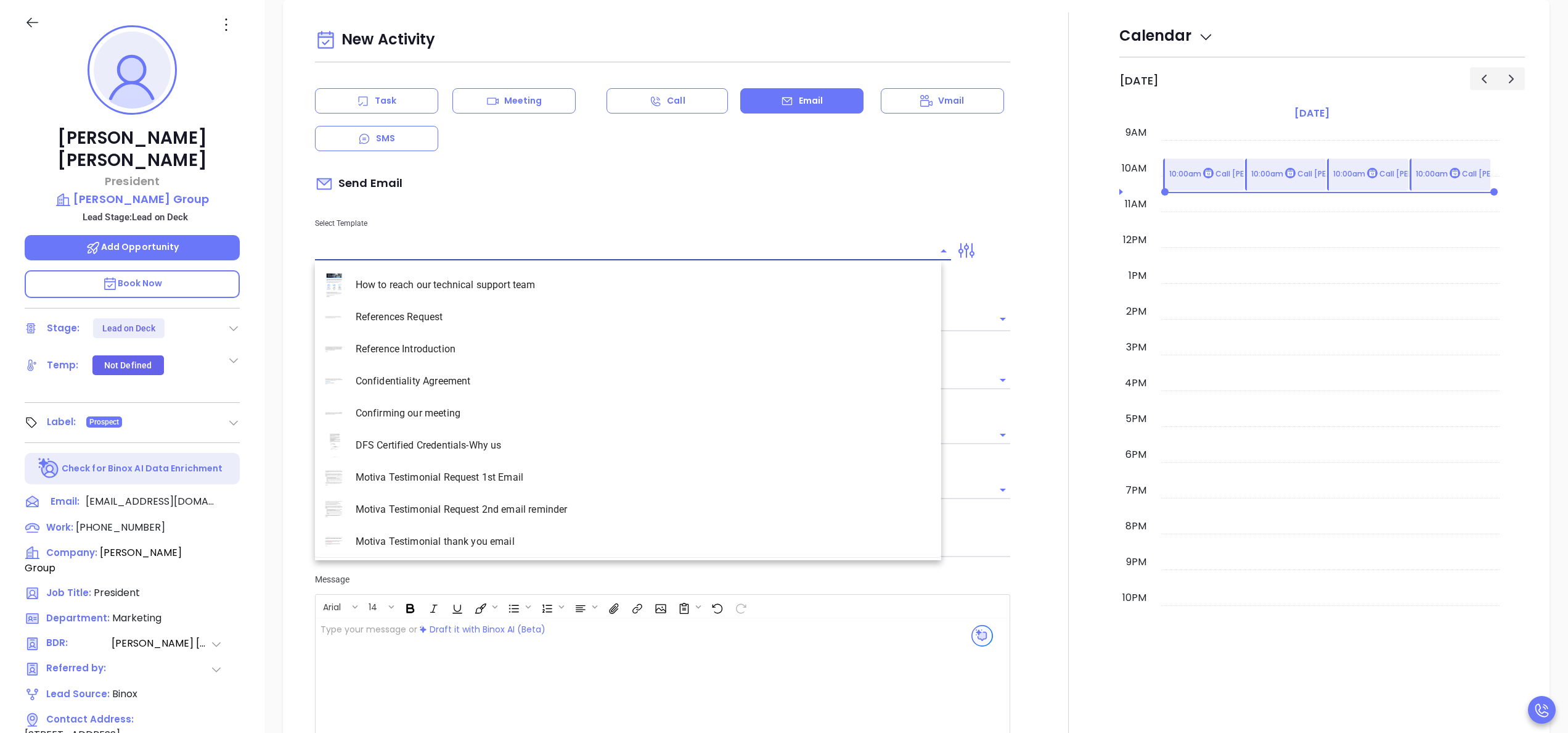
click at [571, 259] on input "text" at bounding box center [623, 250] width 617 height 18
type input "[PERSON_NAME]"
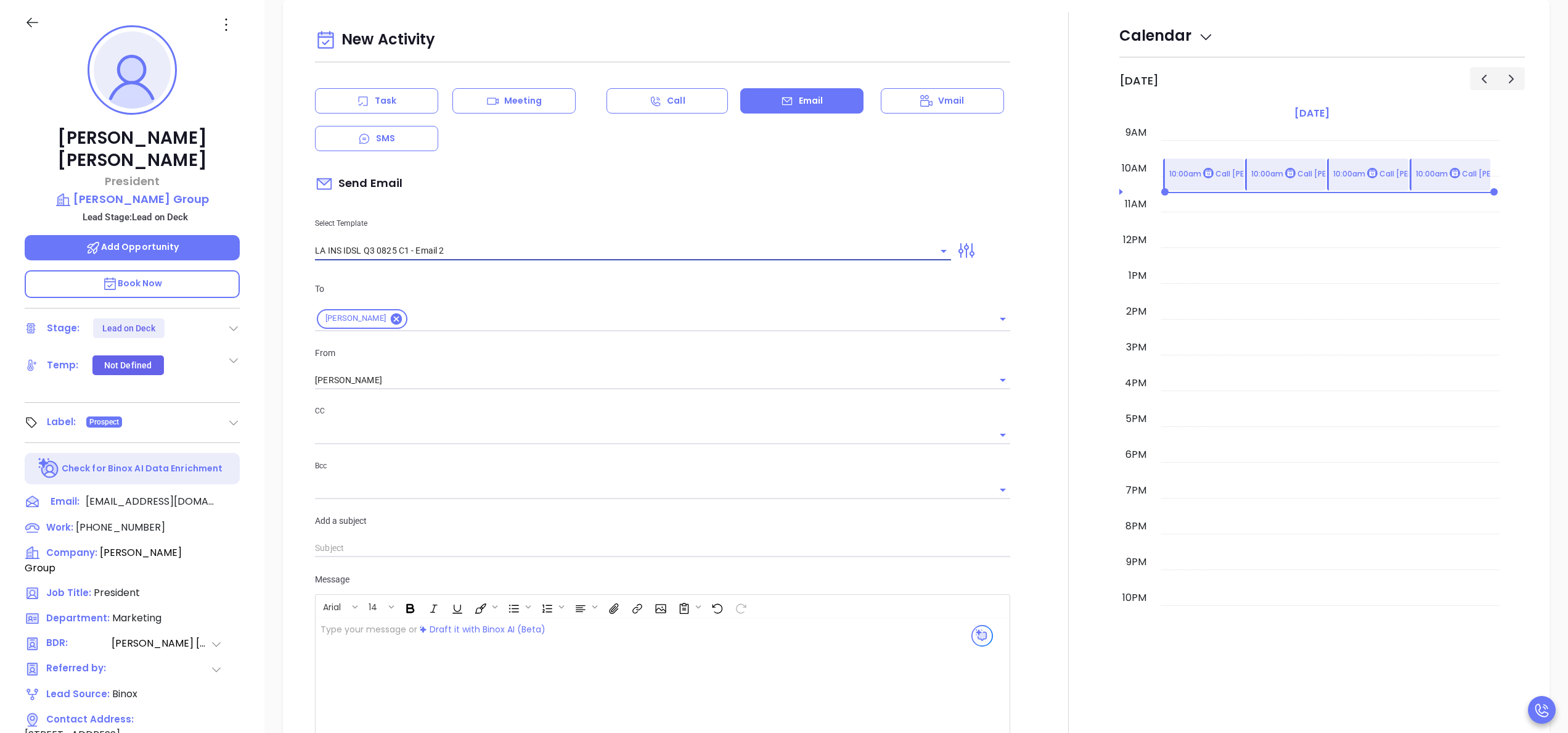
type input "LA INS IDSL Q3 0825 C1 - Email 2"
type input "February is coming fast—[PERSON_NAME] Group be compliant?"
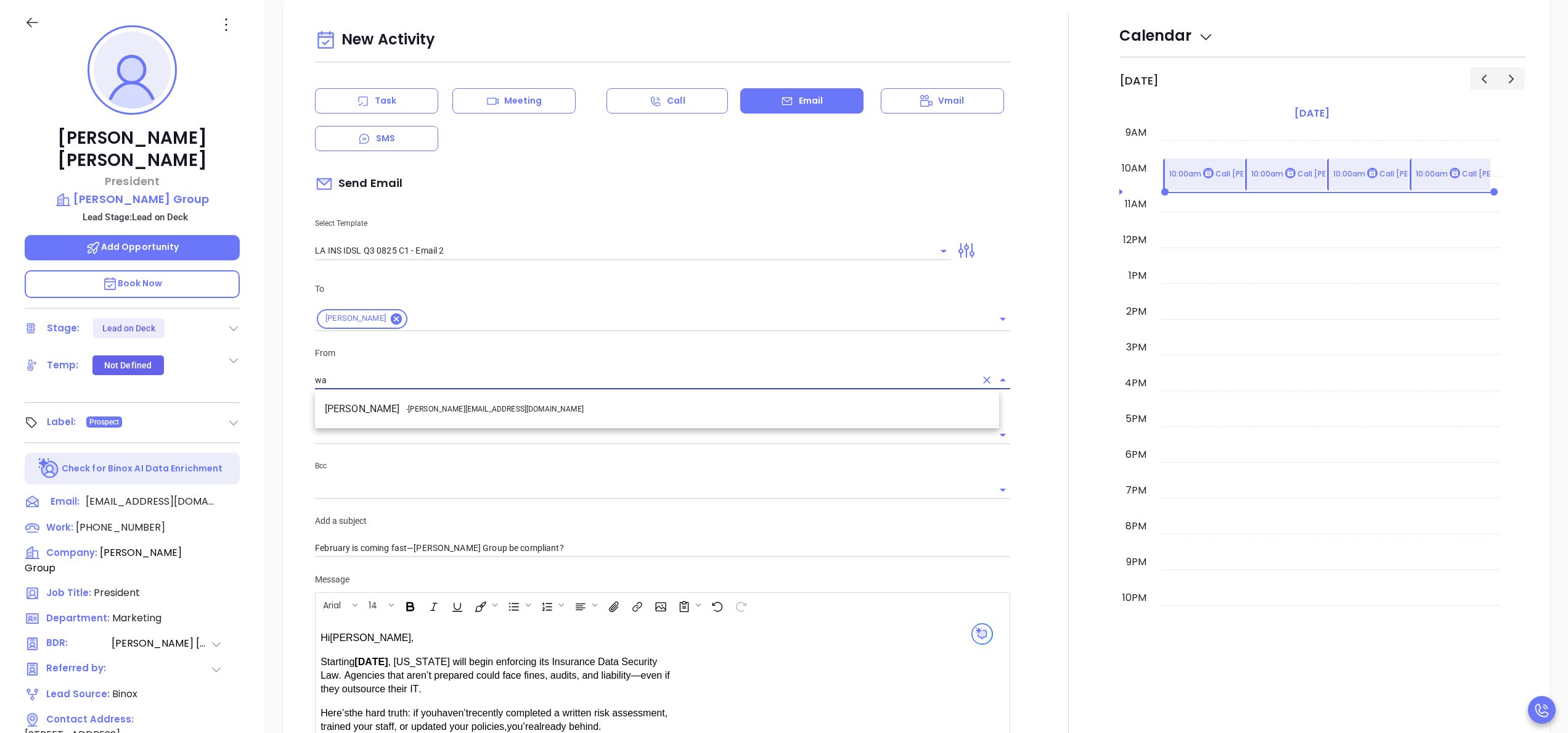
click at [504, 404] on li "Walter Contreras - [EMAIL_ADDRESS][DOMAIN_NAME]" at bounding box center [656, 408] width 684 height 22
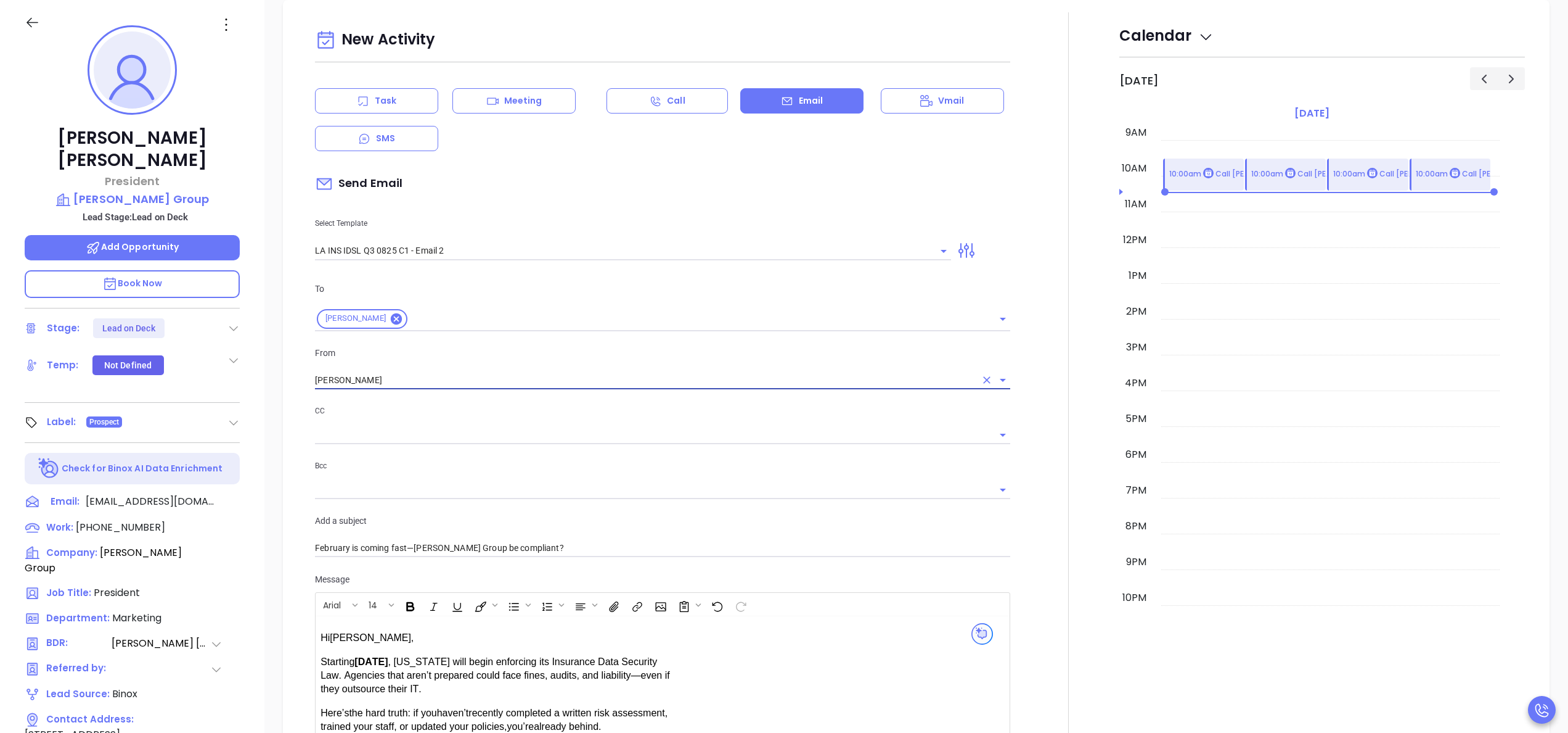
type input "[PERSON_NAME]"
click at [1017, 543] on div at bounding box center [1068, 485] width 102 height 946
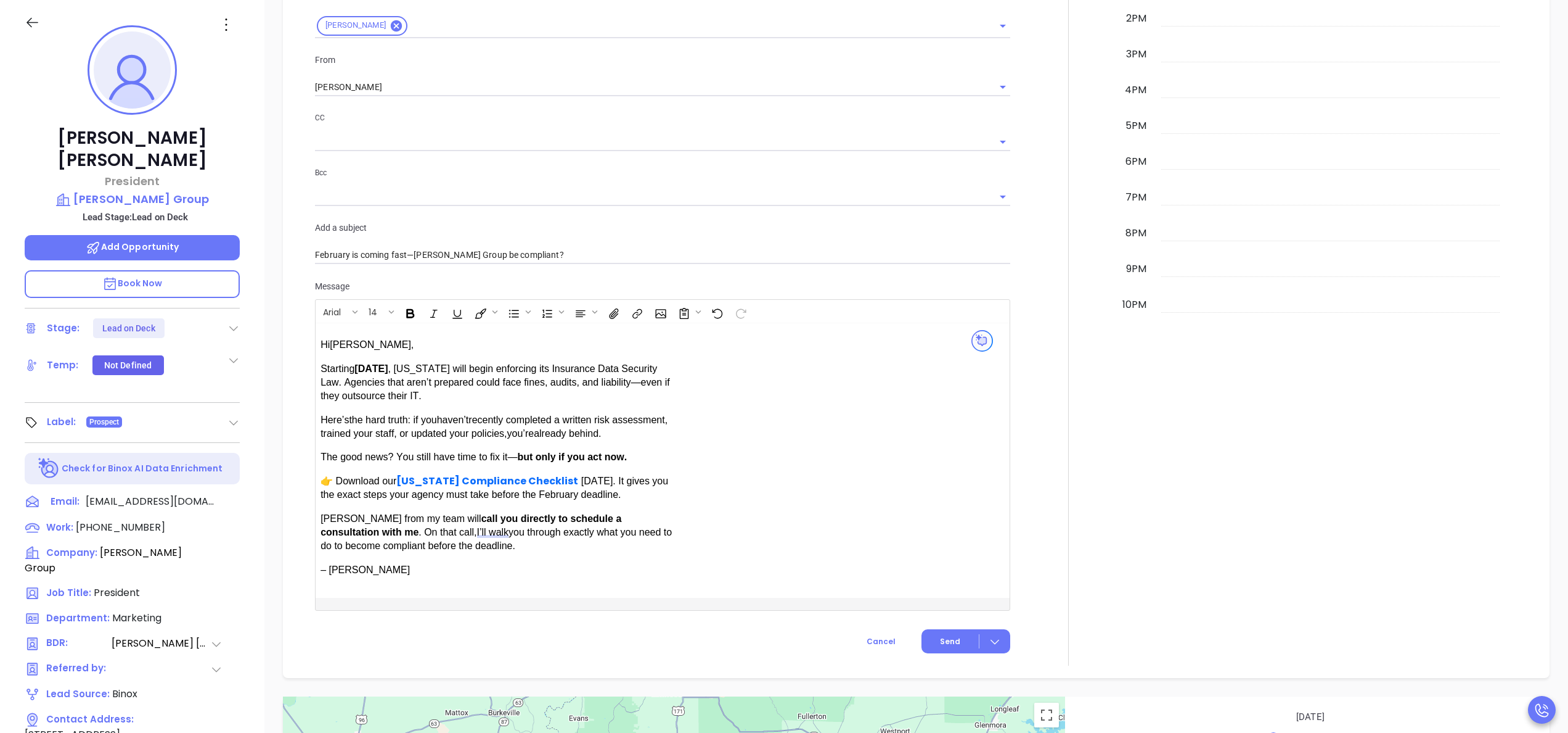
scroll to position [790, 0]
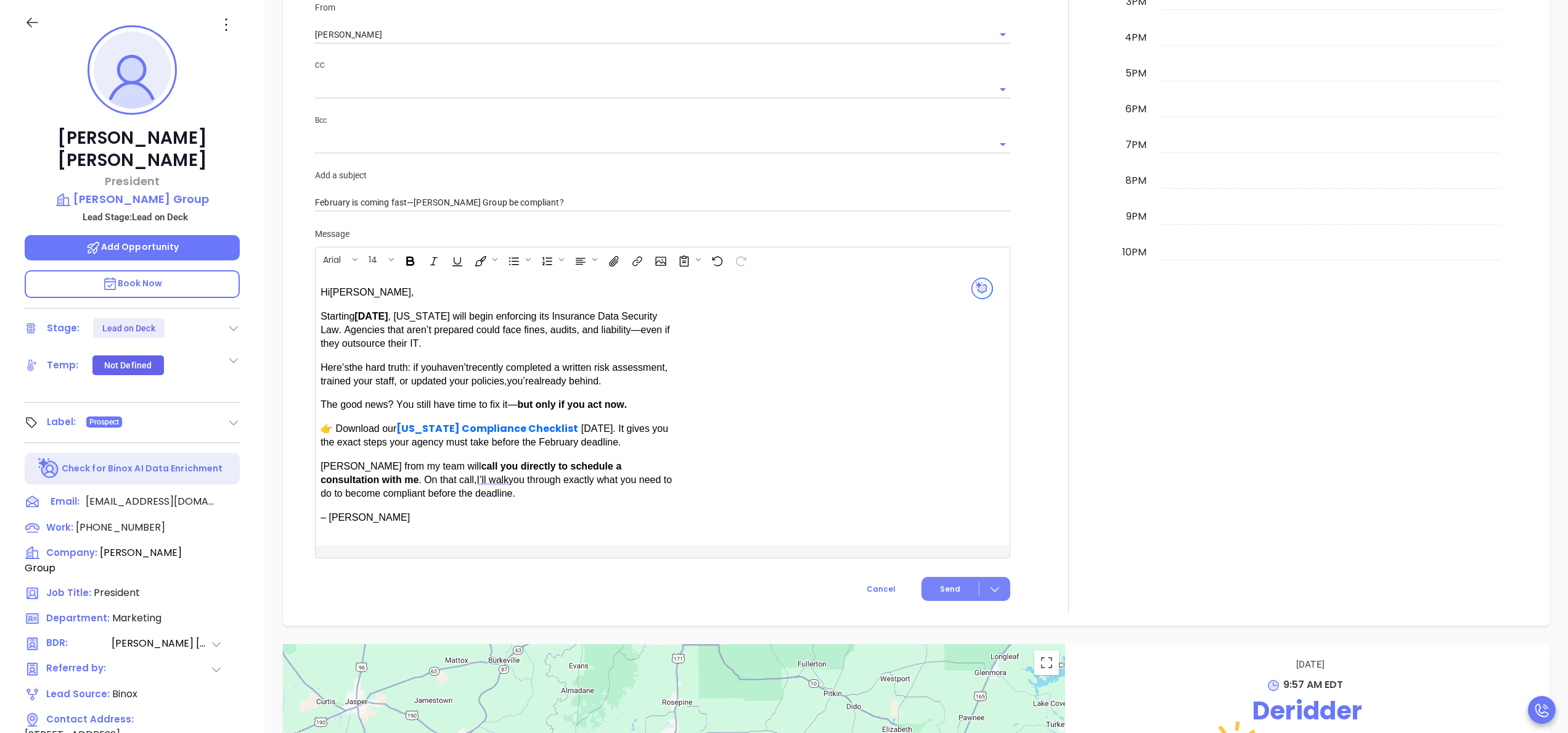
click at [940, 585] on span "Send" at bounding box center [950, 588] width 20 height 12
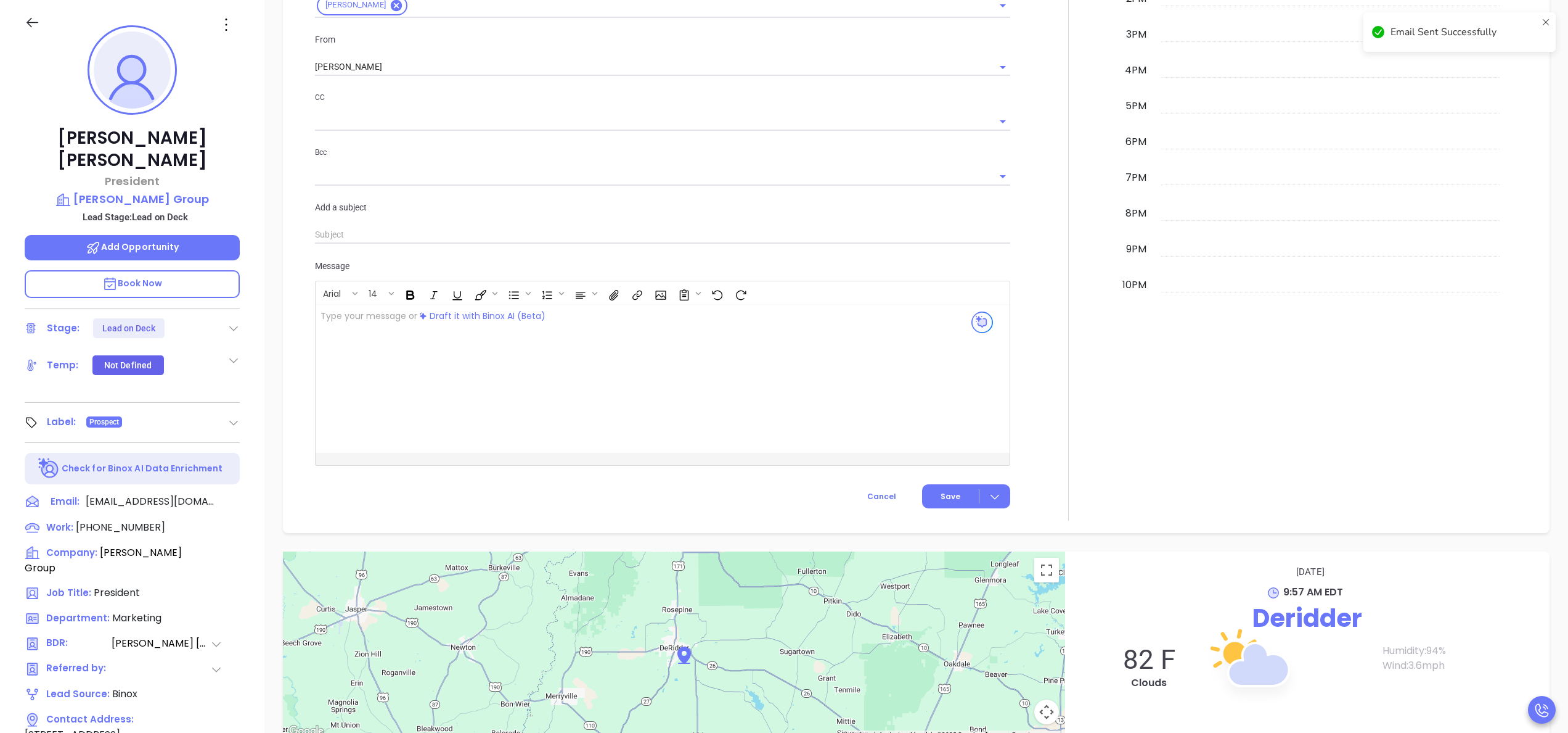
scroll to position [822, 0]
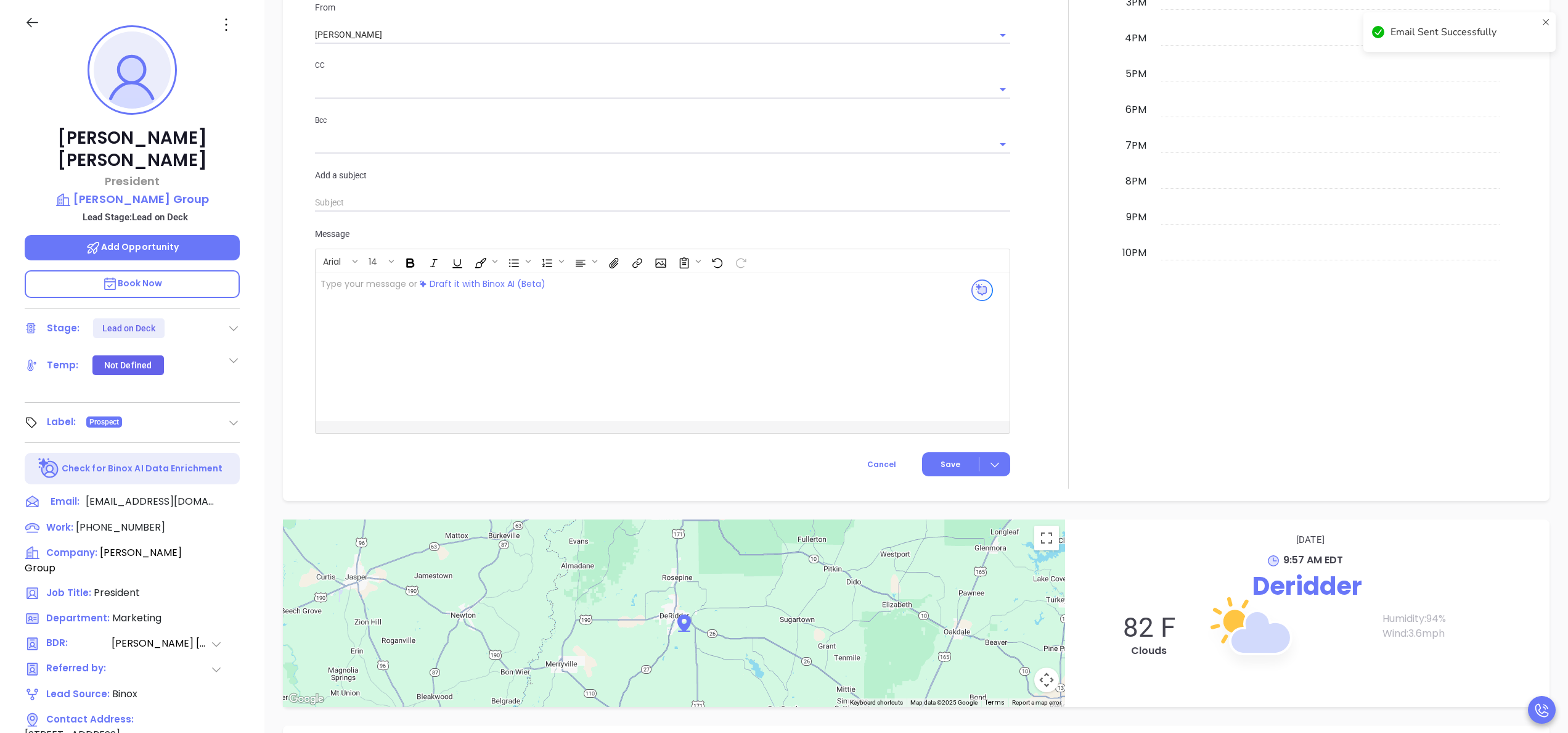
click at [230, 322] on icon at bounding box center [233, 328] width 12 height 12
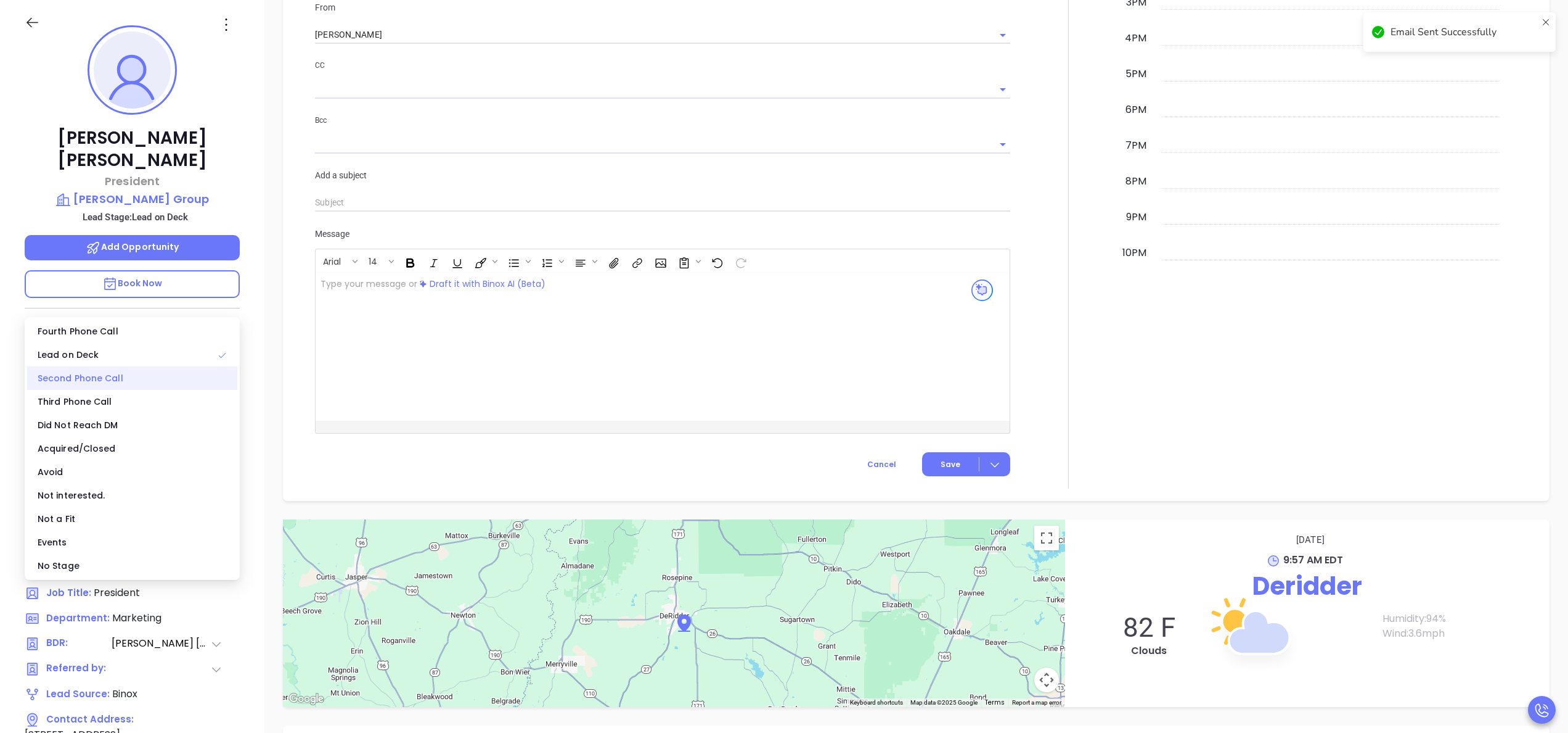
click at [104, 369] on div "Second Phone Call" at bounding box center [132, 378] width 210 height 23
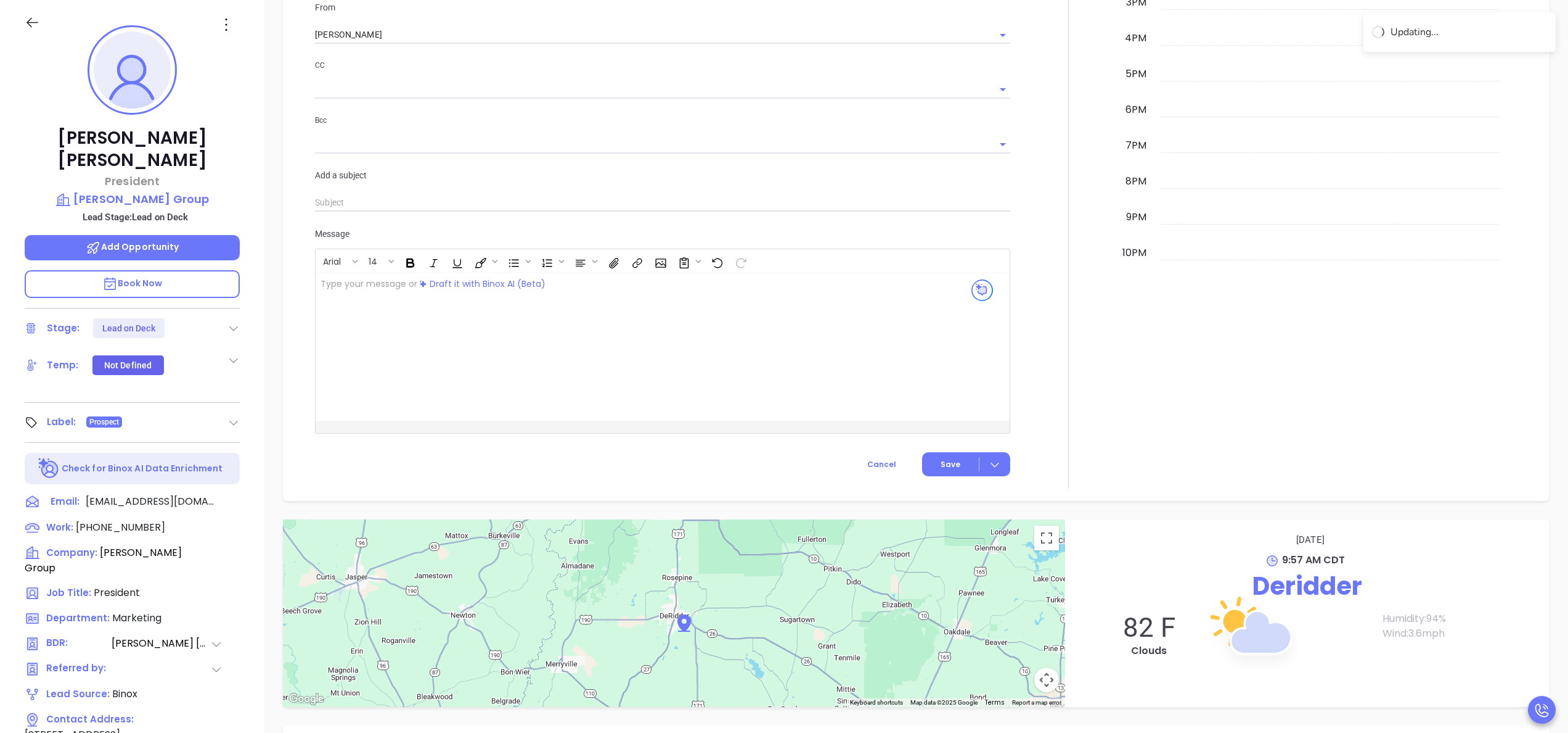
click at [1033, 284] on div at bounding box center [1068, 78] width 102 height 822
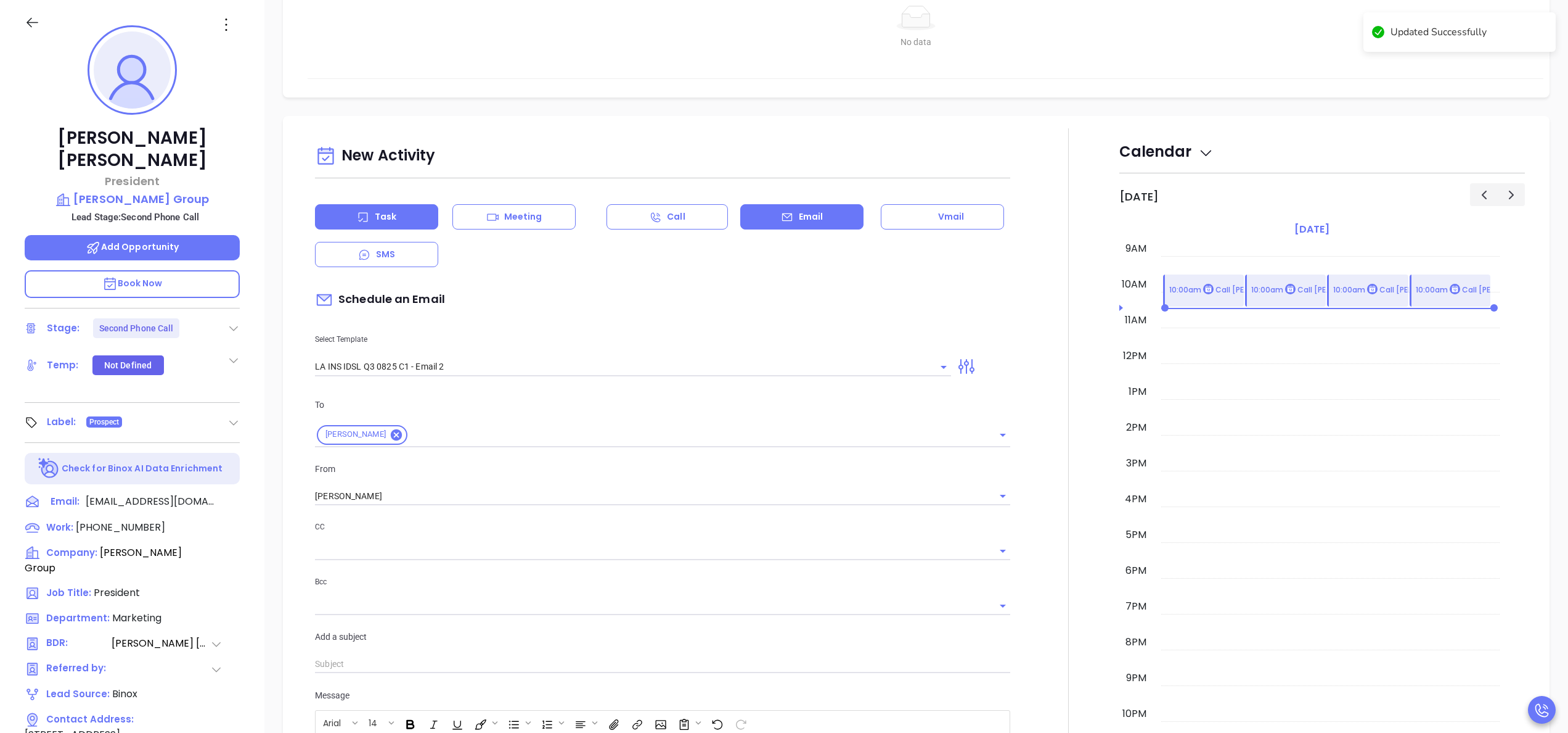
scroll to position [296, 0]
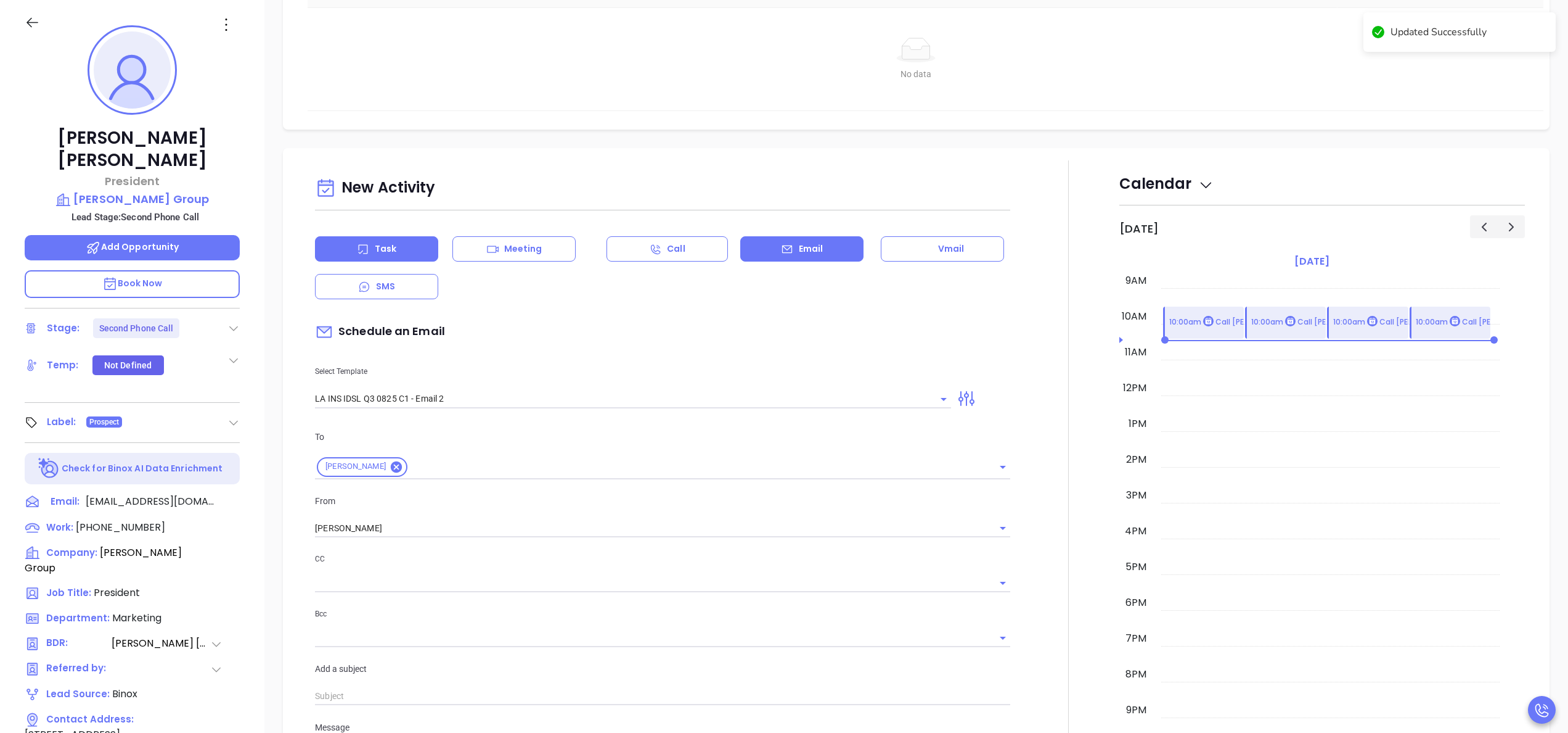
click at [388, 250] on p "Task" at bounding box center [386, 248] width 21 height 13
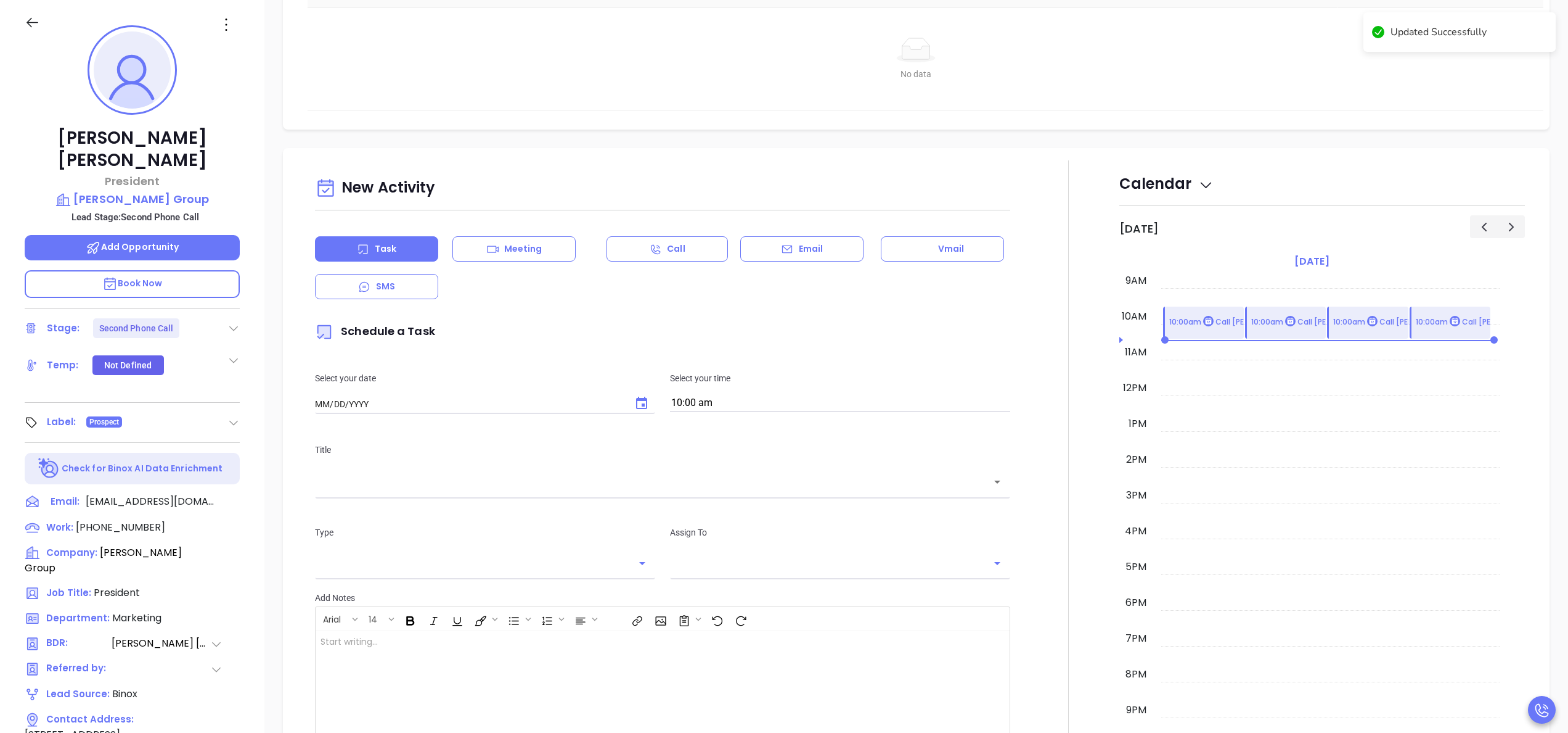
type input "[DATE]"
type input "[PERSON_NAME]"
click at [636, 398] on icon "Choose date, selected date is Sep 24, 2025" at bounding box center [641, 403] width 12 height 12
click at [391, 551] on button "23" at bounding box center [388, 551] width 22 height 22
type input "[DATE]"
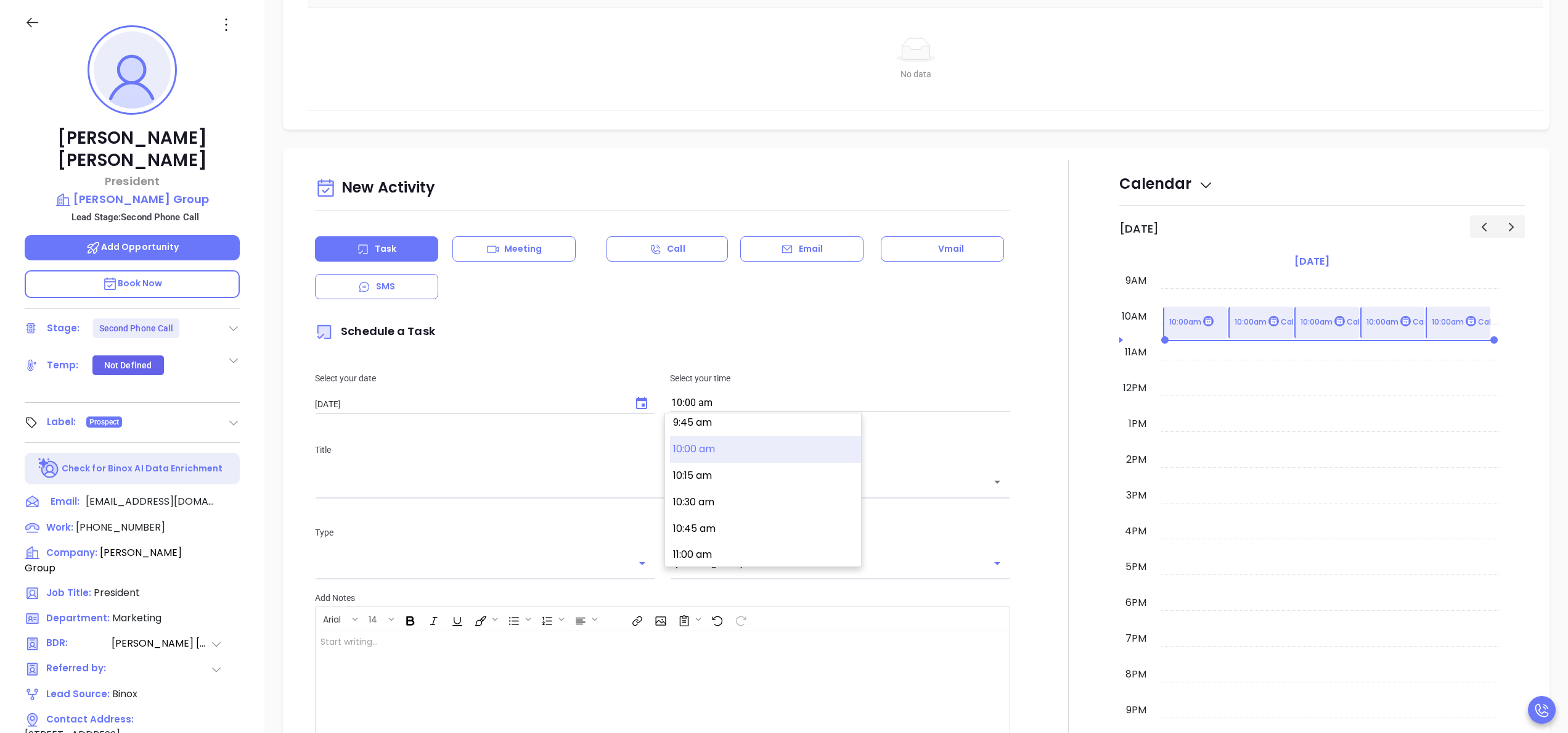
click at [811, 406] on input "10:00 am" at bounding box center [840, 403] width 341 height 17
click at [731, 493] on button "3:00 pm" at bounding box center [764, 501] width 191 height 27
type input "3:00 pm"
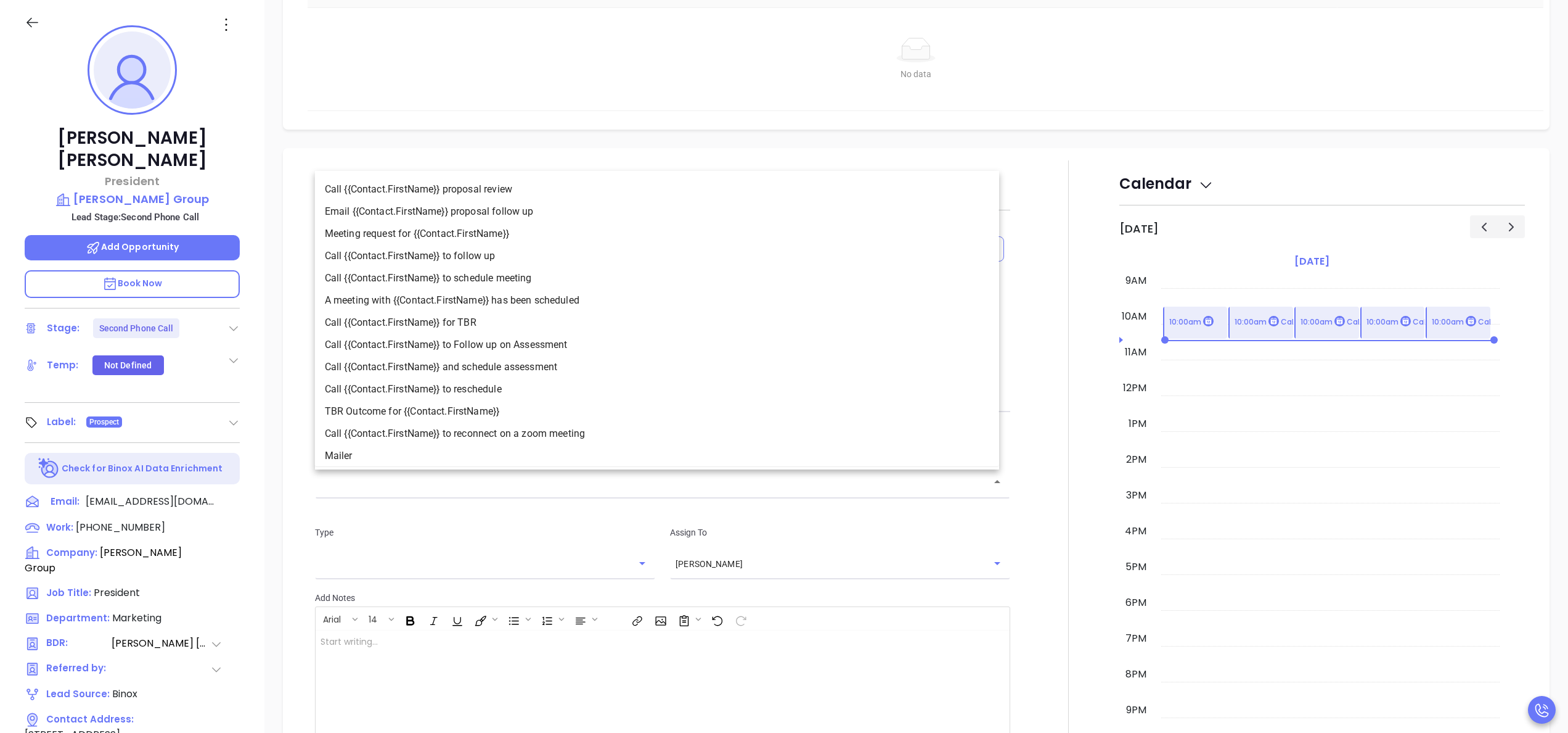
click at [630, 489] on input "text" at bounding box center [653, 482] width 666 height 14
click at [508, 249] on li "Call {{Contact.FirstName}} to follow up" at bounding box center [656, 256] width 684 height 22
type input "Call [PERSON_NAME] to follow up"
type input "Call"
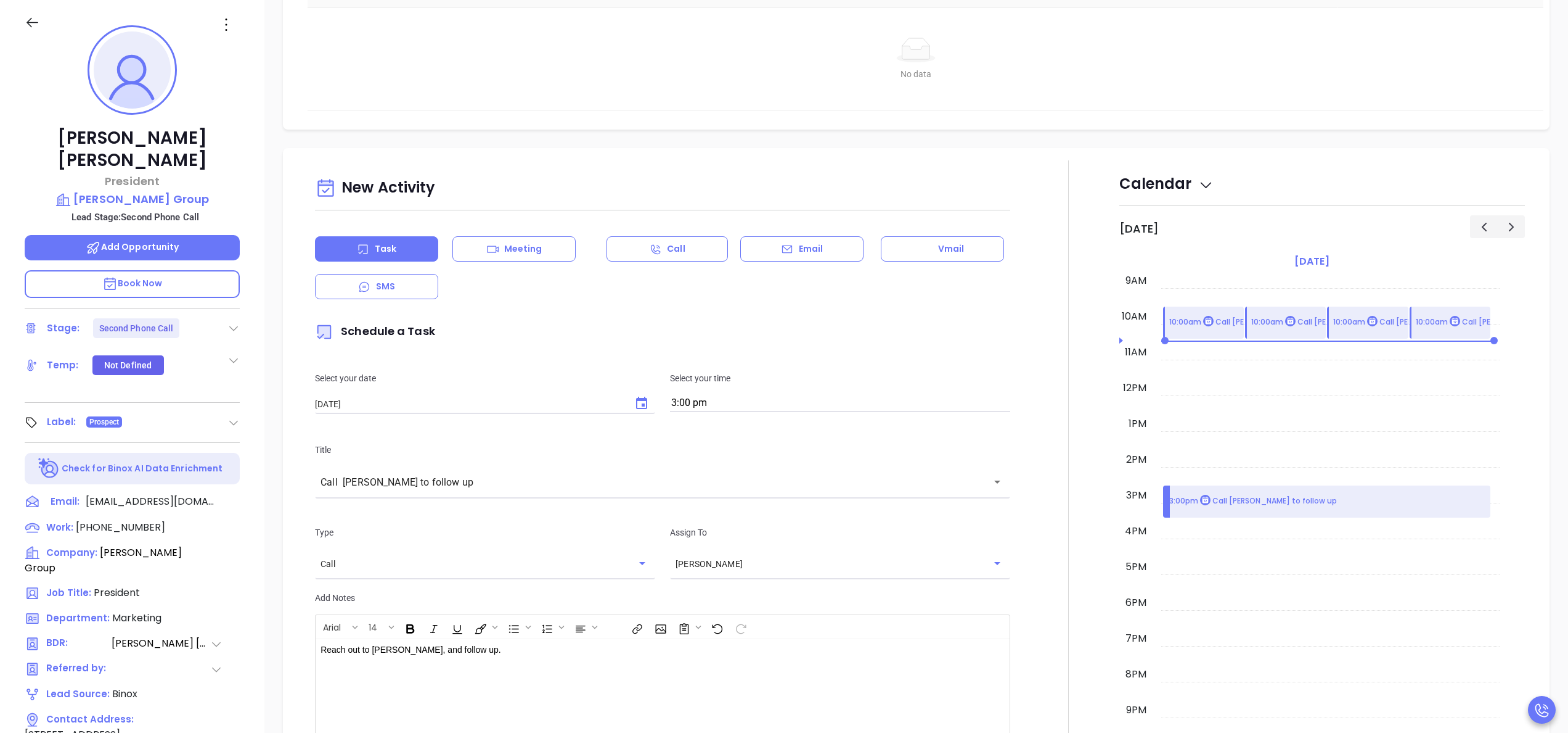
click at [1029, 564] on div at bounding box center [1068, 508] width 102 height 694
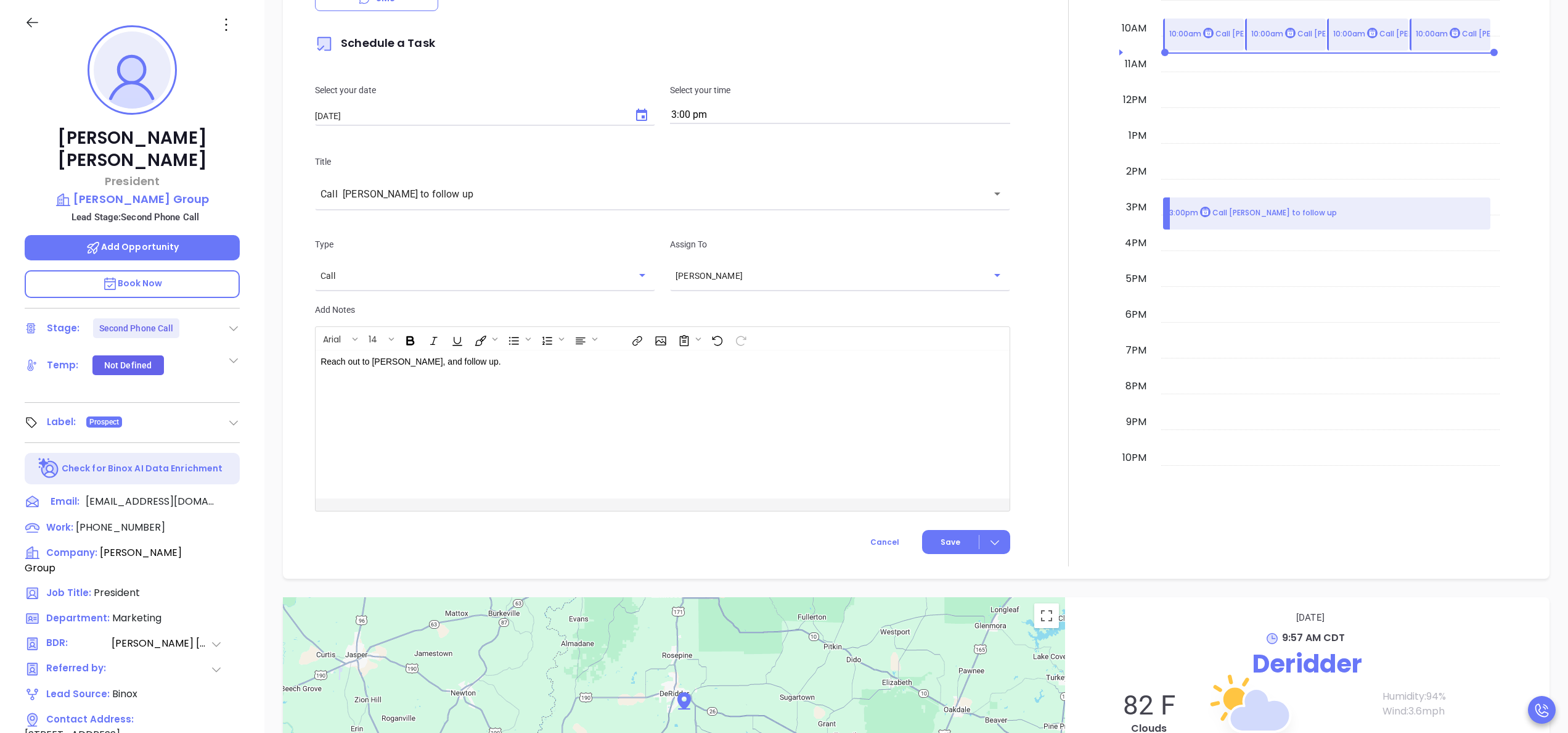
scroll to position [593, 0]
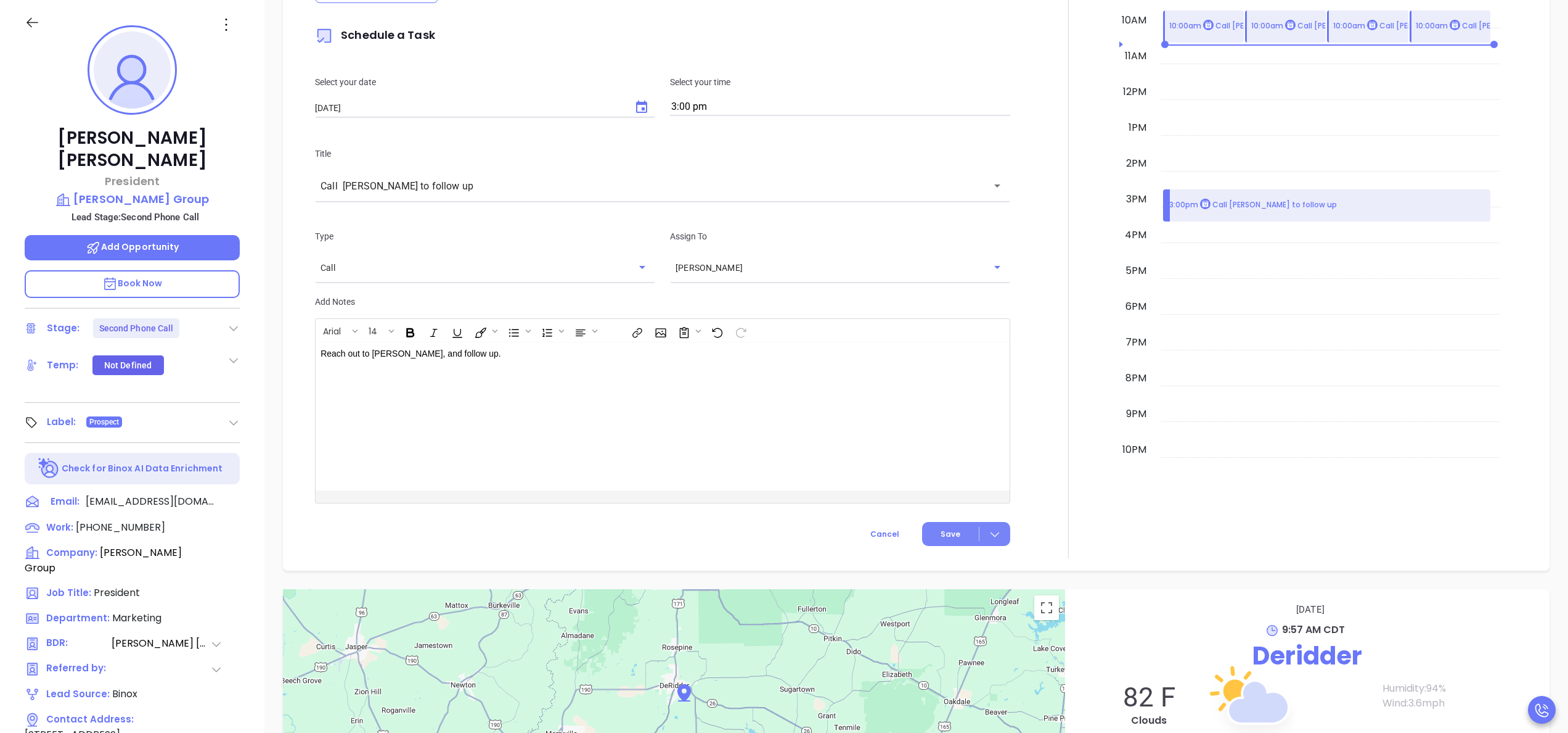
click at [923, 534] on button "Save" at bounding box center [966, 533] width 88 height 24
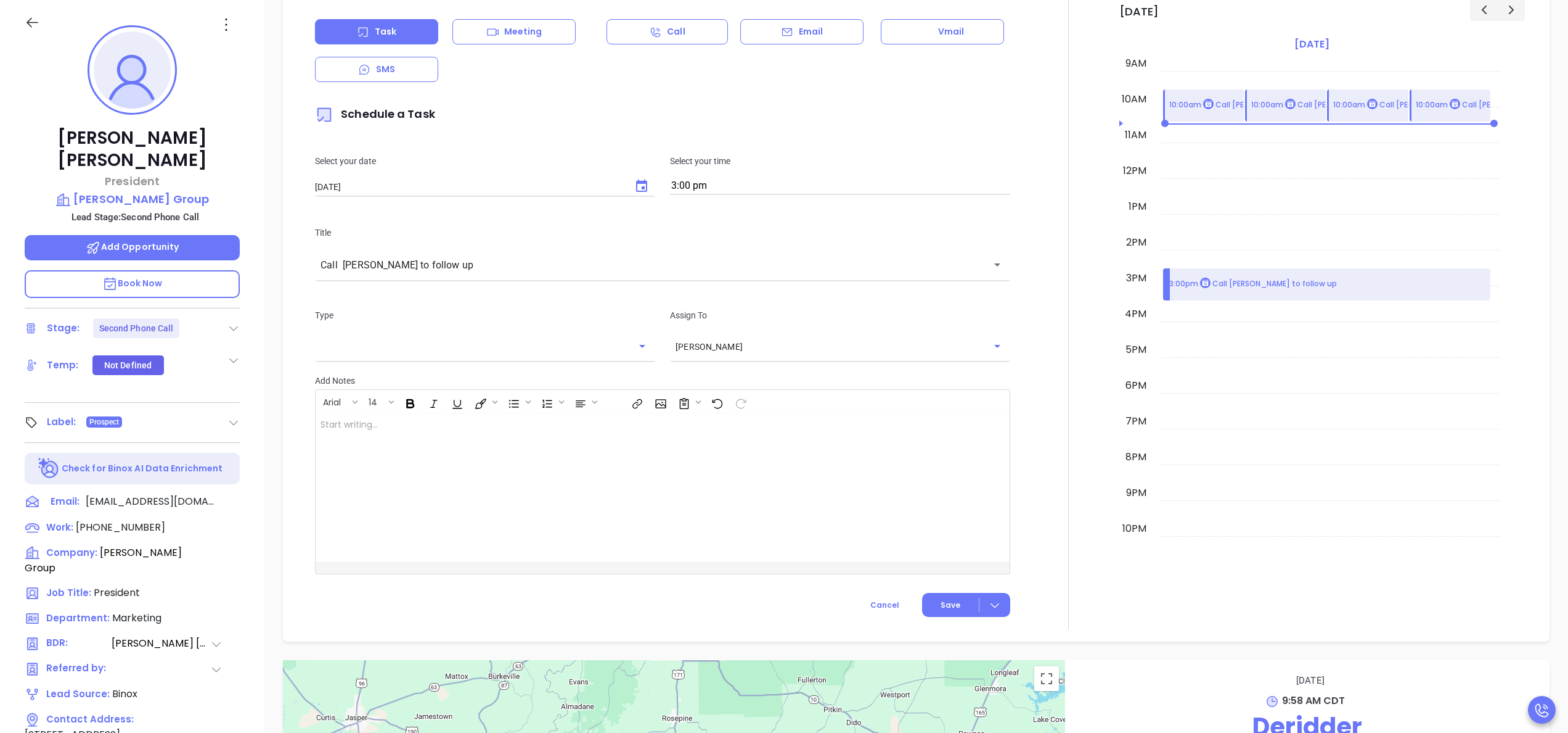
scroll to position [704, 0]
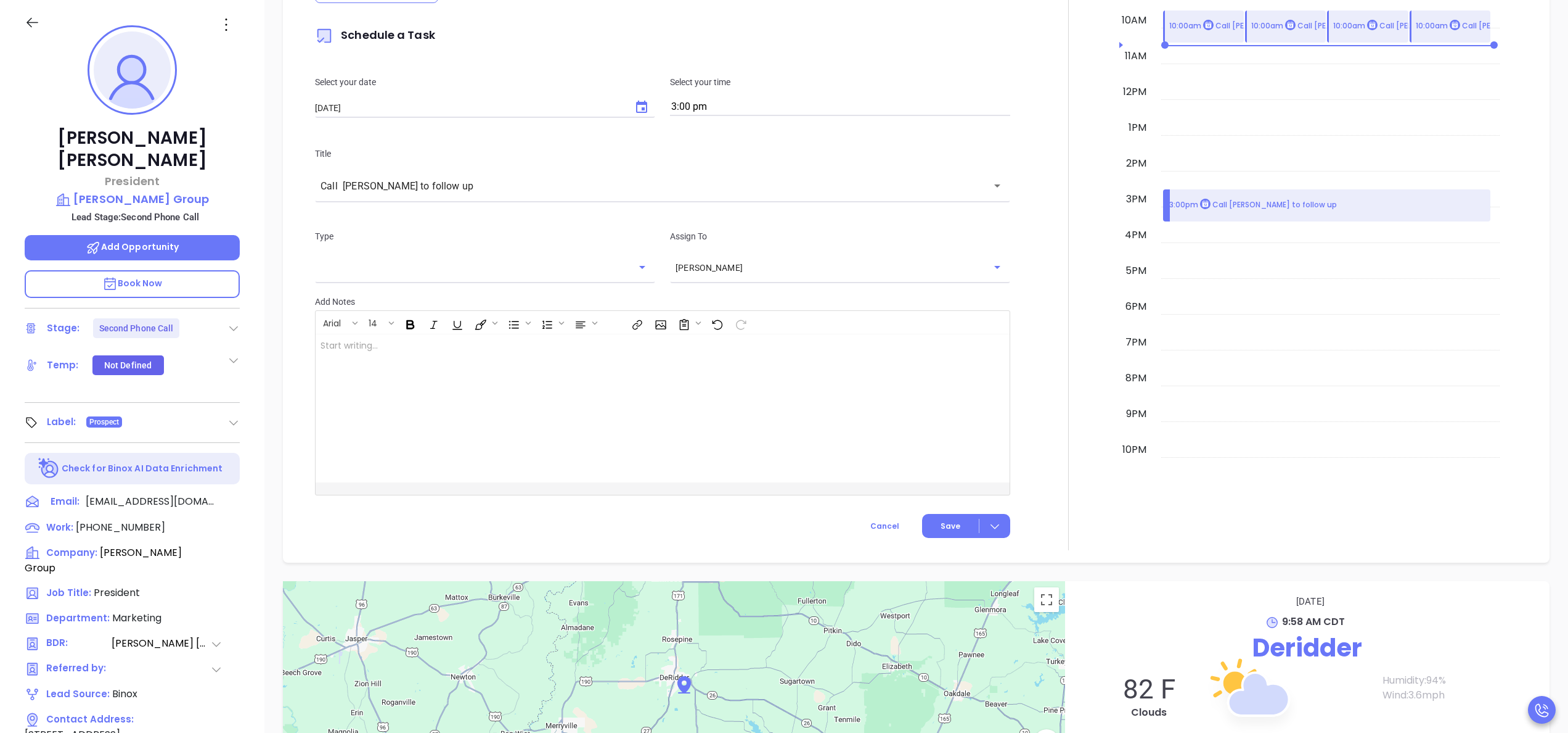
click at [1068, 296] on div at bounding box center [1068, 207] width 1 height 686
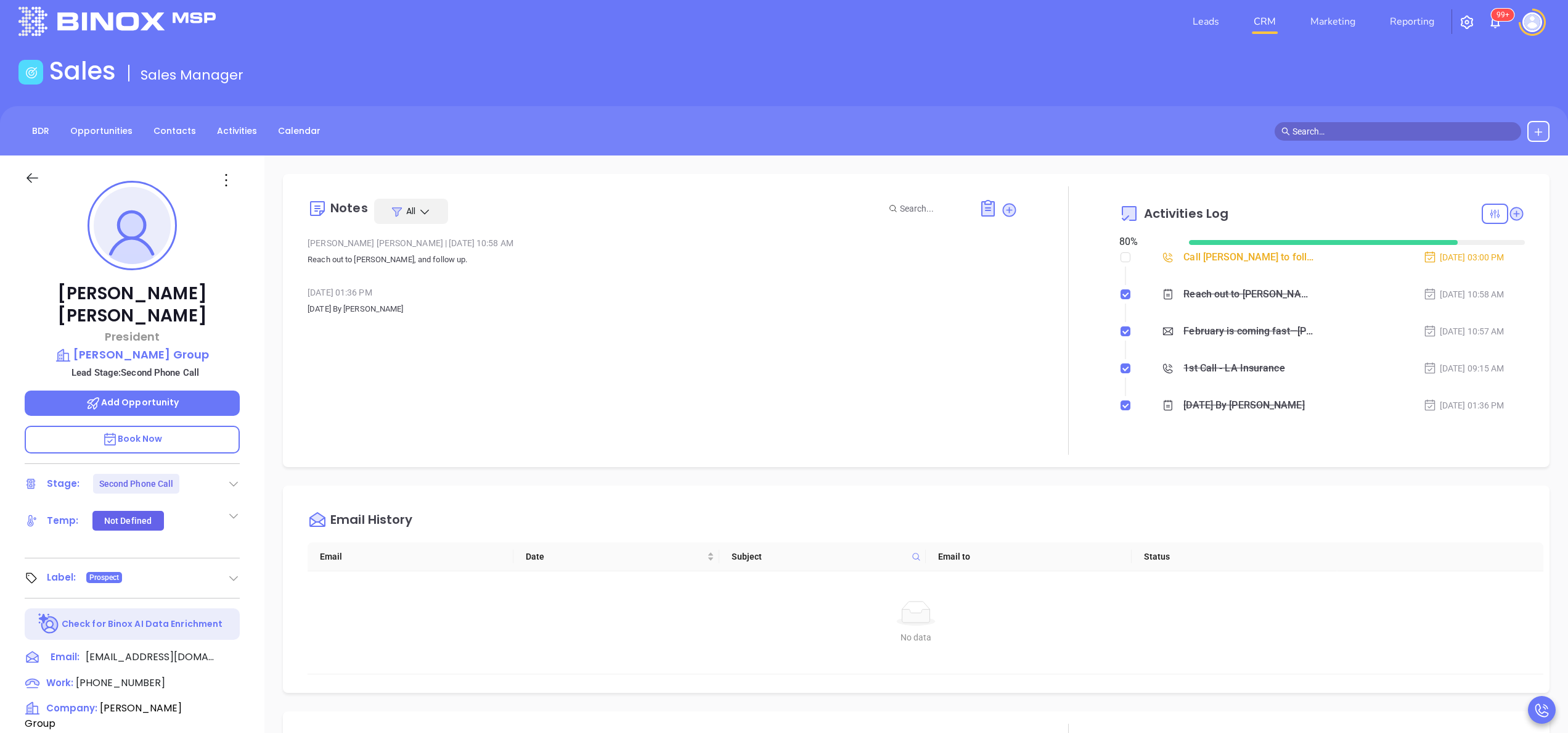
scroll to position [0, 0]
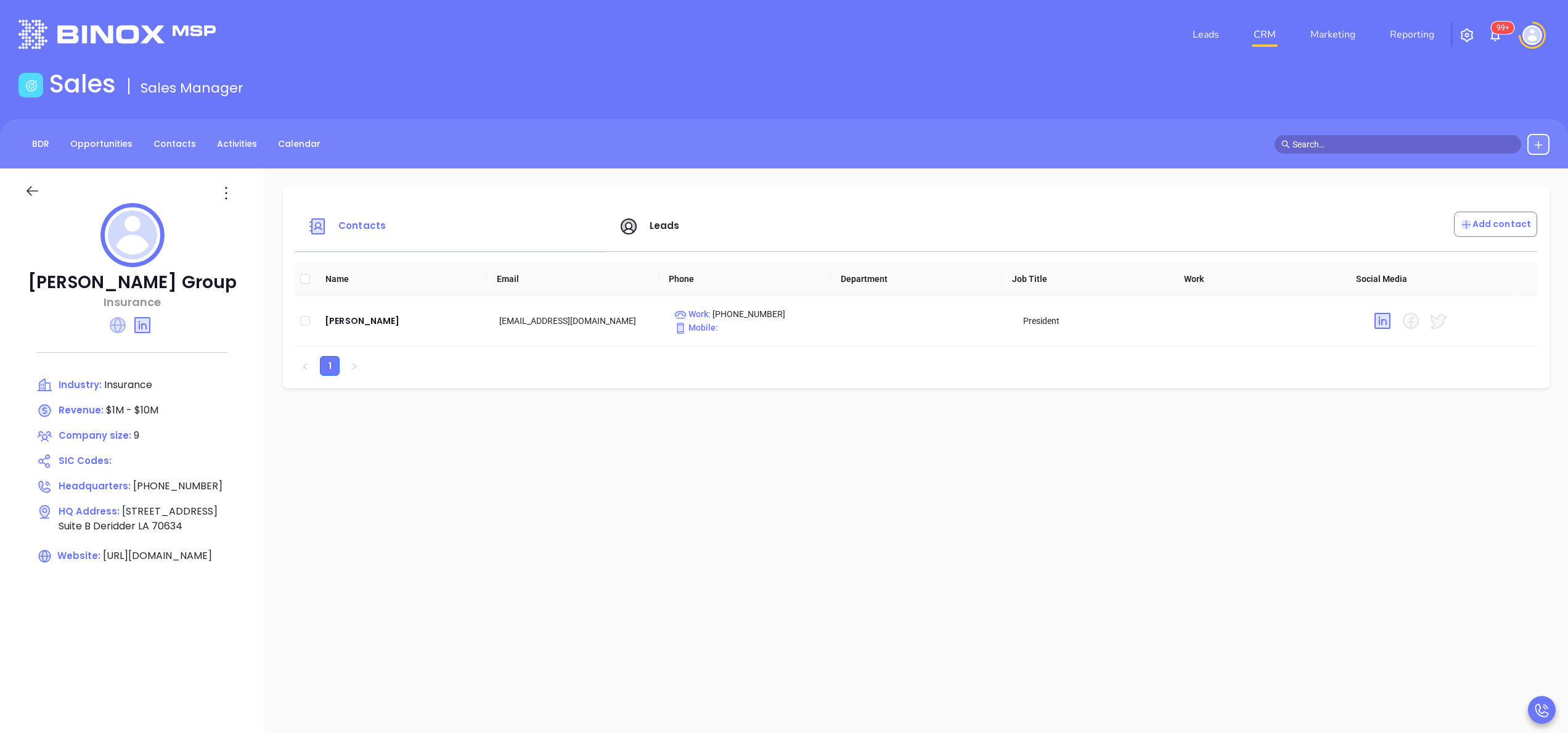
click at [120, 327] on icon at bounding box center [118, 325] width 16 height 16
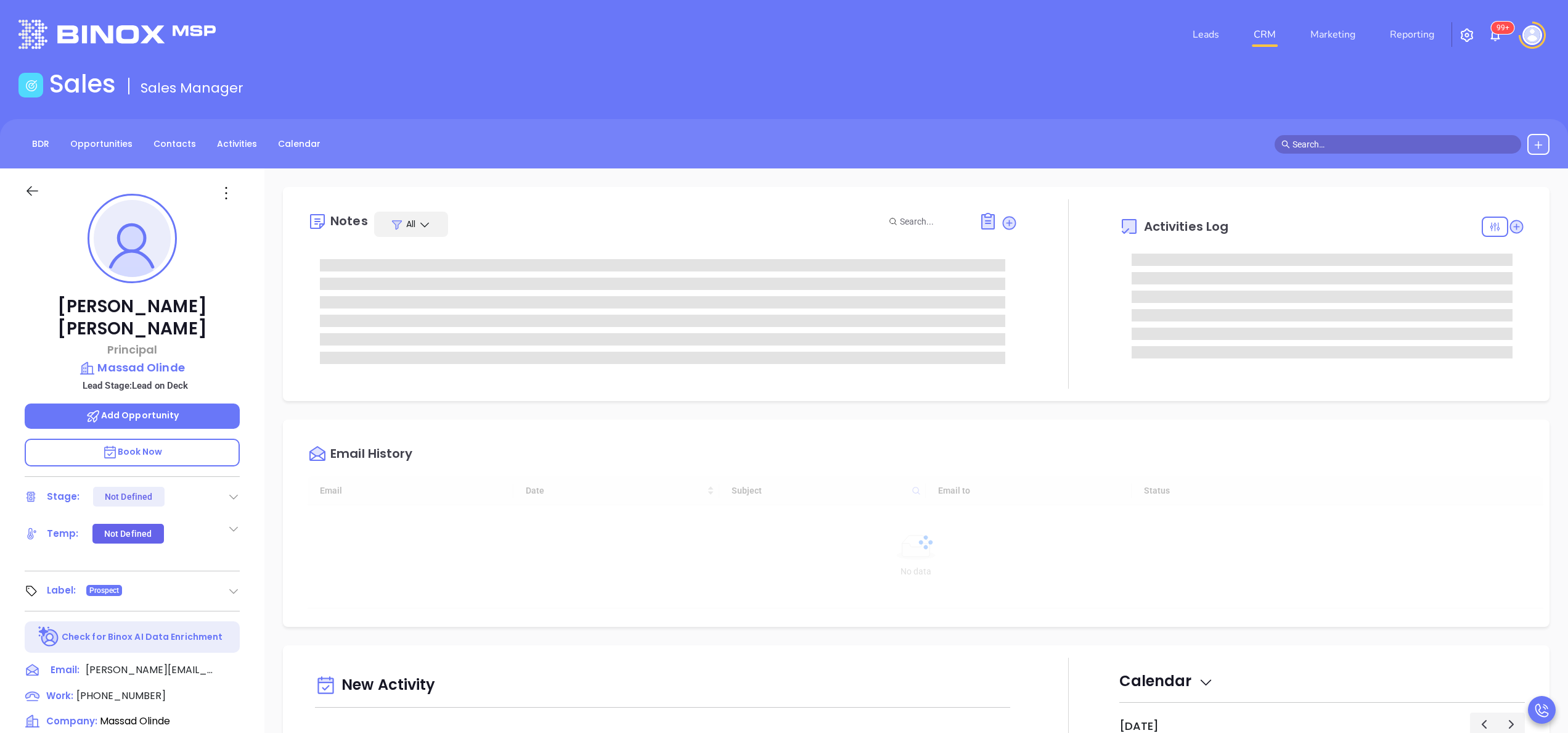
type input "[DATE]"
type input "Anabell Dominguez"
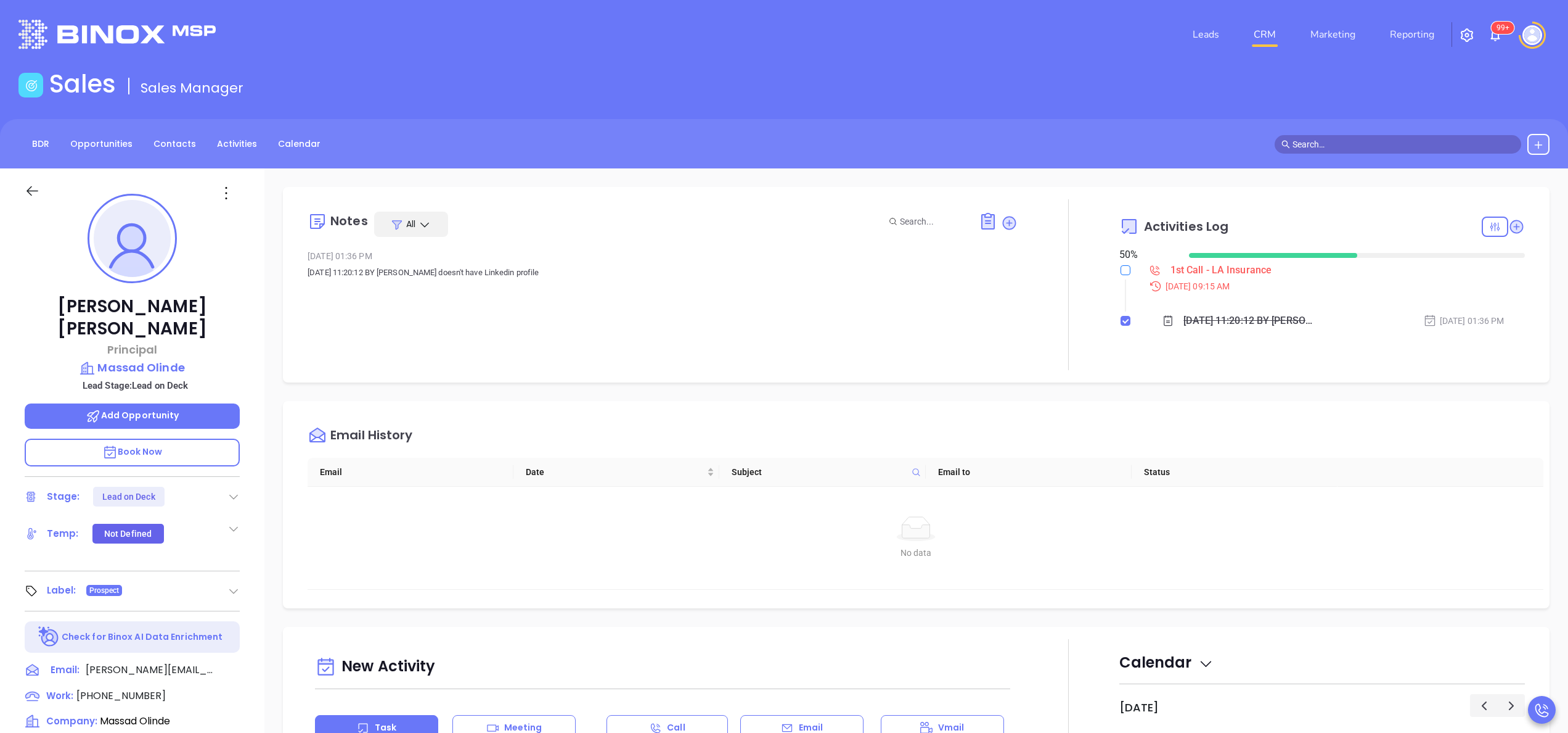
click at [1120, 274] on input "checkbox" at bounding box center [1125, 270] width 10 height 10
checkbox input "true"
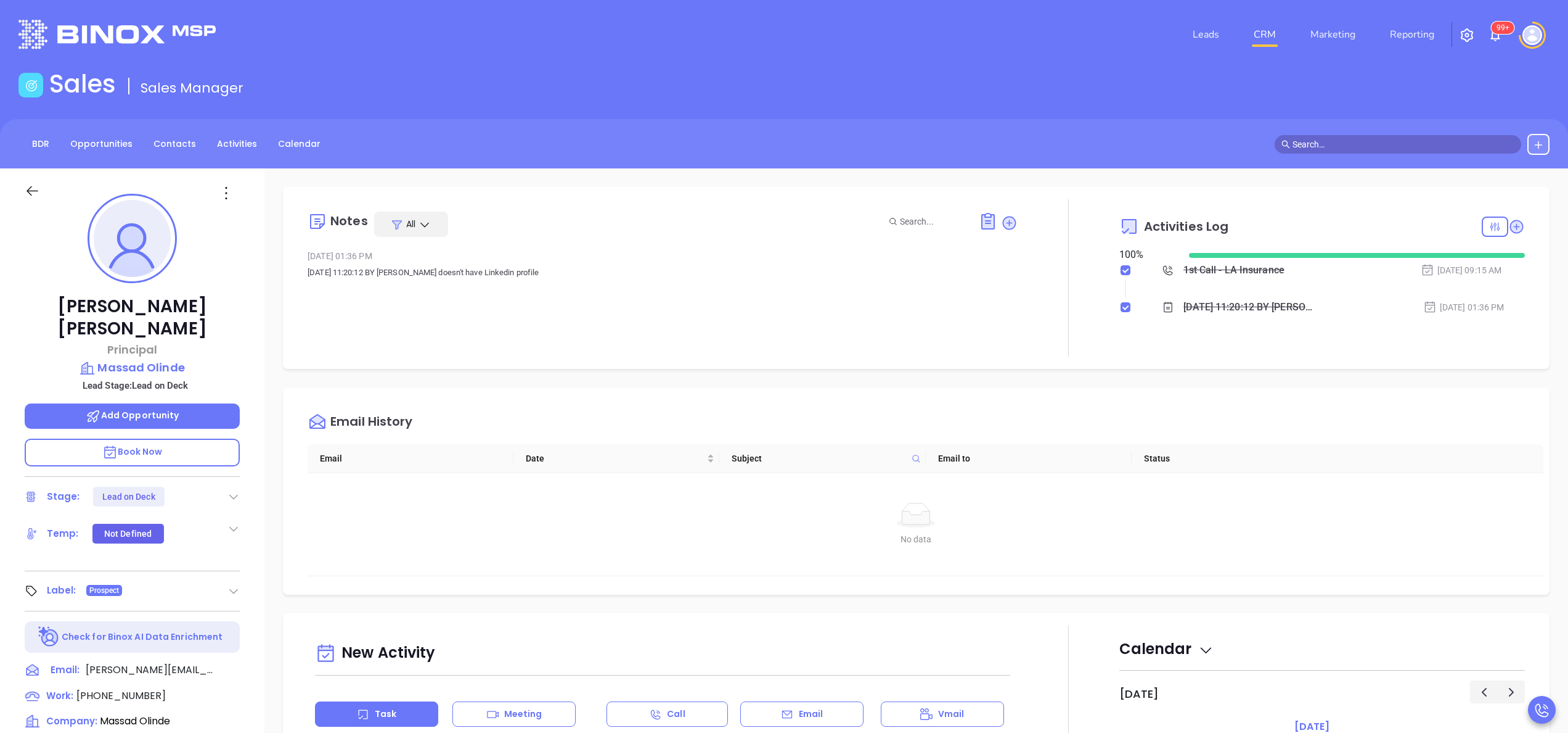
click at [231, 490] on icon at bounding box center [233, 496] width 12 height 12
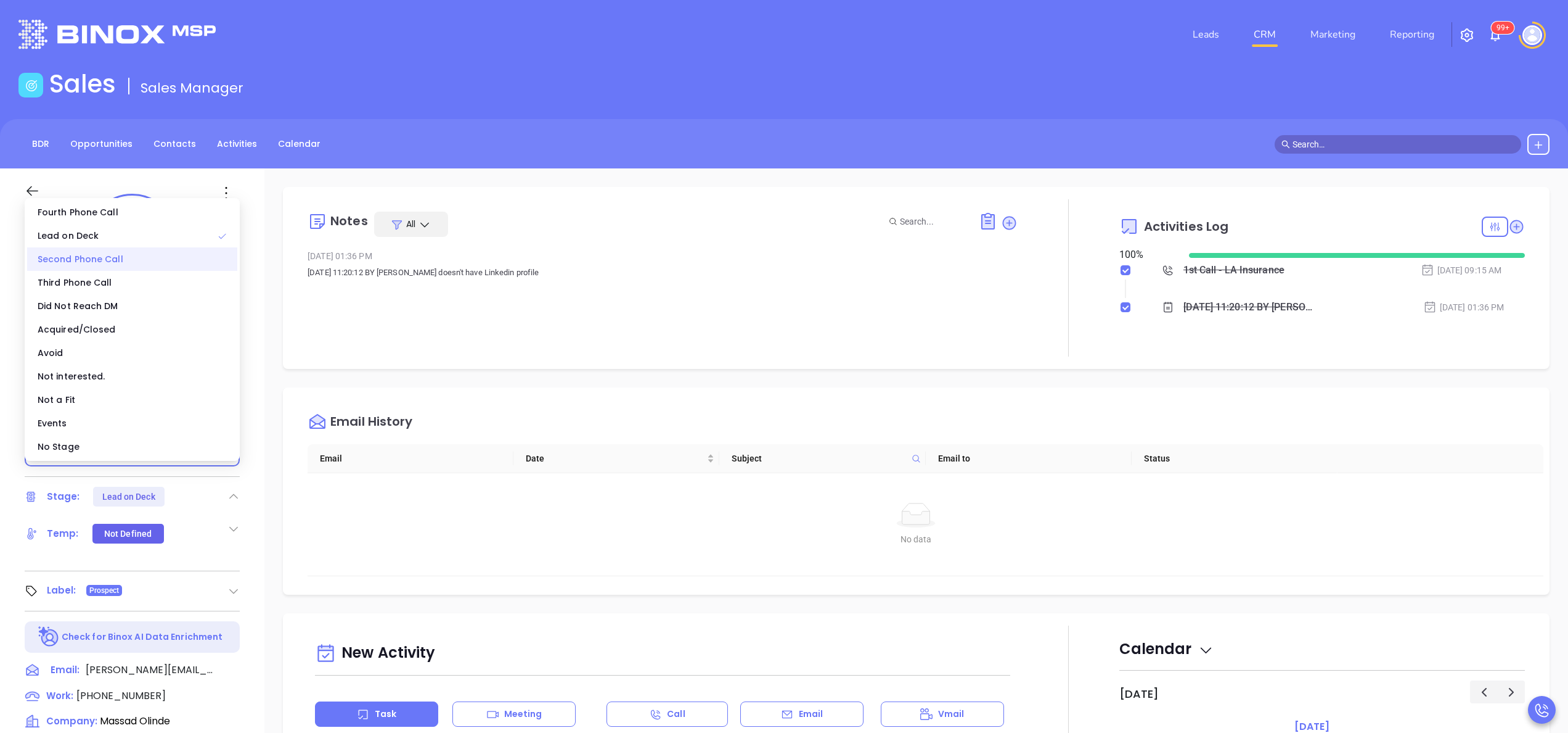
click at [131, 257] on div "Second Phone Call" at bounding box center [132, 259] width 210 height 23
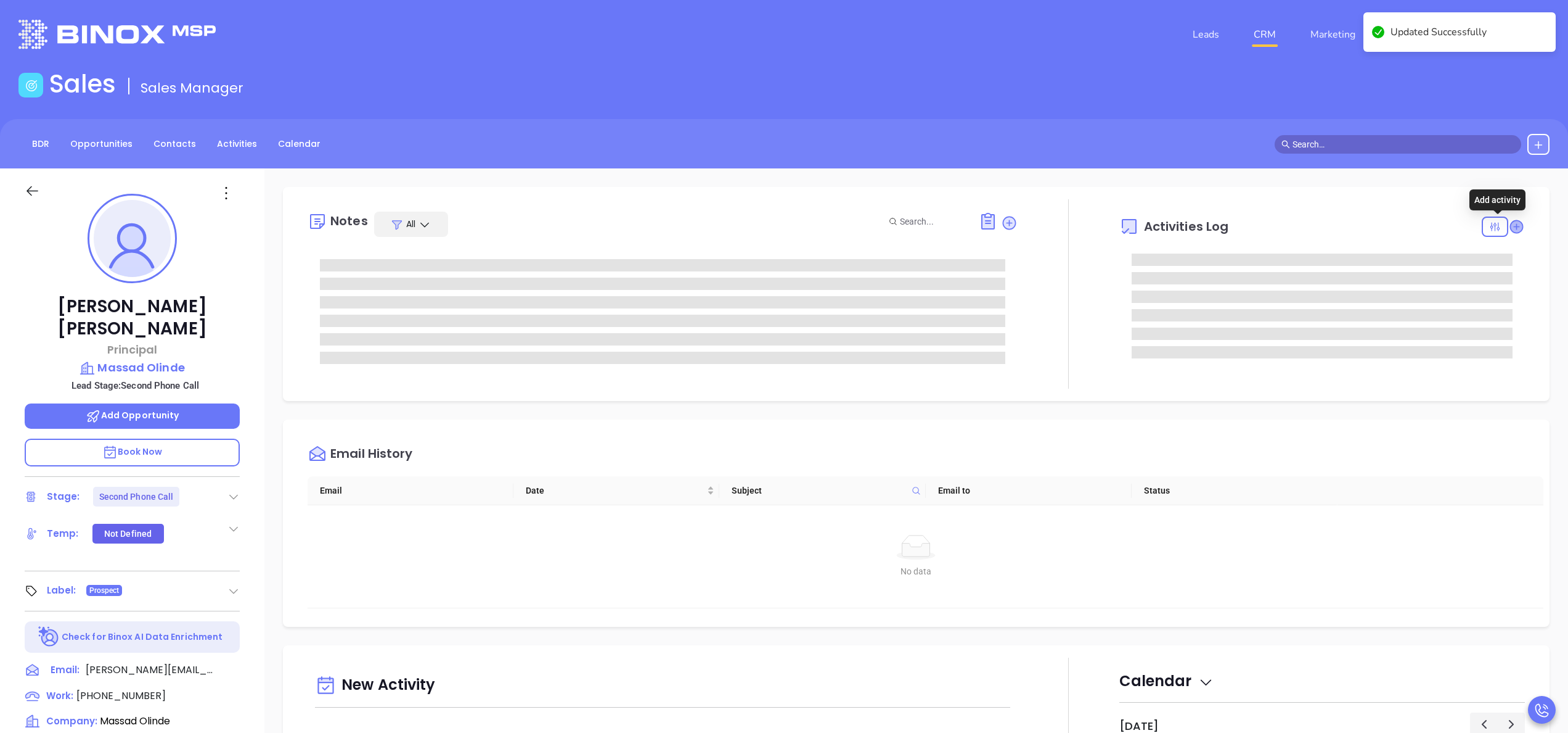
click at [1510, 227] on icon at bounding box center [1517, 226] width 12 height 12
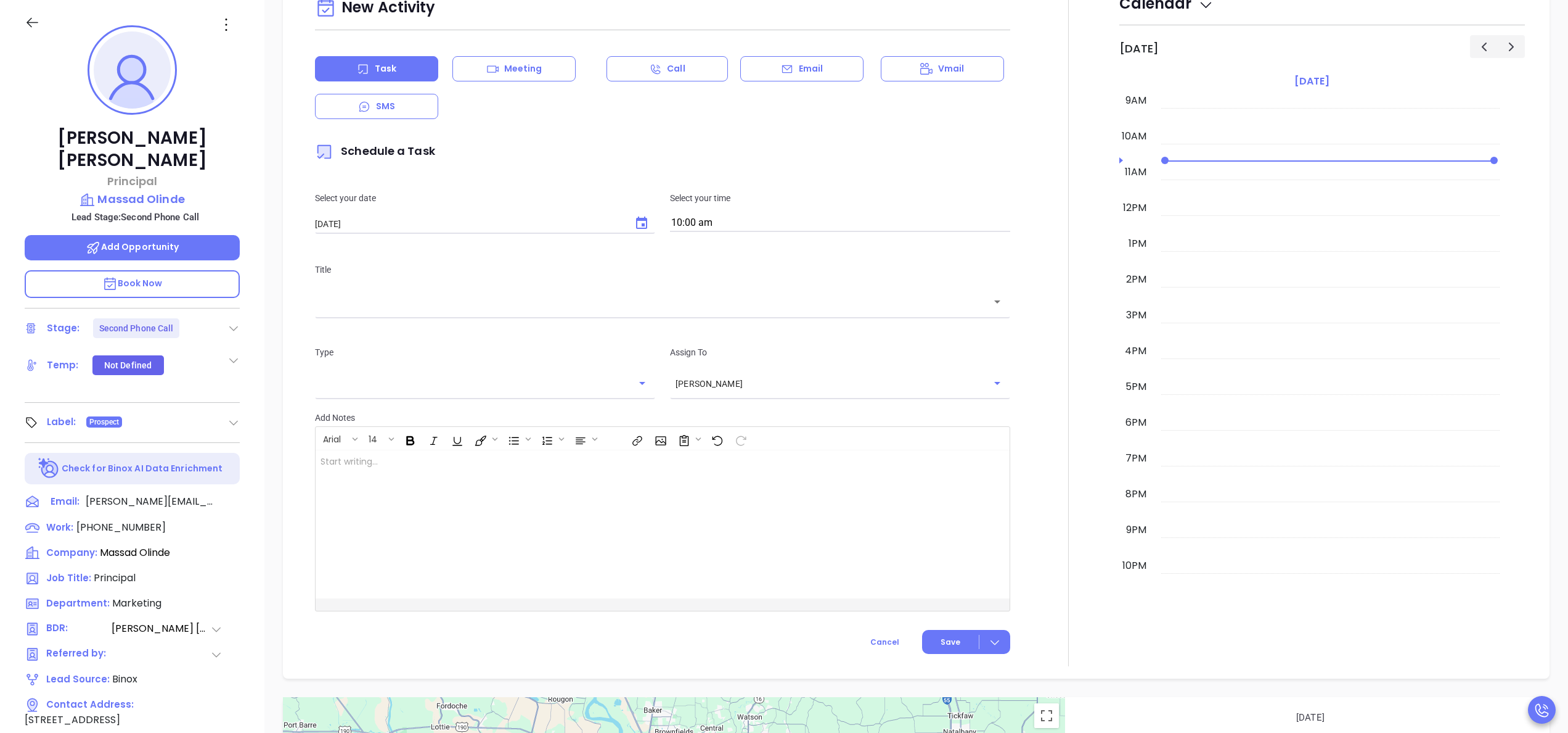
scroll to position [445, 0]
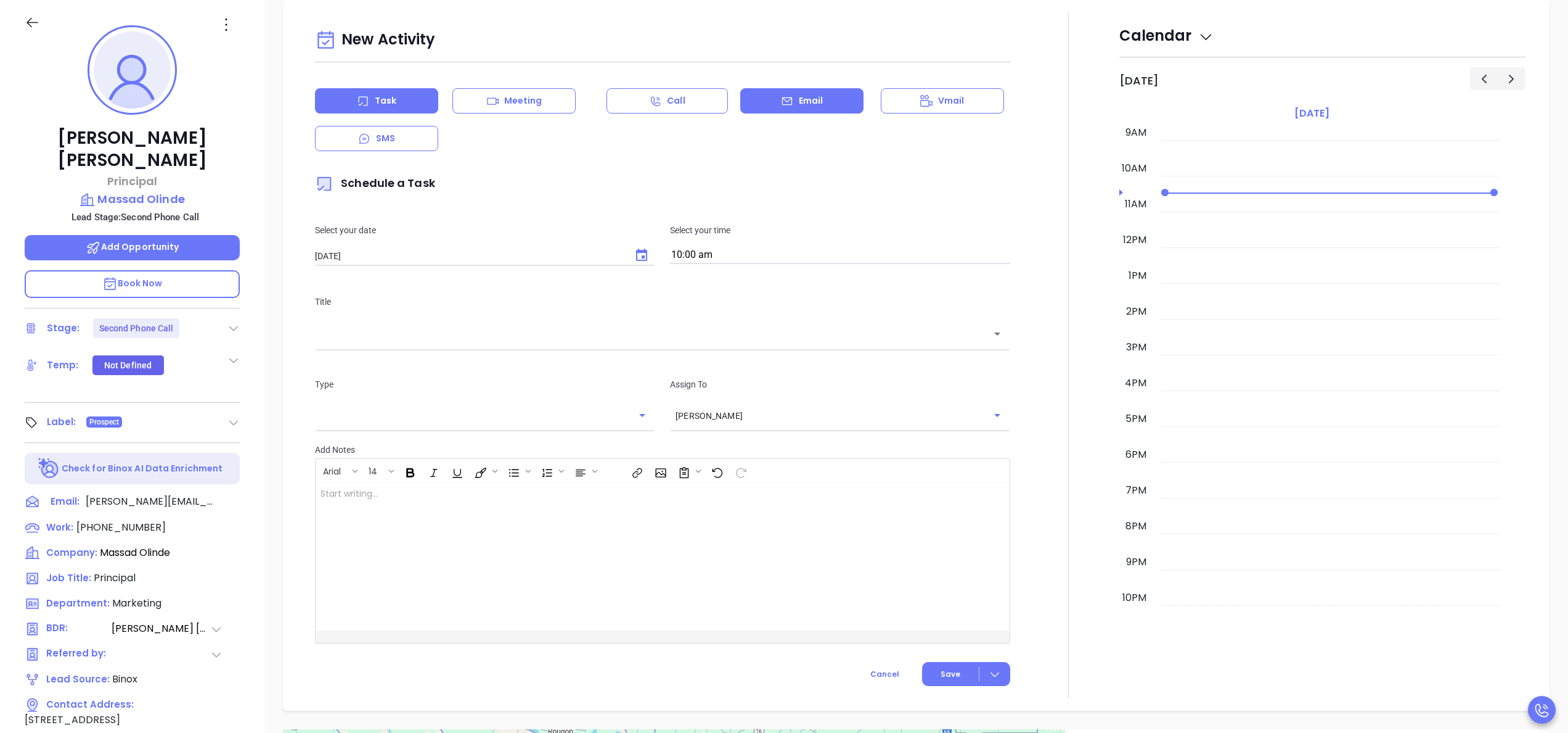
click at [799, 96] on p "Email" at bounding box center [811, 100] width 25 height 13
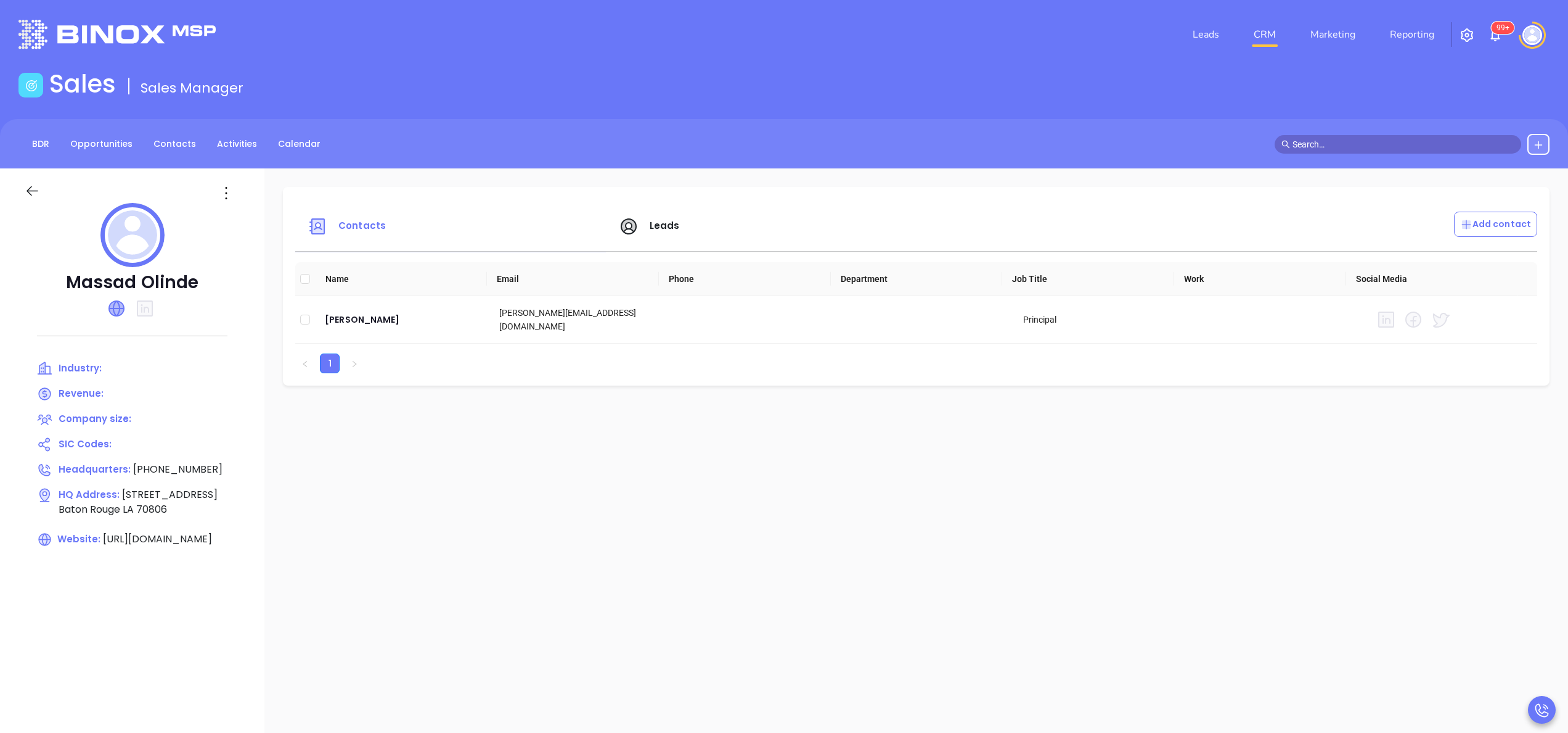
click at [122, 306] on icon at bounding box center [116, 308] width 15 height 15
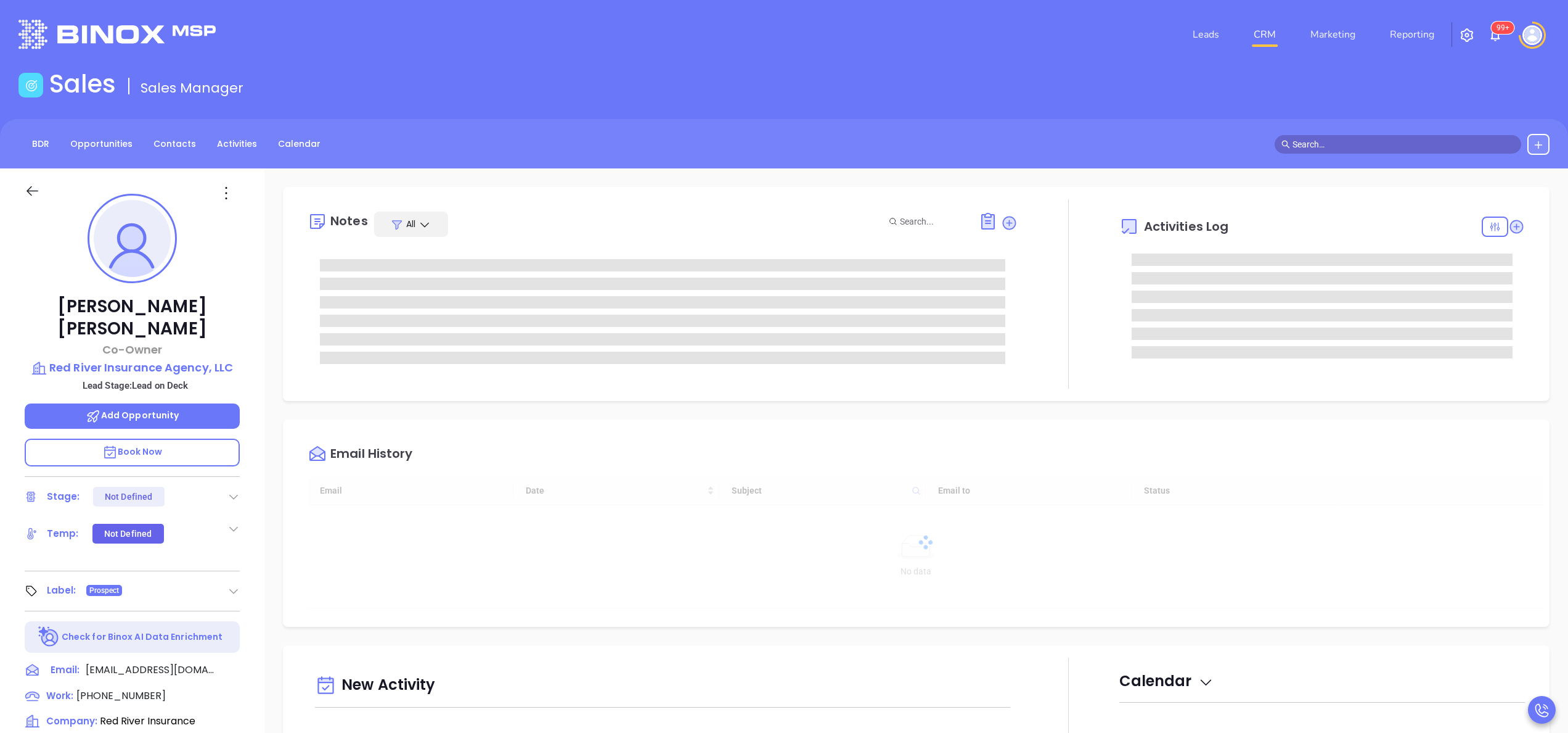
type input "[DATE]"
type input "[PERSON_NAME]"
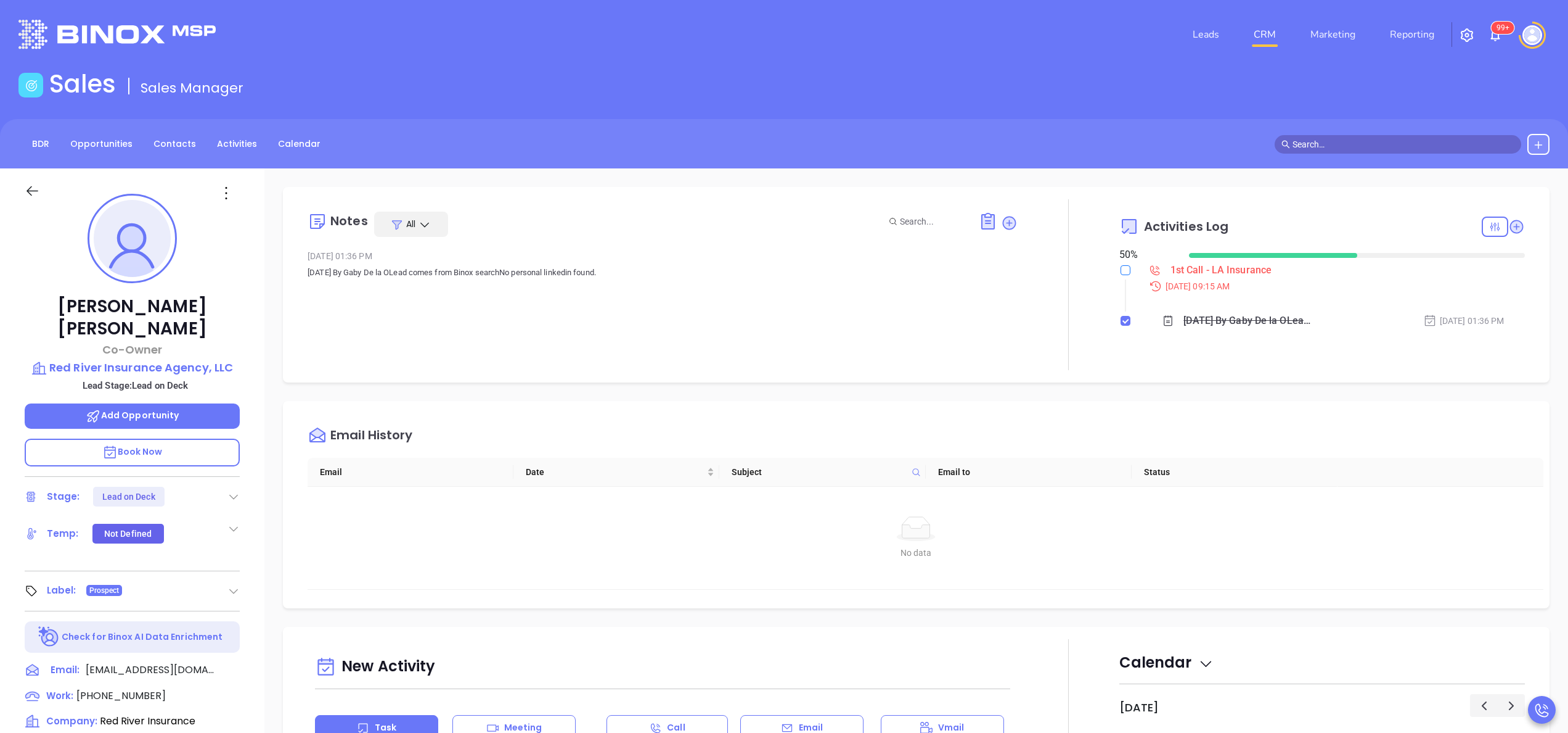
click at [1120, 275] on label at bounding box center [1125, 270] width 10 height 13
click at [1120, 275] on input "checkbox" at bounding box center [1125, 270] width 10 height 10
checkbox input "true"
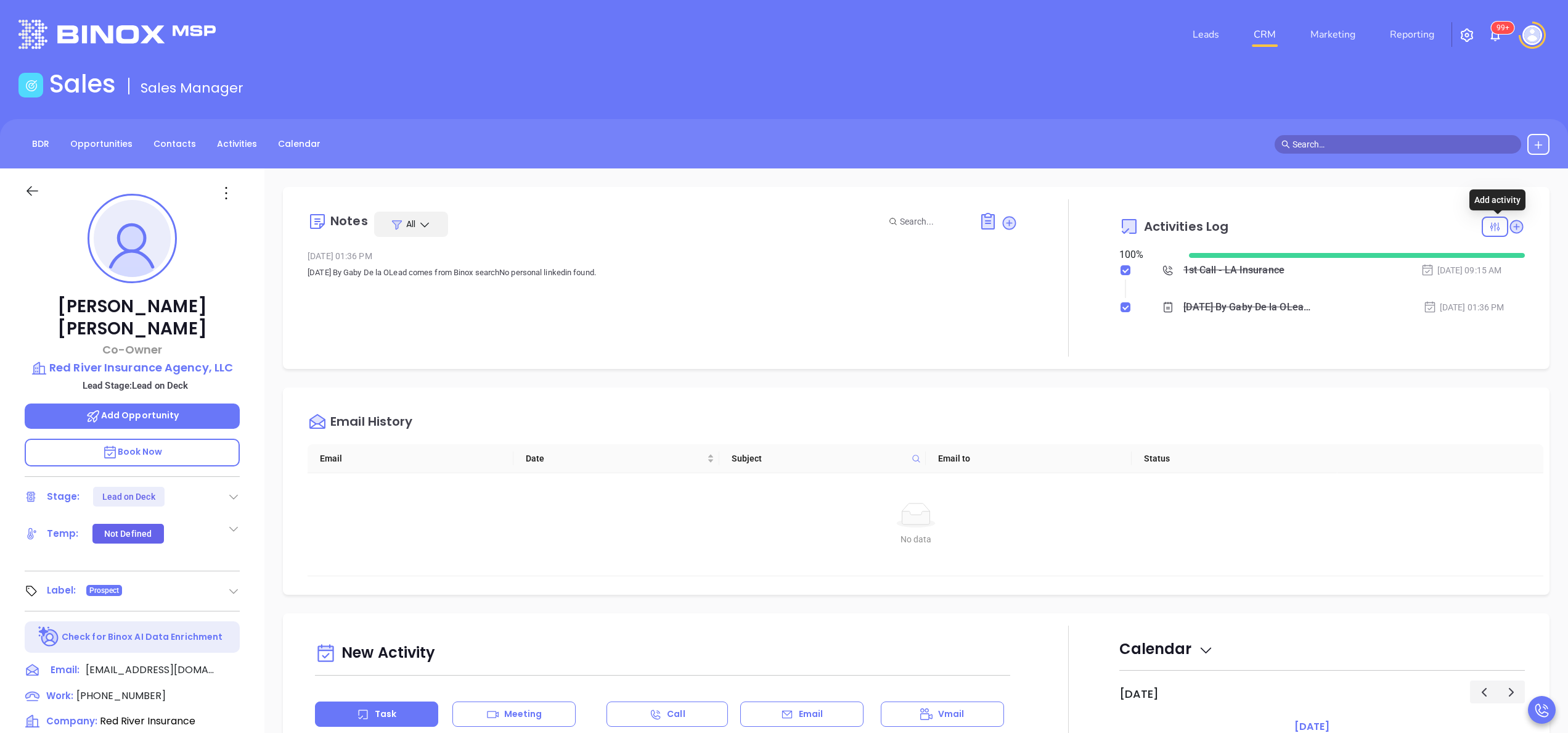
click at [1510, 225] on icon at bounding box center [1517, 225] width 13 height 13
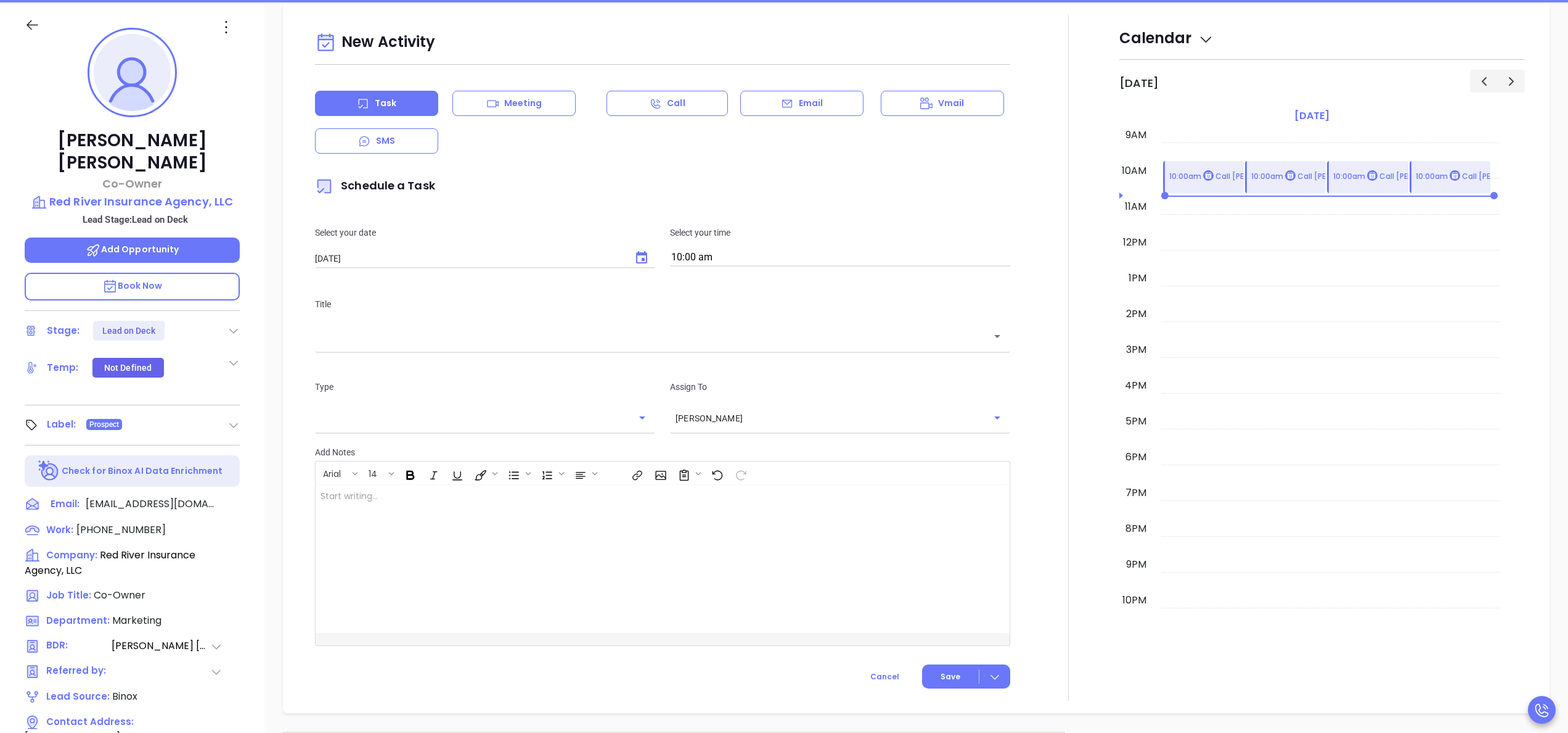
scroll to position [169, 0]
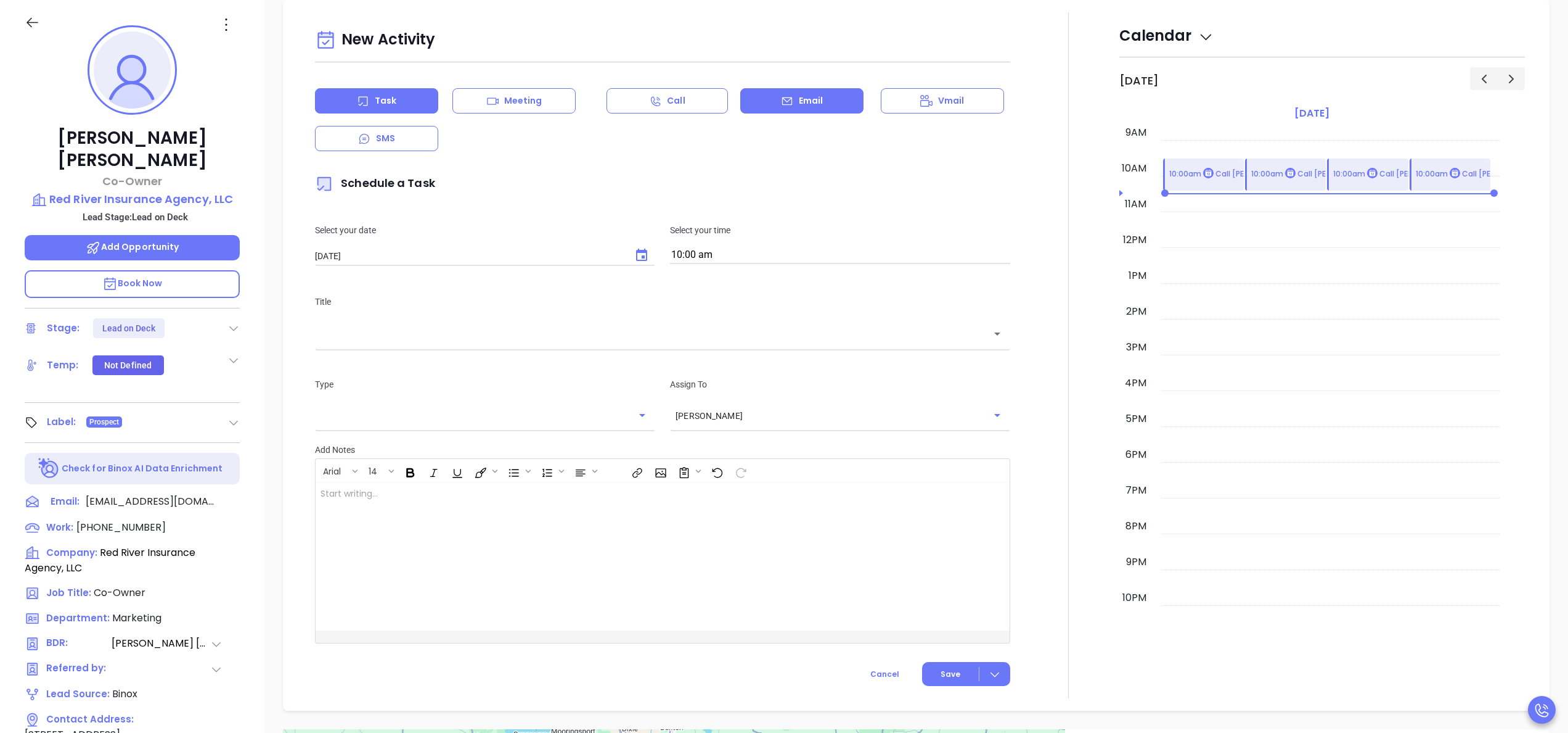
click at [799, 104] on p "Email" at bounding box center [811, 100] width 25 height 13
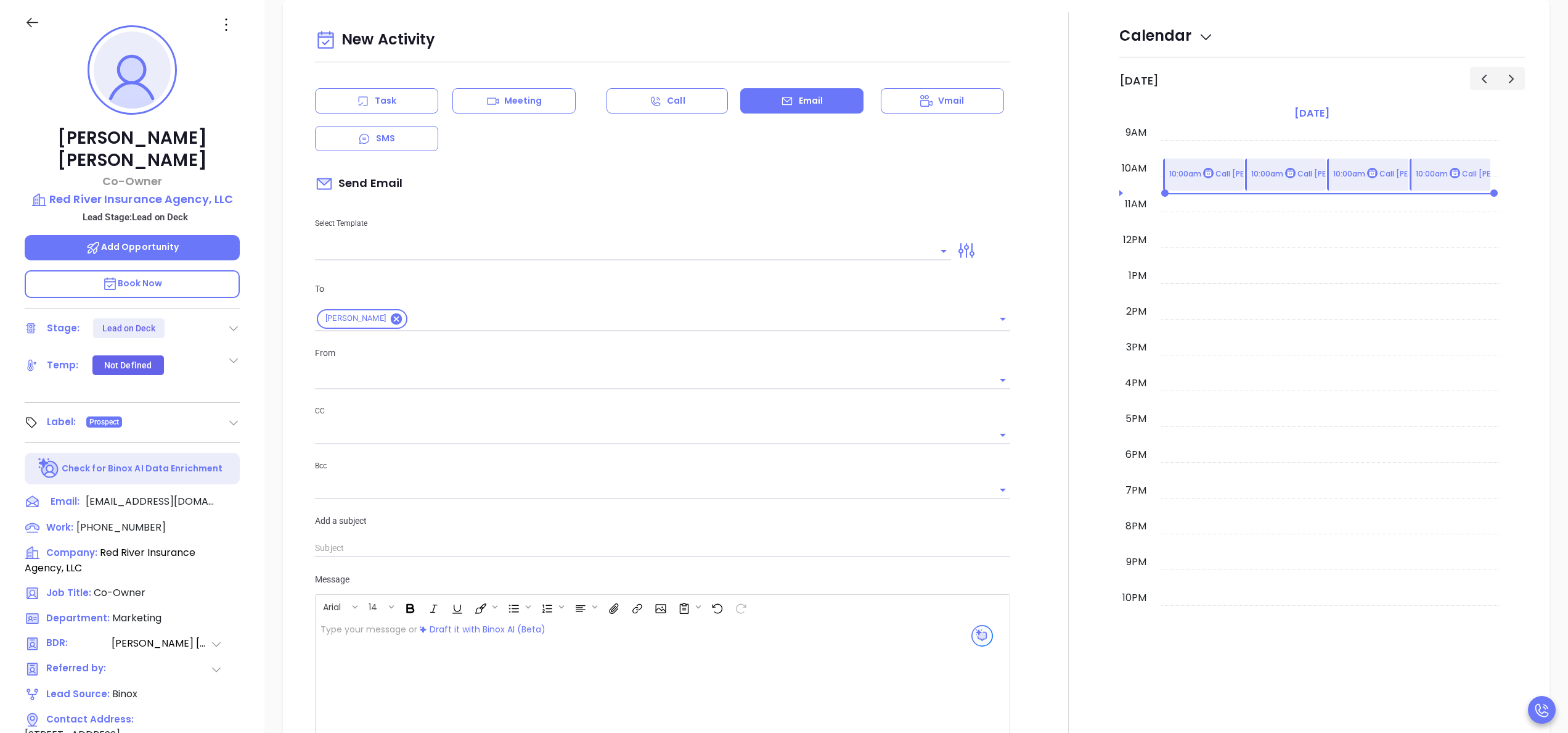
type input "[PERSON_NAME]"
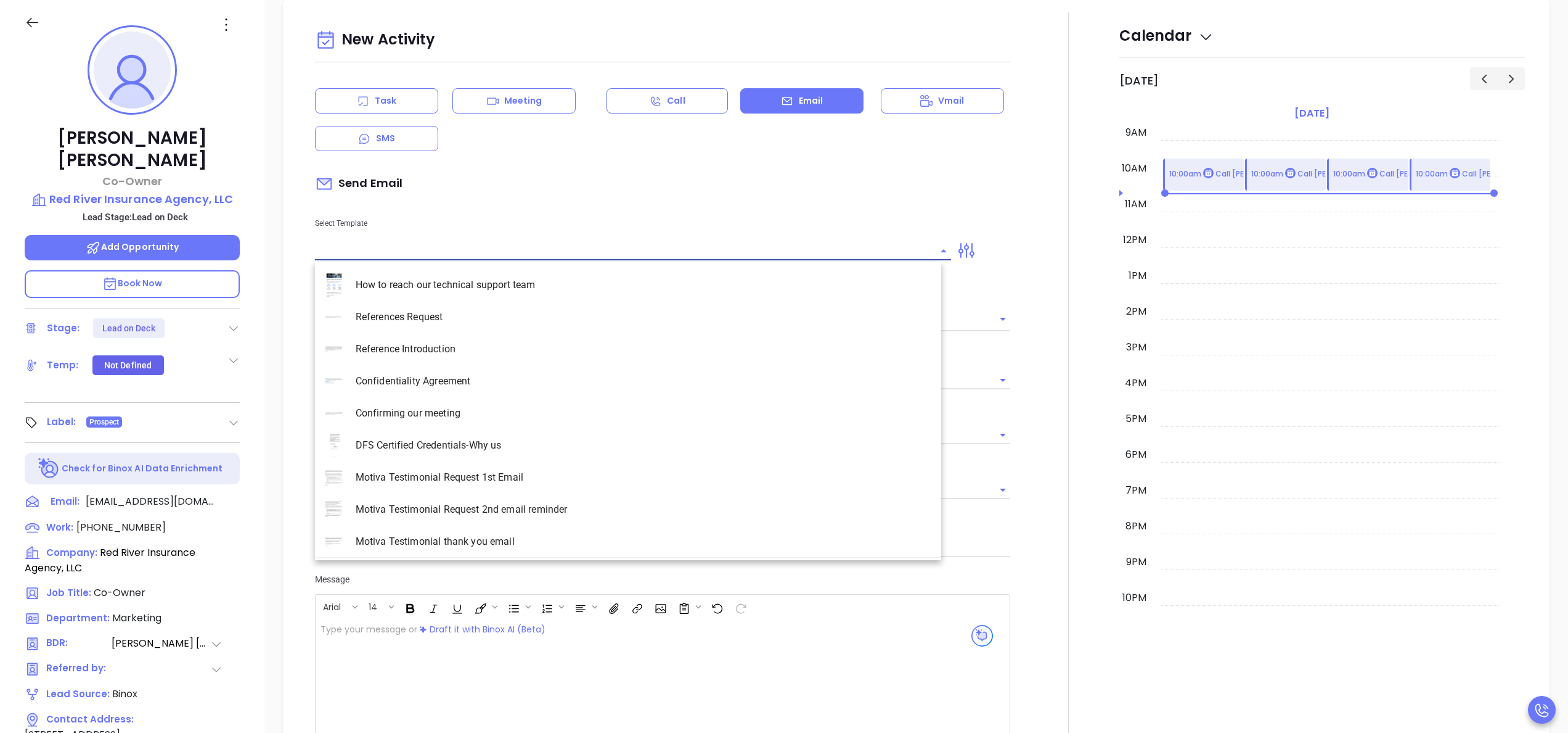
click at [477, 249] on input "text" at bounding box center [623, 250] width 617 height 18
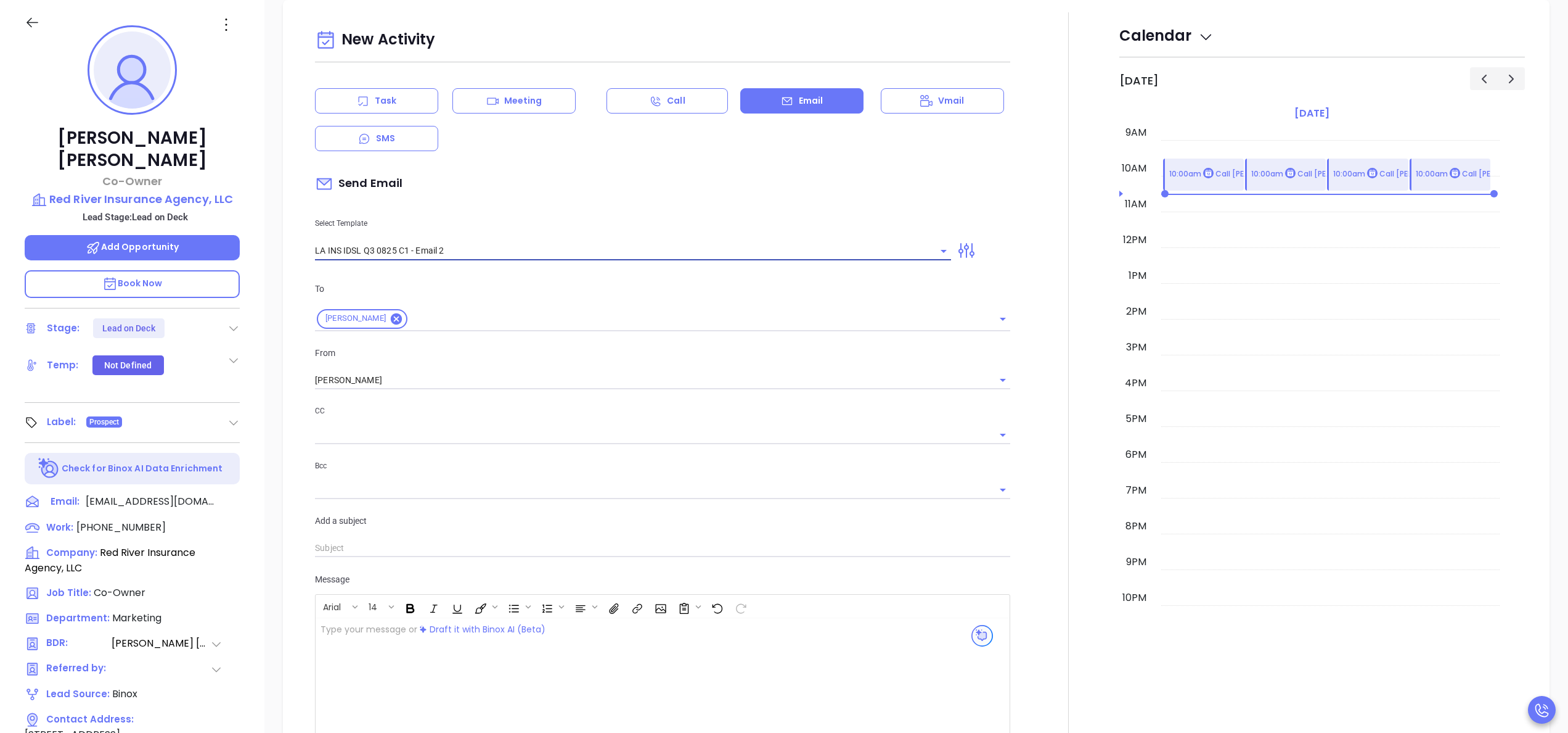
type input "LA INS IDSL Q3 0825 C1 - Email 2"
type input "February is coming fast—will Red River Insurance Agency, LLC be compliant?"
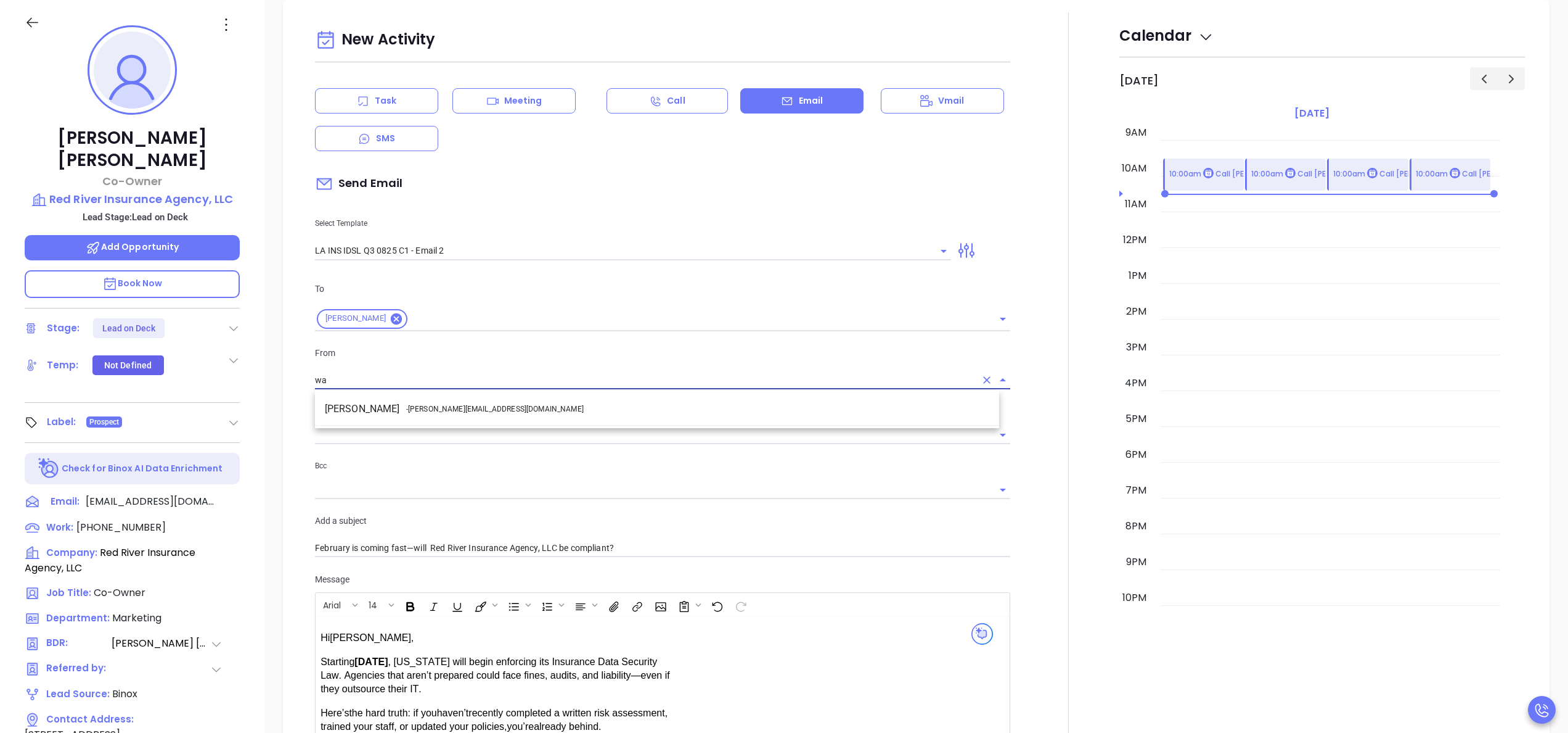
click at [477, 407] on li "Walter Contreras - [EMAIL_ADDRESS][DOMAIN_NAME]" at bounding box center [656, 408] width 684 height 22
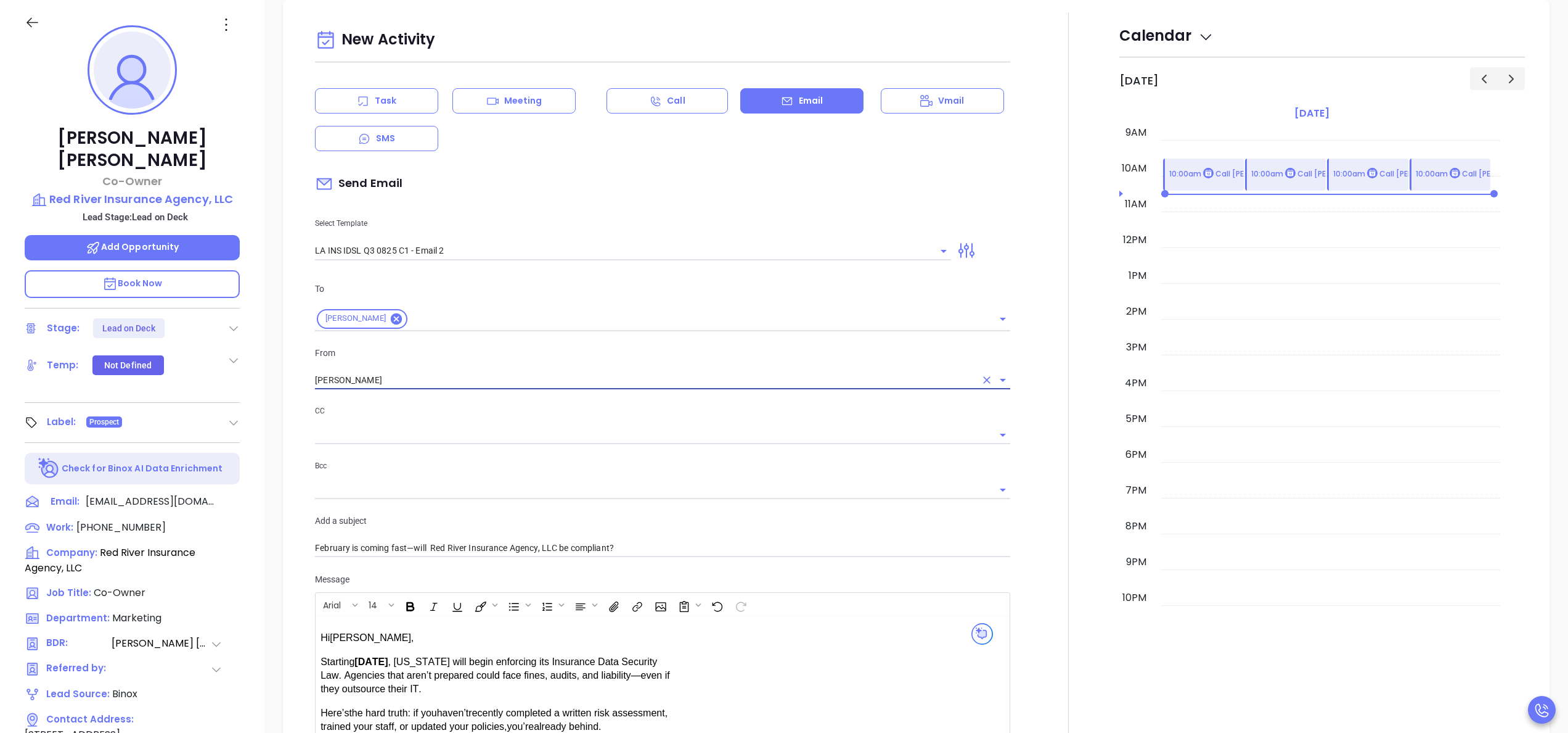
type input "[PERSON_NAME]"
click at [1026, 532] on div at bounding box center [1068, 485] width 102 height 946
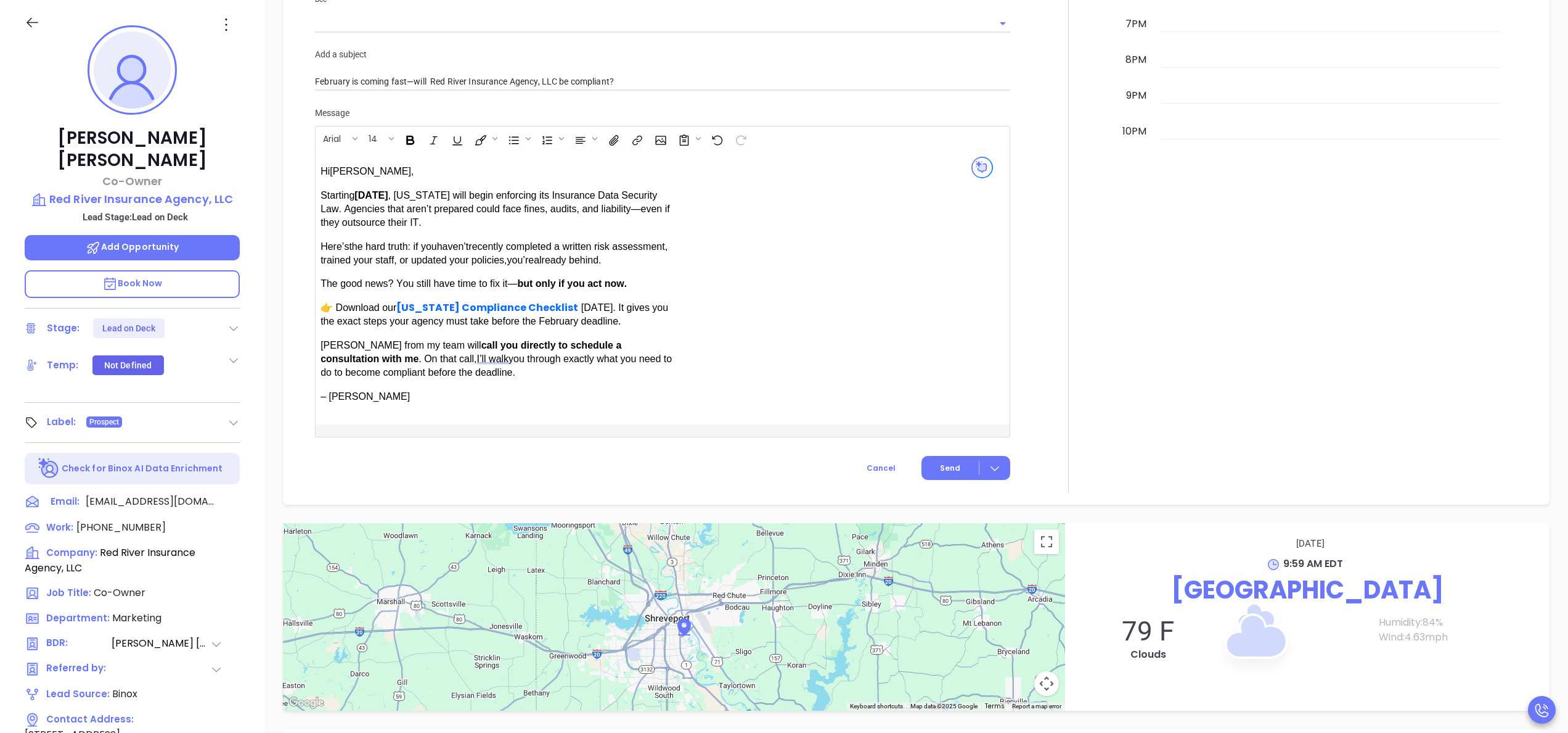
scroll to position [938, 0]
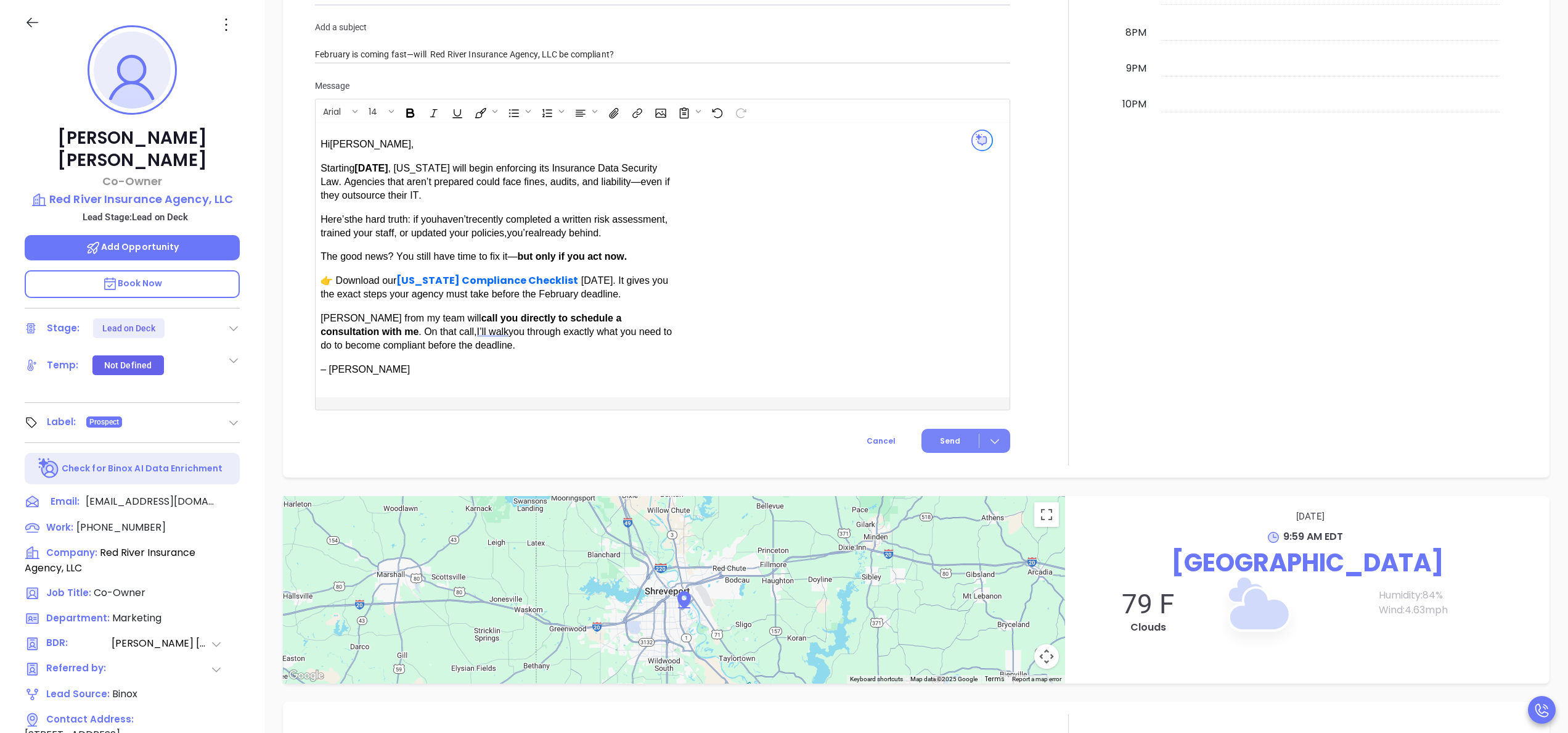
click at [929, 443] on button "Send" at bounding box center [966, 440] width 89 height 24
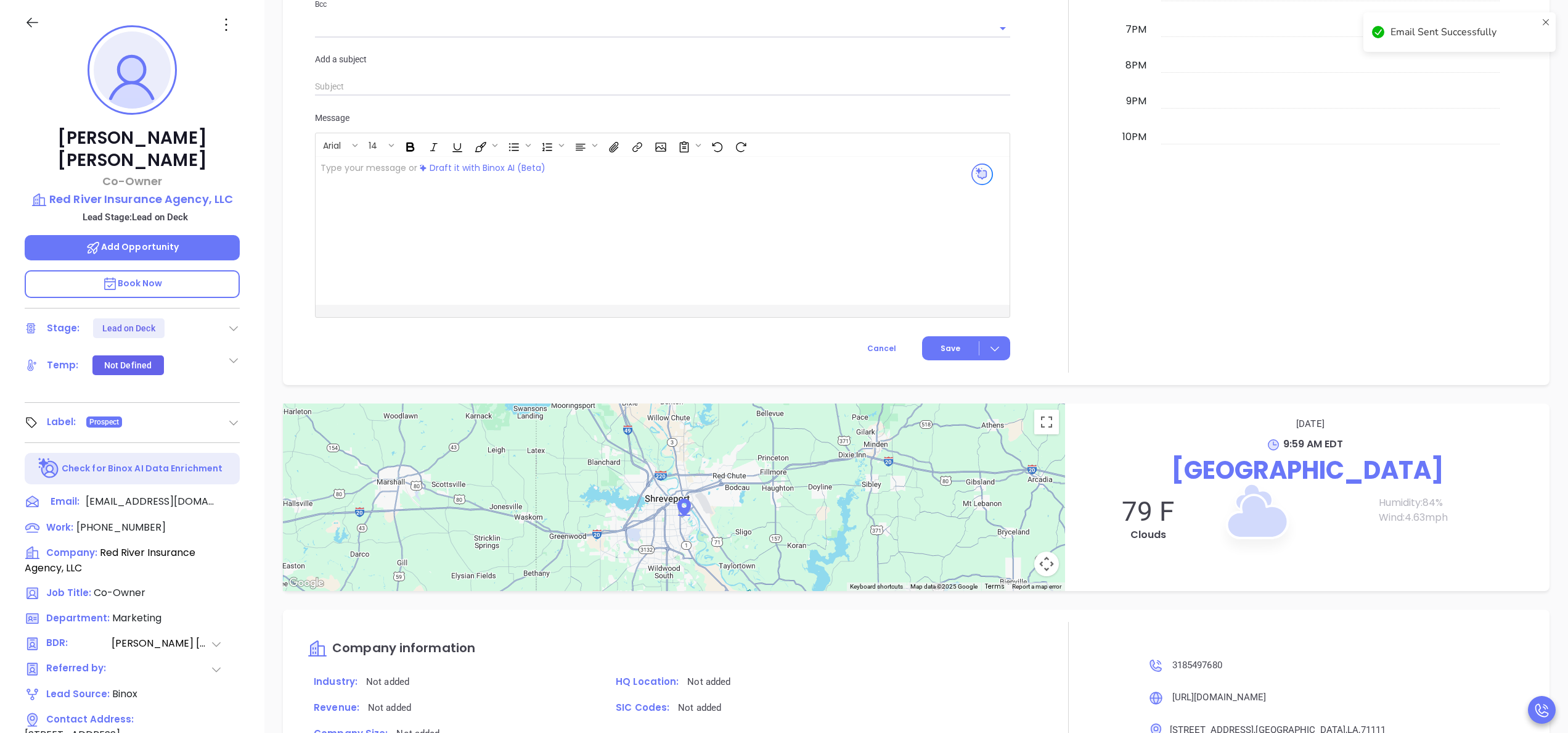
scroll to position [970, 0]
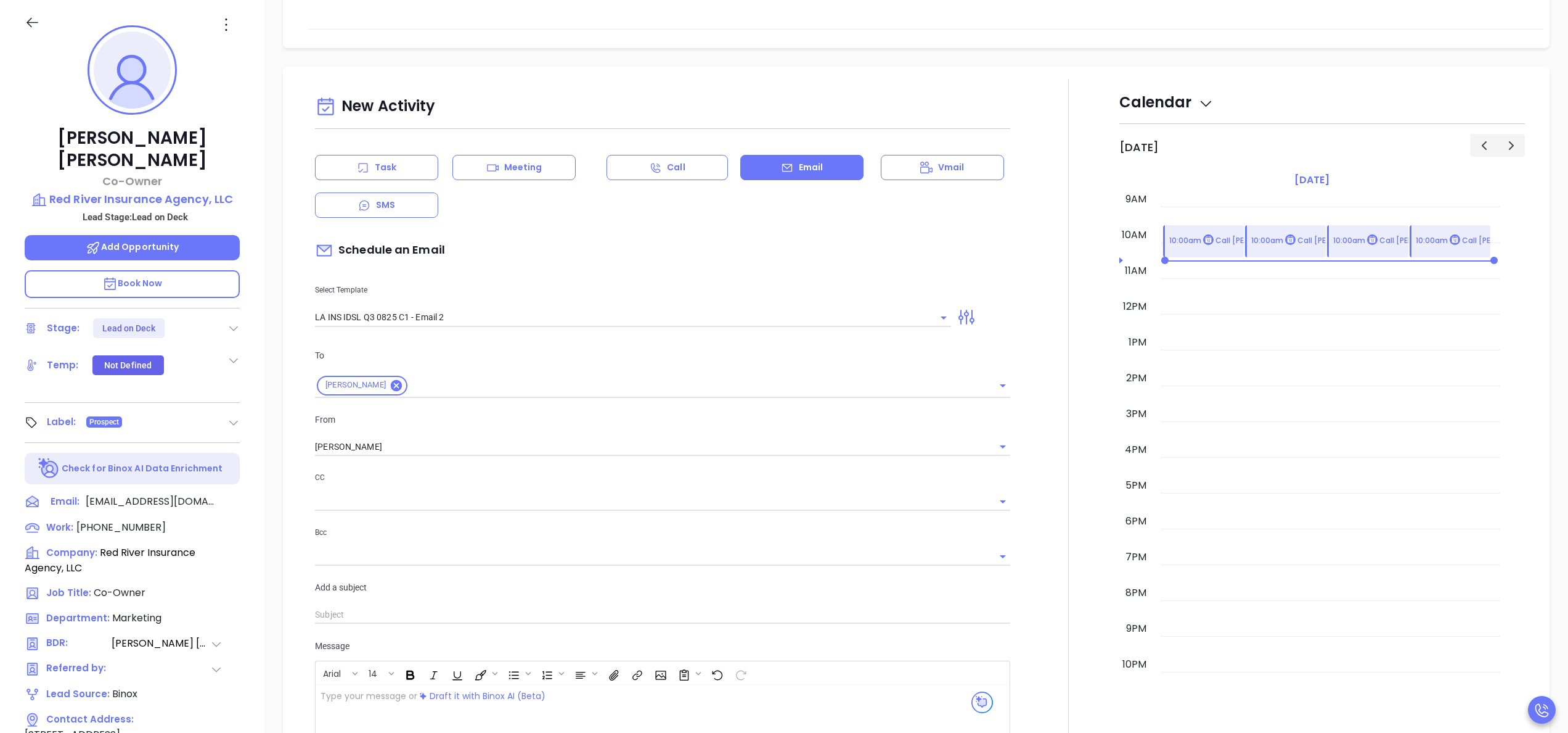
scroll to position [346, 0]
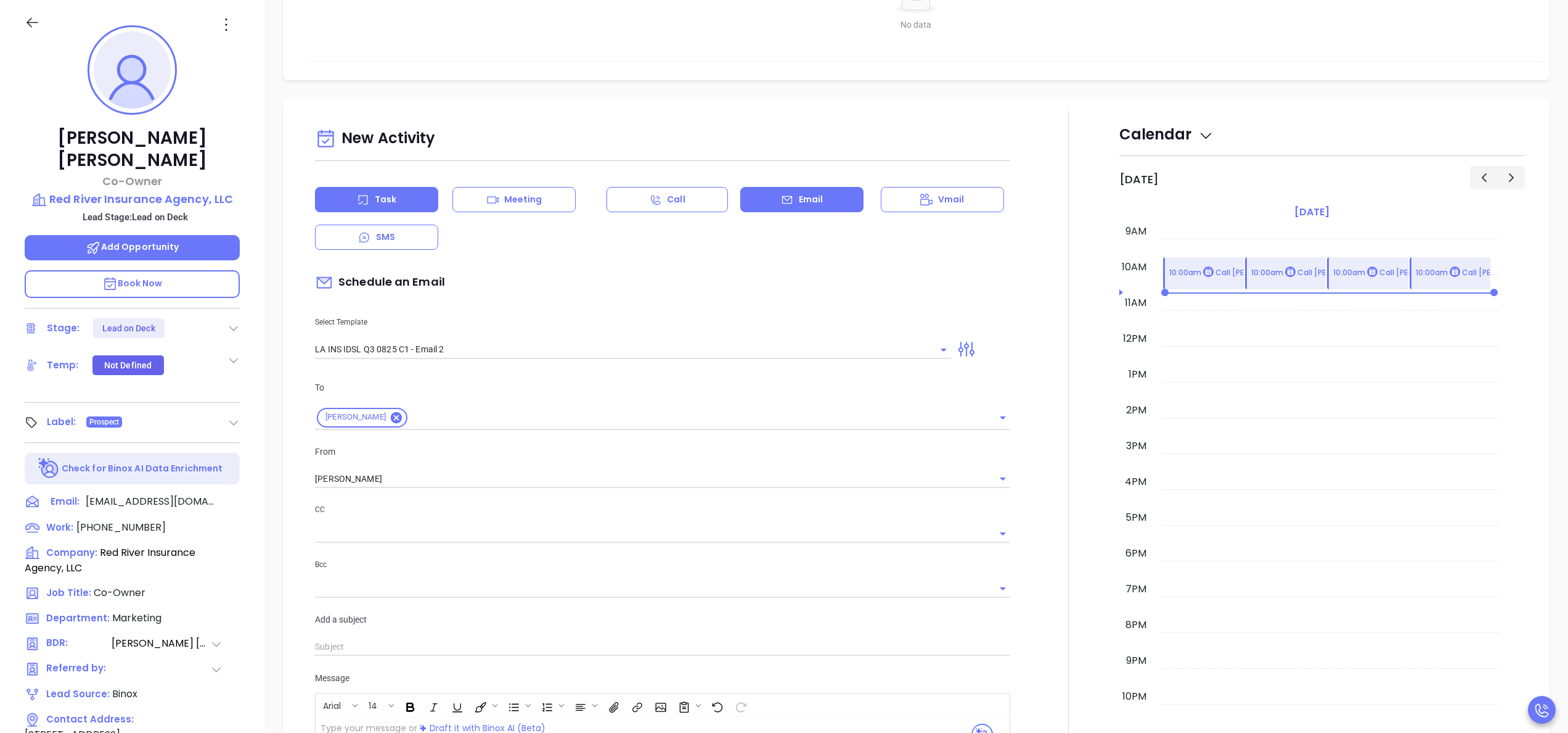
click at [371, 189] on div "Task" at bounding box center [376, 200] width 123 height 25
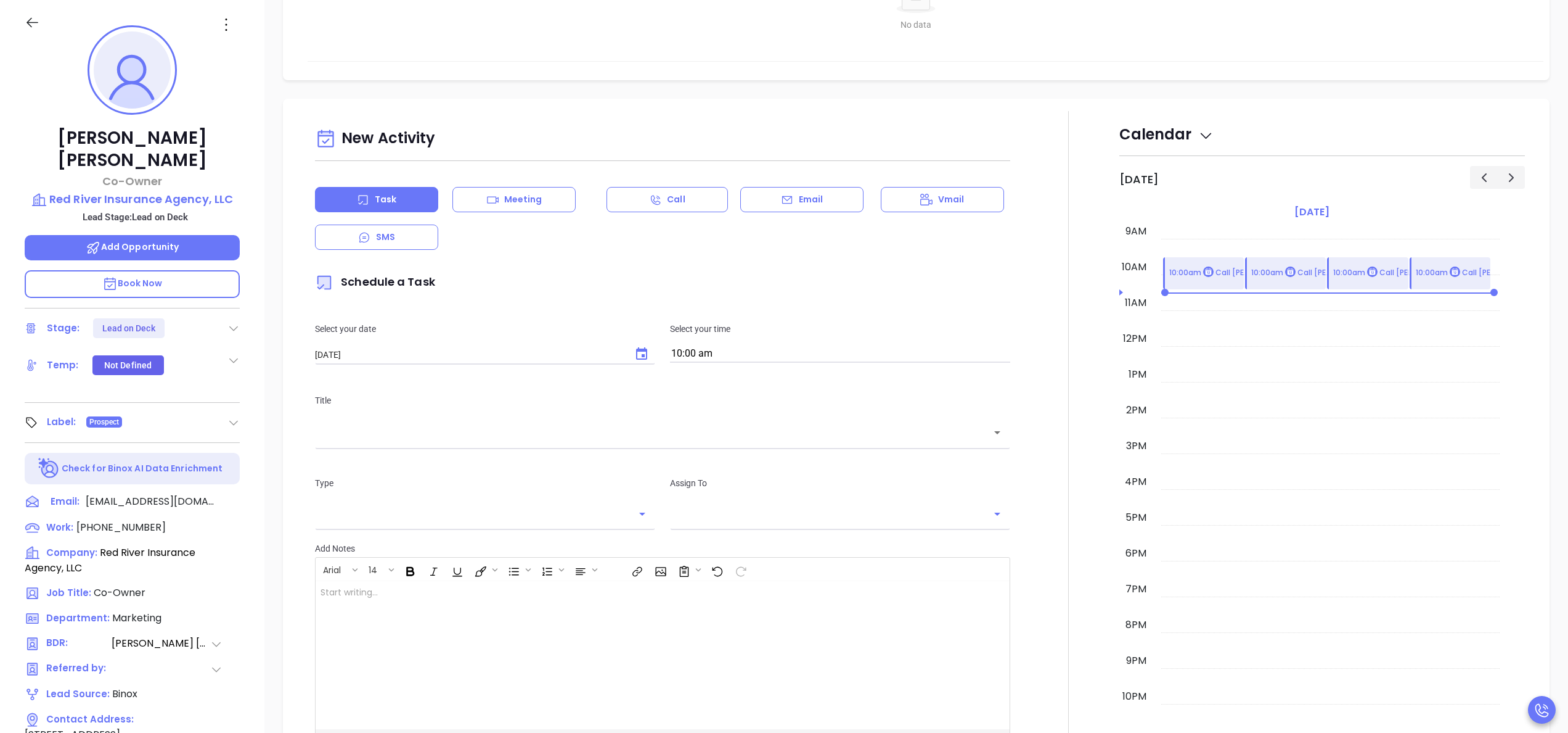
type input "Anabell Dominguez"
click at [634, 359] on icon "Choose date, selected date is Sep 24, 2025" at bounding box center [641, 354] width 15 height 15
click at [388, 503] on button "23" at bounding box center [388, 502] width 22 height 22
type input "[DATE]"
click at [811, 347] on input "10:00 am" at bounding box center [840, 353] width 341 height 17
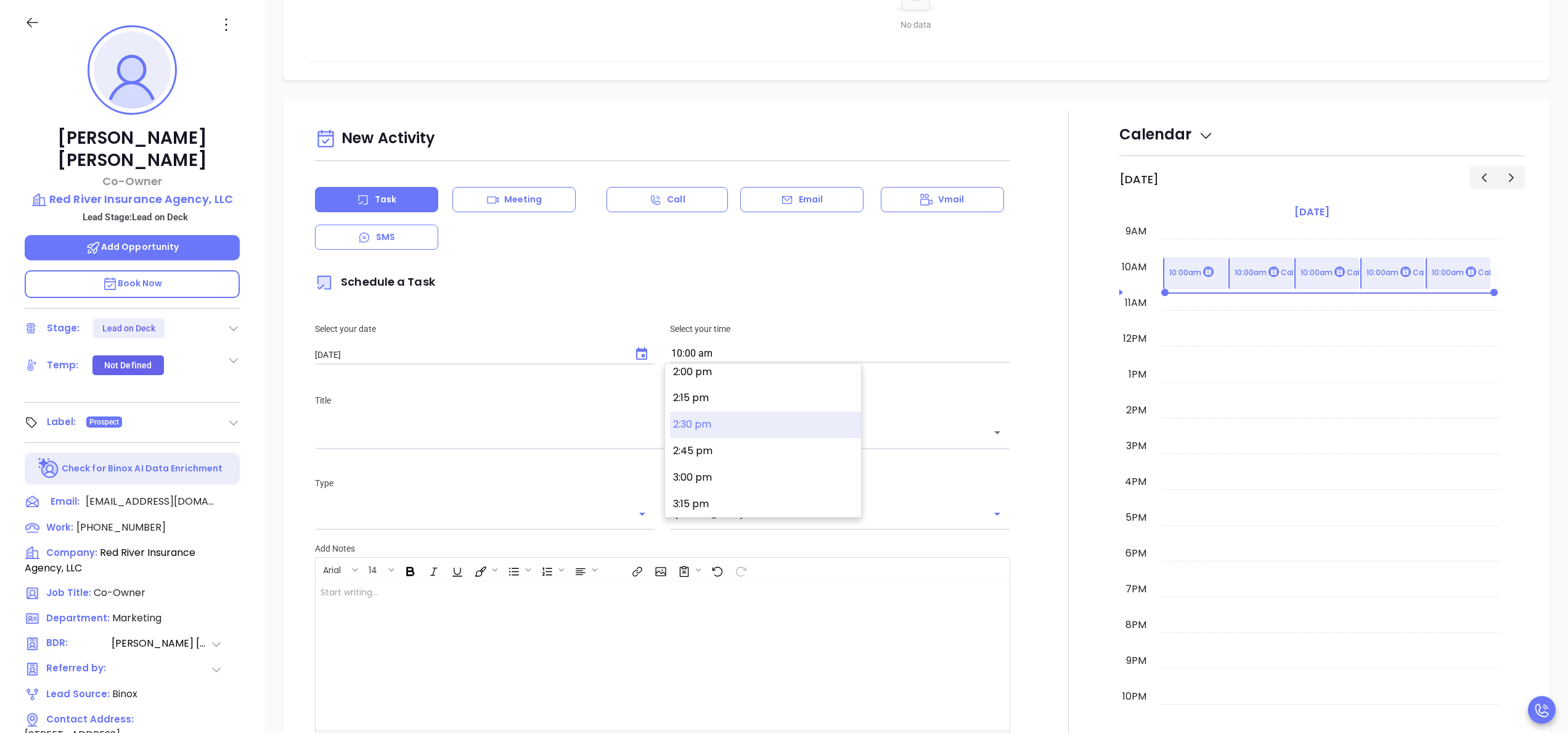
scroll to position [1511, 0]
click at [736, 440] on button "3:00 pm" at bounding box center [764, 452] width 191 height 27
type input "3:00 pm"
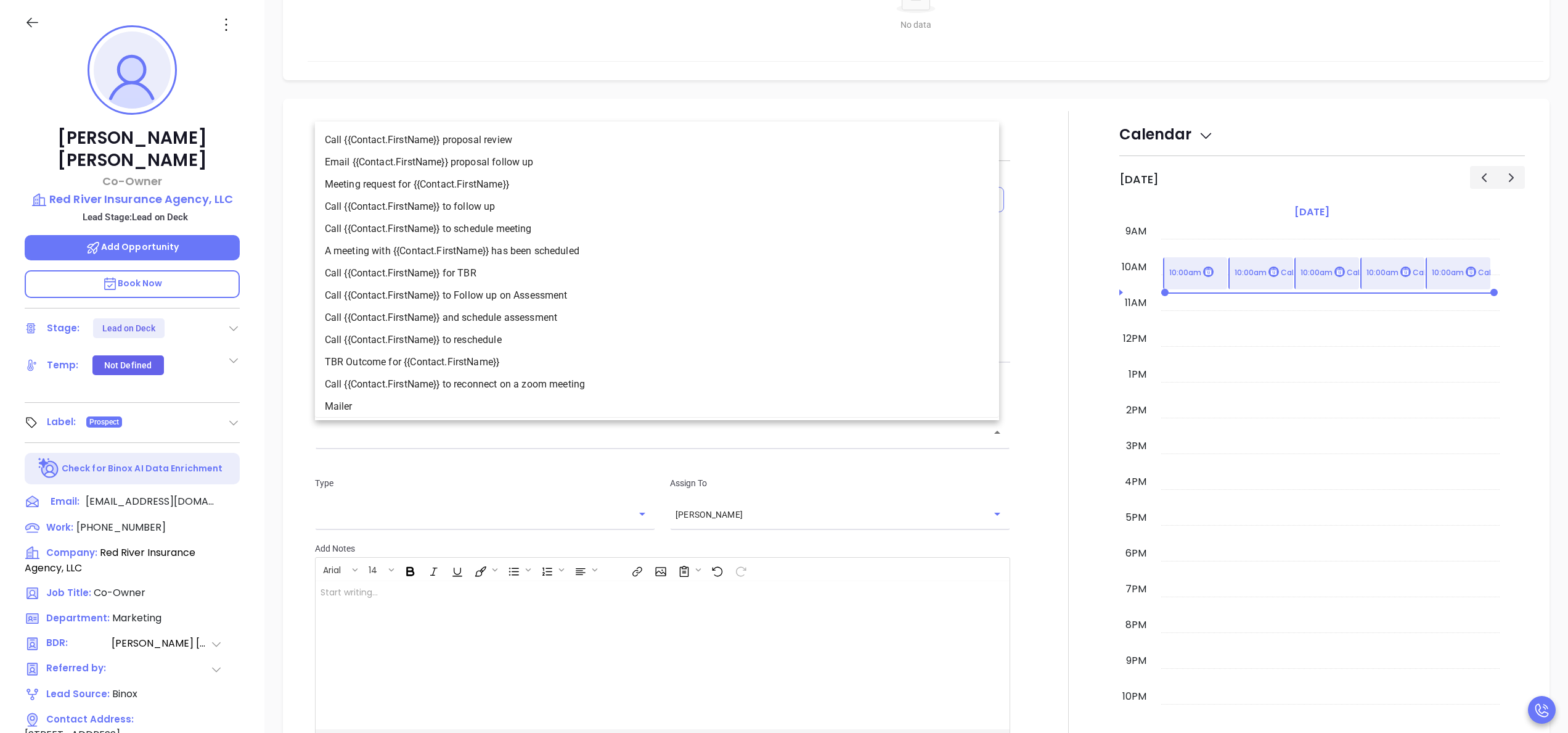
click at [686, 427] on input "text" at bounding box center [653, 433] width 666 height 14
click at [511, 205] on li "Call {{Contact.FirstName}} to follow up" at bounding box center [656, 206] width 684 height 22
type input "Call George to follow up"
type input "Call"
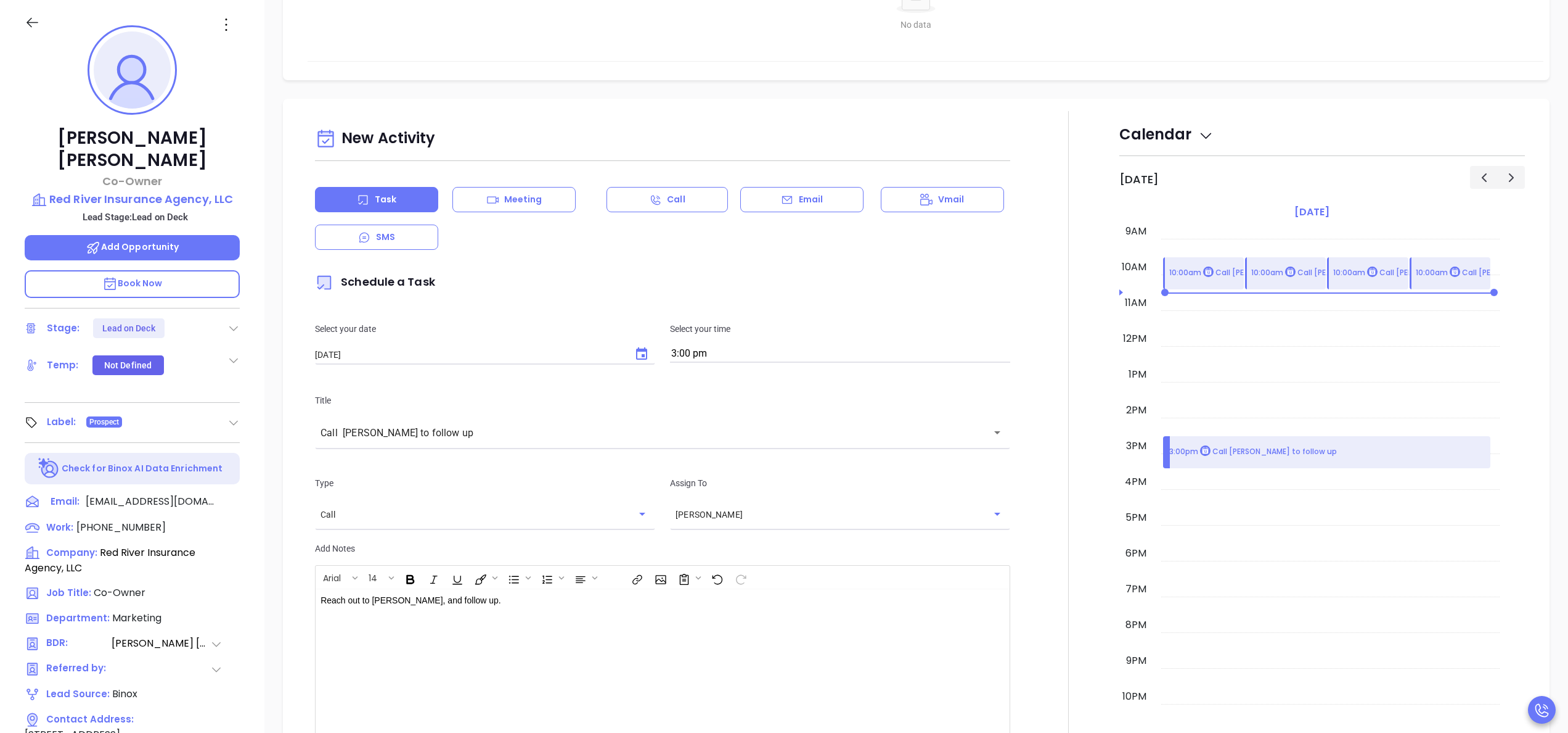
click at [1066, 558] on div at bounding box center [1068, 458] width 102 height 694
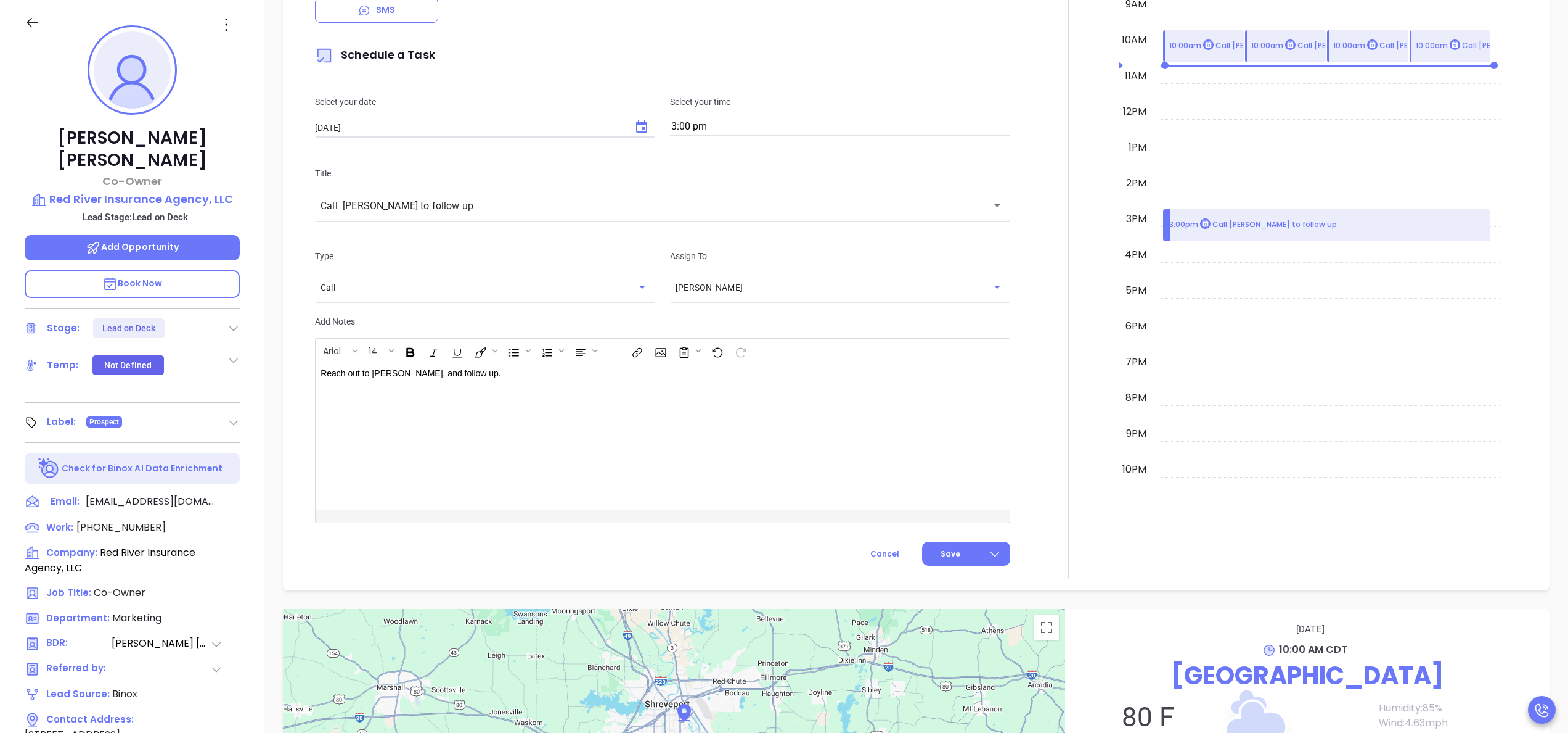
scroll to position [593, 0]
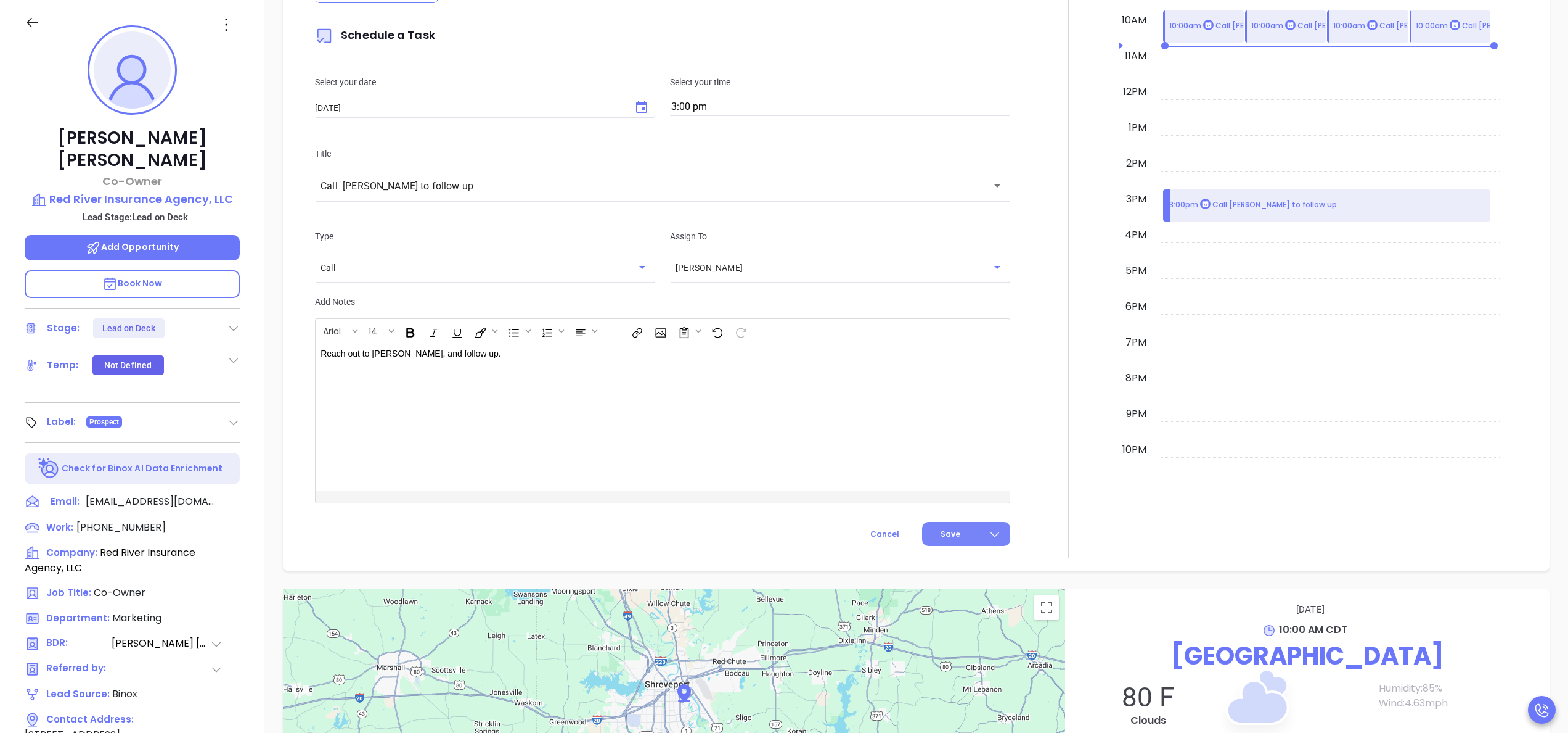
click at [929, 527] on button "Save" at bounding box center [966, 533] width 88 height 24
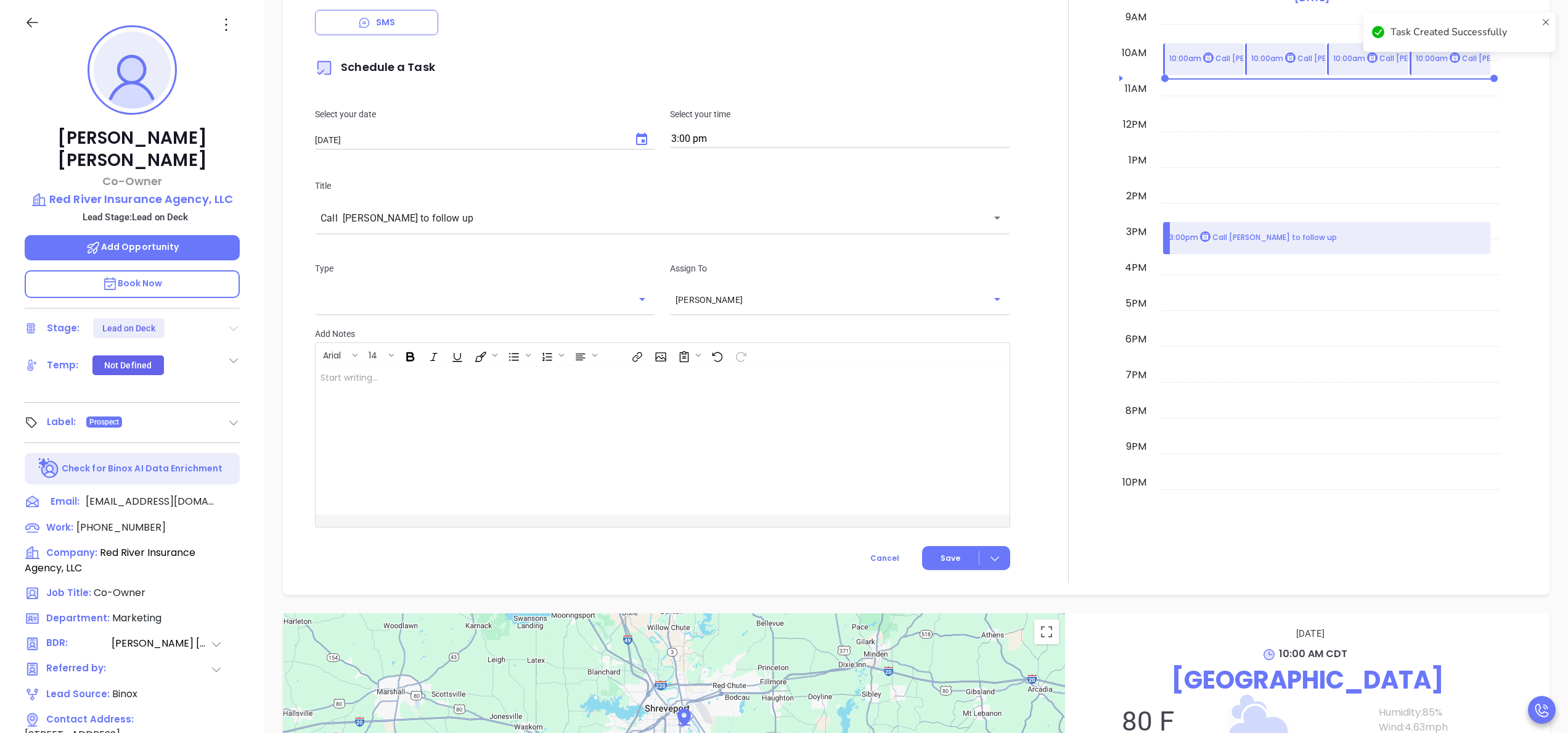
click at [233, 327] on icon at bounding box center [234, 329] width 9 height 5
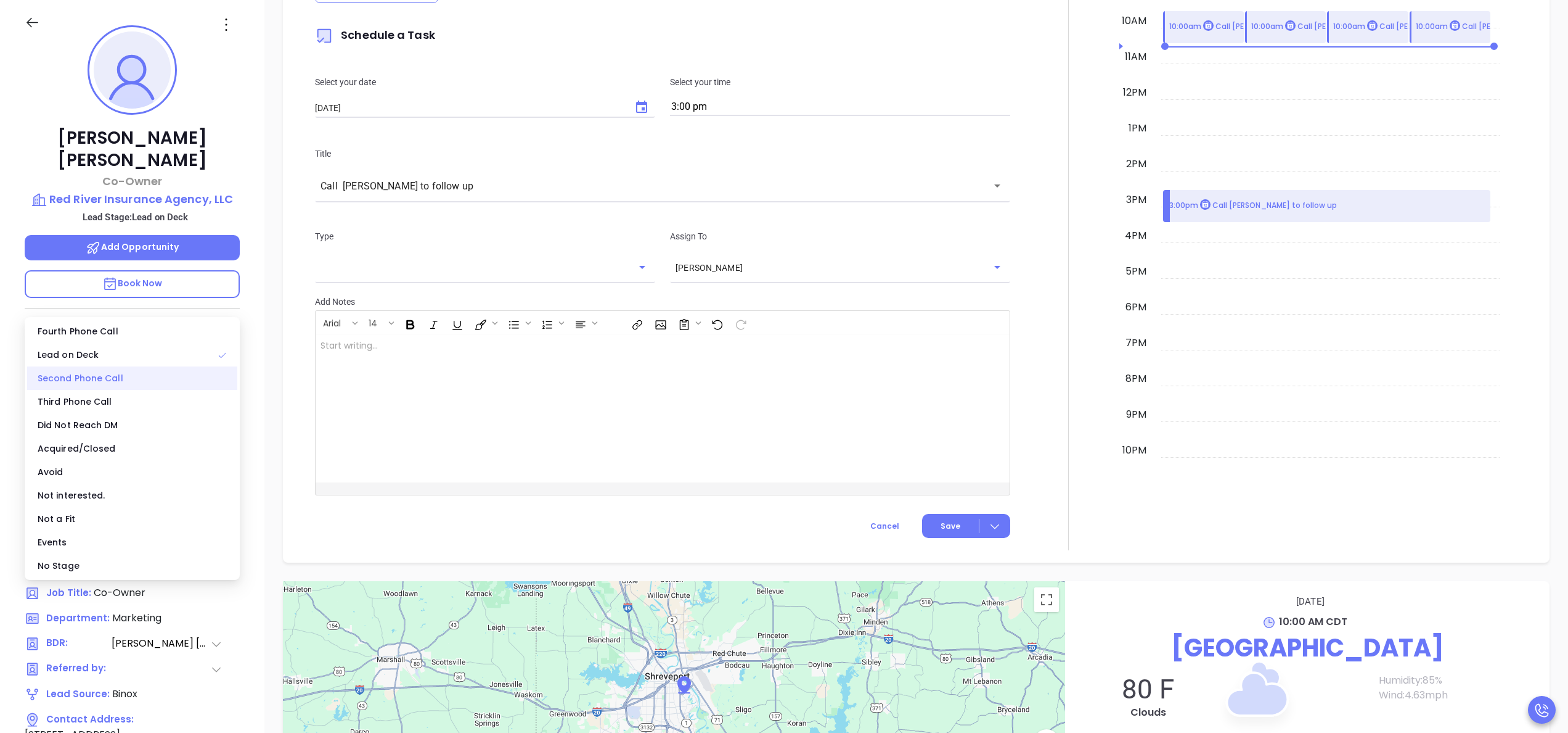
click at [119, 382] on div "Second Phone Call" at bounding box center [132, 378] width 210 height 23
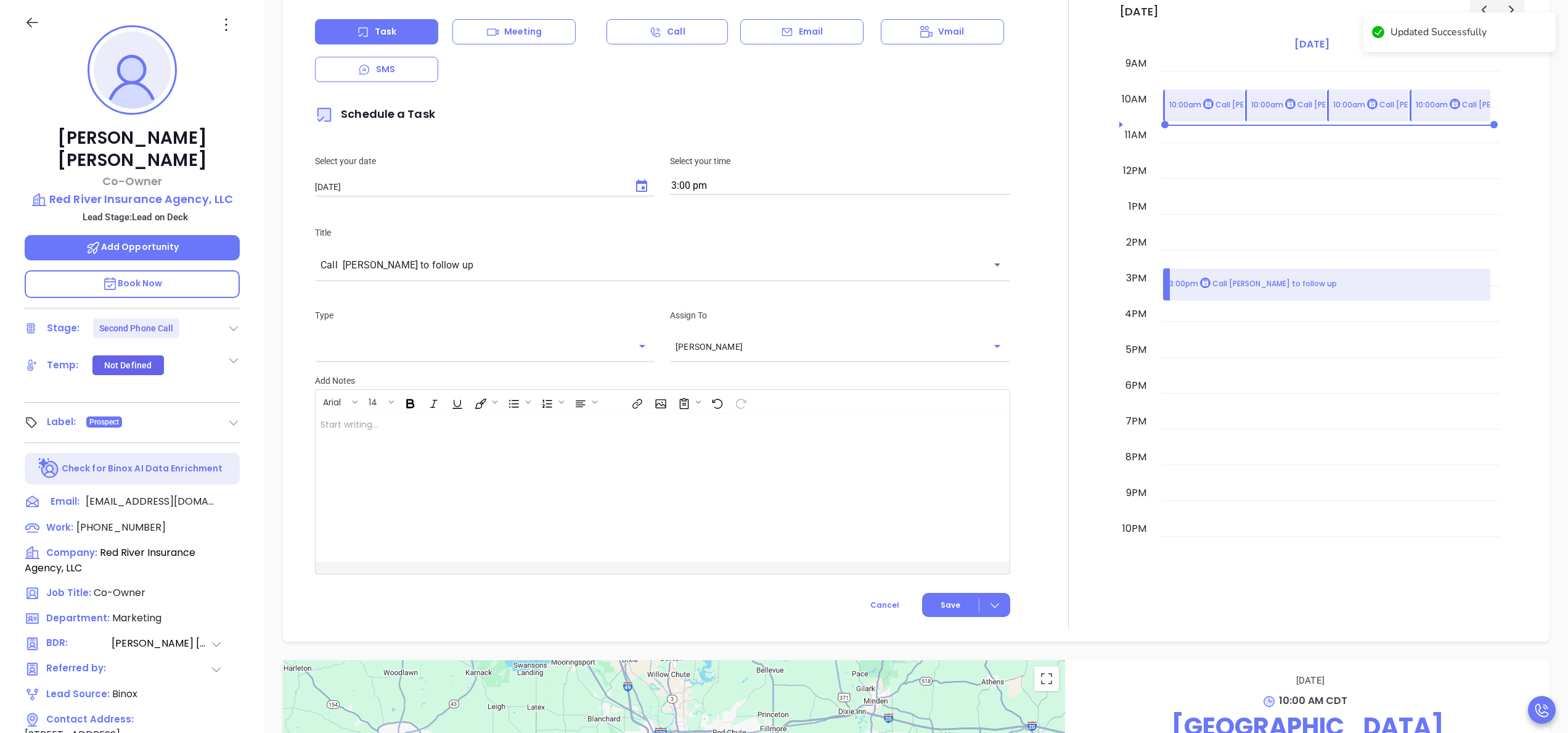
scroll to position [704, 0]
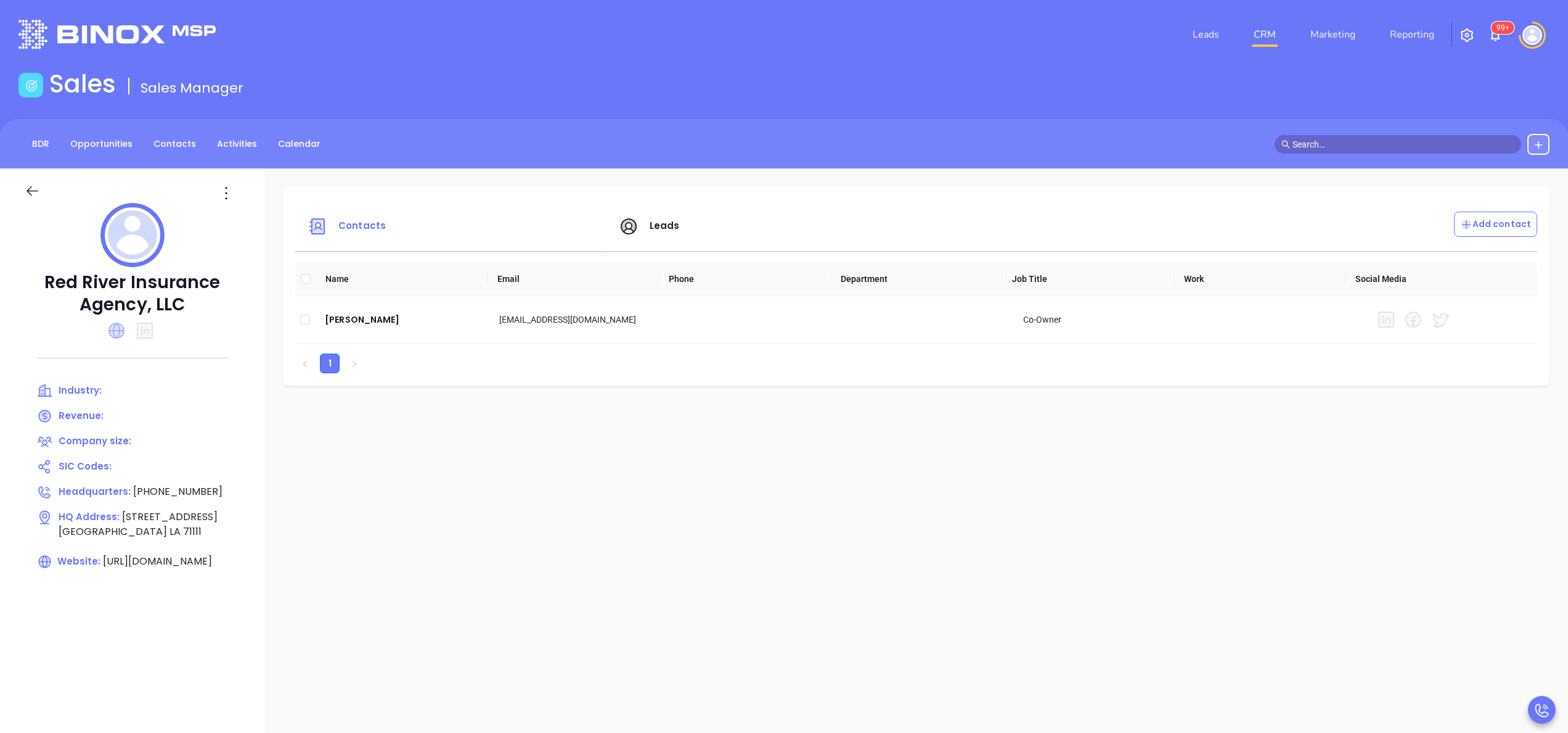
click at [124, 326] on icon at bounding box center [116, 330] width 16 height 16
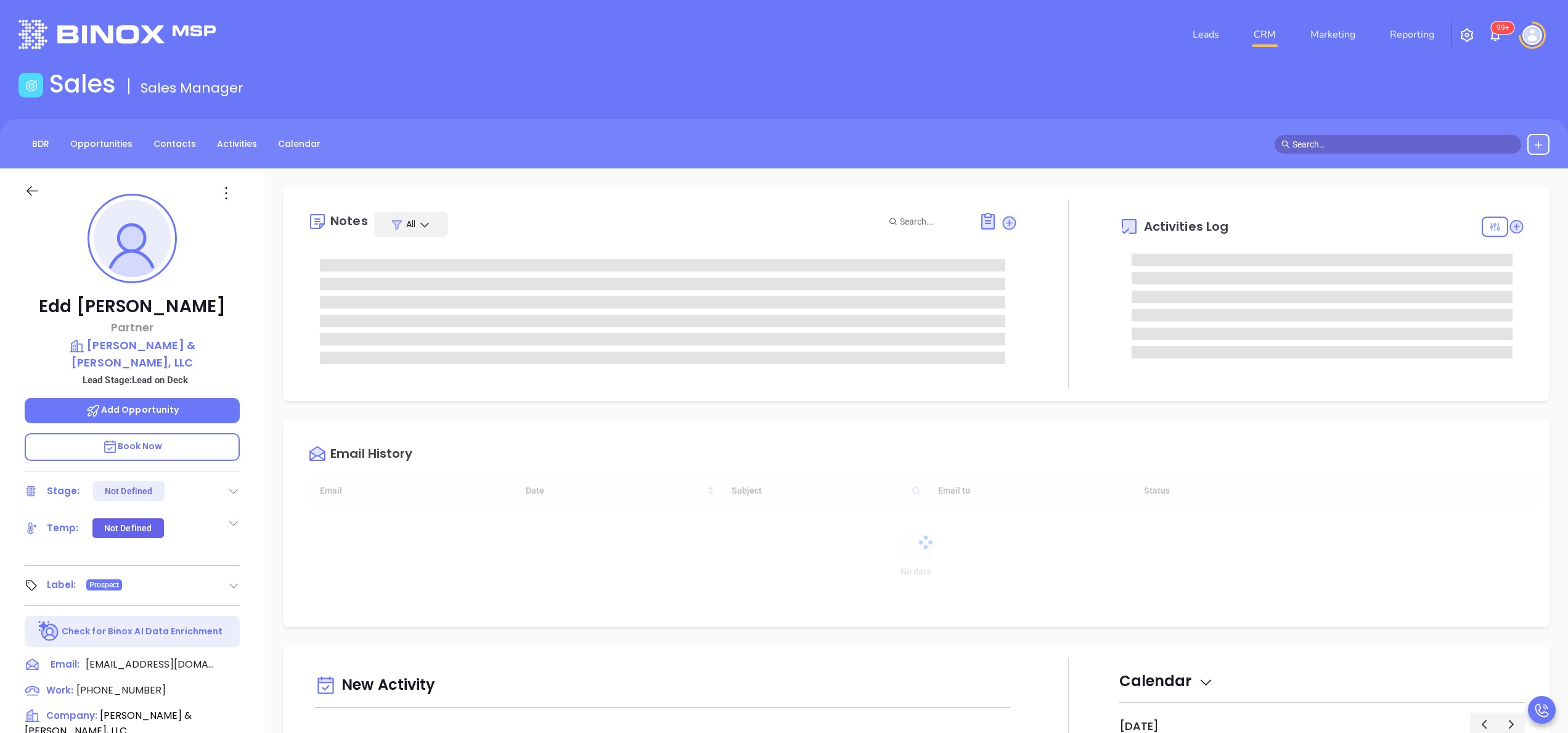
type input "[DATE]"
type input "[PERSON_NAME]"
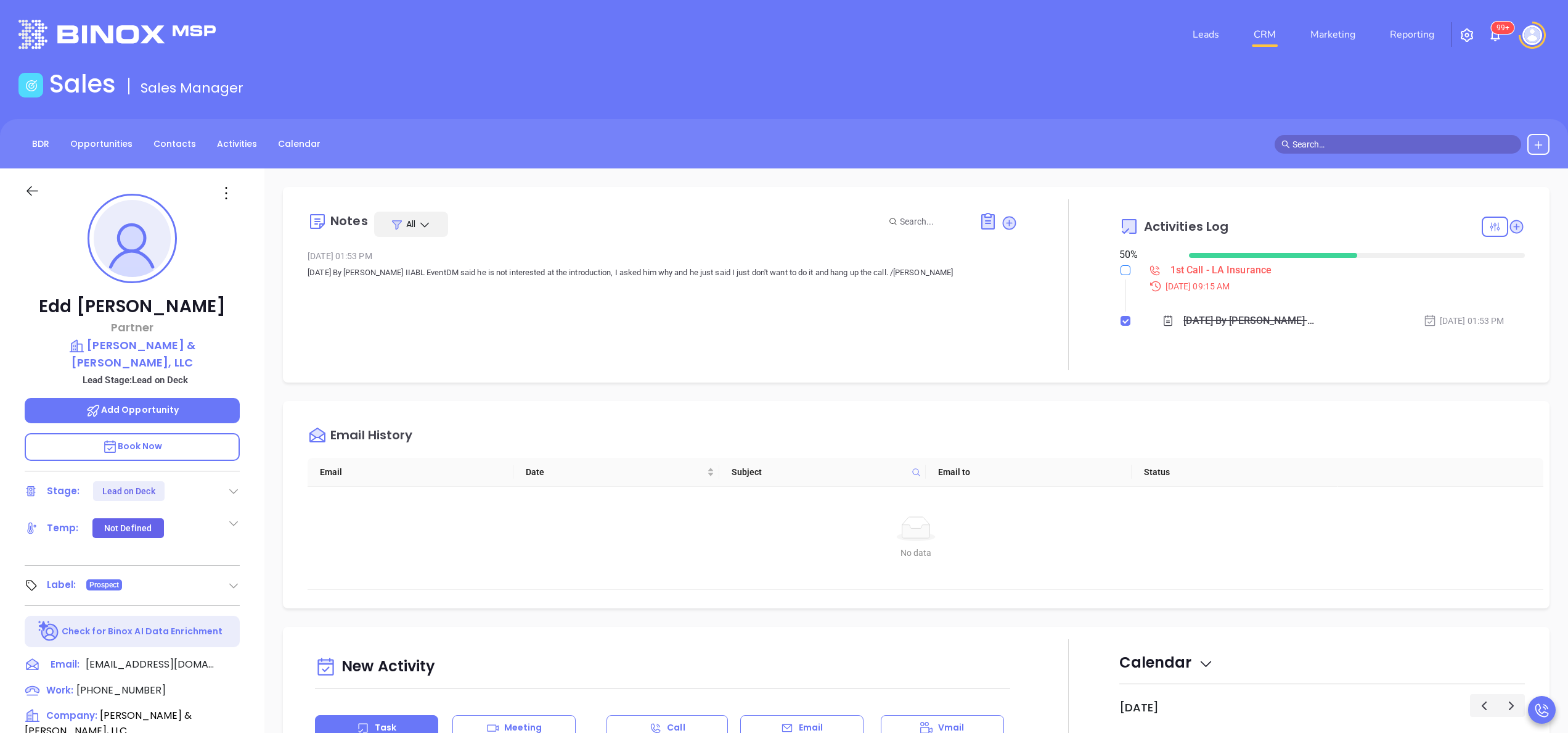
click at [1120, 275] on label at bounding box center [1125, 270] width 10 height 13
click at [1120, 275] on input "checkbox" at bounding box center [1125, 270] width 10 height 10
checkbox input "true"
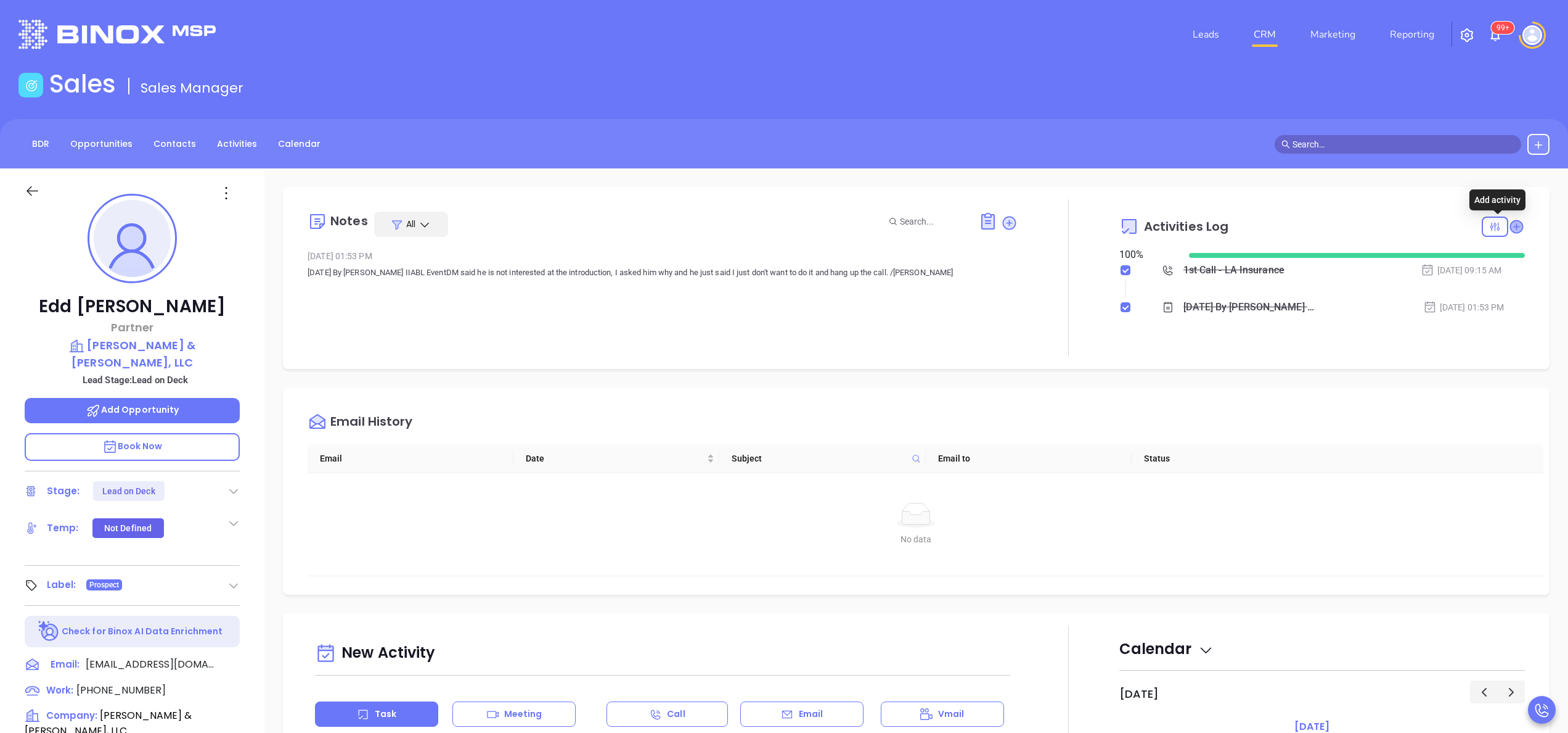
click at [1510, 221] on icon at bounding box center [1517, 226] width 12 height 12
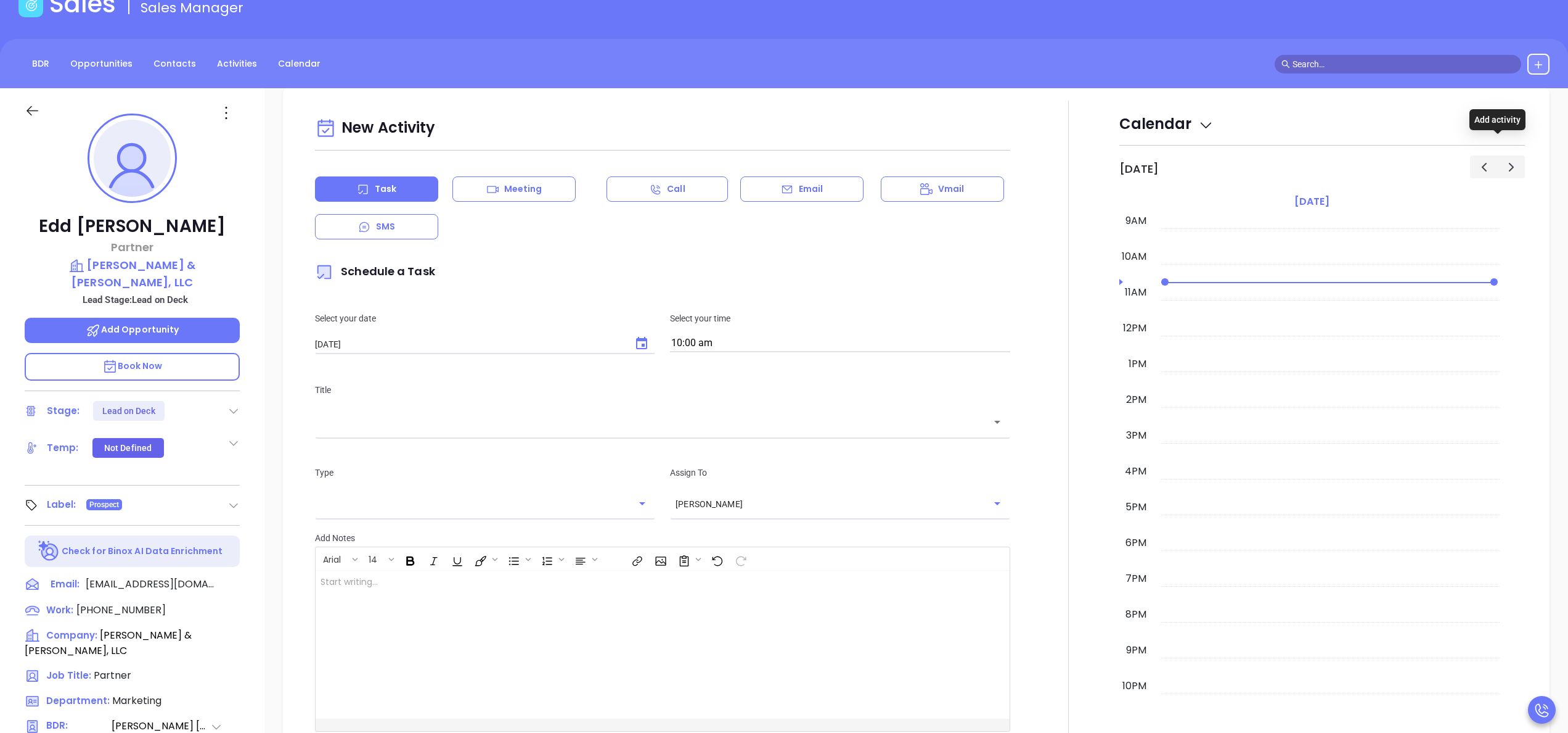
scroll to position [169, 0]
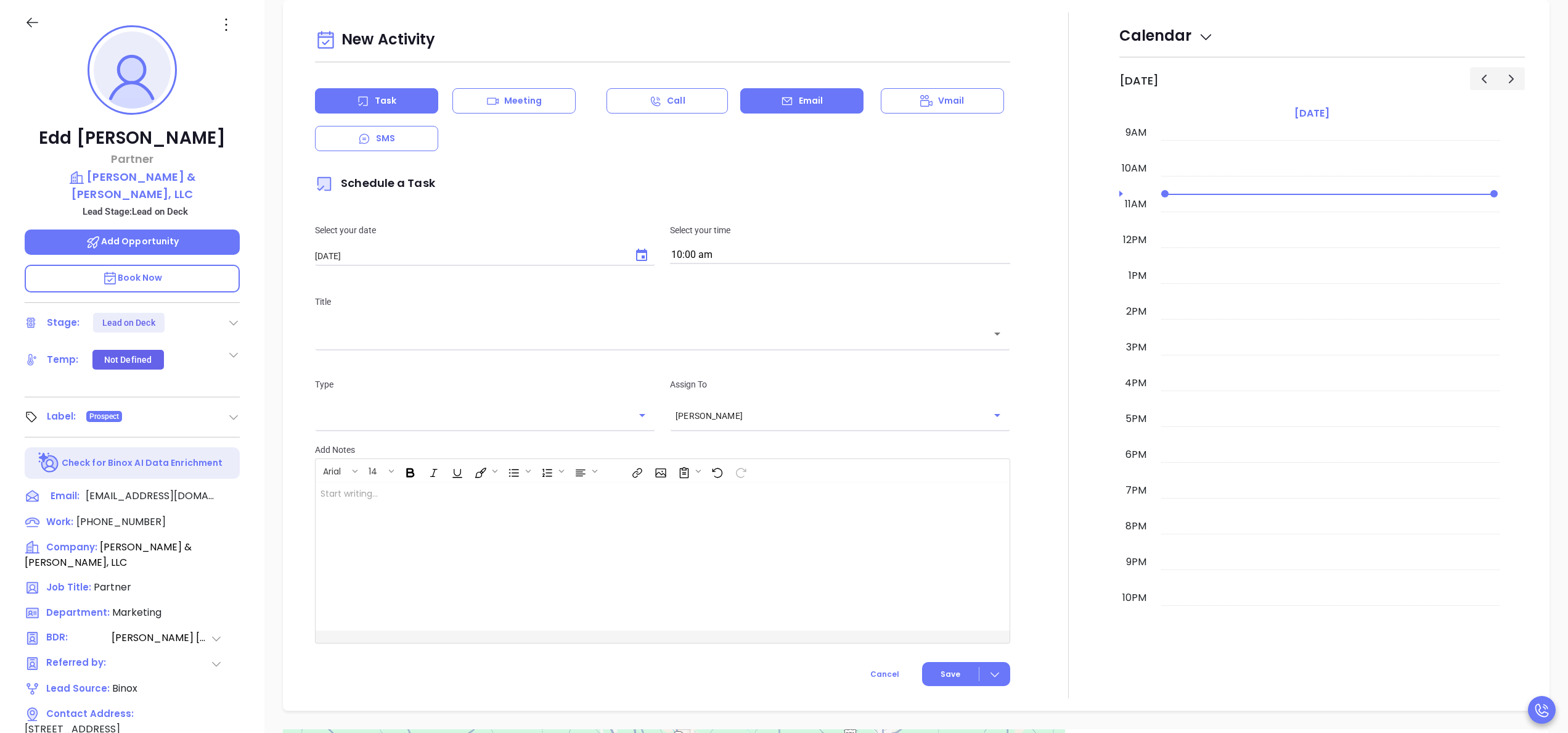
click at [813, 105] on p "Email" at bounding box center [811, 100] width 25 height 13
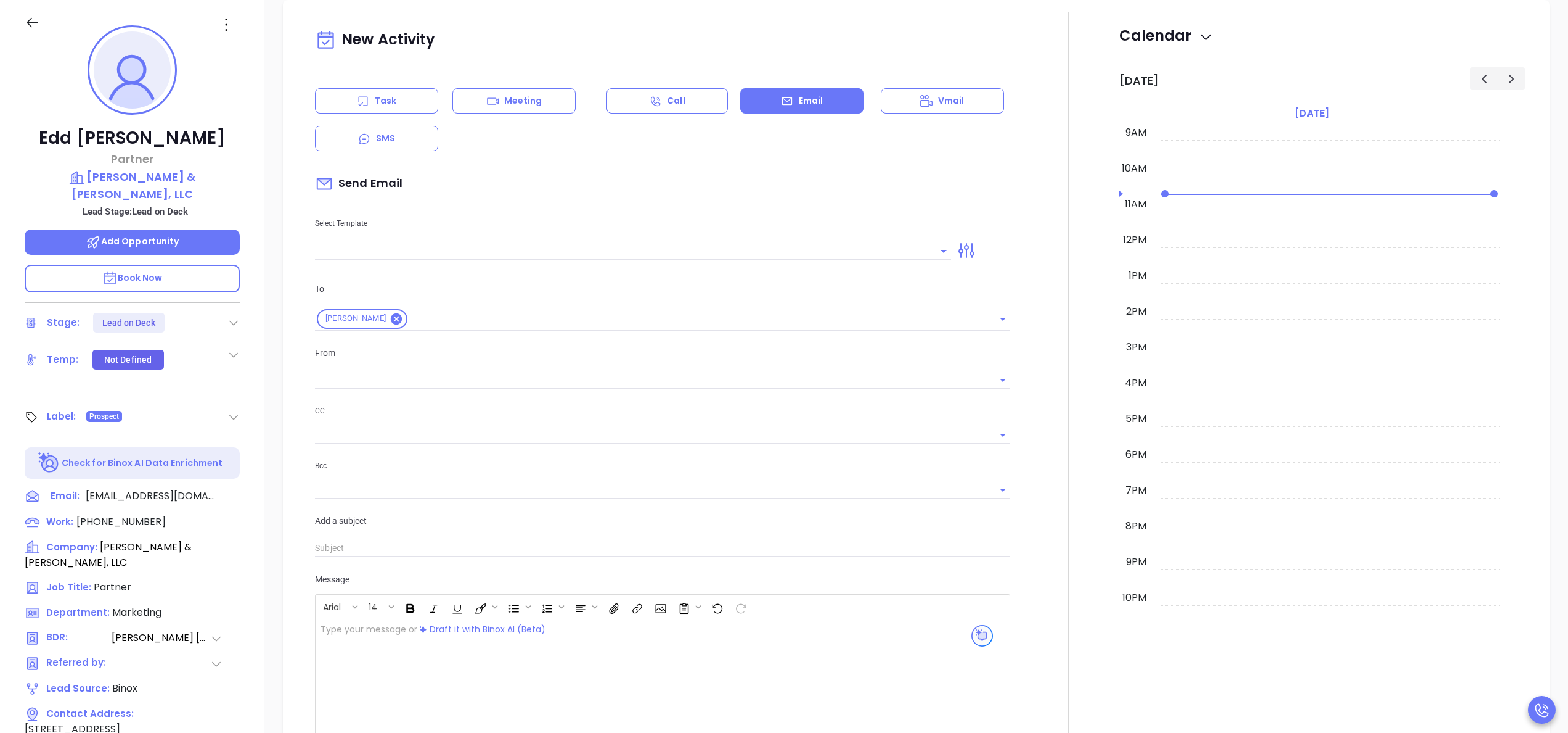
type input "[PERSON_NAME]"
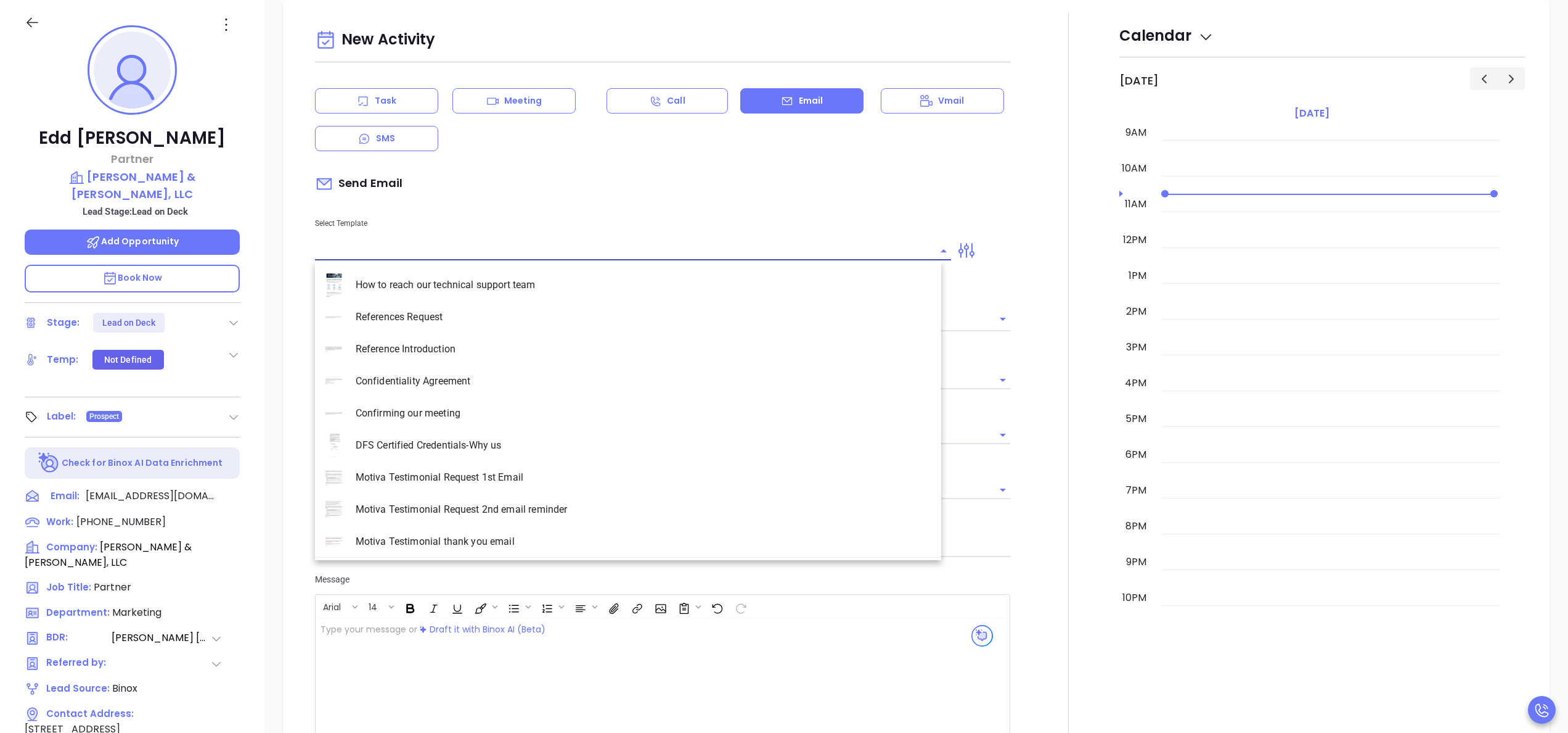
click at [464, 247] on input "text" at bounding box center [623, 250] width 617 height 18
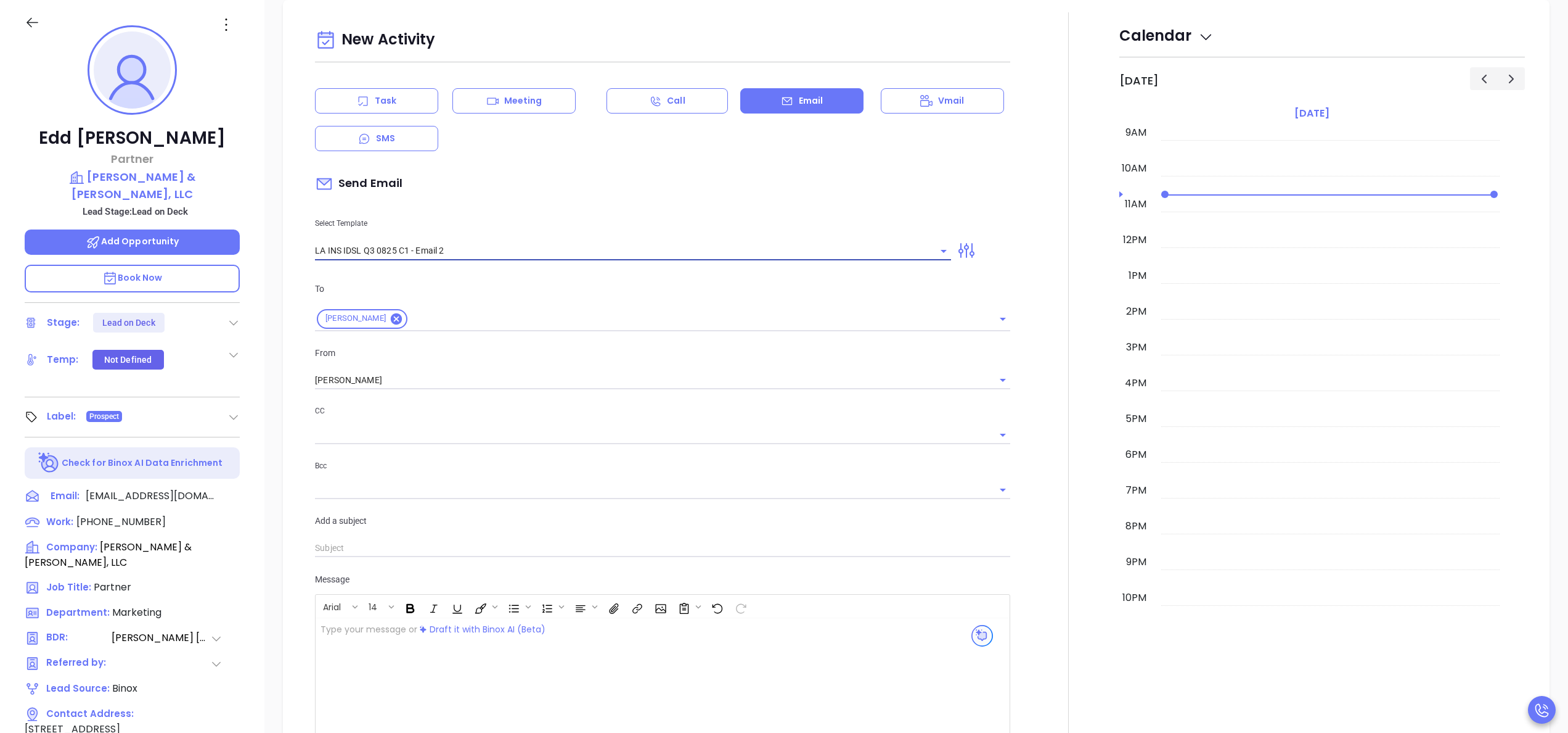
type input "LA INS IDSL Q3 0825 C1 - Email 2"
type input "February is coming fast—[PERSON_NAME] & [PERSON_NAME], LLC be compliant?"
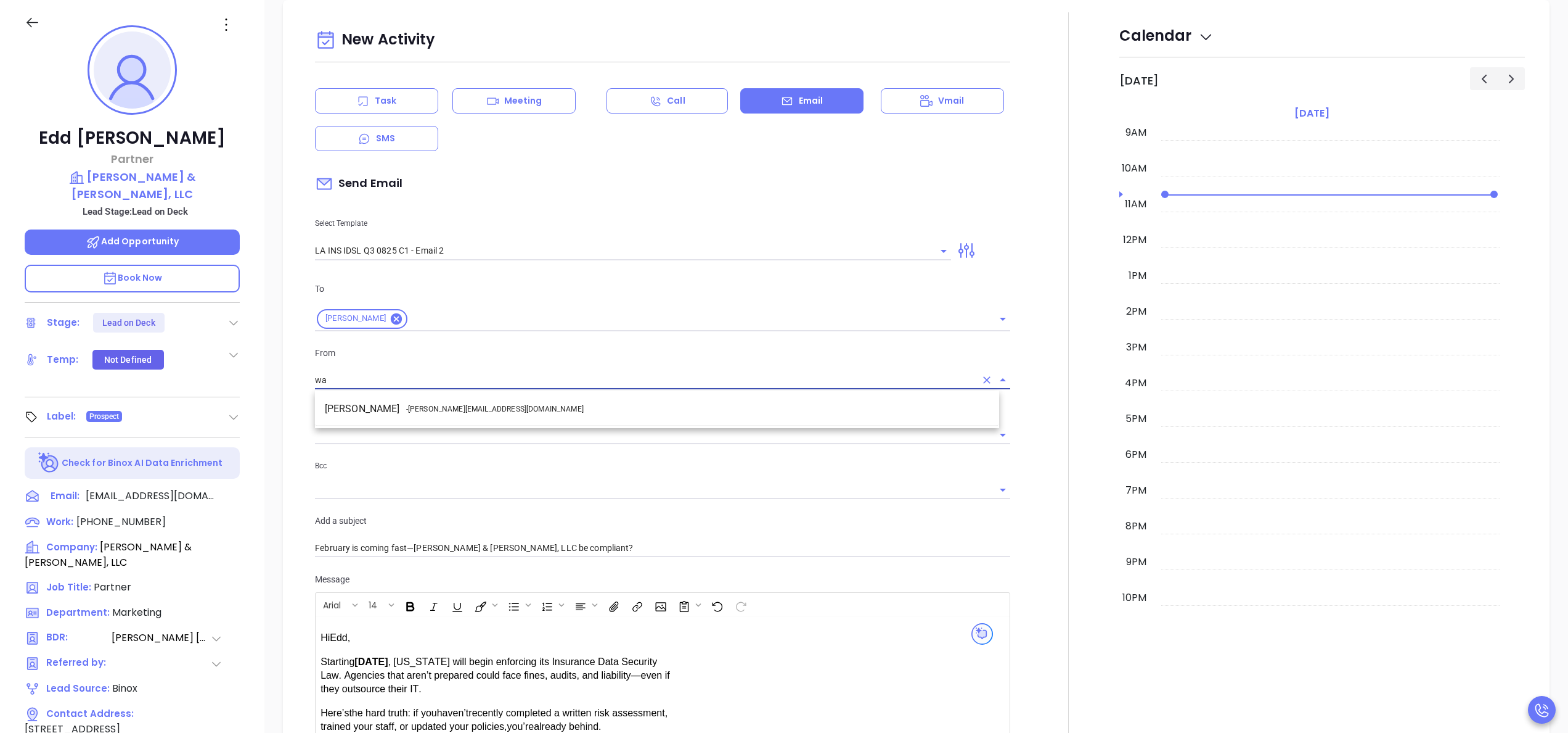
click at [487, 398] on li "Walter Contreras - [EMAIL_ADDRESS][DOMAIN_NAME]" at bounding box center [656, 408] width 684 height 22
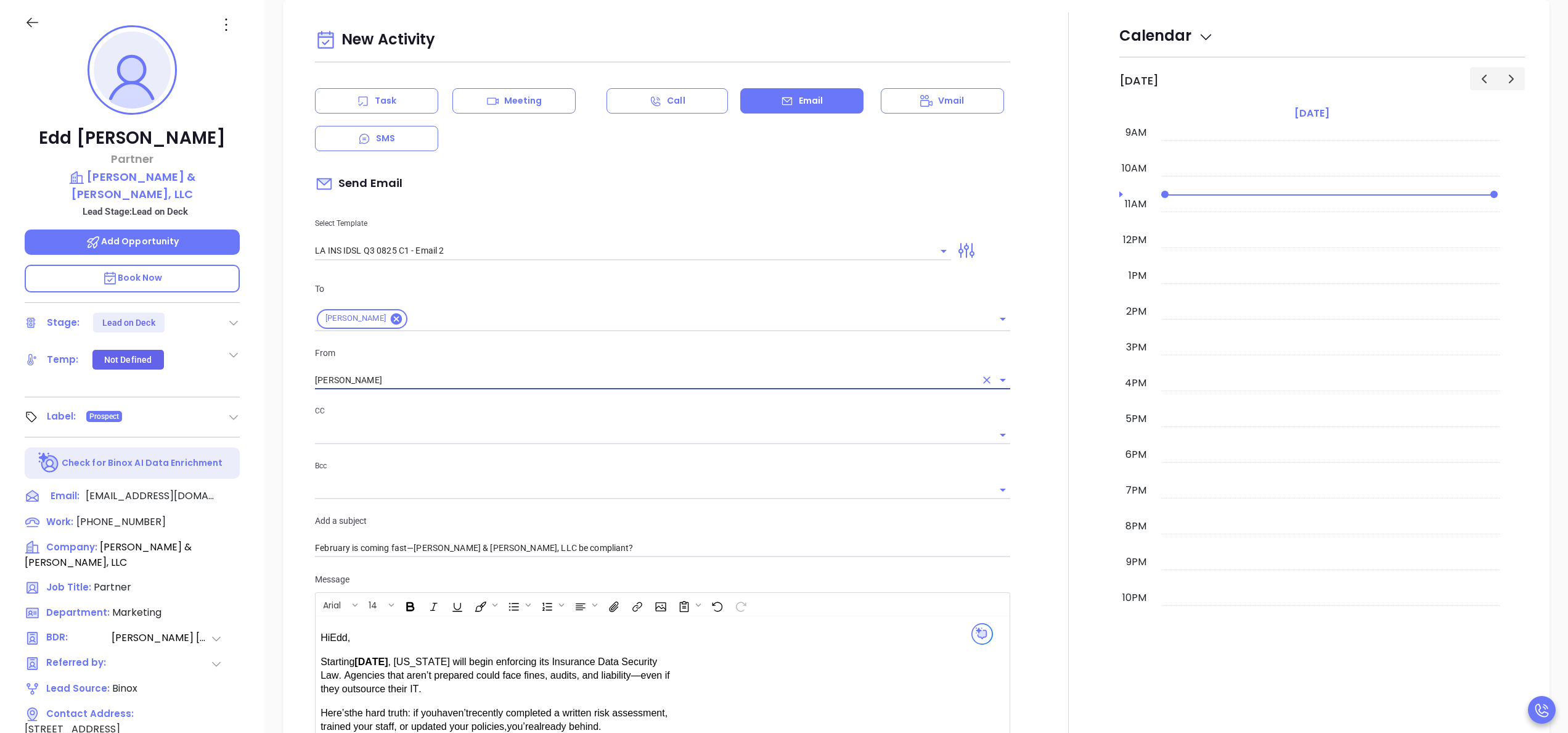
type input "[PERSON_NAME]"
click at [1037, 489] on div at bounding box center [1068, 485] width 102 height 946
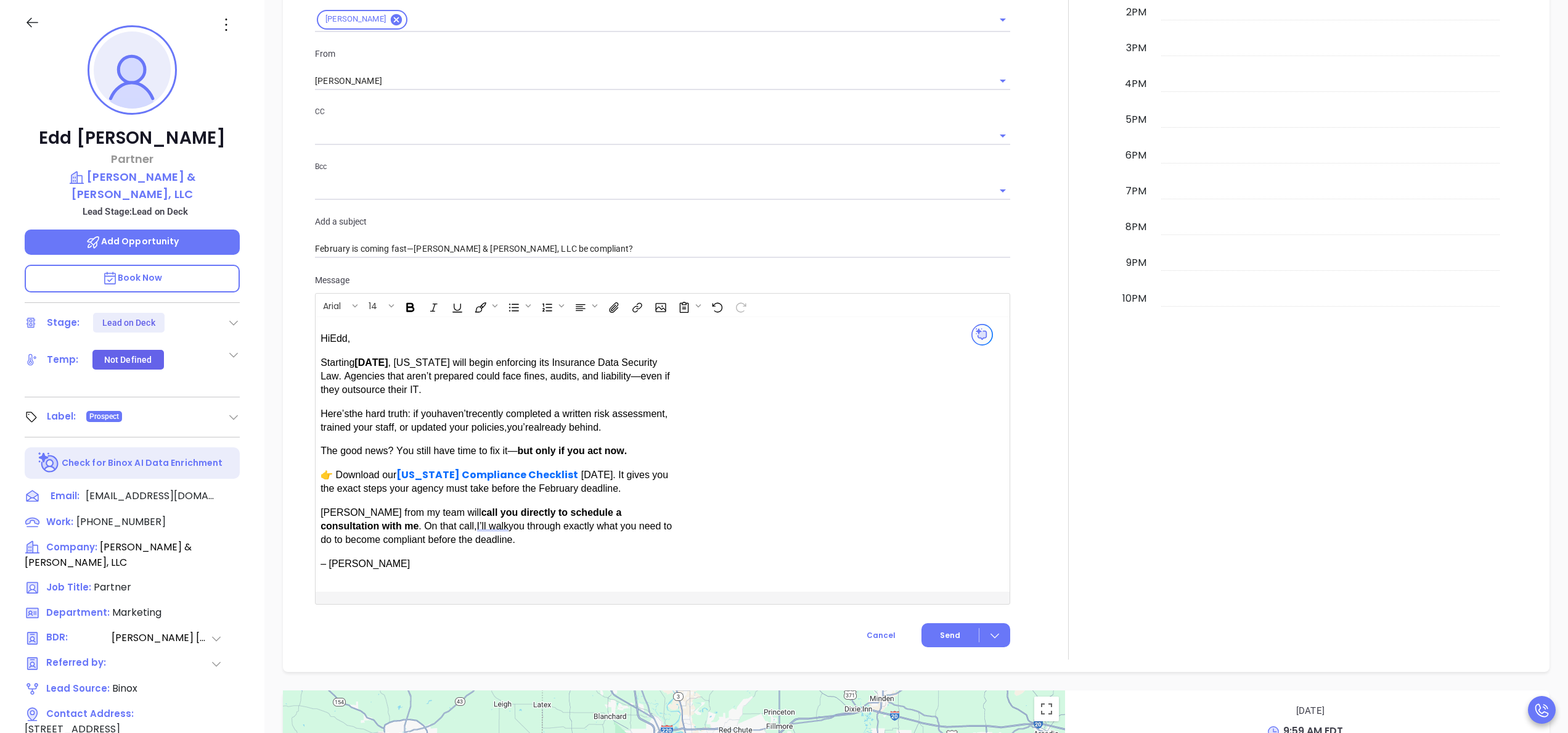
scroll to position [790, 0]
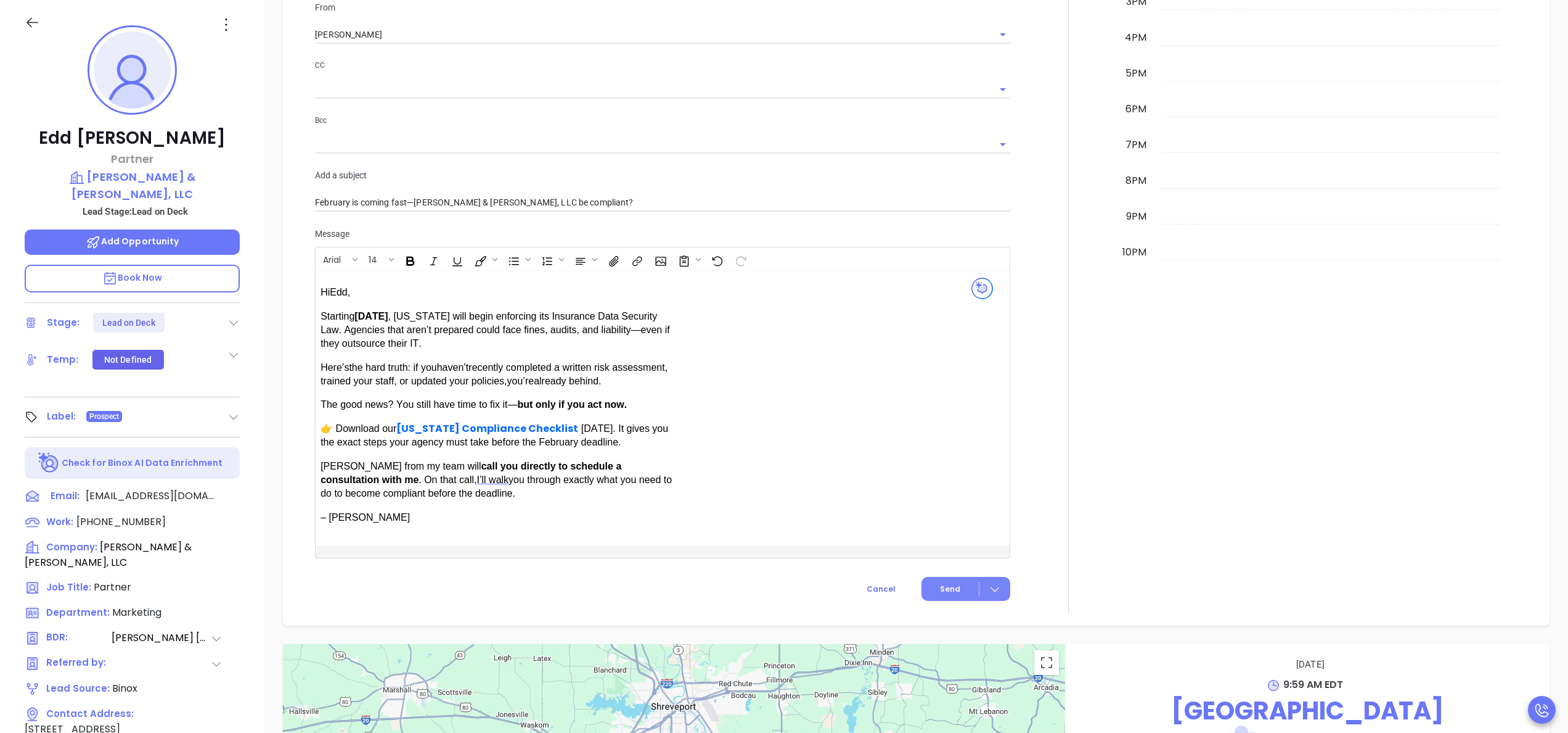
click at [935, 595] on button "Send" at bounding box center [966, 588] width 89 height 24
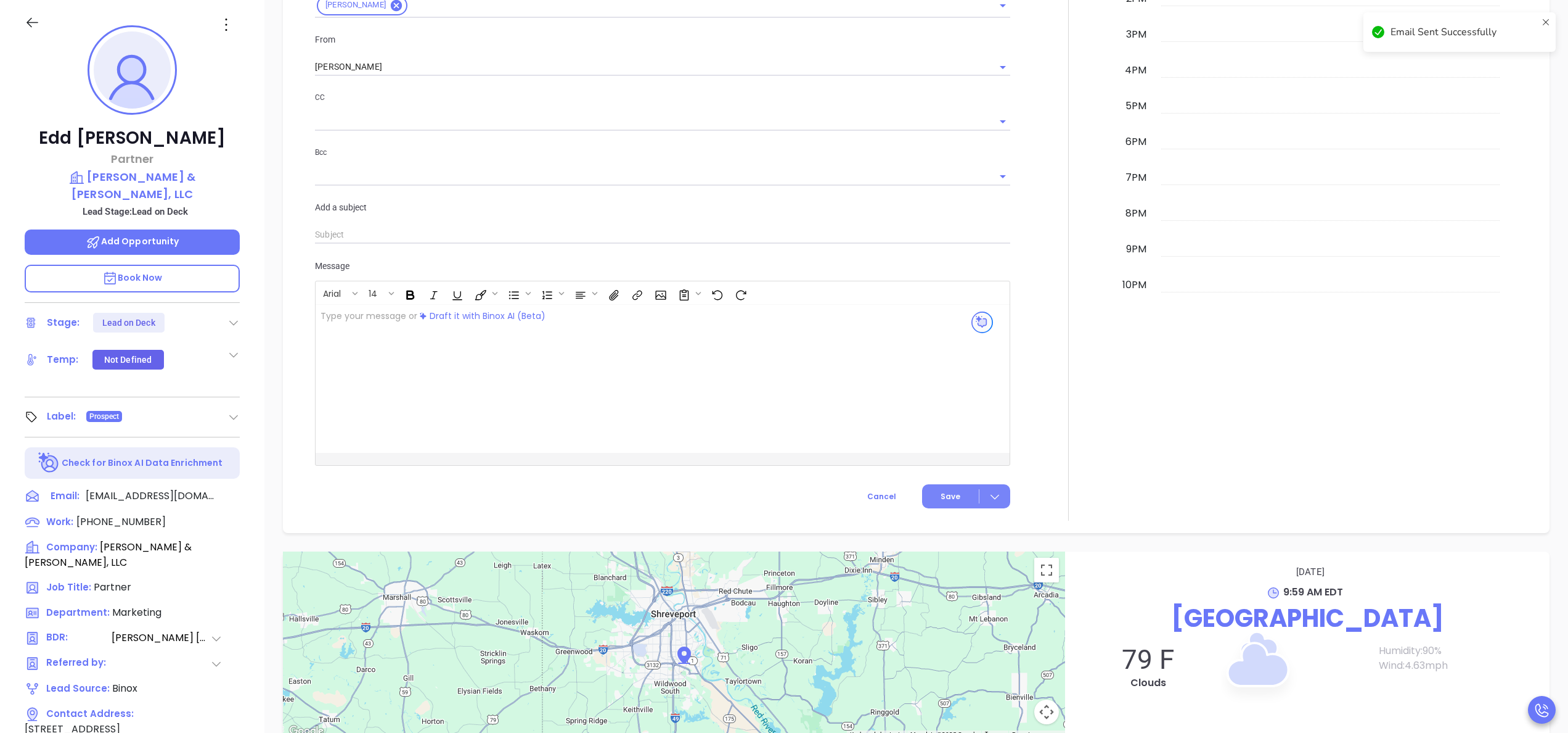
scroll to position [822, 0]
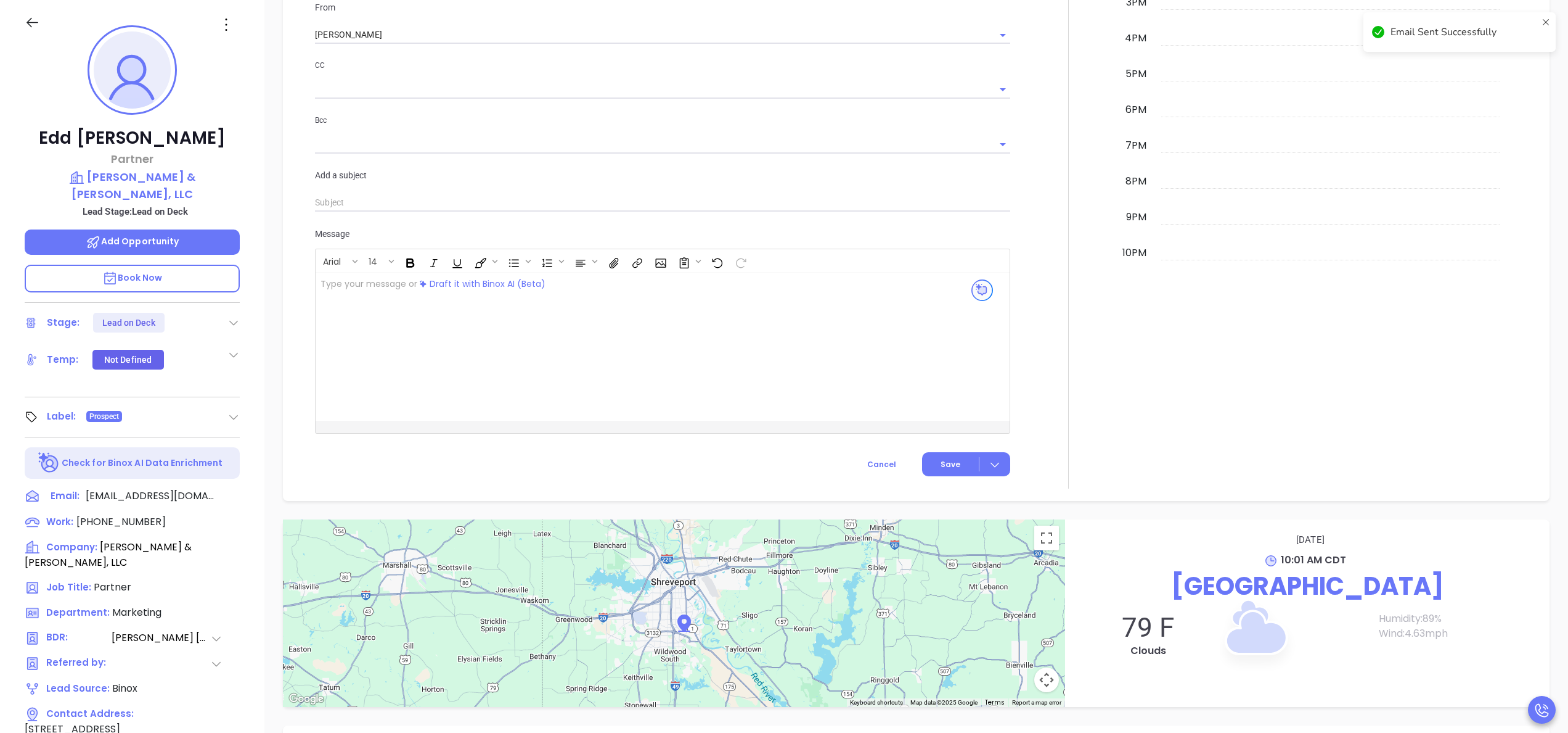
click at [228, 317] on icon at bounding box center [233, 323] width 12 height 12
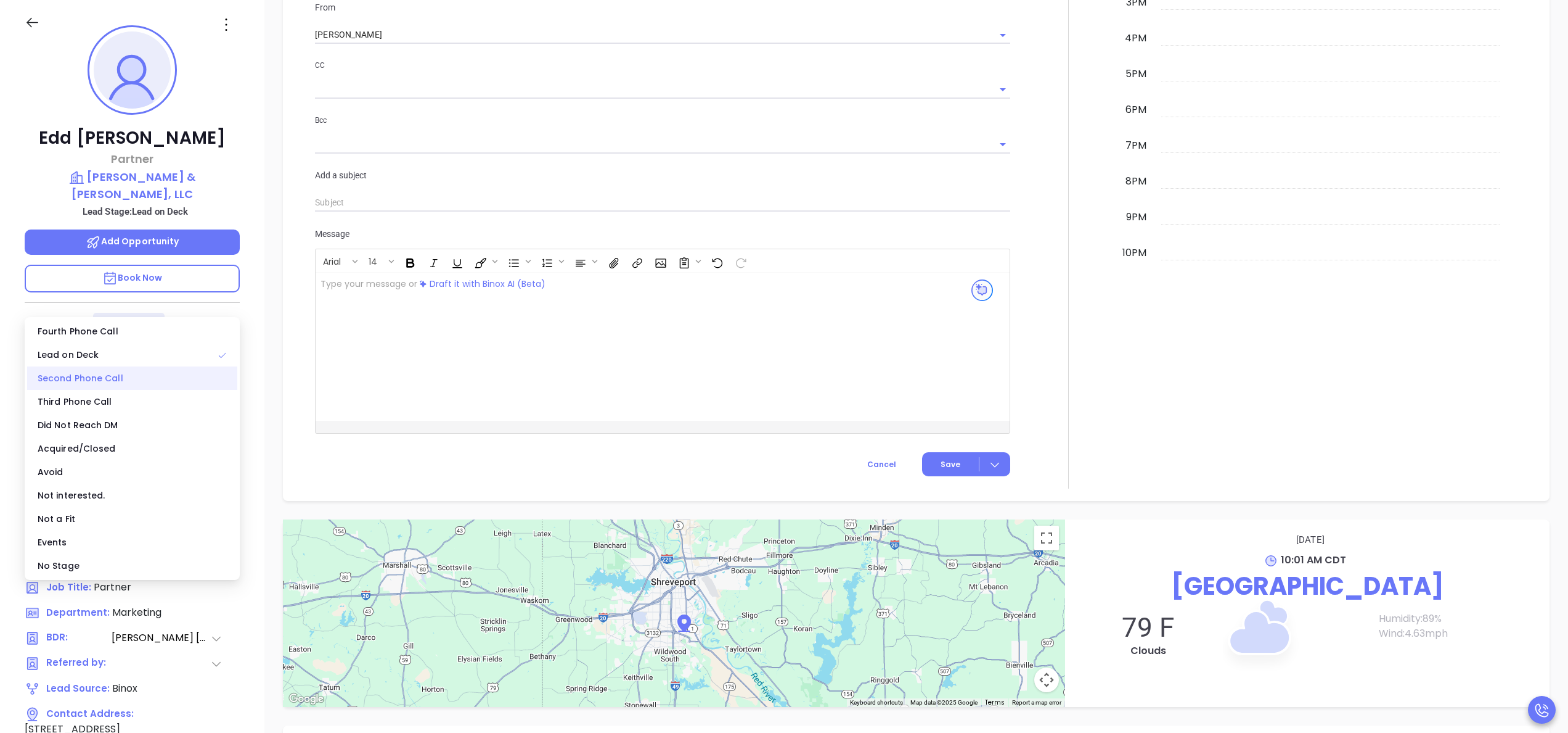
click at [108, 375] on div "Second Phone Call" at bounding box center [132, 378] width 210 height 23
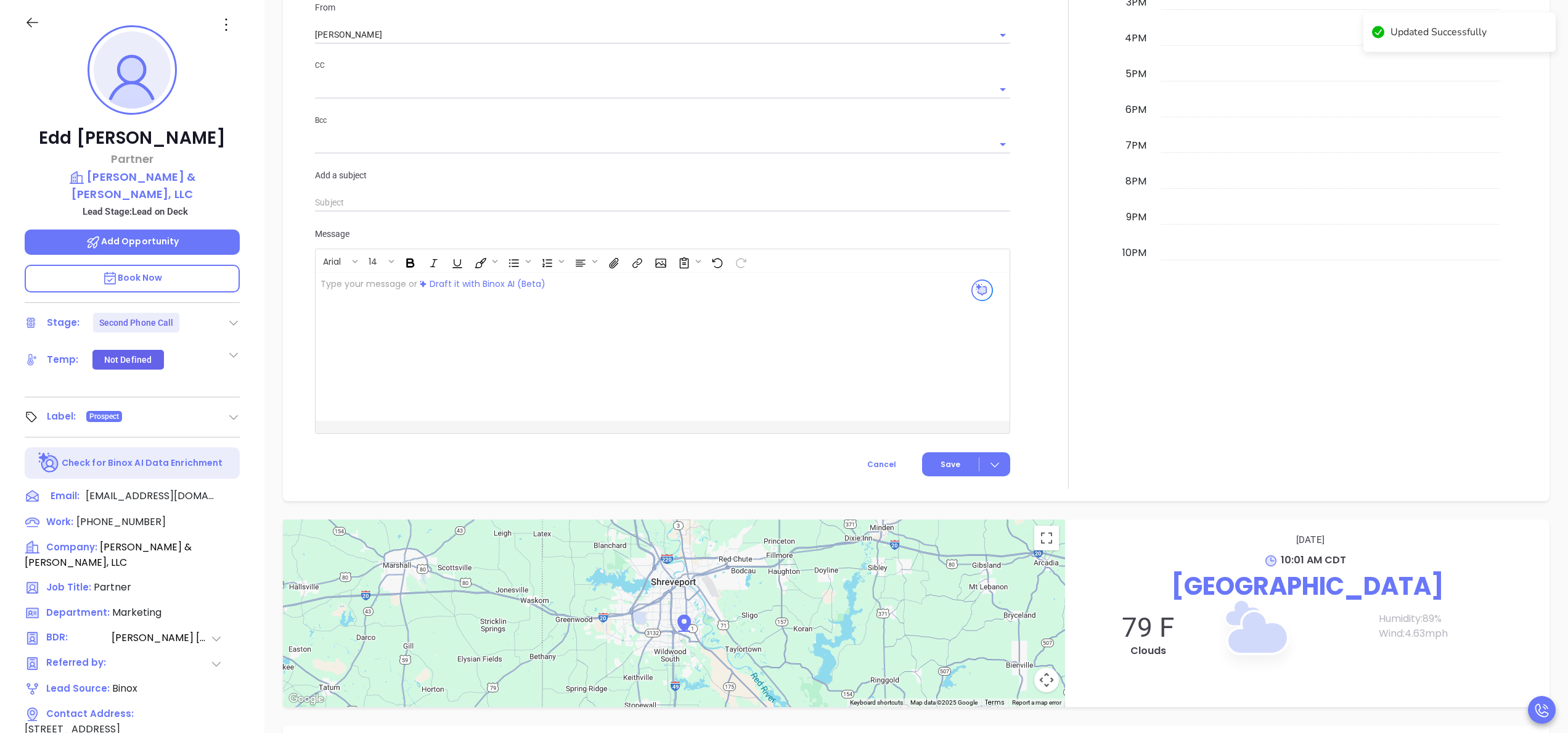
click at [1040, 244] on div at bounding box center [1068, 78] width 102 height 822
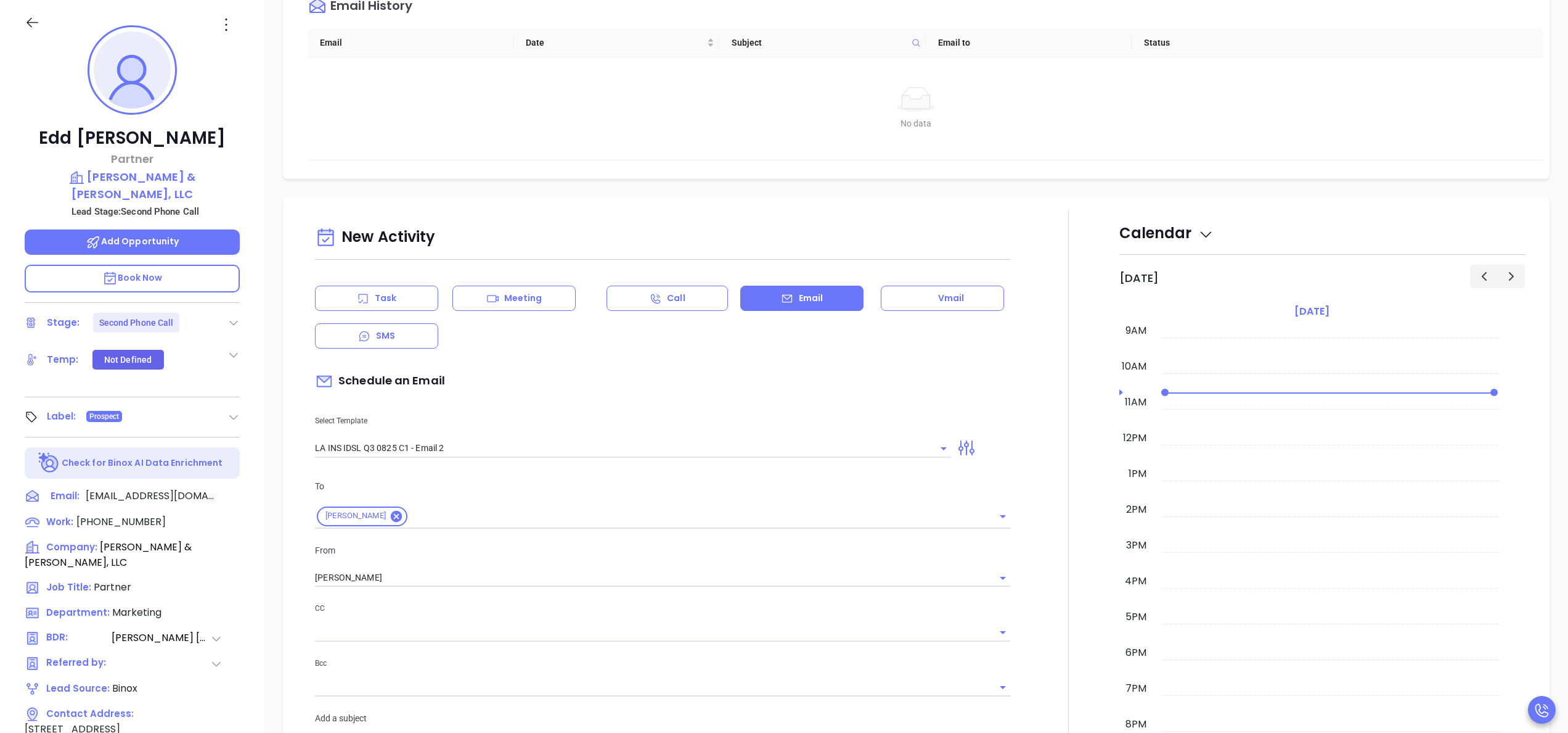
scroll to position [248, 0]
click at [355, 296] on div "Task" at bounding box center [376, 298] width 123 height 25
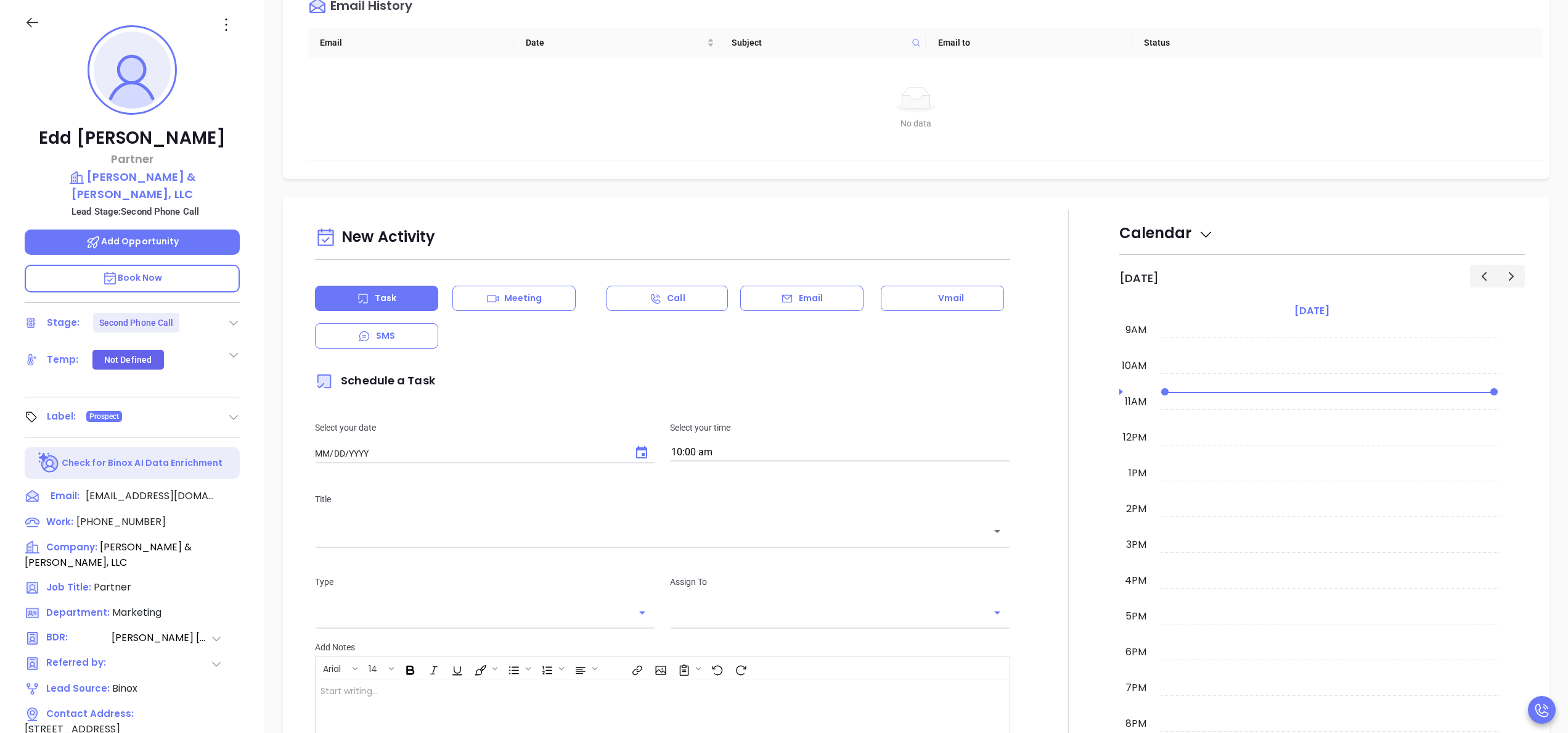
type input "[DATE]"
type input "[PERSON_NAME]"
click at [635, 460] on icon "Choose date, selected date is Sep 24, 2025" at bounding box center [641, 453] width 15 height 15
click at [395, 603] on button "23" at bounding box center [388, 601] width 22 height 22
type input "09/23/2025"
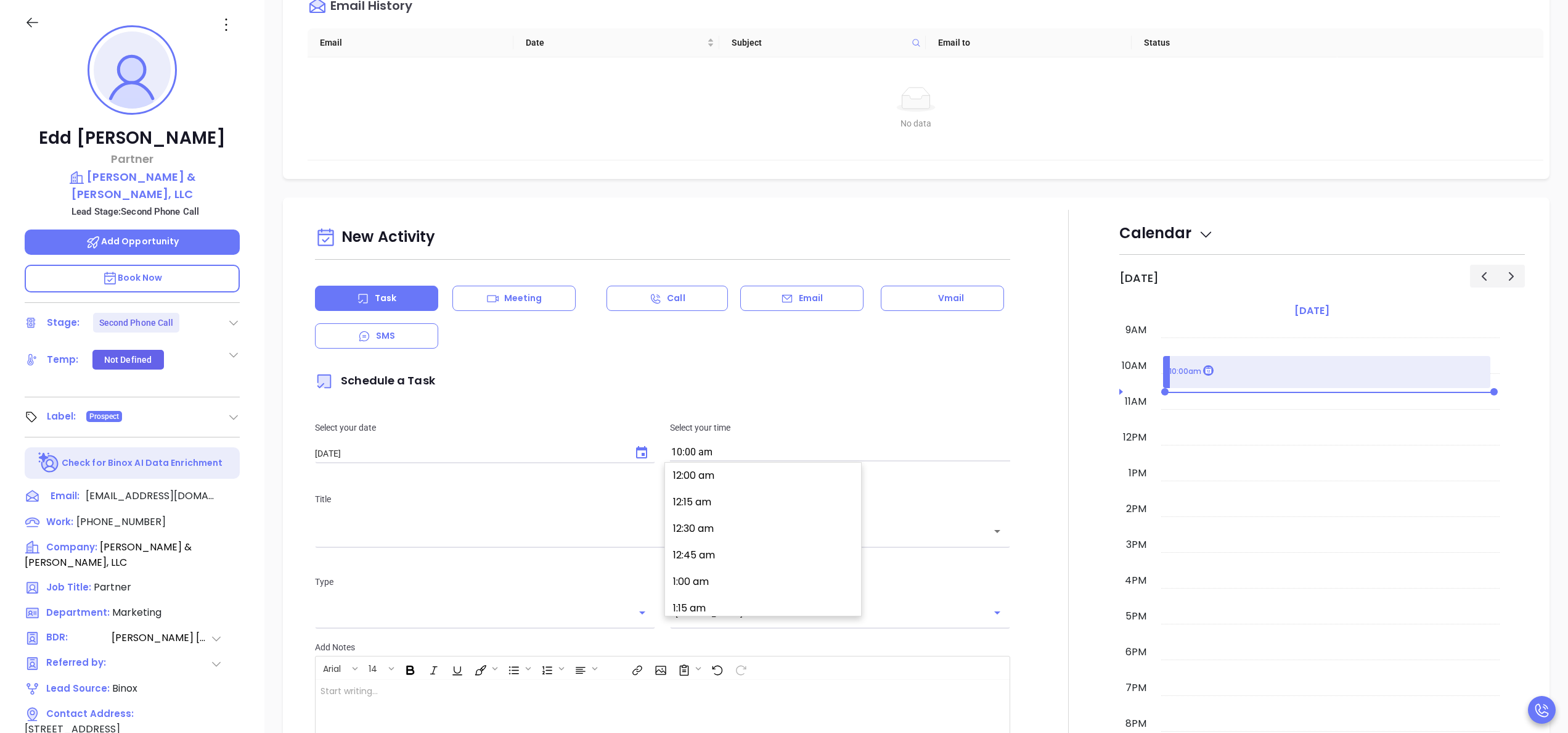
click at [730, 458] on input "10:00 am" at bounding box center [840, 452] width 341 height 17
click at [720, 548] on button "3:00 pm" at bounding box center [764, 550] width 191 height 27
type input "3:00 pm"
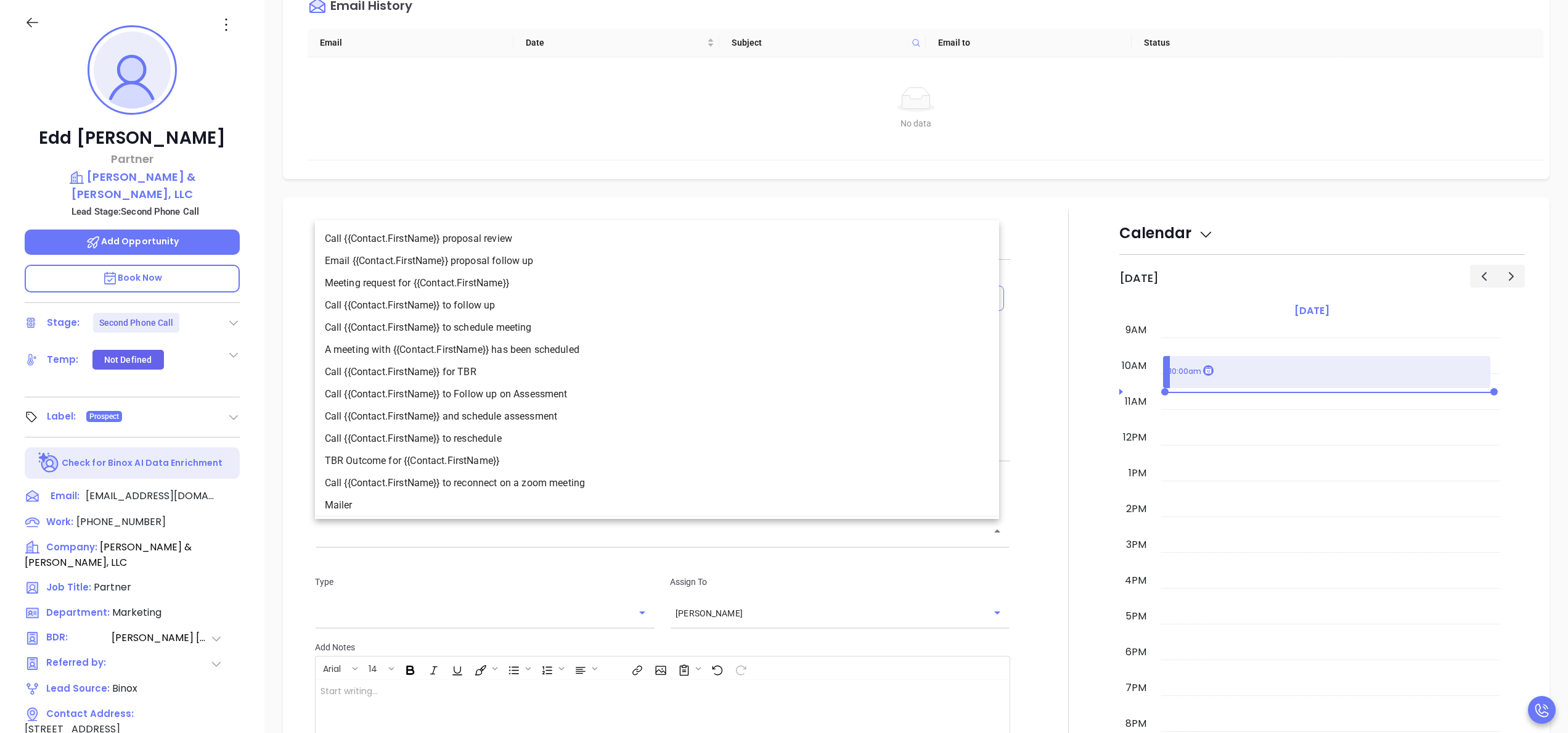
click at [663, 527] on input "text" at bounding box center [653, 532] width 666 height 14
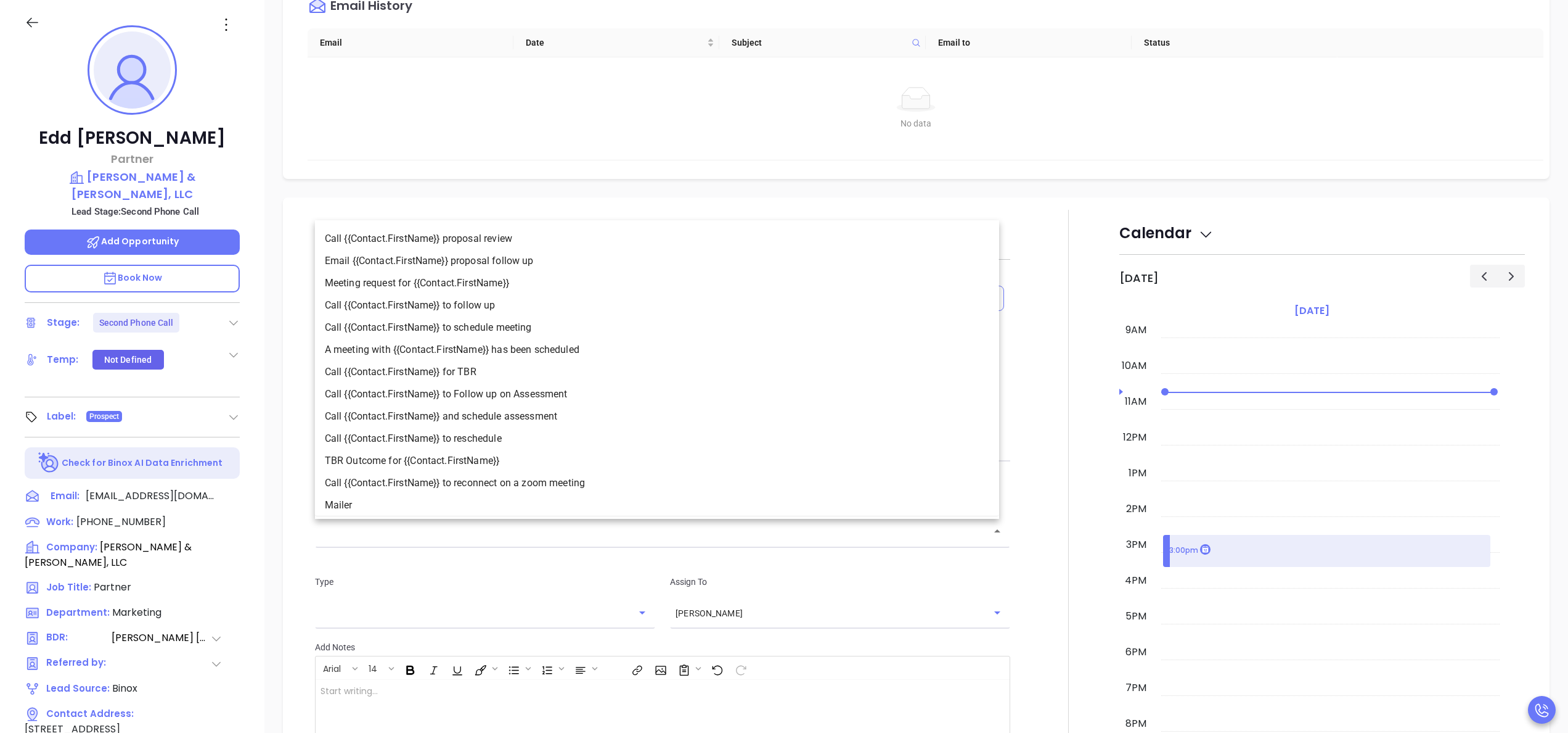
click at [497, 312] on li "Call {{Contact.FirstName}} to follow up" at bounding box center [656, 304] width 684 height 22
type input "Call Edd to follow up"
type input "Call"
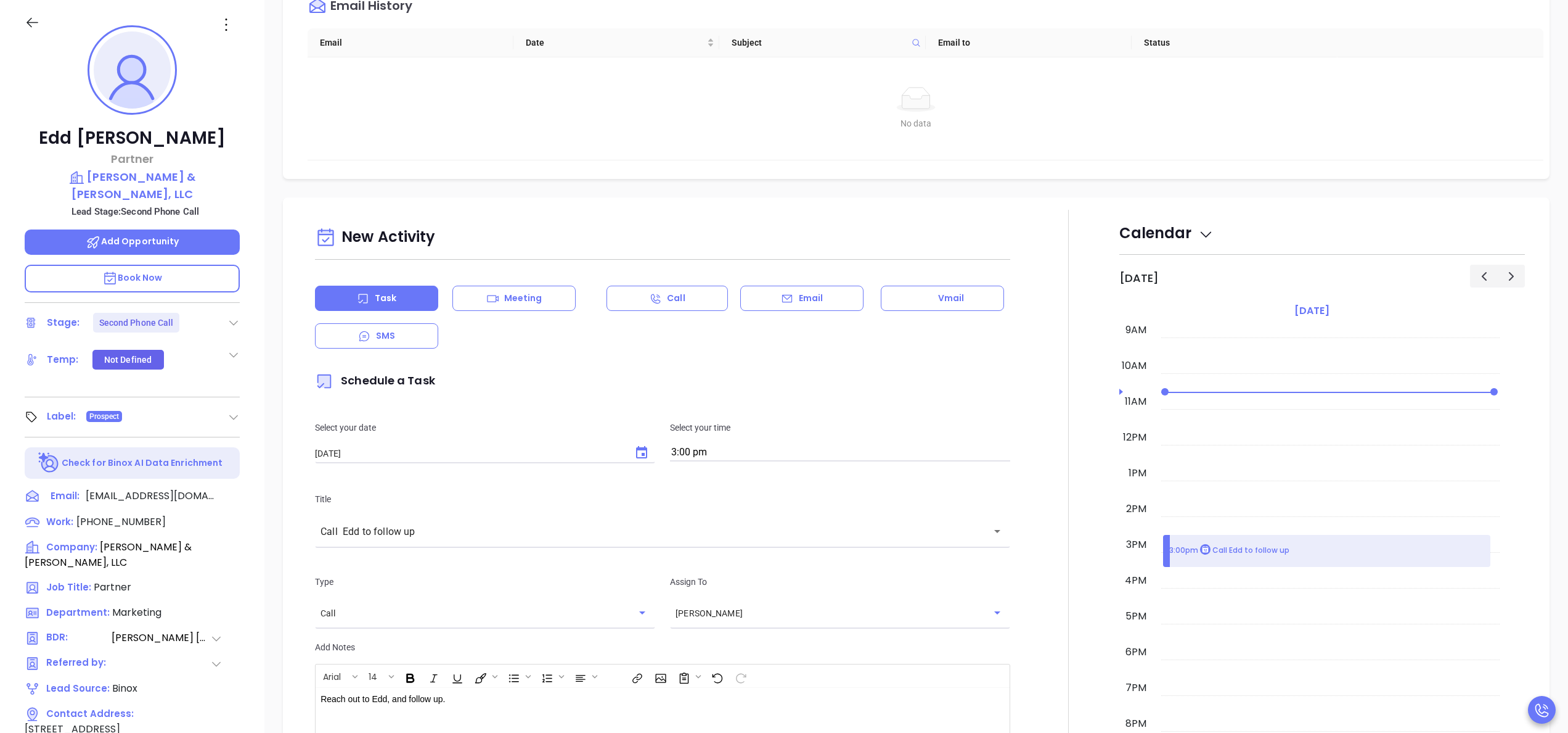
click at [1031, 610] on div at bounding box center [1068, 556] width 102 height 694
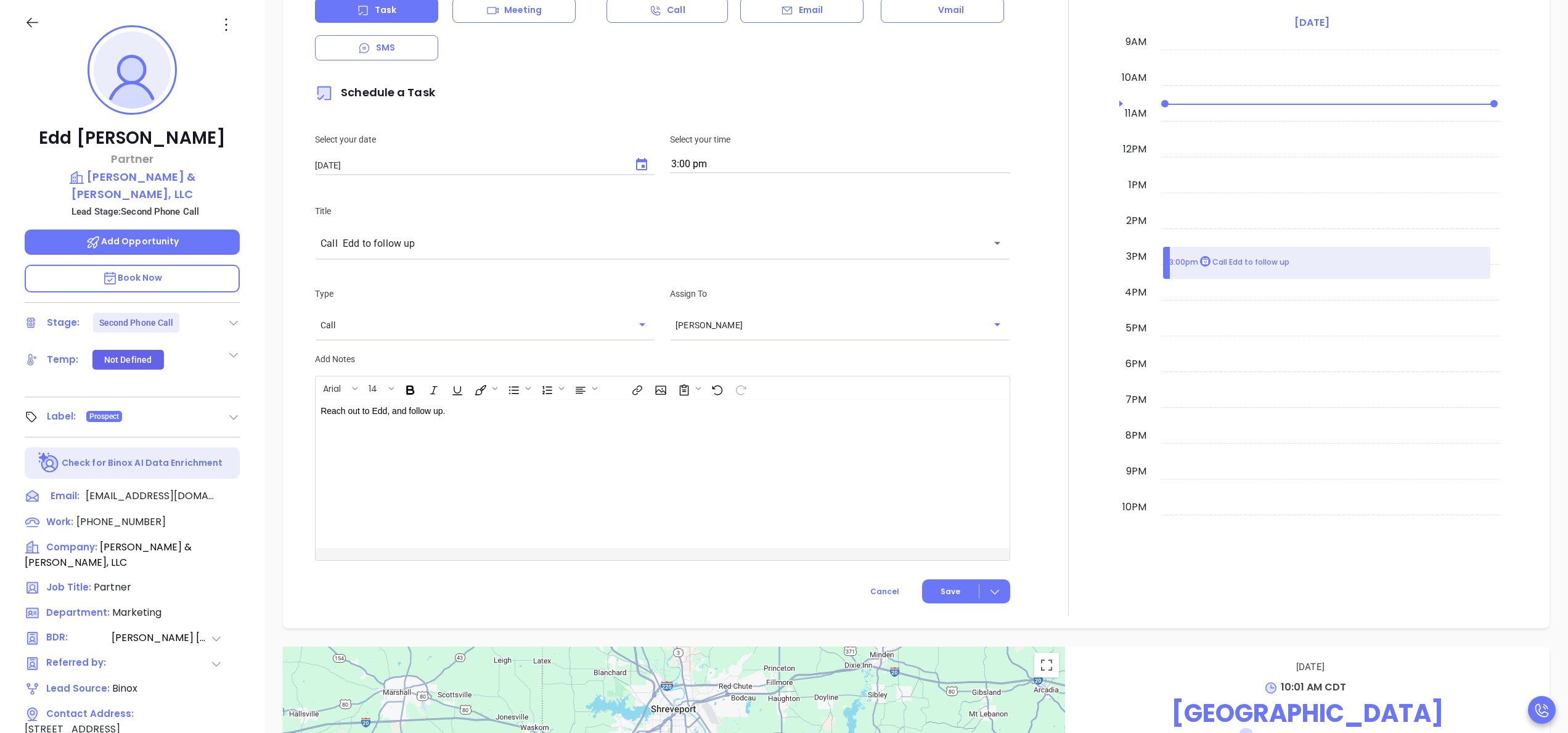
scroll to position [543, 0]
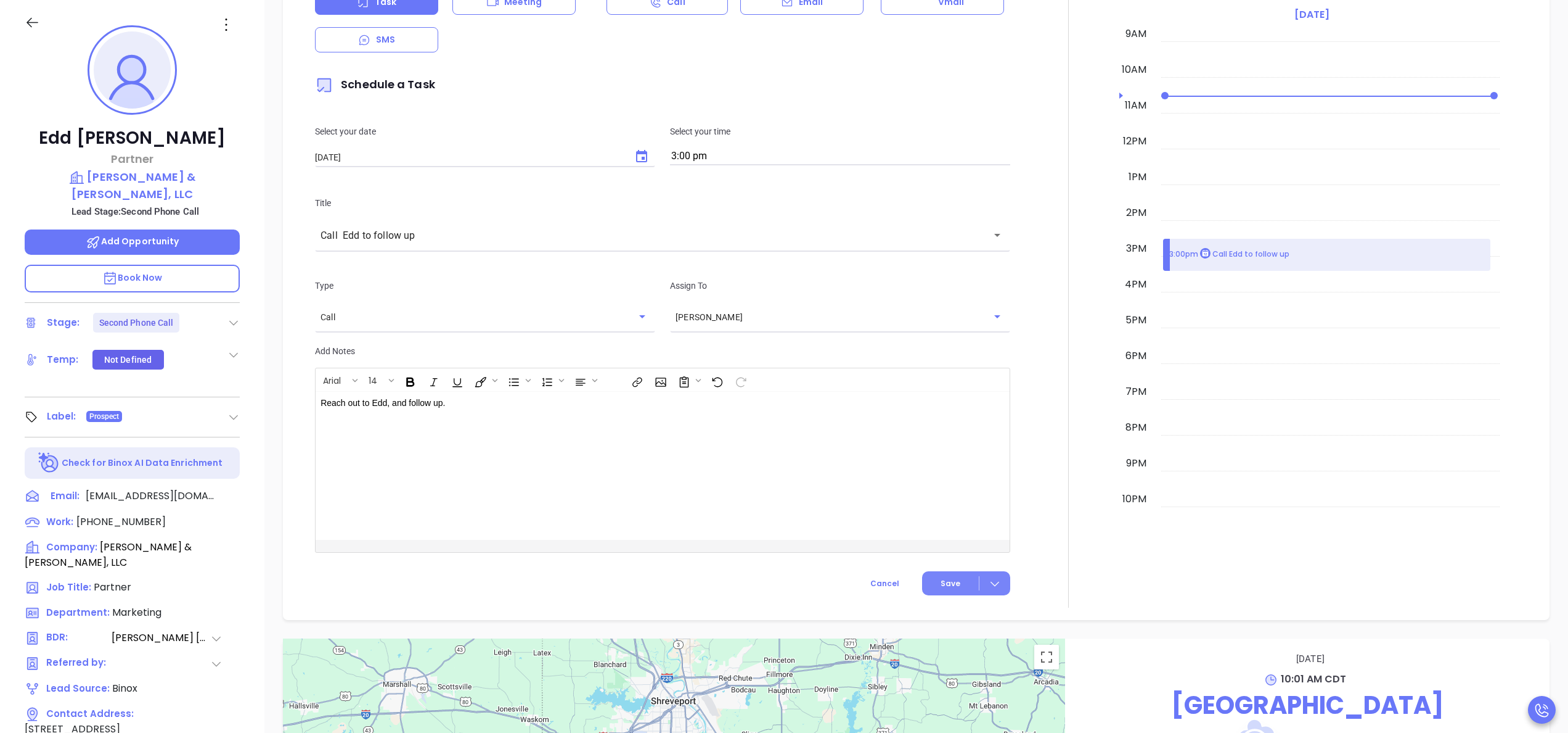
click at [945, 587] on span "Save" at bounding box center [951, 583] width 20 height 12
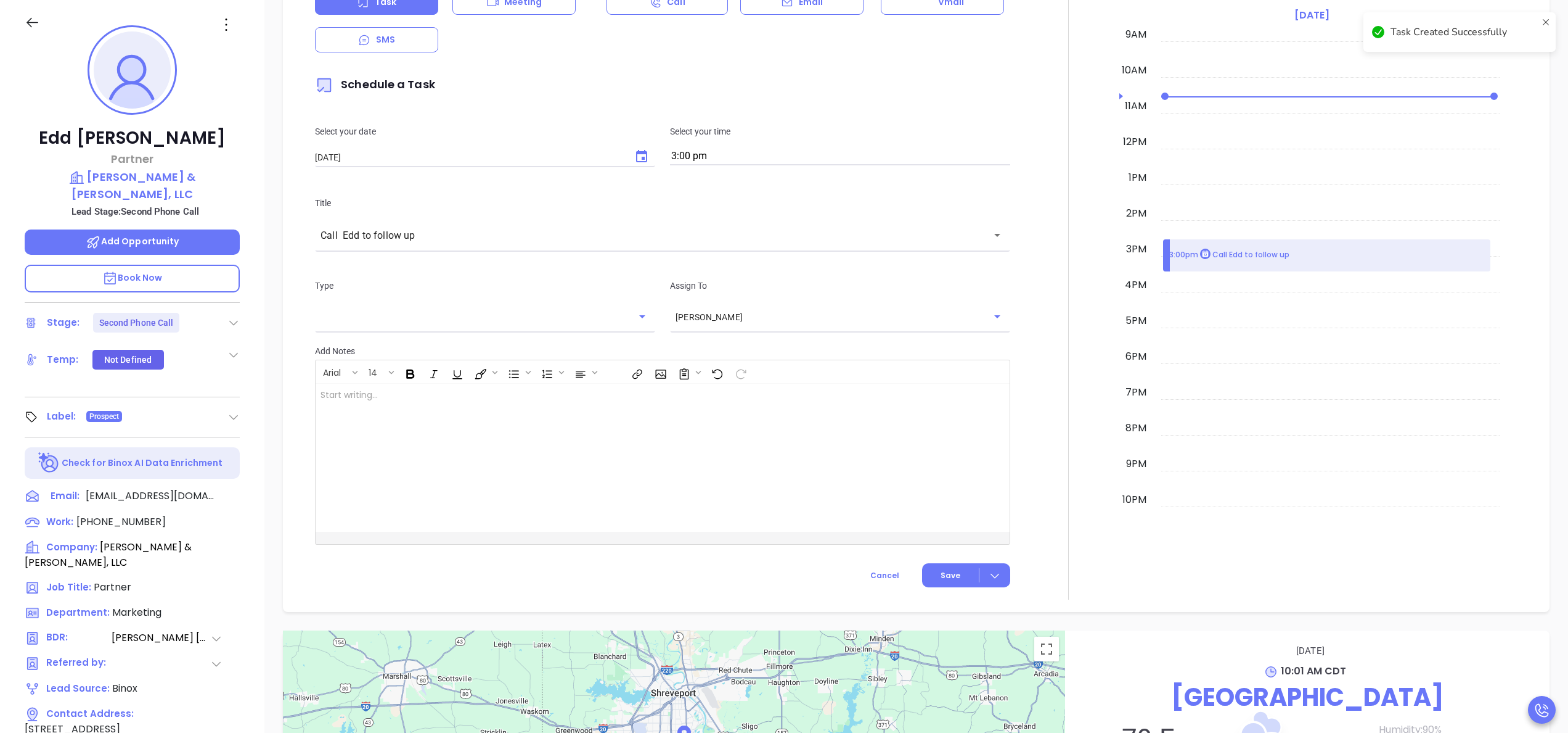
click at [1055, 140] on div at bounding box center [1068, 256] width 102 height 686
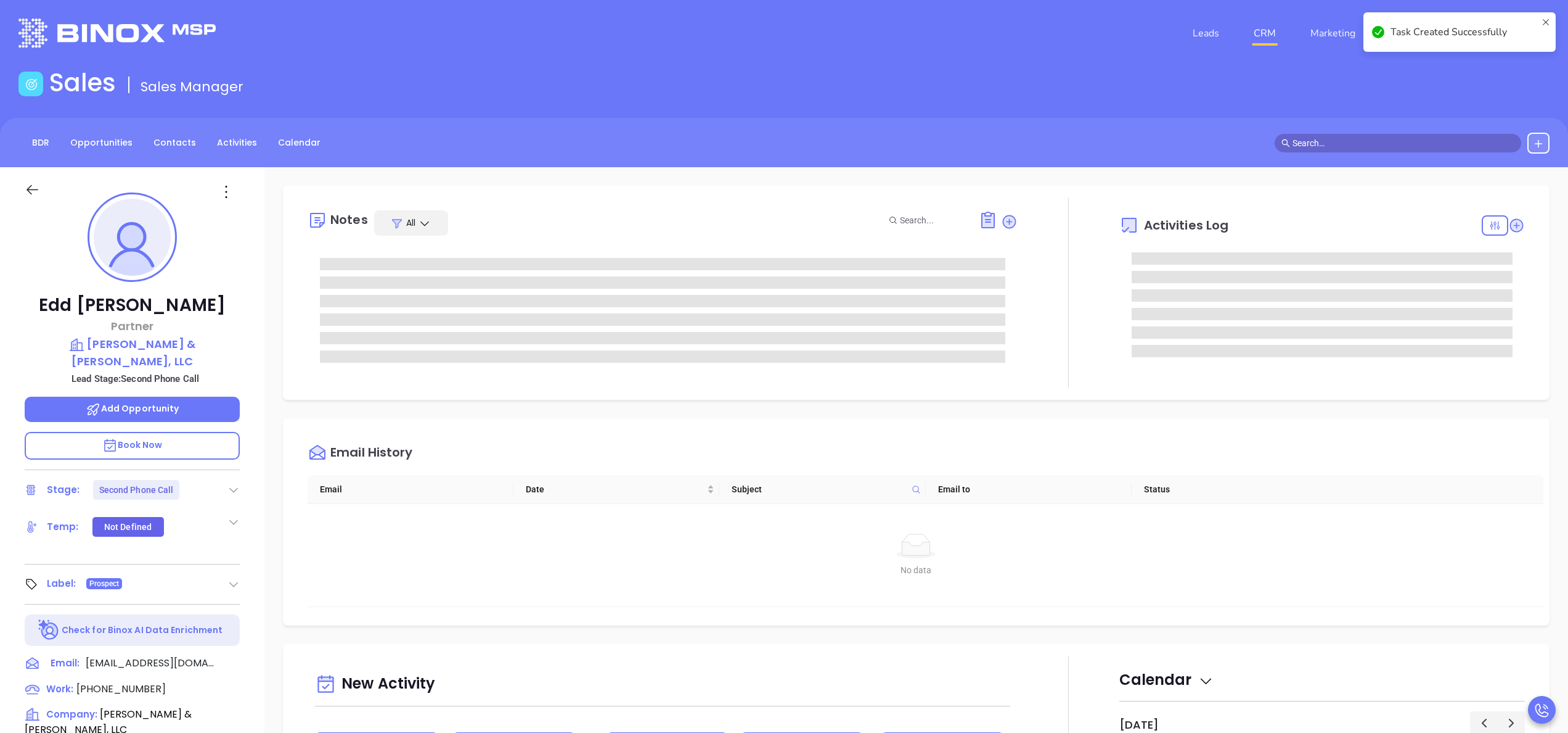
scroll to position [0, 0]
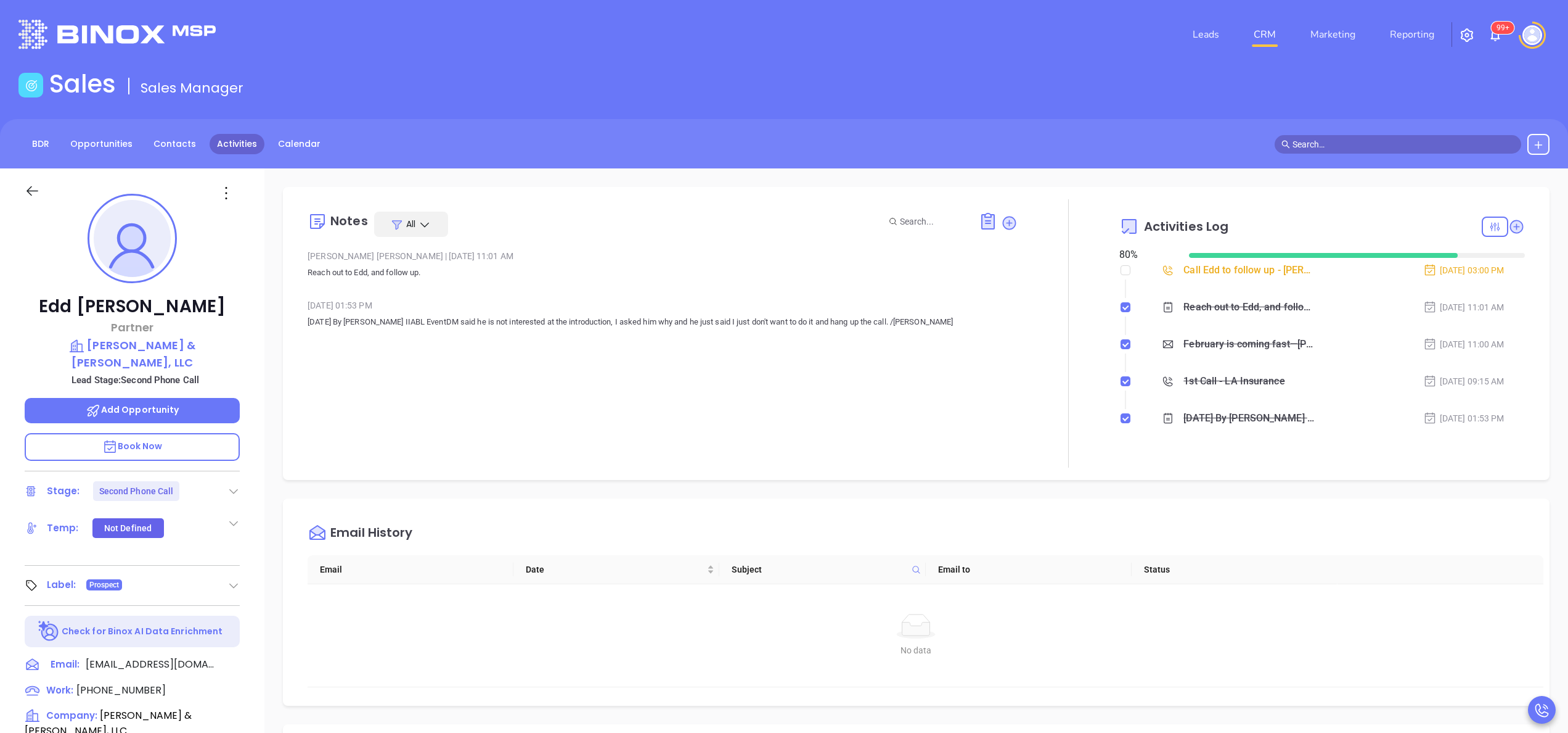
click at [217, 148] on link "Activities" at bounding box center [237, 144] width 55 height 20
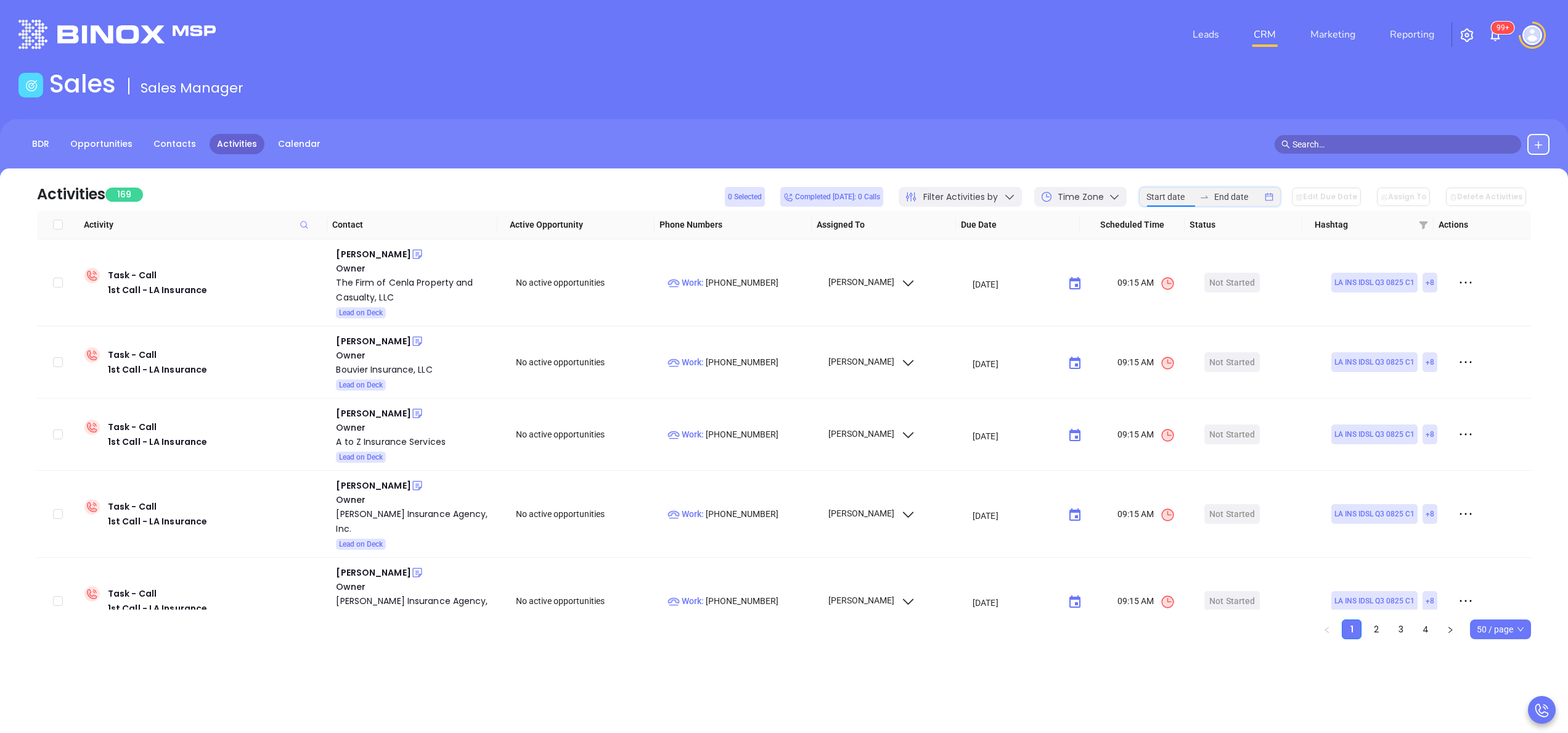
click at [1177, 195] on input at bounding box center [1171, 196] width 48 height 13
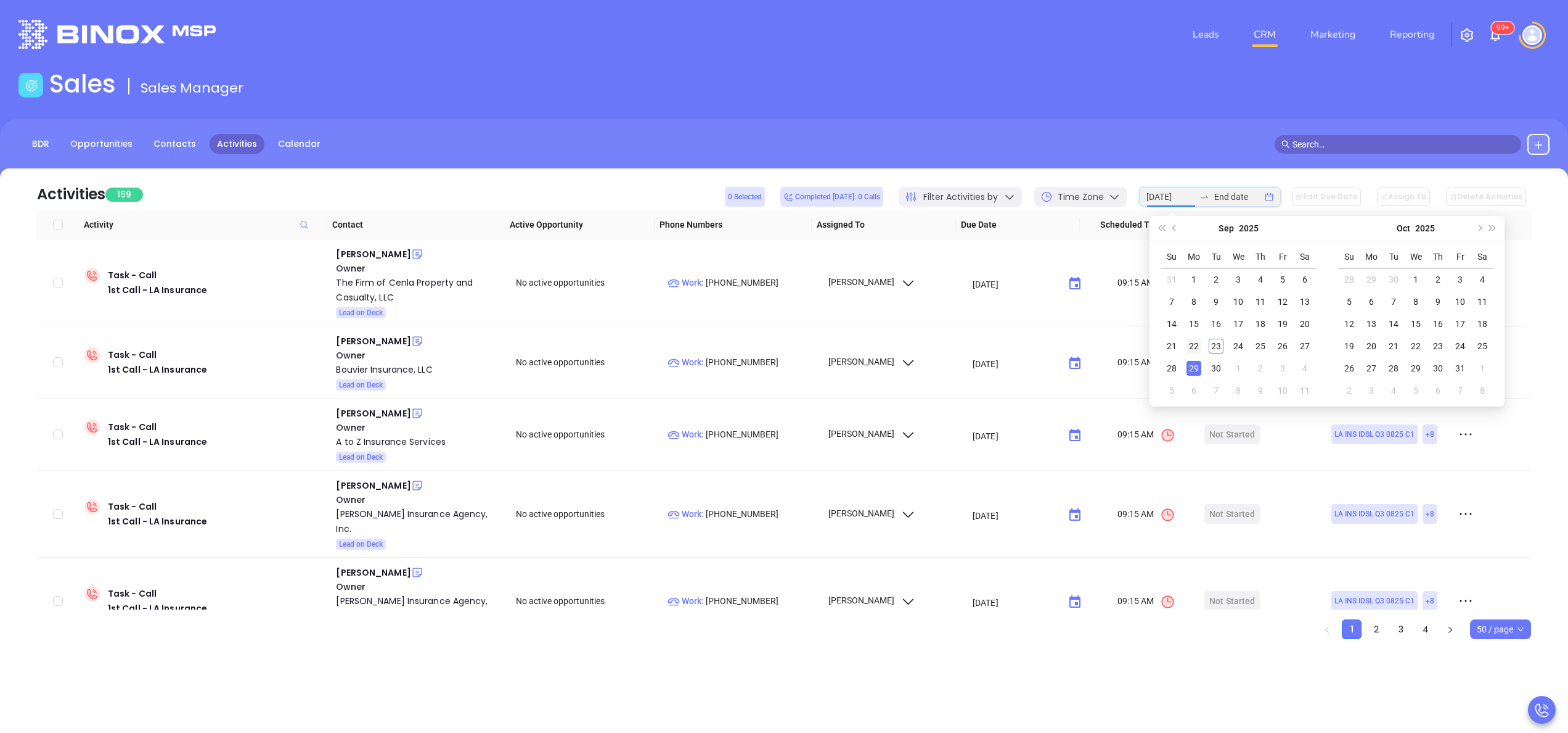
type input "2025-09-22"
click at [1197, 343] on div "22" at bounding box center [1194, 346] width 15 height 15
type input "2025-09-22"
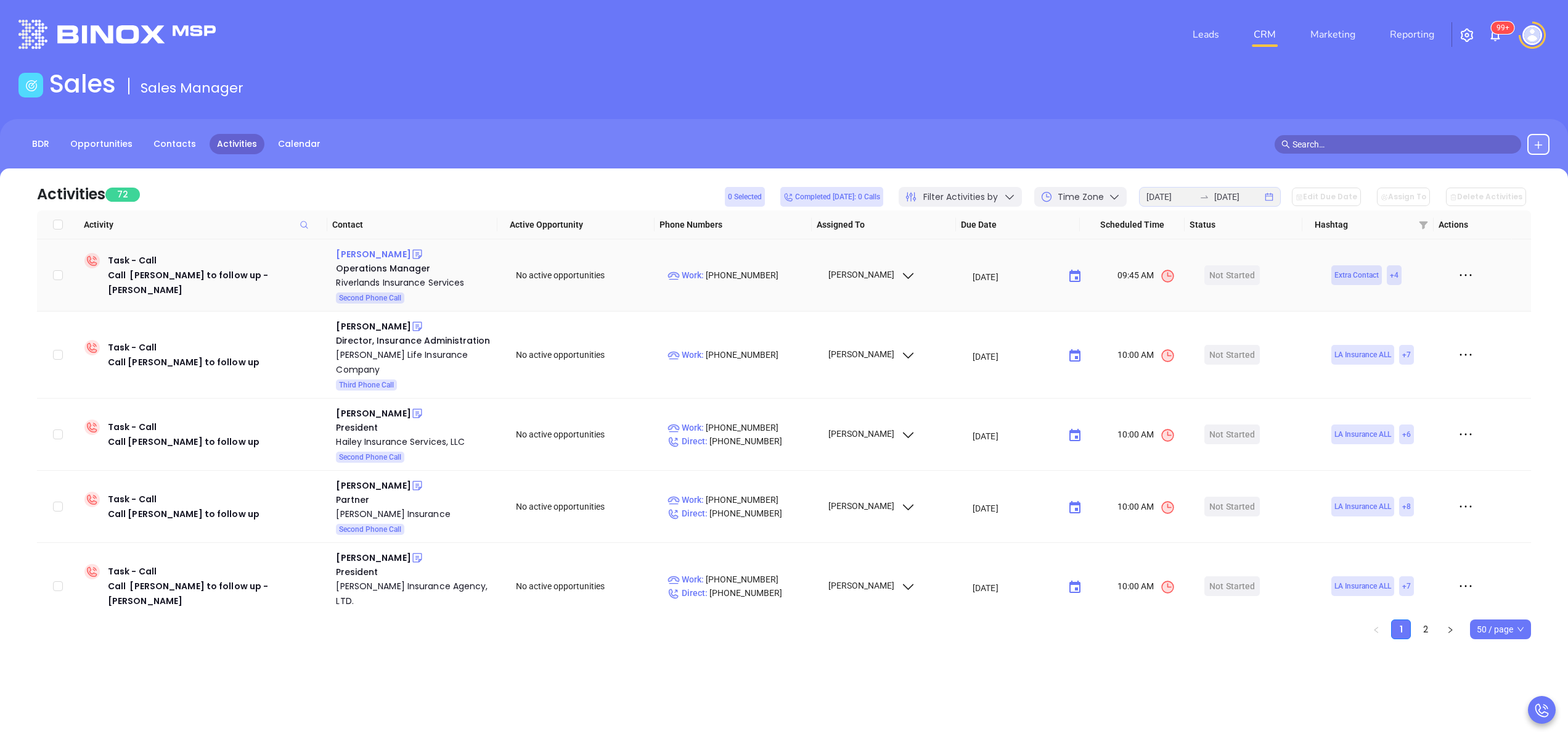
click at [379, 248] on div "[PERSON_NAME]" at bounding box center [373, 254] width 74 height 15
click at [401, 282] on div "Riverlands Insurance Services" at bounding box center [417, 282] width 162 height 15
click at [350, 317] on td "Jo Clark Director, Insurance Administration Kilpatrick Life Insurance Company T…" at bounding box center [417, 355] width 173 height 87
click at [353, 323] on div "Jo Clark" at bounding box center [373, 326] width 74 height 15
click at [383, 354] on div "[PERSON_NAME] Life Insurance Company" at bounding box center [417, 361] width 162 height 29
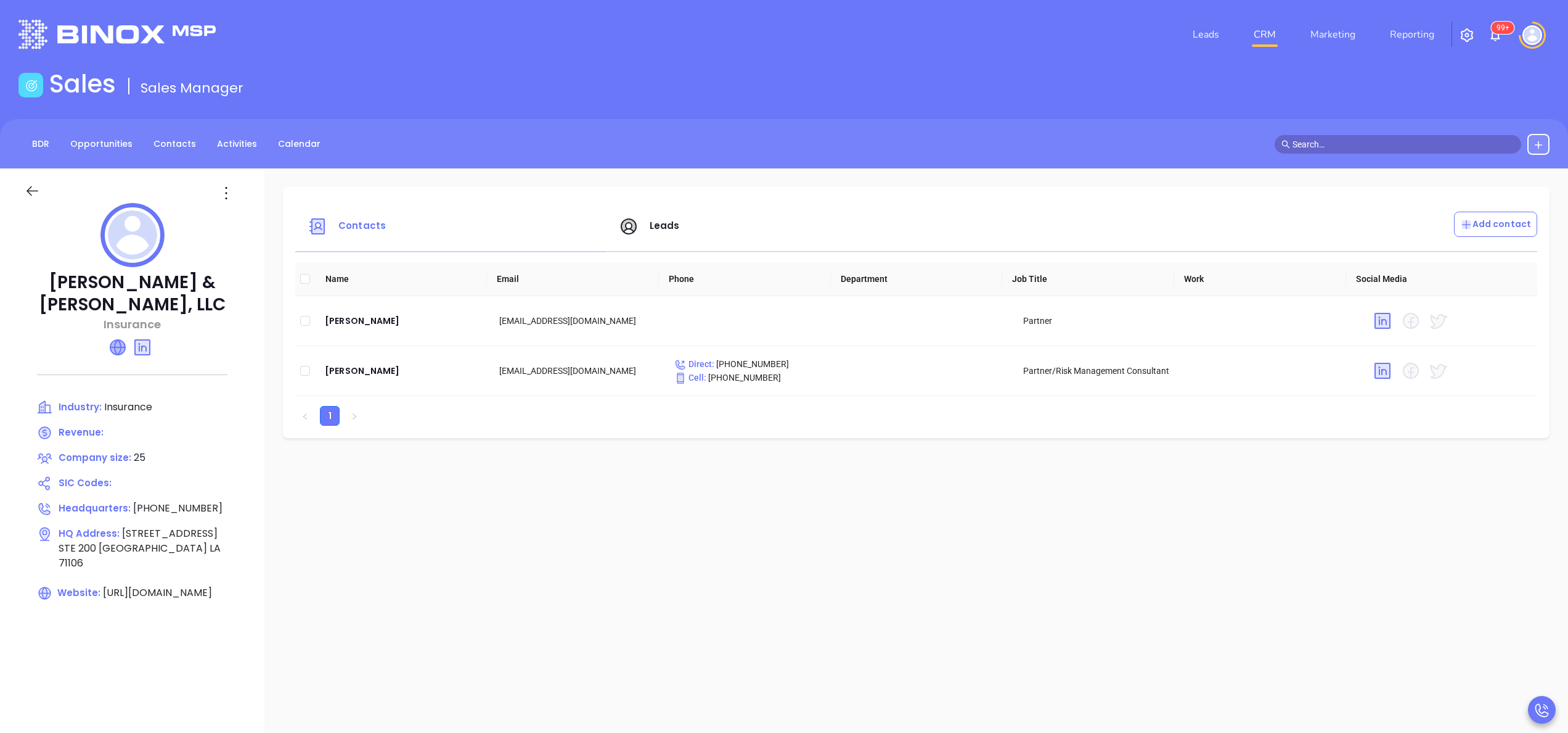
click at [117, 353] on icon at bounding box center [117, 347] width 15 height 15
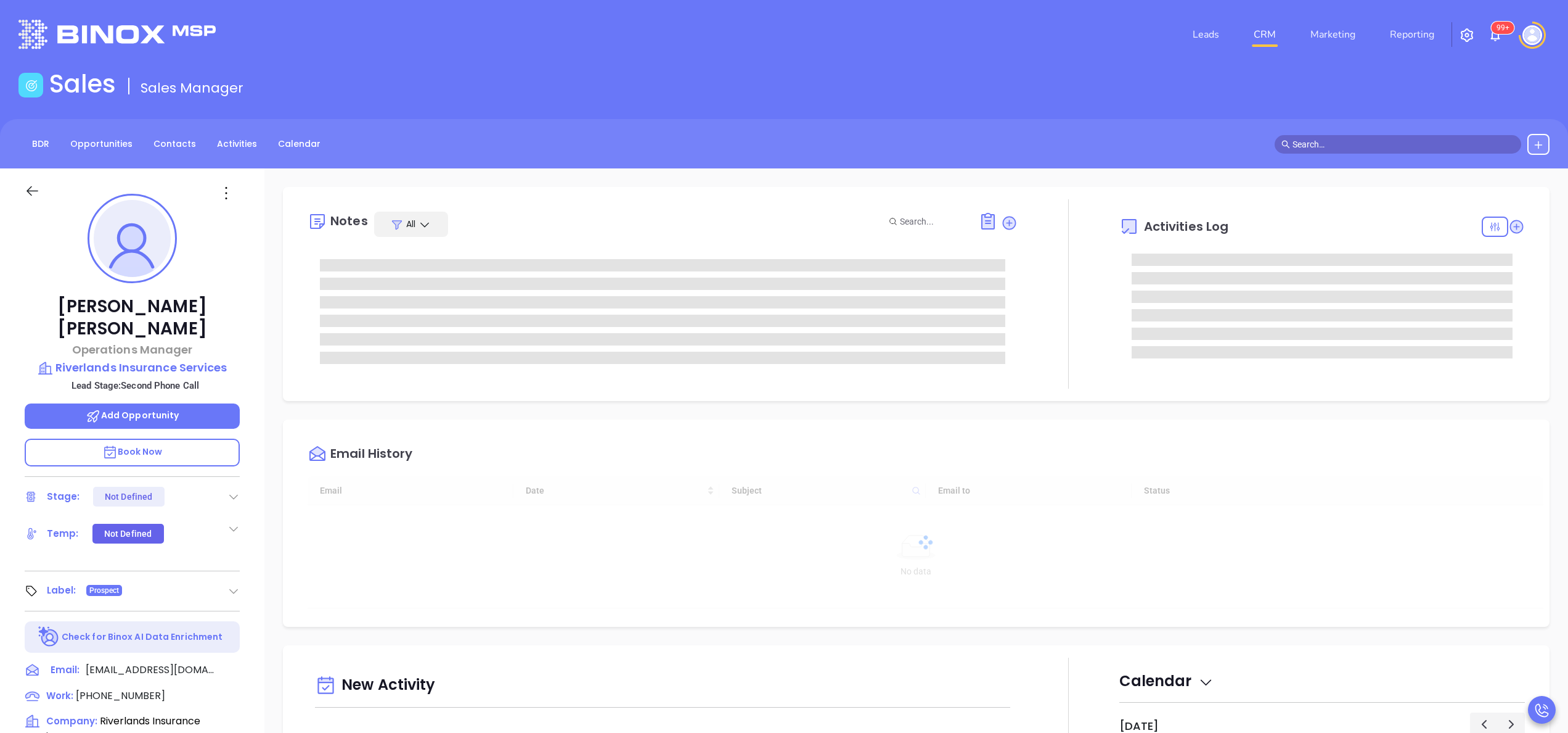
type input "[DATE]"
type input "[PERSON_NAME]"
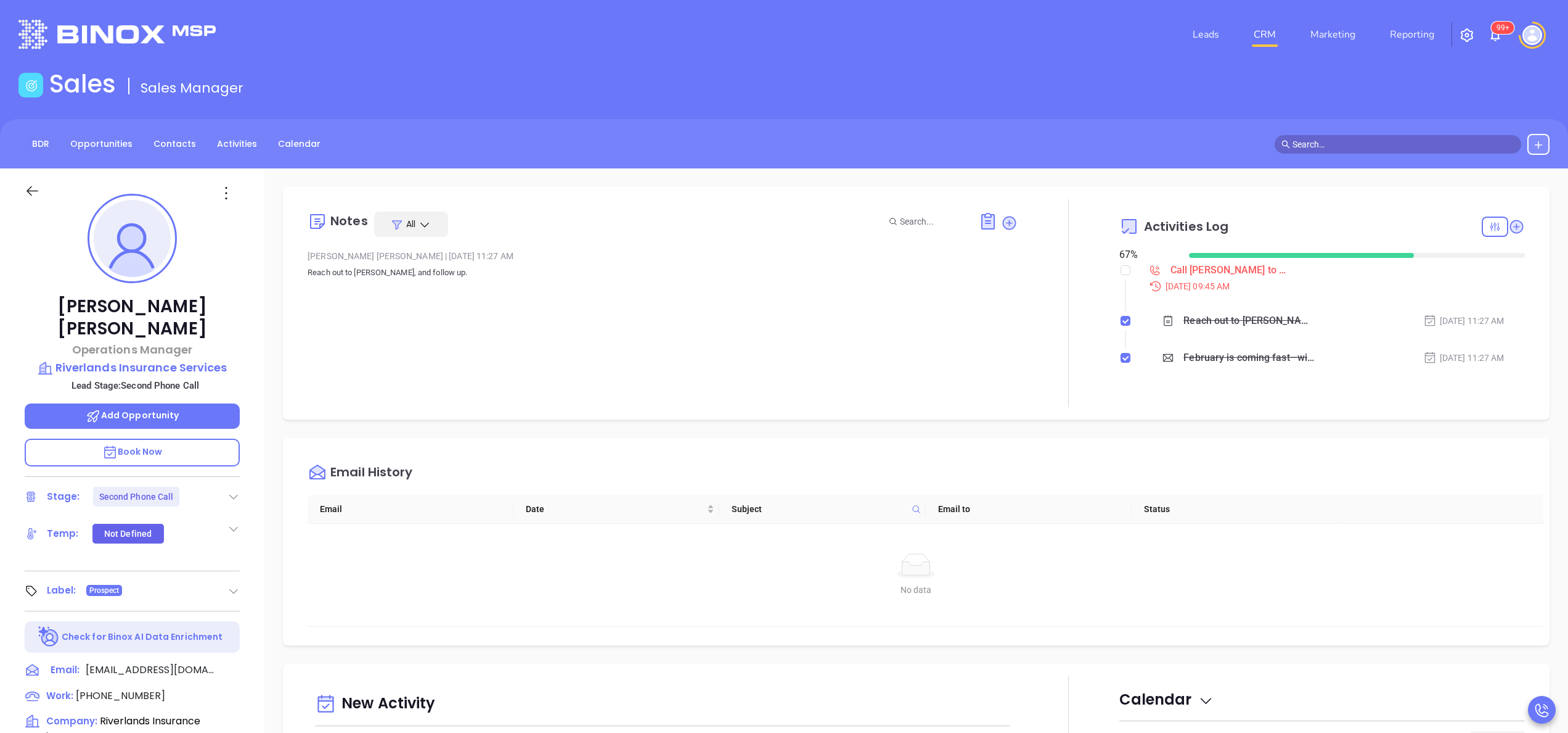
scroll to position [50, 0]
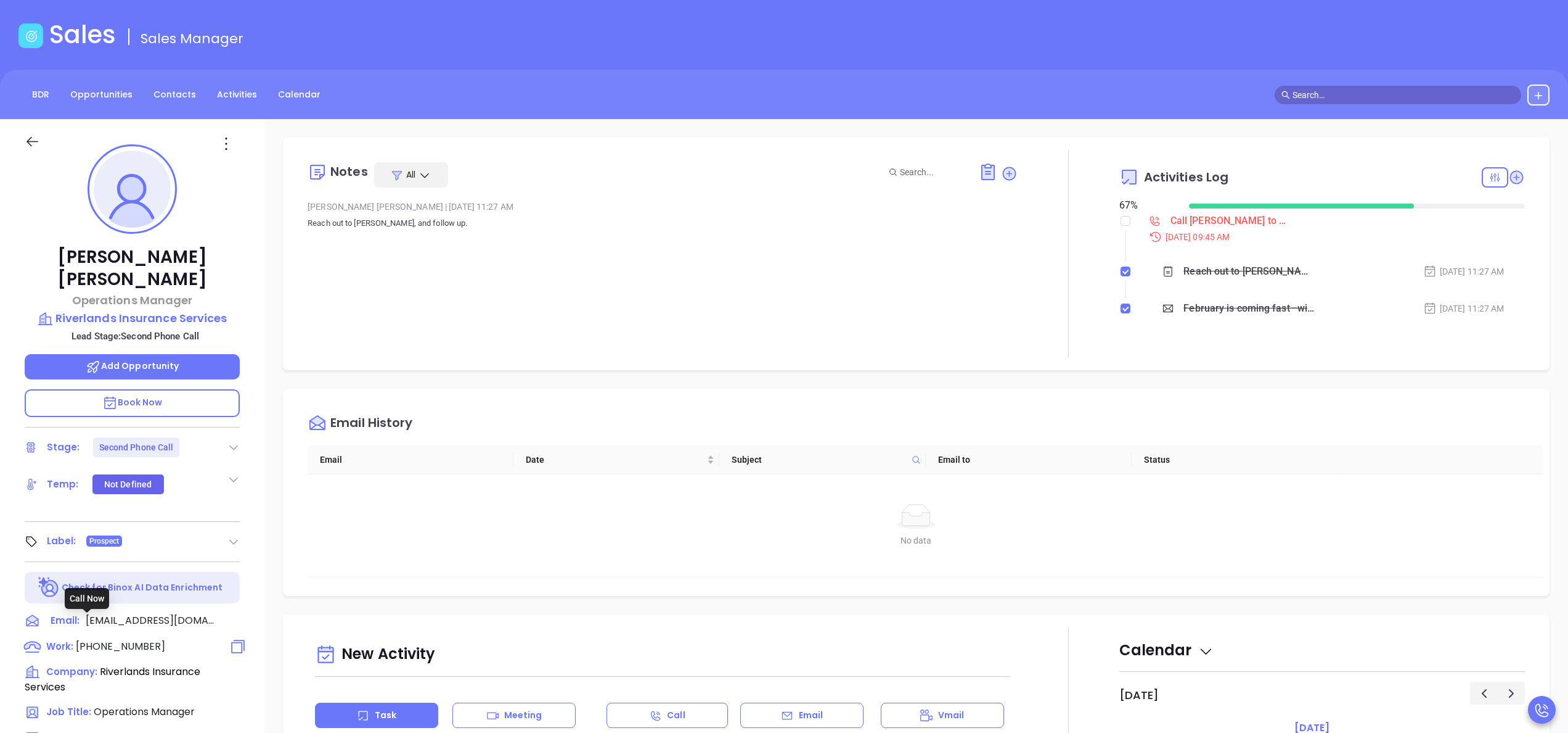
click at [102, 639] on span "[PHONE_NUMBER]" at bounding box center [120, 646] width 90 height 14
type input "[PHONE_NUMBER]"
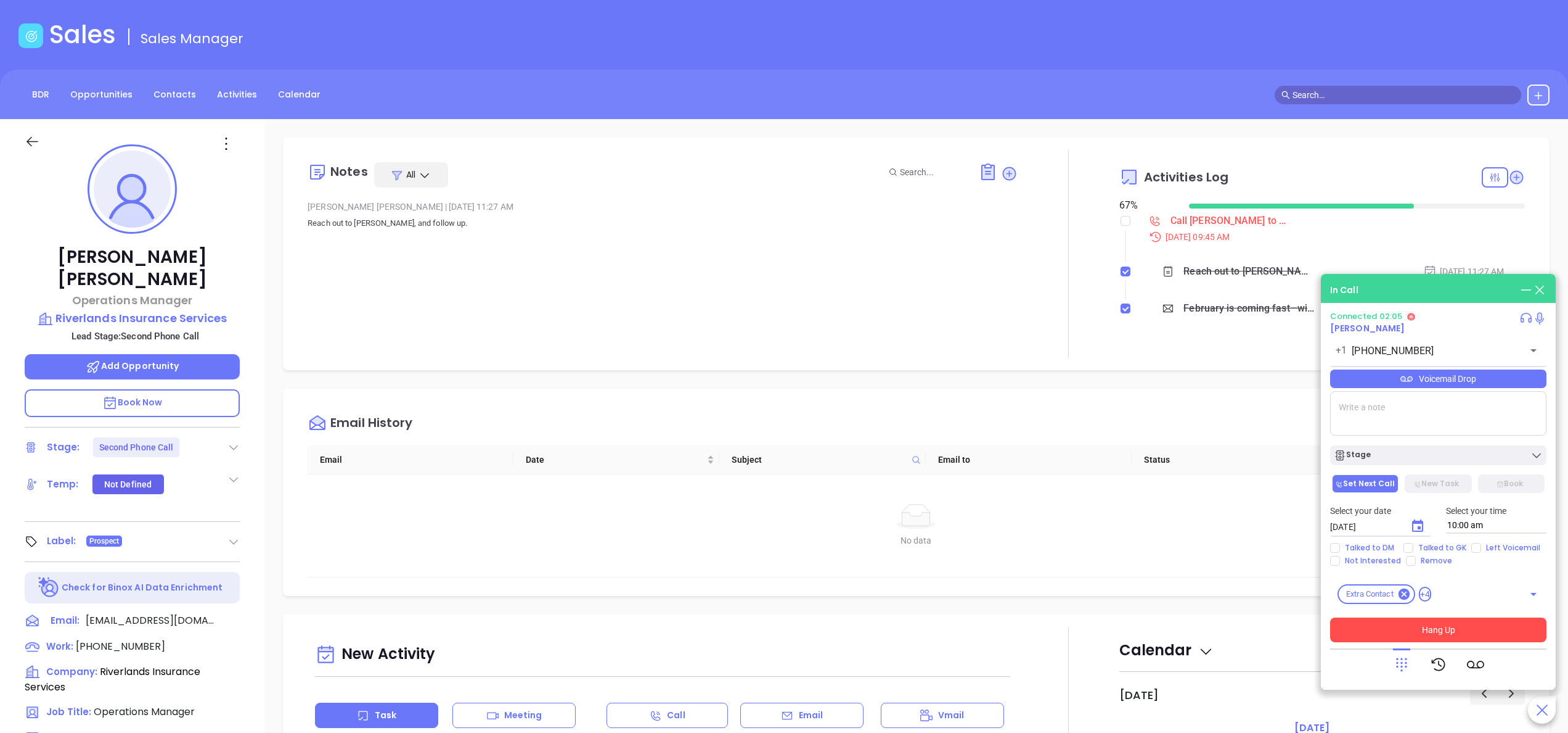
click at [1425, 627] on button "Hang Up" at bounding box center [1439, 630] width 216 height 25
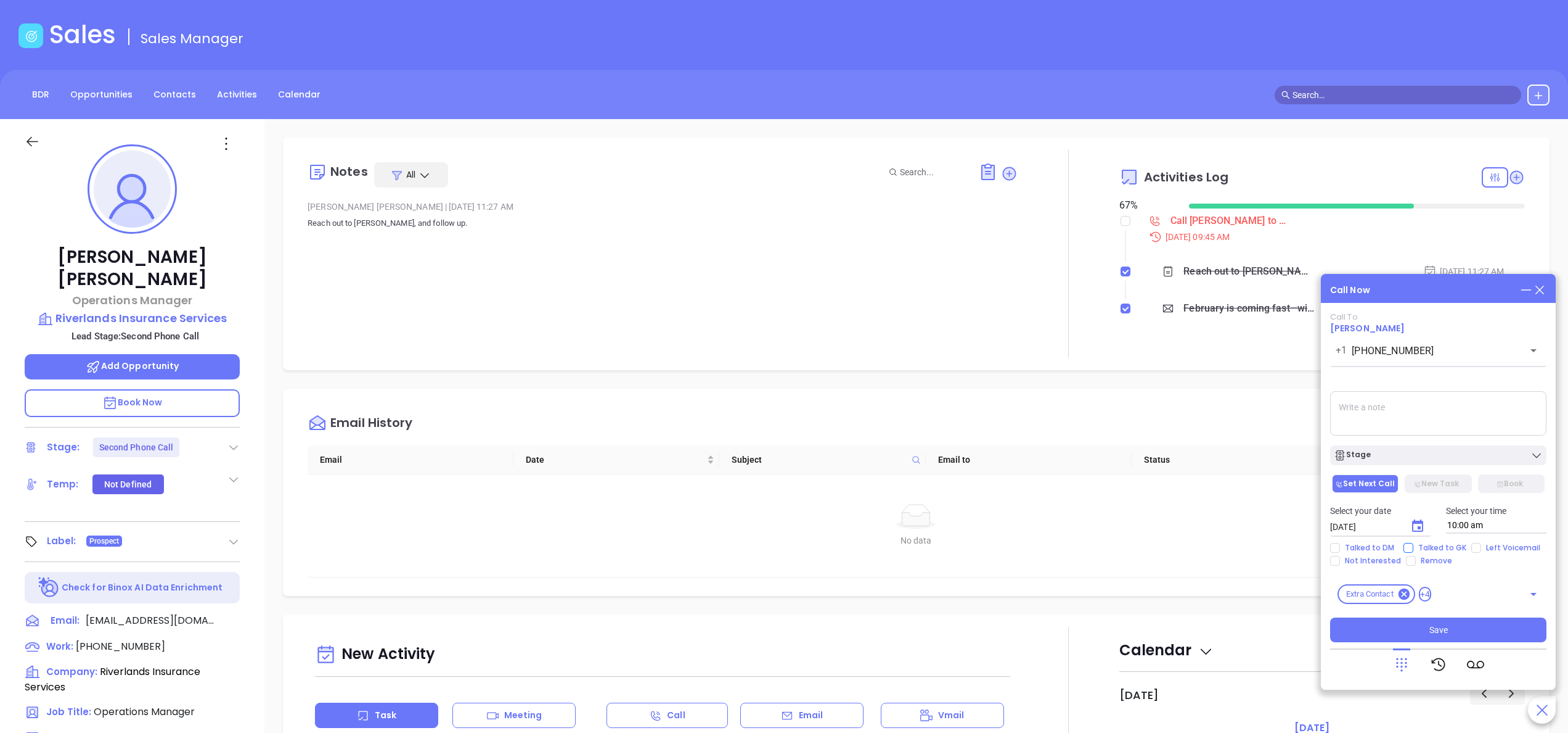
click at [1425, 544] on span "Talked to GK" at bounding box center [1442, 548] width 58 height 10
click at [1414, 544] on input "Talked to GK" at bounding box center [1407, 548] width 10 height 10
checkbox input "true"
click at [1378, 453] on div "Stage" at bounding box center [1439, 455] width 209 height 12
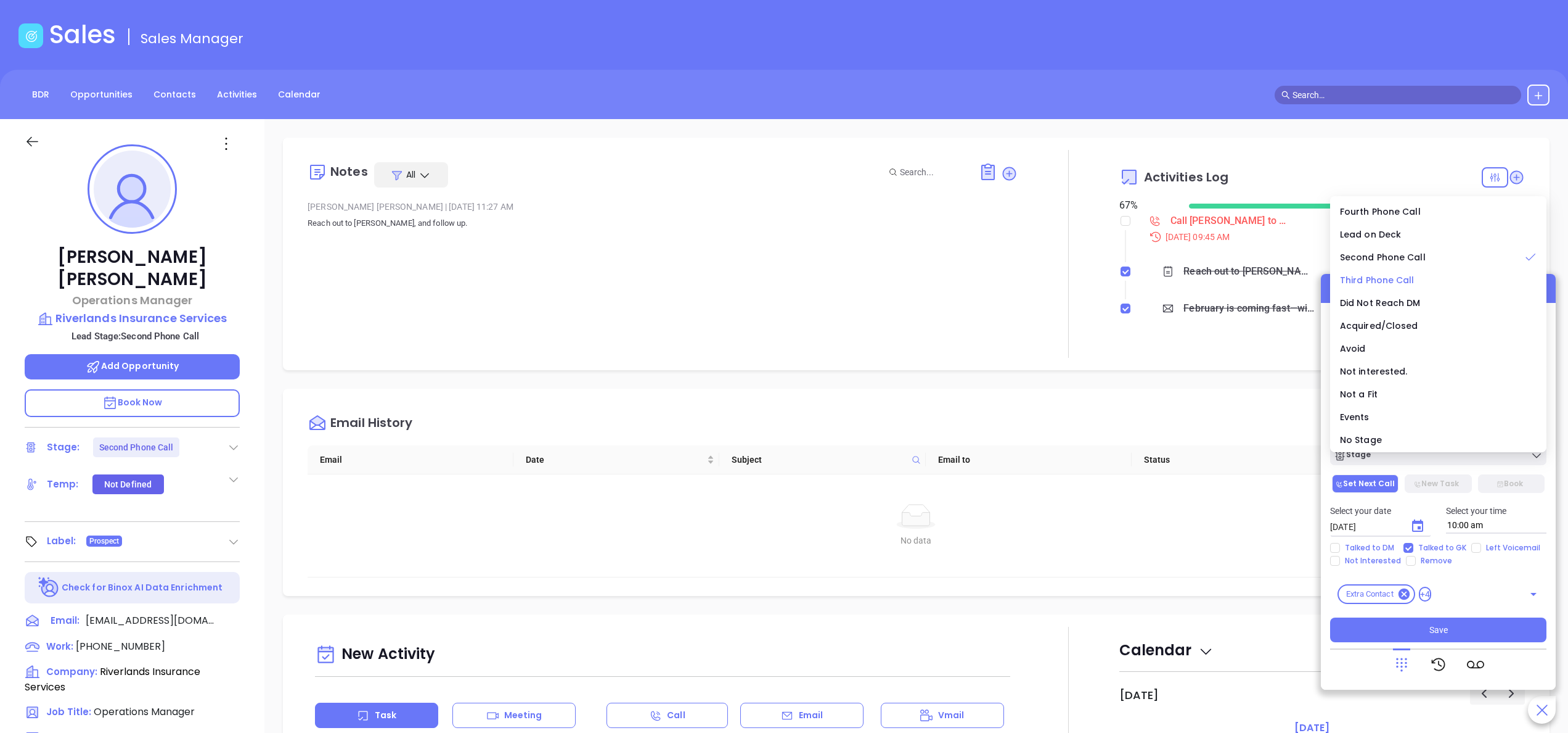
click at [1407, 280] on span "Third Phone Call" at bounding box center [1377, 280] width 74 height 12
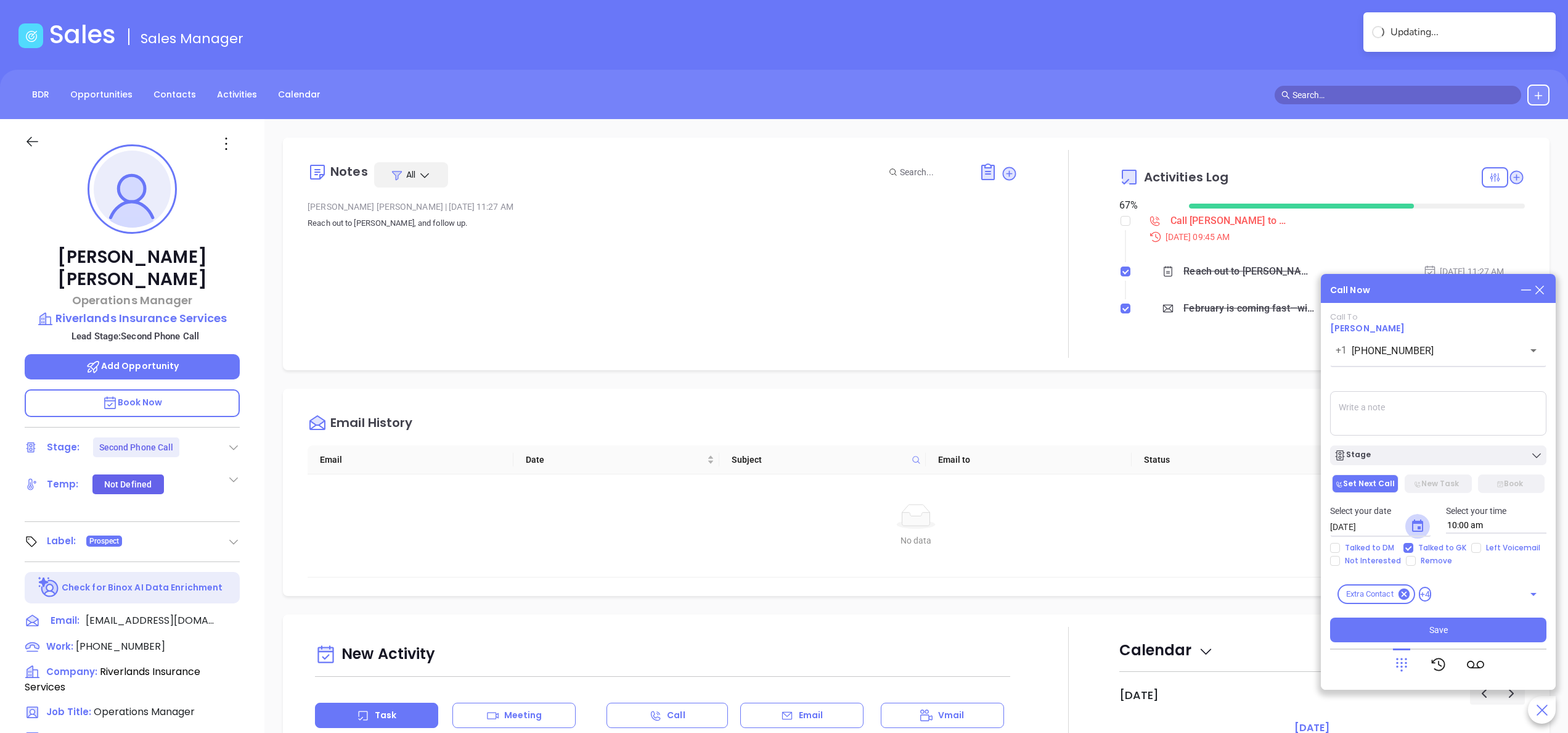
click at [1417, 518] on icon "Choose date, selected date is Sep 24, 2025" at bounding box center [1417, 525] width 15 height 15
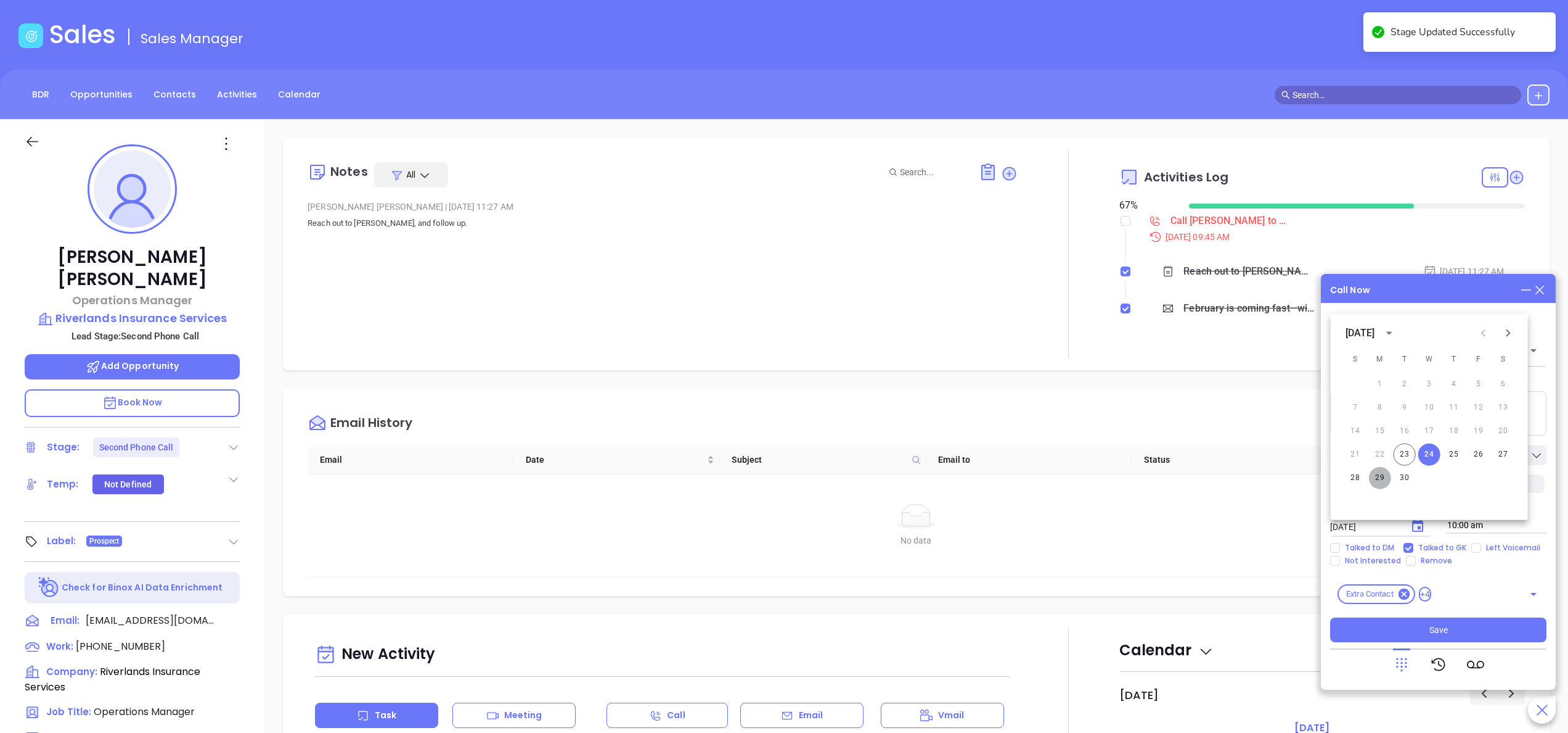
click at [1379, 482] on button "29" at bounding box center [1380, 477] width 22 height 22
type input "[DATE]"
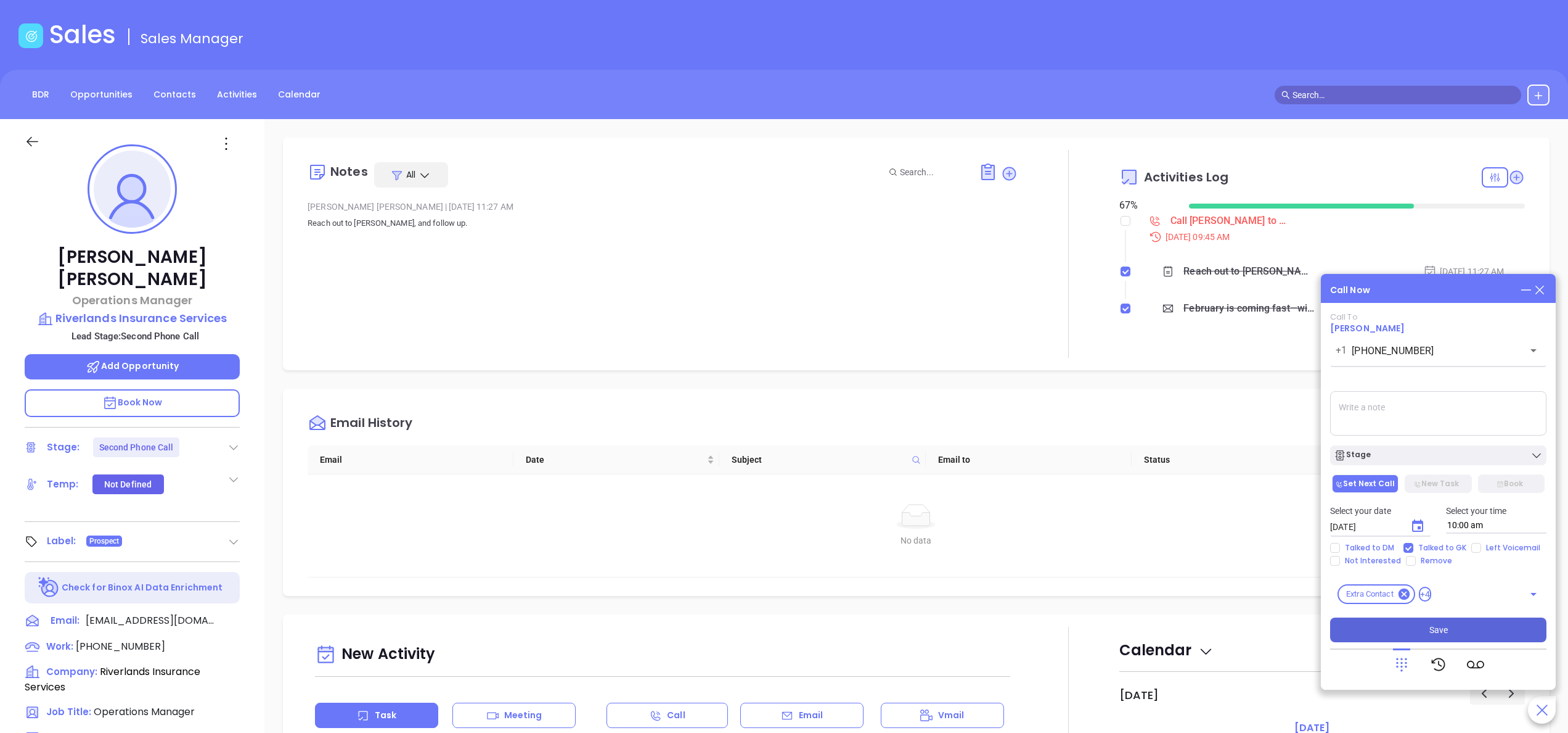
click at [1455, 632] on button "Save" at bounding box center [1439, 630] width 216 height 25
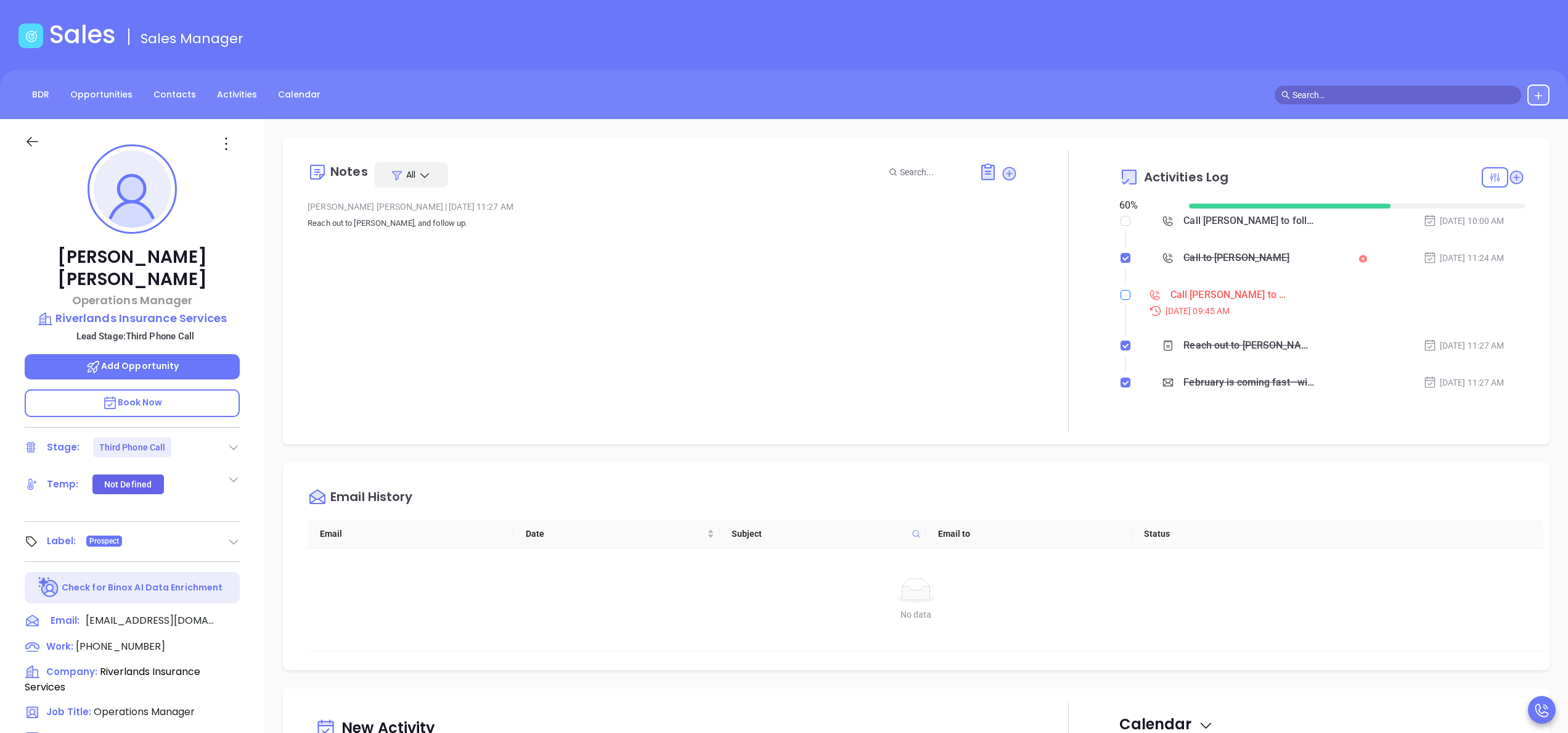
click at [1120, 301] on label at bounding box center [1125, 295] width 10 height 13
click at [1120, 300] on input "checkbox" at bounding box center [1125, 295] width 10 height 10
checkbox input "true"
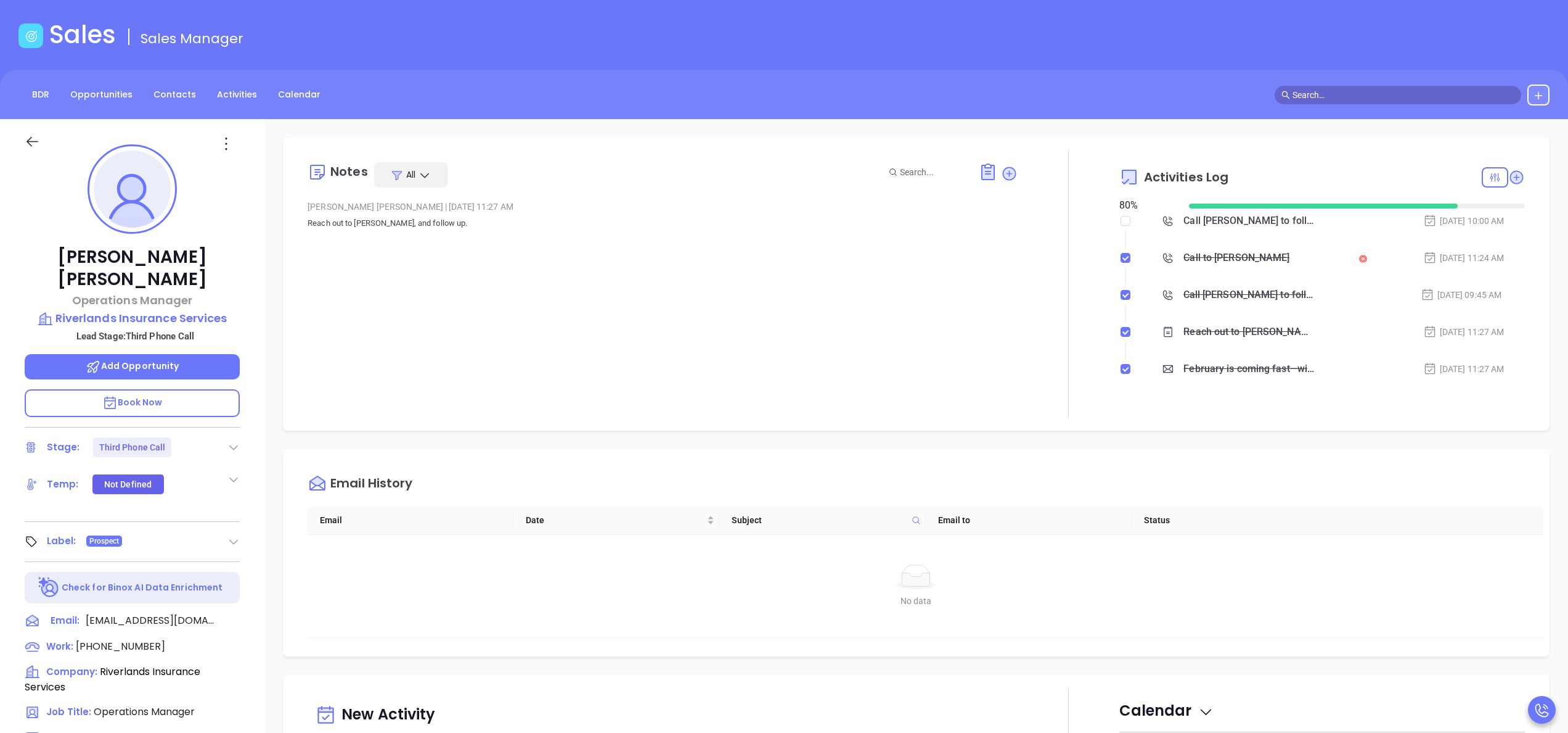
click at [682, 333] on div "Notes All [PERSON_NAME] | [DATE] 11:27 AM Reach out to [PERSON_NAME], and follo…" at bounding box center [662, 284] width 710 height 268
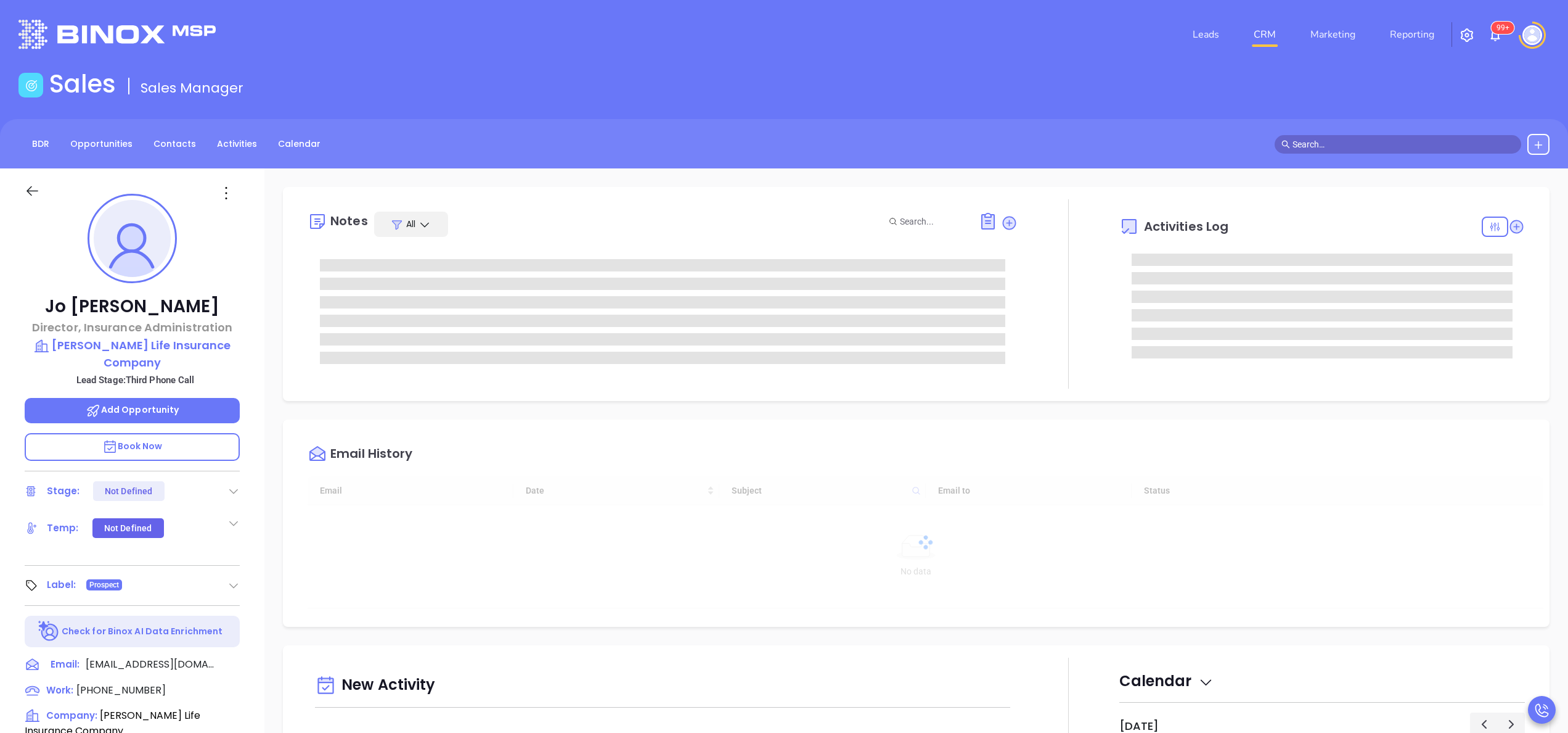
type input "[DATE]"
type input "[PERSON_NAME]"
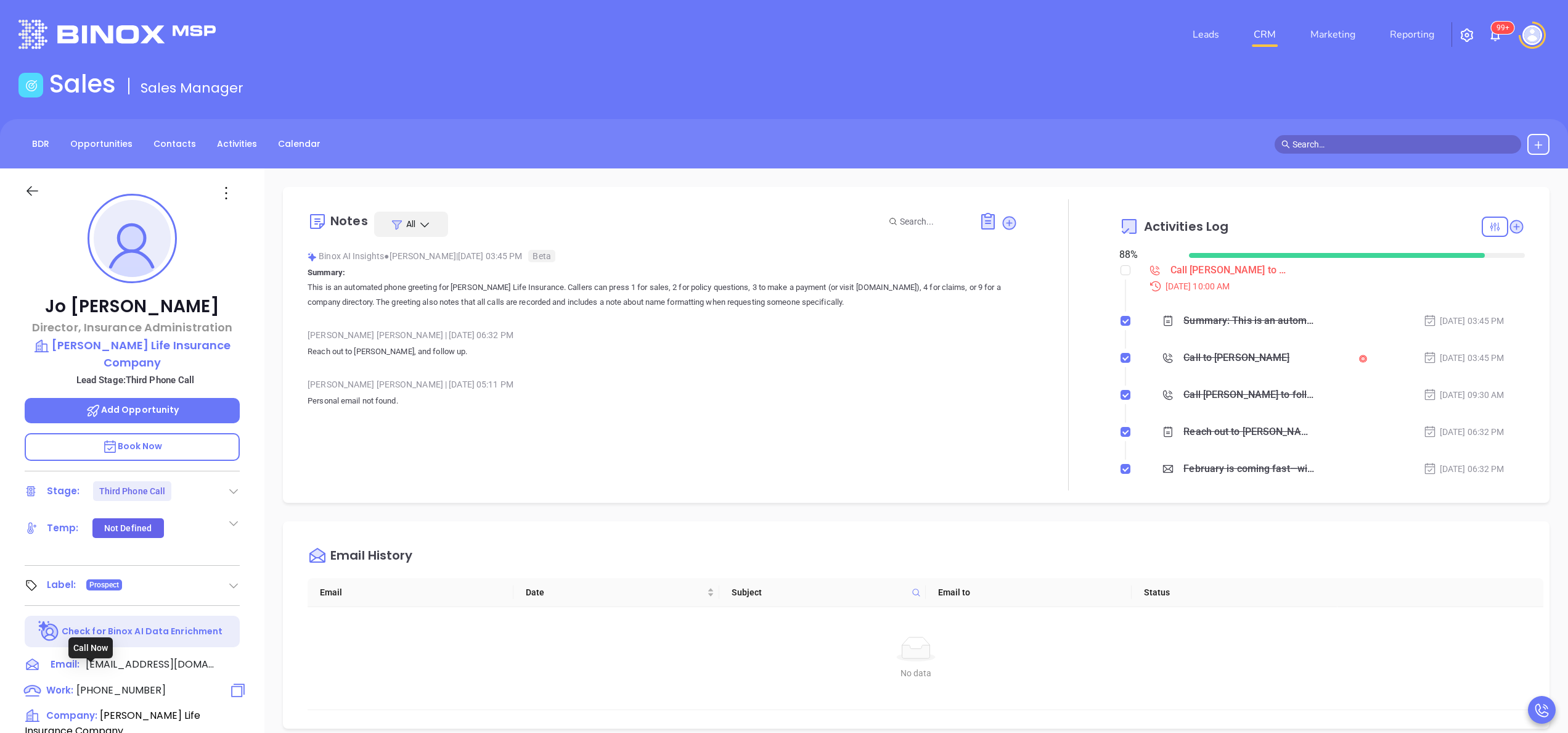
click at [137, 682] on span "[PHONE_NUMBER]" at bounding box center [121, 690] width 90 height 14
type input "[PHONE_NUMBER]"
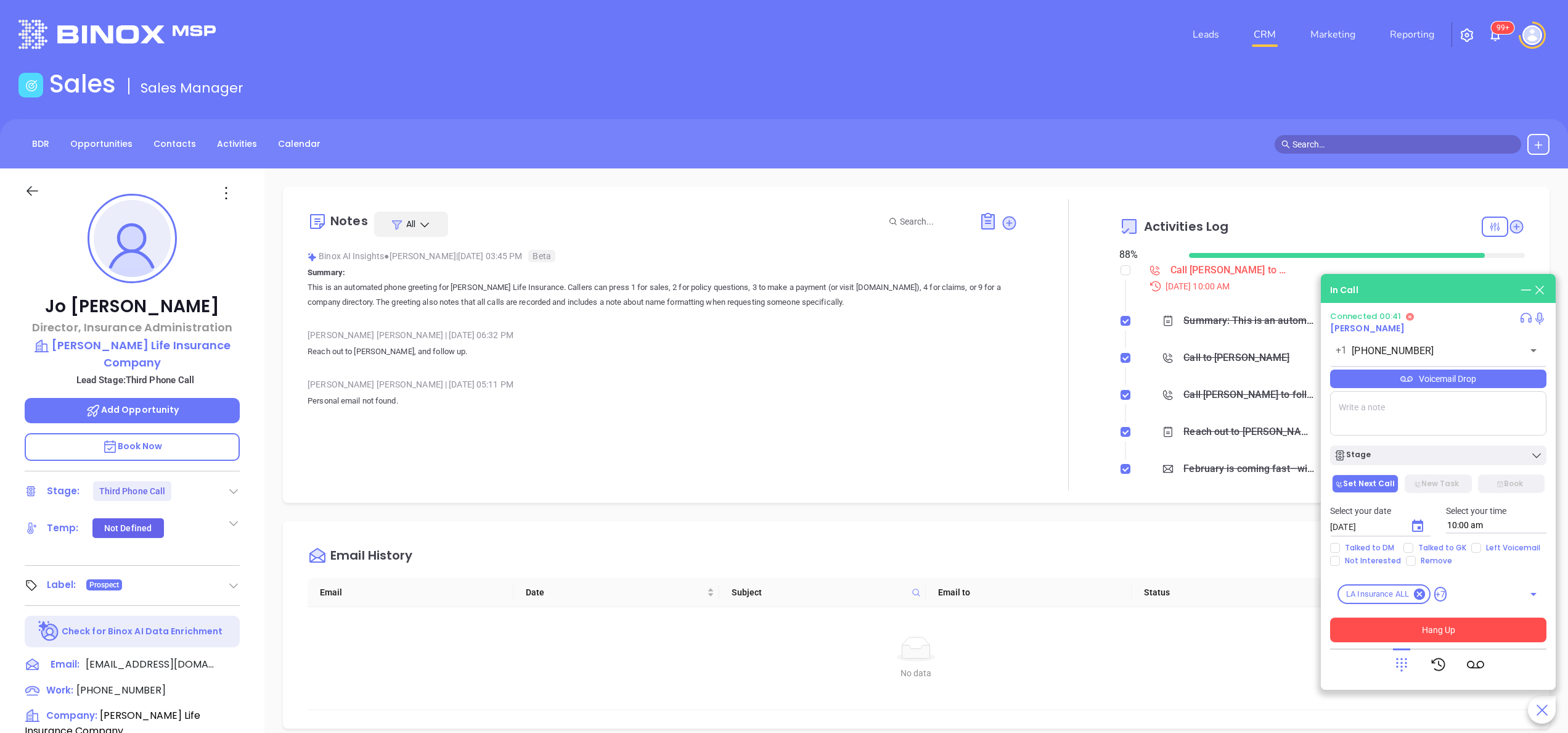
click at [1473, 627] on button "Hang Up" at bounding box center [1439, 630] width 216 height 25
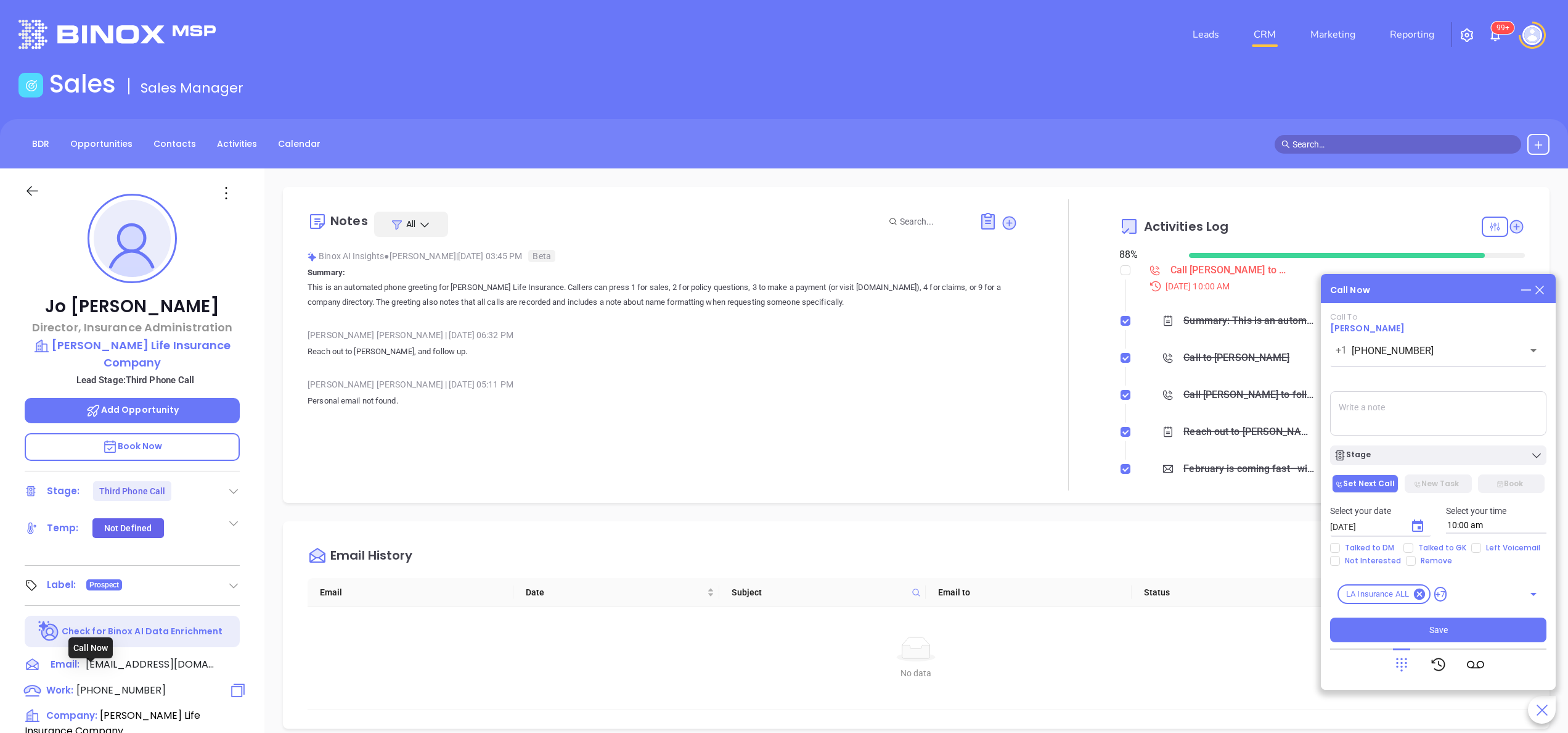
click at [104, 682] on span "[PHONE_NUMBER]" at bounding box center [121, 690] width 90 height 14
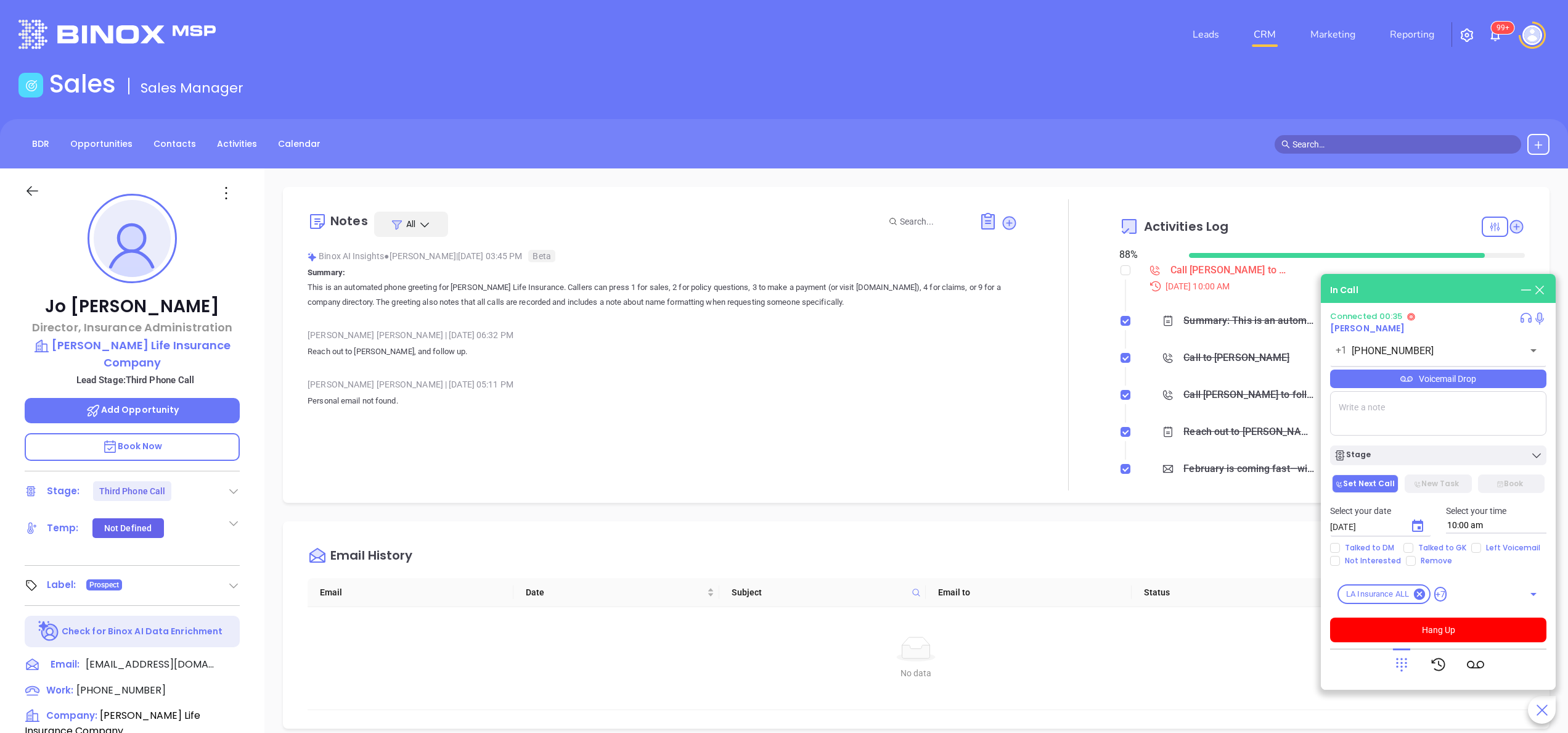
click at [1407, 665] on icon at bounding box center [1401, 664] width 17 height 17
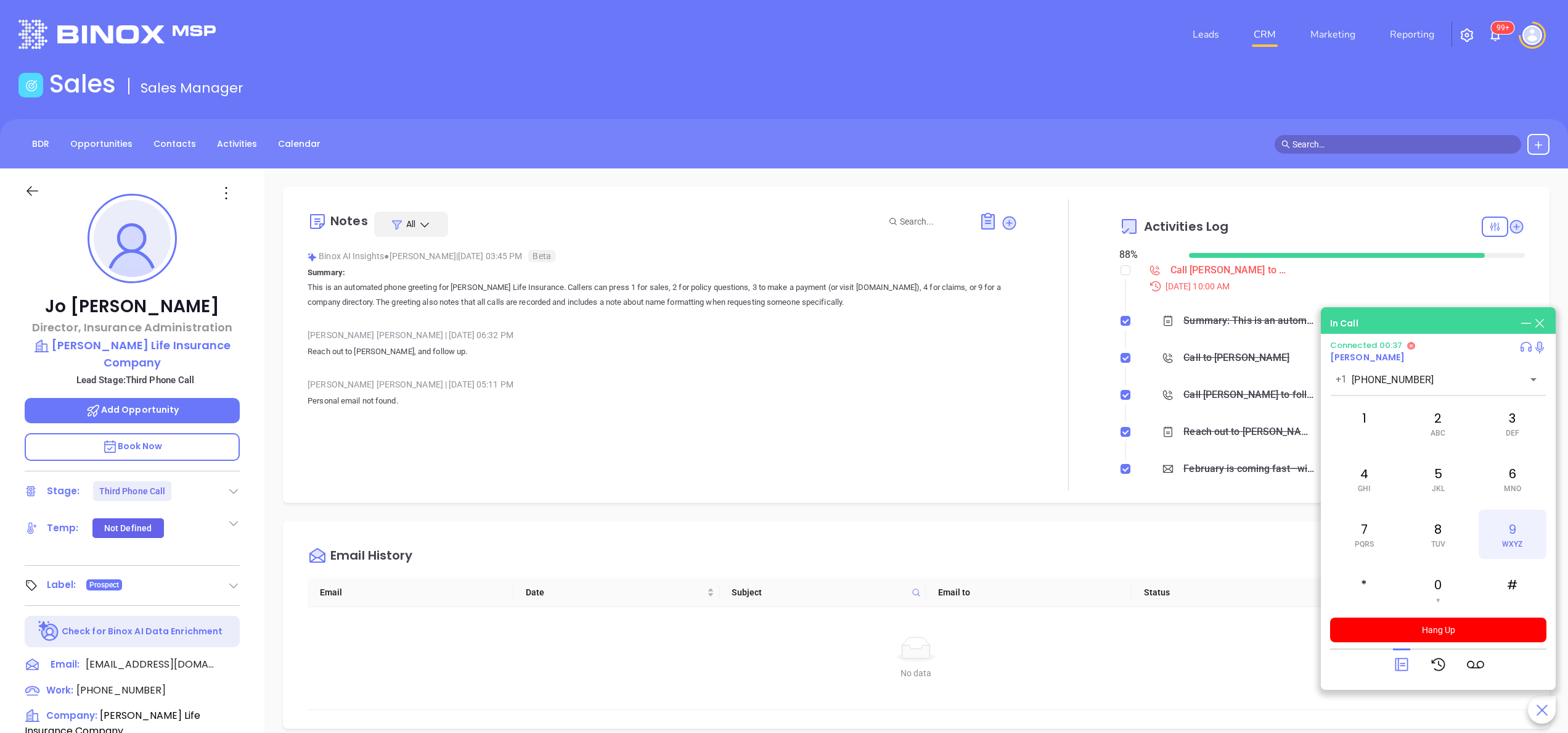
click at [1524, 529] on div "9 WXYZ" at bounding box center [1512, 534] width 67 height 50
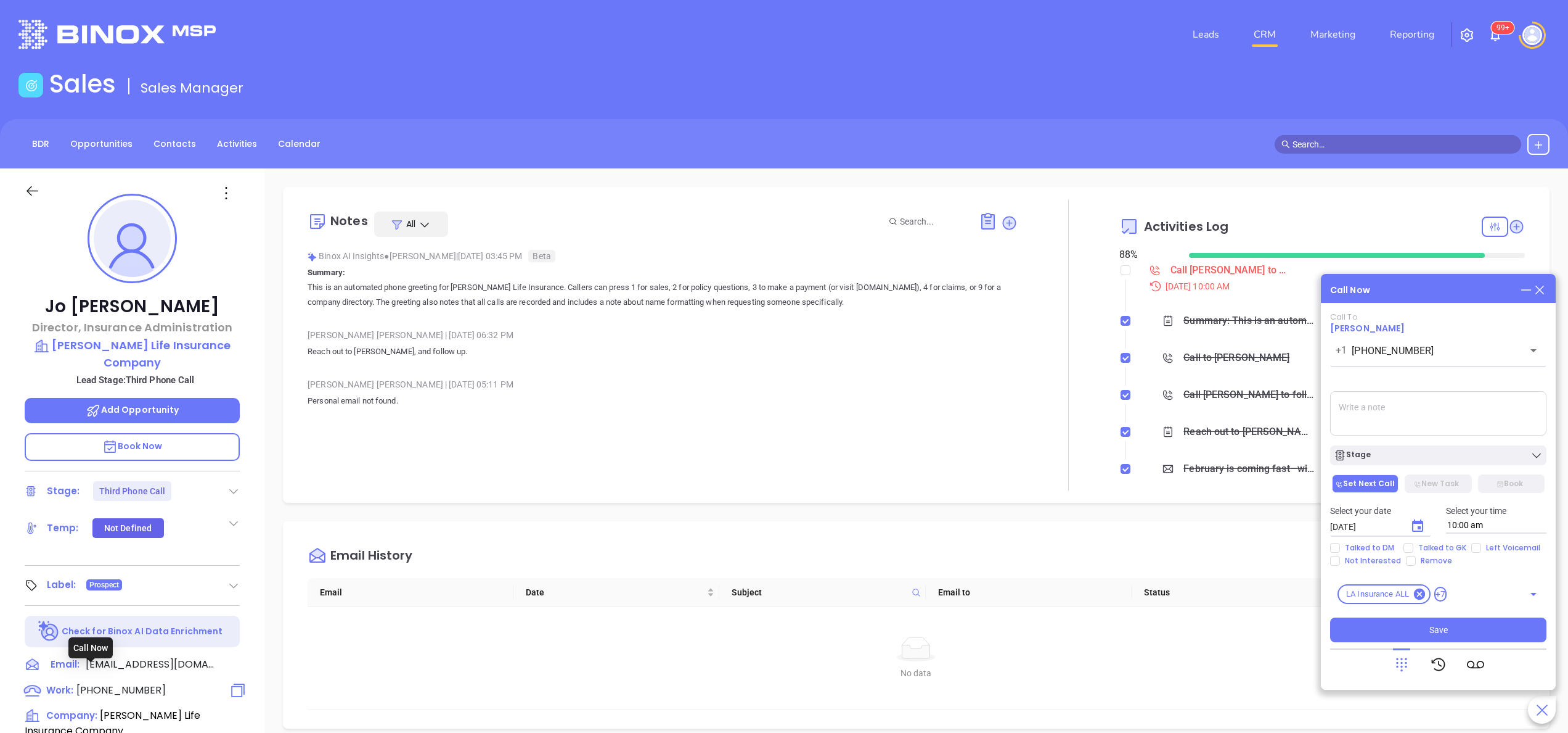
click at [126, 682] on span "[PHONE_NUMBER]" at bounding box center [121, 690] width 90 height 14
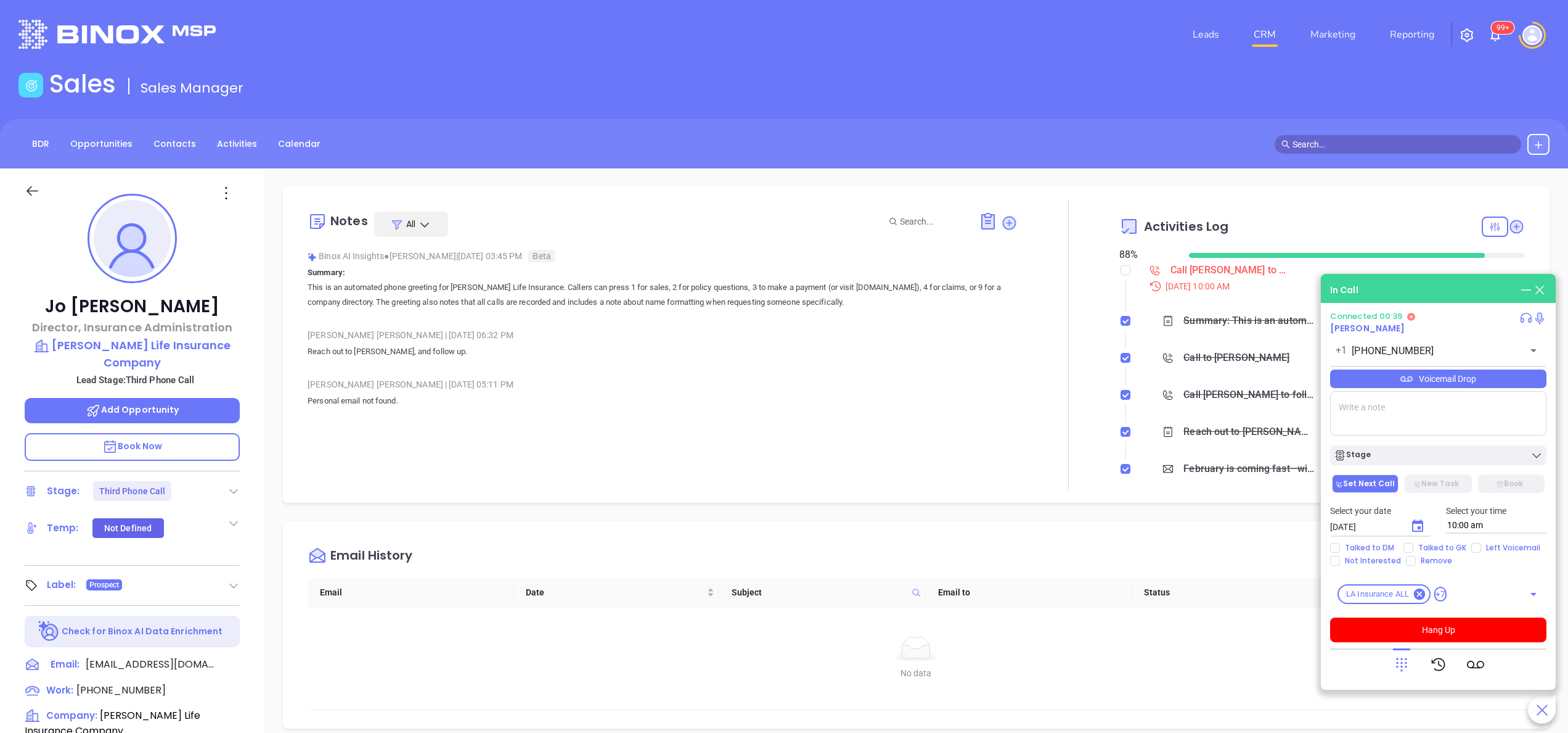
click at [1407, 662] on icon at bounding box center [1401, 664] width 17 height 17
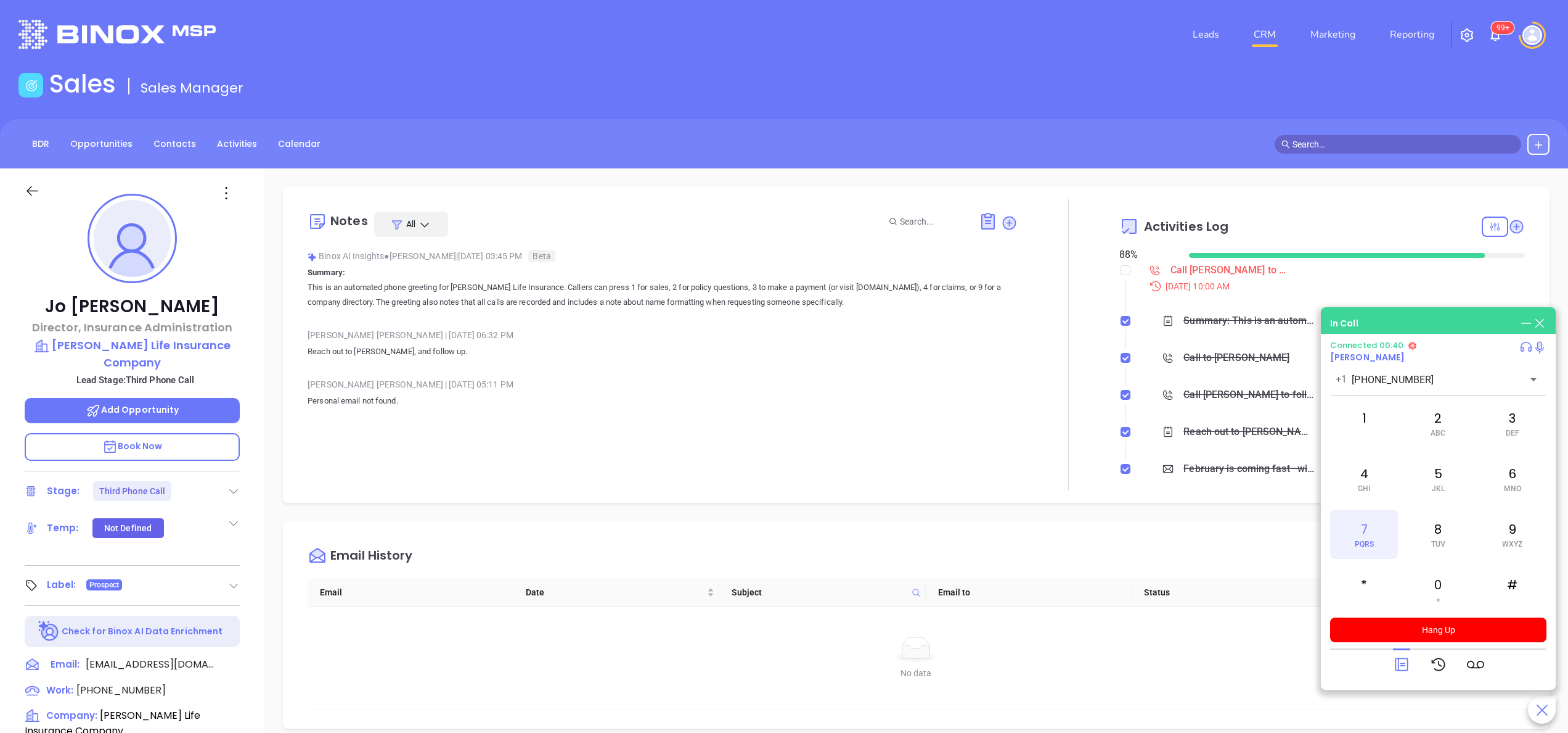
click at [1367, 531] on div "7 PQRS" at bounding box center [1364, 534] width 67 height 50
click at [161, 440] on span "Book Now" at bounding box center [132, 446] width 60 height 12
click at [981, 213] on icon at bounding box center [987, 221] width 13 height 17
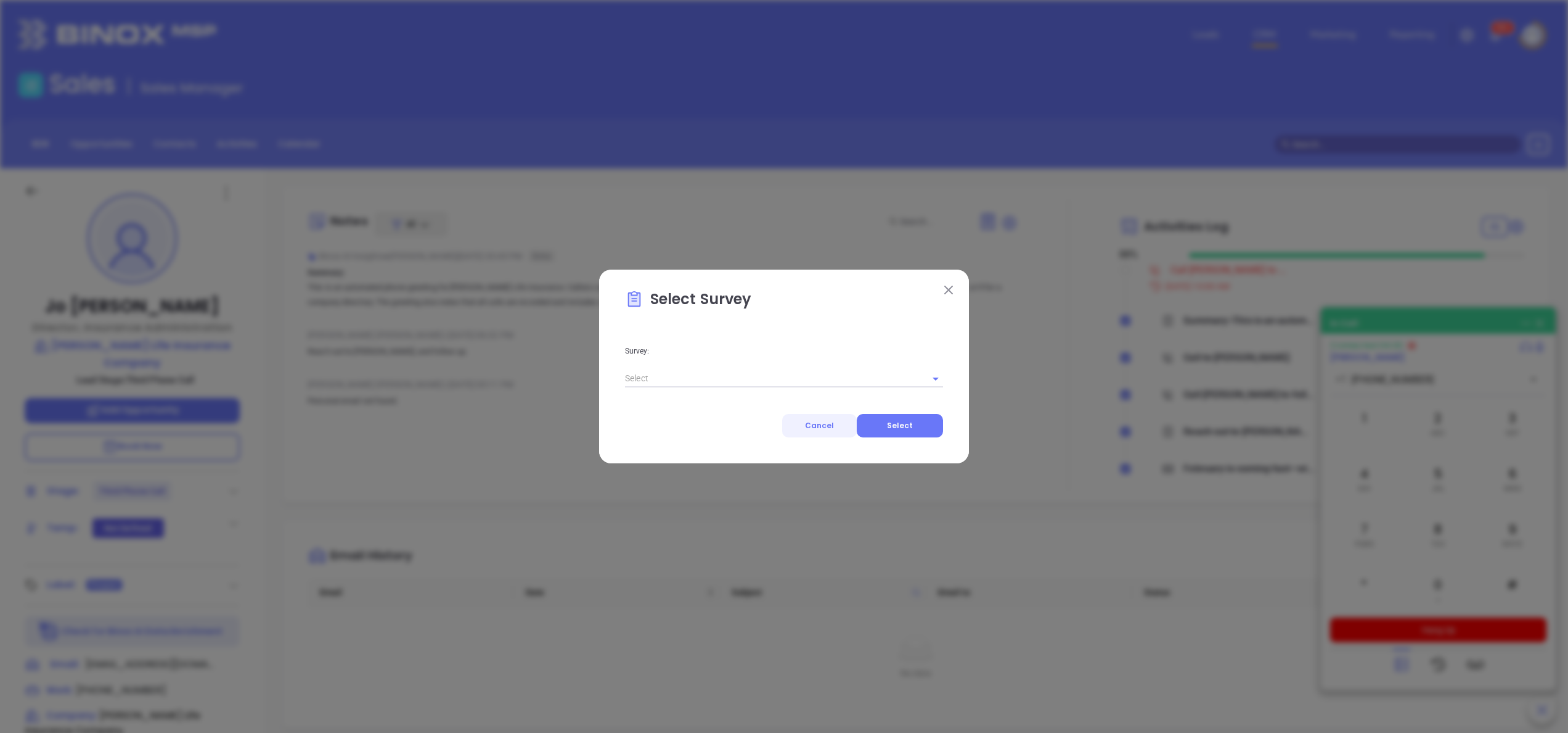
click at [809, 424] on span "Cancel" at bounding box center [819, 425] width 29 height 11
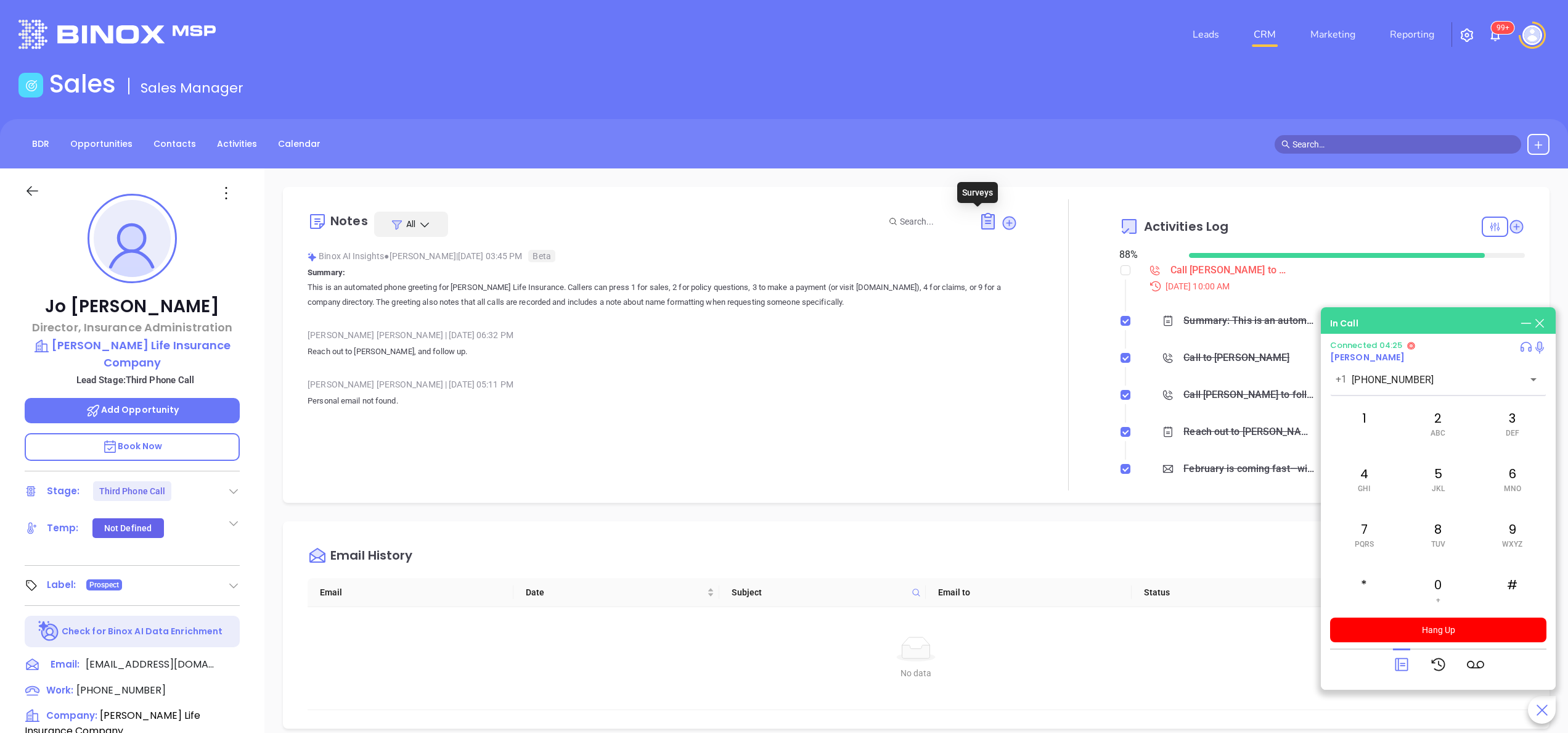
click at [978, 228] on icon at bounding box center [988, 221] width 20 height 20
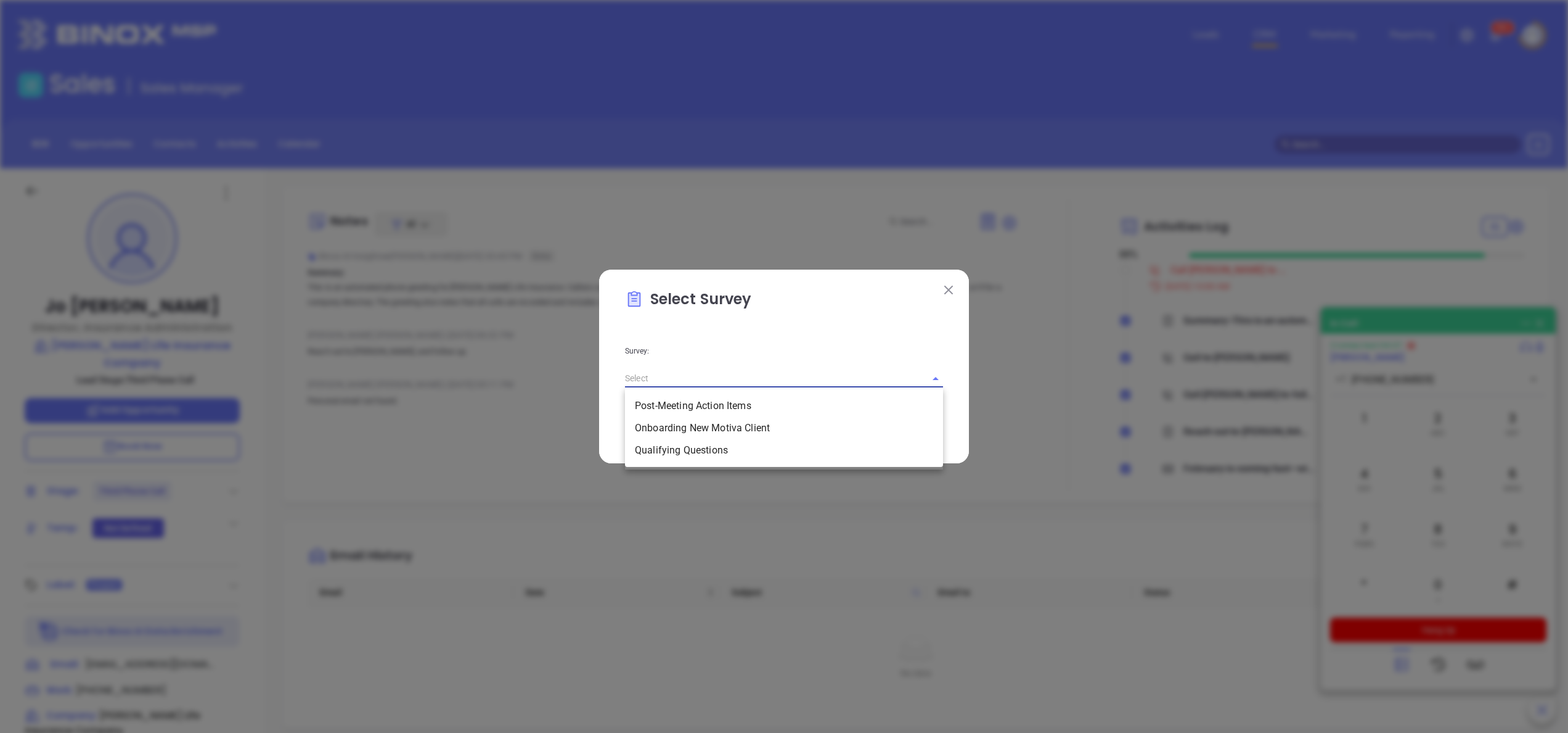
click at [813, 383] on input "text" at bounding box center [767, 378] width 284 height 18
click at [691, 453] on li "Qualifying Questions" at bounding box center [784, 450] width 318 height 22
type input "Qualifying Questions"
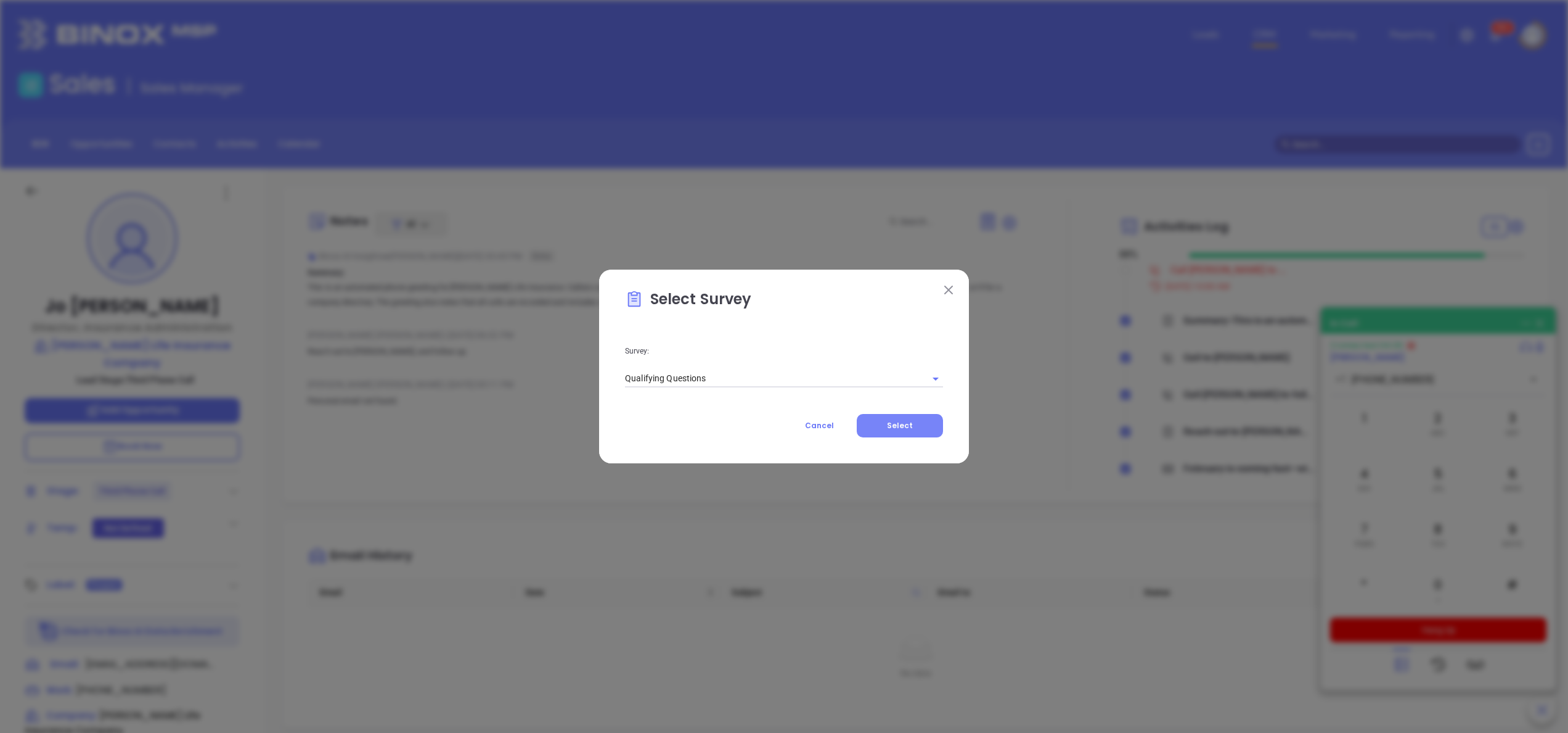
click at [917, 427] on button "Select" at bounding box center [899, 425] width 86 height 23
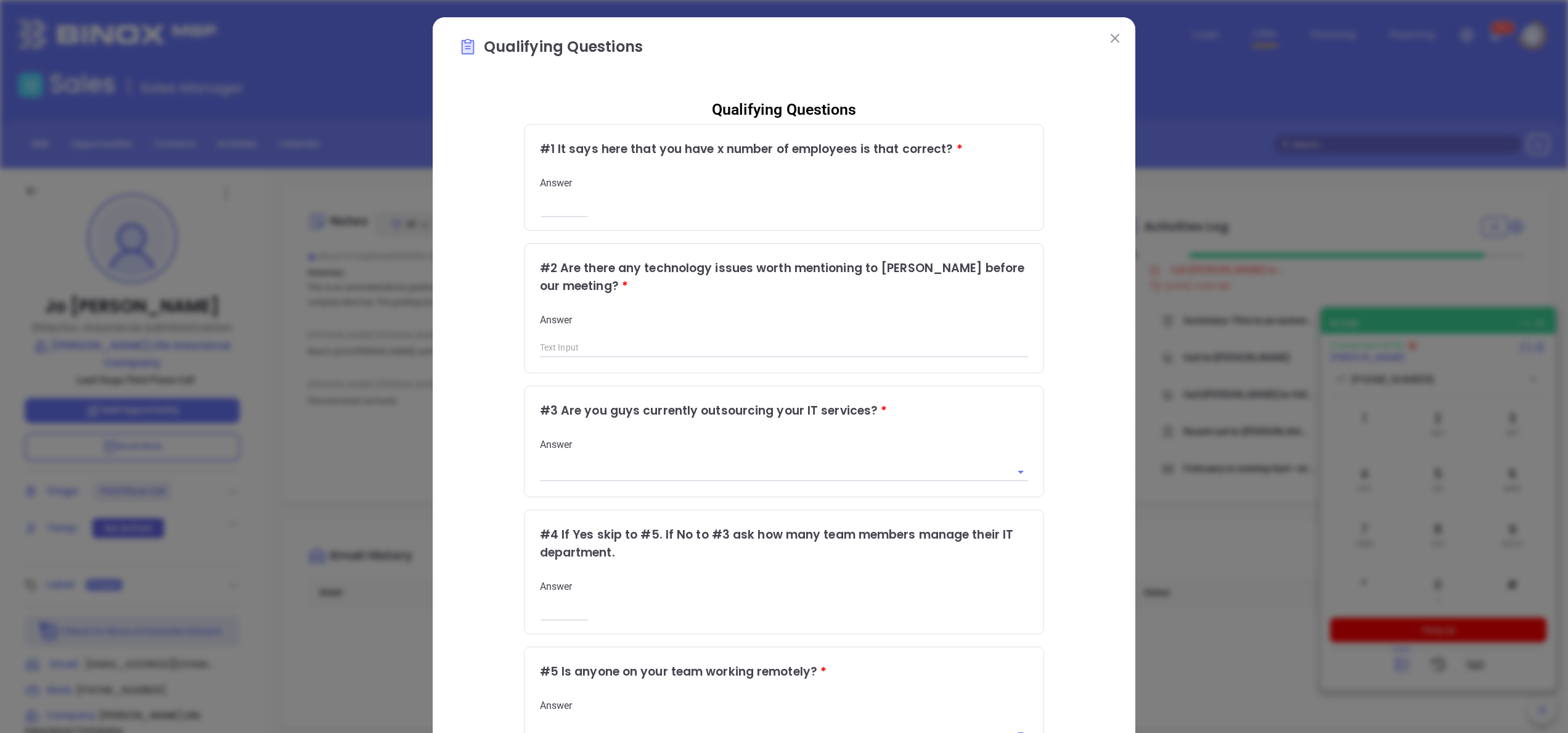
click at [550, 213] on div "Answer ​" at bounding box center [784, 195] width 489 height 38
click at [549, 206] on input "number" at bounding box center [564, 209] width 49 height 11
type input "150"
click at [1031, 195] on div "# 1 It says here that you have x number of employees is that correct? * Answer …" at bounding box center [784, 177] width 520 height 106
click at [1054, 217] on div "Qualifying Questions # 1 It says here that you have x number of employees is th…" at bounding box center [784, 505] width 651 height 833
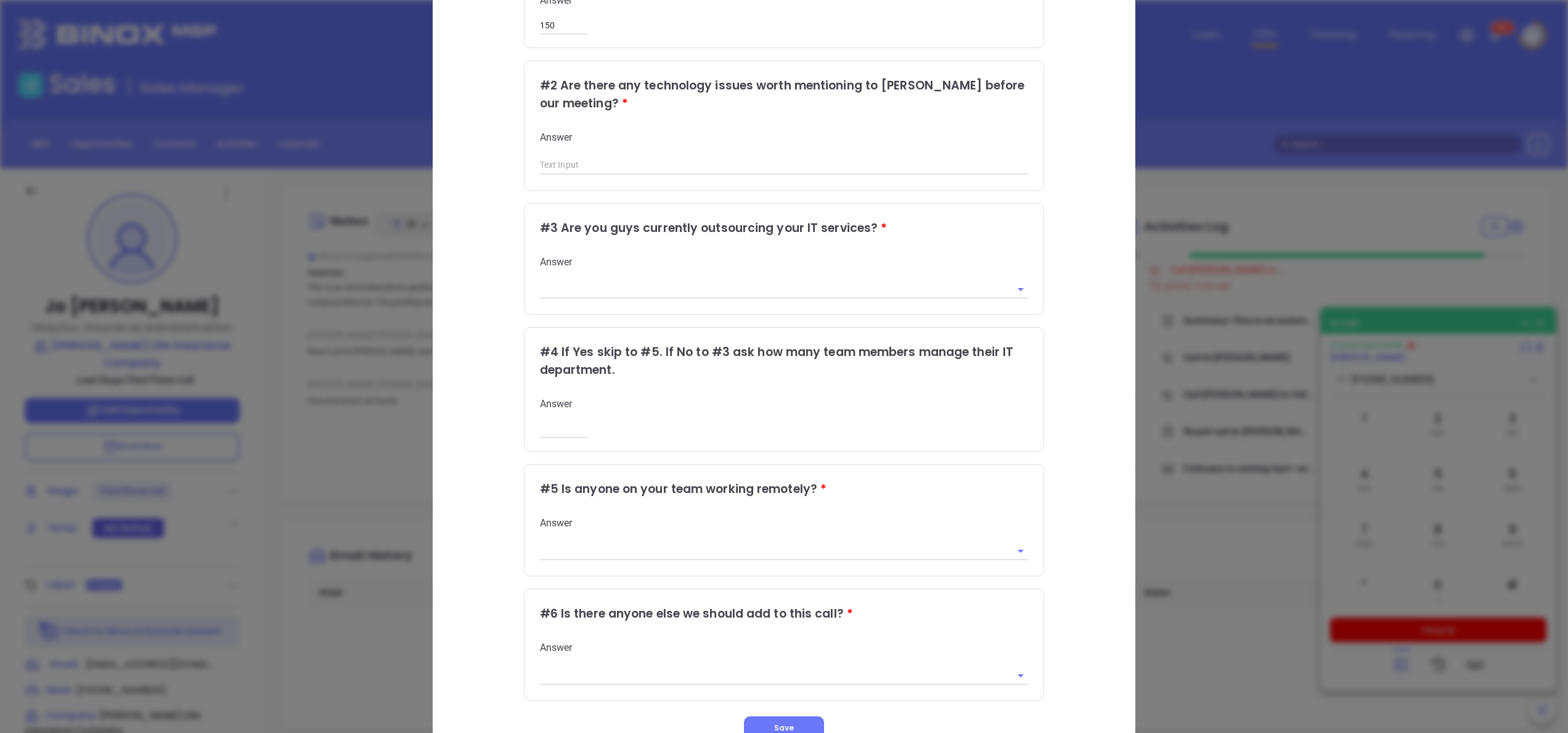
scroll to position [197, 0]
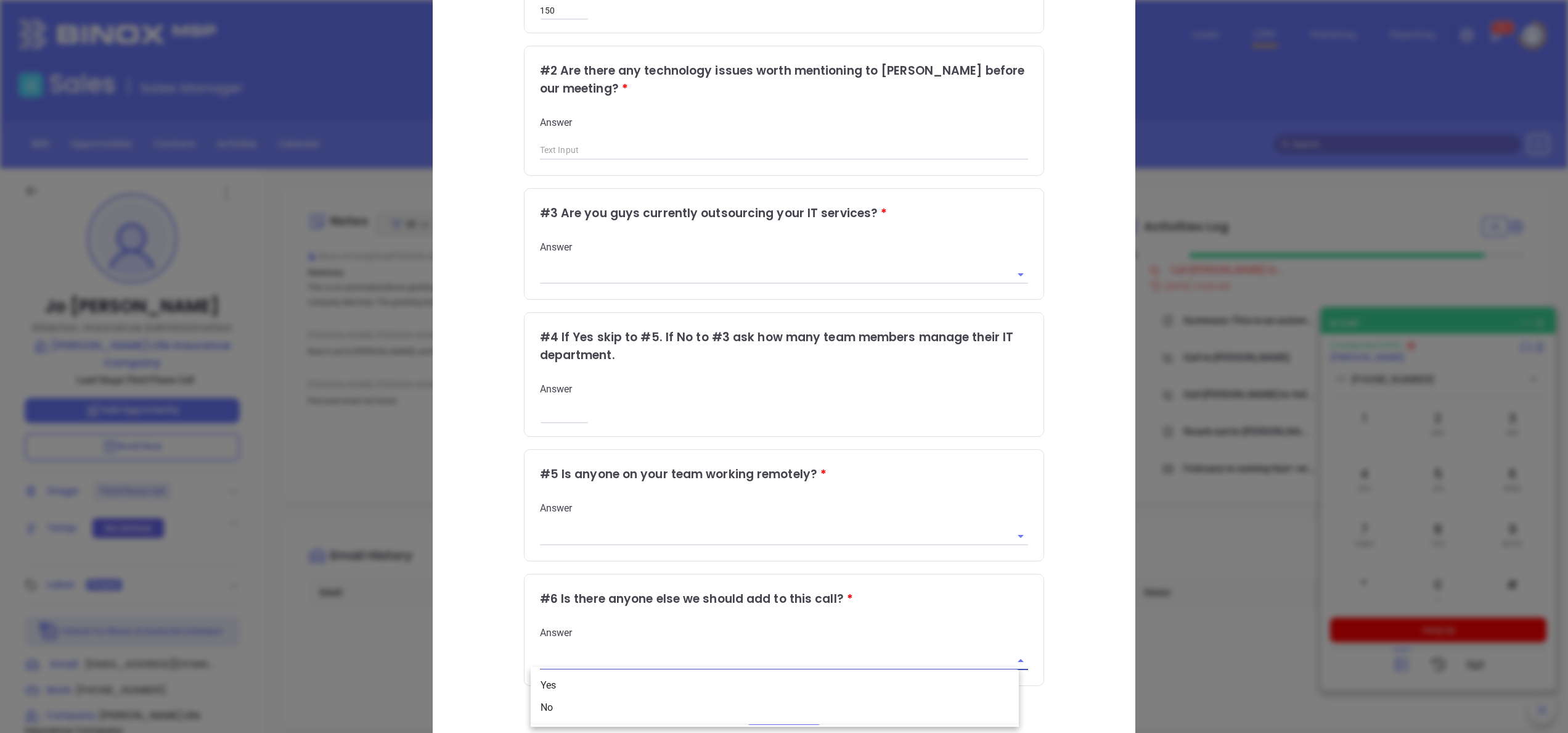
click at [715, 652] on input "text" at bounding box center [767, 660] width 454 height 18
click at [573, 690] on li "Yes" at bounding box center [774, 685] width 488 height 22
type input "Yes"
click at [1064, 561] on div "Qualifying Questions # 1 It says here that you have x number of employees is th…" at bounding box center [784, 308] width 651 height 833
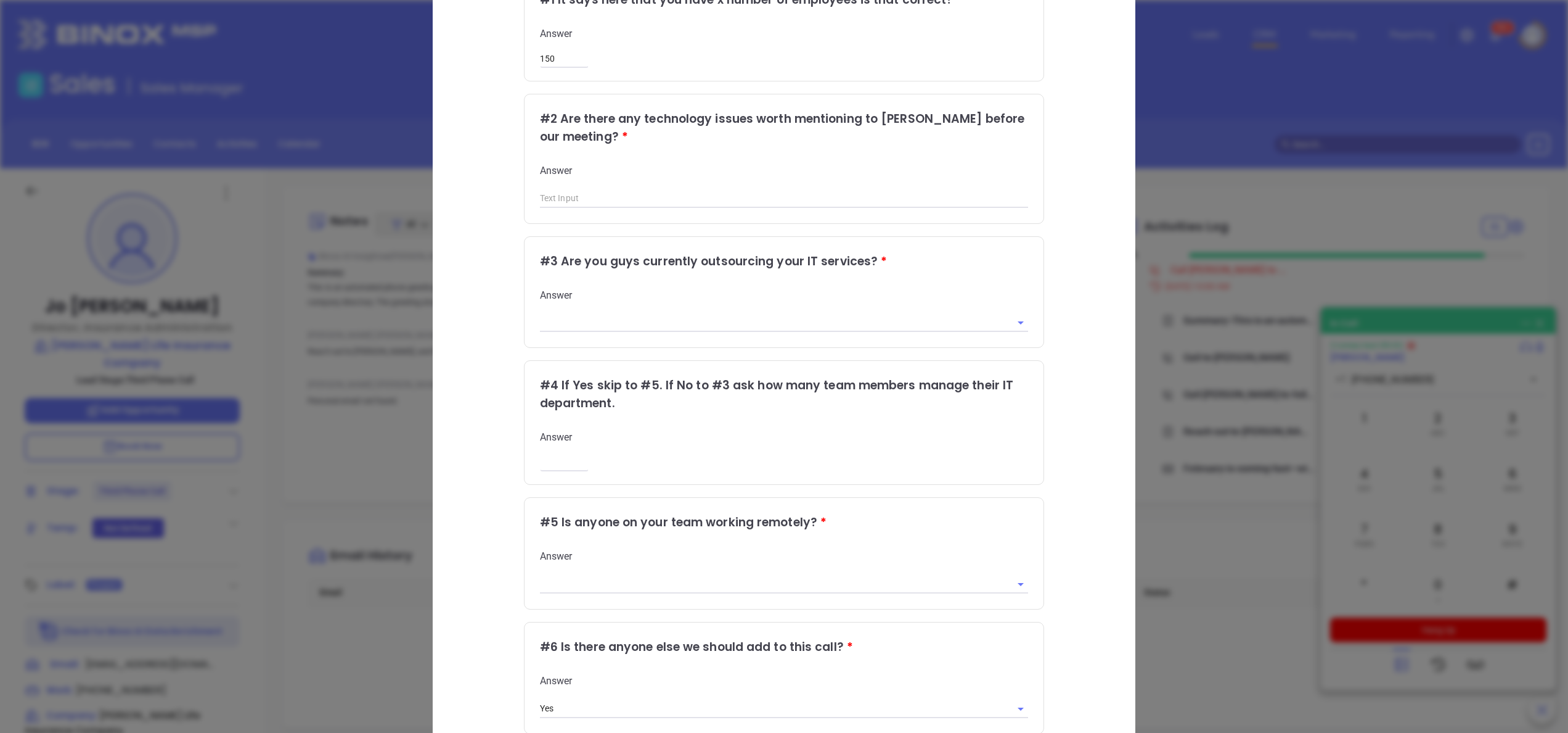
scroll to position [148, 0]
click at [1064, 557] on div "Qualifying Questions # 1 It says here that you have x number of employees is th…" at bounding box center [784, 357] width 651 height 833
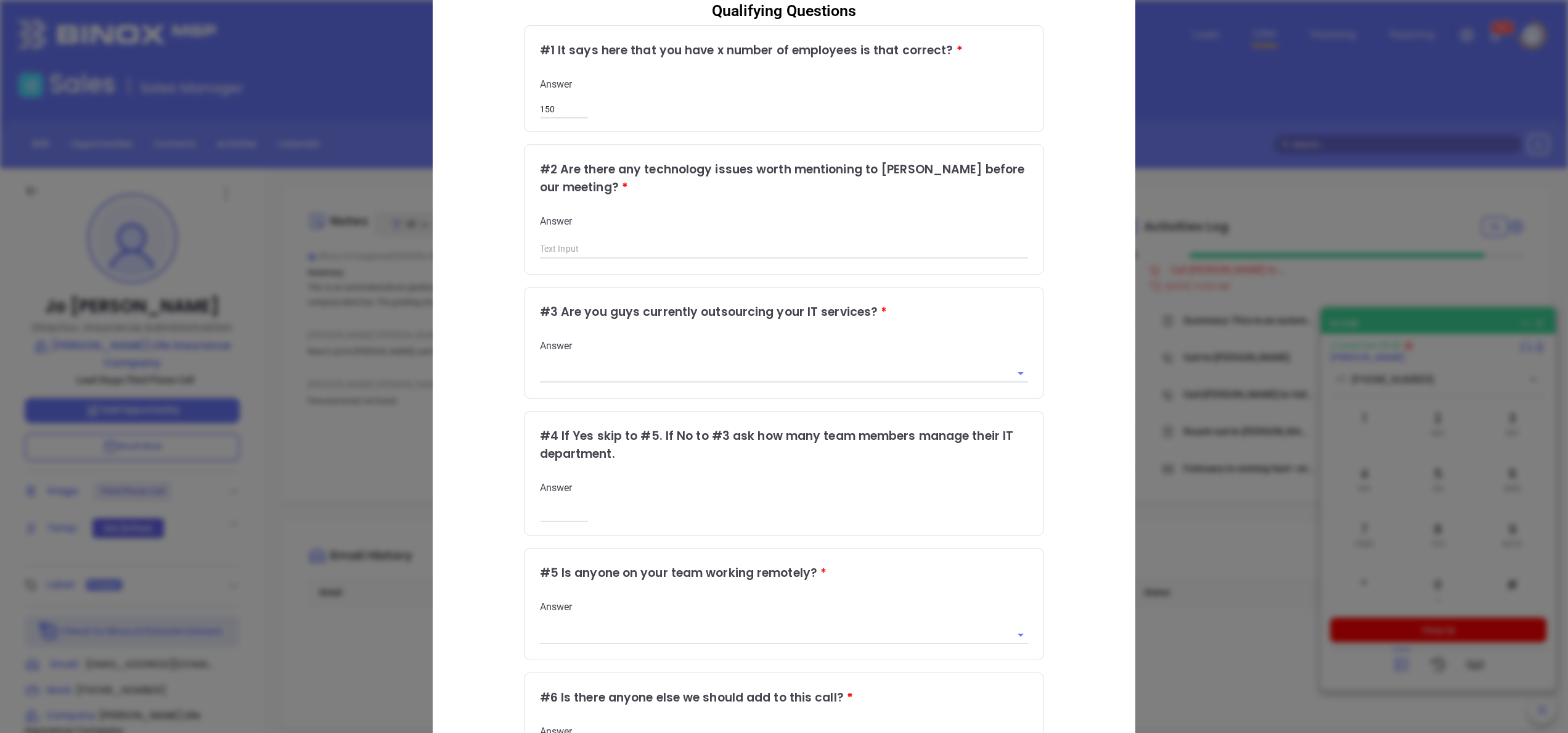
scroll to position [50, 0]
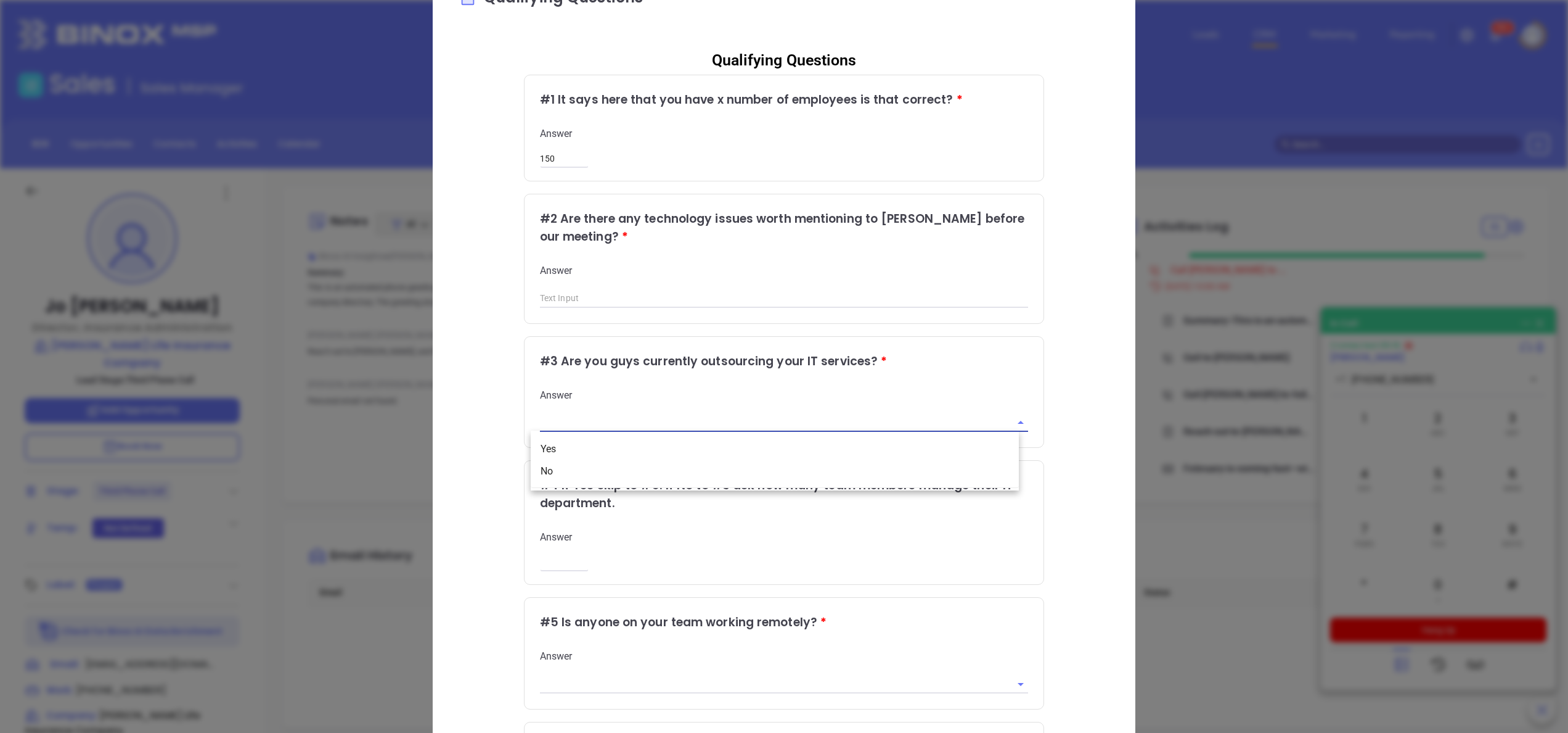
click at [566, 414] on input "text" at bounding box center [767, 422] width 454 height 18
click at [543, 442] on li "Yes" at bounding box center [774, 448] width 488 height 22
click at [502, 430] on div "Qualifying Questions # 1 It says here that you have x number of employees is th…" at bounding box center [784, 455] width 651 height 833
click at [555, 417] on input "Yes" at bounding box center [767, 422] width 454 height 18
click at [524, 423] on div "# 3 Are you guys currently outsourcing your IT services? * Answer Yes" at bounding box center [784, 391] width 520 height 111
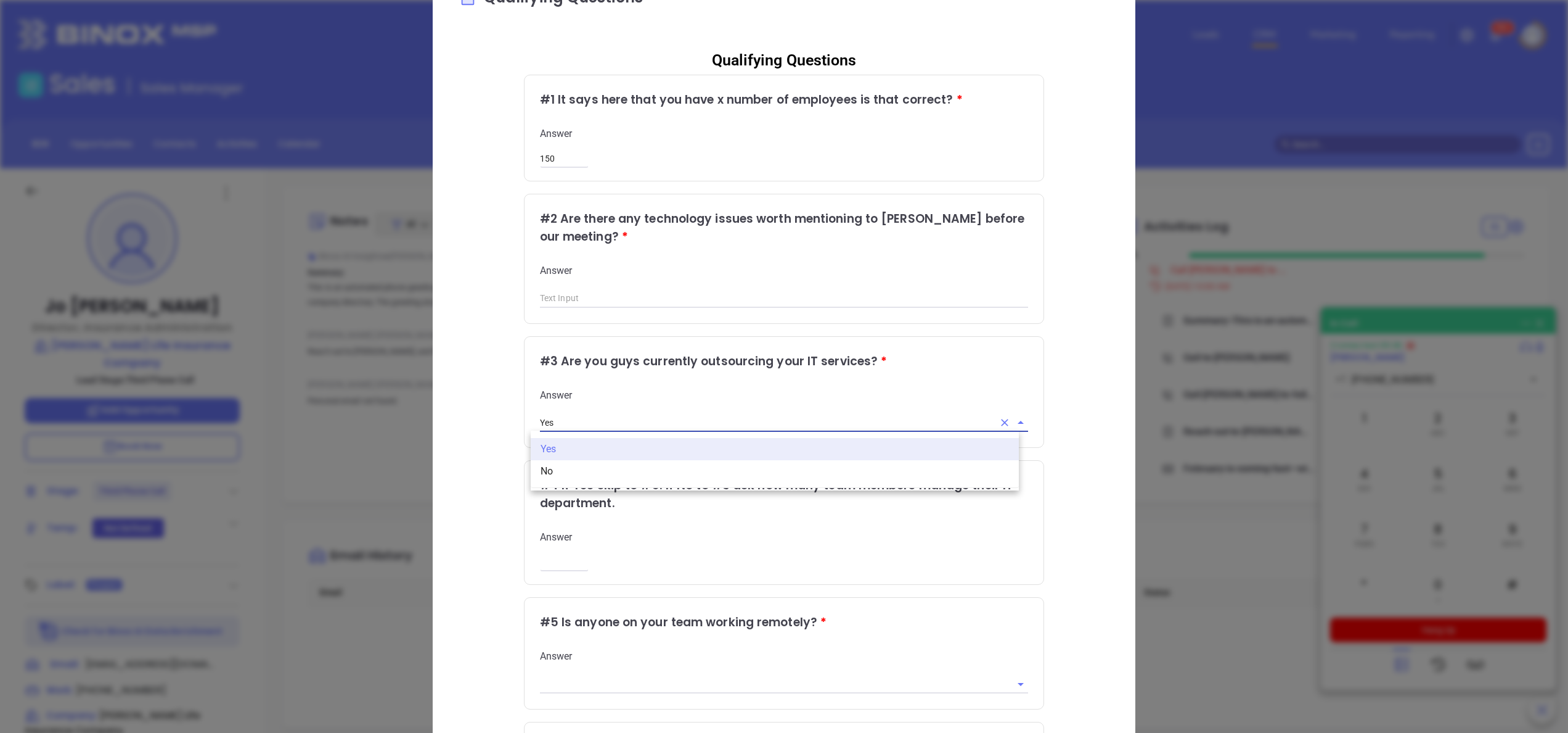
click at [565, 418] on input "Yes" at bounding box center [767, 422] width 454 height 18
click at [560, 472] on li "No" at bounding box center [774, 470] width 488 height 22
type input "No"
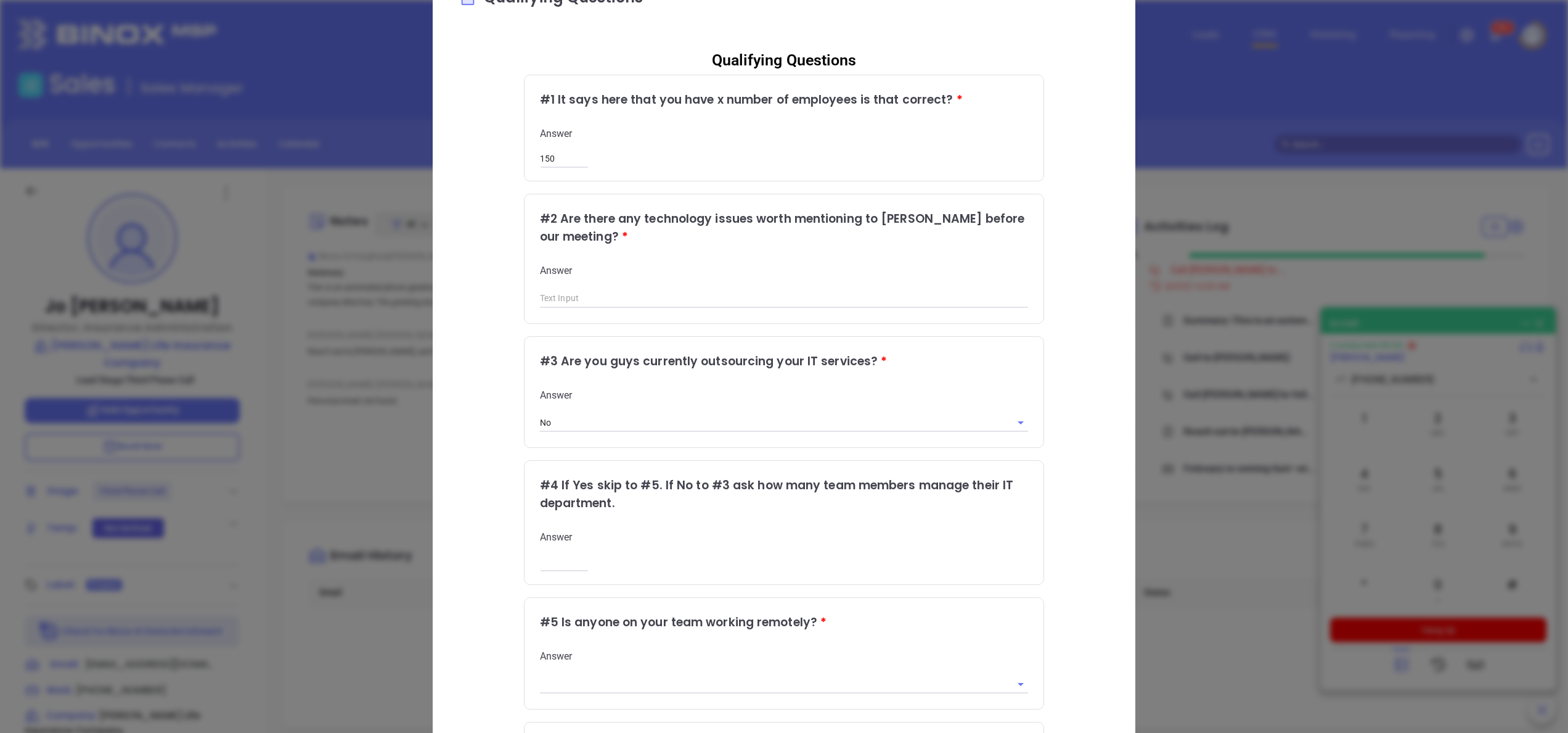
click at [581, 561] on div "Answer ​" at bounding box center [784, 549] width 489 height 38
click at [565, 561] on input "number" at bounding box center [564, 563] width 49 height 11
click at [1103, 585] on div "Qualifying Questions Qualifying Questions # 1 It says here that you have x numb…" at bounding box center [784, 443] width 702 height 950
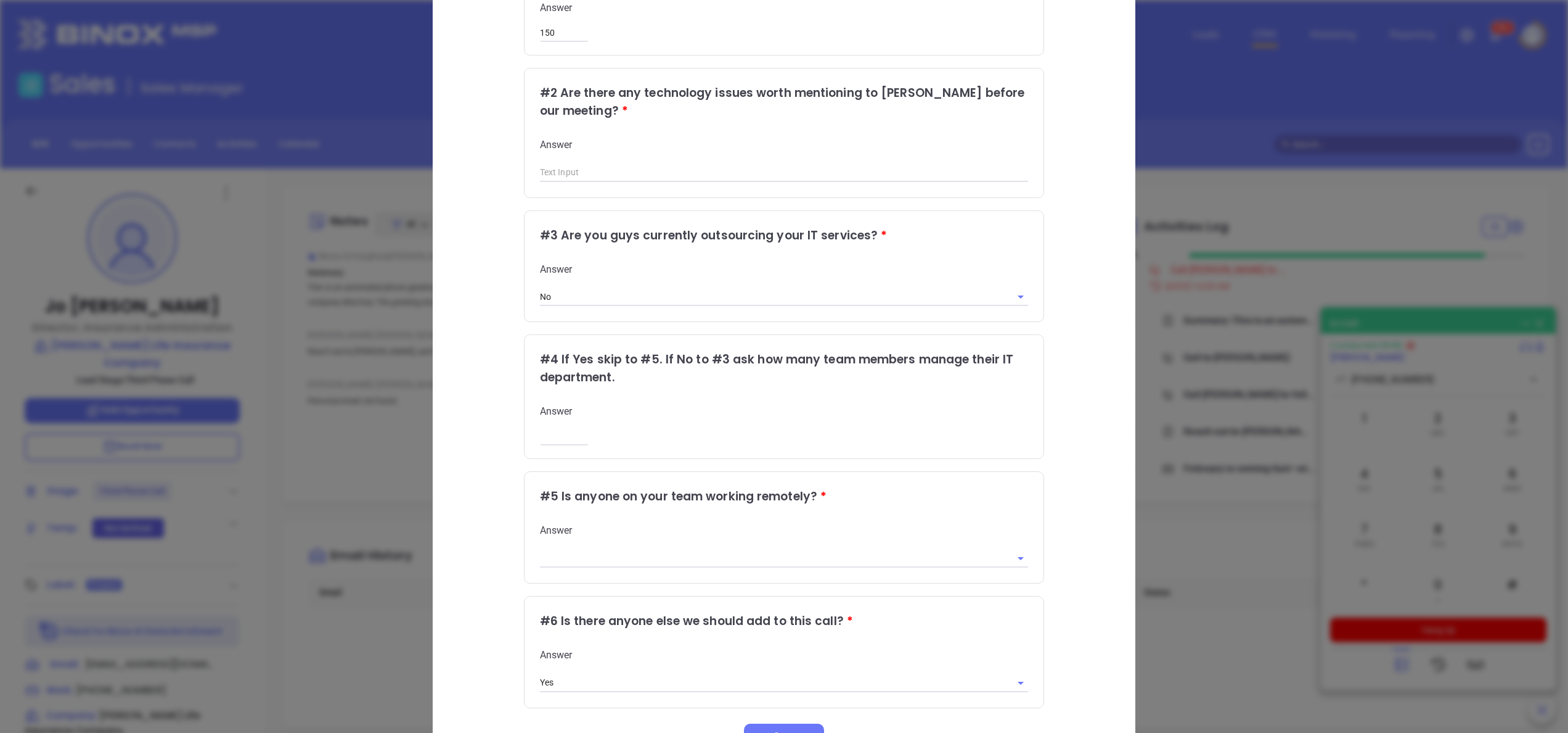
scroll to position [197, 0]
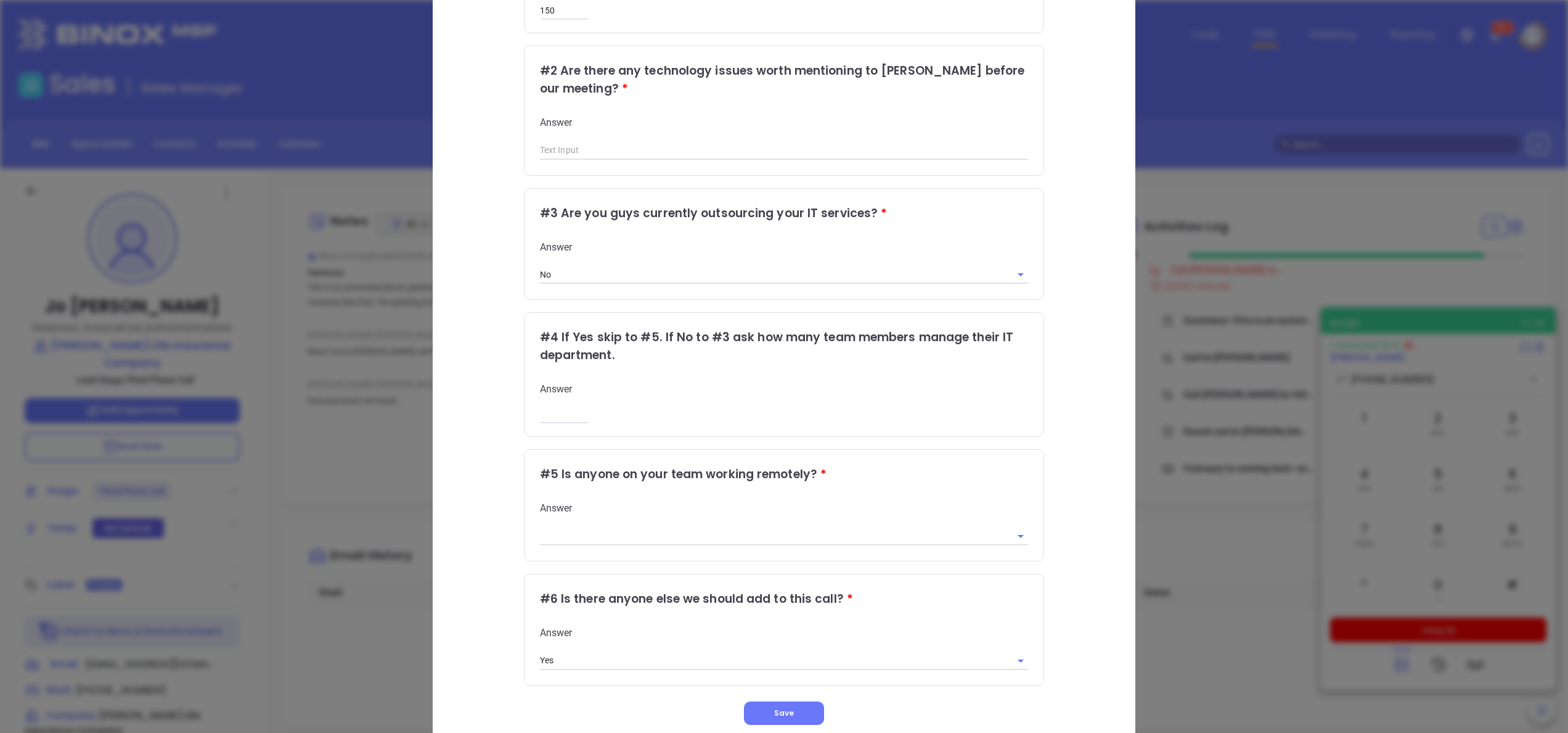
click at [1082, 554] on div "Qualifying Questions # 1 It says here that you have x number of employees is th…" at bounding box center [784, 308] width 651 height 833
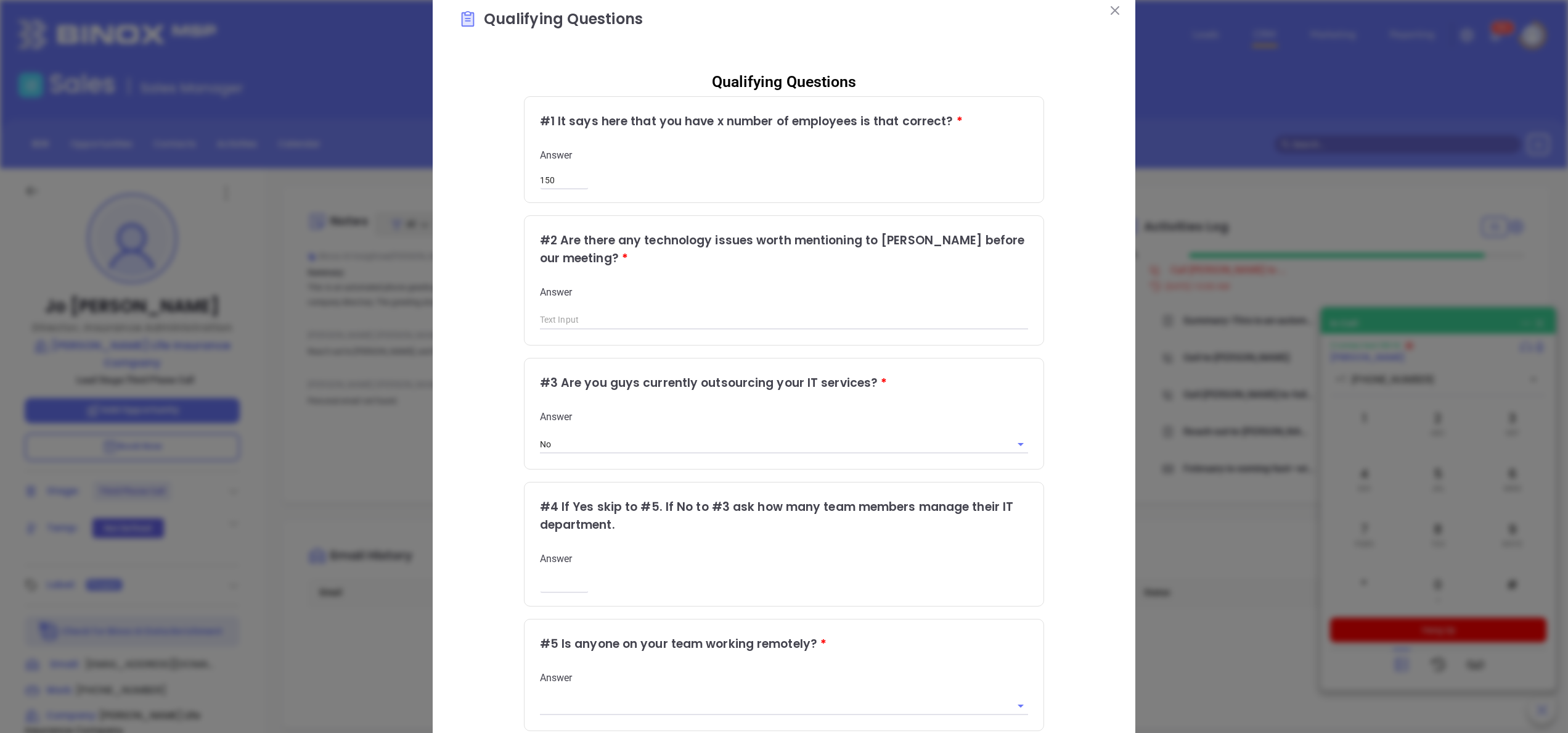
scroll to position [0, 0]
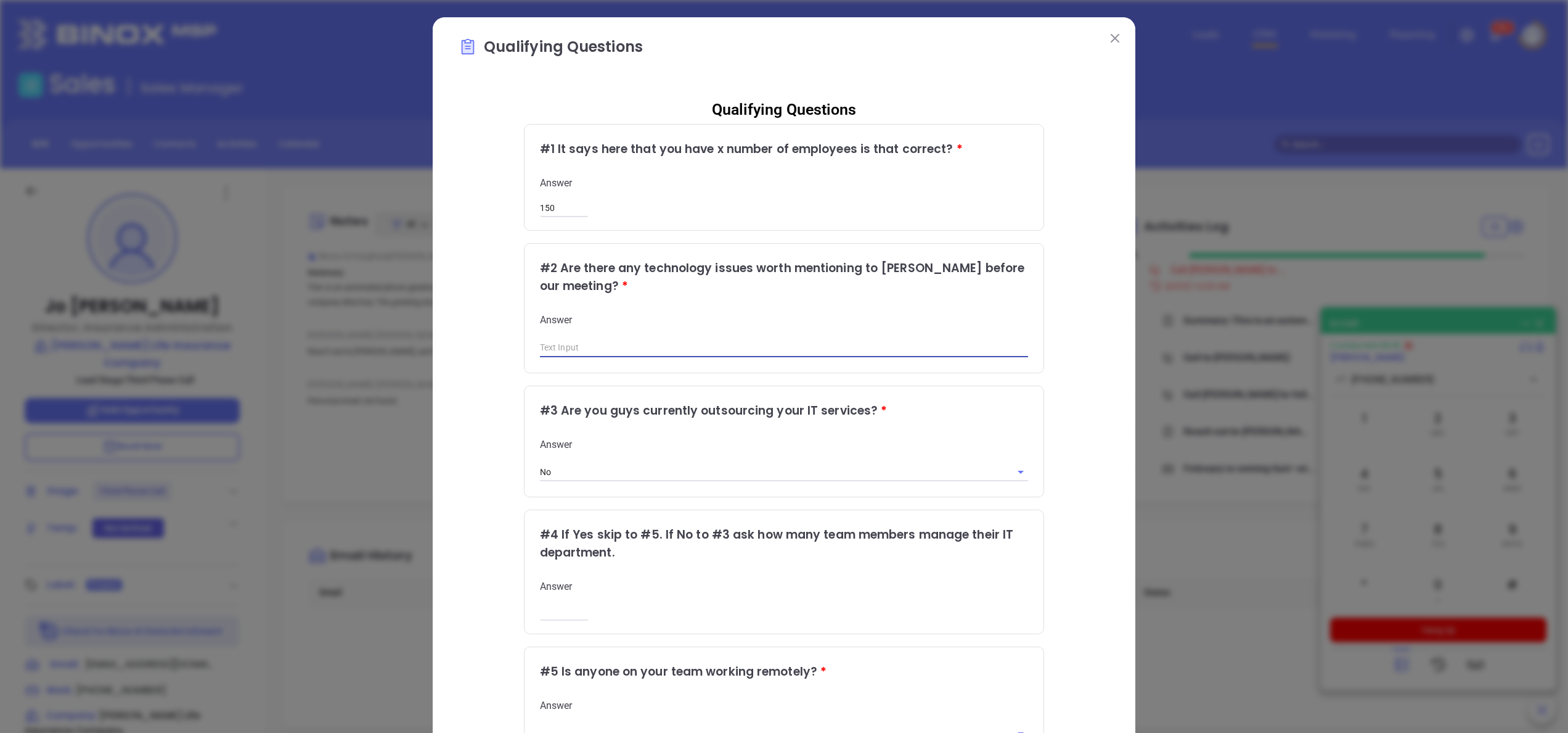
click at [627, 349] on input "text" at bounding box center [784, 348] width 489 height 19
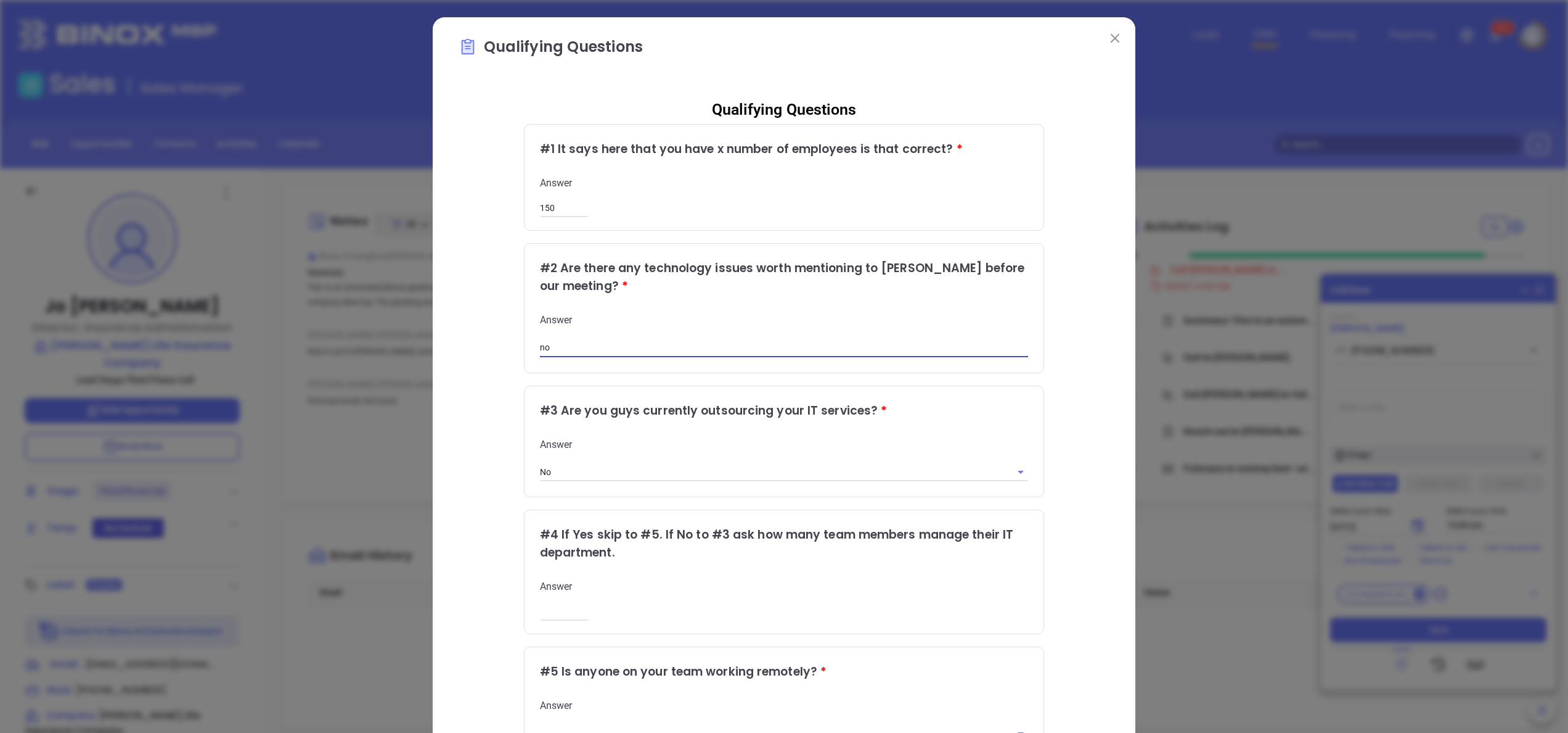
type input "no"
click at [1104, 290] on div "Qualifying Questions Qualifying Questions # 1 It says here that you have x numb…" at bounding box center [784, 492] width 702 height 950
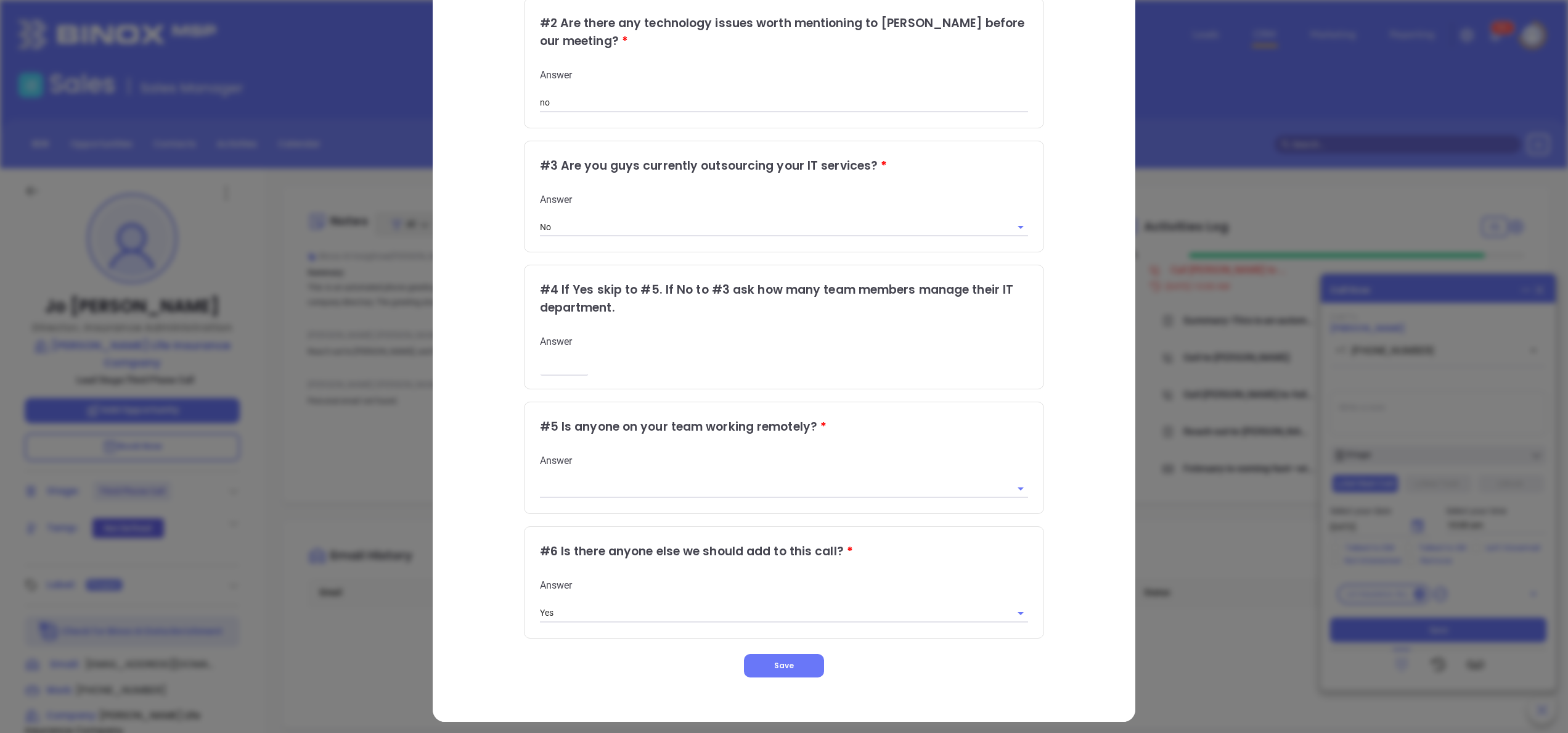
scroll to position [248, 0]
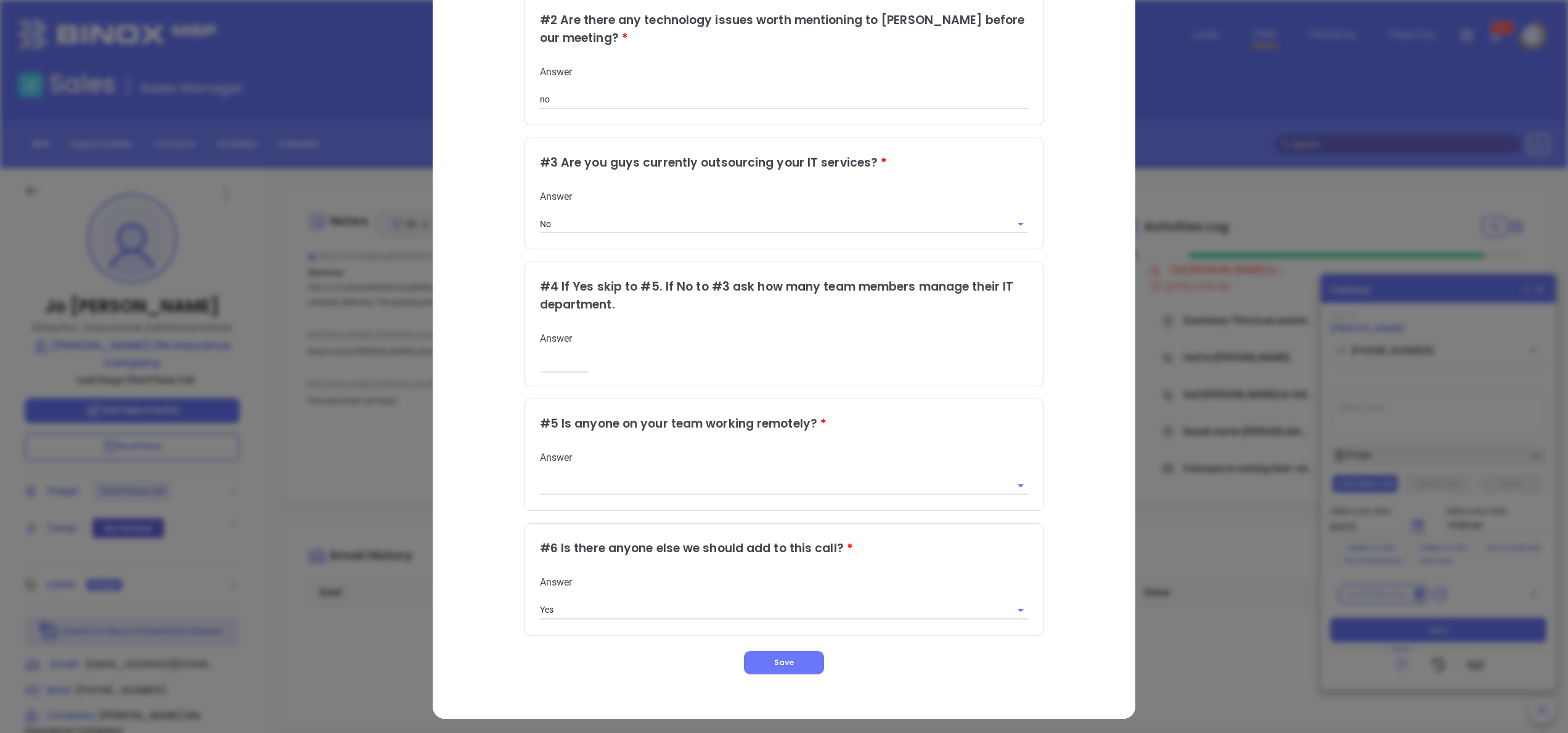
click at [543, 360] on input "number" at bounding box center [564, 364] width 49 height 11
click at [696, 485] on input "text" at bounding box center [767, 485] width 454 height 18
click at [575, 516] on li "Yes" at bounding box center [774, 509] width 488 height 22
type input "Yes"
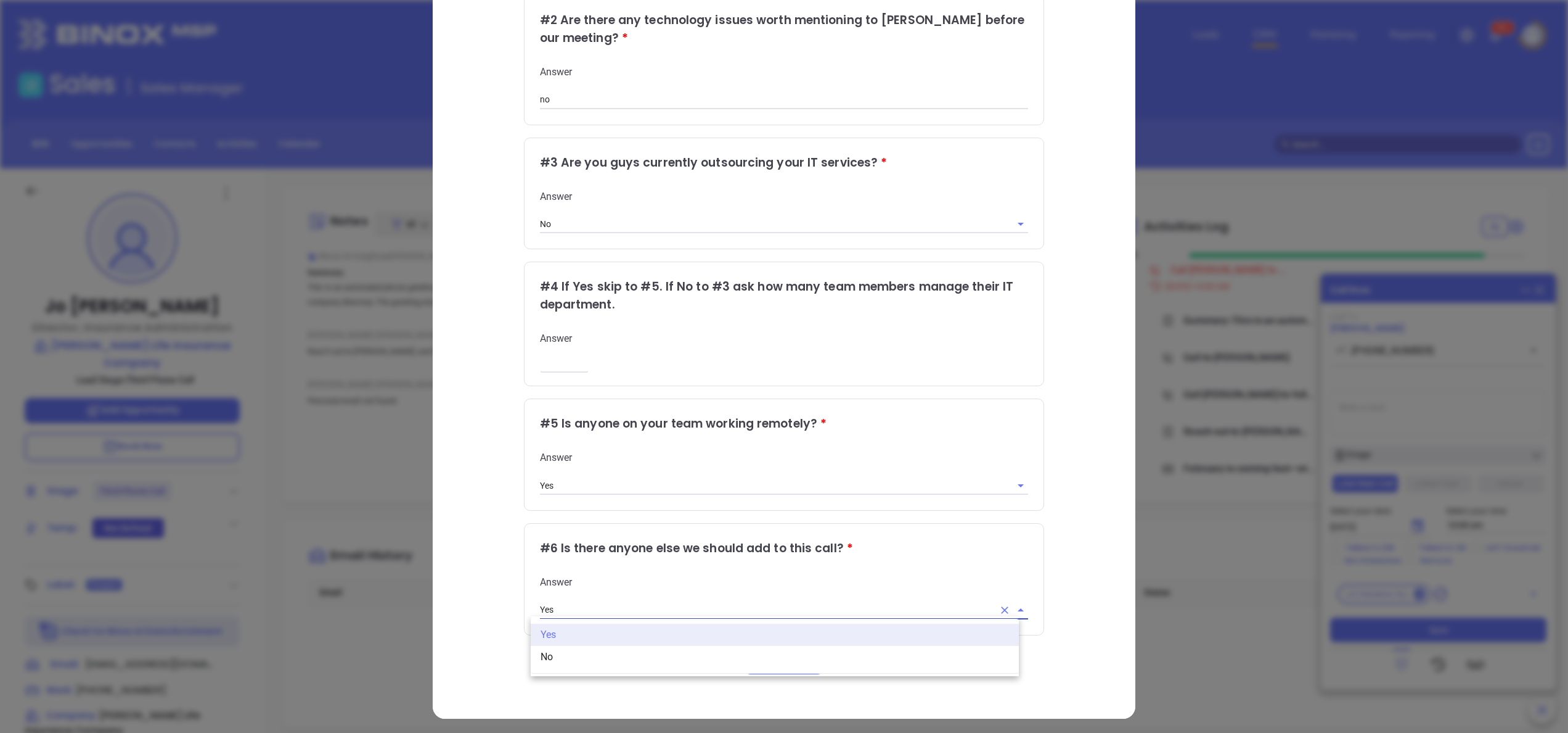
click at [712, 601] on input "Yes" at bounding box center [767, 610] width 454 height 18
click at [601, 656] on li "No" at bounding box center [774, 657] width 488 height 22
type input "No"
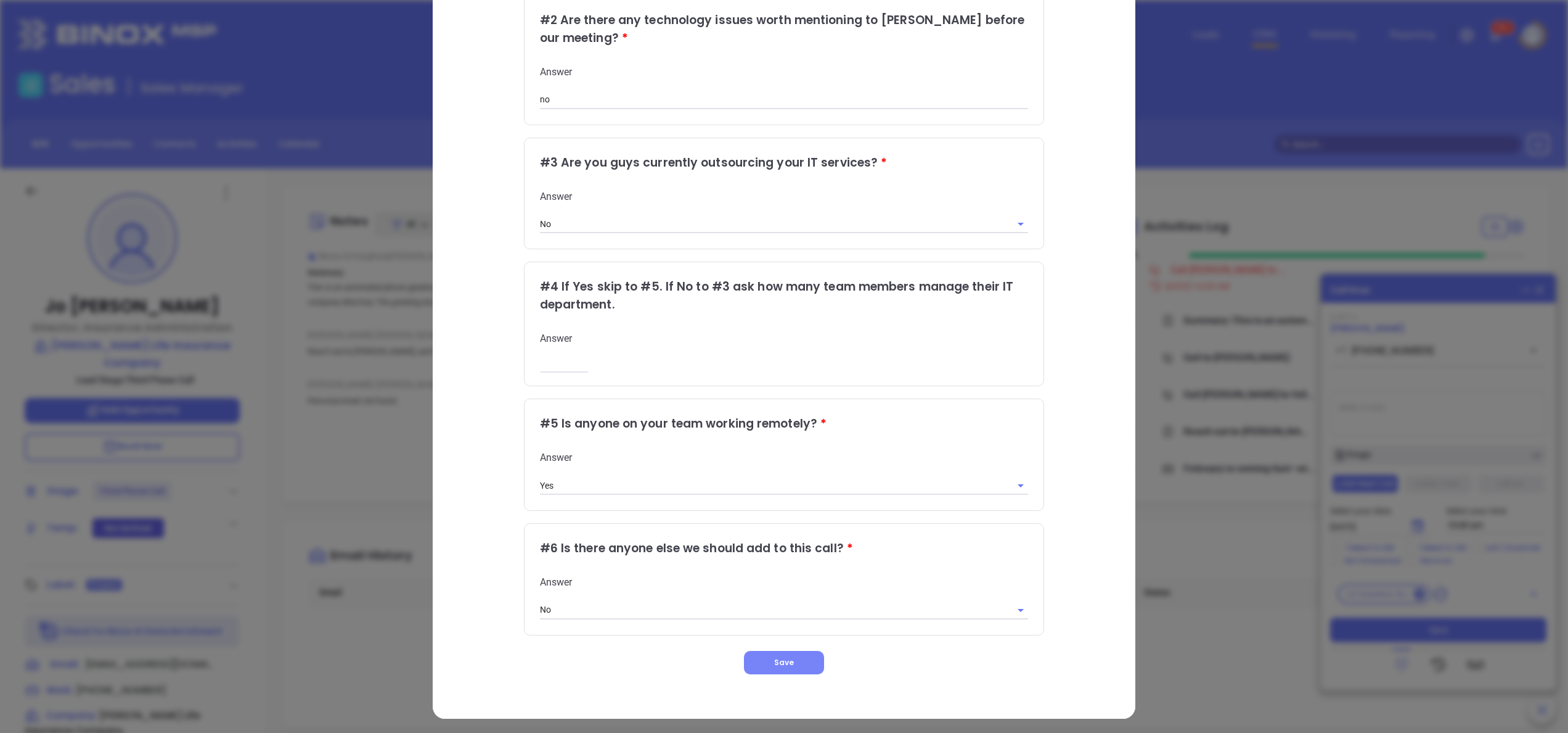
click at [750, 658] on button "Save" at bounding box center [784, 662] width 80 height 23
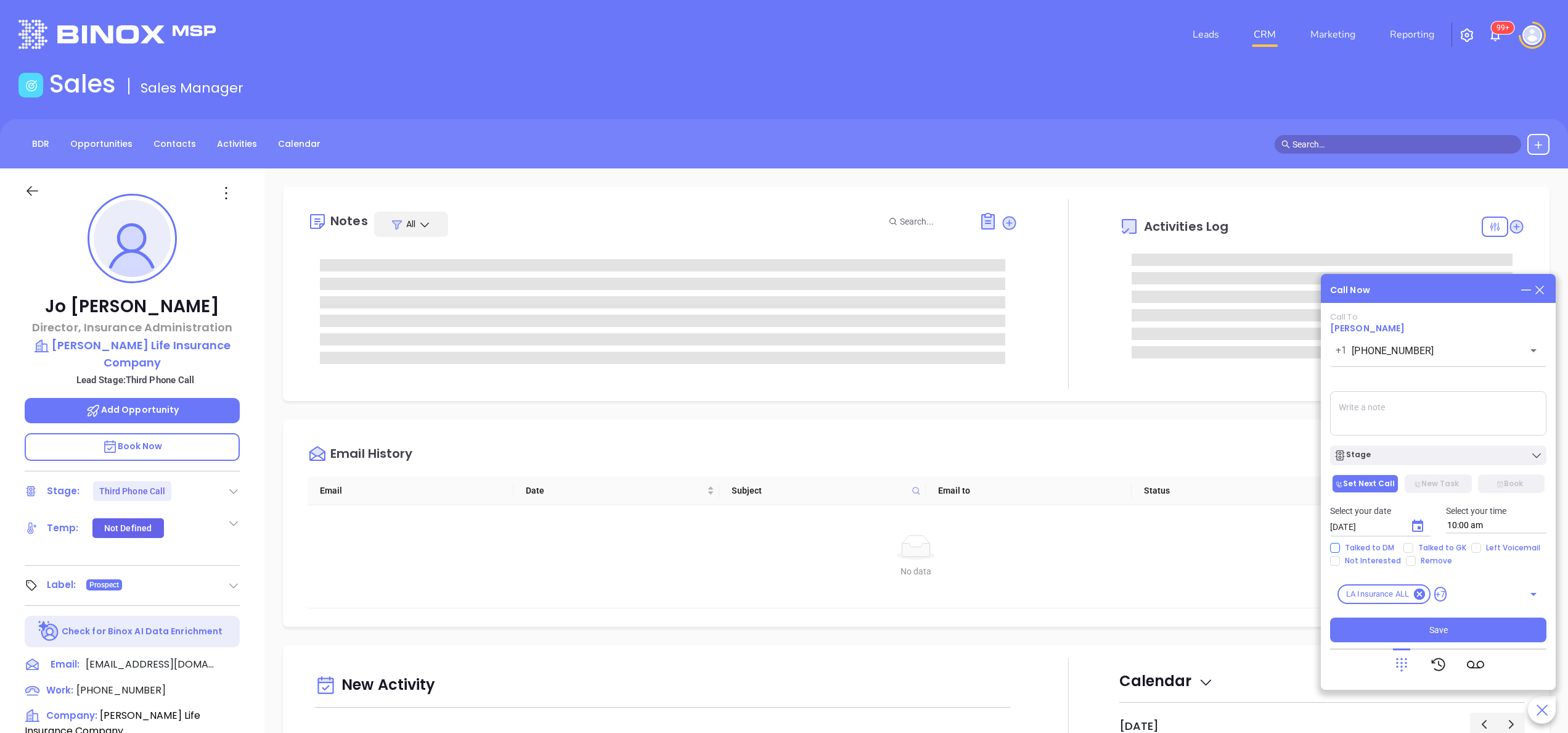
click at [1337, 545] on input "Talked to DM" at bounding box center [1335, 548] width 10 height 10
checkbox input "true"
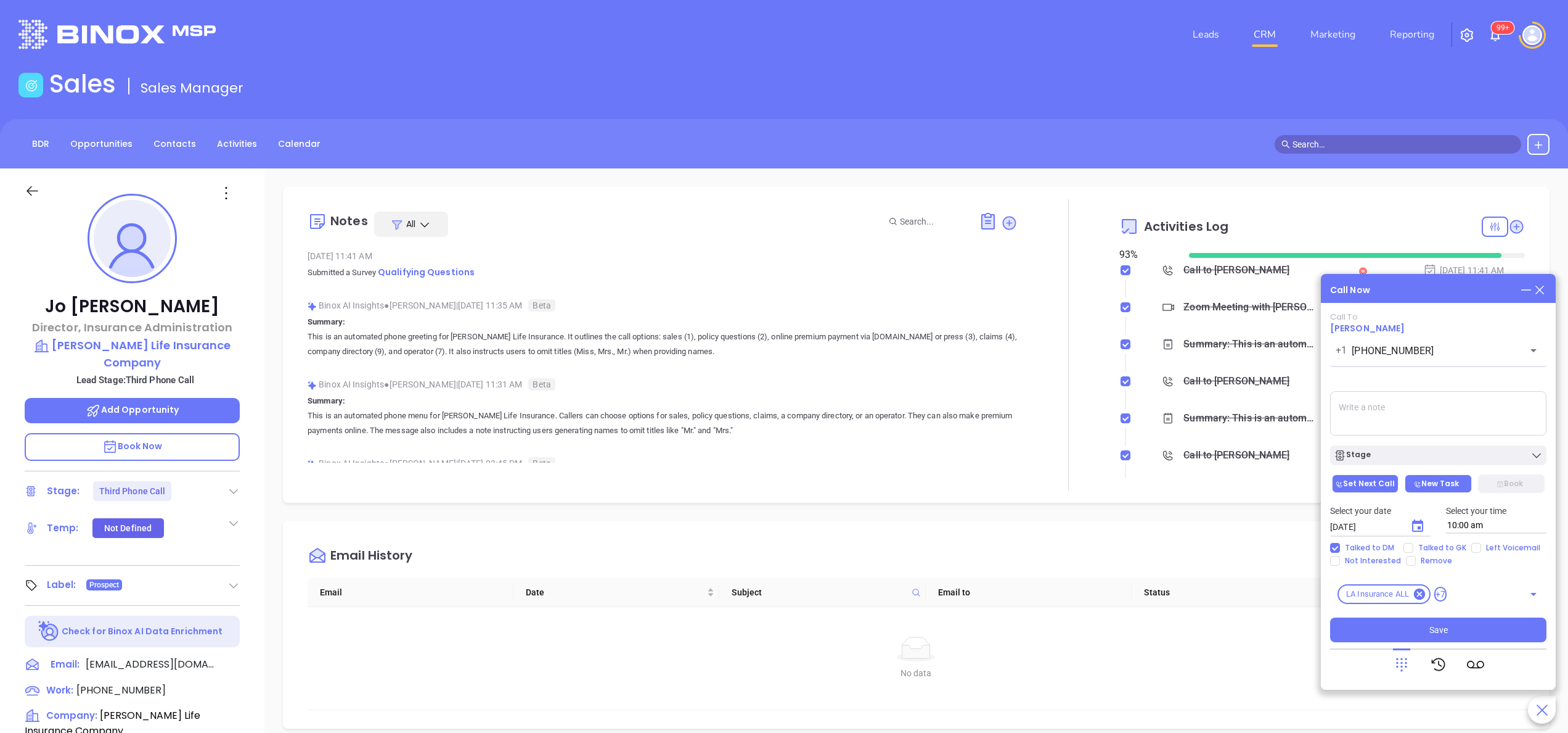
click at [1421, 482] on icon at bounding box center [1417, 484] width 7 height 7
click at [1401, 415] on textarea at bounding box center [1439, 414] width 216 height 44
click at [1463, 420] on textarea "talked to Jo, she gave me her email address and she mentioned" at bounding box center [1439, 414] width 216 height 44
click at [1403, 417] on textarea "talked to Jo, she gave me her email address and she mentioned" at bounding box center [1439, 414] width 216 height 44
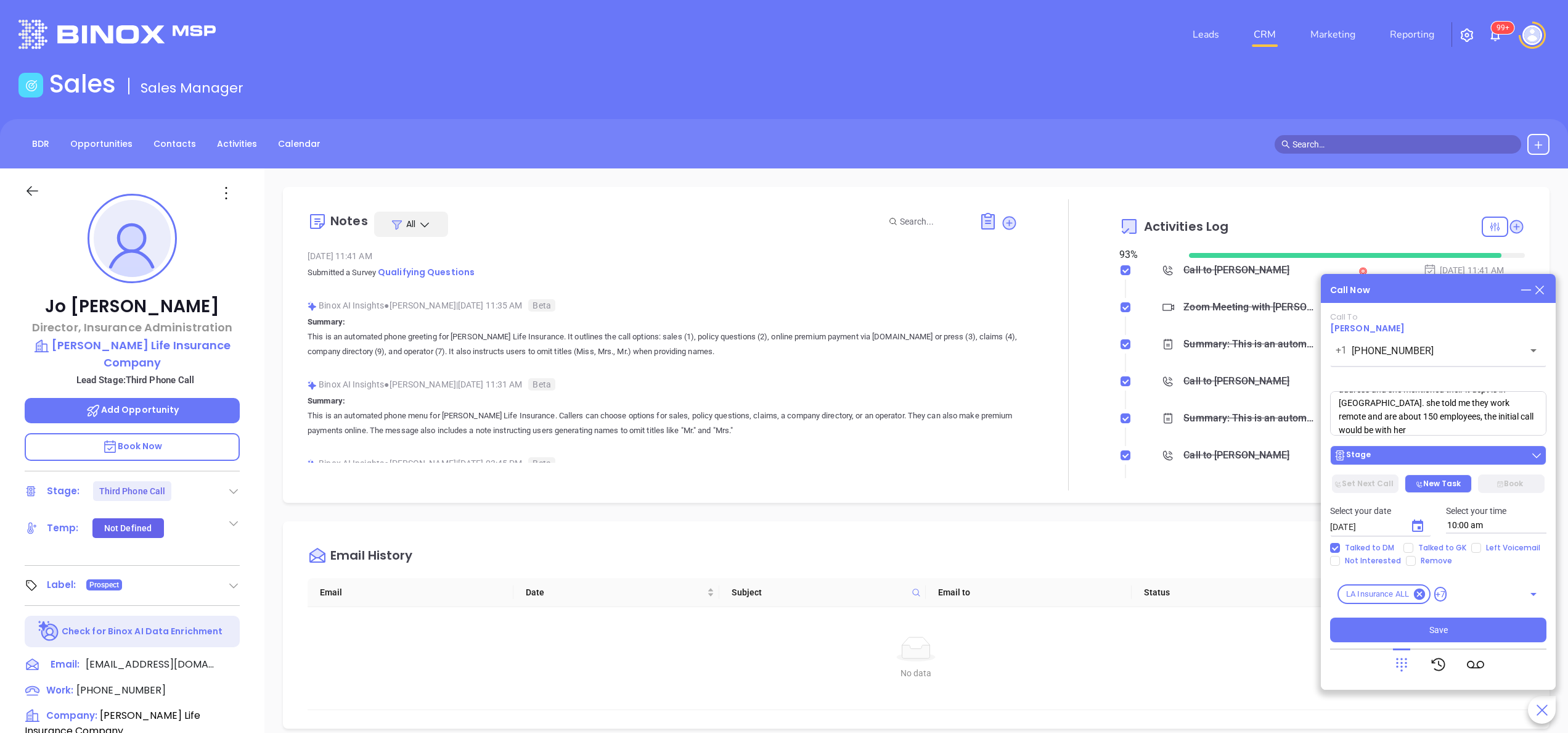
click at [1451, 462] on button "Stage" at bounding box center [1439, 455] width 216 height 20
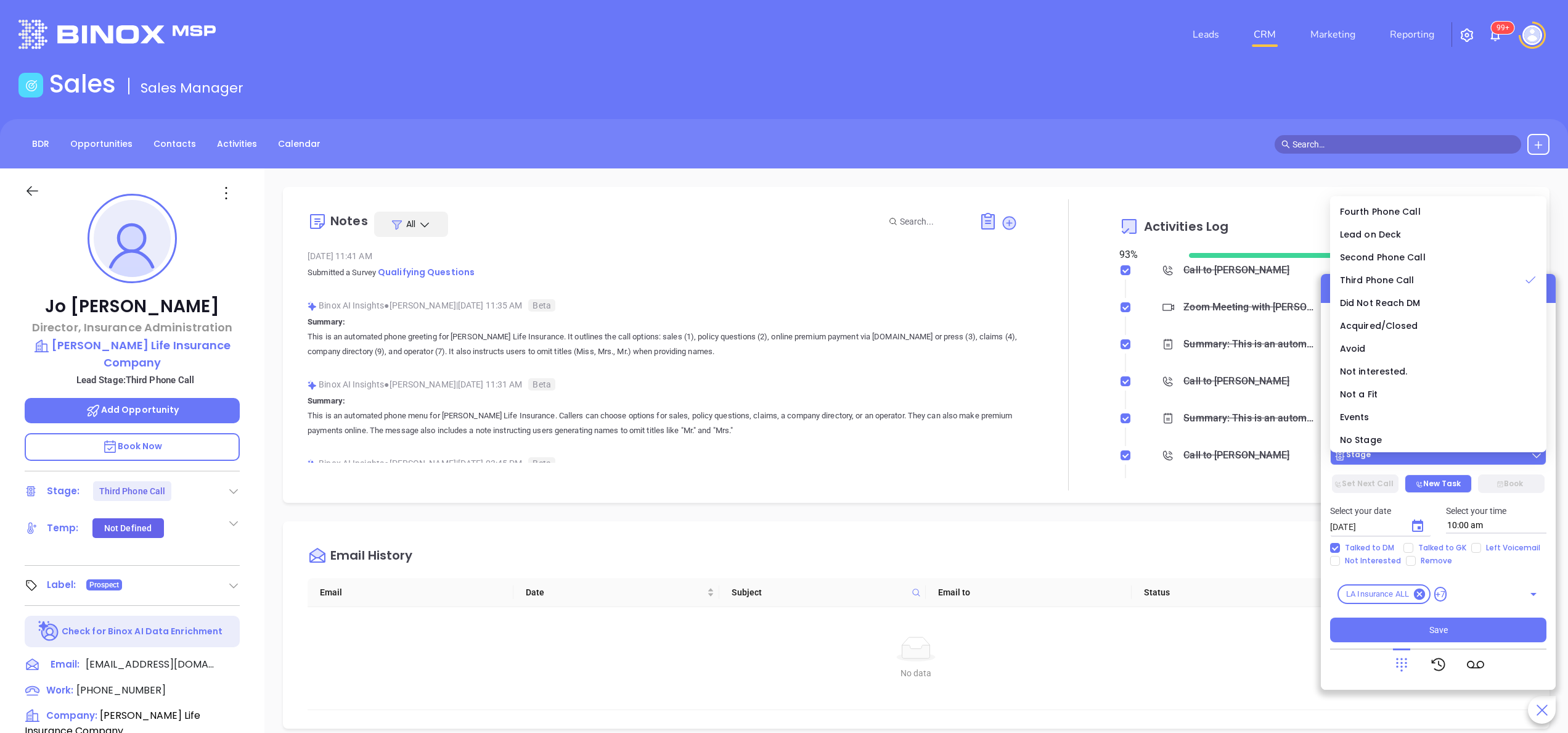
click at [1451, 462] on button "Stage" at bounding box center [1439, 455] width 216 height 20
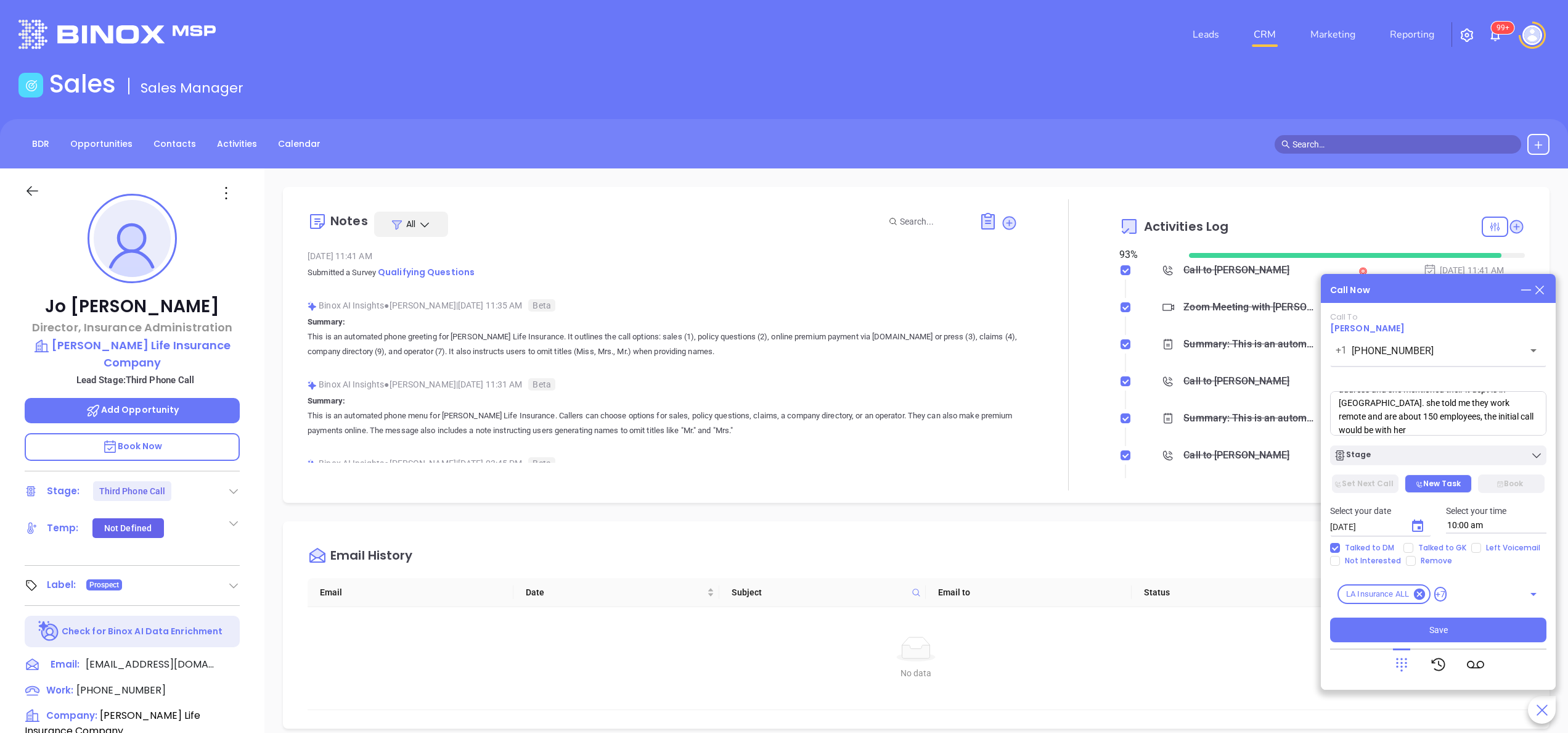
click at [1419, 430] on textarea "talked to Jo, she gave me her email address and she mentioned their it dept is …" at bounding box center [1439, 414] width 216 height 44
type textarea "talked to Jo, she gave me her email address and she mentioned their it dept is …"
click at [1431, 632] on span "Save" at bounding box center [1439, 629] width 19 height 13
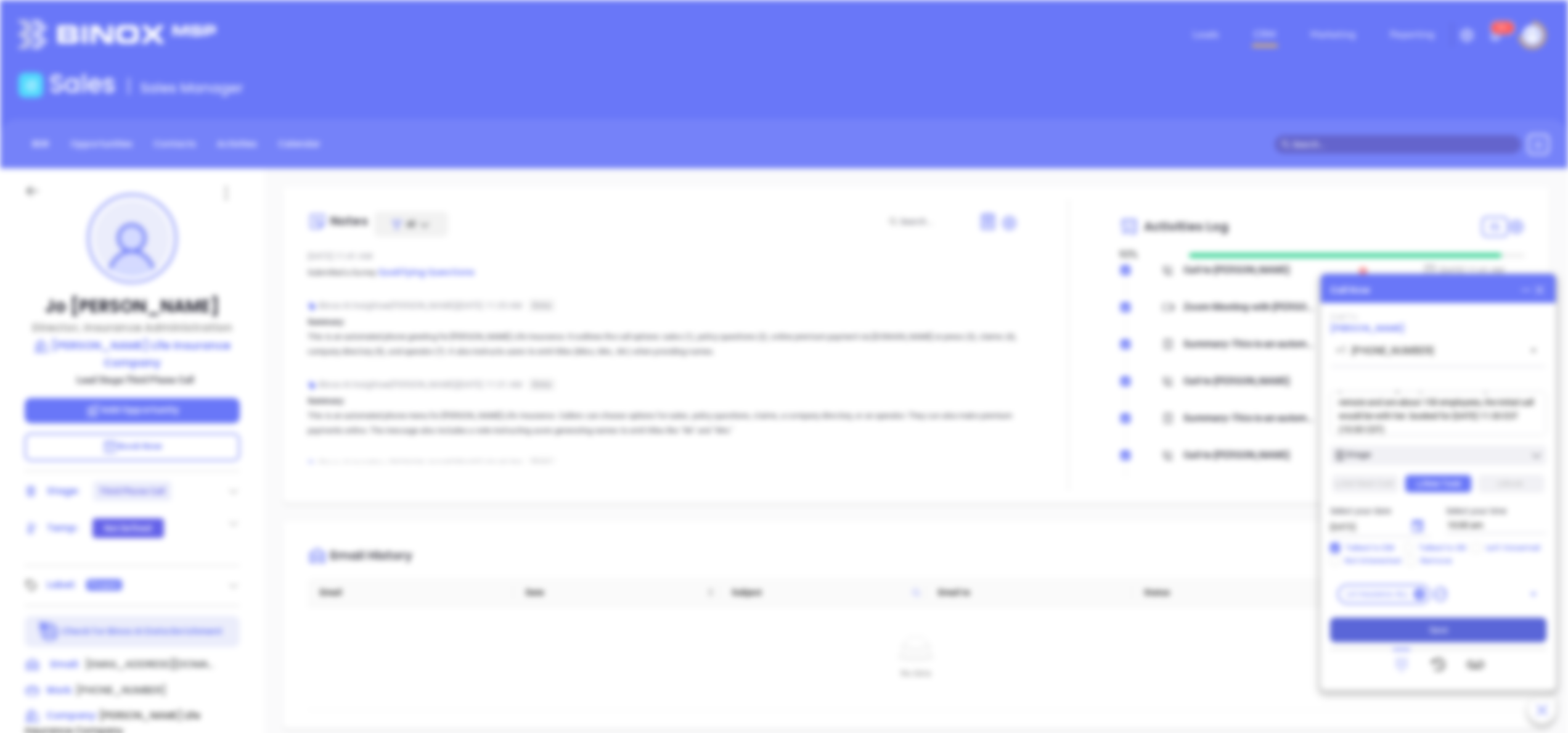
type input "[DATE]"
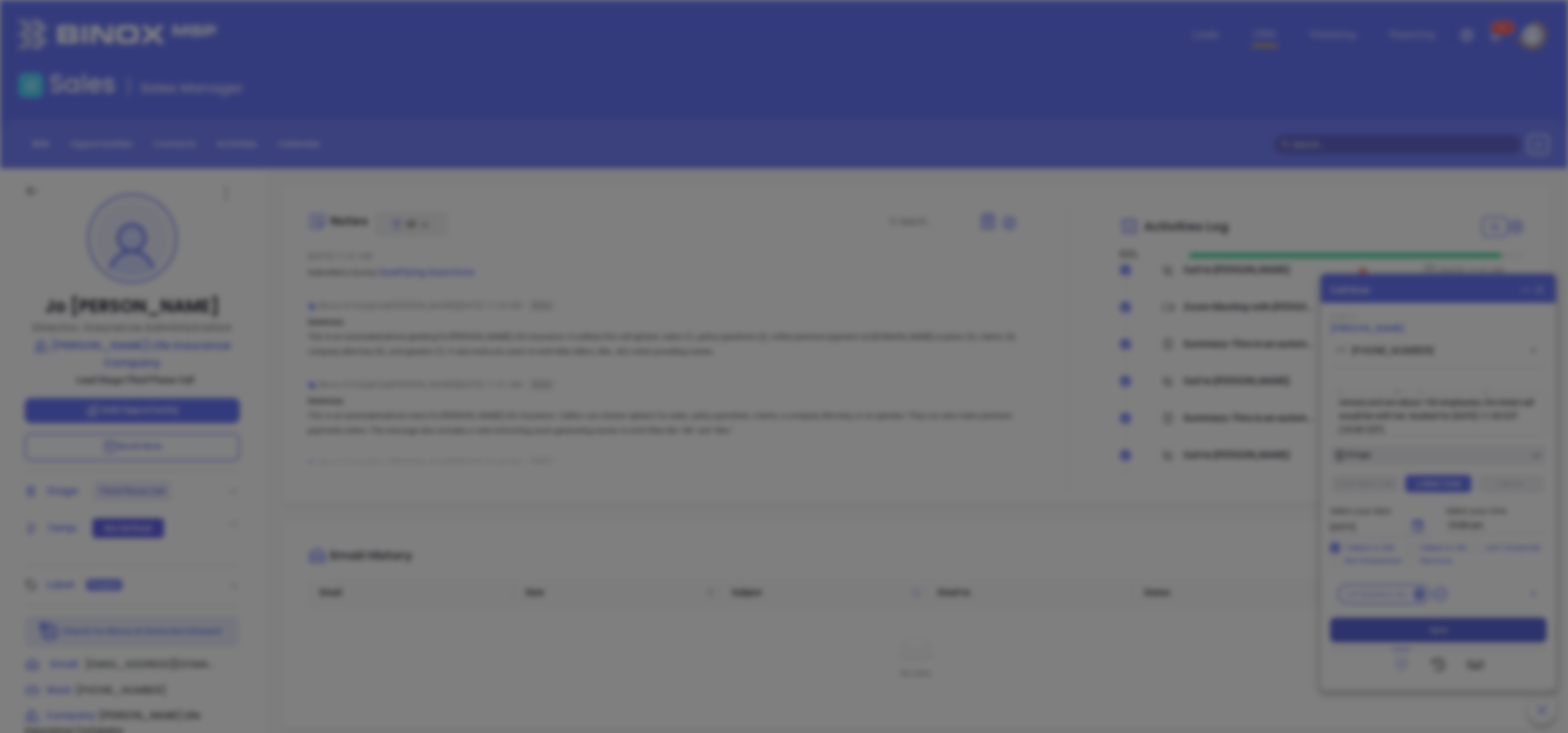
scroll to position [359, 0]
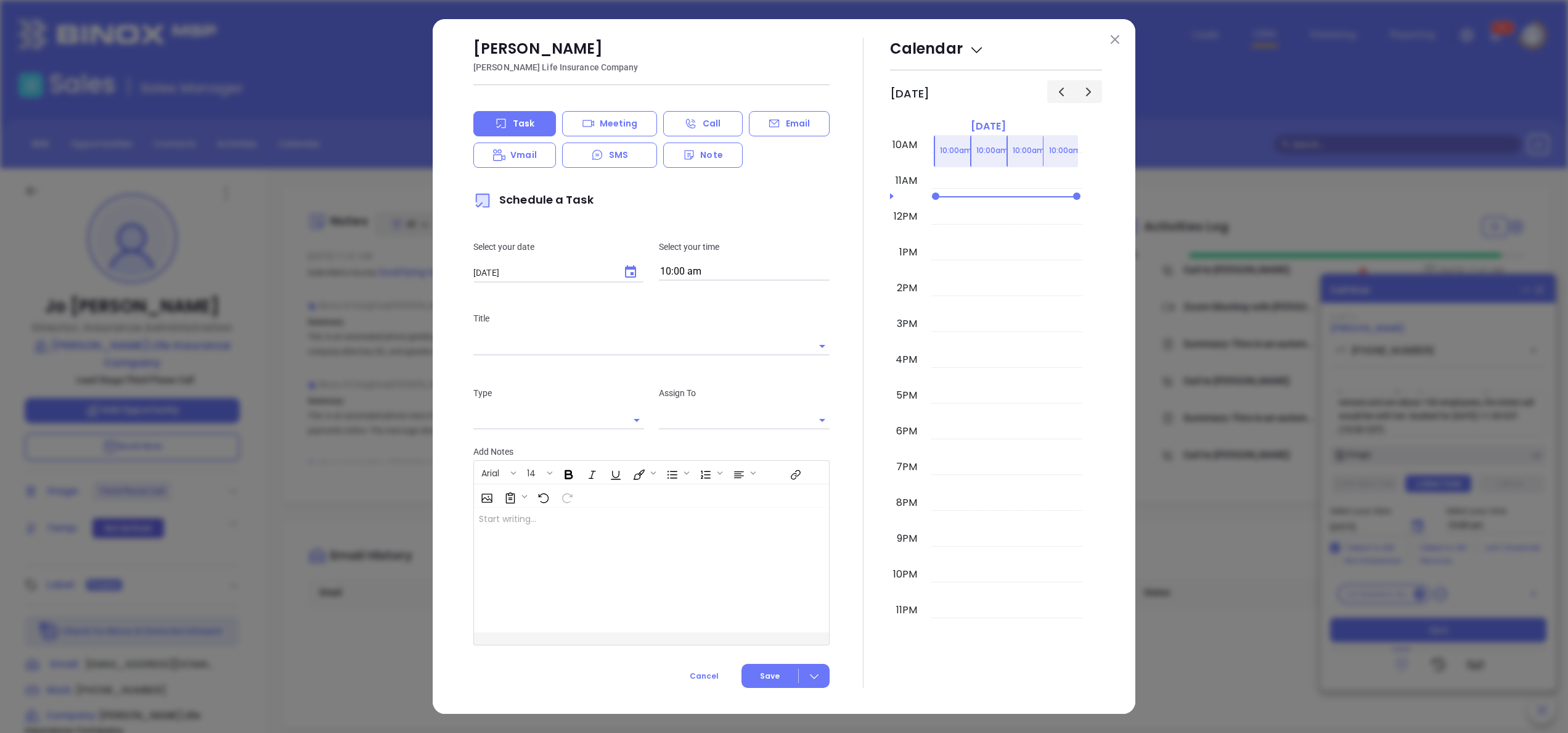
type input "[PERSON_NAME]"
click at [1113, 38] on img at bounding box center [1115, 40] width 9 height 9
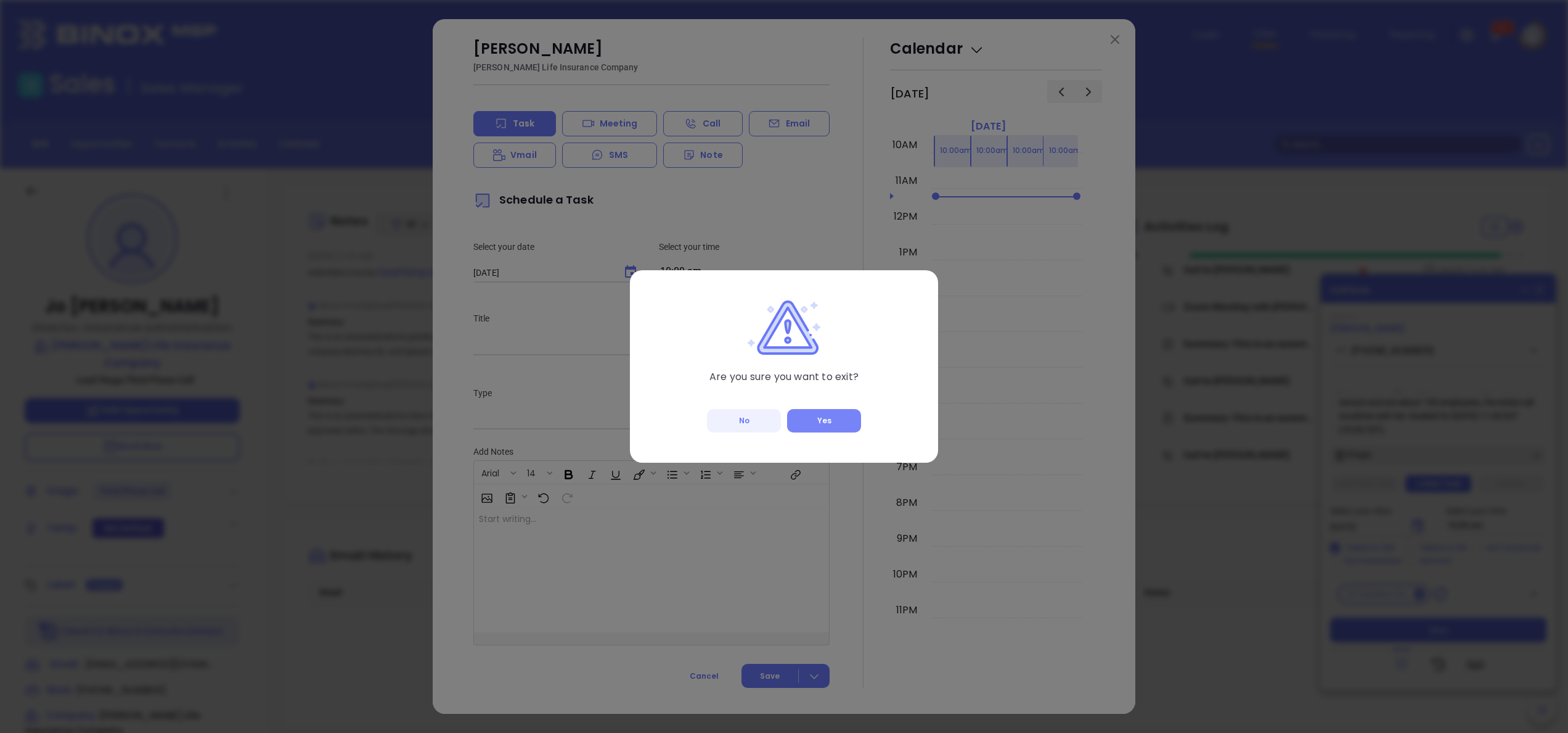
click at [835, 430] on button "Yes" at bounding box center [823, 421] width 74 height 23
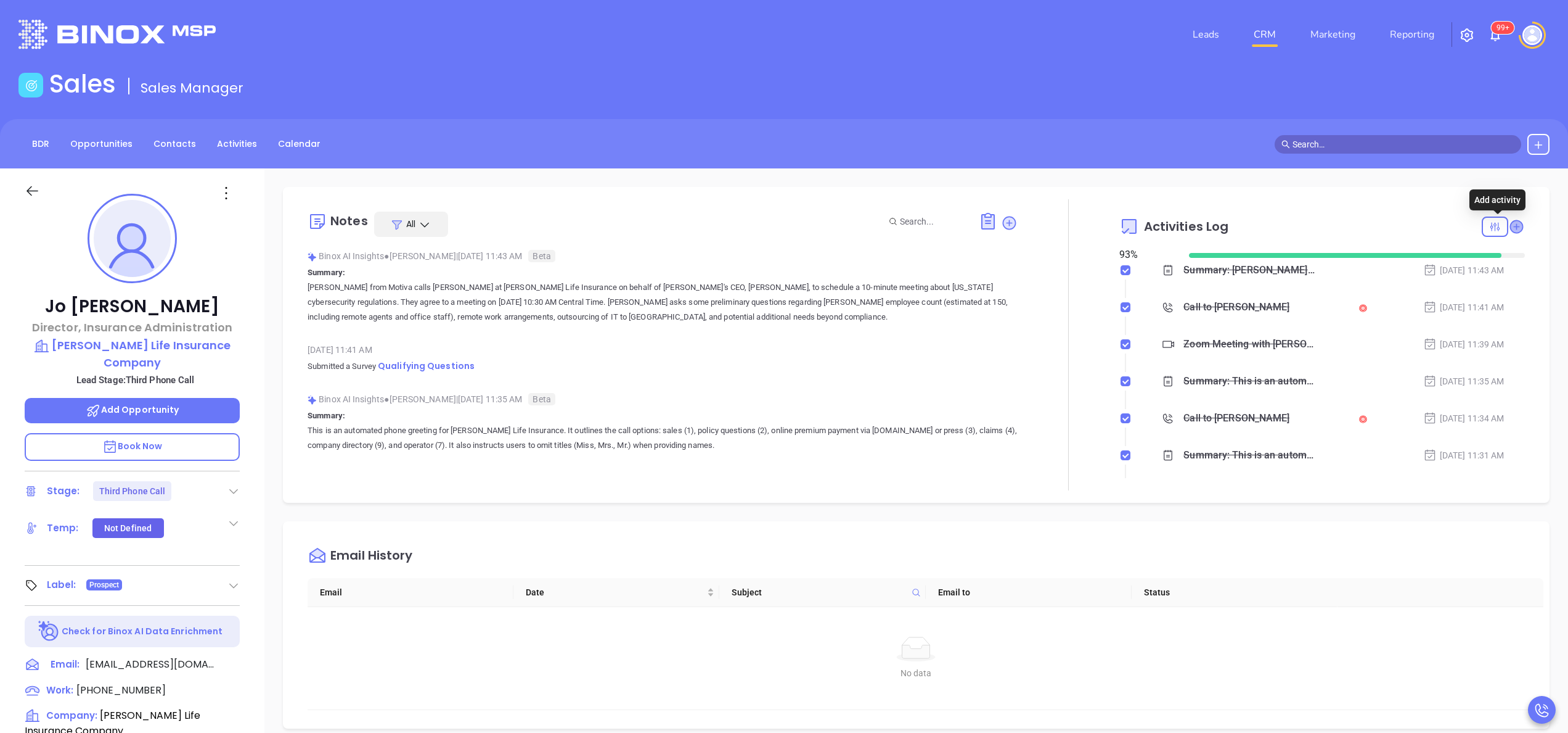
click at [1510, 225] on icon at bounding box center [1517, 226] width 12 height 12
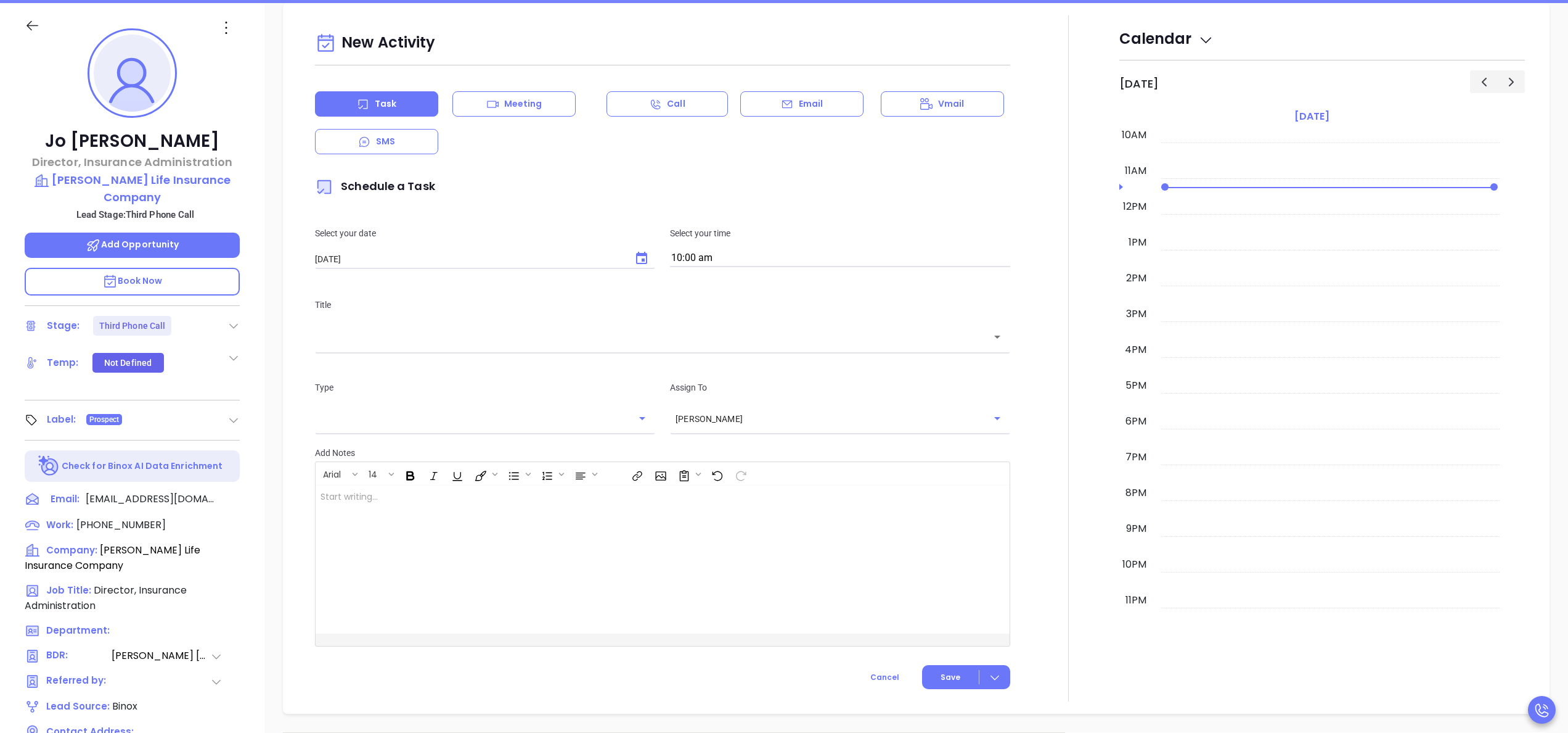
scroll to position [169, 0]
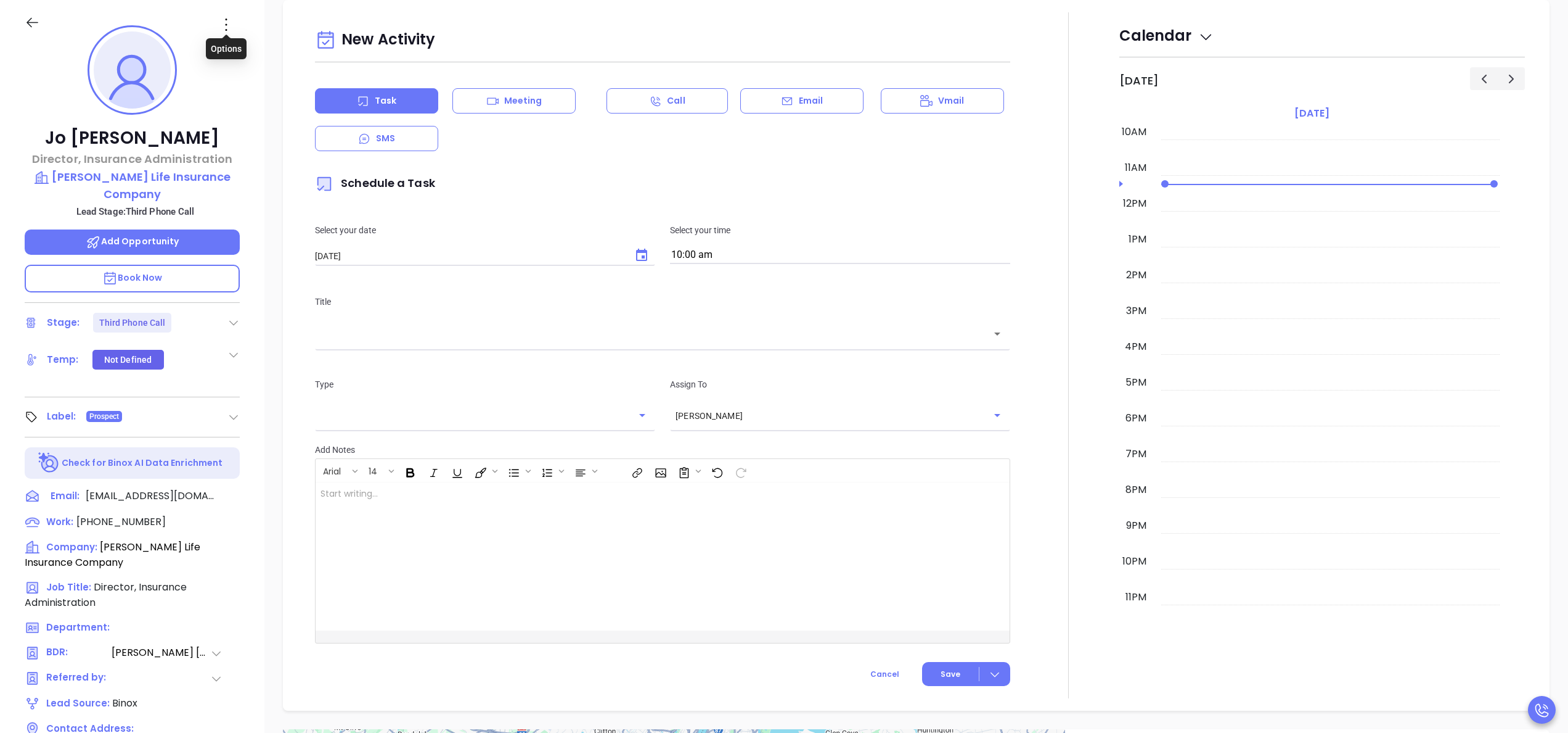
click at [235, 23] on icon at bounding box center [226, 25] width 20 height 20
click at [260, 148] on li "Edit" at bounding box center [286, 156] width 136 height 26
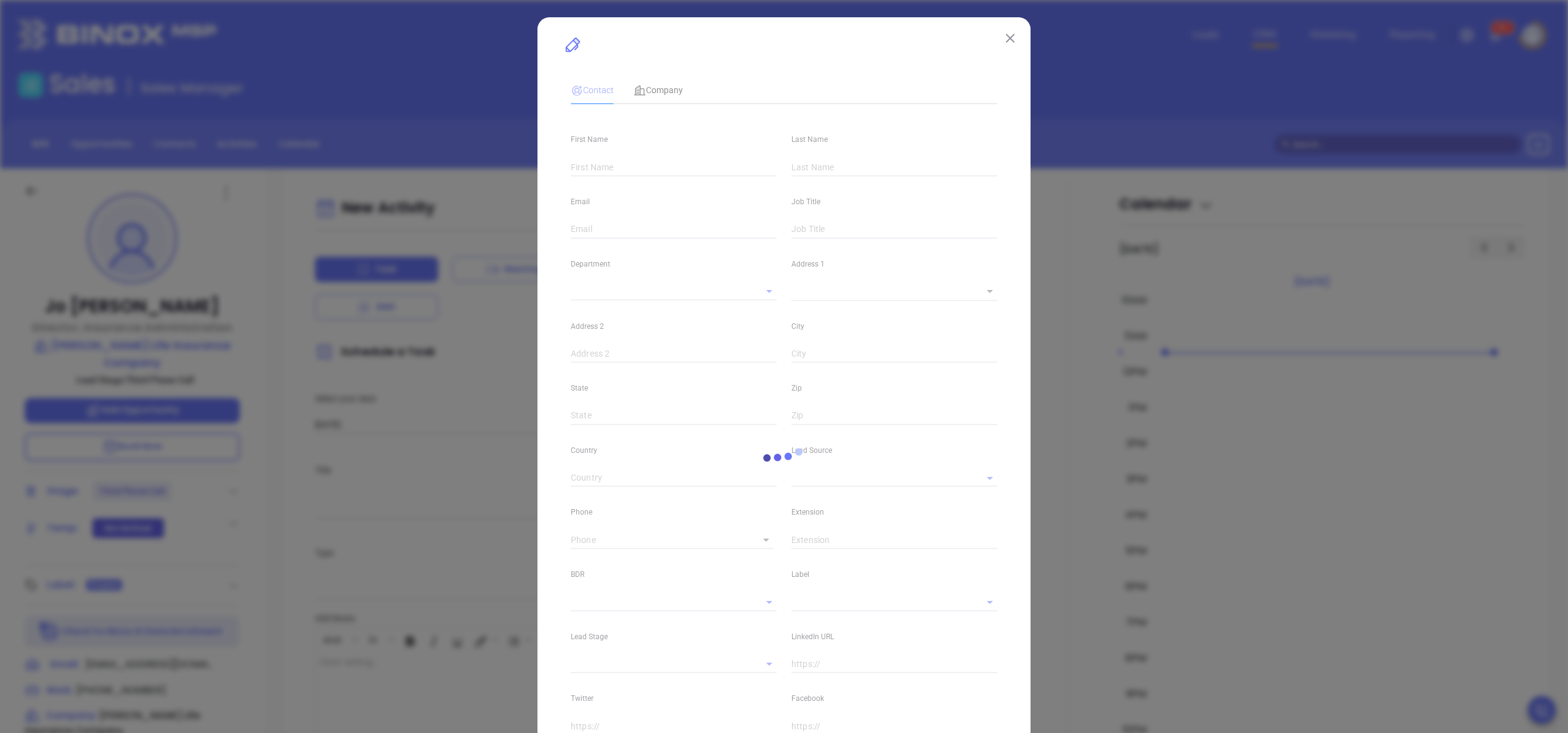
type input "Jo"
type input "Clark"
type input "info@klic.com"
type input "Director, Insurance Administration"
type textarea "1818 [PERSON_NAME] St."
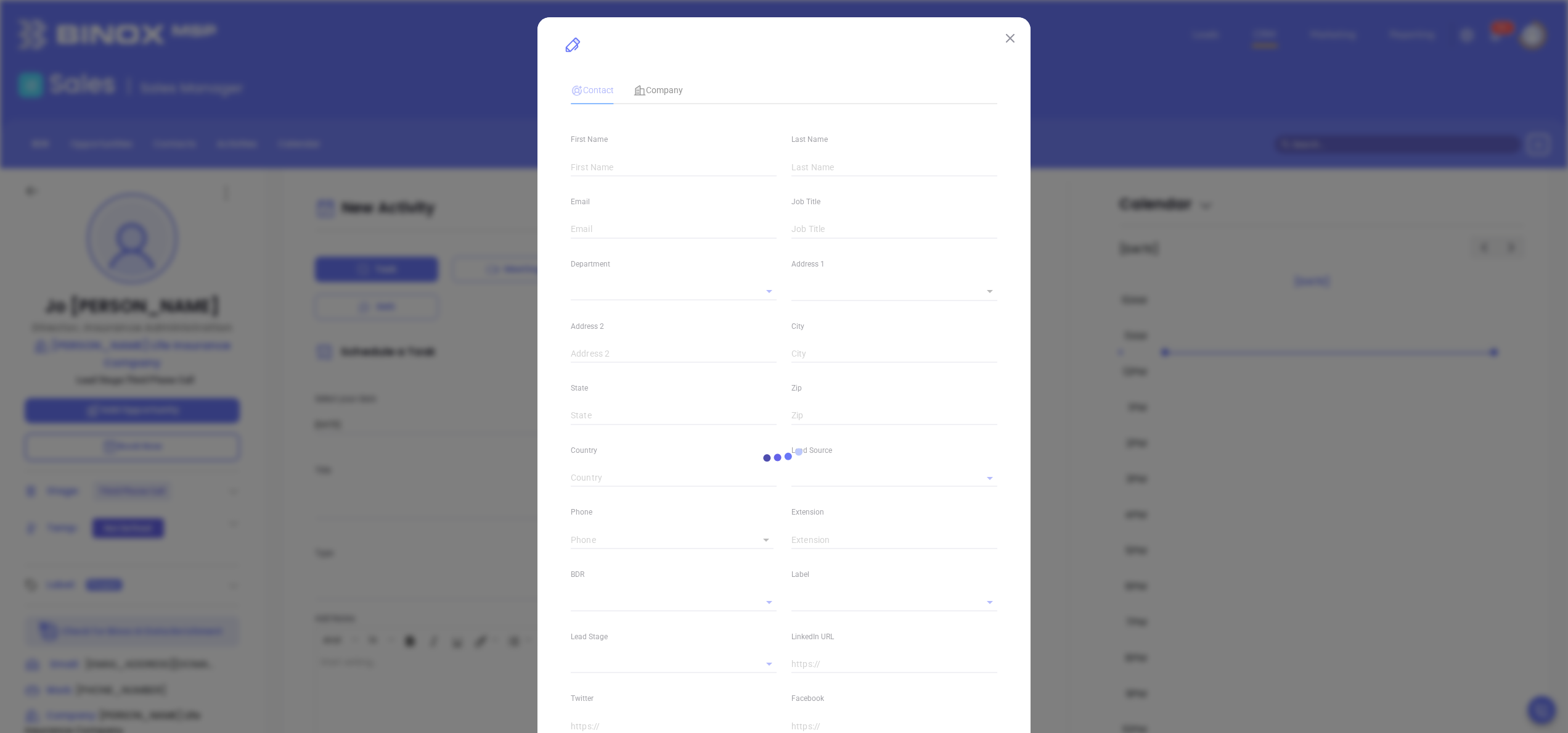
type input "1"
type input "Shrevepor"
type input "LA"
type input "71101"
type input "www.linkedin.com/in/jo-clark-a3838a80"
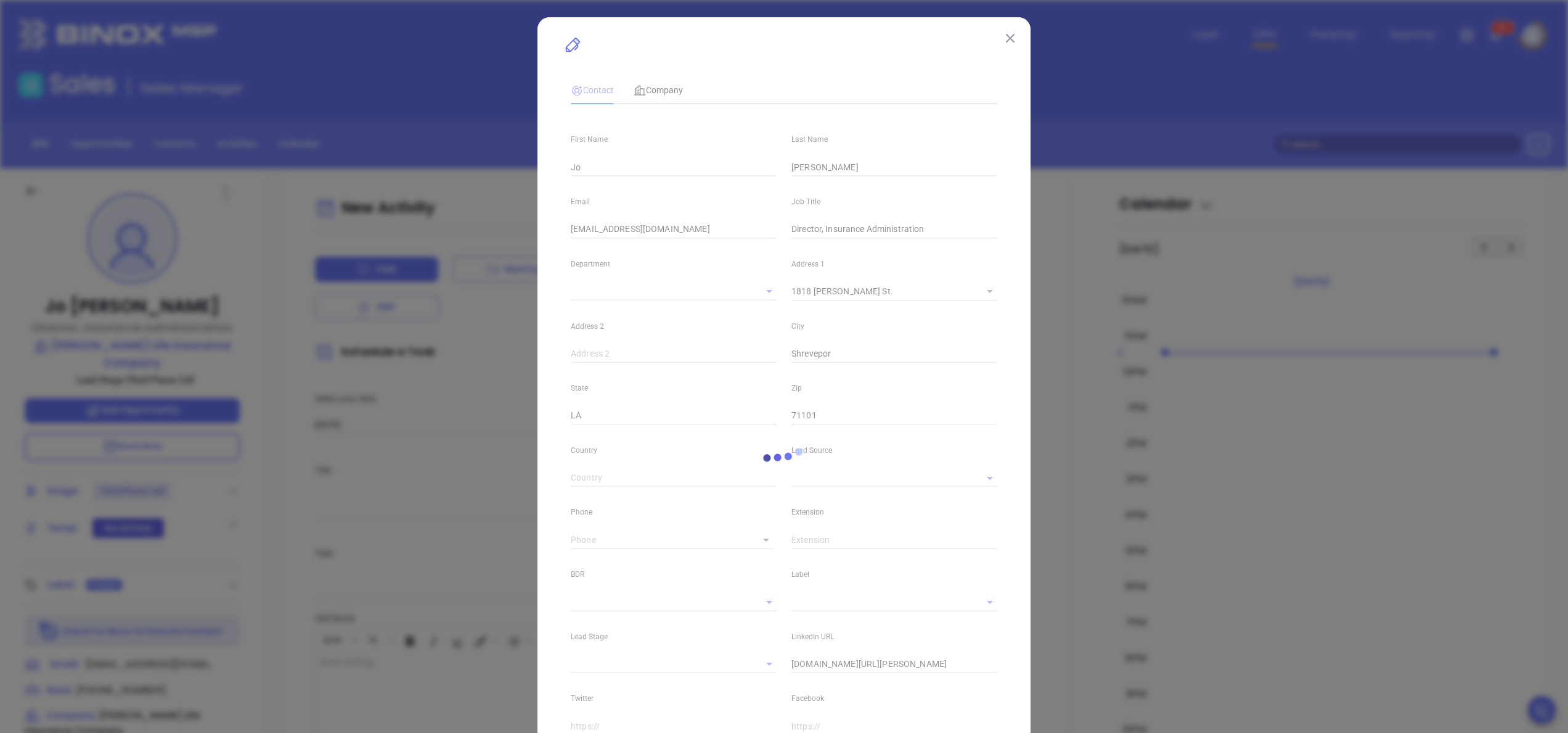
type input "Binox"
type input "[PERSON_NAME]"
type input "Third Phone Call"
type input "[PHONE_NUMBER]"
type input "1"
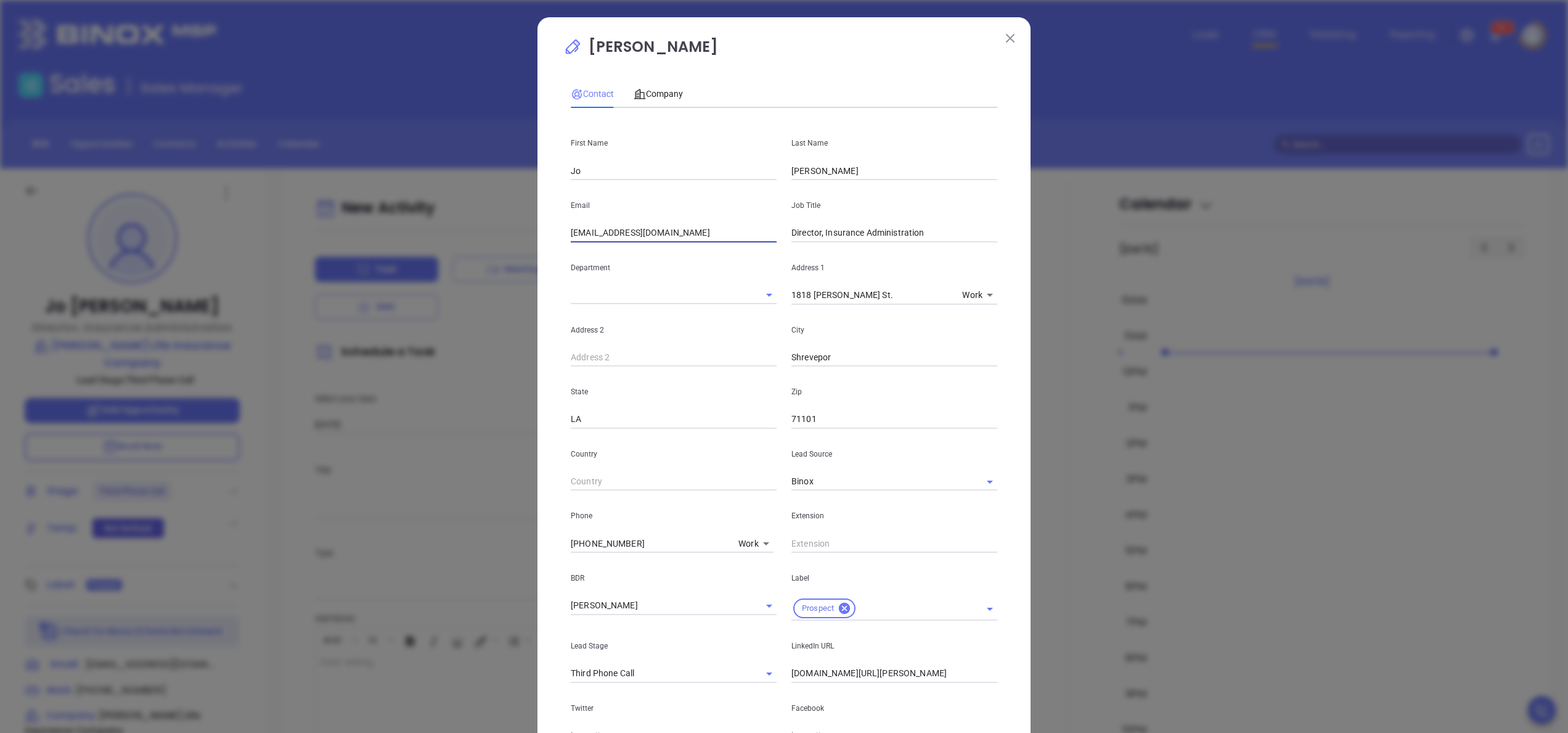
click at [578, 234] on input "info@klic.com" at bounding box center [674, 233] width 206 height 19
type input "jo.clark@klic.com"
click at [1003, 421] on div "Jo Clark Contact Company First Name Jo Last Name Clark Email jo.clark@klic.com …" at bounding box center [784, 464] width 493 height 895
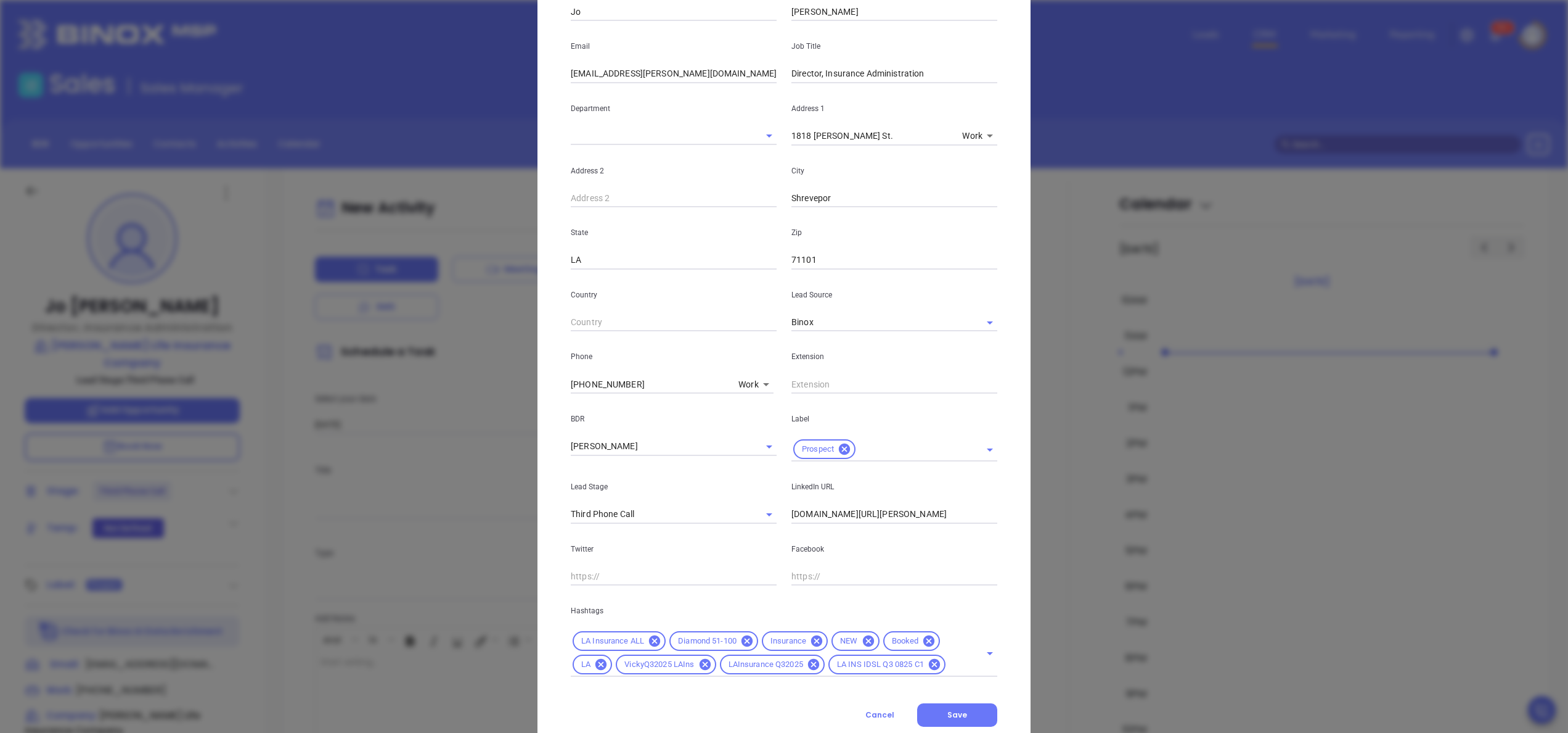
scroll to position [196, 0]
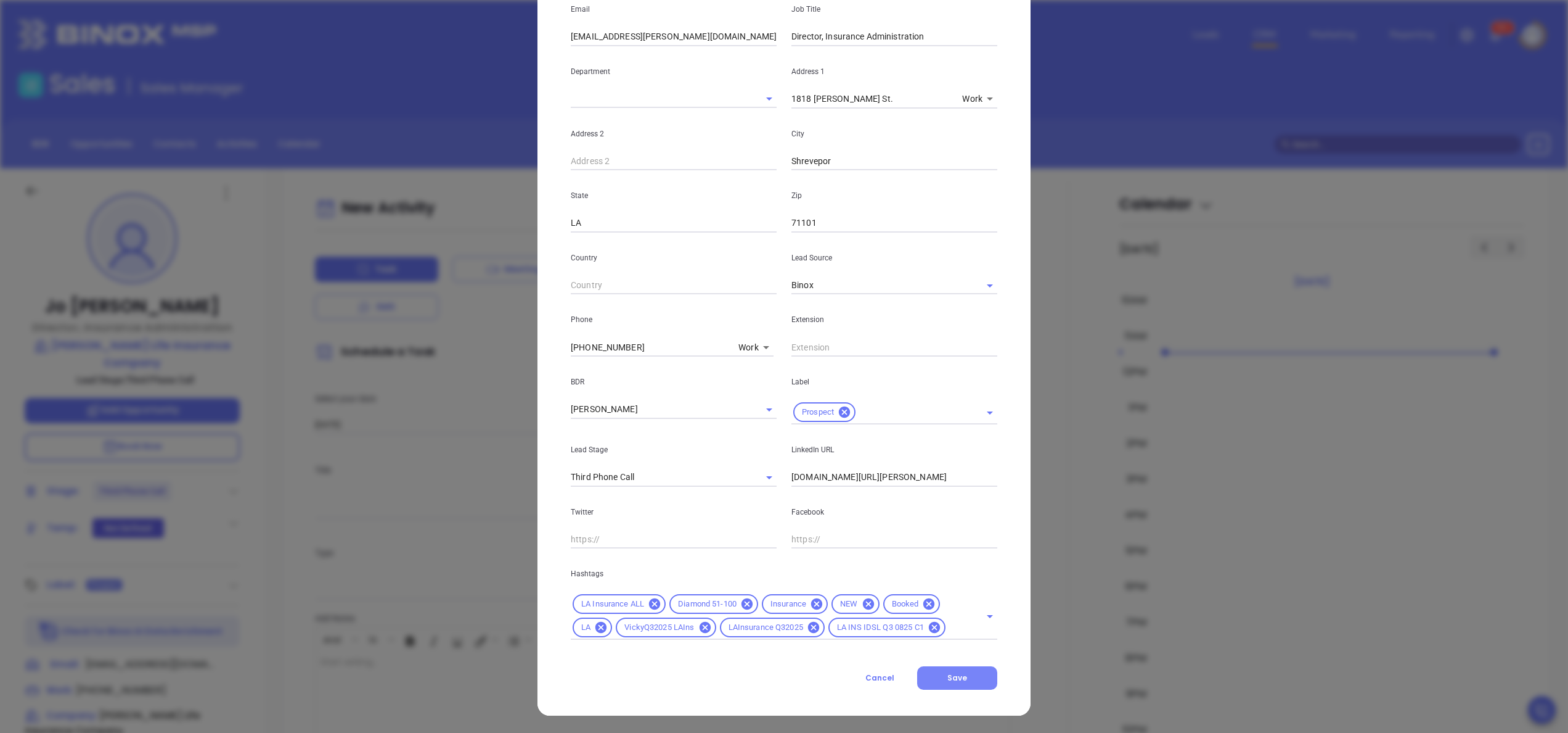
click at [960, 674] on button "Save" at bounding box center [957, 678] width 80 height 23
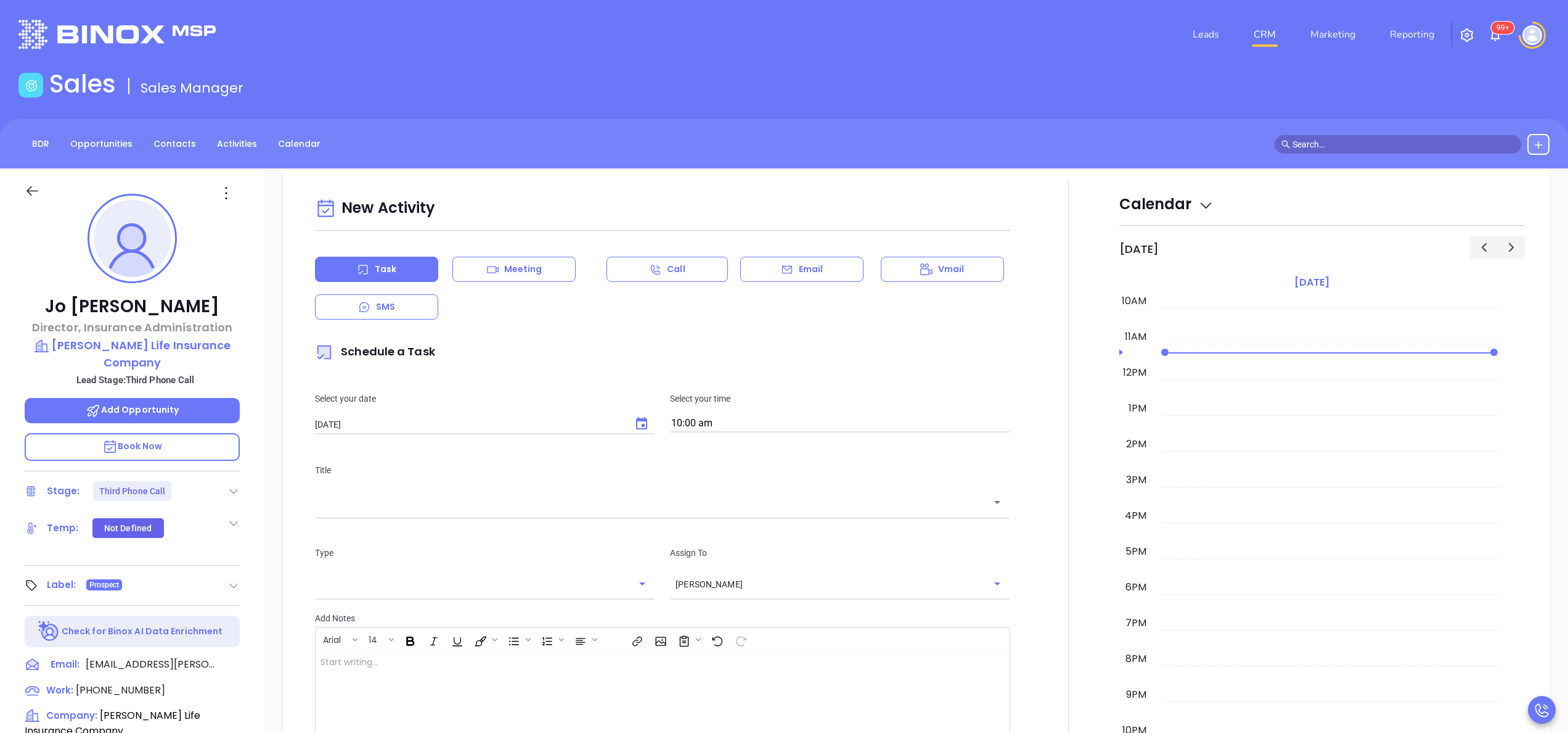
scroll to position [579, 0]
click at [1055, 571] on div at bounding box center [1068, 524] width 102 height 686
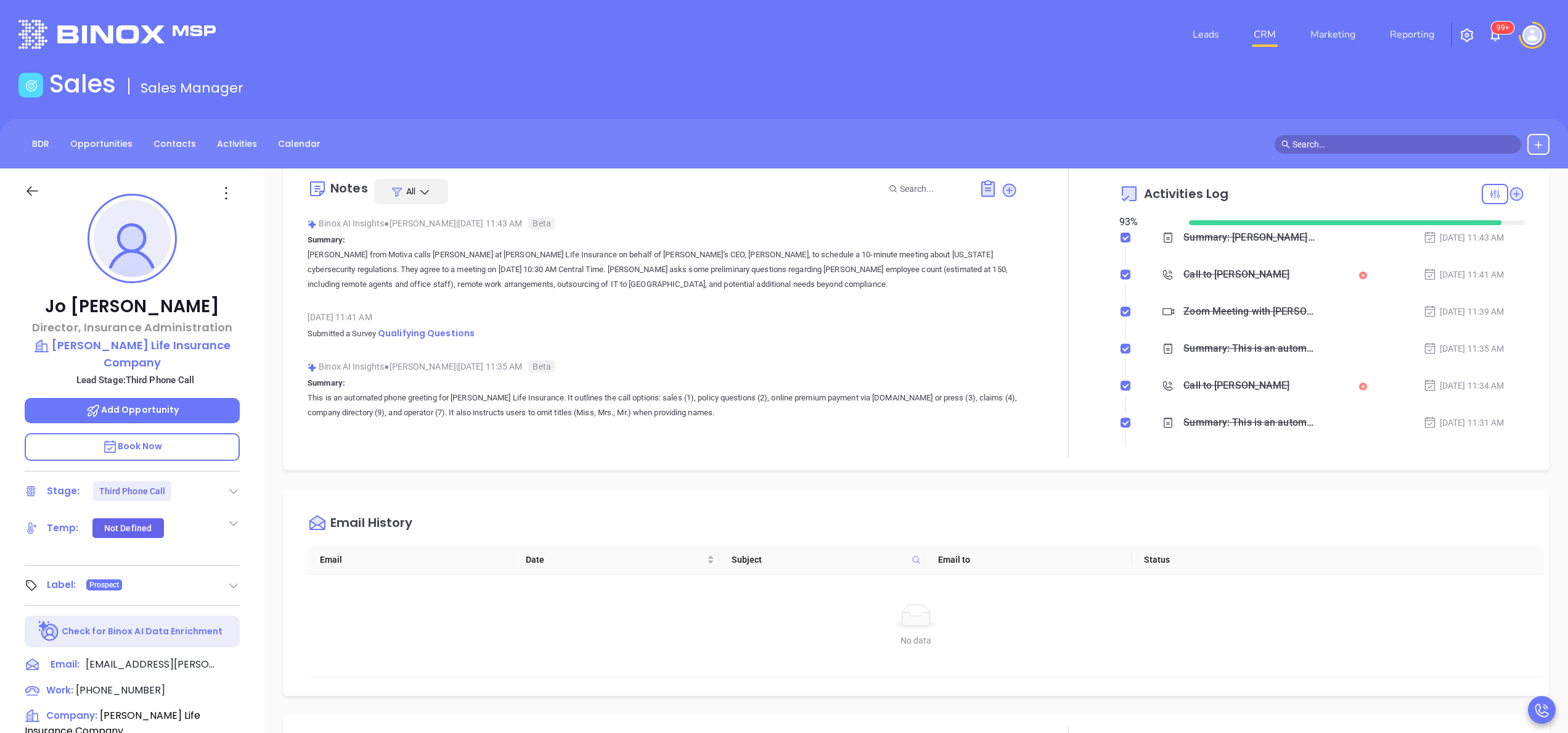
scroll to position [0, 0]
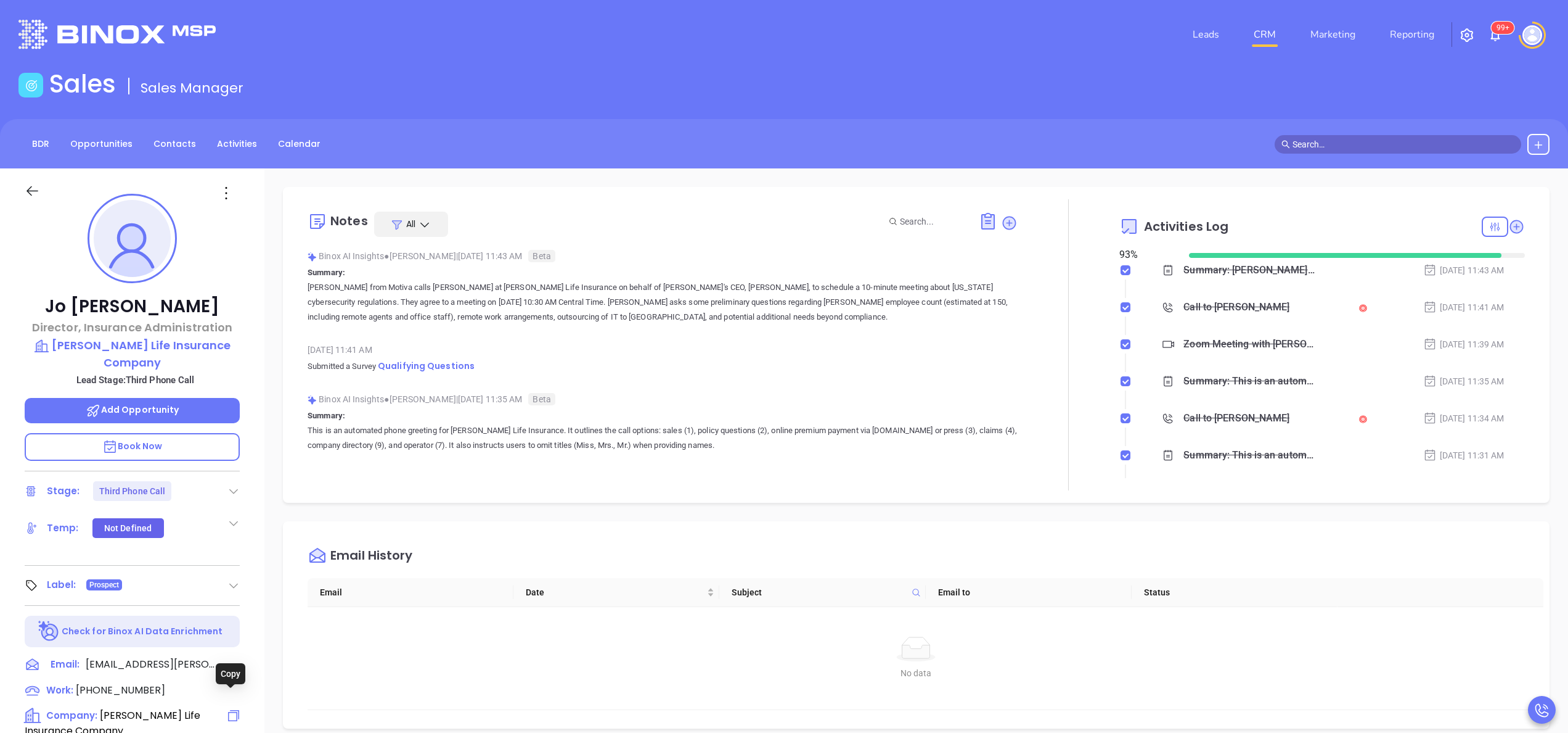
click at [231, 708] on icon at bounding box center [233, 715] width 15 height 15
click at [158, 404] on span "Add Opportunity" at bounding box center [133, 410] width 94 height 12
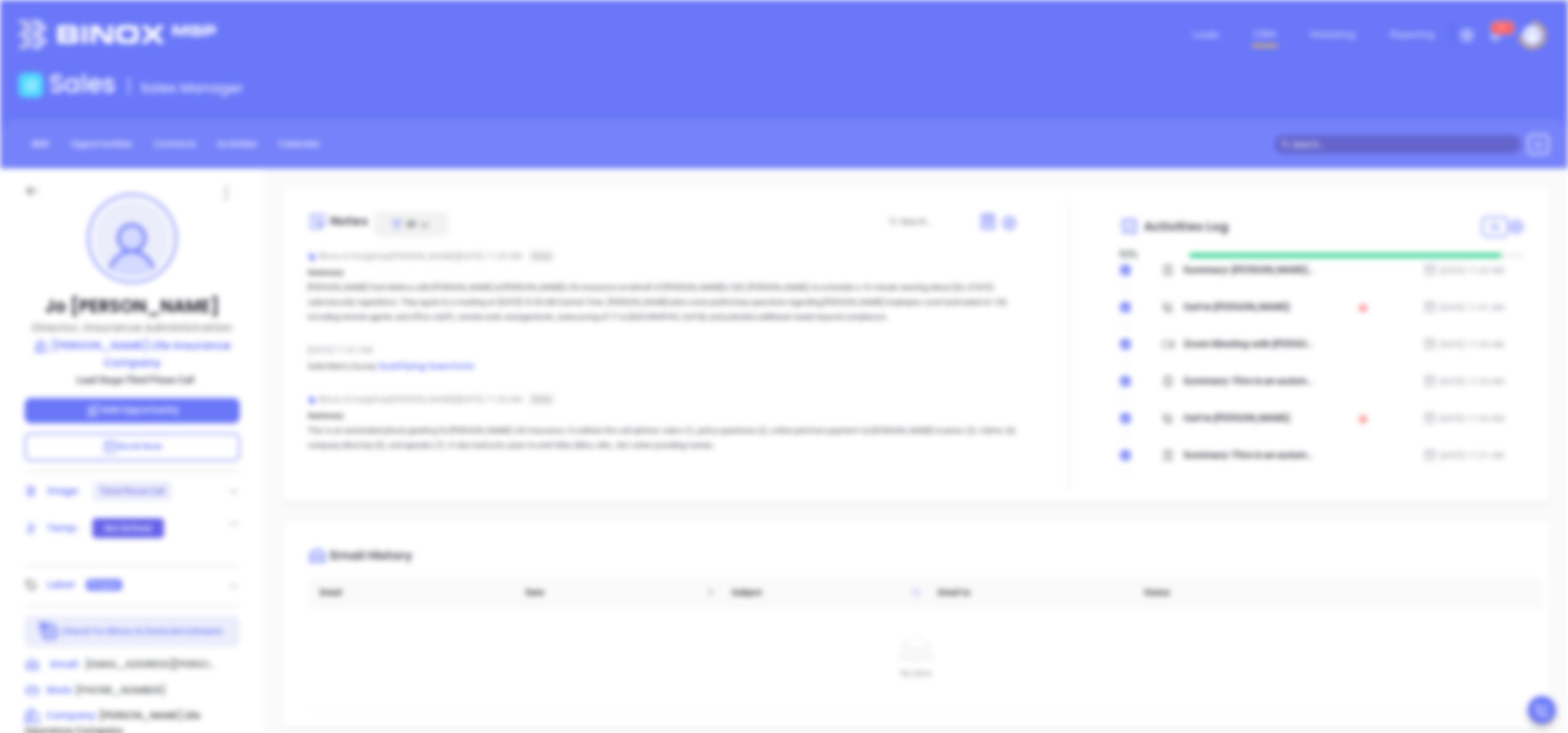
type input "Jo Clark"
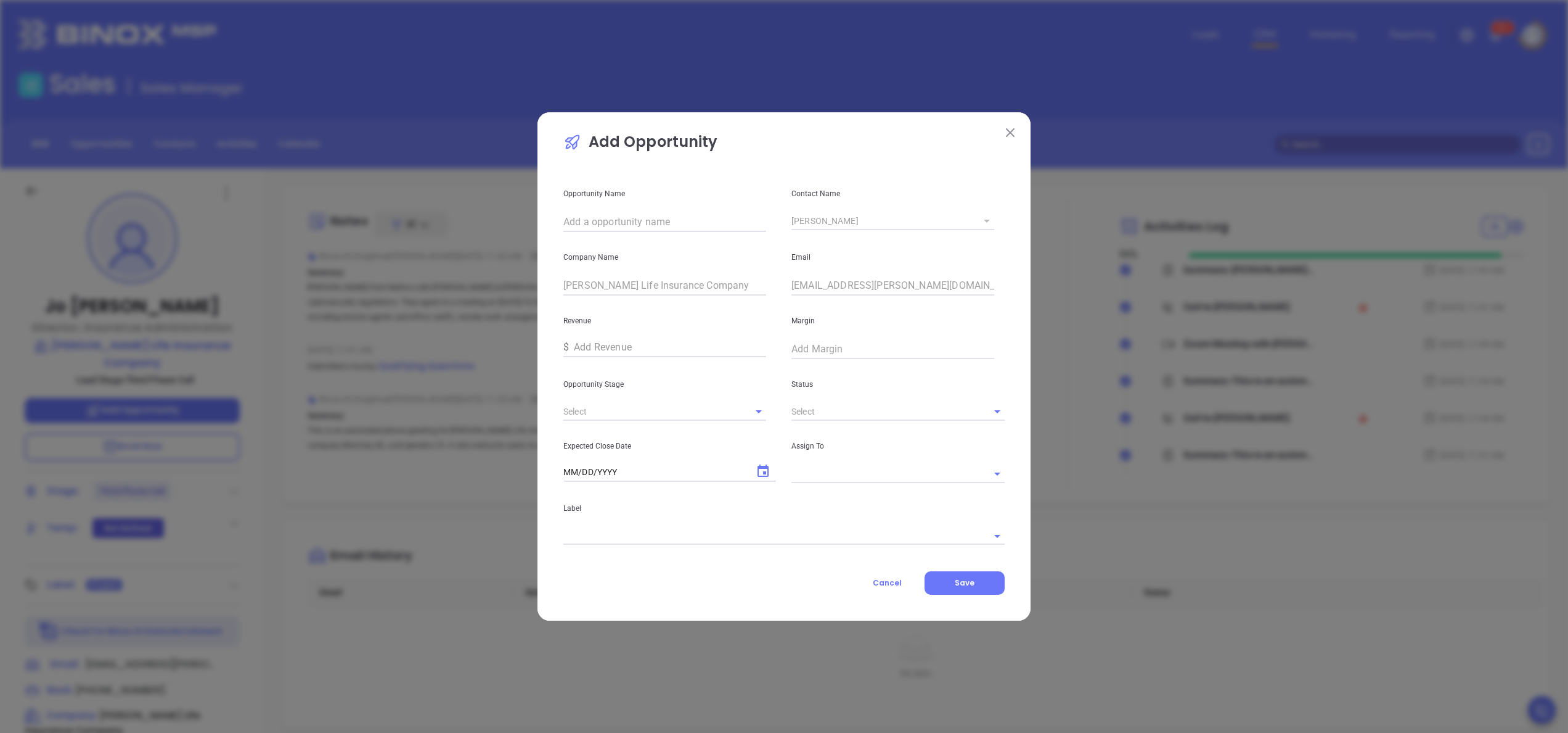
click at [623, 213] on input "text" at bounding box center [664, 222] width 203 height 20
paste input "[PERSON_NAME] Life Insurance Company"
type input "[PERSON_NAME] Life Insurance Company"
type input "a"
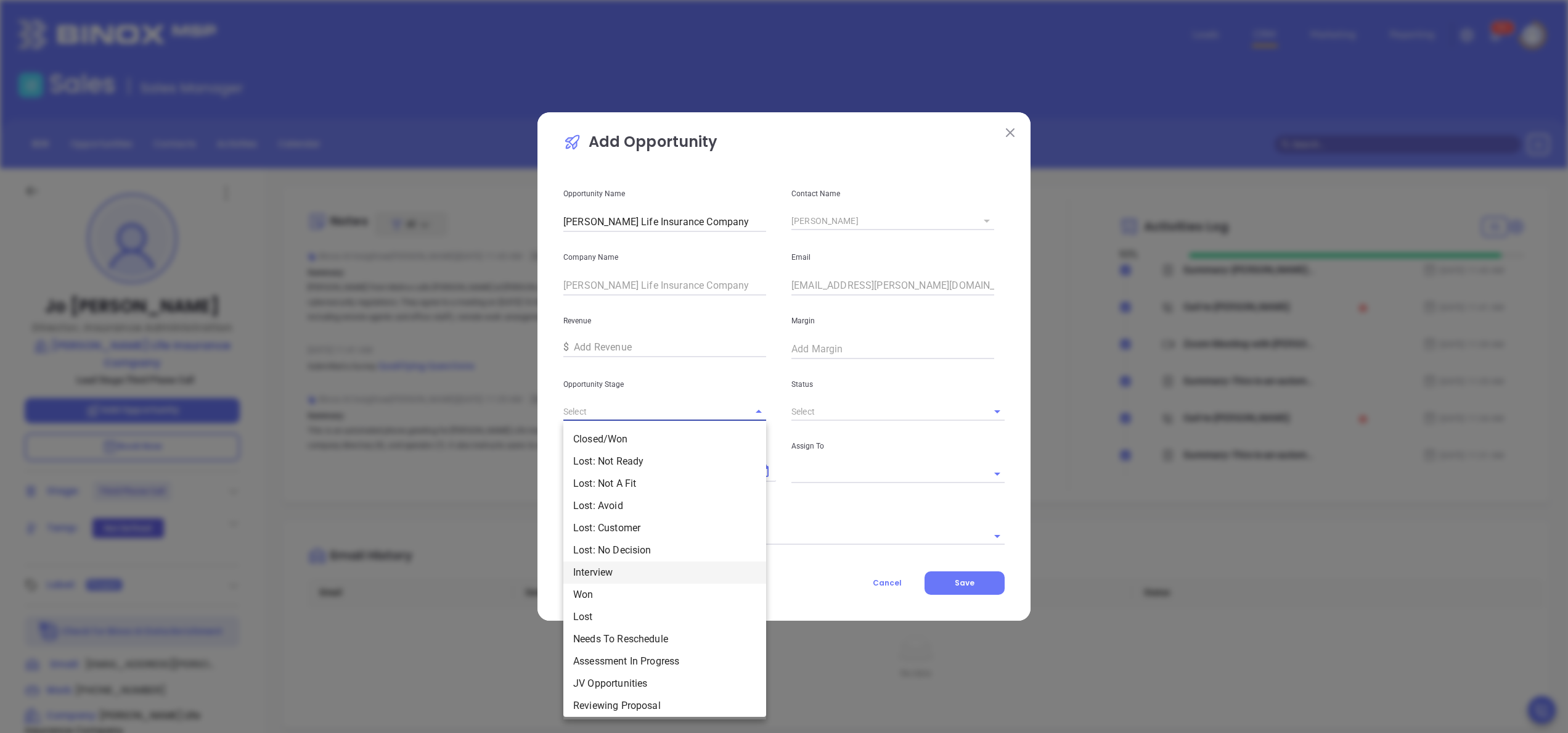
click at [654, 571] on li "Interview" at bounding box center [664, 571] width 203 height 22
type input "Interview"
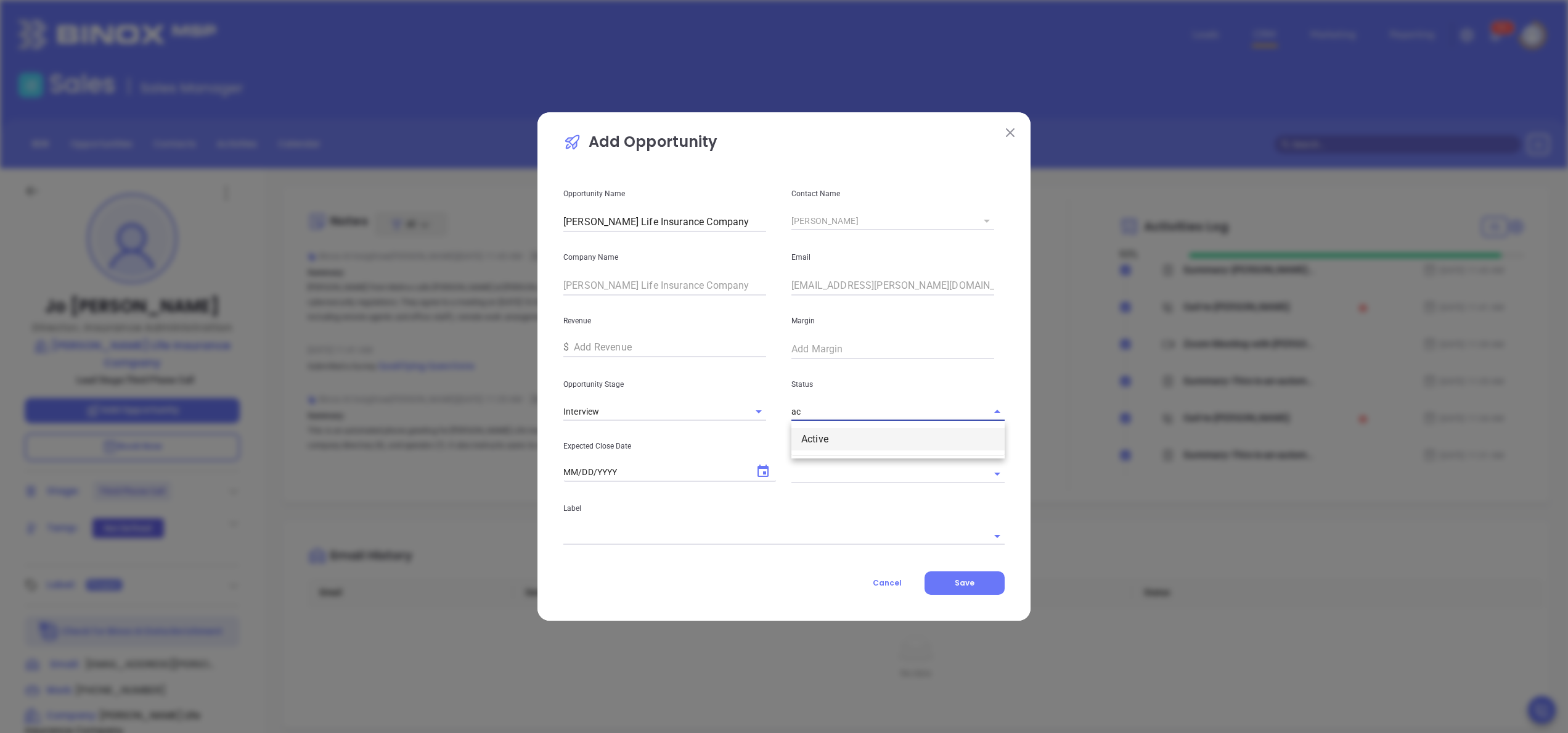
click at [856, 440] on li "Active" at bounding box center [898, 438] width 213 height 22
type input "Active"
click at [761, 470] on icon "Choose date" at bounding box center [763, 471] width 15 height 15
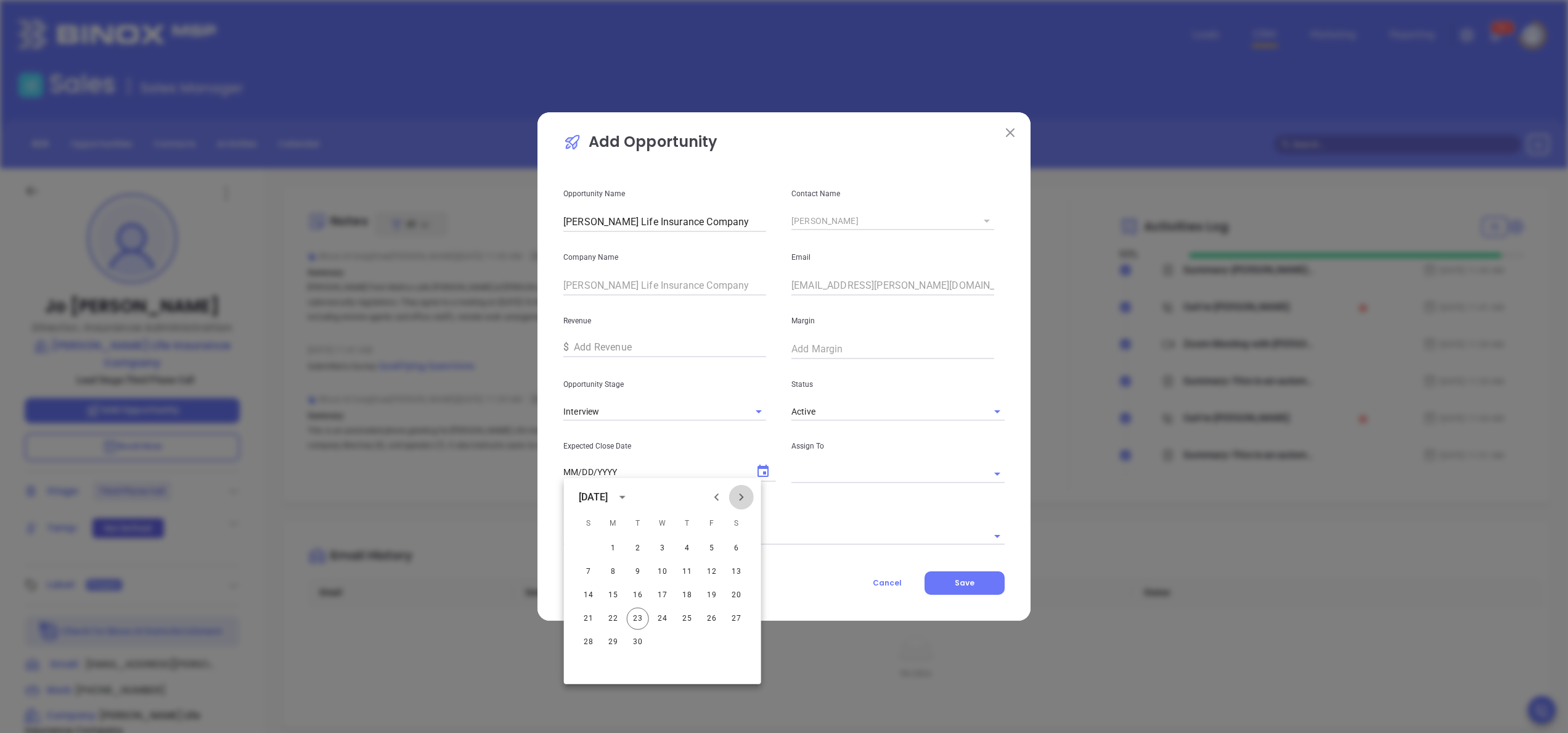
click at [749, 499] on button "Next month" at bounding box center [741, 497] width 25 height 25
click at [689, 620] on button "23" at bounding box center [686, 619] width 22 height 22
type input "10/23/2025"
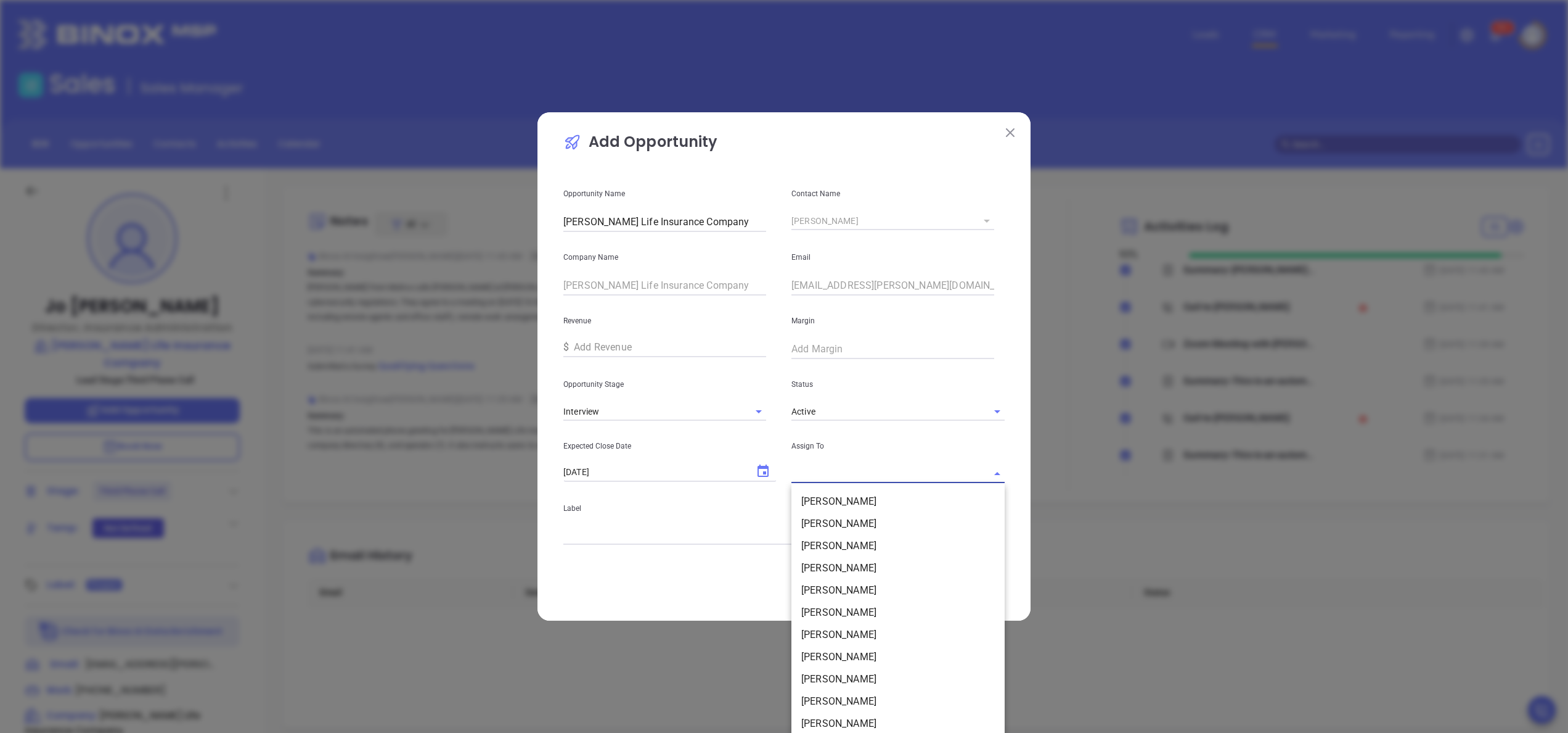
click at [804, 469] on input "text" at bounding box center [881, 473] width 179 height 18
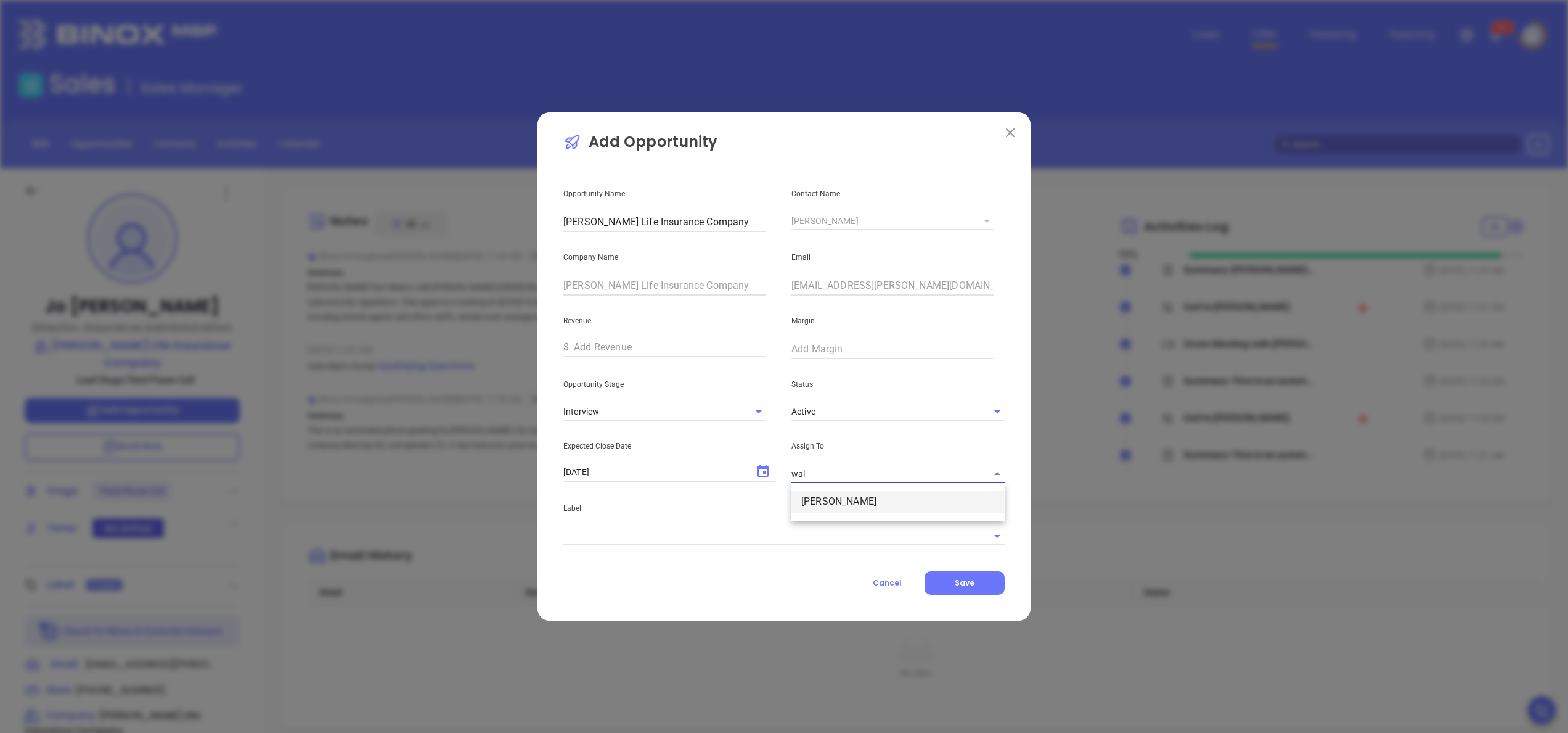
click at [819, 493] on li "Walter Contreras" at bounding box center [898, 500] width 213 height 22
type input "Walter Contreras"
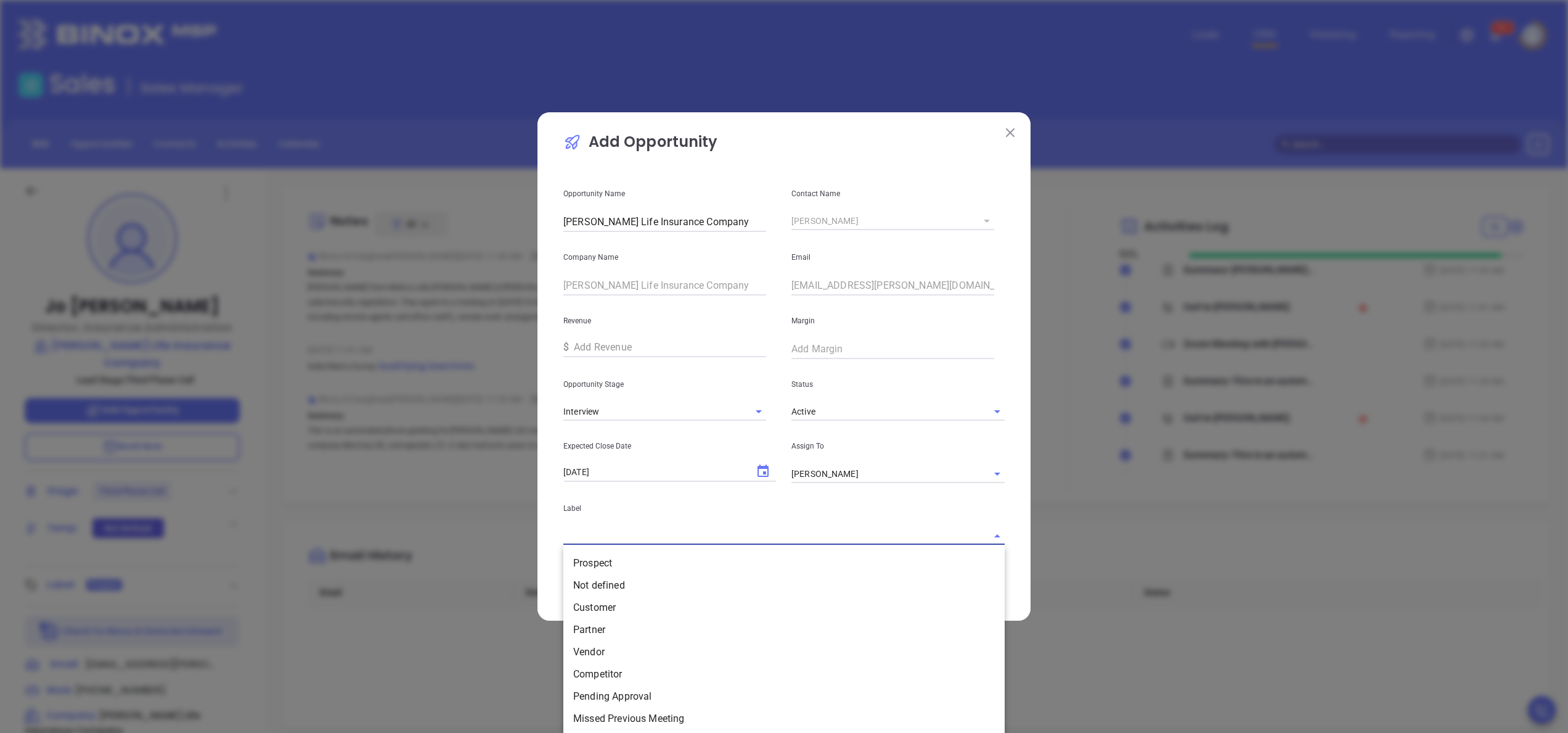
click at [779, 539] on input "text" at bounding box center [766, 536] width 407 height 18
click at [686, 559] on li "Prospect" at bounding box center [784, 563] width 442 height 22
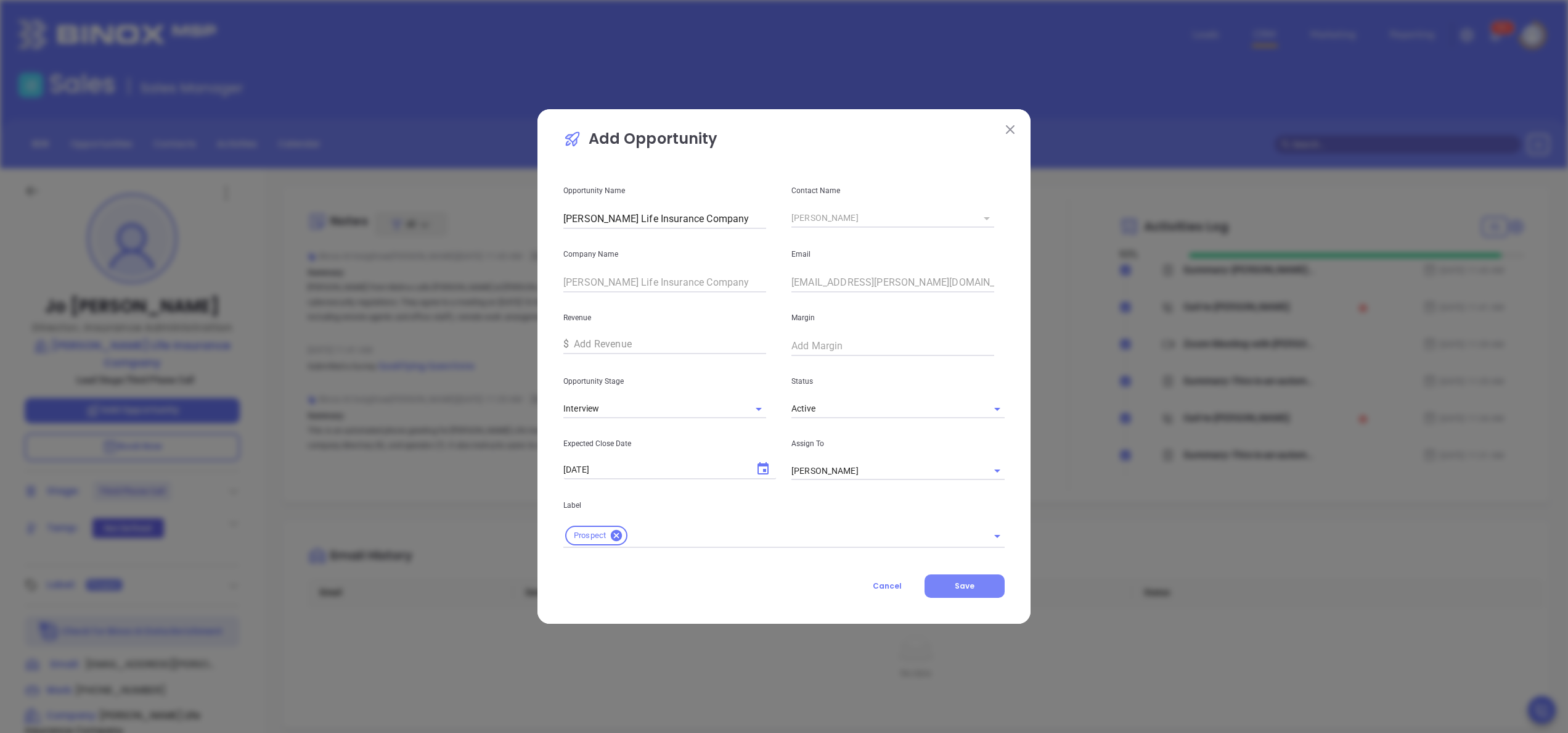
click at [976, 587] on button "Save" at bounding box center [964, 586] width 80 height 23
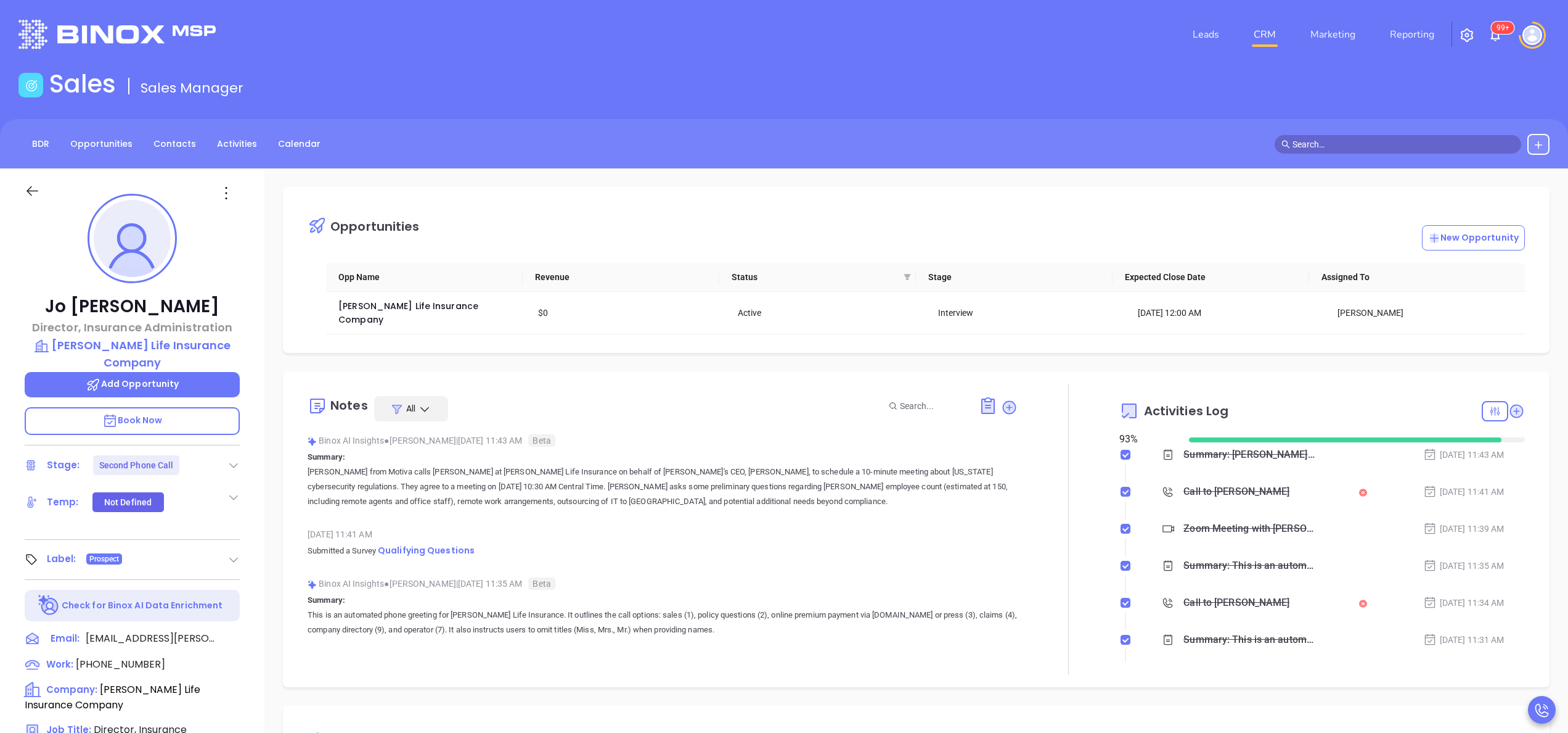
scroll to position [188, 0]
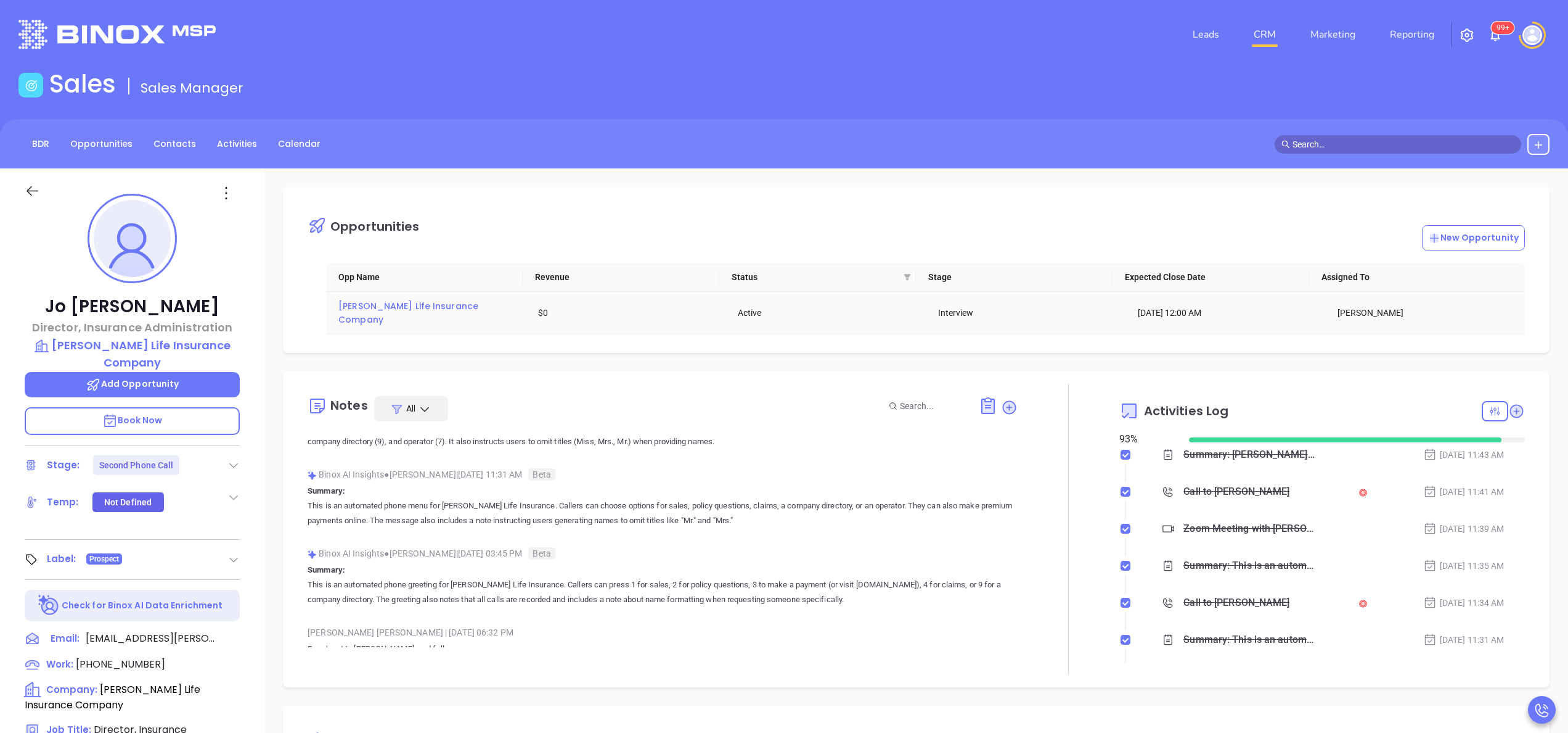
click at [443, 301] on span "[PERSON_NAME] Life Insurance Company" at bounding box center [410, 312] width 143 height 26
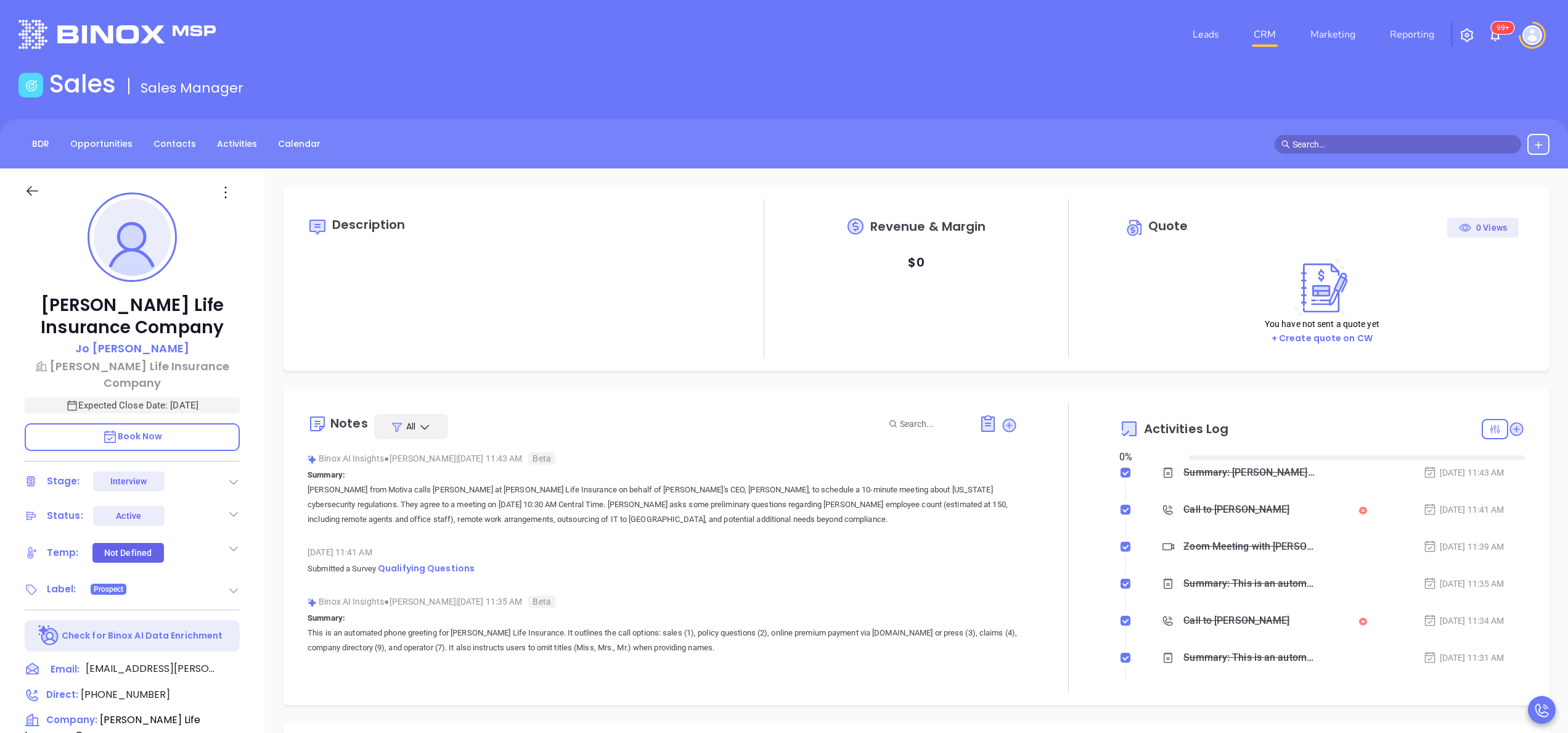
type input "[DATE]"
type input "[PERSON_NAME]"
click at [1080, 450] on div at bounding box center [1068, 547] width 102 height 291
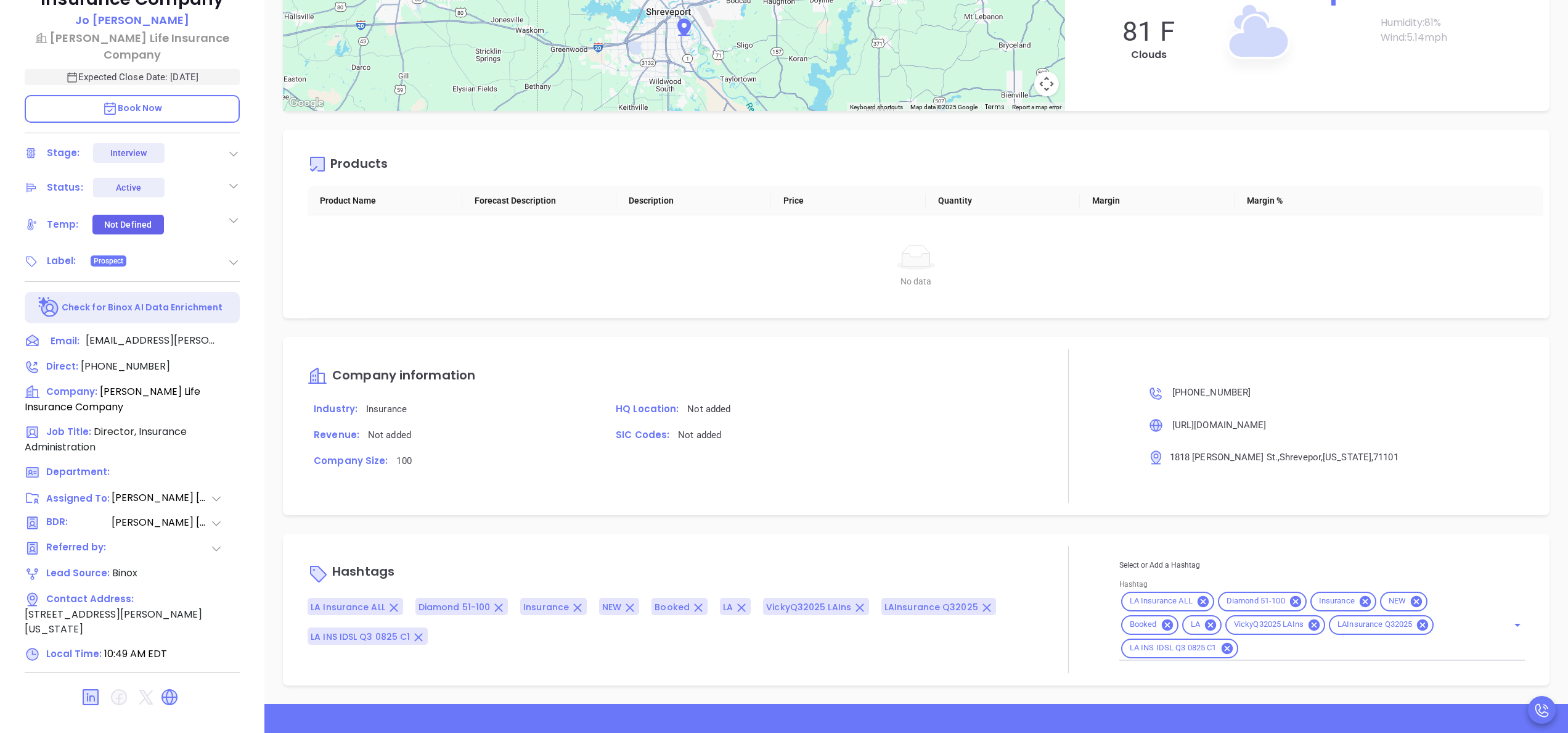
scroll to position [351, 0]
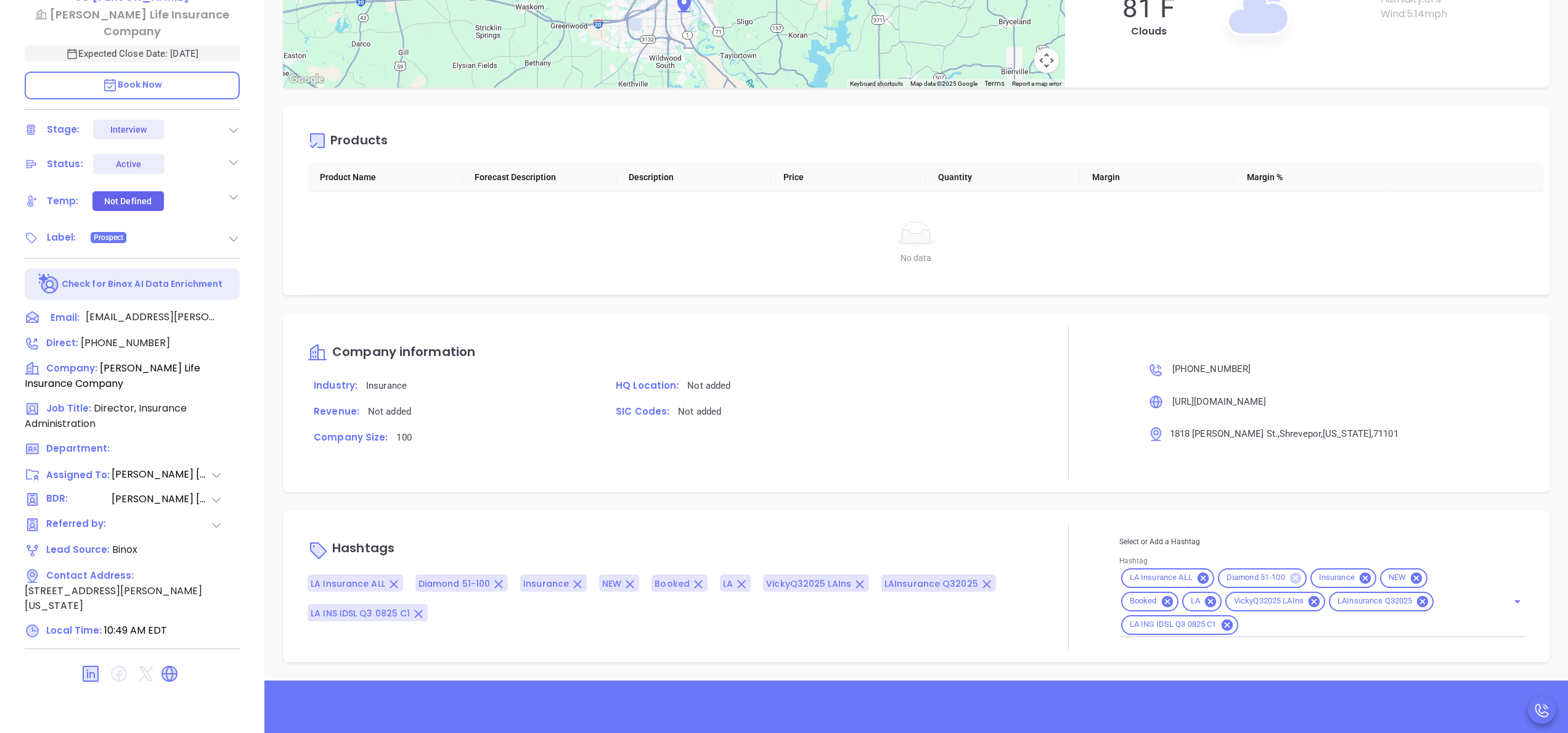
click at [1290, 580] on icon at bounding box center [1295, 578] width 12 height 12
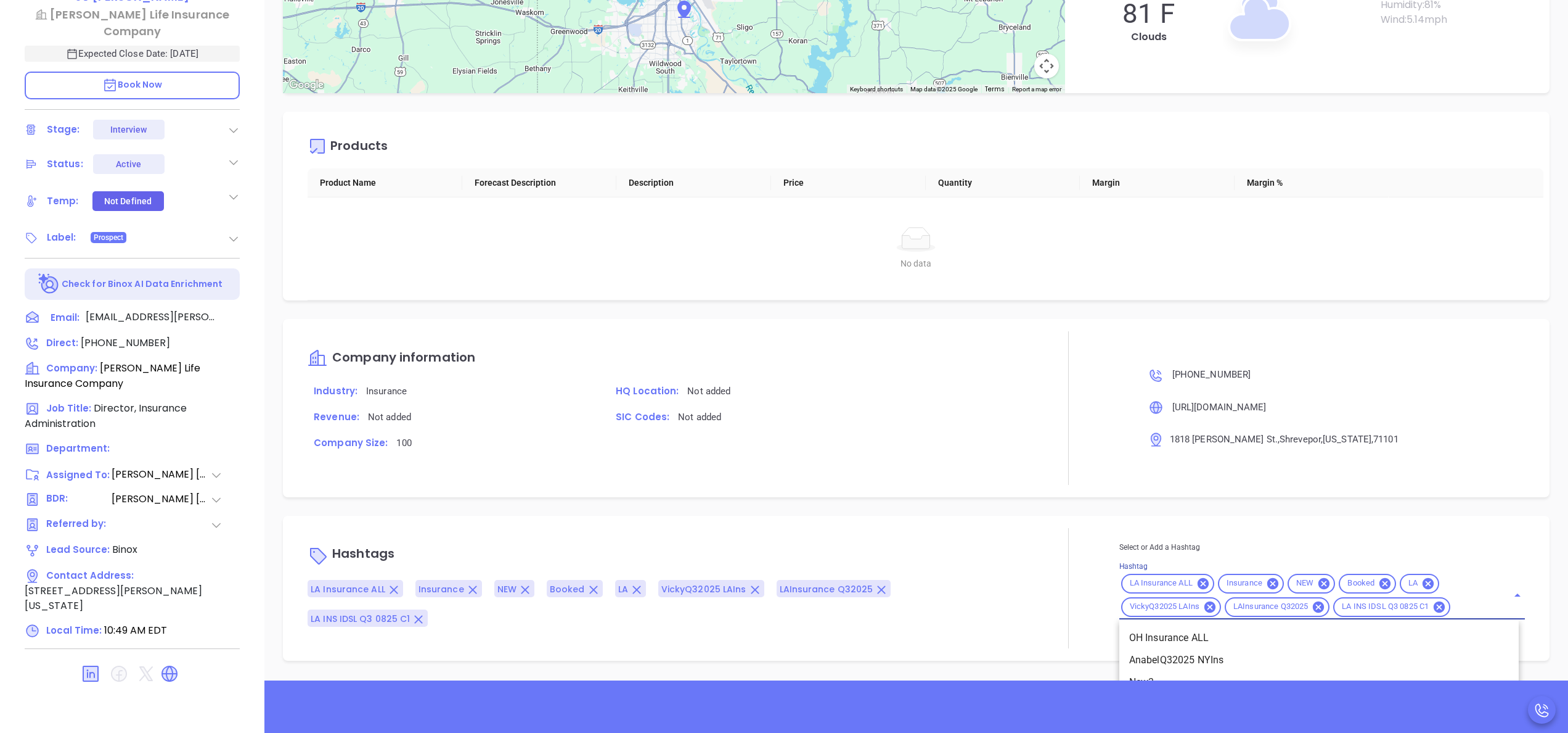
scroll to position [1427, 0]
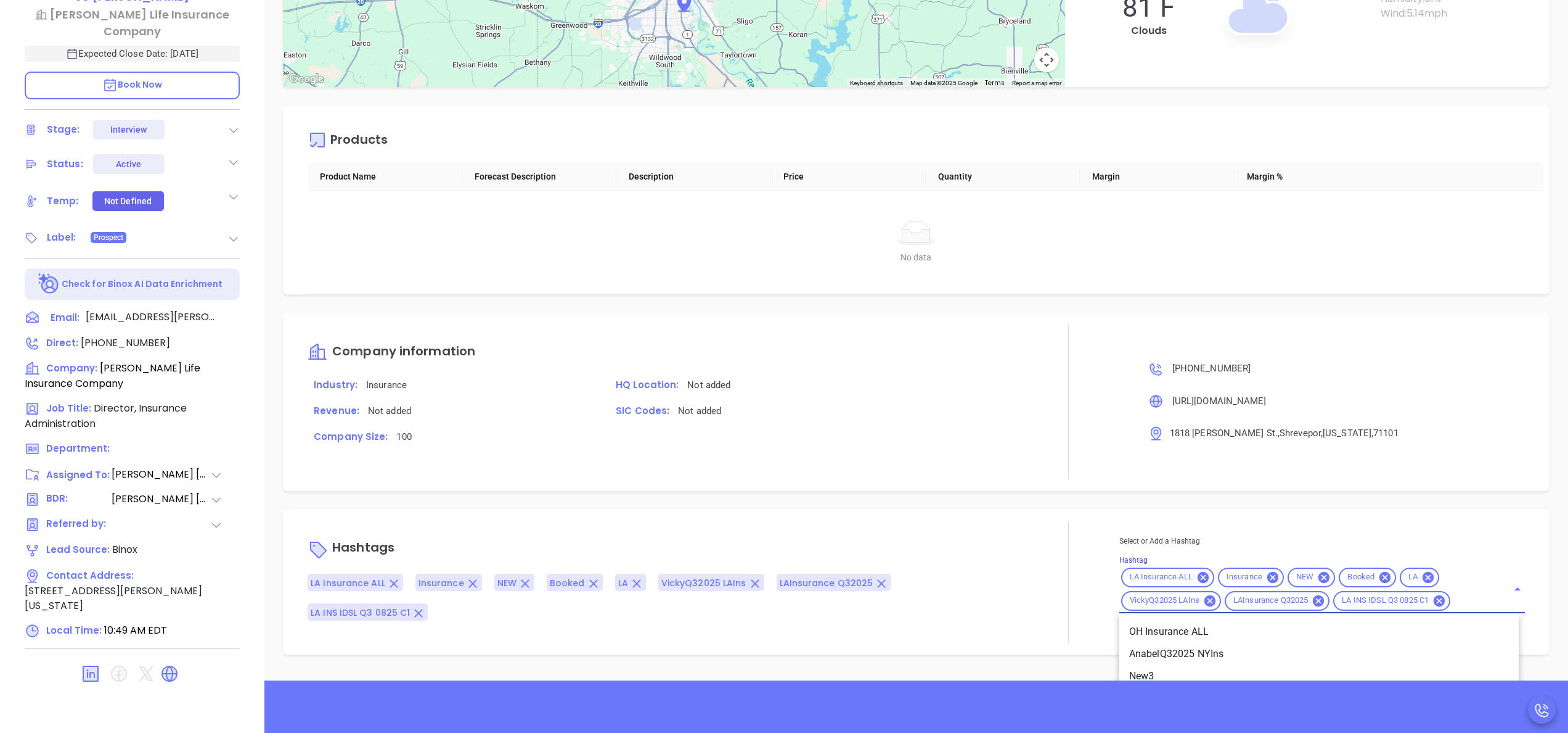
click at [1470, 601] on input "Hashtag" at bounding box center [1470, 600] width 38 height 15
type input "plat"
click at [1199, 655] on li "Platinum 101-200" at bounding box center [1319, 653] width 399 height 22
type input "opp"
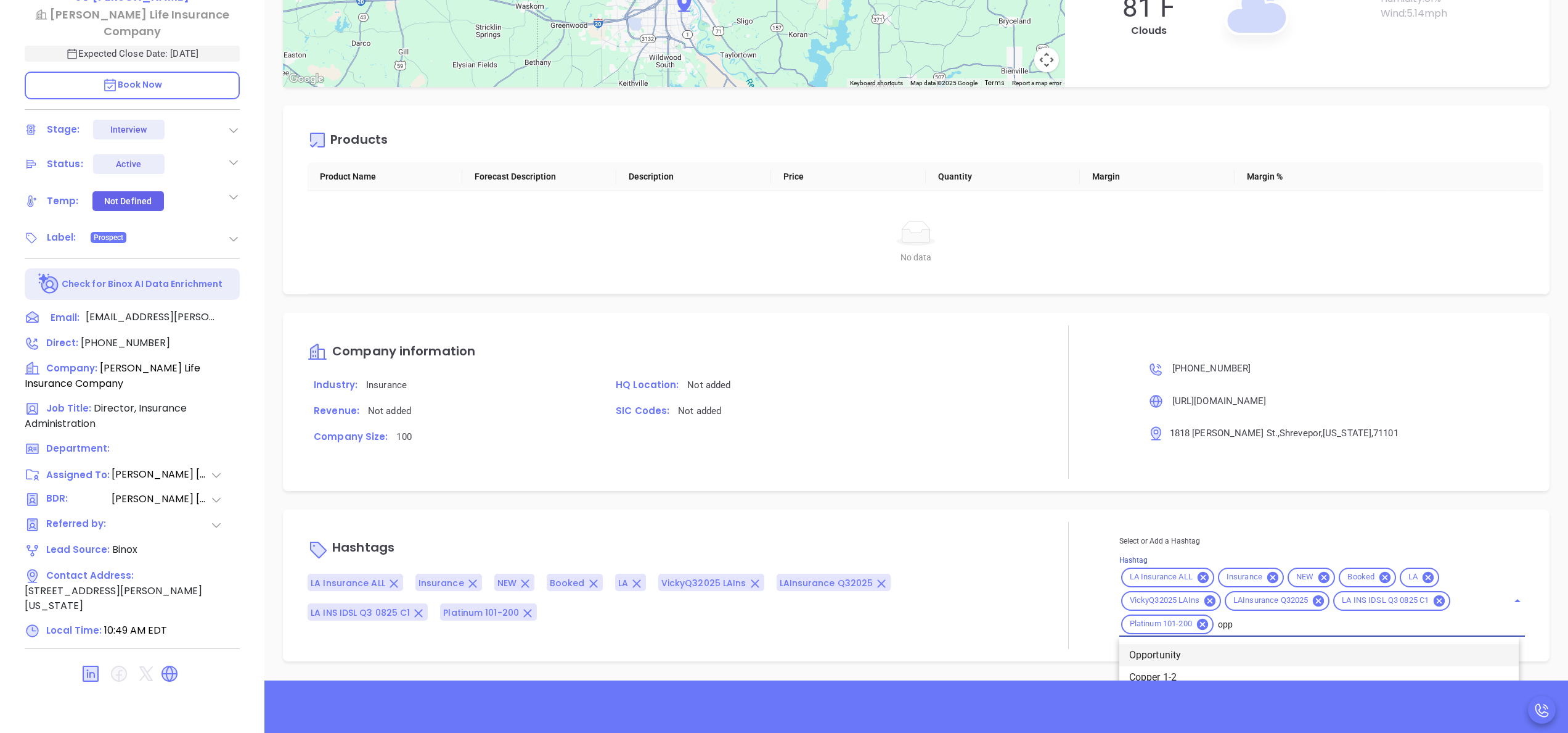
click at [1167, 650] on li "Opportunity" at bounding box center [1319, 655] width 399 height 22
click at [996, 497] on div "Description Revenue & Margin $ 0 Quote 0 Views You have not sent a quote yet + …" at bounding box center [916, 248] width 1304 height 863
click at [894, 417] on p "SIC Codes: Not added" at bounding box center [813, 412] width 408 height 16
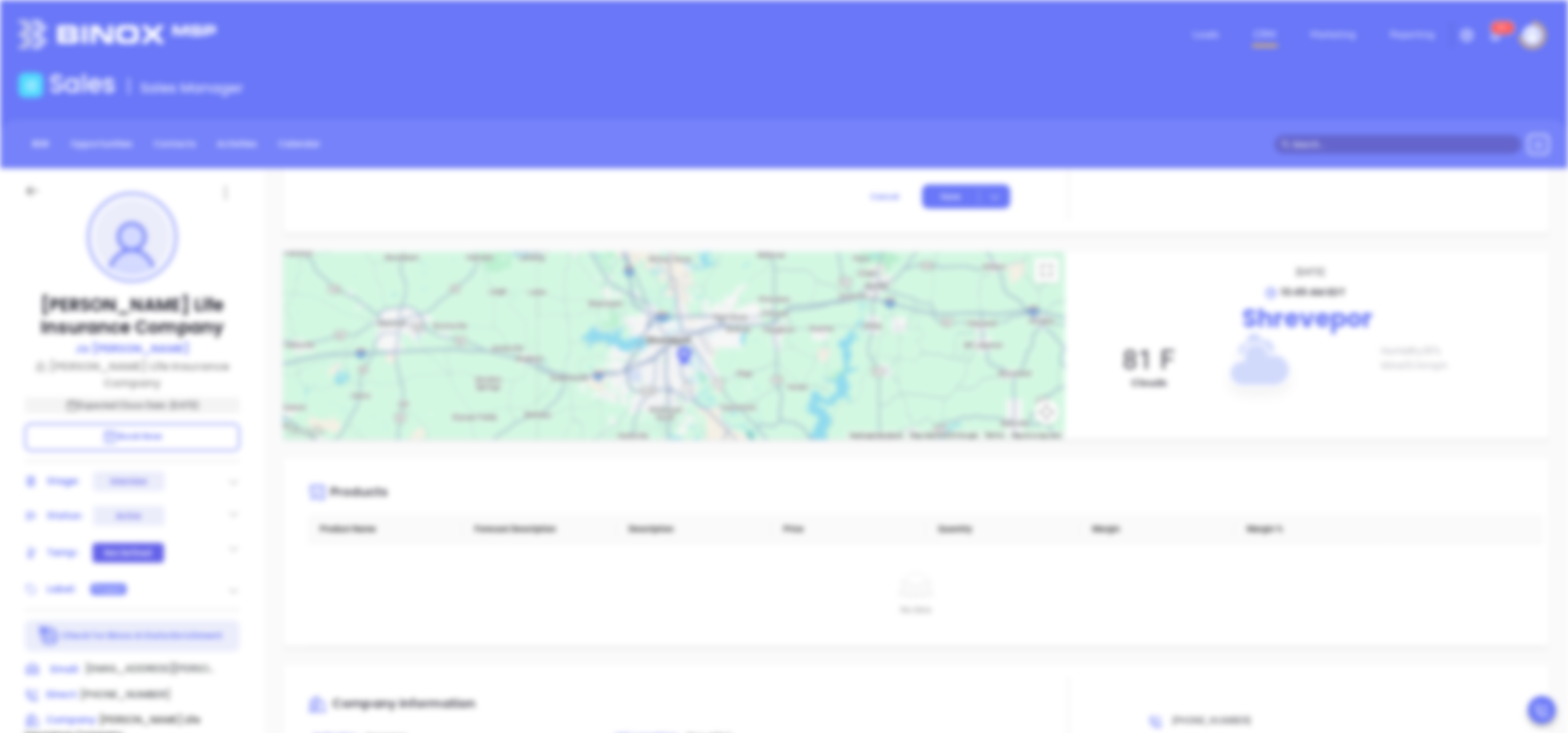
scroll to position [0, 0]
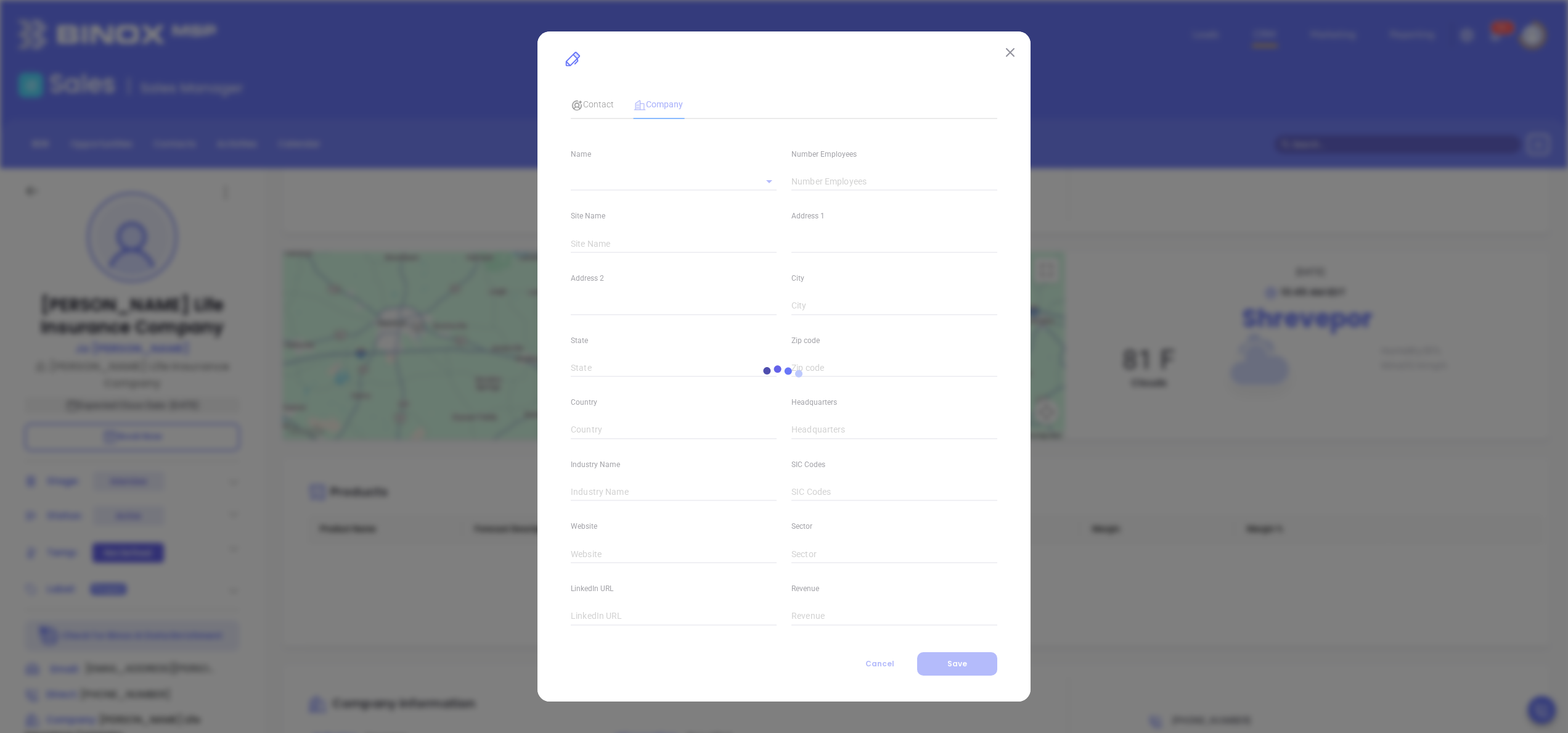
type input "100"
type input "Main"
type input "1818 [PERSON_NAME] St."
type input "Shrevepor"
type input "[US_STATE]"
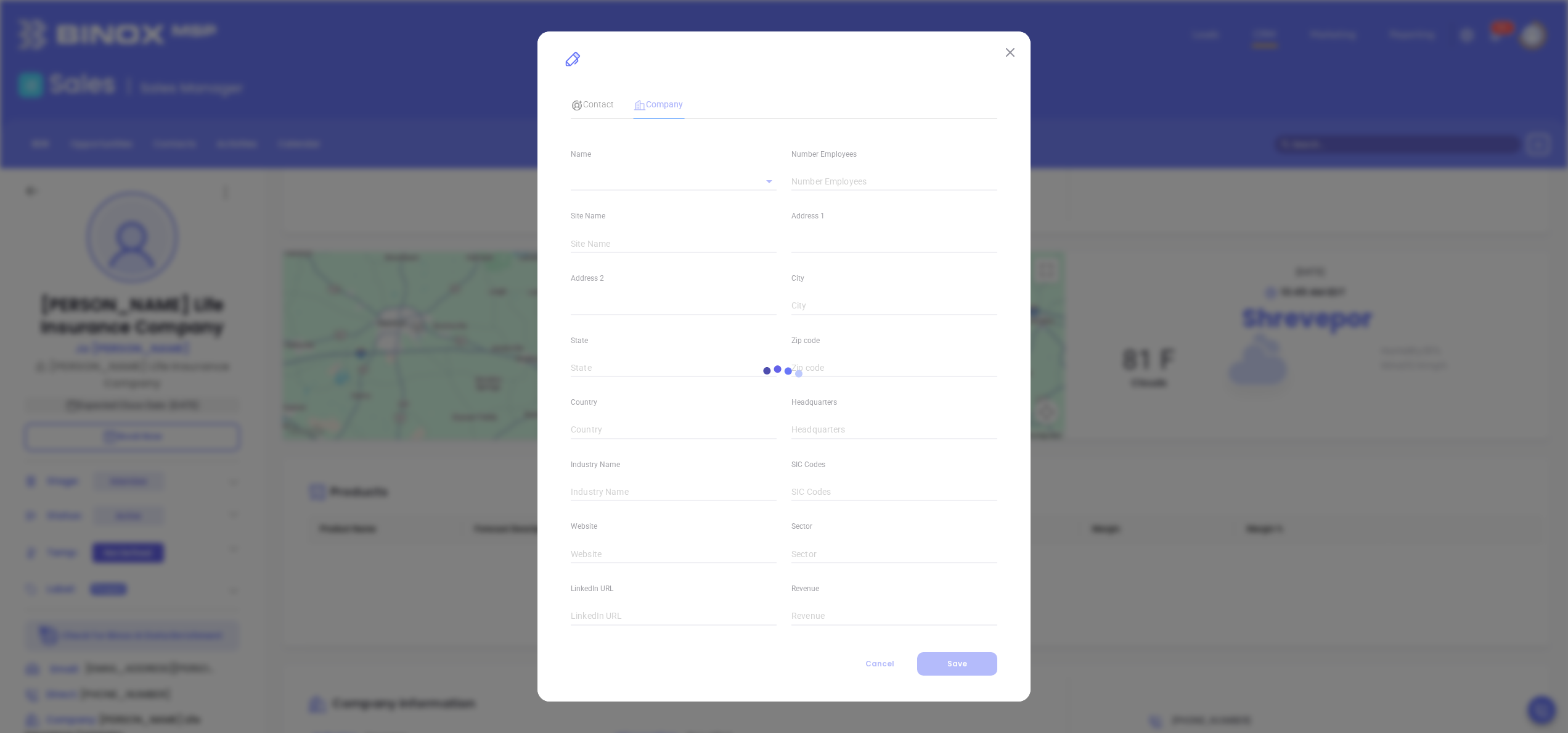
type input "71101"
type input "United States"
type input "[PHONE_NUMBER]"
type input "Insurance"
type input "[URL][DOMAIN_NAME]"
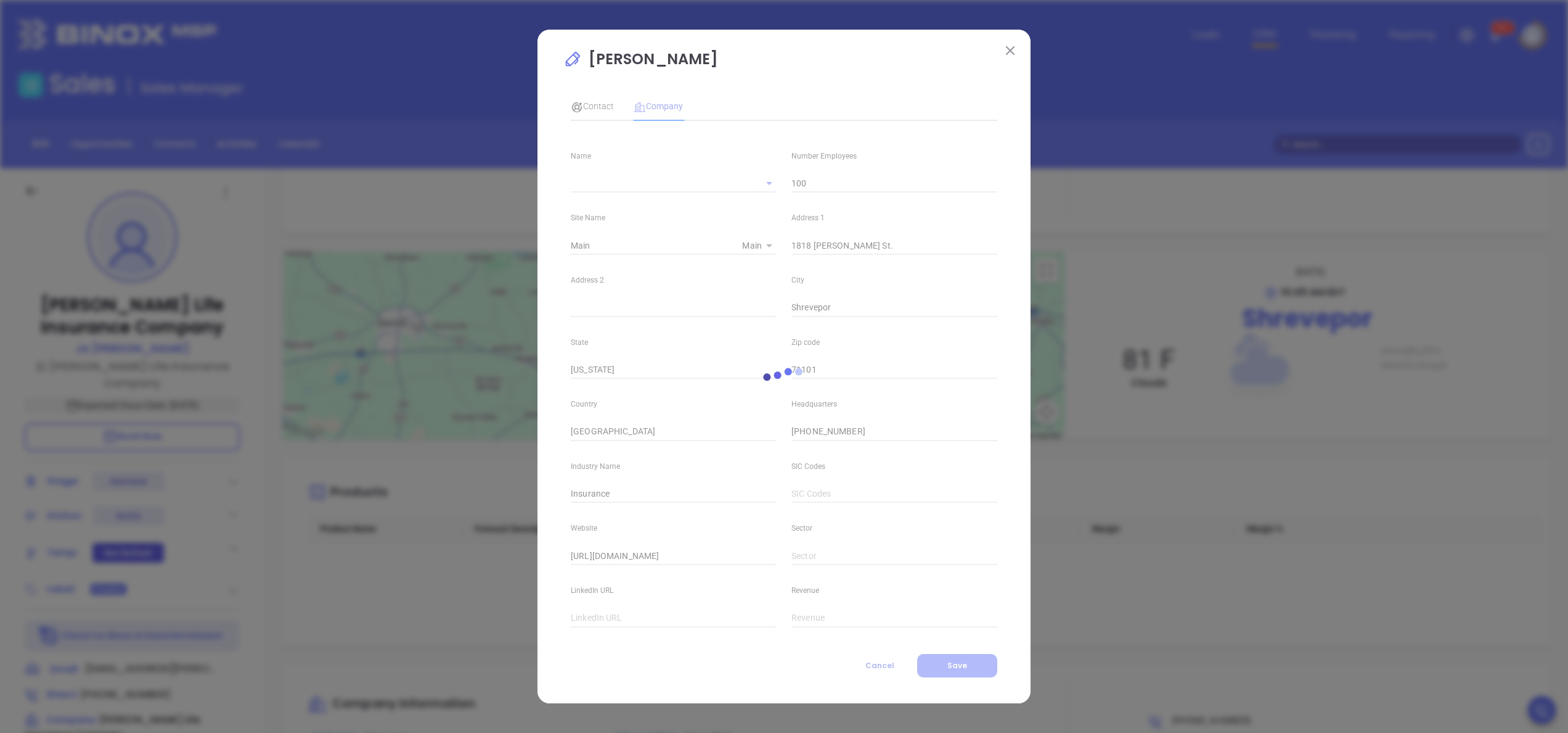
click at [1012, 46] on img at bounding box center [1010, 51] width 9 height 9
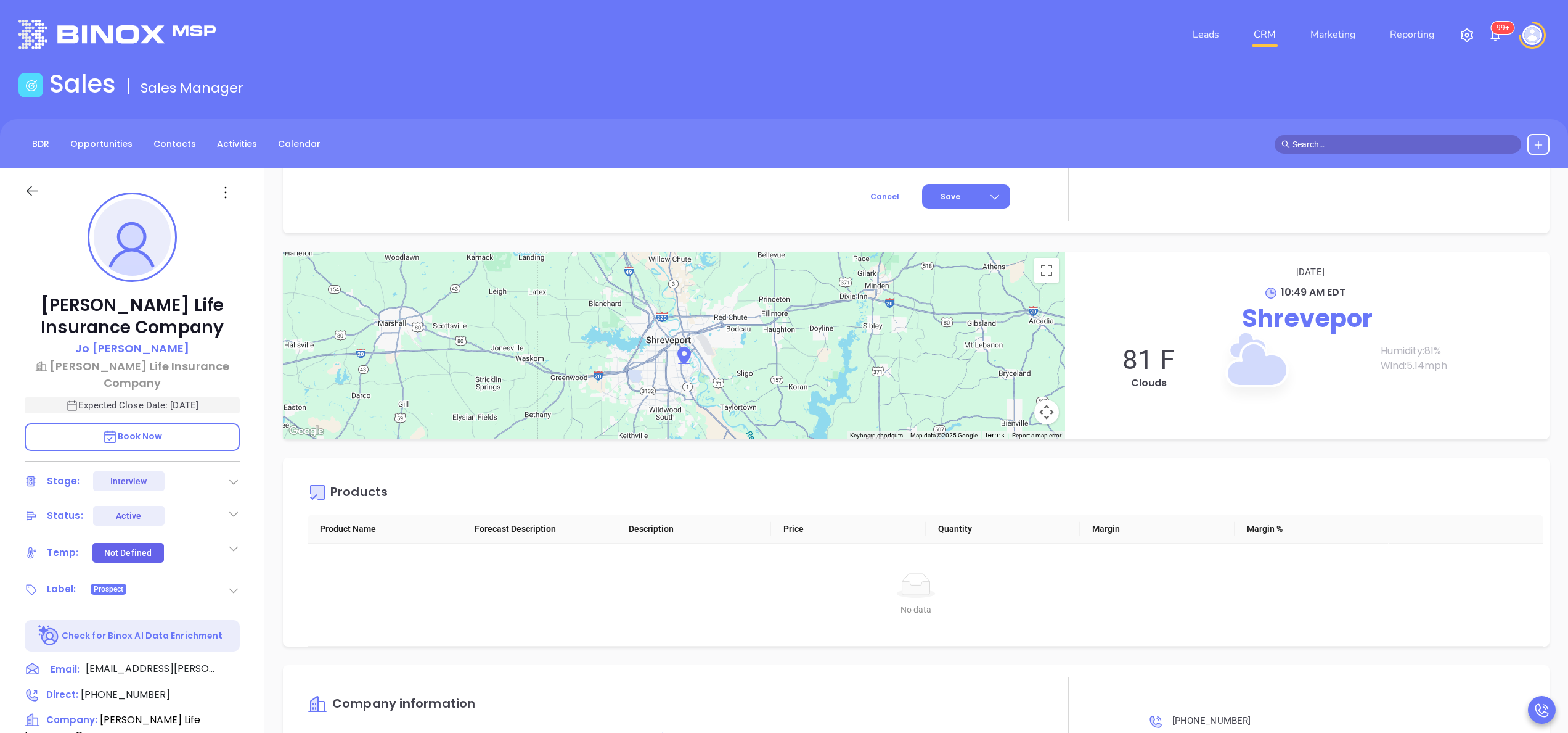
click at [1055, 467] on div "Products Product Name Forecast Description Description Price Quantity Margin Ma…" at bounding box center [916, 552] width 1266 height 189
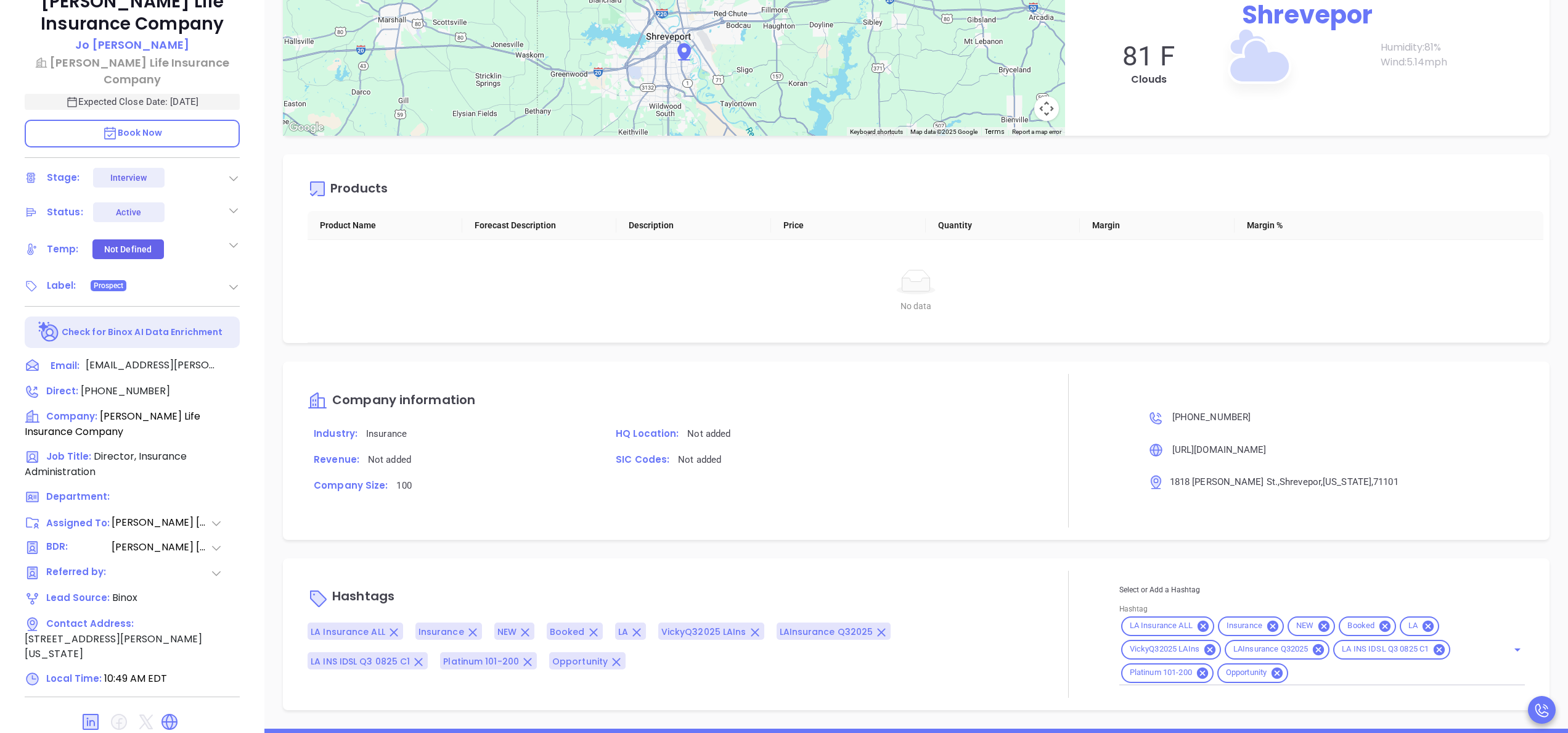
scroll to position [351, 0]
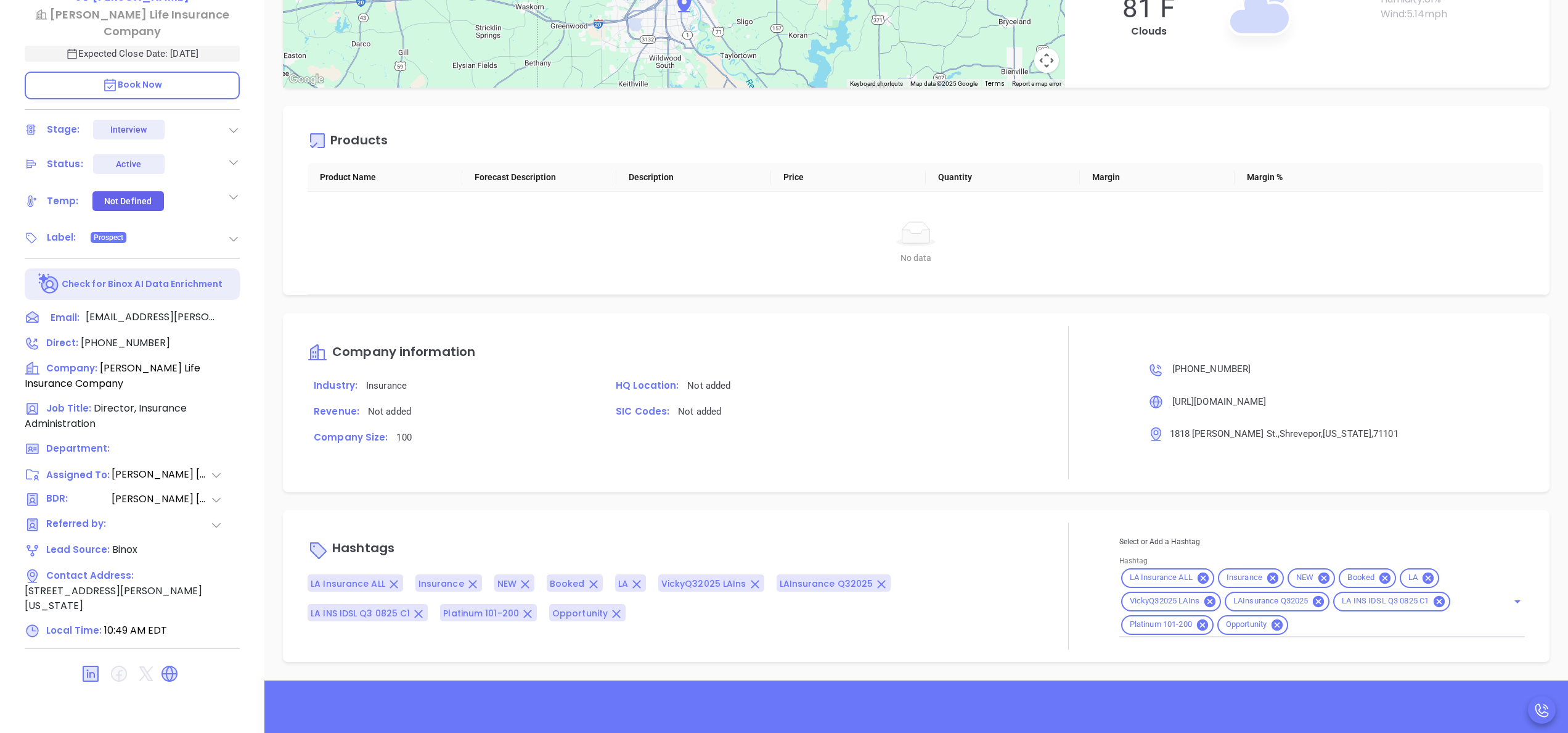
click at [235, 191] on icon at bounding box center [233, 197] width 12 height 12
click at [181, 288] on div "Warm" at bounding box center [172, 295] width 35 height 15
click at [230, 225] on div at bounding box center [233, 233] width 12 height 15
click at [1102, 457] on div at bounding box center [1068, 402] width 102 height 153
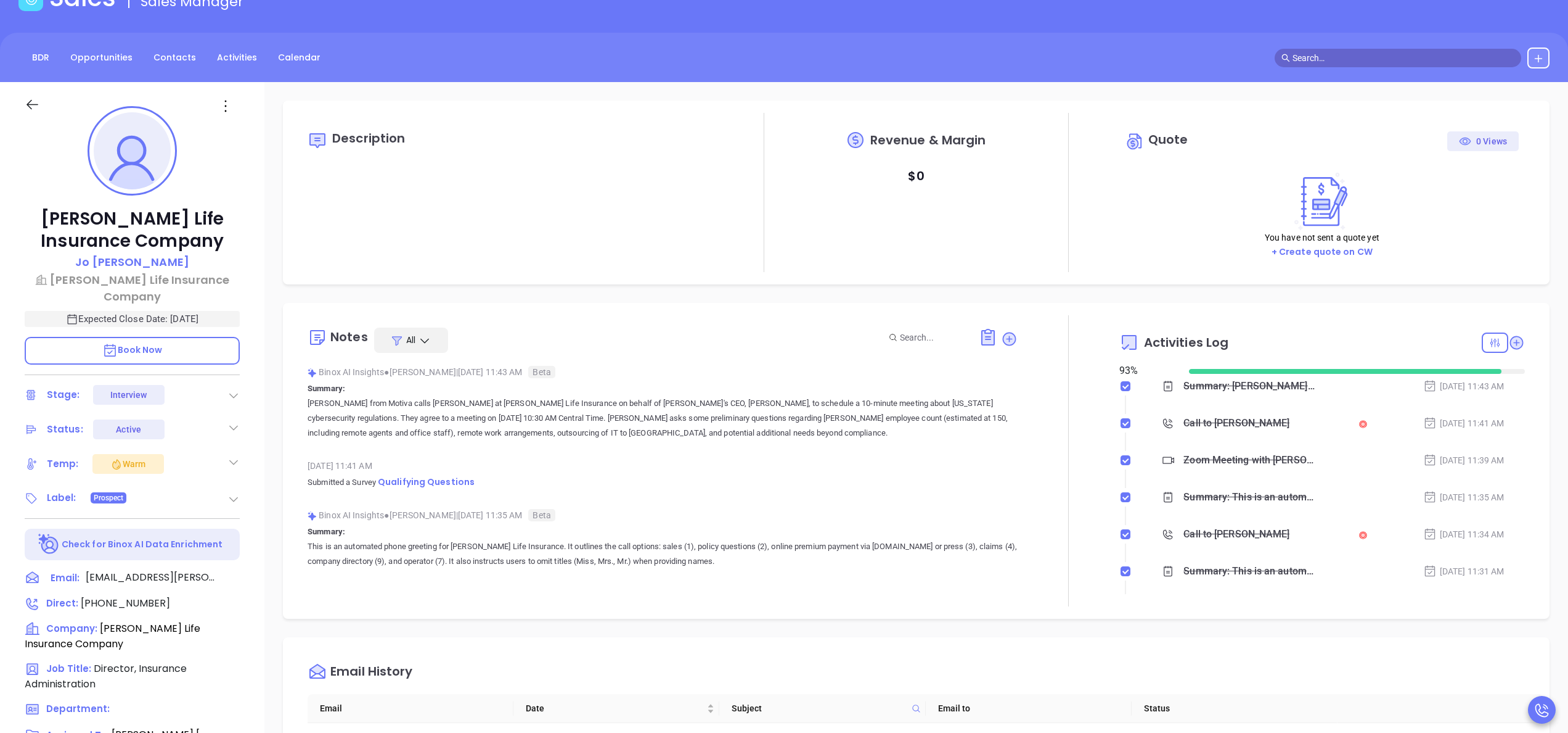
scroll to position [0, 0]
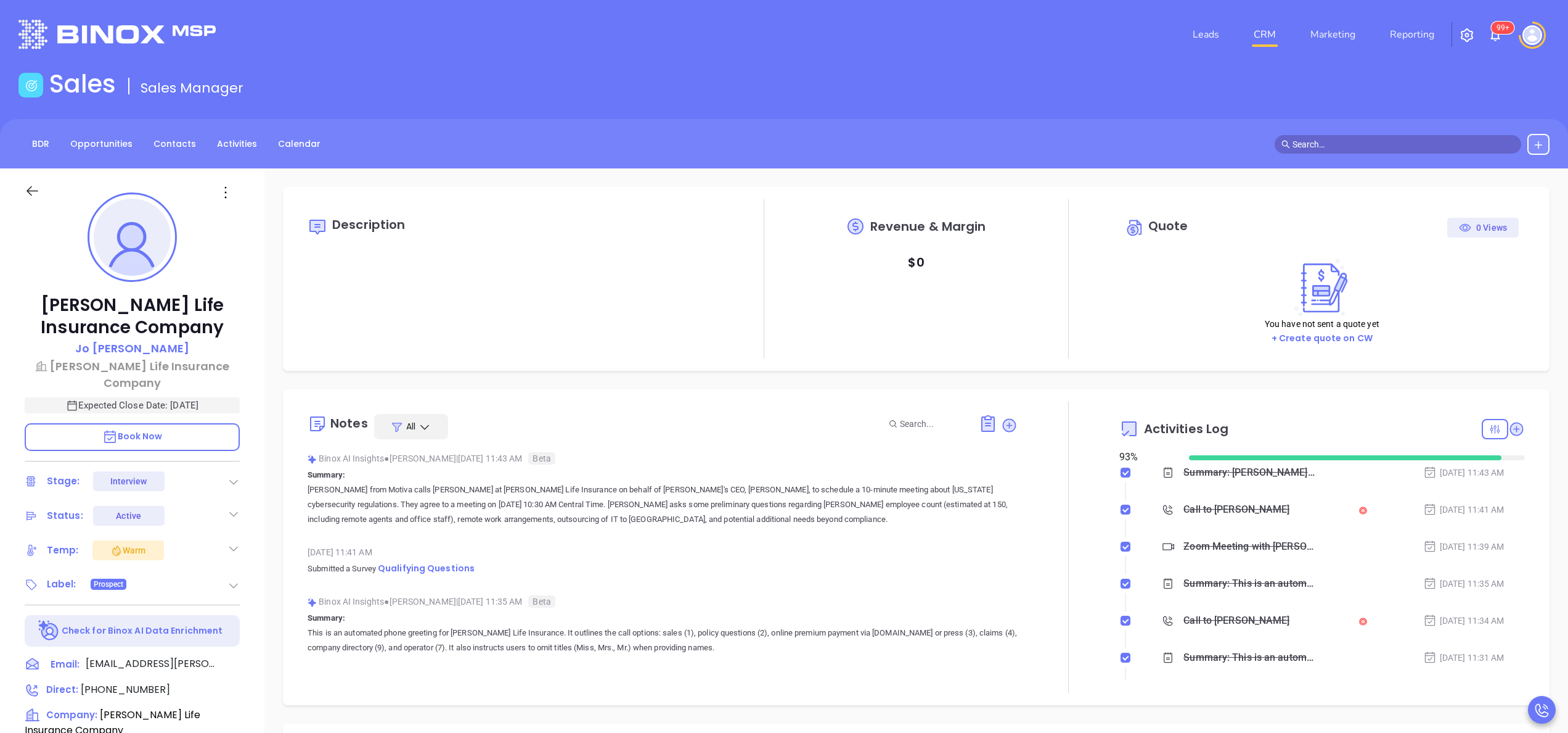
click at [238, 579] on icon at bounding box center [233, 586] width 12 height 12
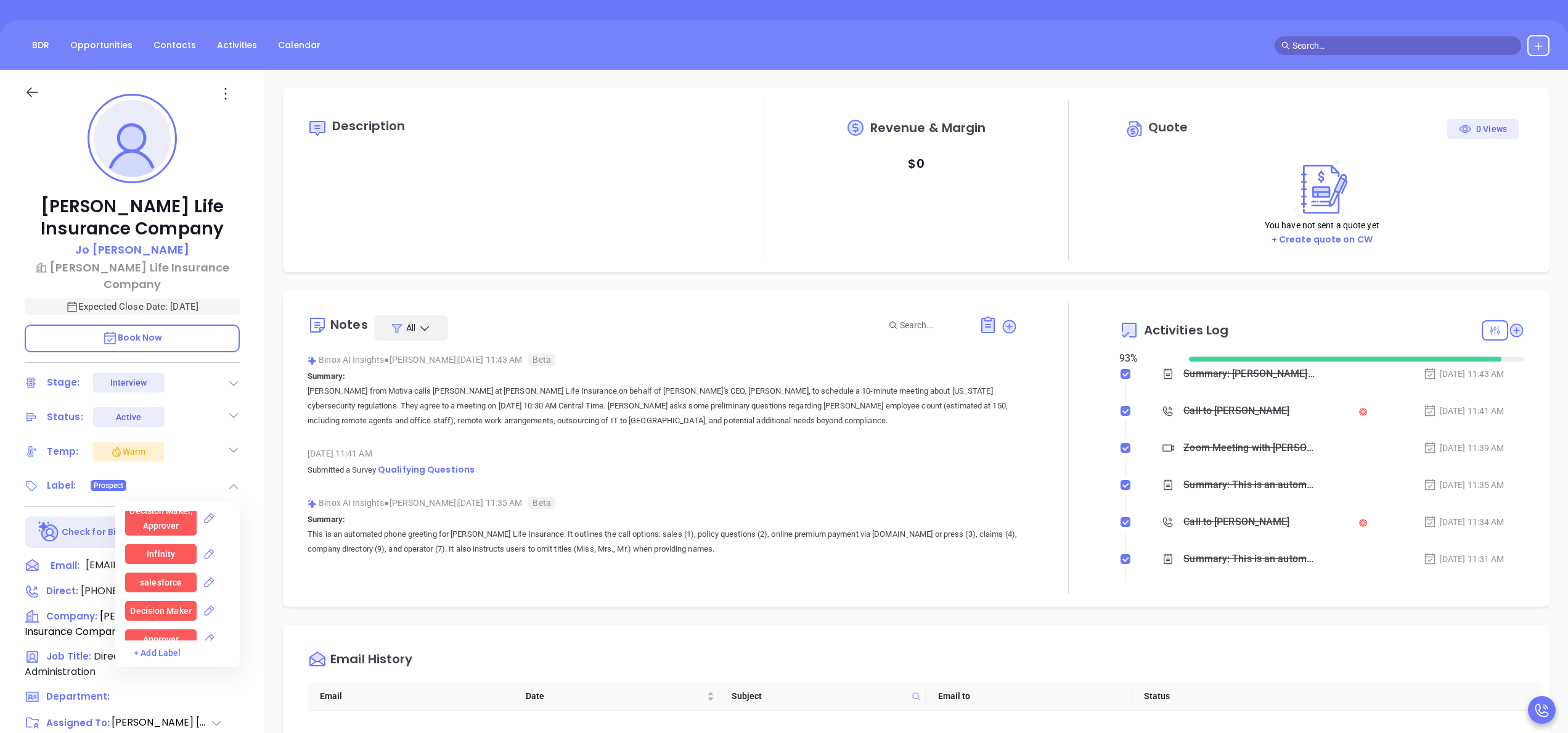
scroll to position [1199, 0]
click at [183, 551] on div "Decision Maker" at bounding box center [161, 561] width 61 height 20
click at [151, 587] on div "LA" at bounding box center [161, 597] width 72 height 20
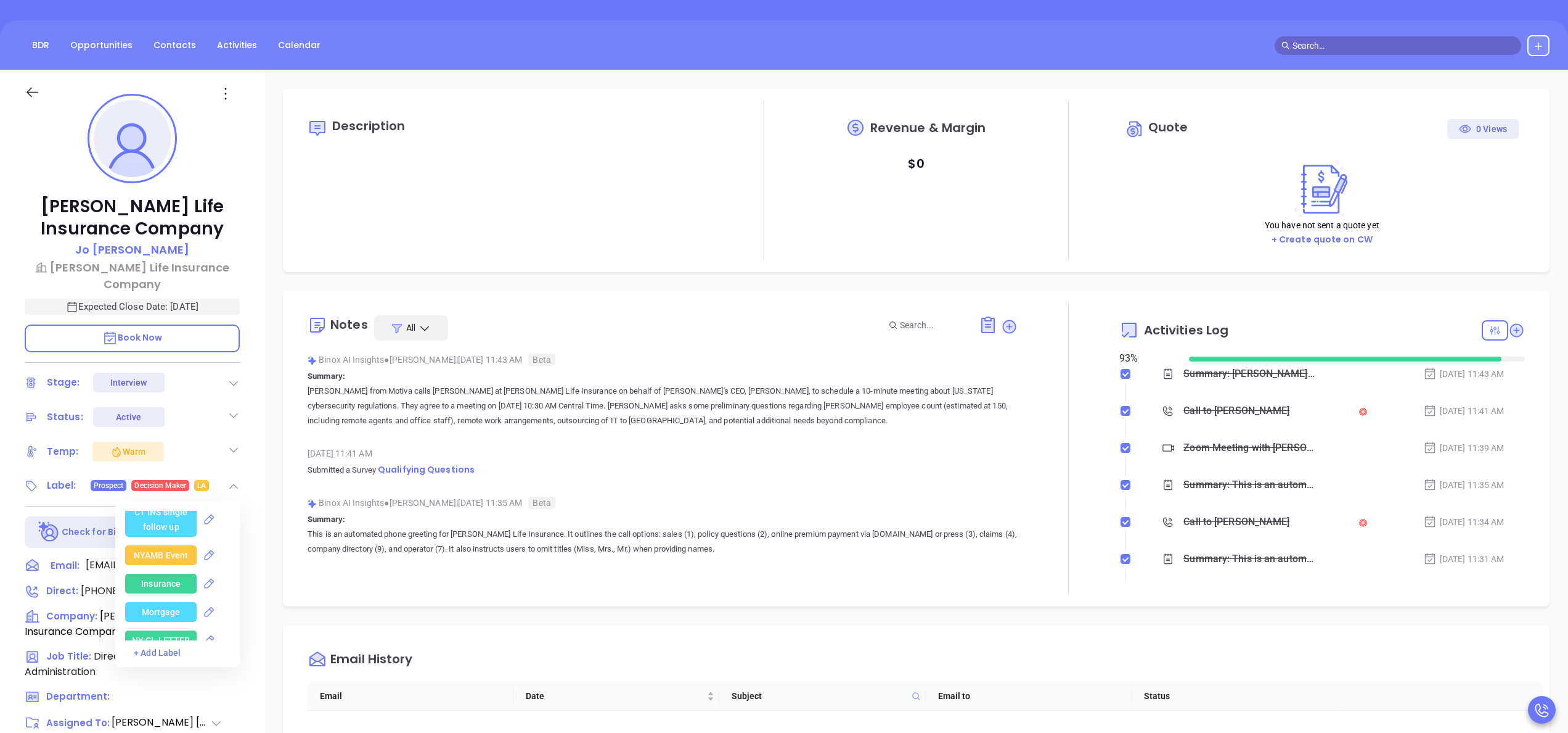
click at [156, 573] on div "Insurance" at bounding box center [161, 583] width 39 height 20
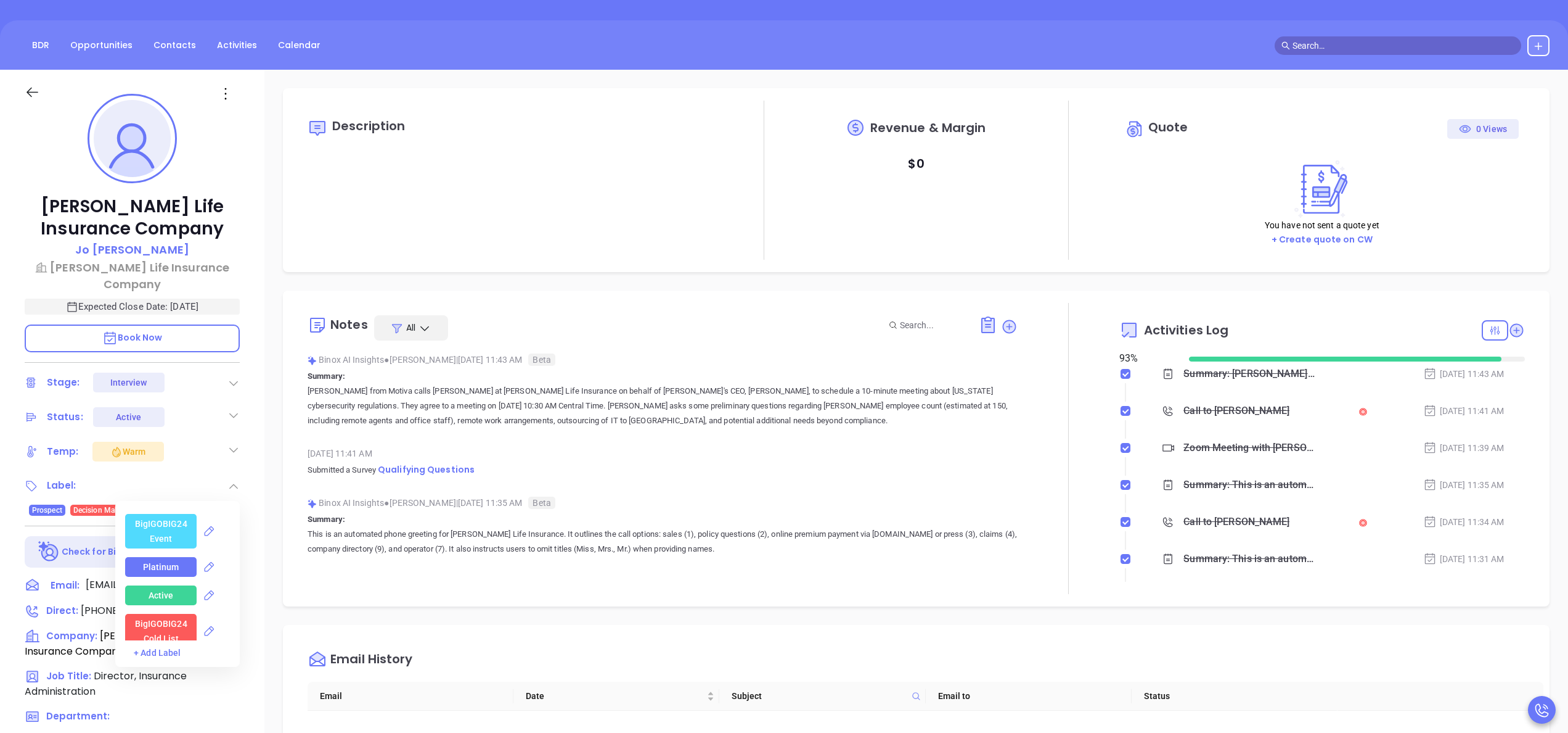
scroll to position [2975, 0]
click at [164, 570] on div "Platinum" at bounding box center [161, 579] width 36 height 20
click at [275, 543] on div "Description Revenue & Margin $ 0 Quote 0 Views You have not sent a quote yet + …" at bounding box center [916, 501] width 1304 height 863
click at [164, 503] on span "+2" at bounding box center [160, 509] width 9 height 13
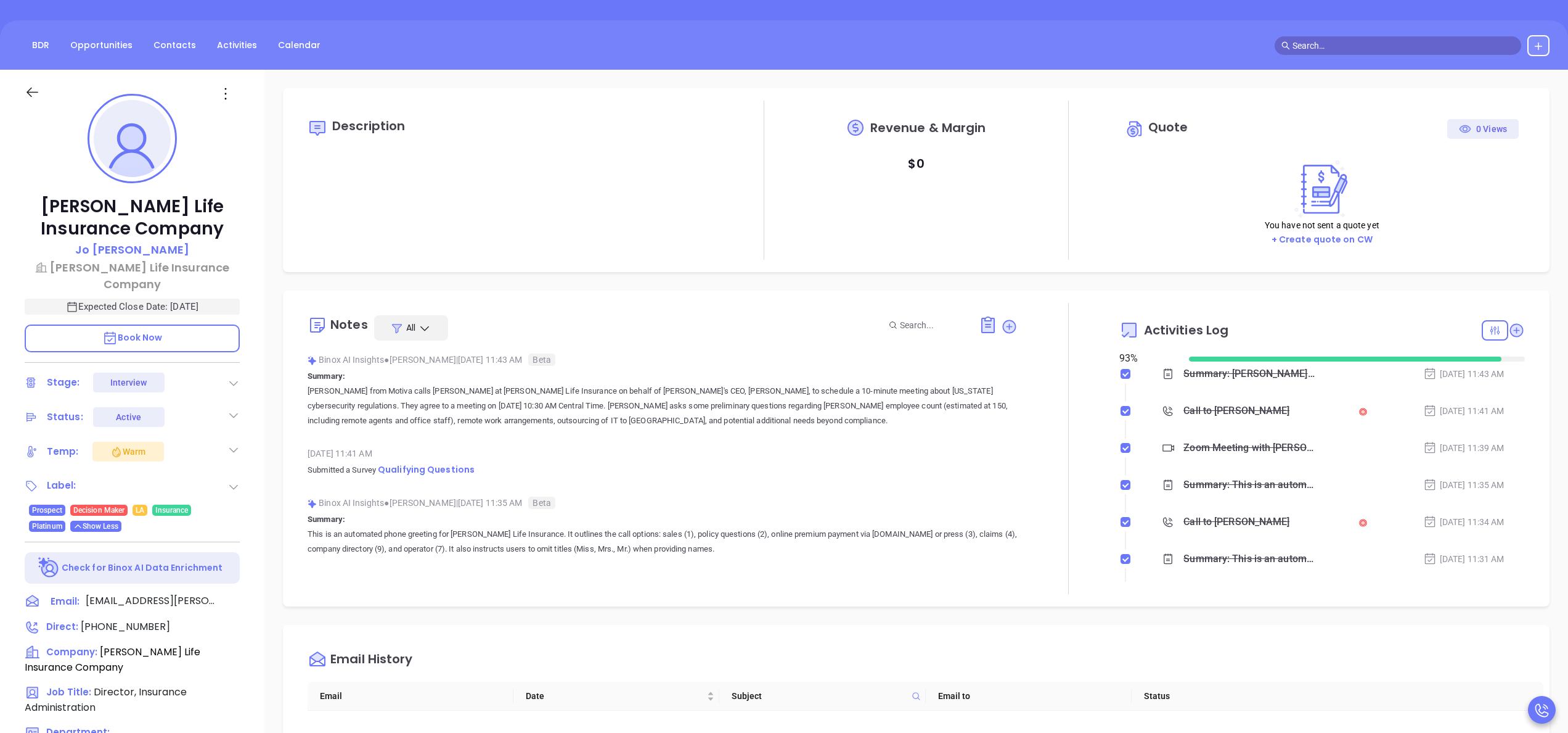
click at [235, 480] on icon at bounding box center [233, 486] width 12 height 12
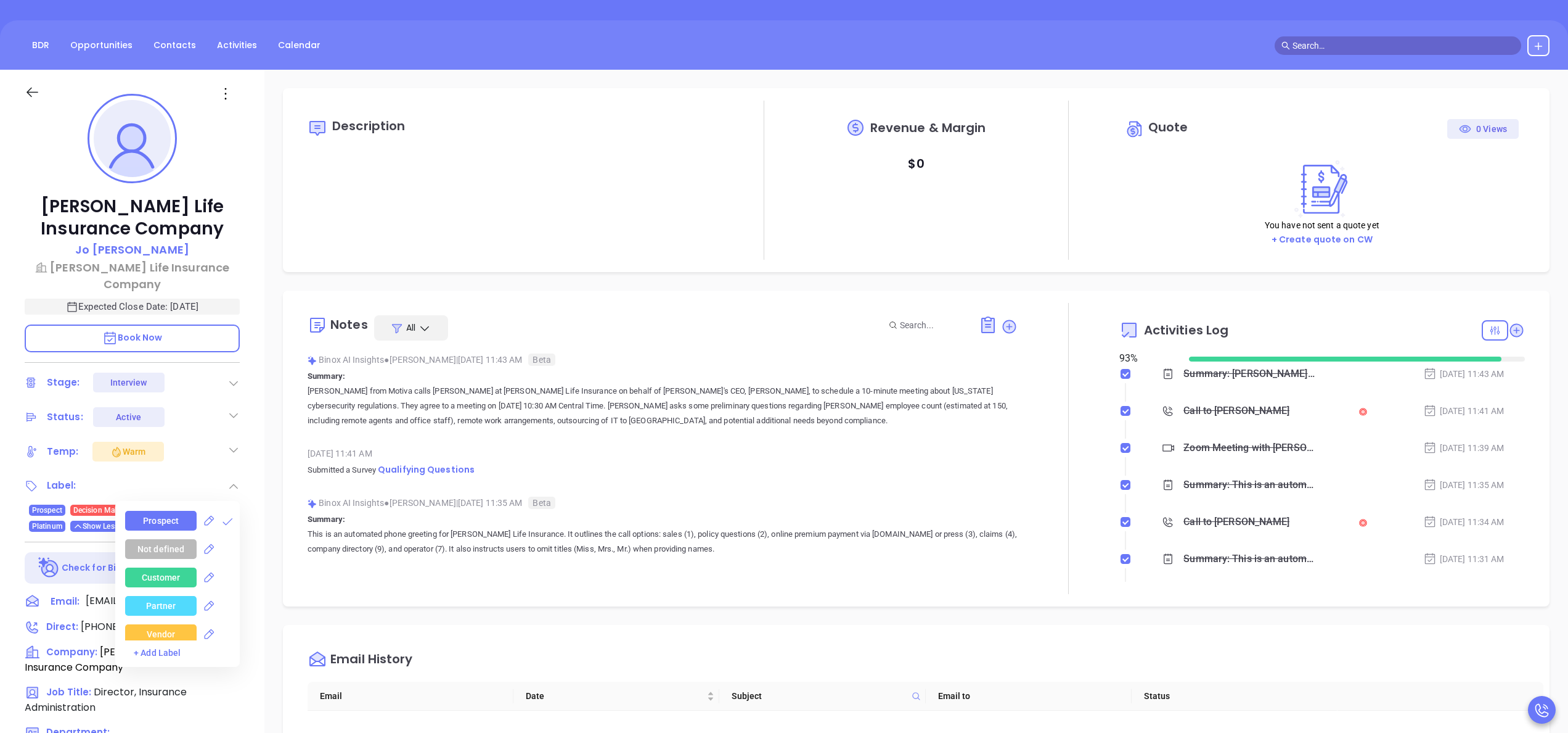
click at [228, 539] on div "Not defined" at bounding box center [182, 548] width 114 height 20
click at [227, 571] on icon at bounding box center [227, 577] width 12 height 12
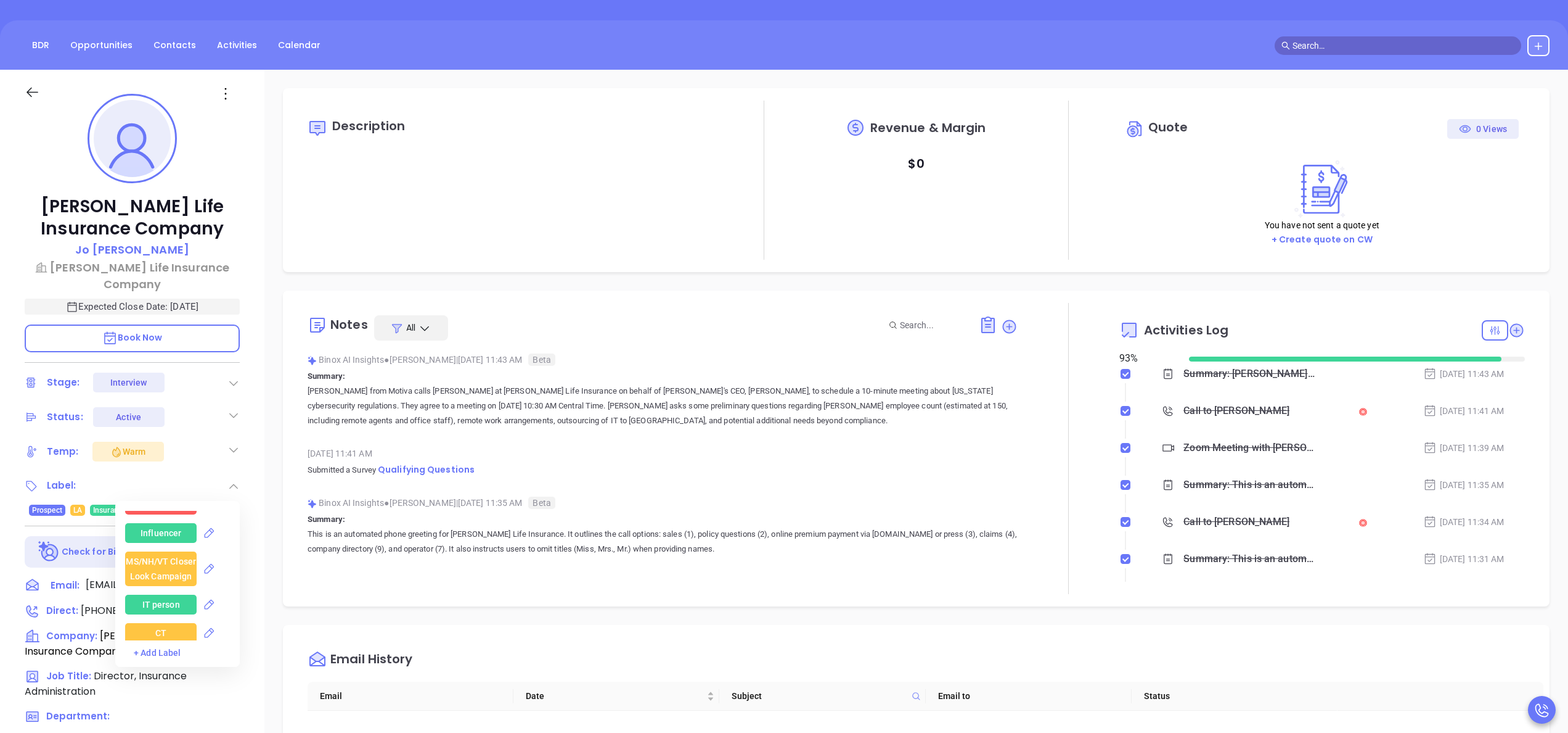
scroll to position [1628, 0]
click at [169, 521] on div "Influencer" at bounding box center [161, 531] width 41 height 20
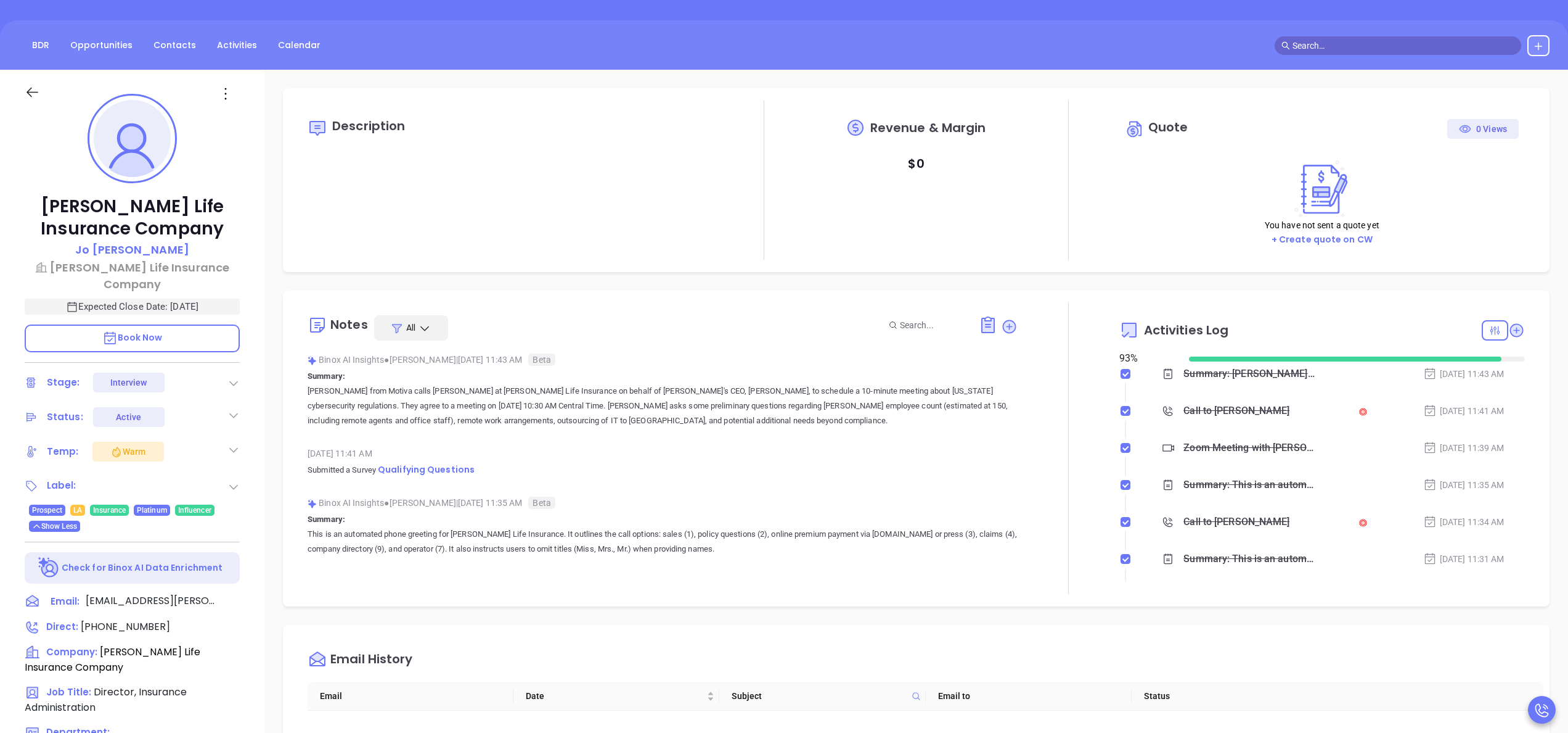
click at [290, 571] on div "Notes All Binox AI Insights ● Anabell Dominguez | Sep 23, 2025 11:43 AM Beta Su…" at bounding box center [916, 448] width 1266 height 316
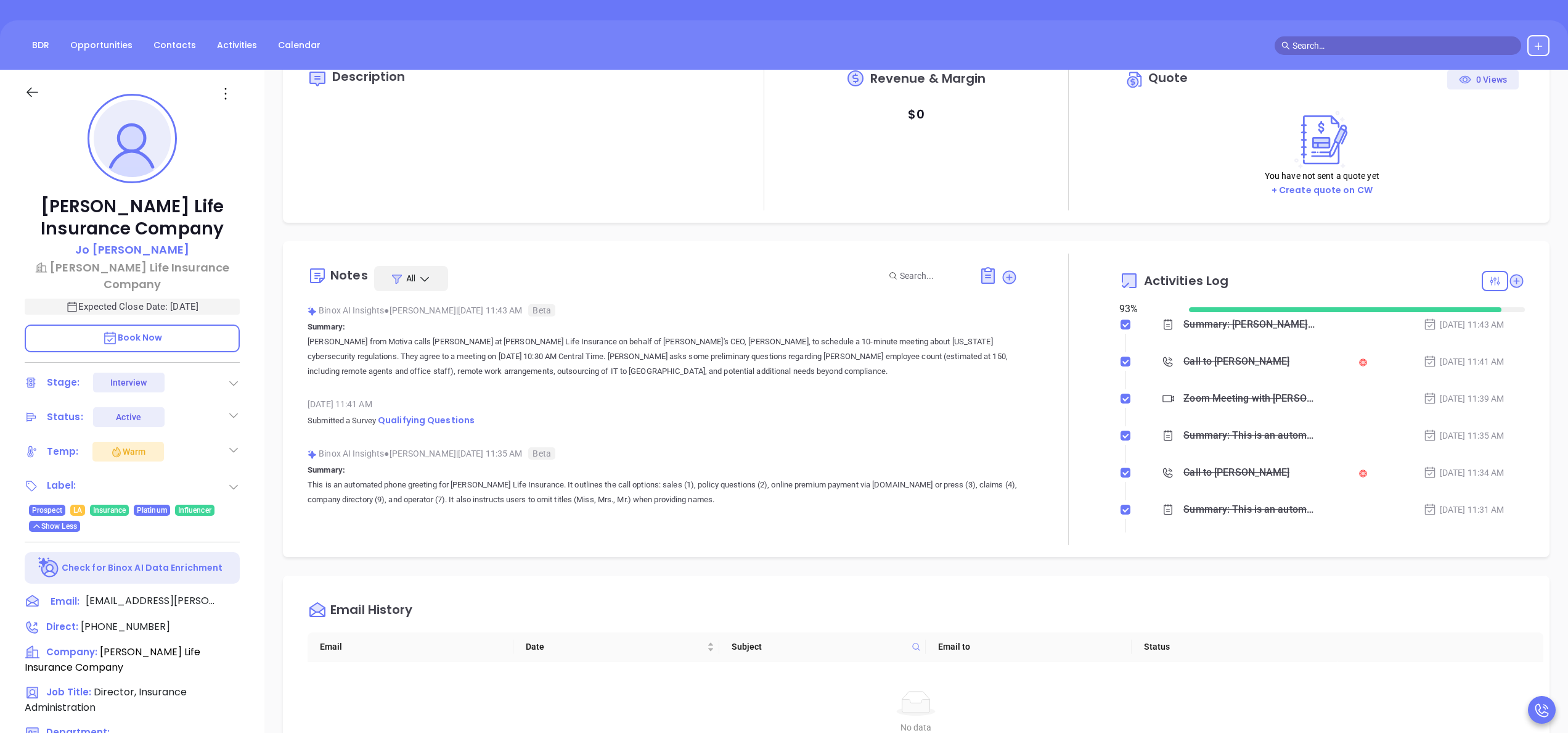
click at [255, 546] on div "Kilpatrick Life Insurance Company Jo Clark Kilpatrick Life Insurance Company Ex…" at bounding box center [132, 528] width 264 height 916
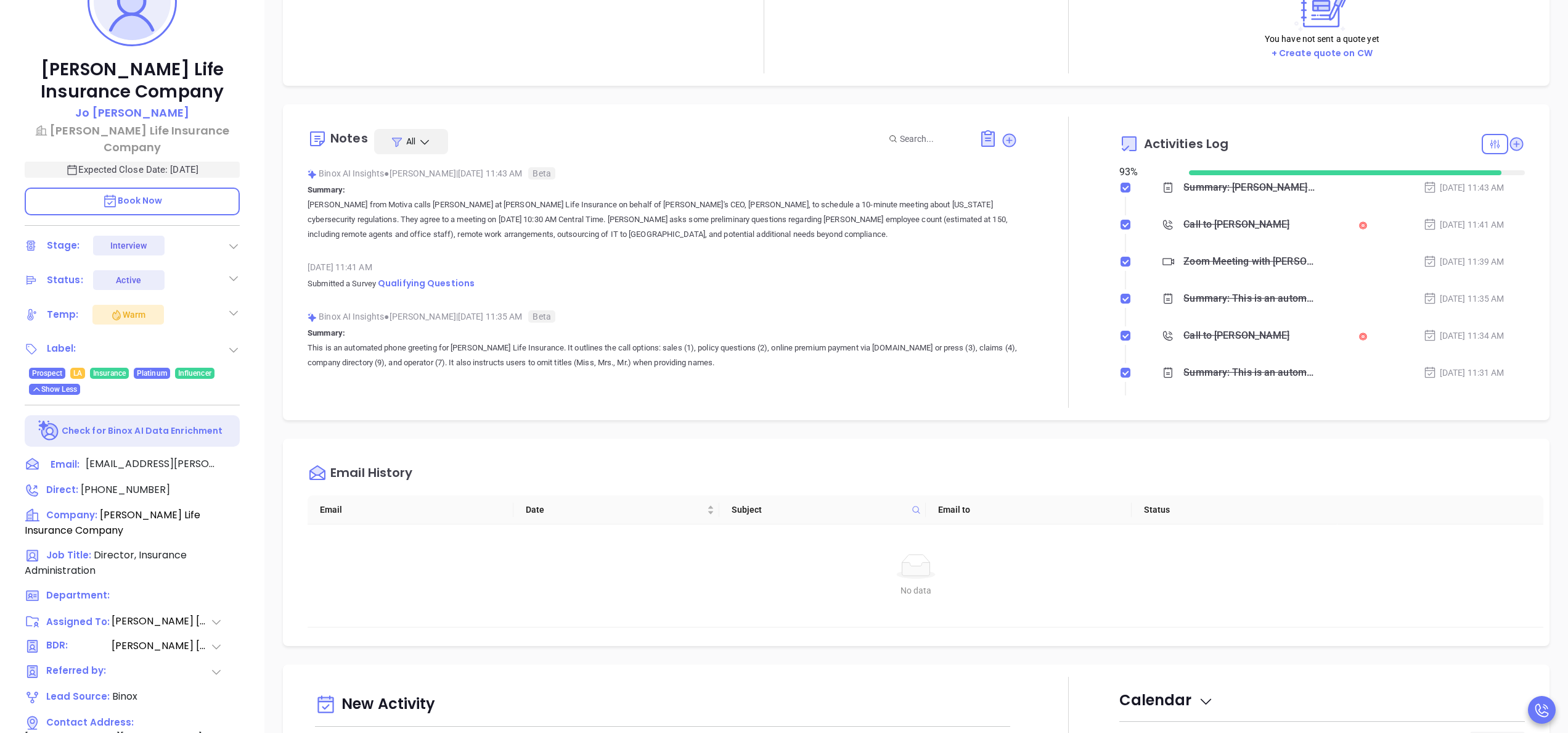
scroll to position [351, 0]
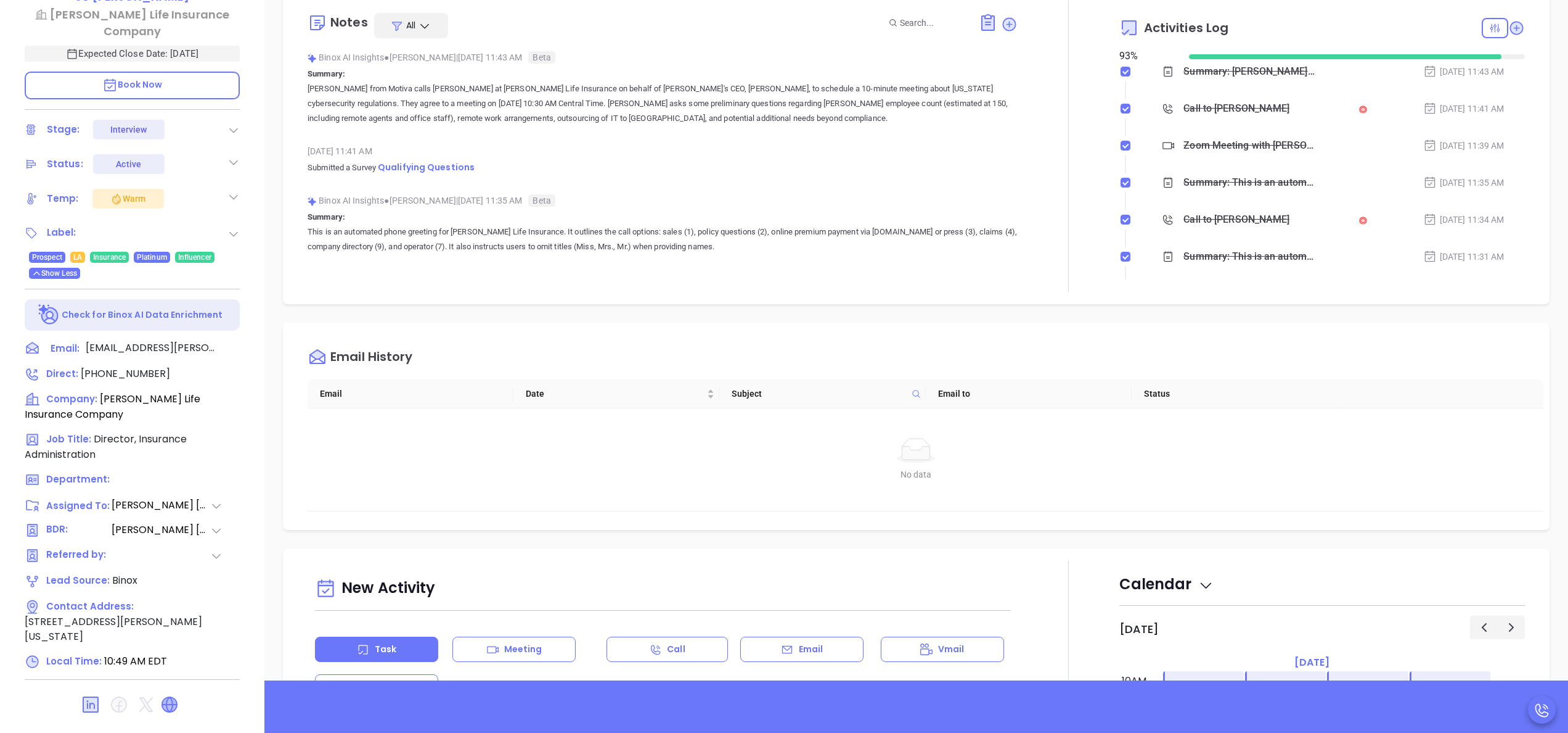
click at [174, 697] on icon at bounding box center [169, 704] width 15 height 15
click at [1024, 210] on div at bounding box center [1068, 146] width 102 height 291
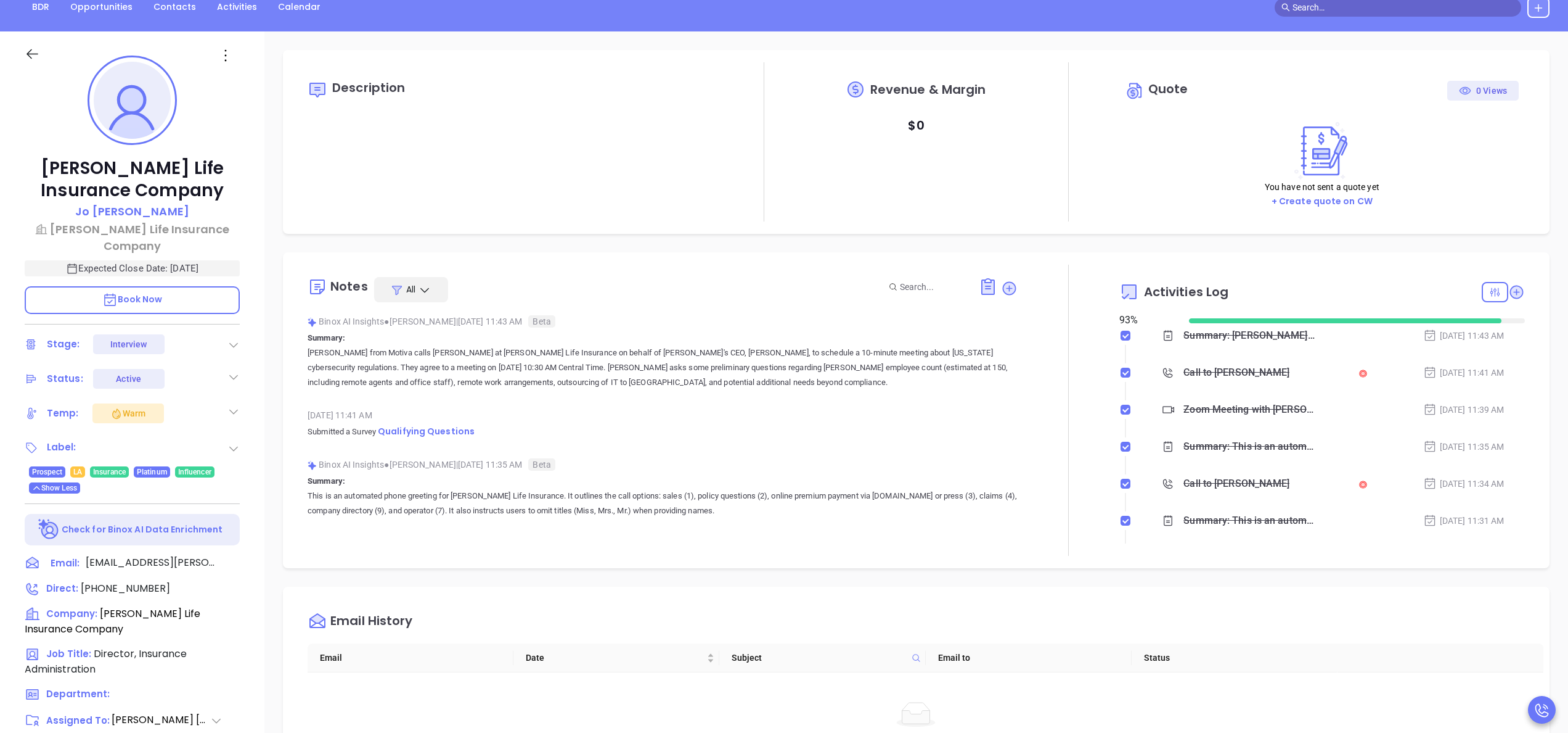
scroll to position [6, 0]
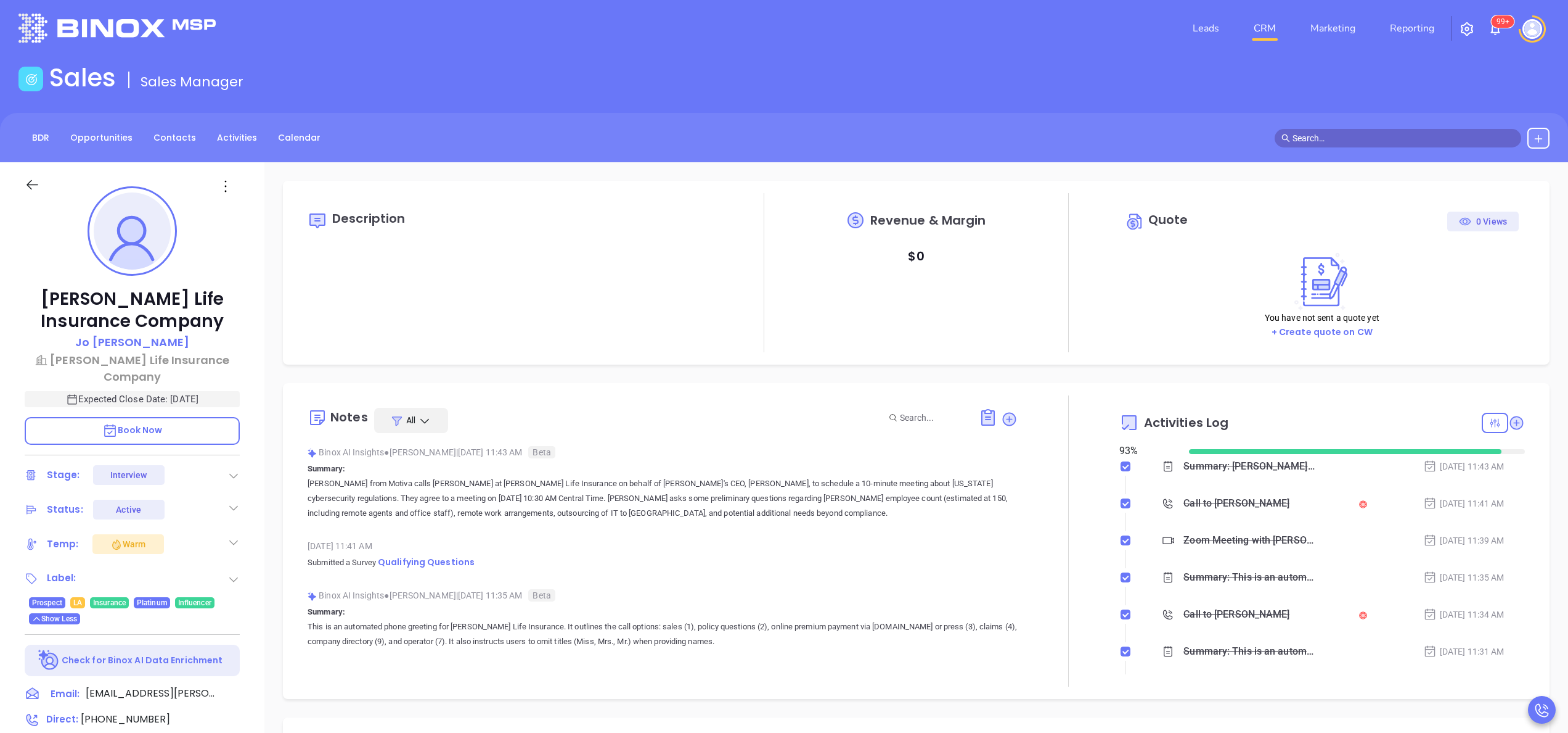
click at [534, 541] on div "Sep 23, 2025 11:41 AM" at bounding box center [662, 546] width 710 height 19
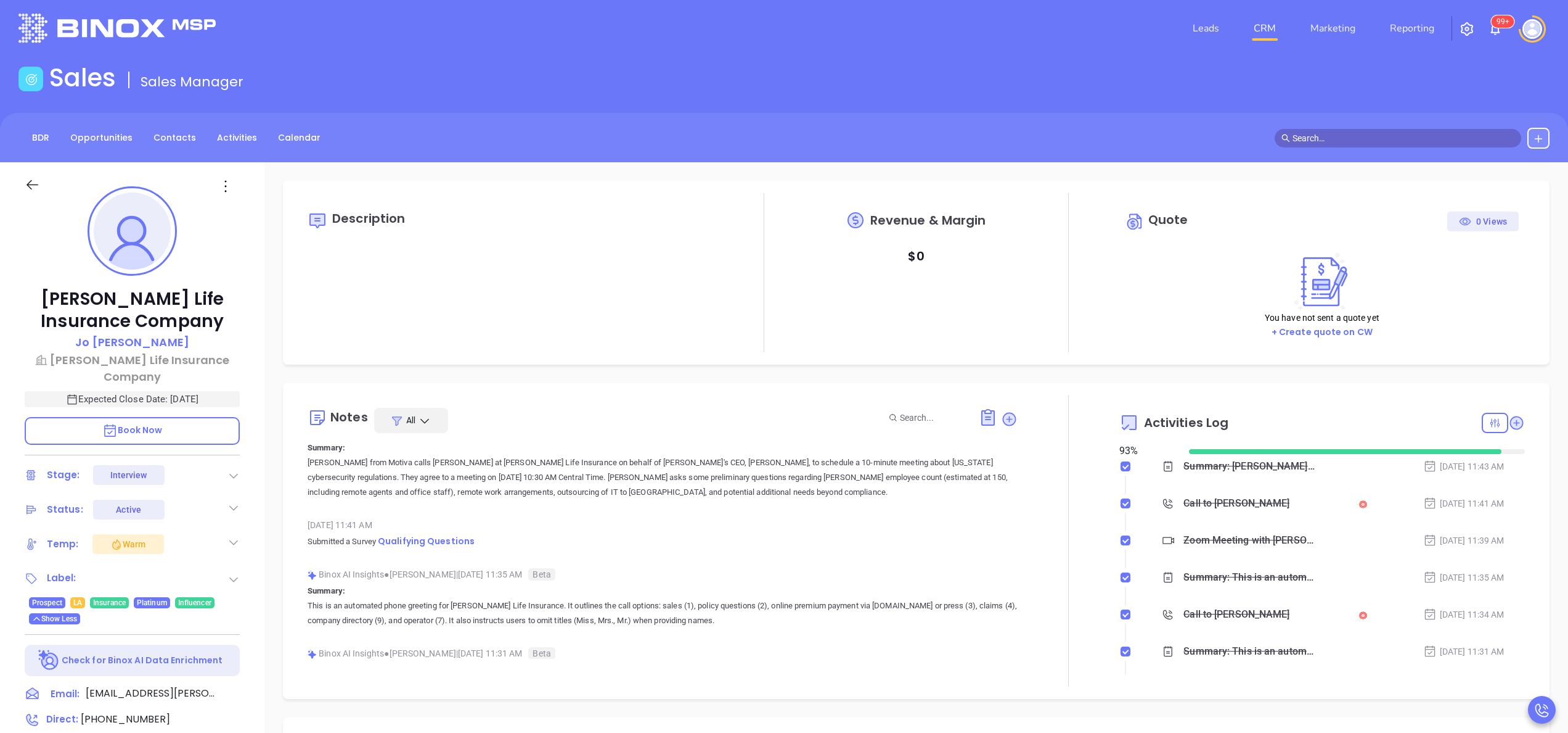
scroll to position [0, 0]
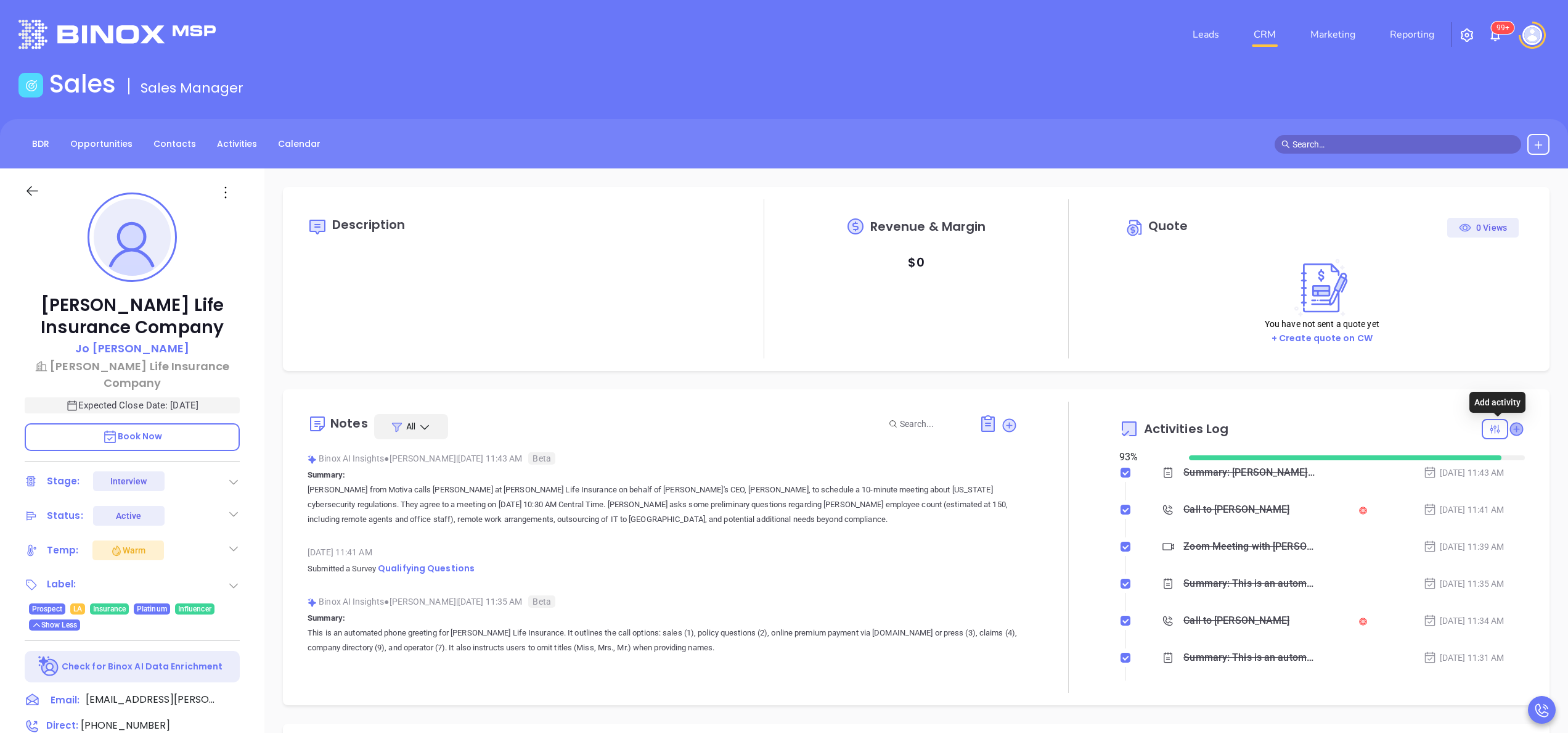
click at [1510, 425] on icon at bounding box center [1517, 429] width 12 height 12
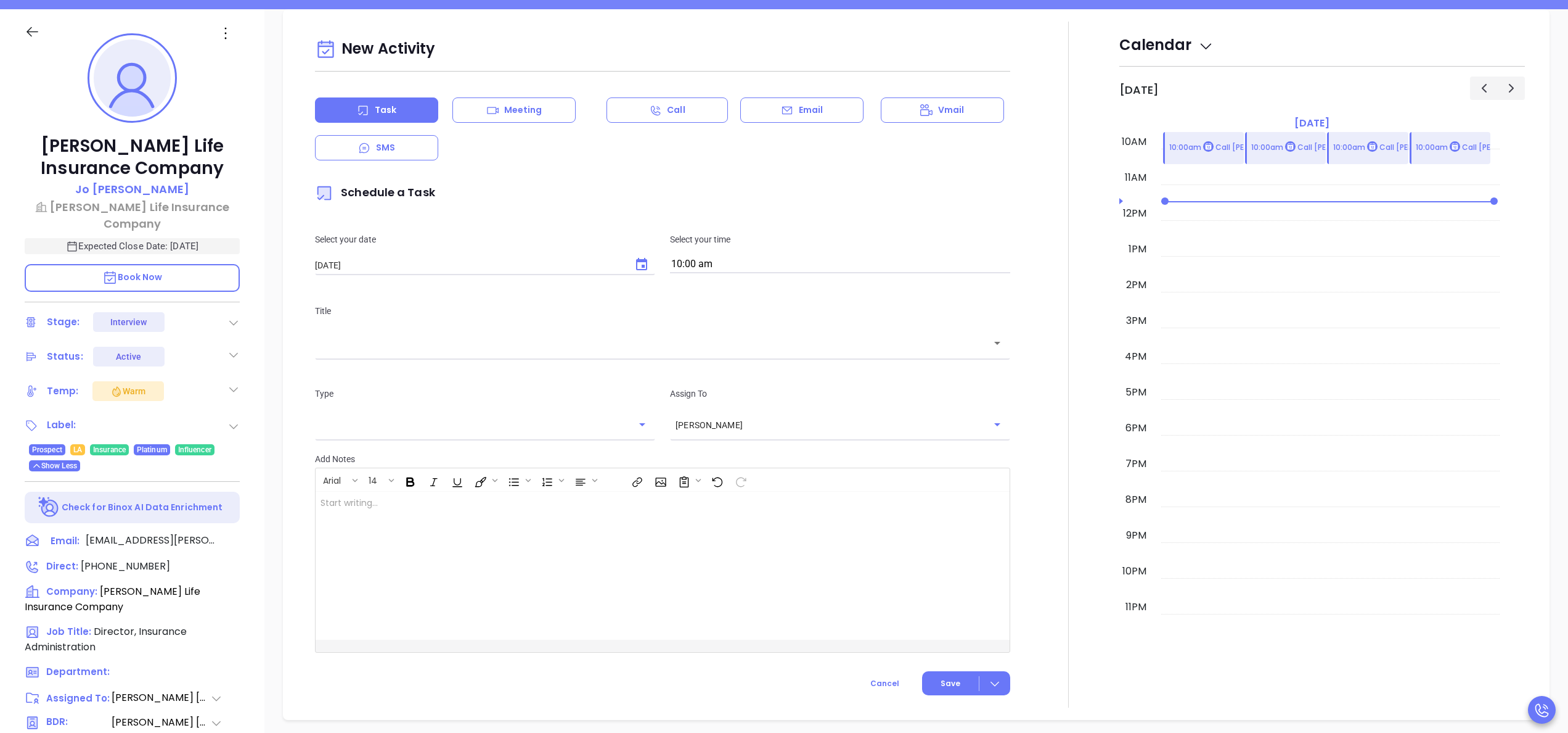
scroll to position [169, 0]
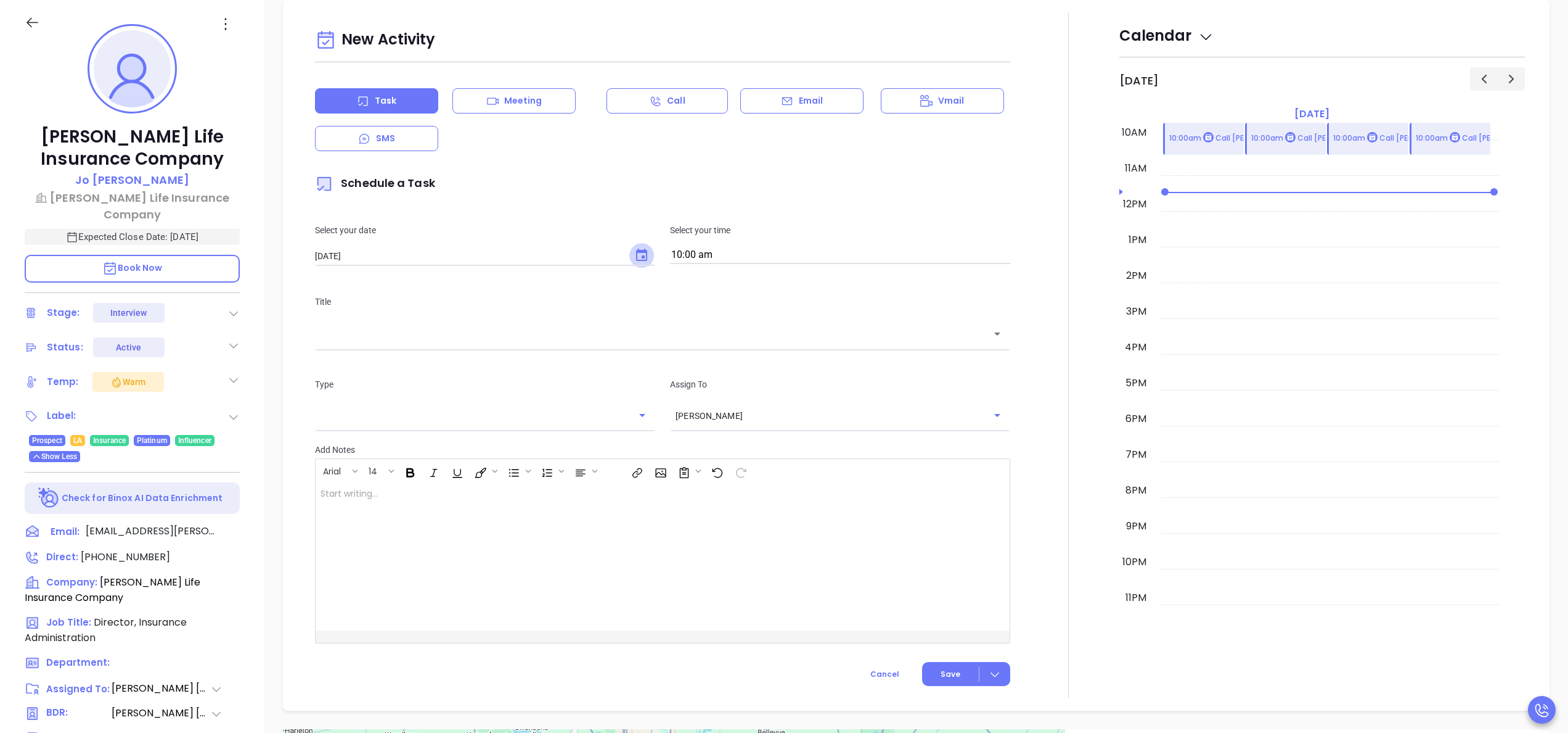
click at [634, 253] on icon "Choose date, selected date is Sep 24, 2025" at bounding box center [641, 255] width 15 height 15
click at [496, 288] on icon "Next month" at bounding box center [492, 282] width 15 height 15
click at [437, 328] on button "2" at bounding box center [438, 333] width 22 height 22
type input "10/02/2025"
click at [782, 252] on input "10:00 am" at bounding box center [840, 255] width 341 height 17
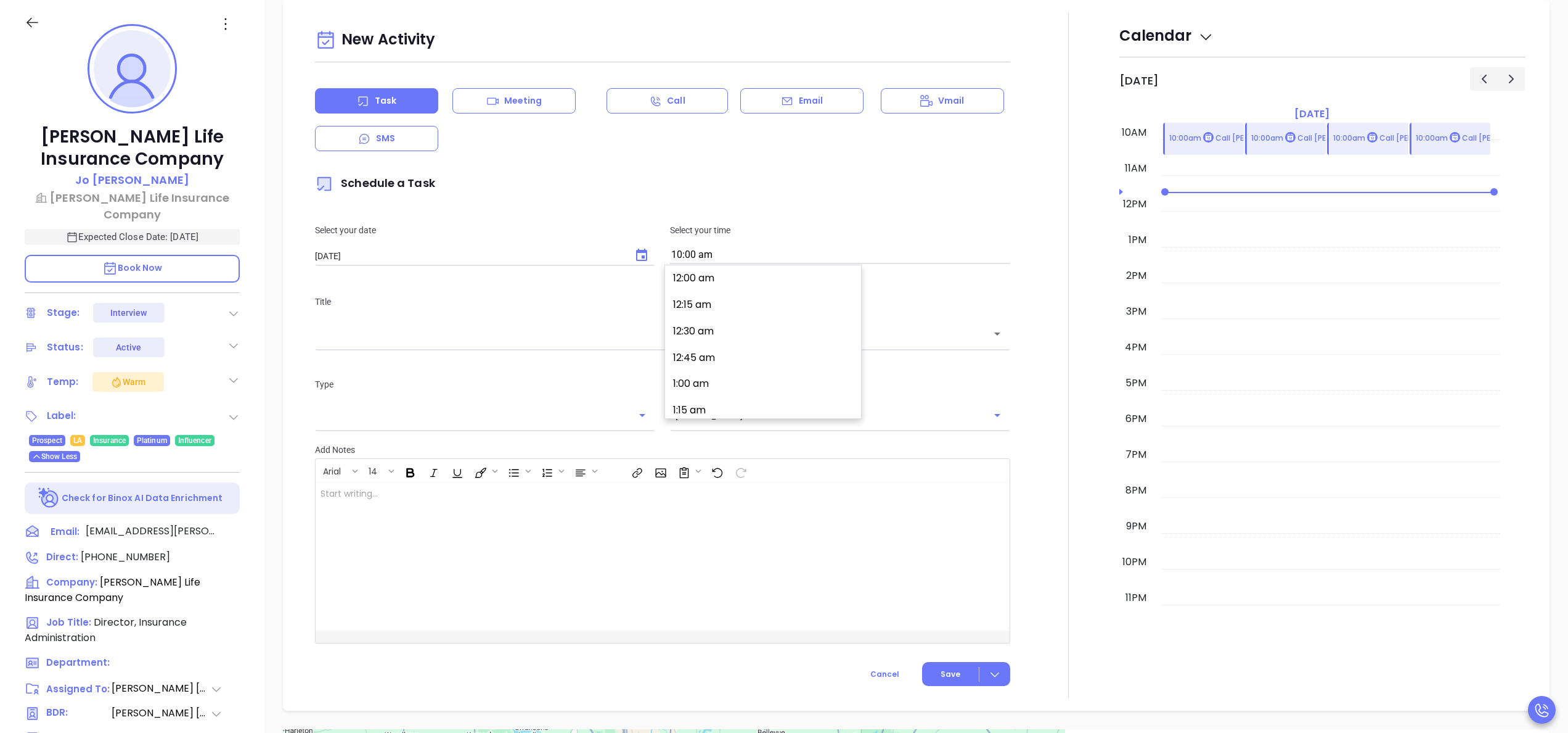
scroll to position [1034, 0]
click at [699, 405] on button "11:00 am" at bounding box center [764, 406] width 191 height 27
click at [746, 256] on input "11:00 am" at bounding box center [840, 255] width 341 height 17
click at [710, 343] on button "11:30 am" at bounding box center [764, 354] width 191 height 27
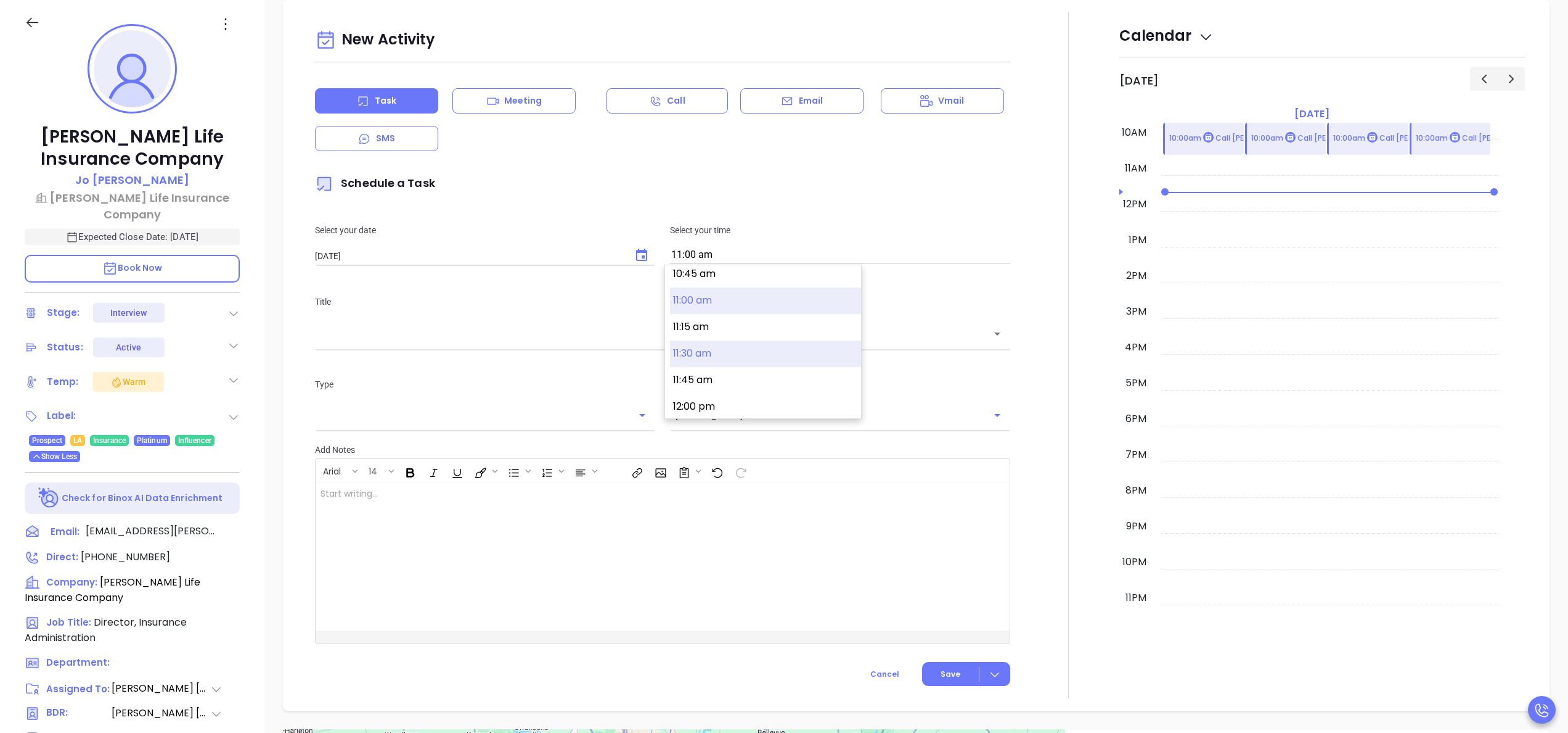
type input "11:30 am"
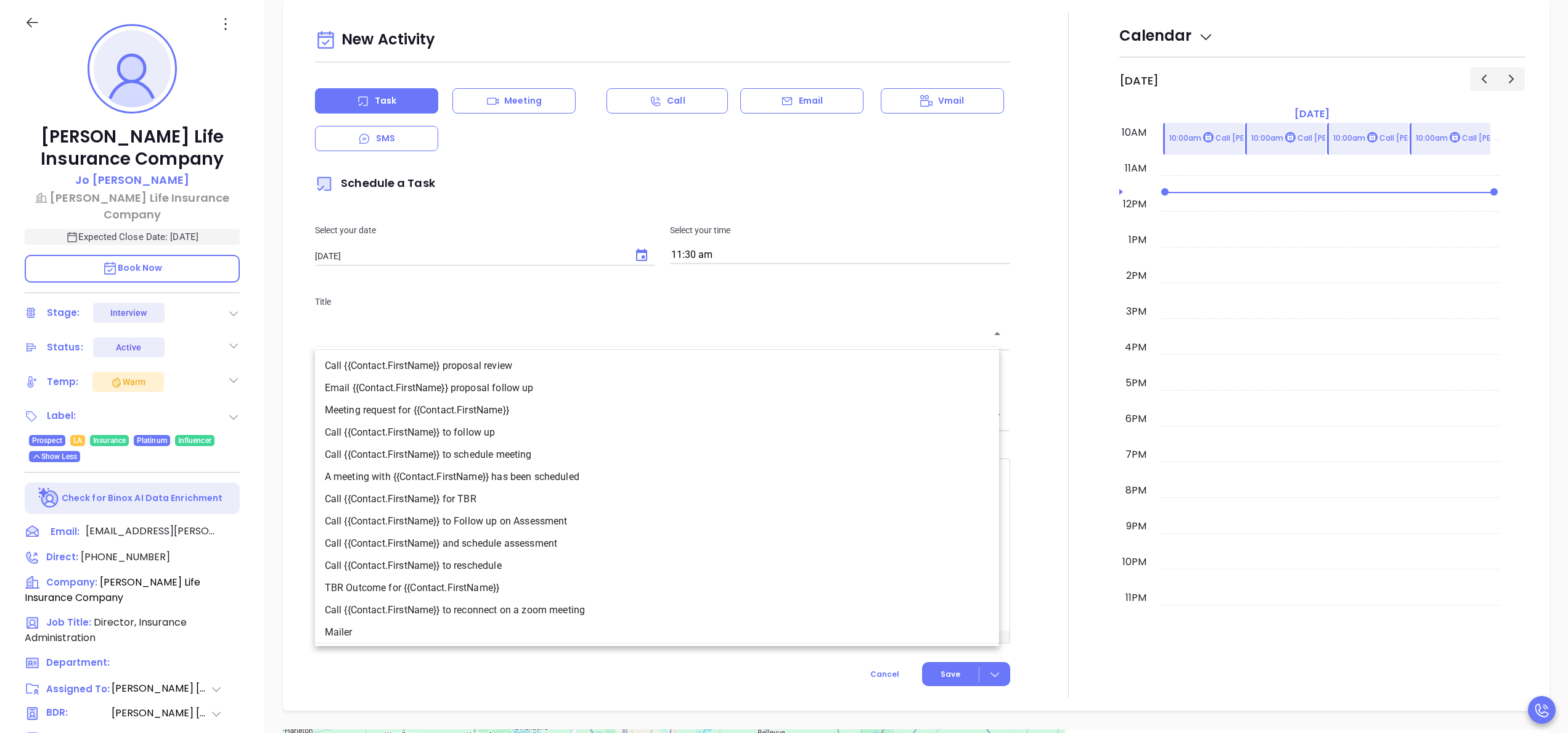
click at [633, 338] on input "text" at bounding box center [653, 334] width 666 height 14
click at [492, 477] on li "A meeting with {{Contact.FirstName}} has been scheduled" at bounding box center [656, 477] width 684 height 22
type input "A meeting with Jo has been scheduled"
type input "Meeting"
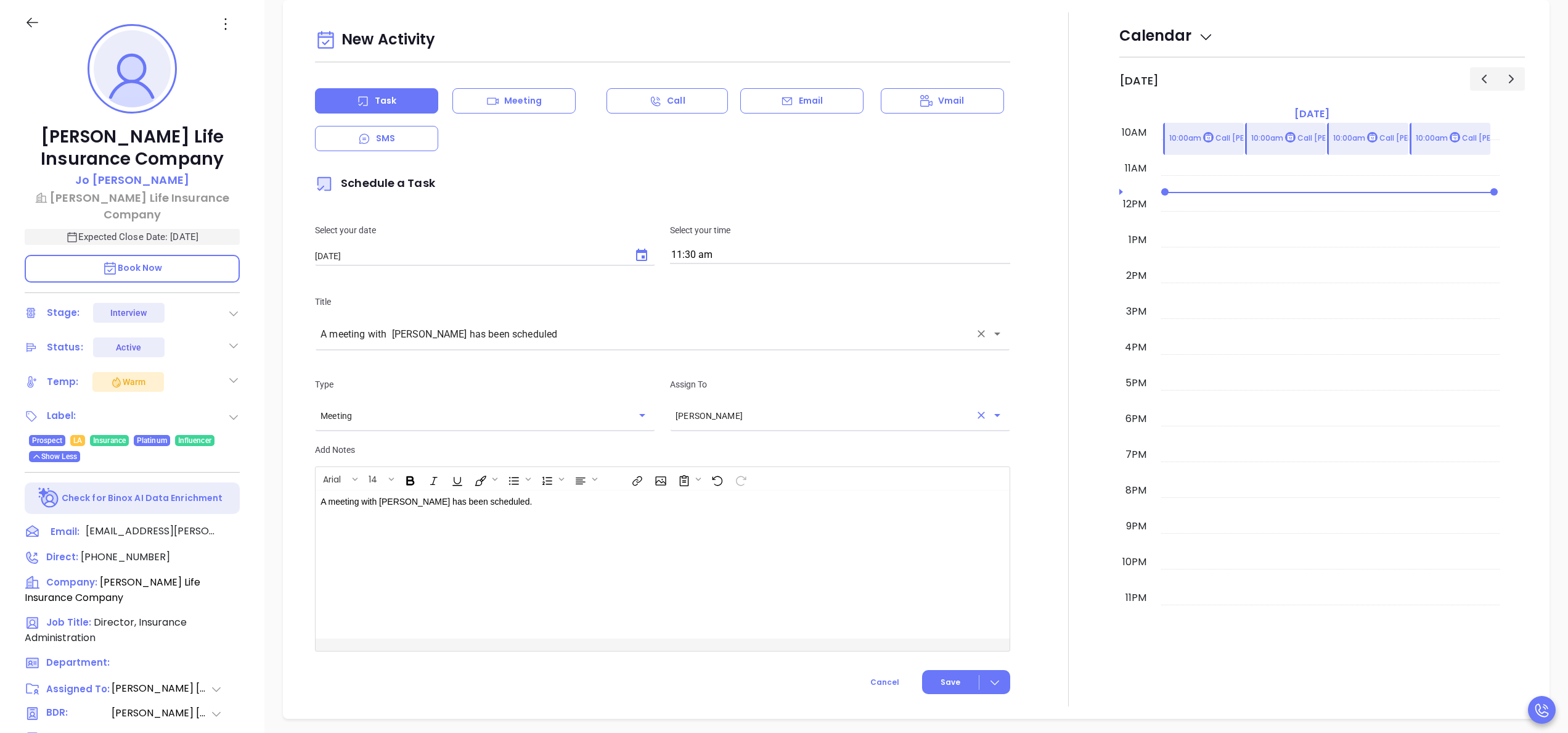
click at [835, 424] on div "Anabell Dominguez ​" at bounding box center [840, 415] width 341 height 25
click at [804, 443] on li "Walter Contreras" at bounding box center [832, 446] width 334 height 22
type input "Walter Contreras"
click at [946, 681] on span "Save" at bounding box center [951, 682] width 20 height 12
click at [1054, 548] on div at bounding box center [1068, 359] width 102 height 694
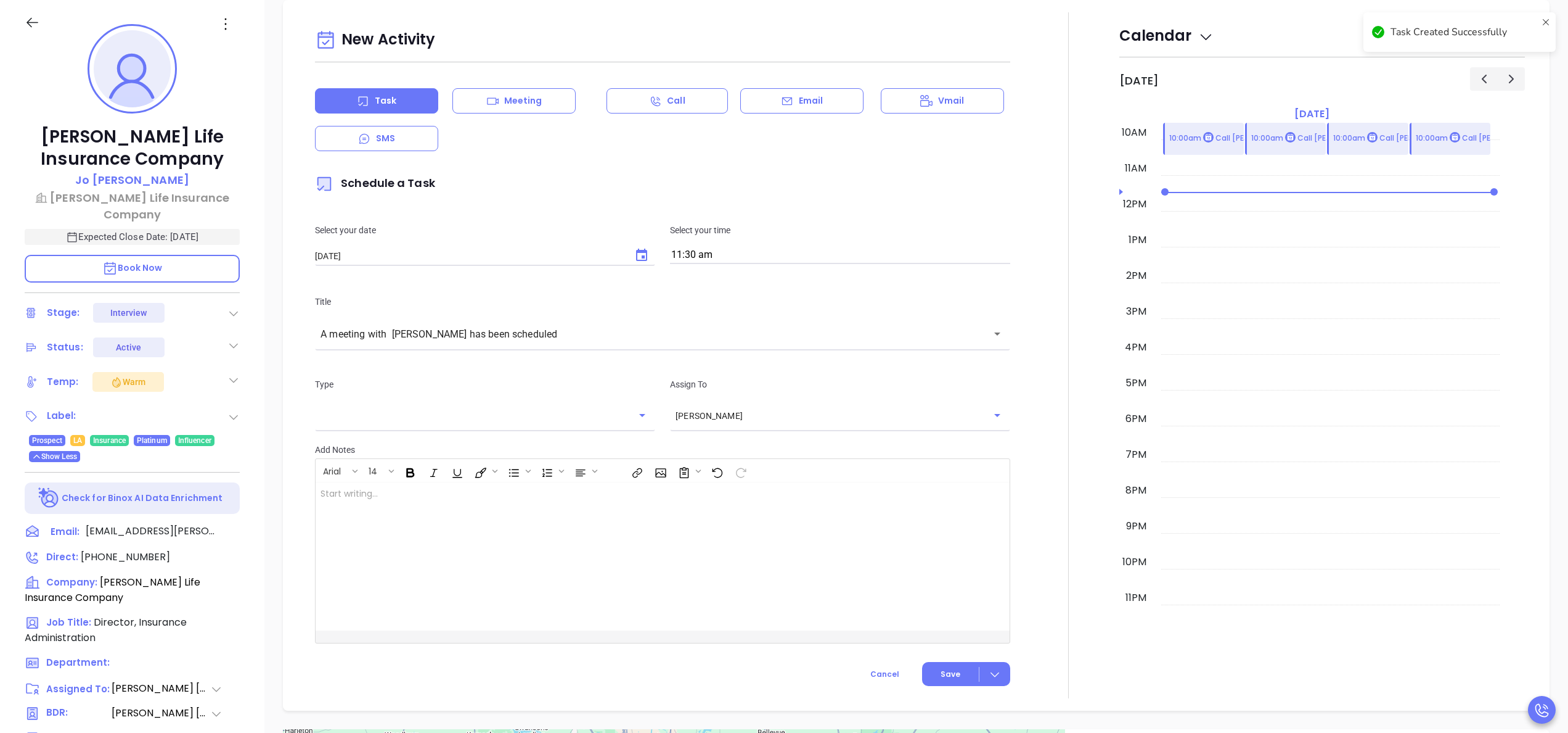
checkbox input "false"
checkbox input "true"
checkbox input "false"
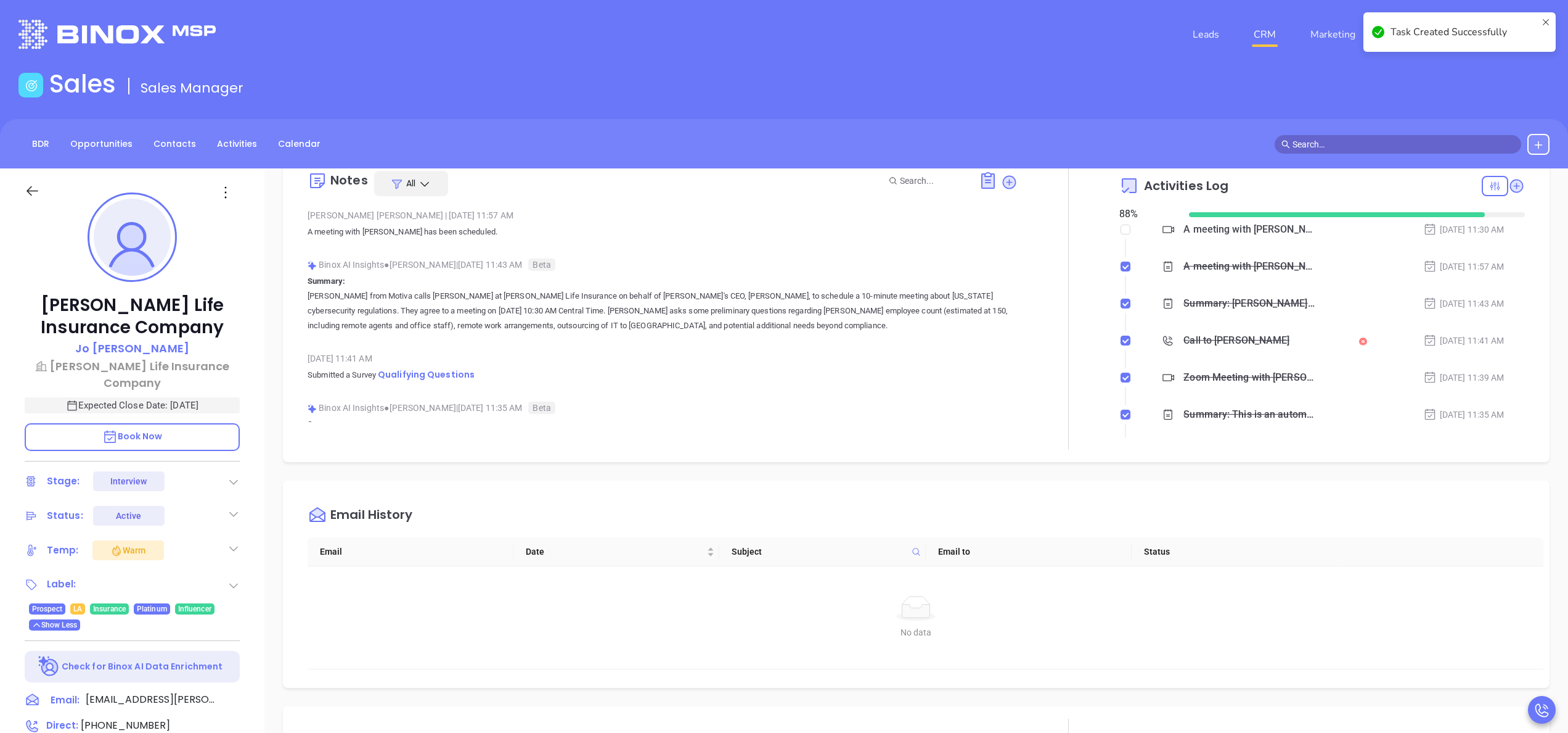
scroll to position [0, 0]
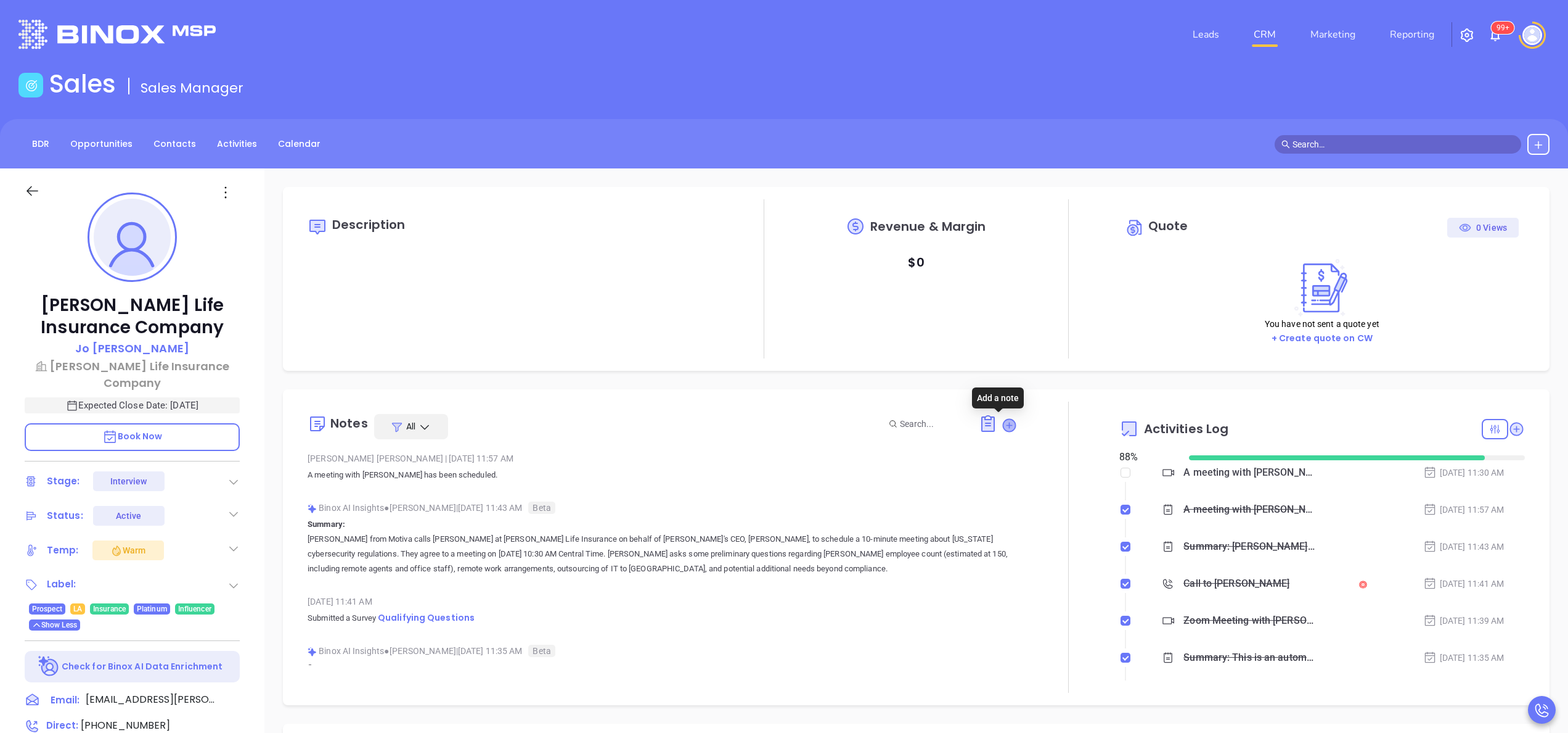
click at [1003, 426] on icon at bounding box center [1009, 425] width 12 height 12
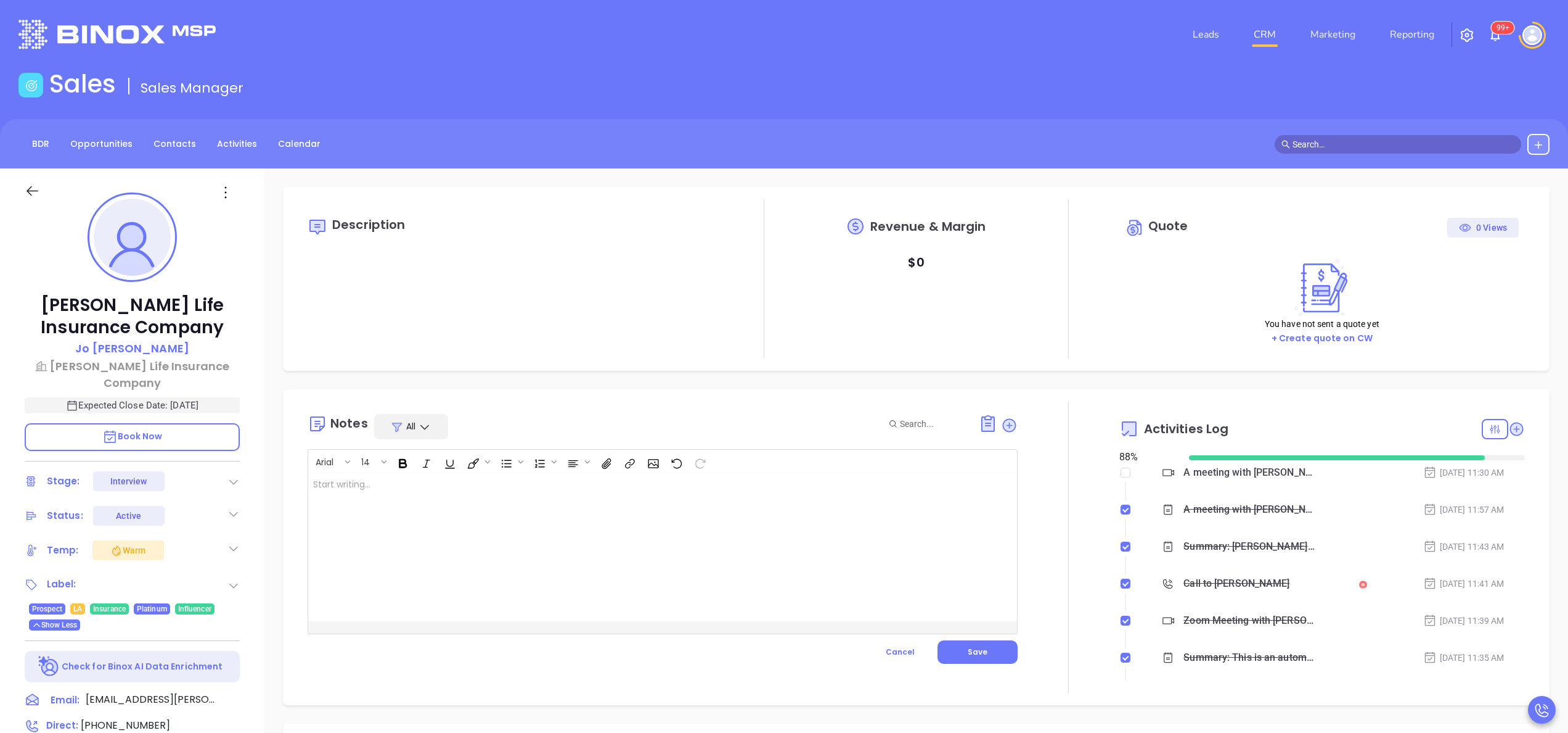
click at [453, 553] on div at bounding box center [637, 547] width 659 height 148
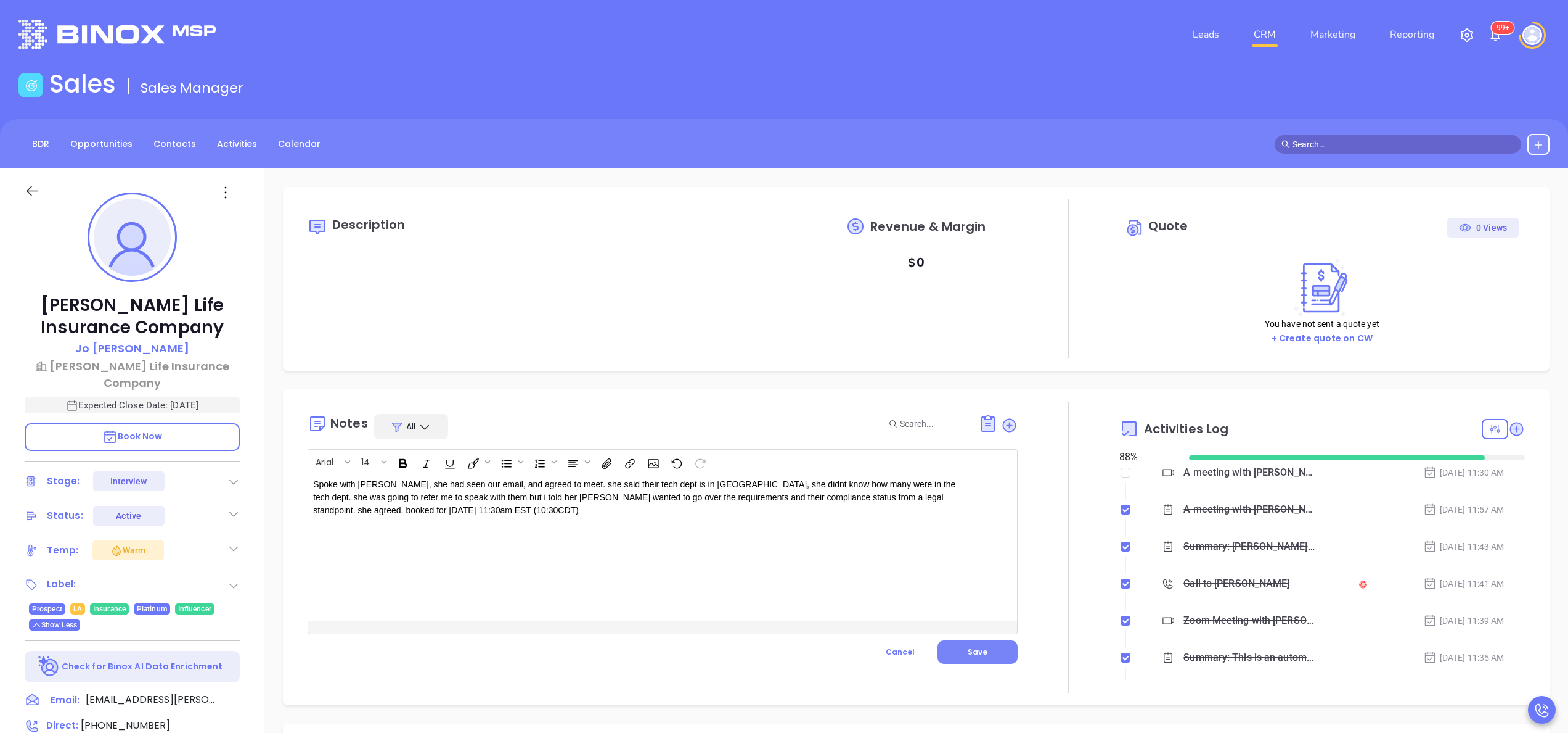
click at [977, 650] on button "Save" at bounding box center [977, 651] width 80 height 23
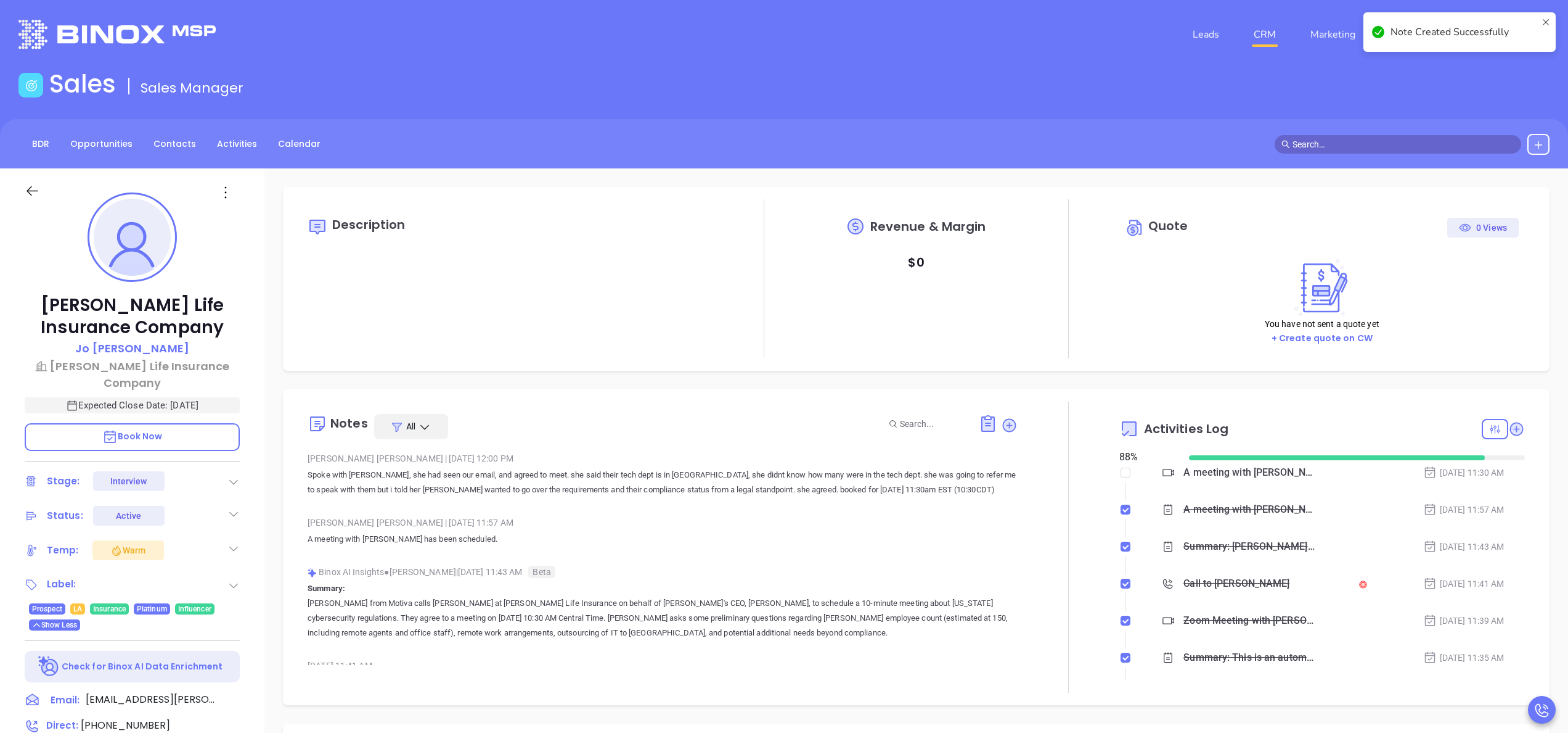
checkbox input "true"
checkbox input "false"
click at [257, 611] on div "Kilpatrick Life Insurance Company Jo Clark Kilpatrick Life Insurance Company Ex…" at bounding box center [132, 627] width 264 height 916
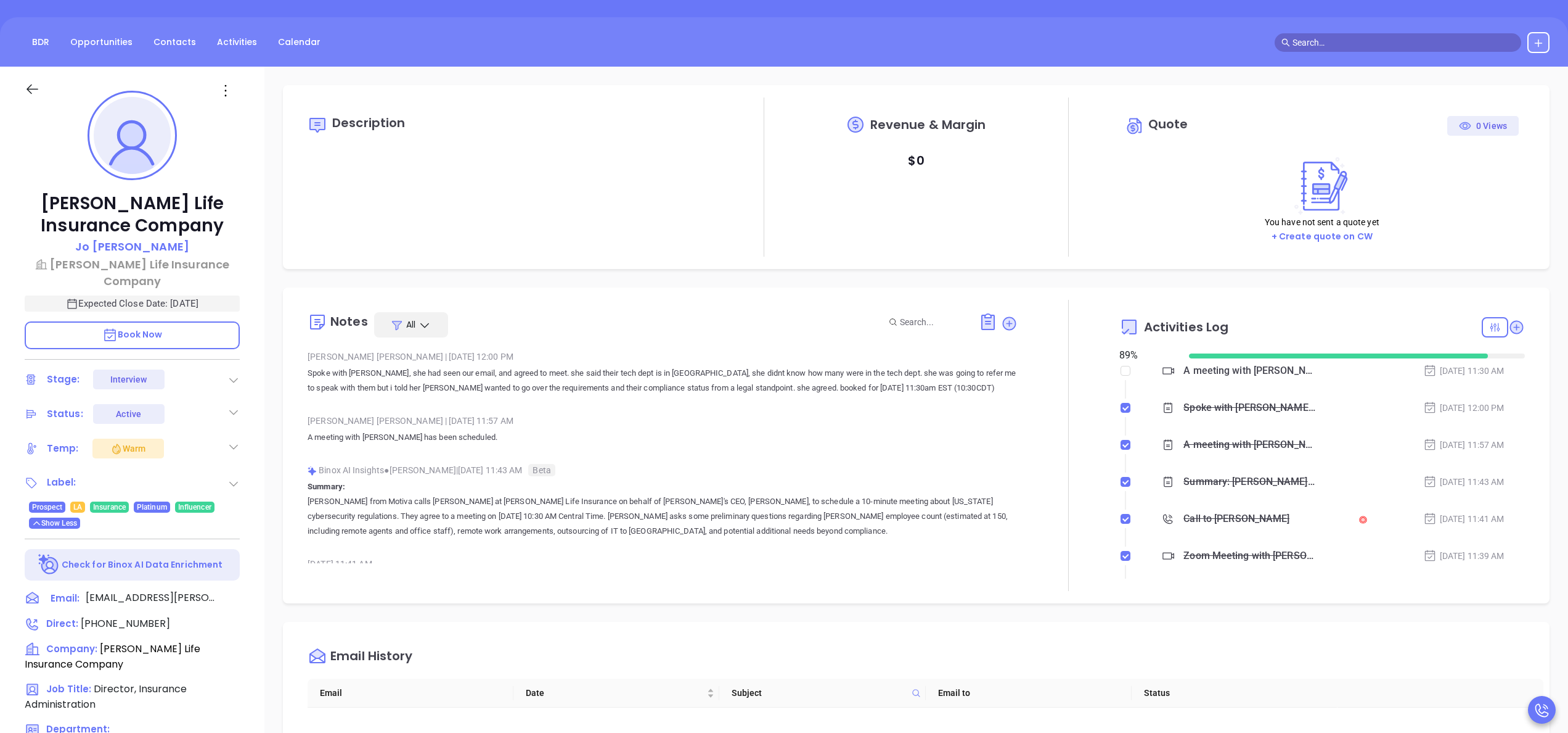
scroll to position [148, 0]
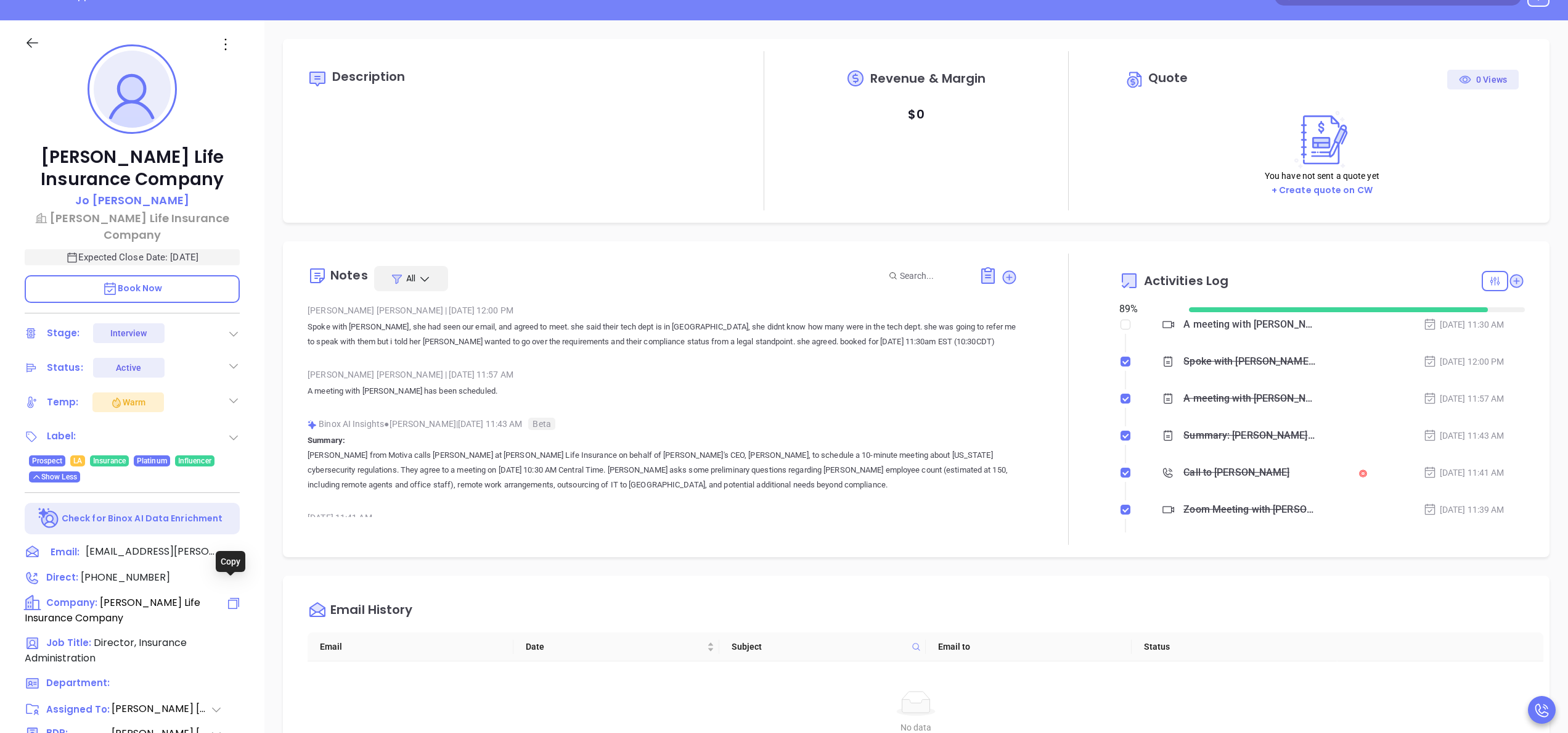
click at [230, 595] on icon at bounding box center [233, 603] width 15 height 15
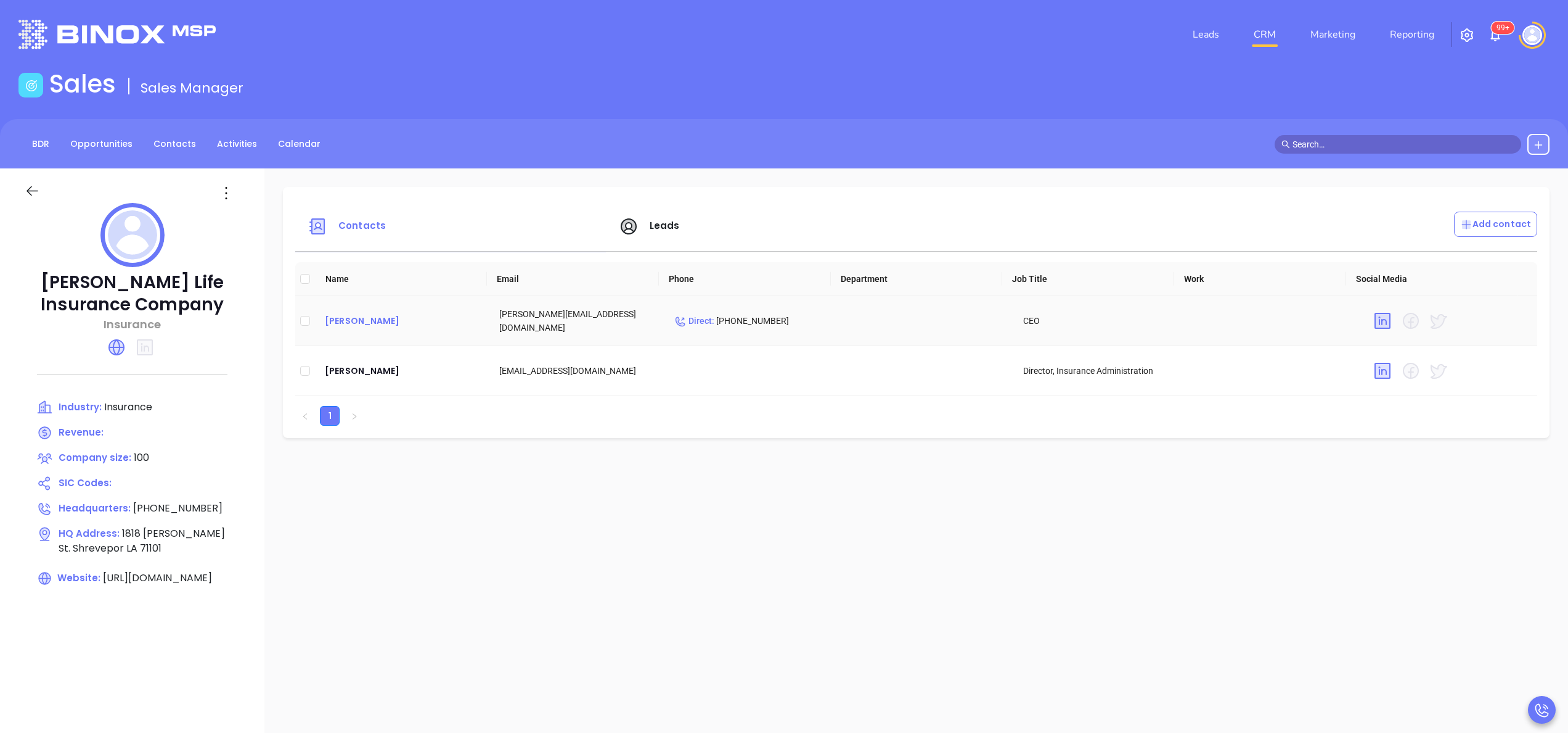
click at [347, 324] on div "[PERSON_NAME]" at bounding box center [402, 320] width 154 height 15
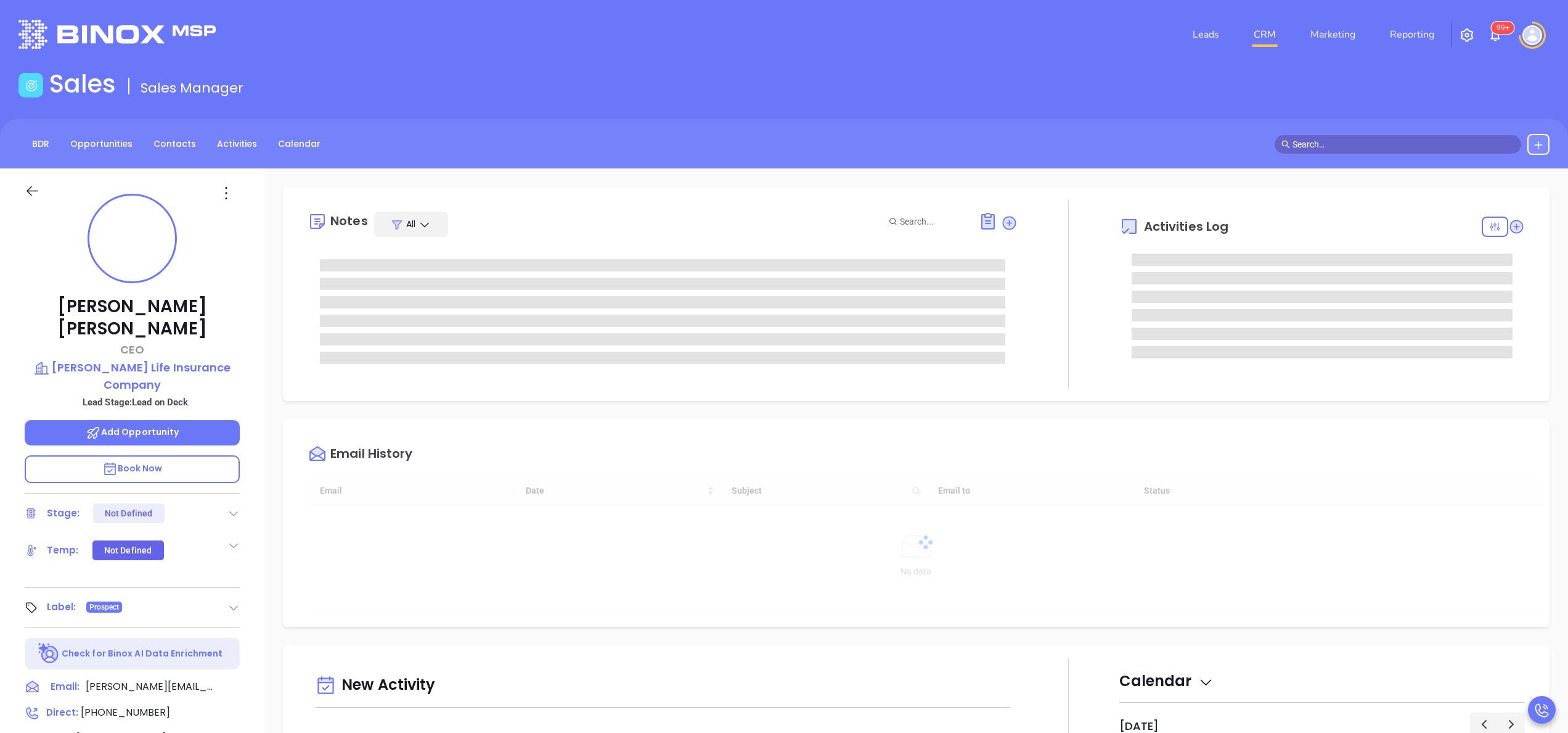
type input "[DATE]"
type input "[PERSON_NAME]"
click at [161, 359] on p "[PERSON_NAME] Life Insurance Company" at bounding box center [132, 375] width 216 height 34
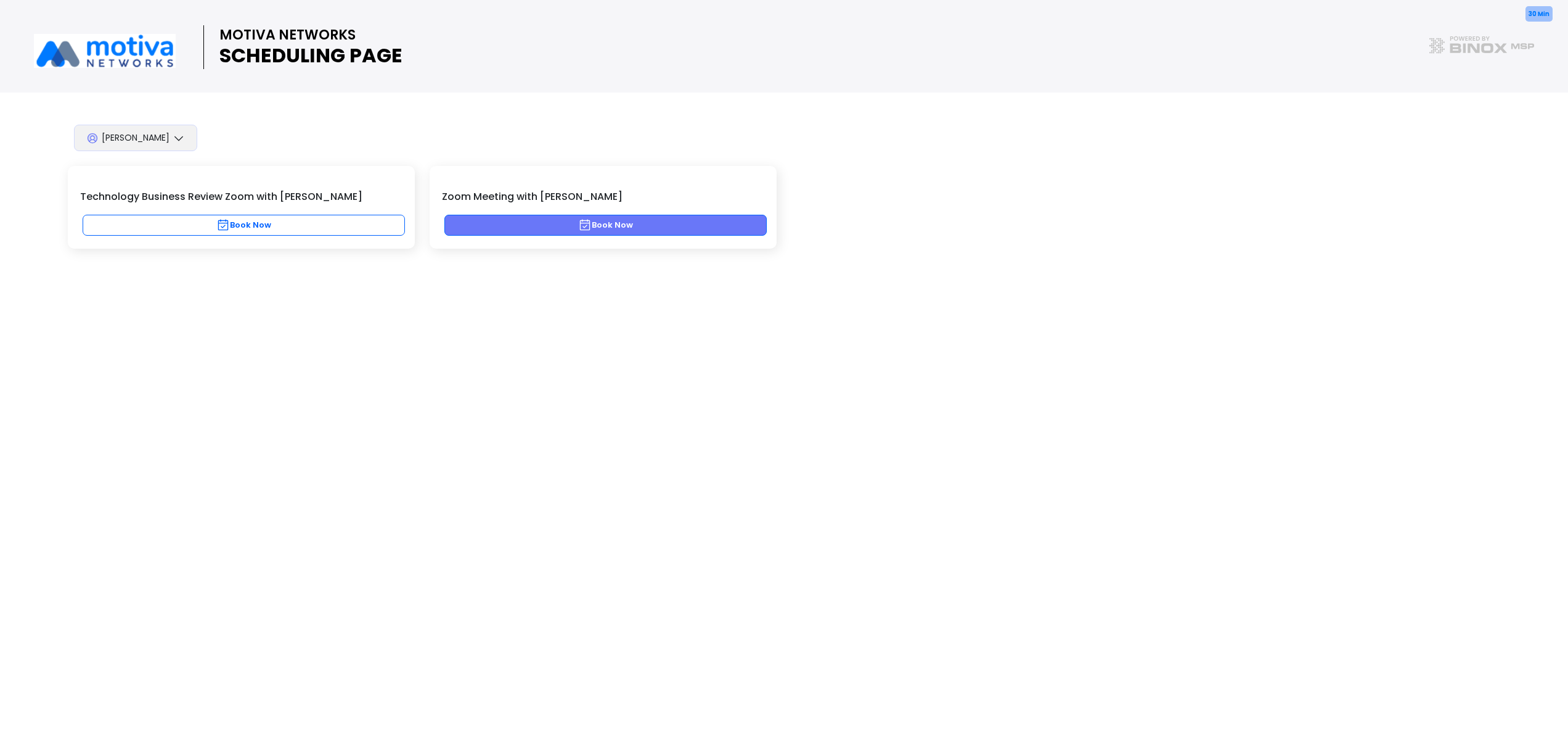
click at [587, 227] on icon "button" at bounding box center [584, 225] width 13 height 13
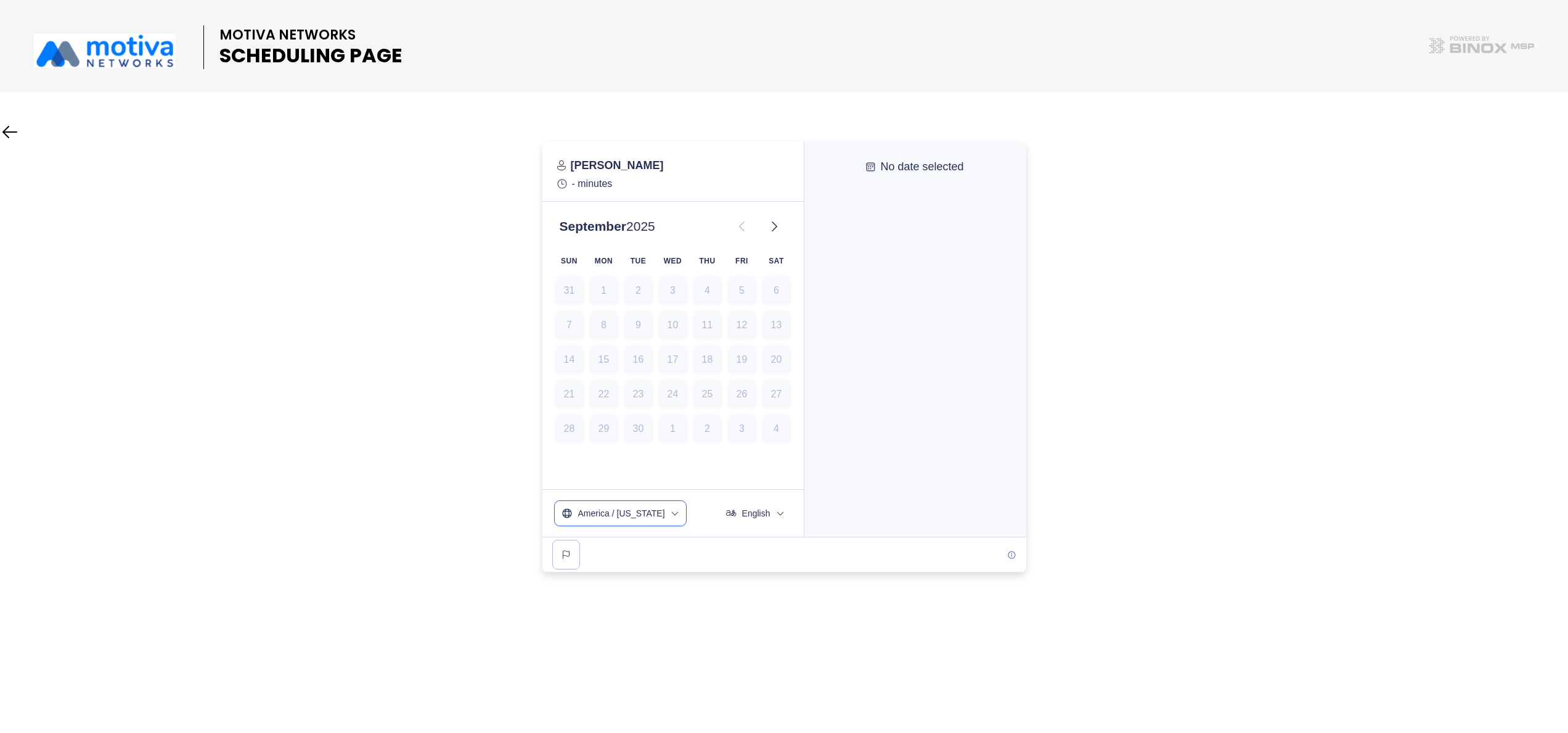
click at [652, 515] on span "America / [US_STATE]" at bounding box center [622, 513] width 87 height 12
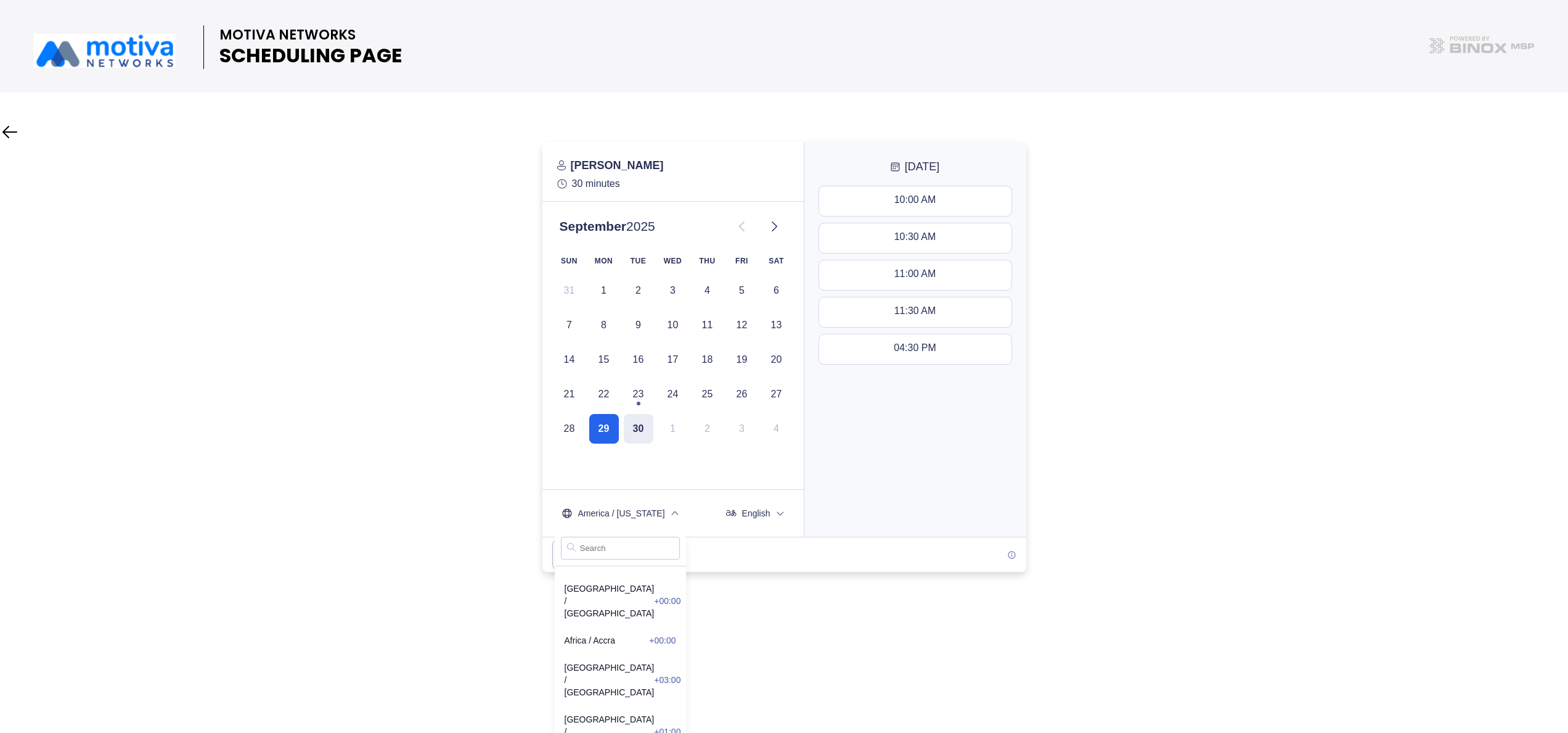
click at [588, 548] on input "text" at bounding box center [620, 548] width 119 height 23
type input "centr"
click at [612, 634] on span "US / Central -05:00" at bounding box center [621, 640] width 112 height 12
click at [781, 225] on button at bounding box center [774, 226] width 25 height 25
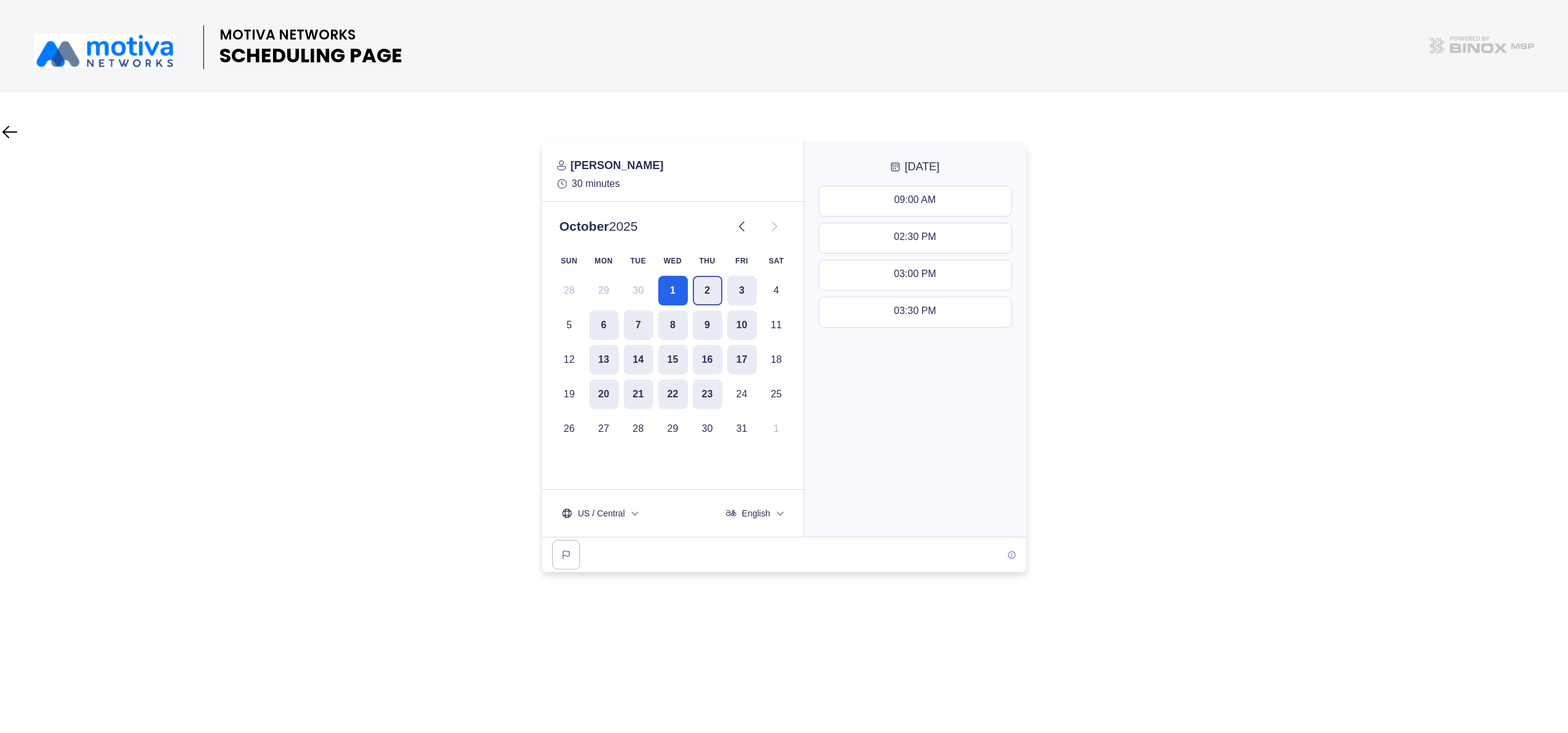
click at [702, 288] on button "2" at bounding box center [707, 290] width 29 height 29
click at [672, 289] on button "1" at bounding box center [672, 290] width 29 height 29
click at [717, 291] on button "2" at bounding box center [707, 290] width 29 height 29
click at [678, 294] on button "1" at bounding box center [672, 290] width 29 height 29
click at [702, 295] on button "2" at bounding box center [707, 290] width 29 height 29
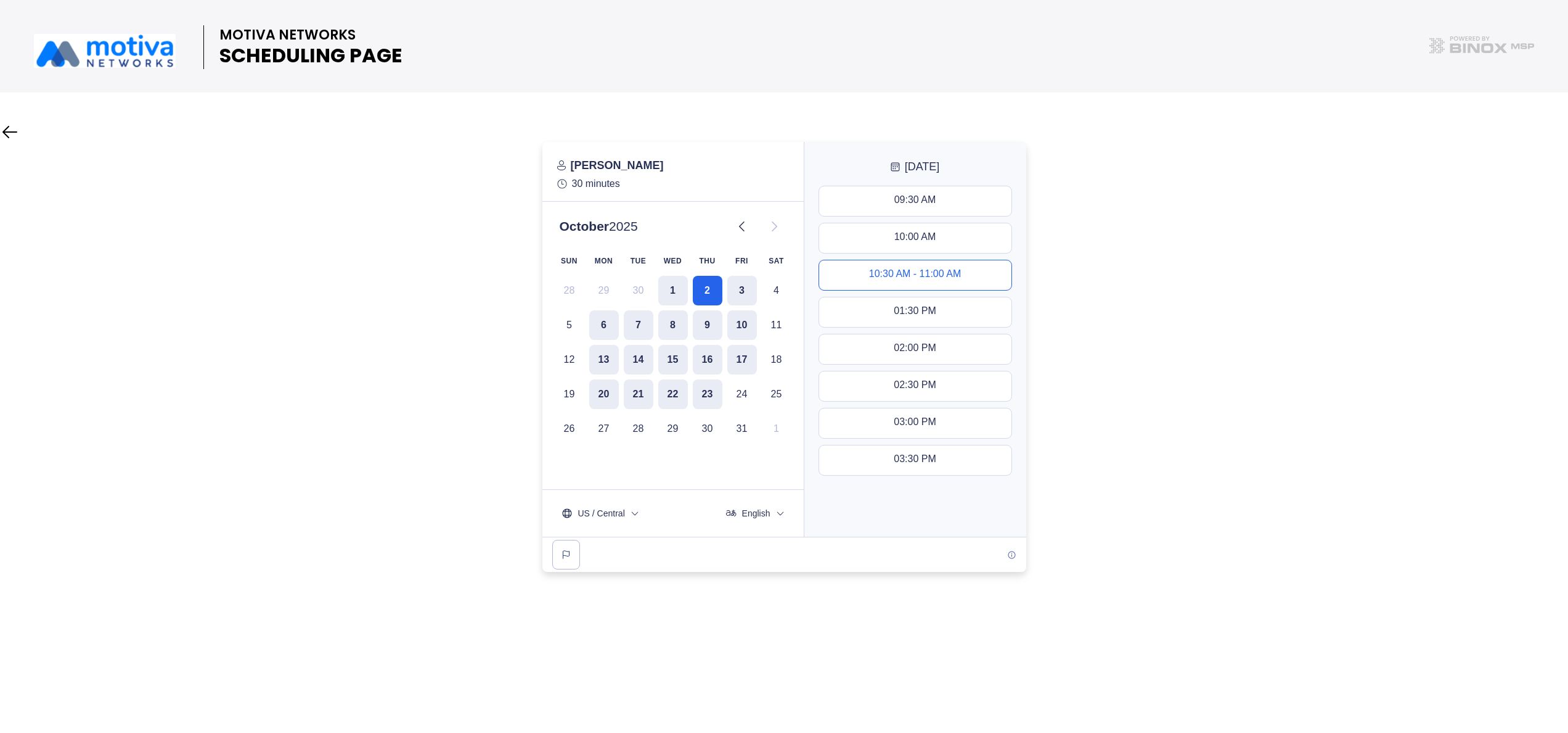
click at [921, 270] on div "10:30 AM - 11:00 AM" at bounding box center [915, 274] width 92 height 13
click at [901, 524] on button "Next" at bounding box center [915, 513] width 205 height 29
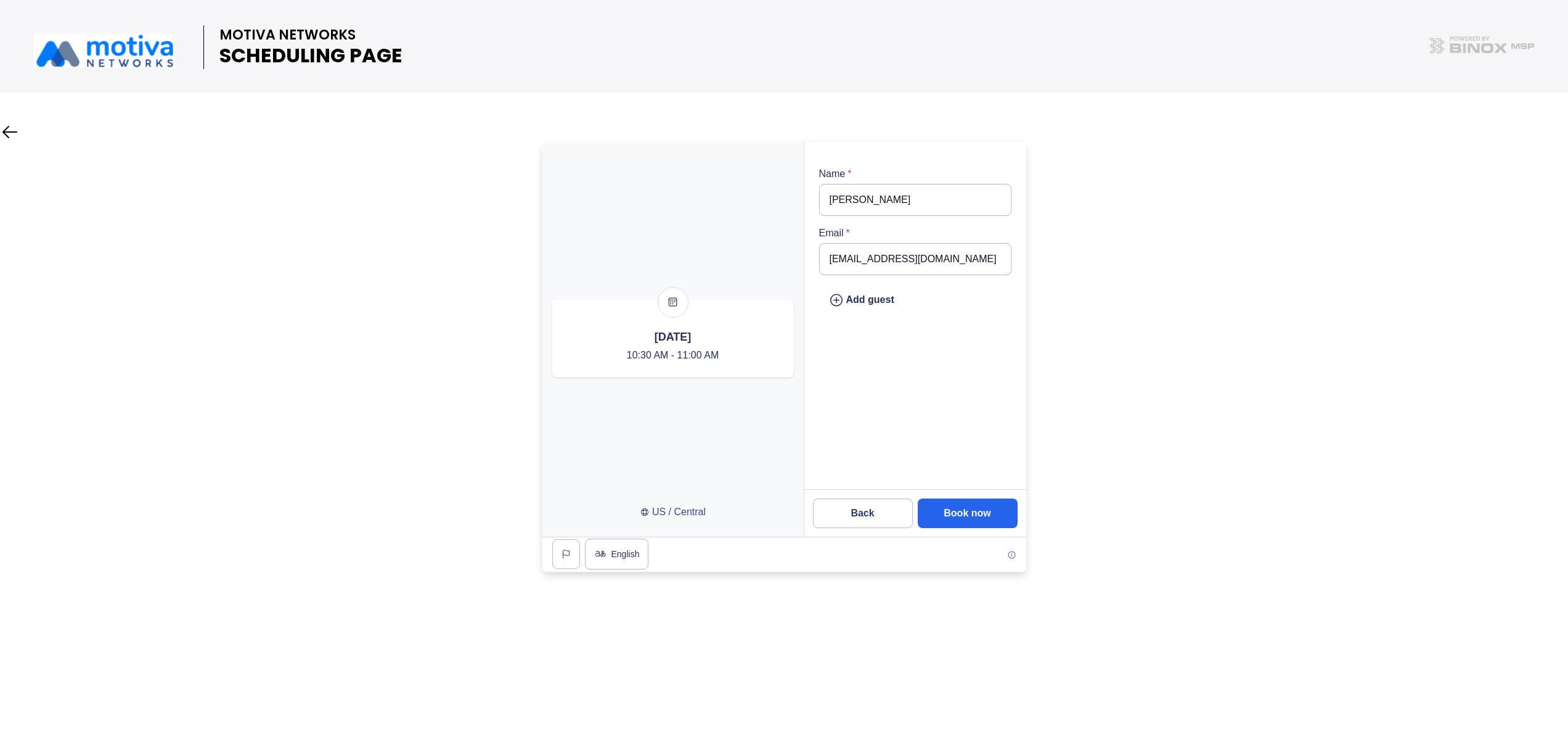
drag, startPoint x: 981, startPoint y: 257, endPoint x: 747, endPoint y: 237, distance: 234.9
click at [747, 237] on div at bounding box center [785, 339] width 484 height 395
click at [892, 269] on input "[EMAIL_ADDRESS][PERSON_NAME][DOMAIN_NAME]" at bounding box center [915, 259] width 192 height 32
click at [979, 262] on input "[EMAIL_ADDRESS][PERSON_NAME][DOMAIN_NAME]" at bounding box center [915, 259] width 192 height 32
click at [875, 256] on input "[EMAIL_ADDRESS][PERSON_NAME][DOMAIN_NAME]" at bounding box center [915, 259] width 192 height 32
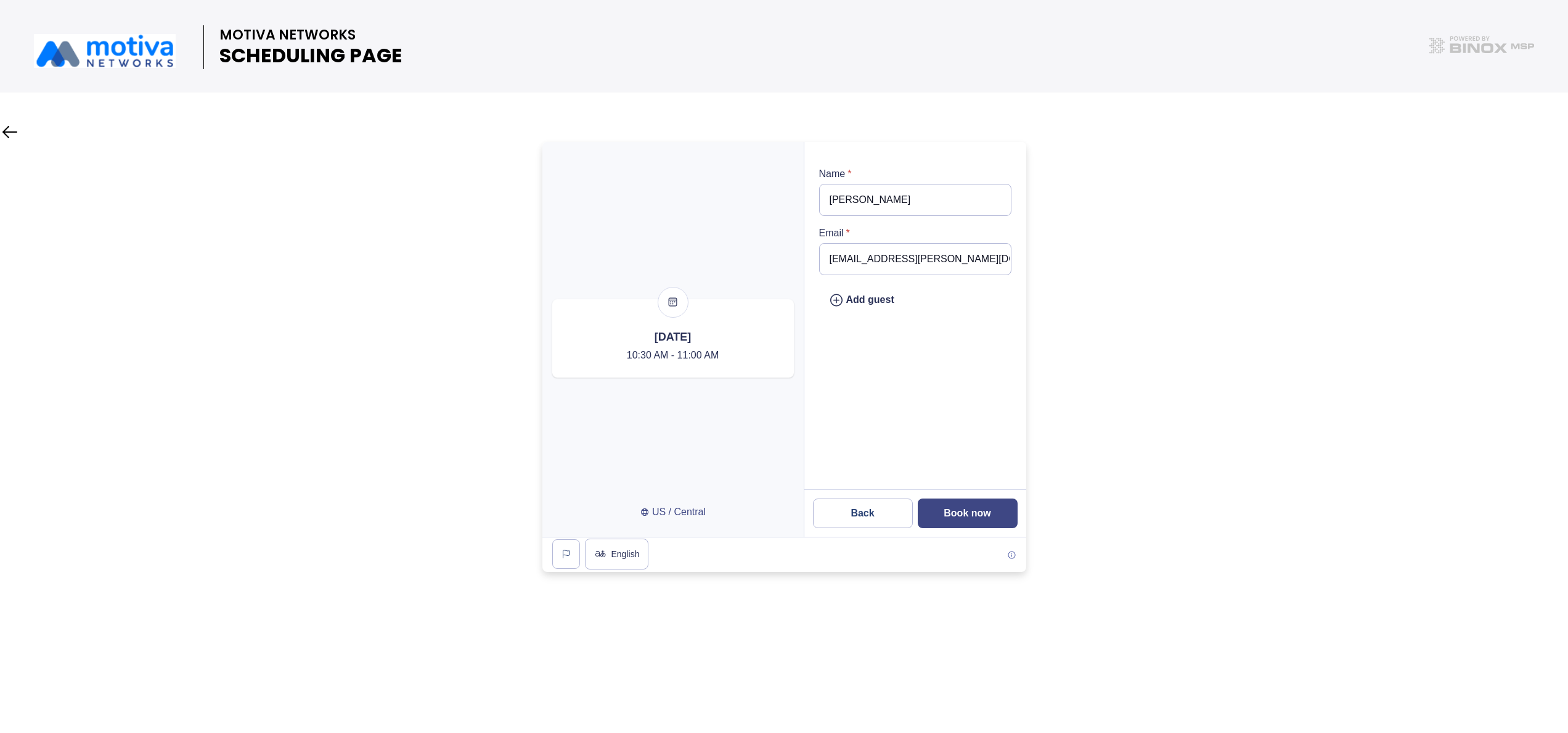
type input "[EMAIL_ADDRESS][PERSON_NAME][DOMAIN_NAME]"
click at [0, 0] on slot "Book now" at bounding box center [0, 0] width 0 height 0
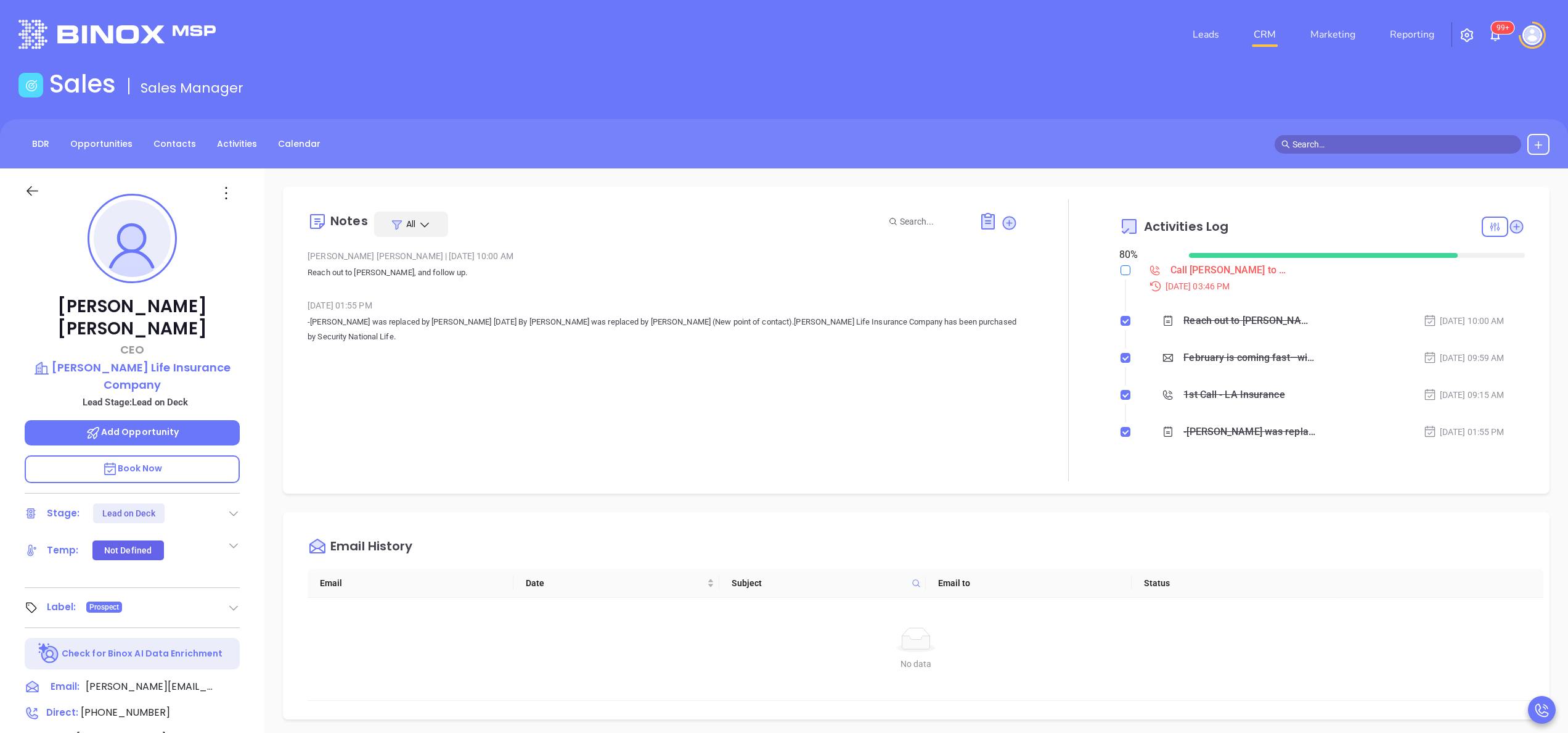
scroll to position [359, 0]
click at [1120, 270] on input "checkbox" at bounding box center [1125, 270] width 10 height 10
checkbox input "true"
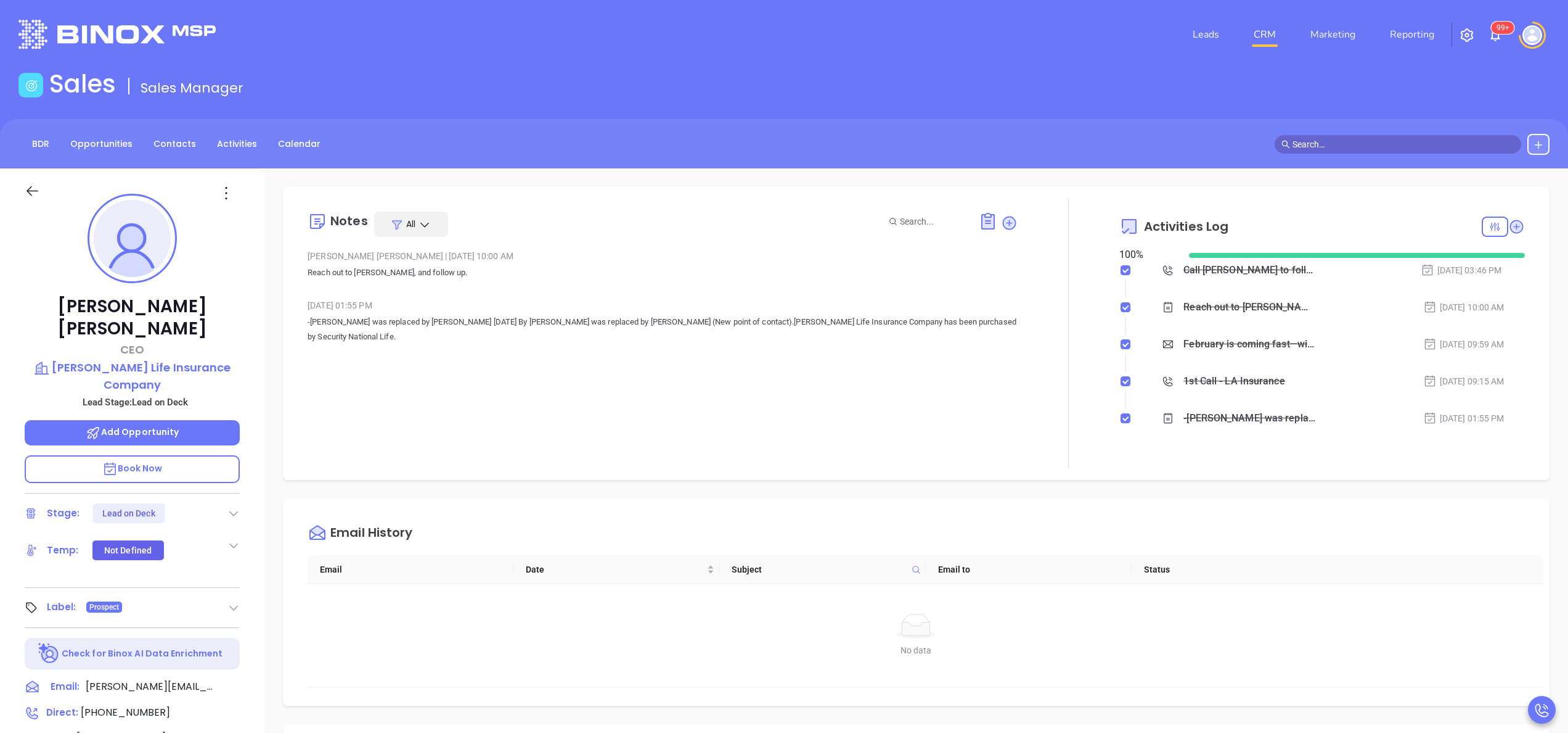
click at [235, 507] on icon at bounding box center [233, 513] width 12 height 12
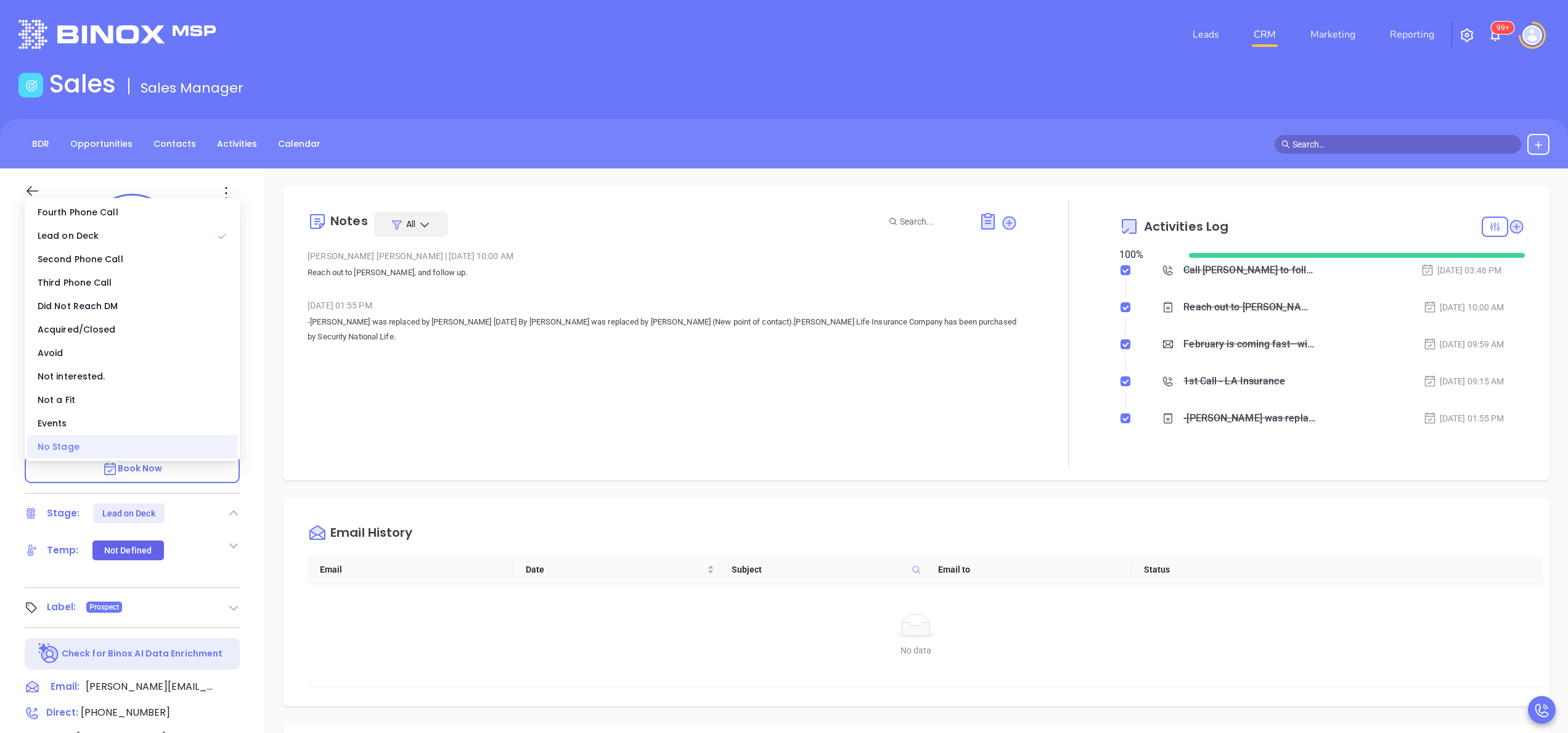
click at [169, 450] on div "No Stage" at bounding box center [132, 446] width 210 height 23
